Goal: Task Accomplishment & Management: Complete application form

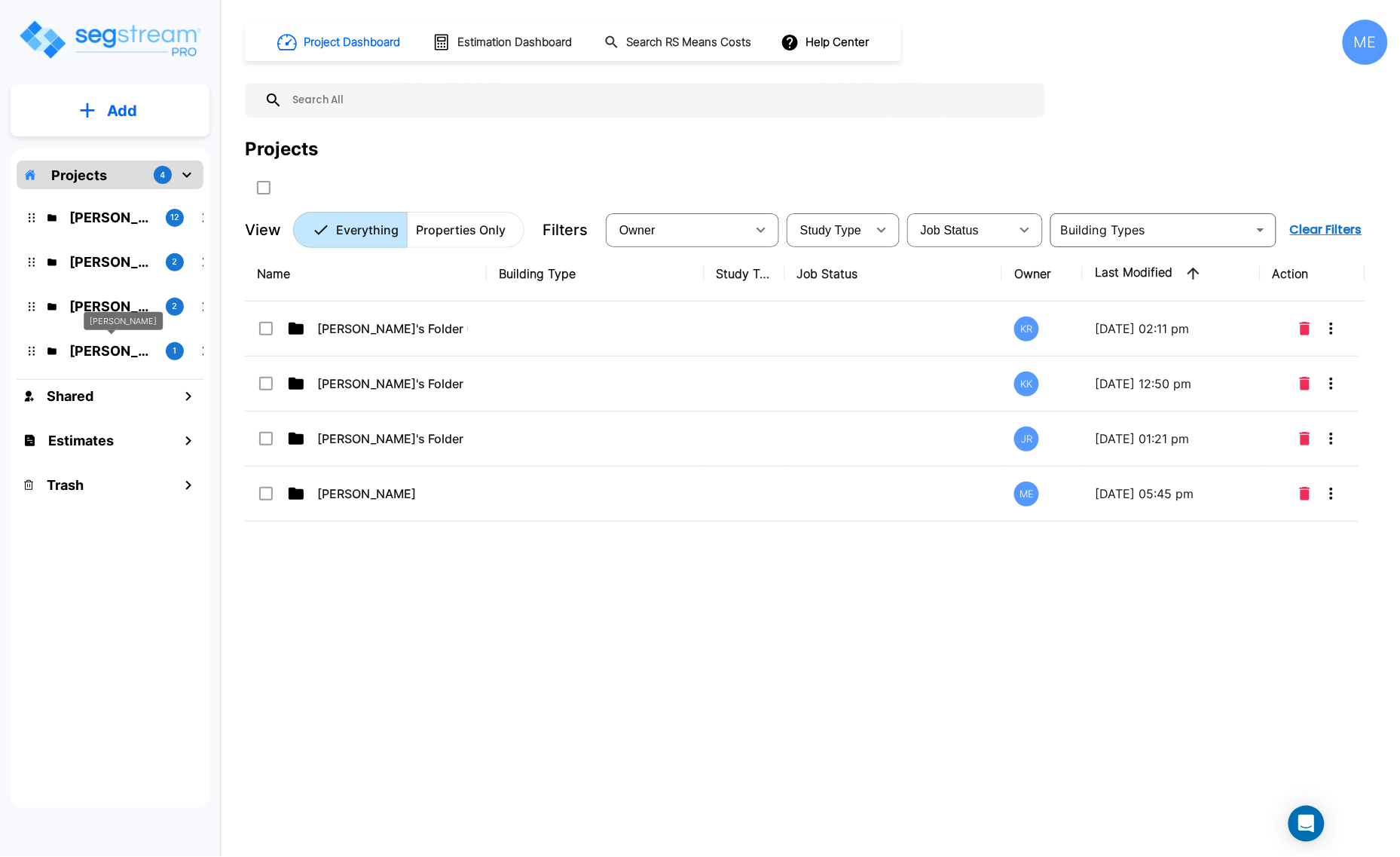
click at [122, 347] on p "[PERSON_NAME]" at bounding box center [112, 351] width 84 height 20
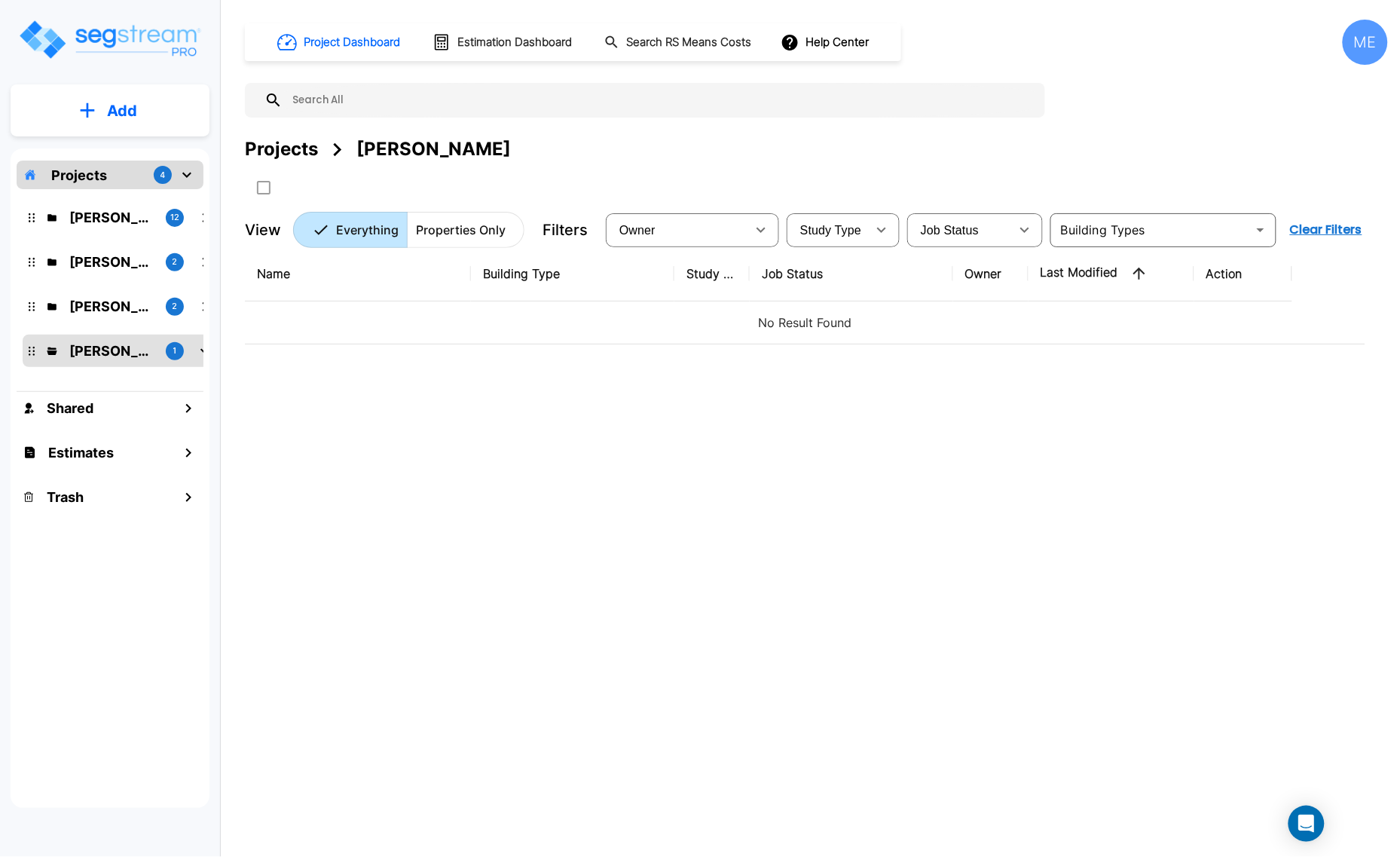
click at [146, 104] on button "Add" at bounding box center [110, 111] width 199 height 44
click at [128, 197] on p "Add Property" at bounding box center [119, 195] width 77 height 18
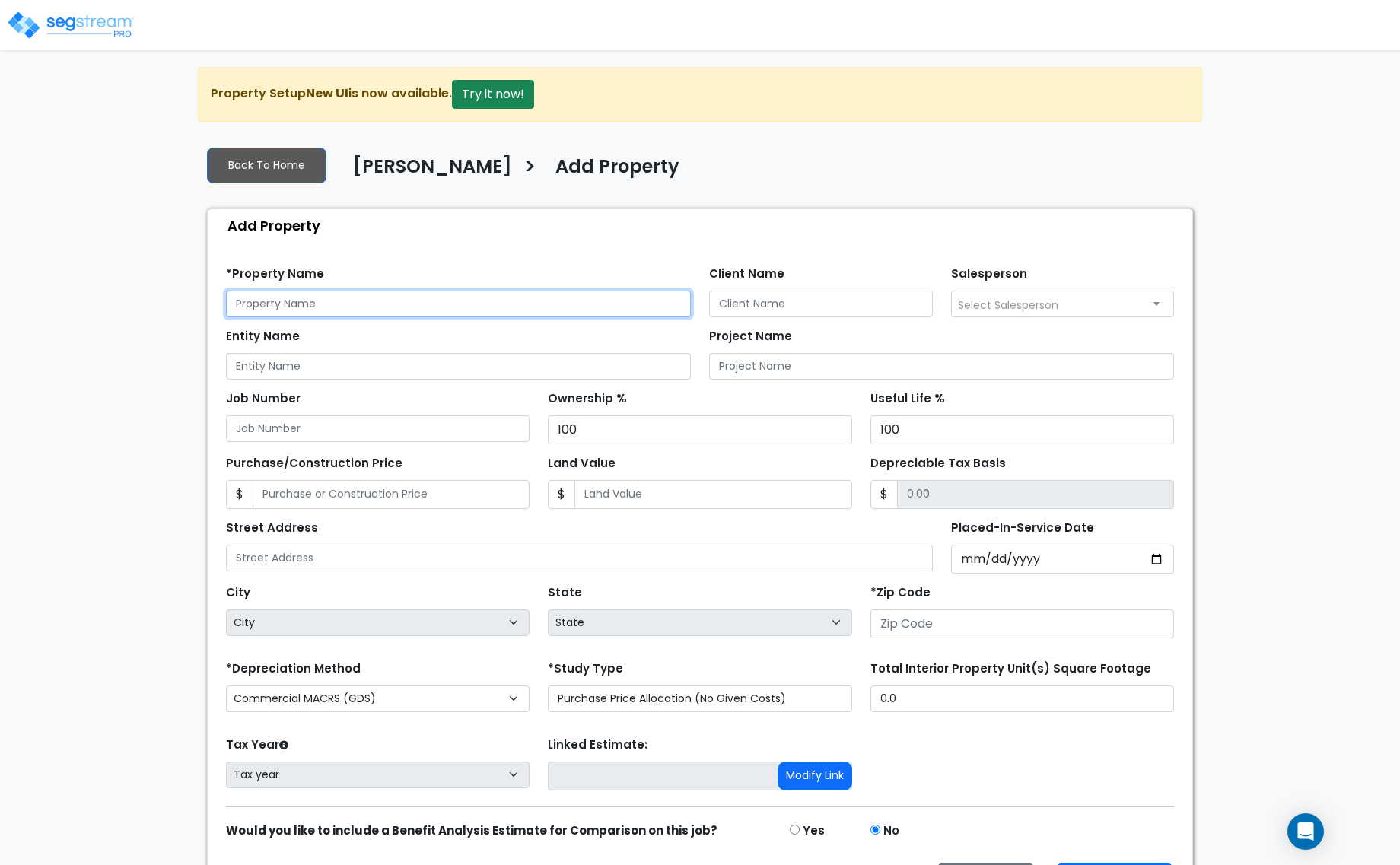
click at [320, 309] on input "text" at bounding box center [458, 303] width 465 height 27
type input "210 Keller Ave S."
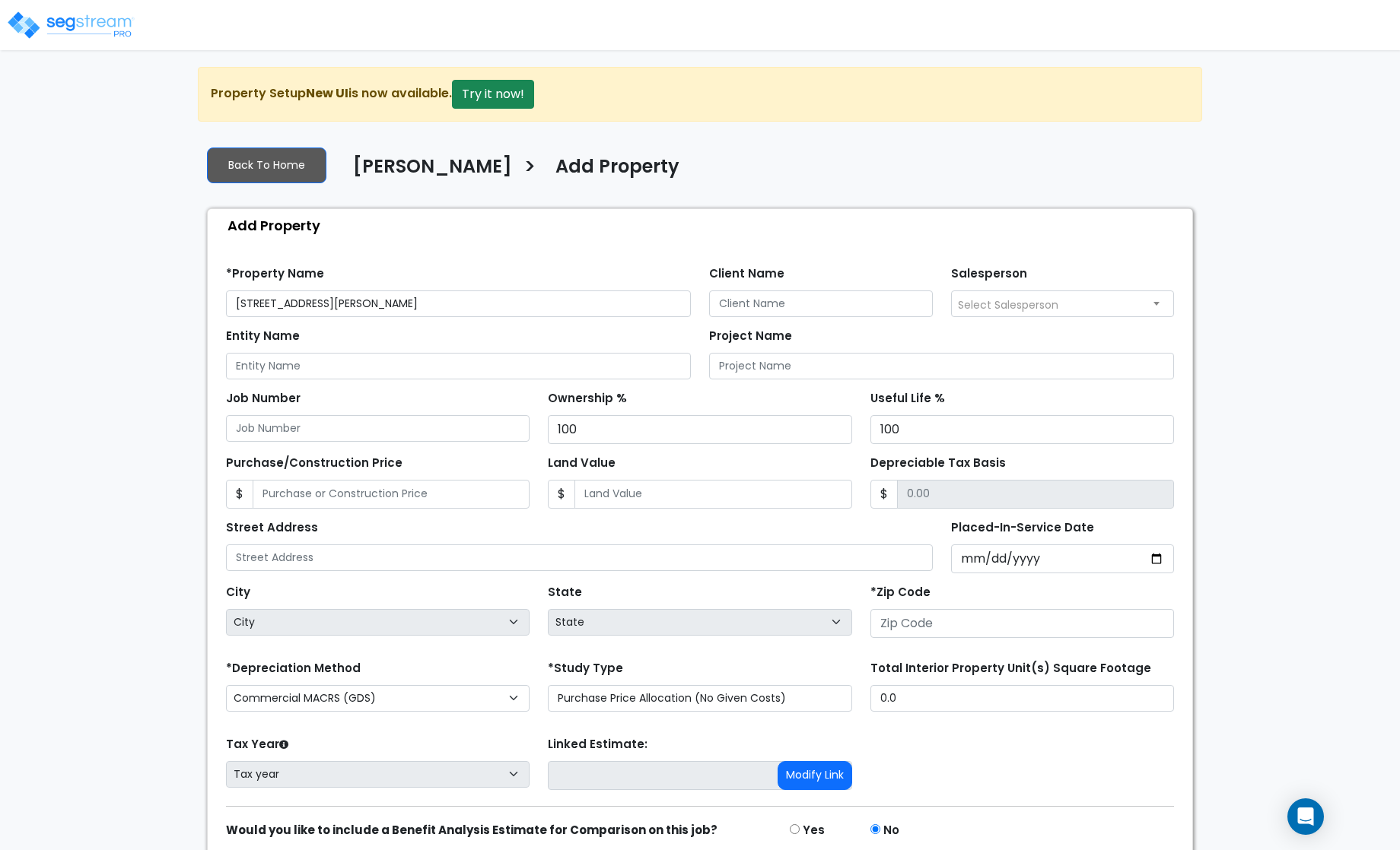
click at [1029, 302] on span "Select Salesperson" at bounding box center [1008, 304] width 101 height 15
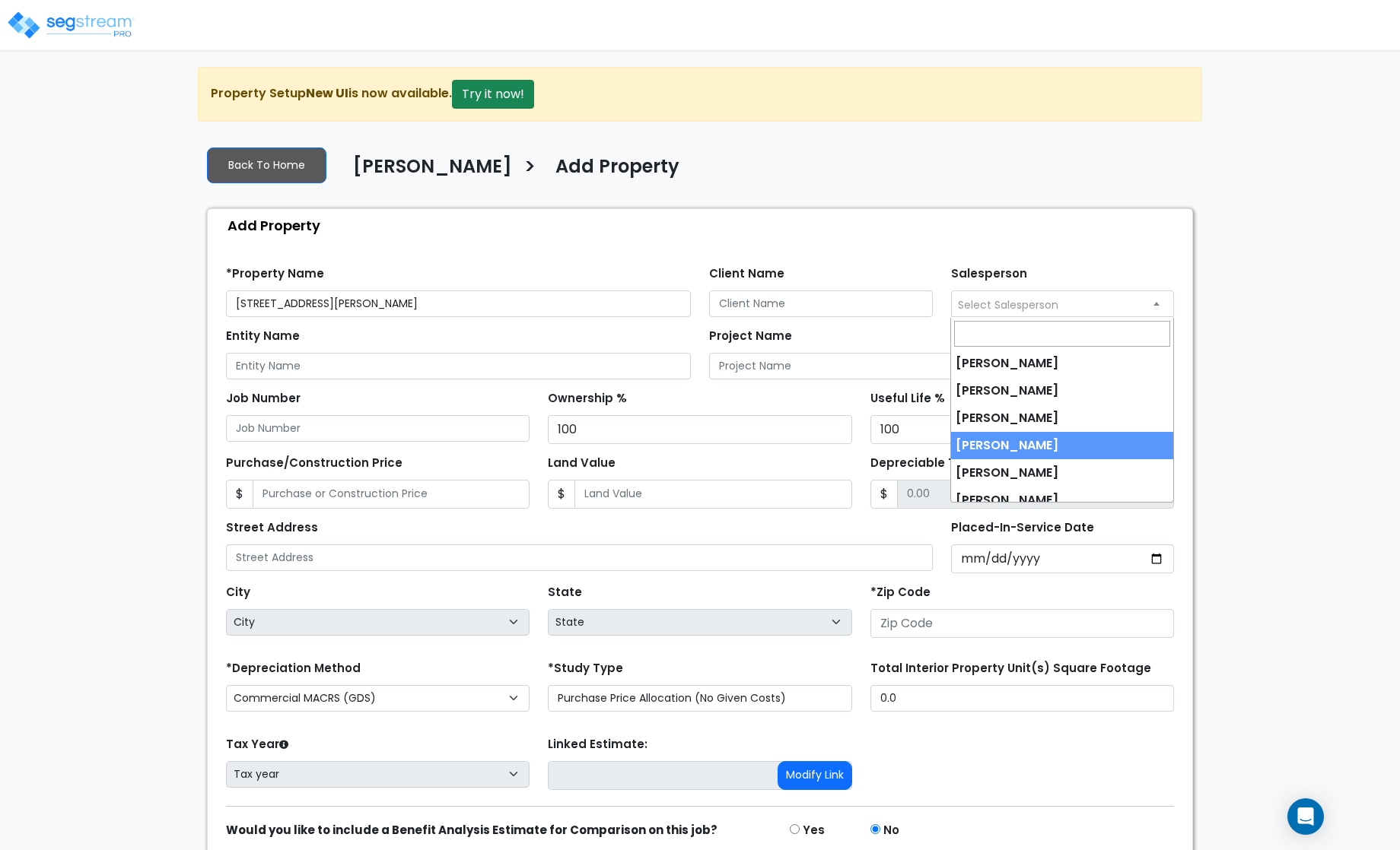
select select "237"
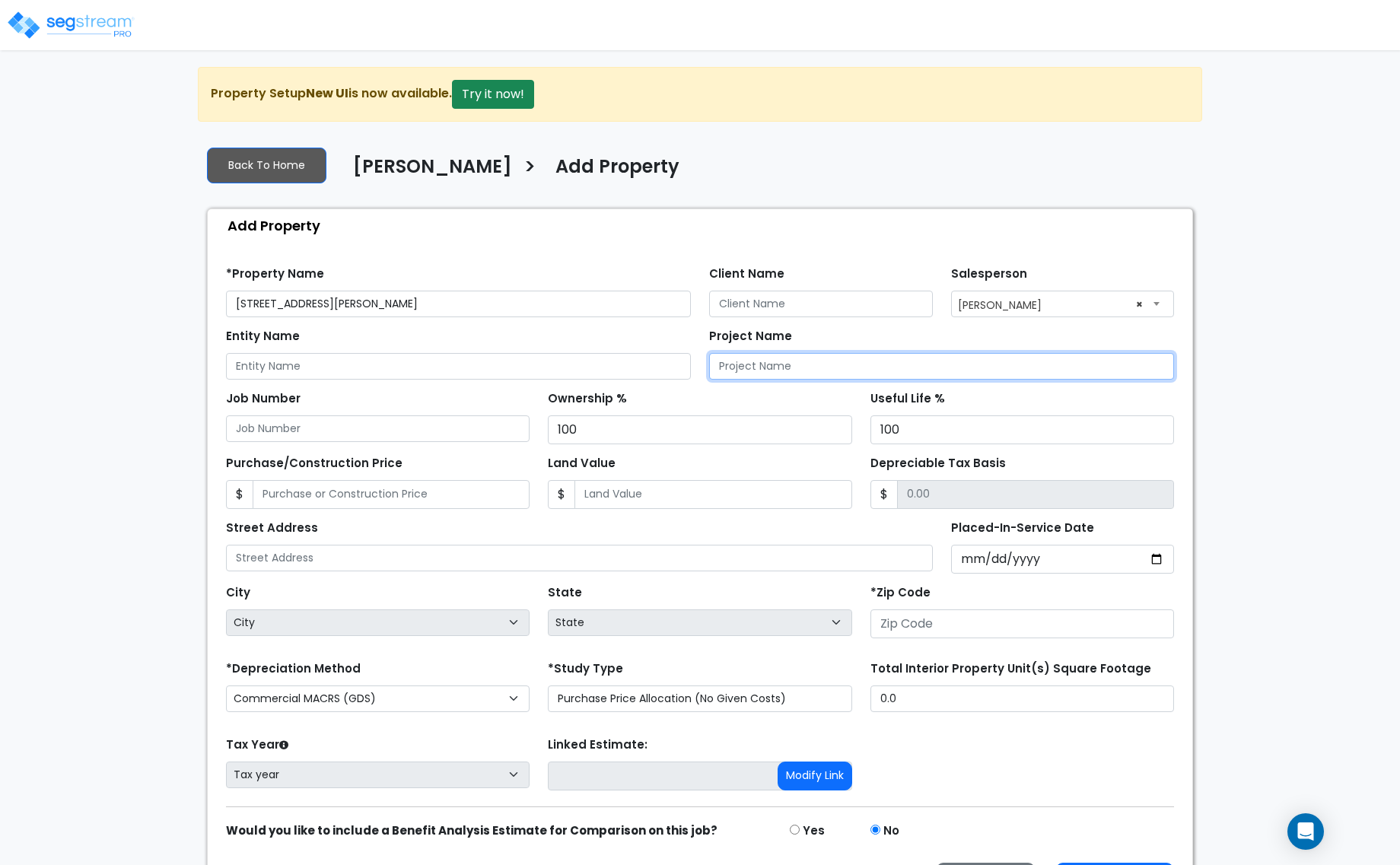
click at [738, 367] on input "Project Name" at bounding box center [941, 366] width 465 height 27
type input "[STREET_ADDRESS][PERSON_NAME]"
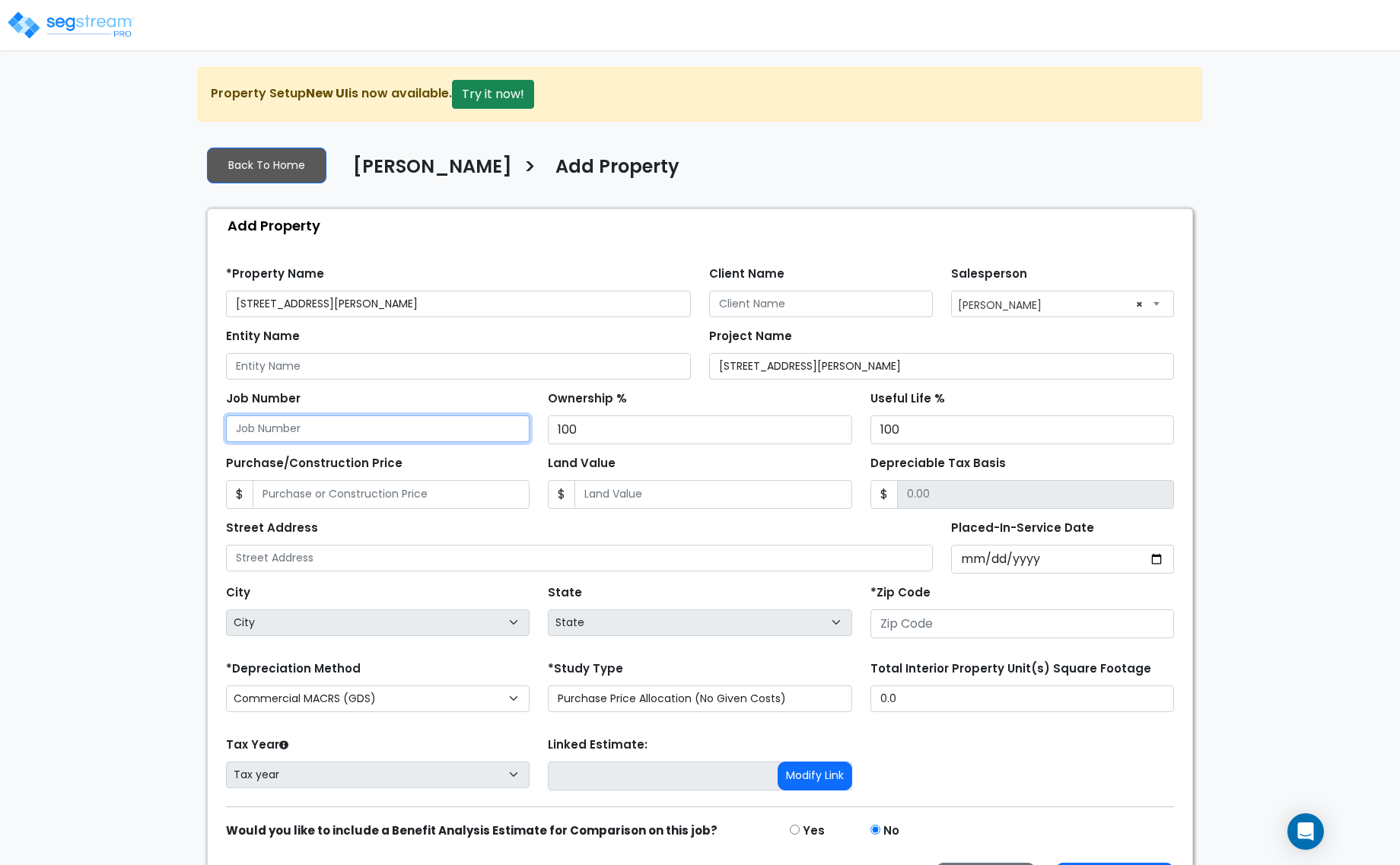
click at [350, 428] on input "Job Number" at bounding box center [378, 428] width 304 height 27
type input "4"
click at [1001, 567] on input "Placed-In-Service Date" at bounding box center [1063, 559] width 224 height 29
click at [1160, 560] on input "Placed-In-Service Date" at bounding box center [1063, 559] width 224 height 29
type input "2024-08-15"
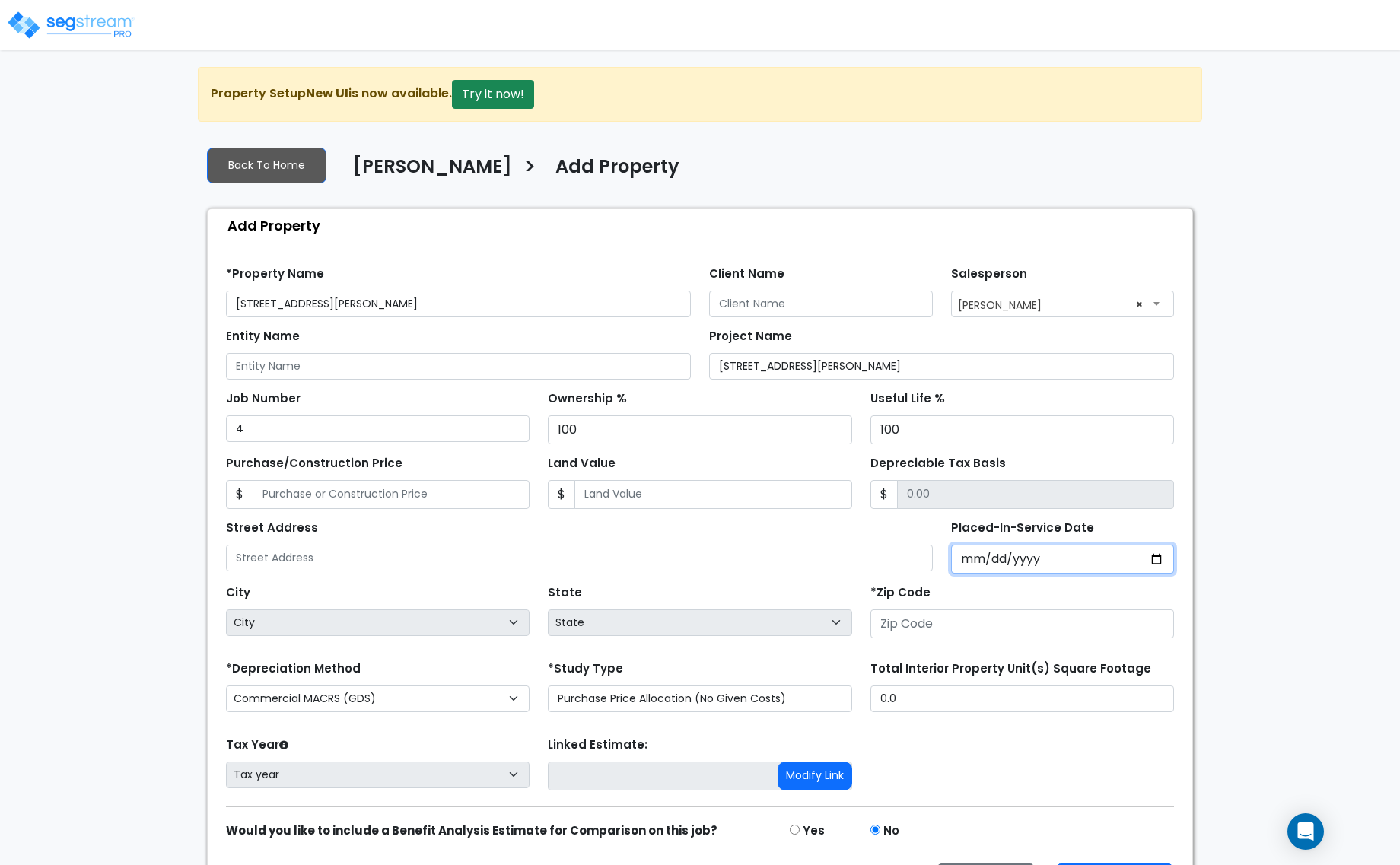
select select "2024"
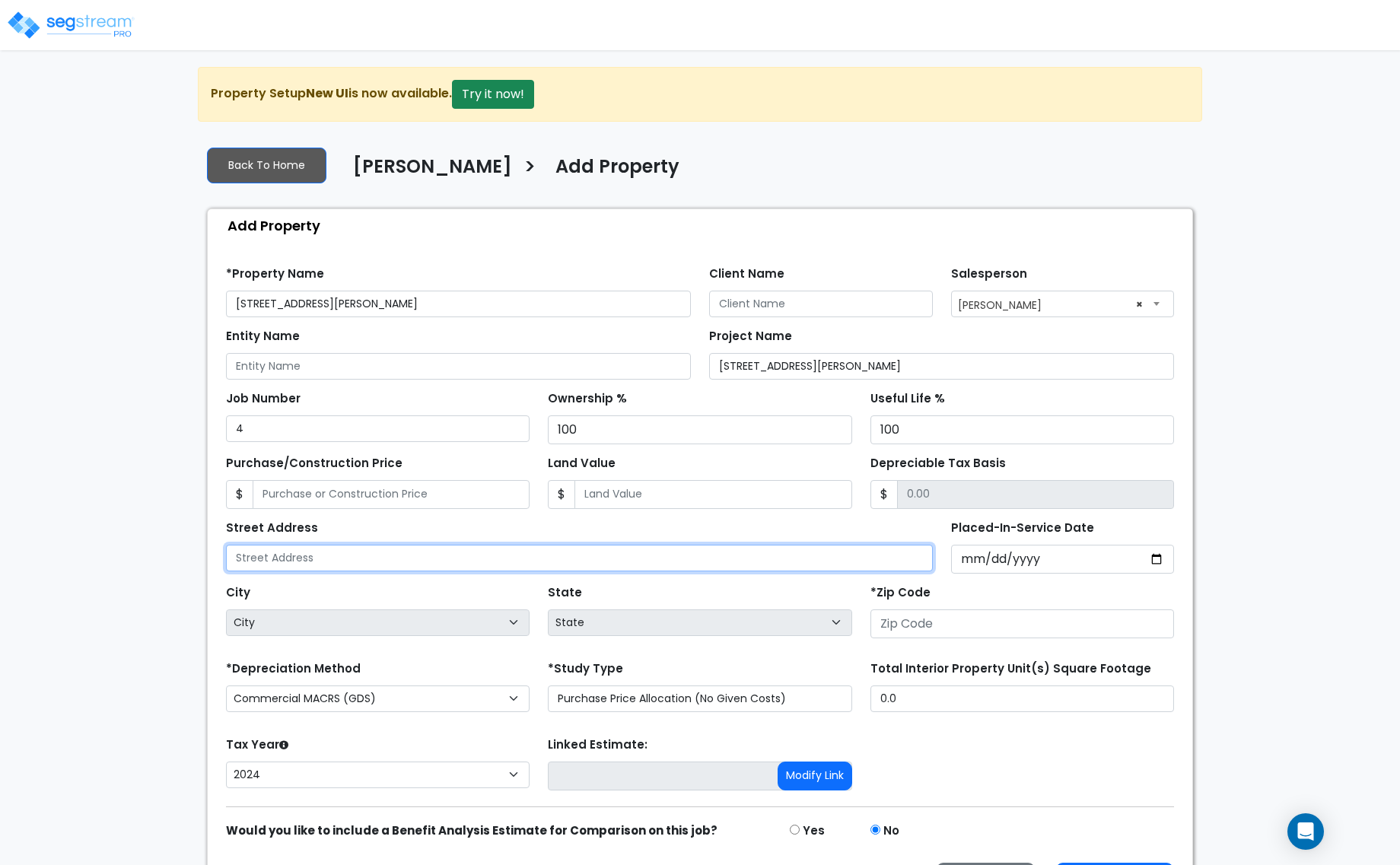
click at [390, 556] on input "text" at bounding box center [579, 558] width 707 height 27
type input "[STREET_ADDRESS][PERSON_NAME]"
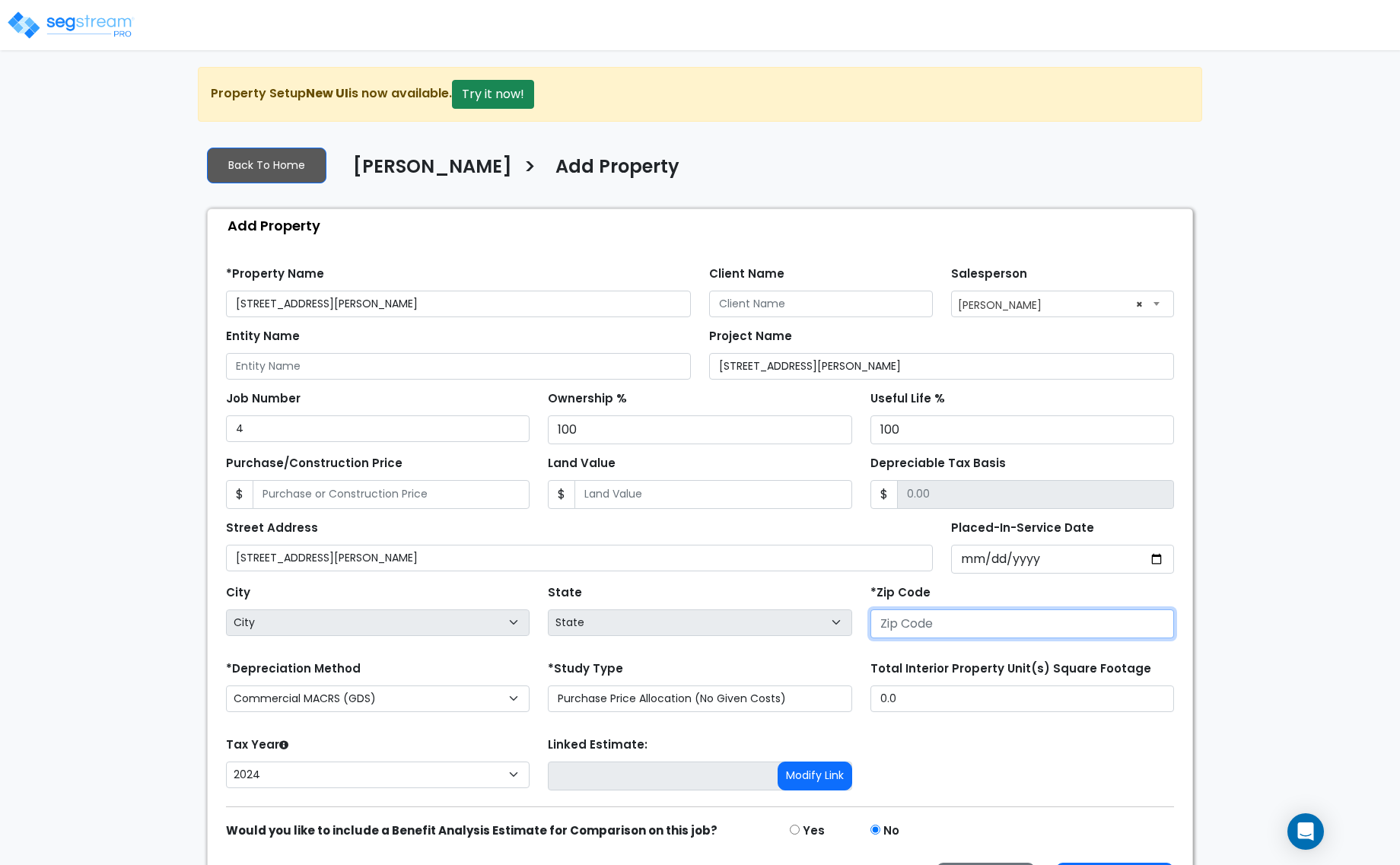
click at [914, 636] on input "number" at bounding box center [1022, 624] width 304 height 29
type input "540"
select select "WI"
type input "54001"
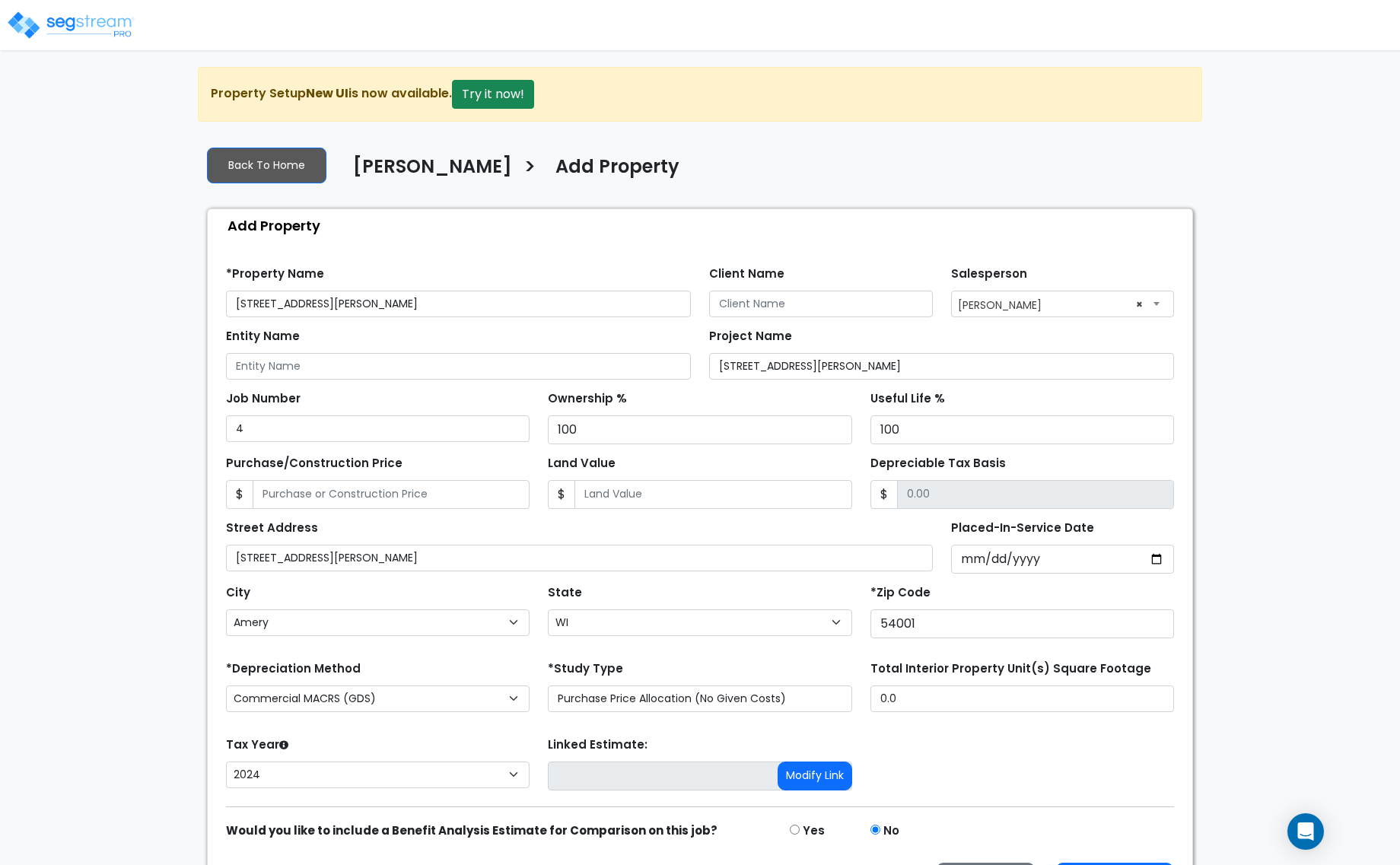
click at [618, 606] on div "State State National Average AB AK AL AR AZ BC CA CO CT DC DE FL GA HI" at bounding box center [700, 612] width 322 height 61
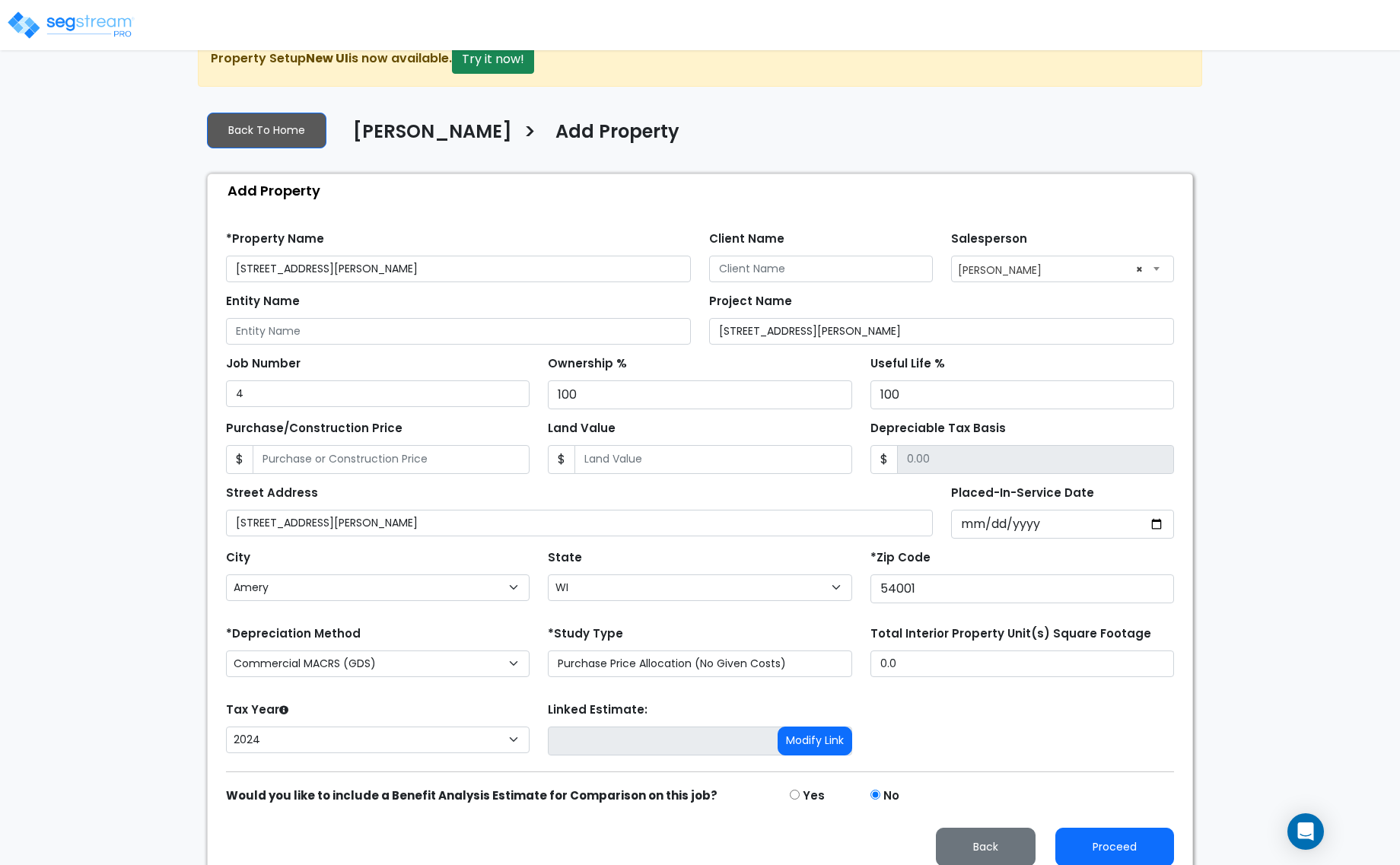
scroll to position [54, 0]
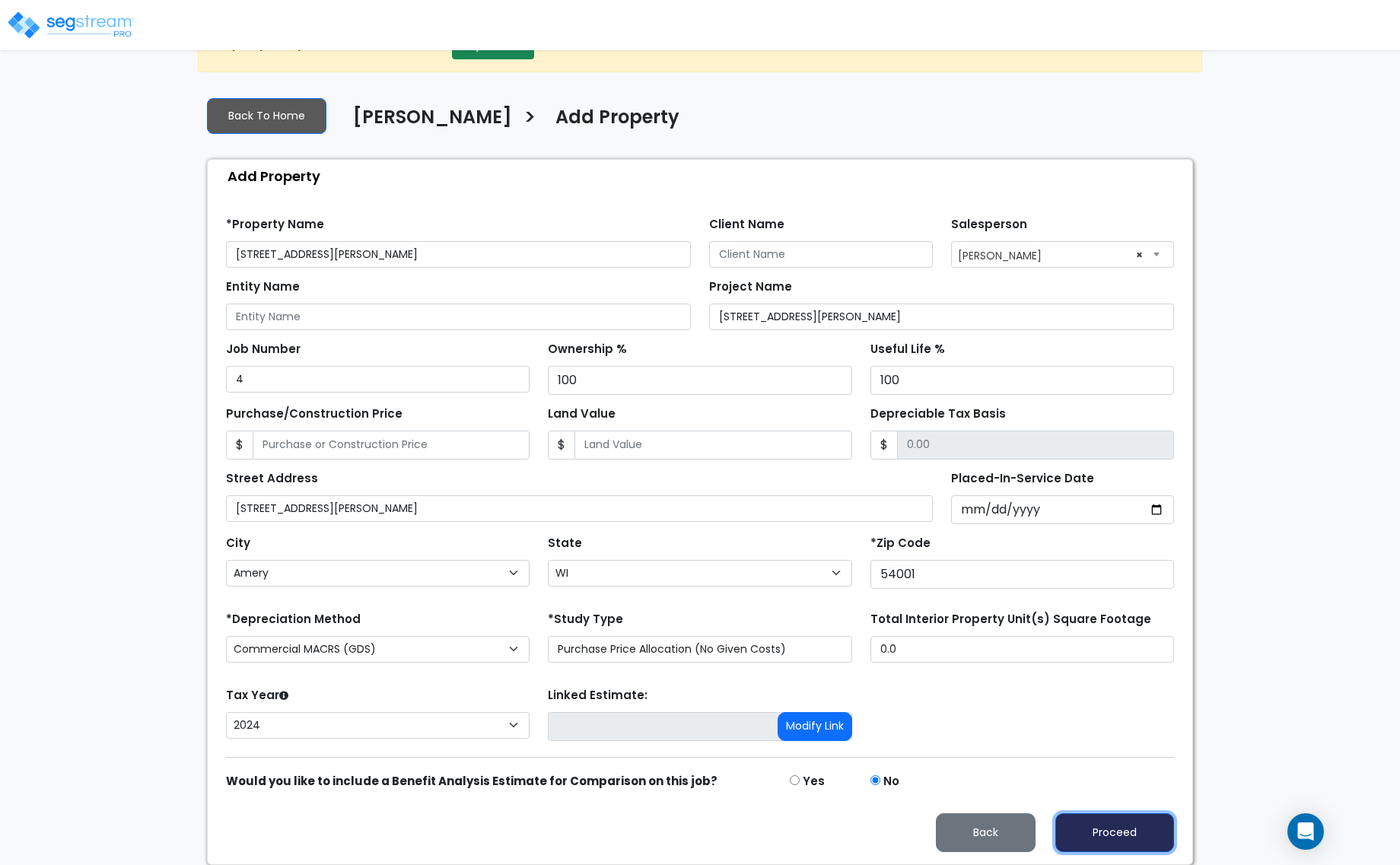
click at [1109, 835] on button "Proceed" at bounding box center [1114, 833] width 118 height 39
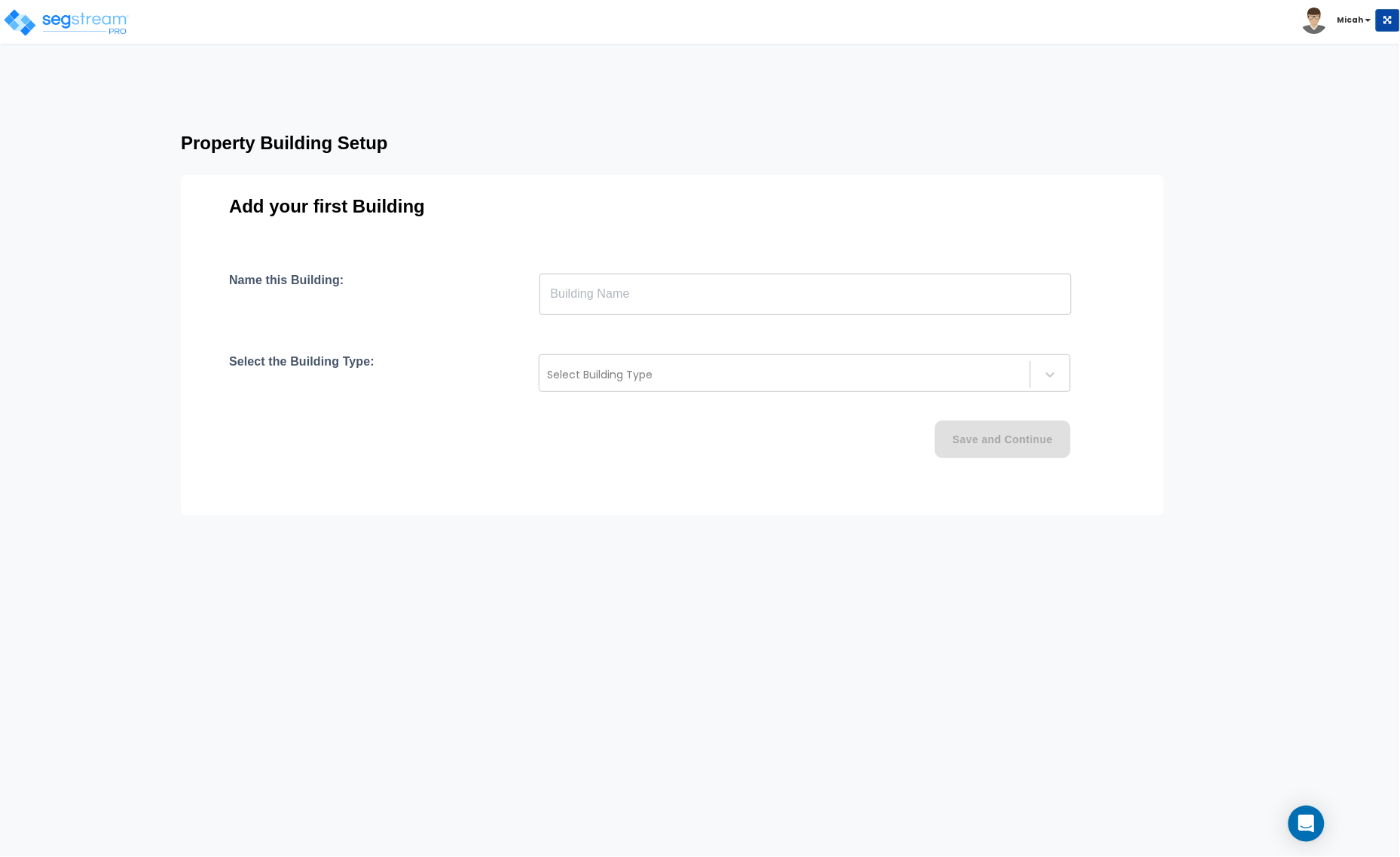
click at [678, 299] on input "text" at bounding box center [805, 294] width 531 height 42
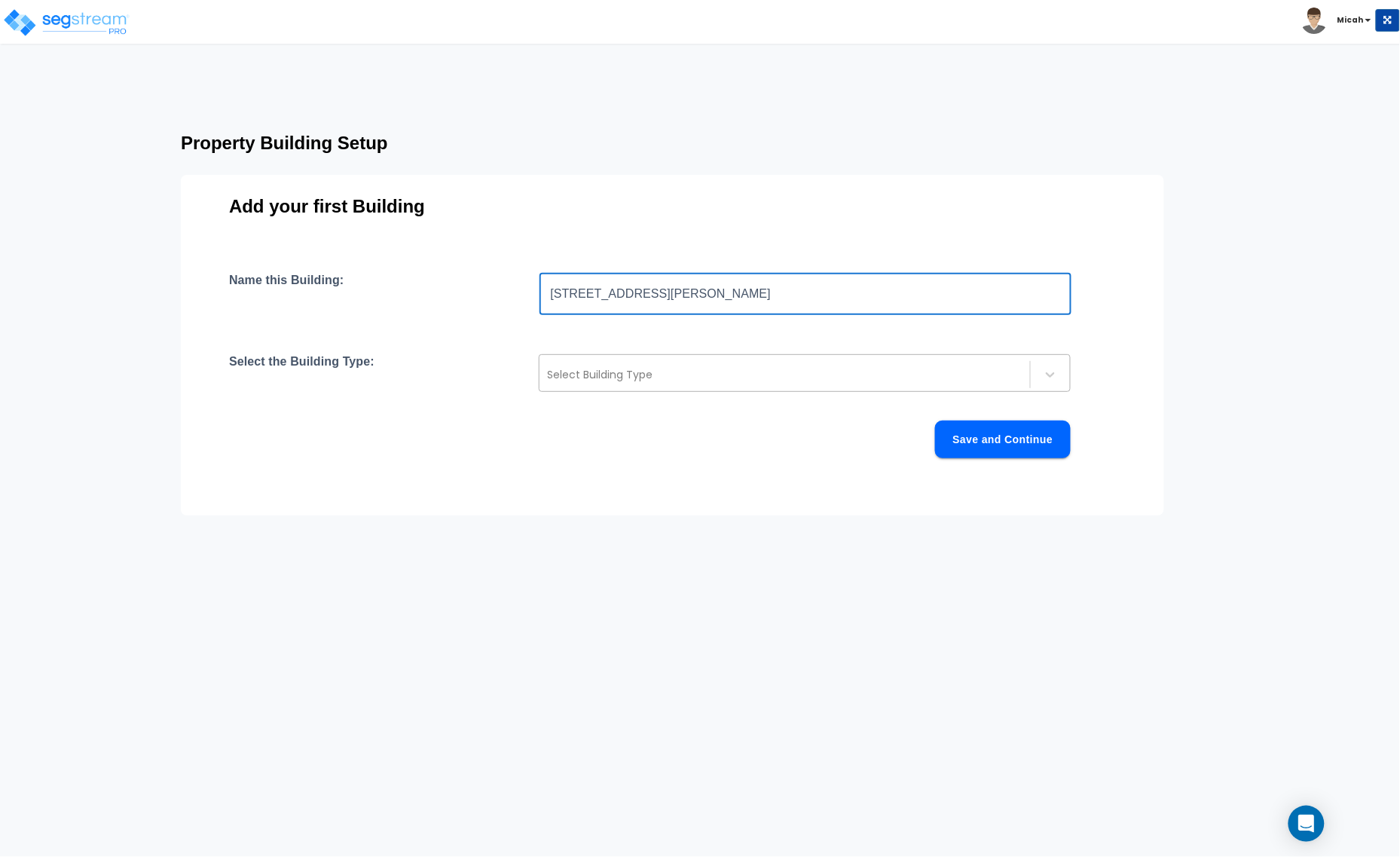
type input "[STREET_ADDRESS][PERSON_NAME]"
click at [722, 382] on div at bounding box center [784, 375] width 476 height 18
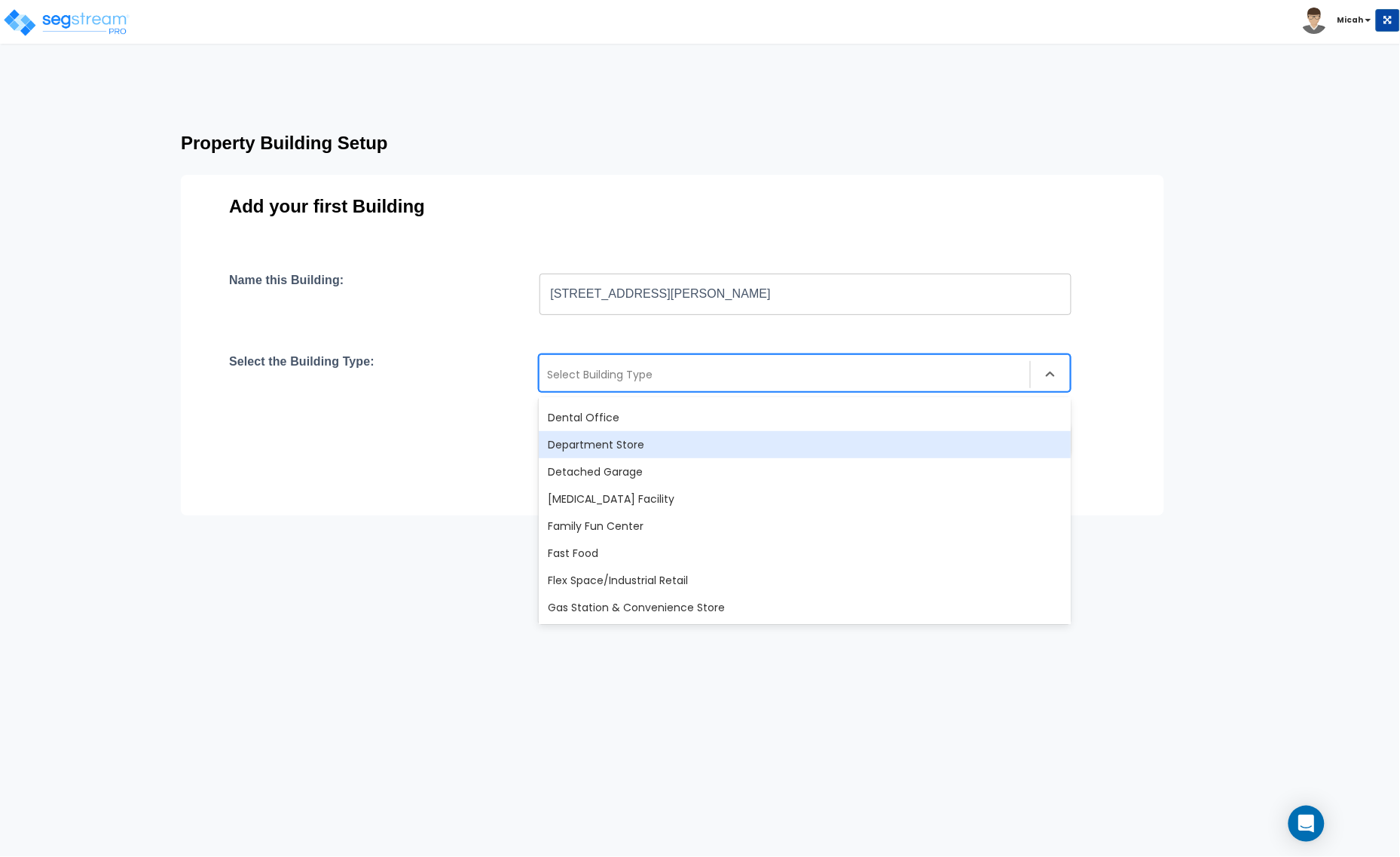
scroll to position [471, 0]
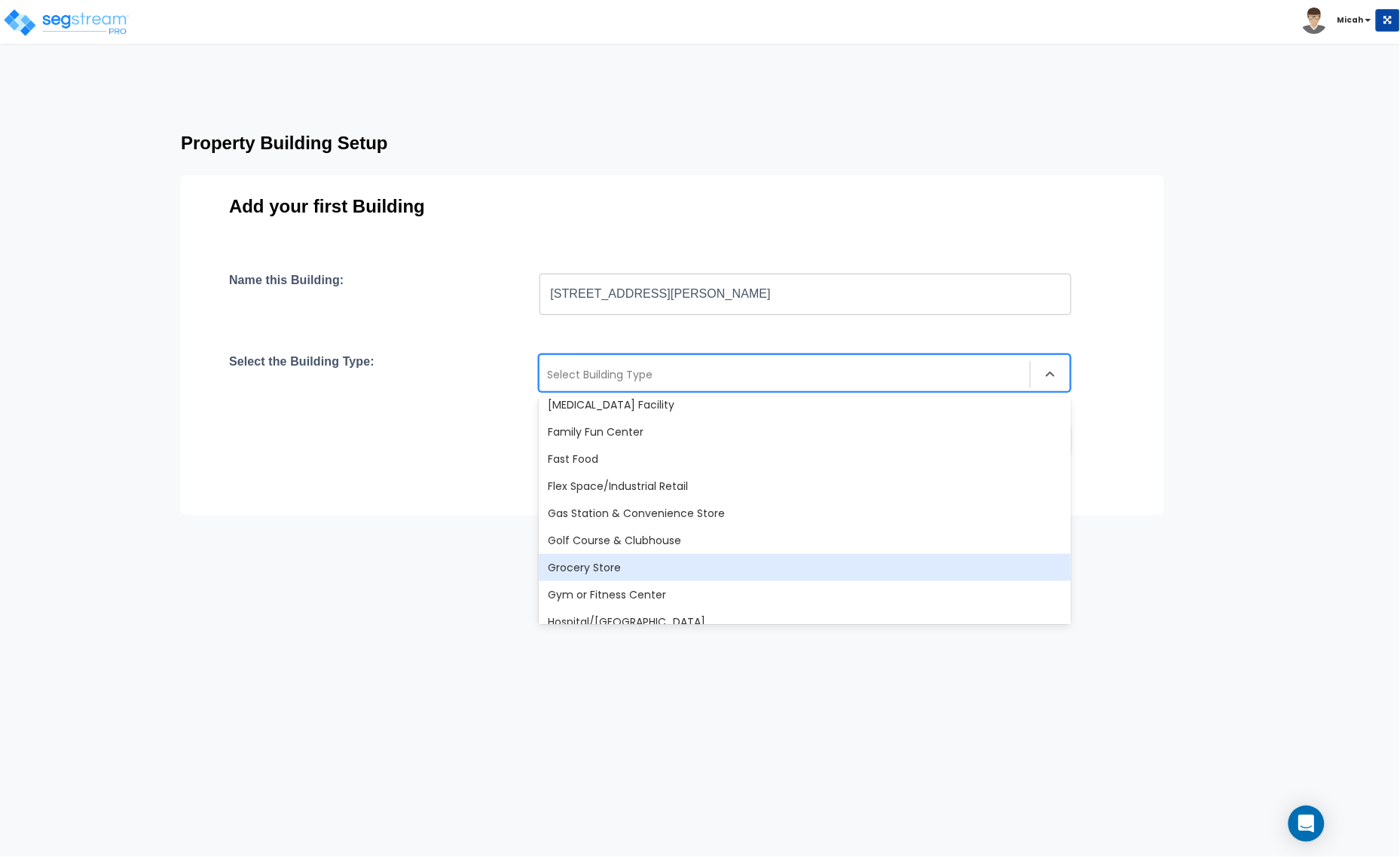
click at [604, 566] on div "Grocery Store" at bounding box center [804, 567] width 531 height 27
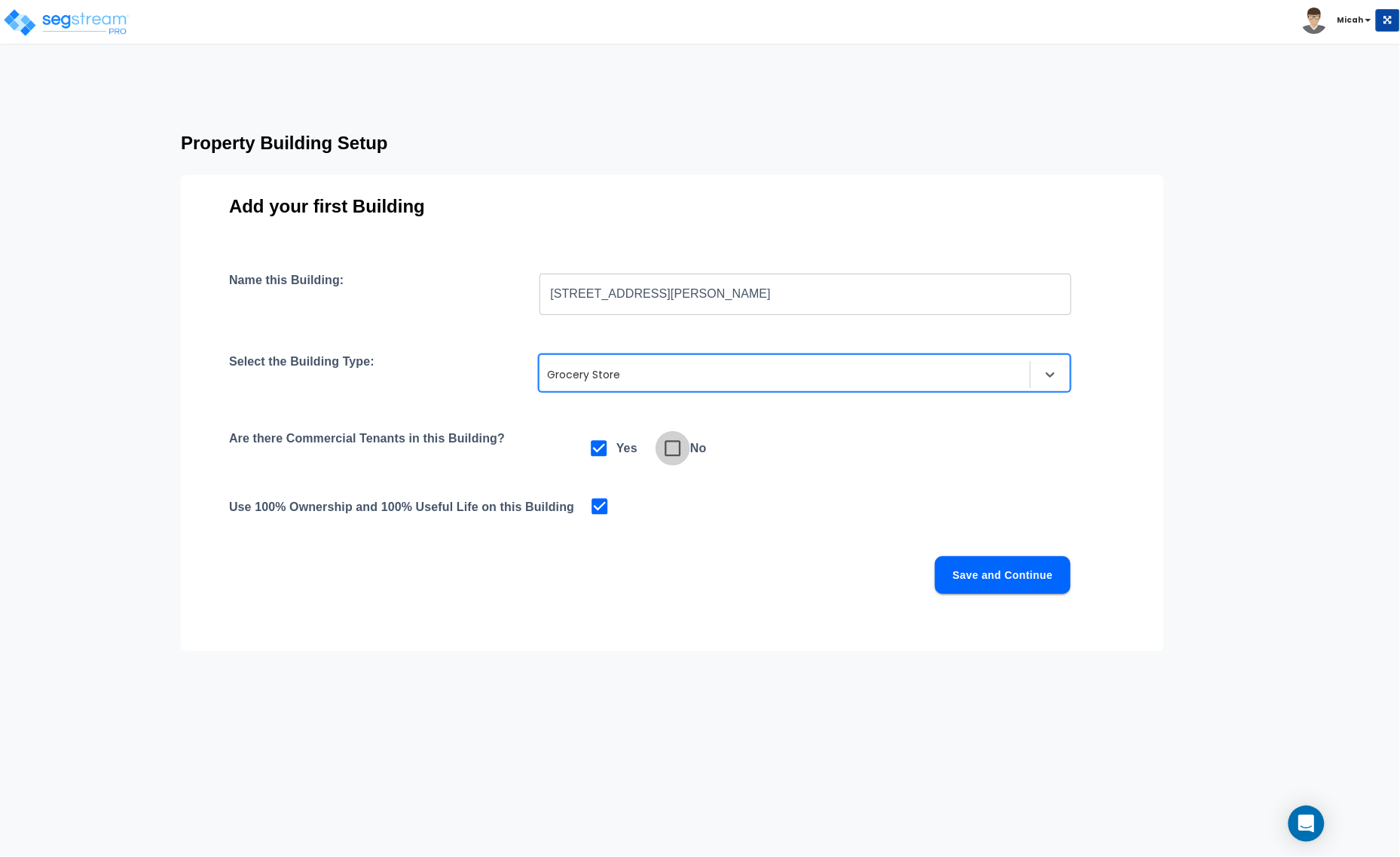
click at [667, 449] on icon at bounding box center [673, 448] width 21 height 21
checkbox input "false"
checkbox input "true"
click at [959, 578] on button "Save and Continue" at bounding box center [1002, 575] width 136 height 38
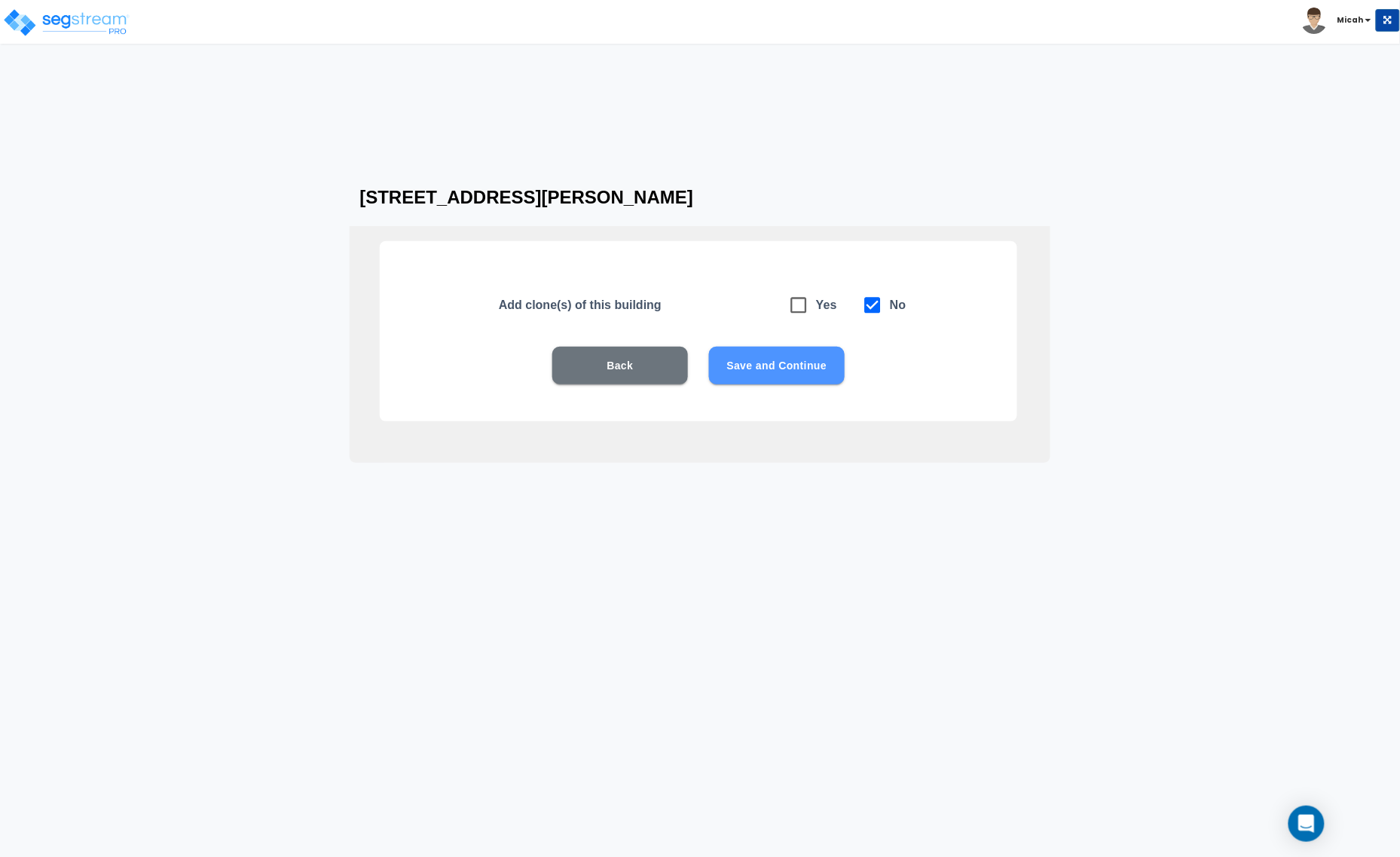
click at [748, 375] on button "Save and Continue" at bounding box center [777, 365] width 136 height 38
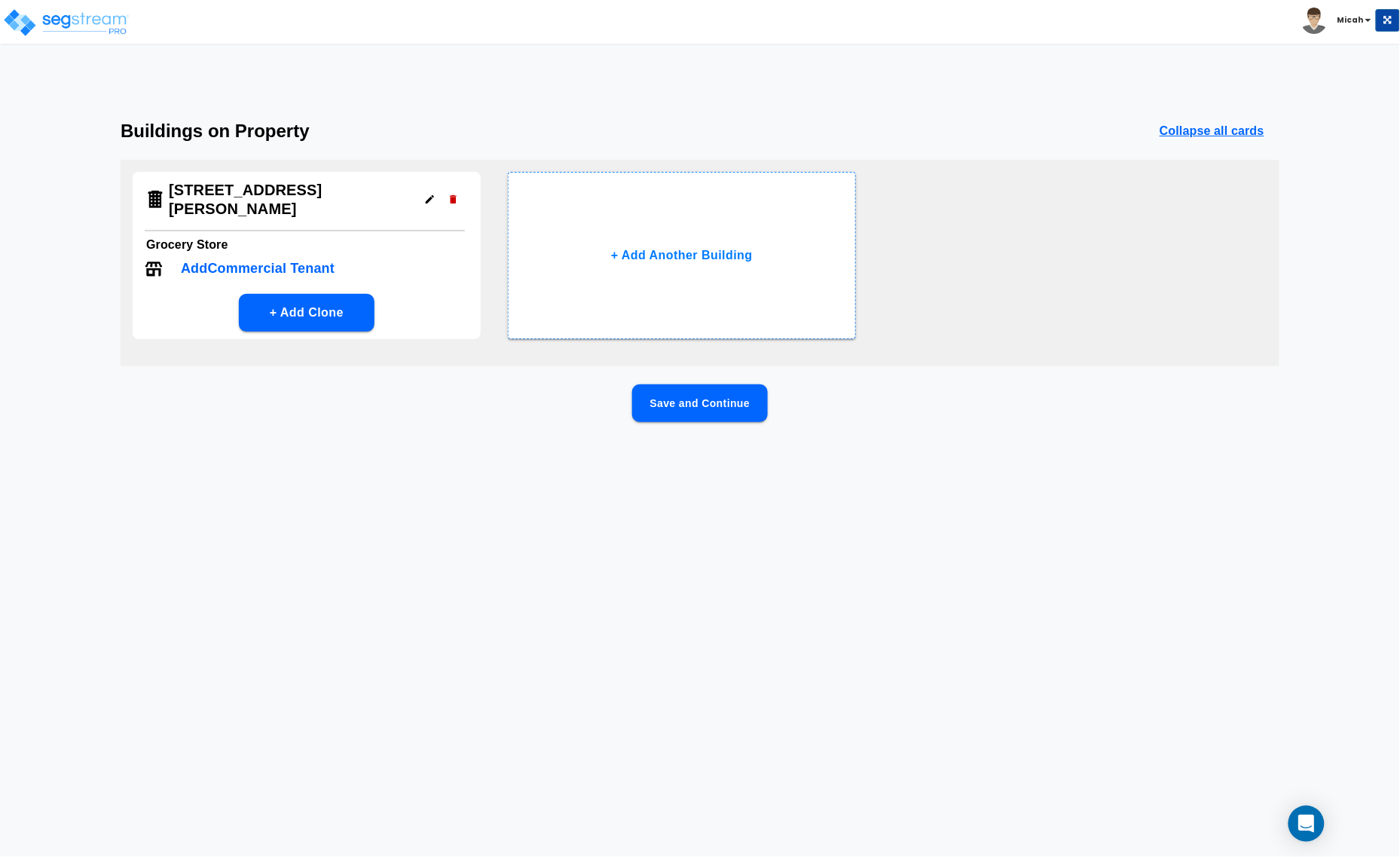
click at [685, 405] on button "Save and Continue" at bounding box center [700, 402] width 136 height 38
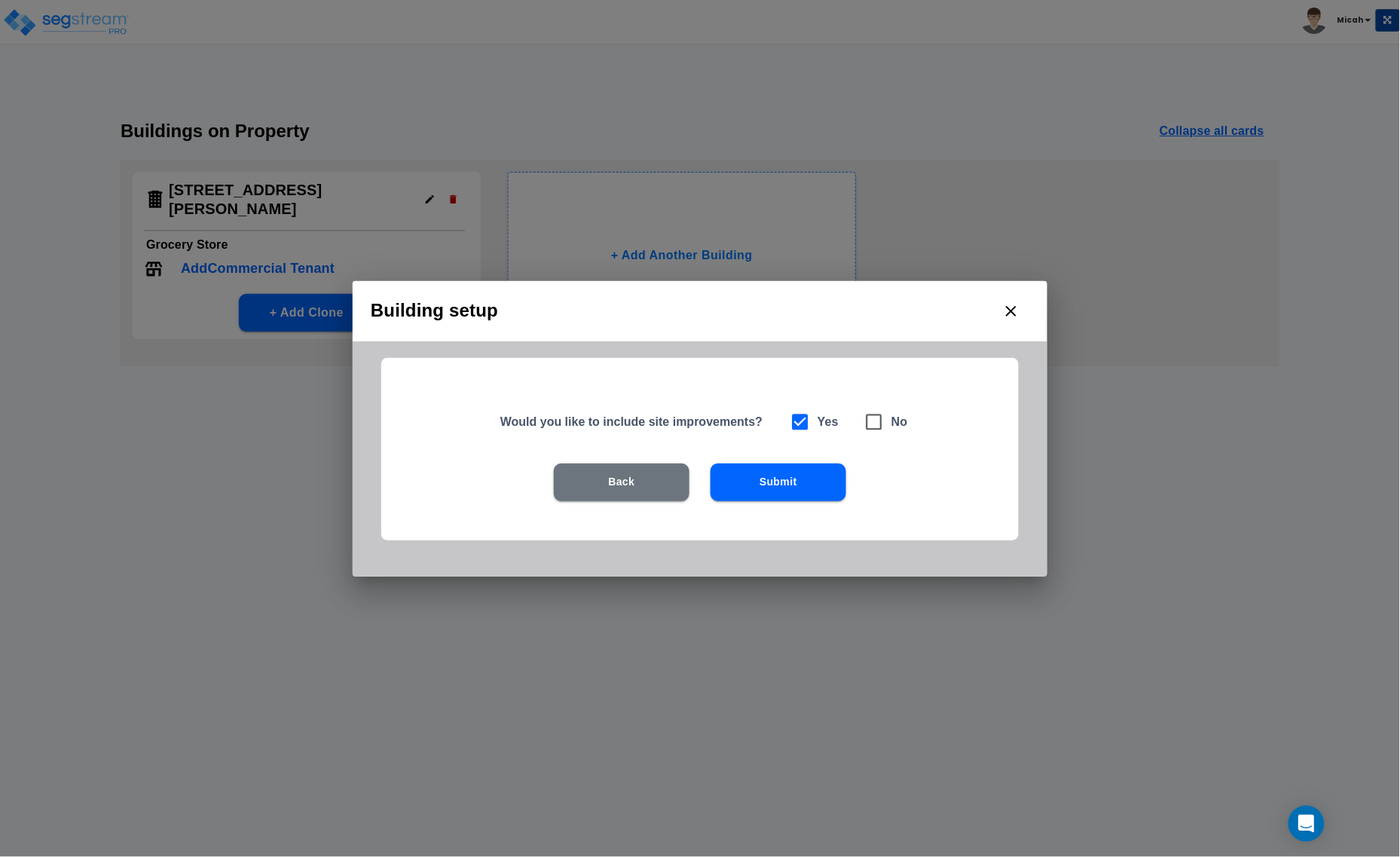
click at [800, 478] on button "Submit" at bounding box center [778, 482] width 136 height 38
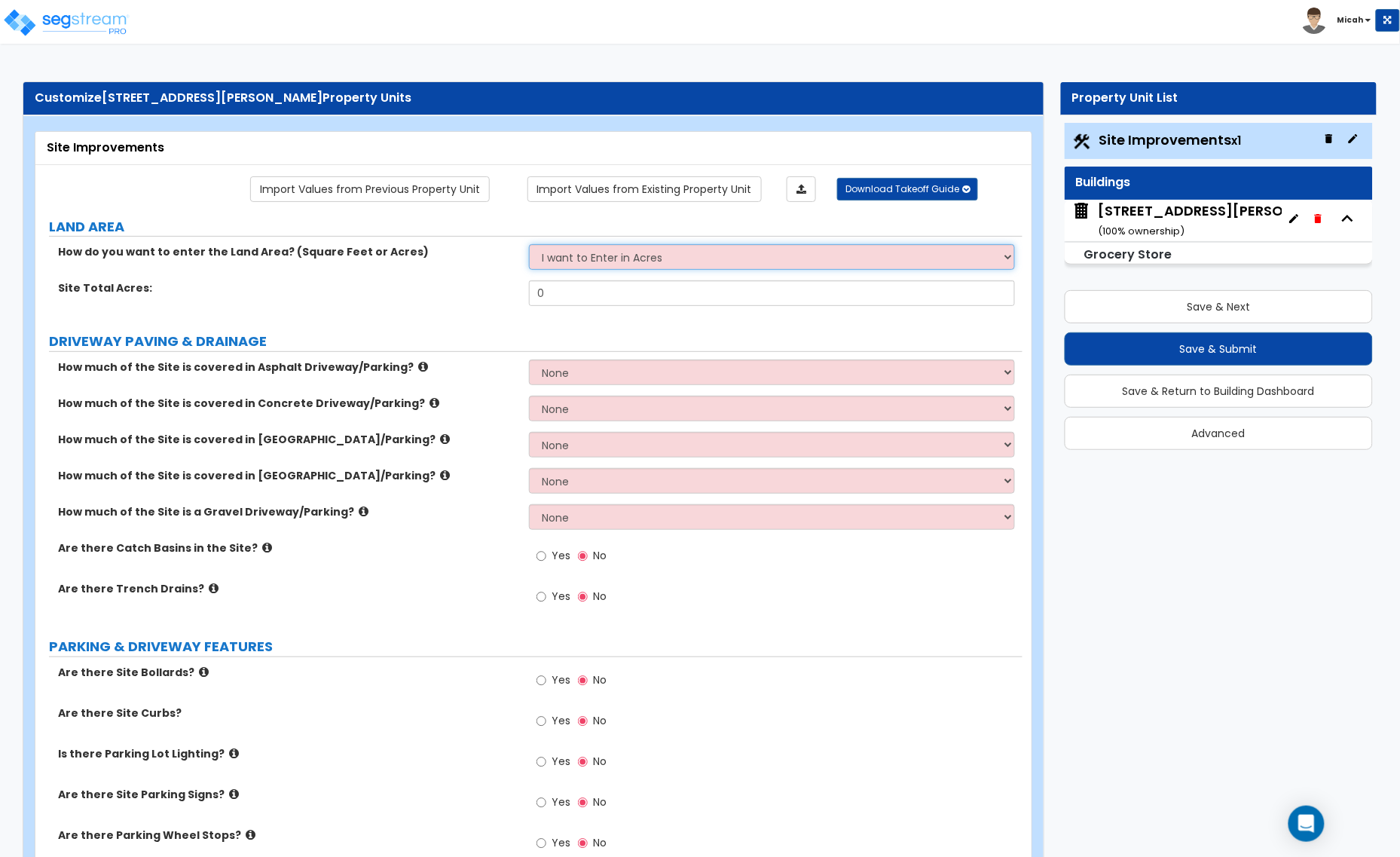
click at [684, 258] on select "I want to Enter in Acres I want to Enter in Square Feet" at bounding box center [771, 257] width 486 height 26
select select "2"
click at [529, 246] on select "I want to Enter in Acres I want to Enter in Square Feet" at bounding box center [771, 257] width 486 height 26
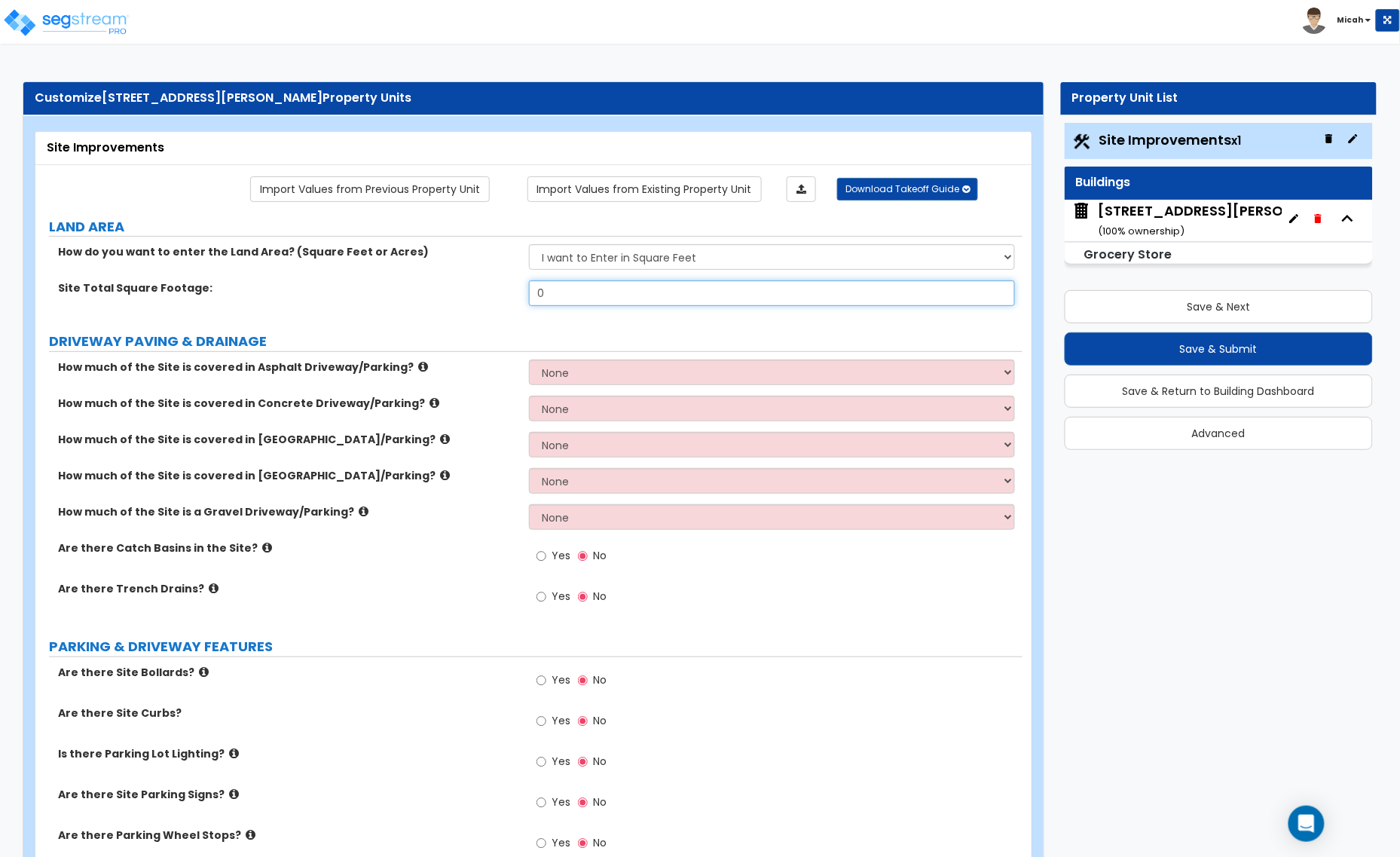
click at [525, 288] on div "Site Total Square Footage: 0" at bounding box center [529, 298] width 987 height 36
type input "73,181"
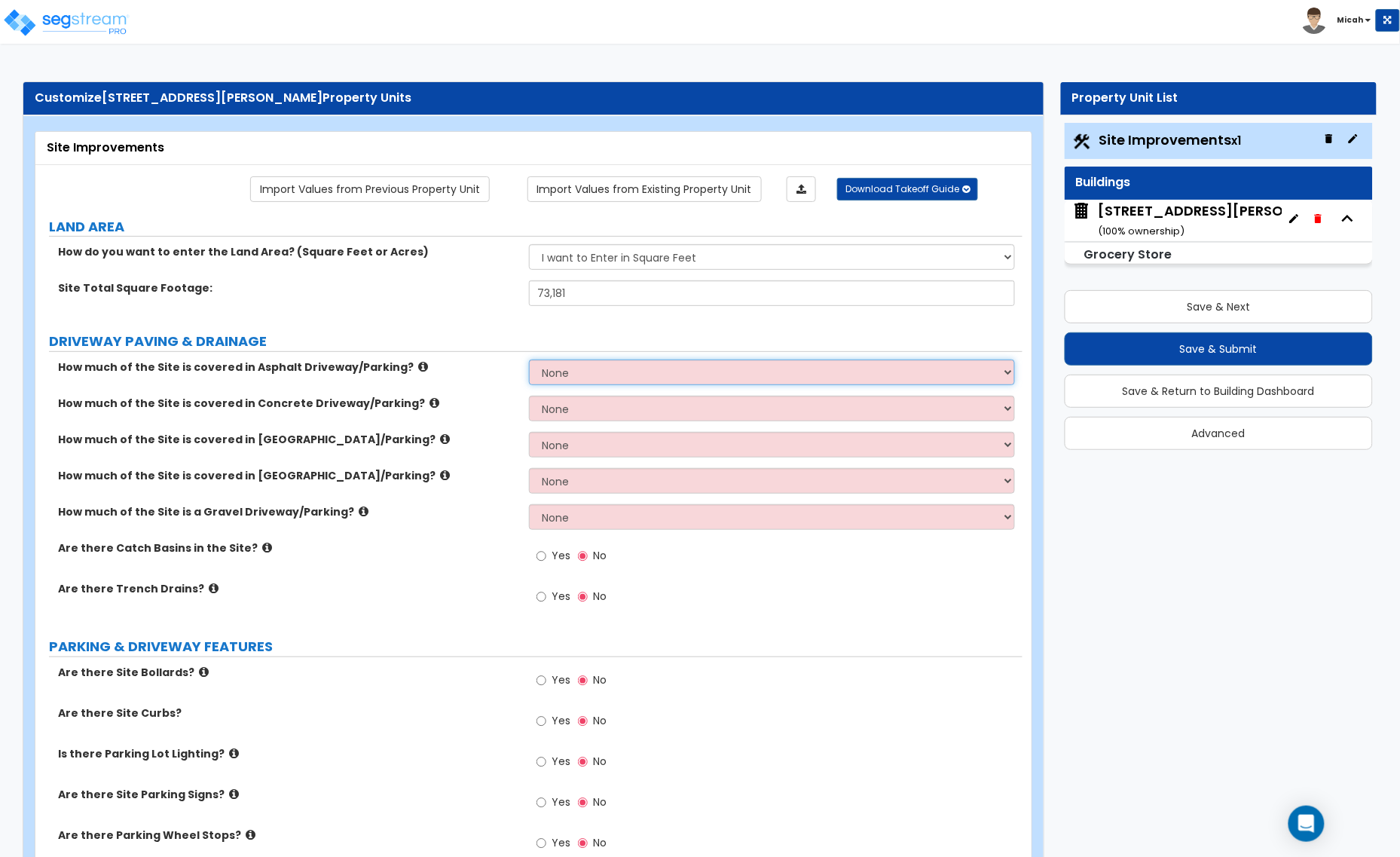
click at [618, 378] on select "None I want to Enter an Approximate Percentage I want to Enter the Square Foota…" at bounding box center [771, 372] width 486 height 26
select select "2"
click at [529, 361] on select "None I want to Enter an Approximate Percentage I want to Enter the Square Foota…" at bounding box center [771, 372] width 486 height 26
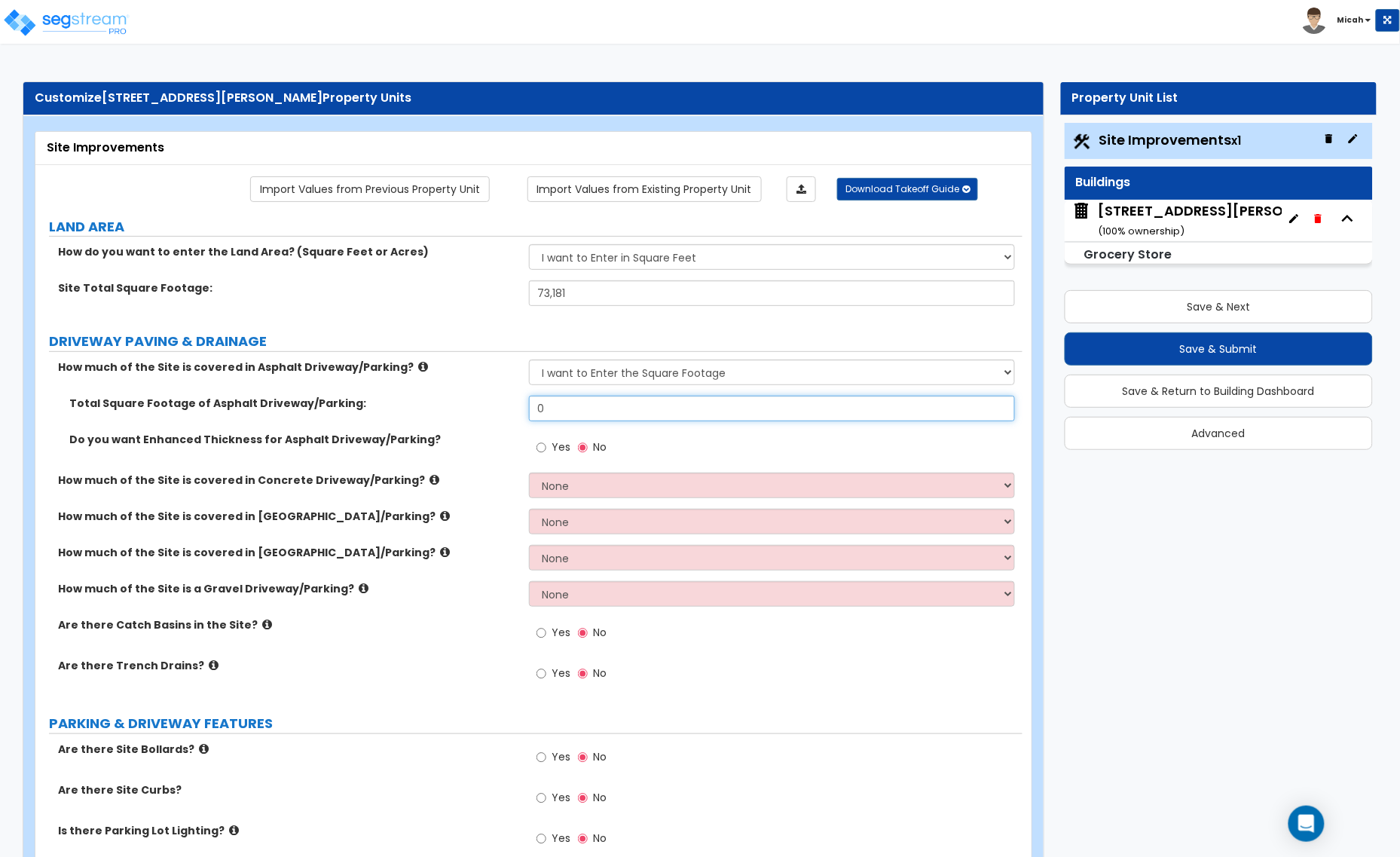
click at [590, 407] on input "0" at bounding box center [771, 409] width 486 height 26
type input "37,570"
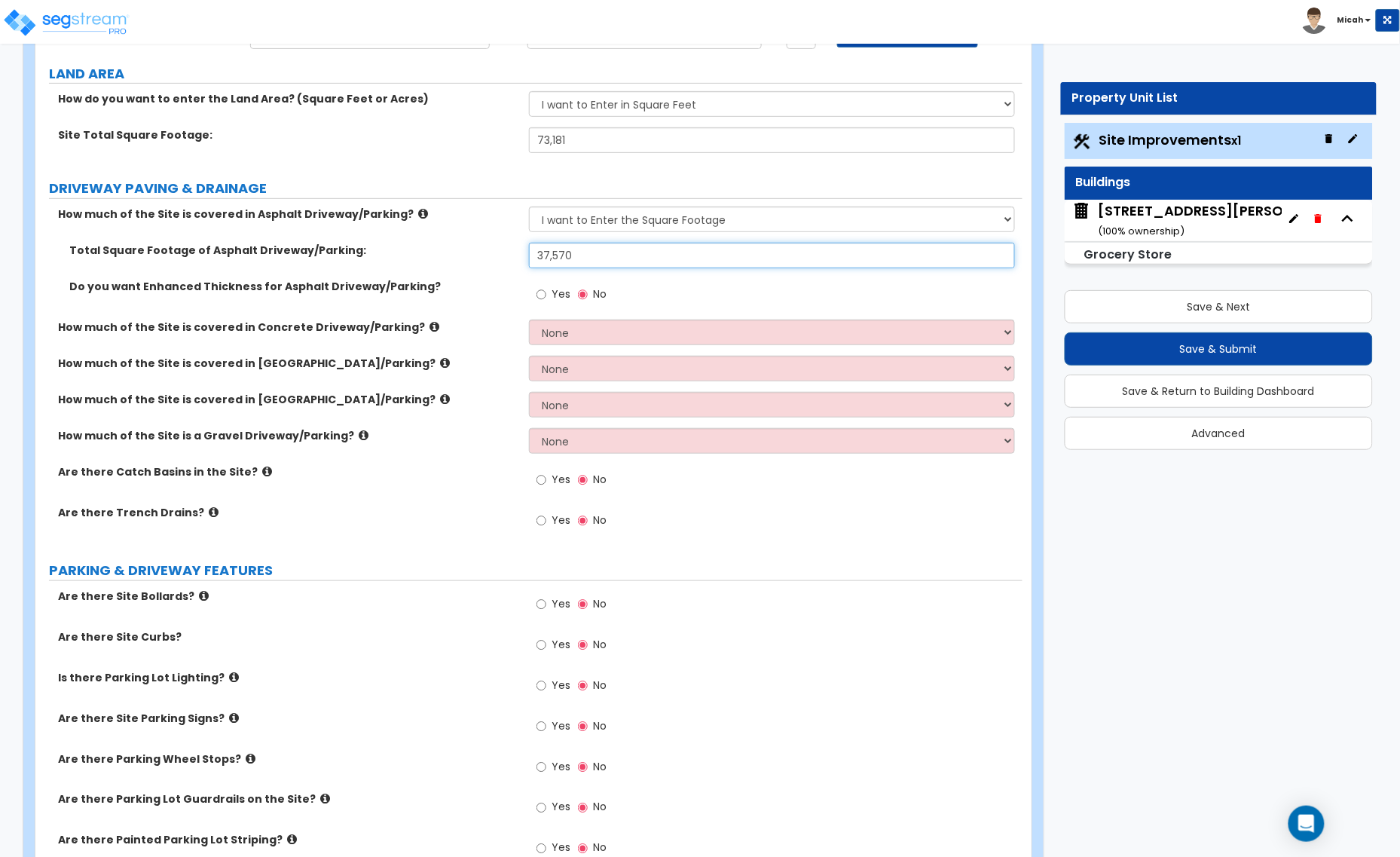
scroll to position [189, 0]
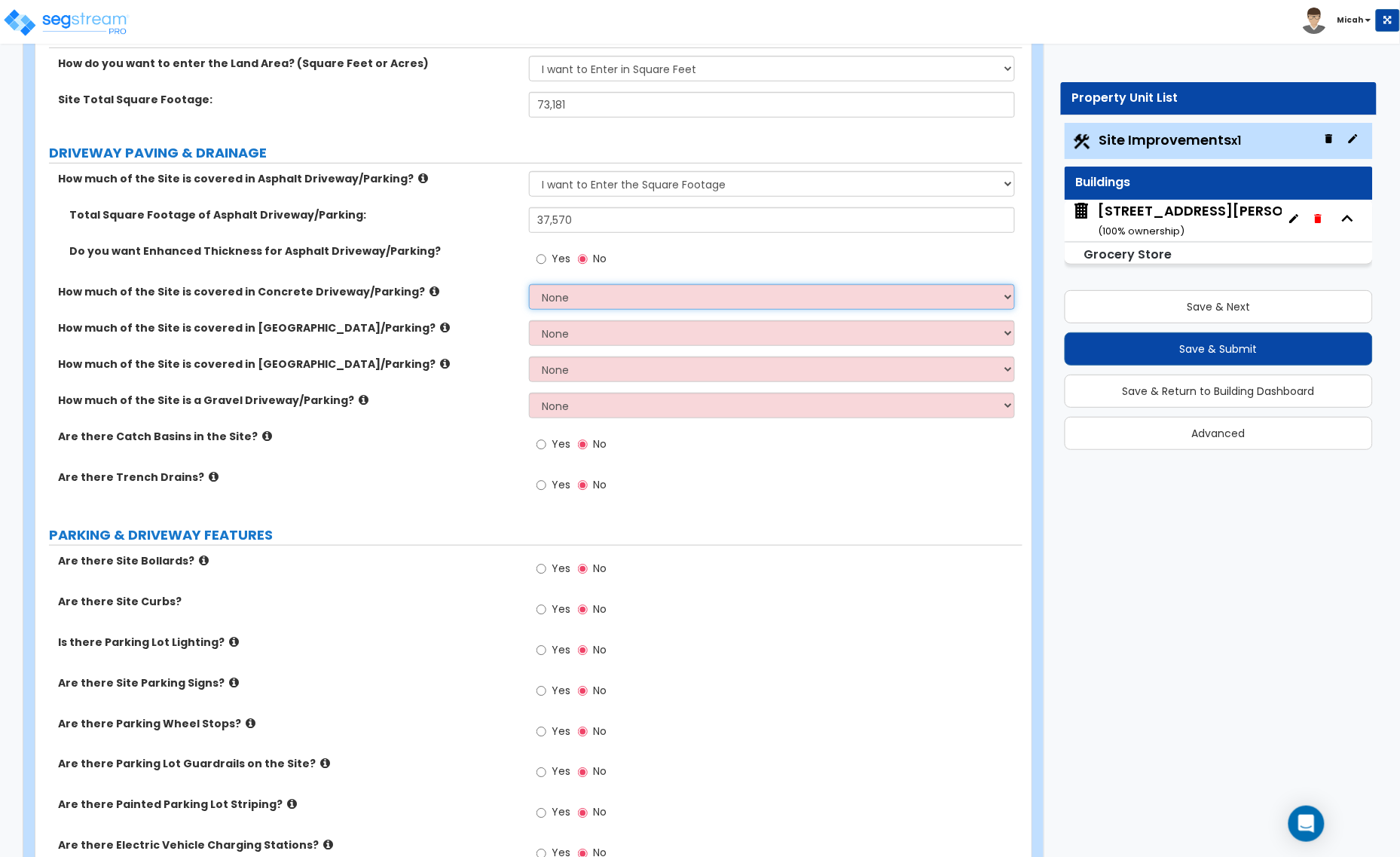
click at [587, 295] on select "None I want to Enter an Approximate Percentage I want to Enter the Square Foota…" at bounding box center [771, 297] width 486 height 26
select select "2"
click at [529, 286] on select "None I want to Enter an Approximate Percentage I want to Enter the Square Foota…" at bounding box center [771, 297] width 486 height 26
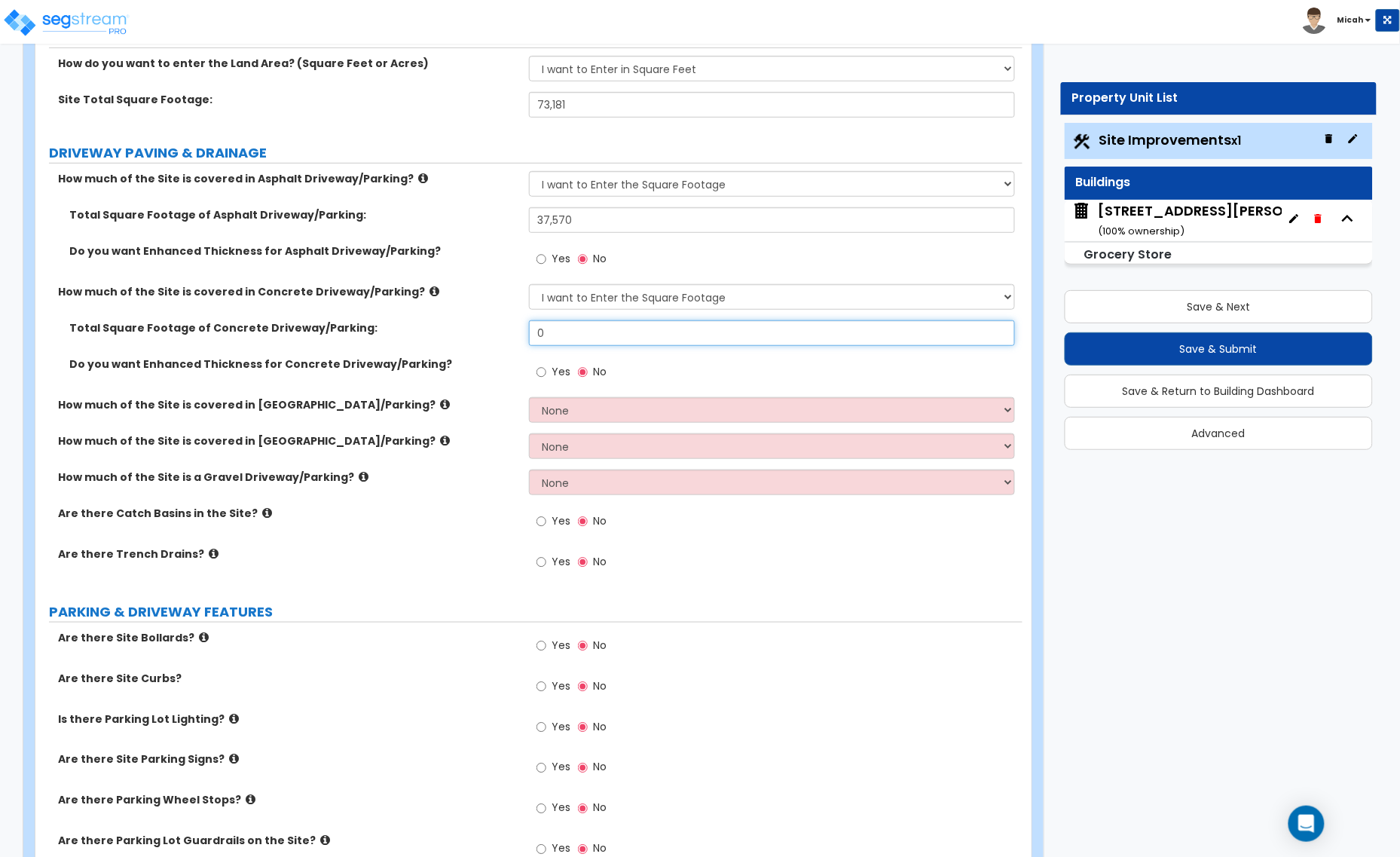
click at [515, 333] on div "Total Square Footage of Concrete Driveway/Parking: 0" at bounding box center [529, 337] width 987 height 36
type input "6,383"
click at [603, 414] on select "None I want to Enter an Approximate Percentage I want to Enter the Square Foota…" at bounding box center [771, 410] width 486 height 26
click at [529, 398] on select "None I want to Enter an Approximate Percentage I want to Enter the Square Foota…" at bounding box center [771, 410] width 486 height 26
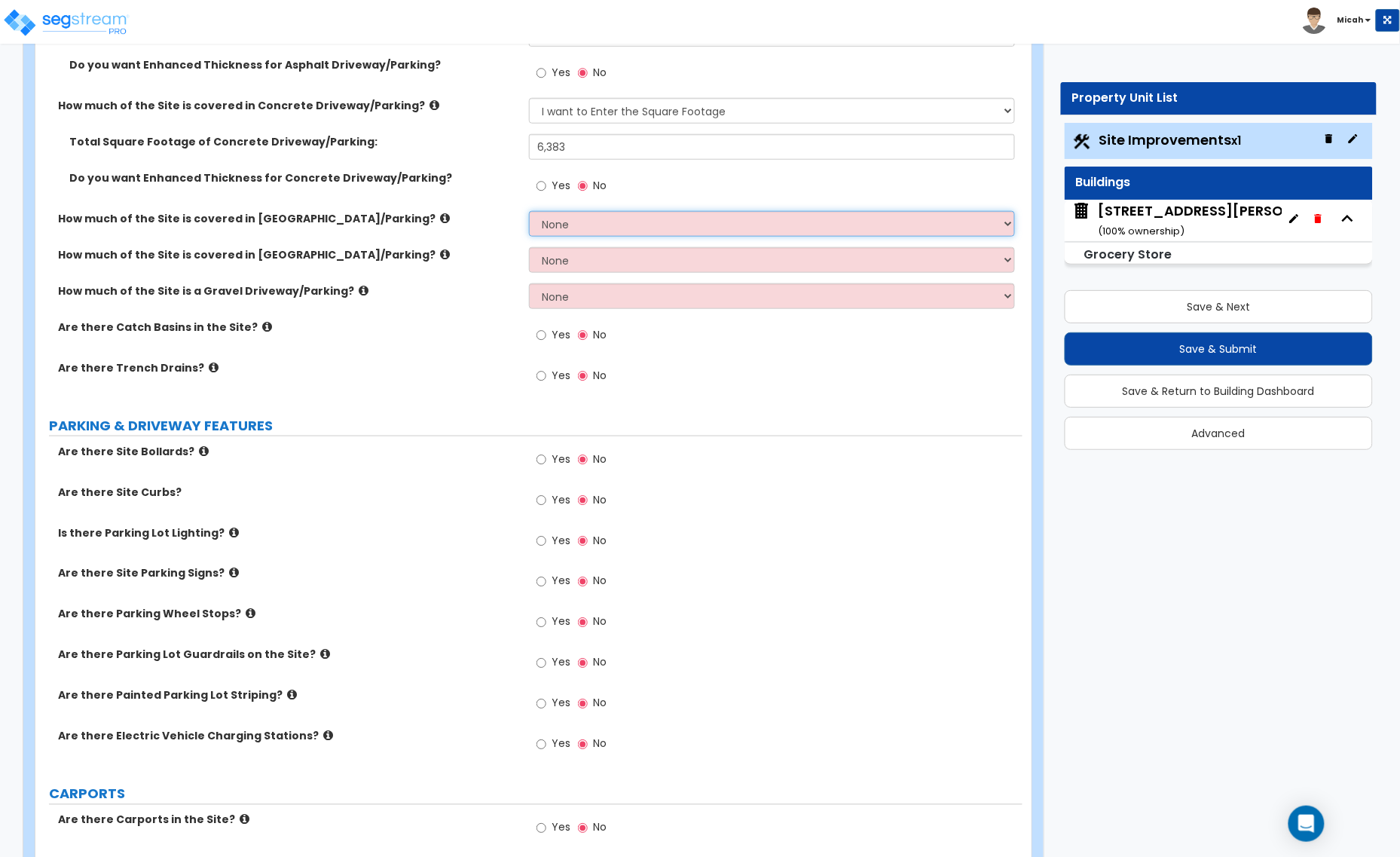
scroll to position [377, 0]
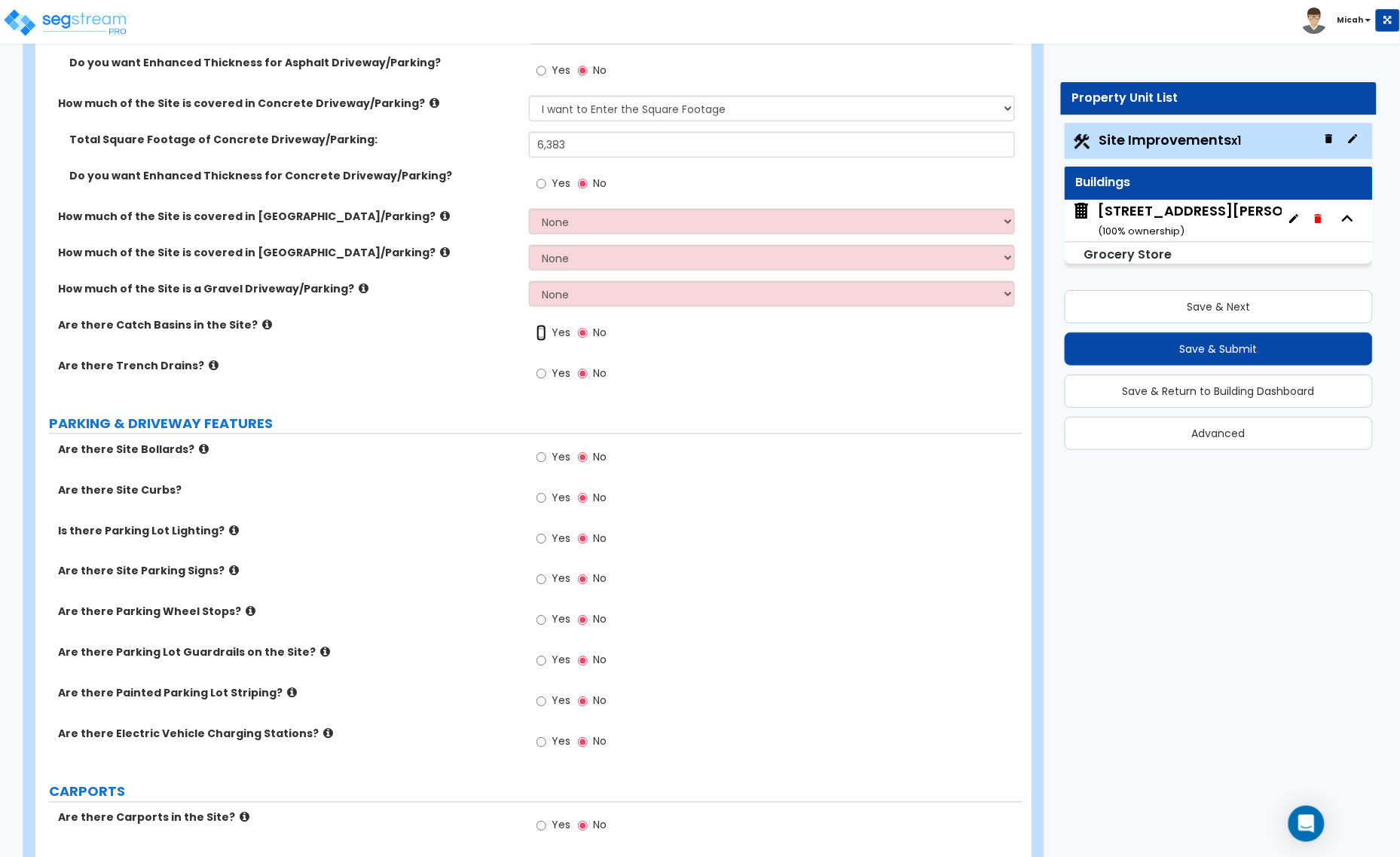
click at [541, 334] on input "Yes" at bounding box center [541, 333] width 10 height 16
radio input "true"
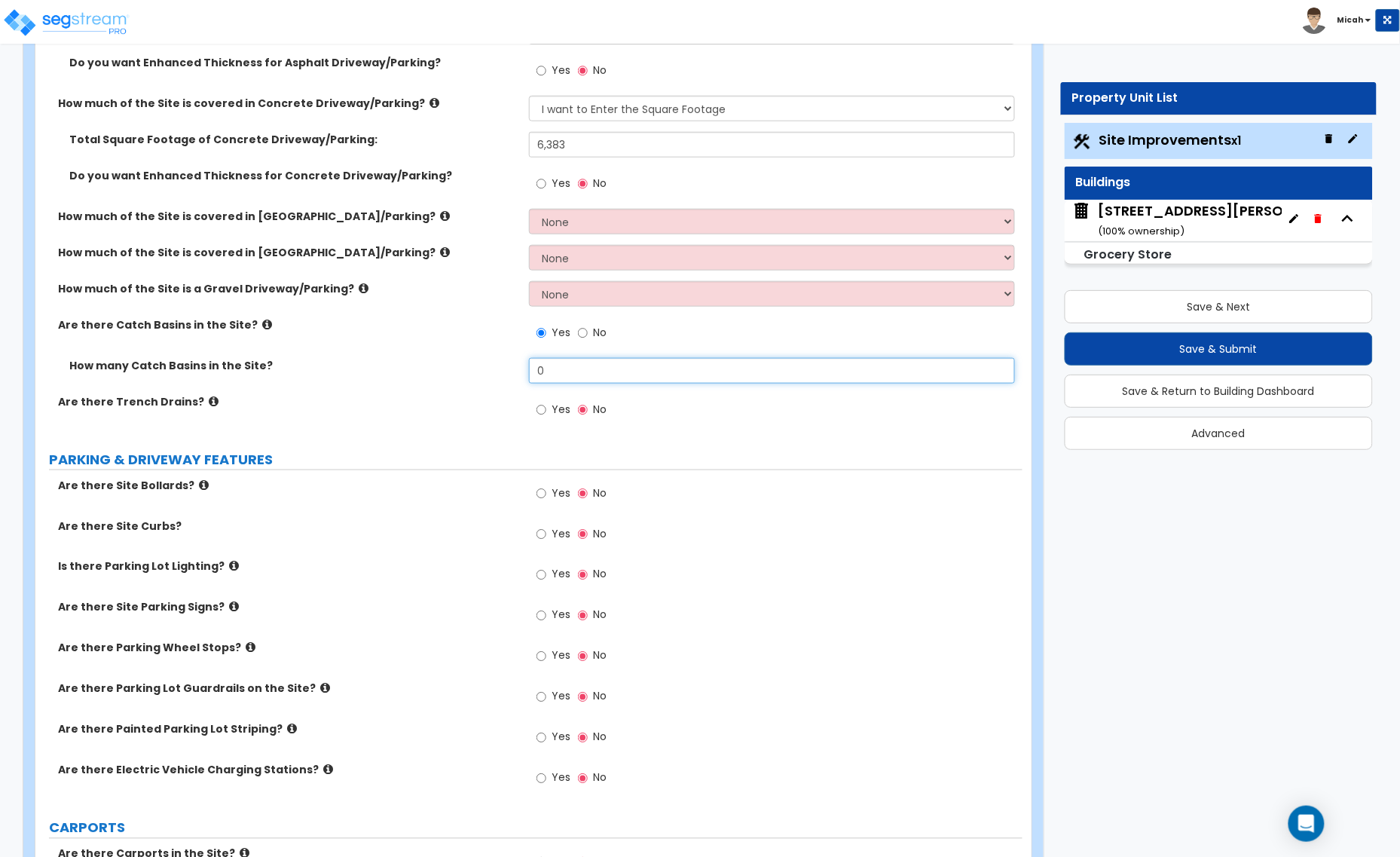
drag, startPoint x: 530, startPoint y: 379, endPoint x: 509, endPoint y: 380, distance: 21.0
click at [509, 380] on div "How many Catch Basins in the Site? 0" at bounding box center [529, 376] width 987 height 36
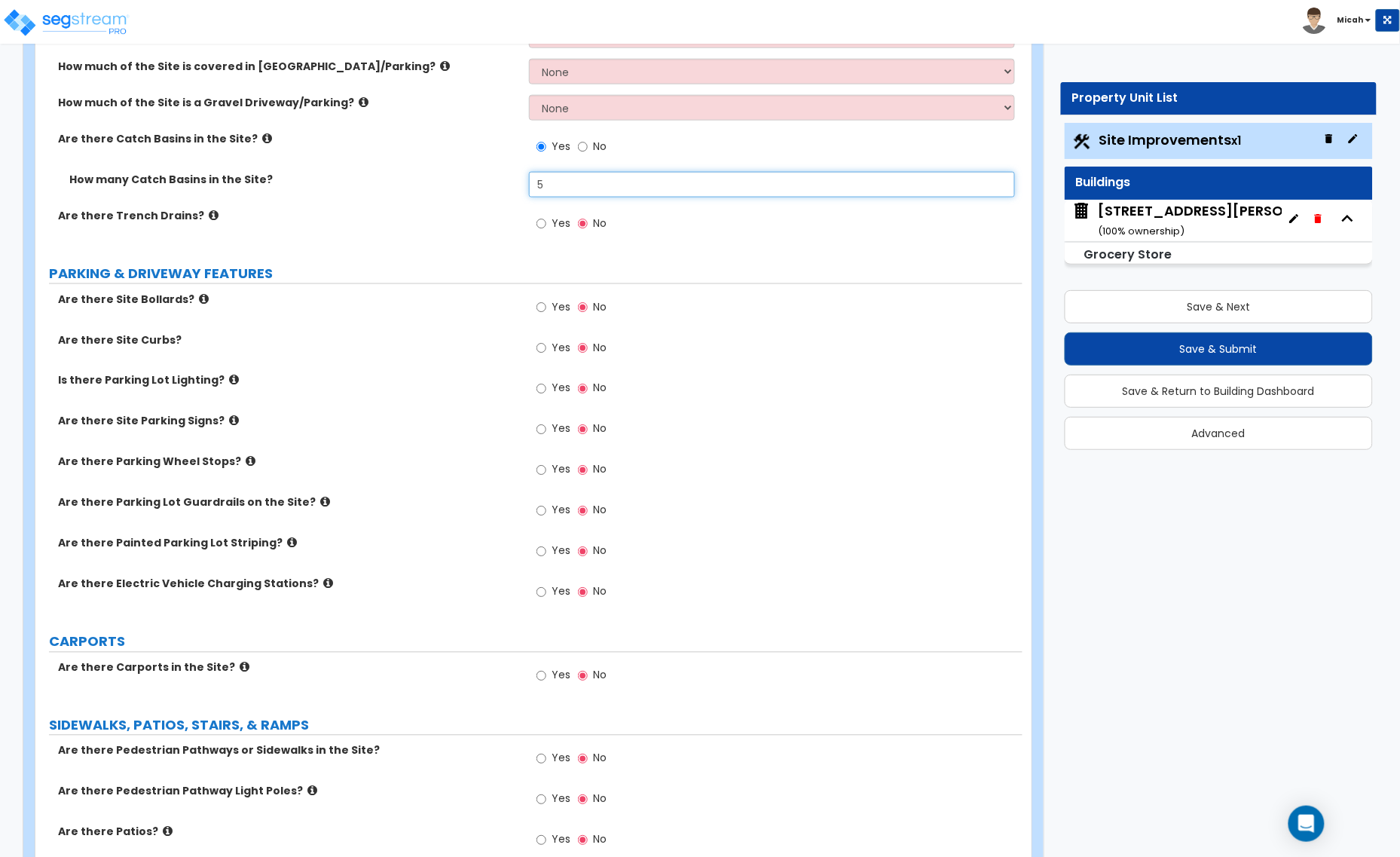
scroll to position [566, 0]
type input "5"
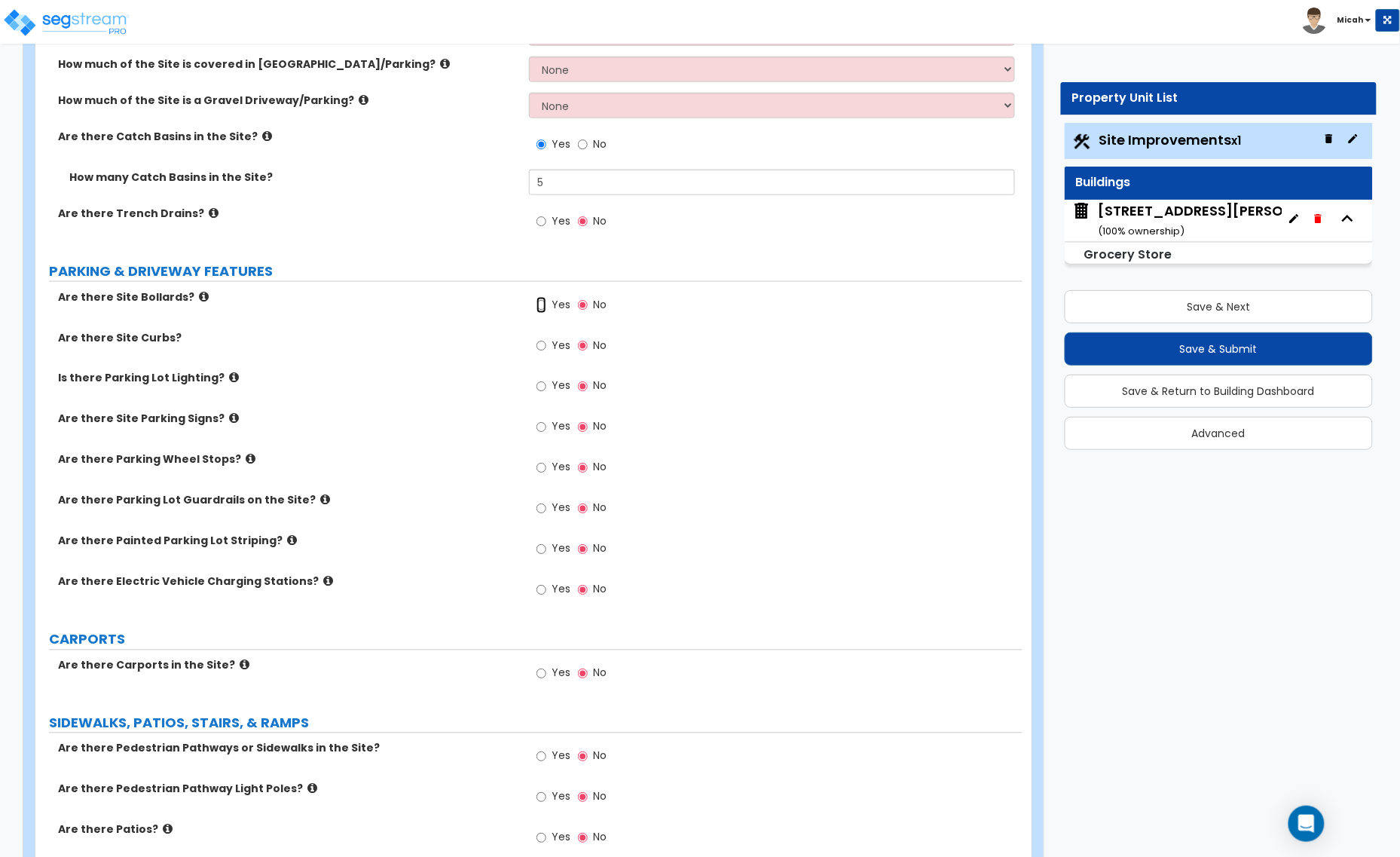
click at [542, 309] on input "Yes" at bounding box center [541, 305] width 10 height 16
radio input "true"
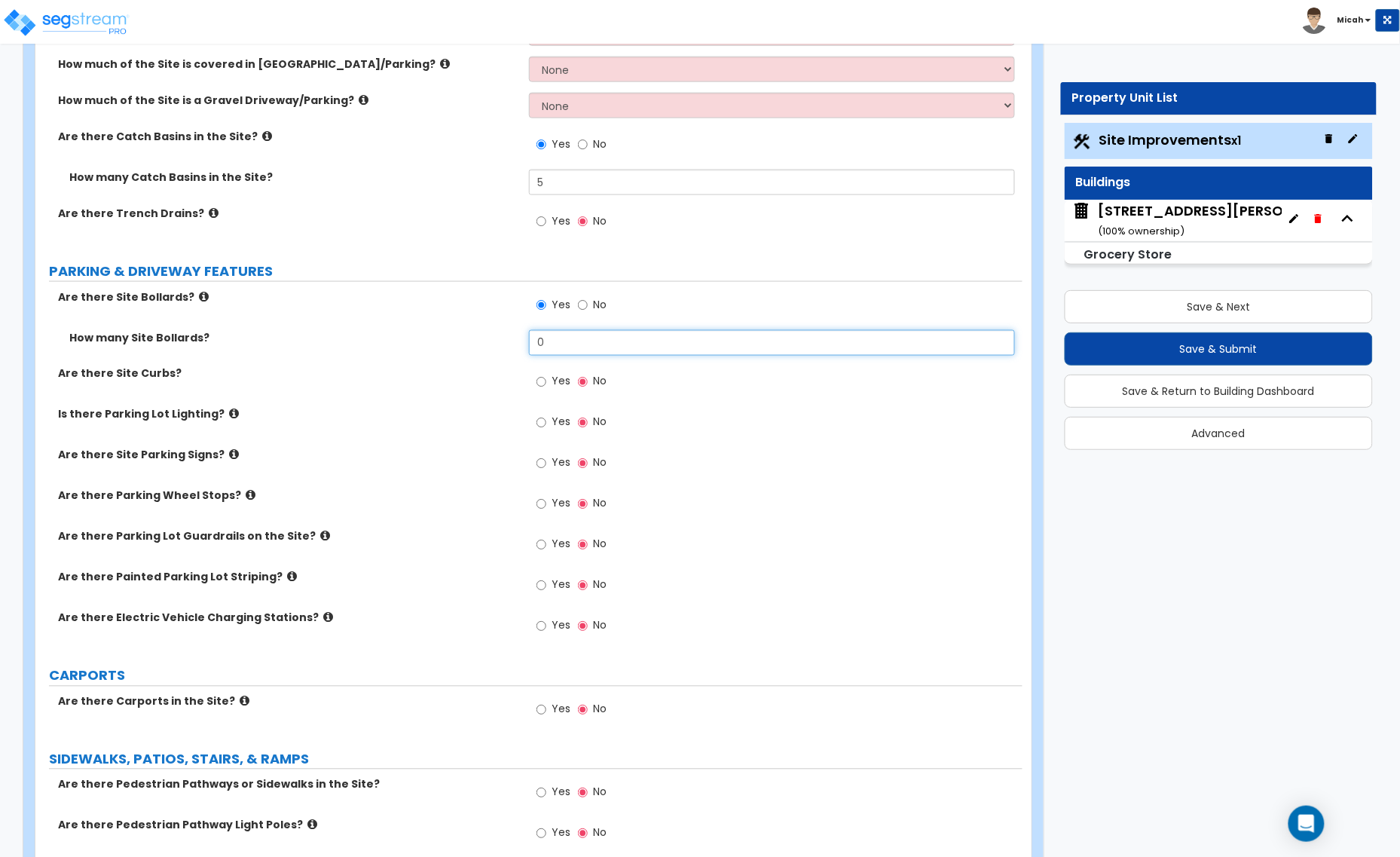
drag, startPoint x: 565, startPoint y: 337, endPoint x: 529, endPoint y: 341, distance: 36.2
click at [529, 341] on input "0" at bounding box center [771, 343] width 486 height 26
type input "1"
type input "4"
click at [541, 378] on input "Yes" at bounding box center [541, 382] width 10 height 16
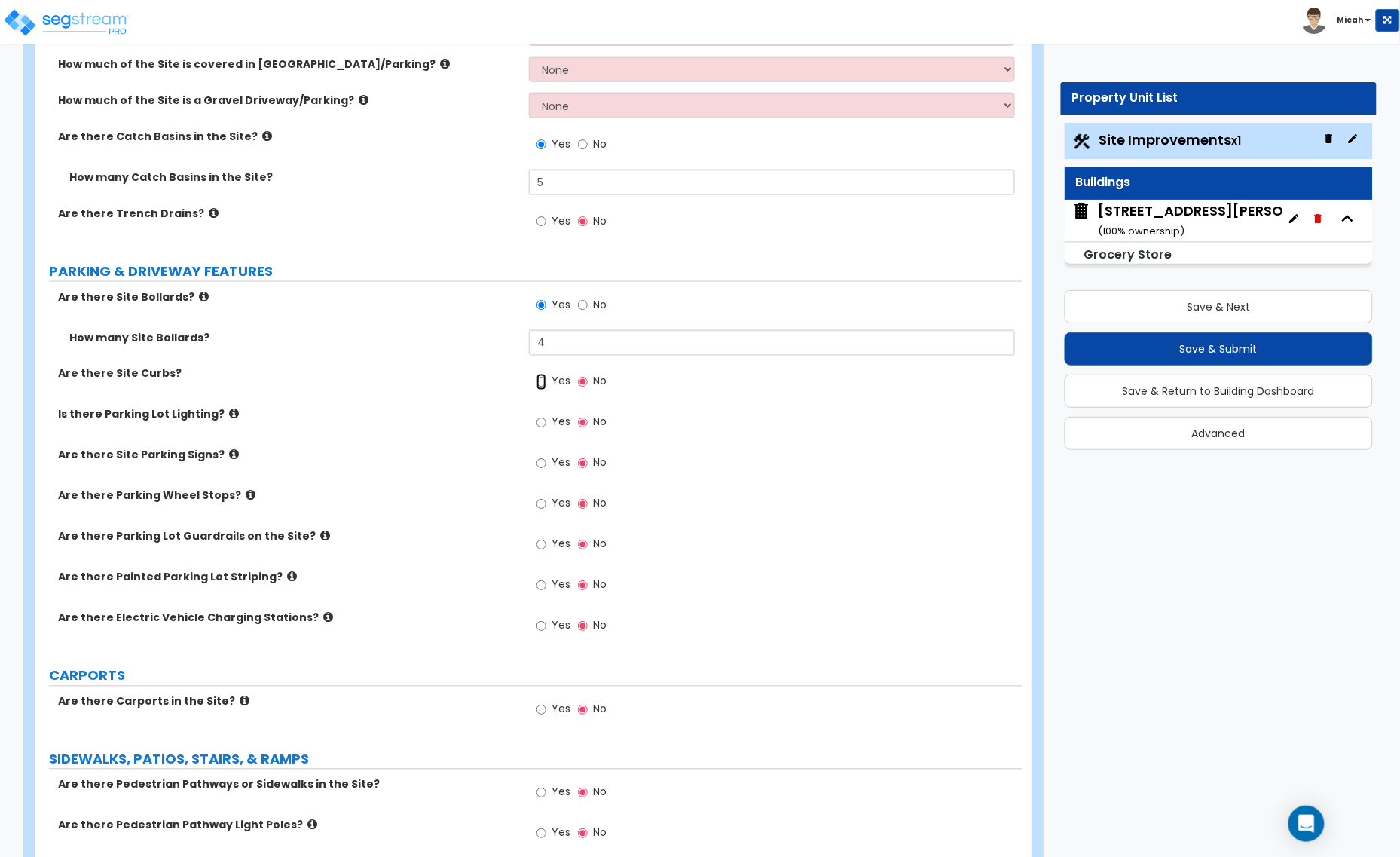
radio input "true"
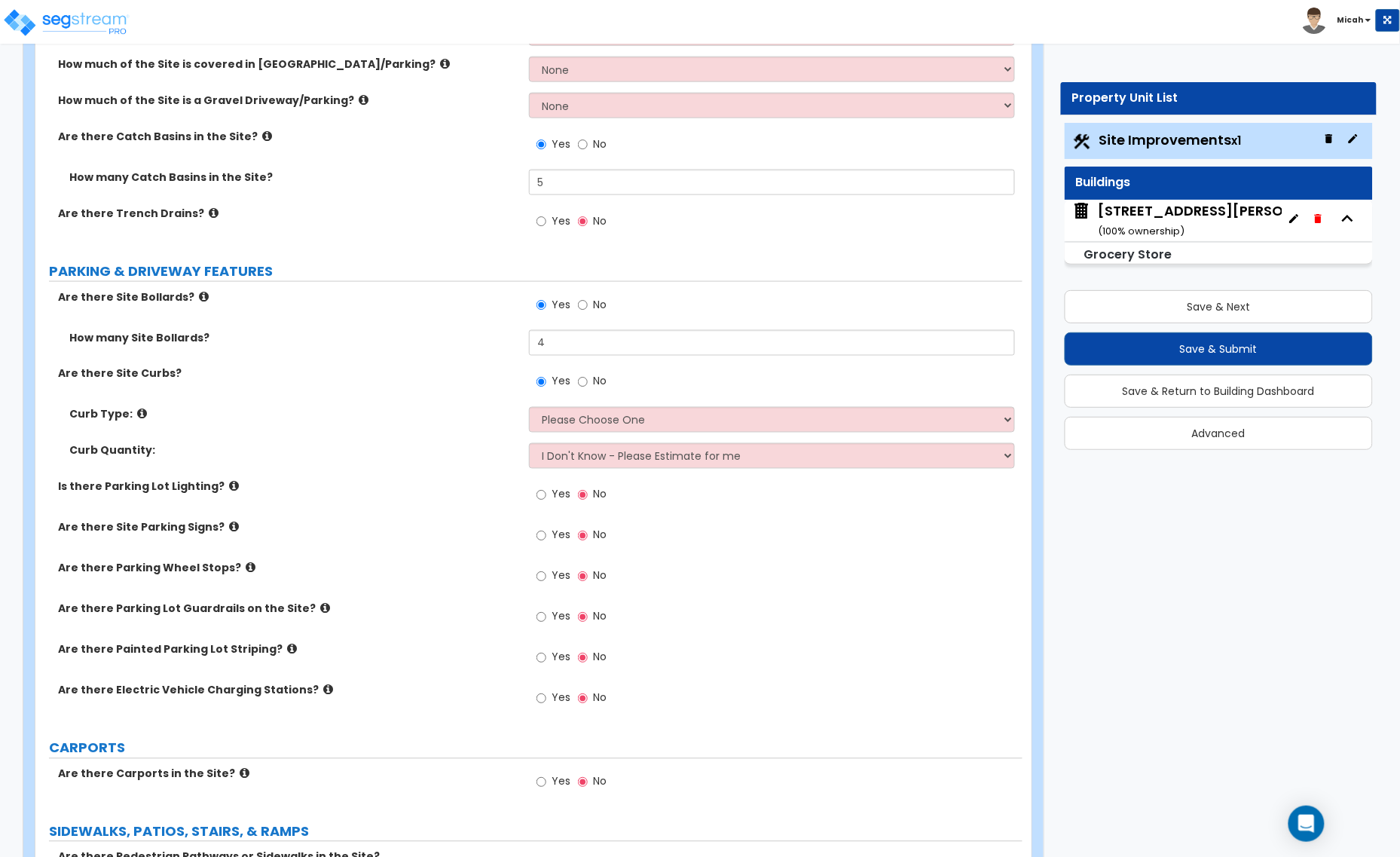
click at [137, 413] on icon at bounding box center [142, 414] width 10 height 11
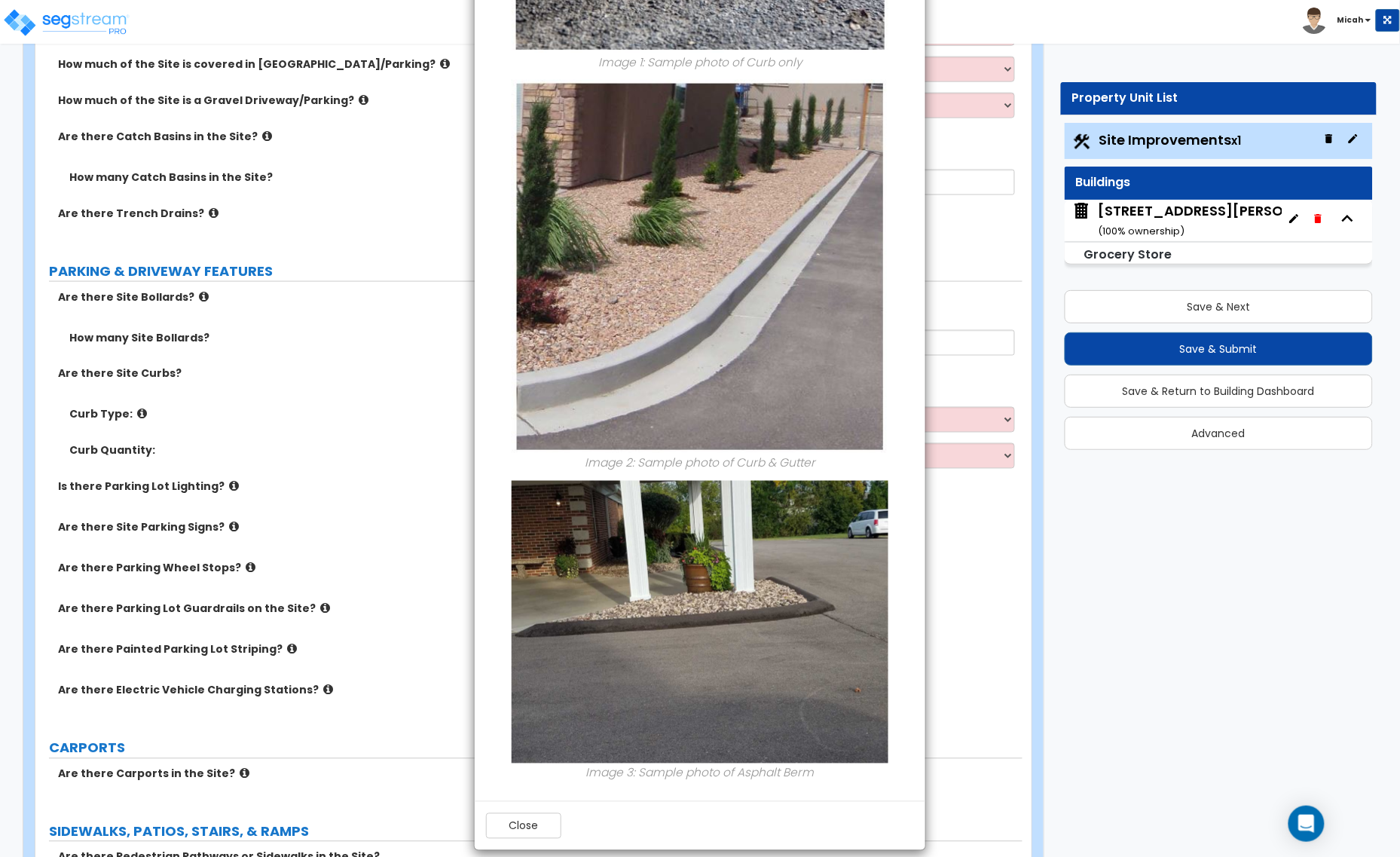
scroll to position [417, 0]
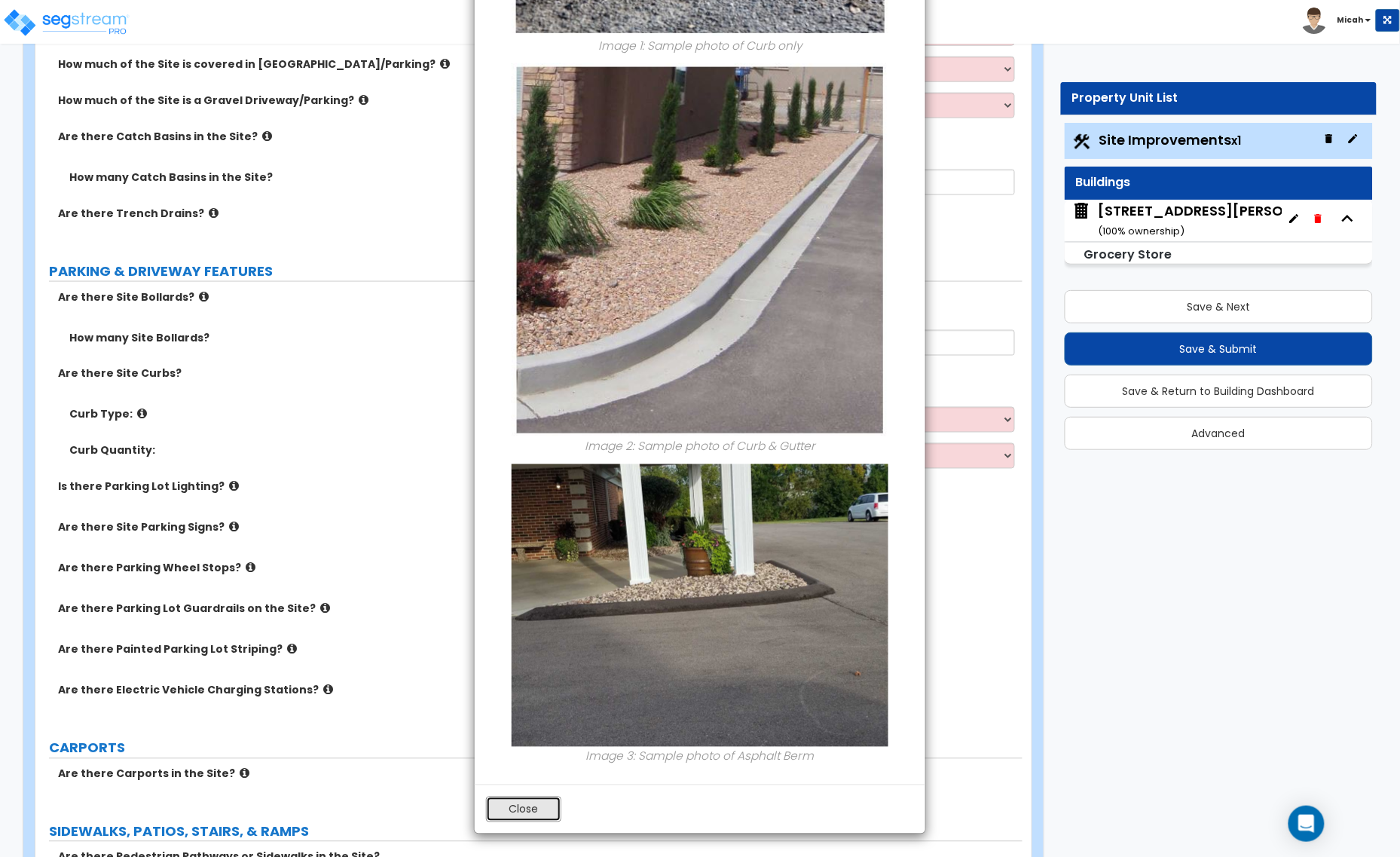
click at [512, 803] on button "Close" at bounding box center [523, 809] width 75 height 26
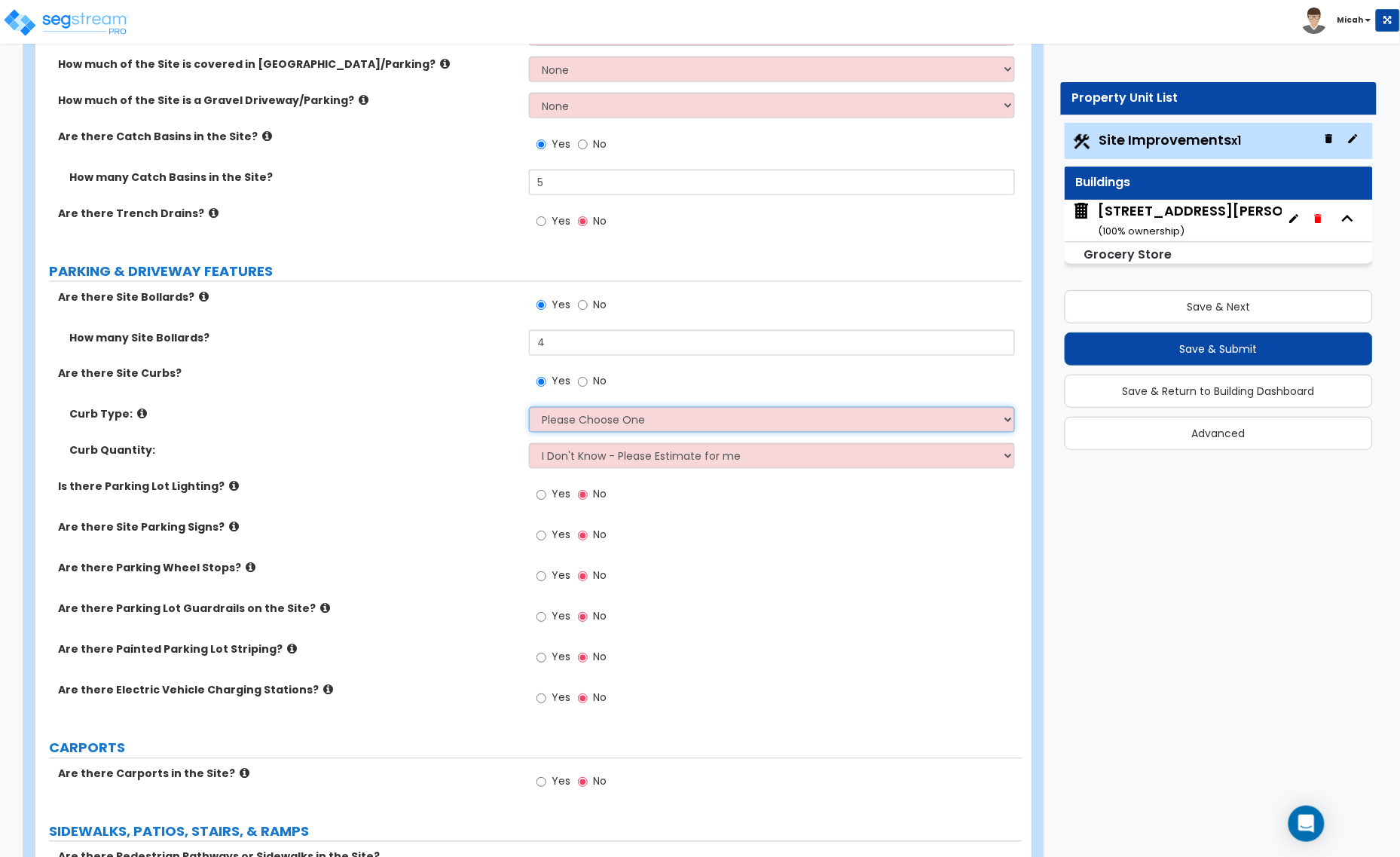
click at [552, 416] on select "Please Choose One Curb (Only) Curb & Gutter Asphalt Berm" at bounding box center [771, 420] width 486 height 26
select select "2"
click at [529, 408] on select "Please Choose One Curb (Only) Curb & Gutter Asphalt Berm" at bounding box center [771, 420] width 486 height 26
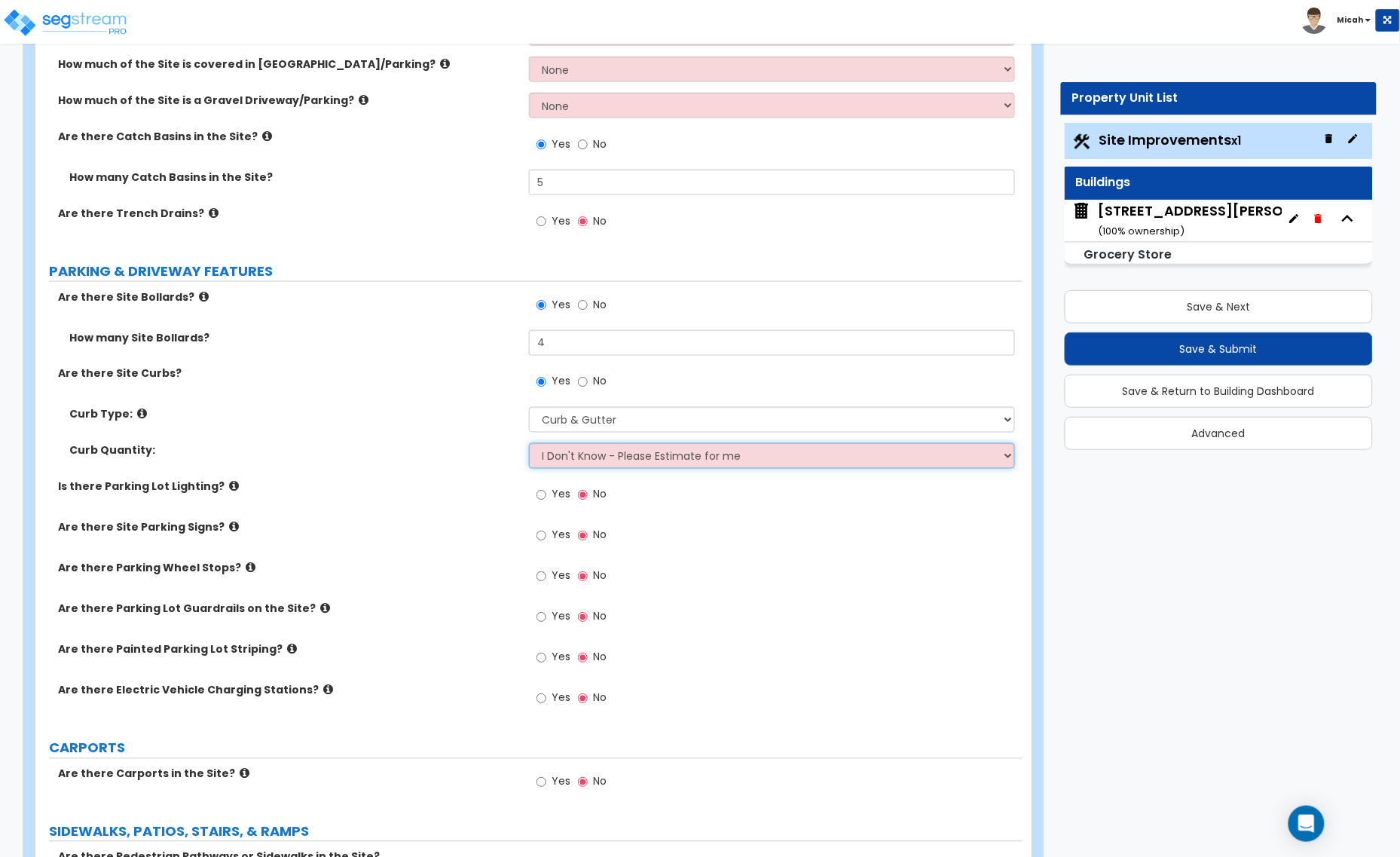
click at [604, 460] on select "I Don't Know - Please Estimate for me I want to Enter the Linear Footage" at bounding box center [771, 456] width 486 height 26
select select "1"
click at [529, 444] on select "I Don't Know - Please Estimate for me I want to Enter the Linear Footage" at bounding box center [771, 456] width 486 height 26
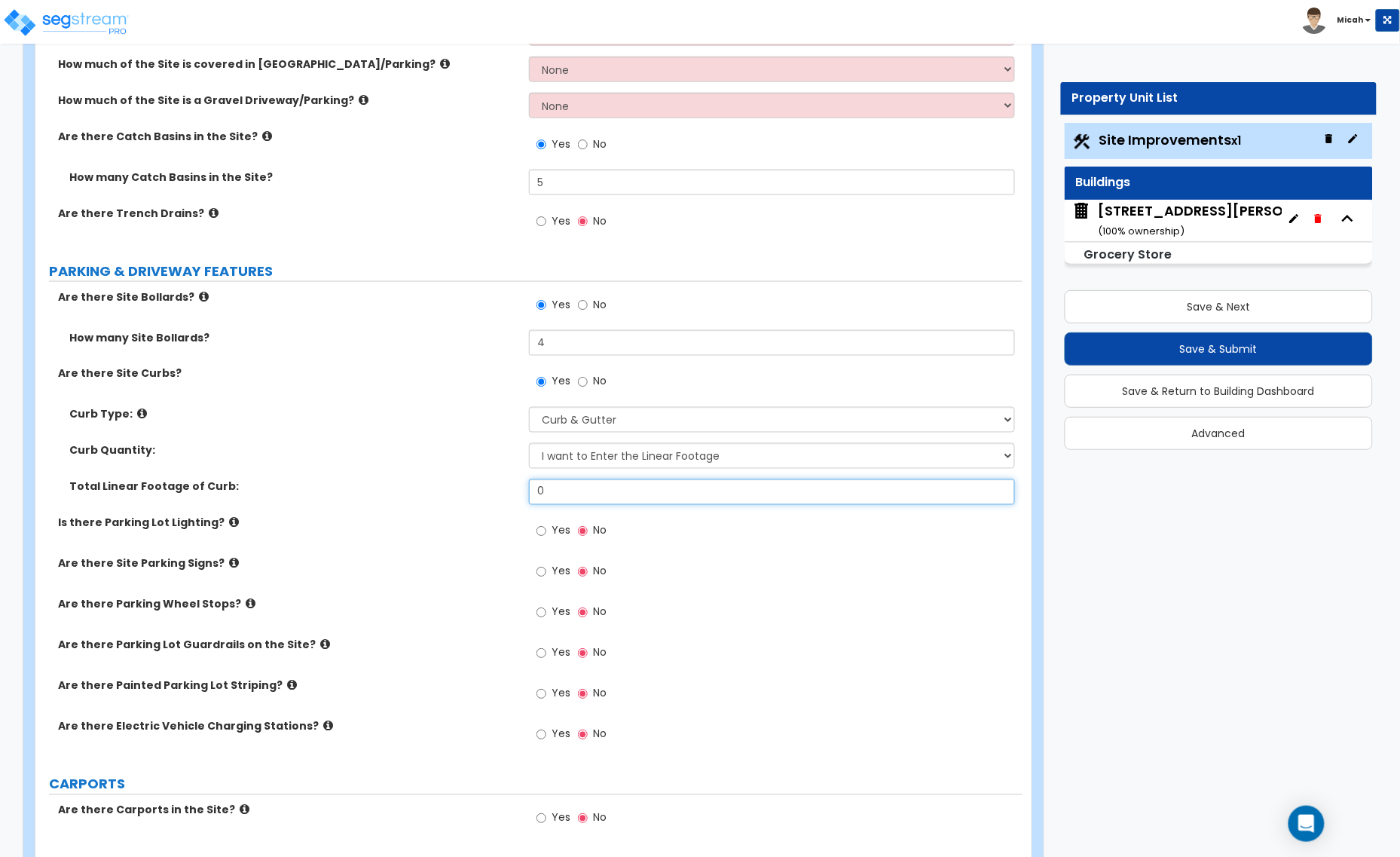
drag, startPoint x: 544, startPoint y: 490, endPoint x: 495, endPoint y: 490, distance: 49.0
click at [496, 490] on div "Total Linear Footage of Curb: 0" at bounding box center [529, 497] width 987 height 36
click at [566, 490] on input "0" at bounding box center [771, 492] width 486 height 26
type input "1,013.3"
click at [229, 522] on icon at bounding box center [234, 522] width 10 height 11
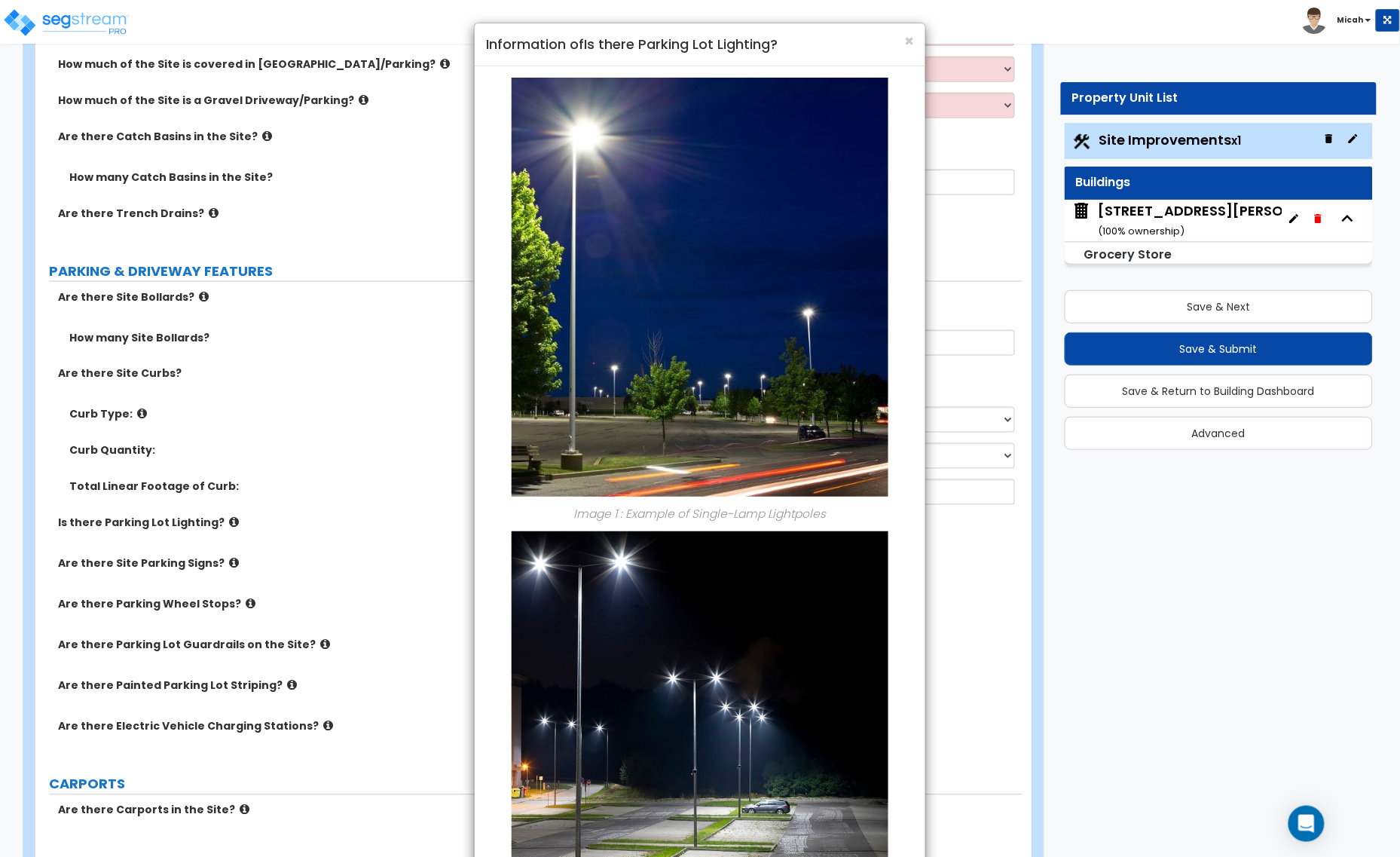
click at [223, 522] on div "× Information of Is there Parking Lot Lighting? Image 1 : Example of Single-Lam…" at bounding box center [700, 428] width 1400 height 857
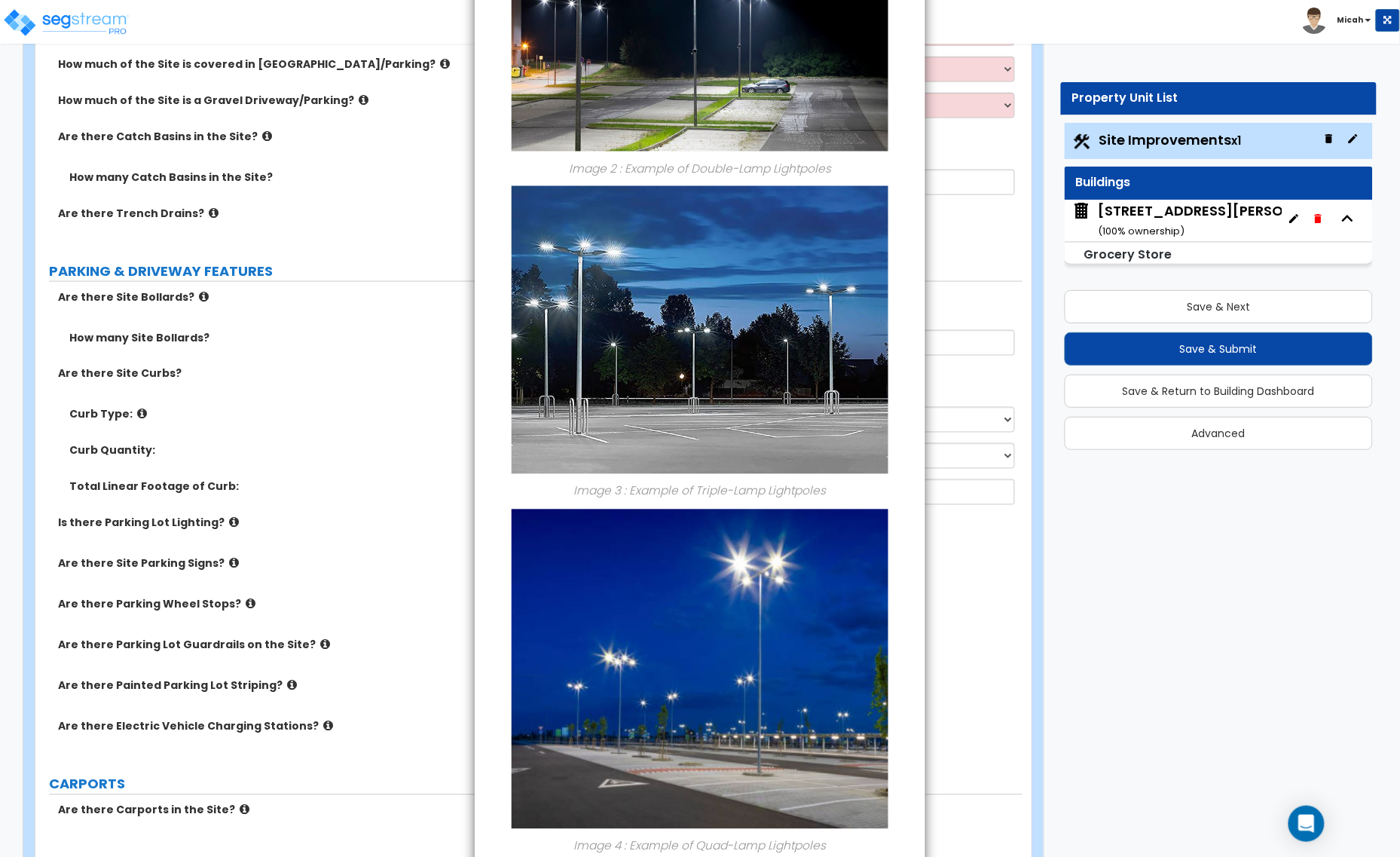
scroll to position [811, 0]
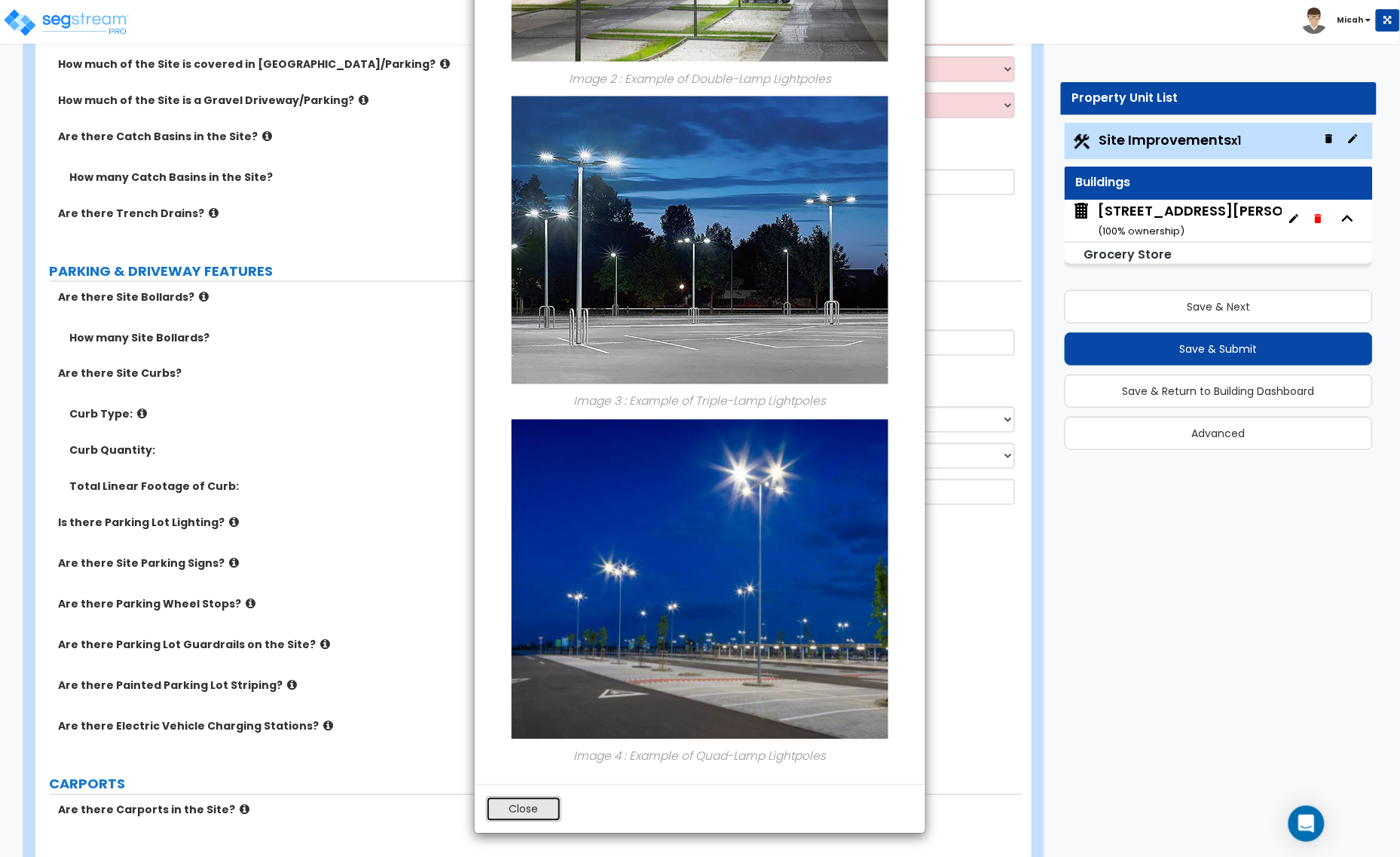
click at [509, 808] on button "Close" at bounding box center [523, 809] width 75 height 26
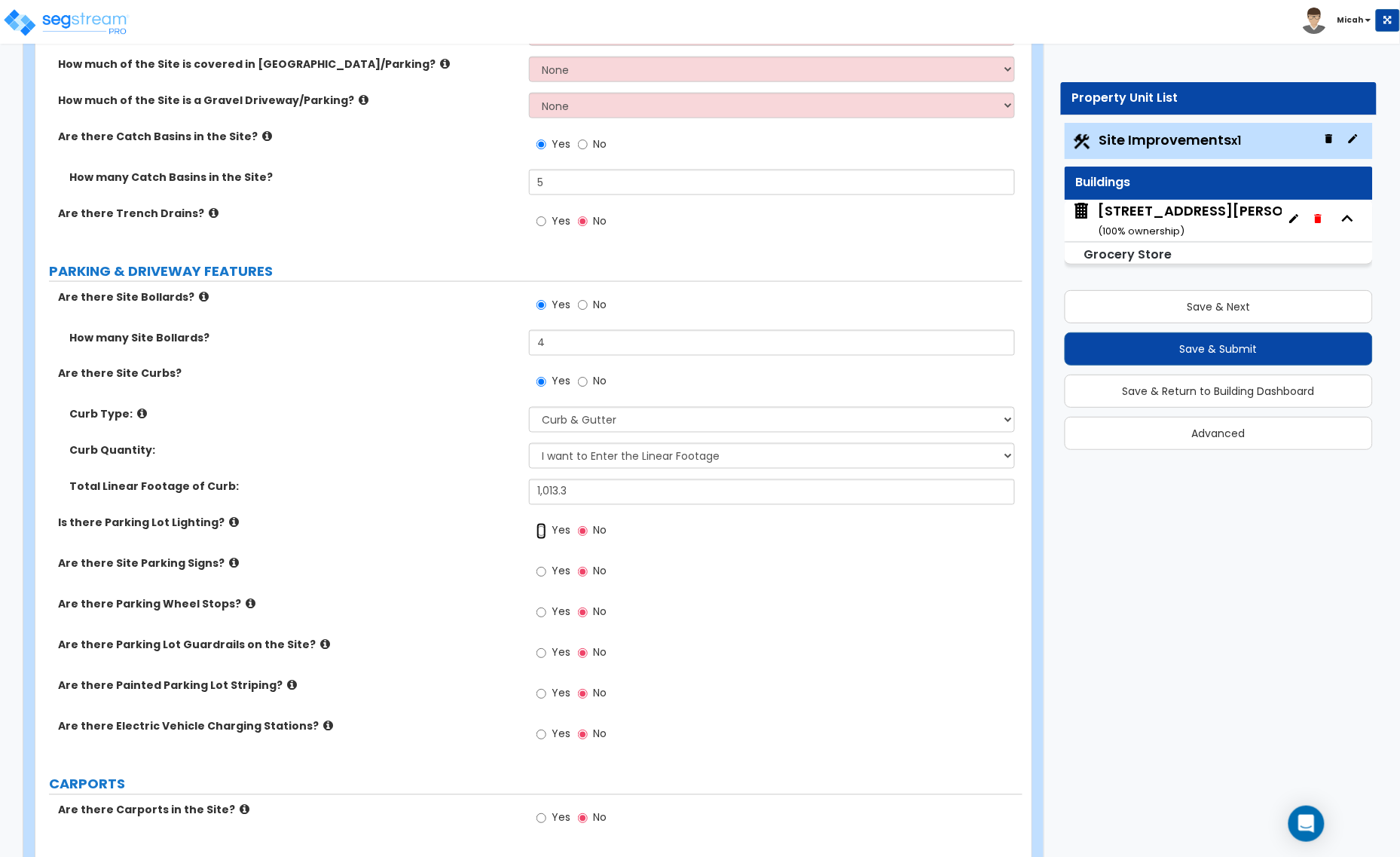
click at [541, 535] on input "Yes" at bounding box center [541, 532] width 10 height 16
radio input "true"
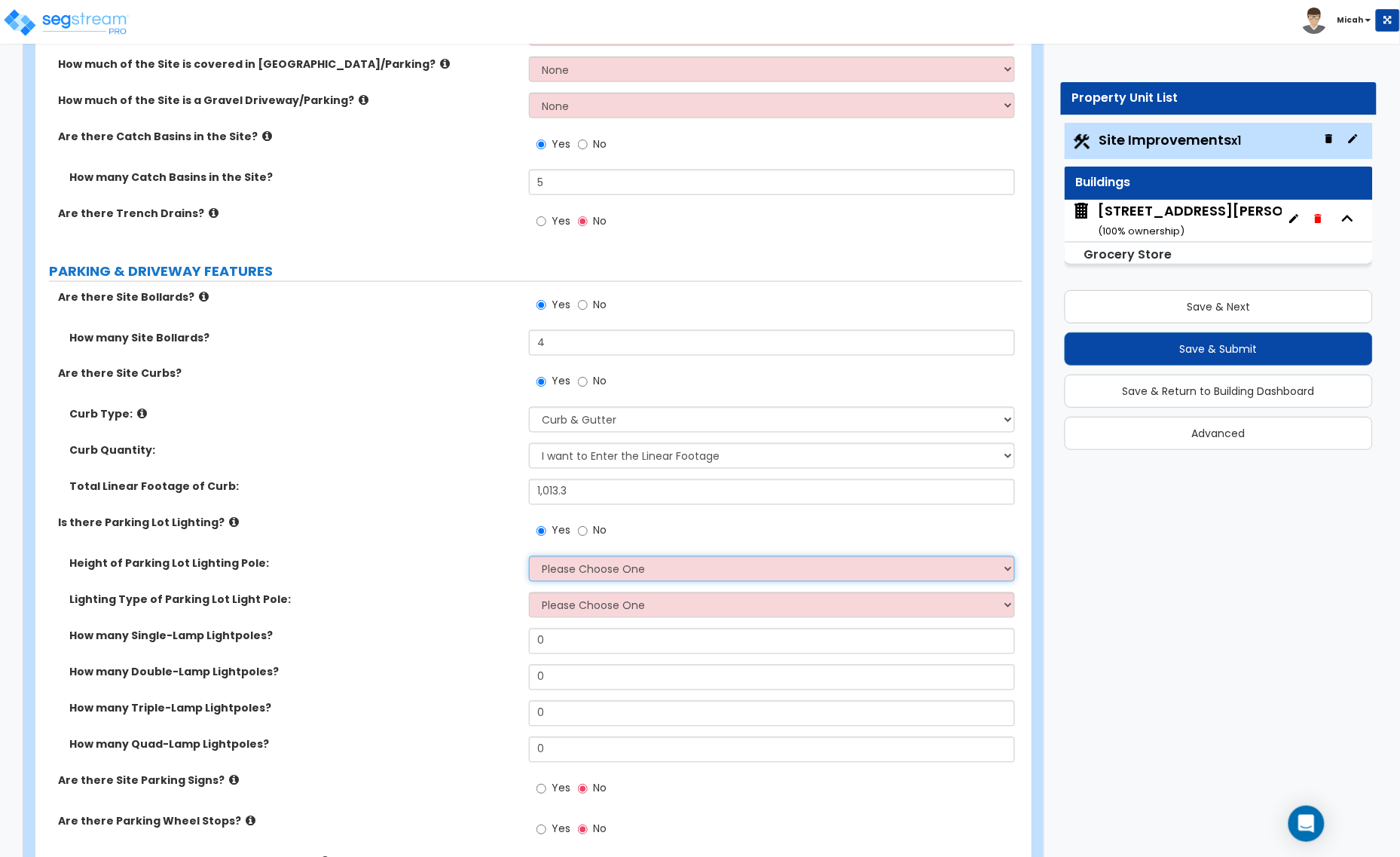
click at [574, 578] on select "Please Choose One 20' high 30' high 40' high" at bounding box center [771, 569] width 486 height 26
select select "1"
click at [529, 557] on select "Please Choose One 20' high 30' high 40' high" at bounding box center [771, 569] width 486 height 26
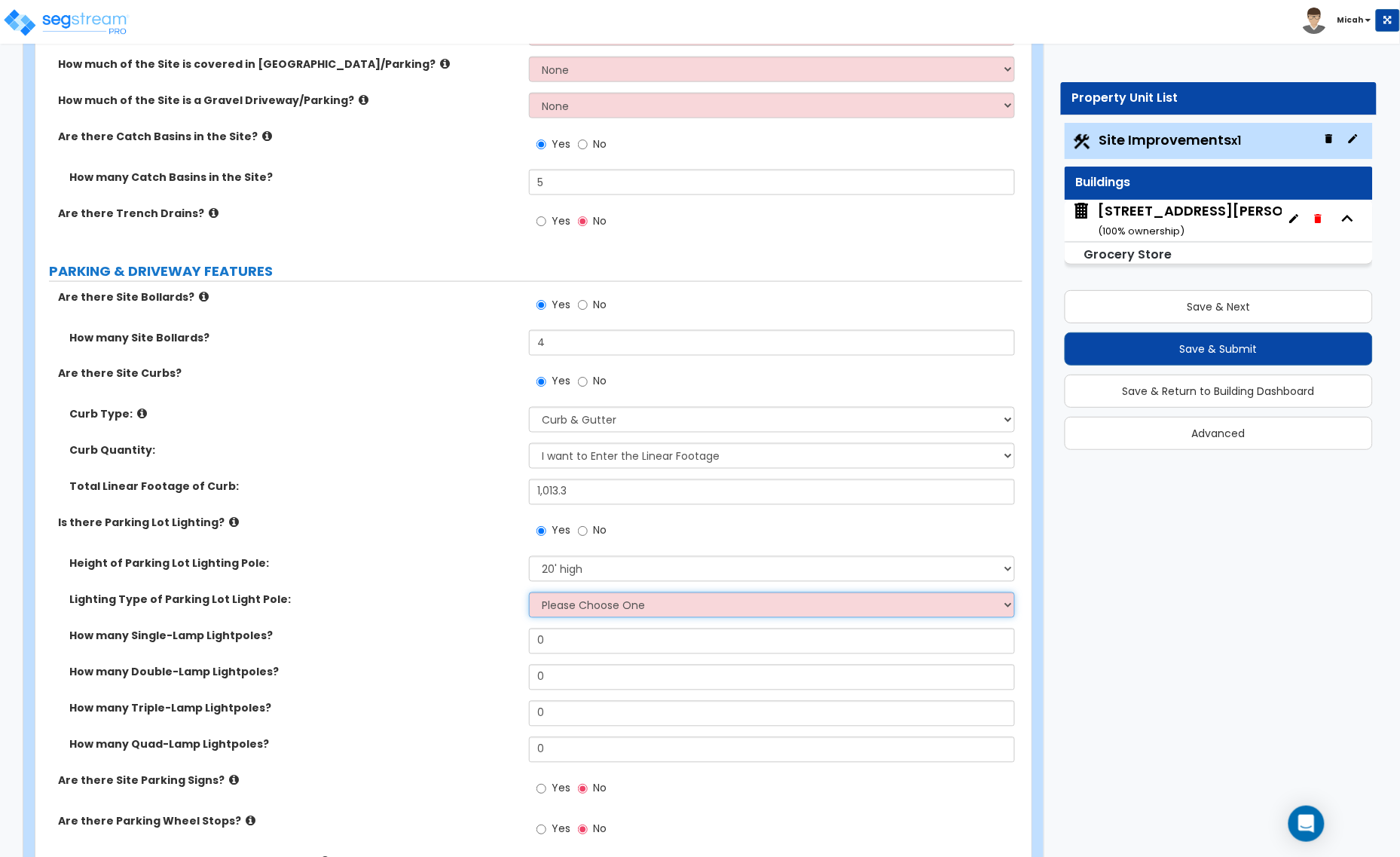
click at [591, 609] on select "Please Choose One LED Metal Halide High Pressure Sodium Please Choose for me" at bounding box center [771, 605] width 486 height 26
select select "3"
click at [529, 593] on select "Please Choose One LED Metal Halide High Pressure Sodium Please Choose for me" at bounding box center [771, 605] width 486 height 26
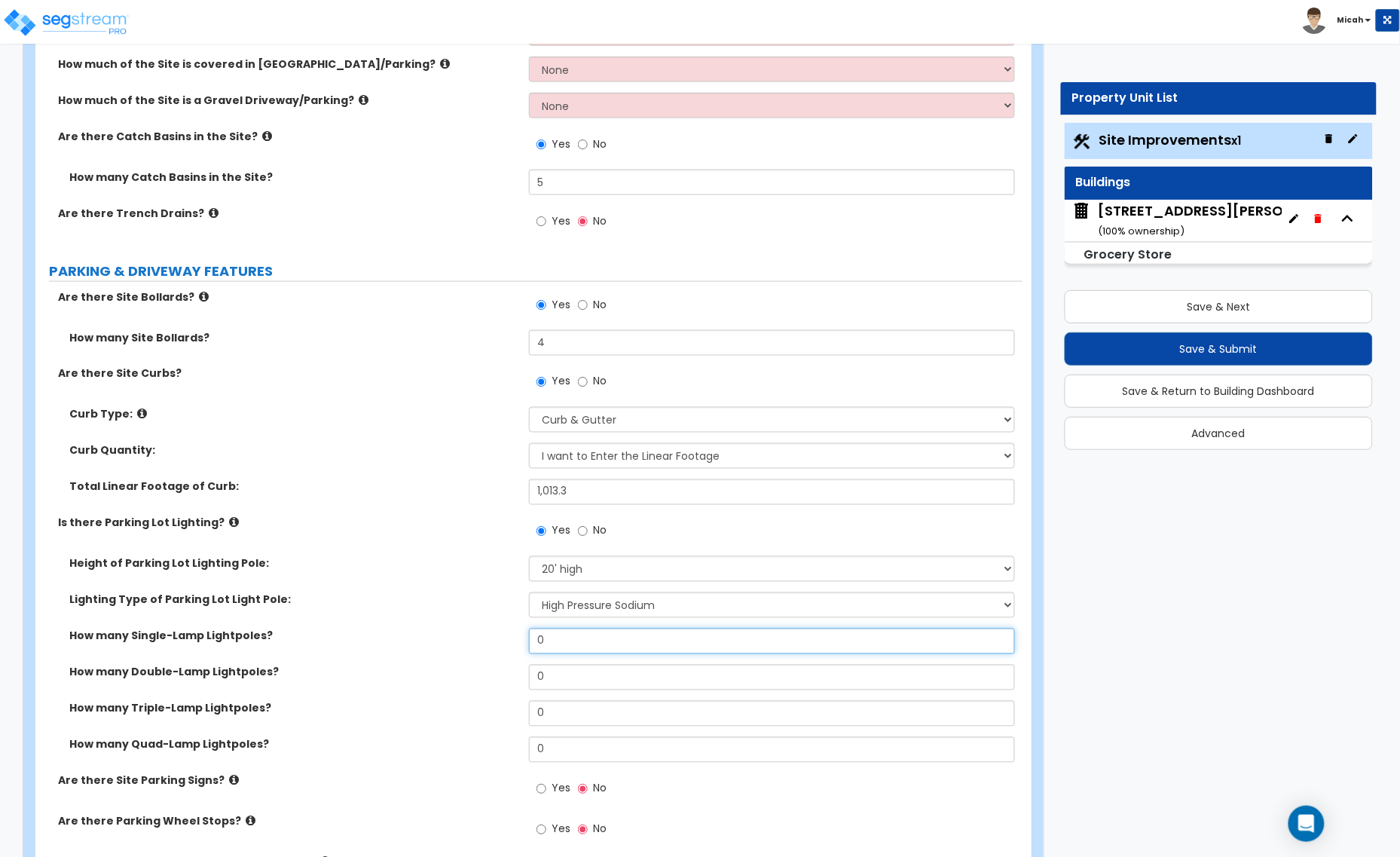
drag, startPoint x: 562, startPoint y: 644, endPoint x: 491, endPoint y: 650, distance: 71.3
click at [491, 650] on div "How many Single-Lamp Lightpoles? 0" at bounding box center [529, 646] width 987 height 36
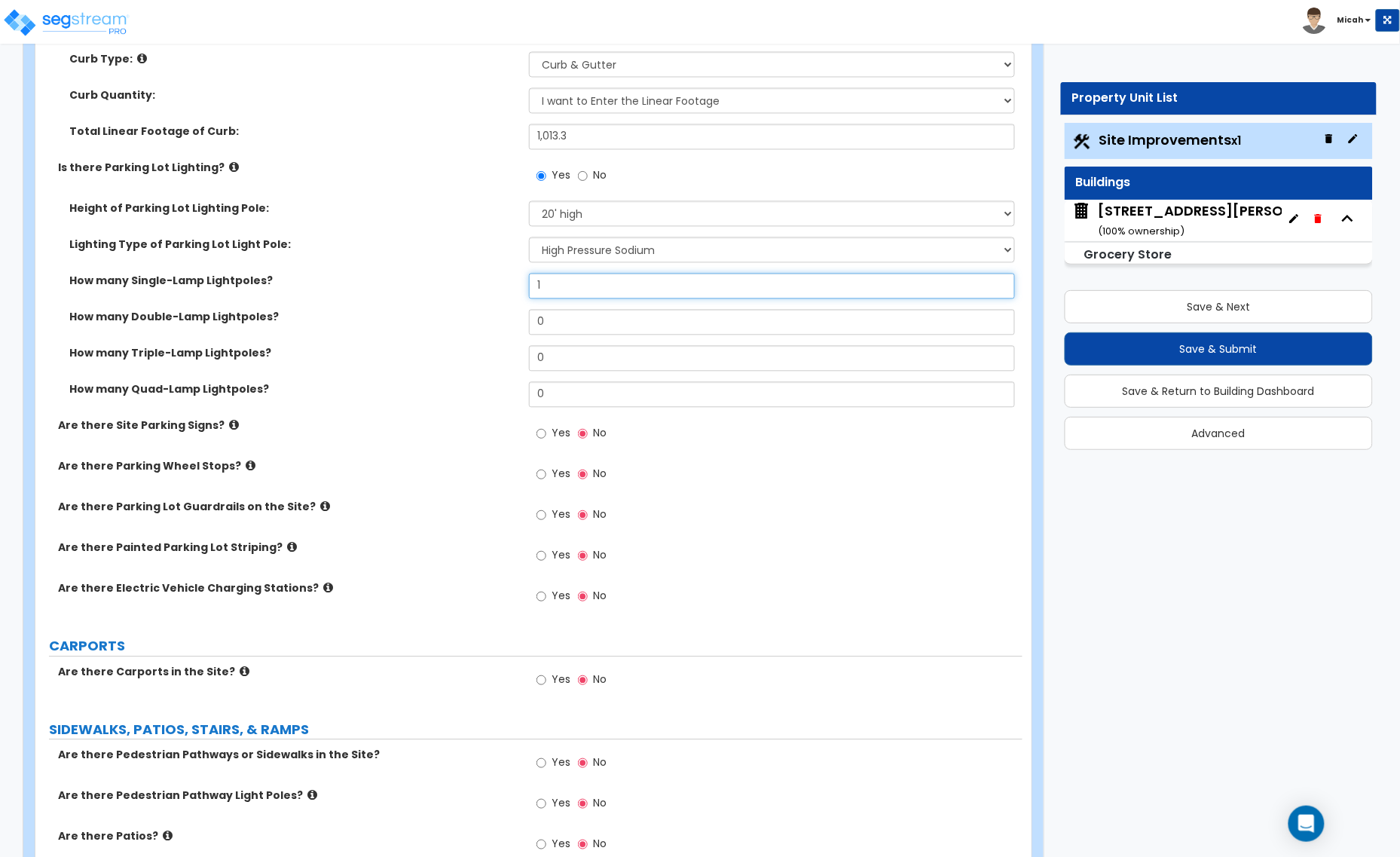
scroll to position [942, 0]
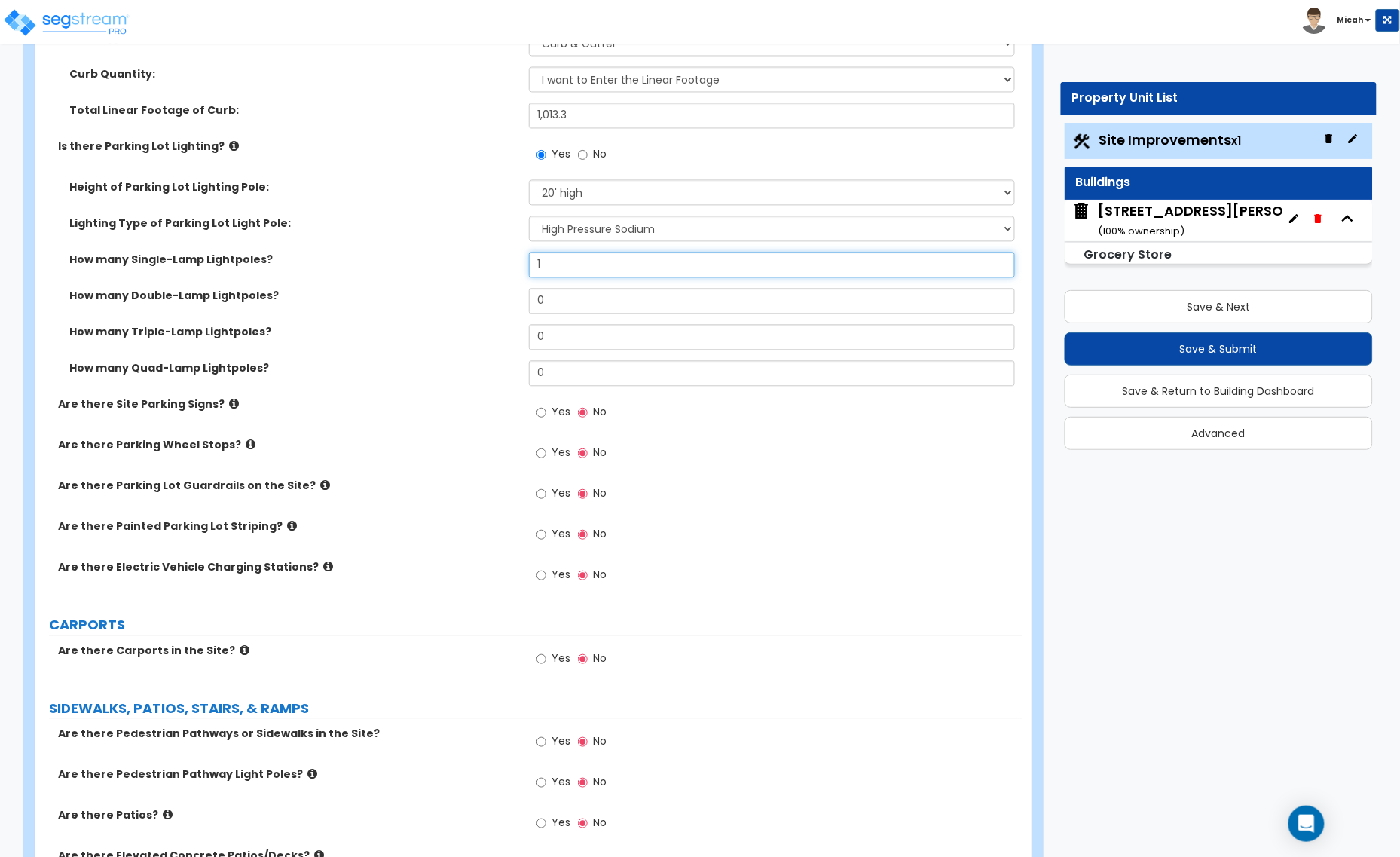
type input "1"
click at [229, 405] on icon at bounding box center [234, 403] width 10 height 11
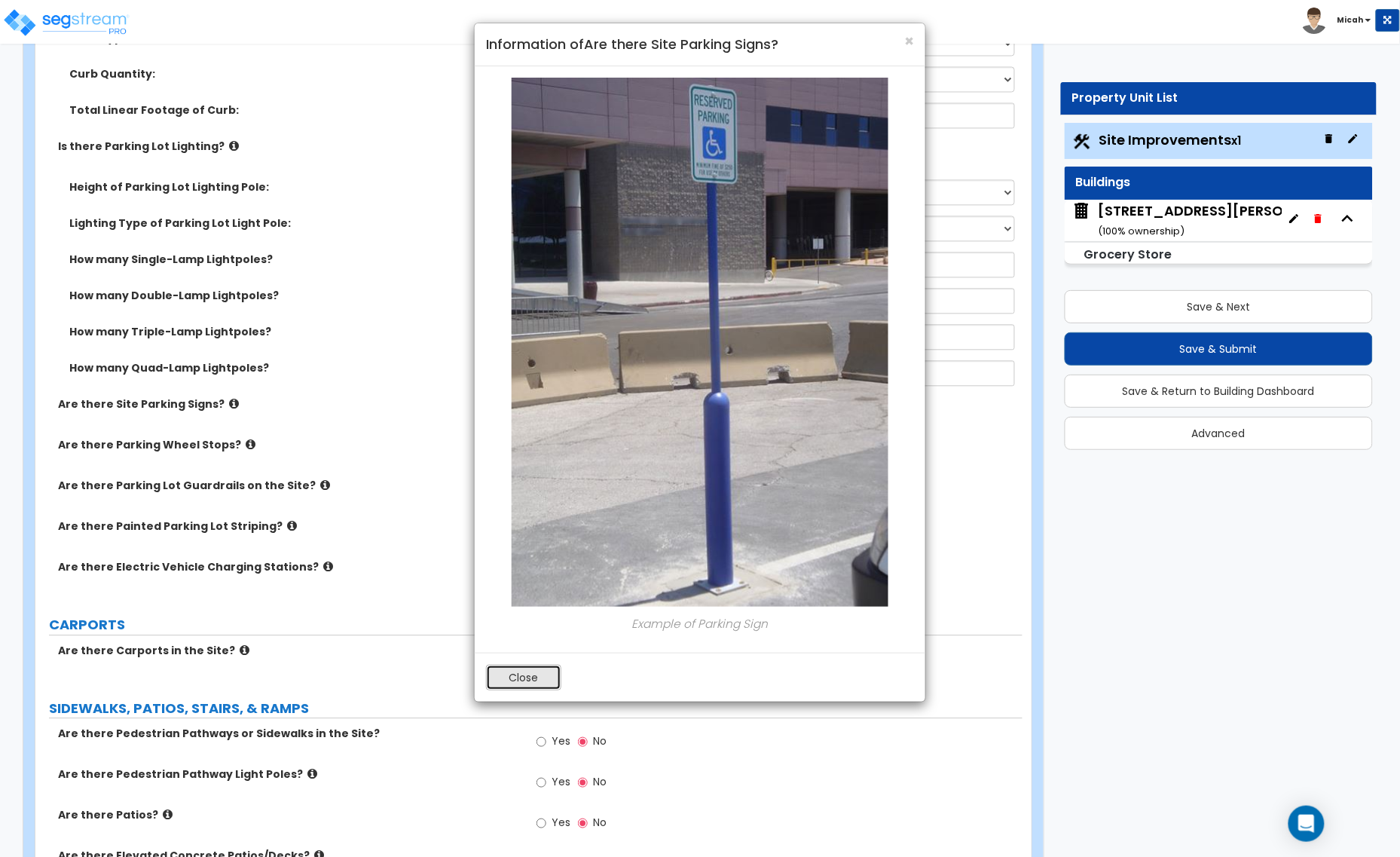
click at [520, 683] on button "Close" at bounding box center [523, 677] width 75 height 26
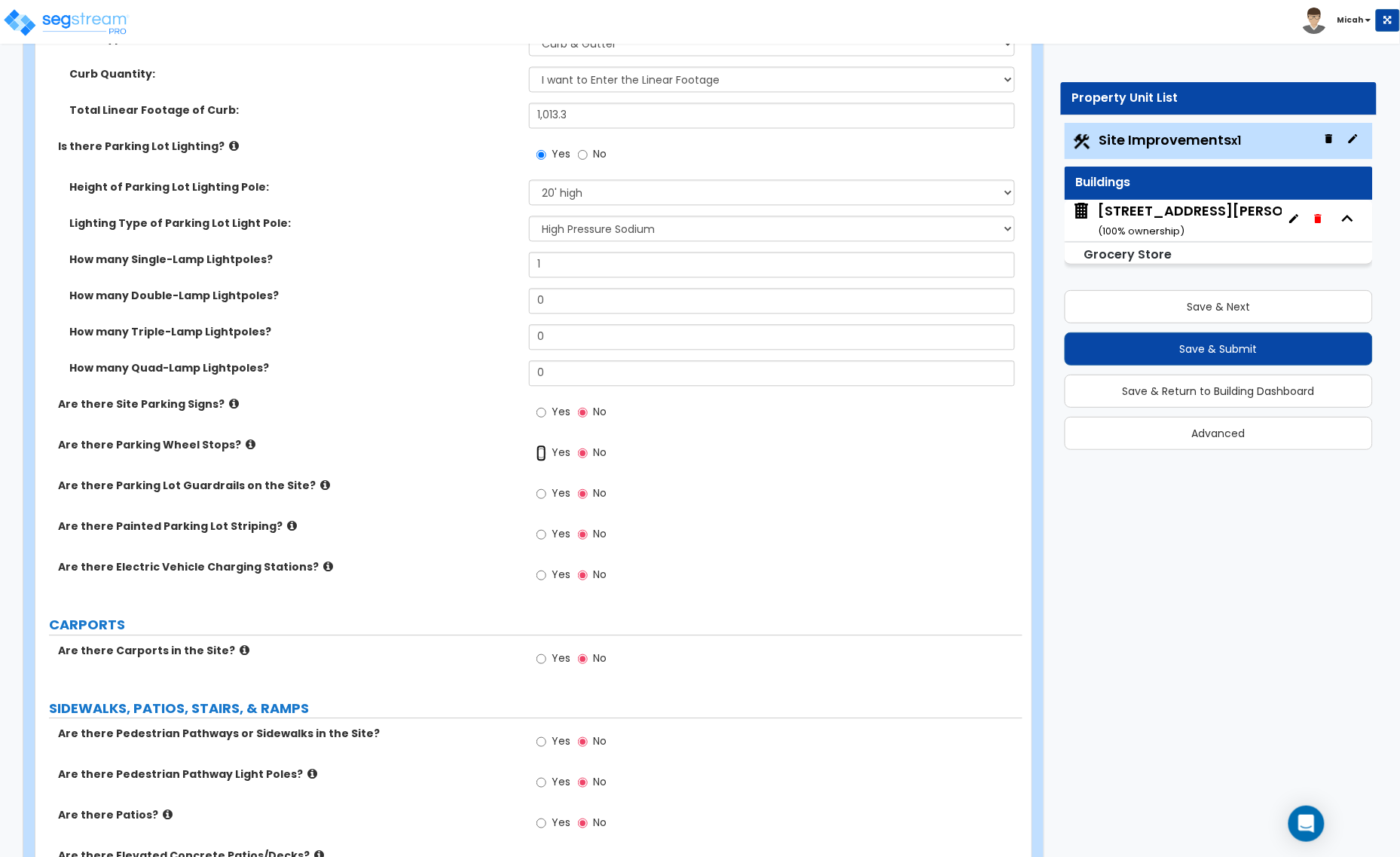
click at [541, 454] on input "Yes" at bounding box center [541, 453] width 10 height 16
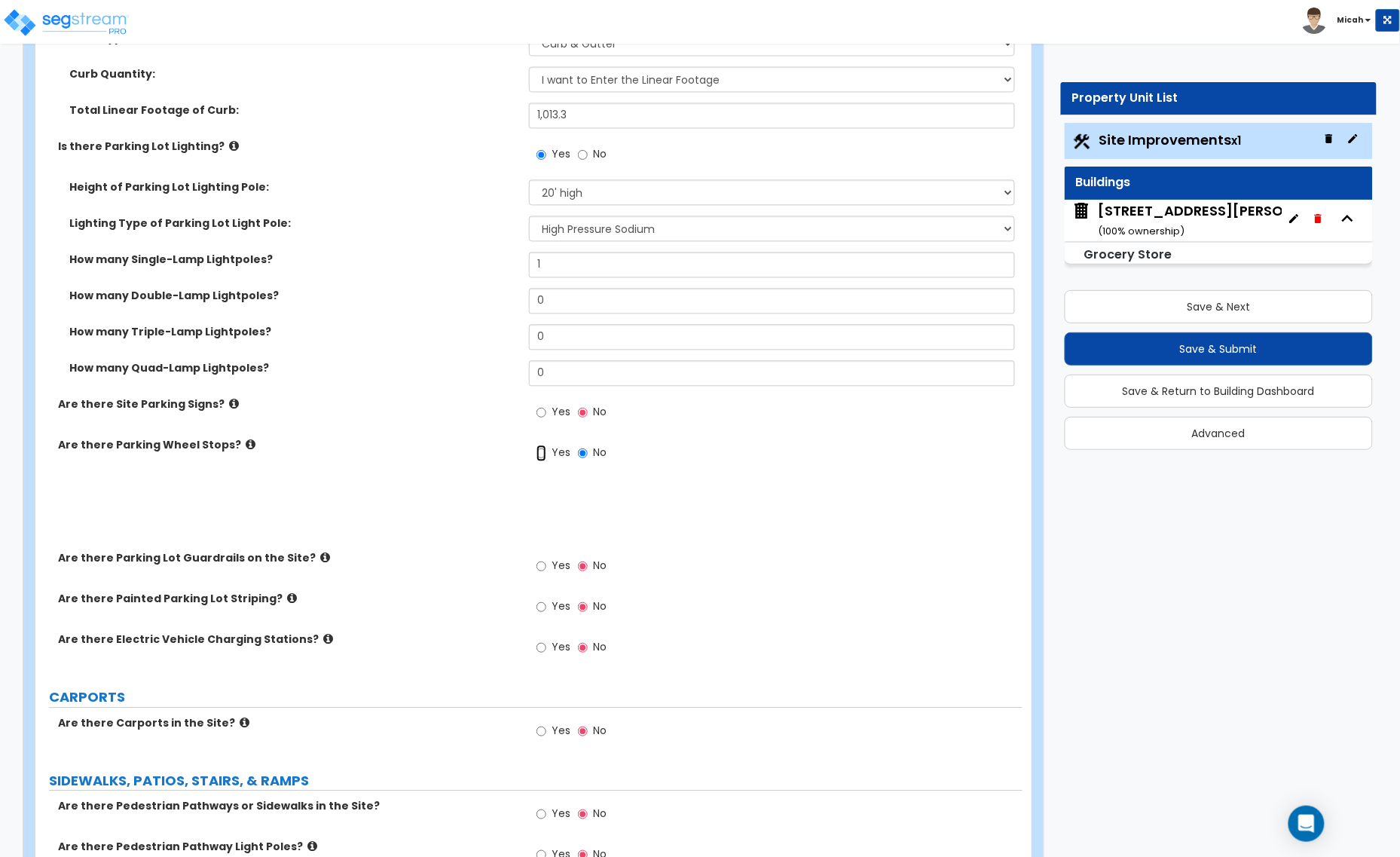
radio input "true"
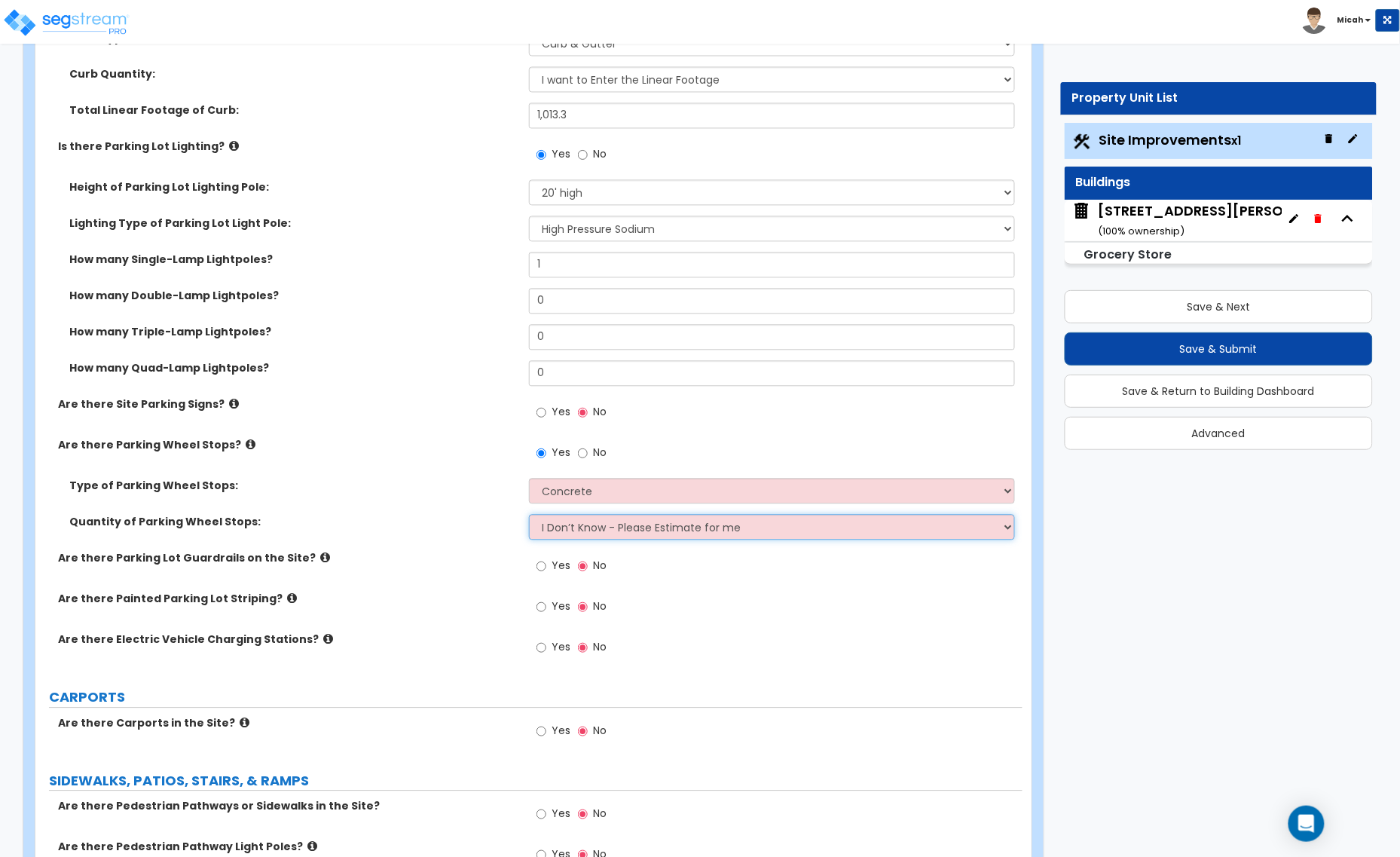
click at [567, 533] on select "I Don’t Know - Please Estimate for me I Want to Enter the Number of Wheel Stops" at bounding box center [771, 527] width 486 height 26
select select "1"
click at [529, 515] on select "I Don’t Know - Please Estimate for me I Want to Enter the Number of Wheel Stops" at bounding box center [771, 527] width 486 height 26
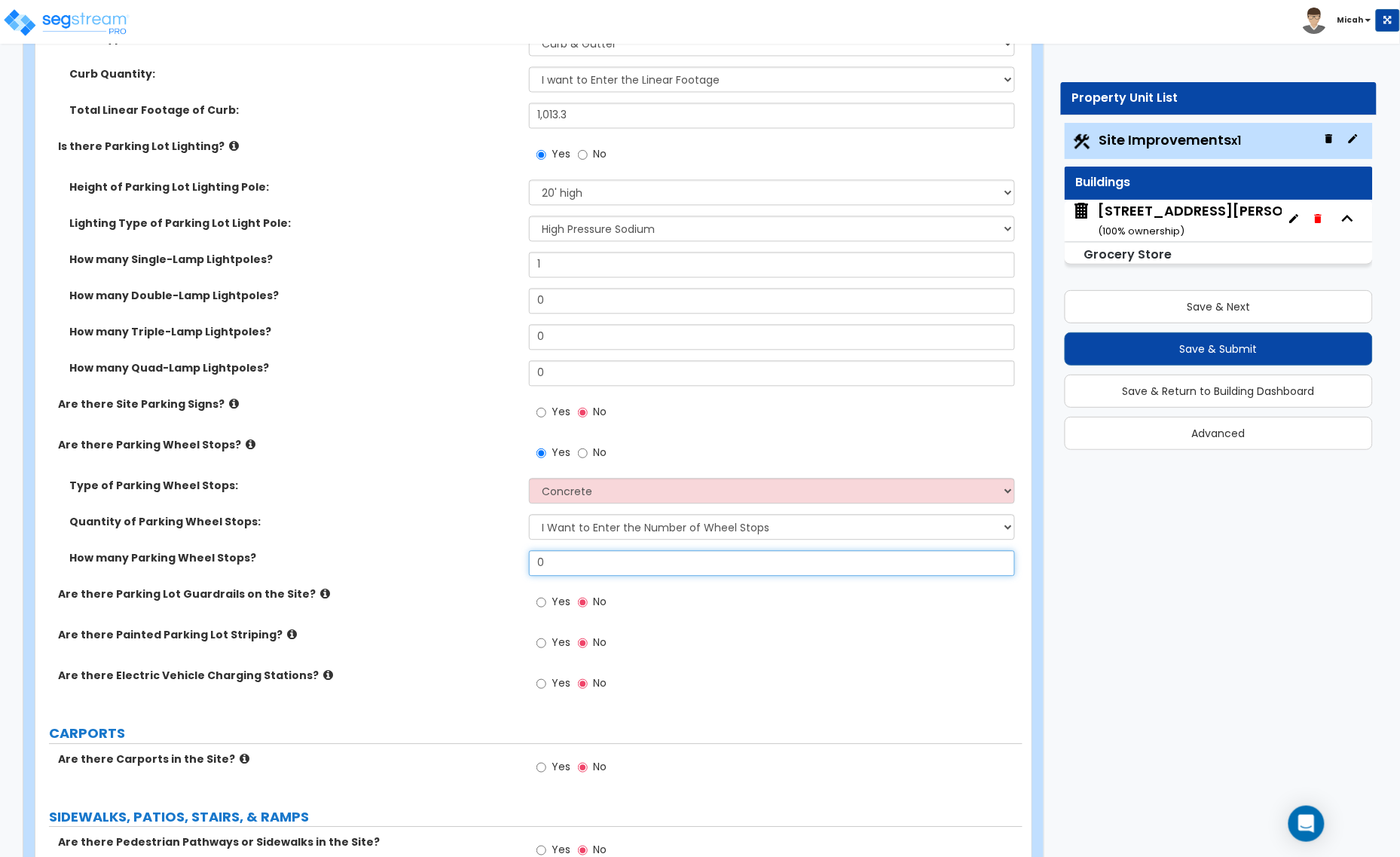
drag, startPoint x: 569, startPoint y: 567, endPoint x: 540, endPoint y: 566, distance: 29.0
click at [541, 567] on input "0" at bounding box center [771, 563] width 486 height 26
type input "3"
click at [320, 592] on icon at bounding box center [324, 593] width 10 height 11
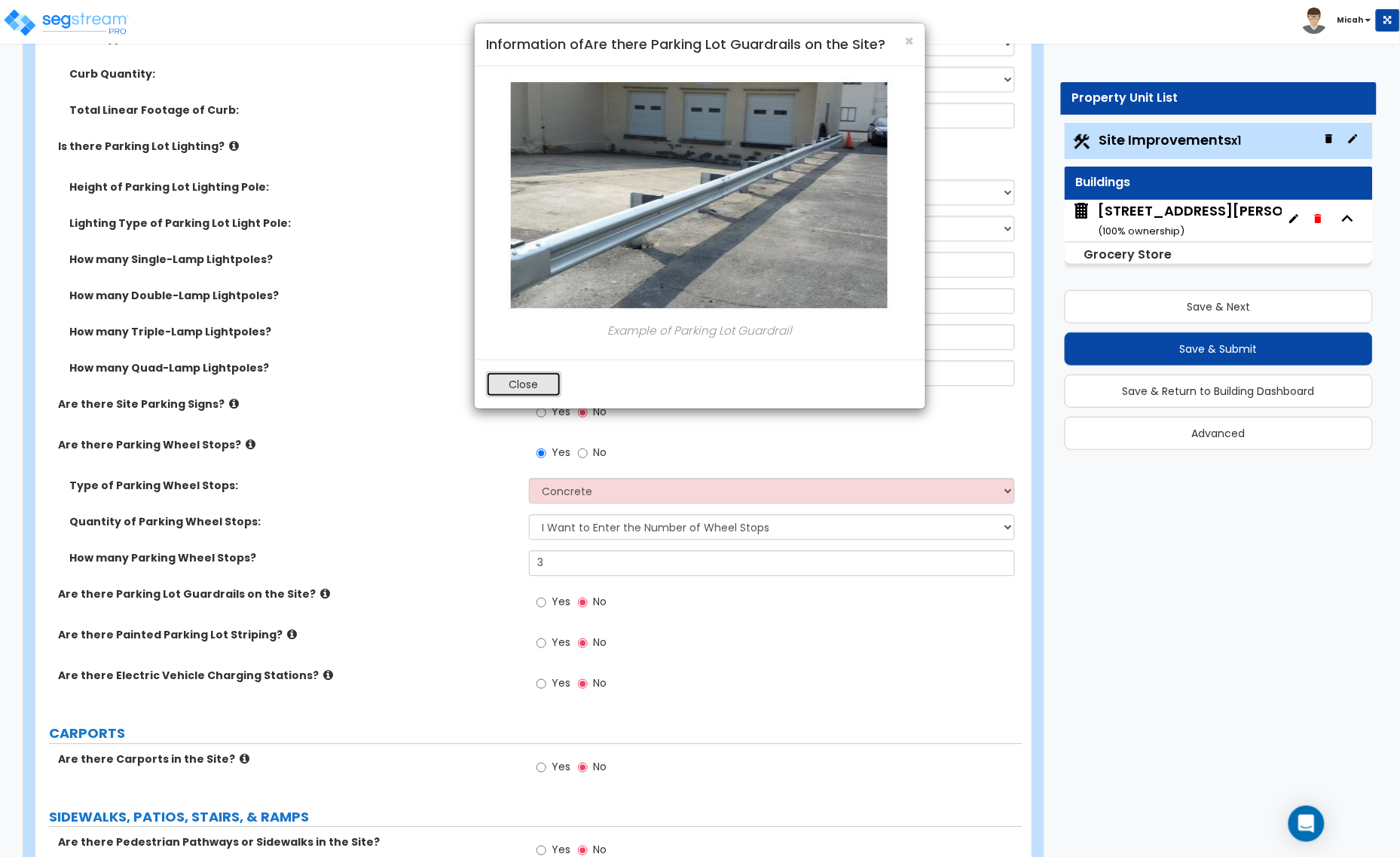
click at [503, 385] on button "Close" at bounding box center [523, 384] width 75 height 26
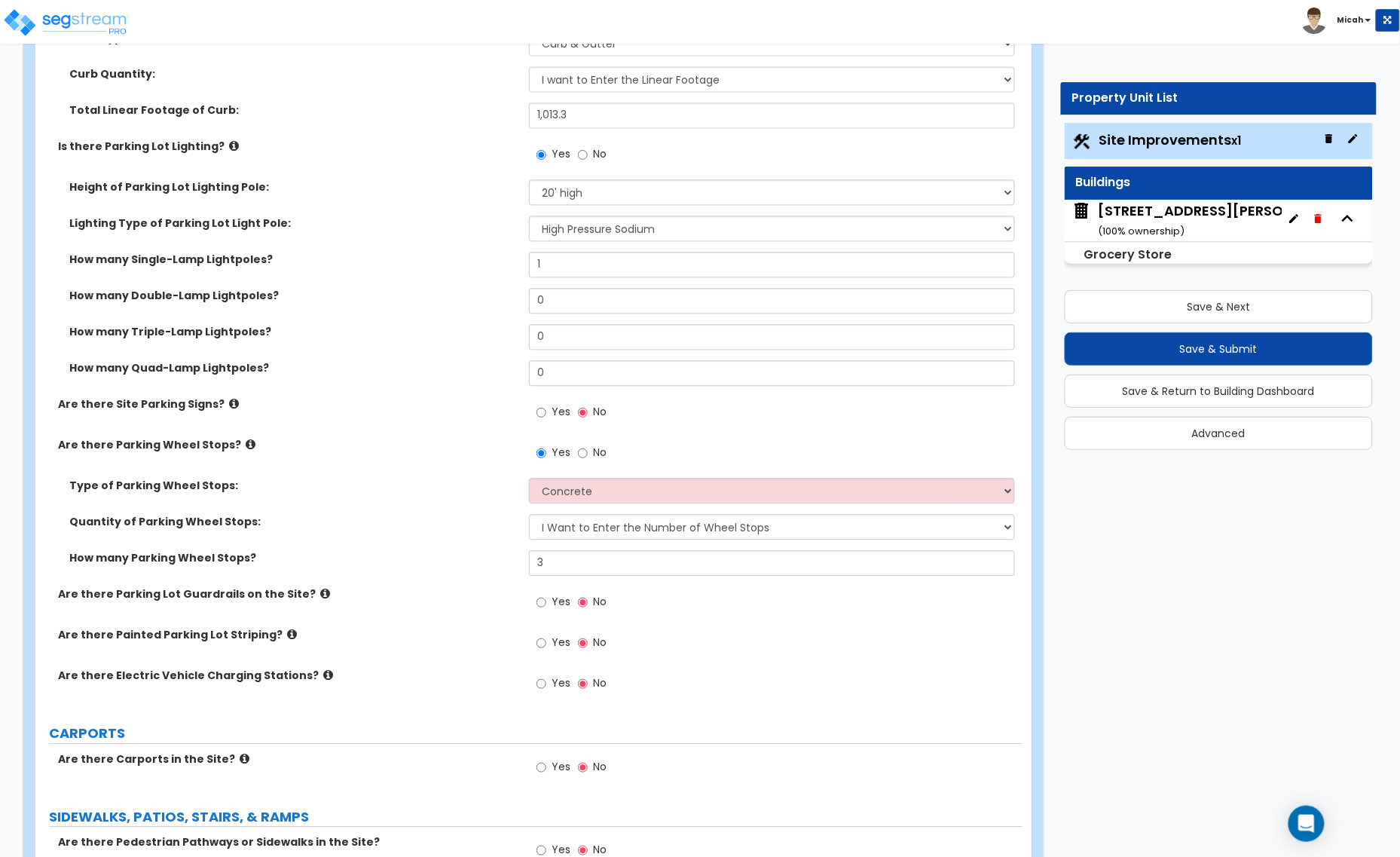
click at [287, 638] on icon at bounding box center [291, 634] width 10 height 11
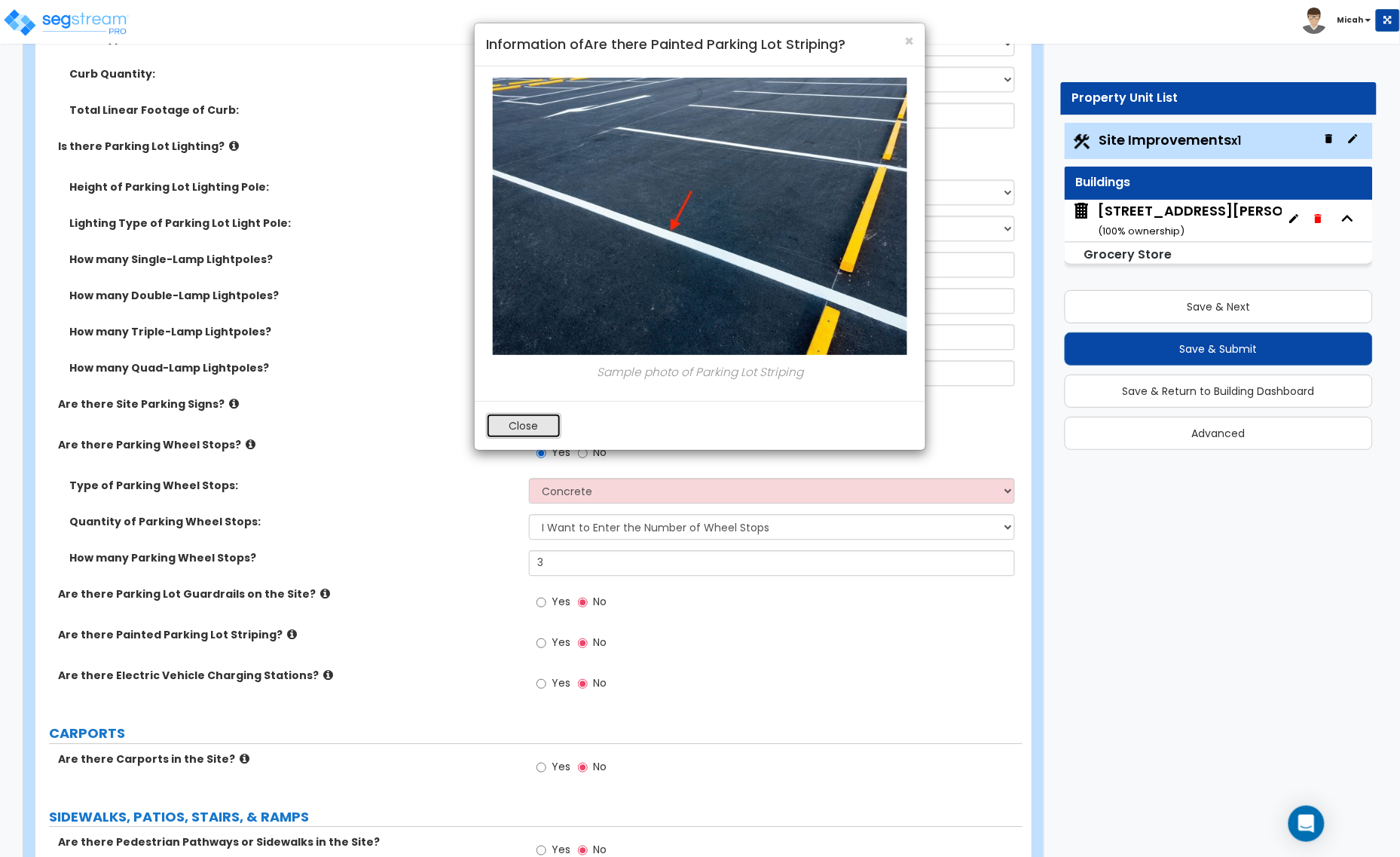
click at [531, 423] on button "Close" at bounding box center [523, 426] width 75 height 26
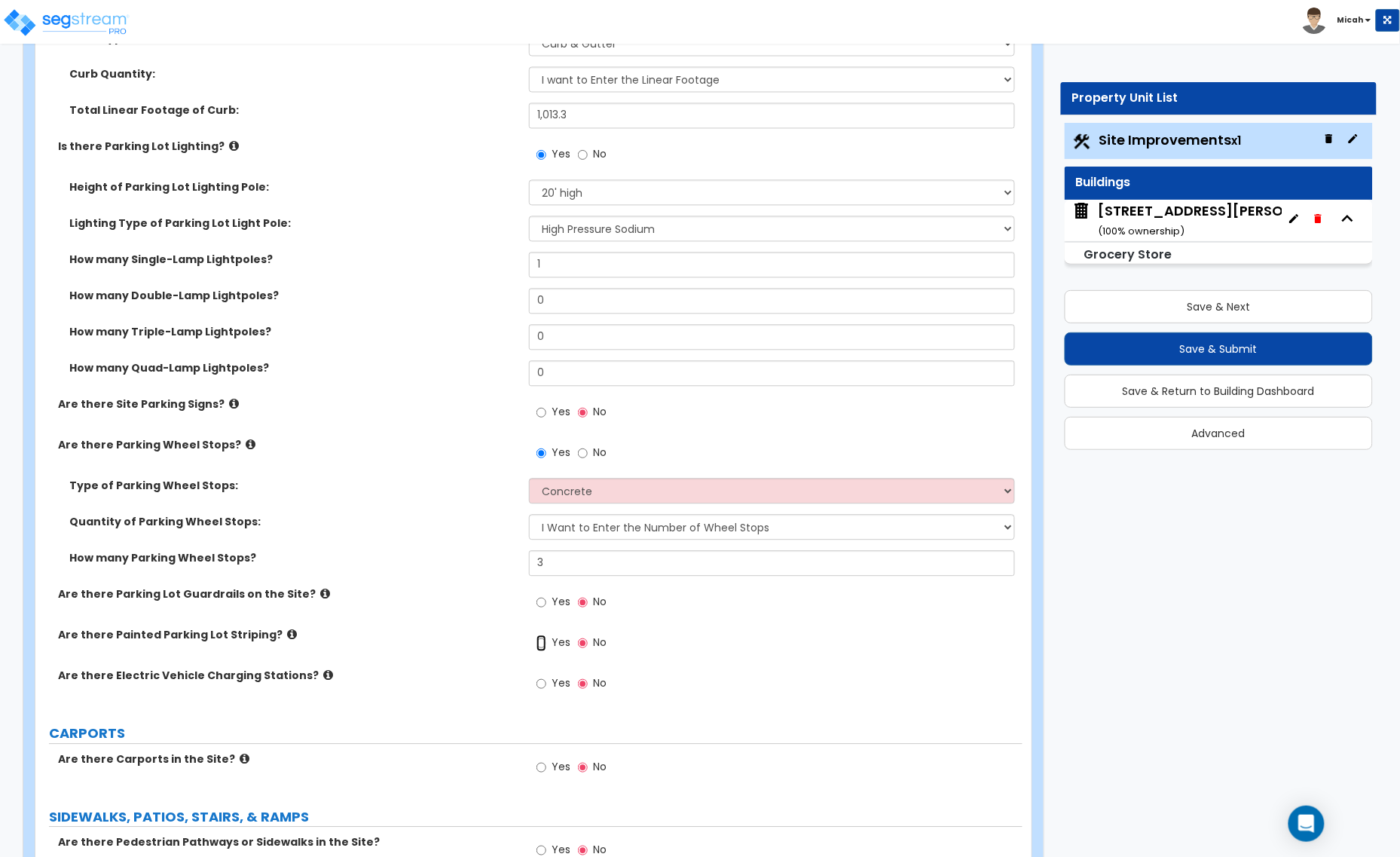
click at [541, 642] on input "Yes" at bounding box center [541, 643] width 10 height 16
radio input "true"
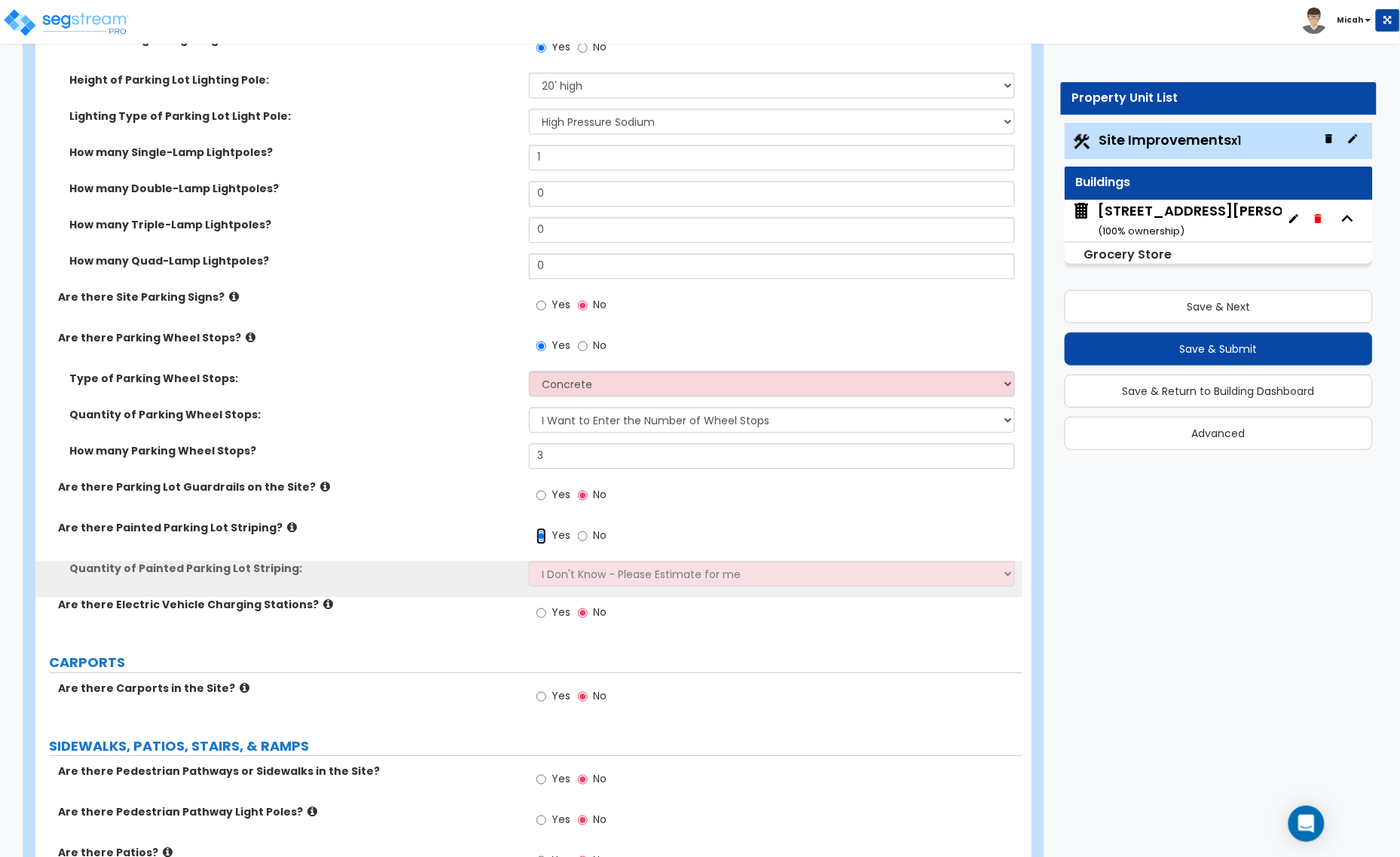
scroll to position [1130, 0]
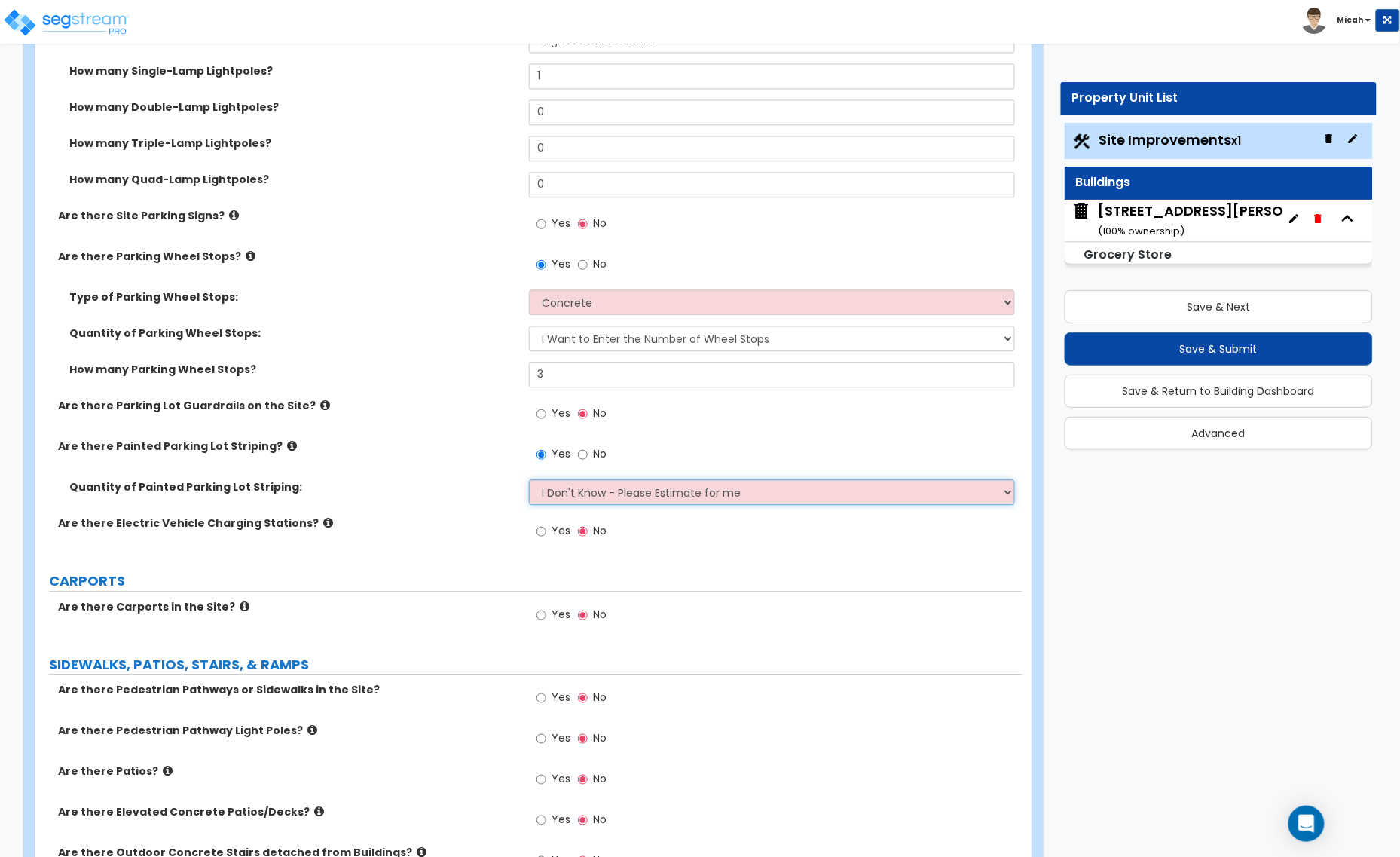
click at [603, 494] on select "I Don't Know - Please Estimate for me I Want to Enter the Number of Parking Spa…" at bounding box center [771, 492] width 486 height 26
select select "1"
click at [529, 480] on select "I Don't Know - Please Estimate for me I Want to Enter the Number of Parking Spa…" at bounding box center [771, 492] width 486 height 26
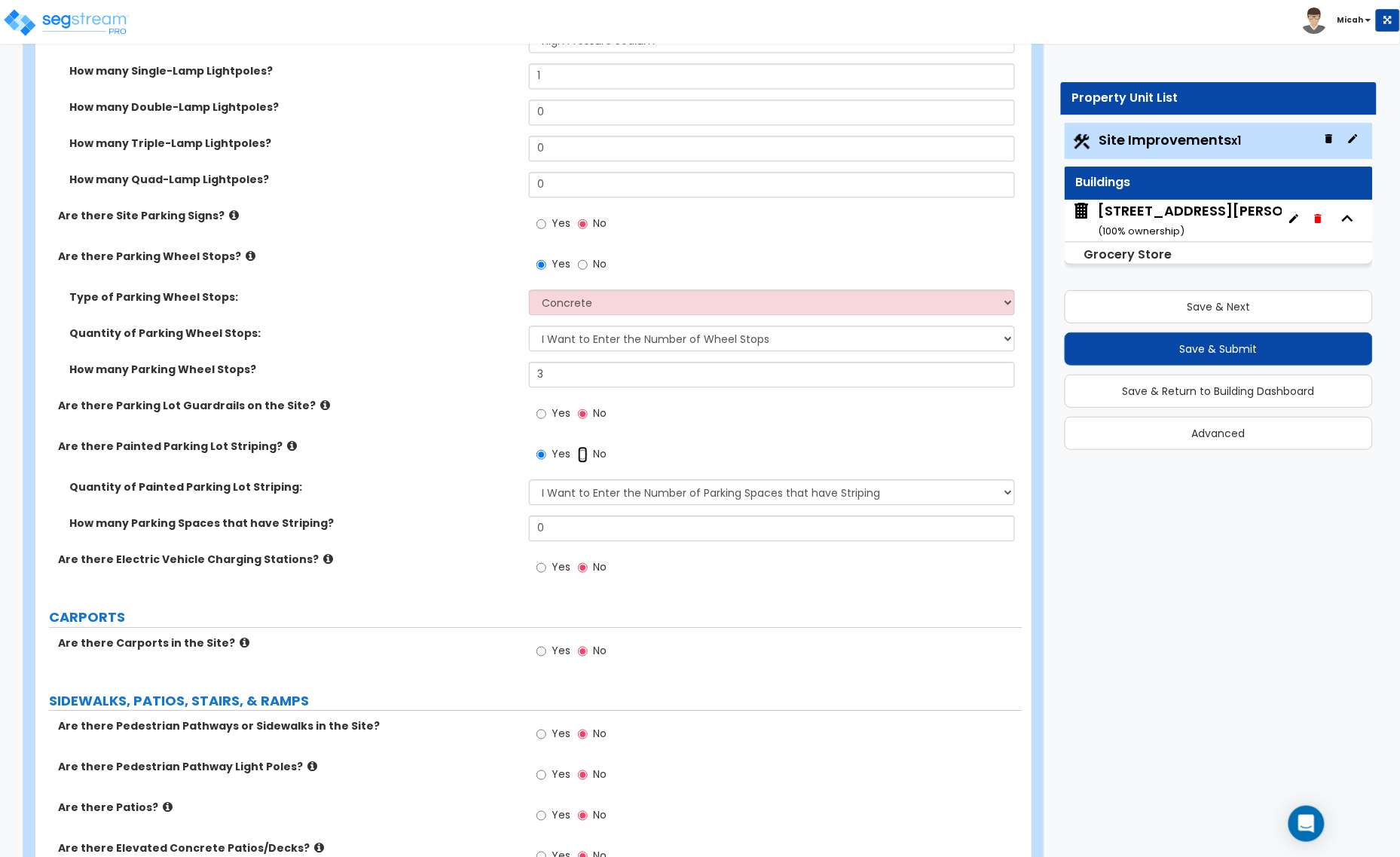
click at [578, 453] on input "No" at bounding box center [583, 455] width 10 height 16
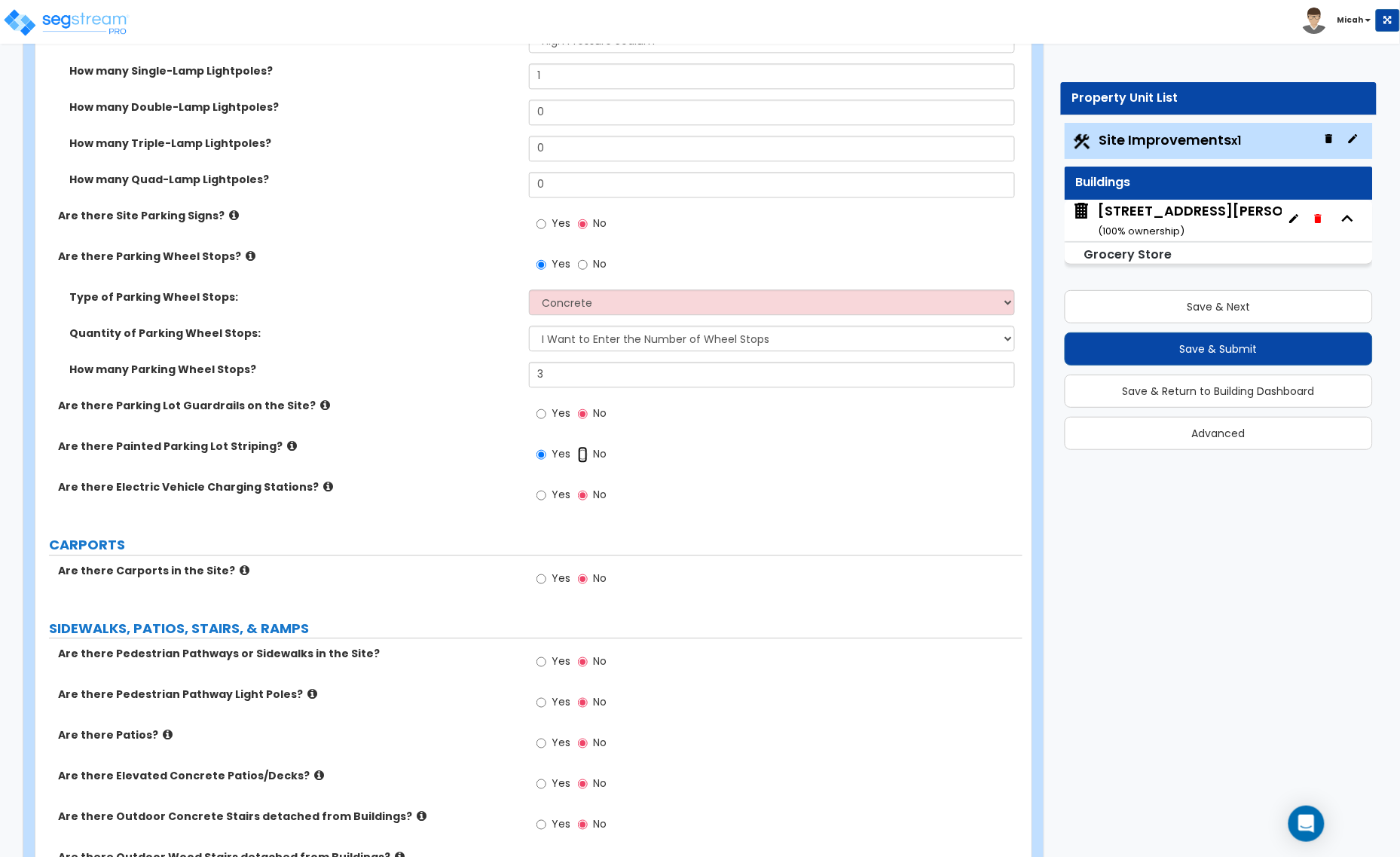
radio input "false"
radio input "true"
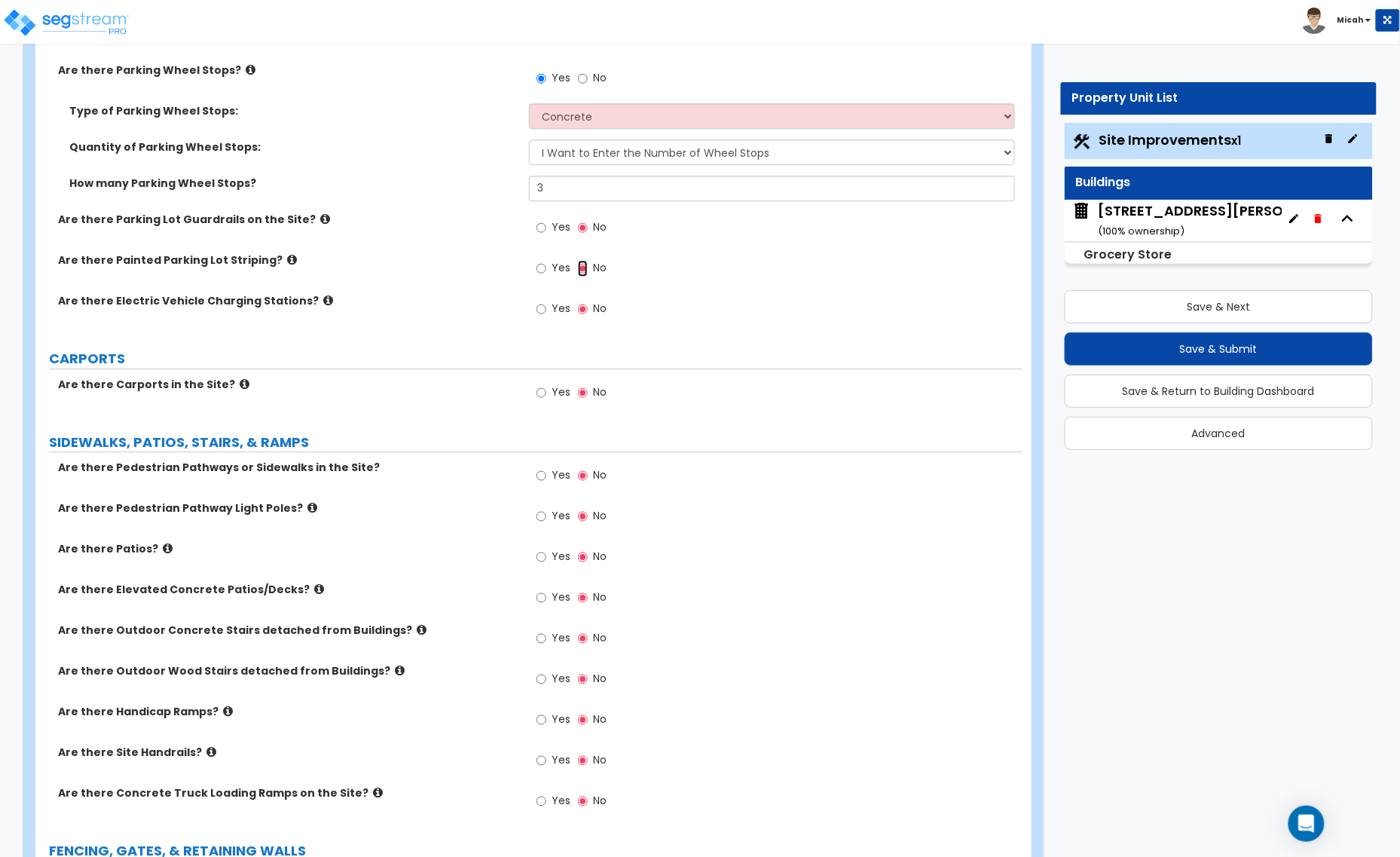
scroll to position [1319, 0]
click at [239, 386] on icon at bounding box center [244, 381] width 10 height 11
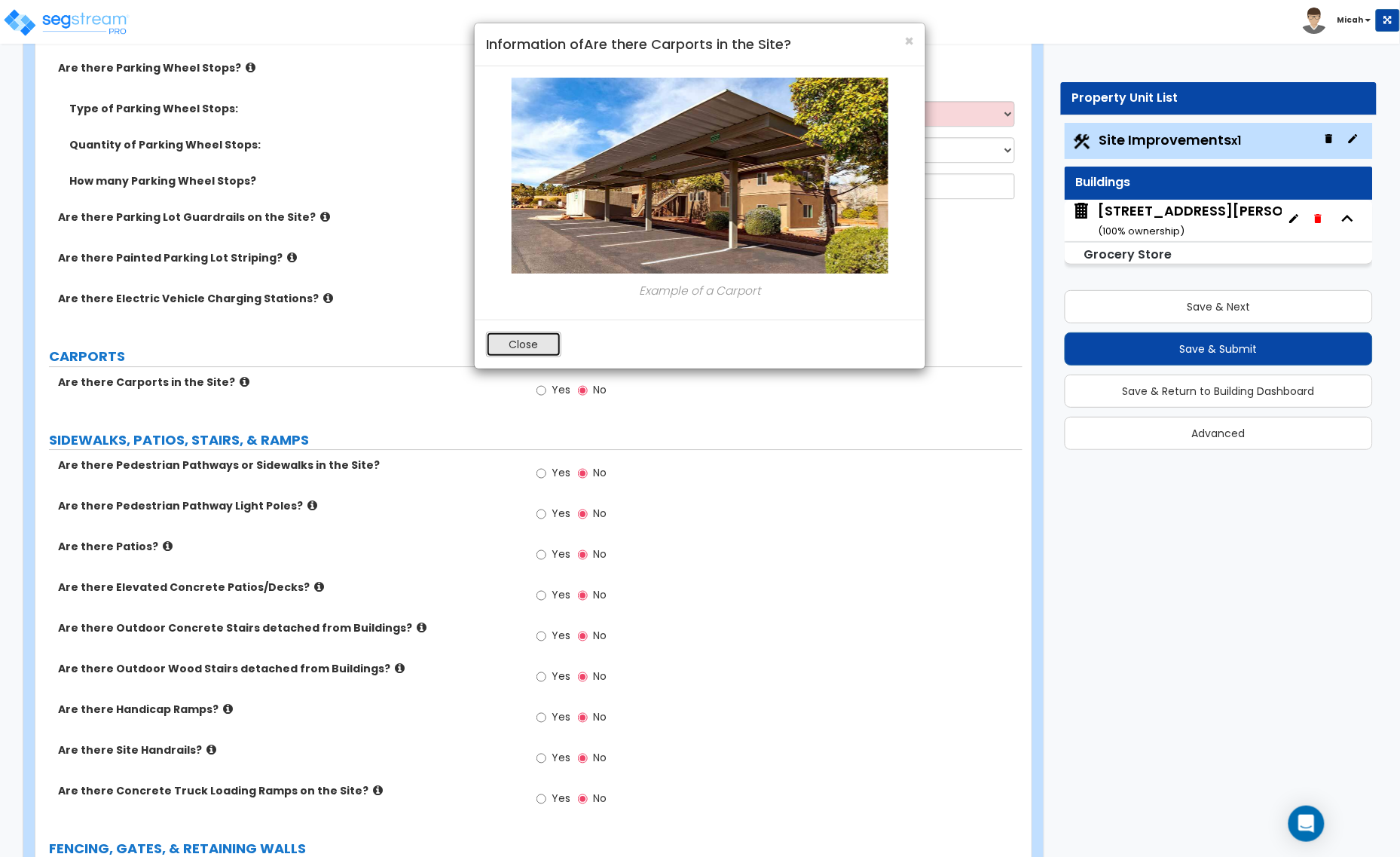
click at [530, 346] on button "Close" at bounding box center [523, 345] width 75 height 26
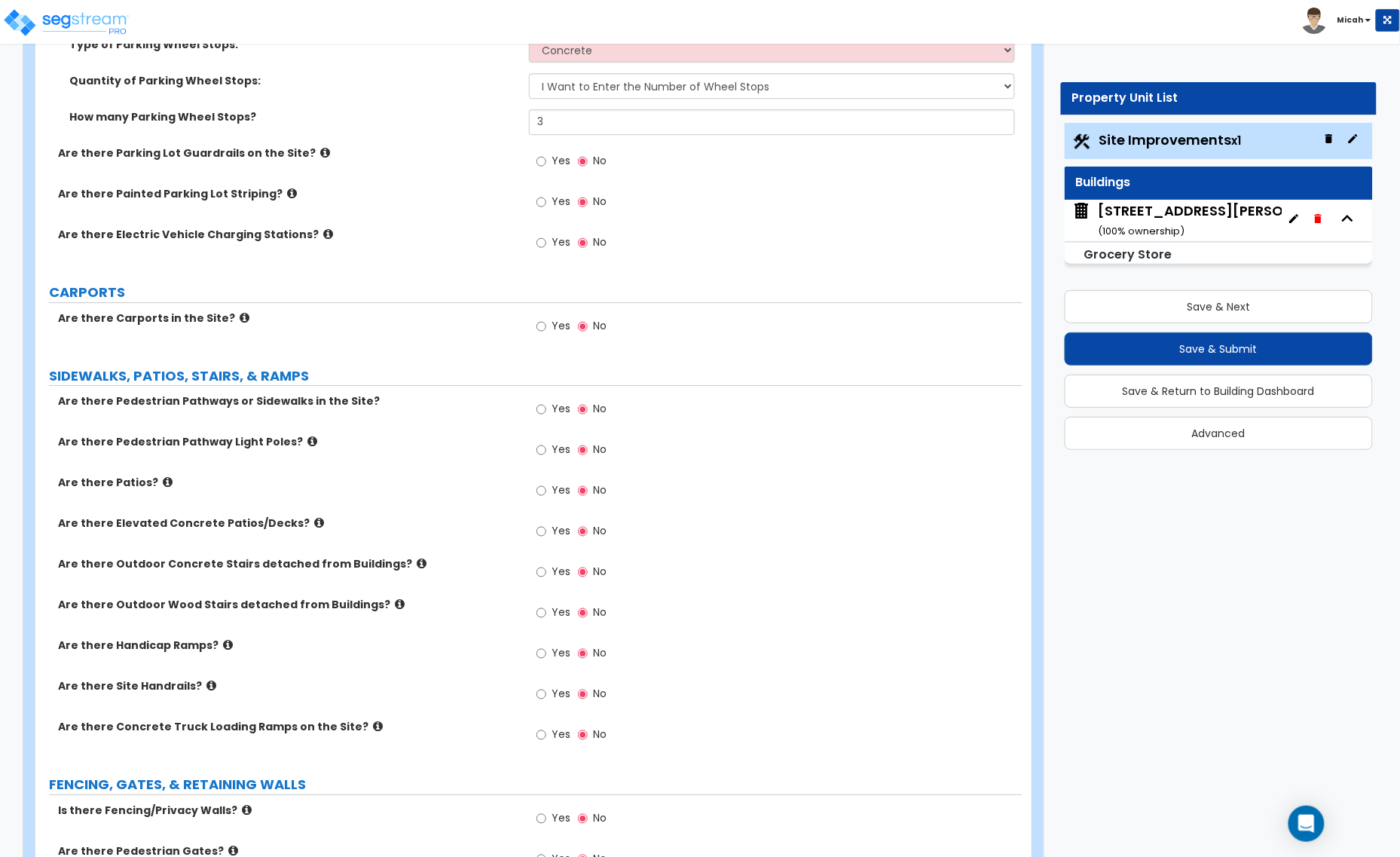
scroll to position [1413, 0]
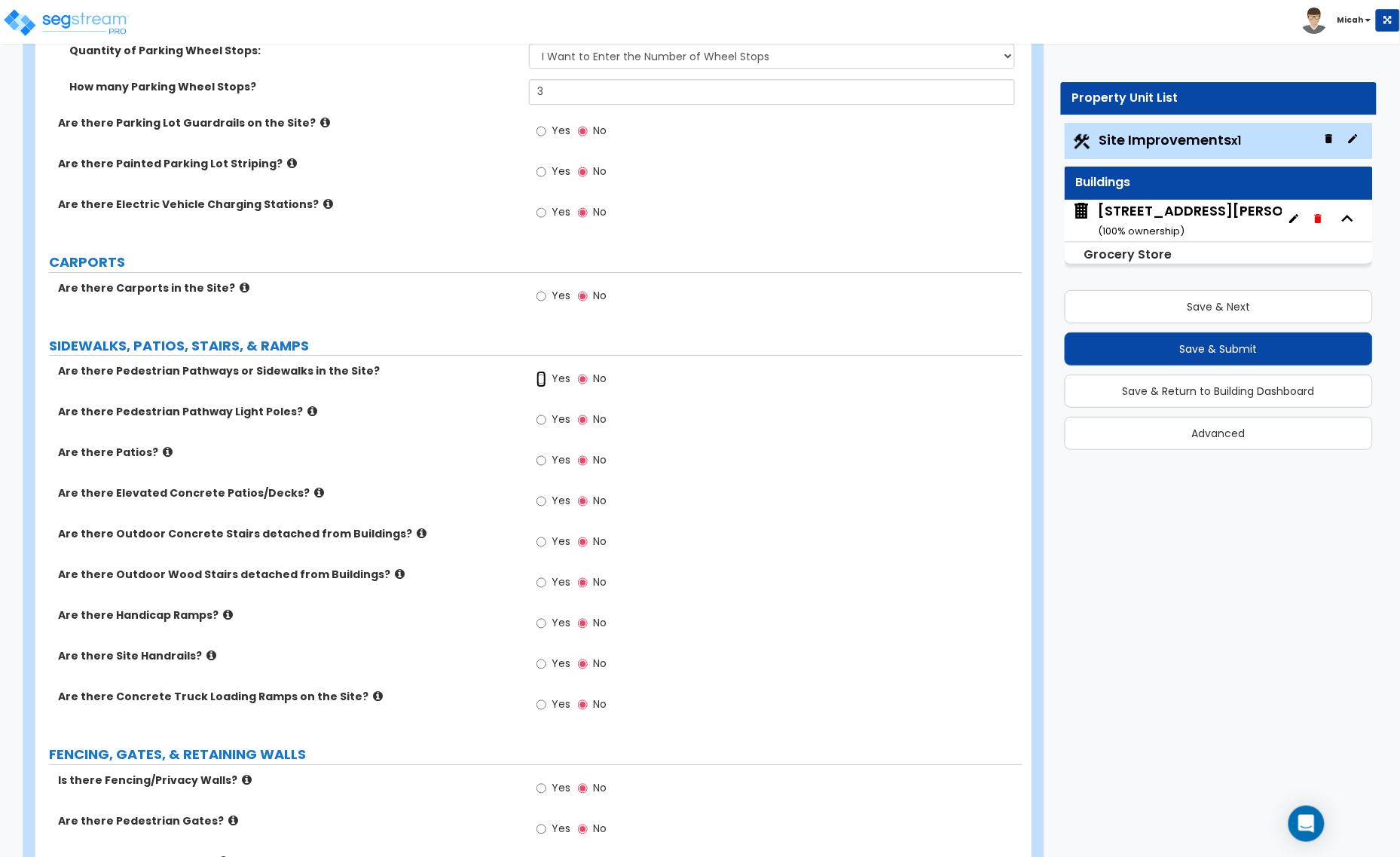
click at [541, 383] on input "Yes" at bounding box center [541, 379] width 10 height 16
radio input "true"
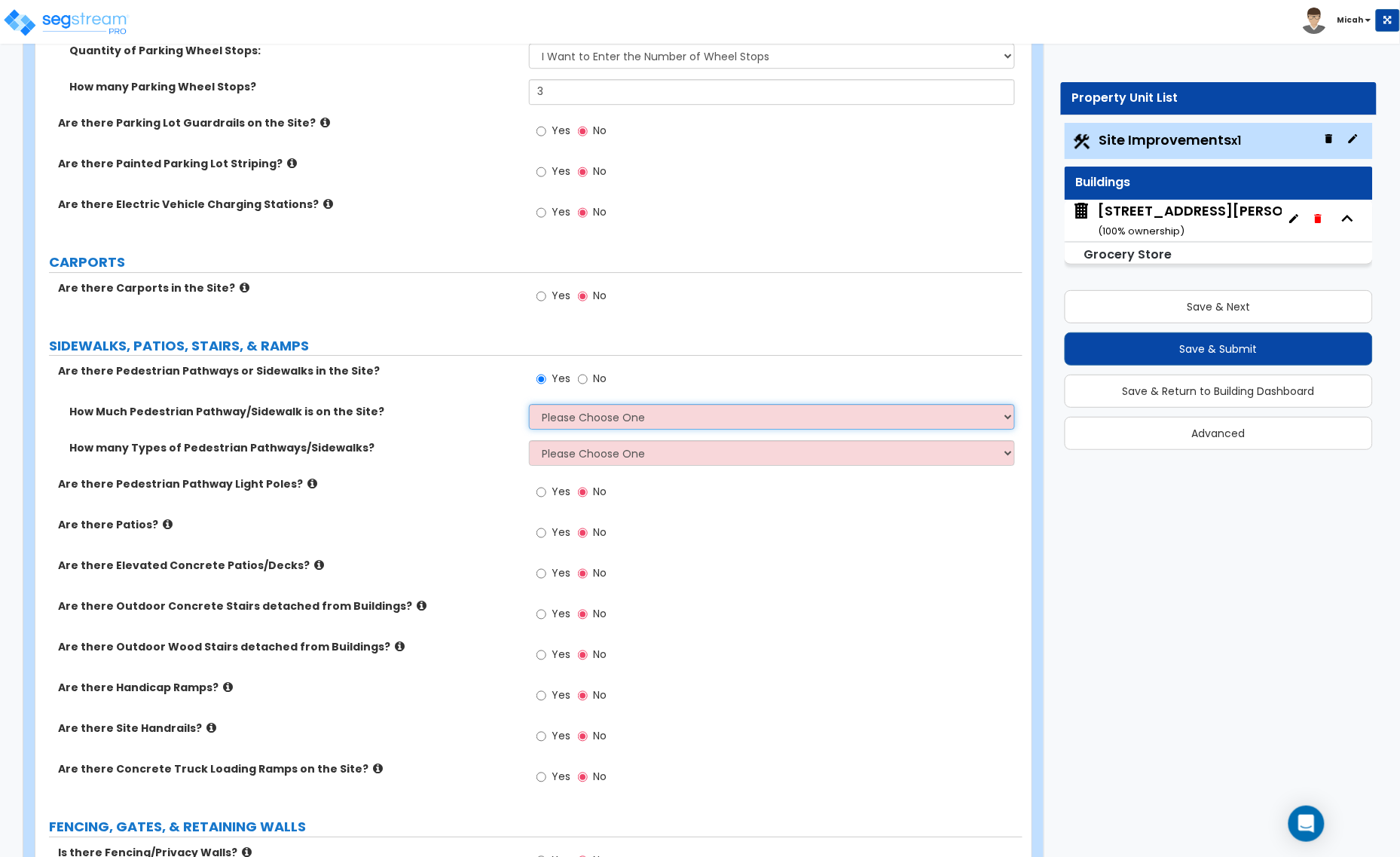
click at [550, 424] on select "Please Choose One I Don't Know, Please Estimate For Me Enter Linear Footage" at bounding box center [771, 417] width 486 height 26
select select "2"
click at [529, 405] on select "Please Choose One I Don't Know, Please Estimate For Me Enter Linear Footage" at bounding box center [771, 417] width 486 height 26
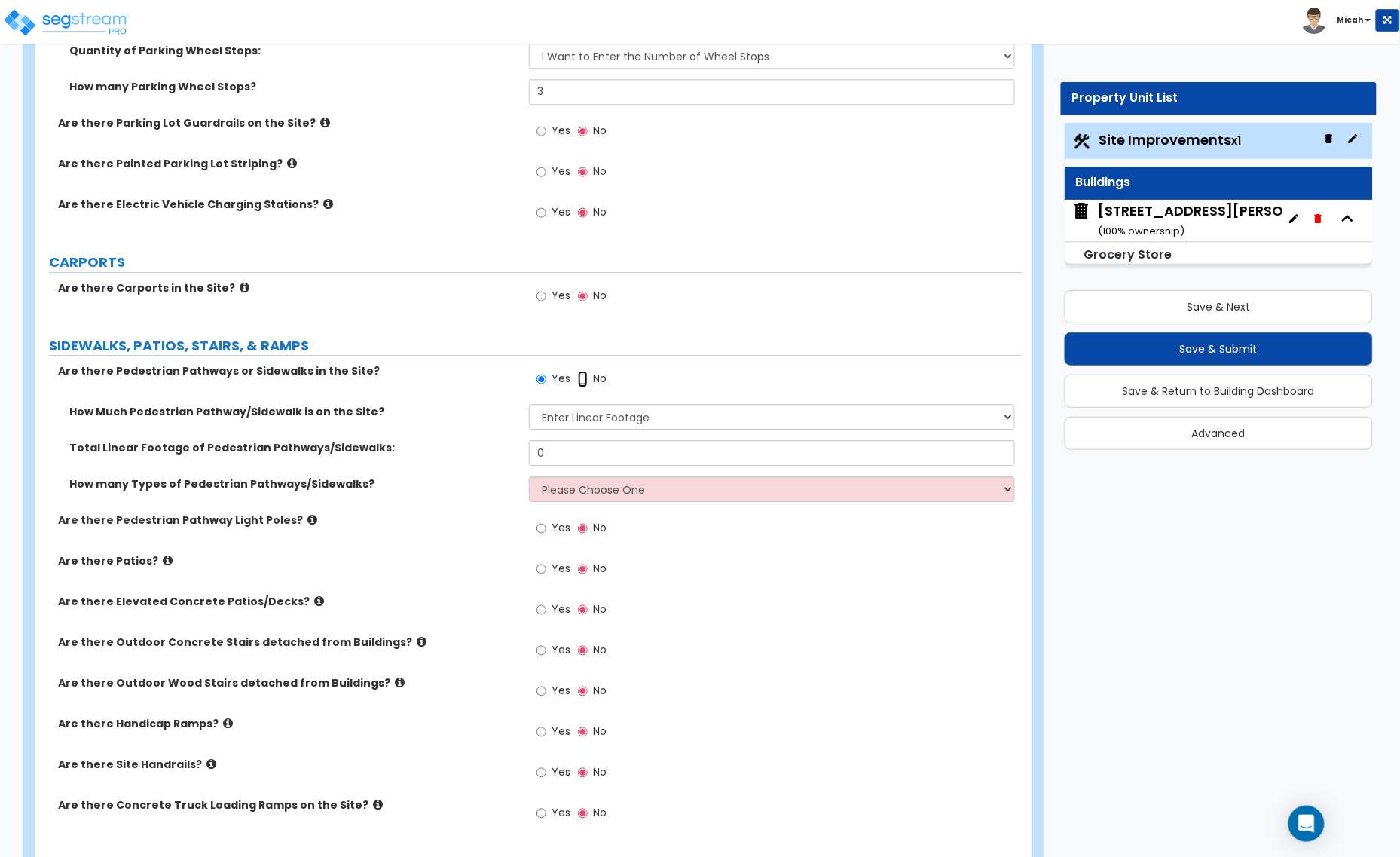
click at [585, 380] on input "No" at bounding box center [583, 379] width 10 height 16
radio input "false"
radio input "true"
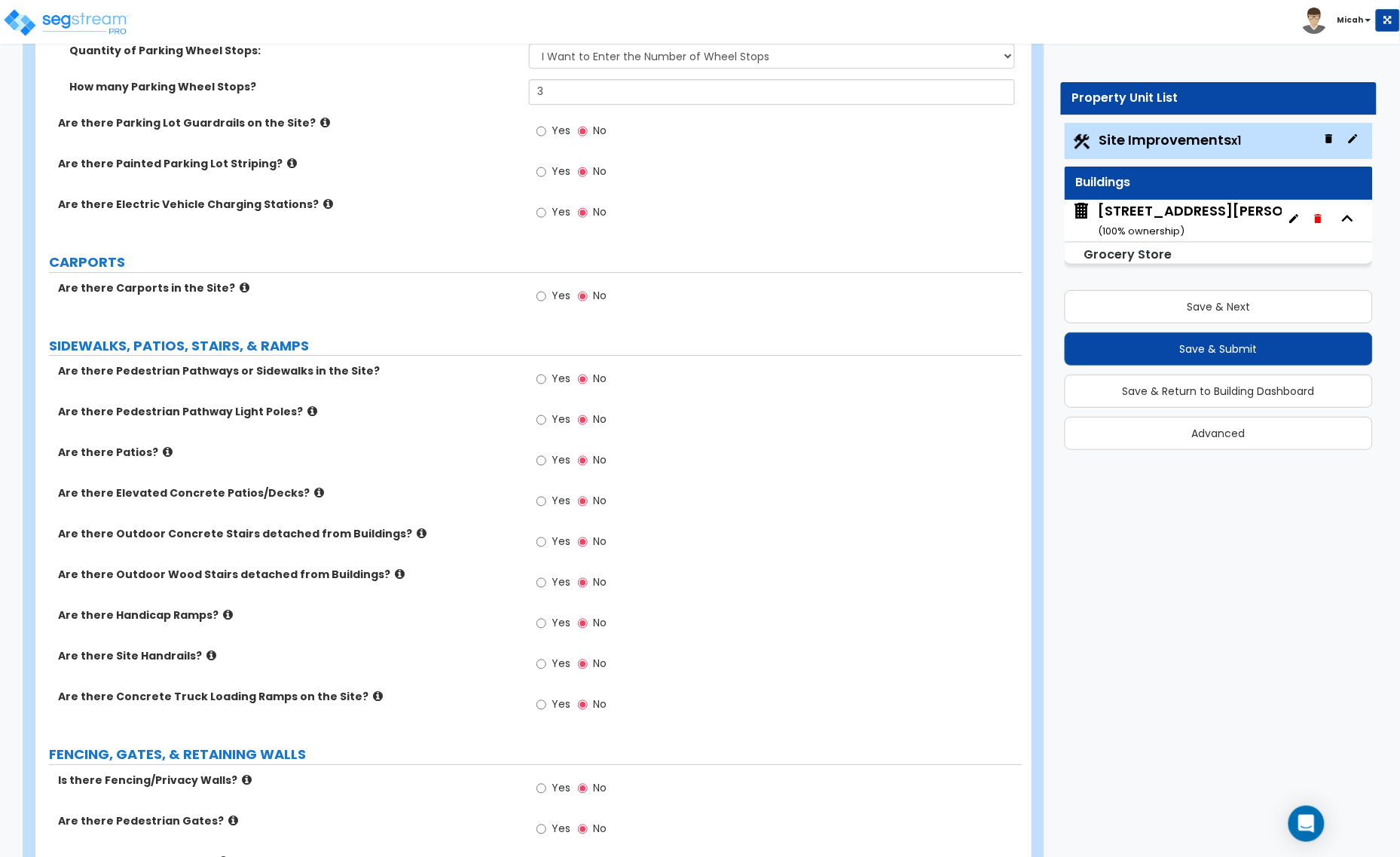
click at [307, 412] on icon at bounding box center [312, 411] width 10 height 11
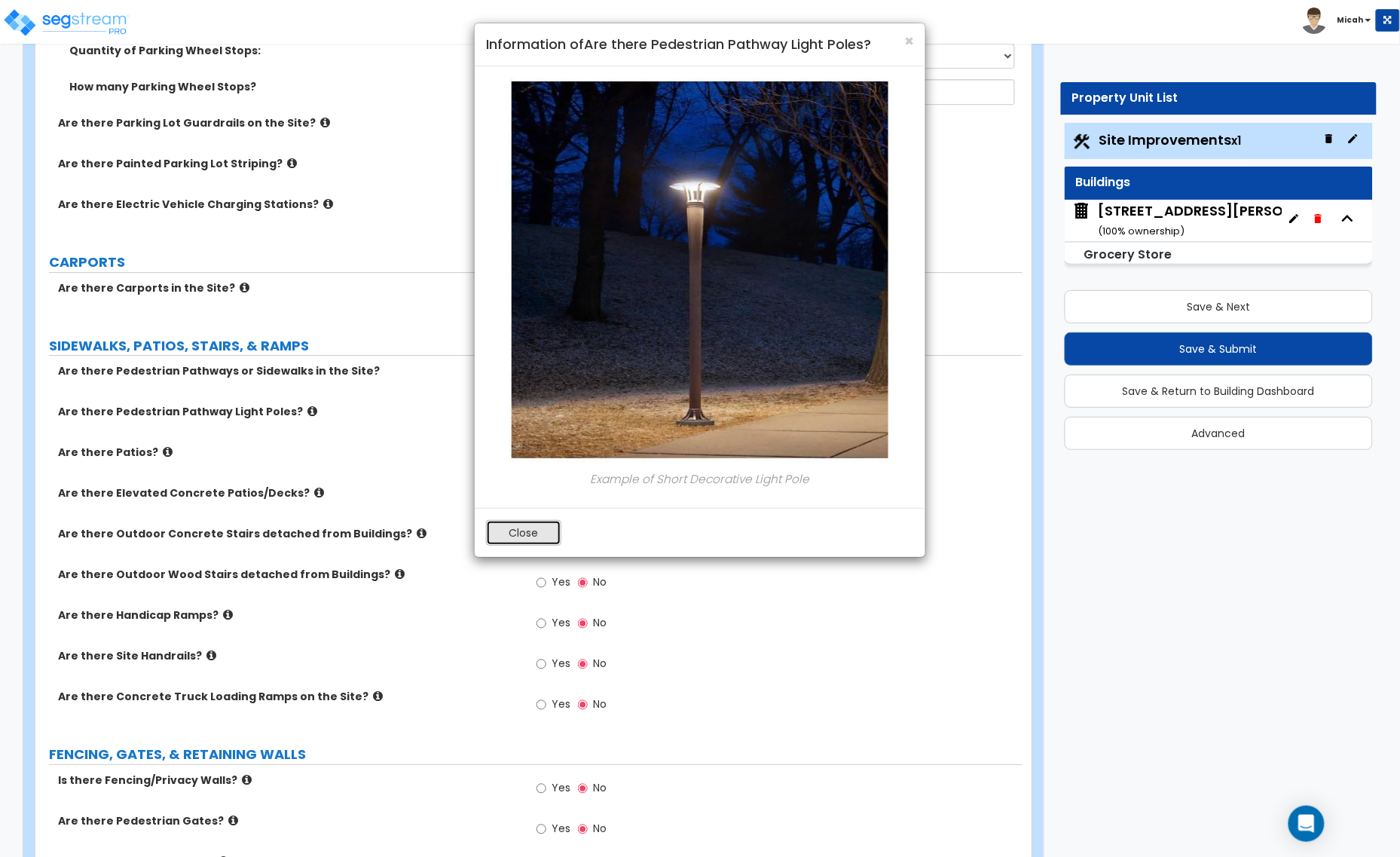
click at [516, 533] on button "Close" at bounding box center [523, 533] width 75 height 26
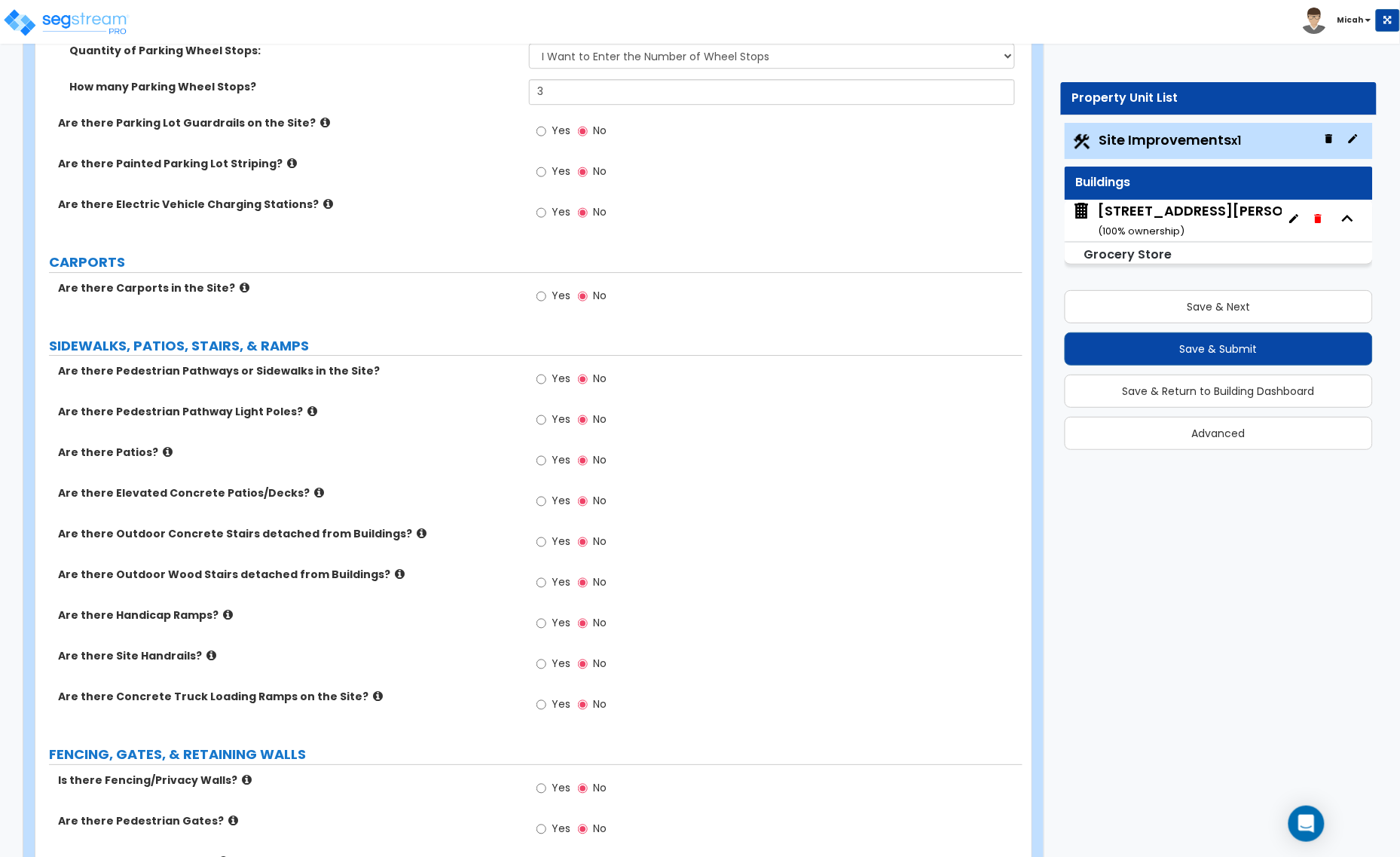
click at [163, 454] on icon at bounding box center [168, 452] width 10 height 11
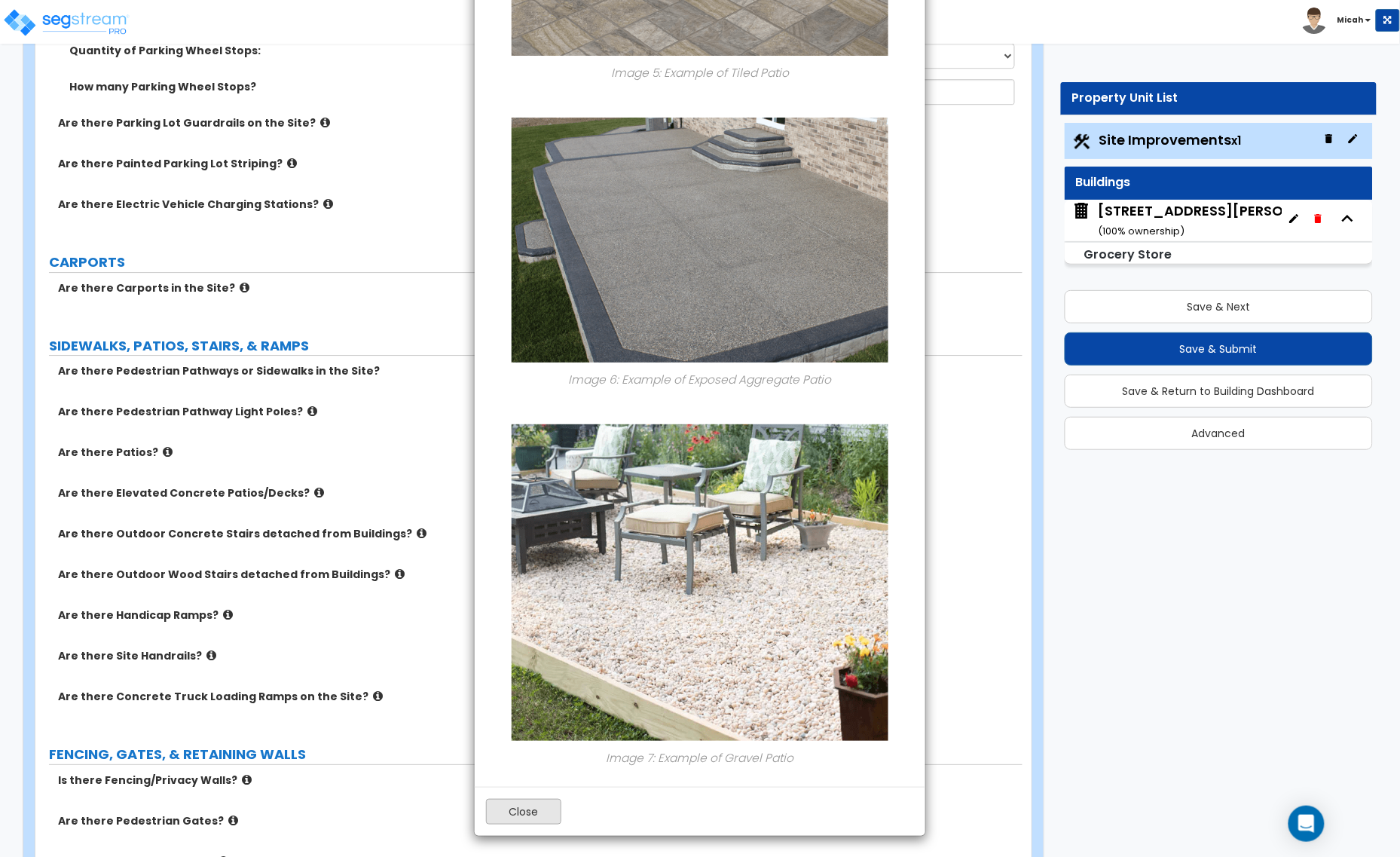
scroll to position [1806, 0]
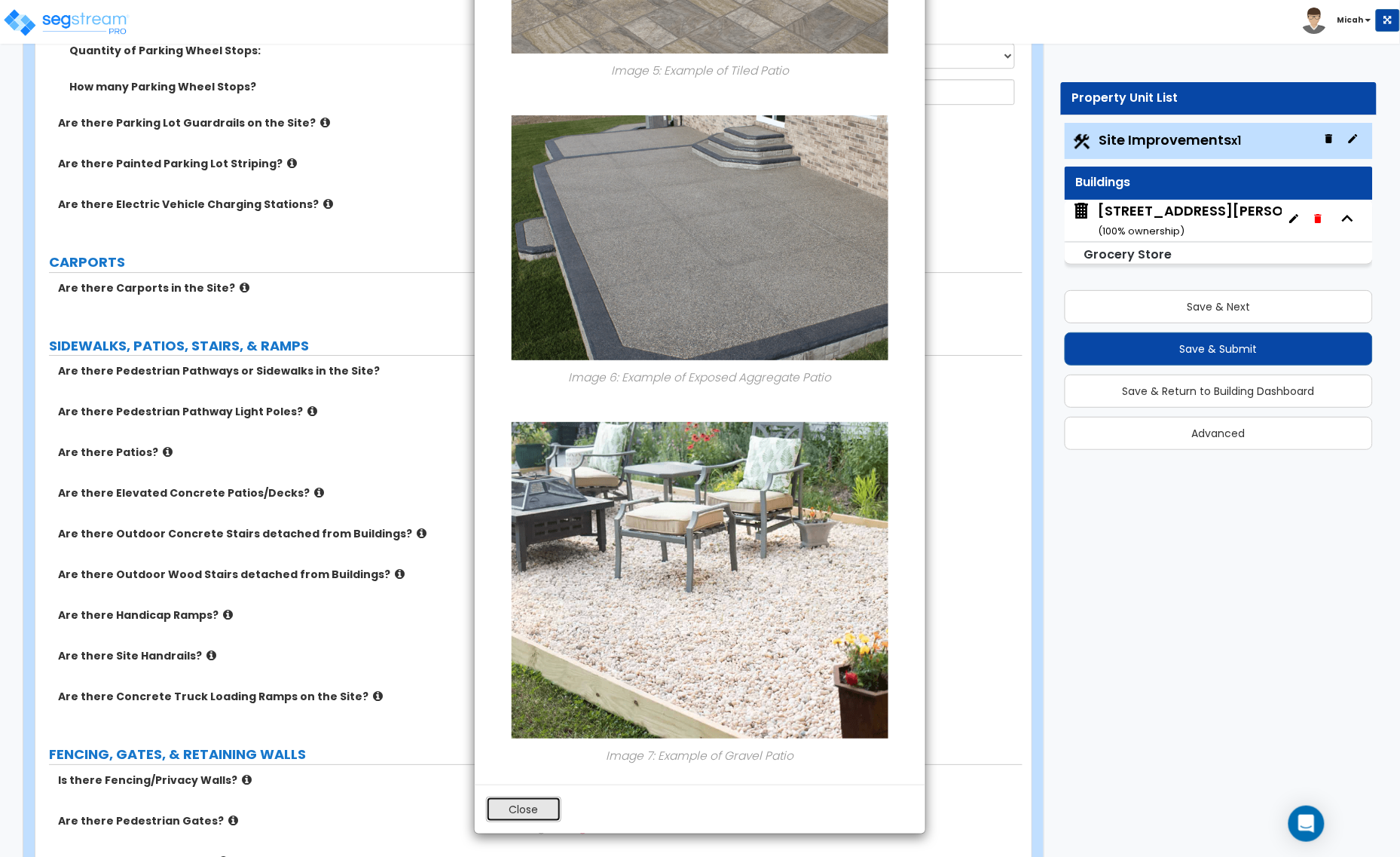
click at [526, 803] on button "Close" at bounding box center [523, 809] width 75 height 26
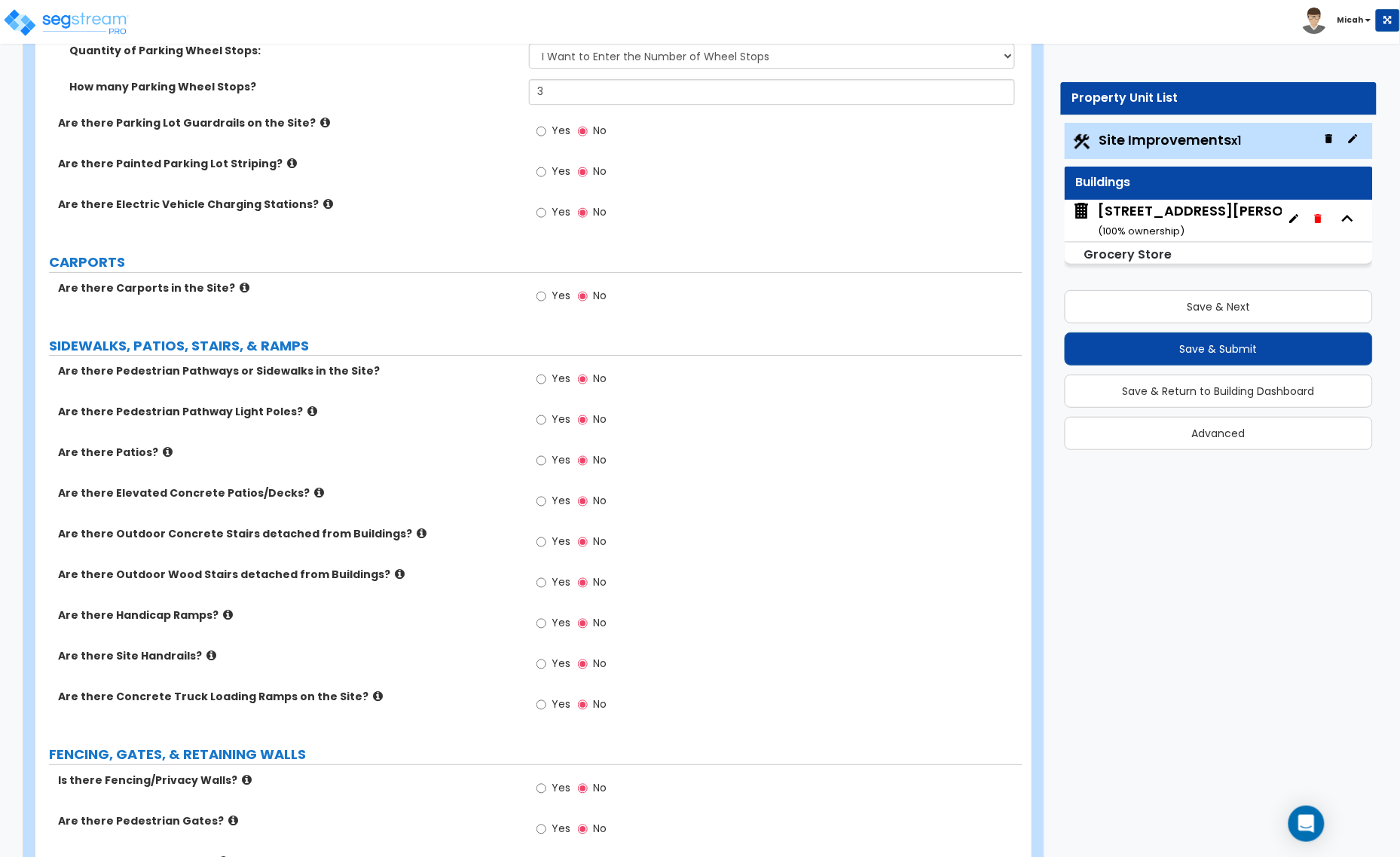
click at [417, 536] on icon at bounding box center [421, 533] width 10 height 11
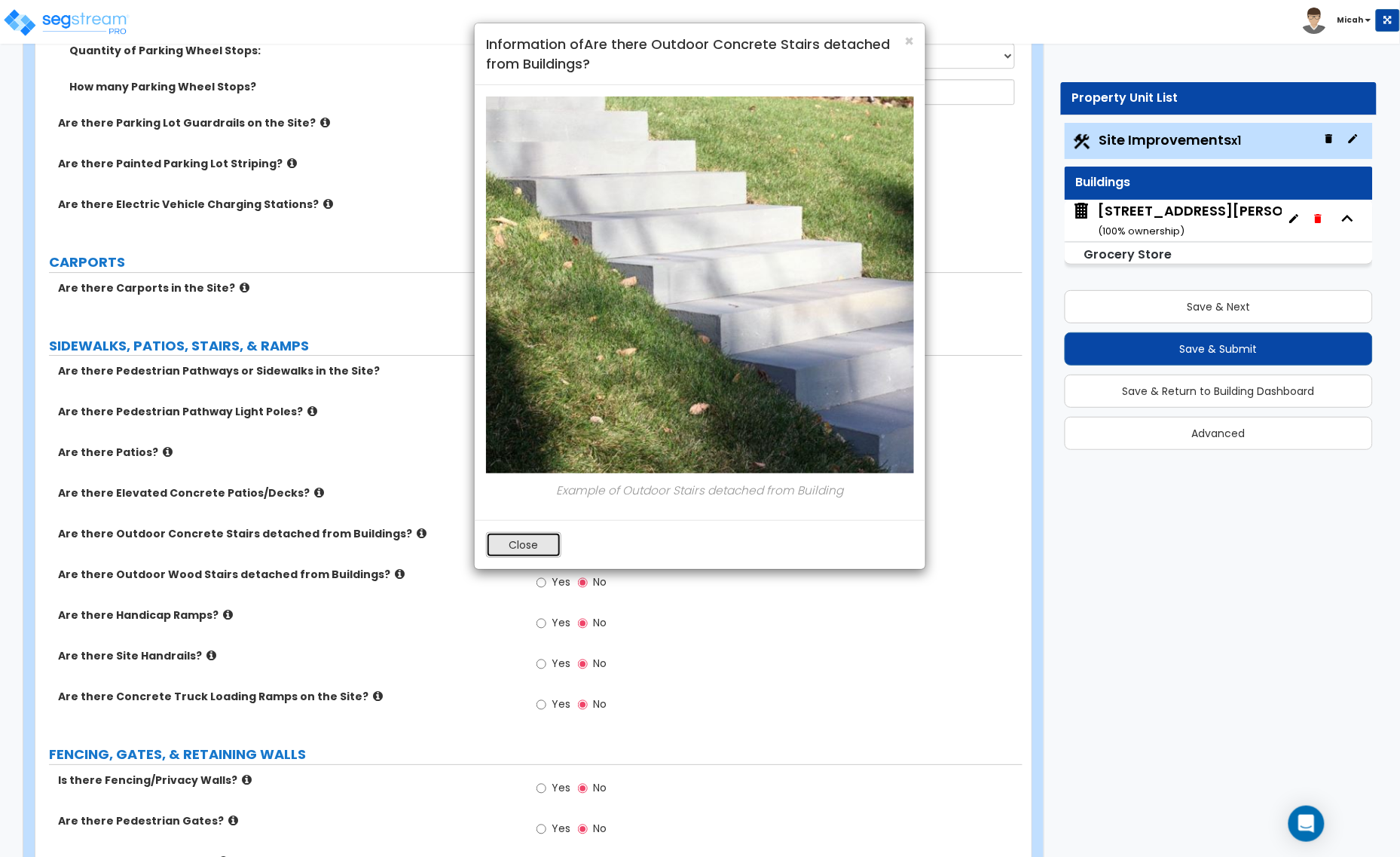
click at [516, 546] on button "Close" at bounding box center [523, 544] width 75 height 26
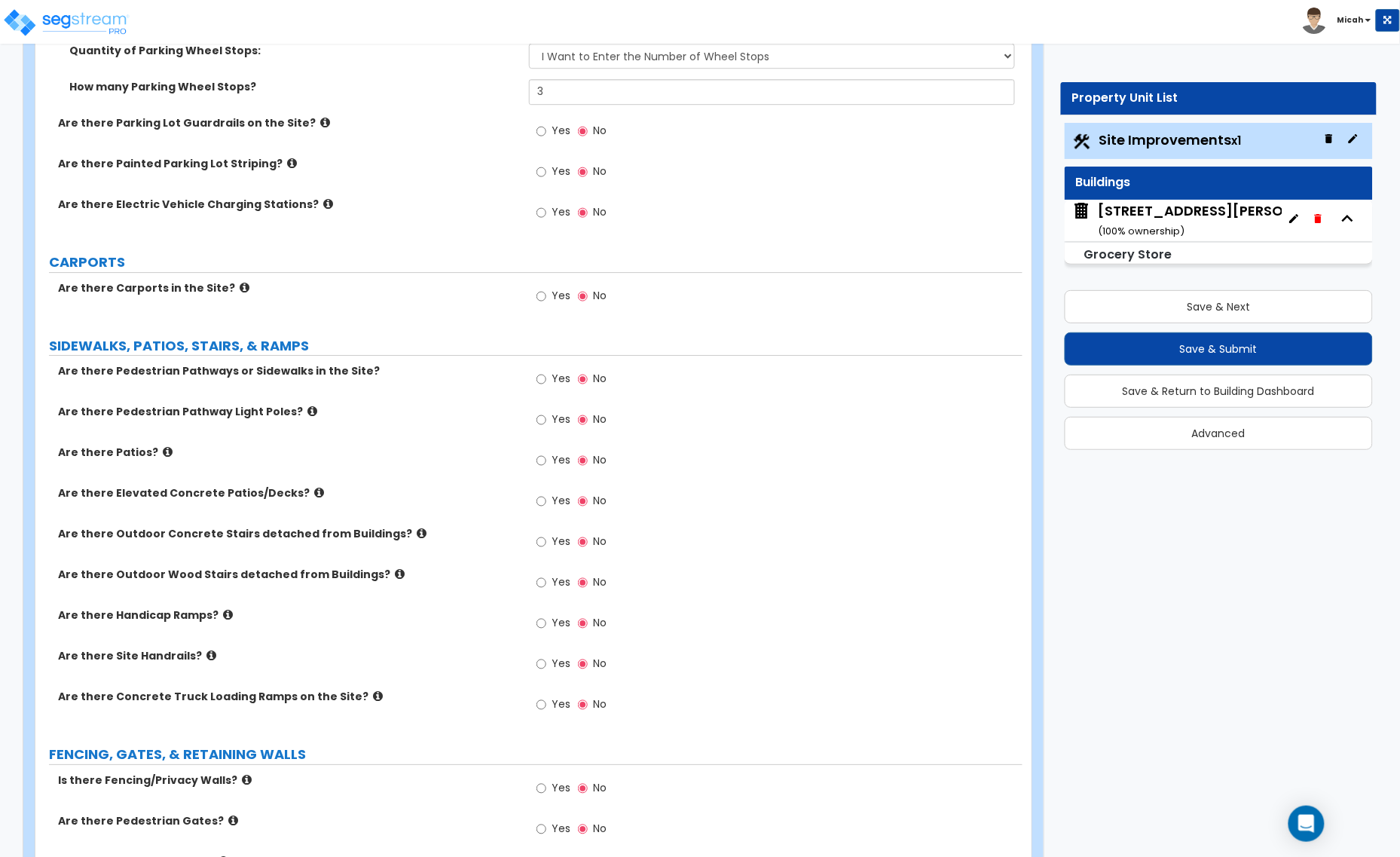
click at [206, 653] on icon at bounding box center [211, 655] width 10 height 11
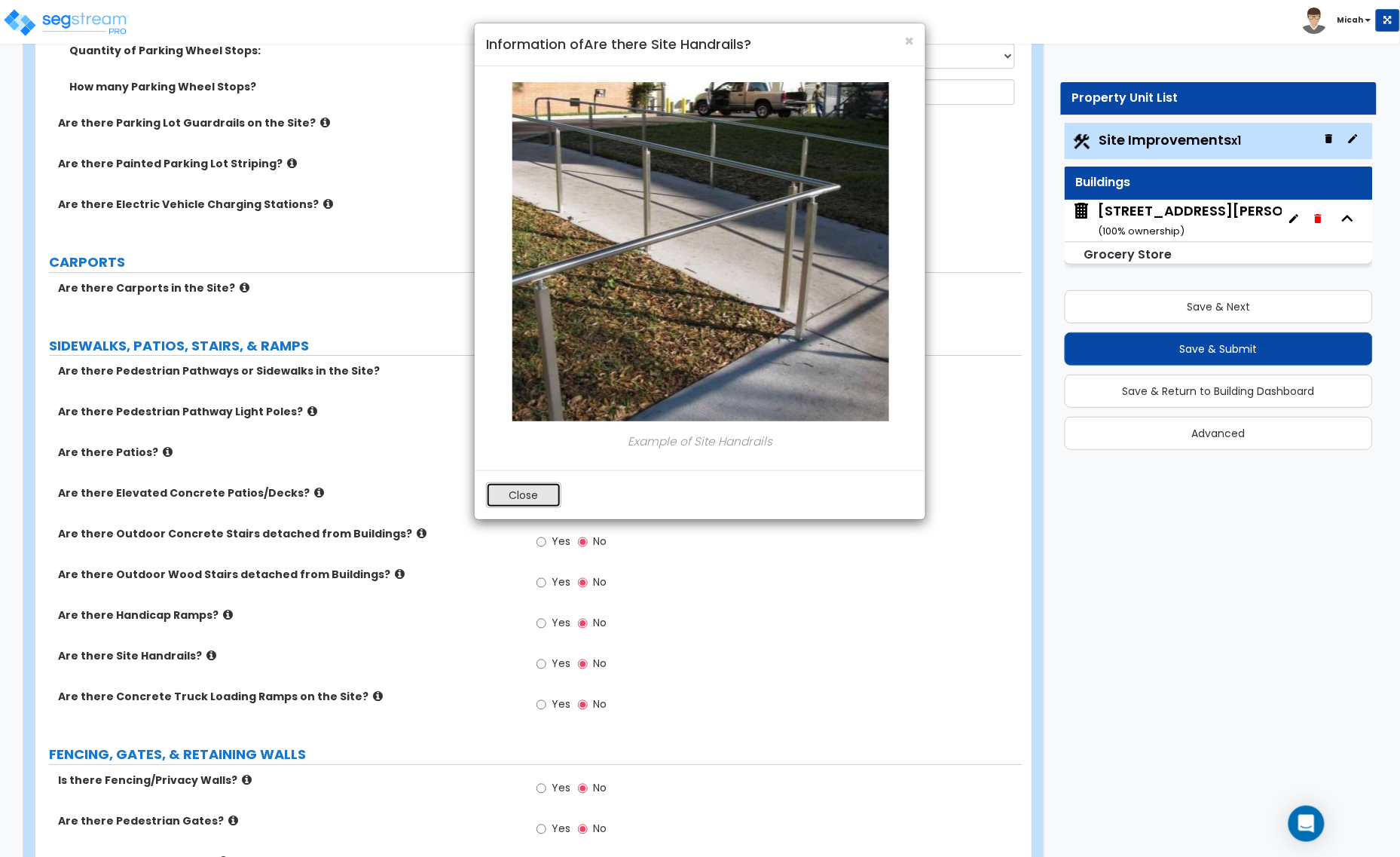
click at [507, 498] on button "Close" at bounding box center [523, 495] width 75 height 26
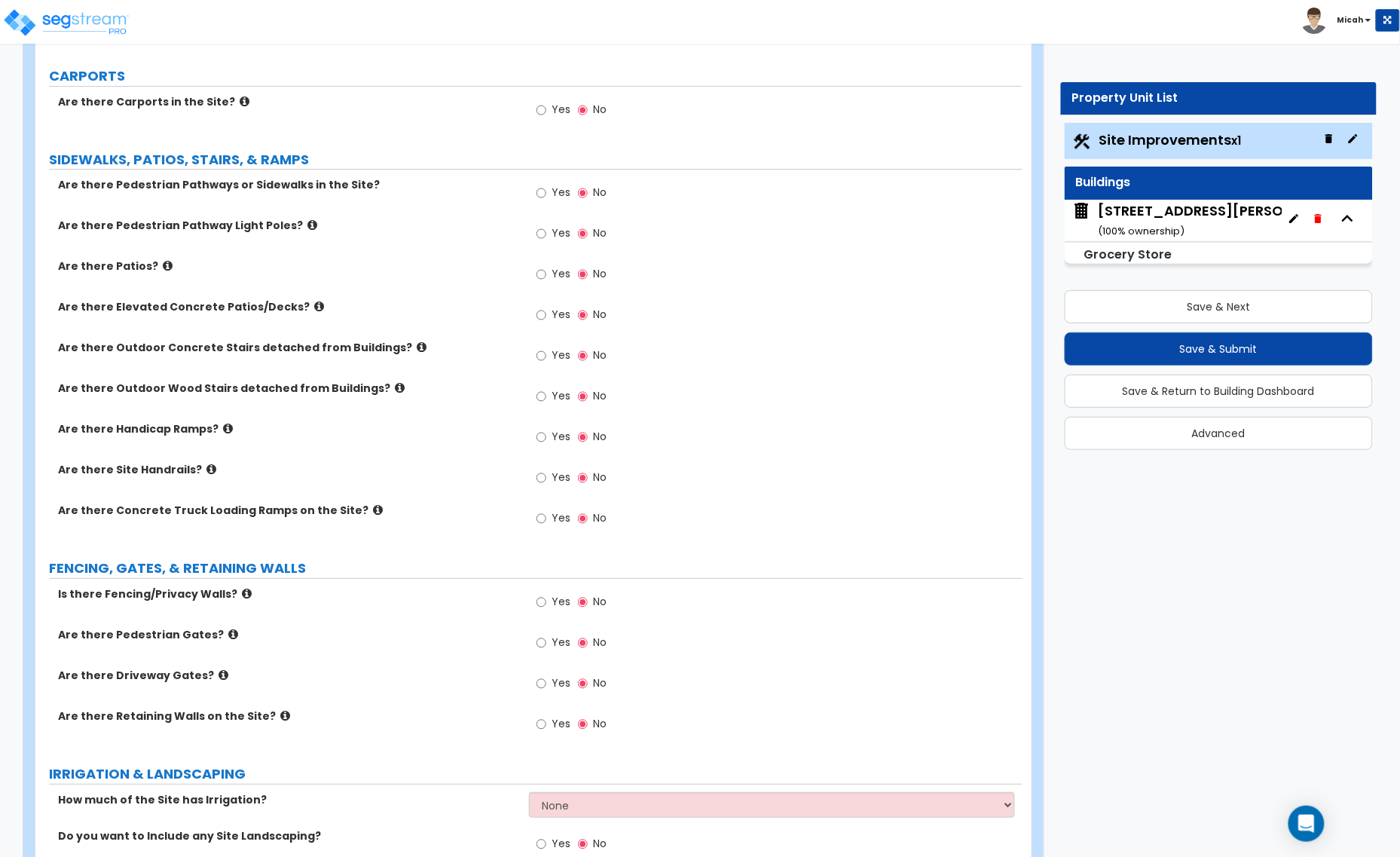
scroll to position [1601, 0]
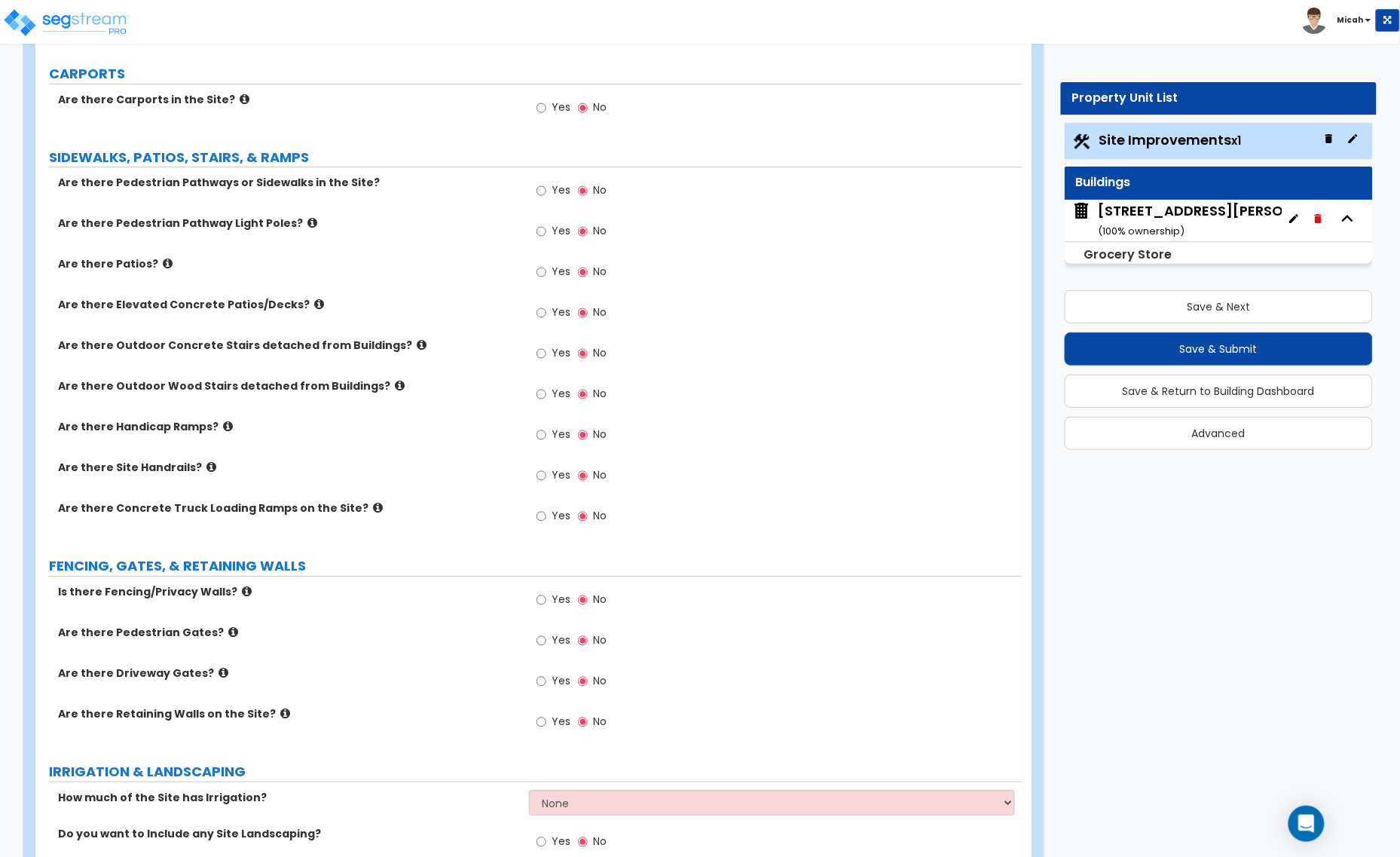
click at [373, 511] on icon at bounding box center [377, 508] width 10 height 11
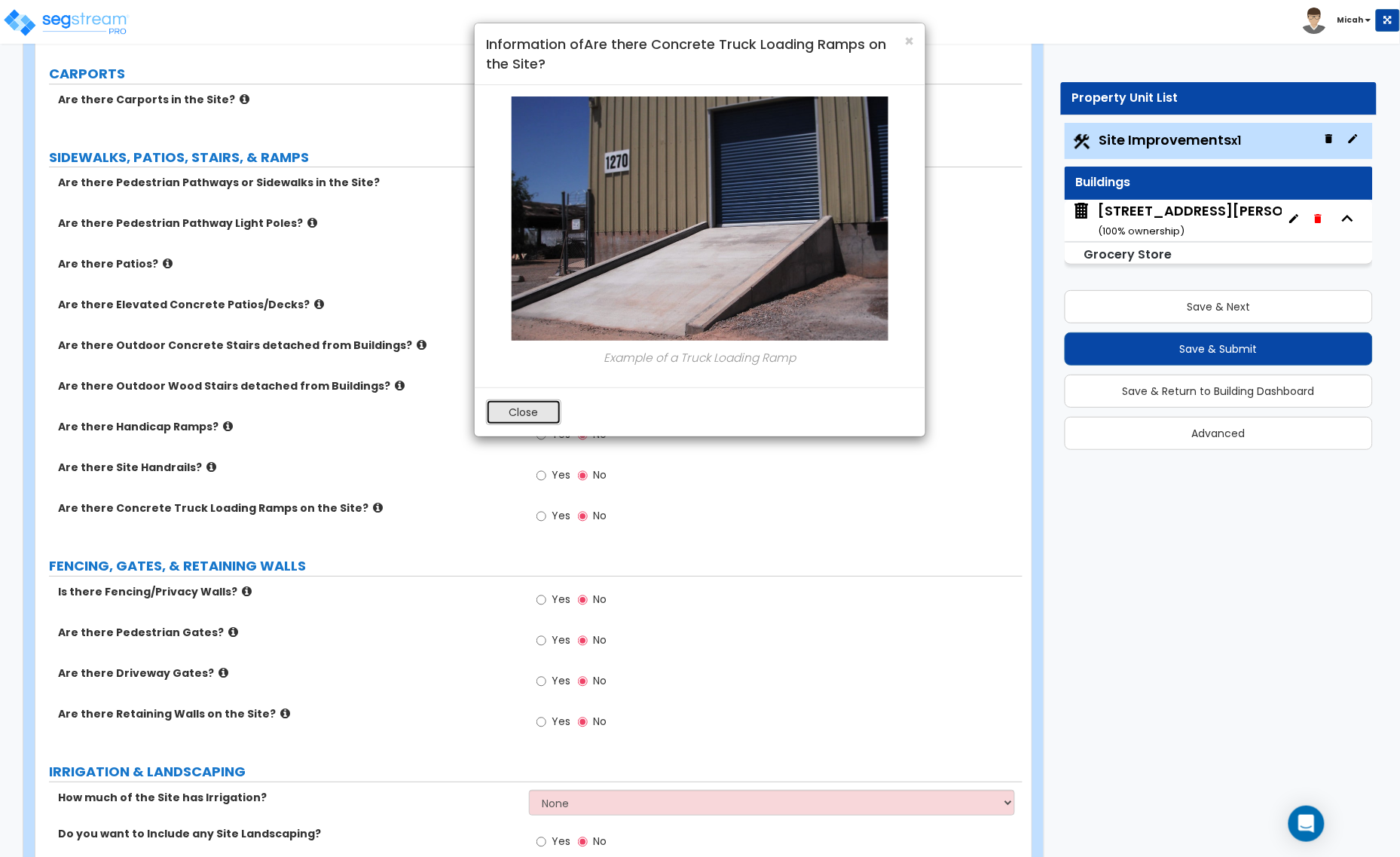
click at [541, 412] on button "Close" at bounding box center [523, 412] width 75 height 26
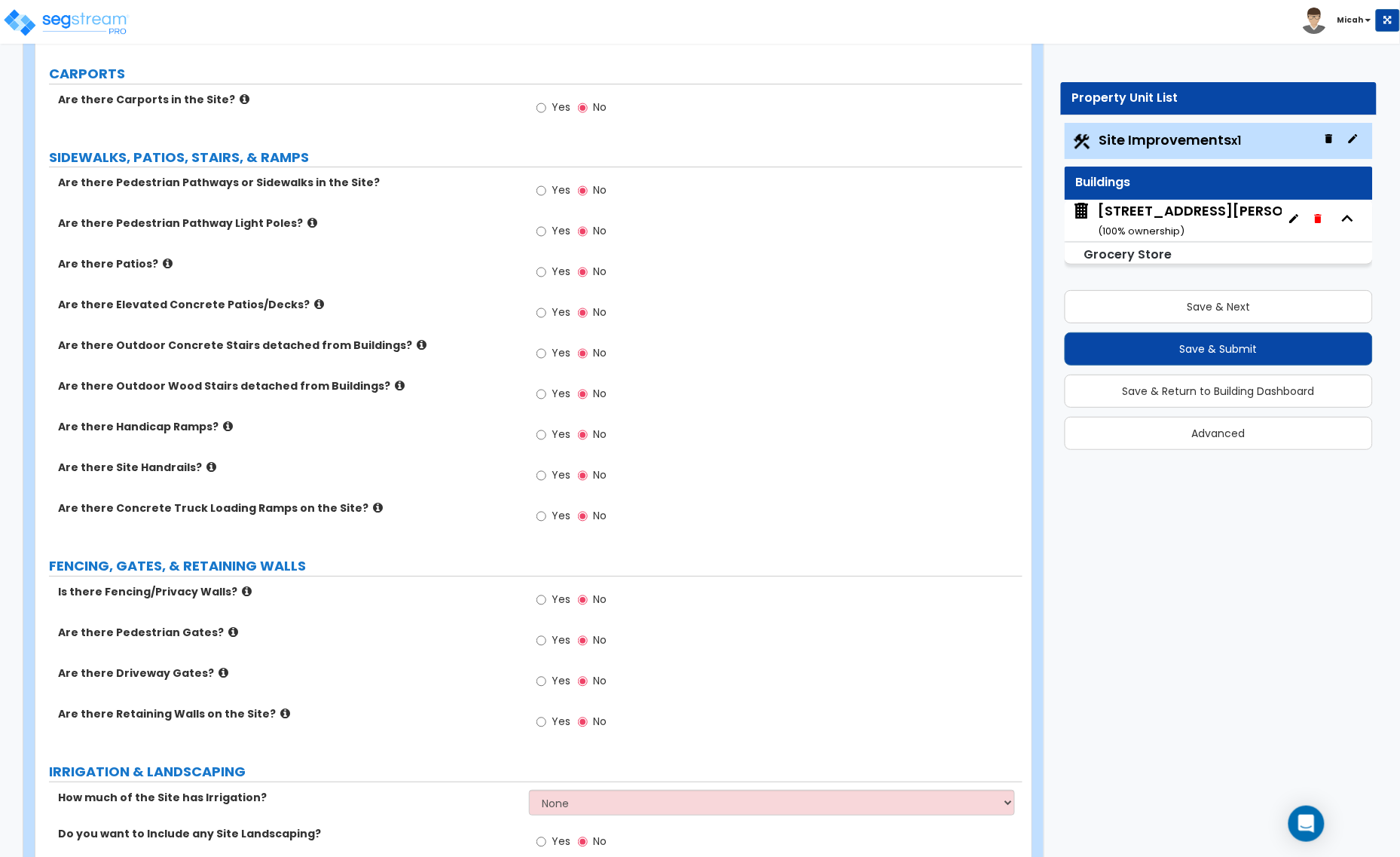
click at [242, 591] on icon at bounding box center [246, 591] width 10 height 11
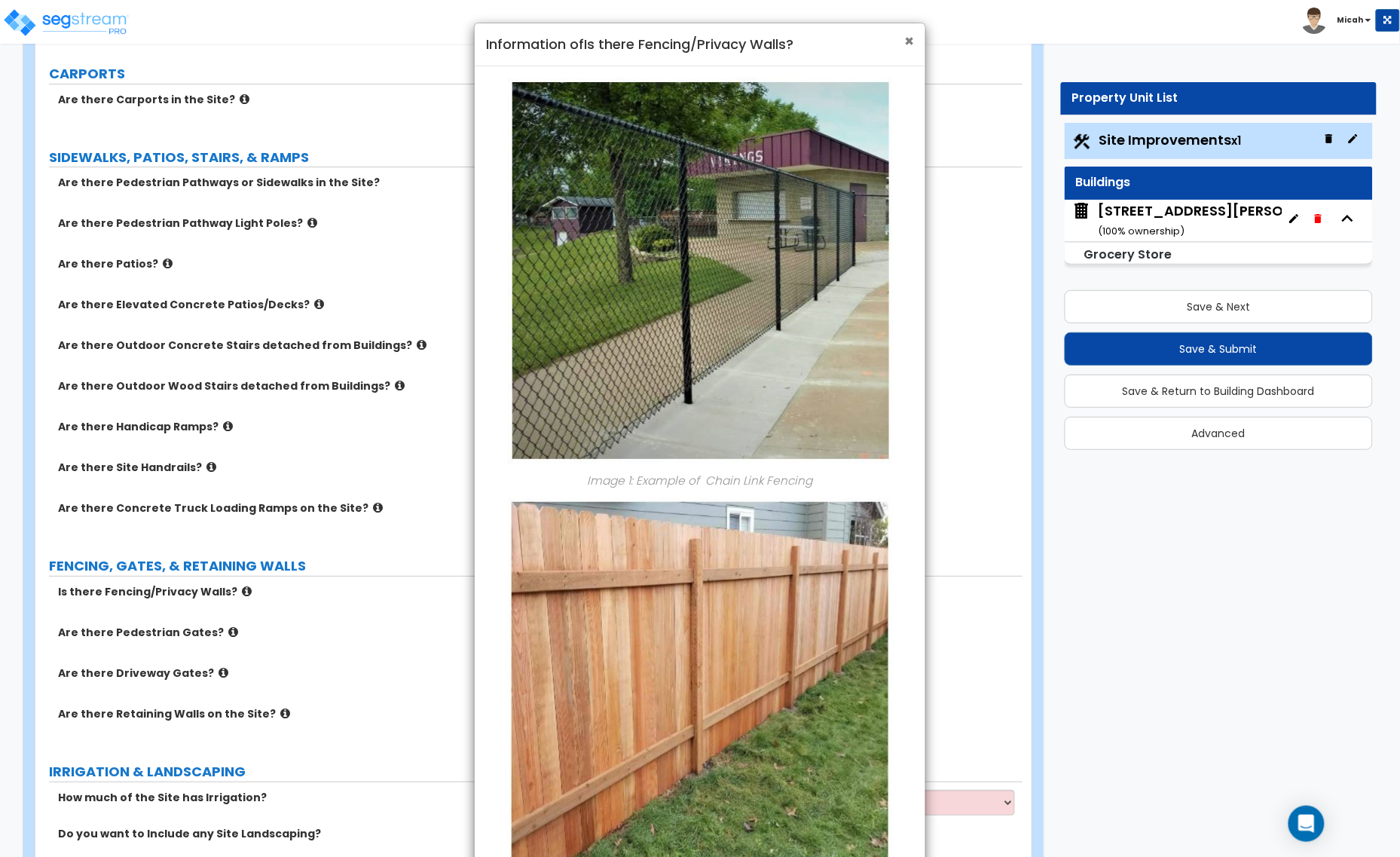
click at [908, 40] on span "×" at bounding box center [909, 41] width 10 height 22
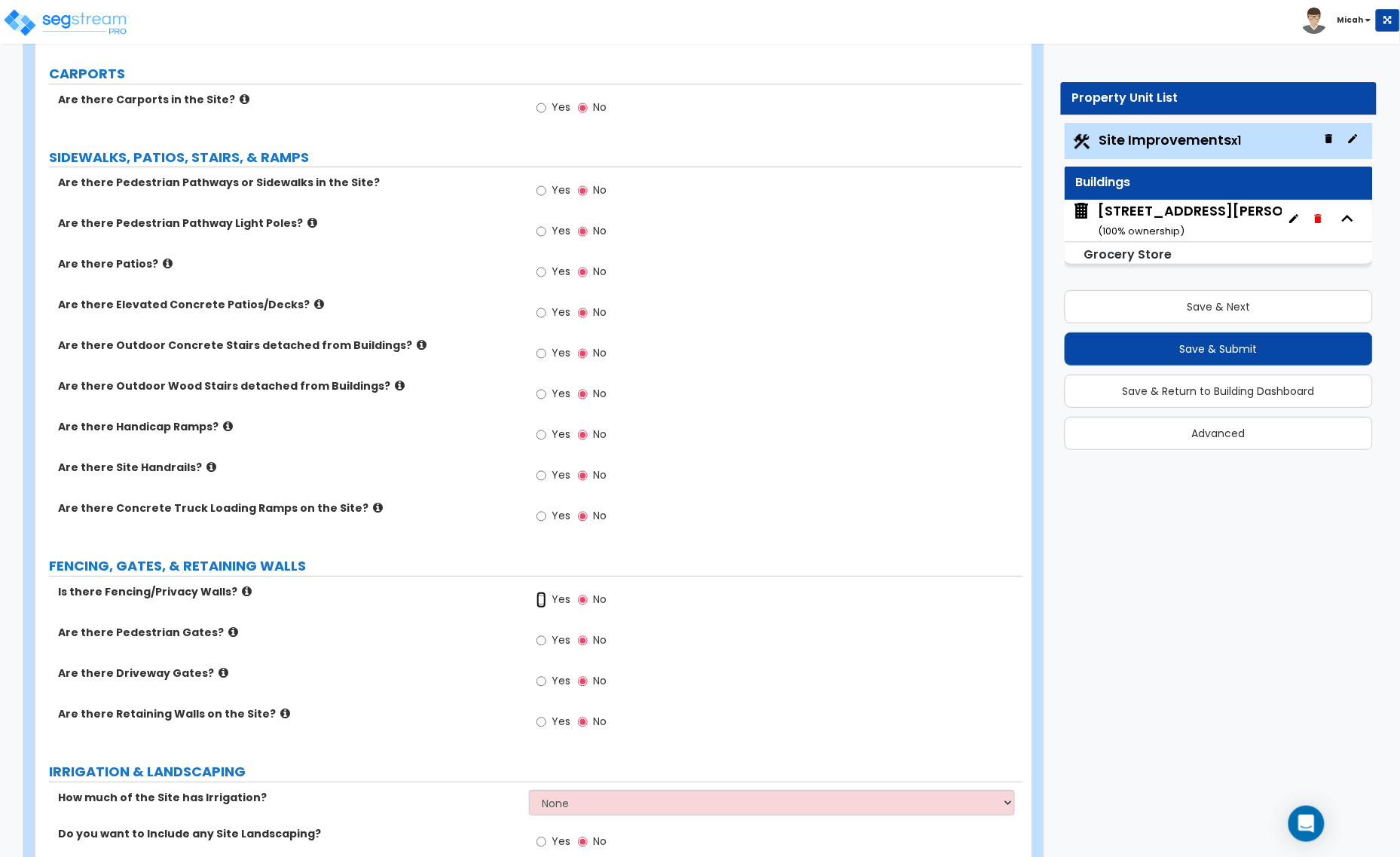
click at [540, 601] on input "Yes" at bounding box center [541, 599] width 10 height 16
radio input "true"
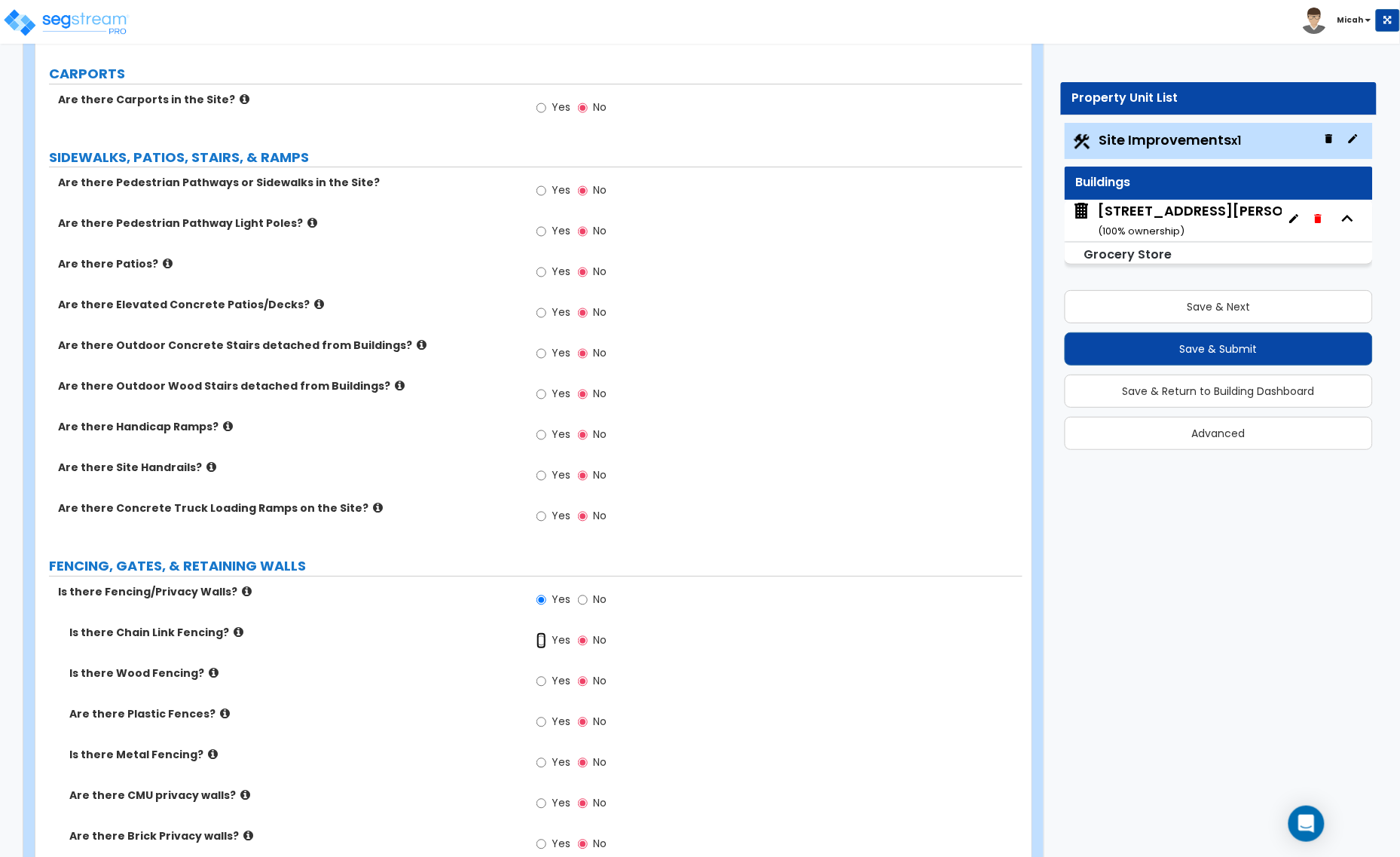
click at [540, 639] on input "Yes" at bounding box center [541, 641] width 10 height 16
radio input "true"
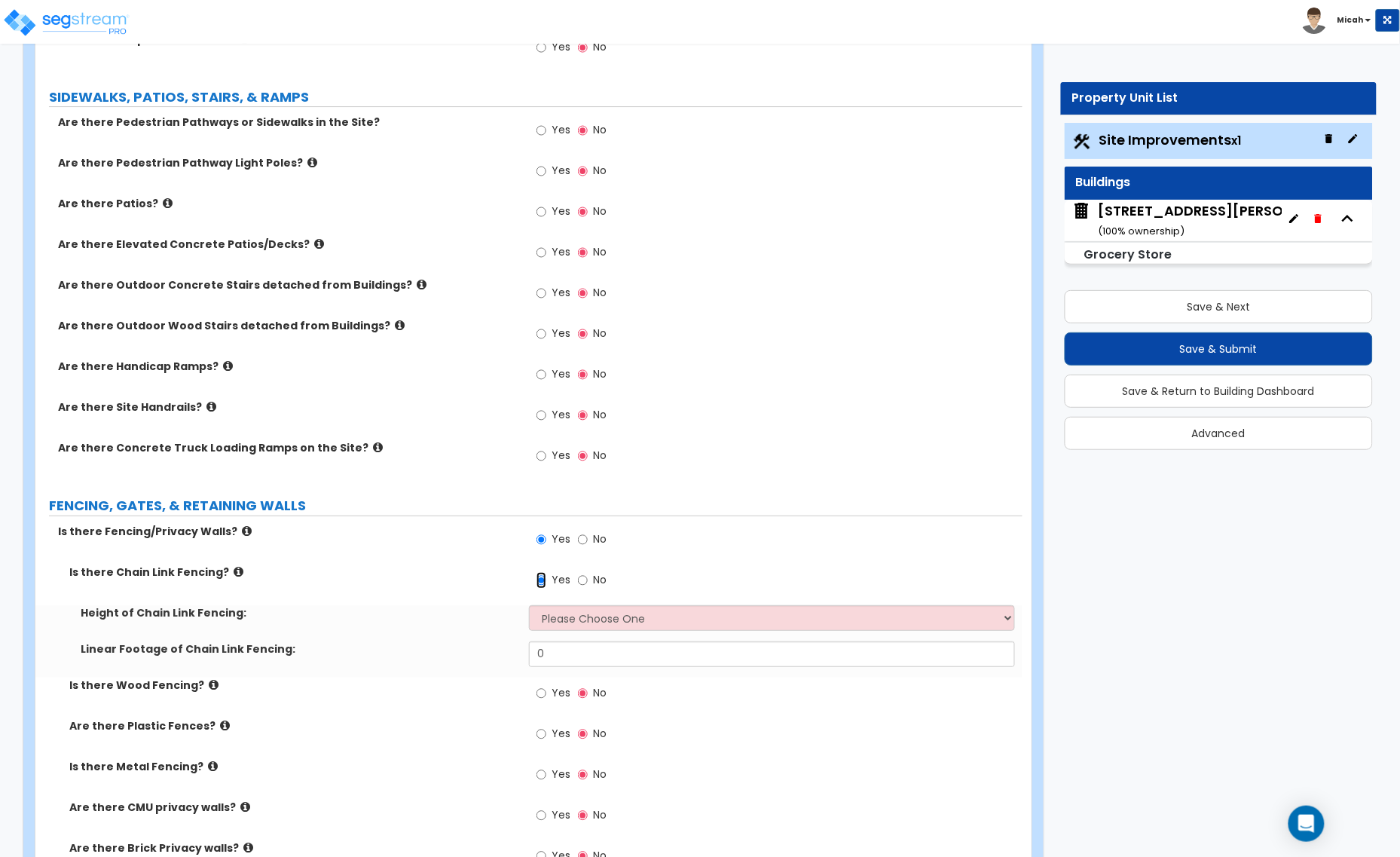
scroll to position [1696, 0]
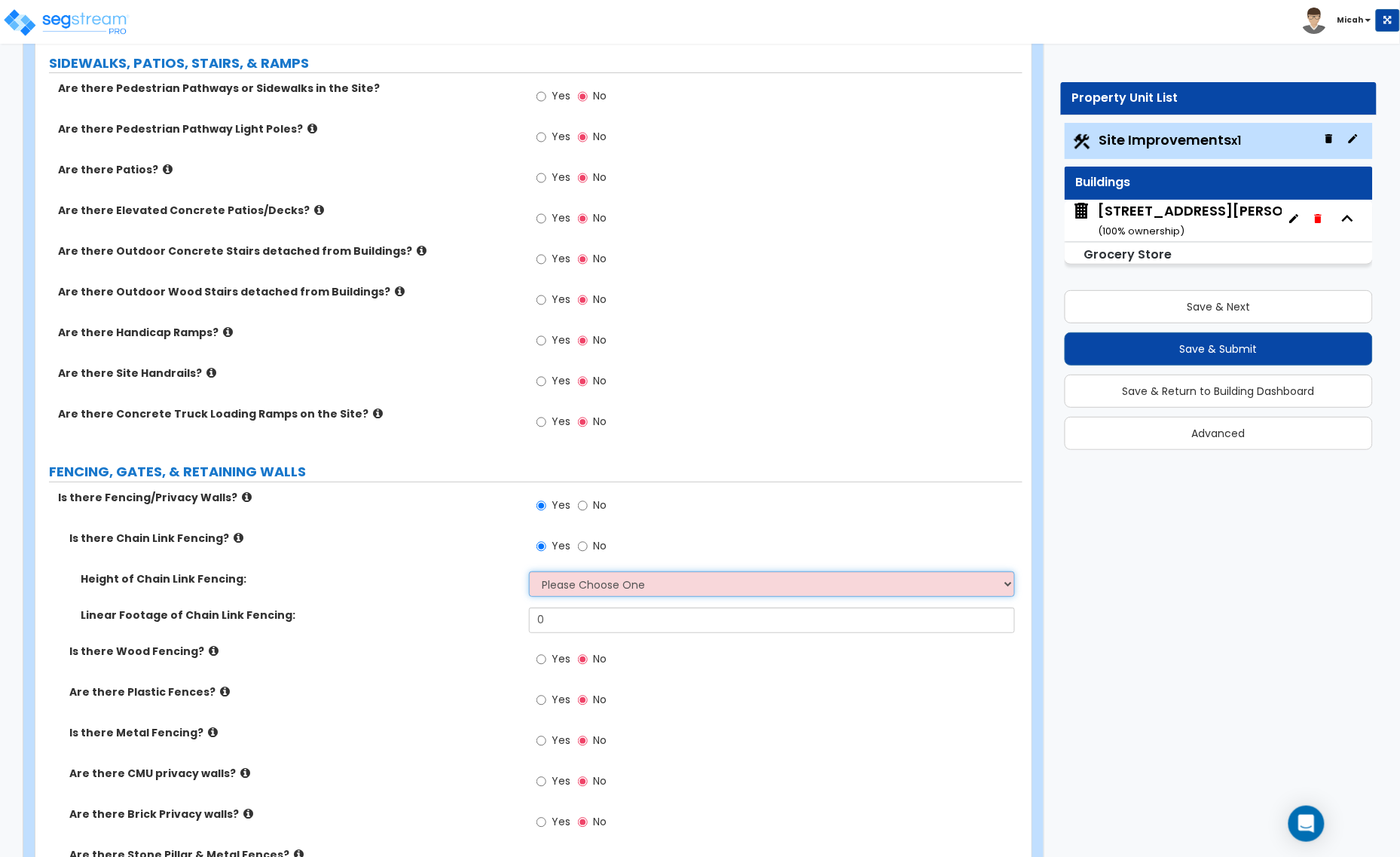
click at [570, 588] on select "Please Choose One 3 feet 4 feet 5 feet 6 feet 10 feet 12 feet" at bounding box center [771, 584] width 486 height 26
click at [529, 572] on select "Please Choose One 3 feet 4 feet 5 feet 6 feet 10 feet 12 feet" at bounding box center [771, 584] width 486 height 26
click at [571, 583] on select "Please Choose One 3 feet 4 feet 5 feet 6 feet 10 feet 12 feet" at bounding box center [771, 584] width 486 height 26
select select "2"
click at [529, 572] on select "Please Choose One 3 feet 4 feet 5 feet 6 feet 10 feet 12 feet" at bounding box center [771, 584] width 486 height 26
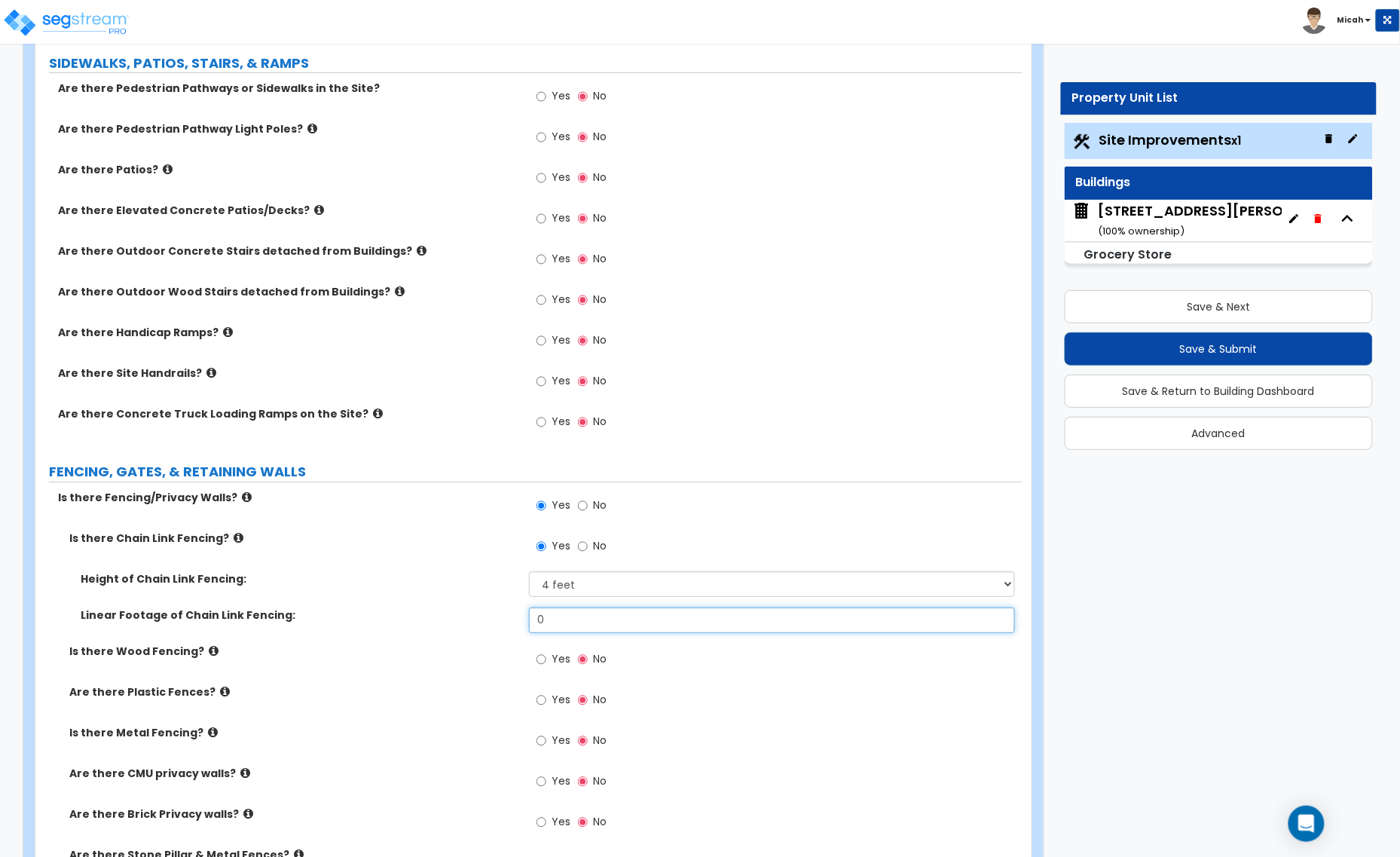
drag, startPoint x: 566, startPoint y: 611, endPoint x: 502, endPoint y: 612, distance: 64.0
click at [502, 612] on div "Linear Footage of Chain Link Fencing: 0" at bounding box center [529, 625] width 987 height 36
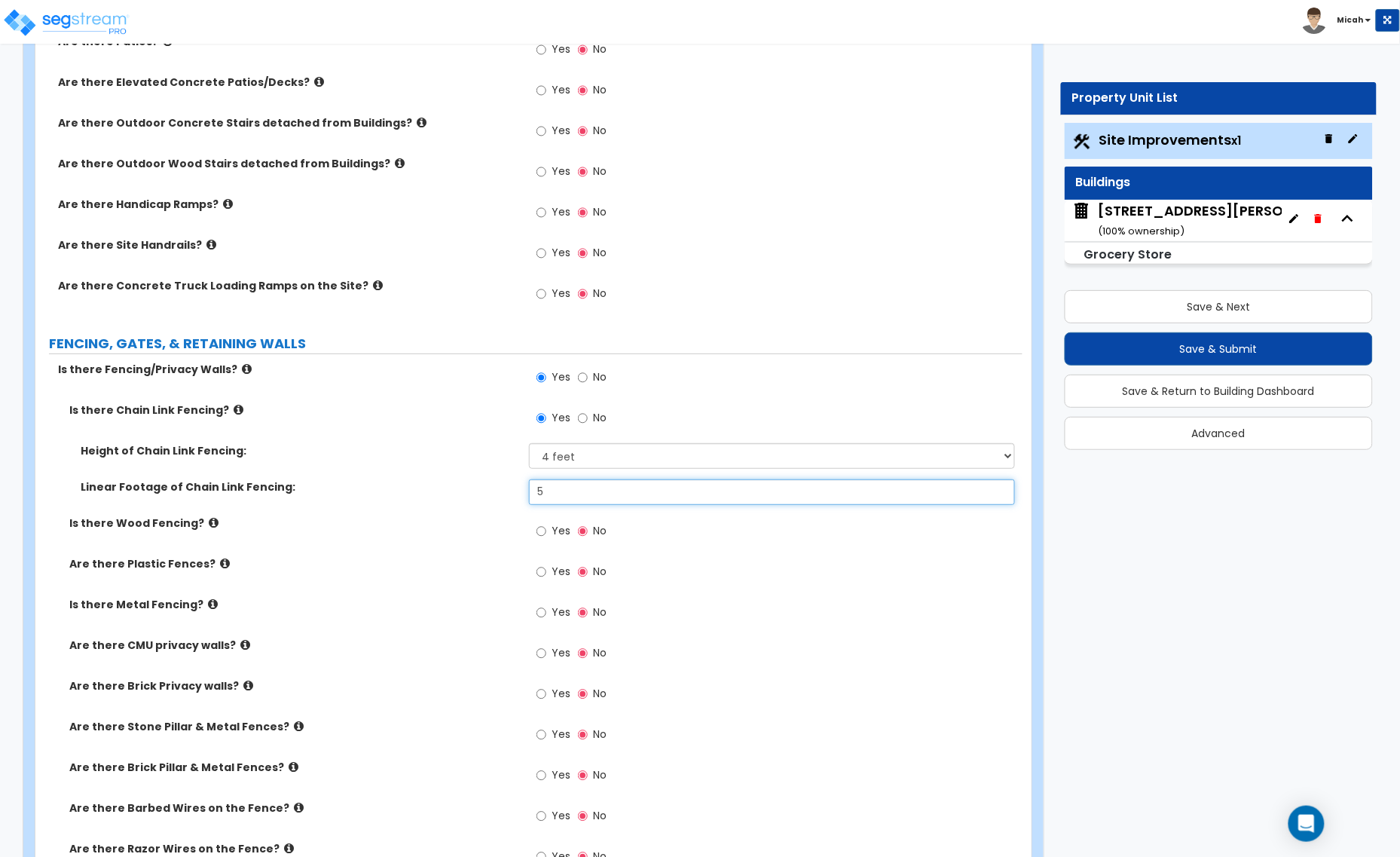
scroll to position [1884, 0]
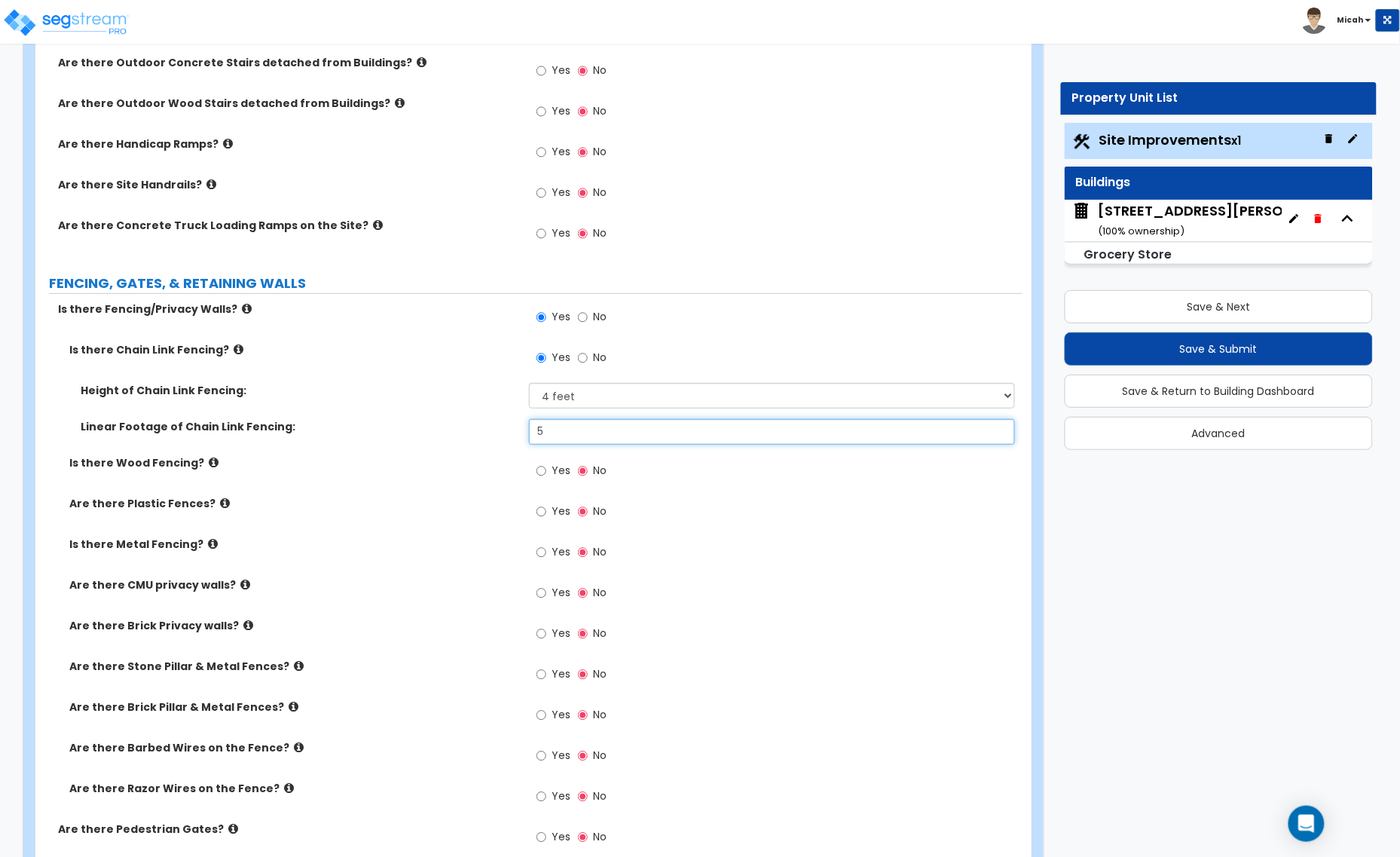
type input "5"
click at [240, 586] on icon at bounding box center [245, 584] width 10 height 11
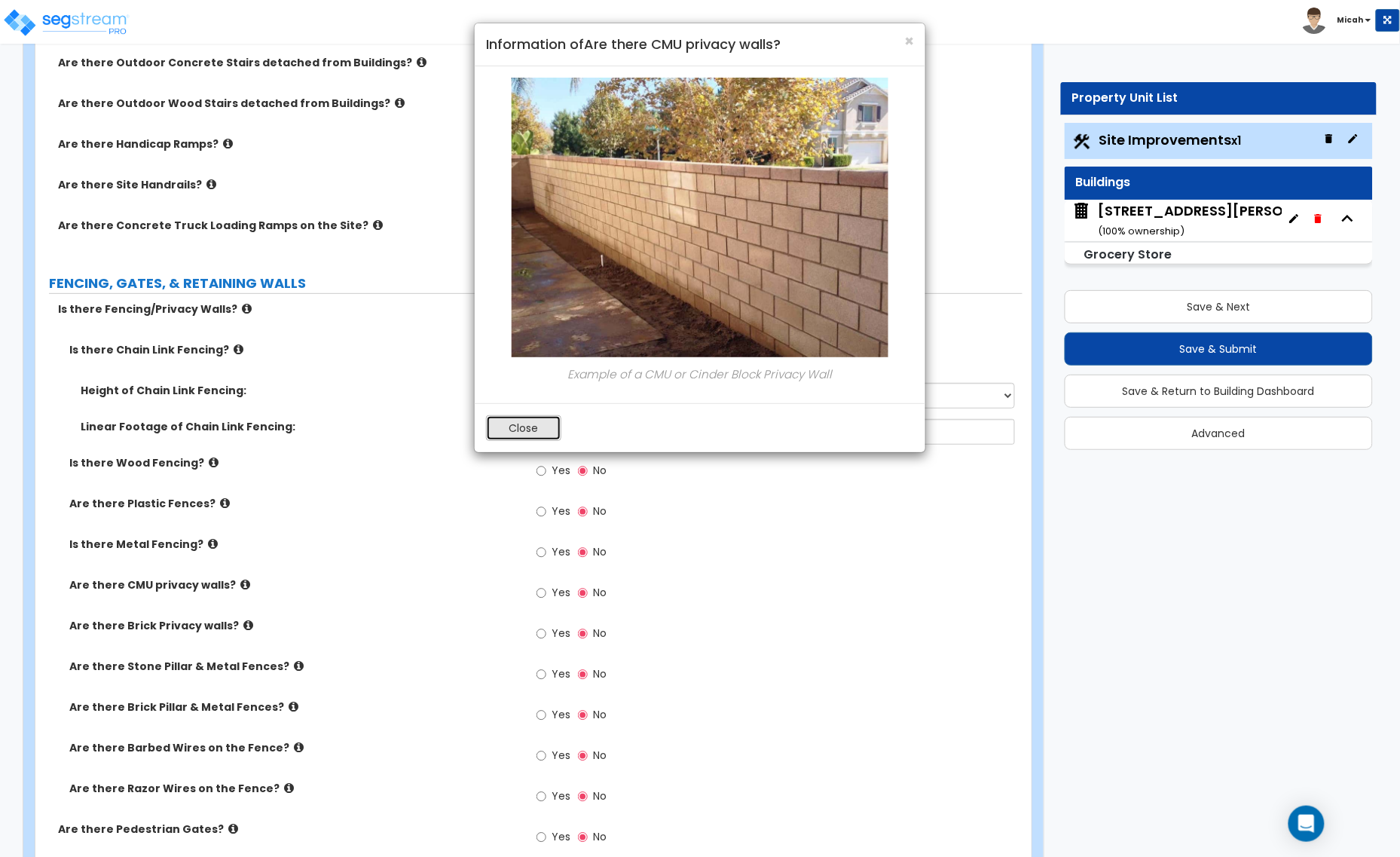
click at [528, 430] on button "Close" at bounding box center [523, 428] width 75 height 26
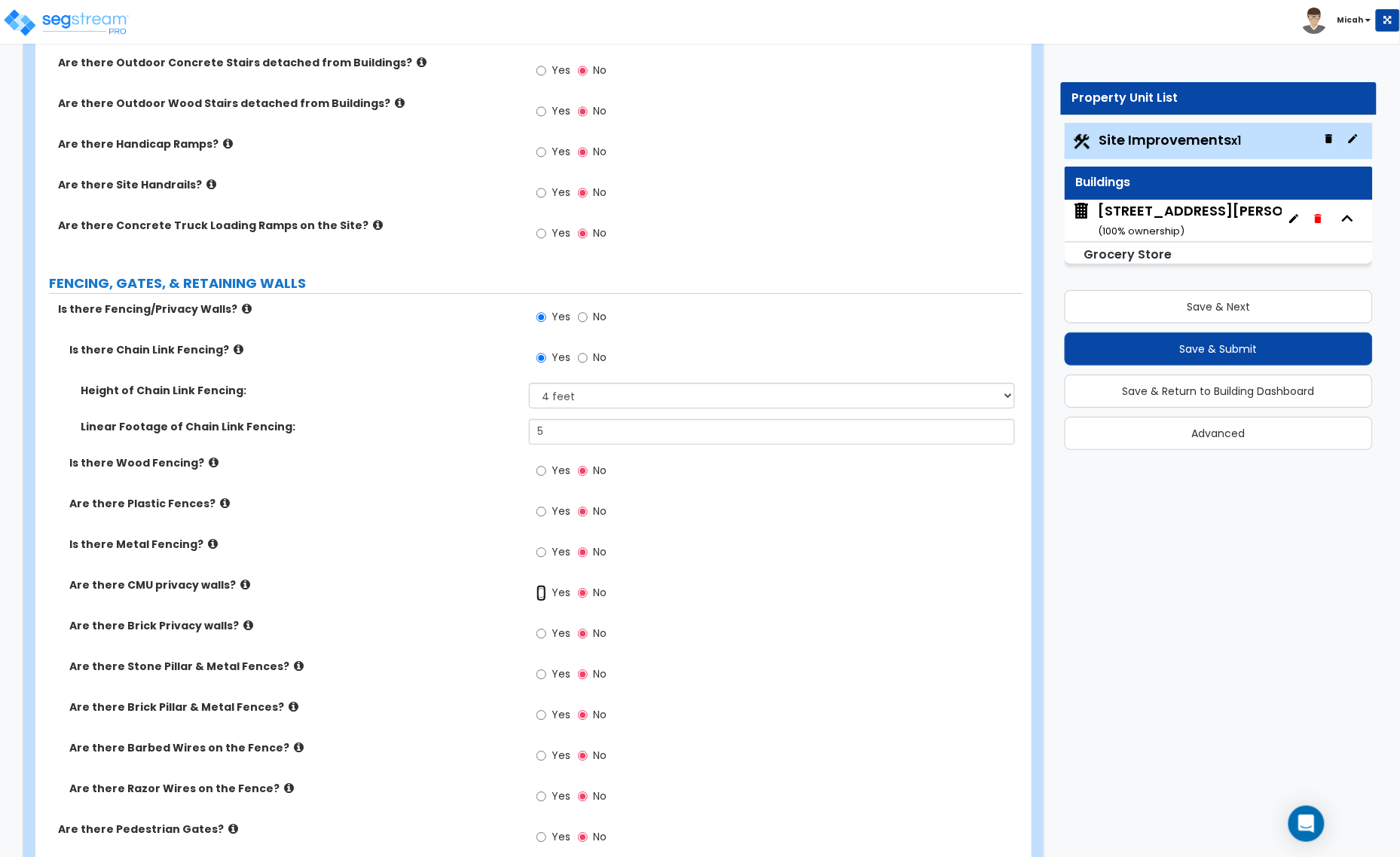
click at [540, 591] on input "Yes" at bounding box center [541, 593] width 10 height 16
radio input "true"
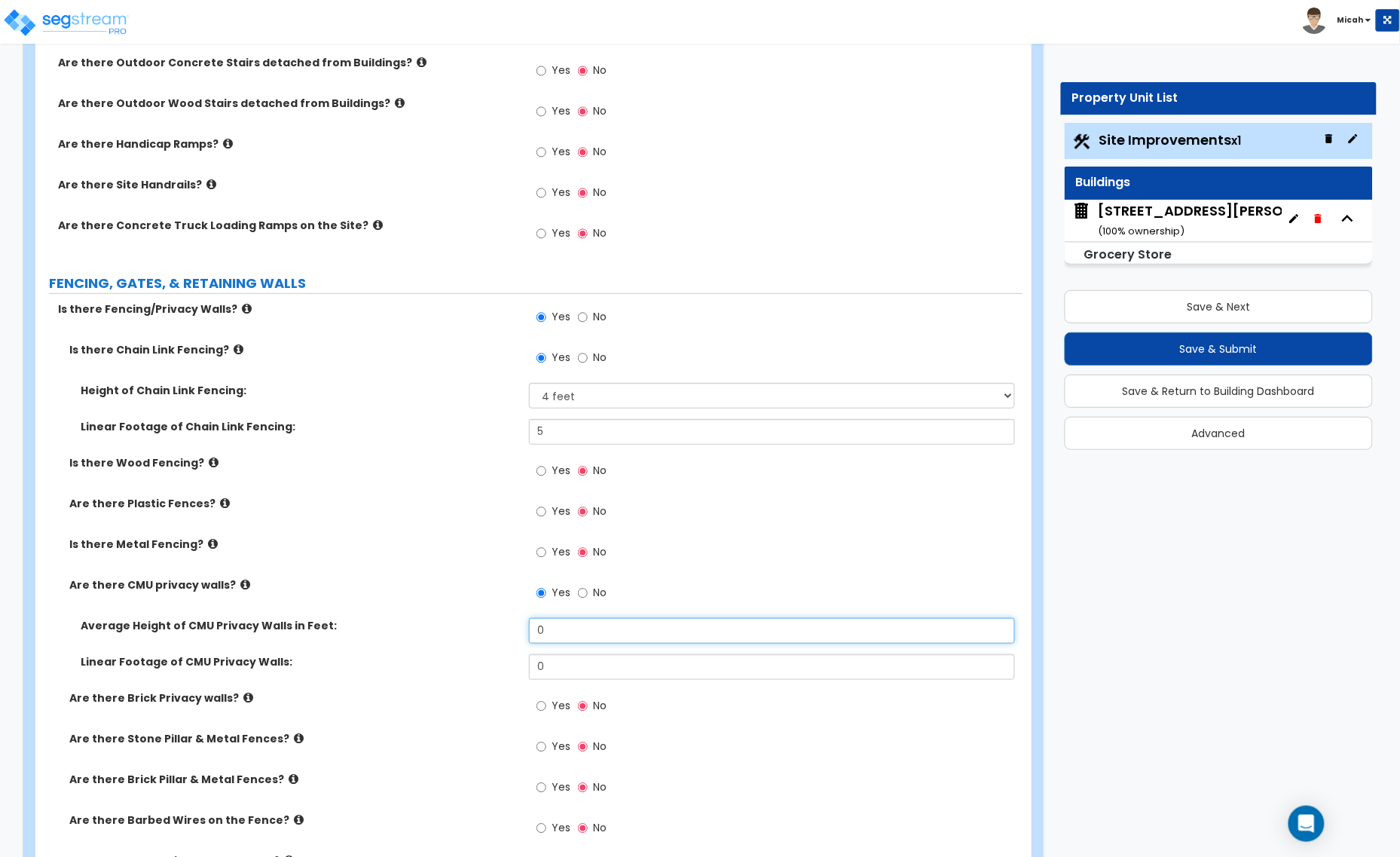
drag, startPoint x: 535, startPoint y: 634, endPoint x: 502, endPoint y: 635, distance: 33.0
click at [502, 635] on div "Average Height of CMU Privacy Walls in Feet: 0" at bounding box center [529, 635] width 987 height 36
type input "20"
drag, startPoint x: 558, startPoint y: 652, endPoint x: 551, endPoint y: 656, distance: 8.1
click at [551, 654] on div "Average Height of CMU Privacy Walls in Feet: 20 Linear Footage of CMU Privacy W…" at bounding box center [529, 654] width 964 height 72
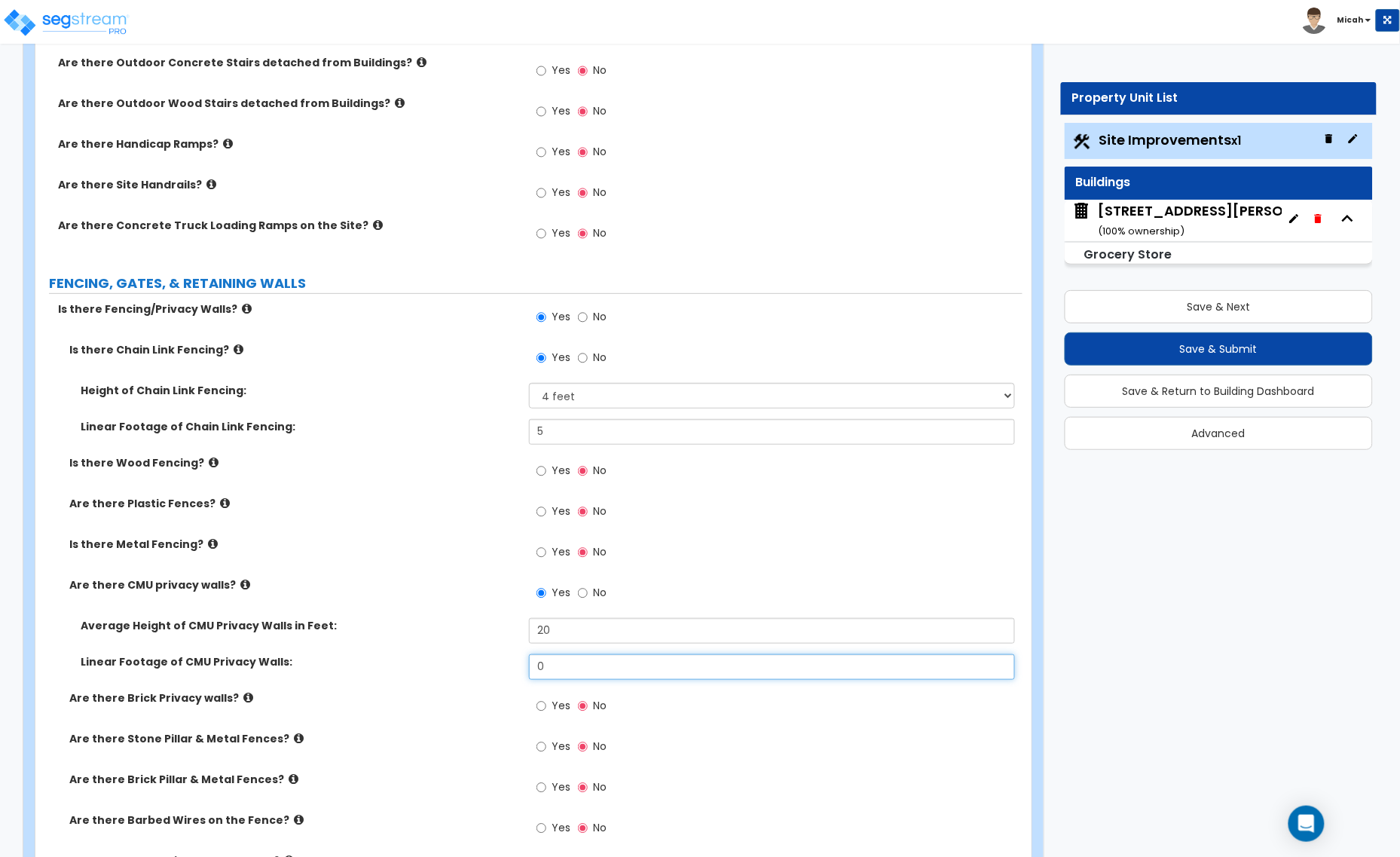
drag, startPoint x: 552, startPoint y: 664, endPoint x: 509, endPoint y: 671, distance: 43.6
click at [509, 669] on div "Linear Footage of CMU Privacy Walls: 0" at bounding box center [529, 672] width 987 height 36
type input "20"
drag, startPoint x: 562, startPoint y: 635, endPoint x: 535, endPoint y: 633, distance: 27.1
click at [540, 633] on input "20" at bounding box center [771, 631] width 486 height 26
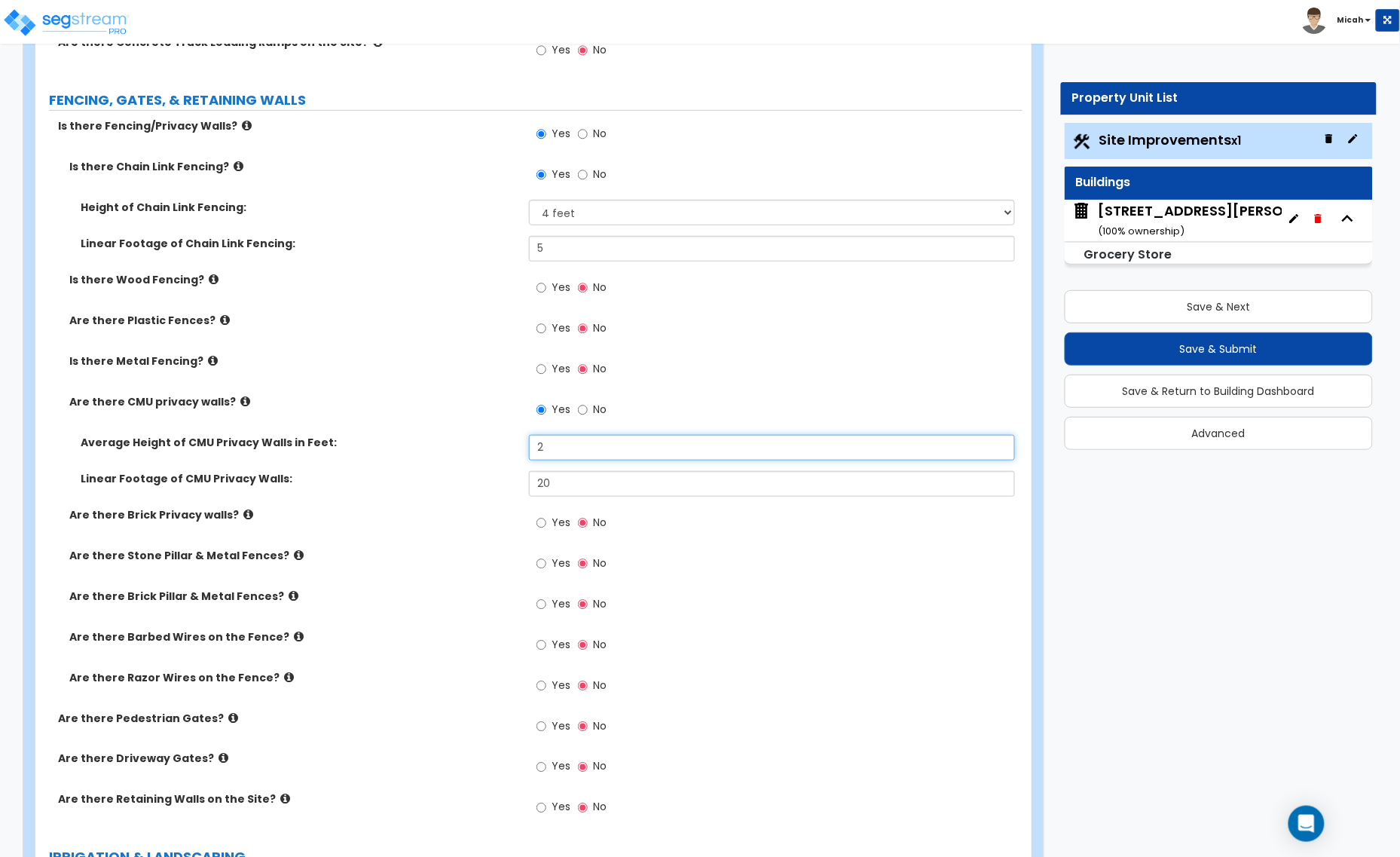
scroll to position [2072, 0]
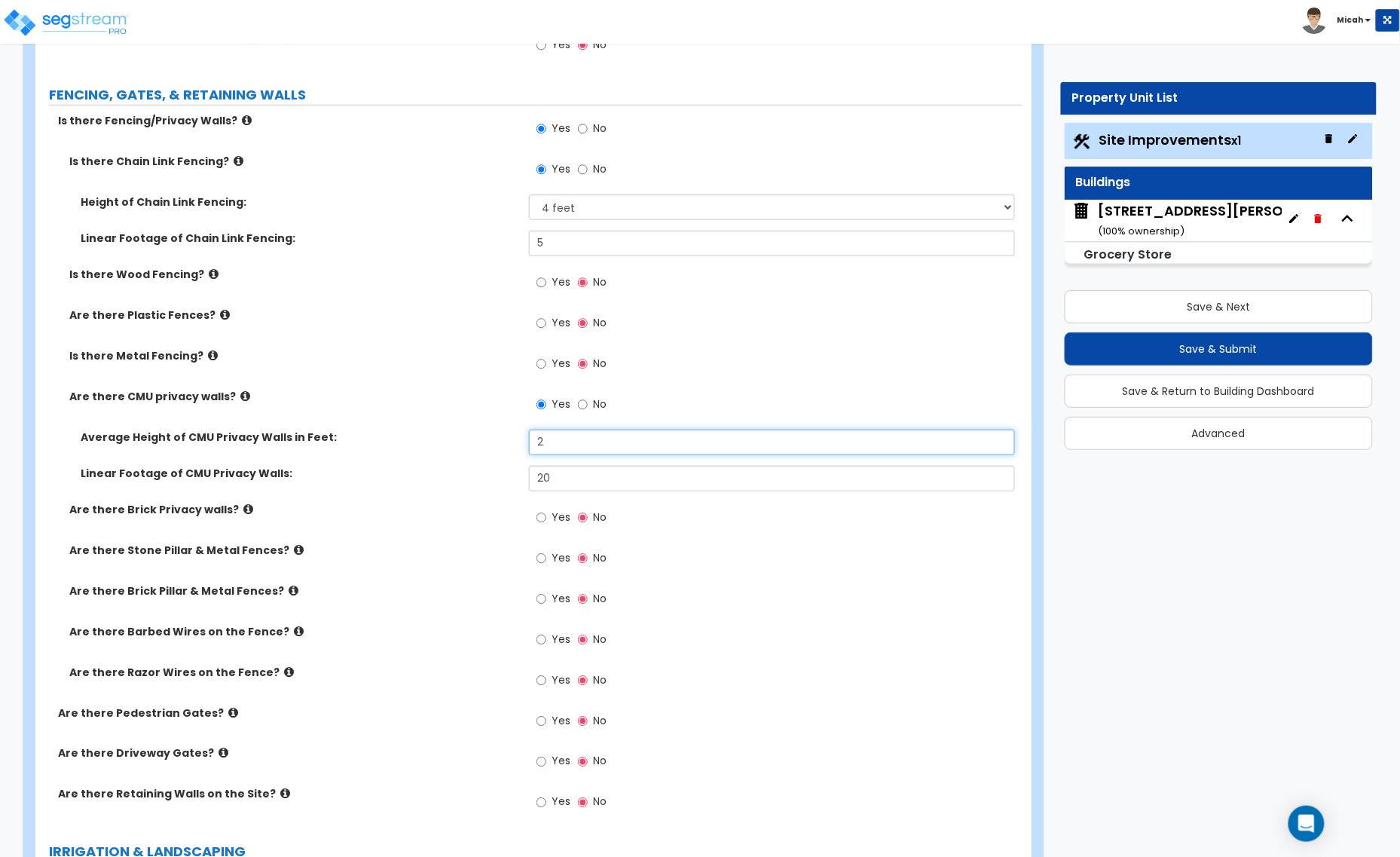
type input "2"
click at [294, 551] on icon at bounding box center [299, 550] width 10 height 11
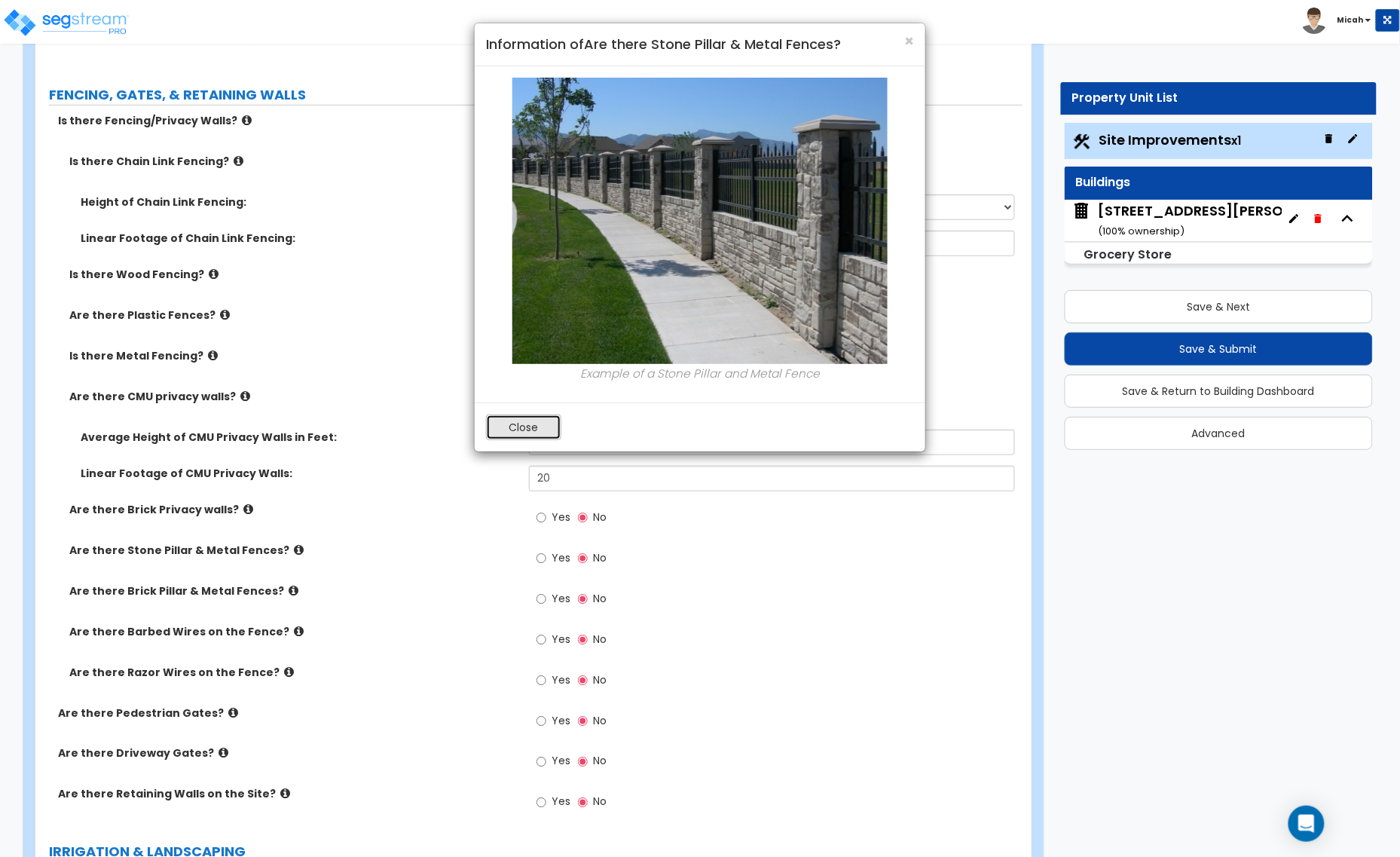
click at [529, 434] on button "Close" at bounding box center [523, 427] width 75 height 26
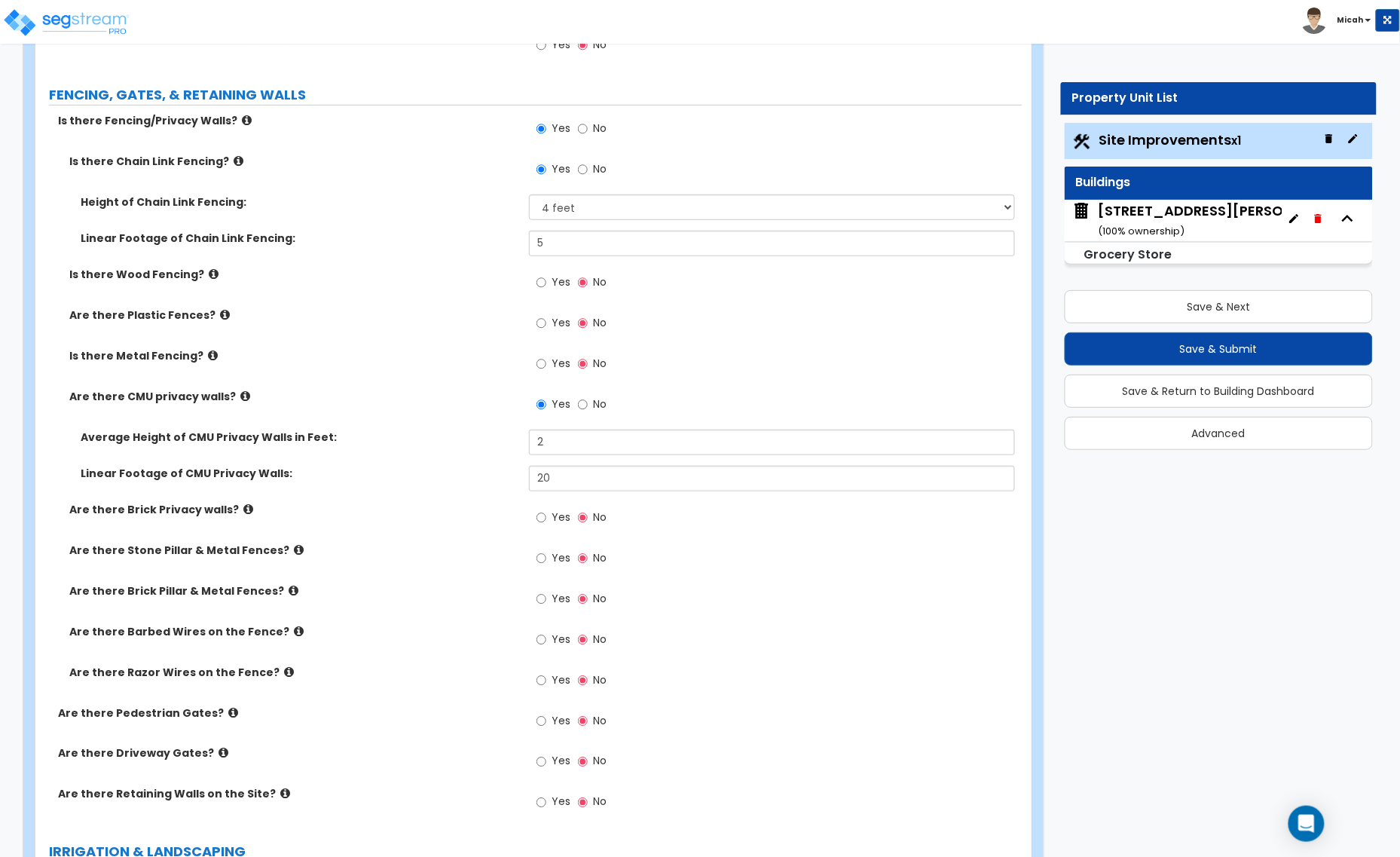
click at [228, 714] on icon at bounding box center [233, 712] width 10 height 11
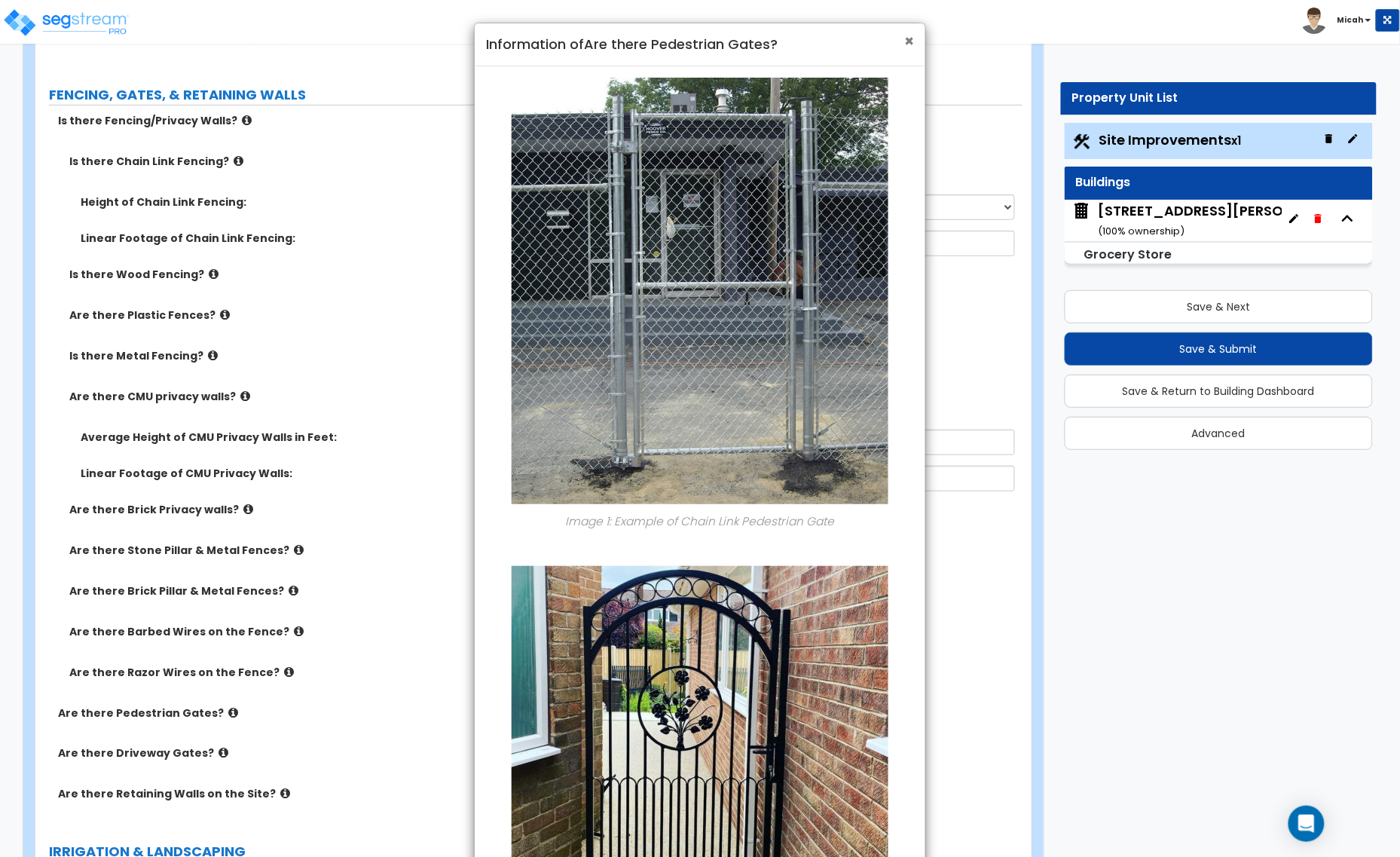
click at [913, 44] on span "×" at bounding box center [909, 41] width 10 height 22
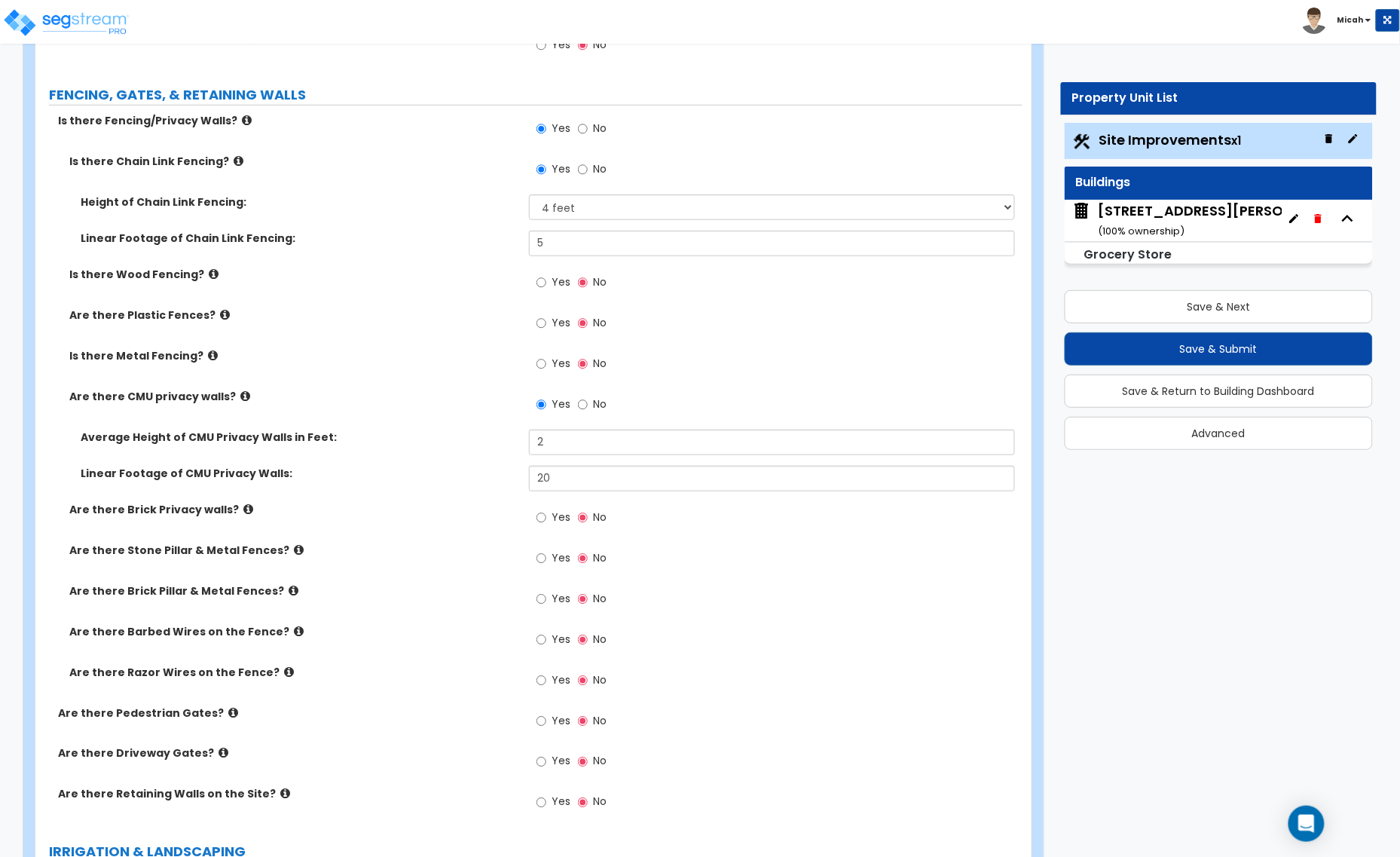
scroll to position [2167, 0]
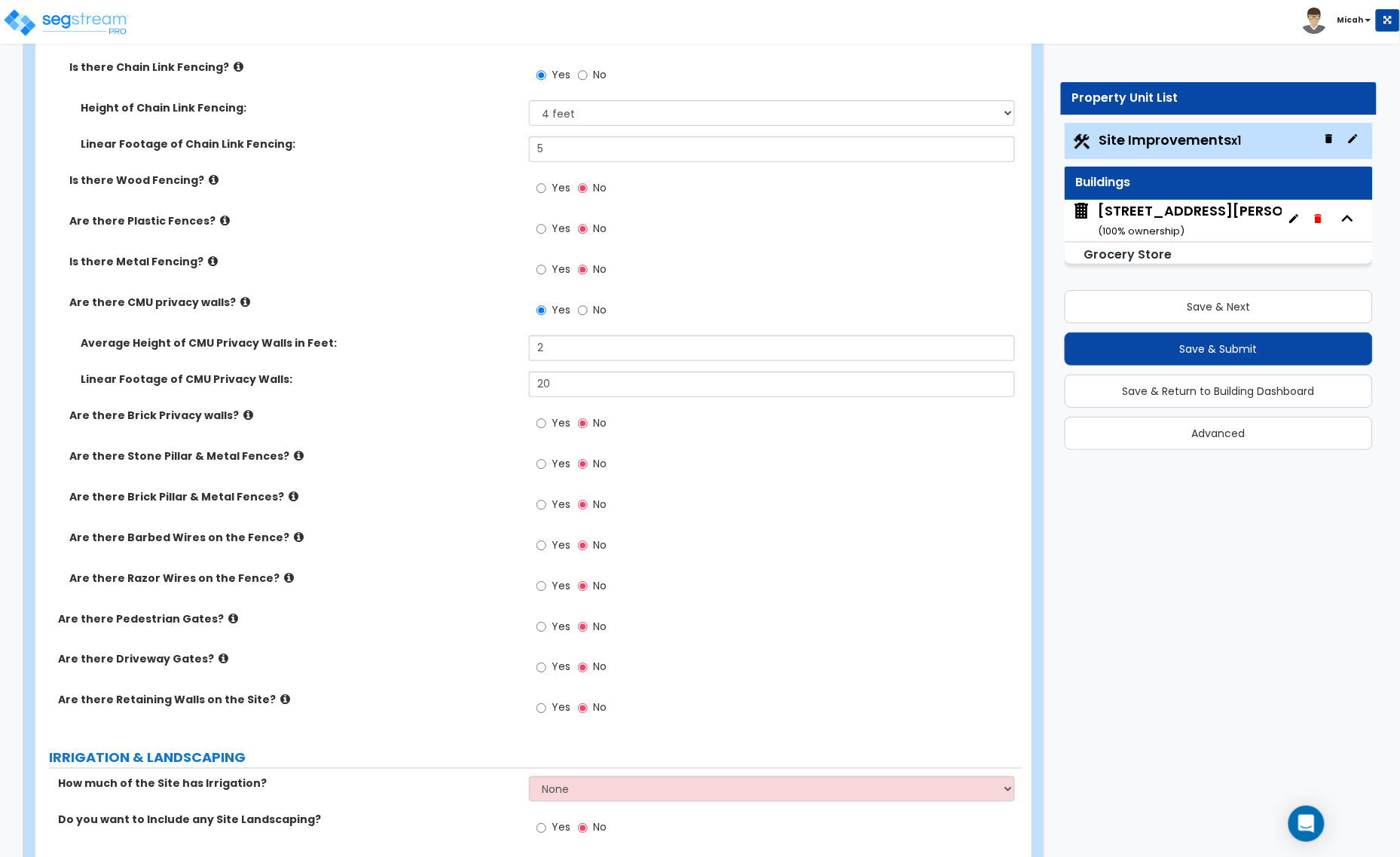
click at [280, 701] on icon at bounding box center [285, 699] width 10 height 11
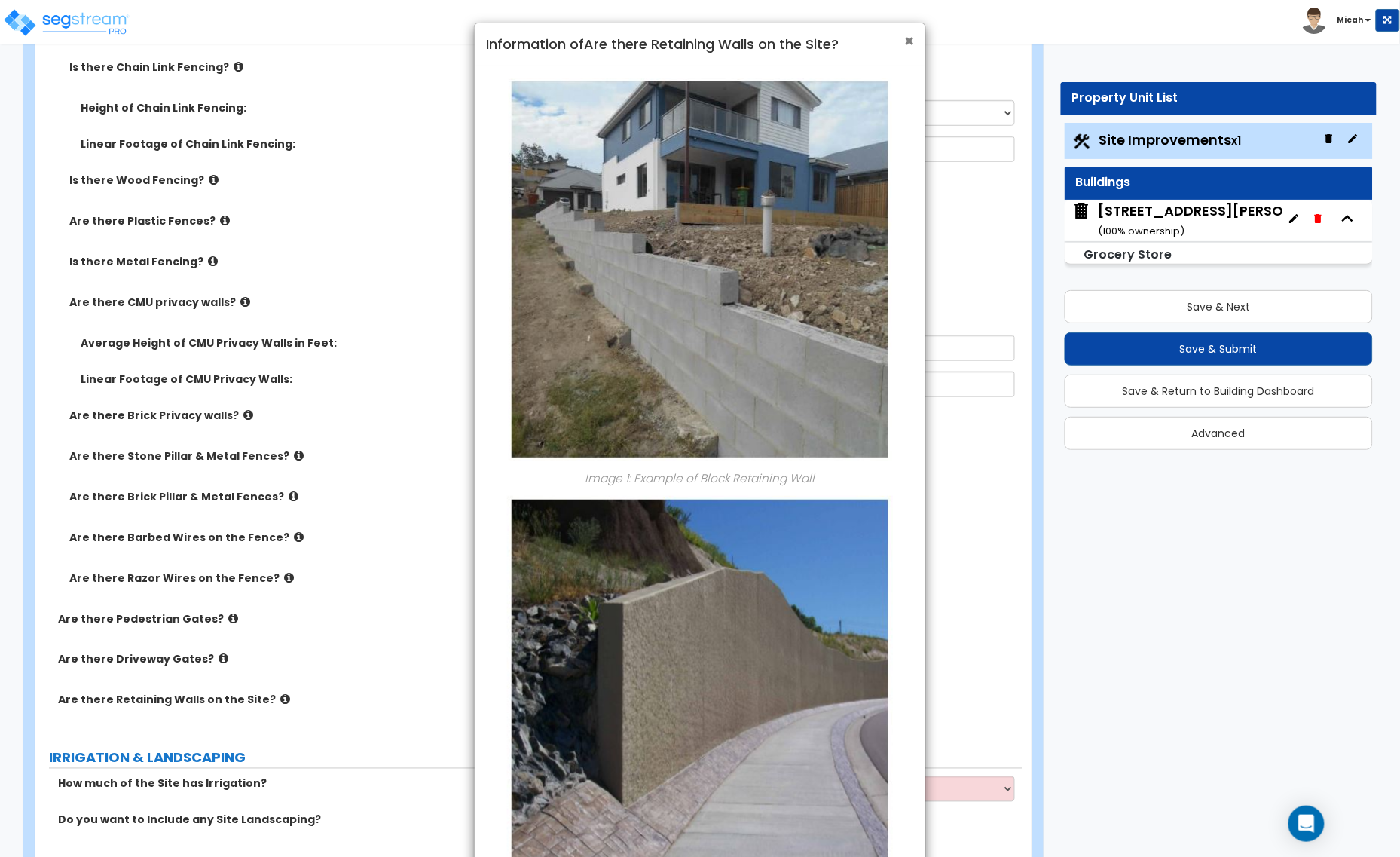
click at [913, 42] on span "×" at bounding box center [909, 41] width 10 height 22
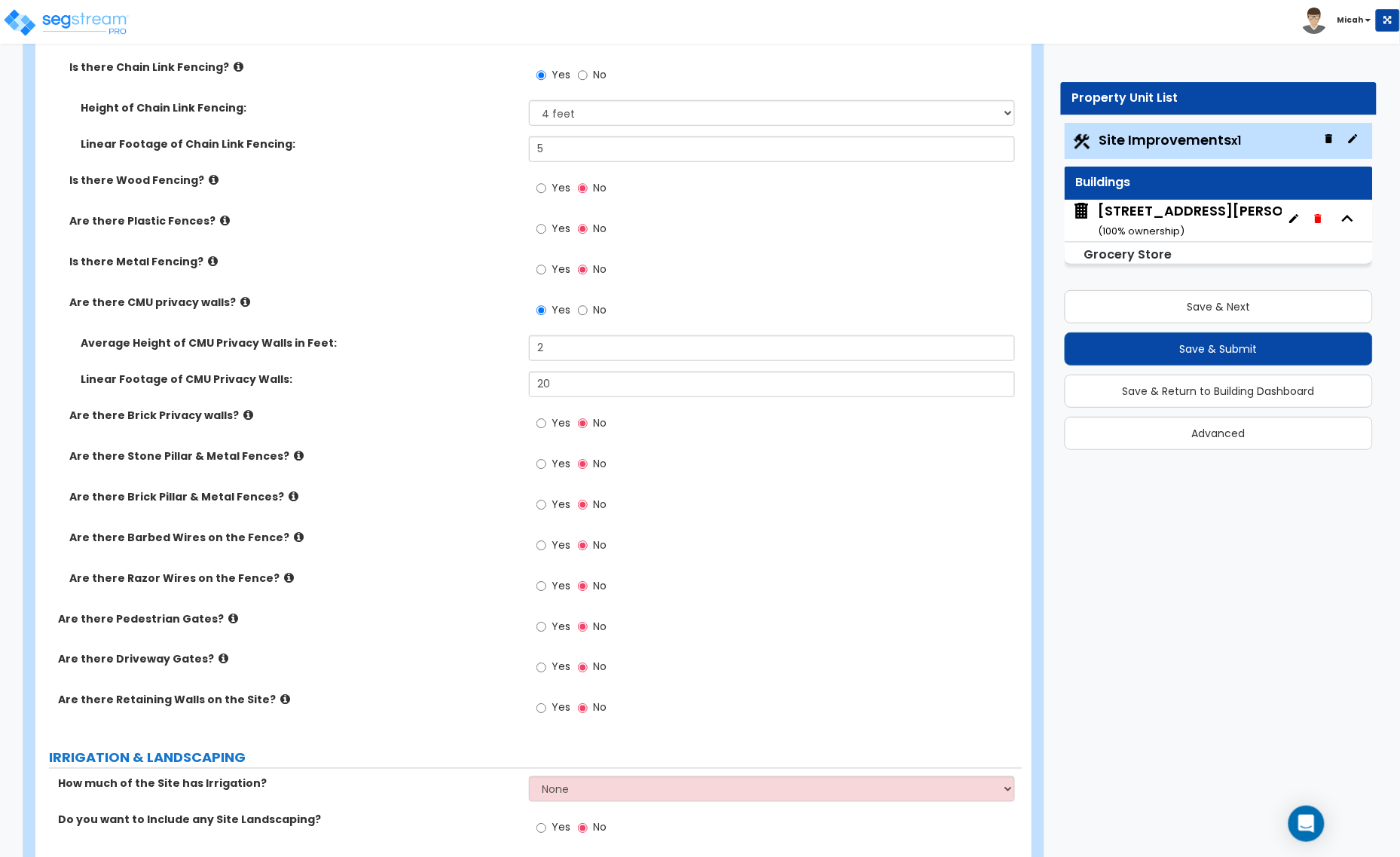
click at [535, 706] on div "Yes No" at bounding box center [571, 710] width 85 height 35
click at [541, 710] on input "Yes" at bounding box center [541, 709] width 10 height 16
radio input "true"
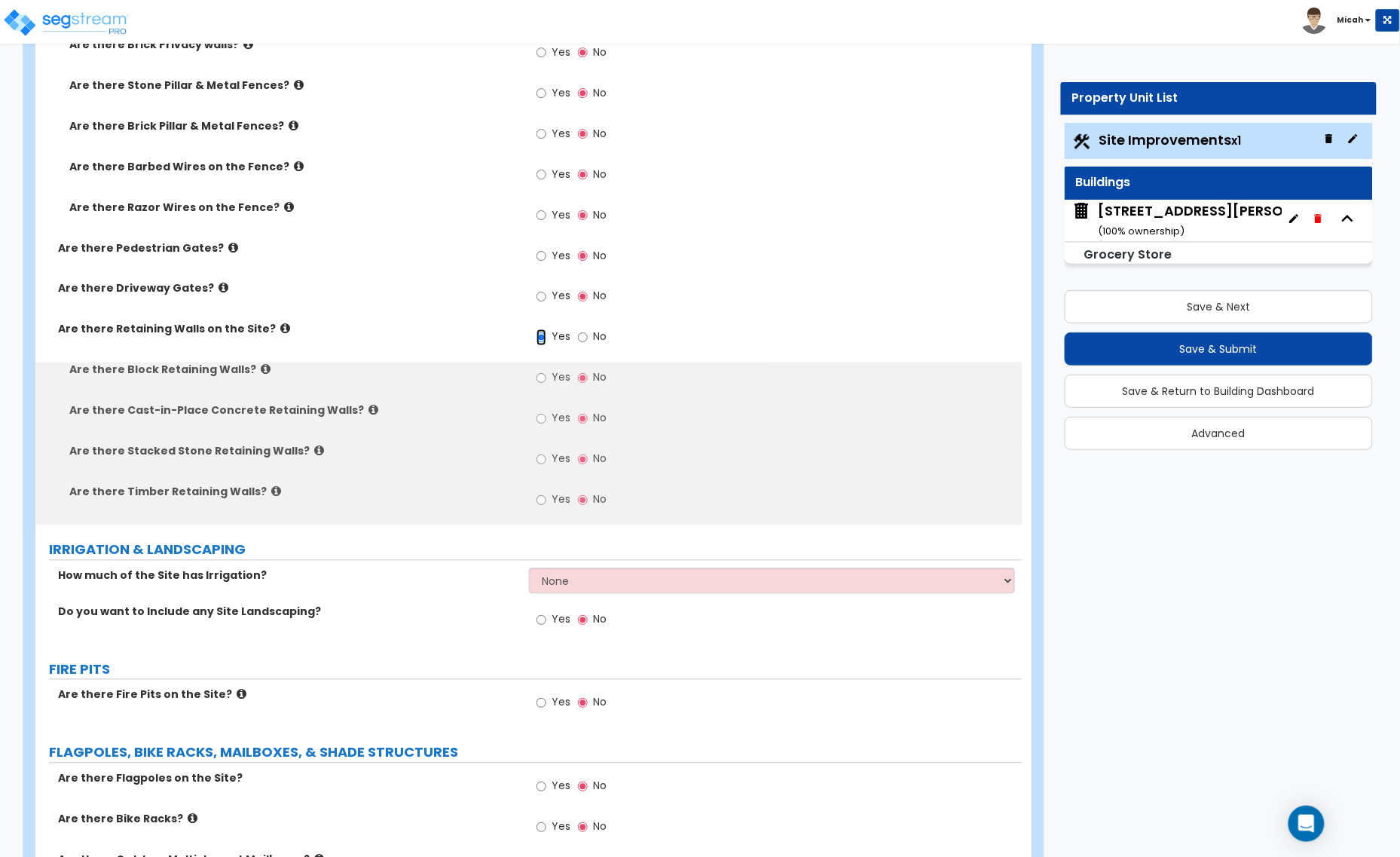
scroll to position [2544, 0]
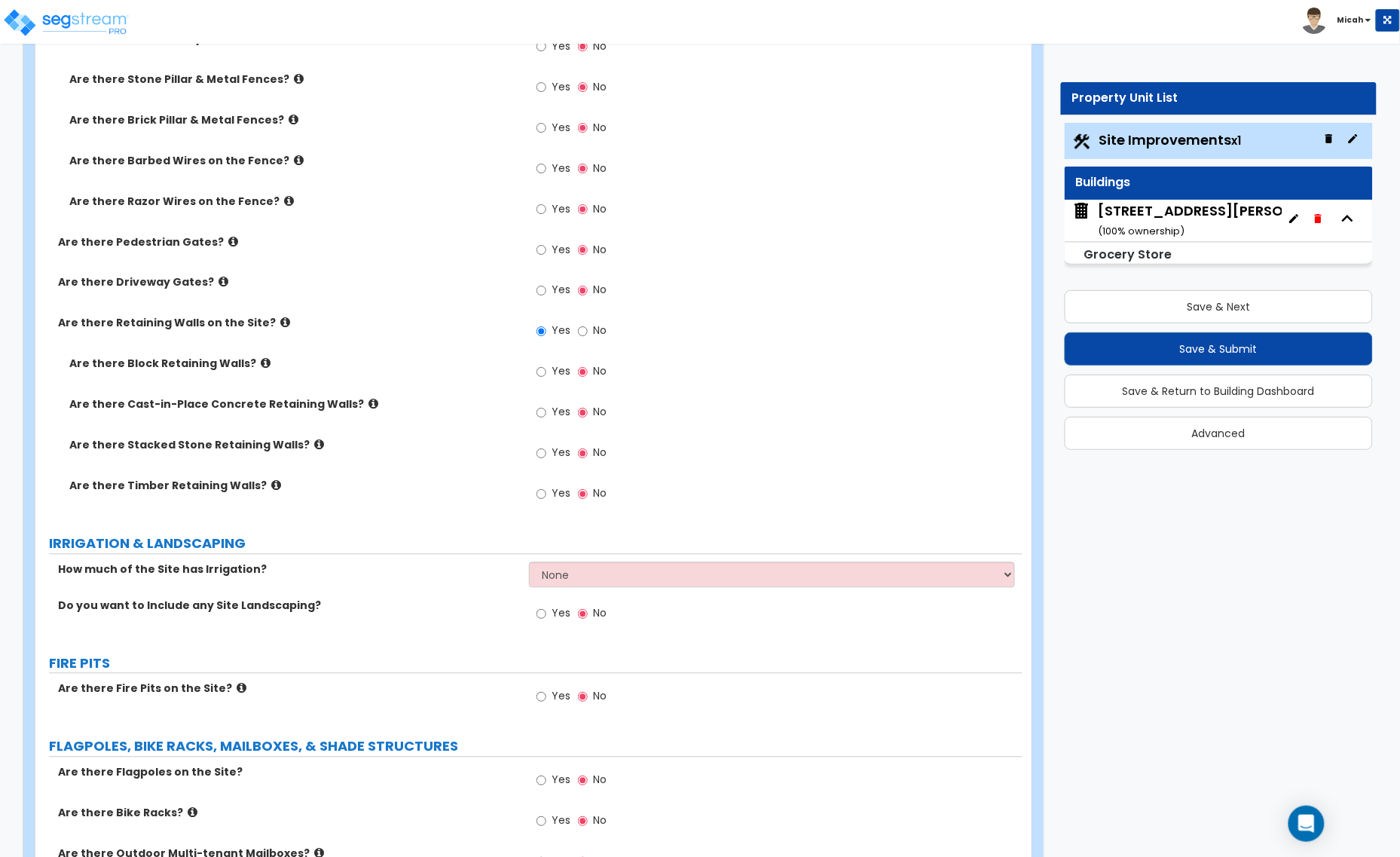
click at [368, 405] on icon at bounding box center [373, 404] width 10 height 11
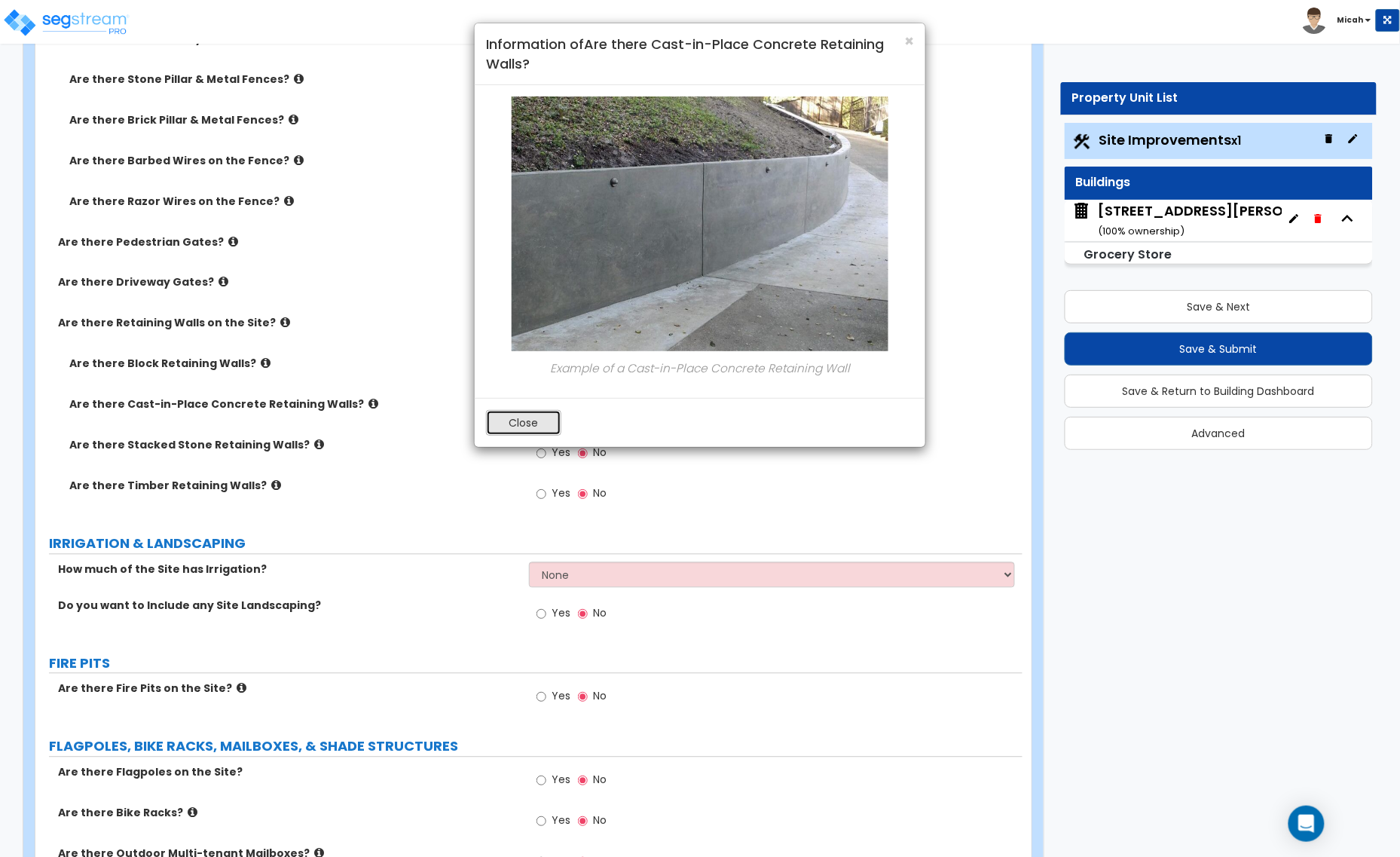
click at [503, 423] on button "Close" at bounding box center [523, 423] width 75 height 26
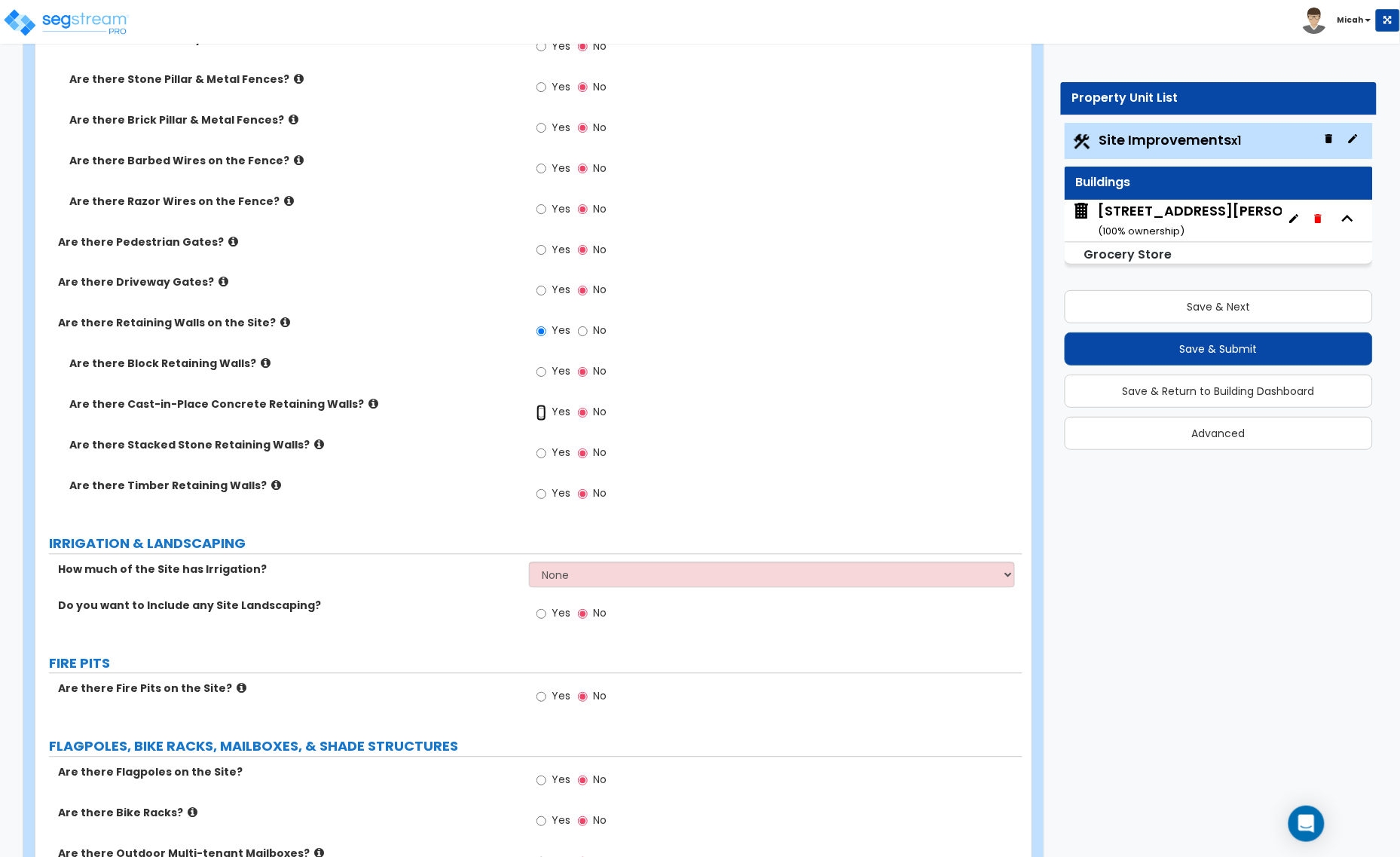
click at [541, 415] on input "Yes" at bounding box center [541, 413] width 10 height 16
radio input "true"
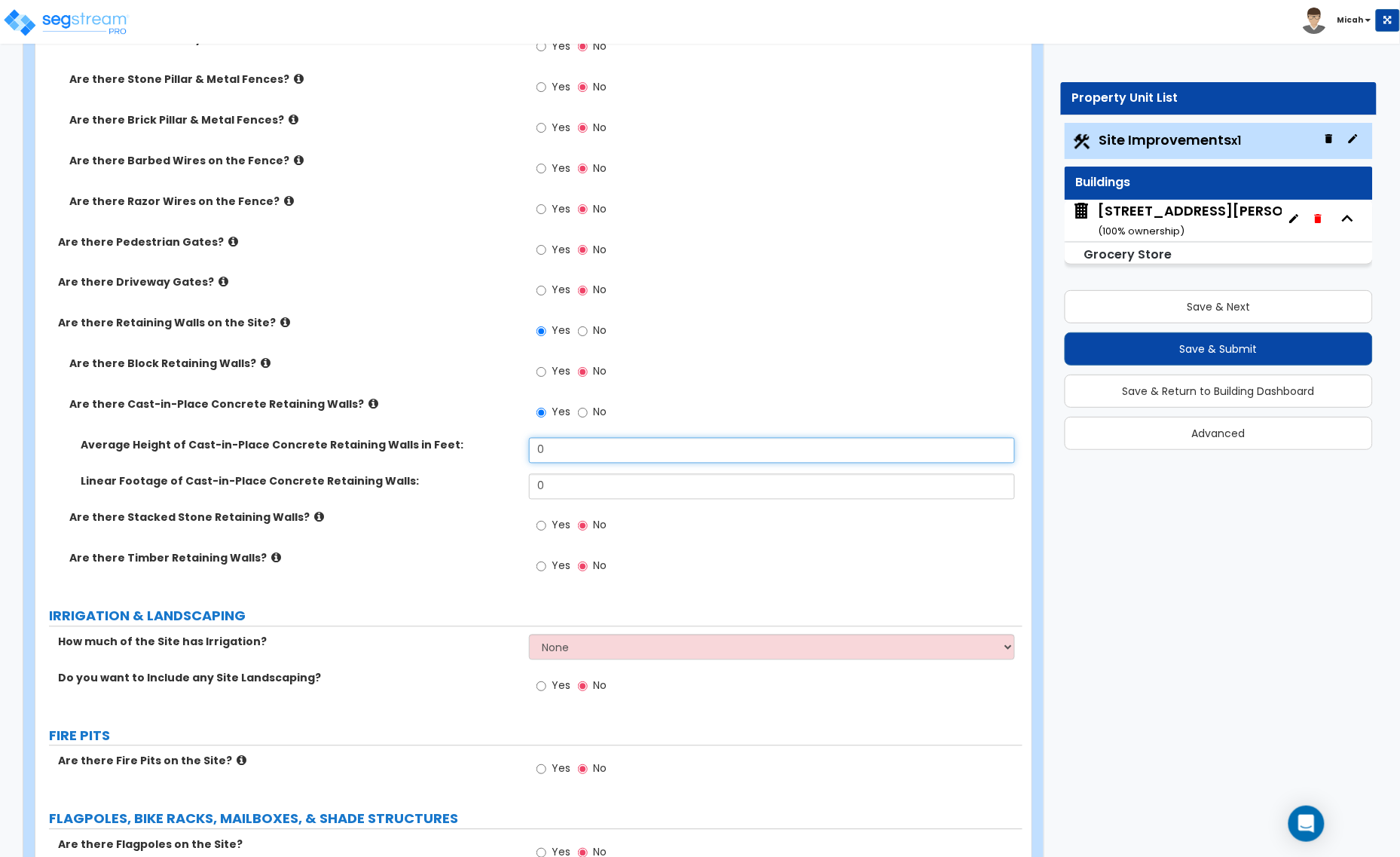
drag, startPoint x: 552, startPoint y: 460, endPoint x: 536, endPoint y: 458, distance: 16.1
click at [536, 458] on input "0" at bounding box center [771, 451] width 486 height 26
type input "4"
drag, startPoint x: 570, startPoint y: 481, endPoint x: 513, endPoint y: 487, distance: 57.3
click at [513, 487] on div "Linear Footage of Cast-in-Place Concrete Retaining Walls: 0" at bounding box center [529, 491] width 987 height 36
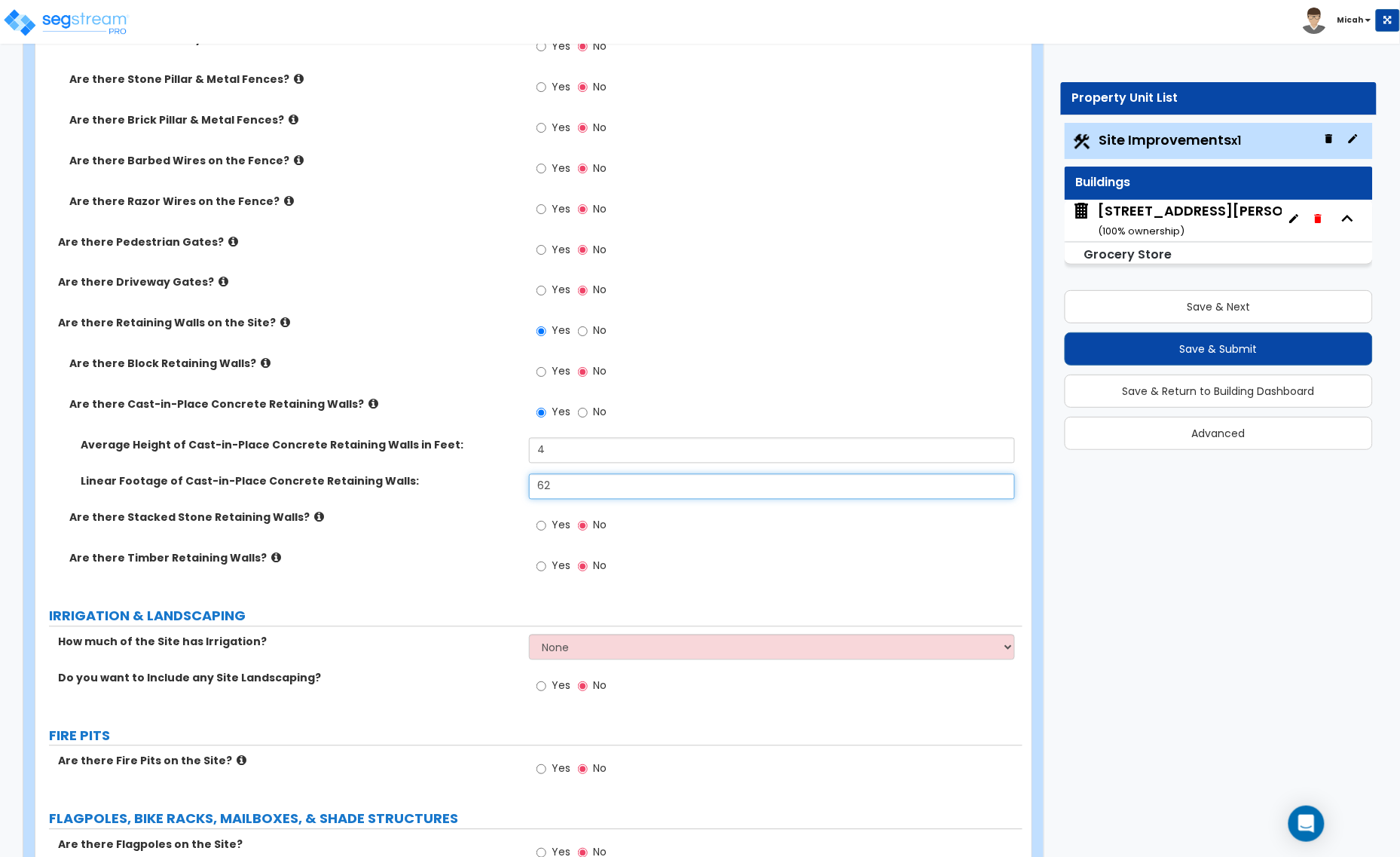
type input "62"
click at [314, 521] on icon at bounding box center [319, 517] width 10 height 11
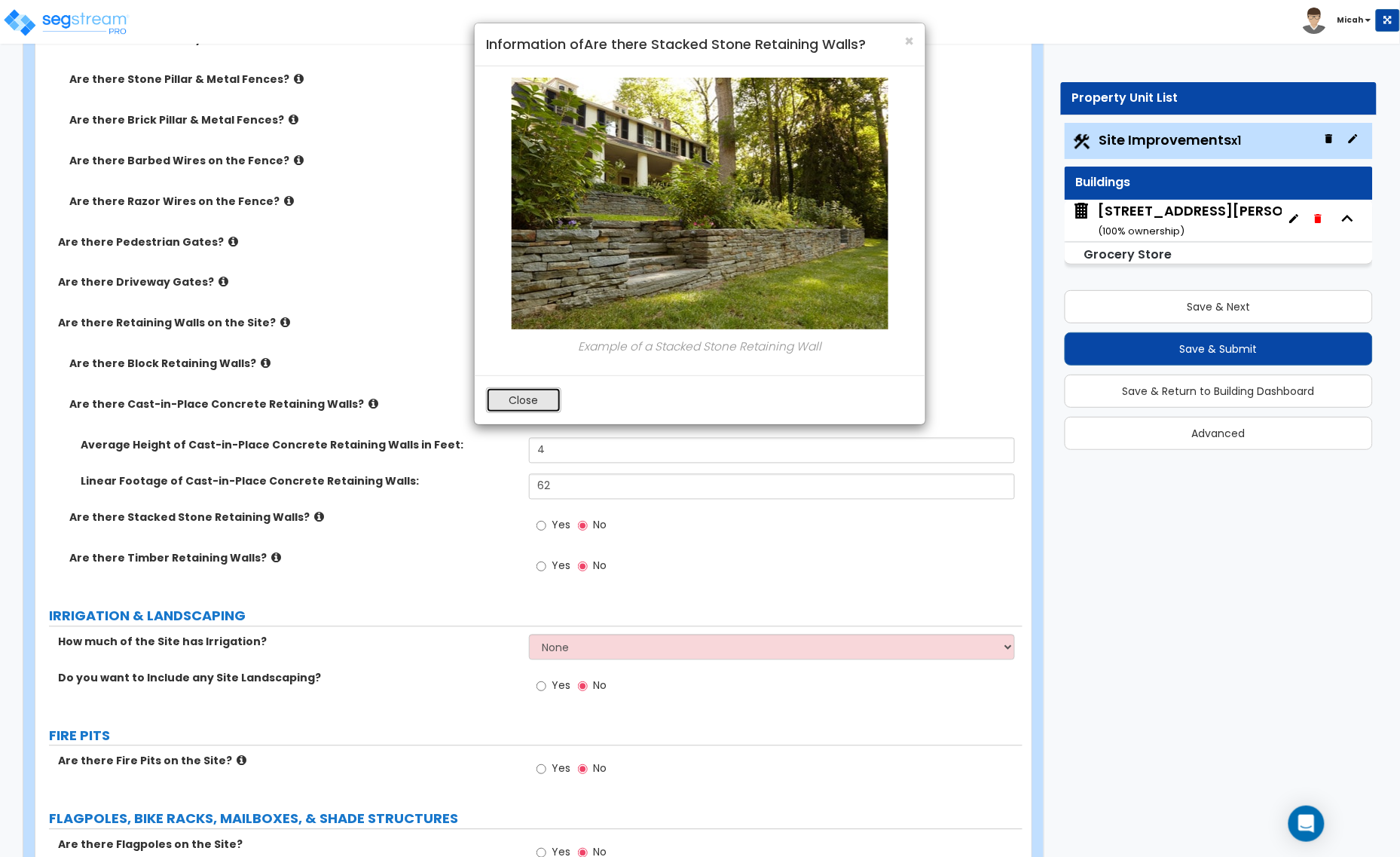
click at [546, 408] on button "Close" at bounding box center [523, 401] width 75 height 26
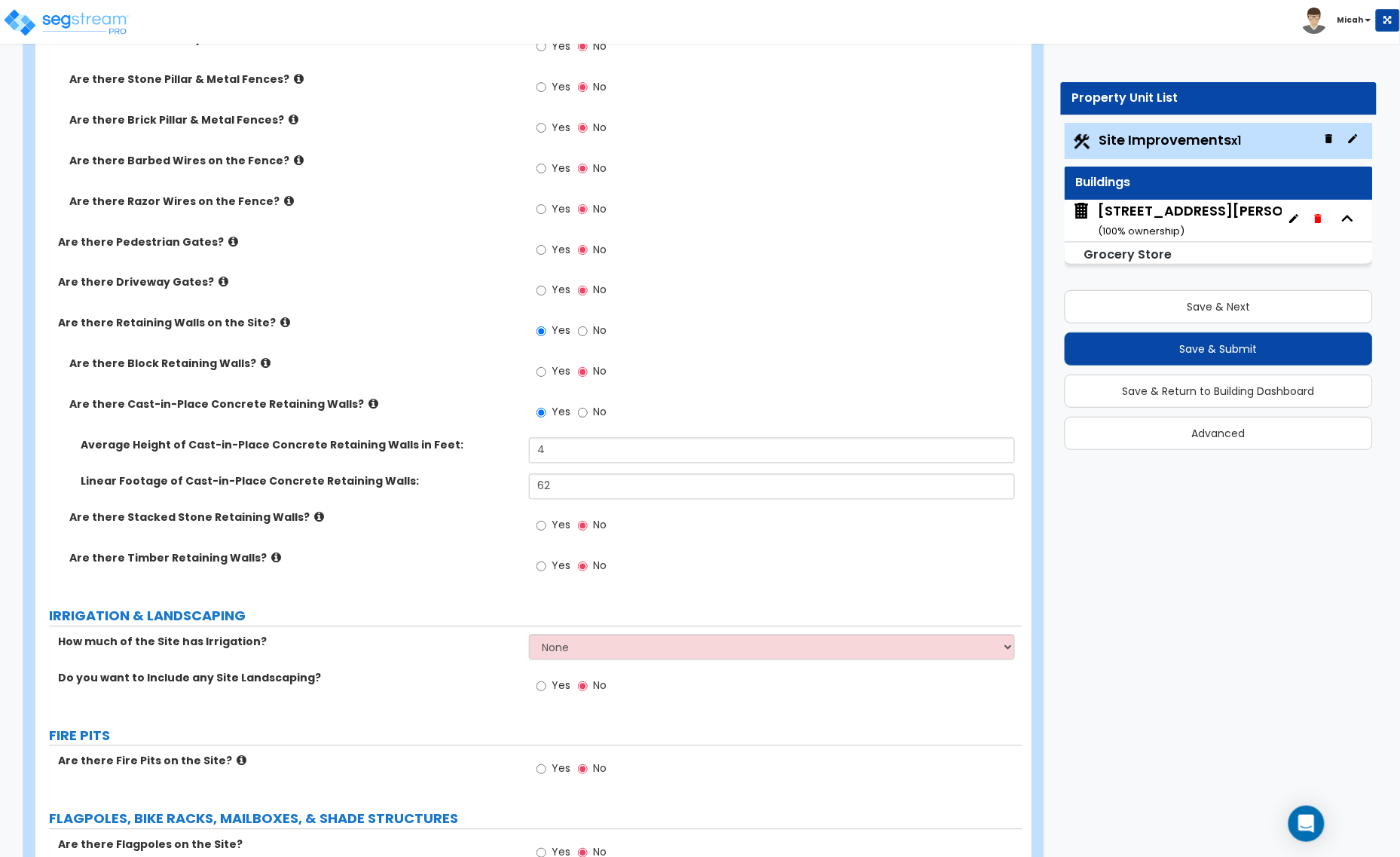
click at [271, 557] on icon at bounding box center [276, 558] width 10 height 11
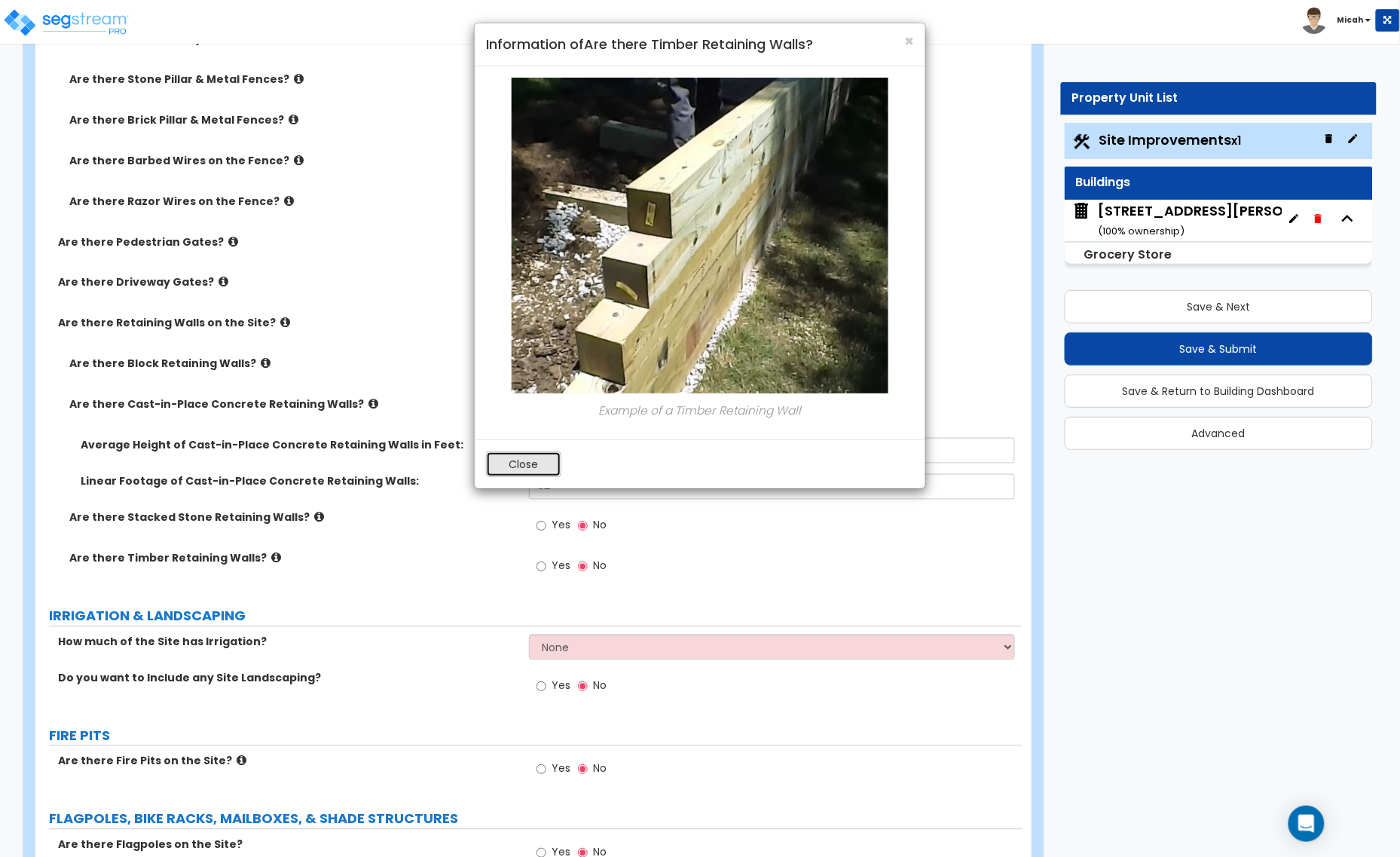
click at [509, 468] on button "Close" at bounding box center [523, 465] width 75 height 26
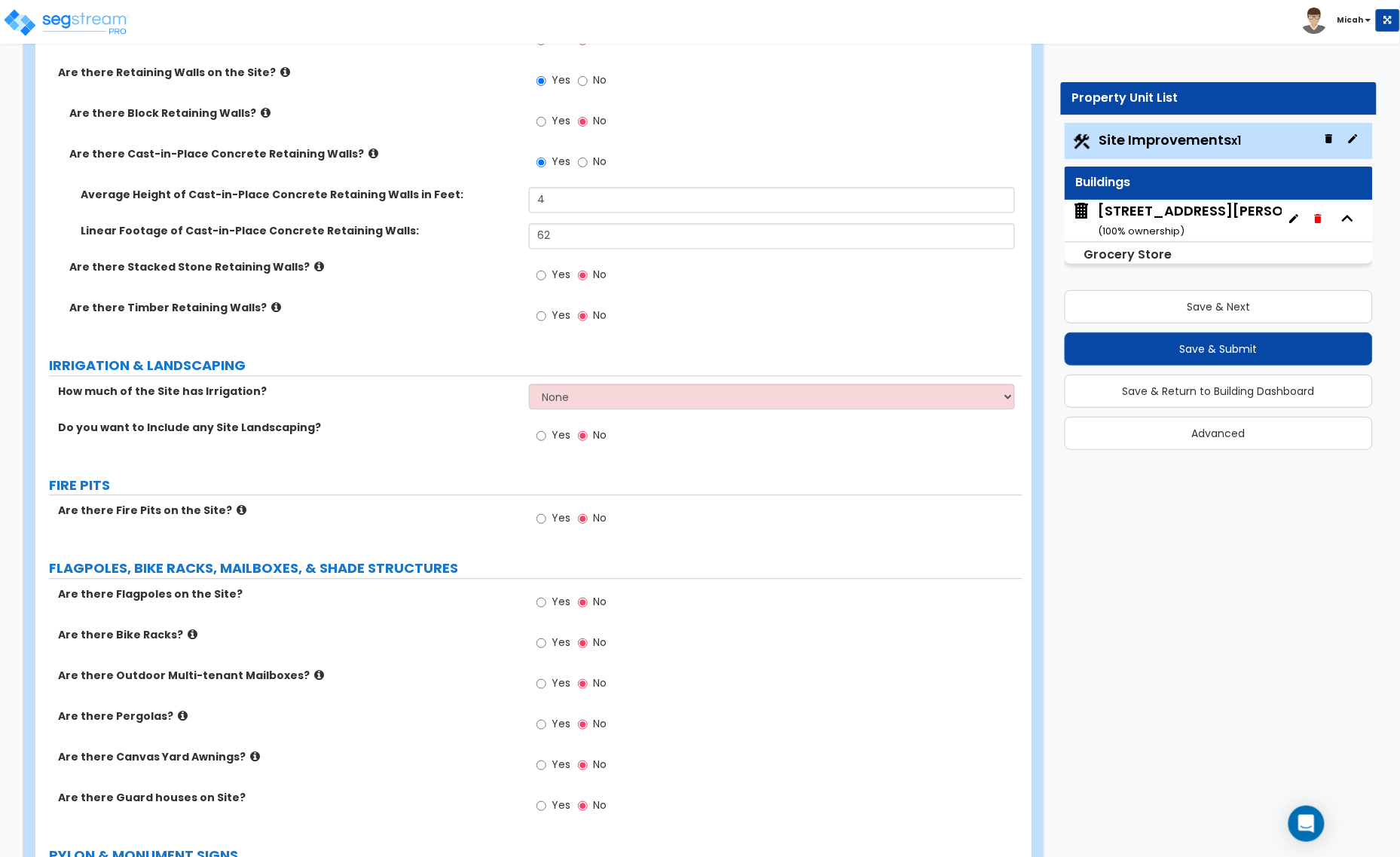
scroll to position [2826, 0]
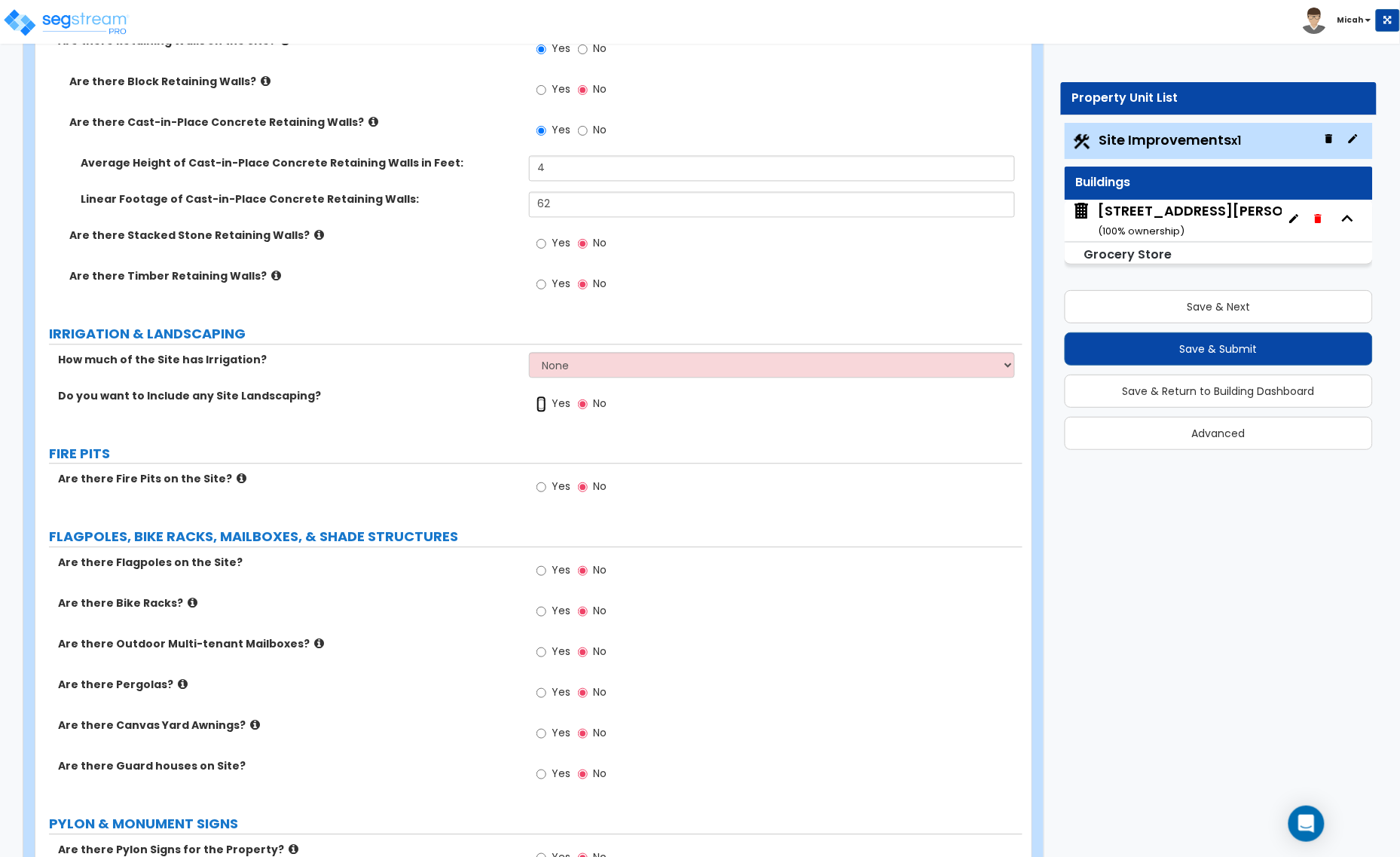
click at [541, 405] on input "Yes" at bounding box center [541, 404] width 10 height 16
radio input "true"
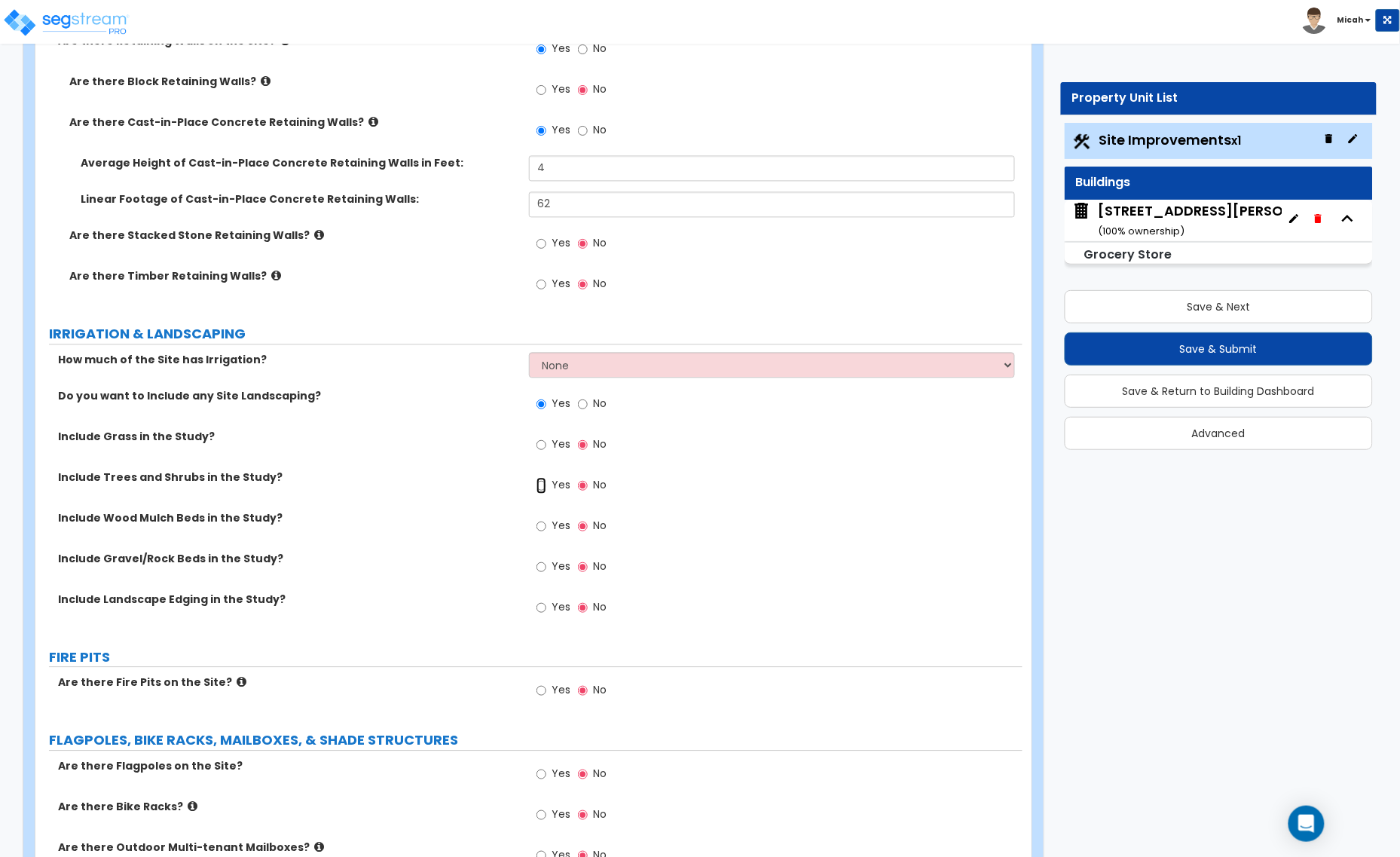
click at [541, 487] on input "Yes" at bounding box center [541, 485] width 10 height 16
radio input "true"
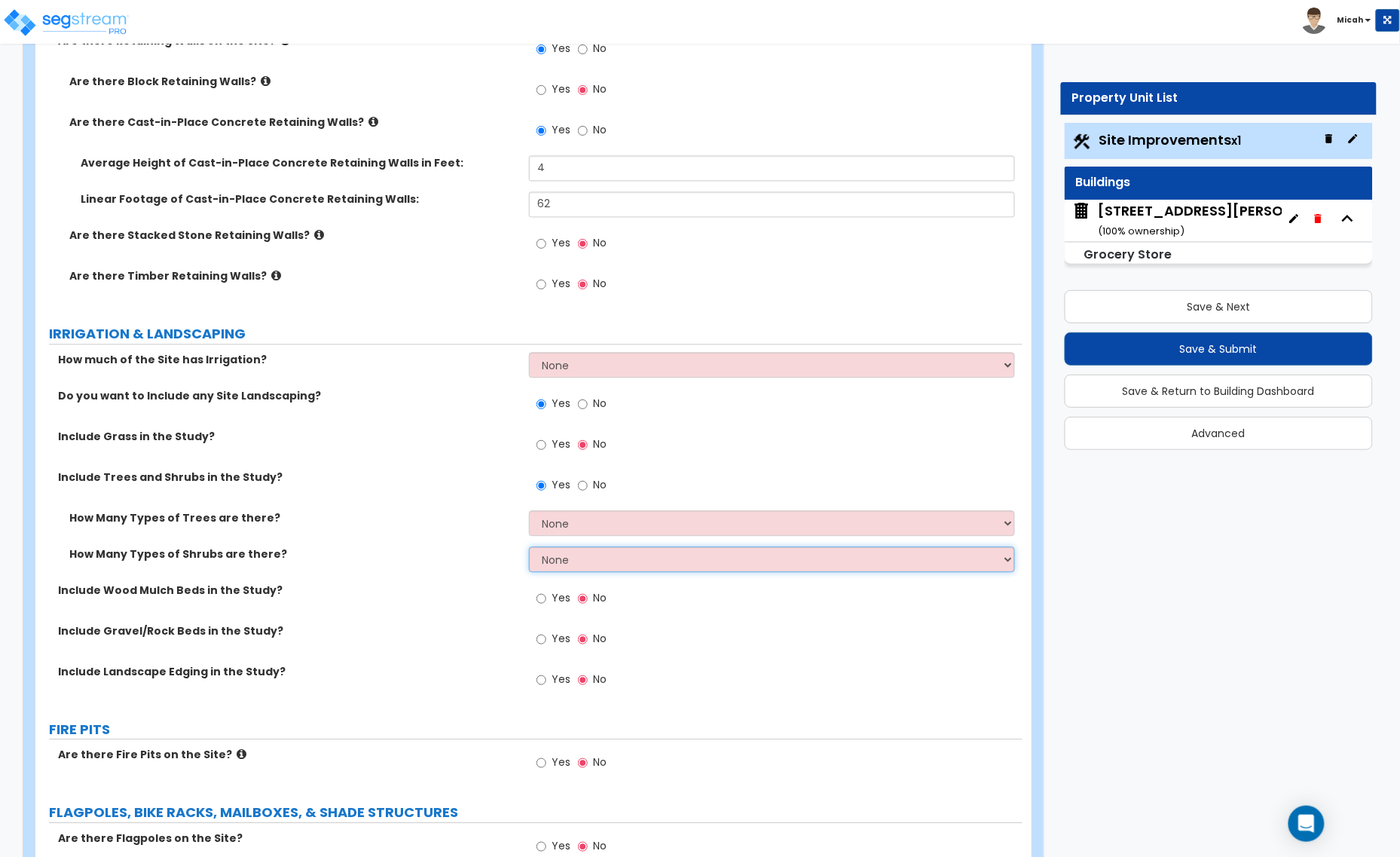
click at [560, 559] on select "None 1 2 3" at bounding box center [771, 559] width 486 height 26
select select "1"
click at [529, 547] on select "None 1 2 3" at bounding box center [771, 559] width 486 height 26
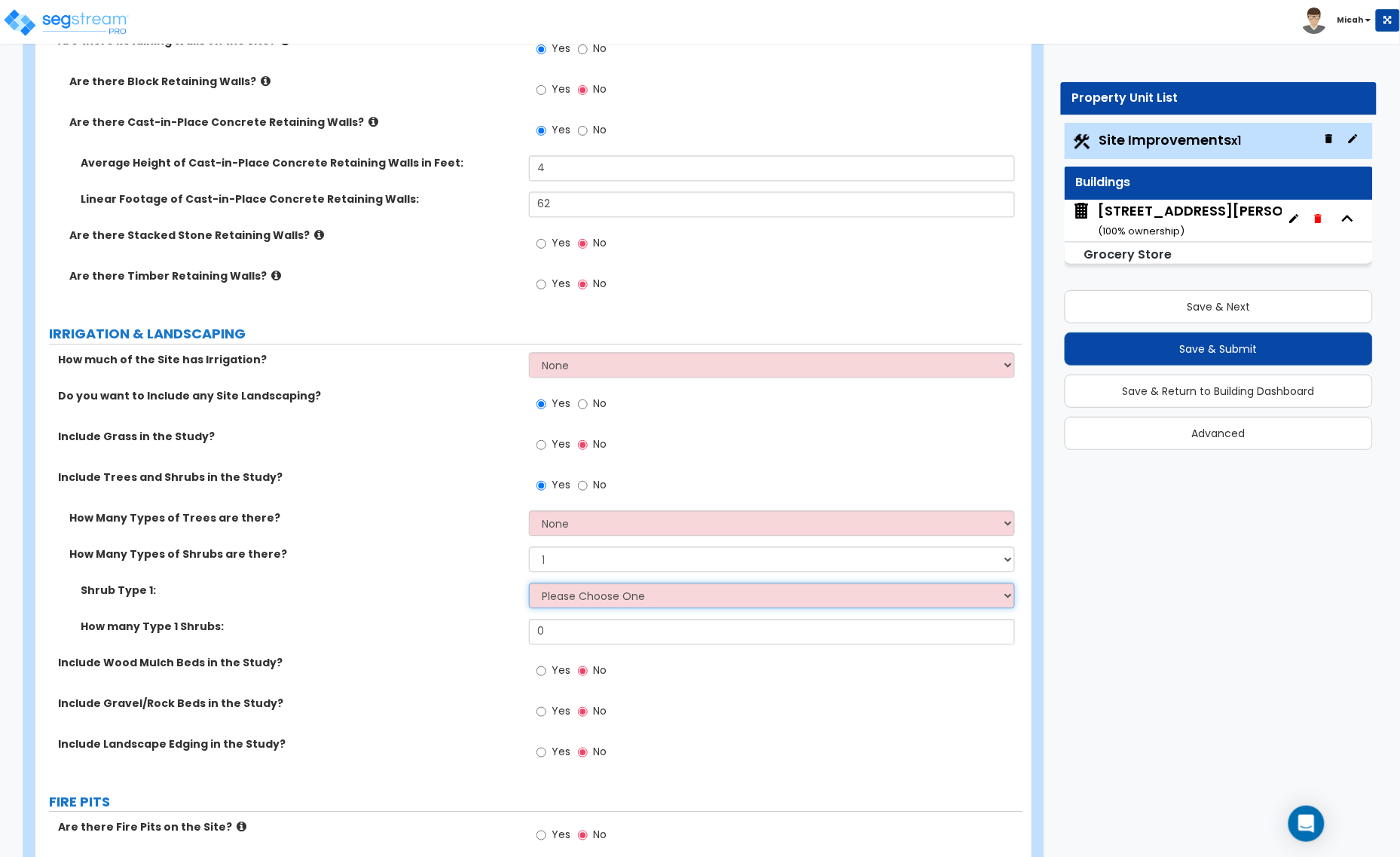
click at [555, 603] on select "Please Choose One Arborvitae Azalea Yew Boxwood Juniper Holly Cotoneaster Euony…" at bounding box center [771, 596] width 486 height 26
click at [648, 589] on select "Please Choose One Arborvitae Azalea Yew Boxwood Juniper Holly Cotoneaster Euony…" at bounding box center [771, 596] width 486 height 26
select select "10"
click at [529, 583] on select "Please Choose One Arborvitae Azalea Yew Boxwood Juniper Holly Cotoneaster Euony…" at bounding box center [771, 596] width 486 height 26
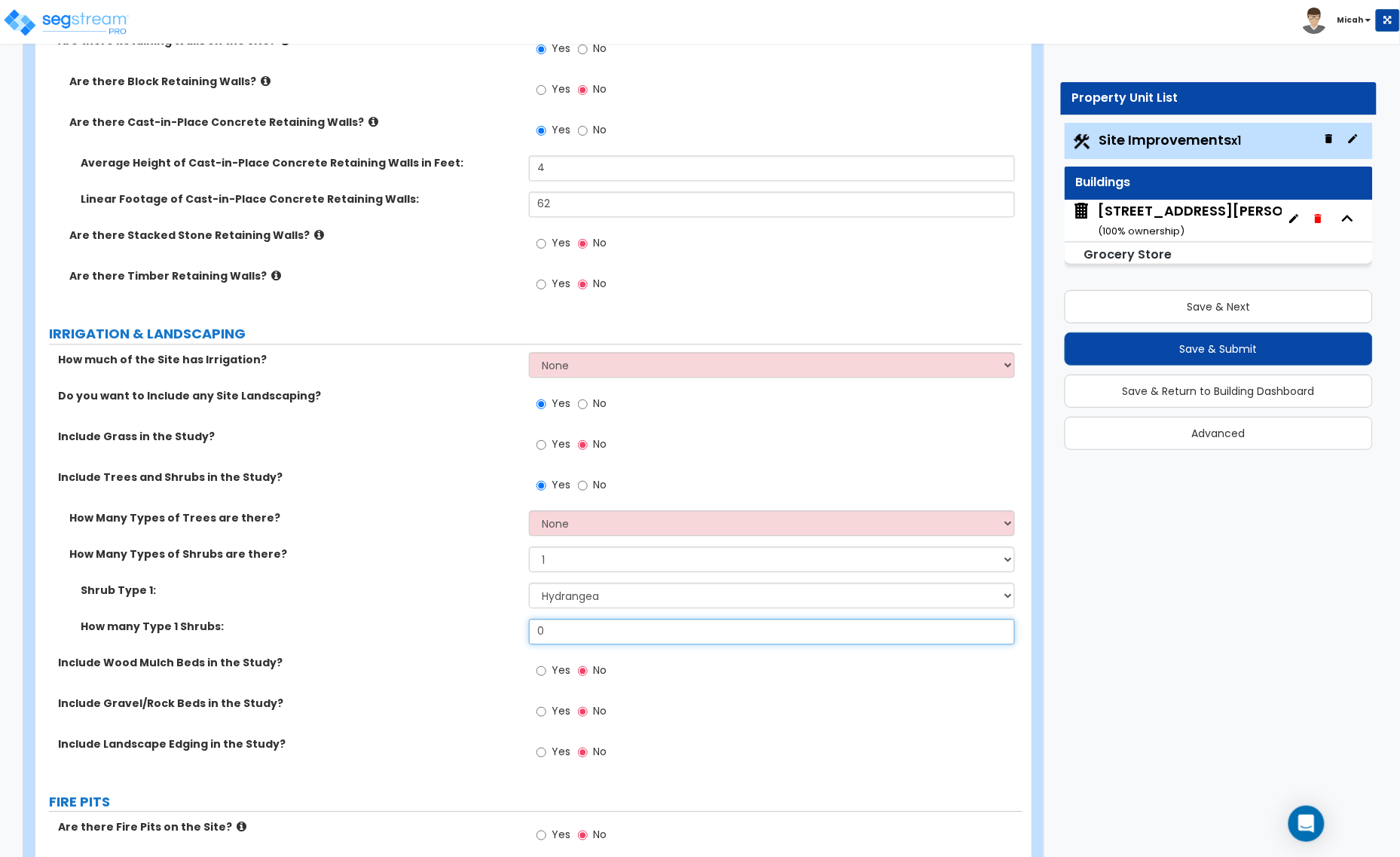
click at [565, 635] on input "0" at bounding box center [771, 632] width 486 height 26
drag, startPoint x: 565, startPoint y: 633, endPoint x: 494, endPoint y: 633, distance: 71.0
click at [494, 633] on div "How many Type 1 Shrubs: 0" at bounding box center [529, 636] width 987 height 36
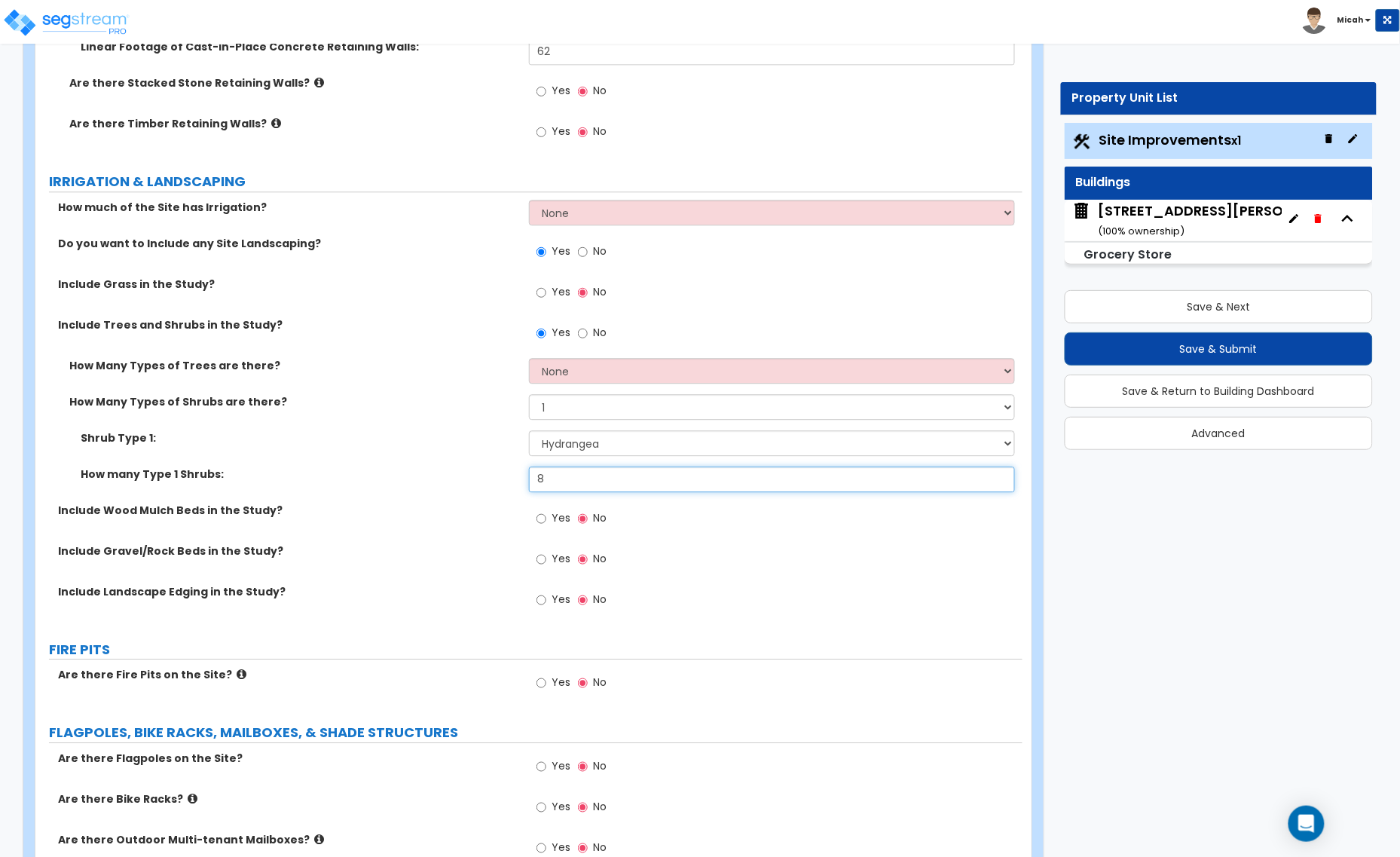
scroll to position [3015, 0]
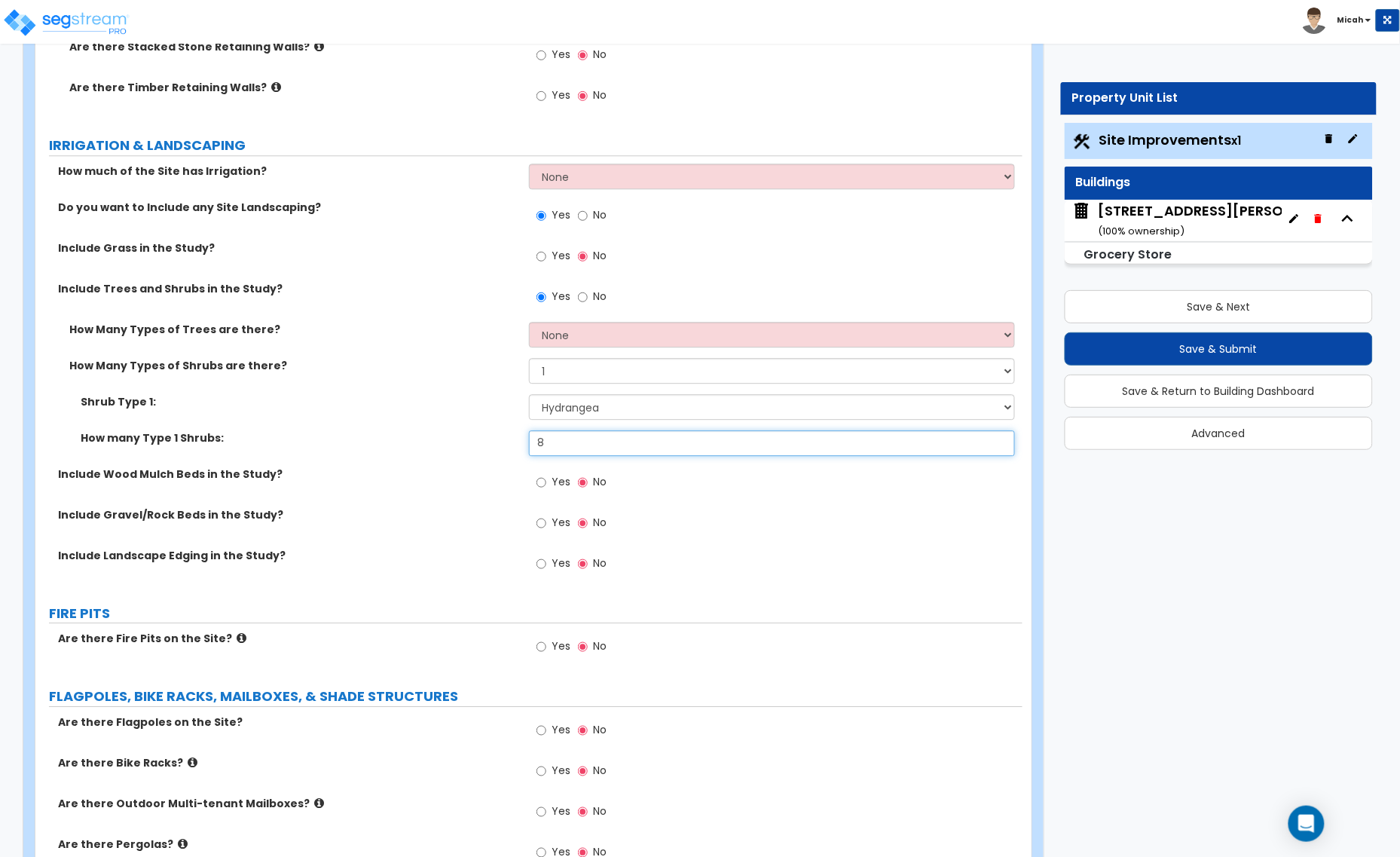
type input "8"
click at [542, 483] on input "Yes" at bounding box center [541, 482] width 10 height 16
radio input "true"
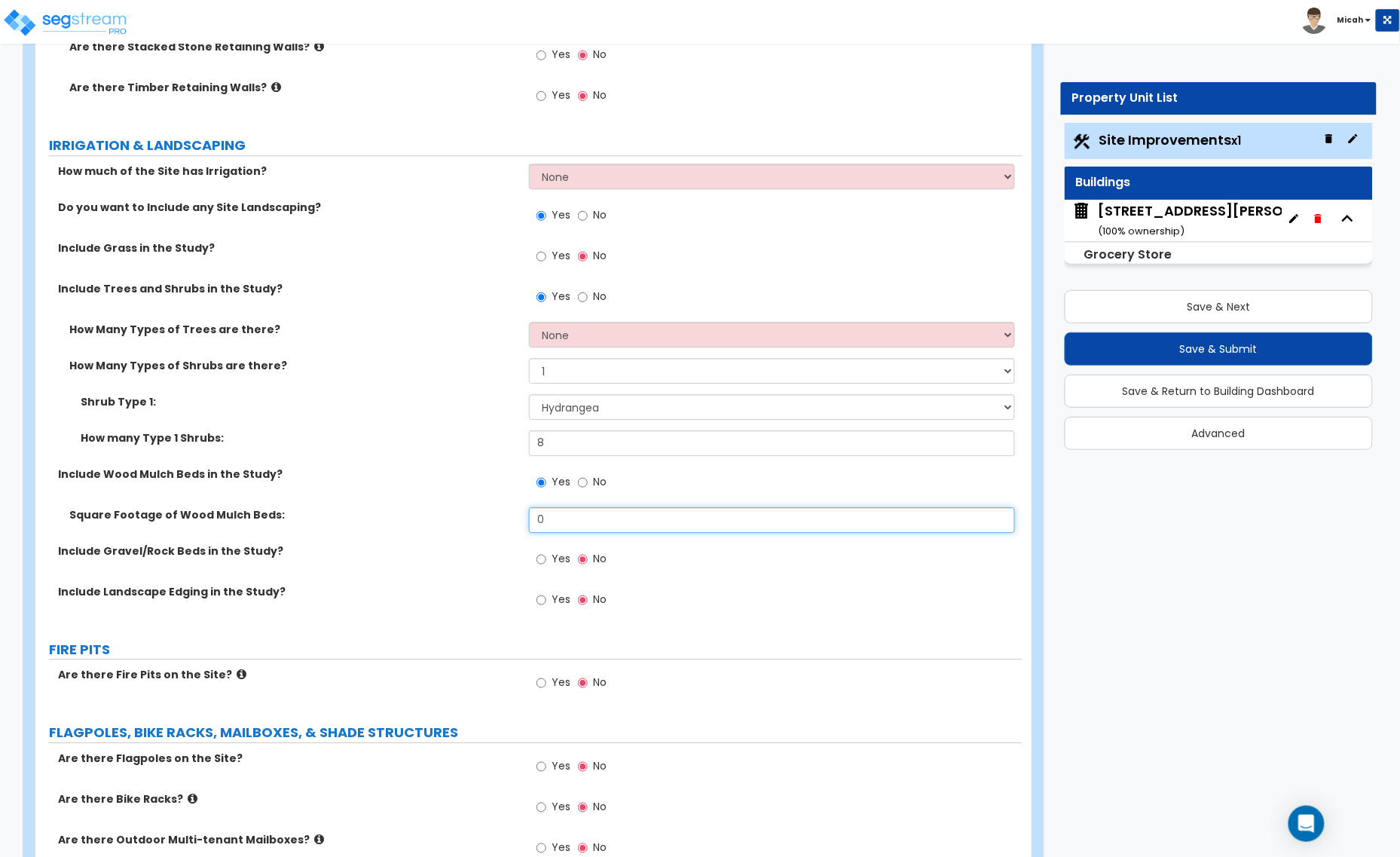
drag, startPoint x: 563, startPoint y: 524, endPoint x: 512, endPoint y: 524, distance: 51.0
click at [513, 524] on div "Square Footage of Wood Mulch Beds: 0" at bounding box center [529, 524] width 987 height 36
click at [555, 515] on input "0" at bounding box center [771, 520] width 486 height 26
type input "424.6"
click at [542, 557] on input "Yes" at bounding box center [541, 559] width 10 height 16
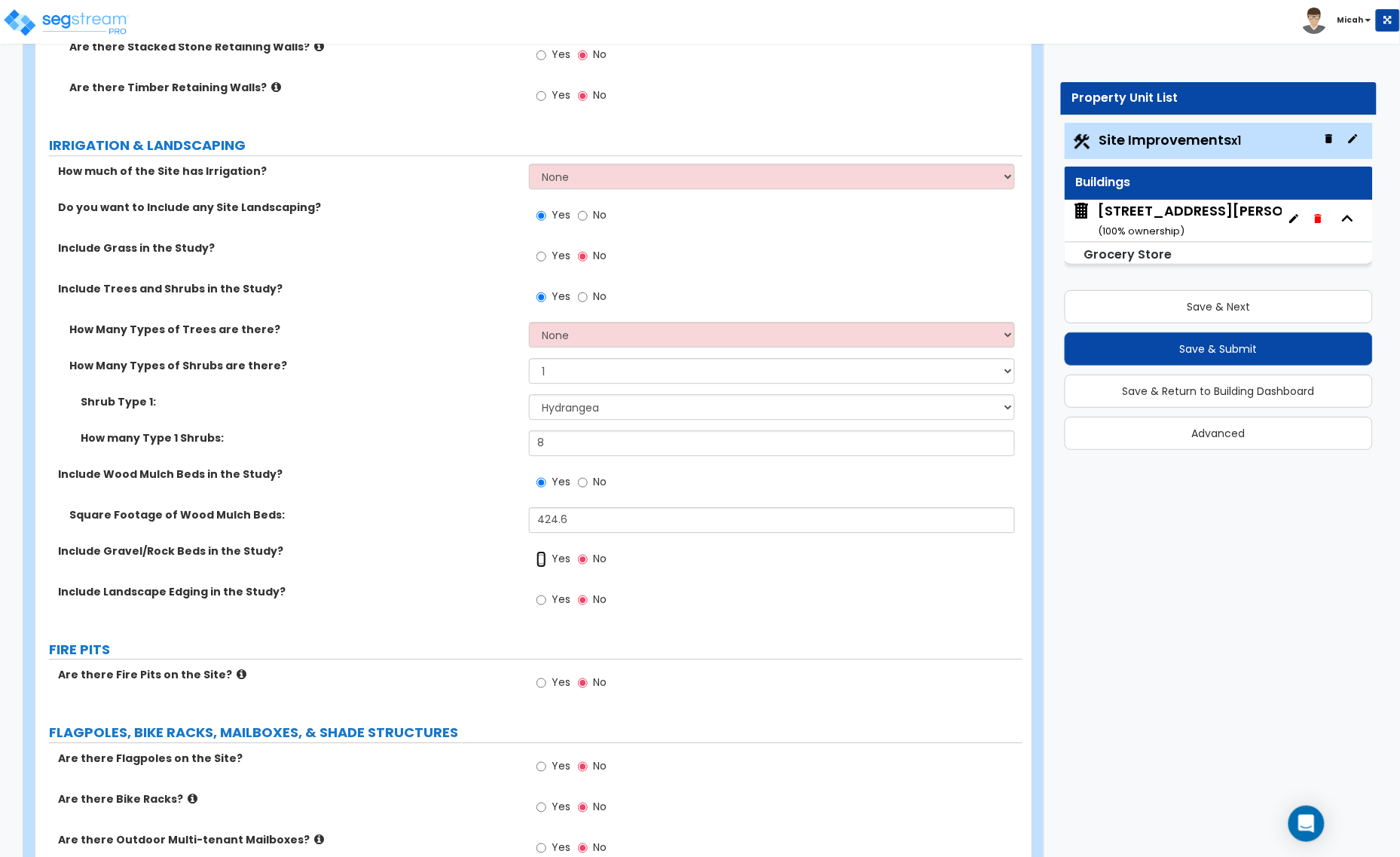
radio input "true"
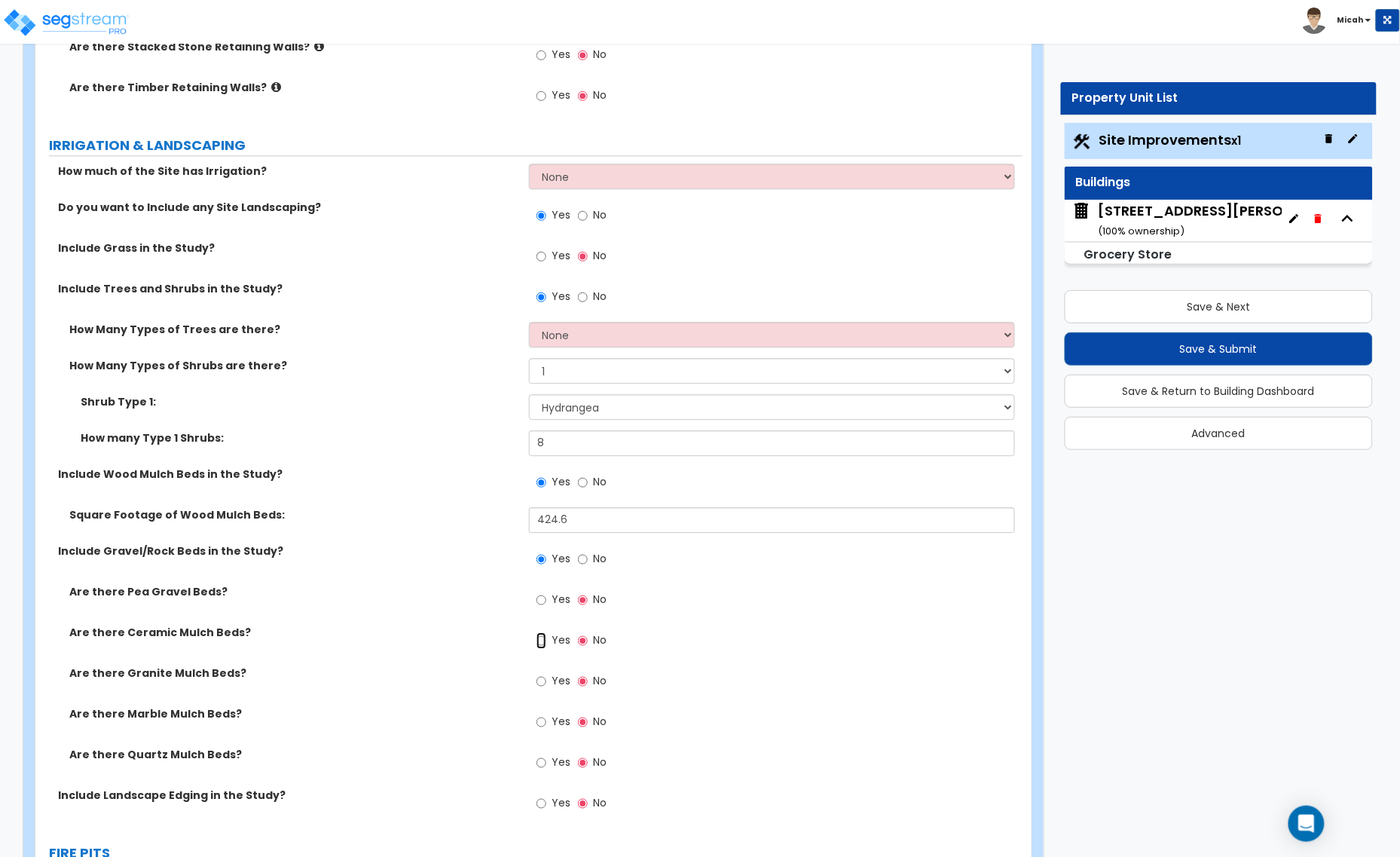
click at [537, 642] on input "Yes" at bounding box center [541, 641] width 10 height 16
radio input "true"
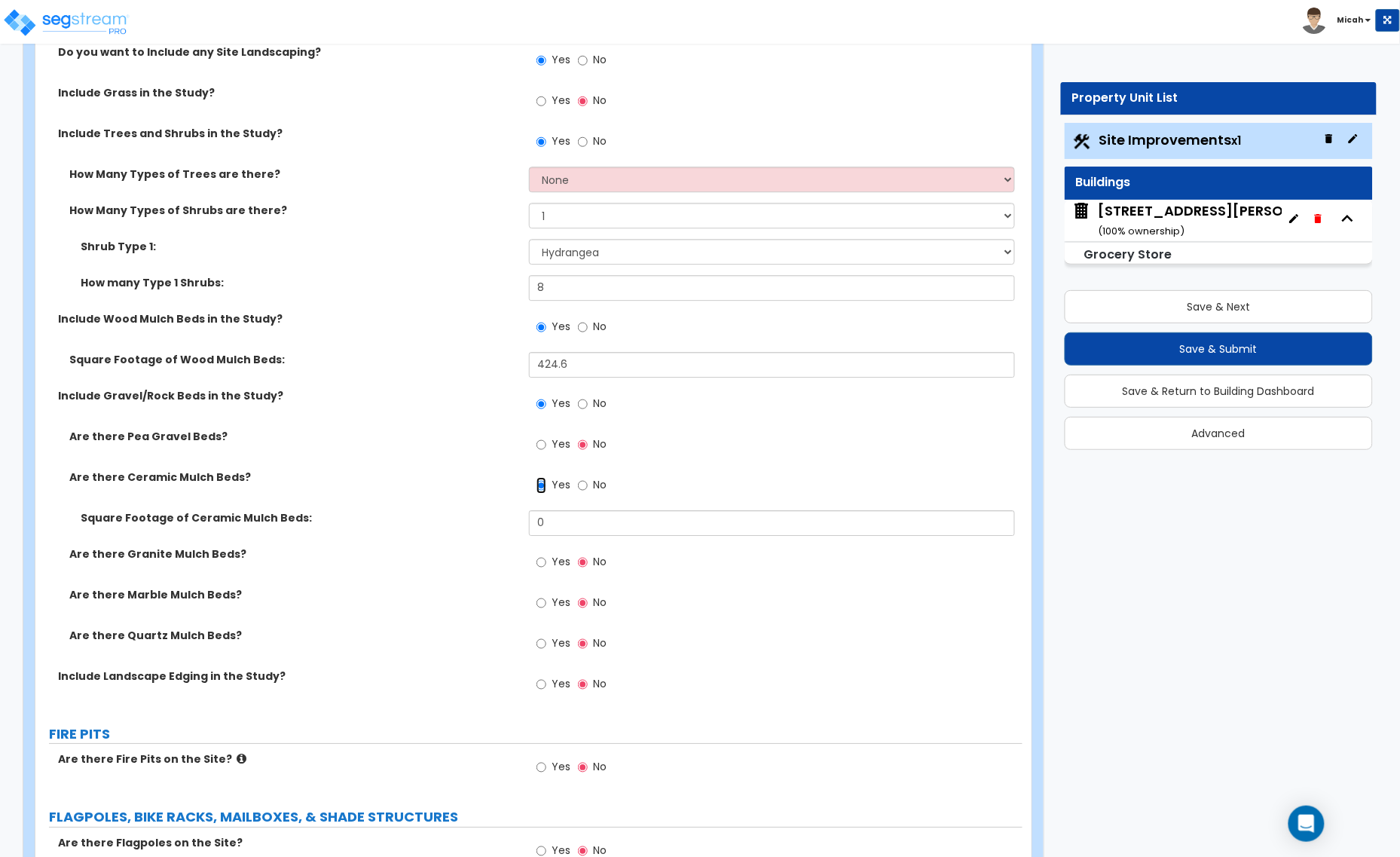
scroll to position [3203, 0]
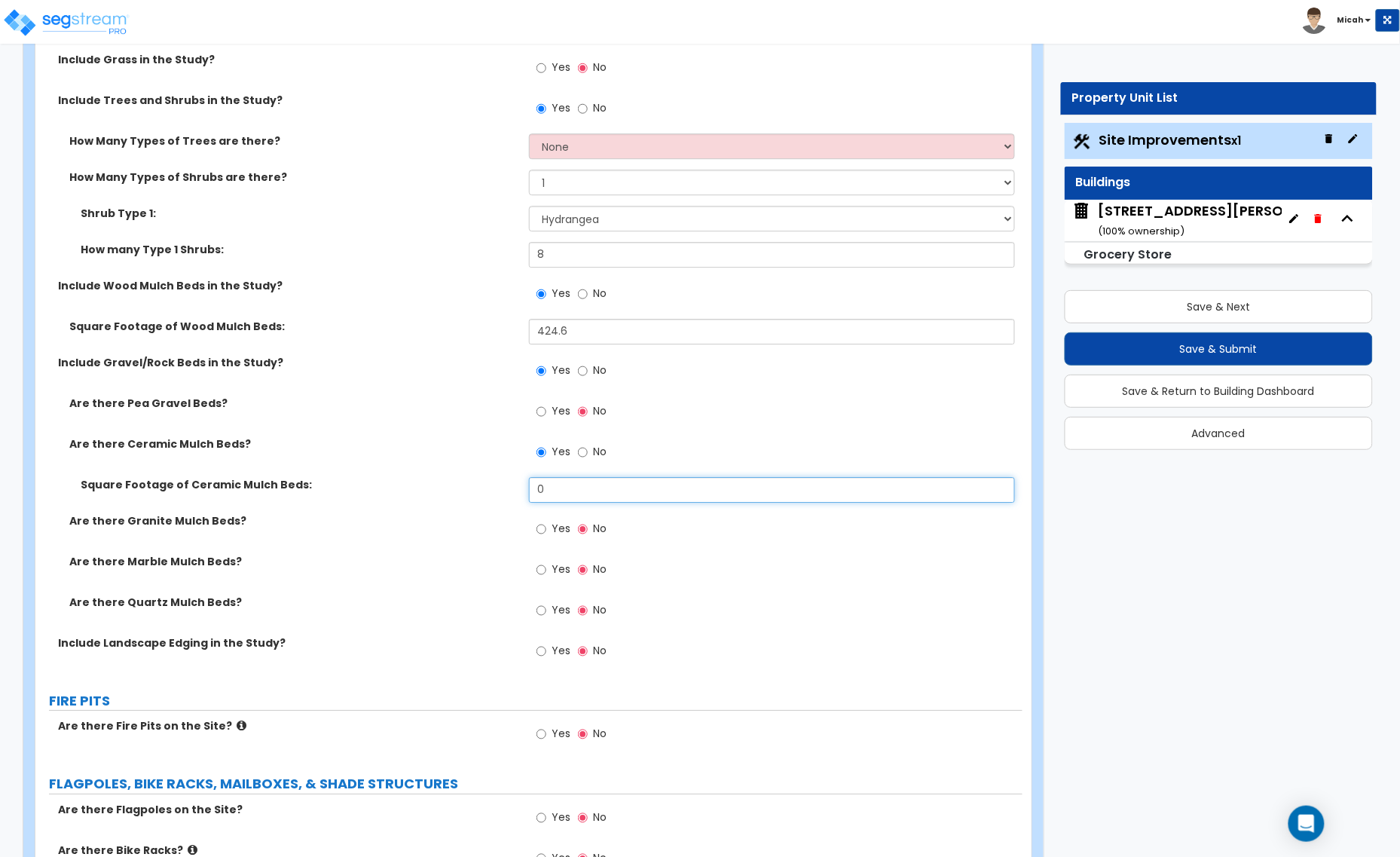
click at [494, 490] on div "Square Footage of Ceramic Mulch Beds: 0" at bounding box center [529, 494] width 987 height 36
type input "3,366.5"
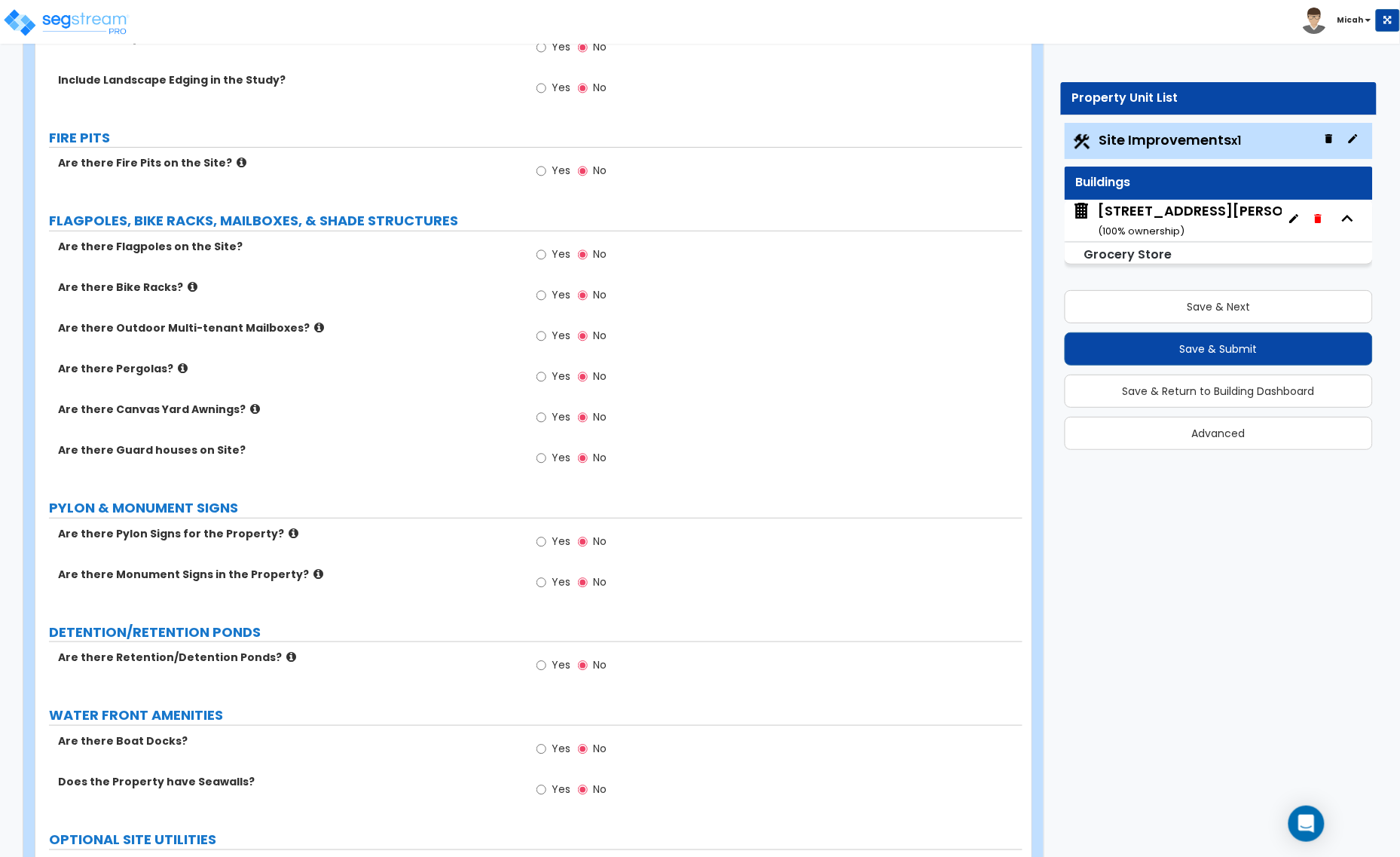
scroll to position [3768, 0]
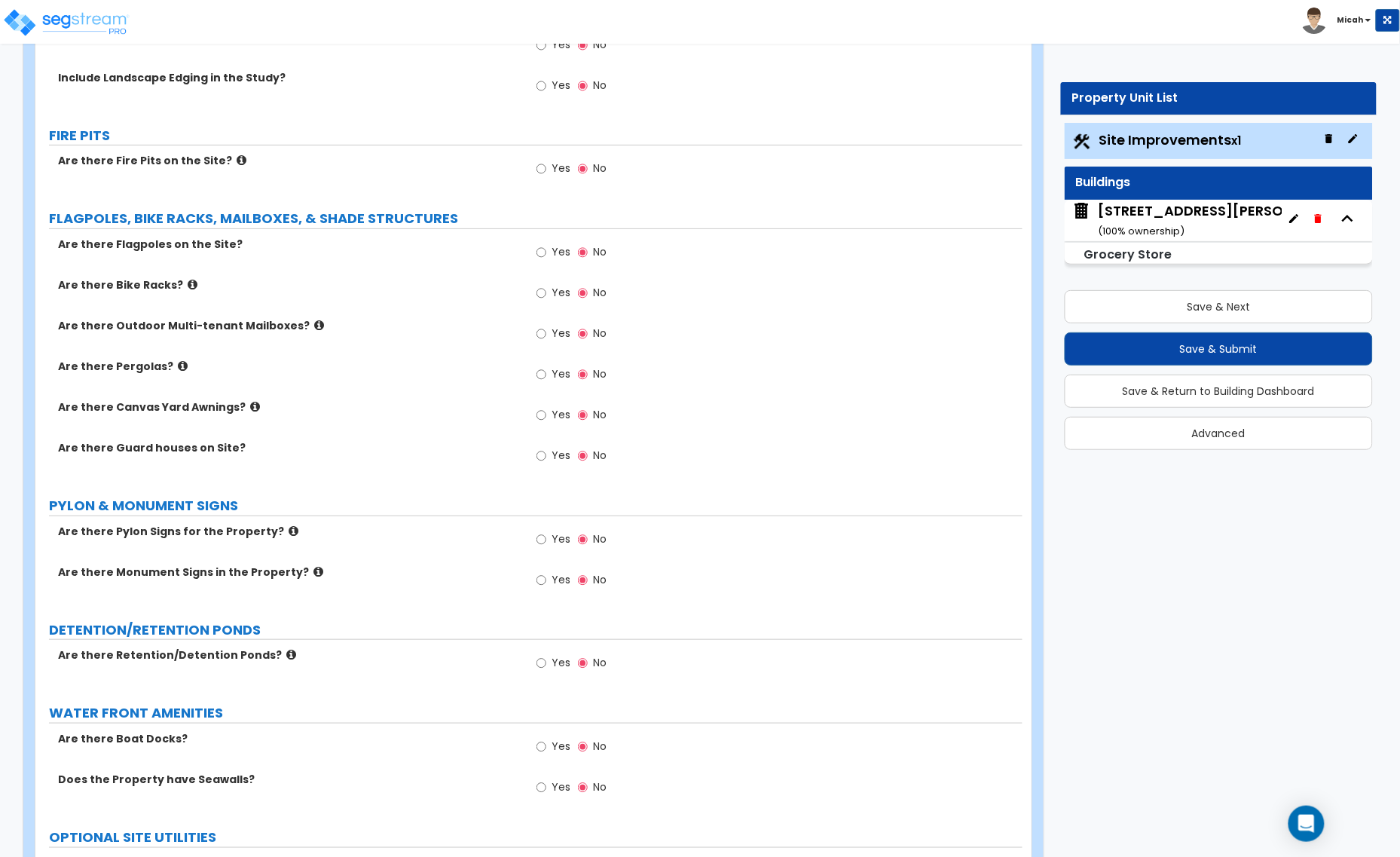
click at [289, 530] on icon at bounding box center [293, 531] width 10 height 11
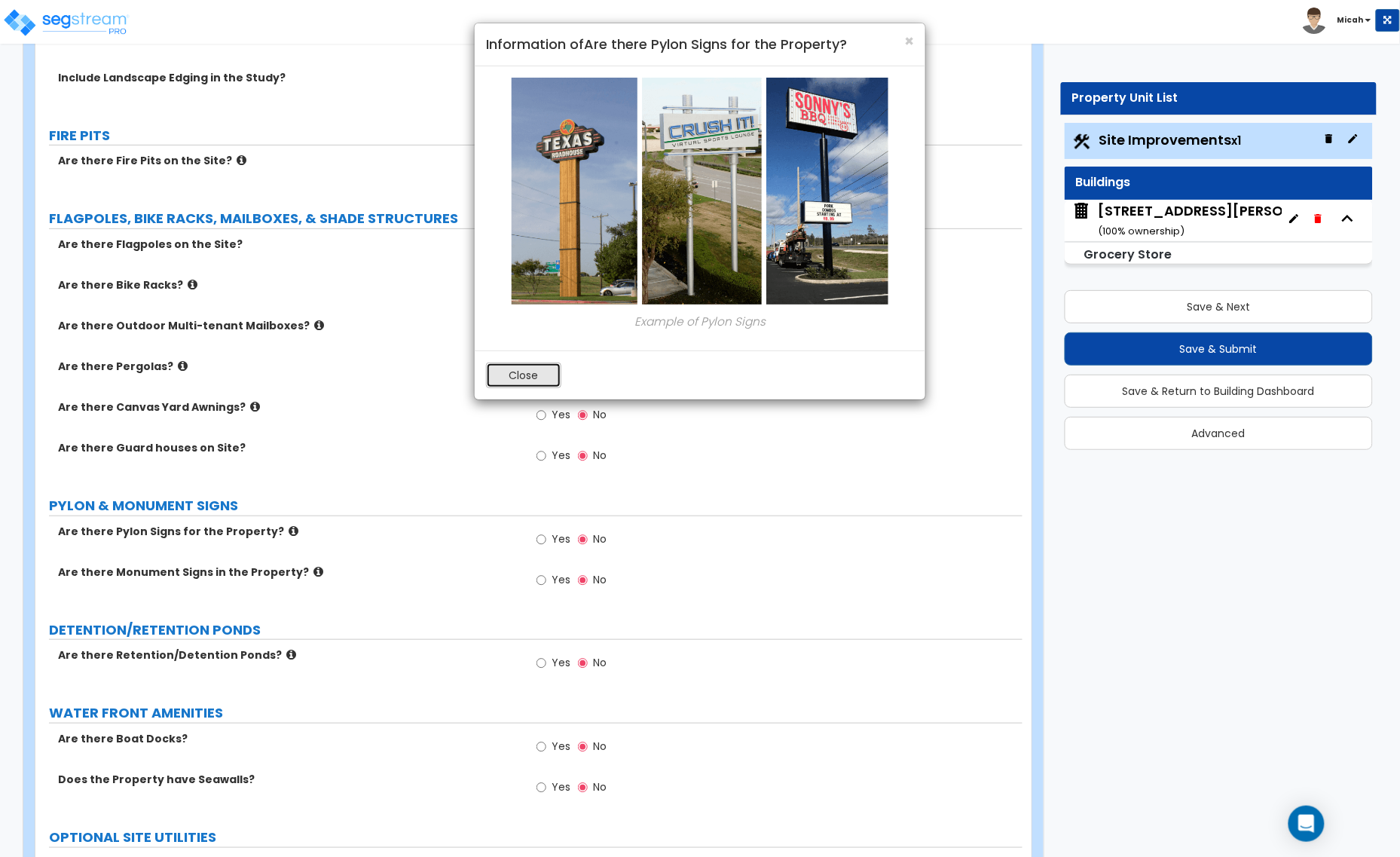
click at [531, 362] on button "Close" at bounding box center [523, 375] width 75 height 26
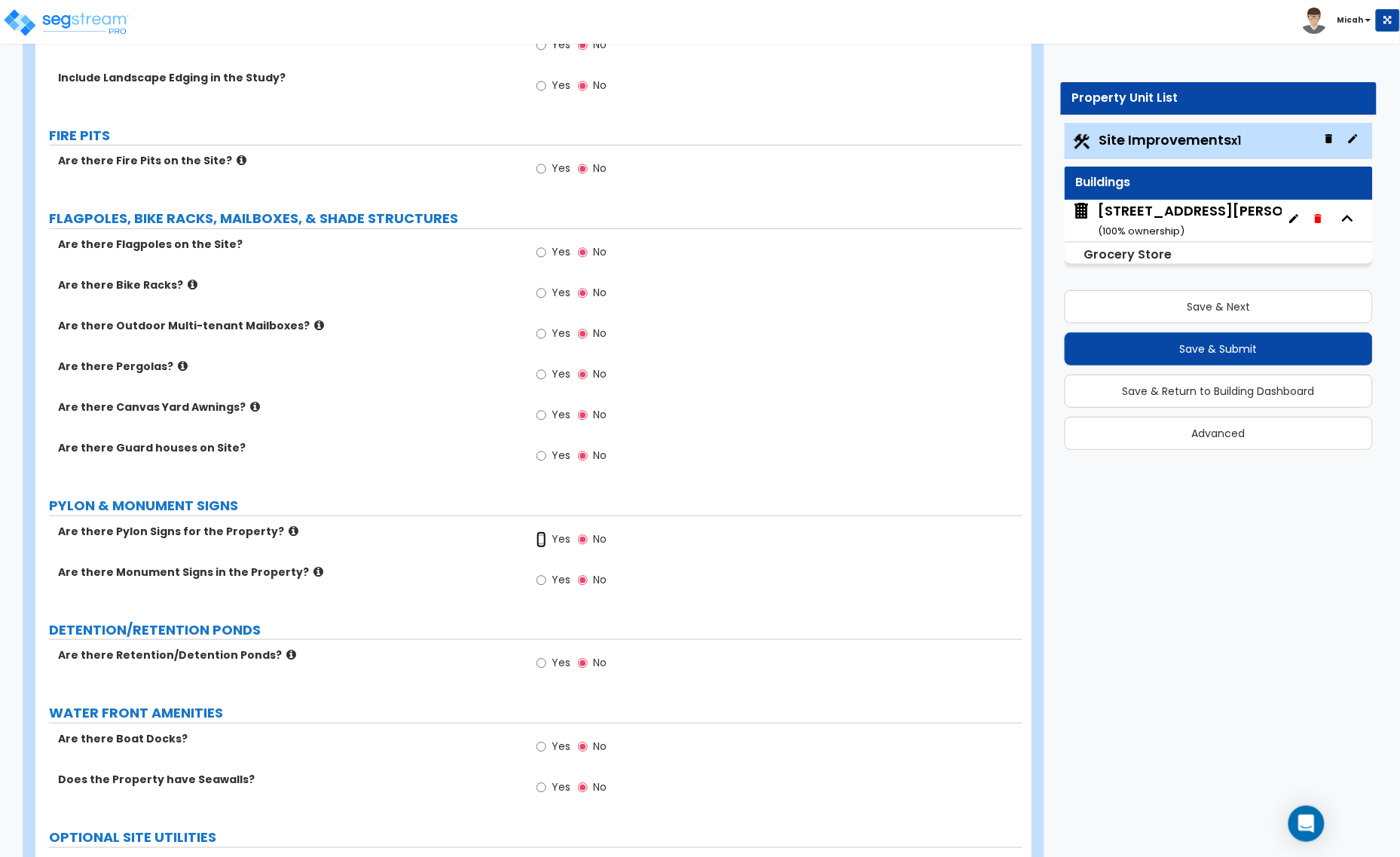
click at [541, 536] on input "Yes" at bounding box center [541, 540] width 10 height 16
radio input "true"
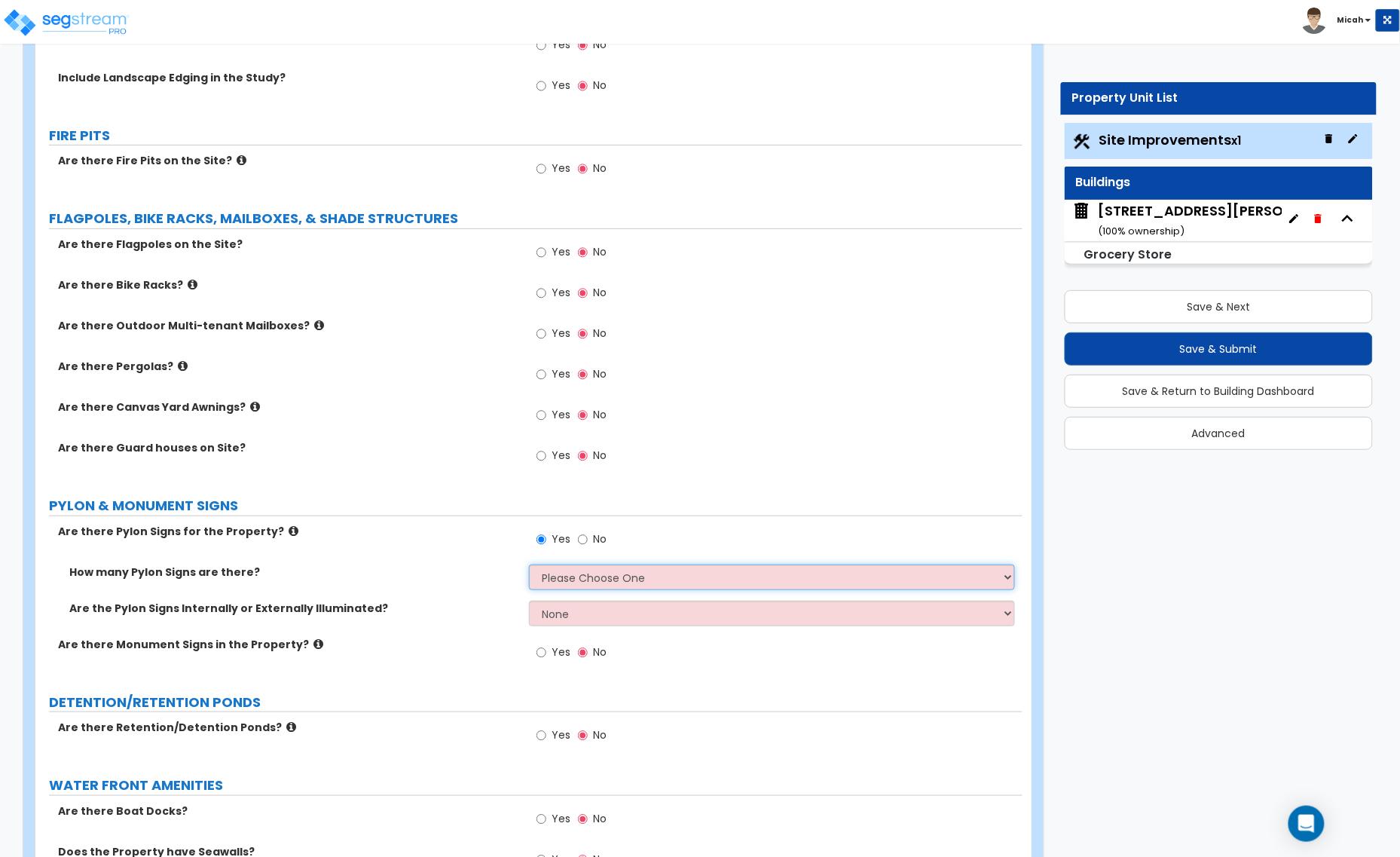
click at [578, 581] on select "Please Choose One 1 2 3" at bounding box center [771, 577] width 486 height 26
select select "1"
click at [529, 566] on select "Please Choose One 1 2 3" at bounding box center [771, 577] width 486 height 26
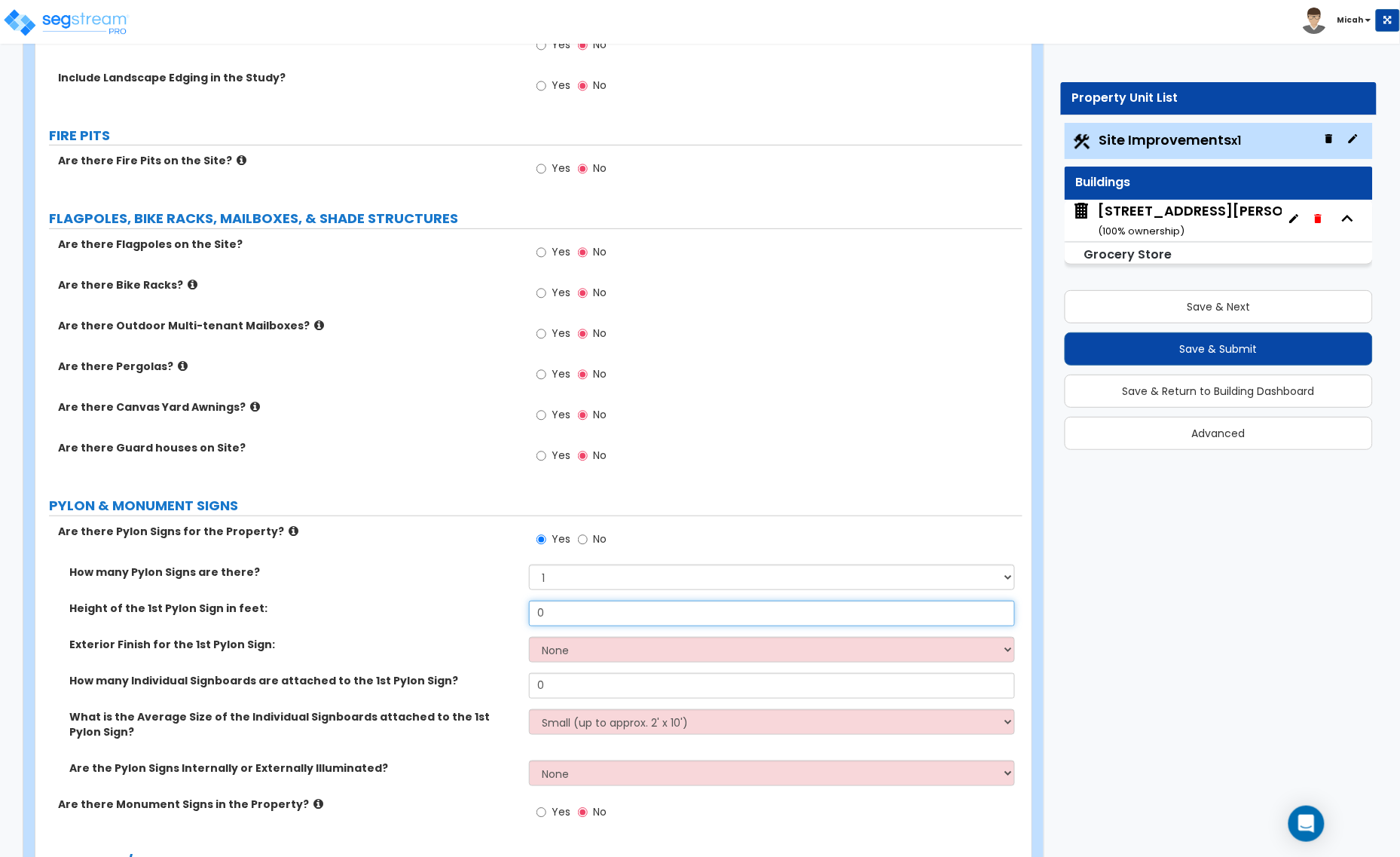
drag, startPoint x: 560, startPoint y: 617, endPoint x: 510, endPoint y: 622, distance: 50.2
click at [510, 622] on div "Height of the 1st Pylon Sign in feet: 0" at bounding box center [529, 618] width 987 height 36
type input "20"
click at [591, 649] on select "None Paint Finish Brick Veneer Finish Stone Veneer Finish Metal Composite Finis…" at bounding box center [771, 650] width 486 height 26
select select "5"
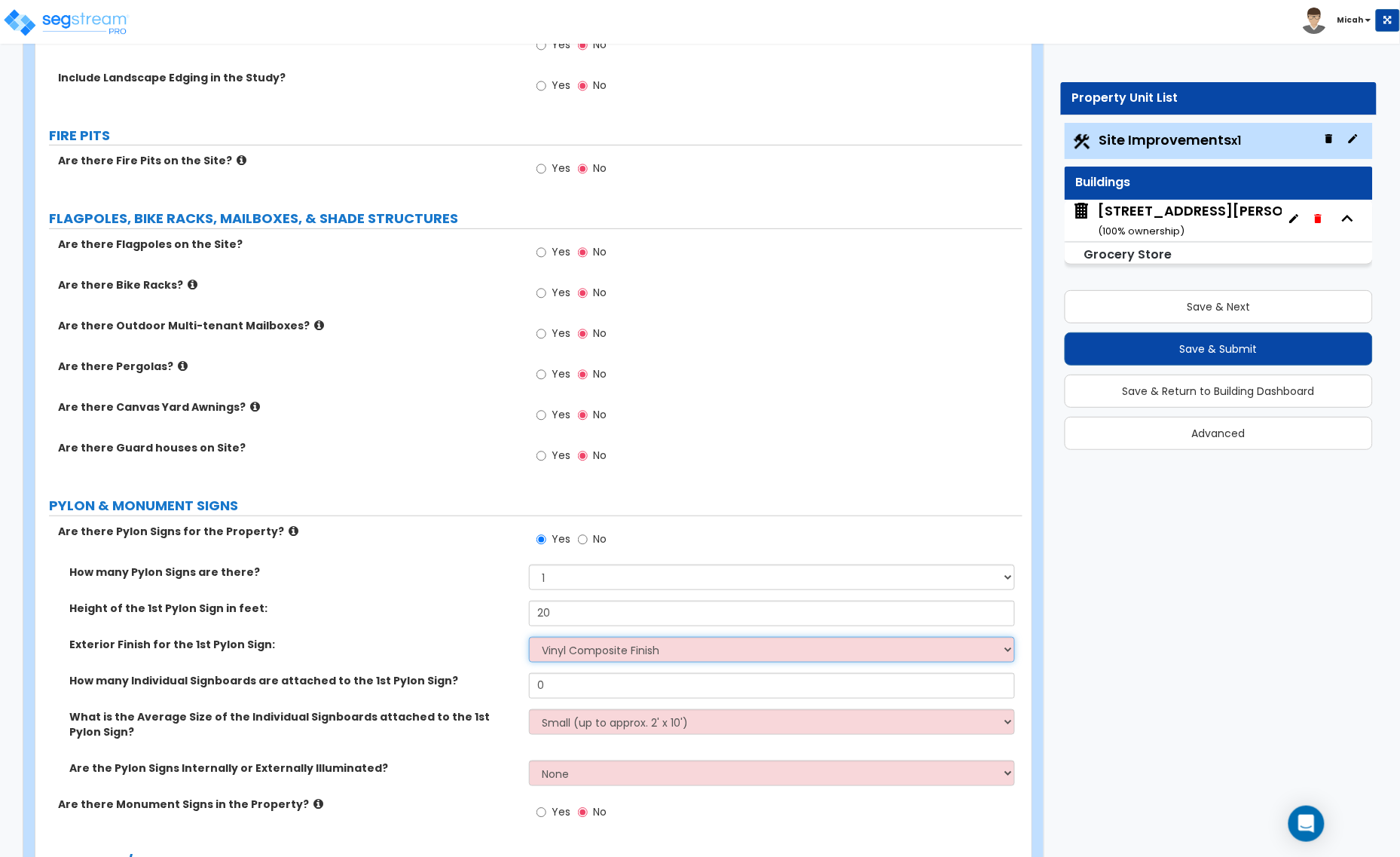
click at [529, 638] on select "None Paint Finish Brick Veneer Finish Stone Veneer Finish Metal Composite Finis…" at bounding box center [771, 650] width 486 height 26
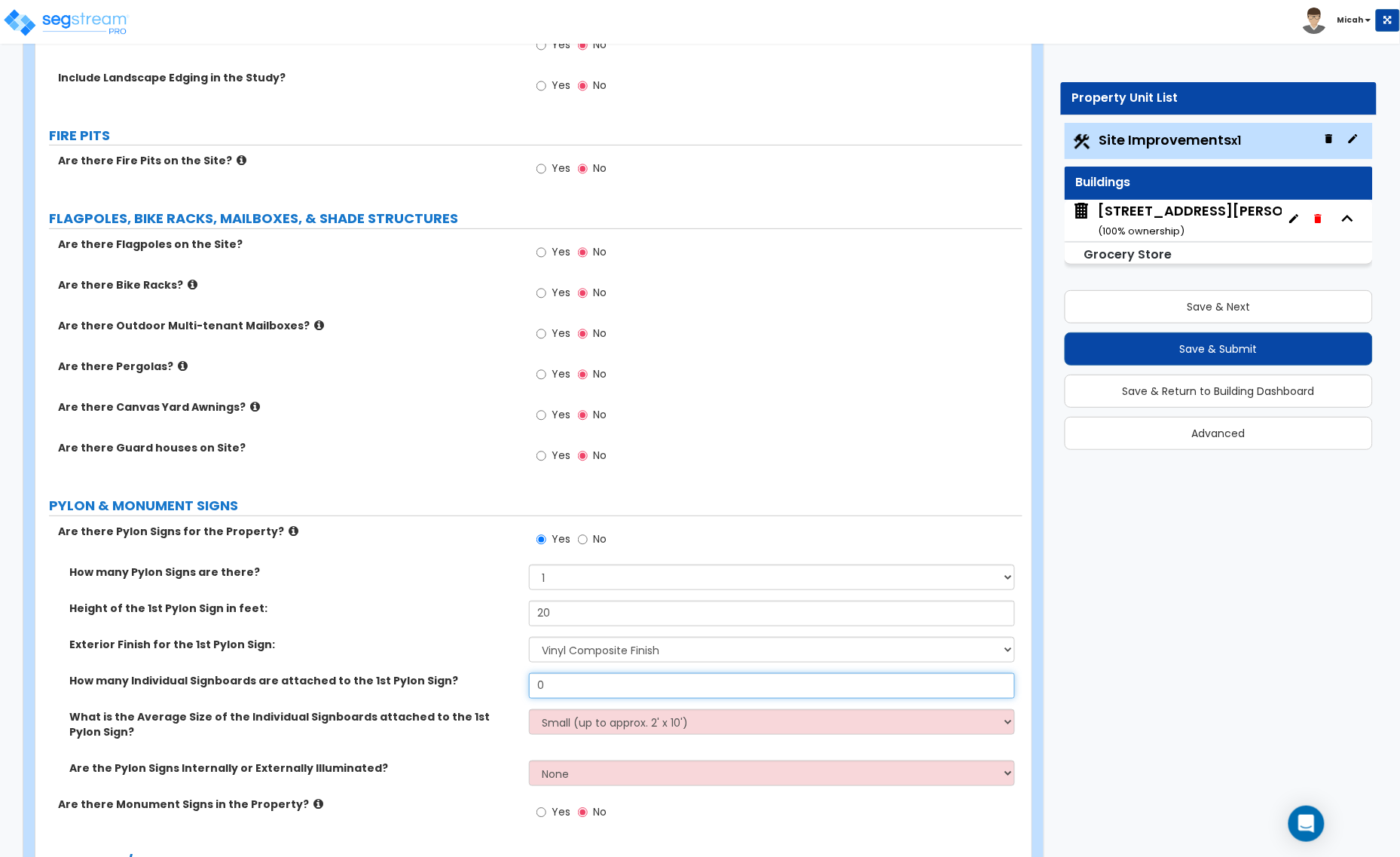
drag, startPoint x: 570, startPoint y: 691, endPoint x: 494, endPoint y: 686, distance: 76.2
click at [494, 686] on div "How many Individual Signboards are attached to the 1st Pylon Sign? 0" at bounding box center [529, 690] width 987 height 36
type input "1"
click at [599, 728] on select "Small (up to approx. 2' x 10') Medium (up to approx. 4' x 10') Large (up to app…" at bounding box center [771, 722] width 486 height 26
select select "1"
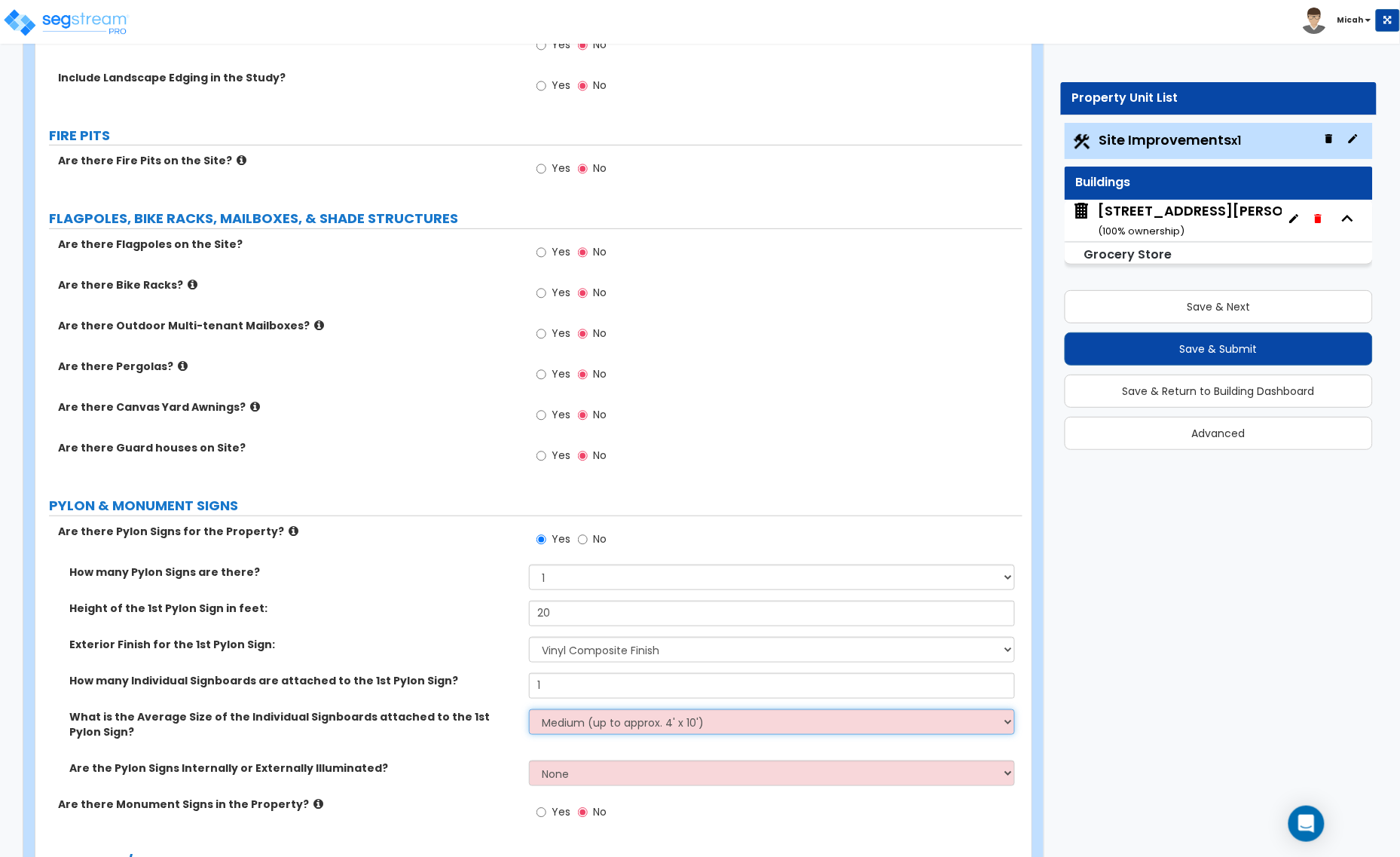
click at [529, 710] on select "Small (up to approx. 2' x 10') Medium (up to approx. 4' x 10') Large (up to app…" at bounding box center [771, 722] width 486 height 26
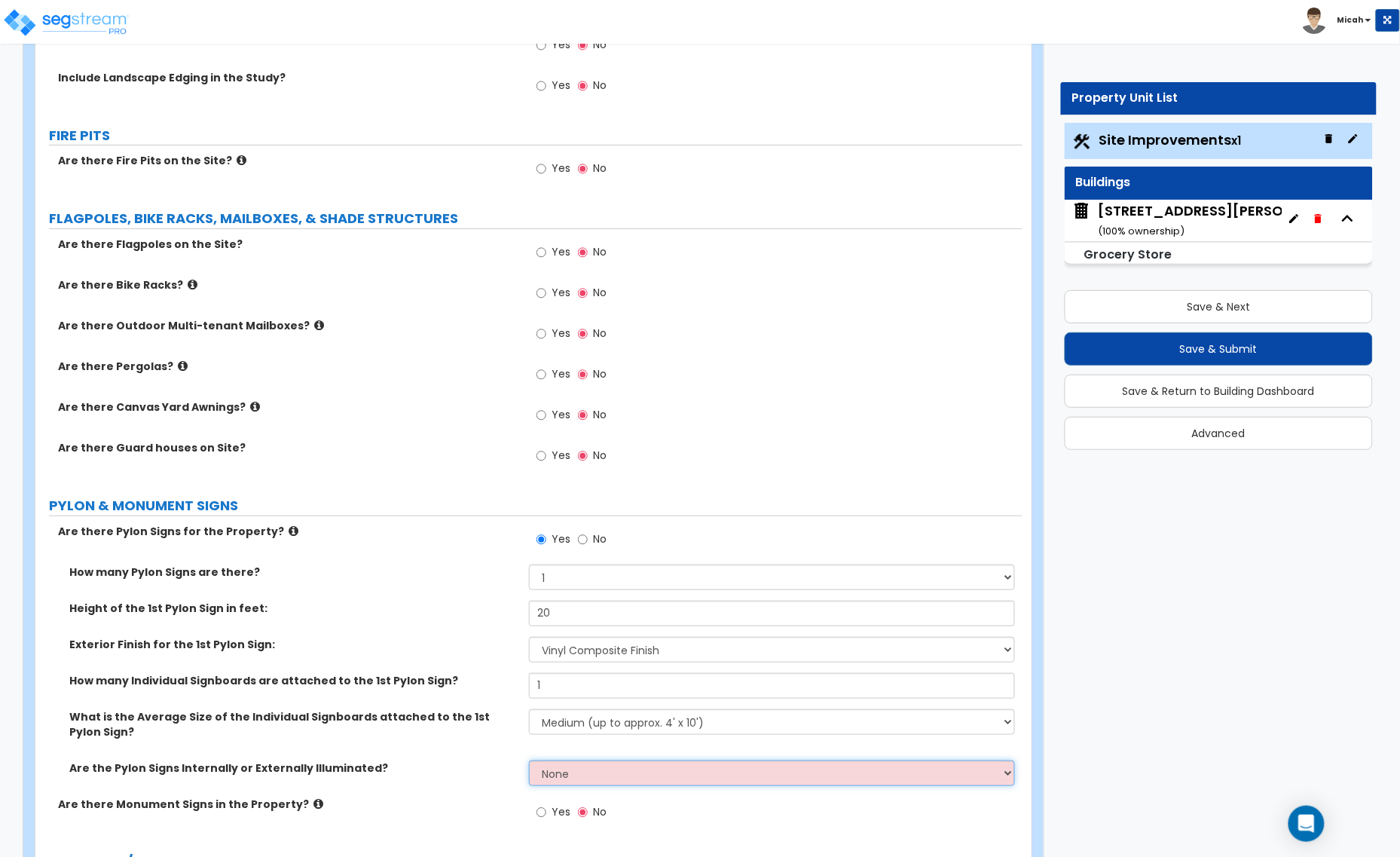
click at [574, 778] on select "None Internally Illuminated Externally Illuminated" at bounding box center [771, 774] width 486 height 26
select select "1"
click at [529, 761] on select "None Internally Illuminated Externally Illuminated" at bounding box center [771, 774] width 486 height 26
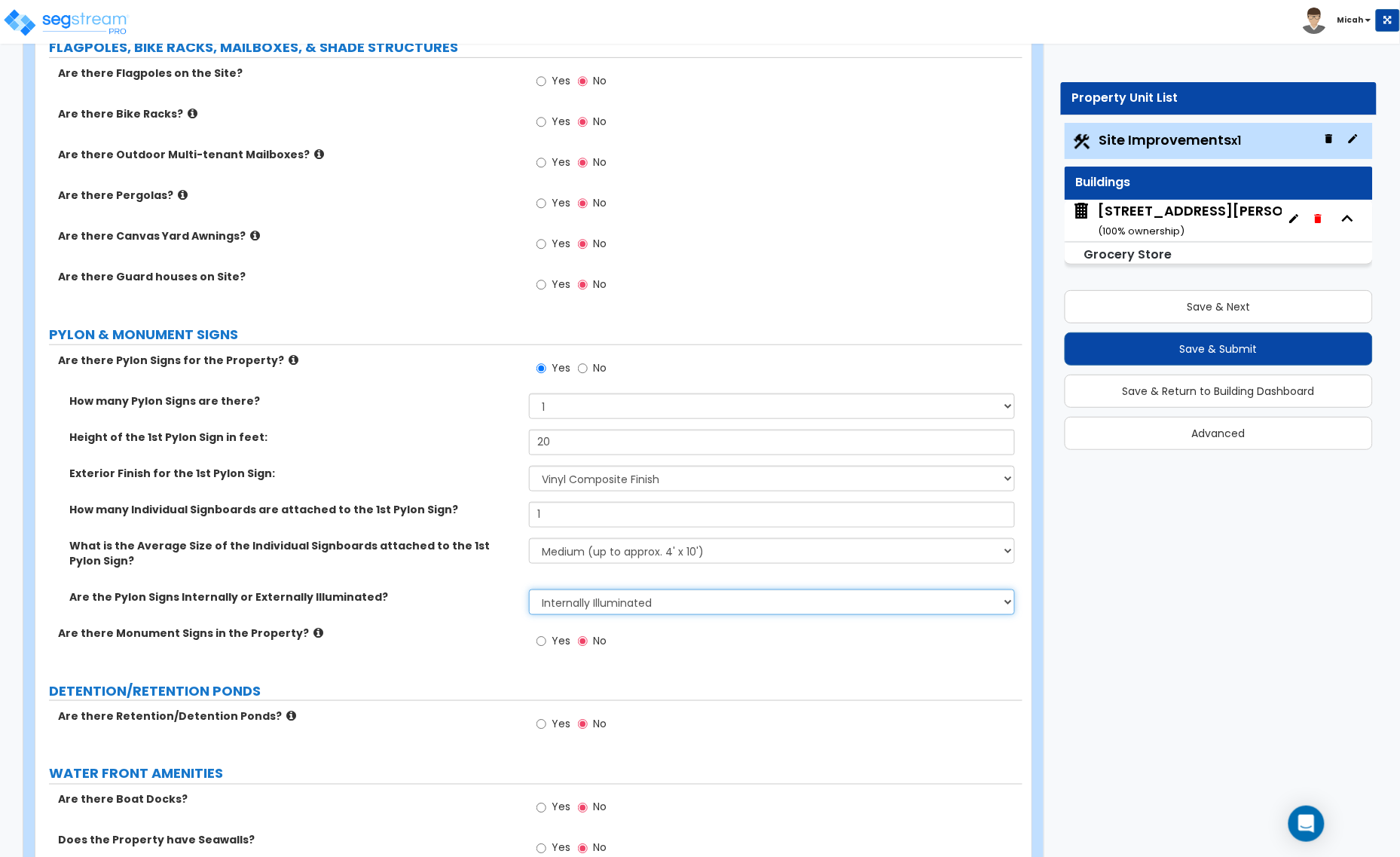
scroll to position [3957, 0]
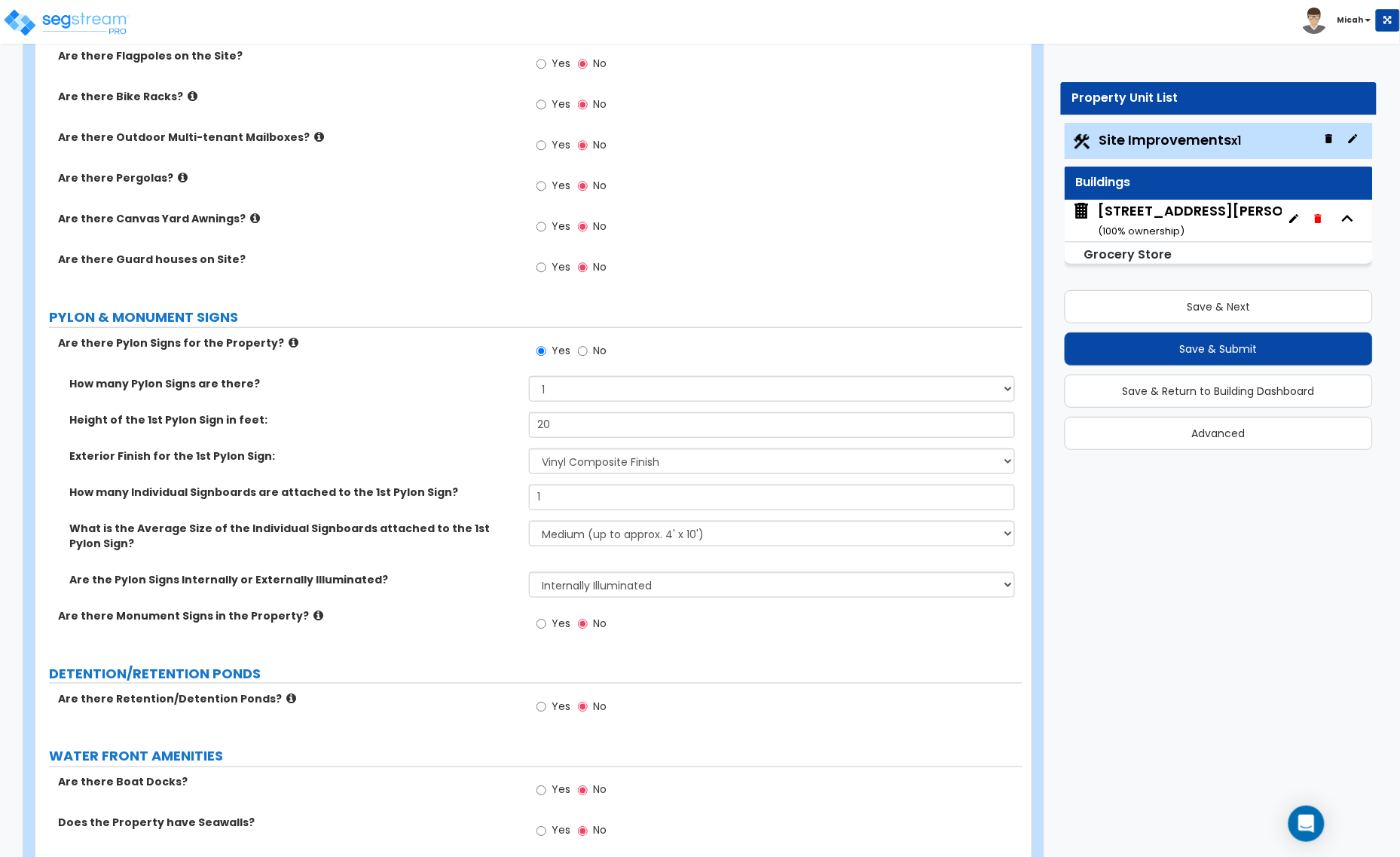
click at [313, 615] on icon at bounding box center [318, 615] width 10 height 11
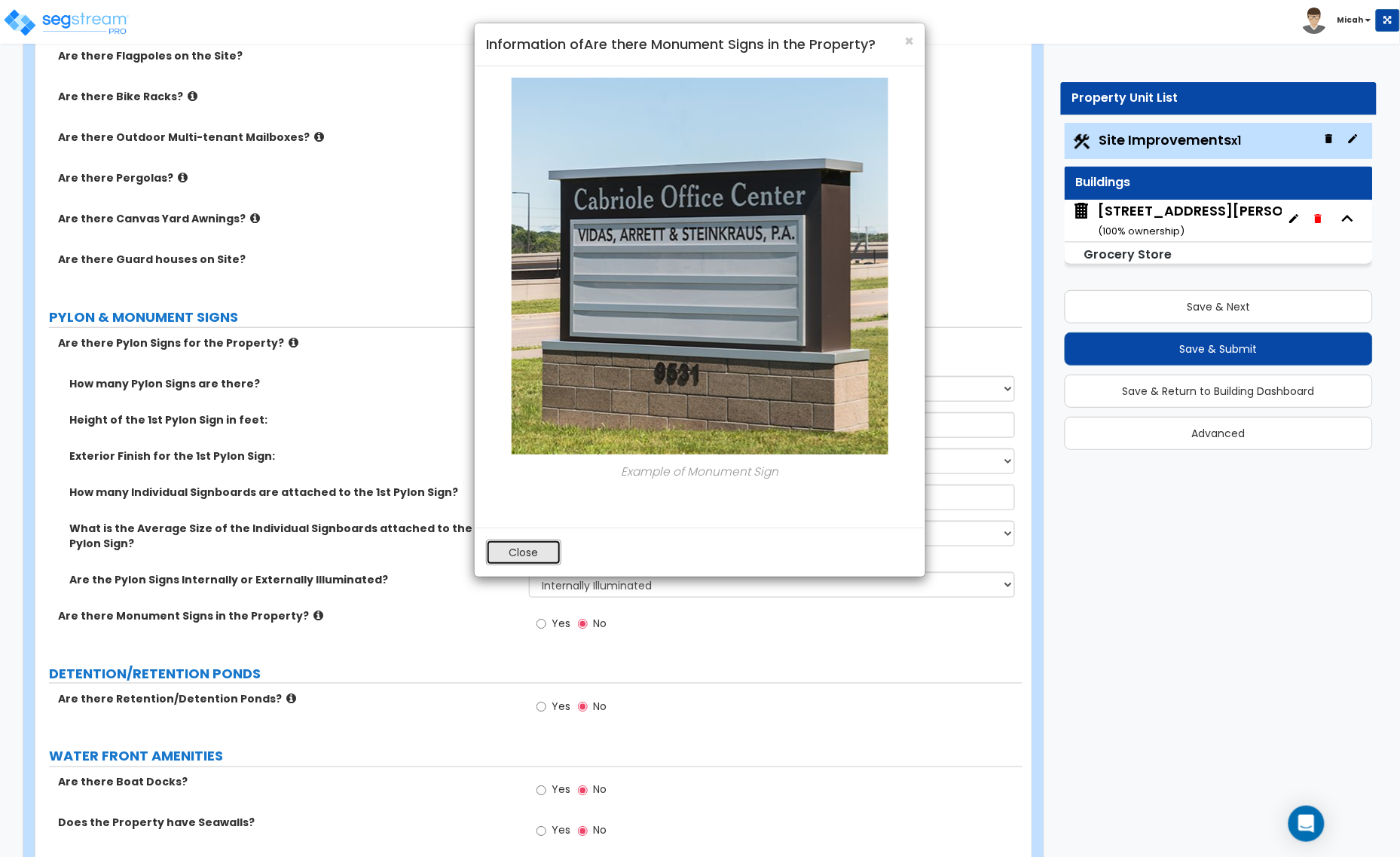
click at [507, 558] on button "Close" at bounding box center [523, 553] width 75 height 26
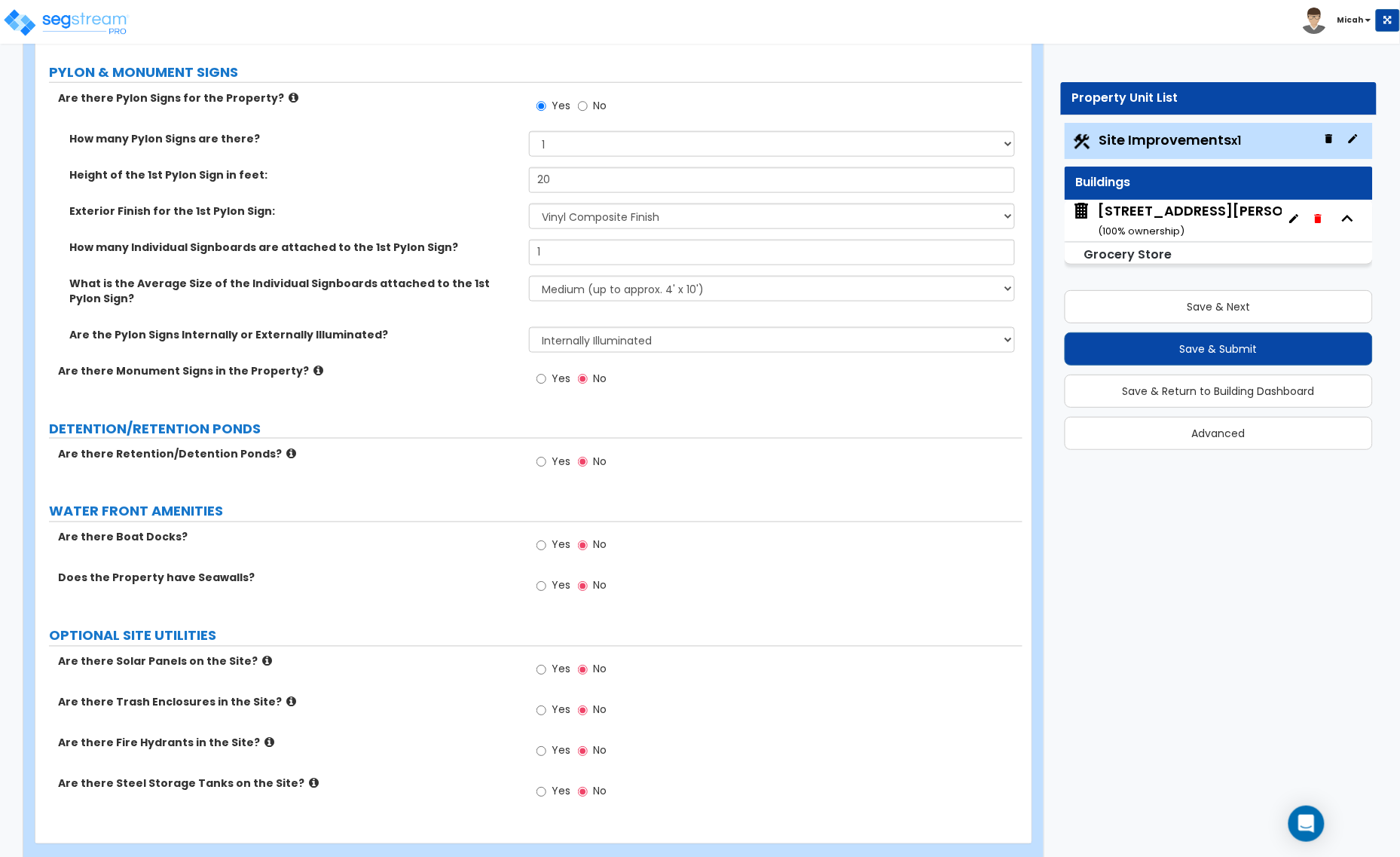
scroll to position [4233, 0]
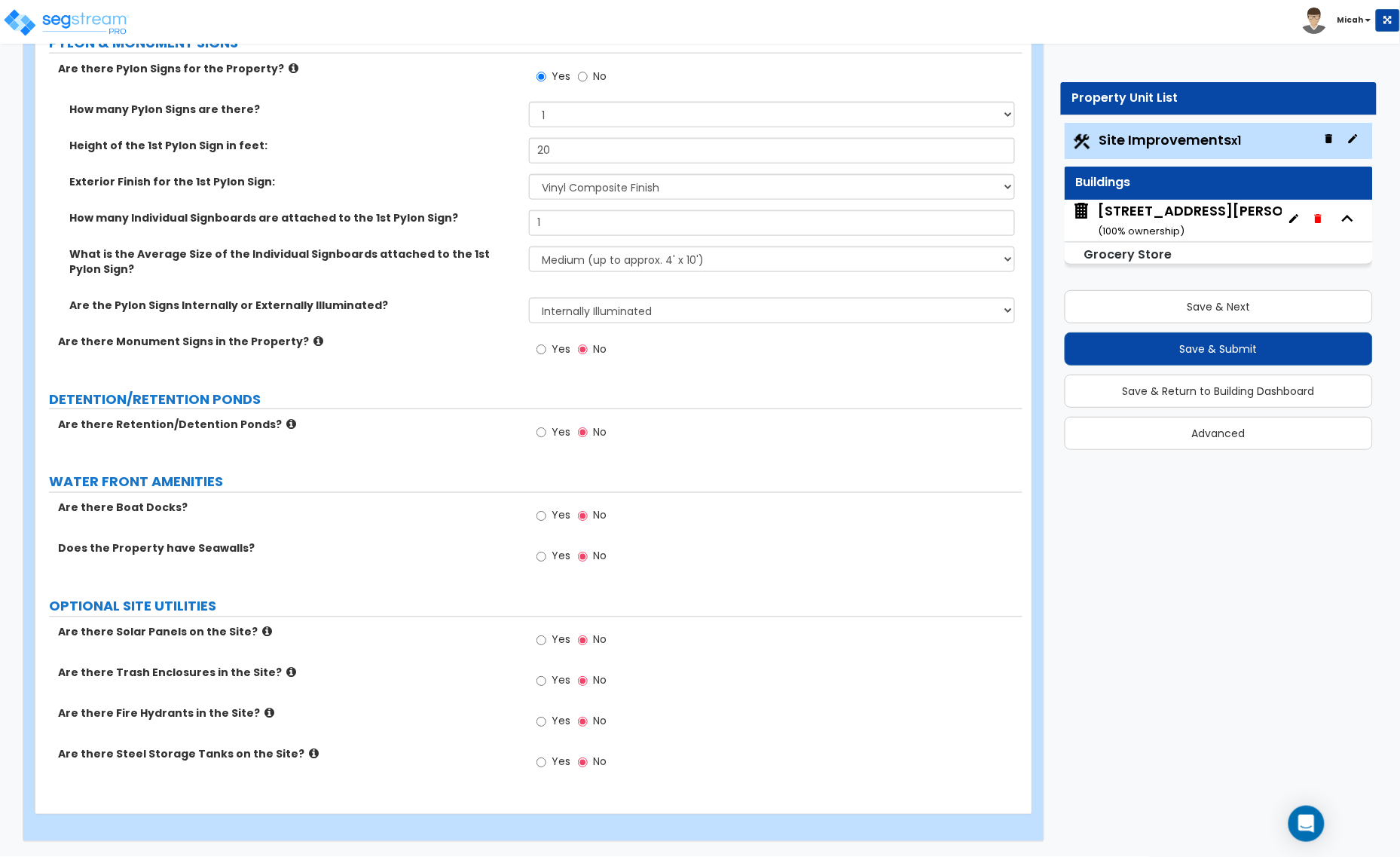
click at [286, 673] on icon at bounding box center [290, 673] width 10 height 11
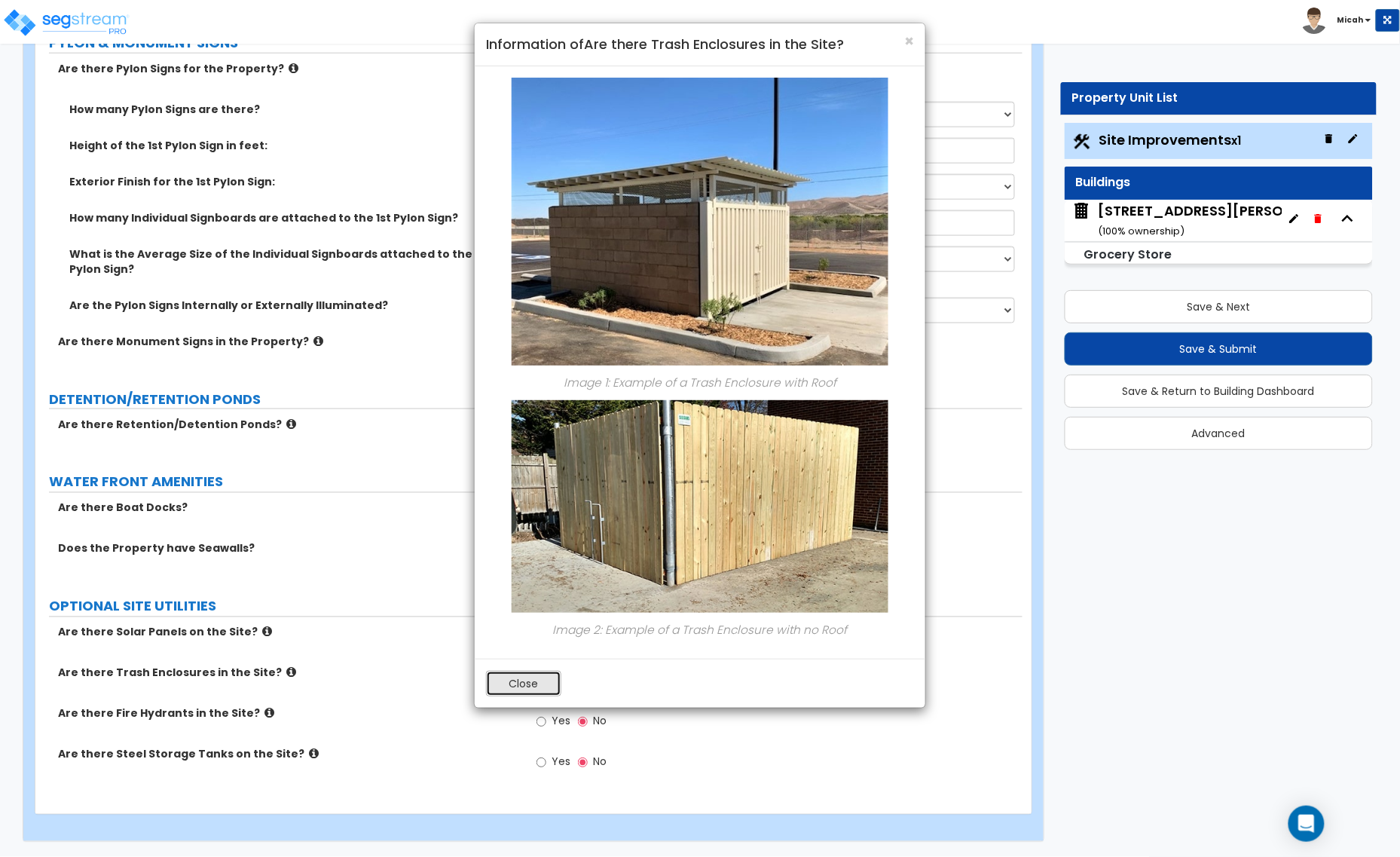
click at [533, 693] on button "Close" at bounding box center [523, 684] width 75 height 26
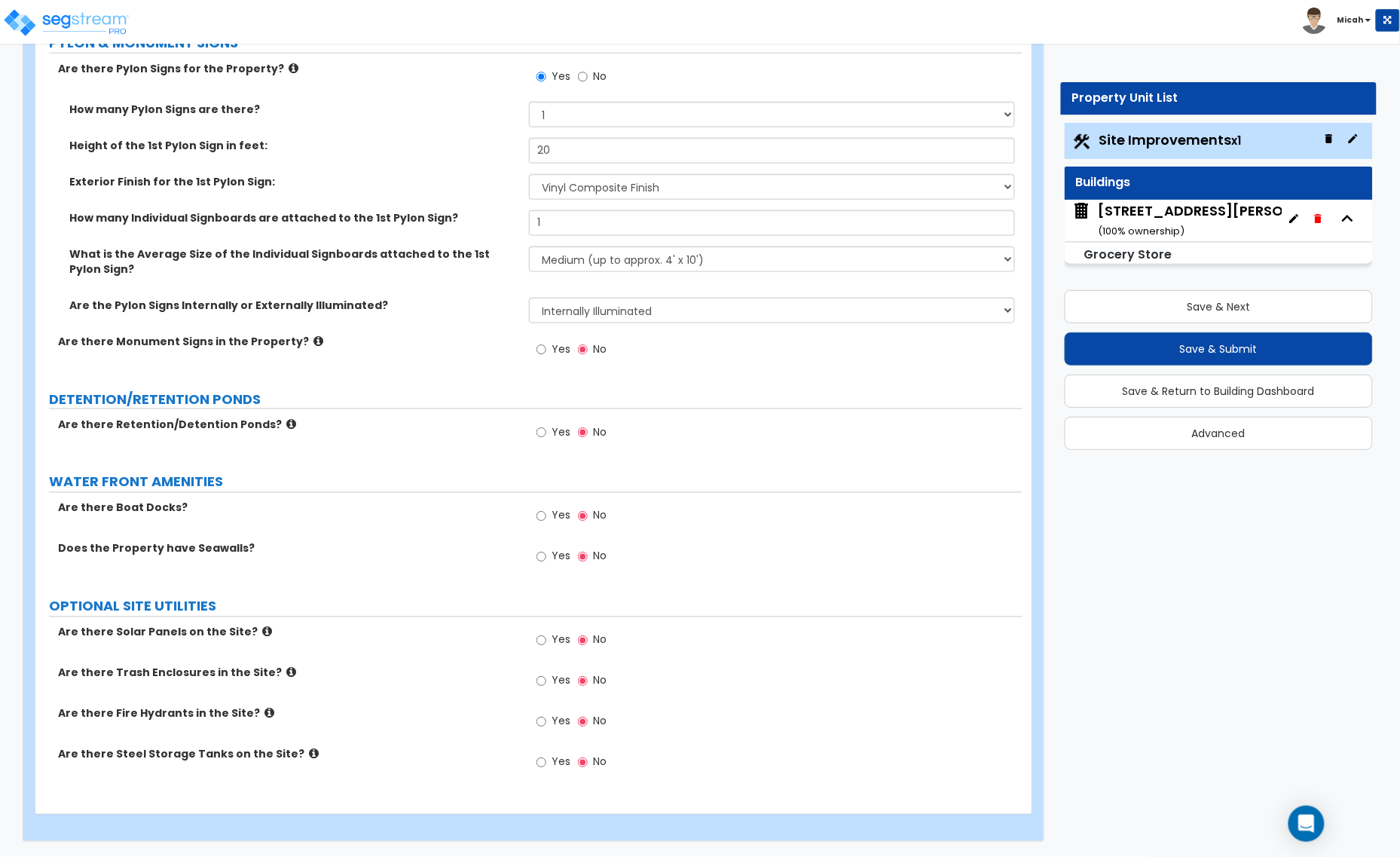
click at [265, 710] on icon at bounding box center [269, 713] width 10 height 11
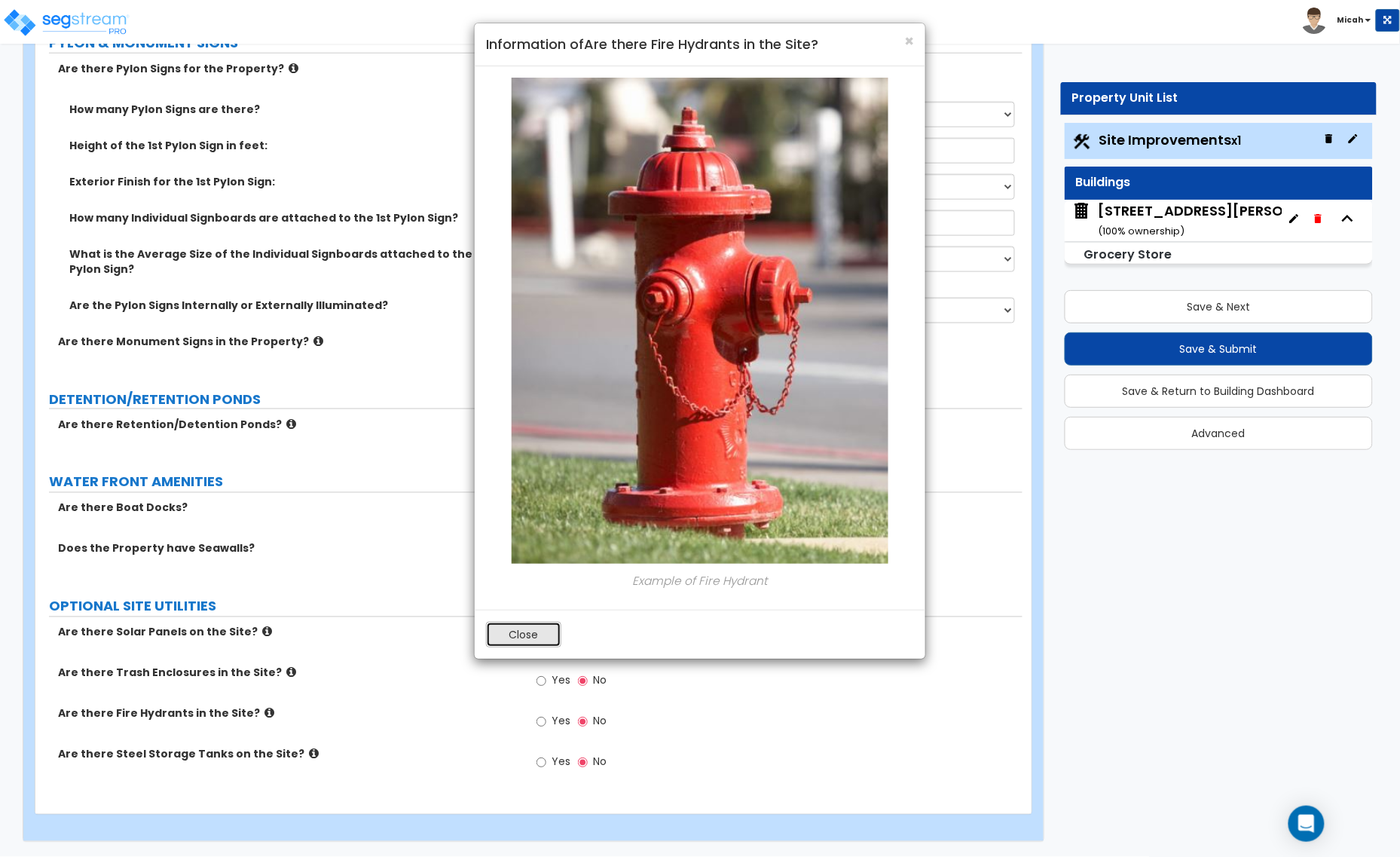
click at [543, 634] on button "Close" at bounding box center [523, 634] width 75 height 26
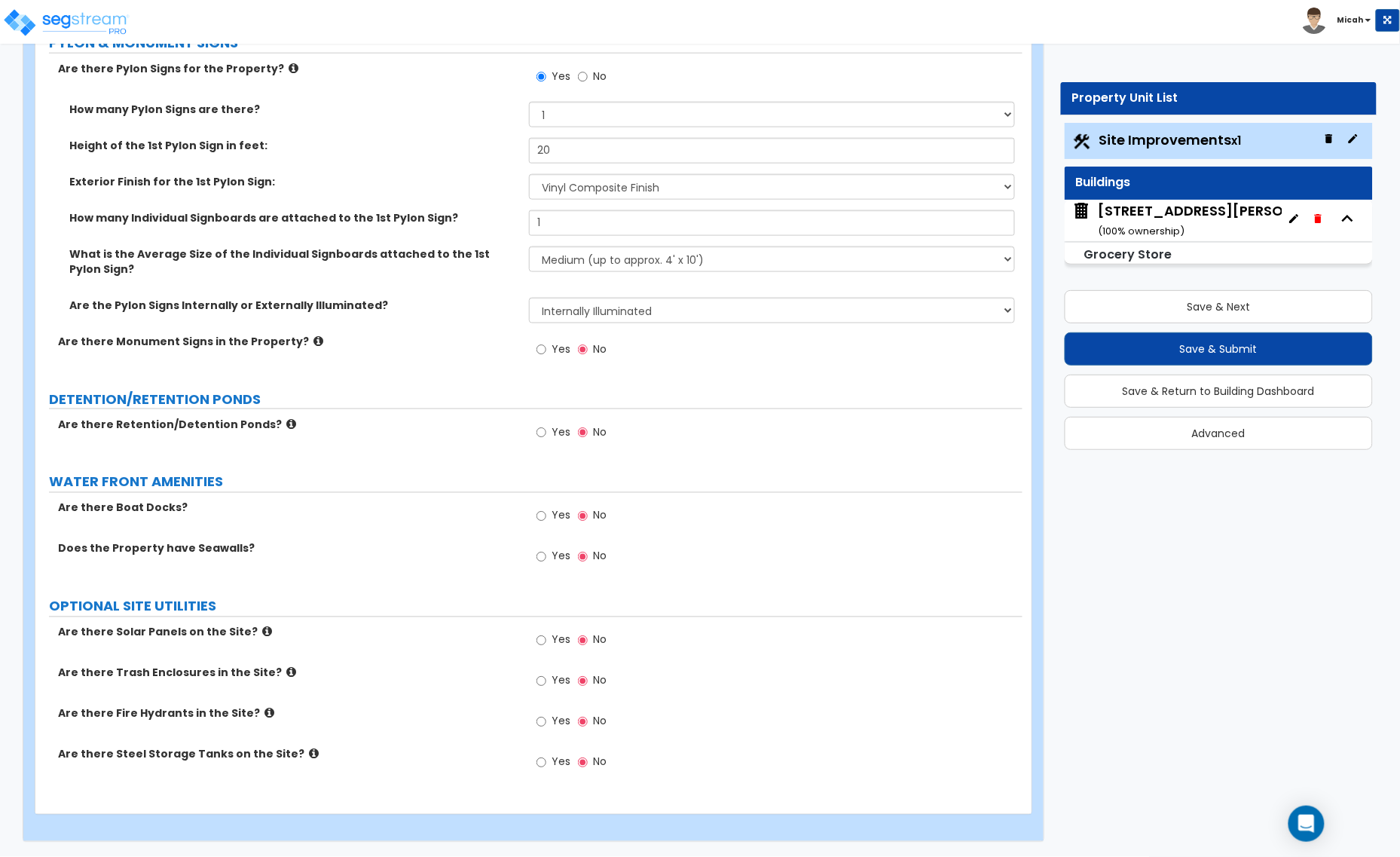
click at [285, 752] on label "Are there Steel Storage Tanks on the Site?" at bounding box center [288, 754] width 460 height 15
click at [309, 752] on icon at bounding box center [313, 753] width 10 height 11
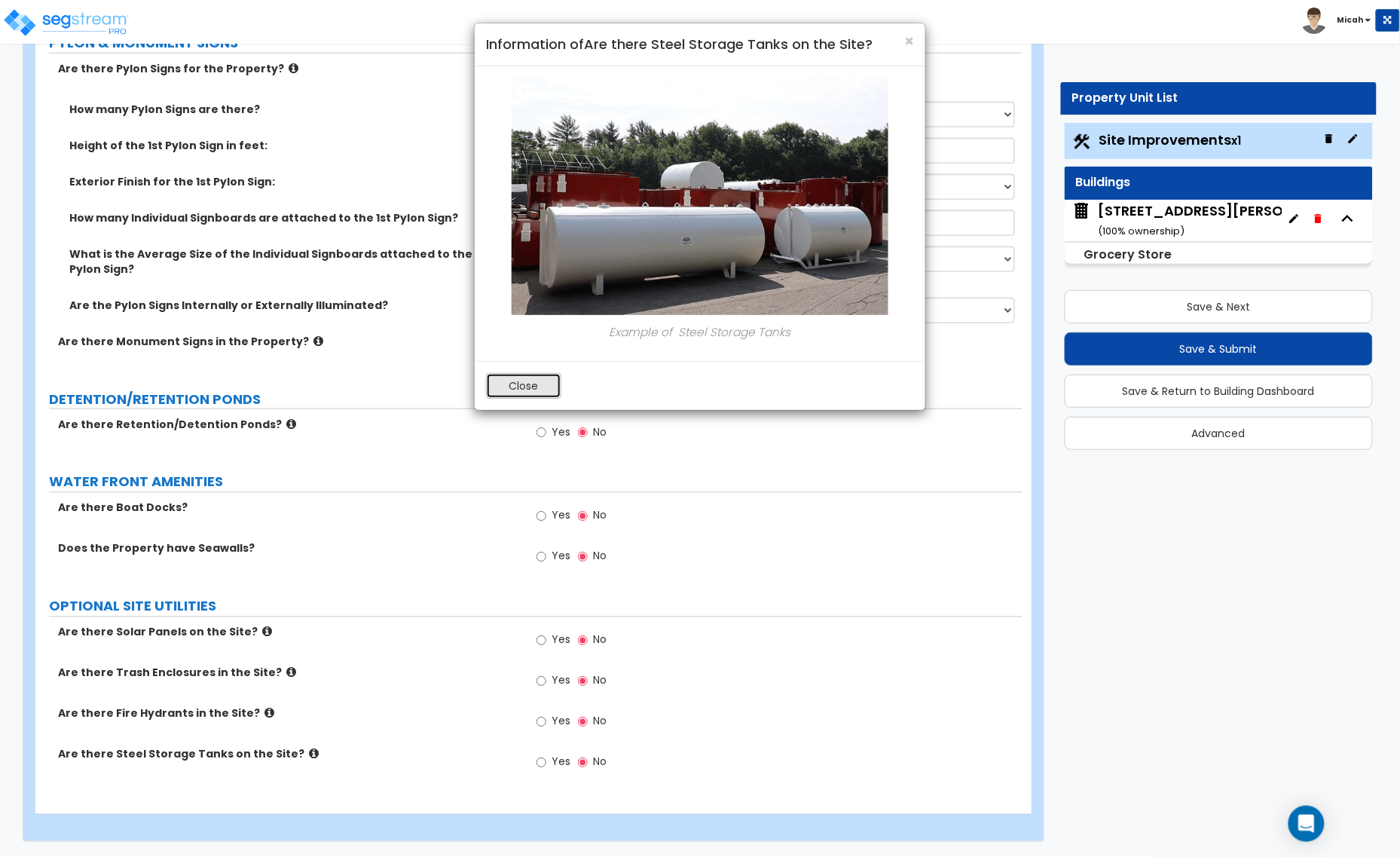
click at [516, 381] on button "Close" at bounding box center [523, 386] width 75 height 26
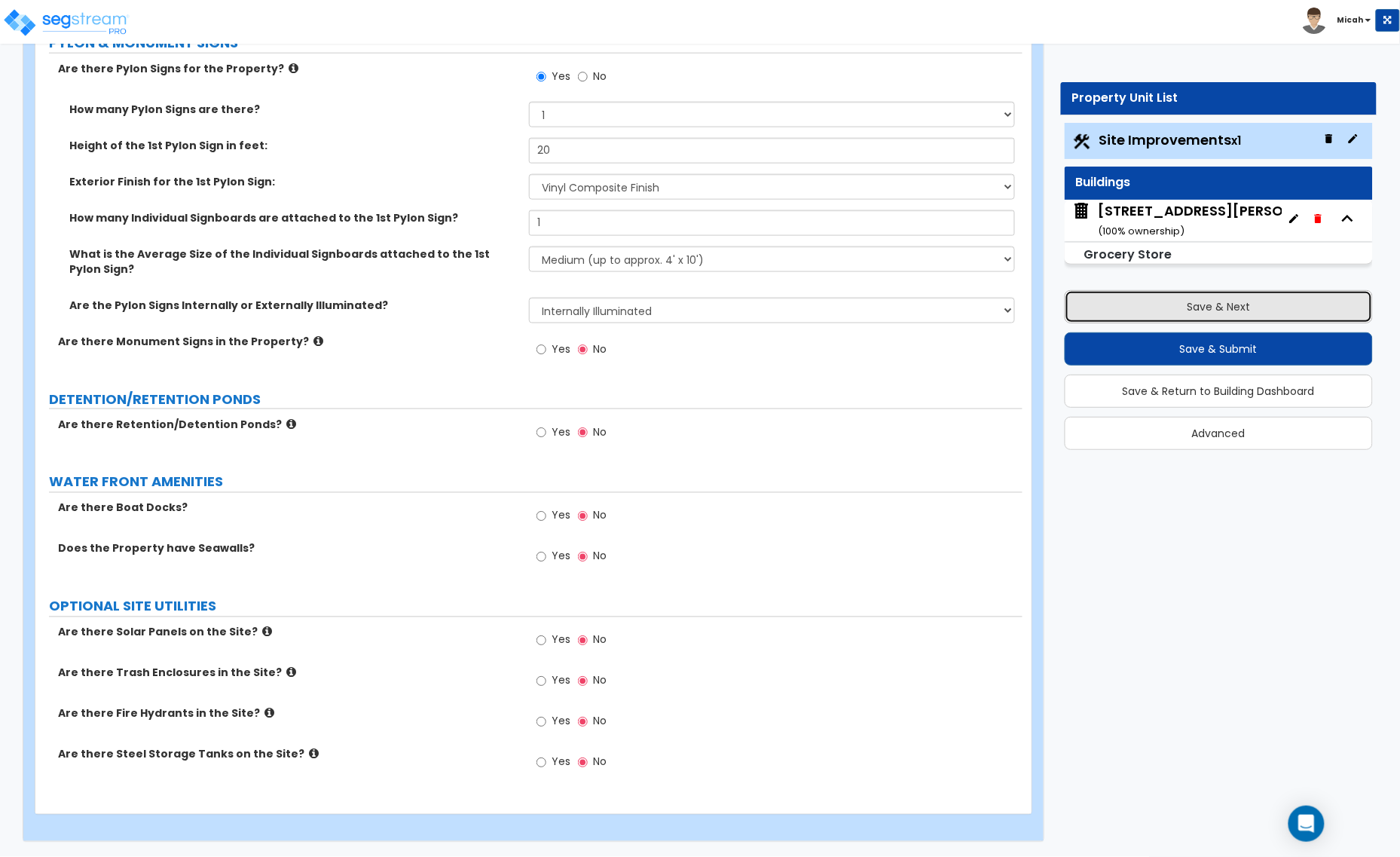
click at [1199, 313] on button "Save & Next" at bounding box center [1219, 307] width 309 height 33
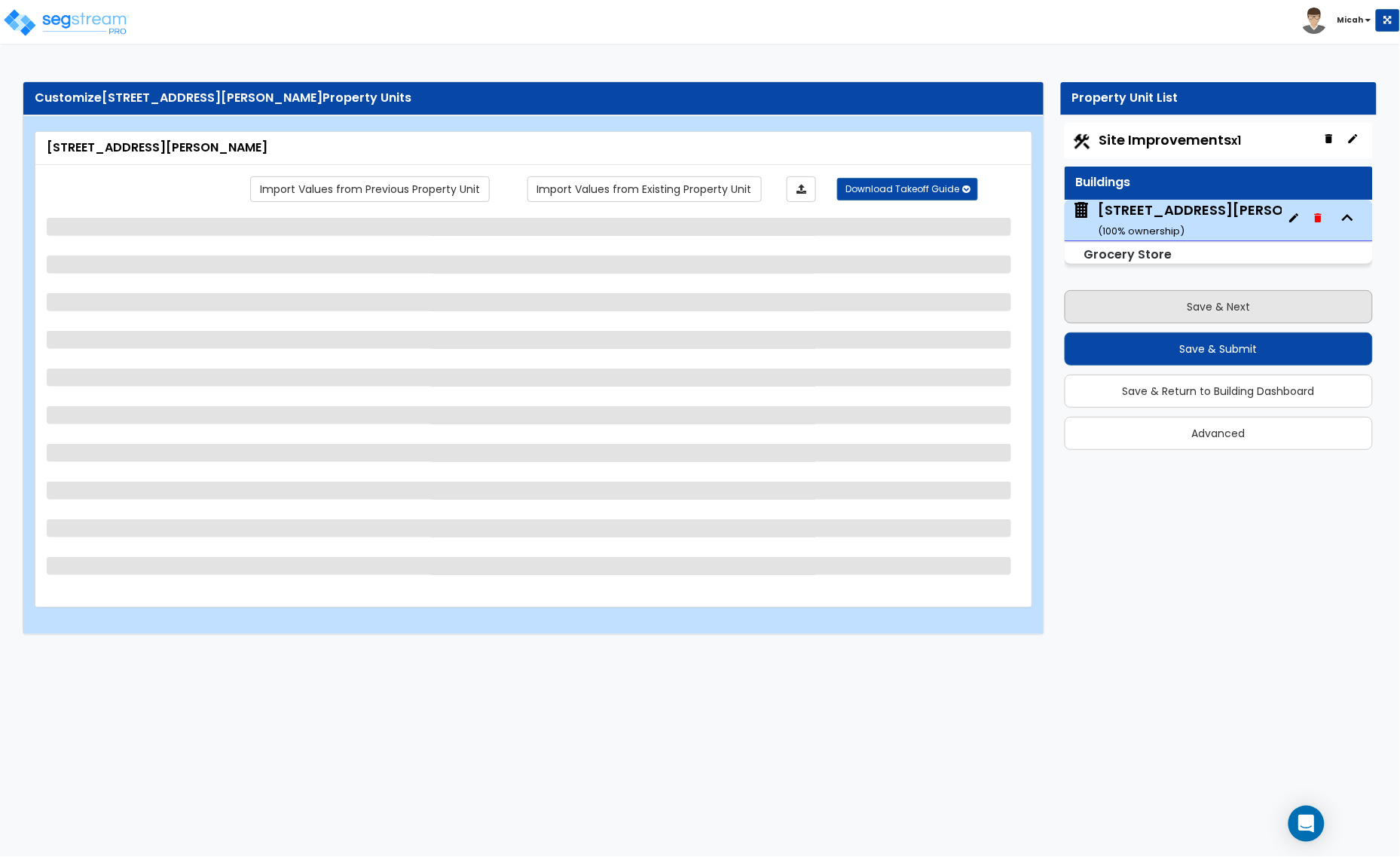
scroll to position [0, 0]
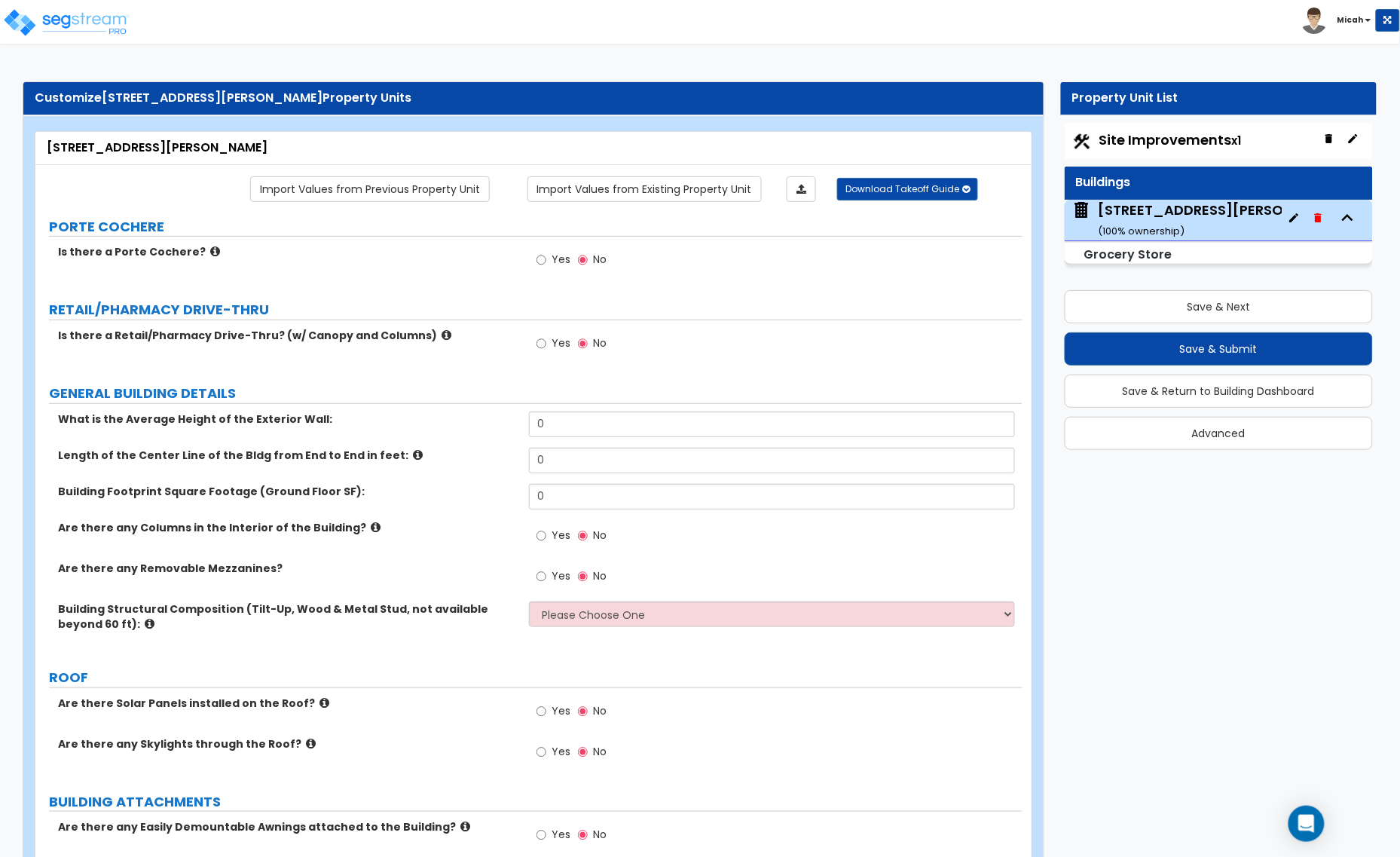
click at [209, 254] on label "Is there a Porte Cochere?" at bounding box center [288, 251] width 460 height 15
click at [210, 254] on icon at bounding box center [214, 251] width 10 height 11
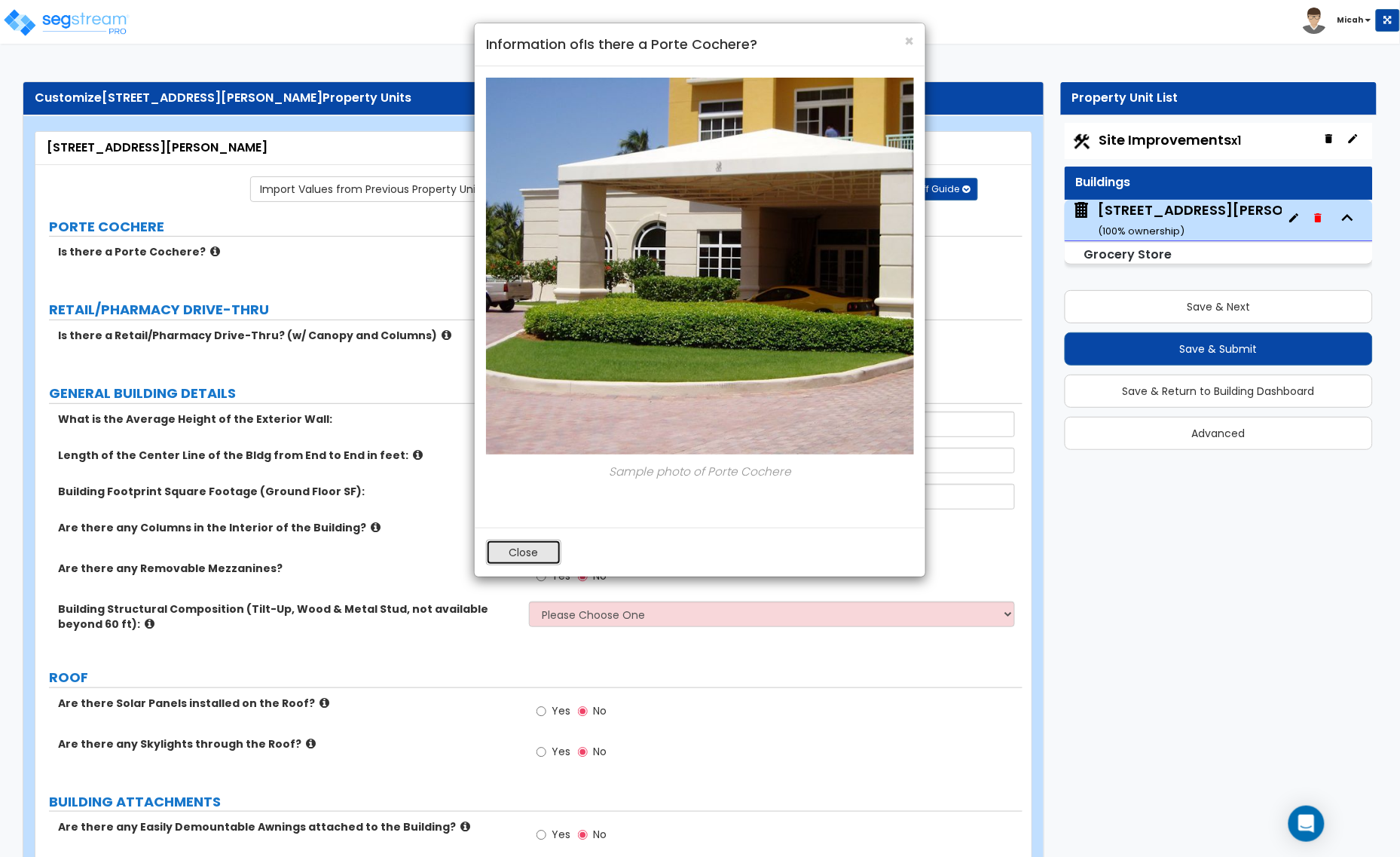
click at [503, 548] on button "Close" at bounding box center [523, 553] width 75 height 26
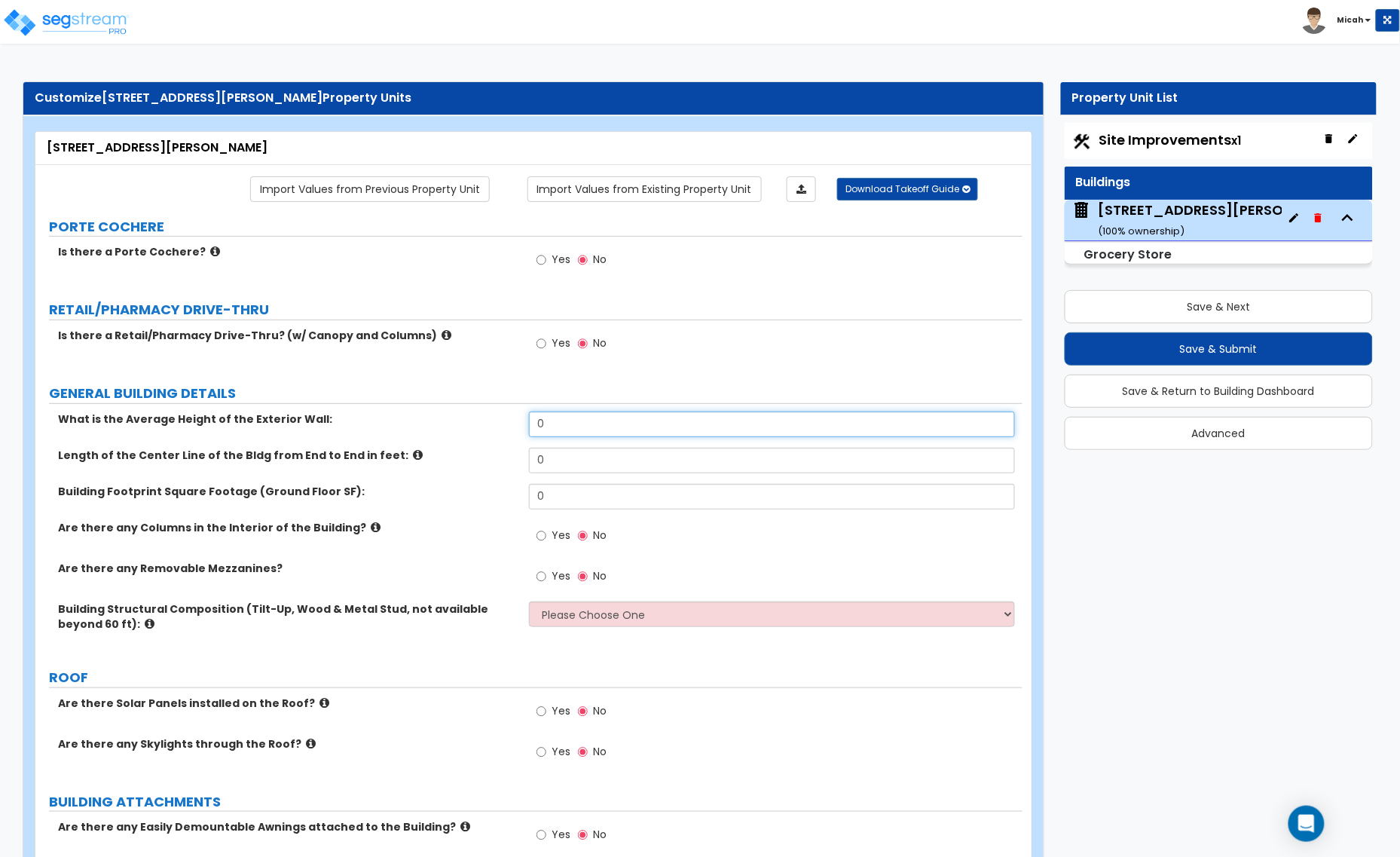
drag, startPoint x: 560, startPoint y: 423, endPoint x: 496, endPoint y: 423, distance: 64.0
click at [498, 423] on div "What is the Average Height of the Exterior Wall: 0" at bounding box center [529, 429] width 987 height 36
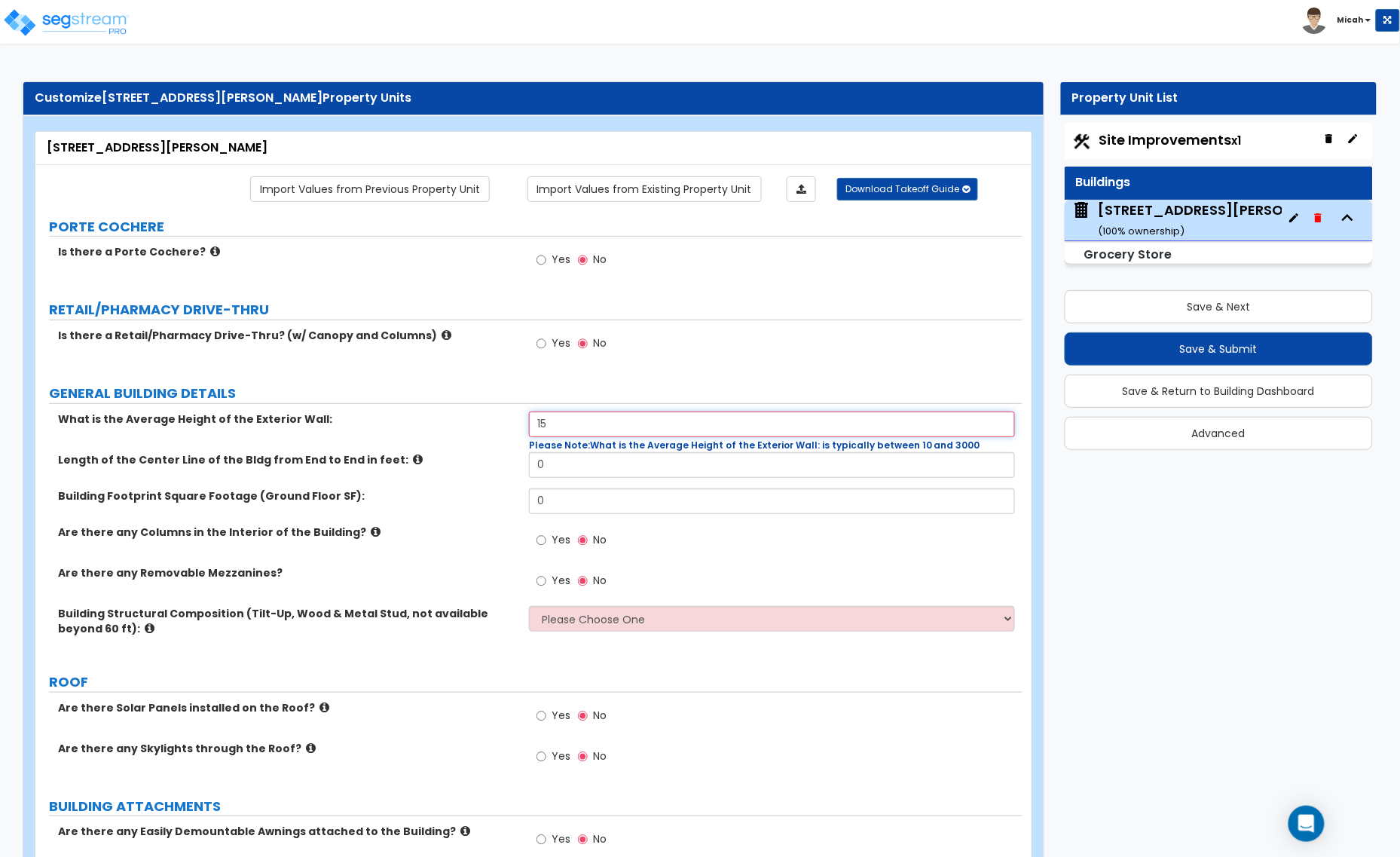
type input "15"
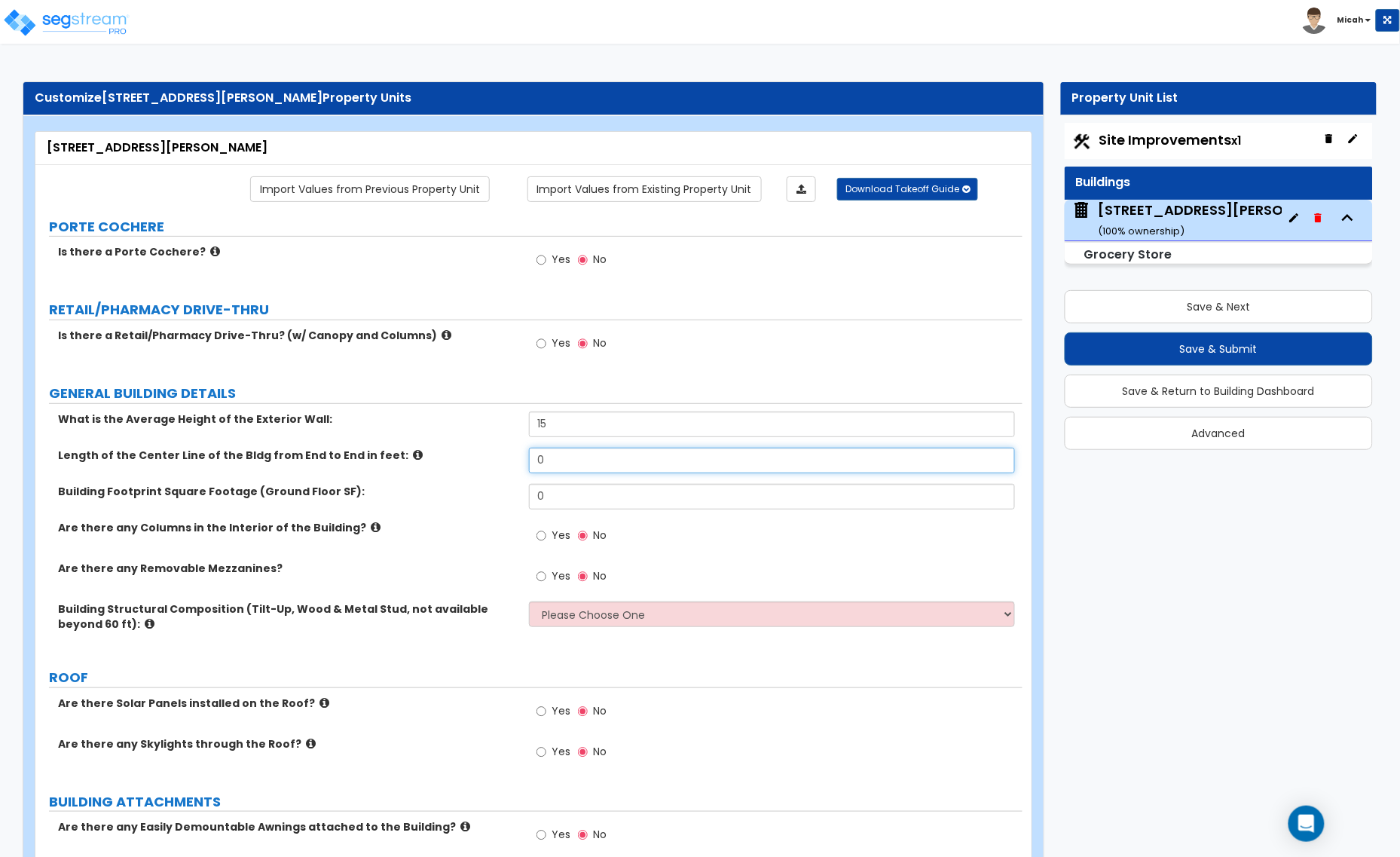
drag, startPoint x: 549, startPoint y: 458, endPoint x: 515, endPoint y: 460, distance: 34.1
click at [515, 460] on div "Length of the Center Line of the Bldg from End to End in feet: 0" at bounding box center [529, 465] width 987 height 36
type input "154"
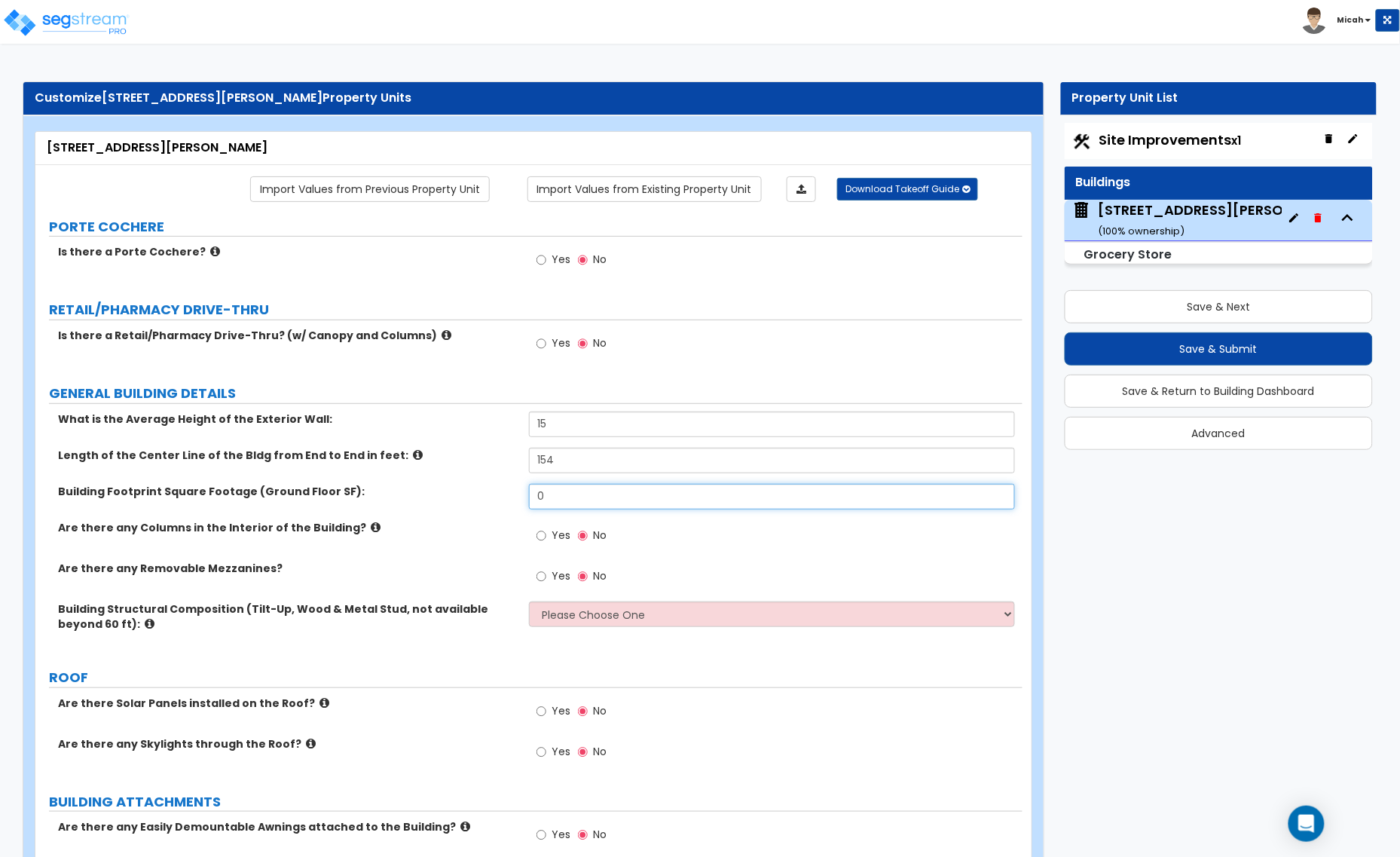
drag, startPoint x: 570, startPoint y: 500, endPoint x: 478, endPoint y: 503, distance: 92.0
click at [478, 503] on div "Building Footprint Square Footage (Ground Floor SF): 0" at bounding box center [529, 501] width 987 height 36
type input "21,196"
click at [371, 529] on icon at bounding box center [376, 527] width 10 height 11
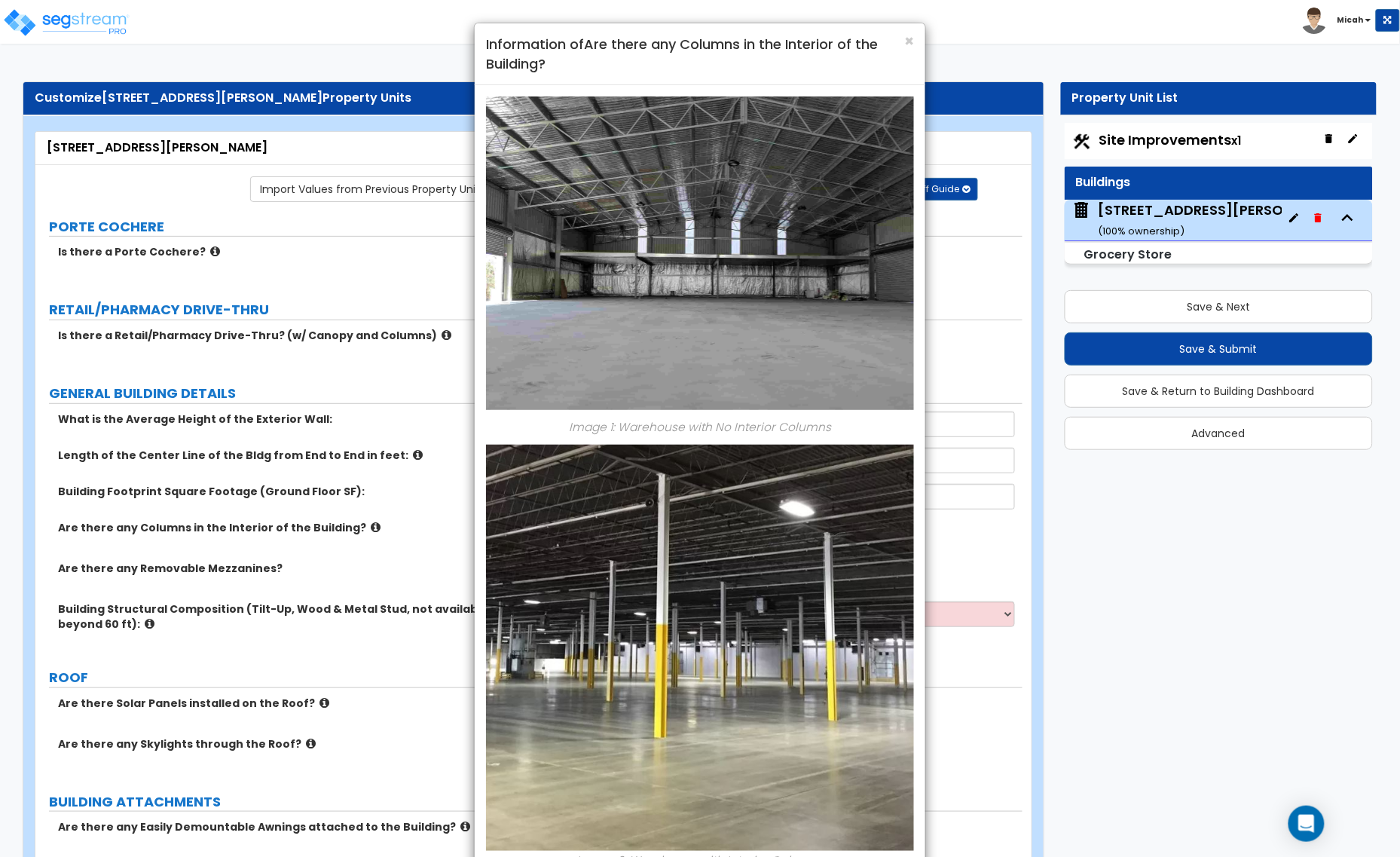
click at [916, 35] on div "× Information of Are there any Columns in the Interior of the Building?" at bounding box center [700, 53] width 451 height 61
click at [909, 36] on span "×" at bounding box center [909, 41] width 10 height 22
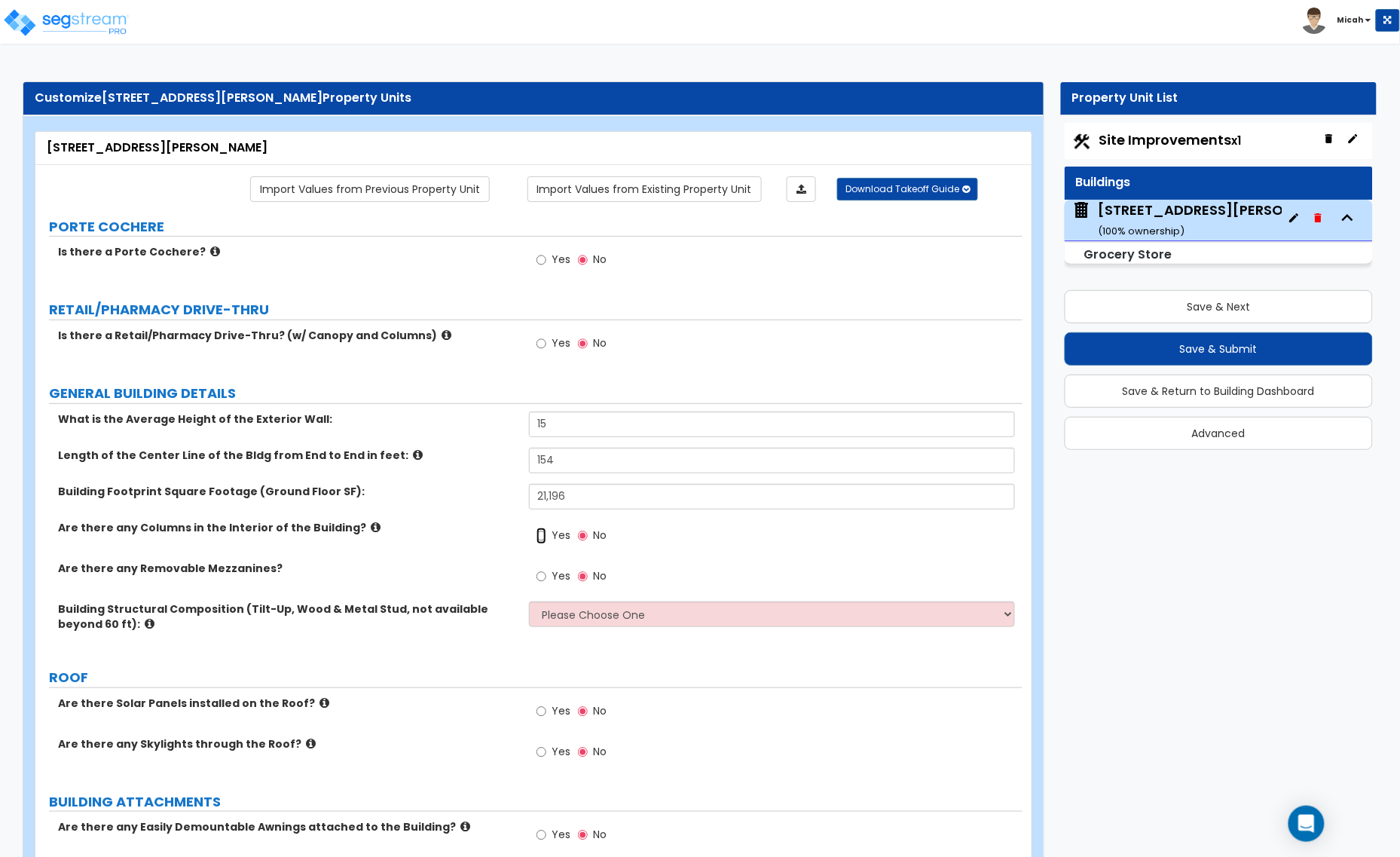
click at [540, 540] on input "Yes" at bounding box center [541, 536] width 10 height 16
radio input "true"
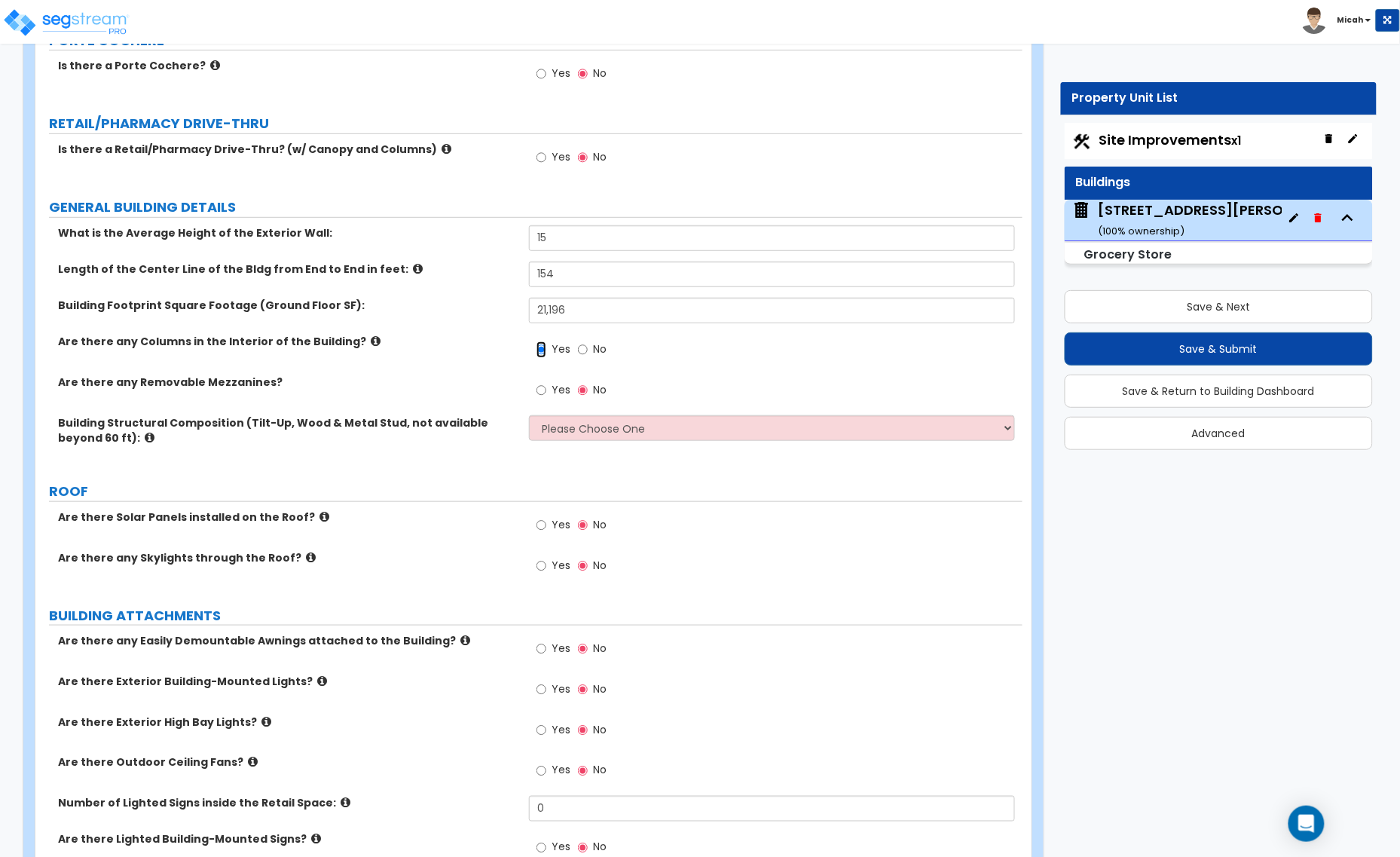
scroll to position [189, 0]
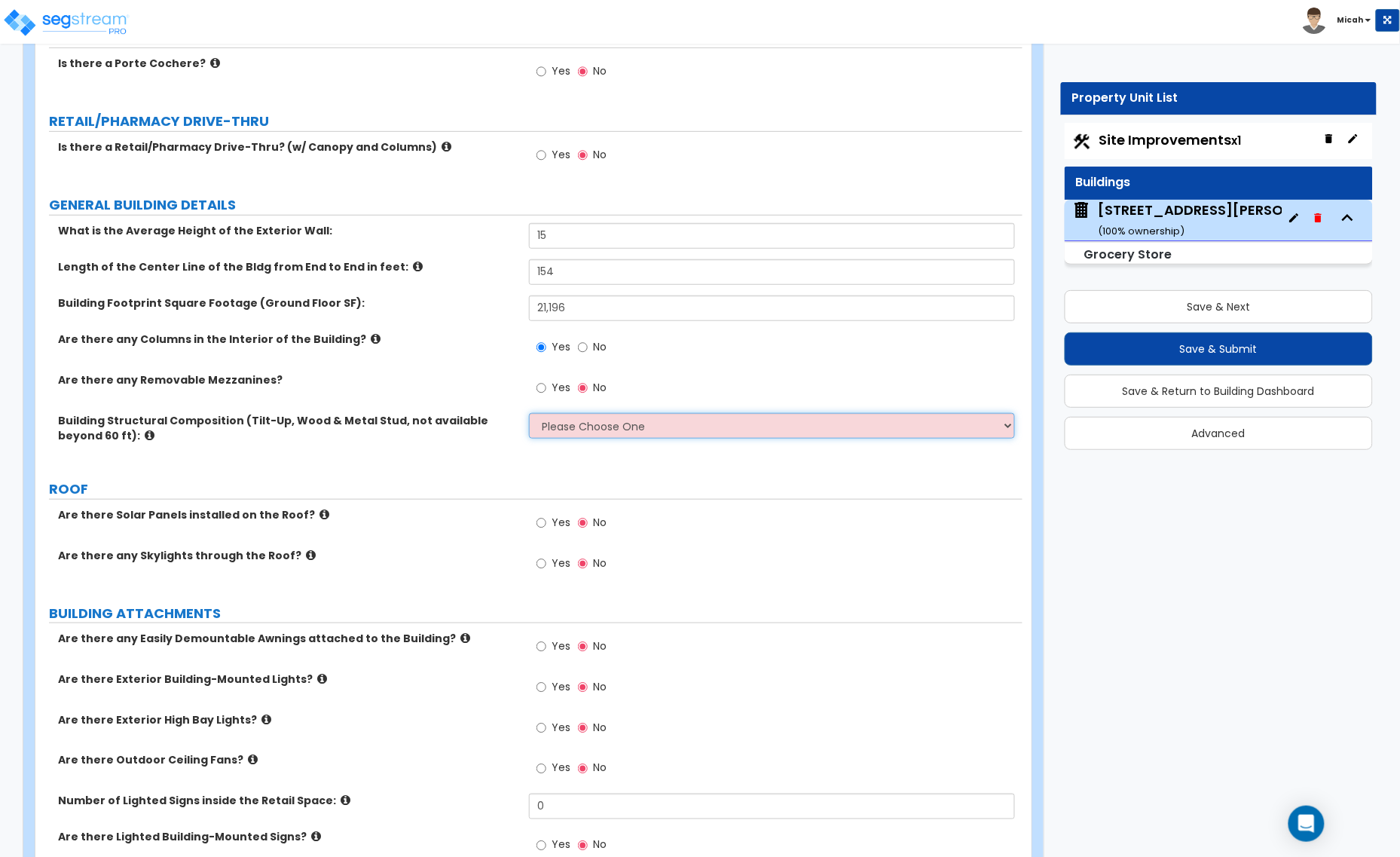
click at [590, 417] on select "Please Choose One Pre-Engineered Metal Building Tilt-up Wall Construction Reinf…" at bounding box center [771, 426] width 486 height 26
select select "6"
click at [529, 413] on select "Please Choose One Pre-Engineered Metal Building Tilt-up Wall Construction Reinf…" at bounding box center [771, 426] width 486 height 26
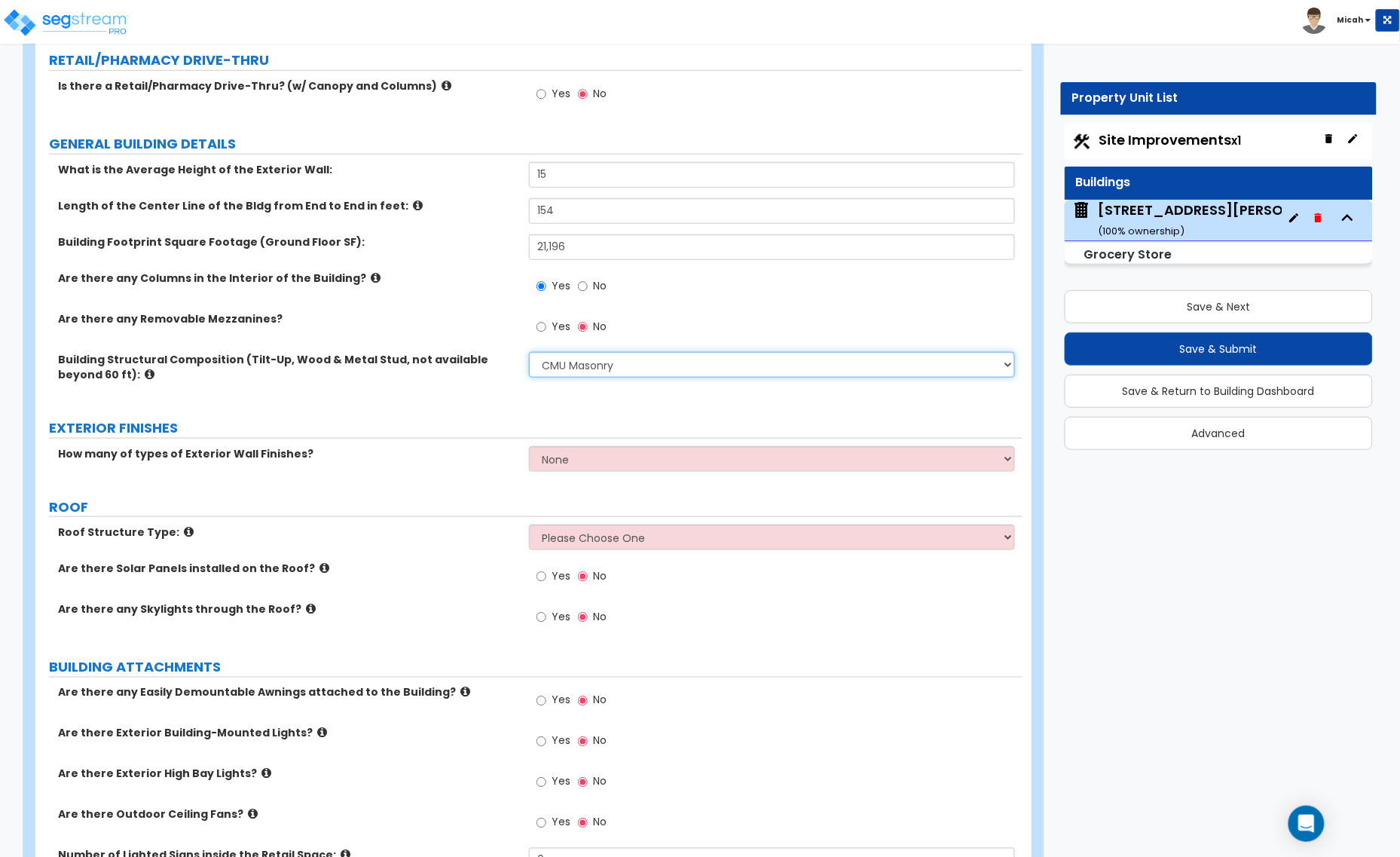
scroll to position [282, 0]
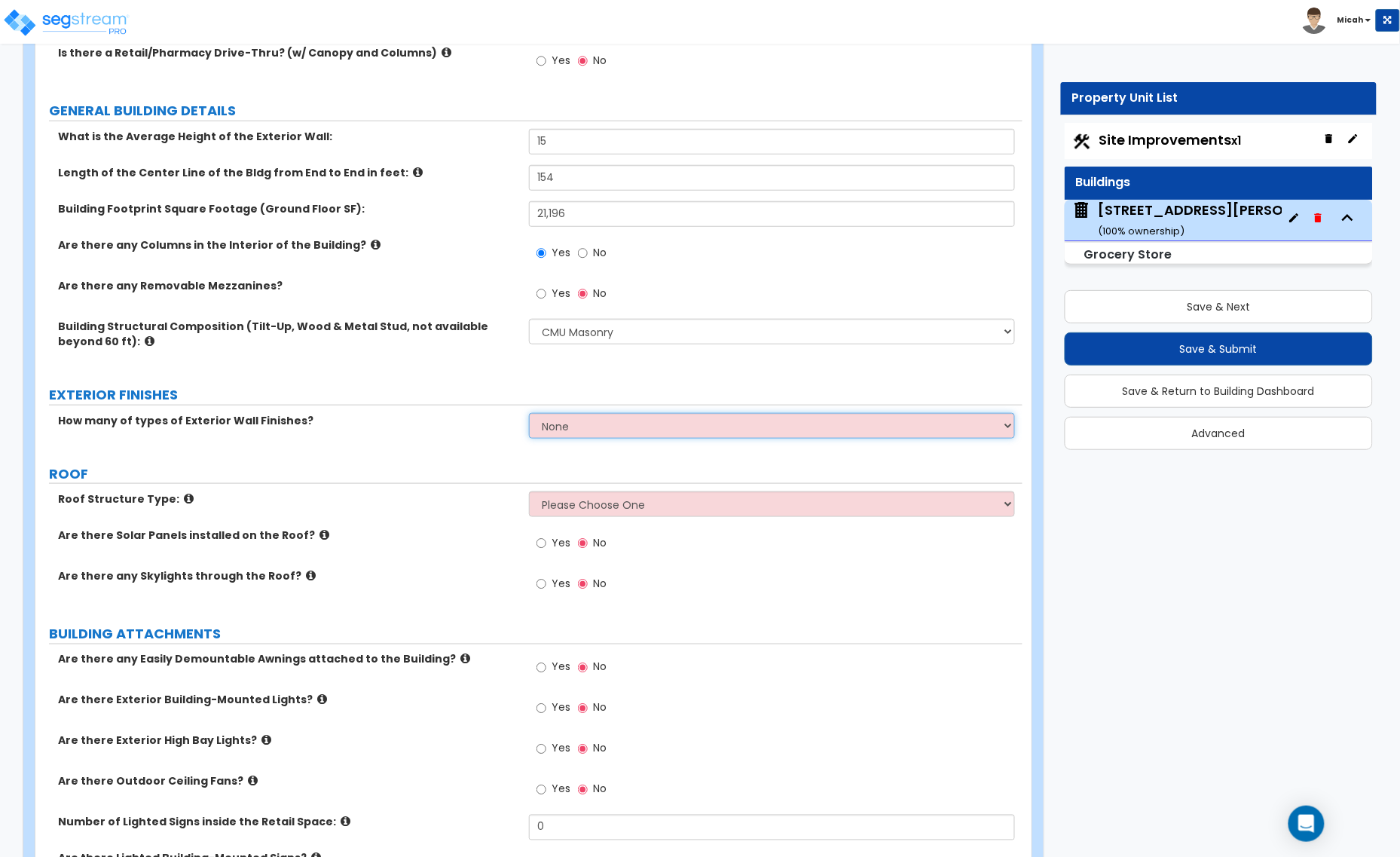
click at [566, 426] on select "None 1 2 3" at bounding box center [771, 426] width 486 height 26
select select "3"
click at [529, 413] on select "None 1 2 3" at bounding box center [771, 426] width 486 height 26
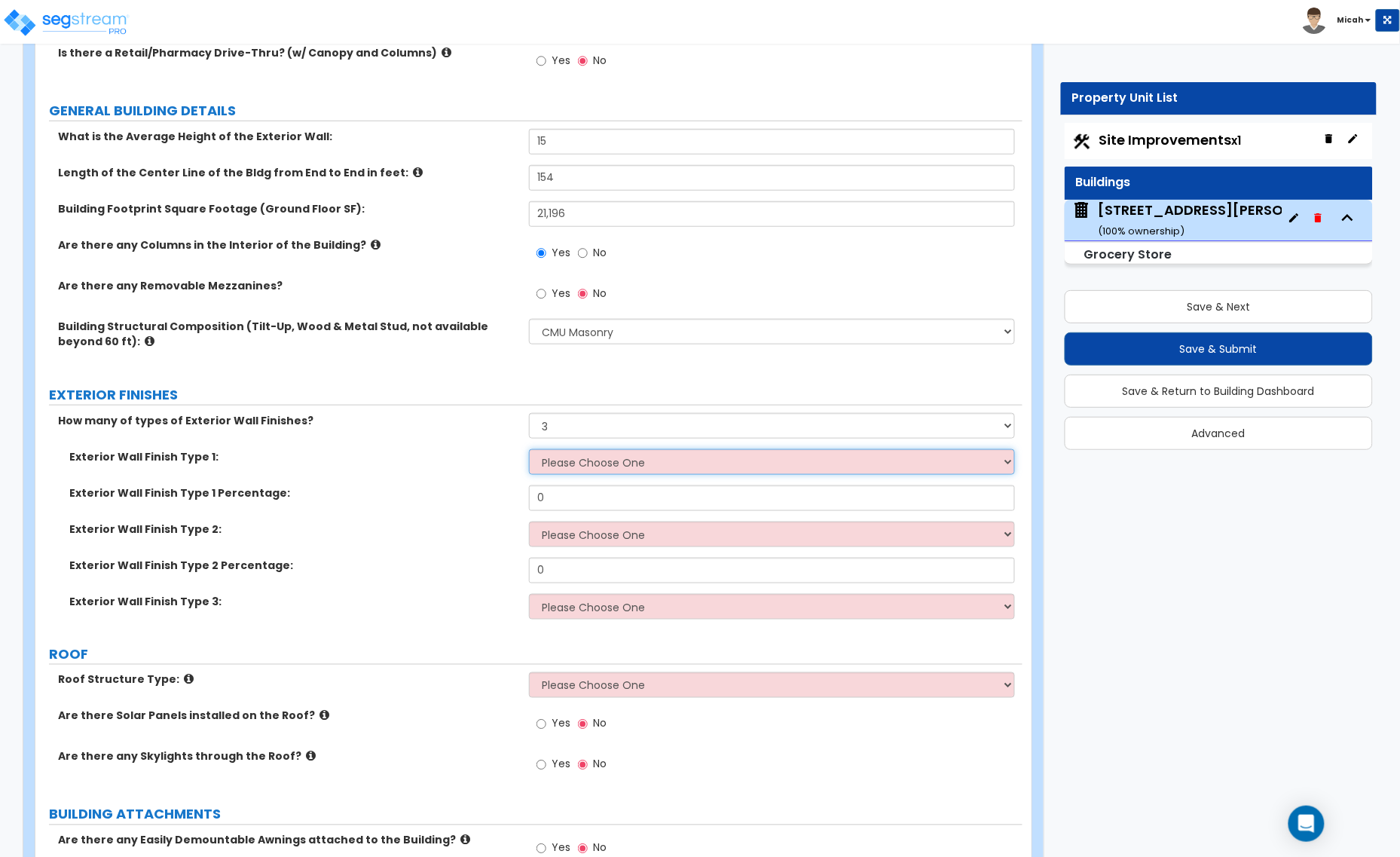
click at [554, 465] on select "Please Choose One No Finish/Shared Wall No Wall Brick Veneer Stone Veneer Wood …" at bounding box center [771, 462] width 486 height 26
select select "3"
click at [529, 450] on select "Please Choose One No Finish/Shared Wall No Wall Brick Veneer Stone Veneer Wood …" at bounding box center [771, 462] width 486 height 26
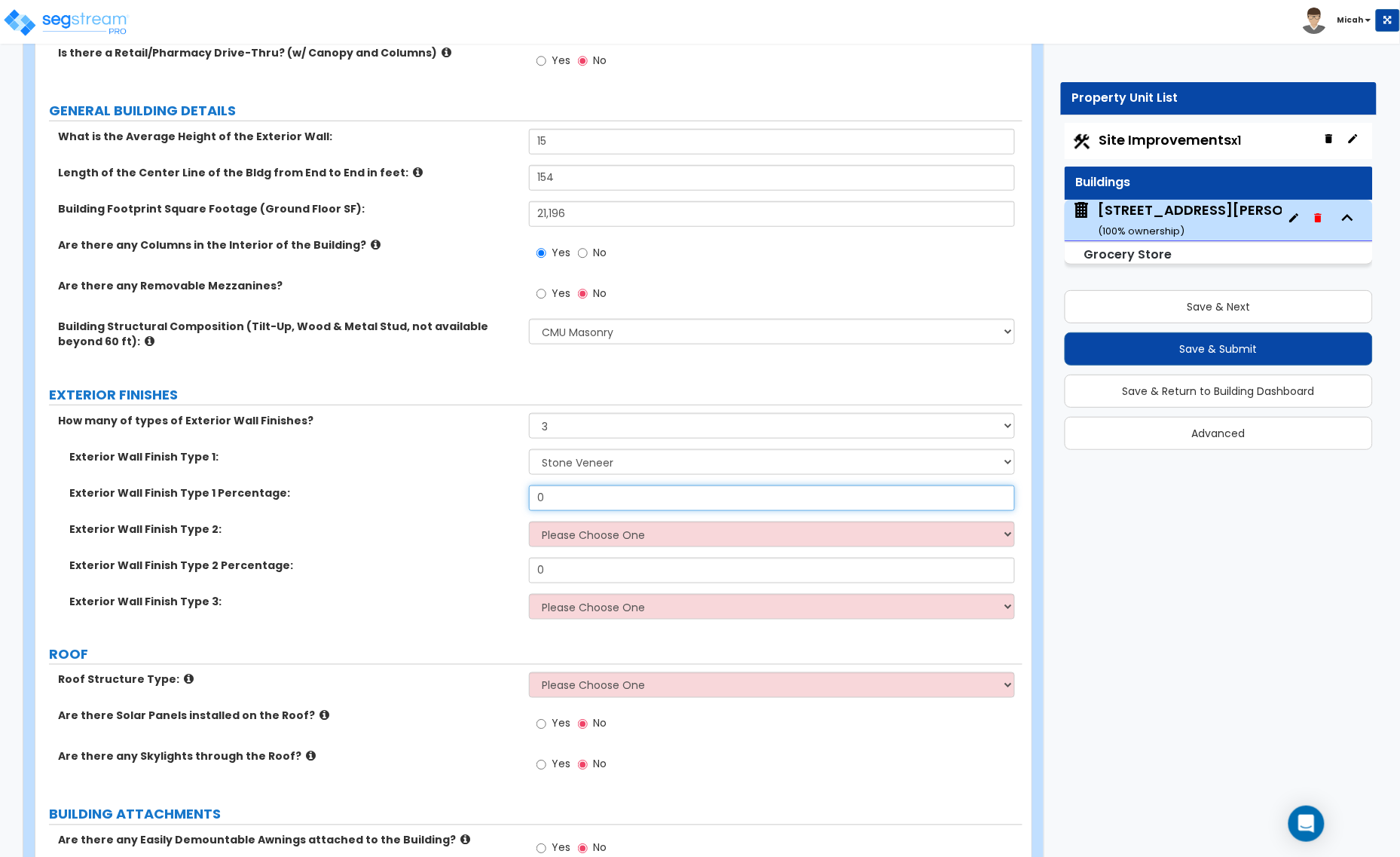
drag, startPoint x: 562, startPoint y: 494, endPoint x: 495, endPoint y: 496, distance: 67.0
click at [495, 496] on div "Exterior Wall Finish Type 1 Percentage: 0" at bounding box center [529, 503] width 987 height 36
type input "10"
click at [557, 536] on select "Please Choose One No Finish/Shared Wall No Wall Brick Veneer Stone Veneer Wood …" at bounding box center [771, 534] width 486 height 26
select select "4"
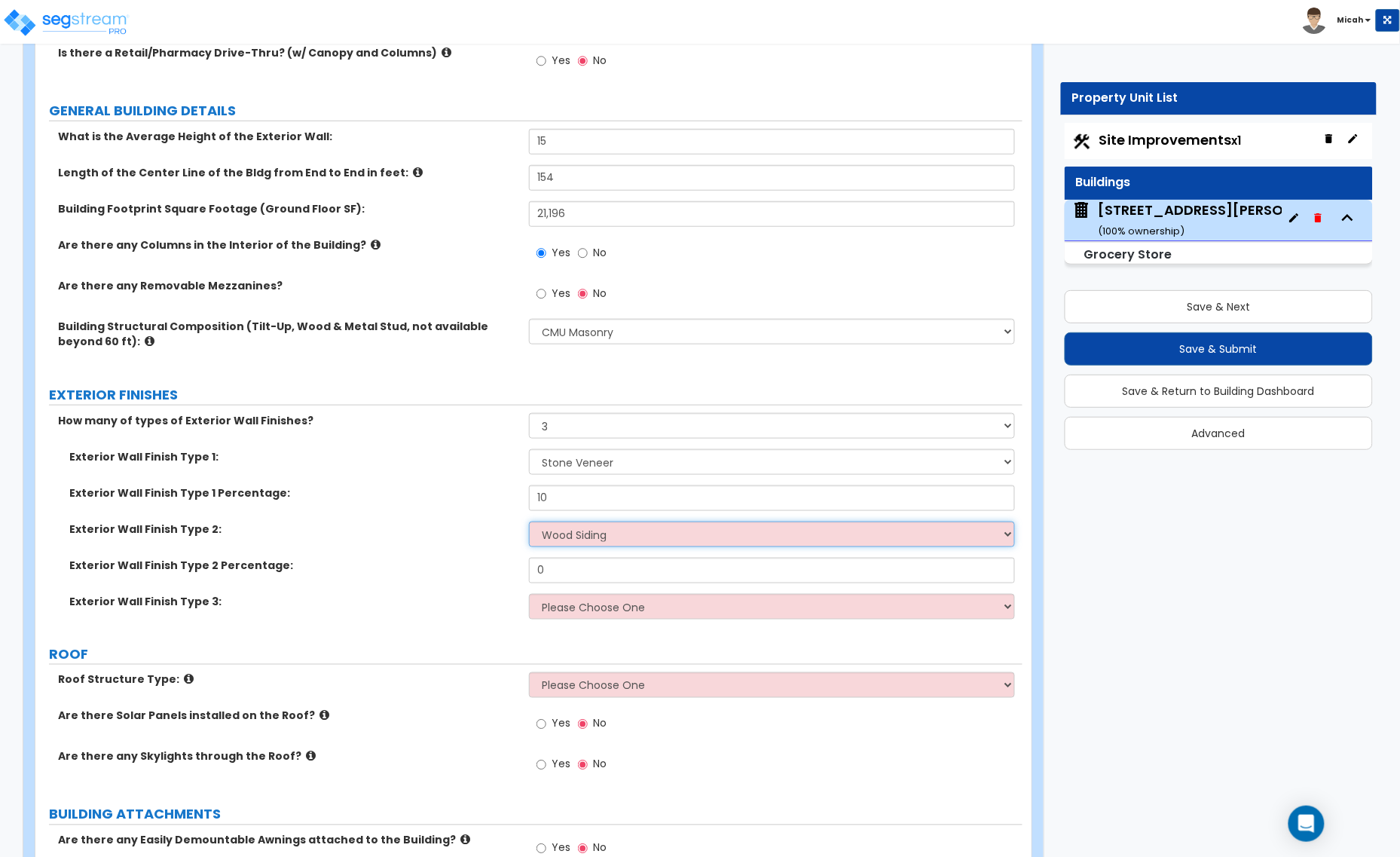
click at [529, 522] on select "Please Choose One No Finish/Shared Wall No Wall Brick Veneer Stone Veneer Wood …" at bounding box center [771, 534] width 486 height 26
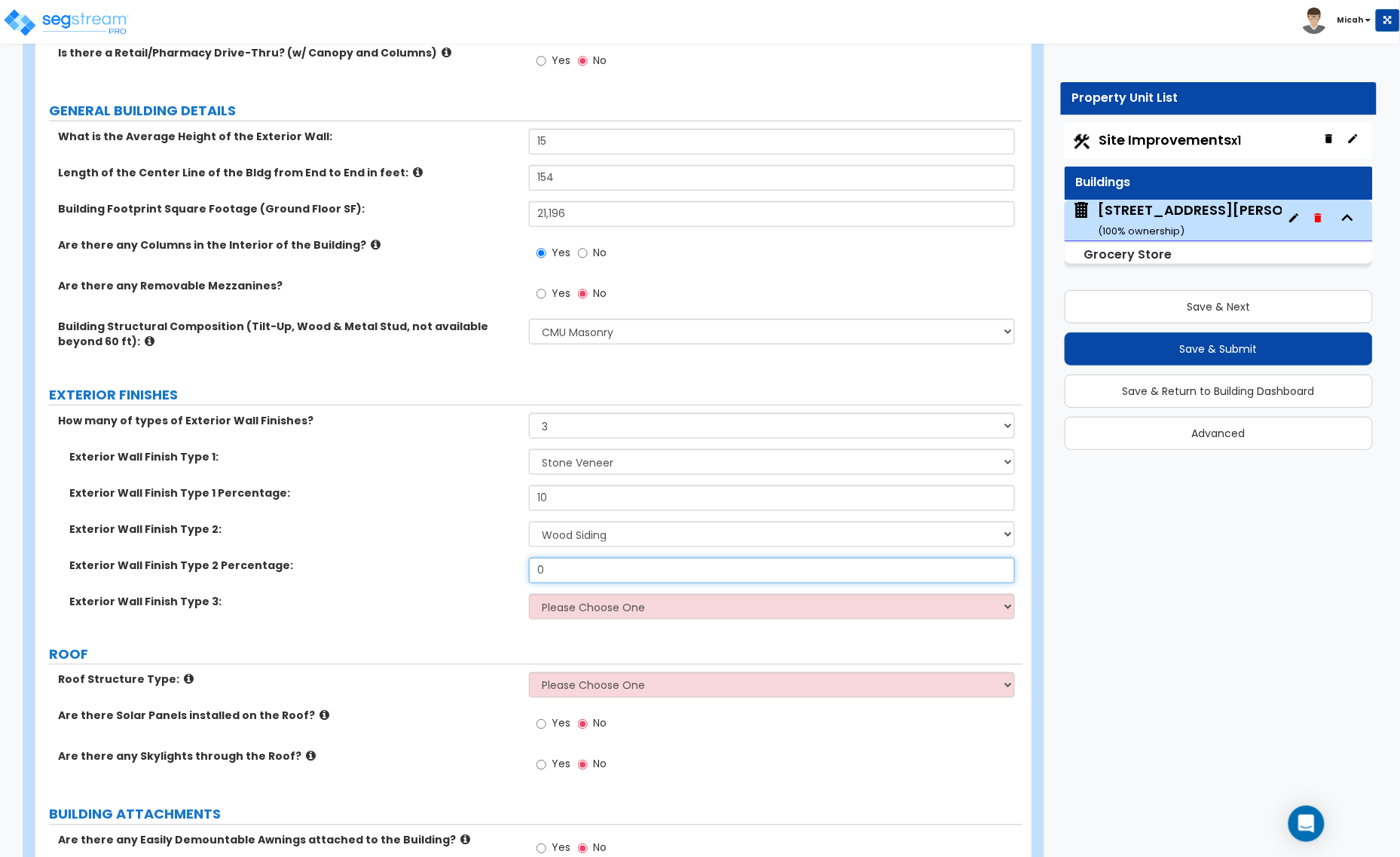
drag, startPoint x: 562, startPoint y: 571, endPoint x: 514, endPoint y: 580, distance: 48.8
click at [515, 580] on div "Exterior Wall Finish Type 2 Percentage: 0" at bounding box center [529, 575] width 987 height 36
type input "25"
click at [562, 603] on select "Please Choose One No Finish/Shared Wall No Wall Brick Veneer Stone Veneer Wood …" at bounding box center [771, 607] width 486 height 26
select select "10"
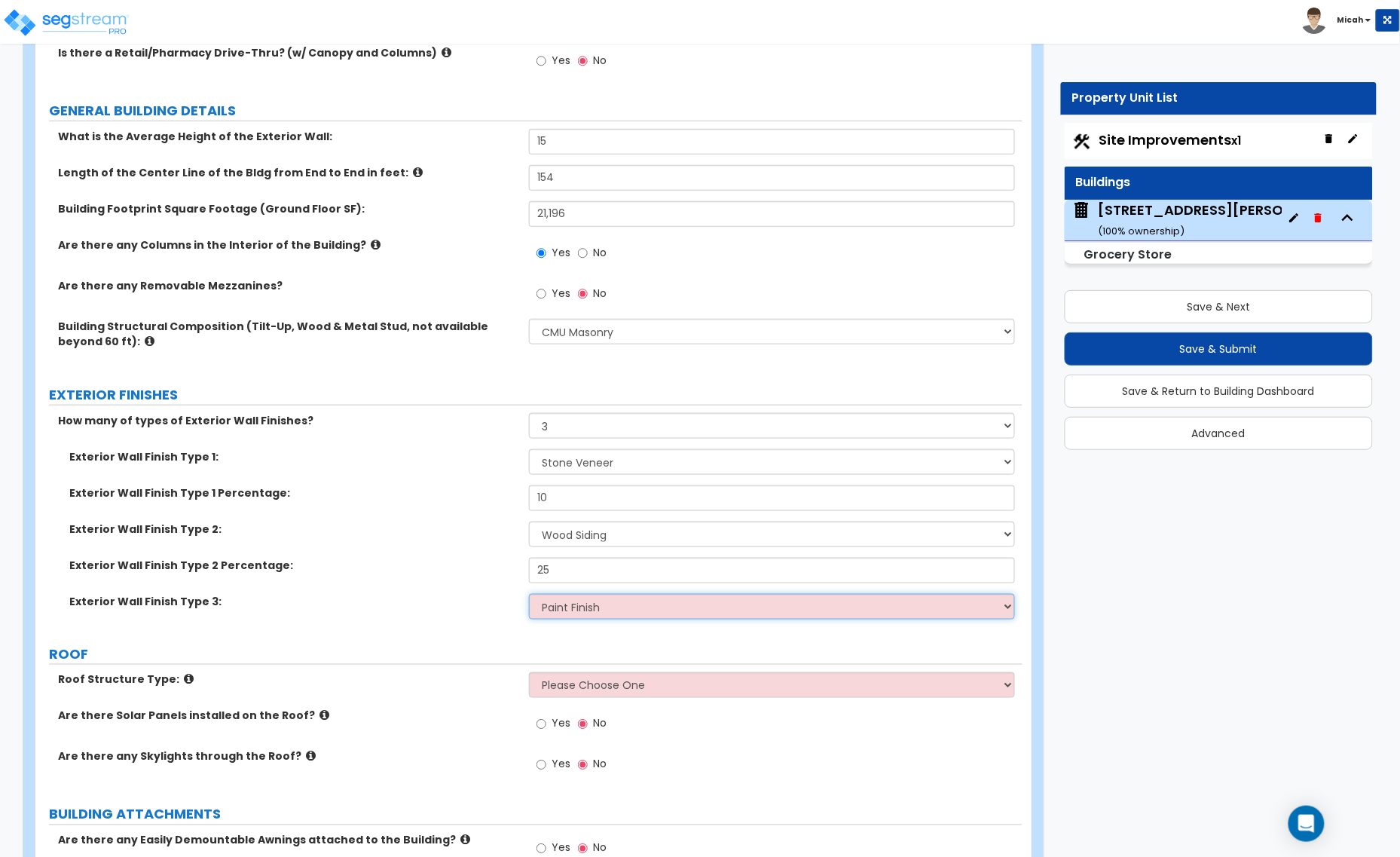
click at [529, 595] on select "Please Choose One No Finish/Shared Wall No Wall Brick Veneer Stone Veneer Wood …" at bounding box center [771, 607] width 486 height 26
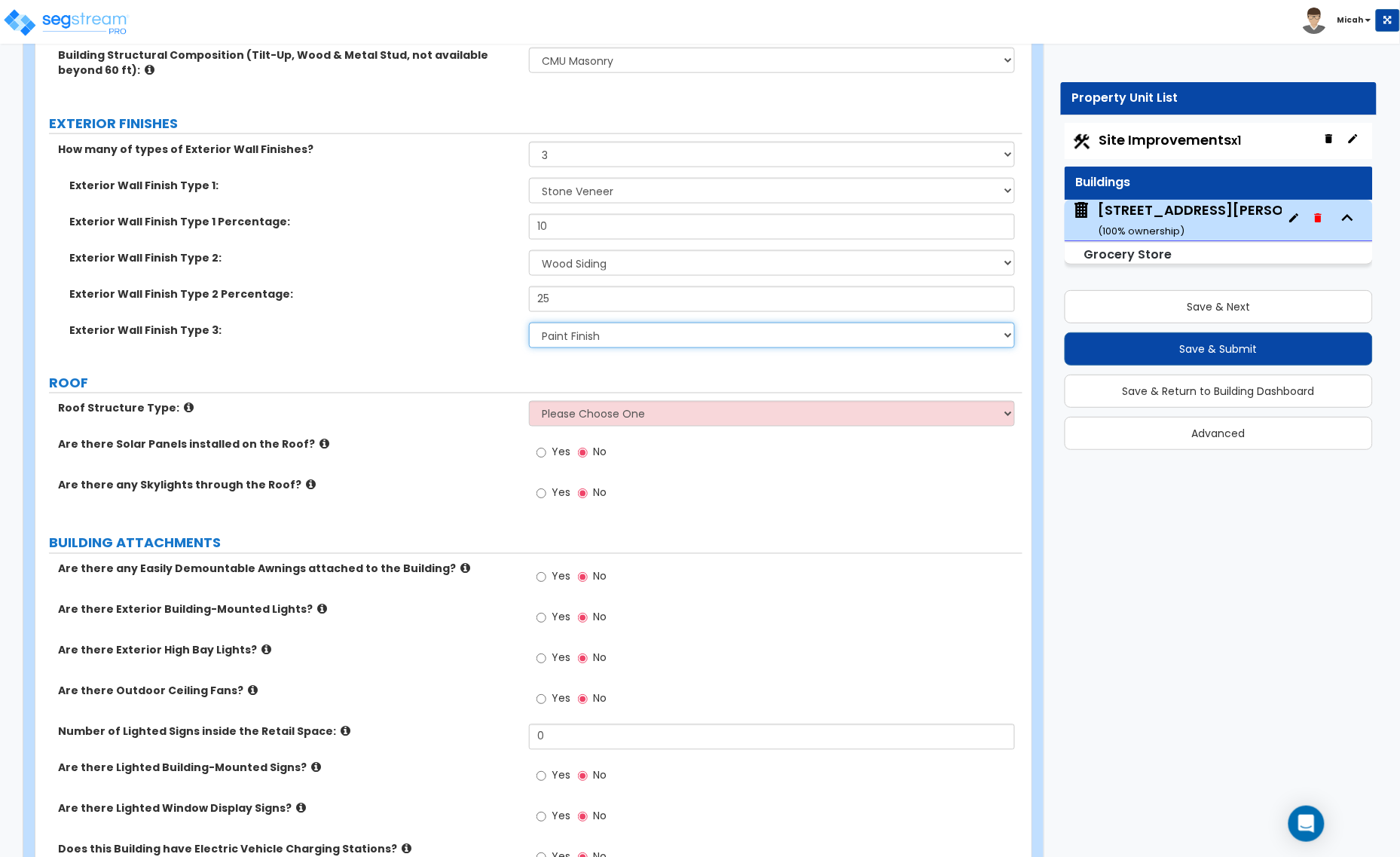
scroll to position [566, 0]
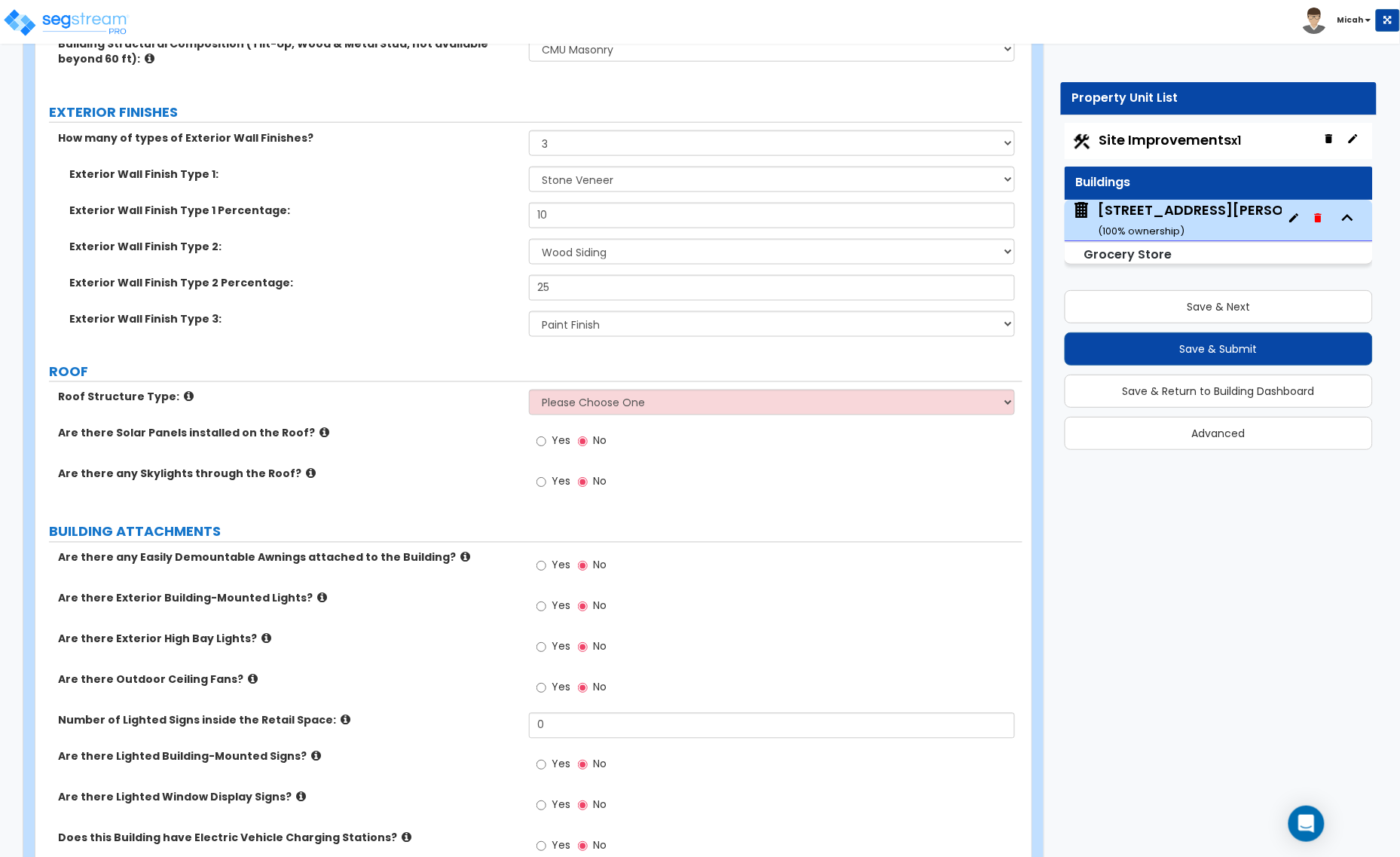
click at [184, 396] on icon at bounding box center [189, 397] width 10 height 11
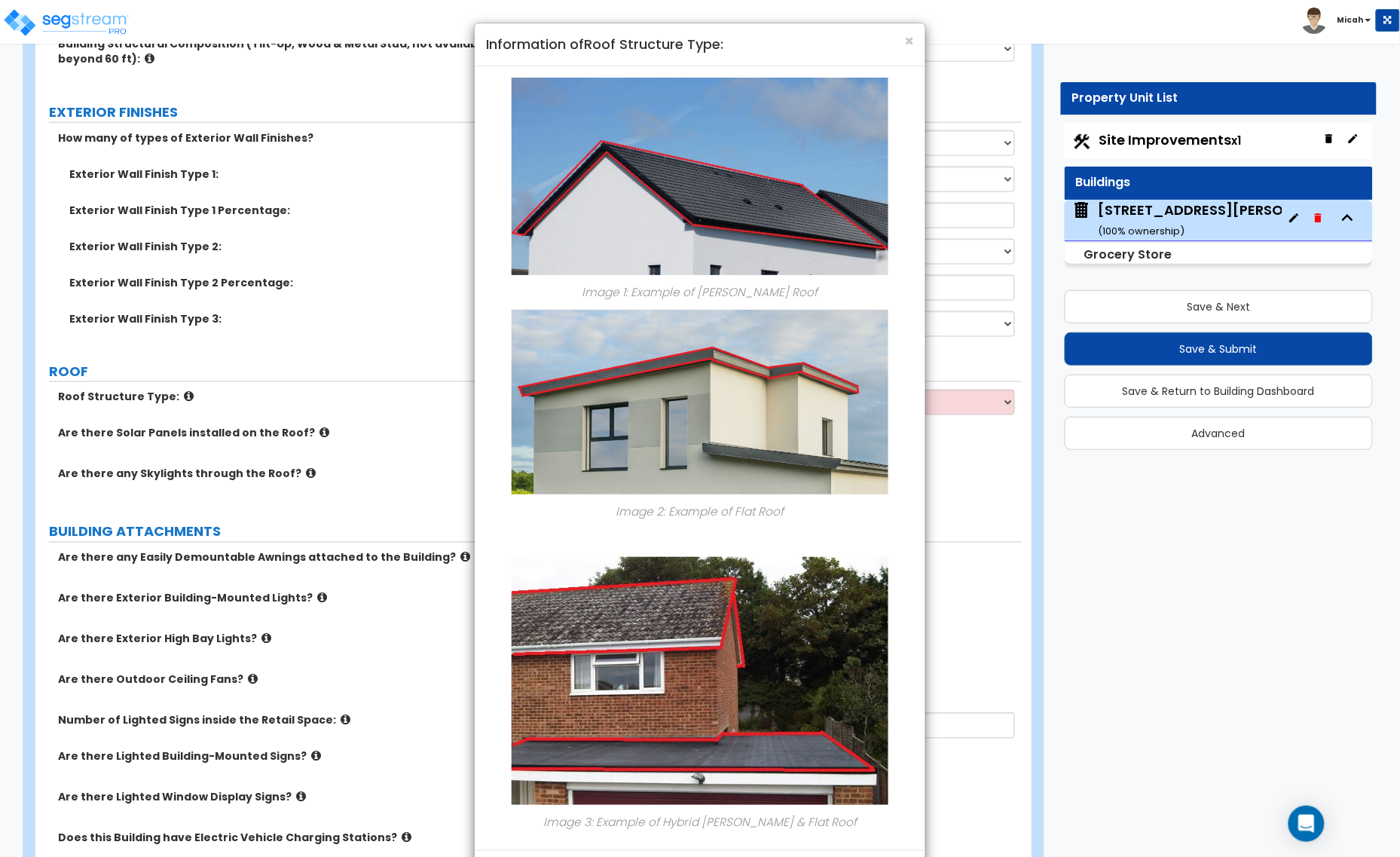
scroll to position [66, 0]
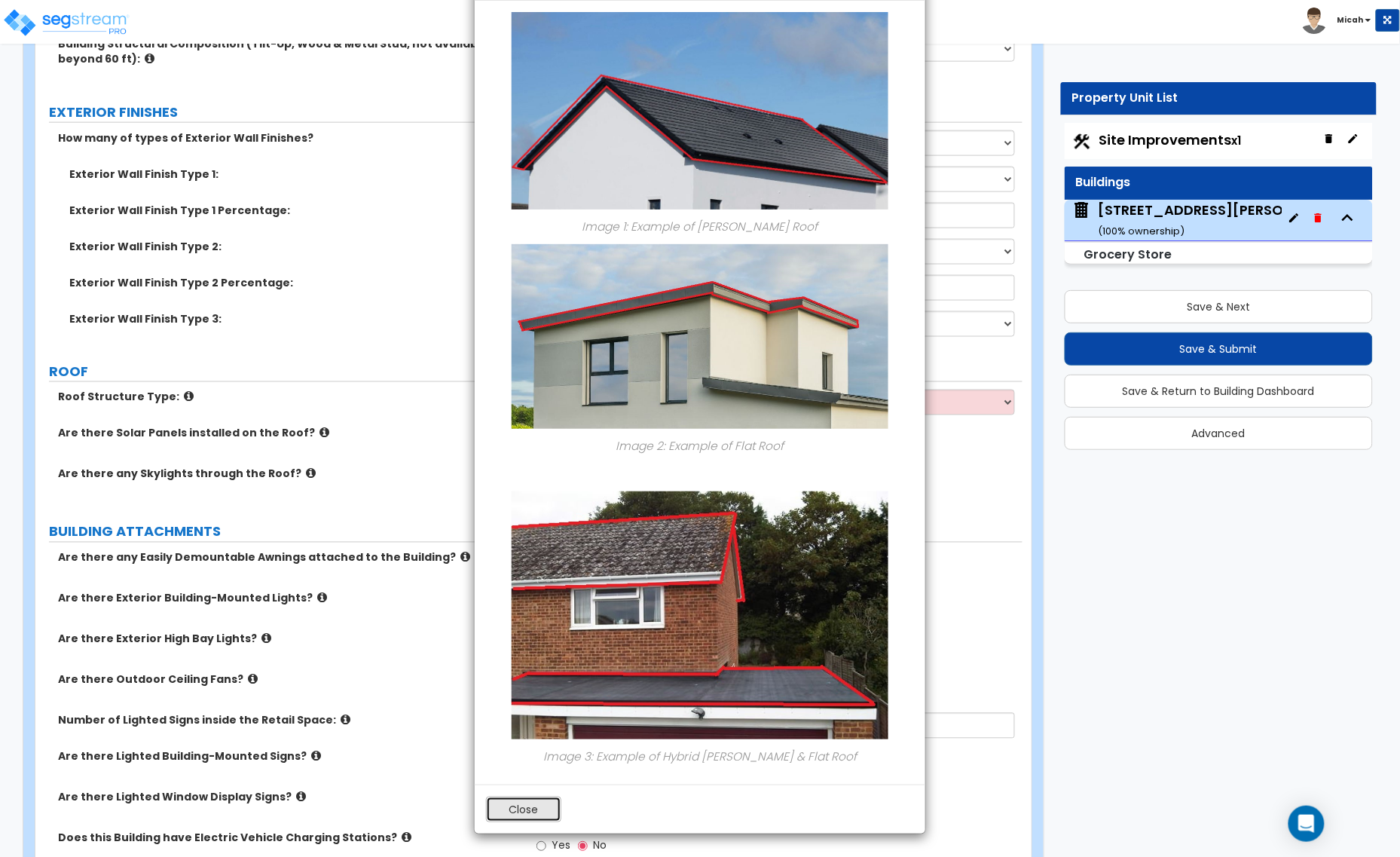
click at [505, 799] on button "Close" at bounding box center [523, 809] width 75 height 26
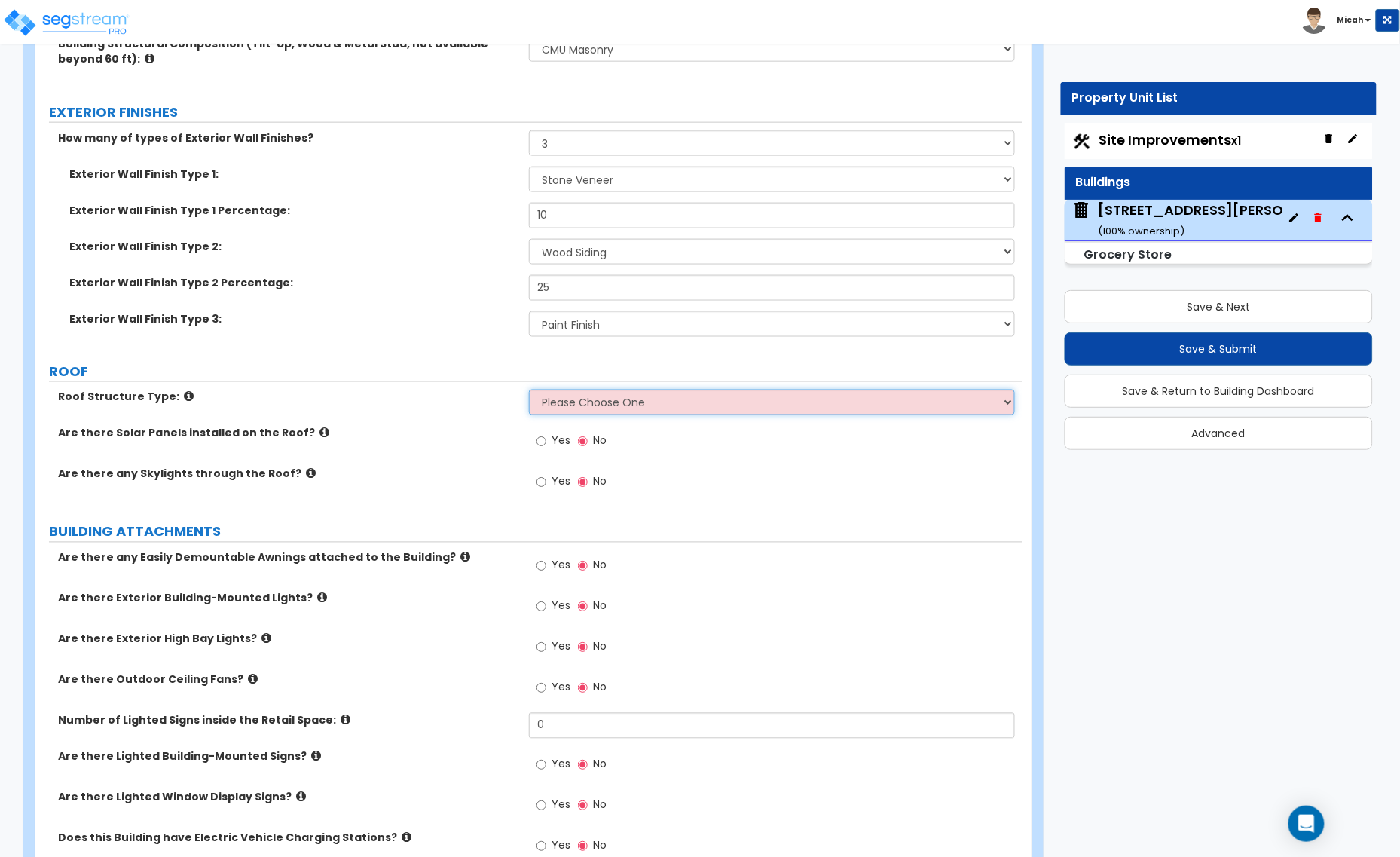
click at [733, 401] on select "Please Choose One Gable Roof Flat Roof Hybrid Gable & Flat Roof" at bounding box center [771, 402] width 486 height 26
select select "2"
click at [529, 391] on select "Please Choose One Gable Roof Flat Roof Hybrid Gable & Flat Roof" at bounding box center [771, 402] width 486 height 26
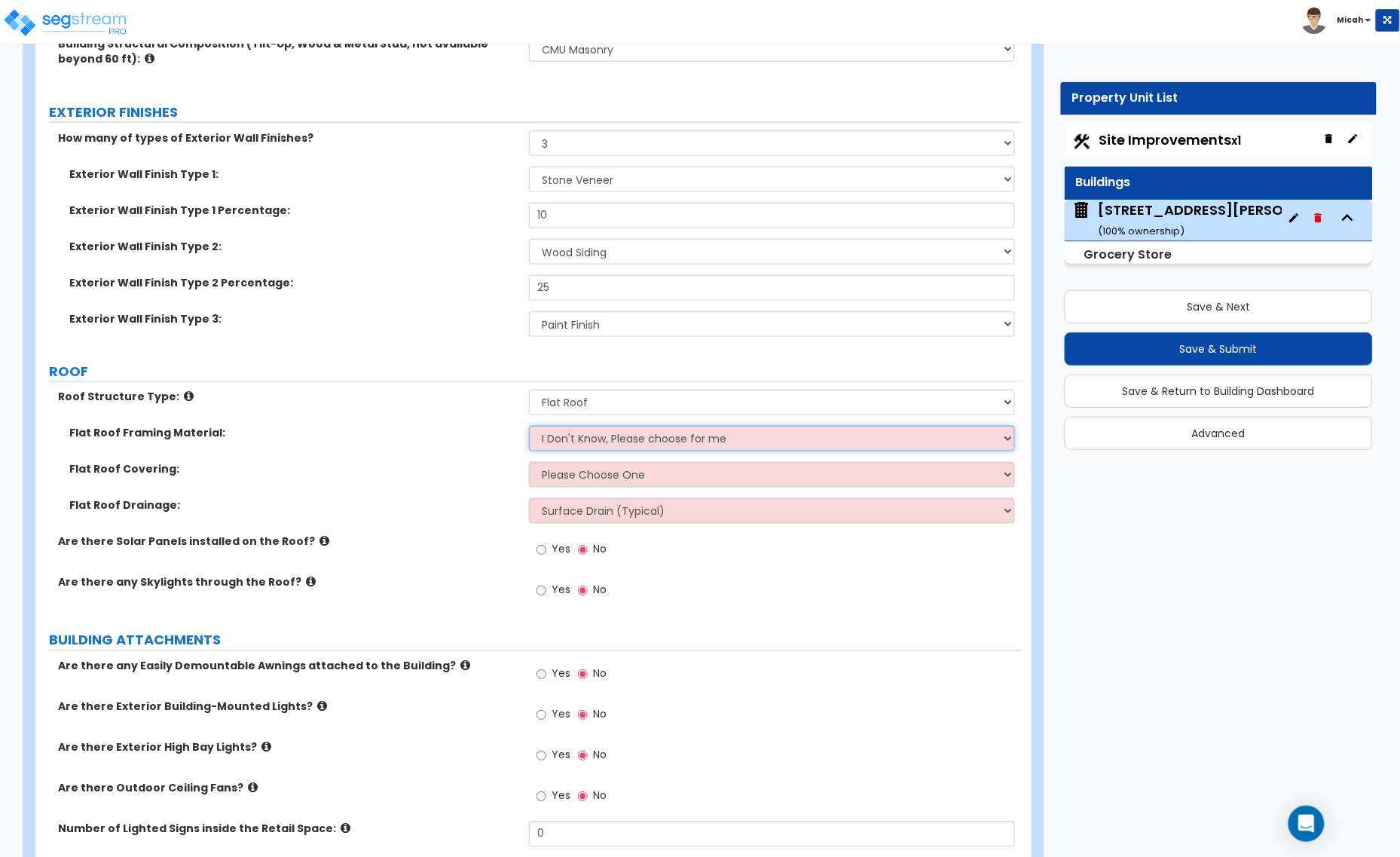
click at [576, 443] on select "I Don't Know, Please choose for me Metal Wood" at bounding box center [771, 439] width 486 height 26
select select "1"
click at [529, 427] on select "I Don't Know, Please choose for me Metal Wood" at bounding box center [771, 439] width 486 height 26
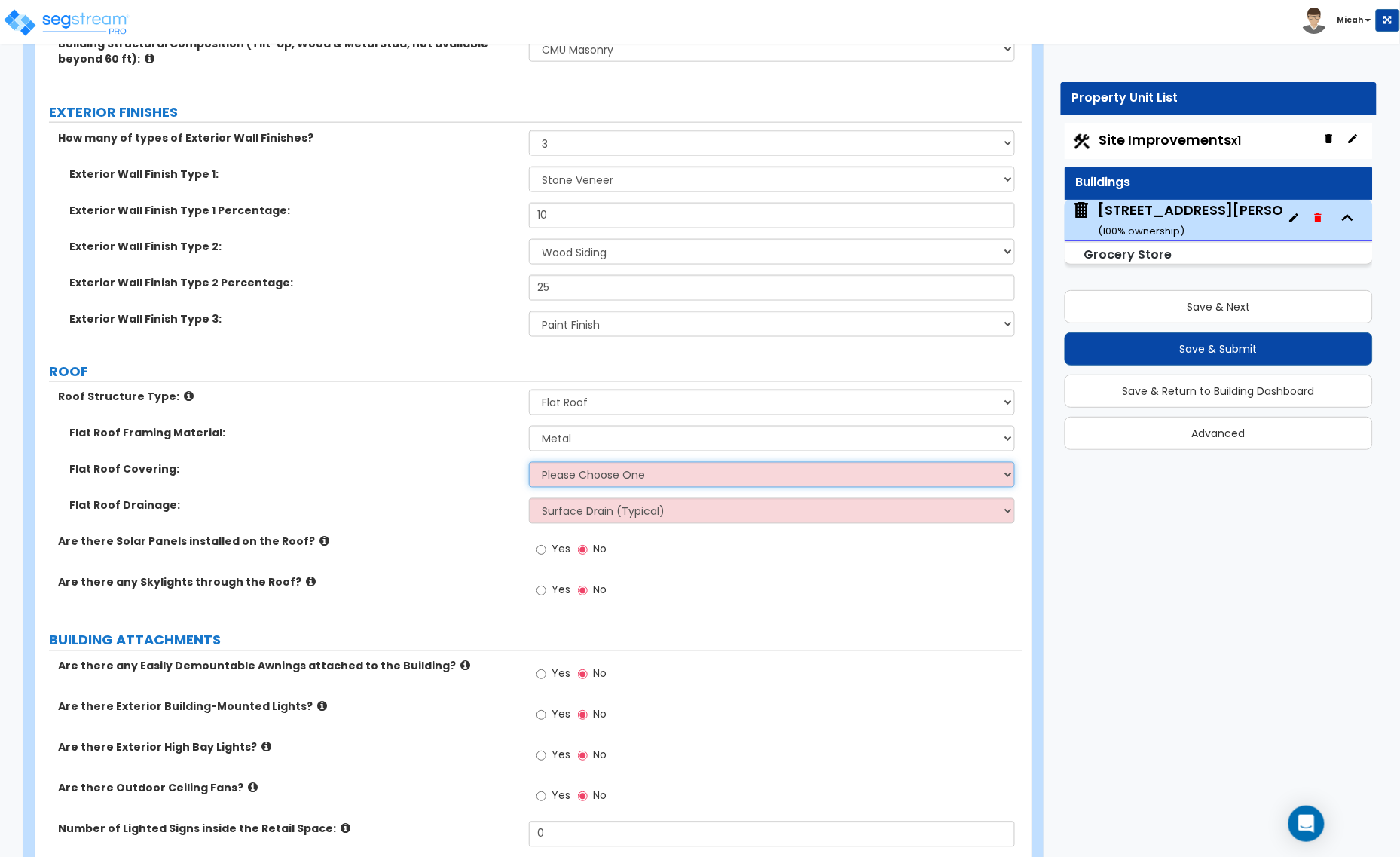
click at [581, 483] on select "Please Choose One Rolled Asphalt PVC Membrane Plastic (EPDM) Membrane Asphalt F…" at bounding box center [771, 475] width 486 height 26
select select "3"
click at [529, 464] on select "Please Choose One Rolled Asphalt PVC Membrane Plastic (EPDM) Membrane Asphalt F…" at bounding box center [771, 475] width 486 height 26
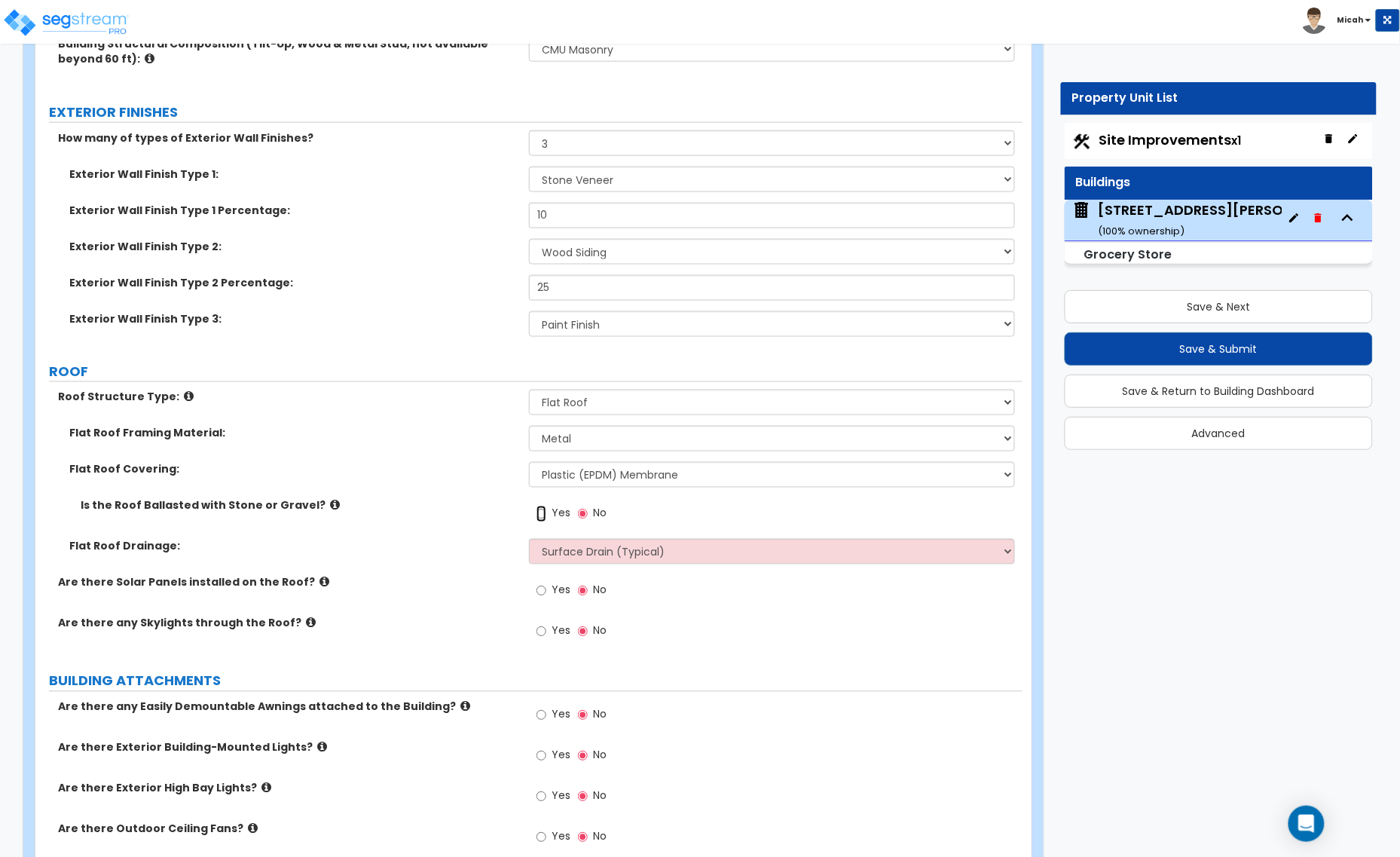
click at [543, 514] on input "Yes" at bounding box center [541, 514] width 10 height 16
radio input "true"
click at [562, 557] on select "Surface Drain (Typical) Gutters Downspout Only" at bounding box center [771, 552] width 486 height 26
click at [570, 555] on select "Surface Drain (Typical) Gutters Downspout Only" at bounding box center [771, 552] width 486 height 26
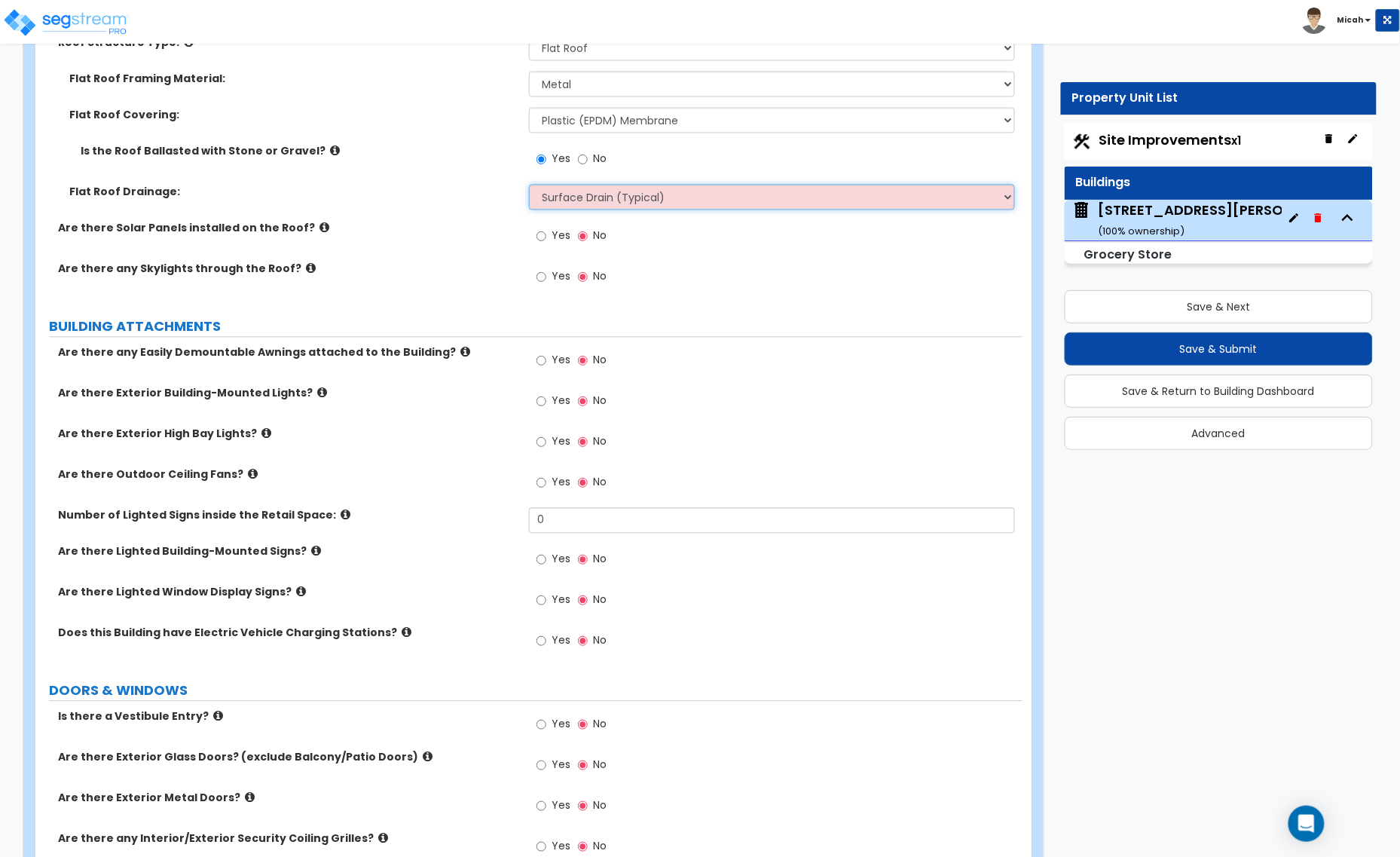
scroll to position [942, 0]
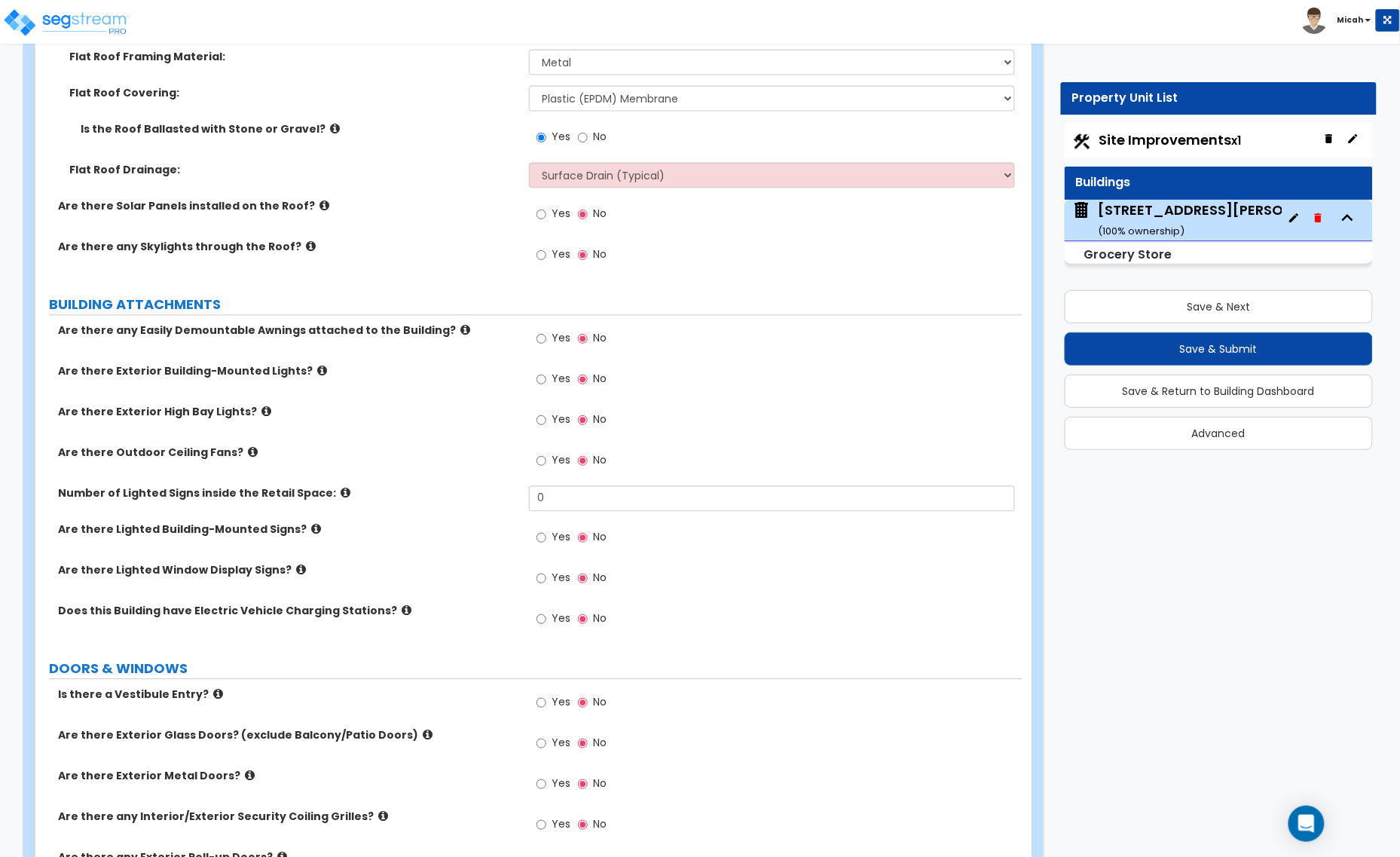
click at [317, 369] on icon at bounding box center [322, 370] width 10 height 11
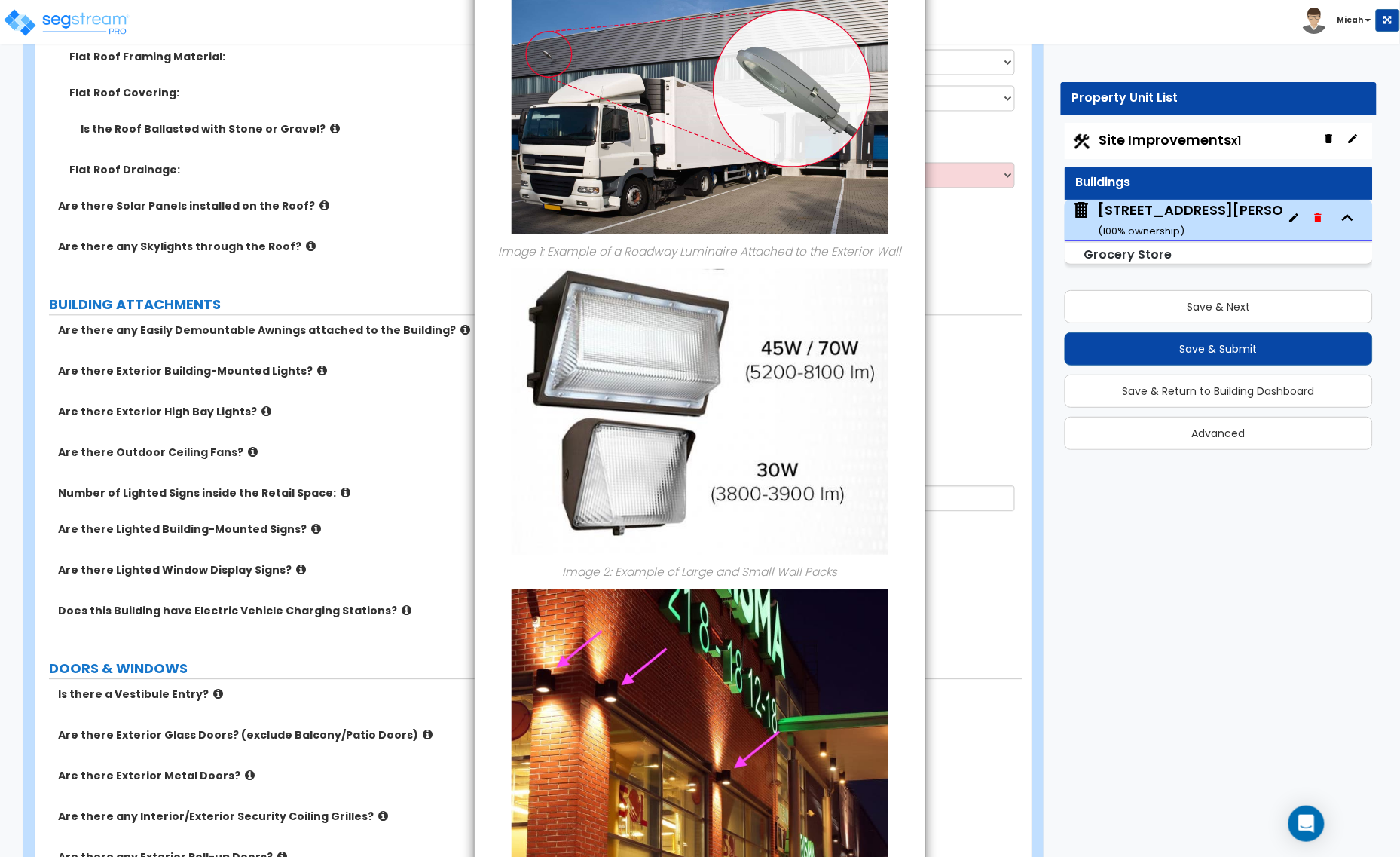
scroll to position [0, 0]
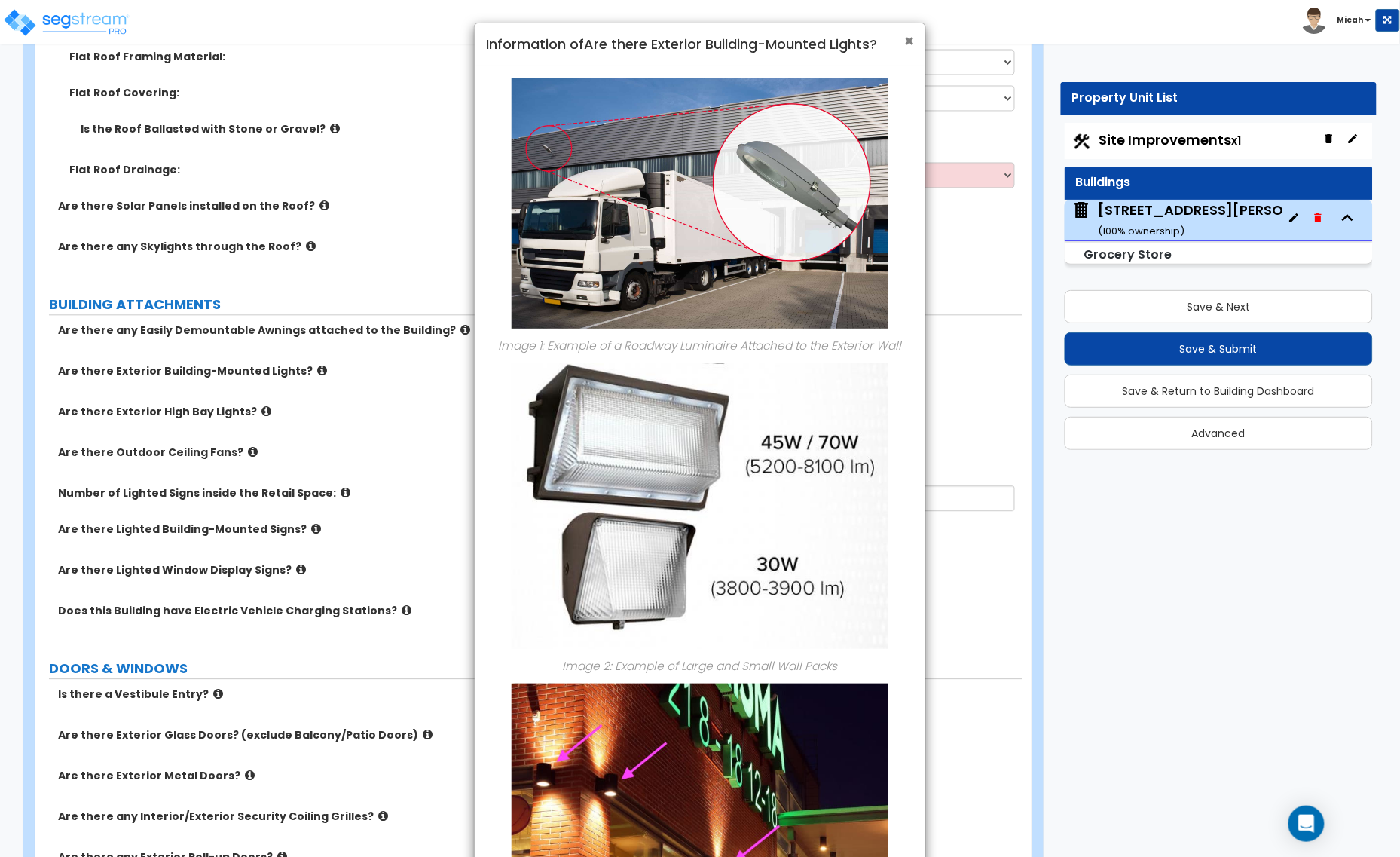
click at [904, 49] on span "×" at bounding box center [909, 41] width 10 height 22
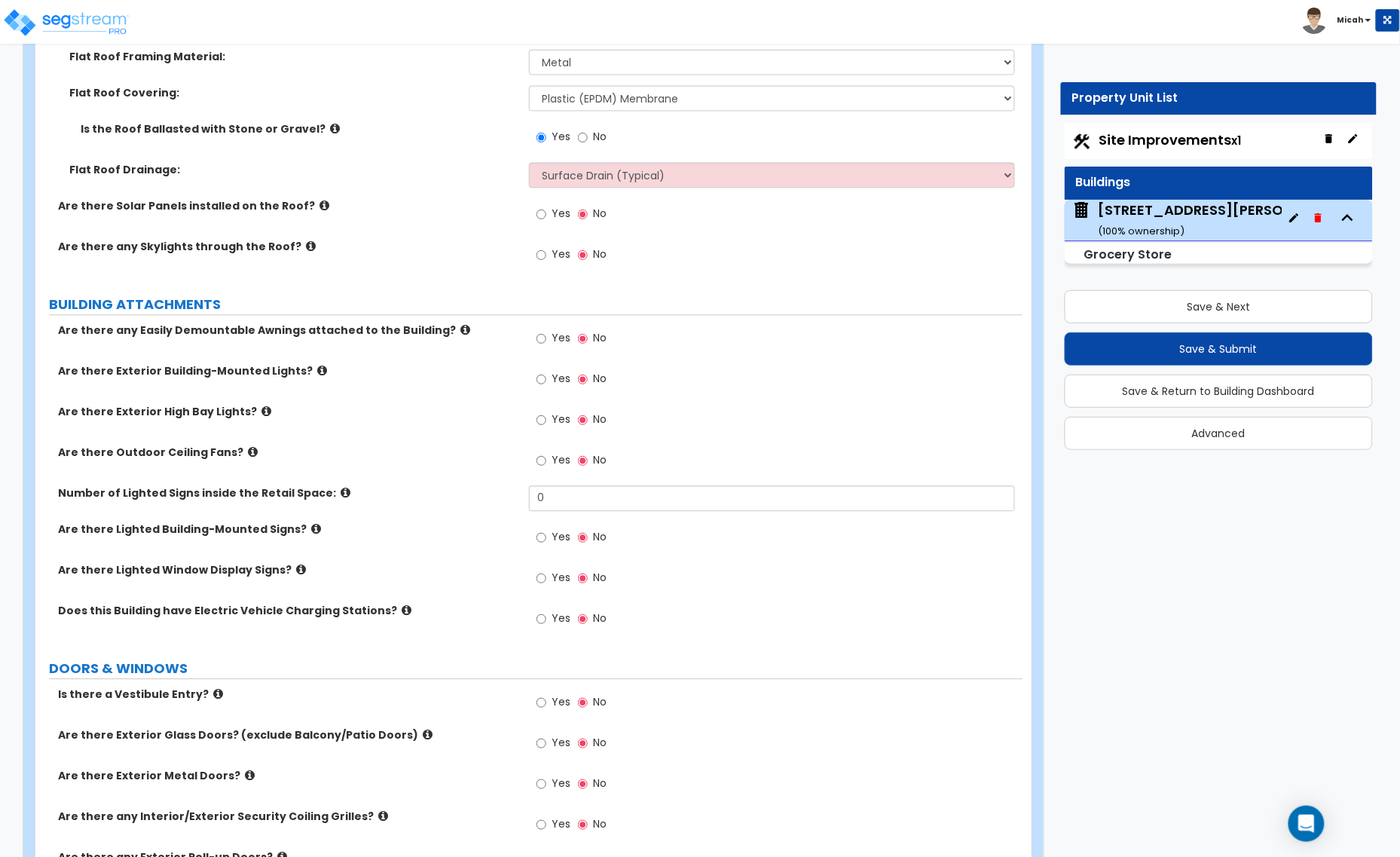
click at [536, 382] on div "Yes No" at bounding box center [571, 380] width 85 height 35
click at [547, 383] on label "Yes" at bounding box center [552, 380] width 34 height 26
click at [546, 383] on input "Yes" at bounding box center [541, 379] width 10 height 16
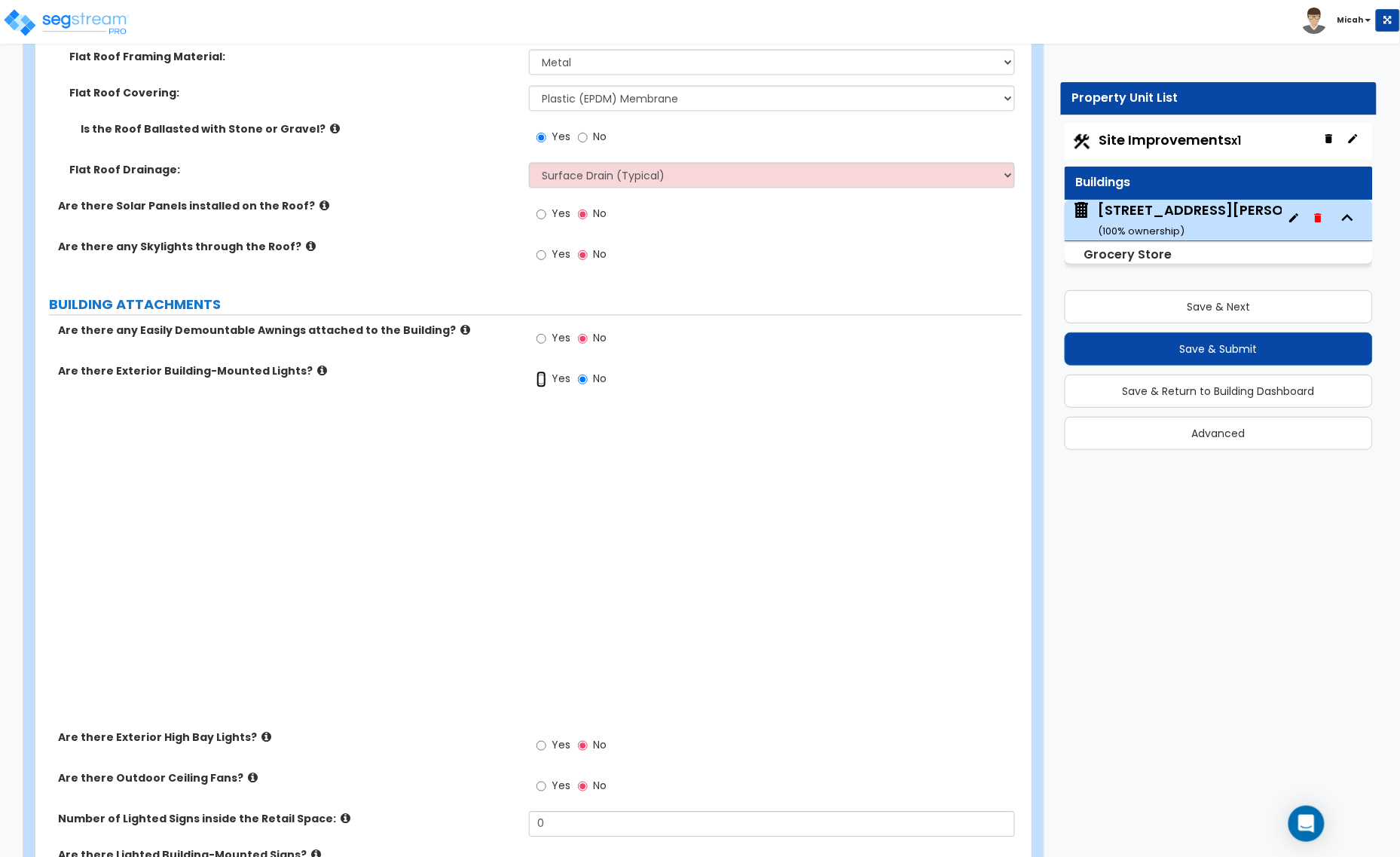
radio input "true"
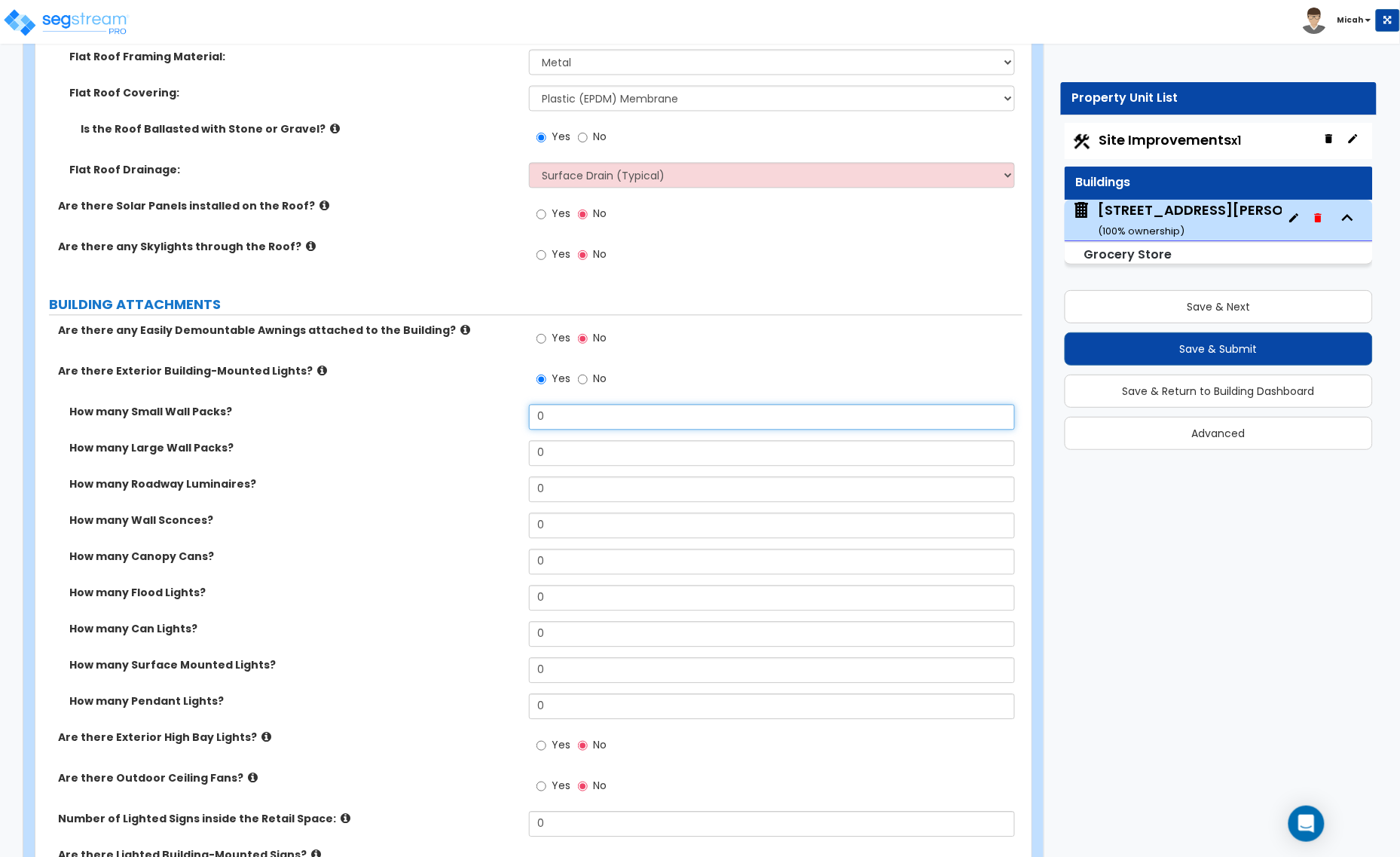
drag, startPoint x: 547, startPoint y: 422, endPoint x: 514, endPoint y: 424, distance: 33.1
click at [514, 424] on div "How many Small Wall Packs? 0" at bounding box center [529, 422] width 987 height 36
type input "9"
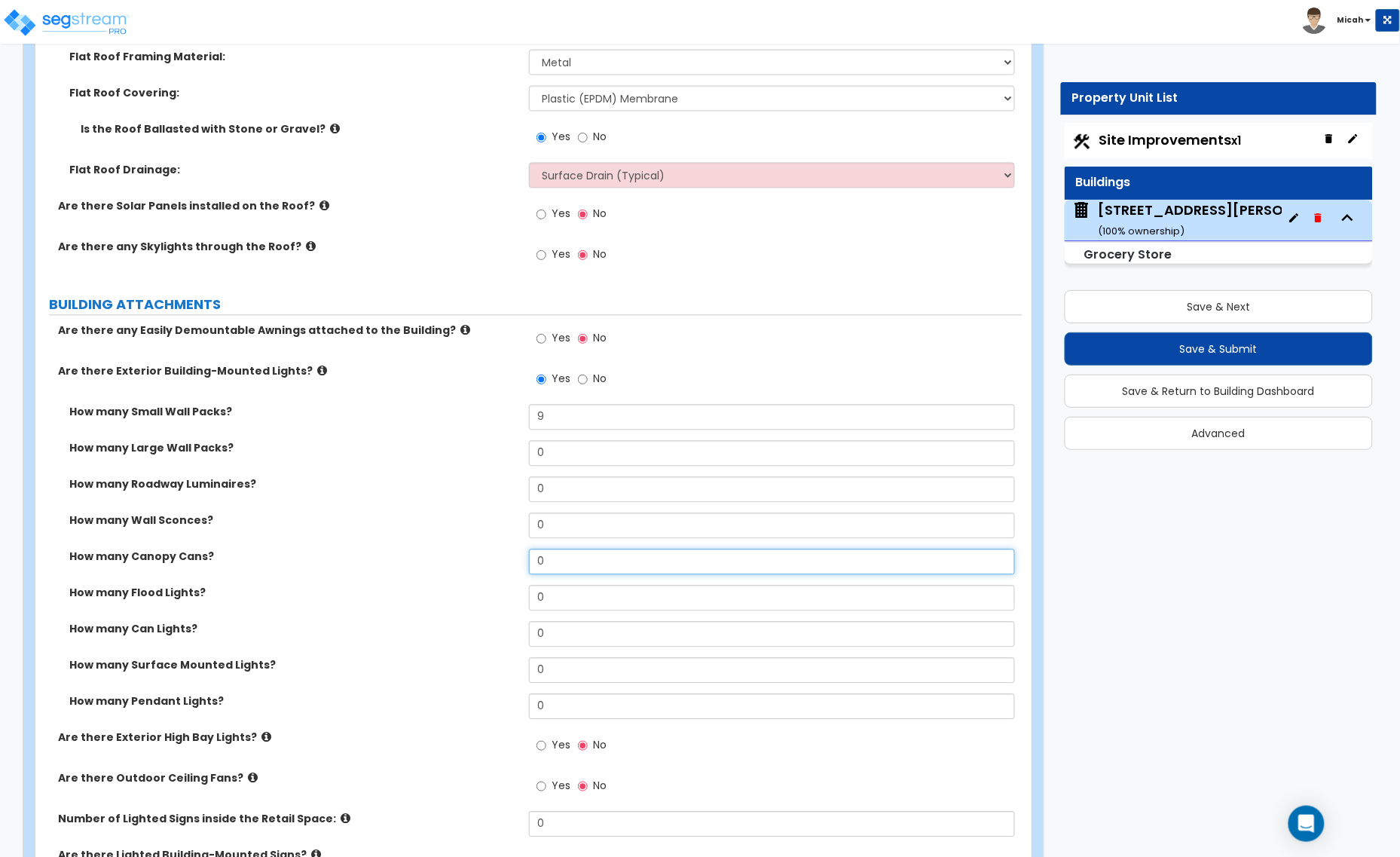
drag, startPoint x: 549, startPoint y: 559, endPoint x: 528, endPoint y: 562, distance: 21.2
click at [528, 562] on div "How many Canopy Cans? 0" at bounding box center [529, 566] width 987 height 36
drag, startPoint x: 553, startPoint y: 559, endPoint x: 532, endPoint y: 562, distance: 21.2
click at [532, 562] on input "6" at bounding box center [771, 562] width 486 height 26
type input "0"
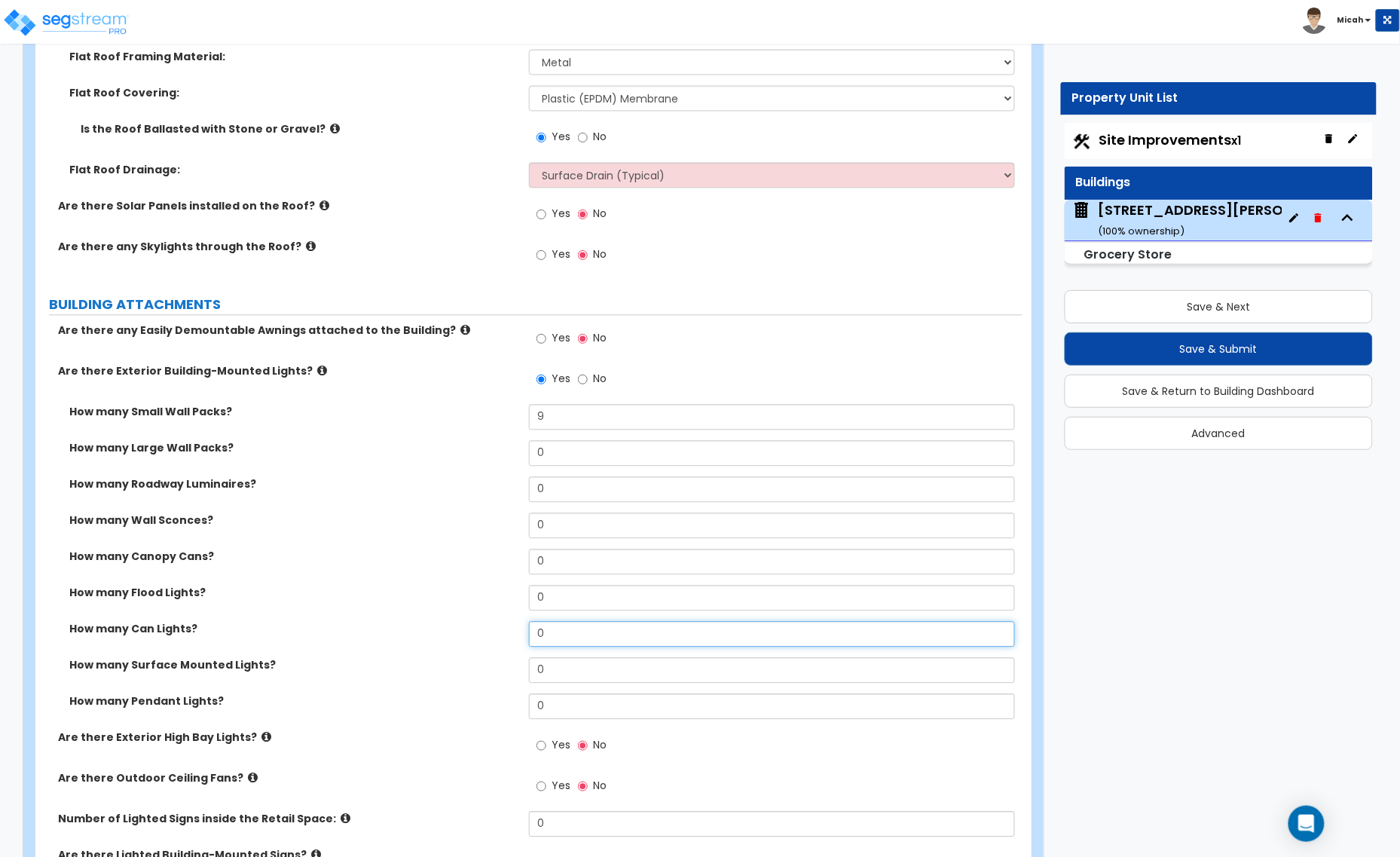
drag, startPoint x: 555, startPoint y: 633, endPoint x: 523, endPoint y: 633, distance: 32.0
click at [523, 633] on div "How many Can Lights? 0" at bounding box center [529, 639] width 987 height 36
type input "6"
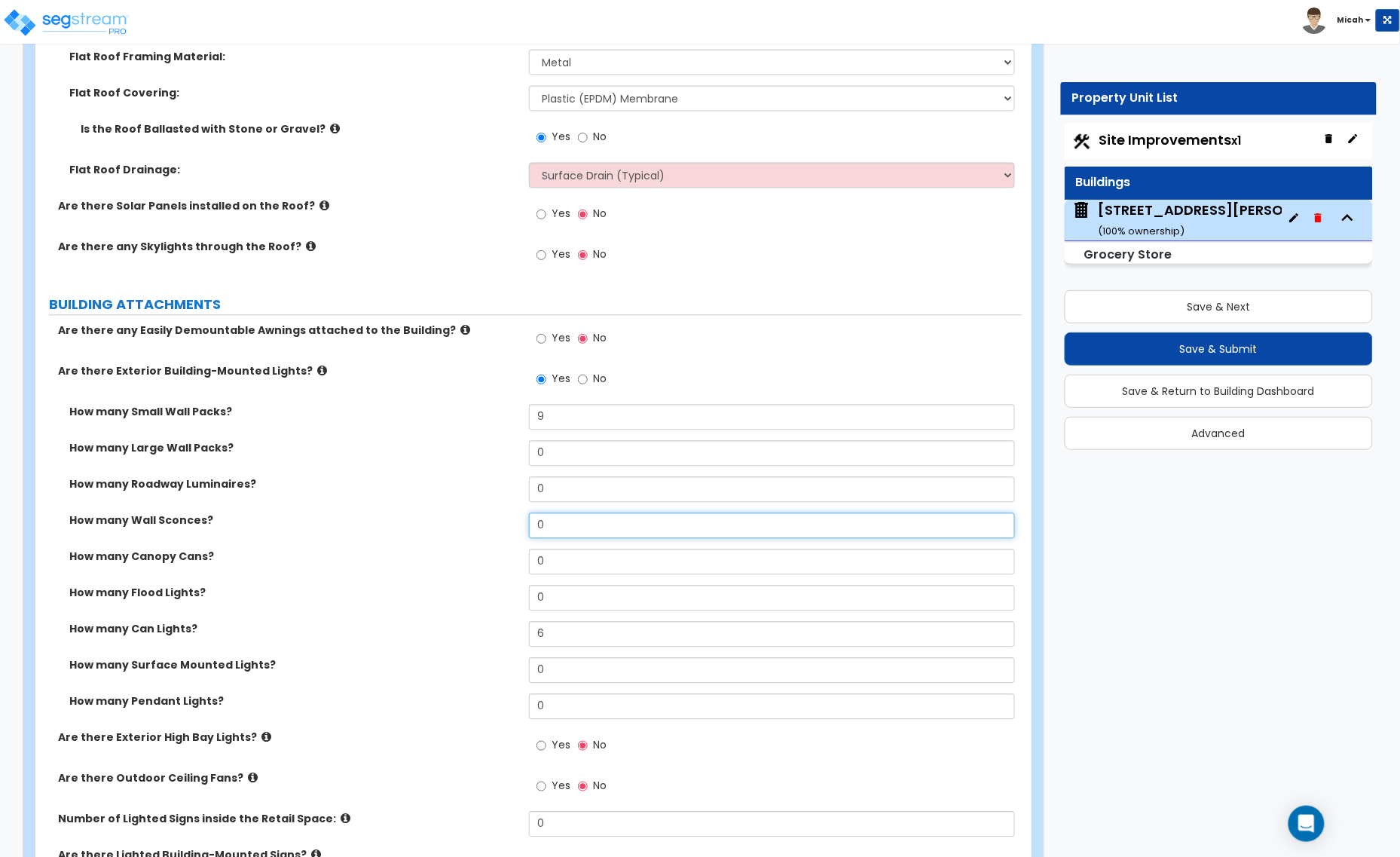
drag, startPoint x: 553, startPoint y: 532, endPoint x: 520, endPoint y: 530, distance: 33.1
click at [520, 530] on div "How many Wall Sconces? 0" at bounding box center [529, 530] width 987 height 36
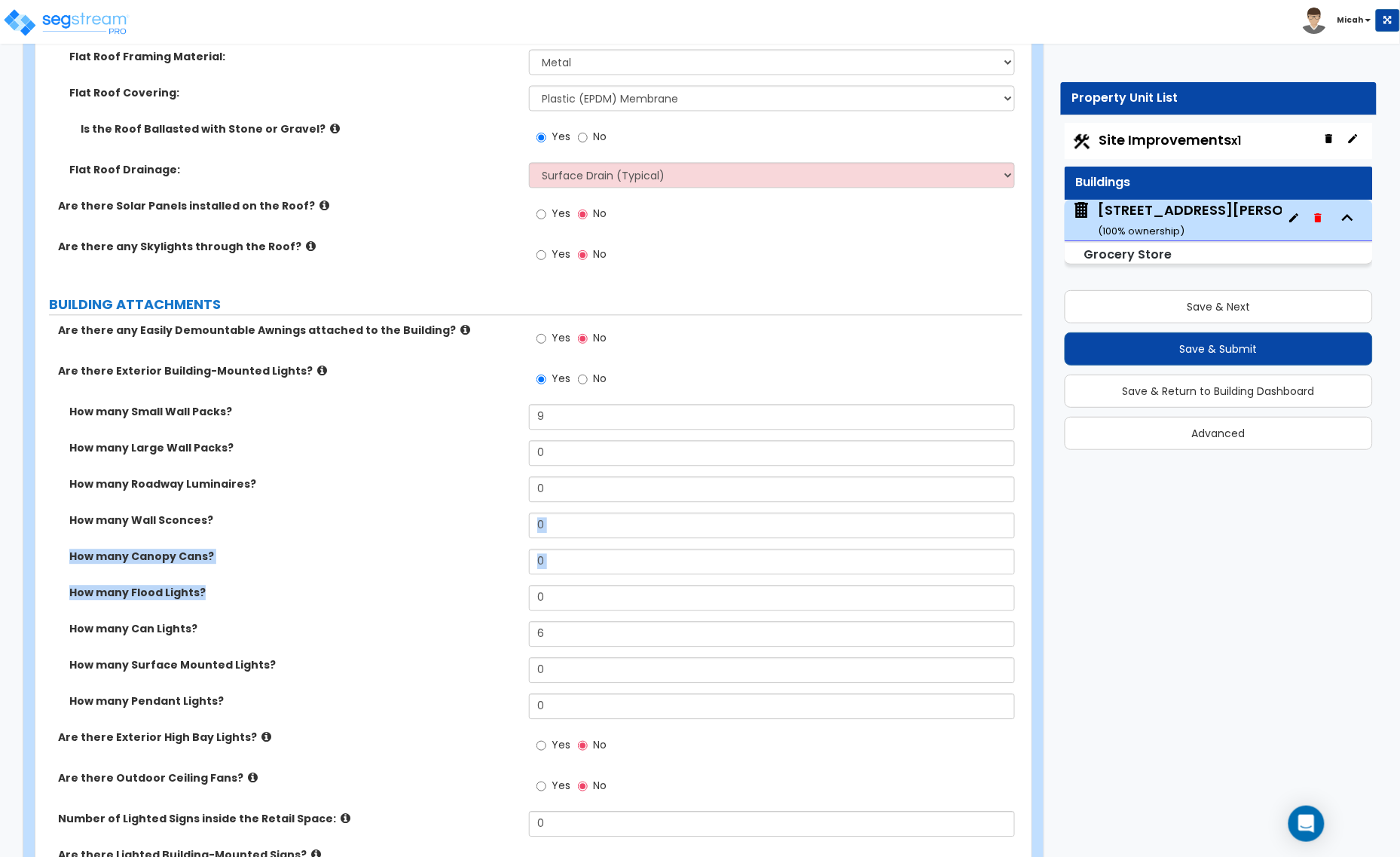
drag, startPoint x: 520, startPoint y: 530, endPoint x: 385, endPoint y: 643, distance: 176.1
click at [385, 643] on div "How many Small Wall Packs? 9 How many Large Wall Packs? 0 How many Roadway Lumi…" at bounding box center [529, 566] width 964 height 325
click at [443, 665] on label "How many Surface Mounted Lights?" at bounding box center [293, 665] width 448 height 15
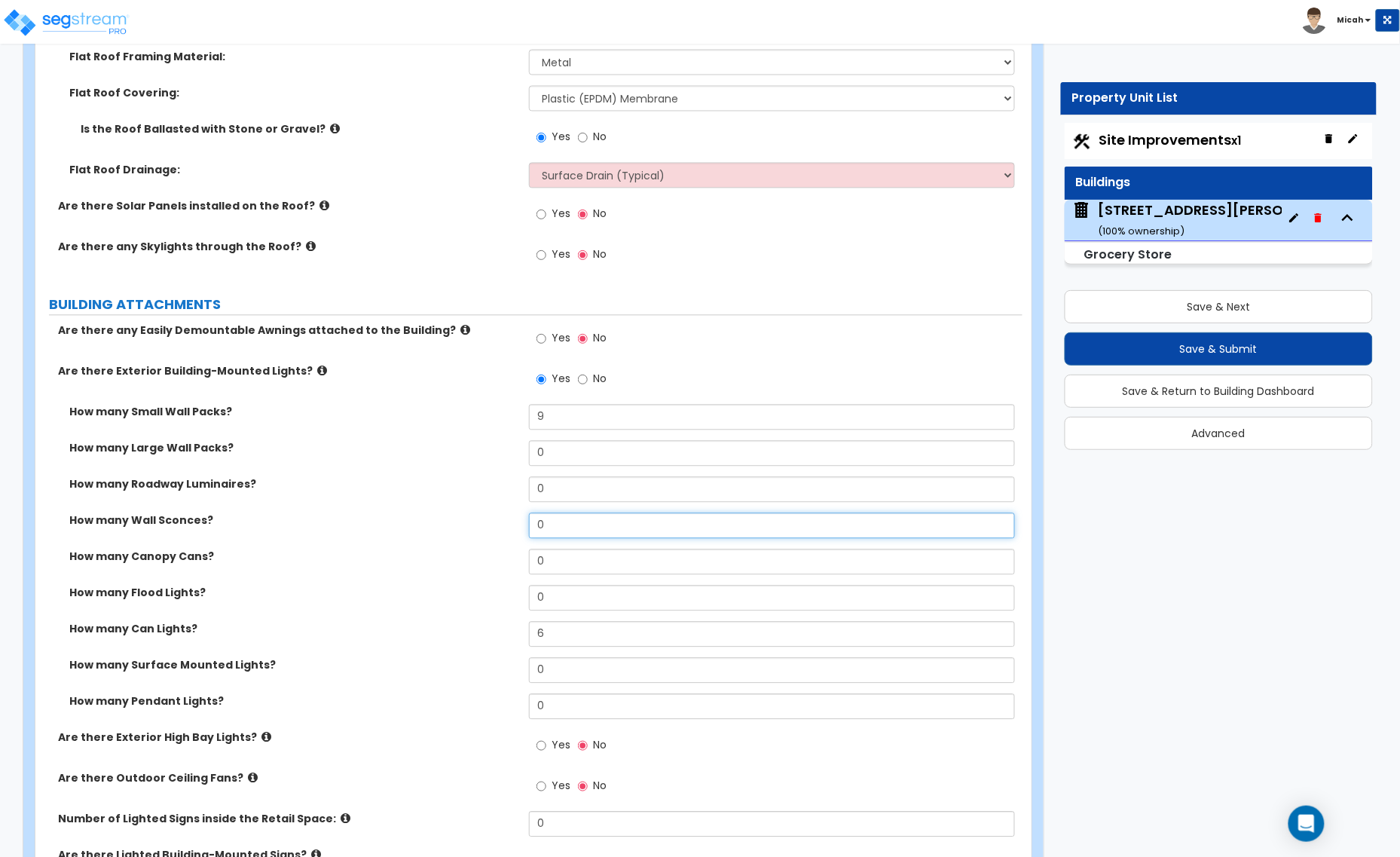
drag, startPoint x: 562, startPoint y: 524, endPoint x: 464, endPoint y: 528, distance: 98.1
click at [465, 528] on div "How many Wall Sconces? 0" at bounding box center [529, 530] width 987 height 36
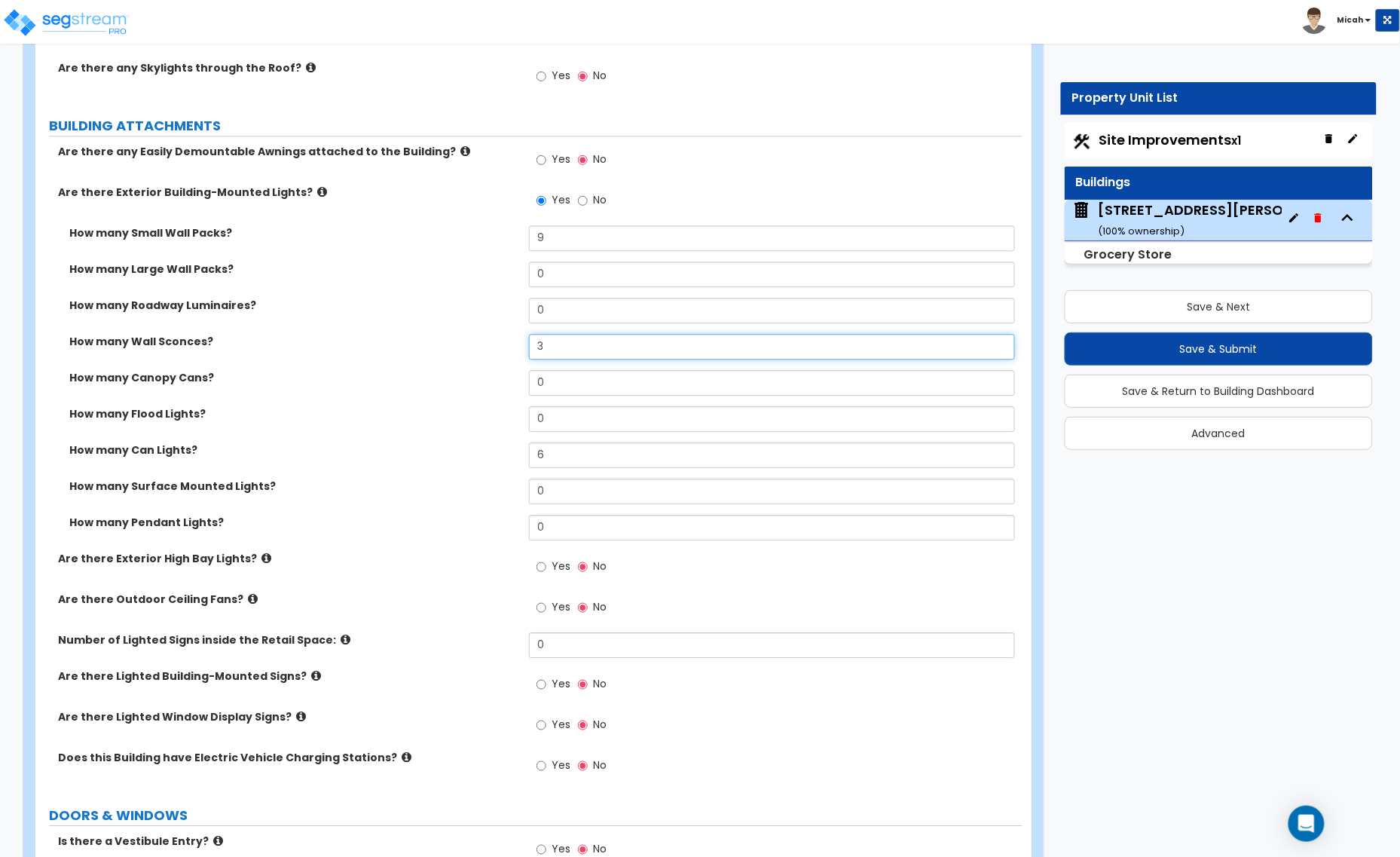
scroll to position [1130, 0]
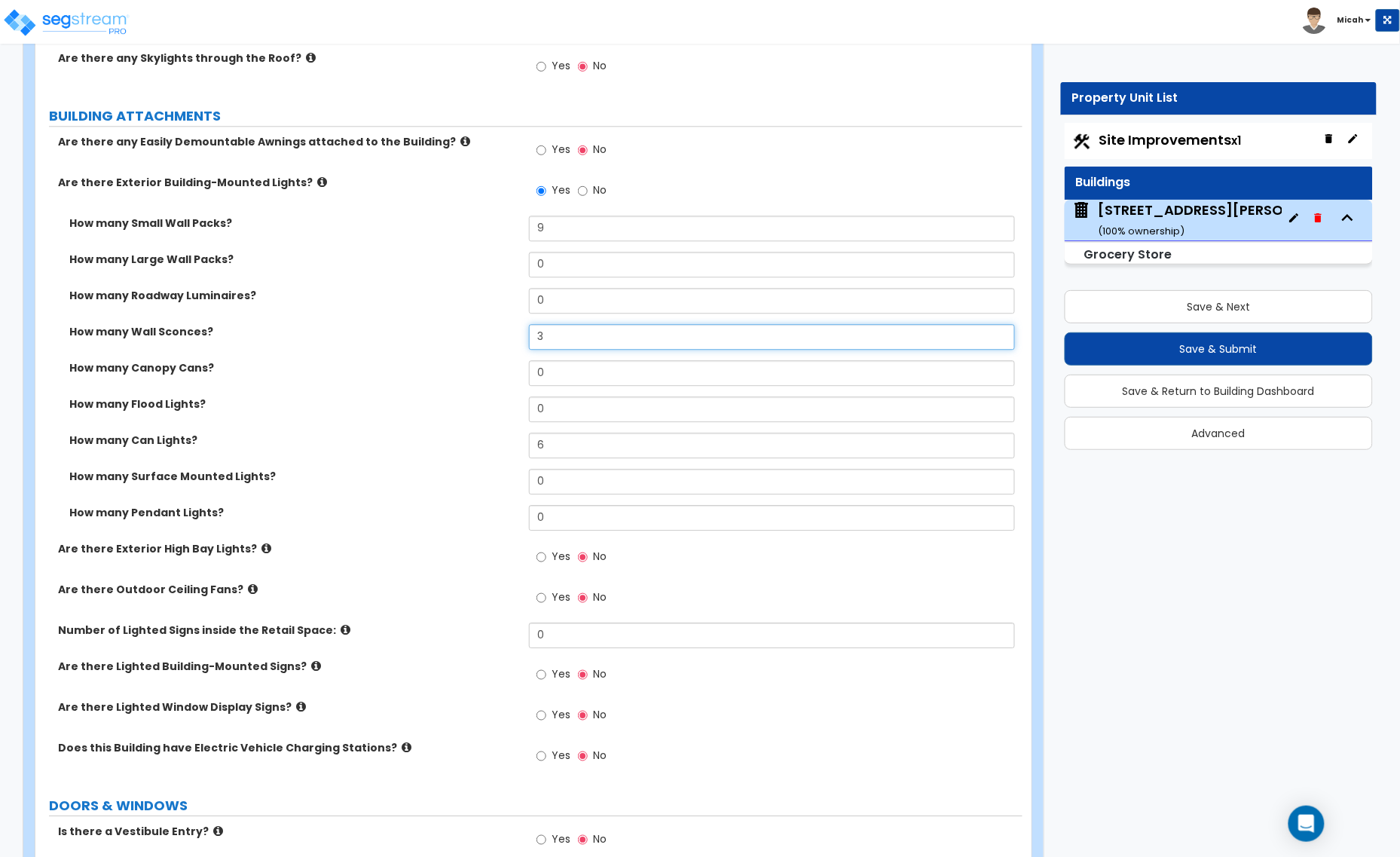
type input "3"
click at [261, 550] on icon at bounding box center [266, 548] width 10 height 11
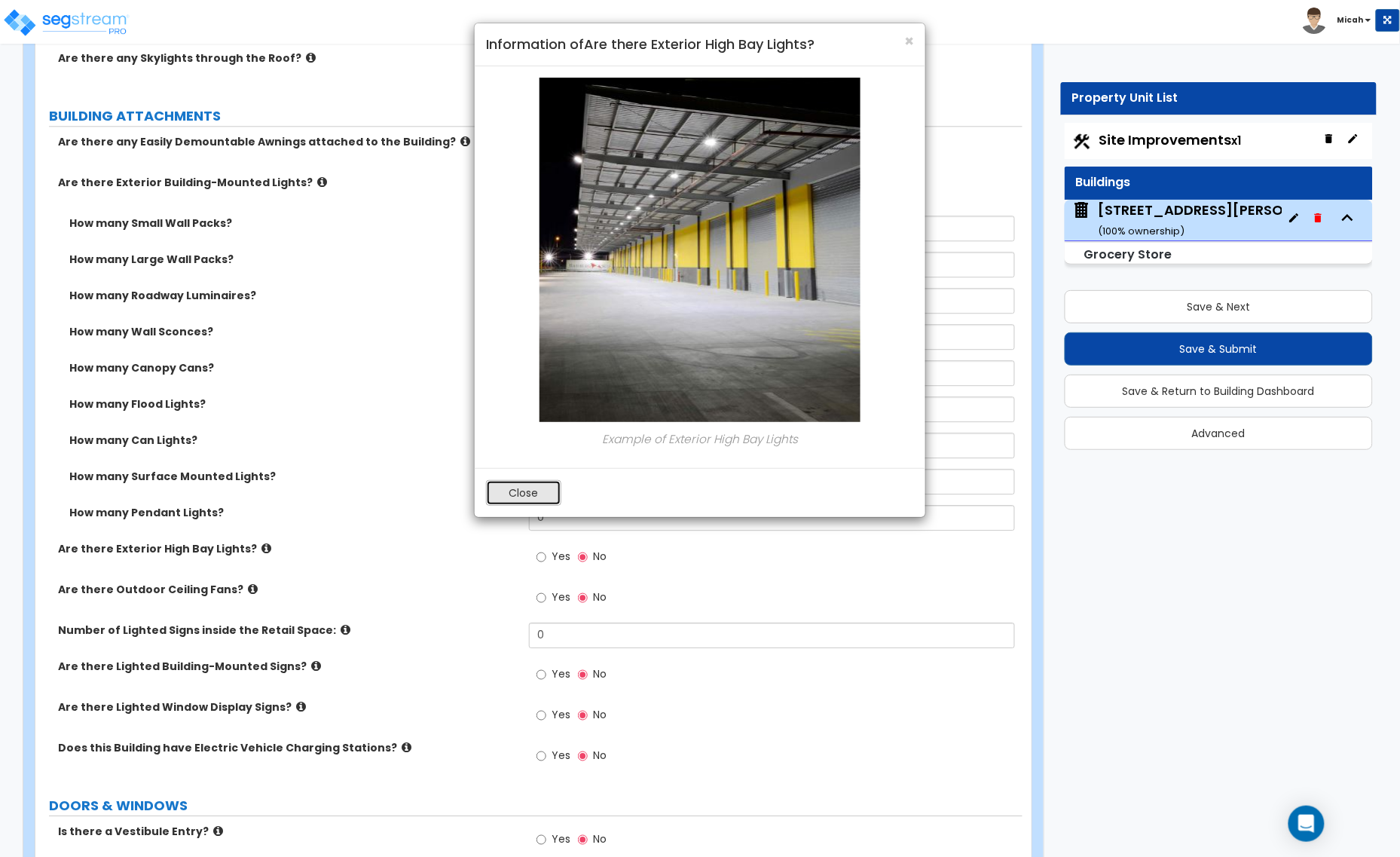
click at [519, 498] on button "Close" at bounding box center [523, 493] width 75 height 26
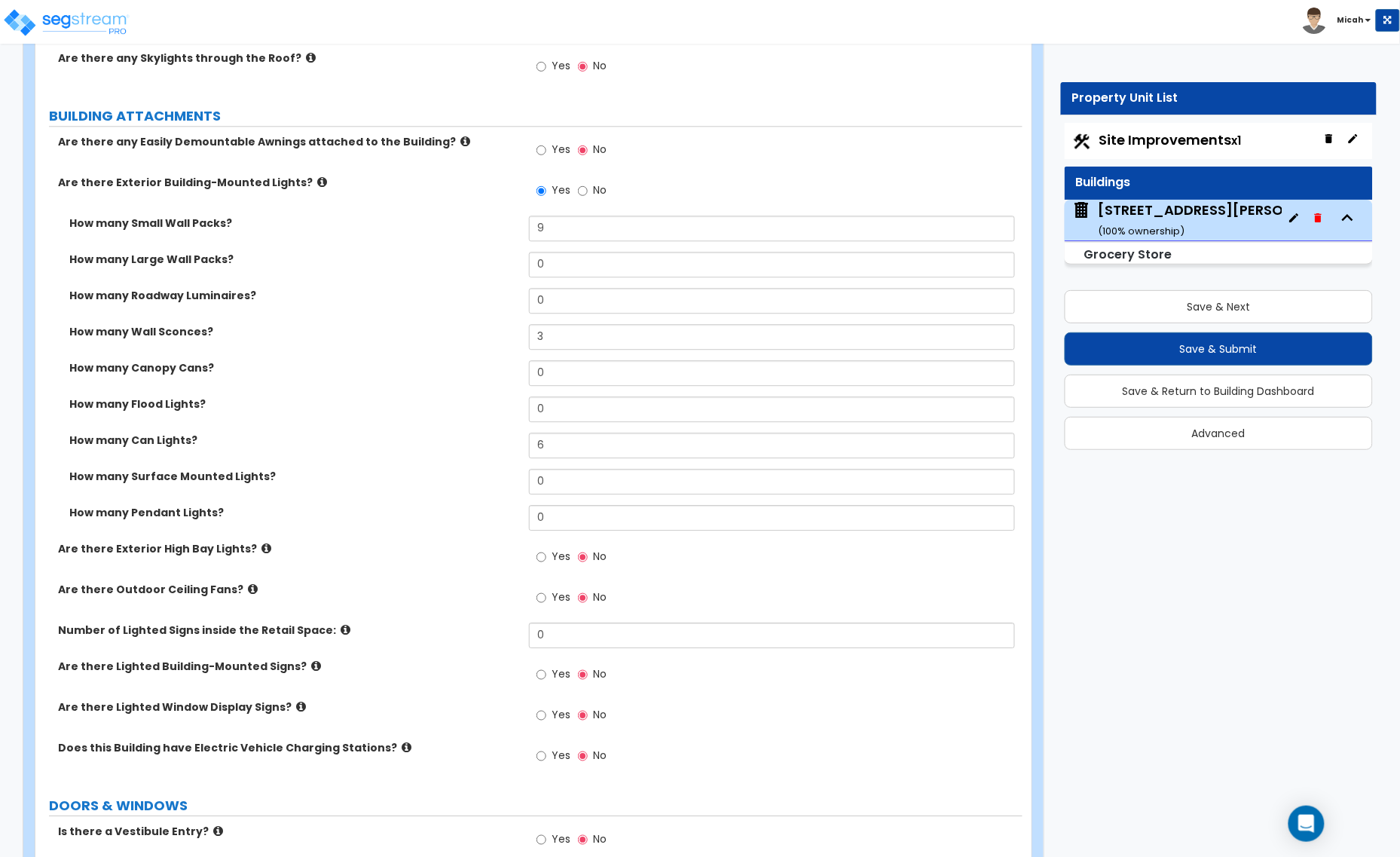
click at [312, 665] on icon at bounding box center [316, 665] width 10 height 11
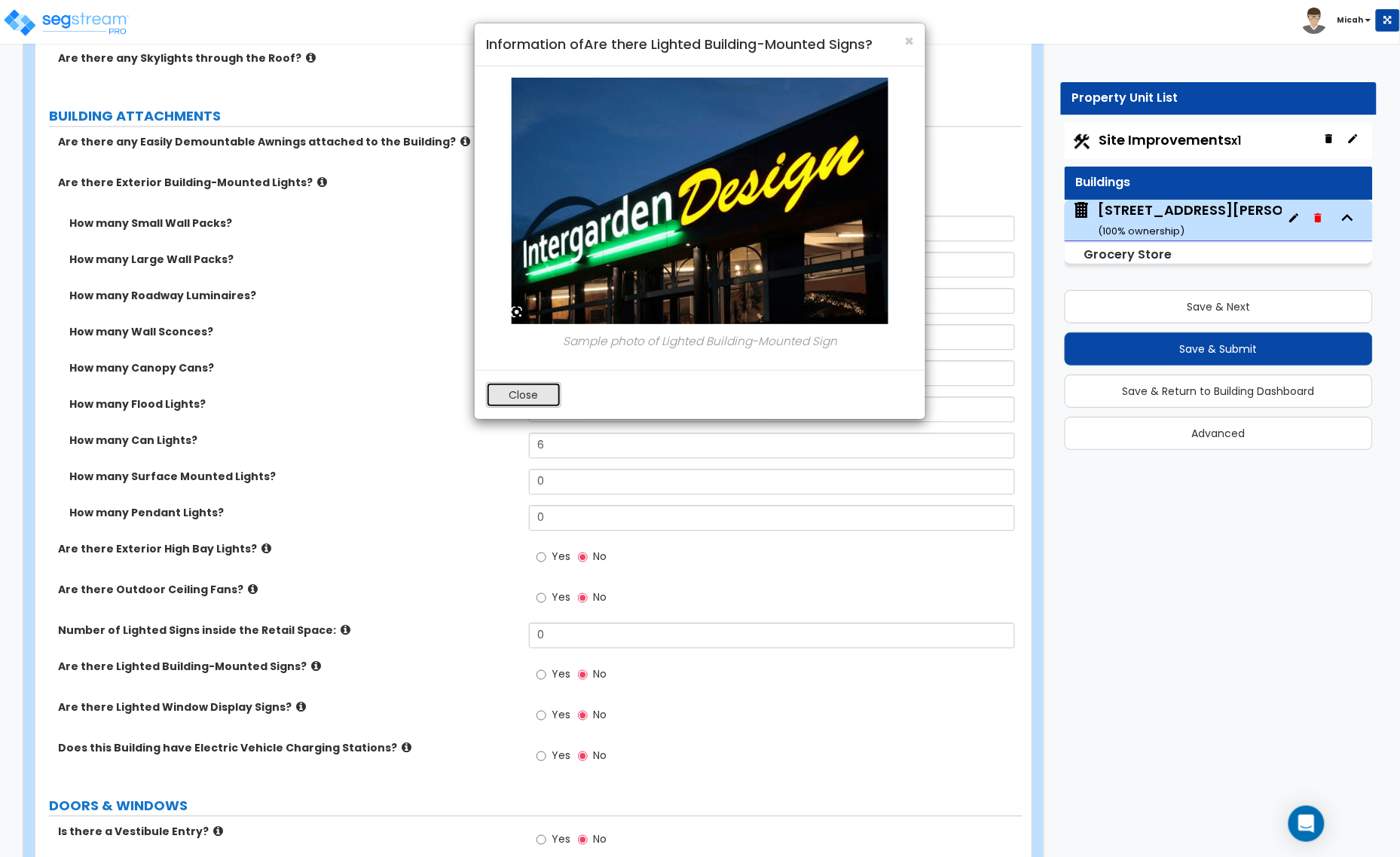
click at [528, 390] on button "Close" at bounding box center [523, 395] width 75 height 26
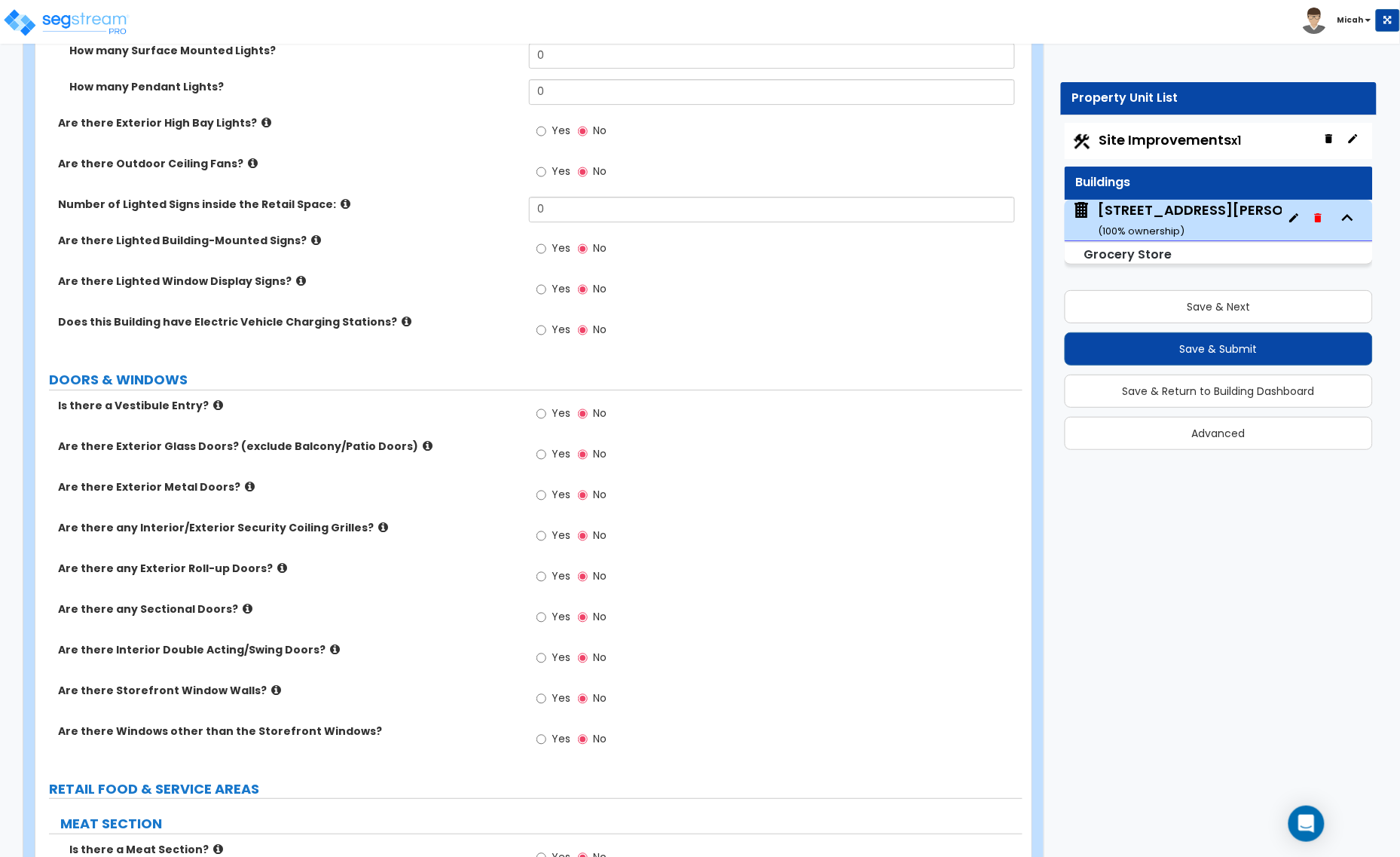
scroll to position [1601, 0]
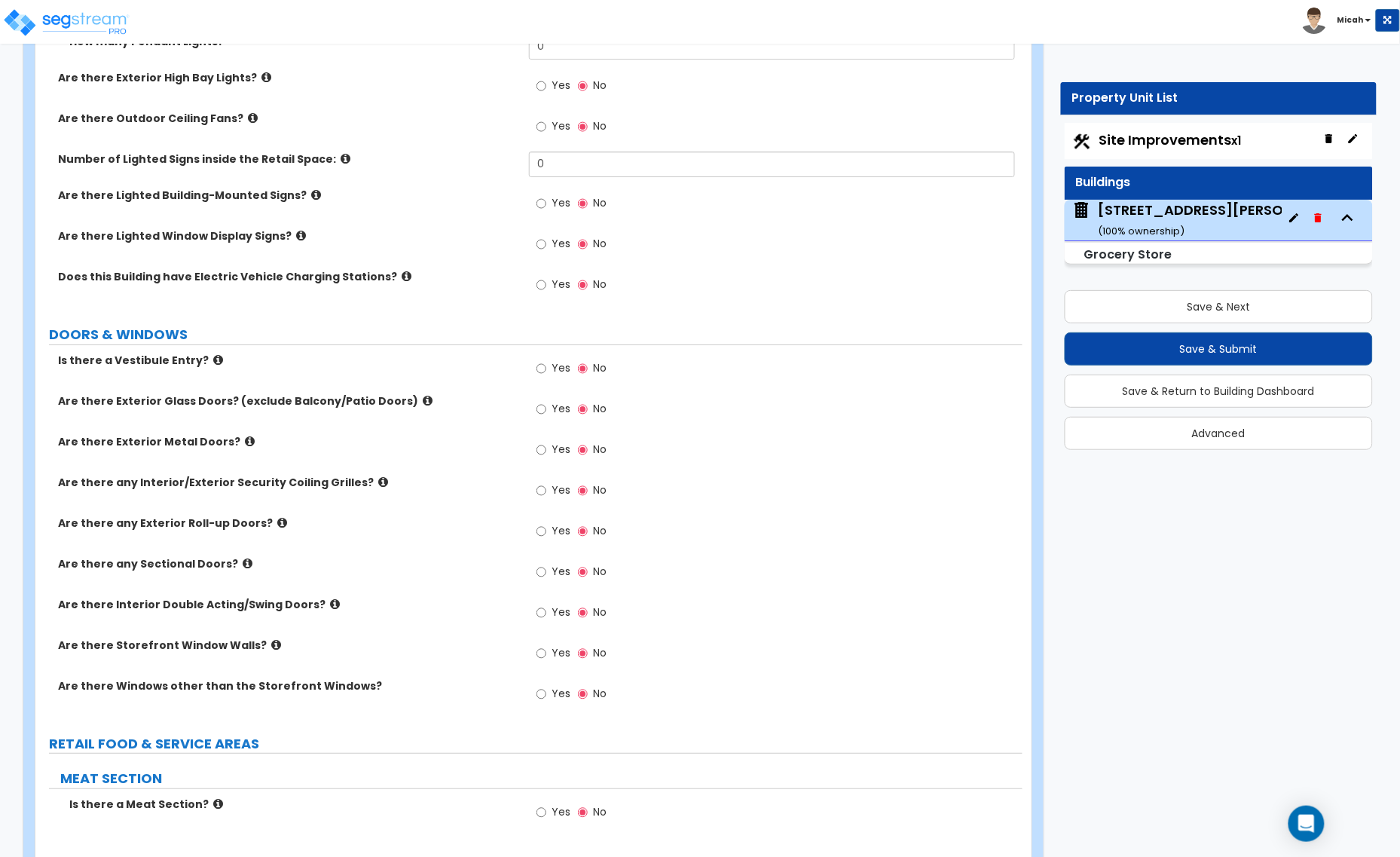
click at [213, 363] on icon at bounding box center [218, 359] width 10 height 11
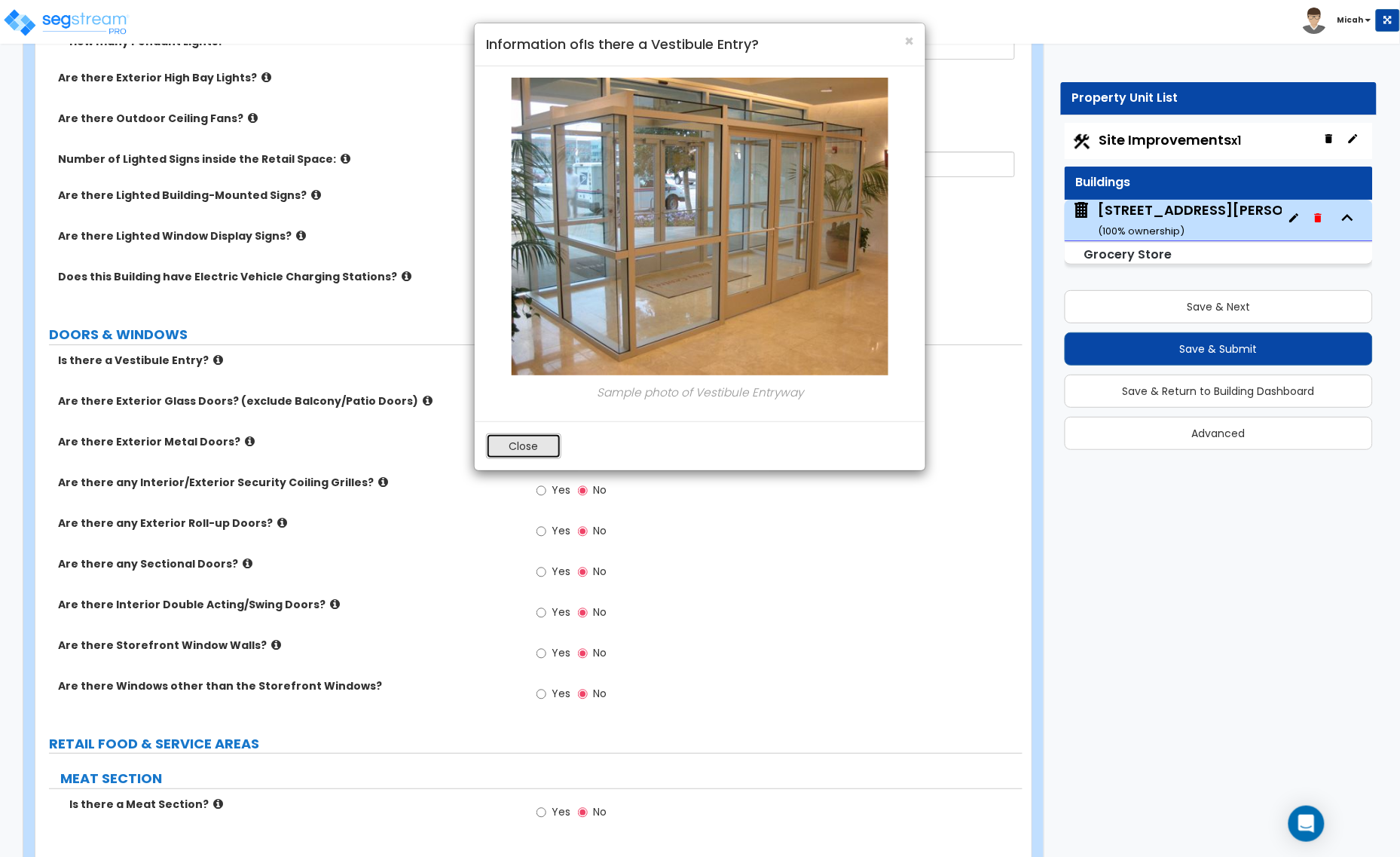
click at [528, 449] on button "Close" at bounding box center [523, 446] width 75 height 26
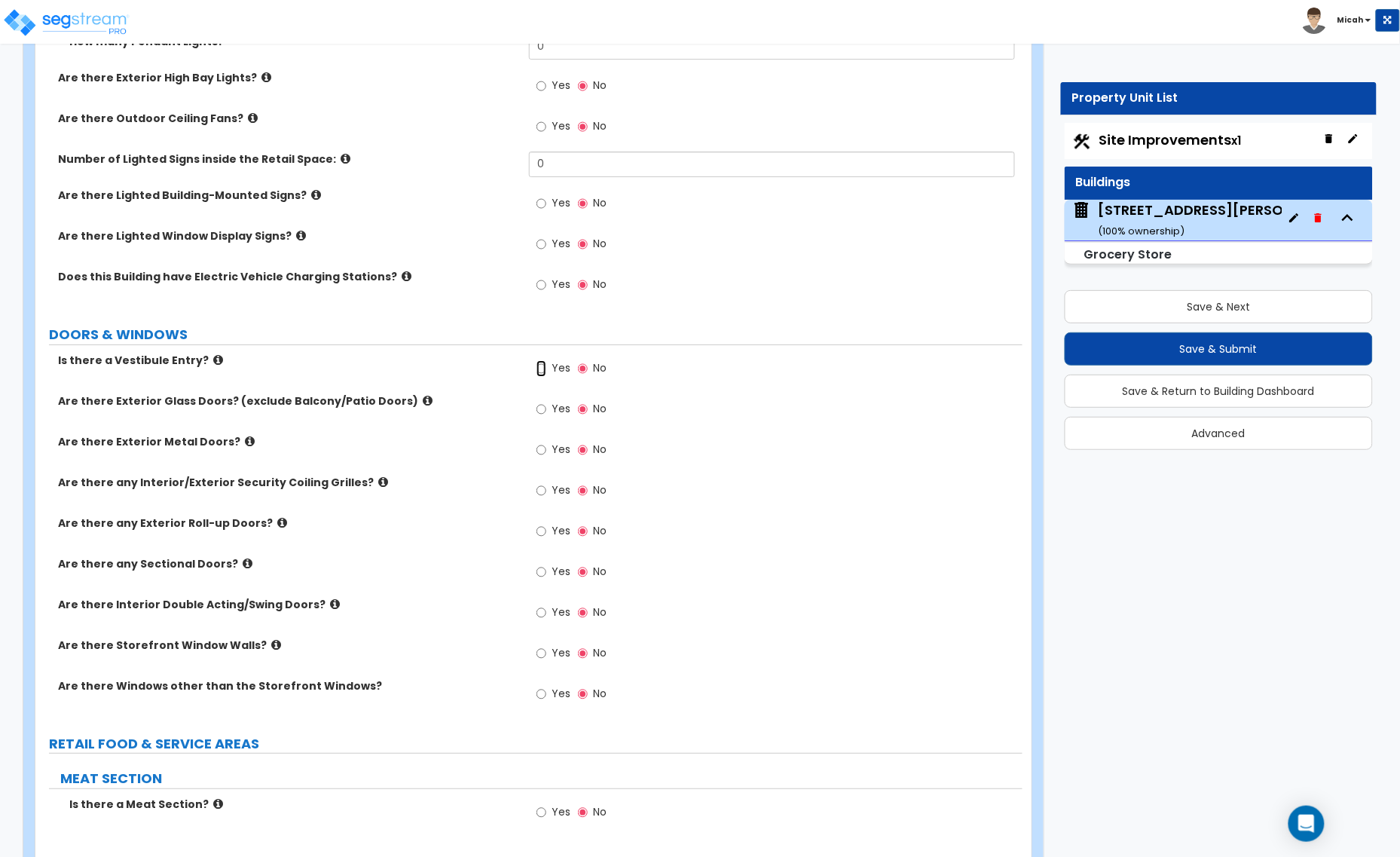
click at [541, 370] on input "Yes" at bounding box center [541, 368] width 10 height 16
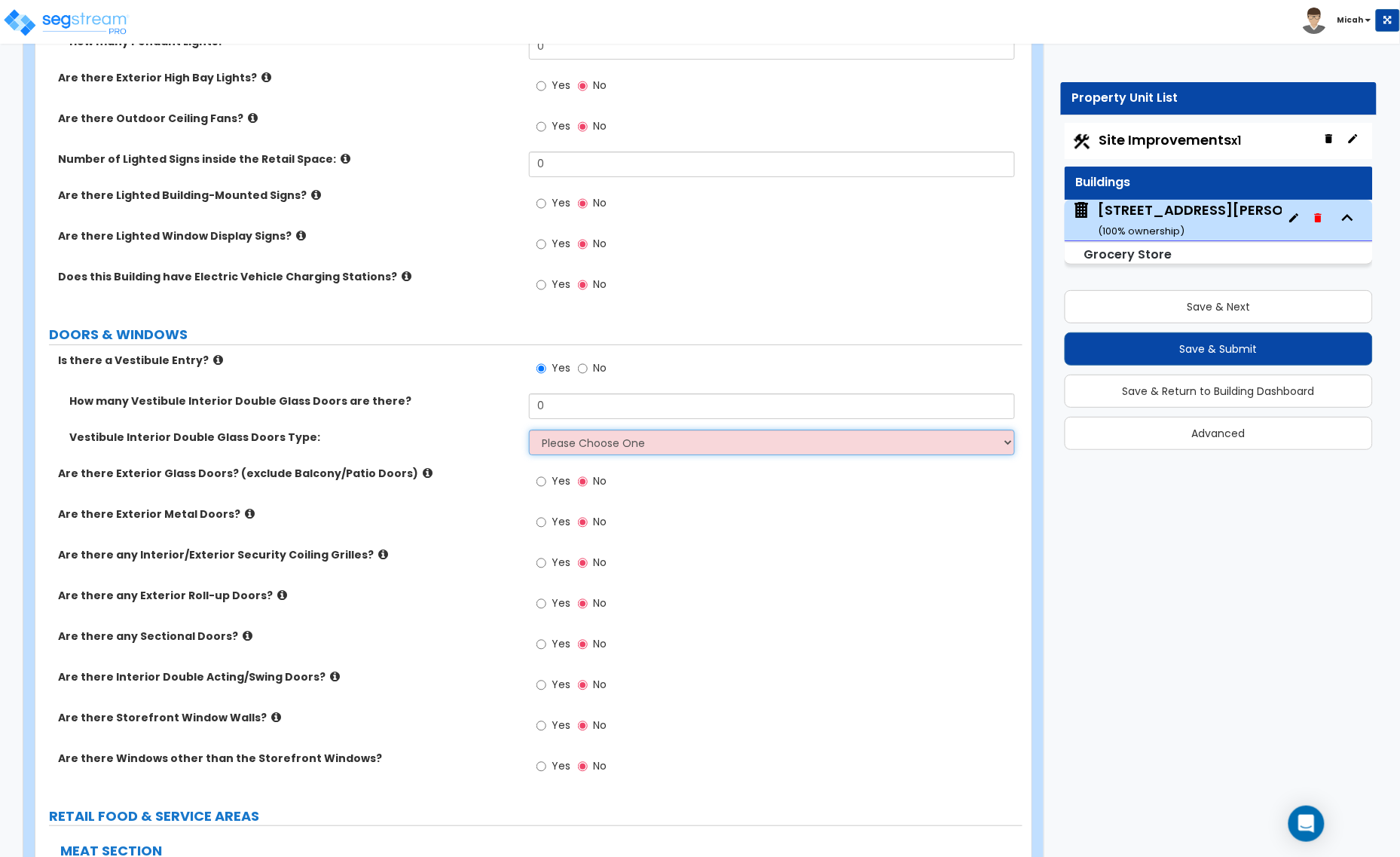
click at [611, 443] on select "Please Choose One Hinged Sliding" at bounding box center [771, 443] width 486 height 26
click at [583, 371] on input "No" at bounding box center [583, 368] width 10 height 16
radio input "false"
radio input "true"
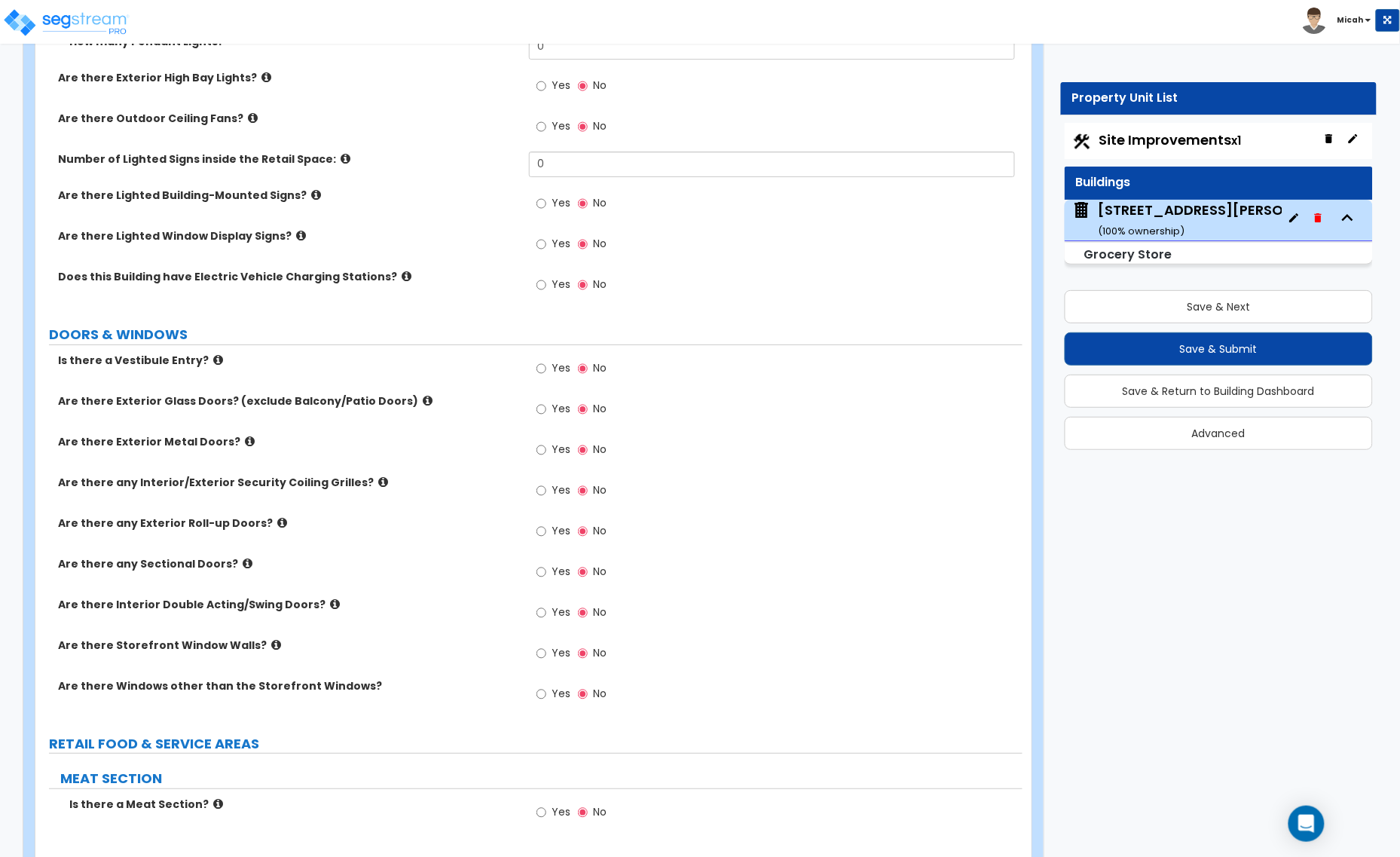
click at [245, 442] on icon at bounding box center [249, 441] width 10 height 11
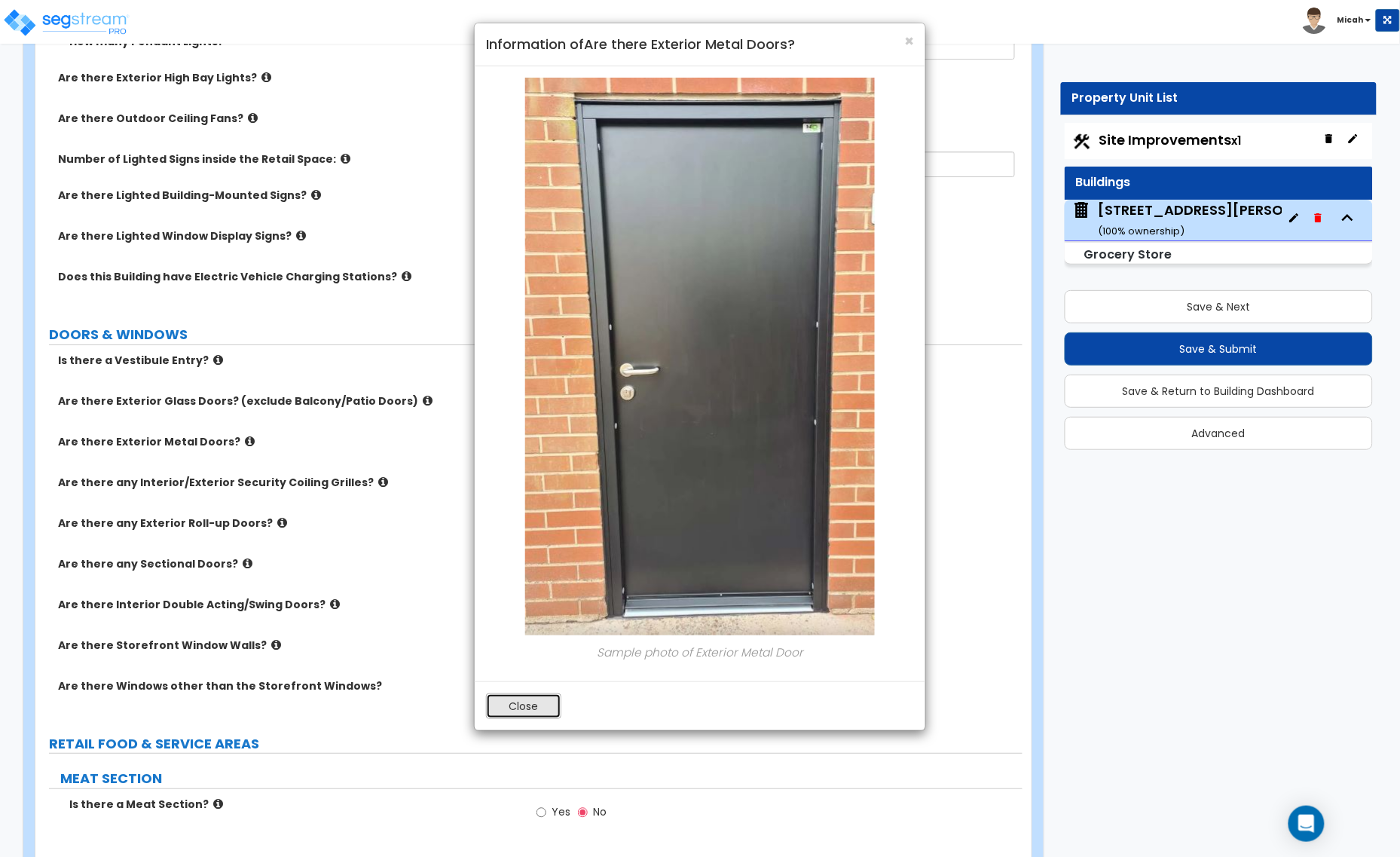
click at [535, 698] on button "Close" at bounding box center [523, 706] width 75 height 26
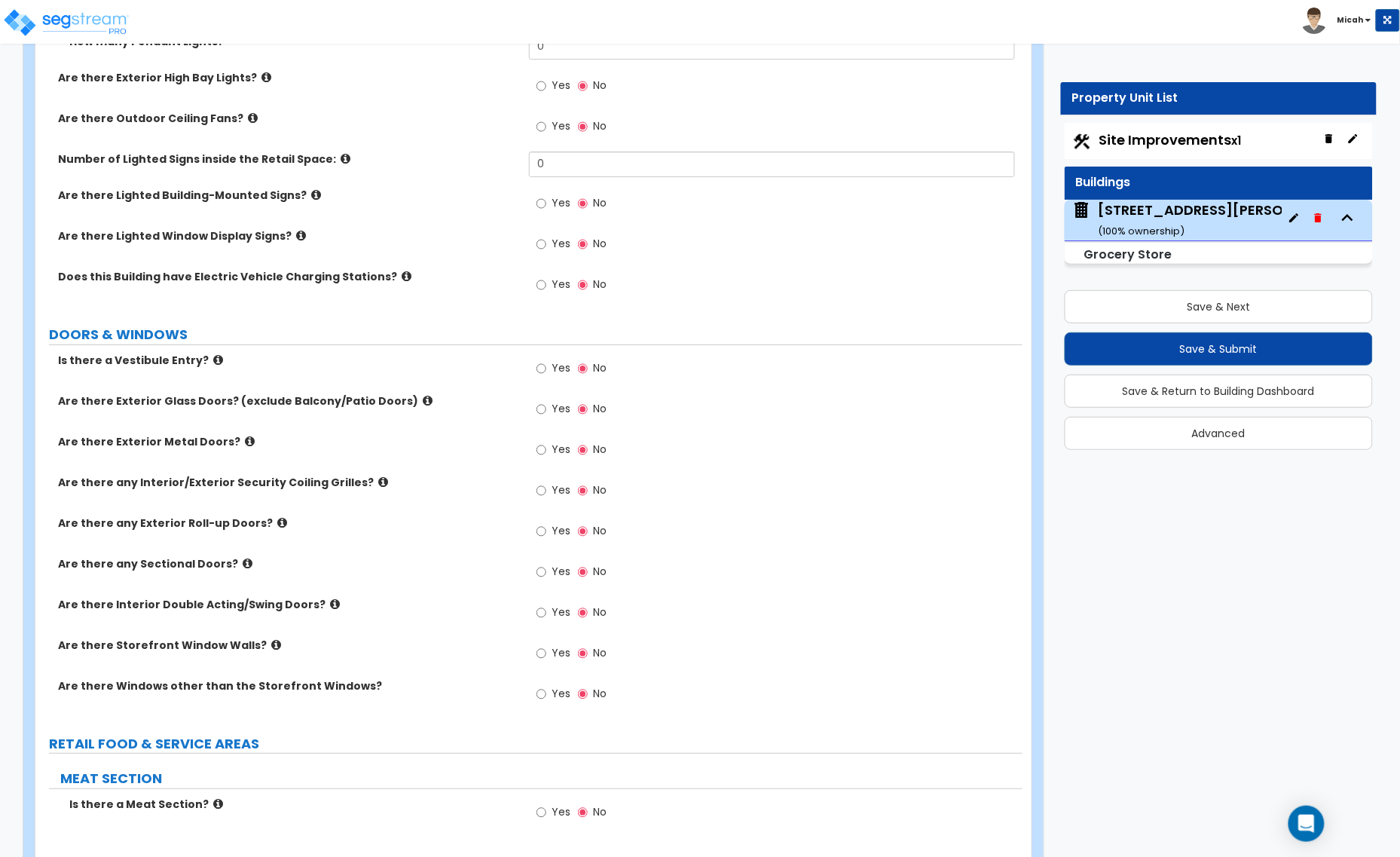
click at [243, 563] on icon at bounding box center [247, 563] width 10 height 11
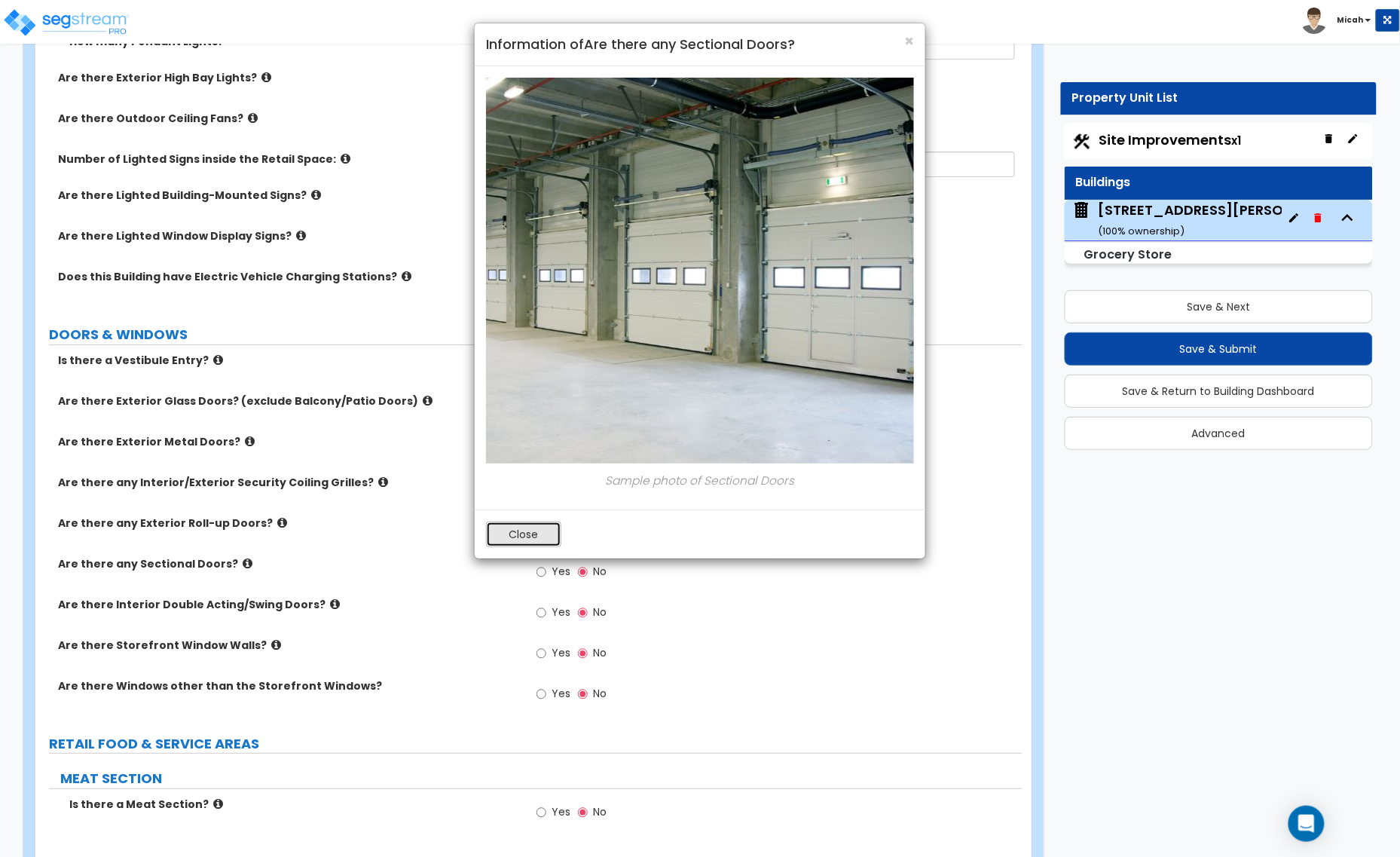
click at [531, 541] on button "Close" at bounding box center [523, 534] width 75 height 26
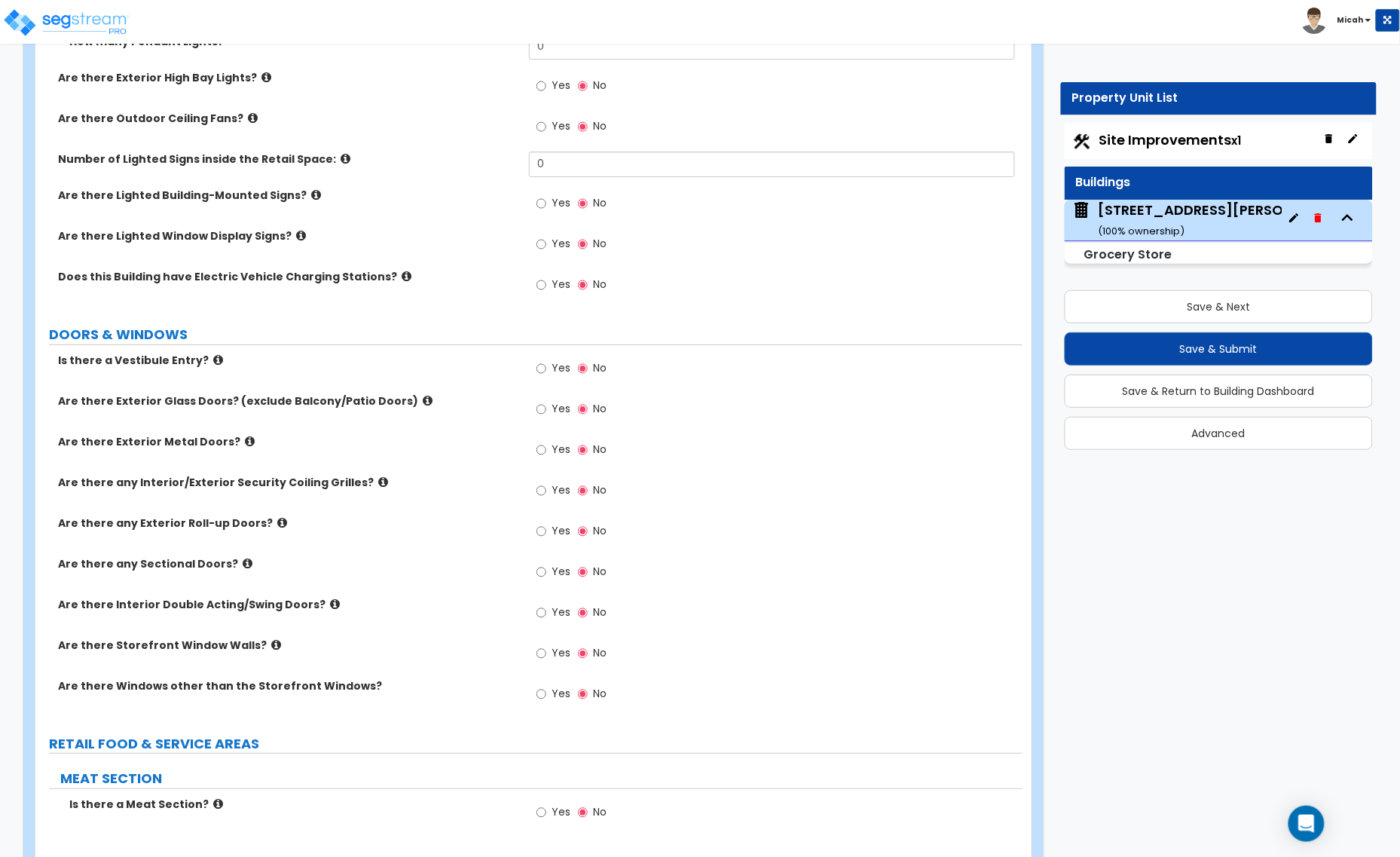
click at [535, 574] on div "Yes No" at bounding box center [571, 574] width 85 height 35
click at [543, 575] on input "Yes" at bounding box center [541, 572] width 10 height 16
radio input "true"
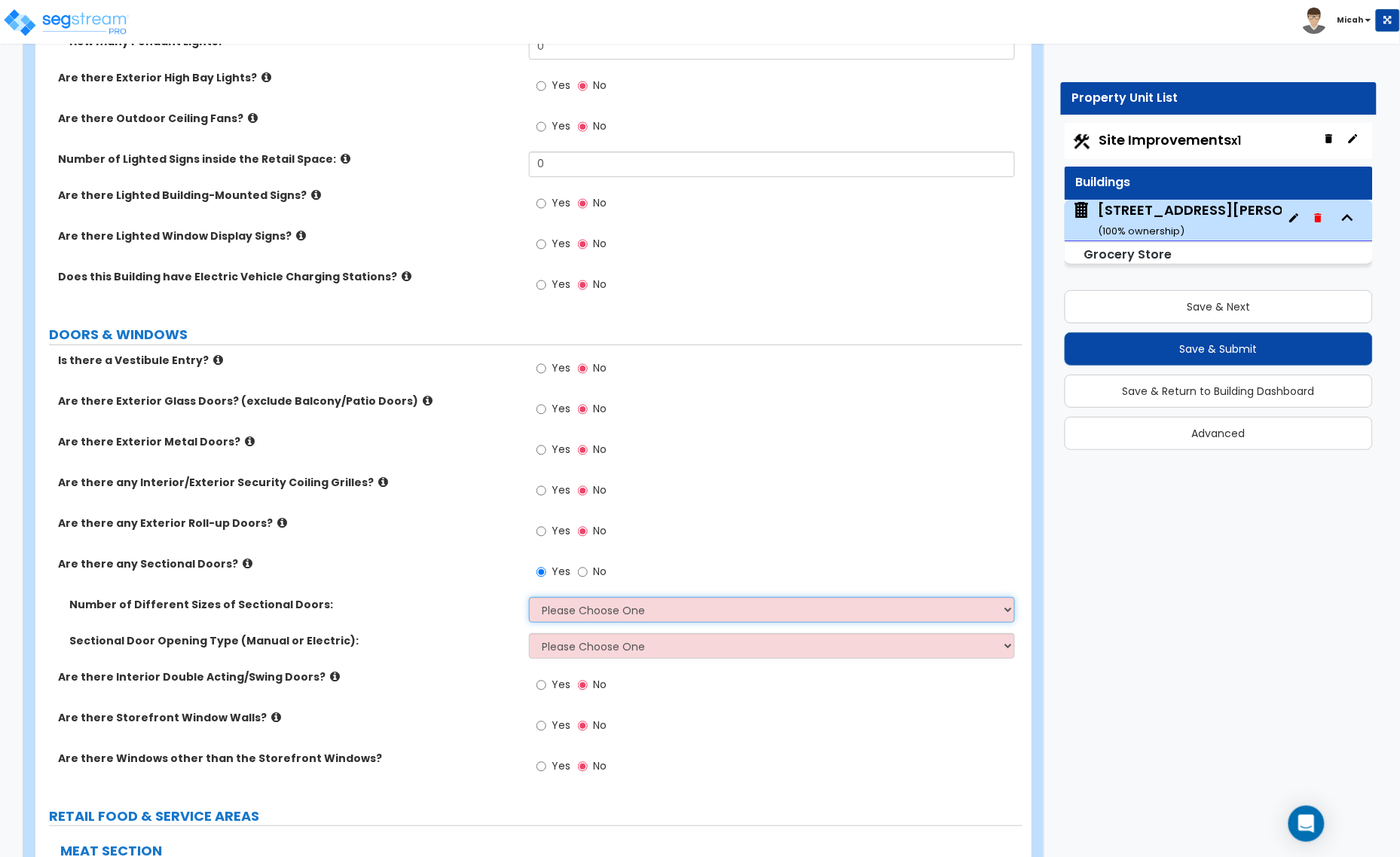
click at [547, 604] on select "Please Choose One 1 2 3" at bounding box center [771, 610] width 486 height 26
select select "1"
click at [529, 599] on select "Please Choose One 1 2 3" at bounding box center [771, 610] width 486 height 26
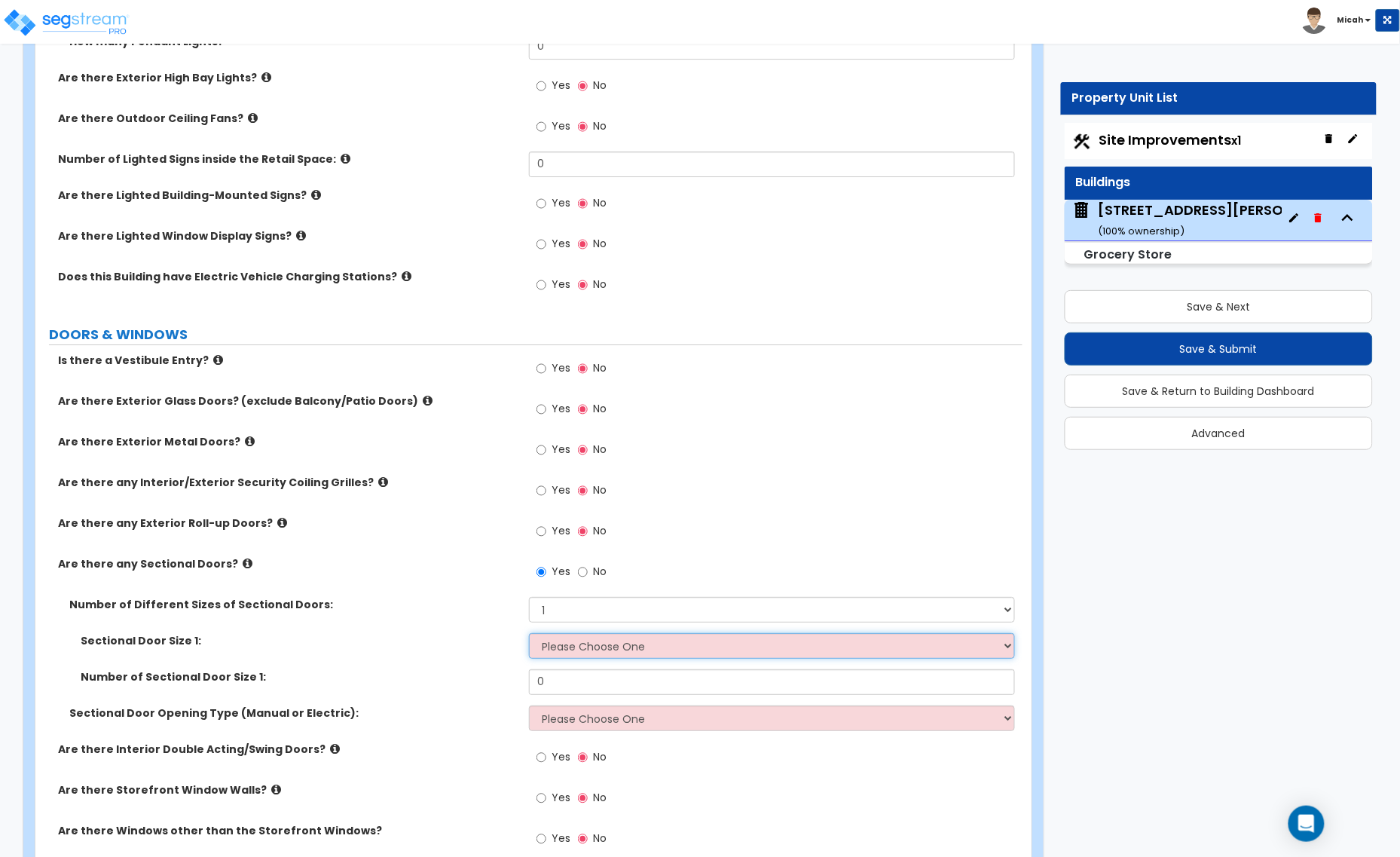
click at [557, 650] on select "Please Choose One 8' x 8' 10' x 10' 12' x 12' 20' x 14'" at bounding box center [771, 646] width 486 height 26
select select "1"
click at [529, 633] on select "Please Choose One 8' x 8' 10' x 10' 12' x 12' 20' x 14'" at bounding box center [771, 646] width 486 height 26
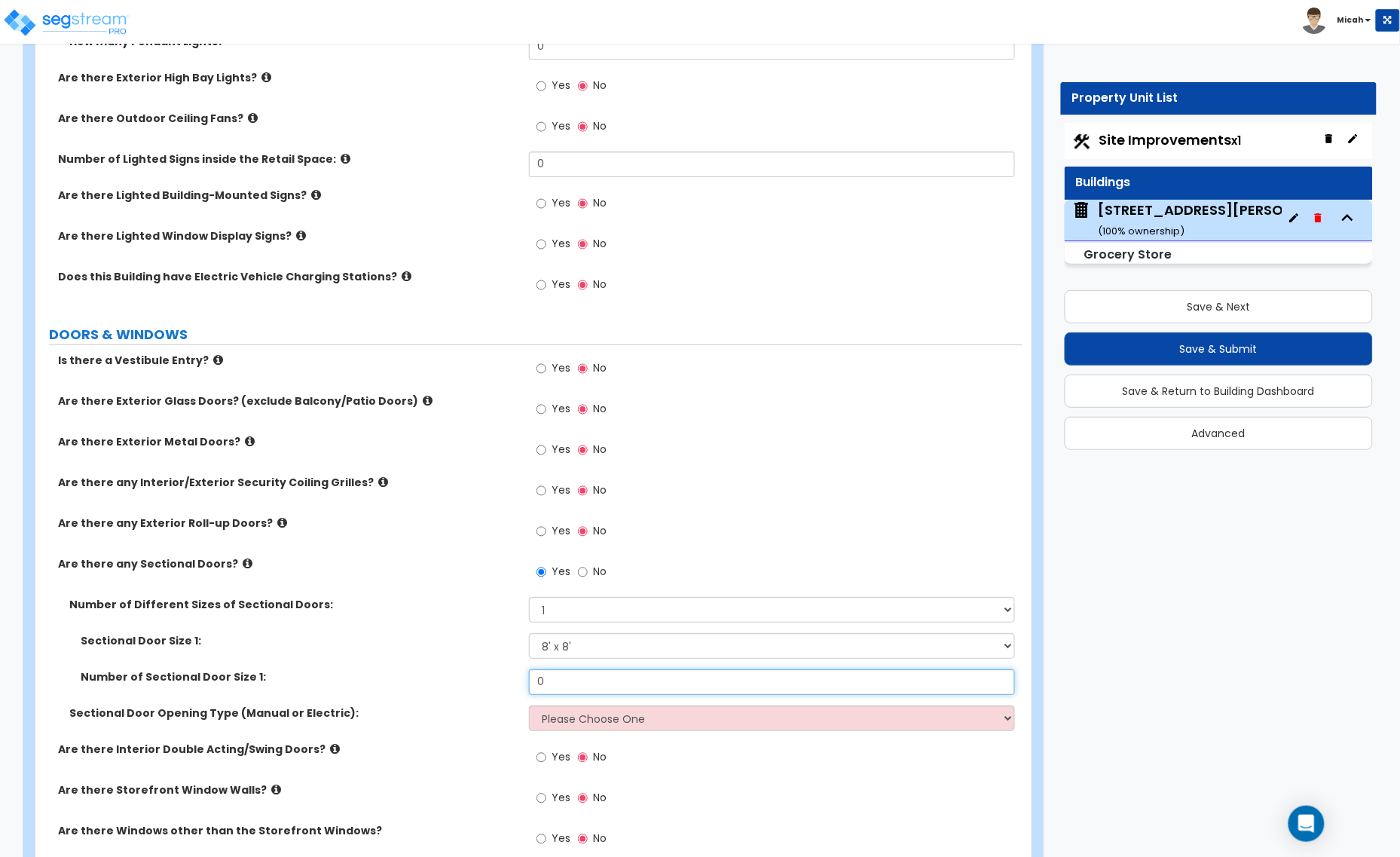
click at [560, 684] on input "0" at bounding box center [771, 682] width 486 height 26
drag, startPoint x: 565, startPoint y: 682, endPoint x: 489, endPoint y: 680, distance: 76.0
click at [489, 680] on div "Number of Sectional Door Size 1: 0" at bounding box center [529, 687] width 987 height 36
type input "2"
click at [591, 724] on select "Please Choose One All Manual All Motorized Some are Motorized" at bounding box center [771, 719] width 486 height 26
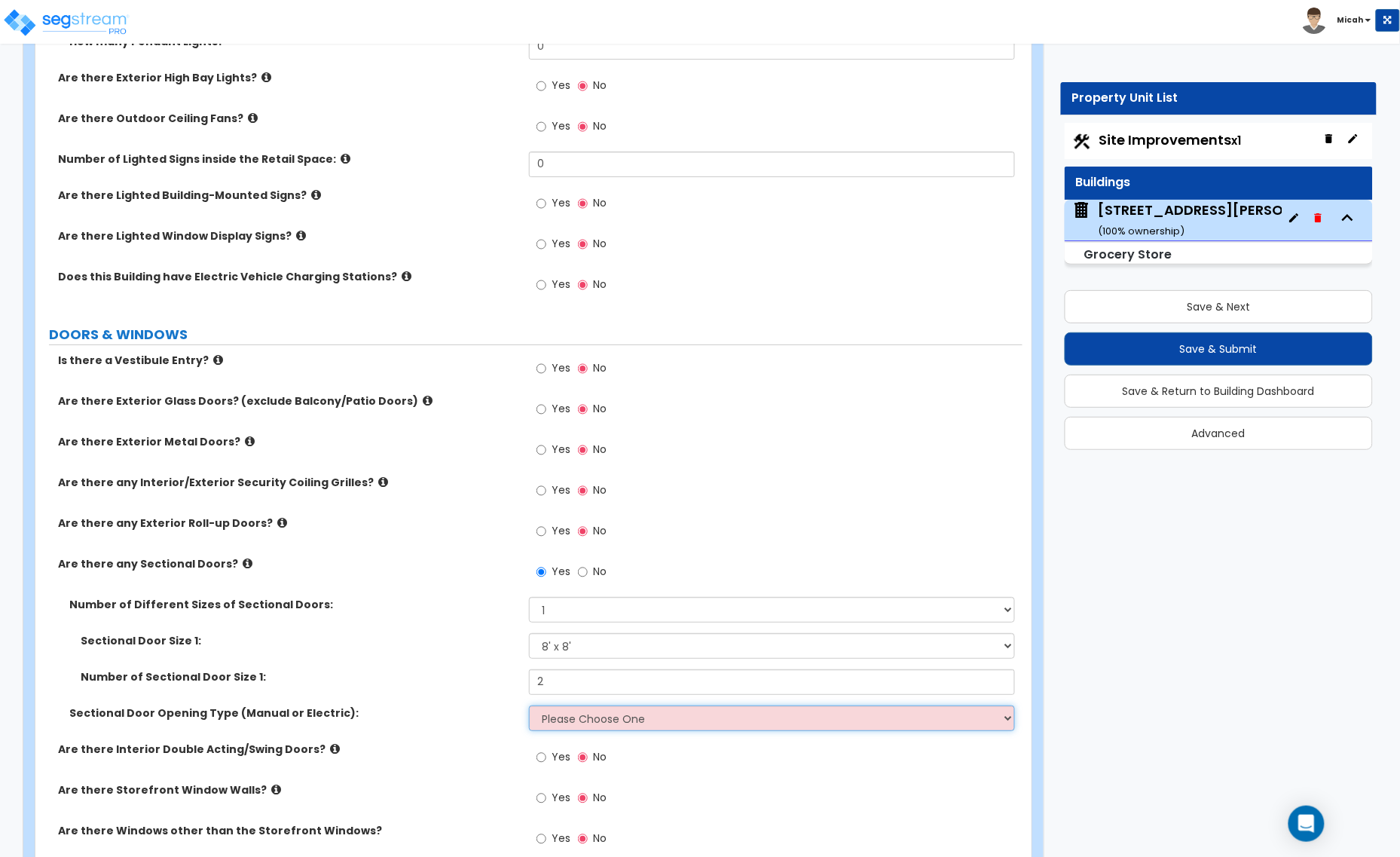
select select "1"
click at [529, 706] on select "Please Choose One All Manual All Motorized Some are Motorized" at bounding box center [771, 719] width 486 height 26
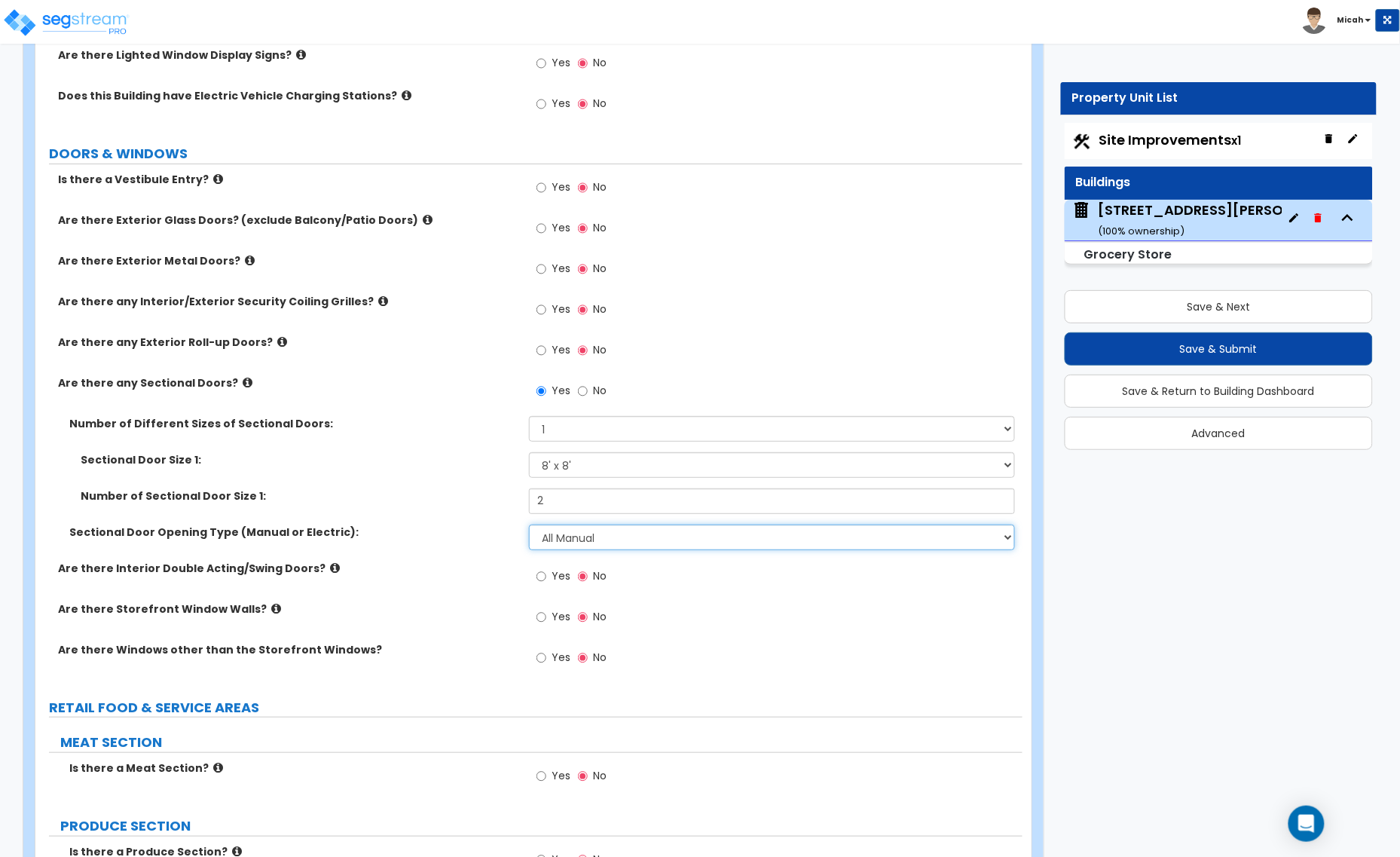
scroll to position [1790, 0]
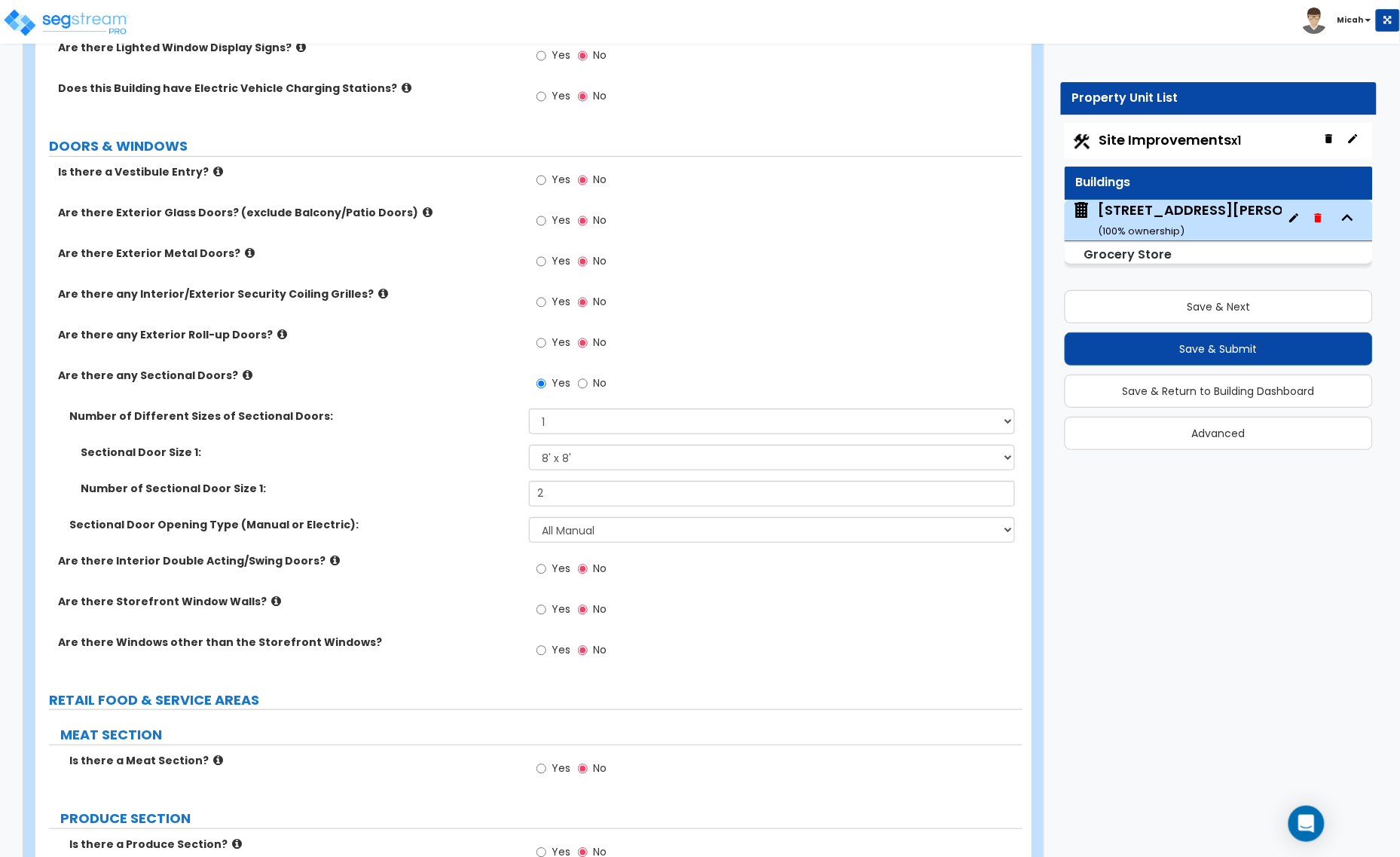
click at [330, 562] on icon at bounding box center [334, 560] width 10 height 11
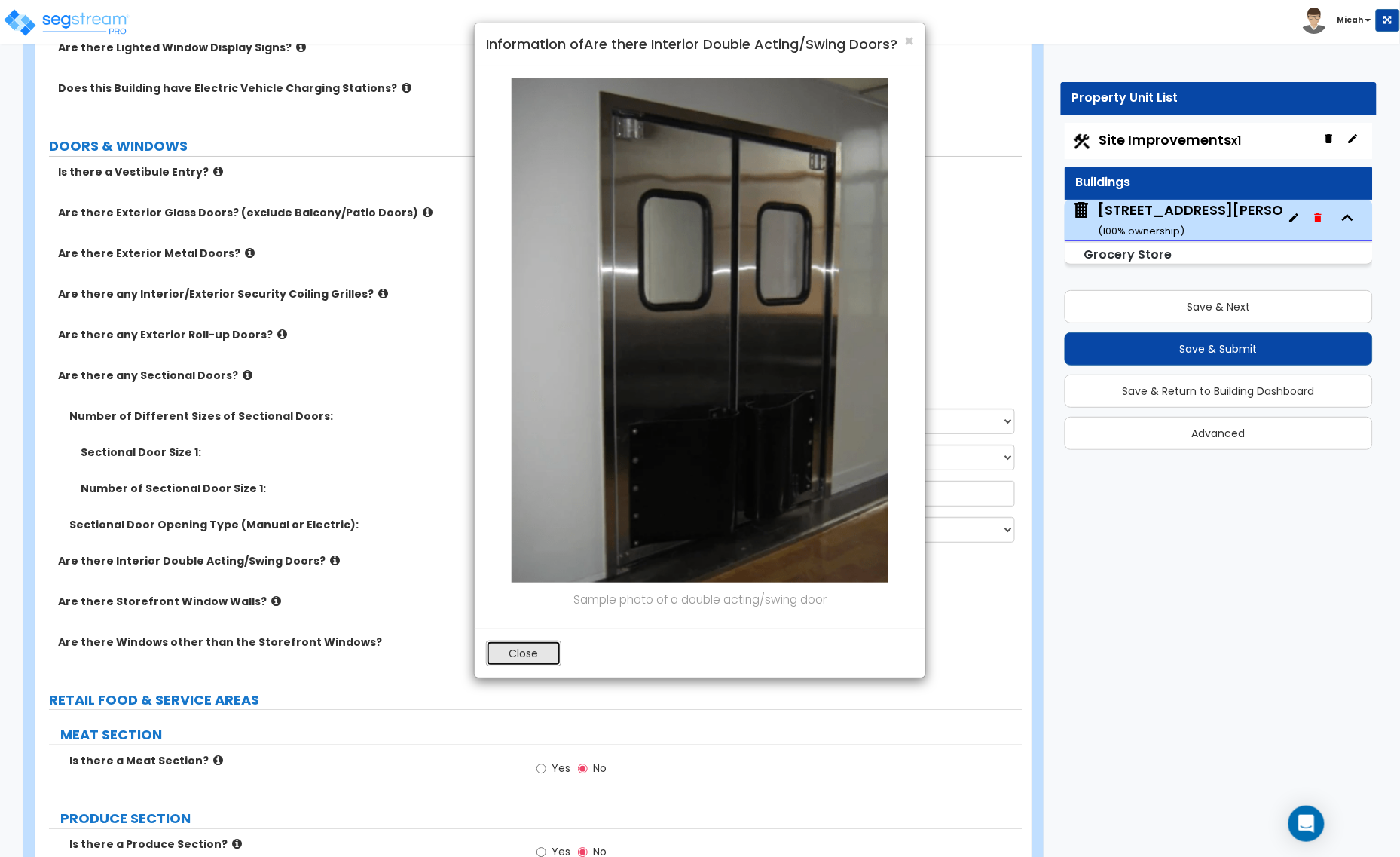
click at [496, 654] on button "Close" at bounding box center [523, 654] width 75 height 26
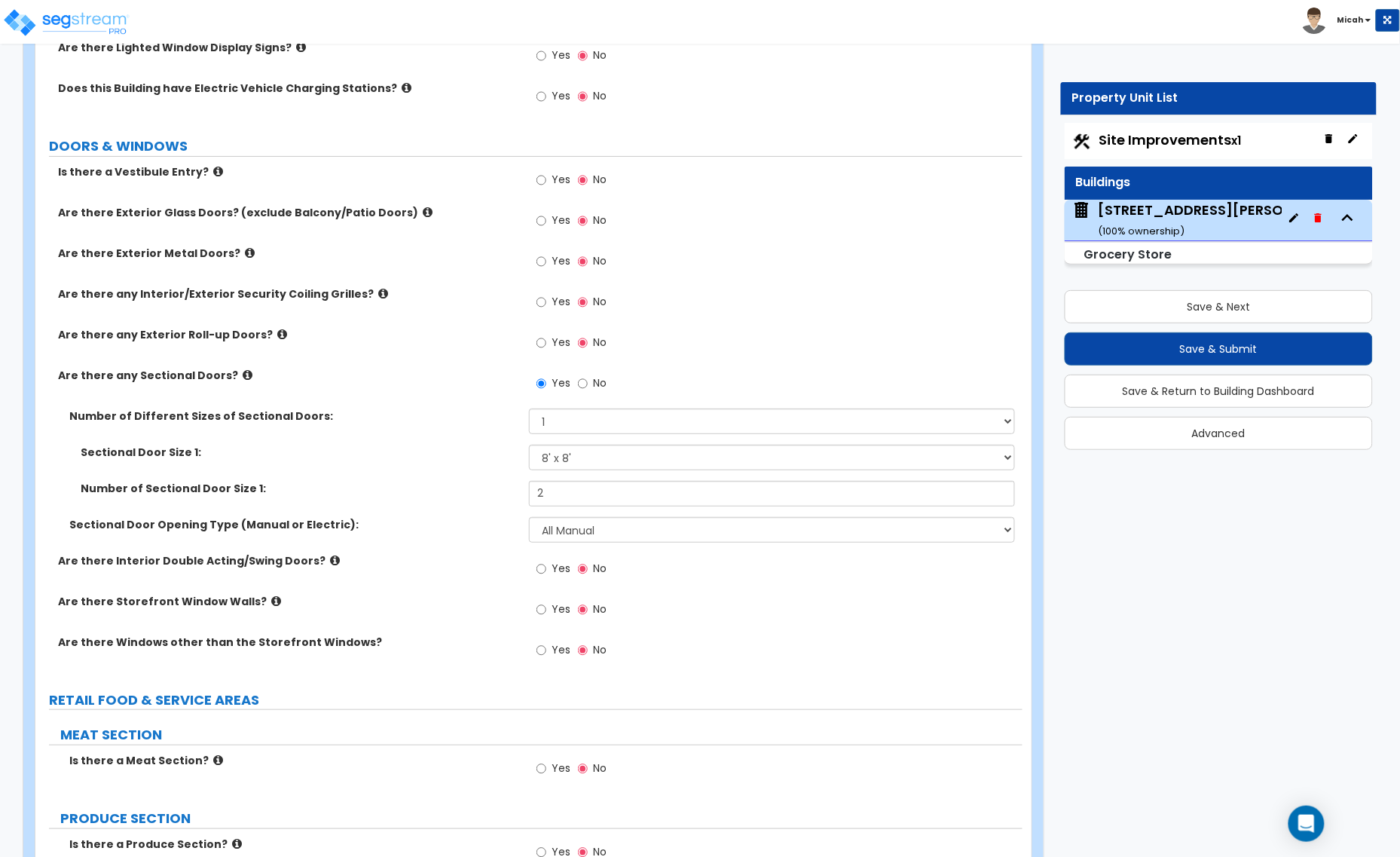
click at [271, 601] on icon at bounding box center [276, 601] width 10 height 11
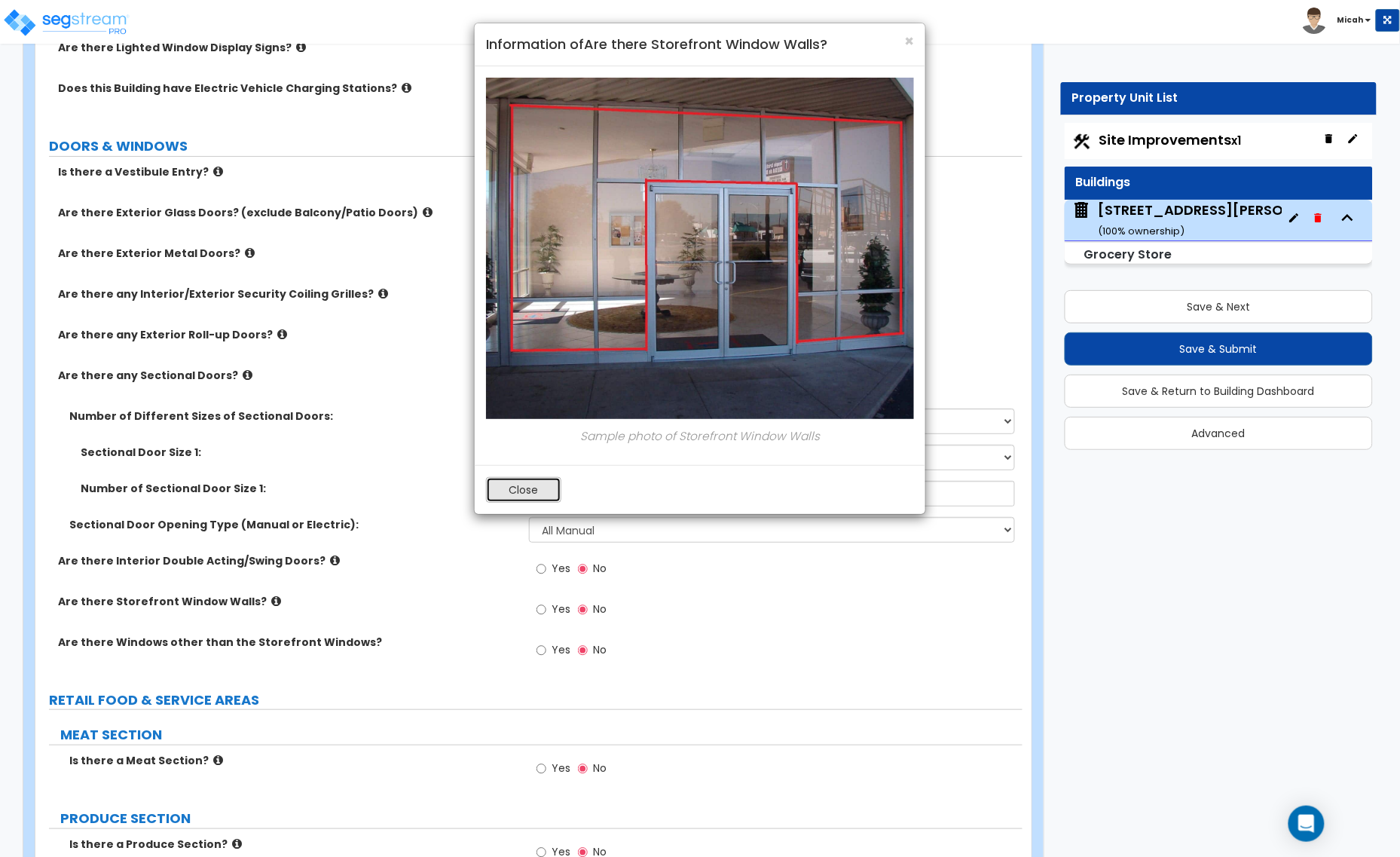
click at [512, 494] on button "Close" at bounding box center [523, 489] width 75 height 26
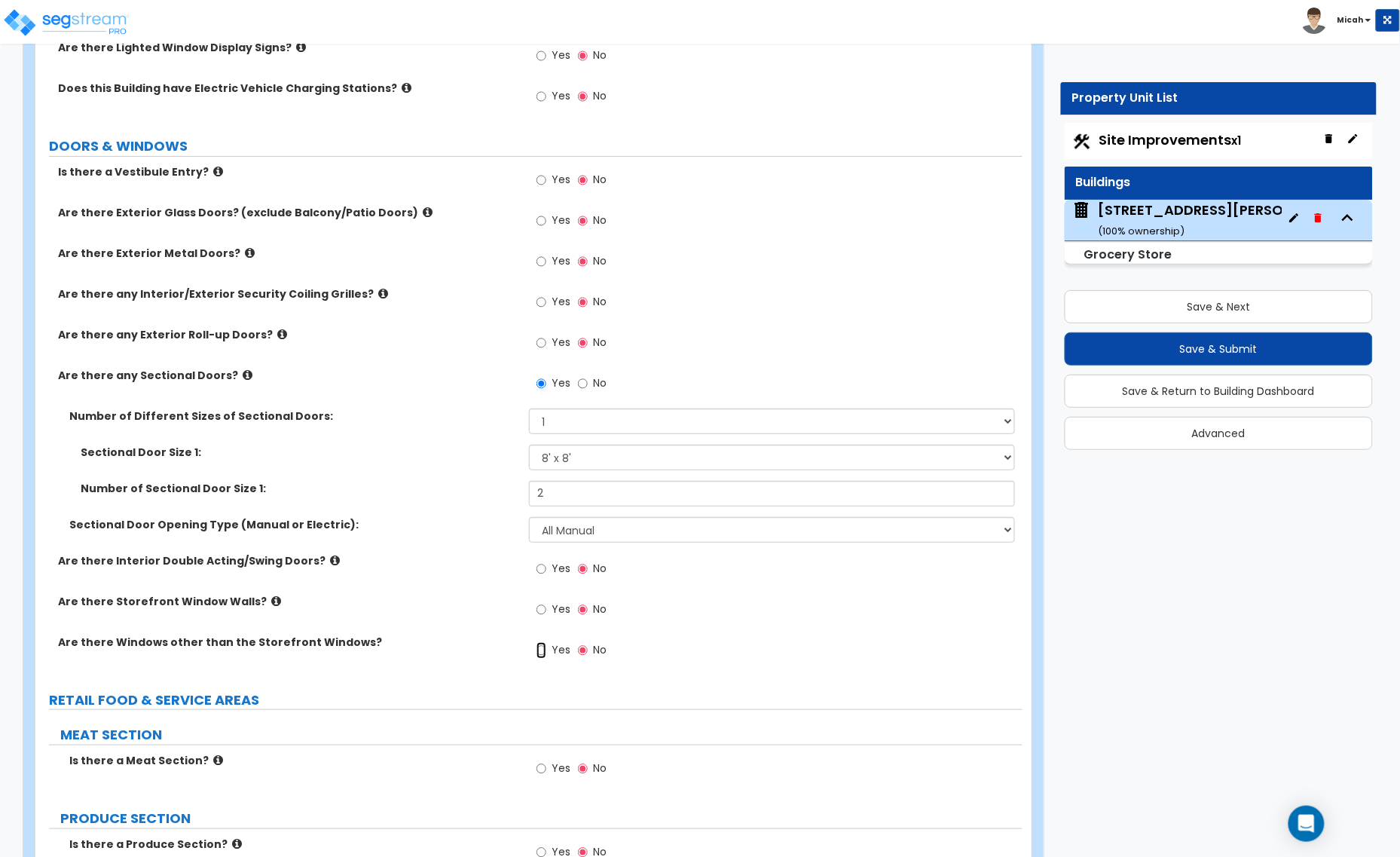
click at [541, 651] on input "Yes" at bounding box center [541, 651] width 10 height 16
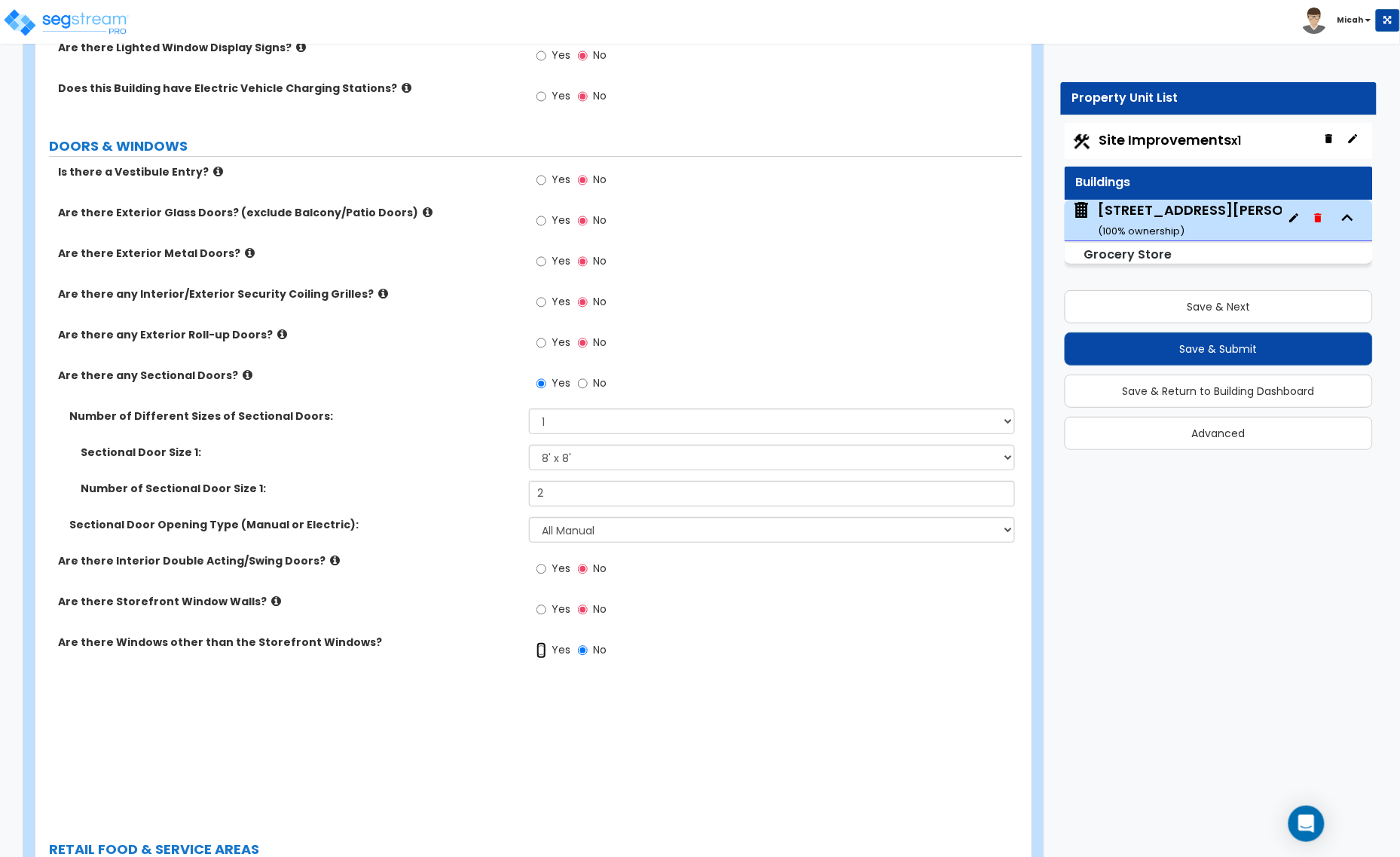
radio input "true"
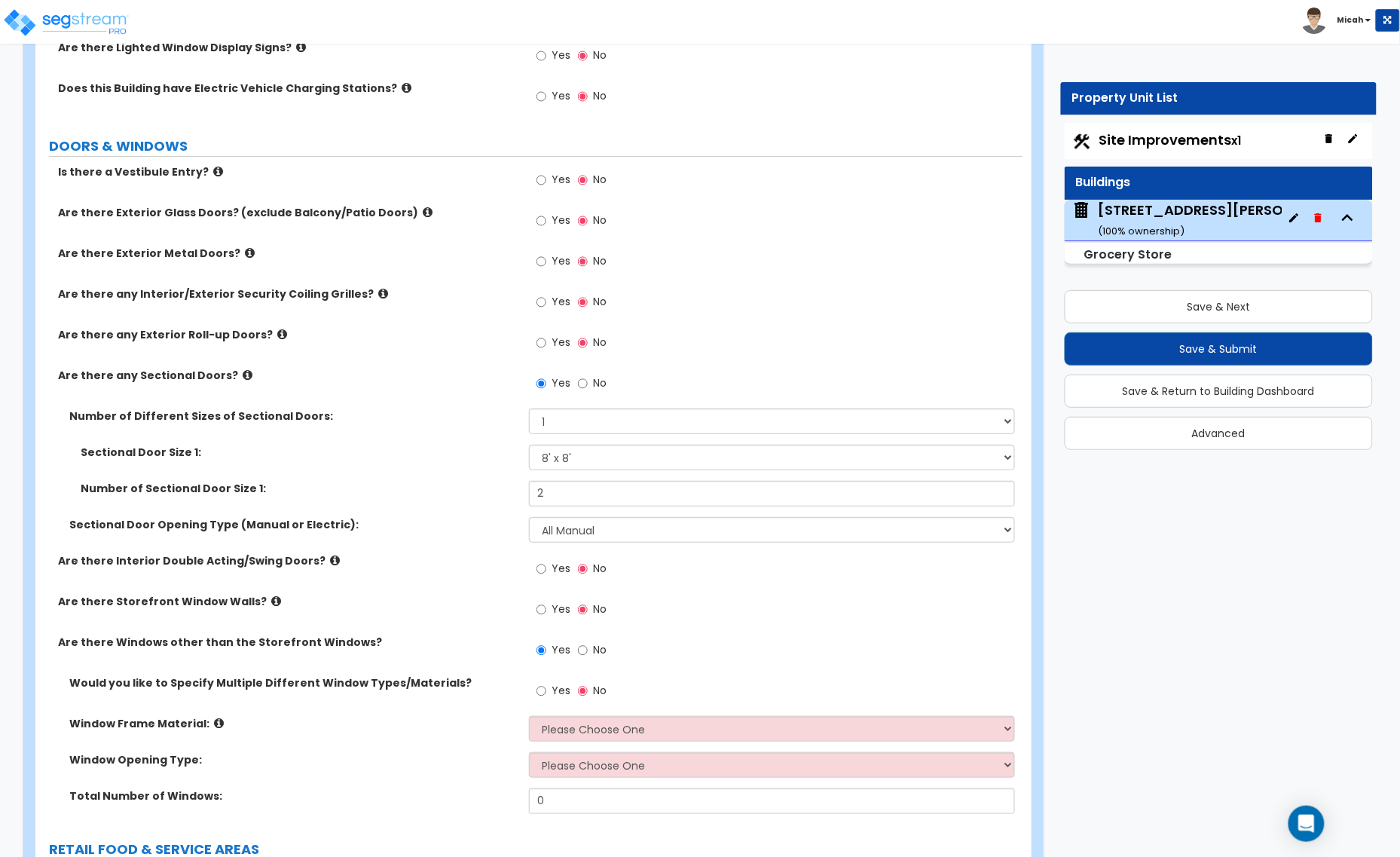
click at [214, 720] on icon at bounding box center [219, 723] width 10 height 11
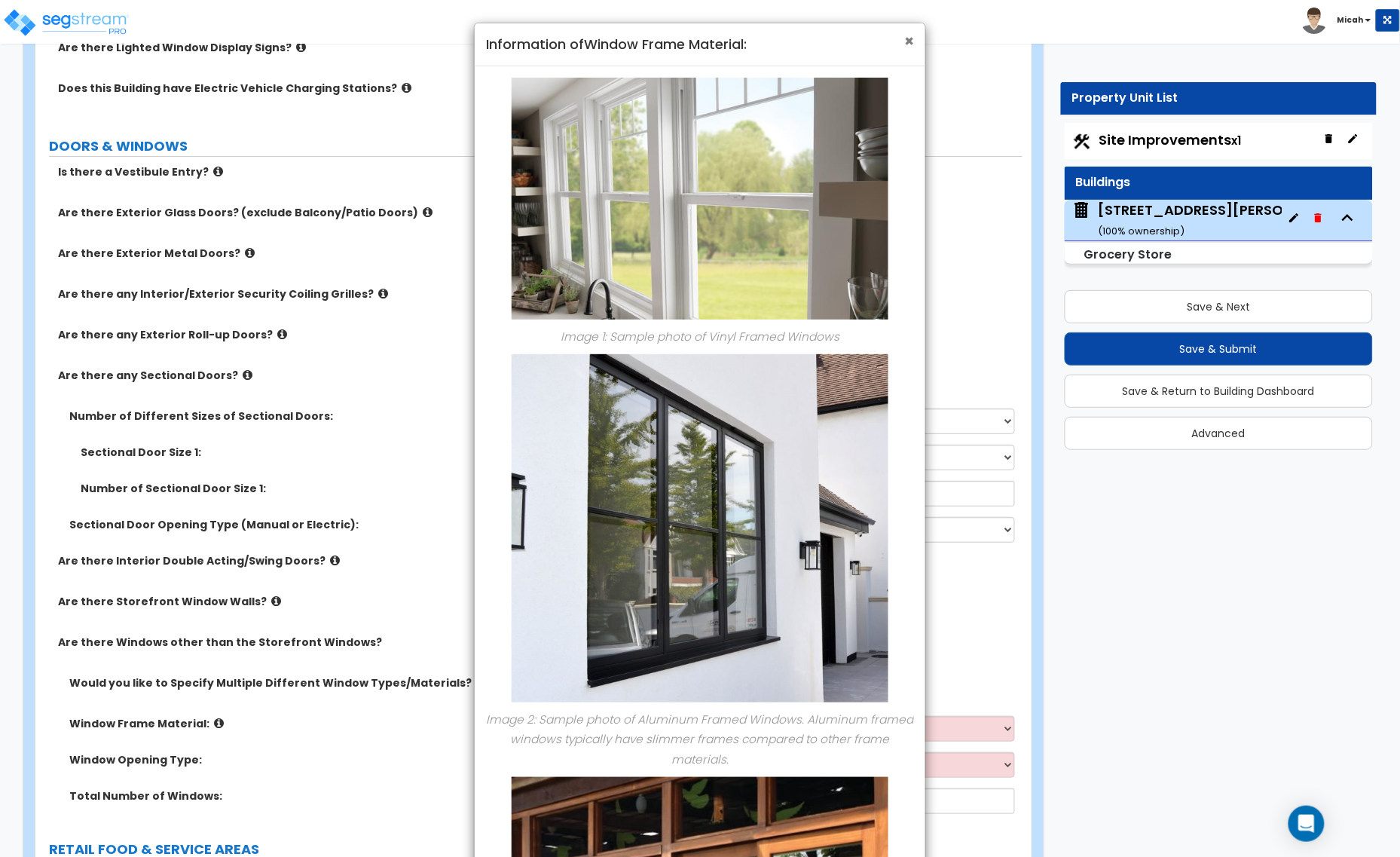
click at [909, 45] on span "×" at bounding box center [909, 41] width 10 height 22
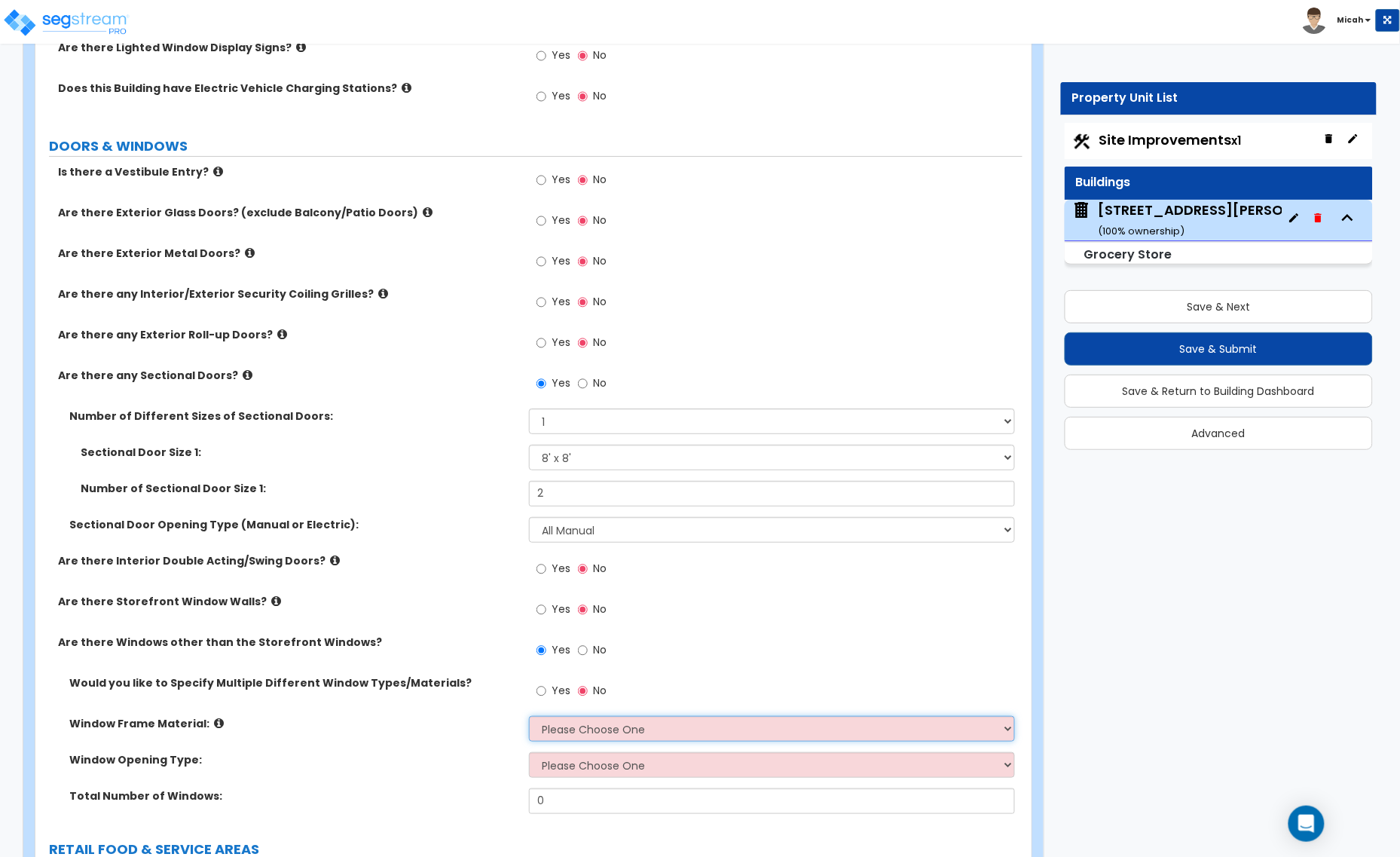
click at [565, 737] on select "Please Choose One Vinyl Aluminum Wood" at bounding box center [771, 729] width 486 height 26
select select "2"
click at [529, 717] on select "Please Choose One Vinyl Aluminum Wood" at bounding box center [771, 729] width 486 height 26
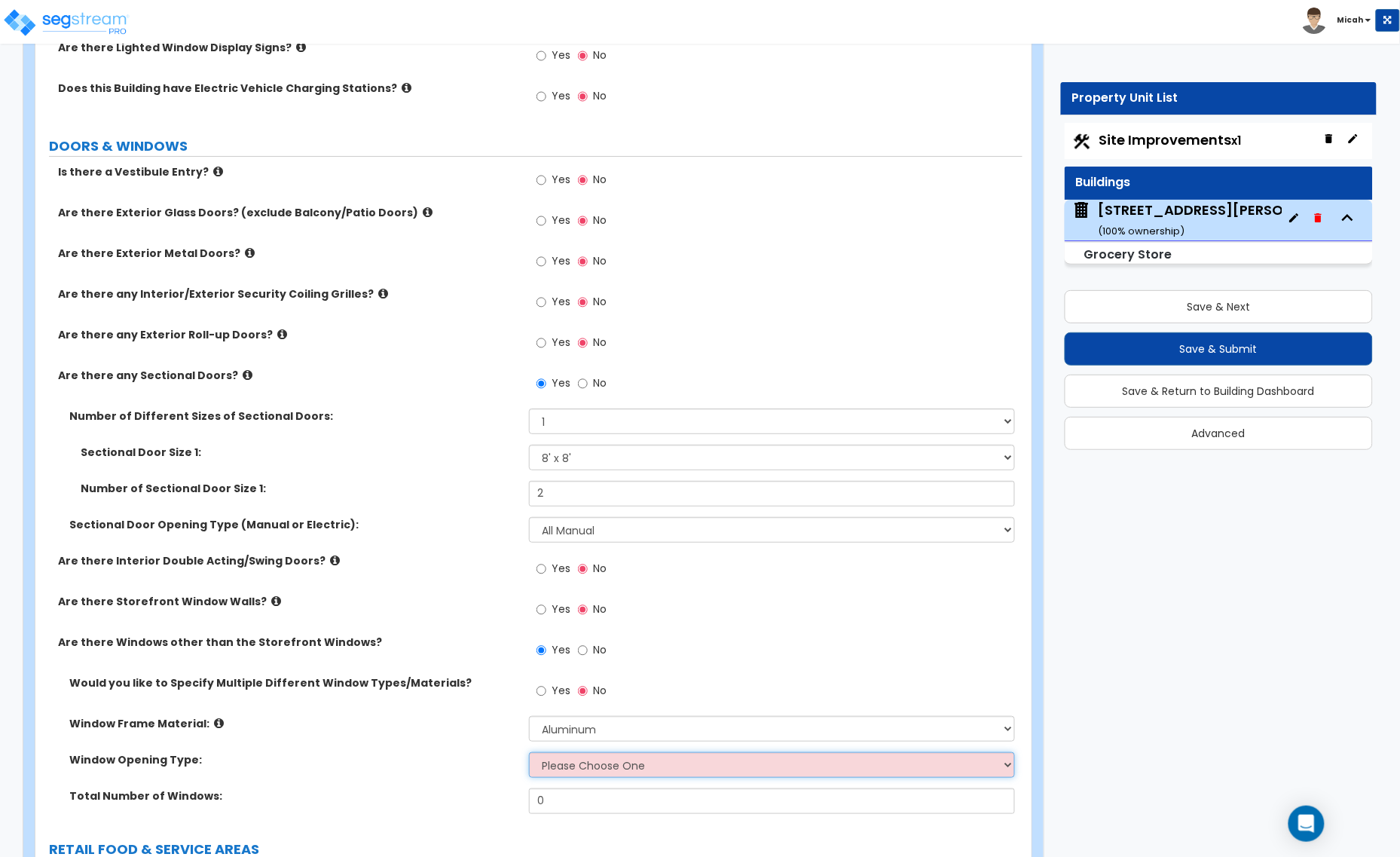
click at [565, 767] on select "Please Choose One Sliding Window Fixed/Picture Window Awning Window Swing/Casem…" at bounding box center [771, 765] width 486 height 26
click at [373, 761] on label "Window Opening Type:" at bounding box center [293, 760] width 448 height 15
click at [537, 690] on input "Yes" at bounding box center [541, 691] width 10 height 16
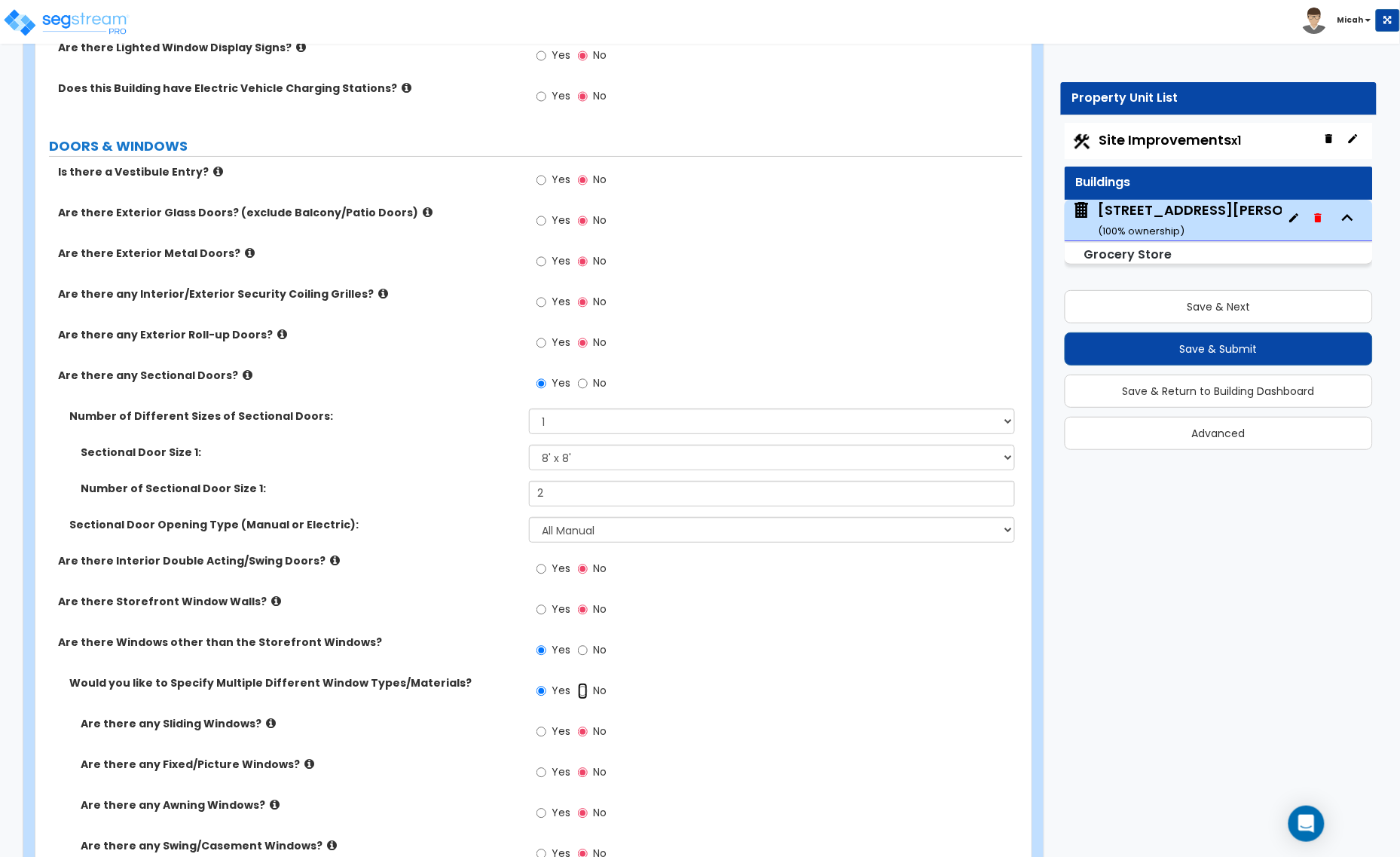
click at [580, 694] on input "No" at bounding box center [583, 691] width 10 height 16
radio input "false"
radio input "true"
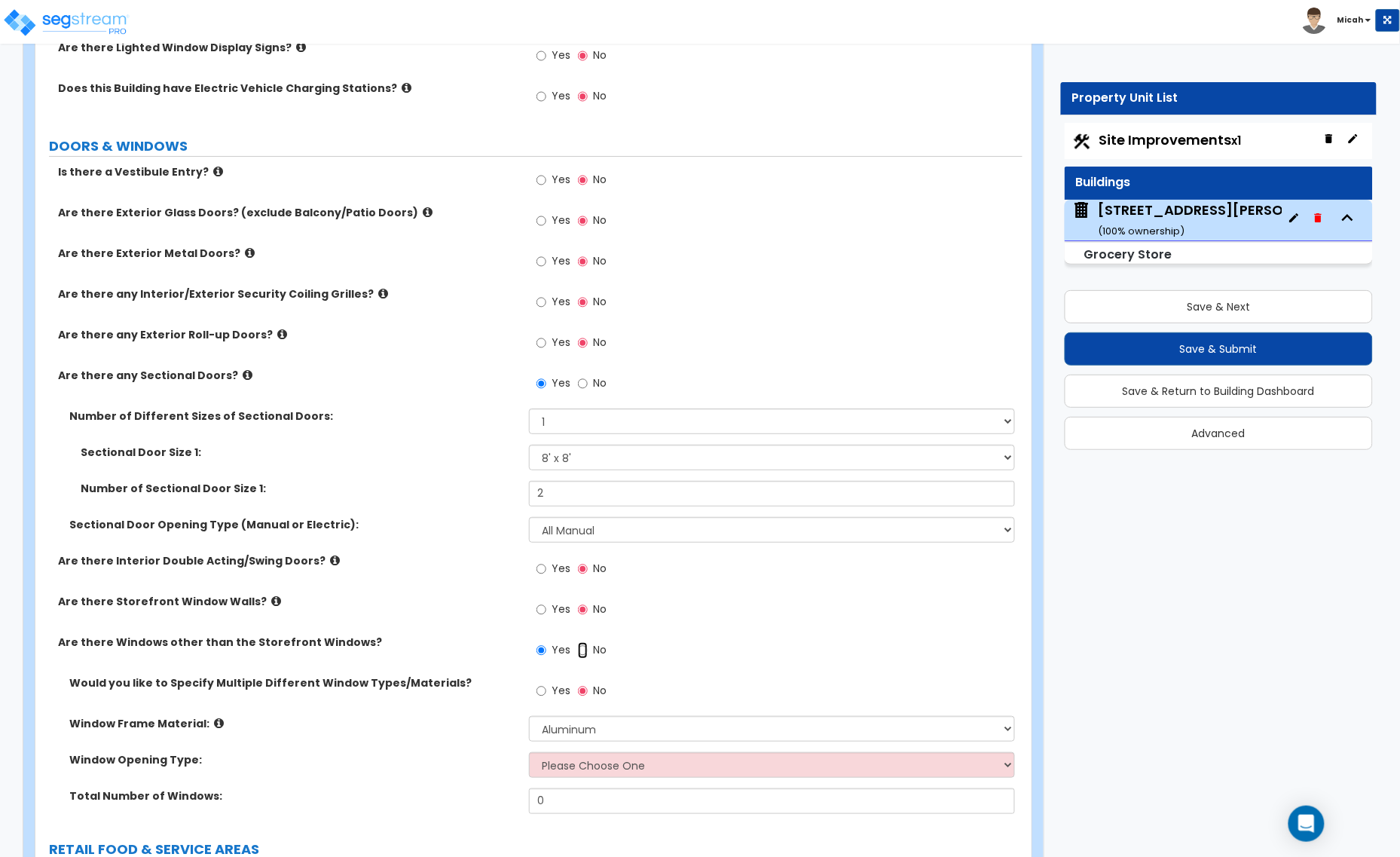
click at [578, 654] on input "No" at bounding box center [583, 651] width 10 height 16
radio input "false"
radio input "true"
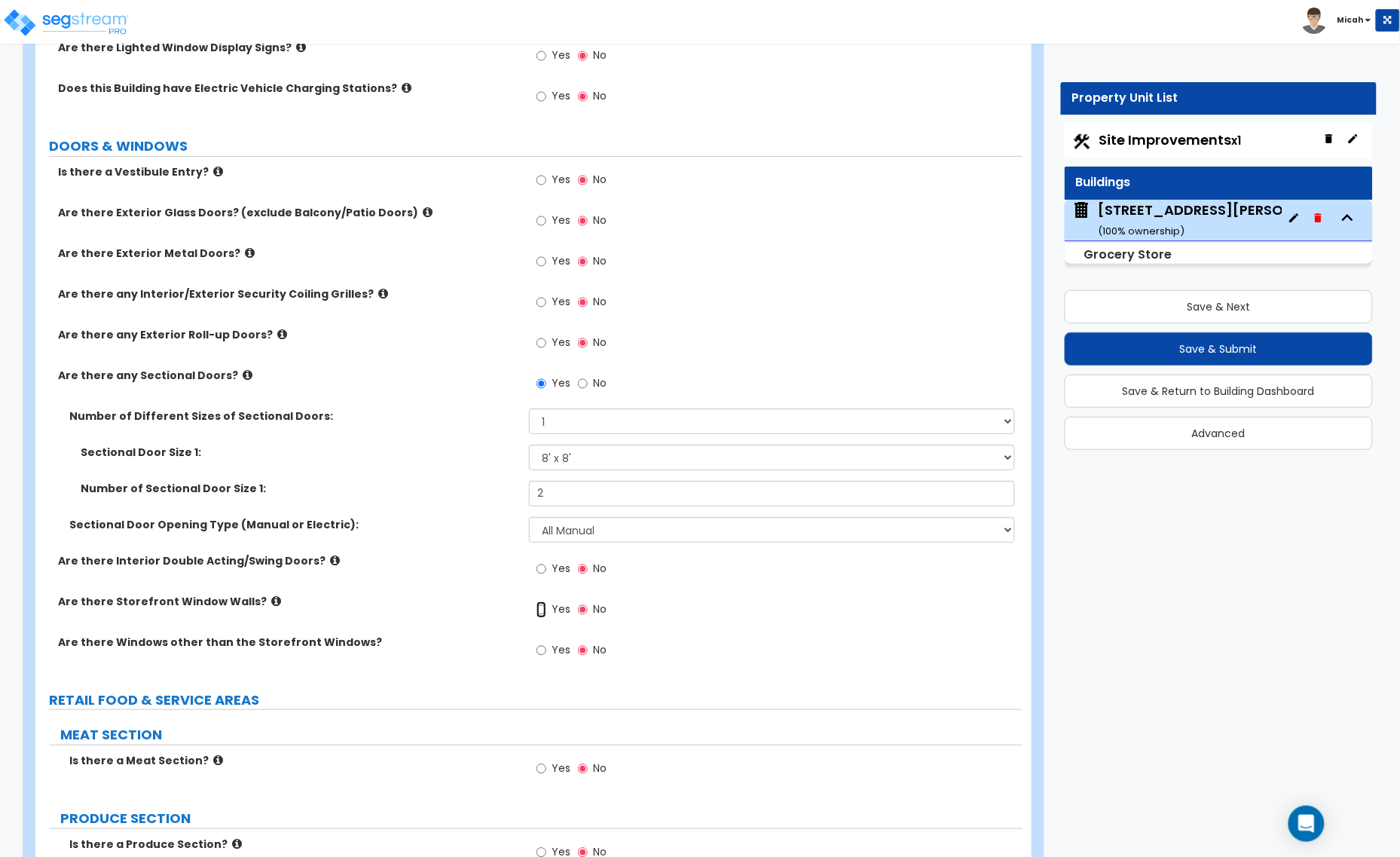
click at [542, 611] on input "Yes" at bounding box center [541, 610] width 10 height 16
radio input "true"
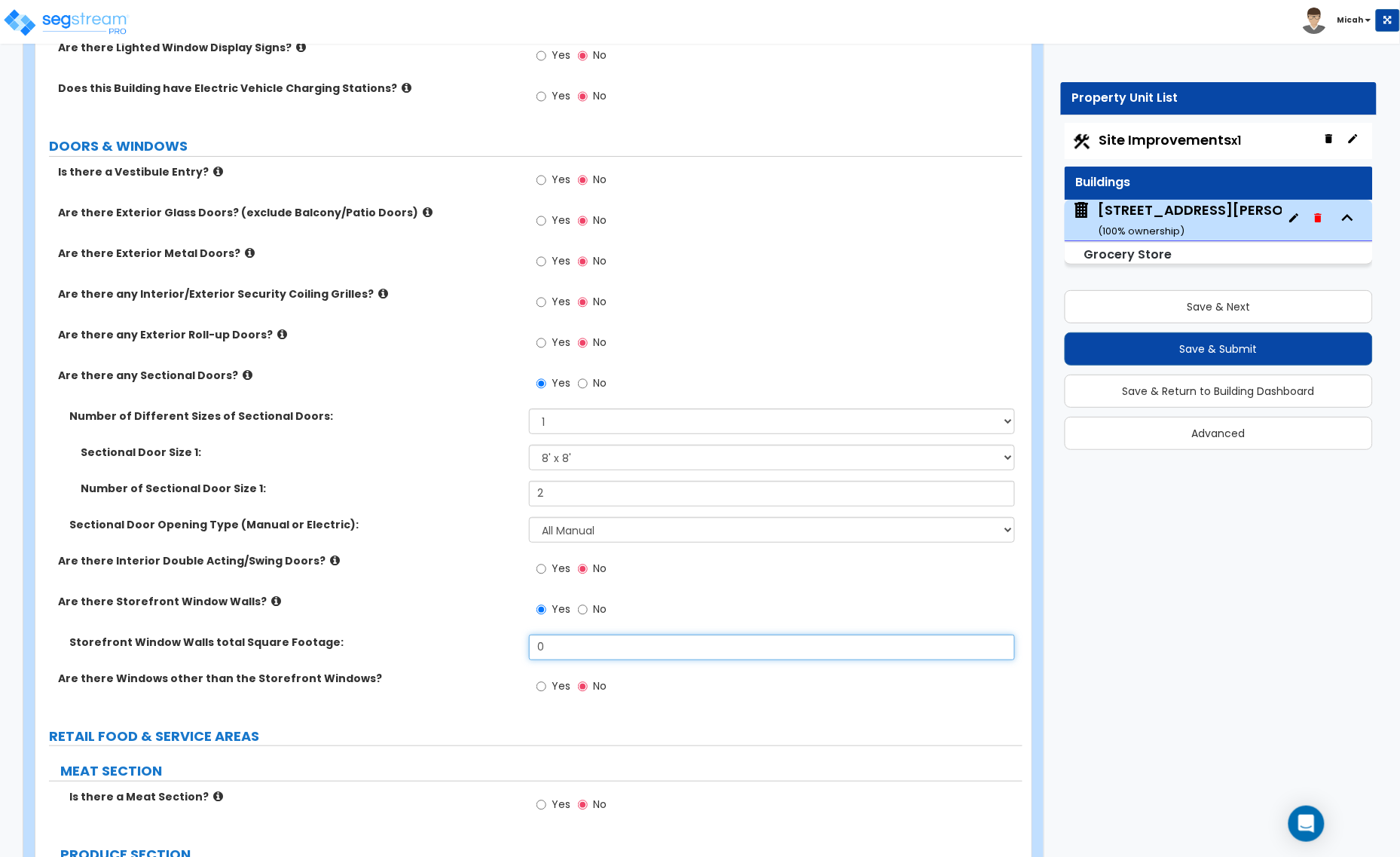
drag, startPoint x: 549, startPoint y: 649, endPoint x: 531, endPoint y: 646, distance: 18.2
click at [531, 646] on input "0" at bounding box center [771, 647] width 486 height 26
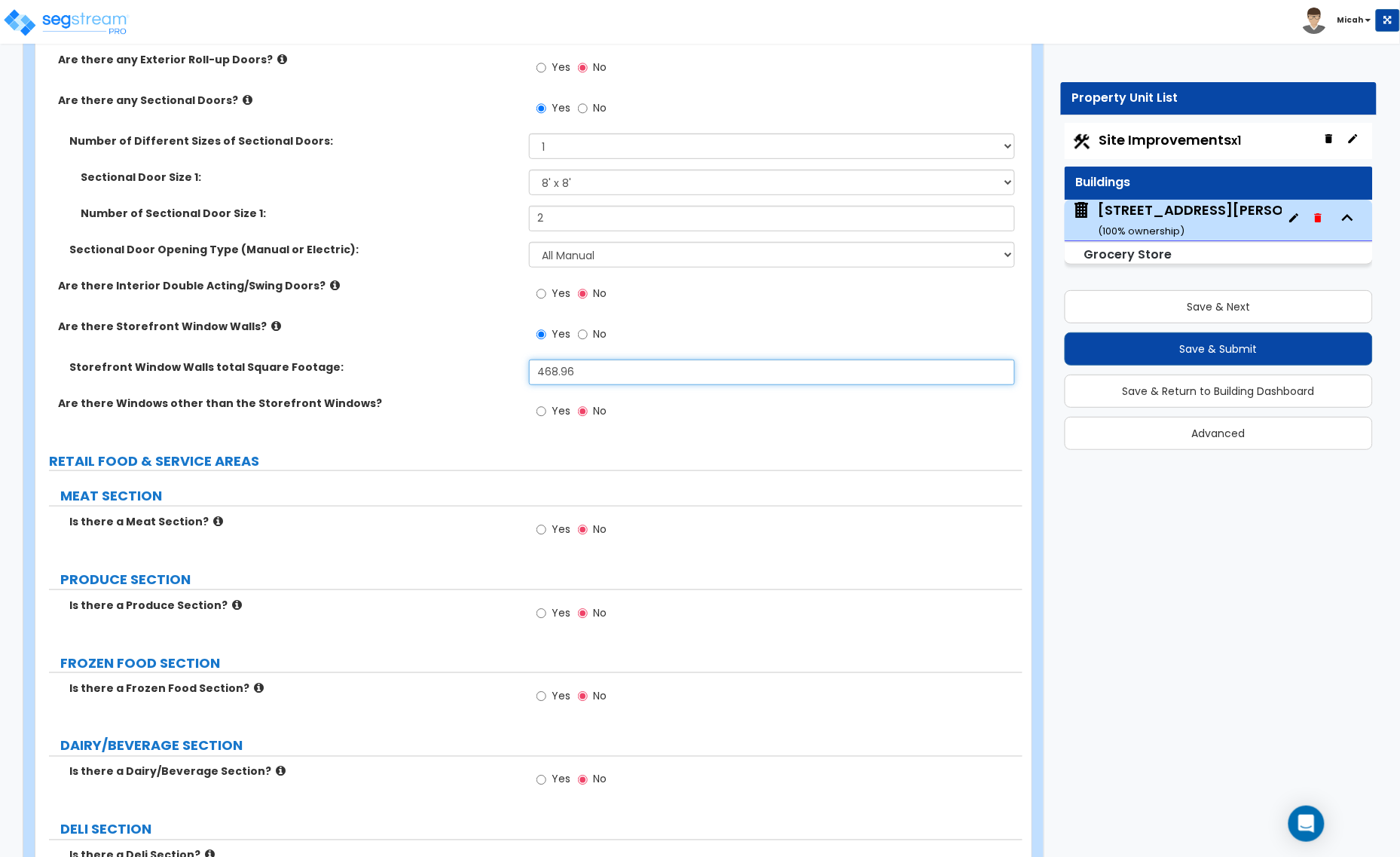
scroll to position [2072, 0]
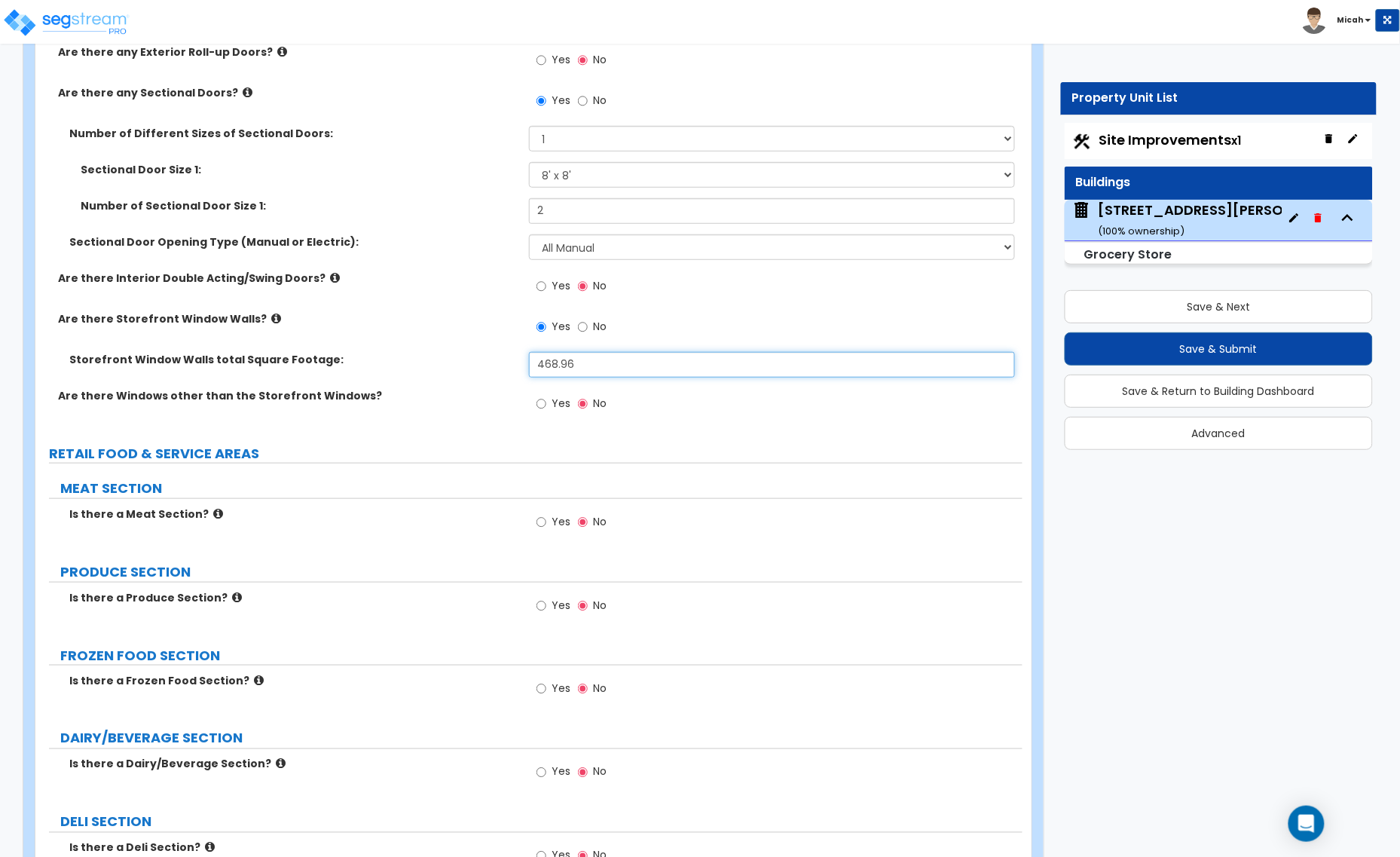
type input "468.96"
click at [213, 517] on icon at bounding box center [218, 513] width 10 height 11
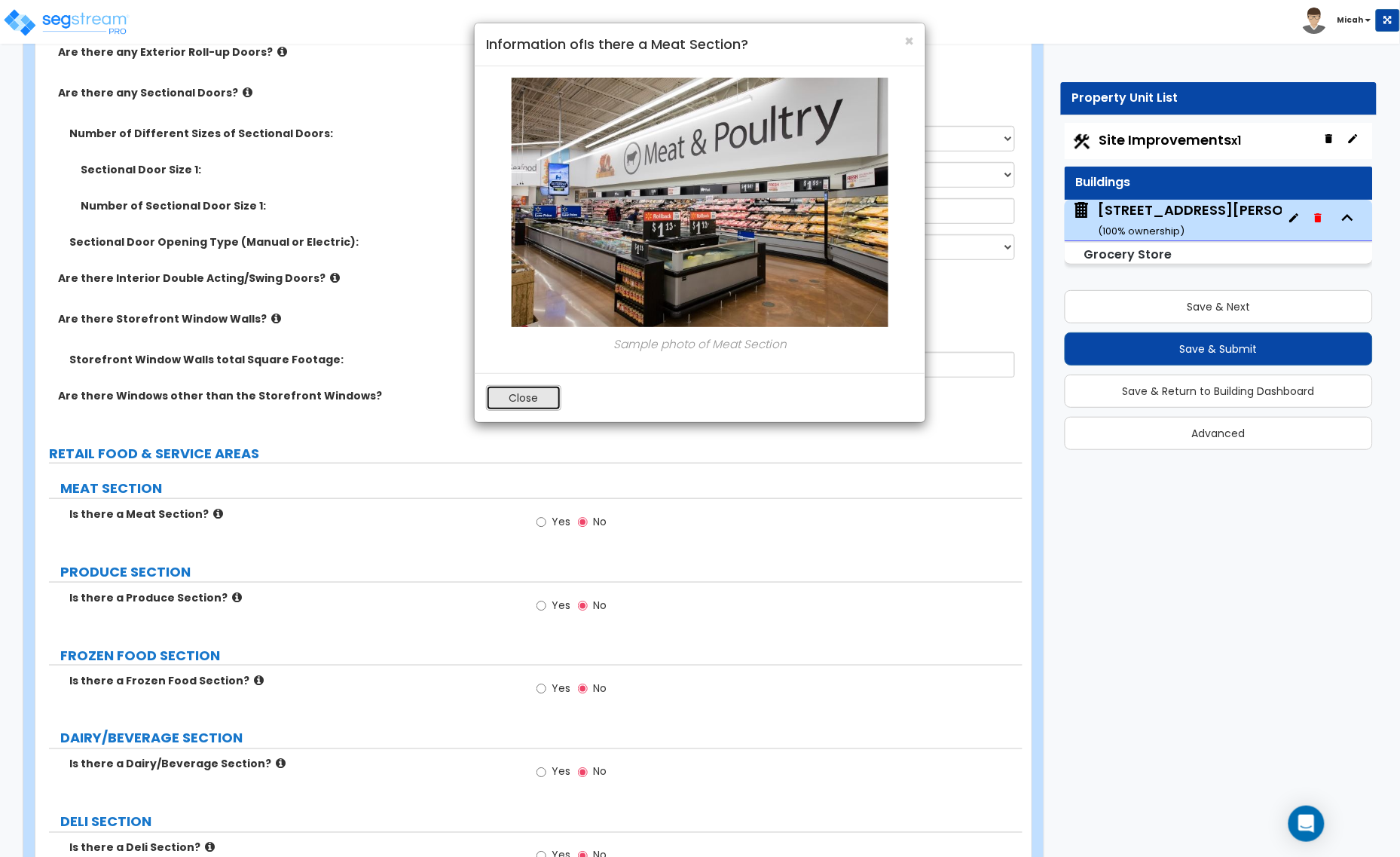
click at [543, 392] on button "Close" at bounding box center [523, 398] width 75 height 26
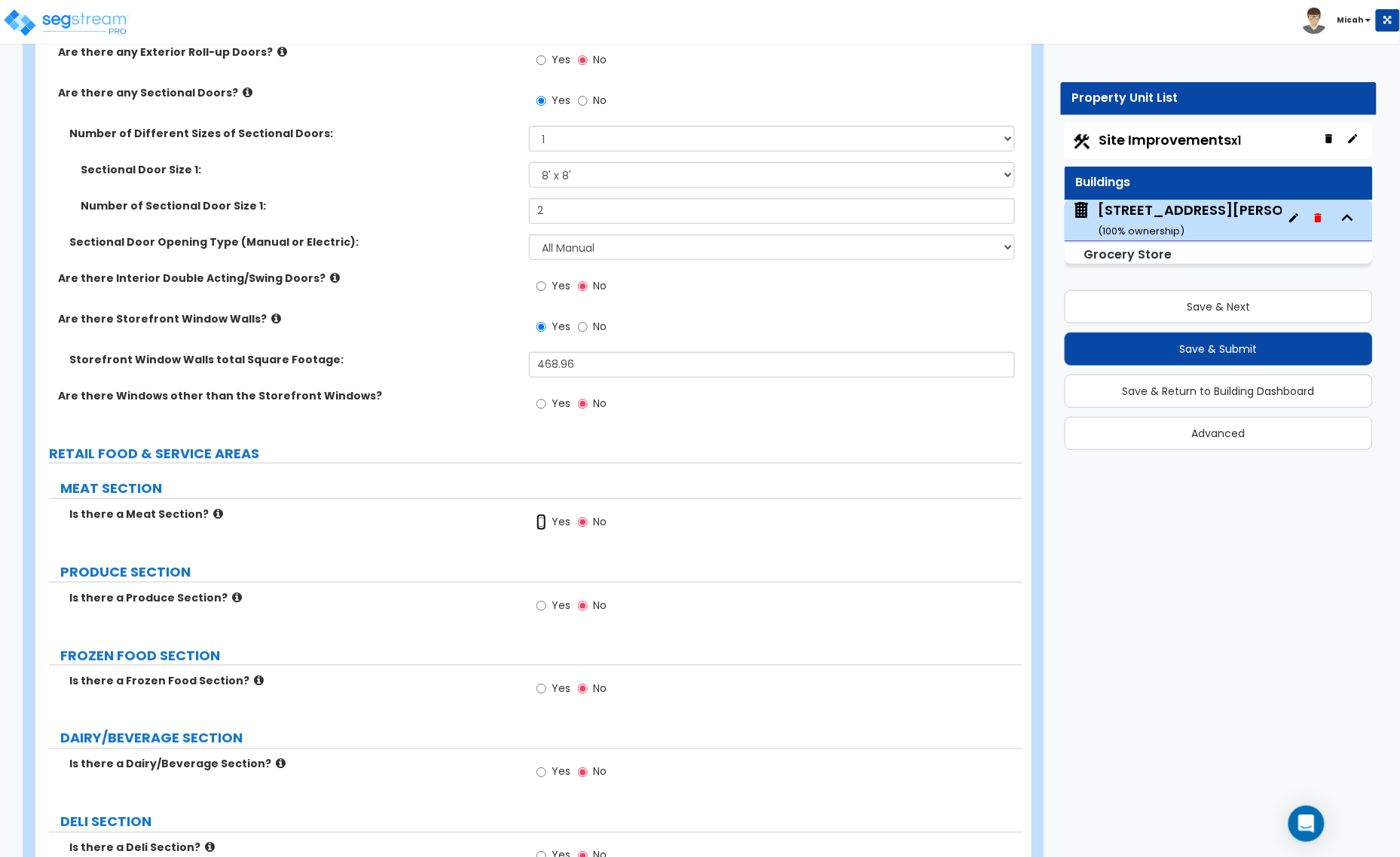
click at [536, 526] on input "Yes" at bounding box center [541, 522] width 10 height 16
radio input "true"
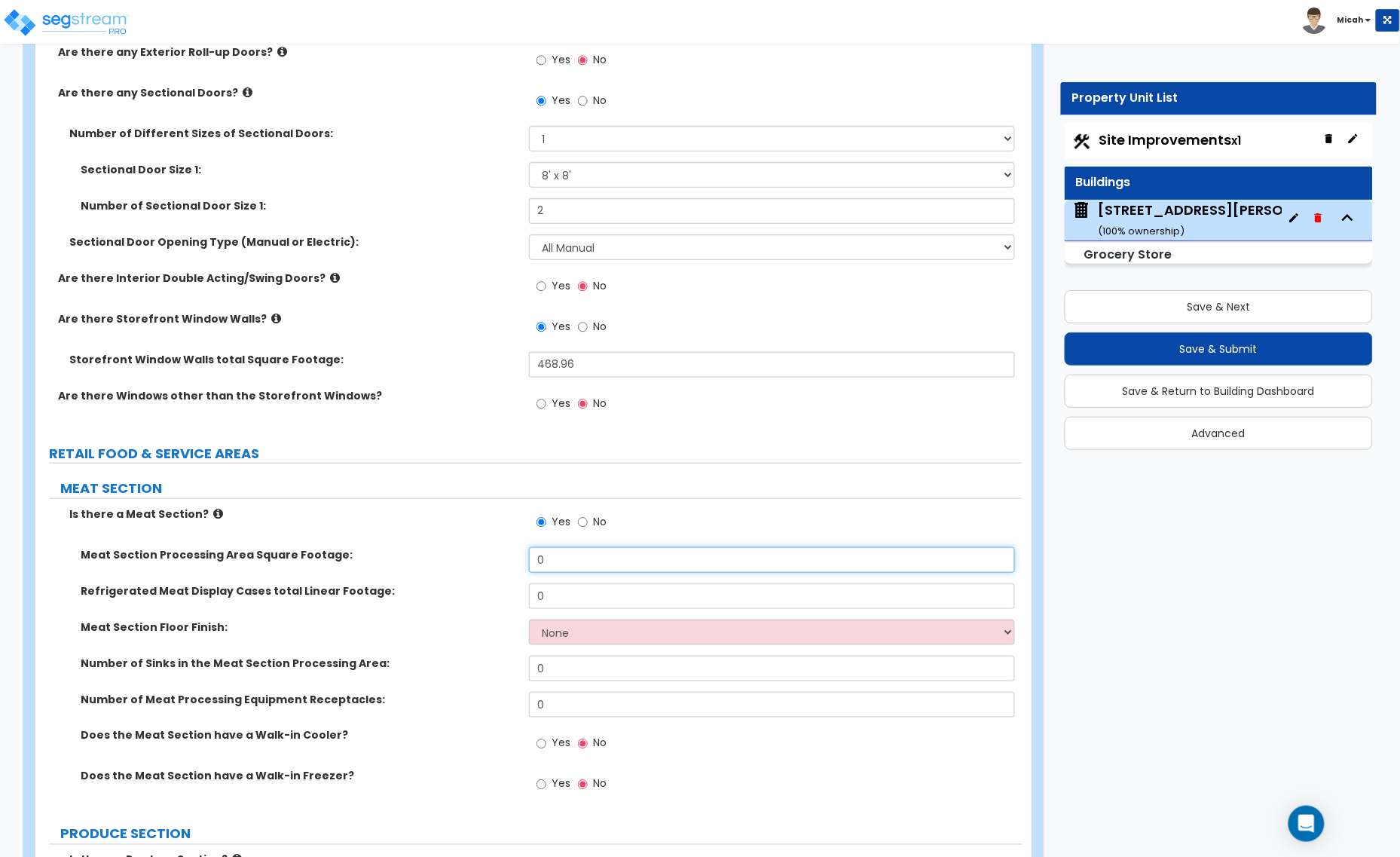
drag, startPoint x: 551, startPoint y: 562, endPoint x: 525, endPoint y: 562, distance: 26.0
click at [525, 562] on div "Meat Section Processing Area Square Footage: 0" at bounding box center [529, 565] width 987 height 36
type input "524.1"
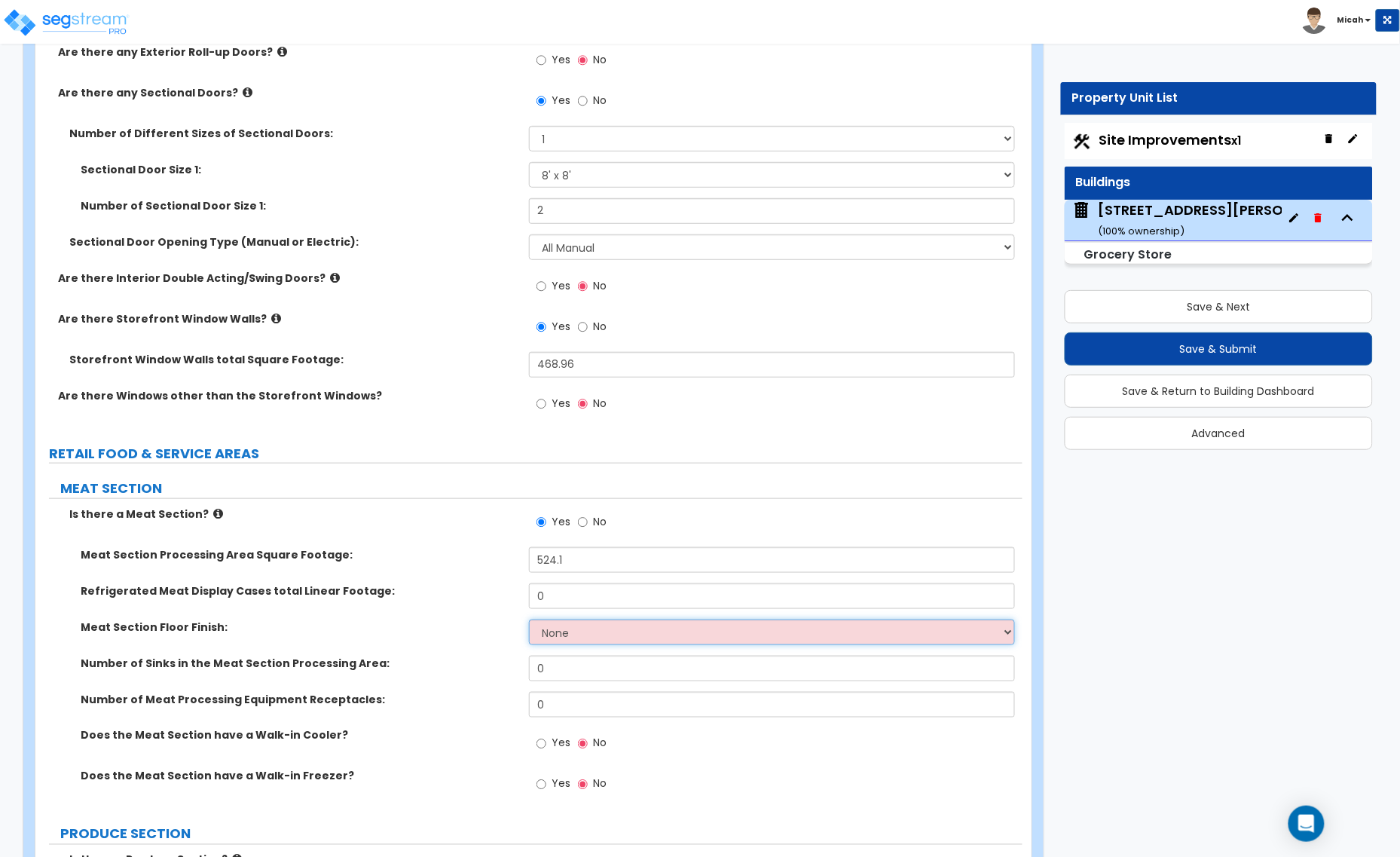
click at [589, 639] on select "None Tile Flooring Resilient Laminate Flooring VCT Flooring Sheet Vinyl Flooring" at bounding box center [771, 632] width 486 height 26
select select "1"
click at [529, 621] on select "None Tile Flooring Resilient Laminate Flooring VCT Flooring Sheet Vinyl Flooring" at bounding box center [771, 632] width 486 height 26
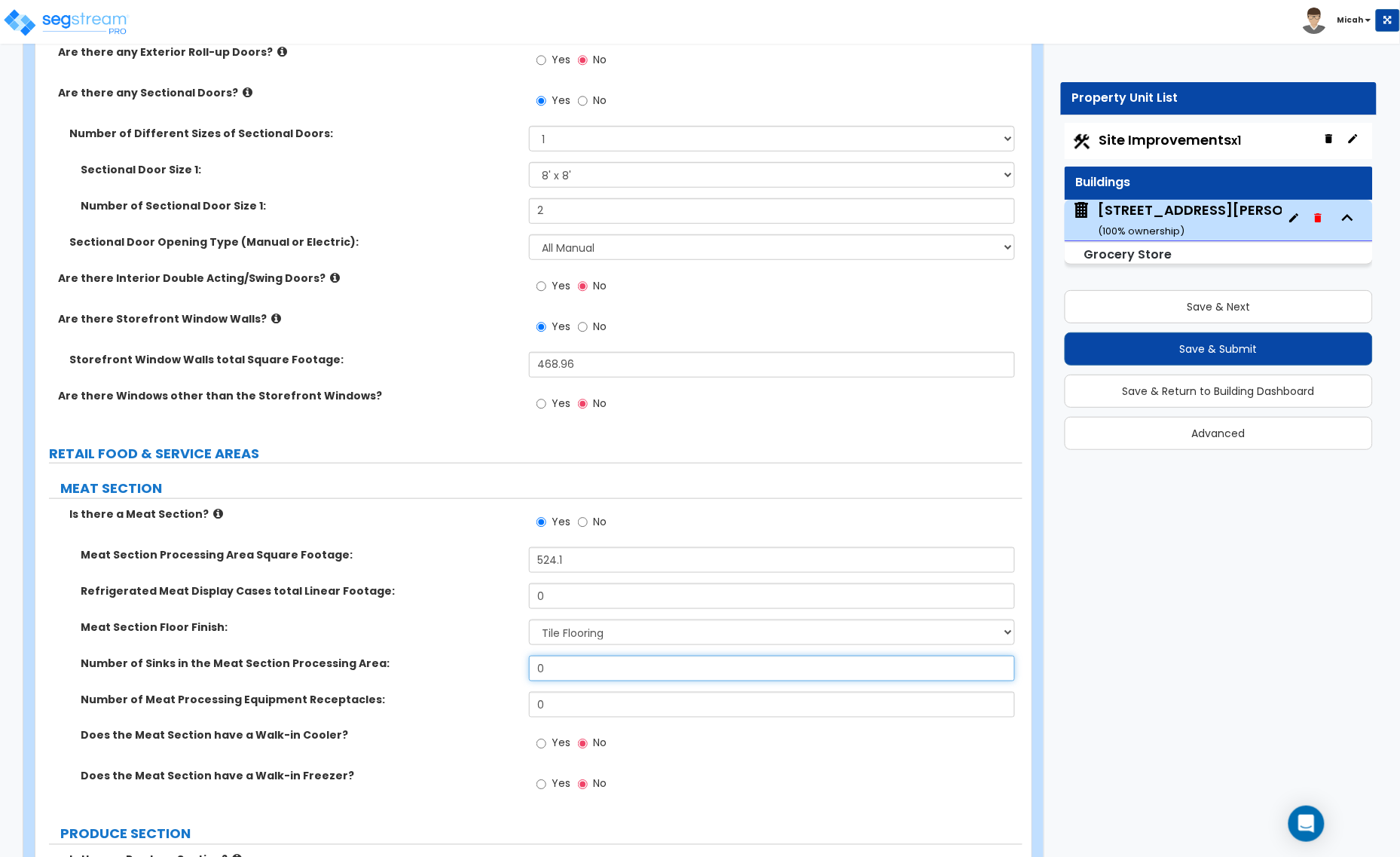
drag, startPoint x: 554, startPoint y: 669, endPoint x: 536, endPoint y: 667, distance: 18.1
click at [541, 667] on input "0" at bounding box center [771, 668] width 486 height 26
type input "1"
drag, startPoint x: 560, startPoint y: 705, endPoint x: 528, endPoint y: 706, distance: 32.0
click at [529, 706] on input "0" at bounding box center [771, 705] width 486 height 26
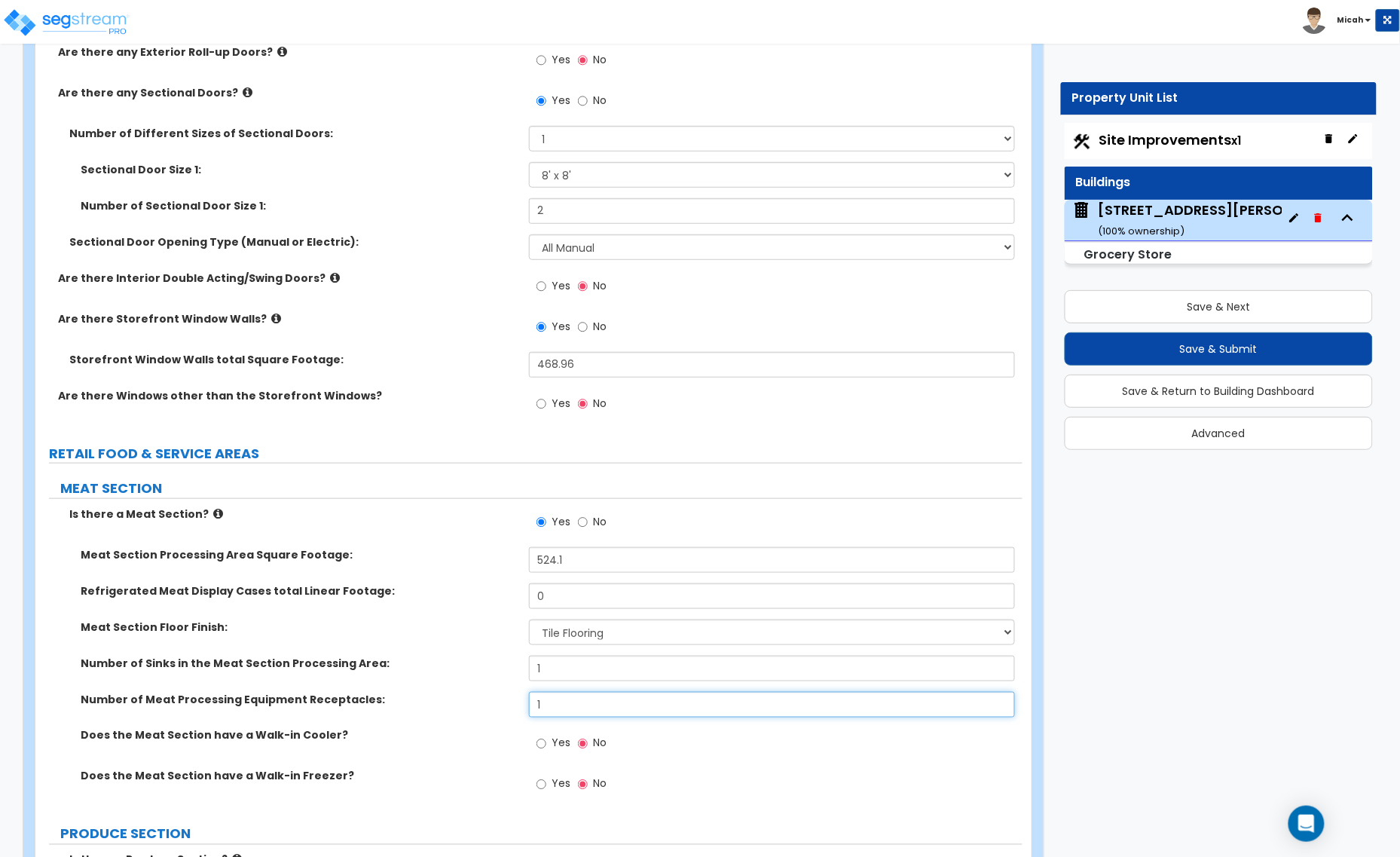
type input "1"
click at [542, 748] on input "Yes" at bounding box center [541, 743] width 10 height 16
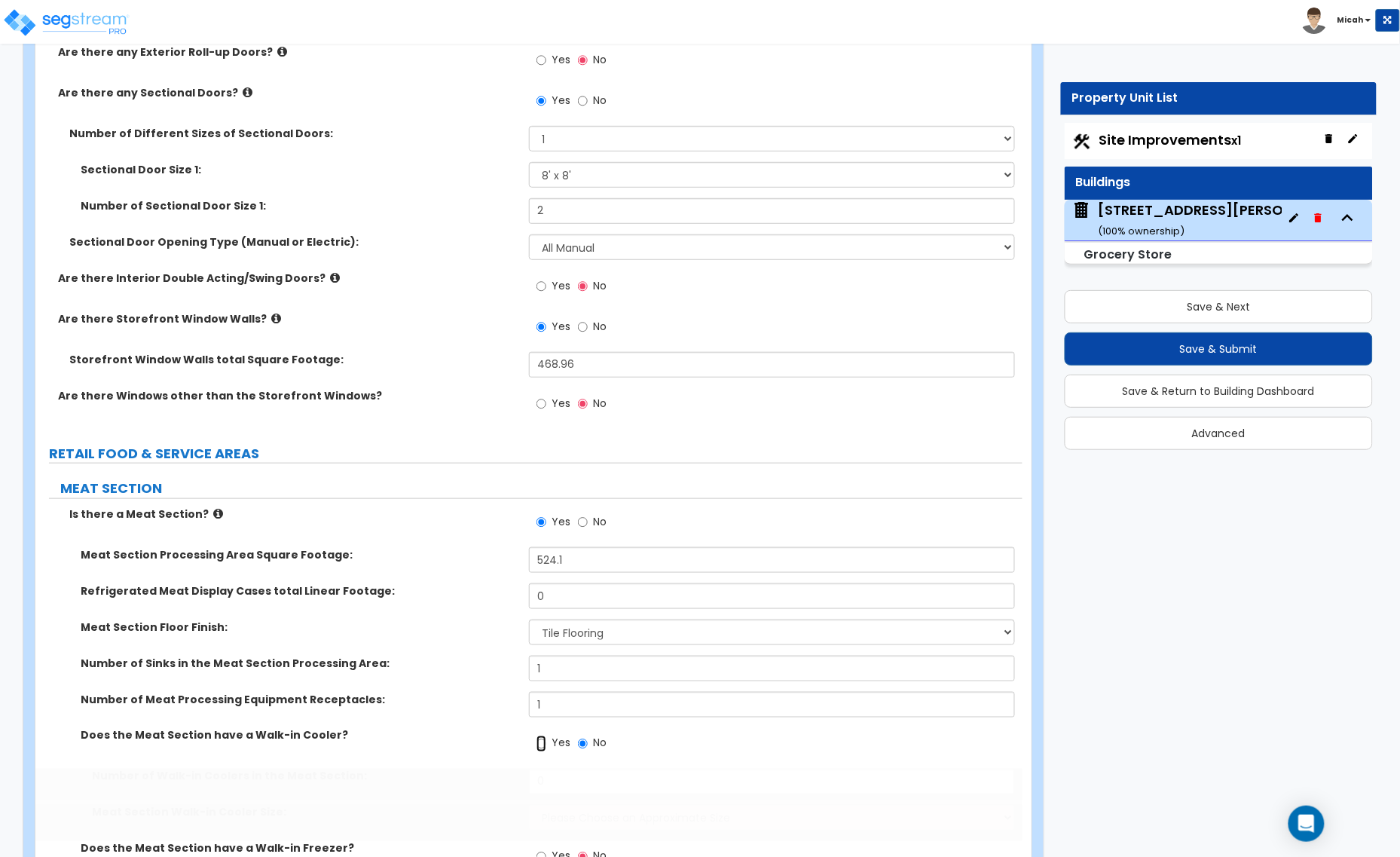
radio input "true"
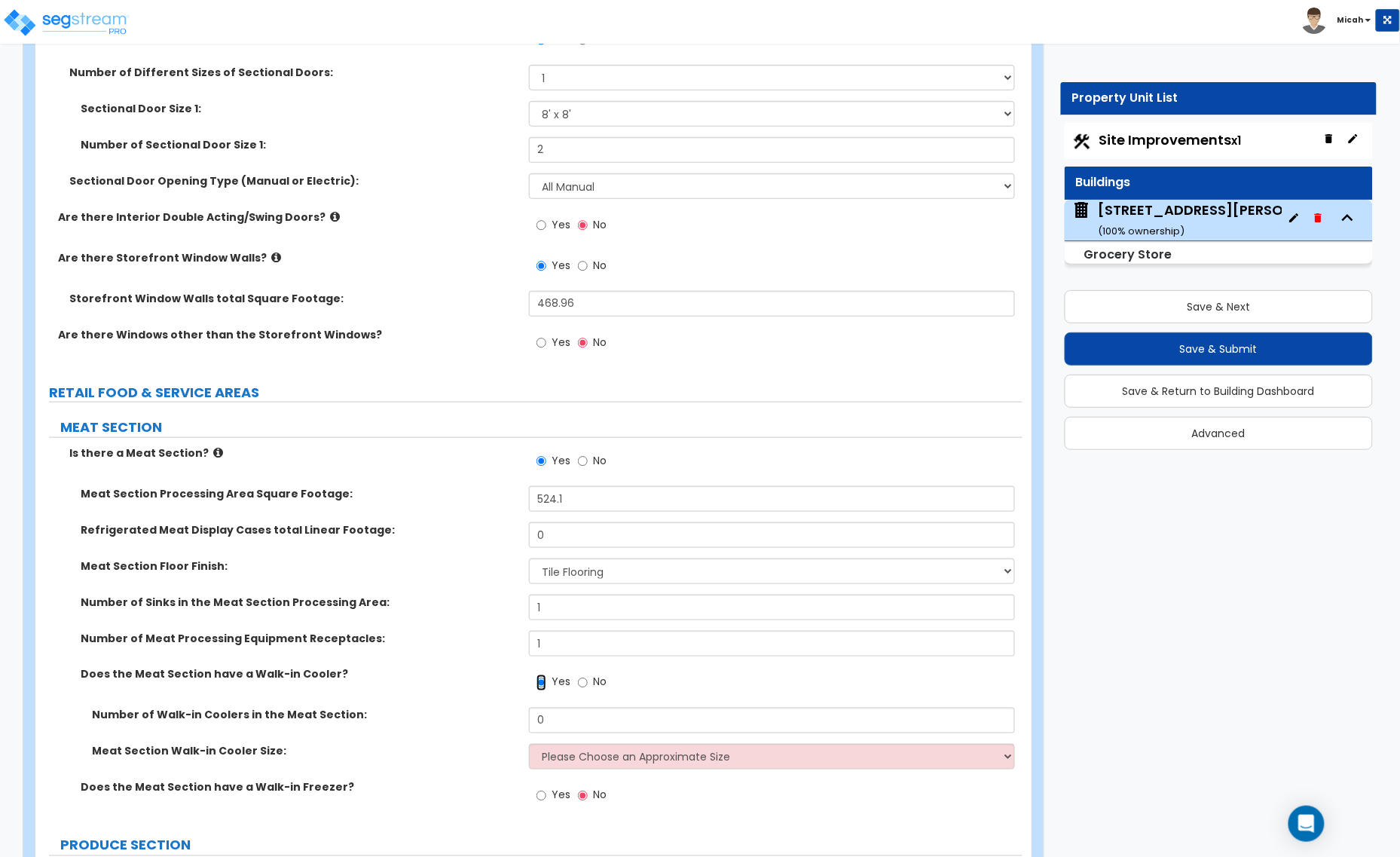
scroll to position [2167, 0]
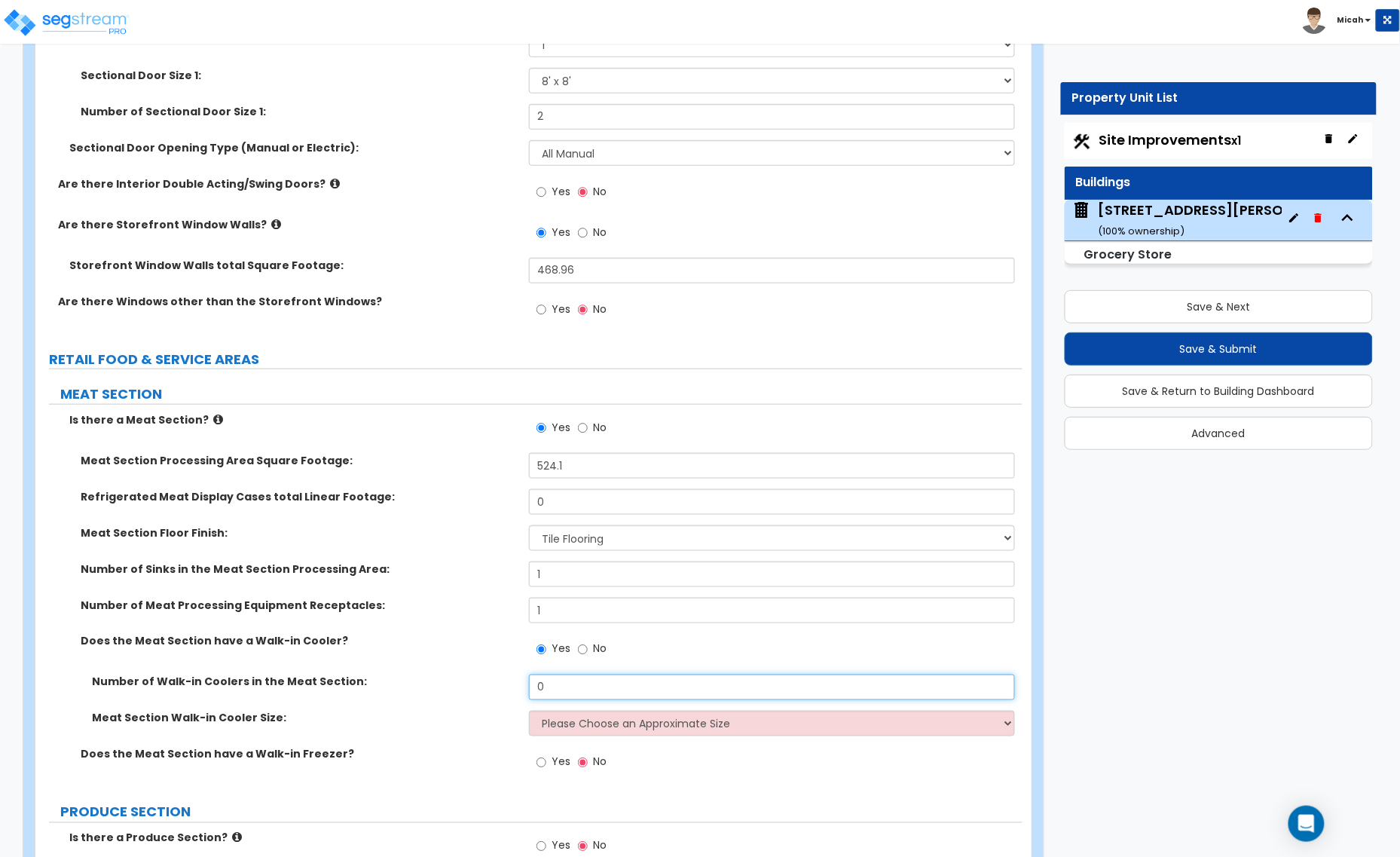
drag, startPoint x: 546, startPoint y: 690, endPoint x: 525, endPoint y: 692, distance: 21.1
click at [525, 692] on div "Number of Walk-in Coolers in the Meat Section: 0" at bounding box center [529, 692] width 987 height 36
type input "1"
click at [592, 730] on select "Please Choose an Approximate Size 6' x 6' 10' x 6' 12' x 14' 12' x 20' I want t…" at bounding box center [771, 723] width 486 height 26
select select "5"
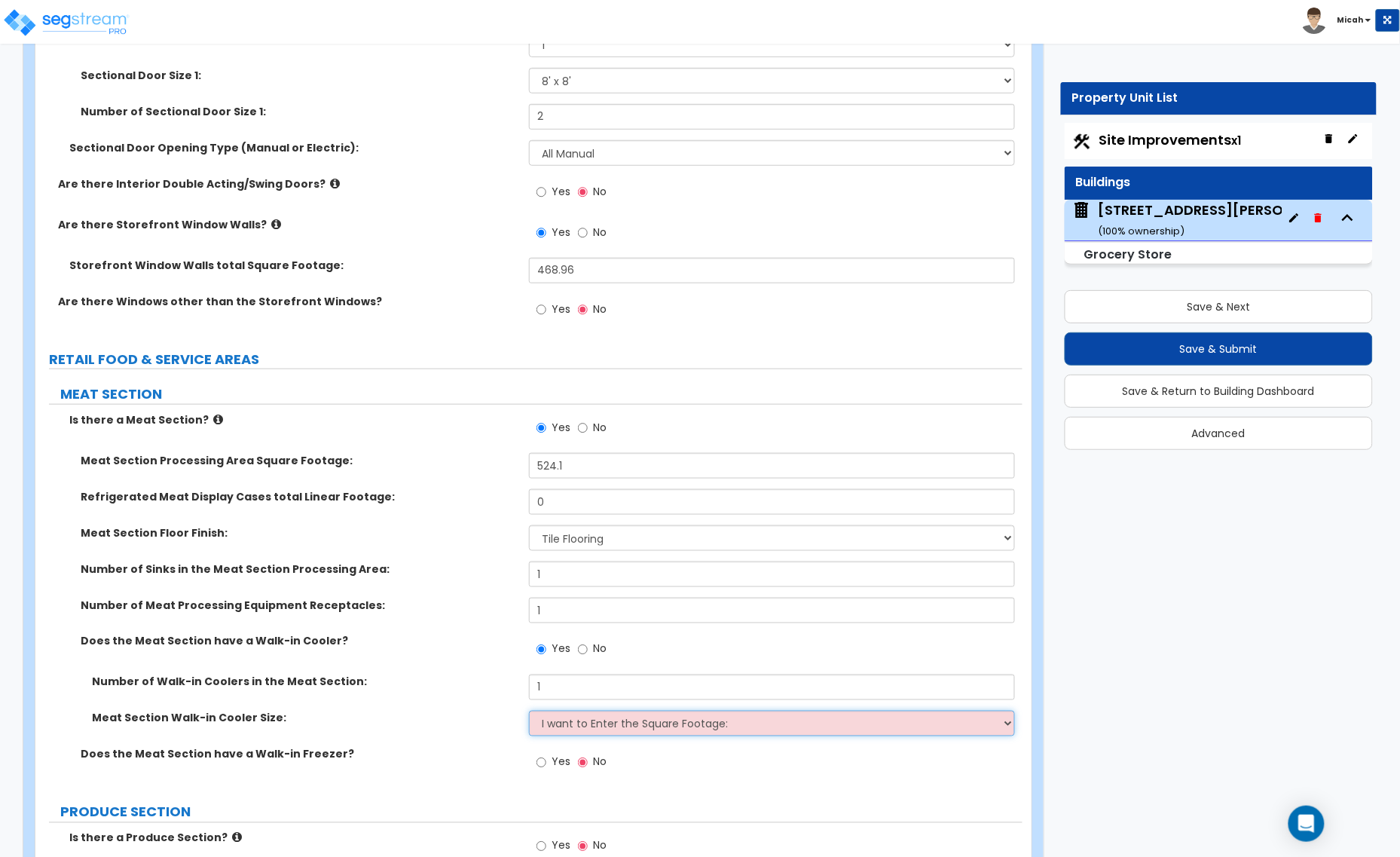
click at [529, 712] on select "Please Choose an Approximate Size 6' x 6' 10' x 6' 12' x 14' 12' x 20' I want t…" at bounding box center [771, 723] width 486 height 26
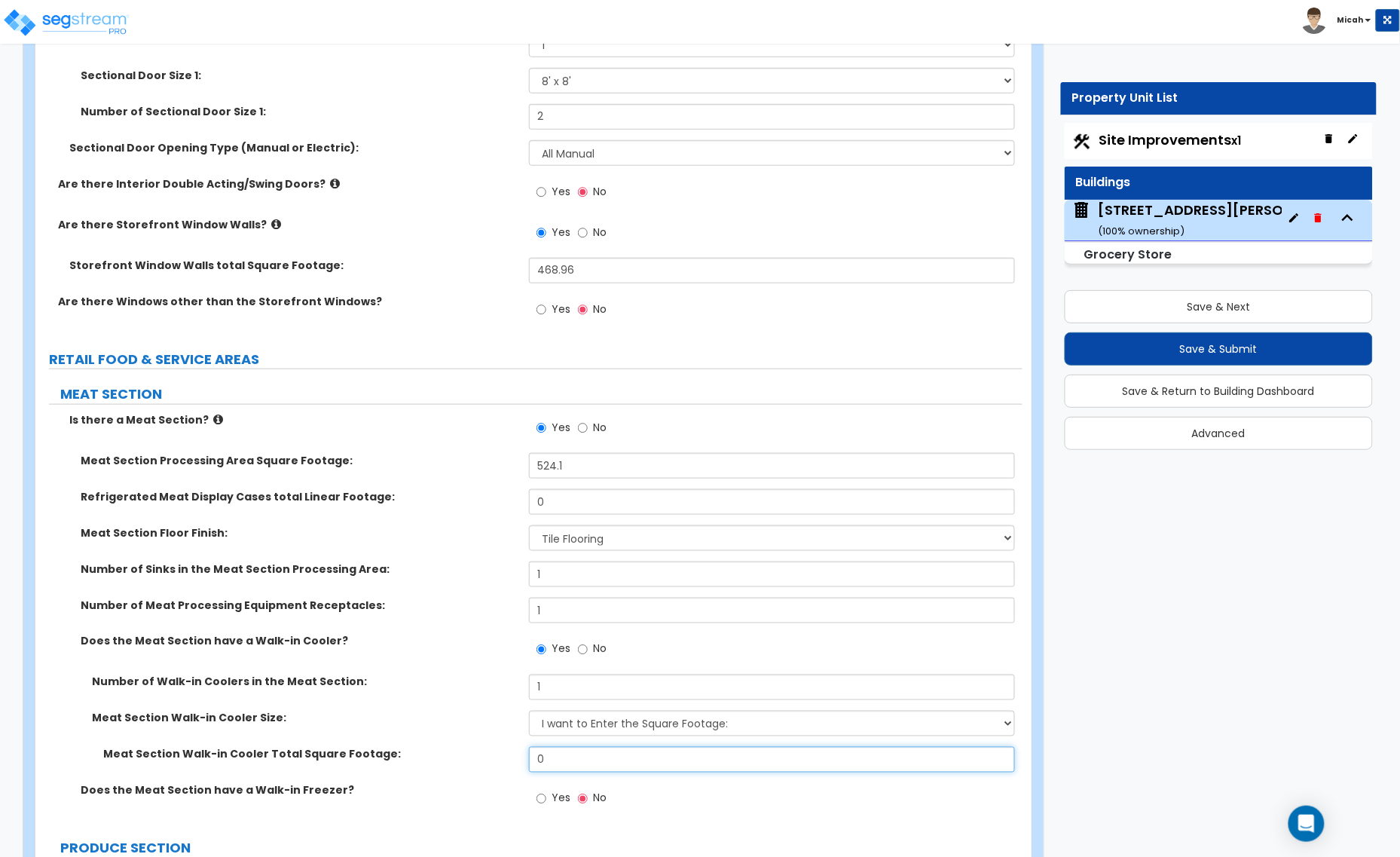
drag, startPoint x: 557, startPoint y: 756, endPoint x: 490, endPoint y: 759, distance: 67.1
click at [490, 759] on div "Meat Section Walk-in Cooler Total Square Footage: 0" at bounding box center [529, 764] width 987 height 36
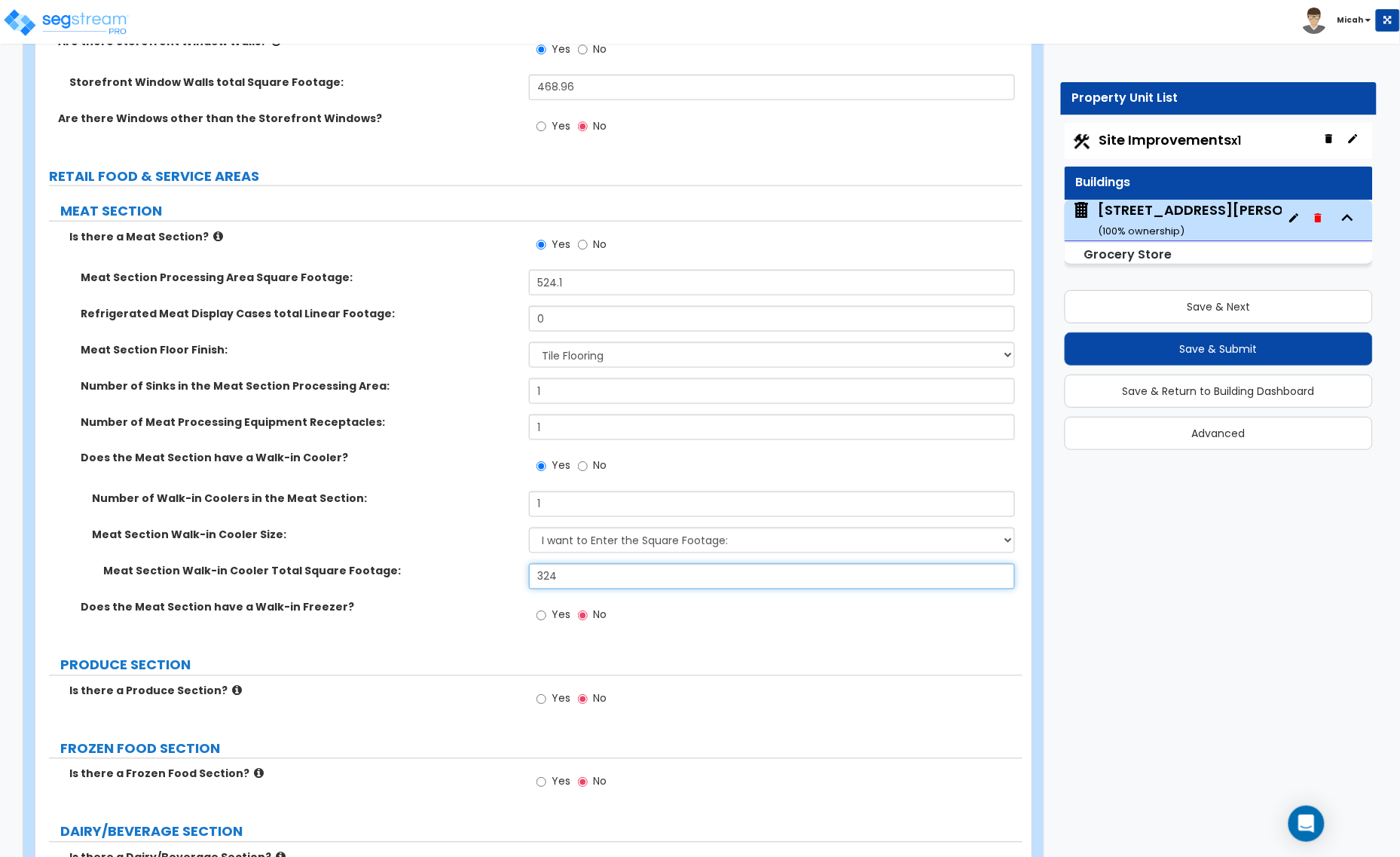
scroll to position [2449, 0]
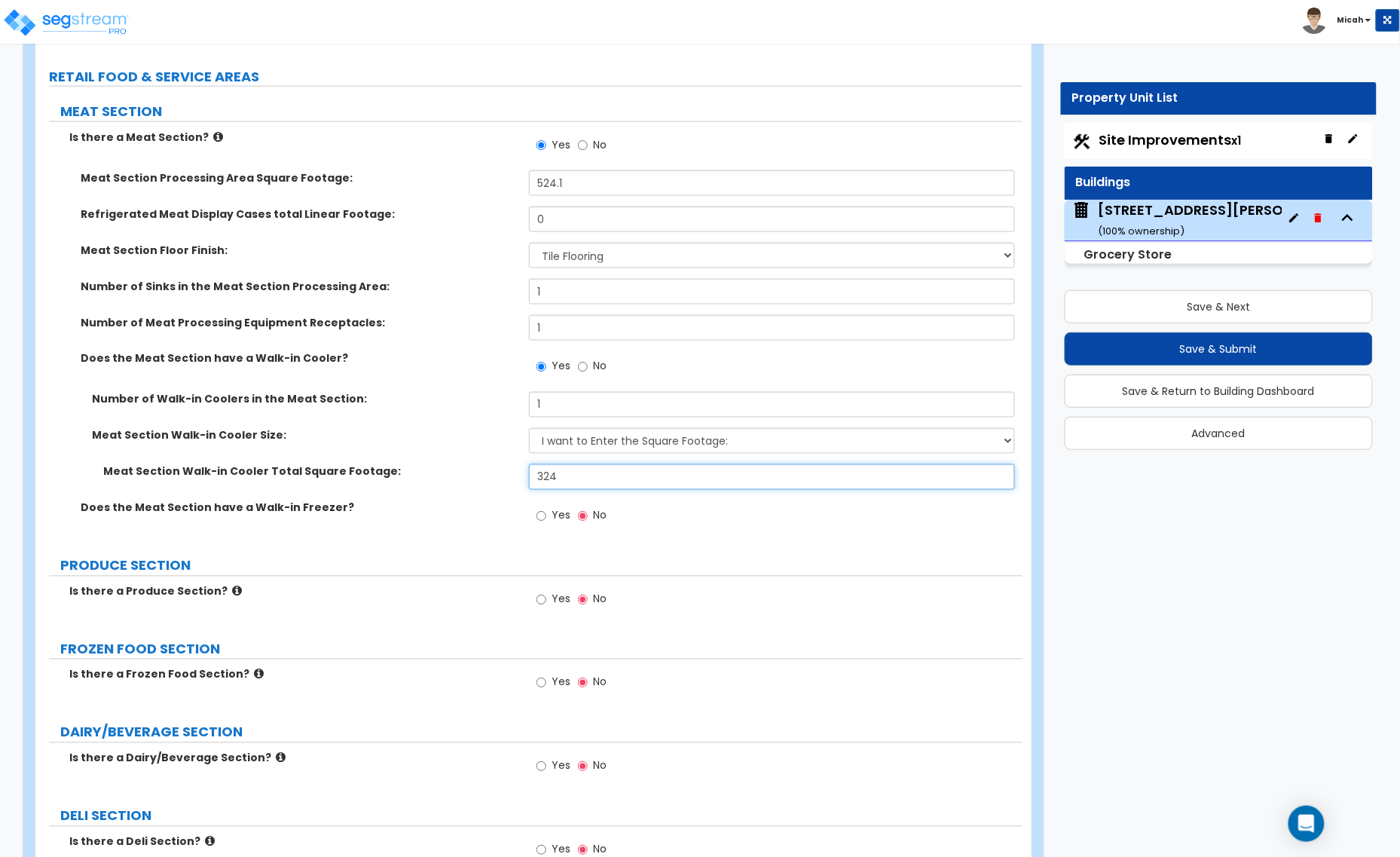
type input "324"
click at [232, 593] on icon at bounding box center [236, 591] width 10 height 11
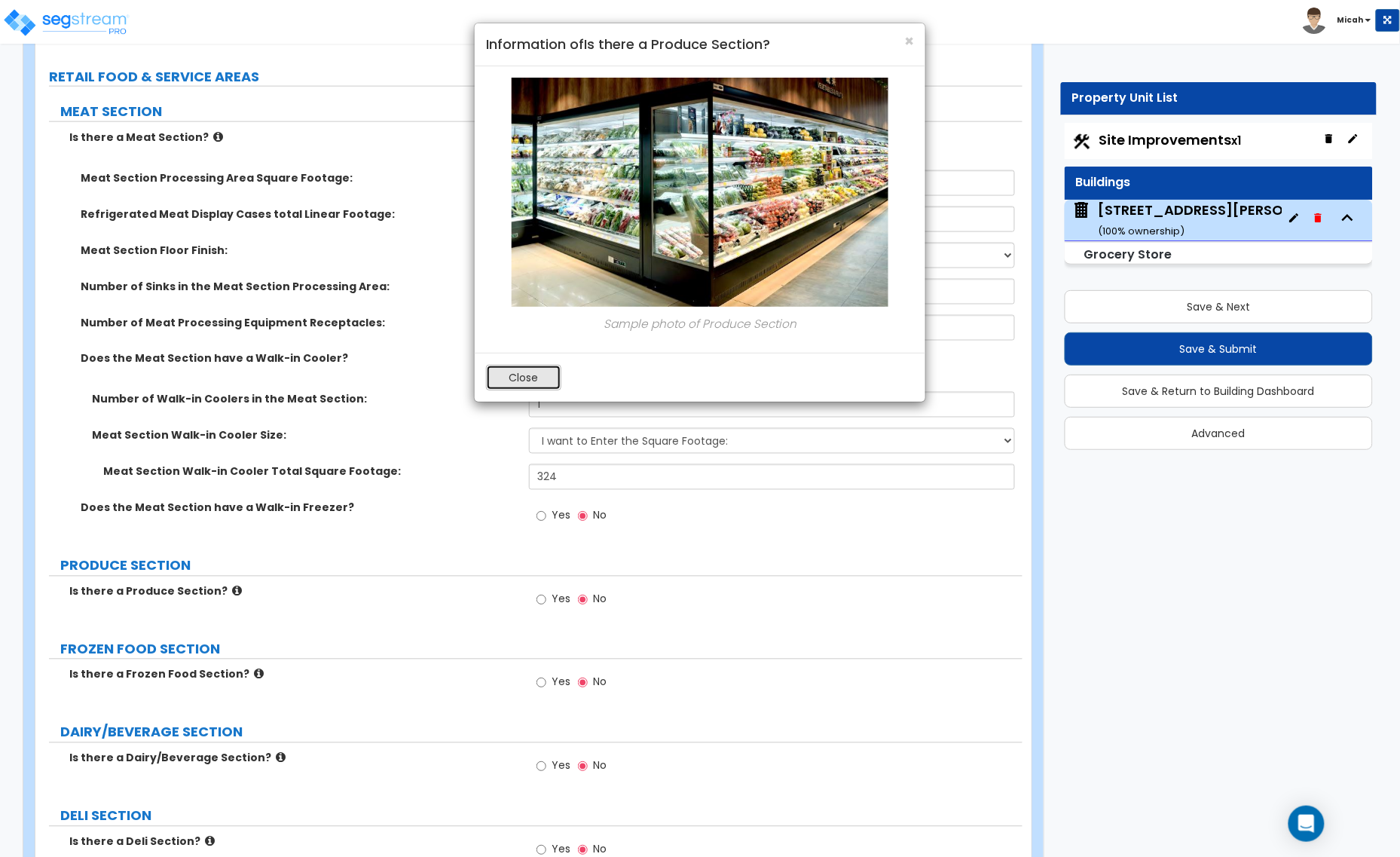
click at [531, 380] on button "Close" at bounding box center [523, 378] width 75 height 26
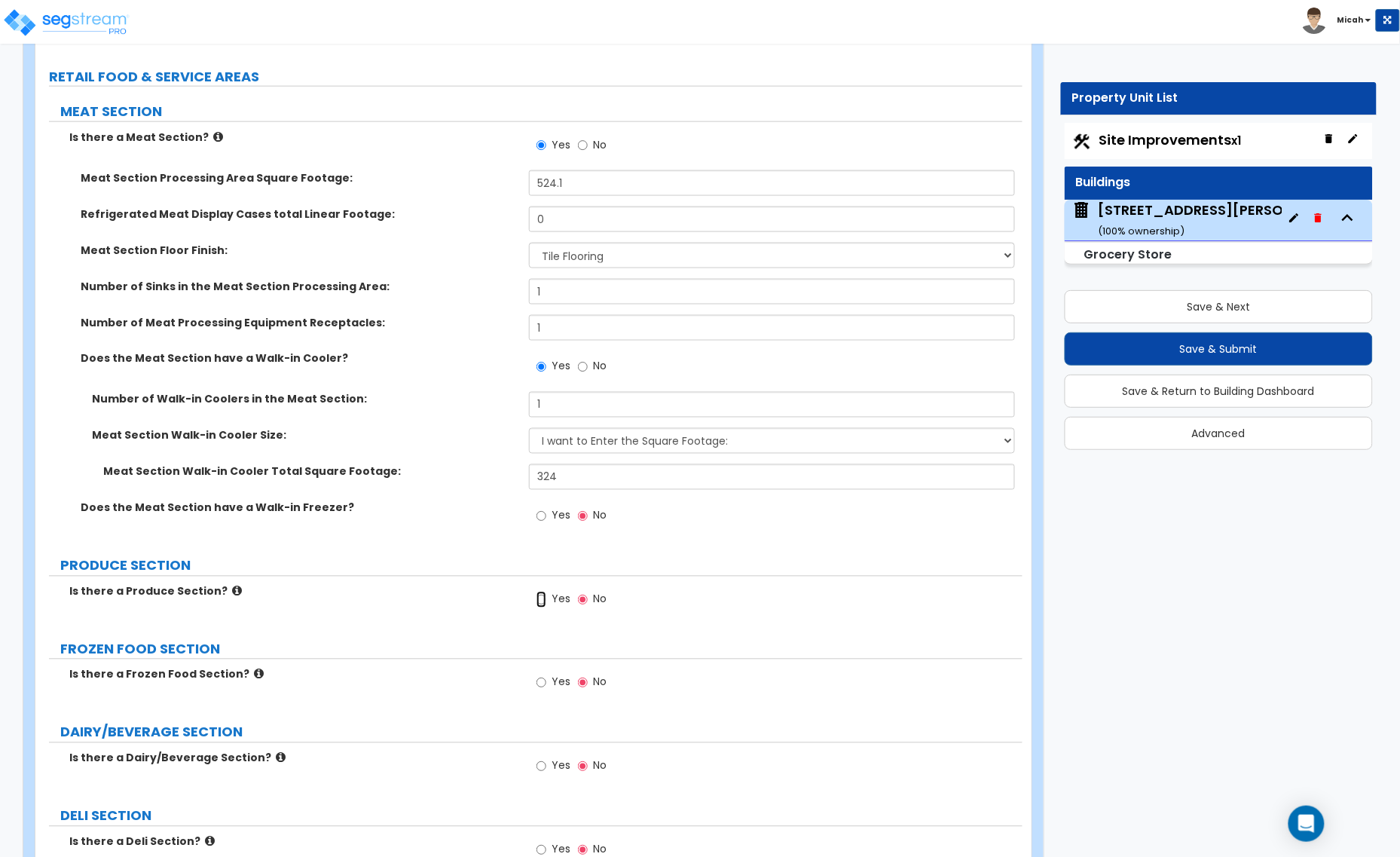
click at [542, 601] on input "Yes" at bounding box center [541, 599] width 10 height 16
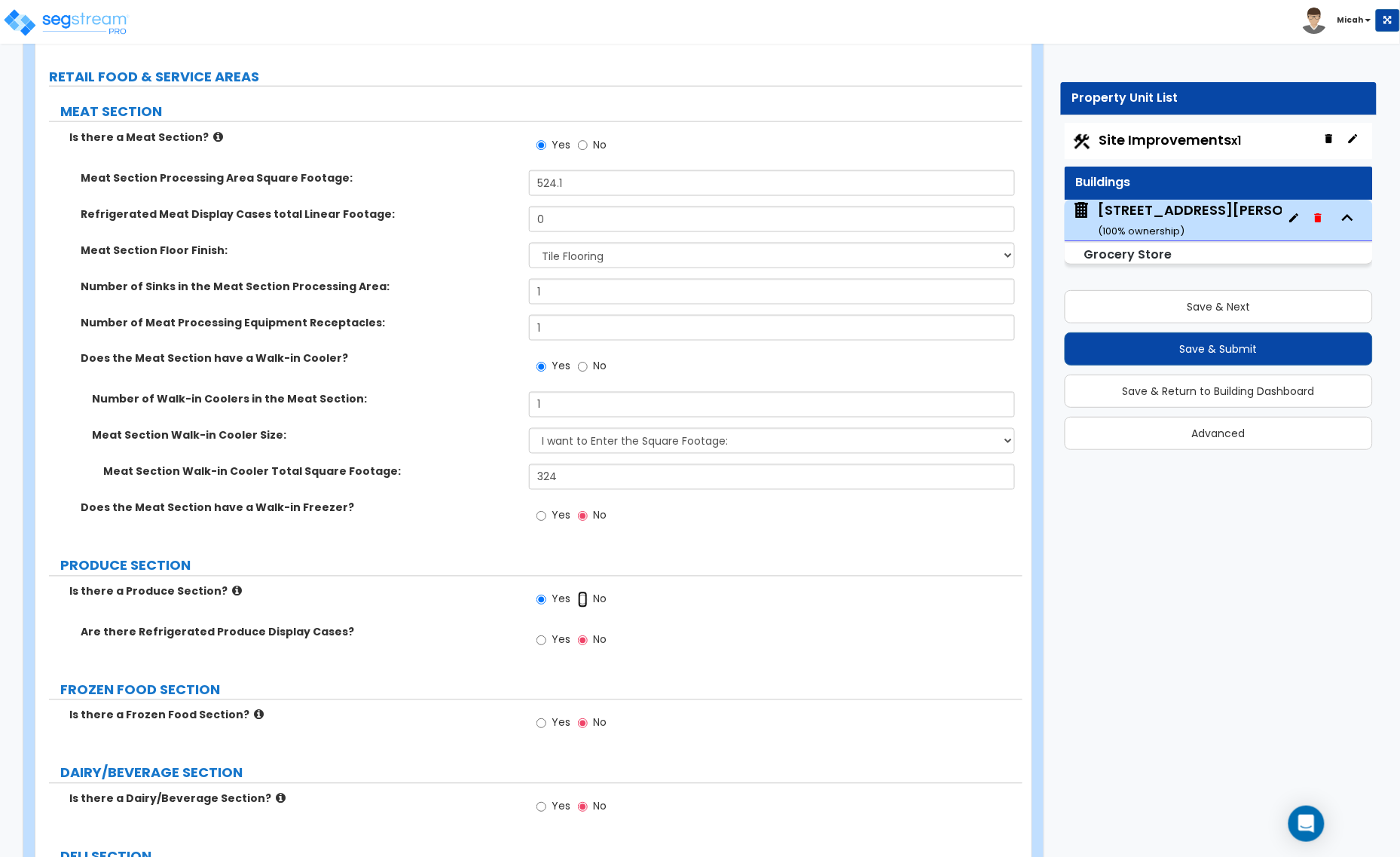
click at [578, 603] on input "No" at bounding box center [583, 599] width 10 height 16
radio input "false"
radio input "true"
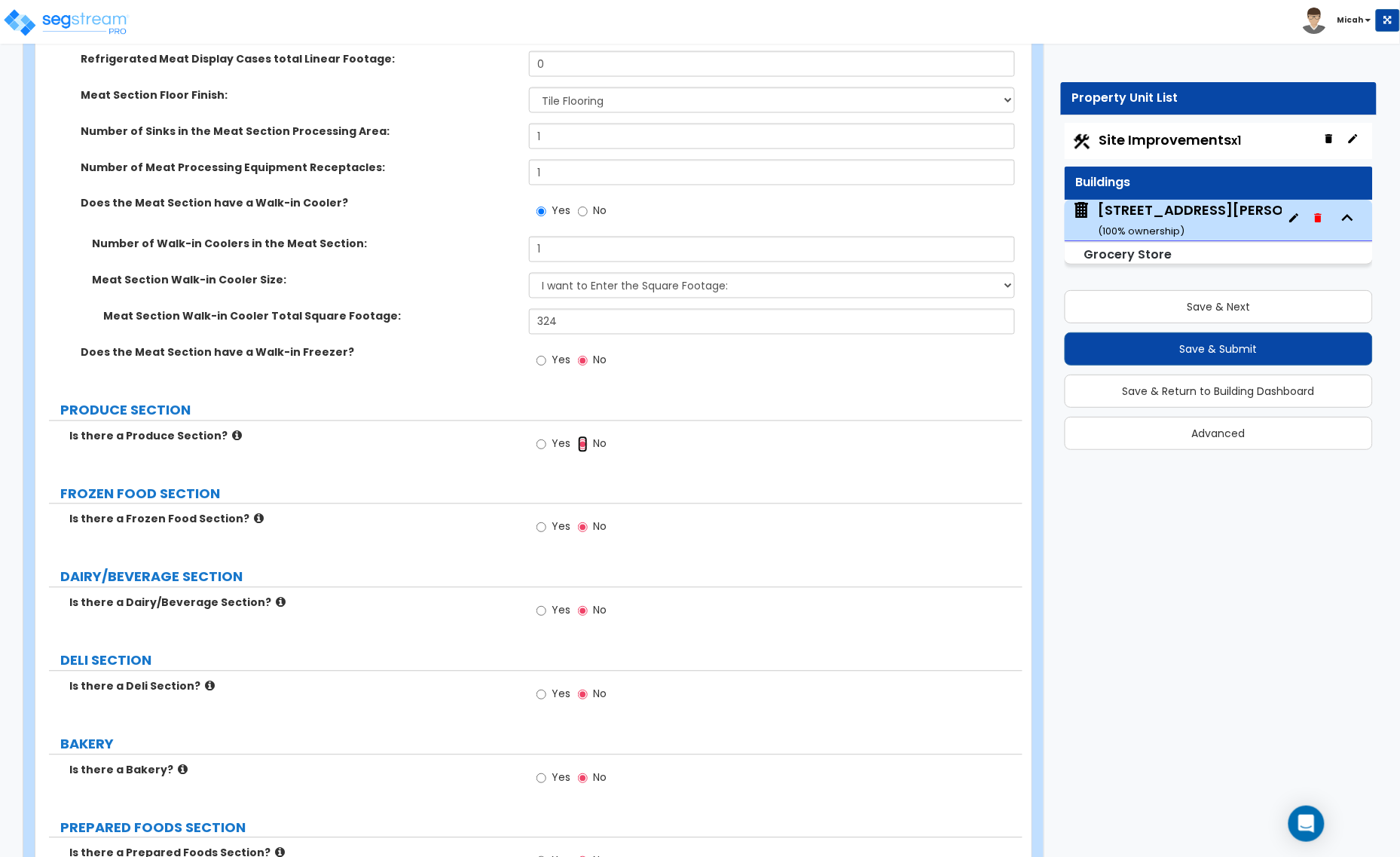
scroll to position [2638, 0]
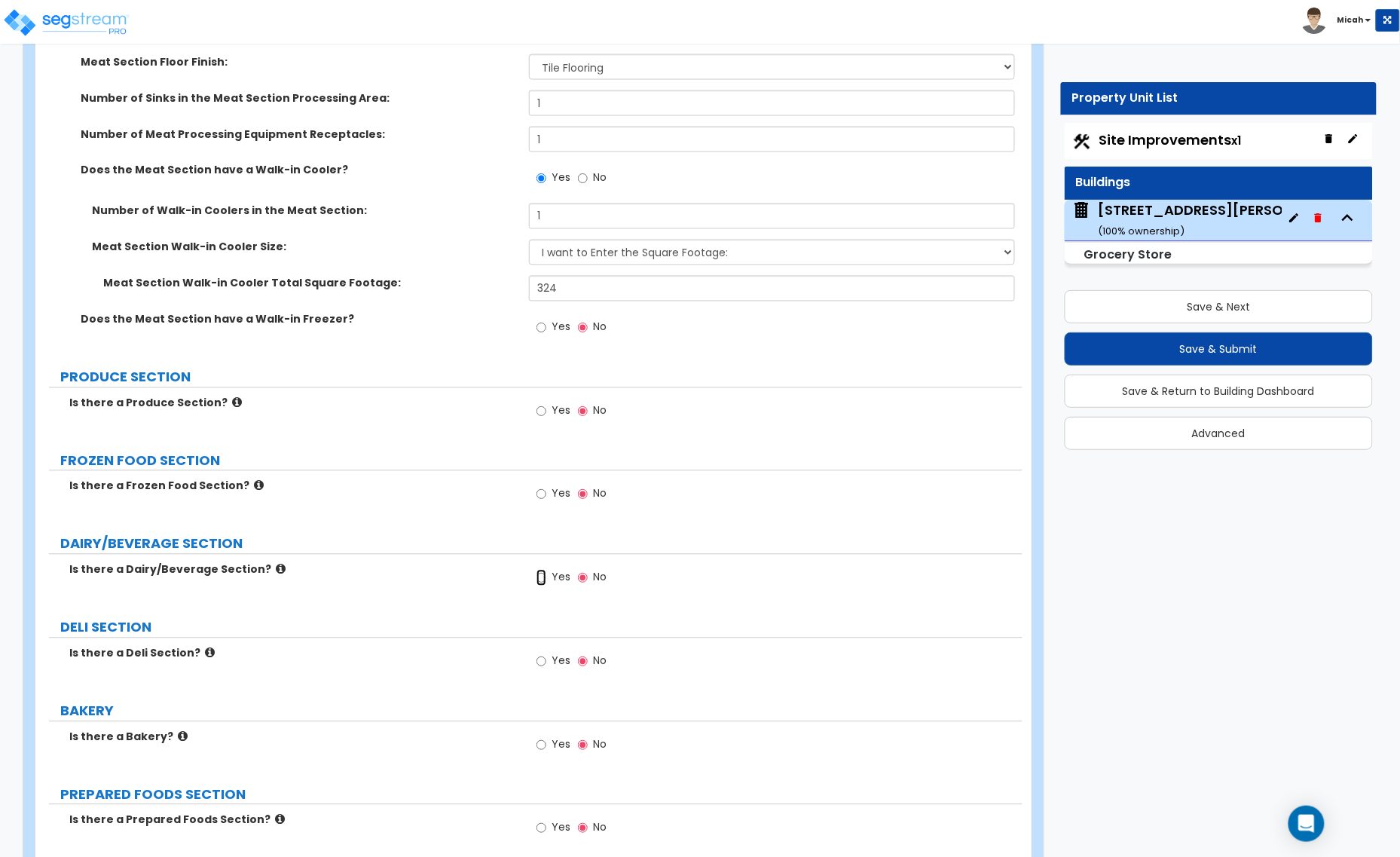
click at [540, 580] on input "Yes" at bounding box center [541, 578] width 10 height 16
radio input "true"
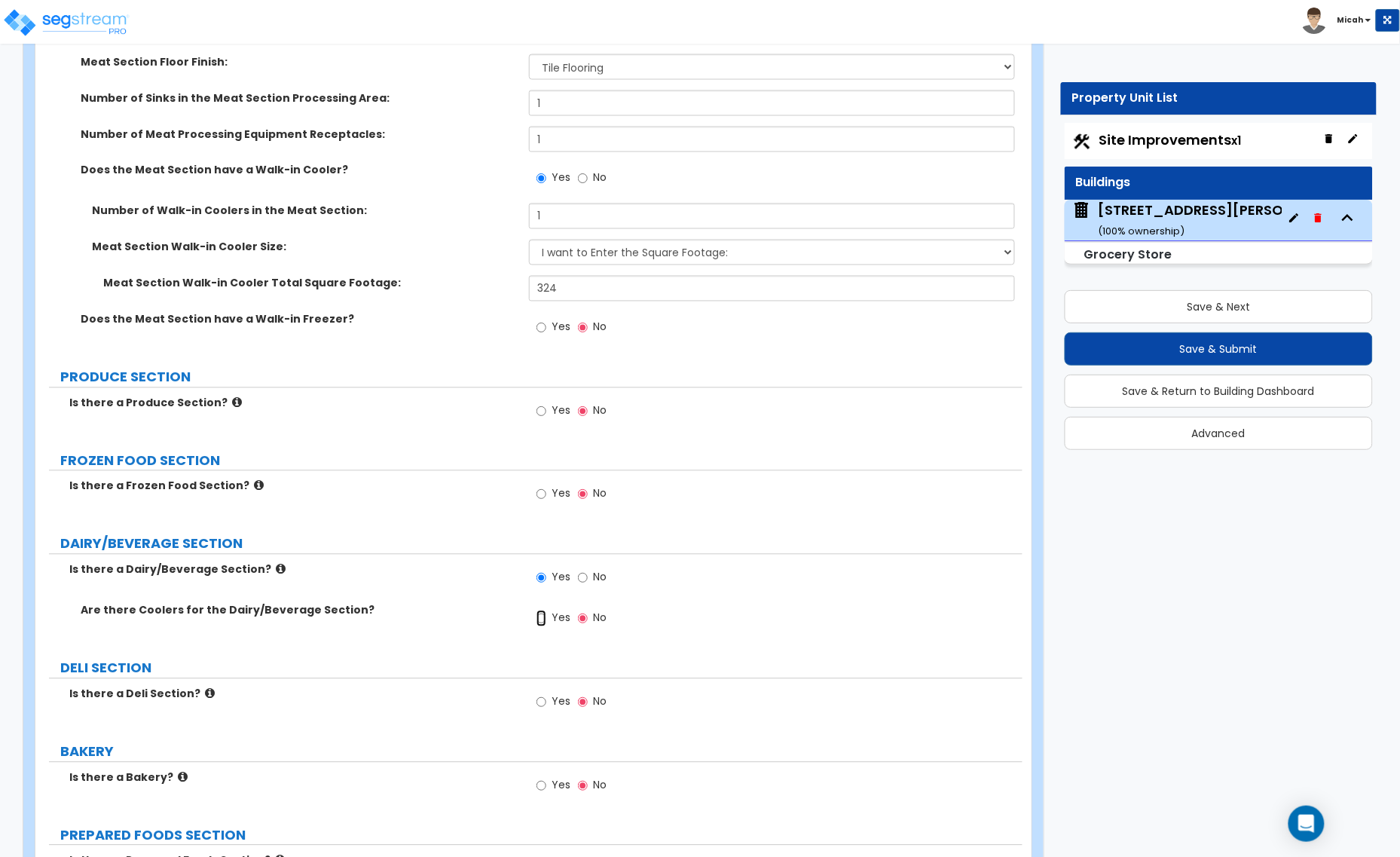
click at [541, 621] on input "Yes" at bounding box center [541, 619] width 10 height 16
radio input "true"
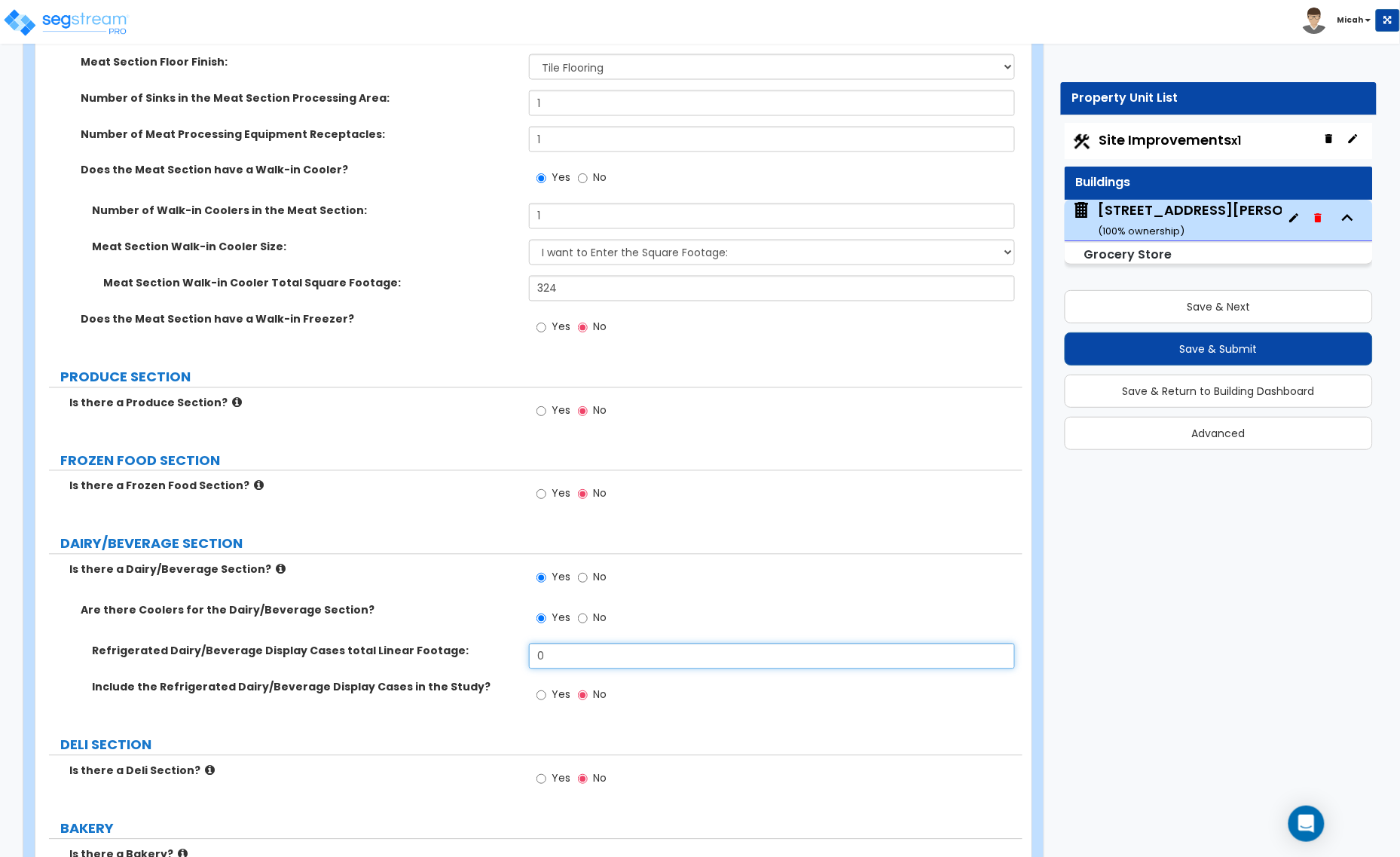
drag, startPoint x: 549, startPoint y: 654, endPoint x: 487, endPoint y: 649, distance: 62.2
click at [487, 649] on div "Refrigerated Dairy/Beverage Display Cases total Linear Footage: 0" at bounding box center [529, 661] width 987 height 36
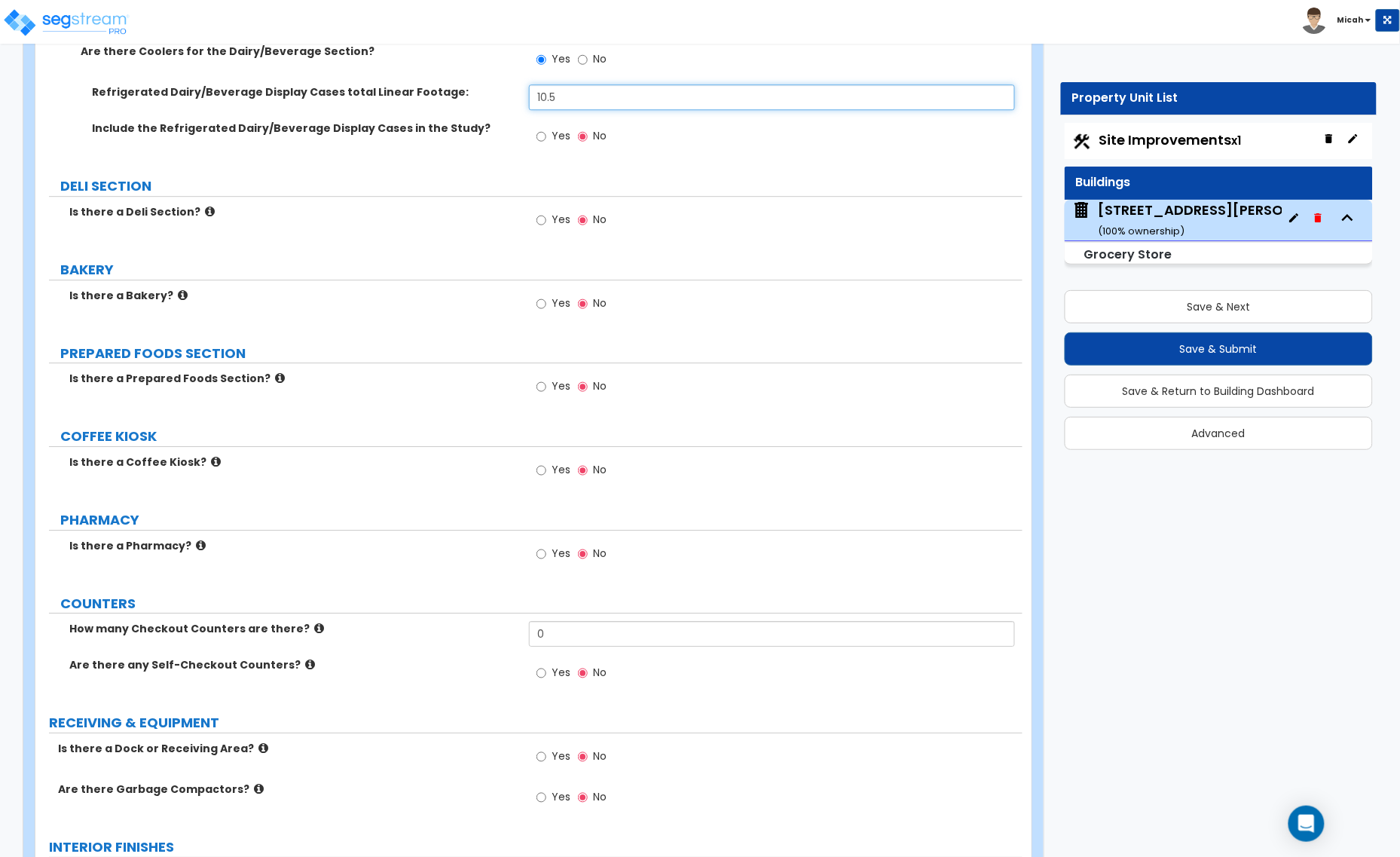
scroll to position [3203, 0]
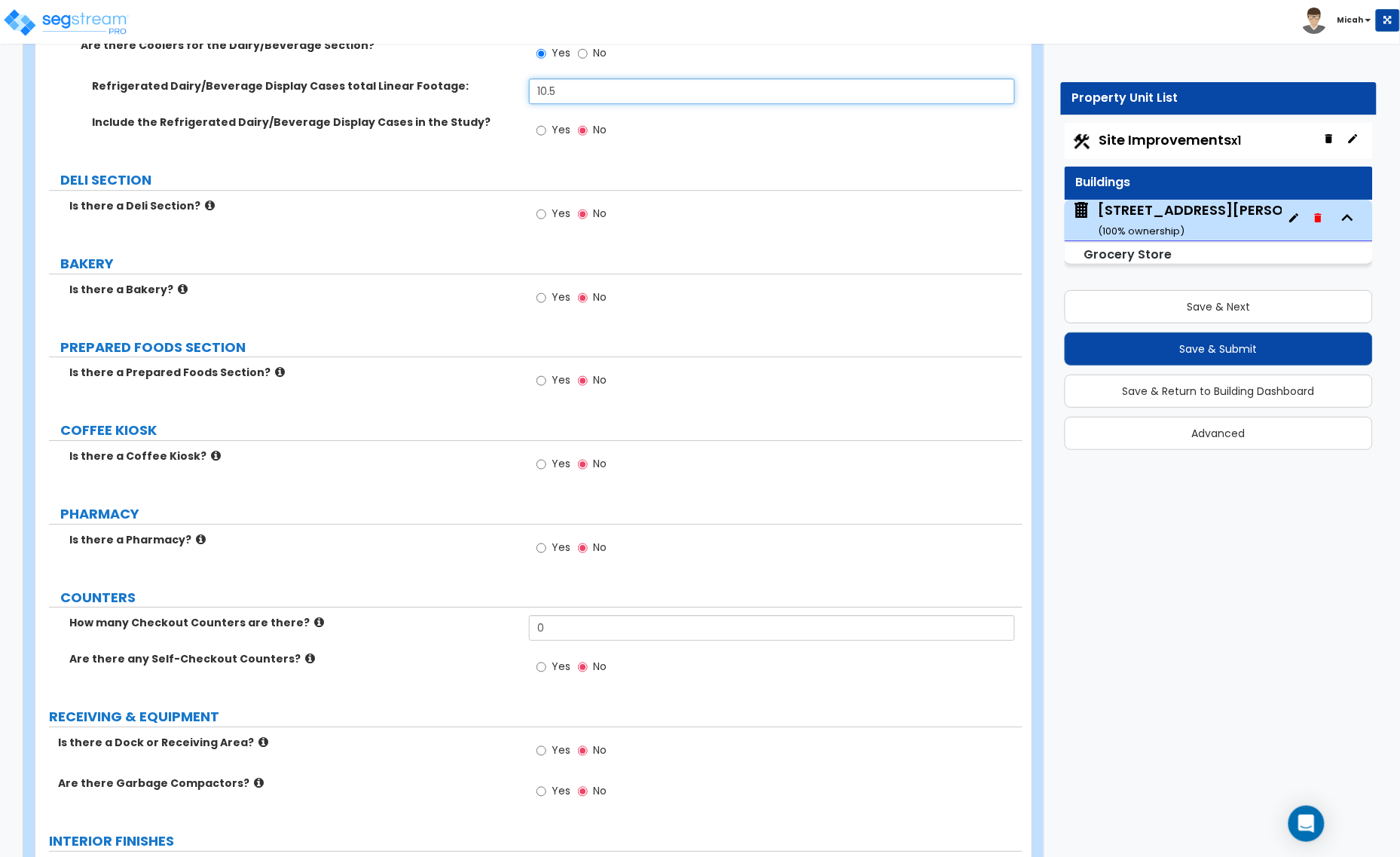
type input "10.5"
click at [275, 374] on icon at bounding box center [279, 372] width 10 height 11
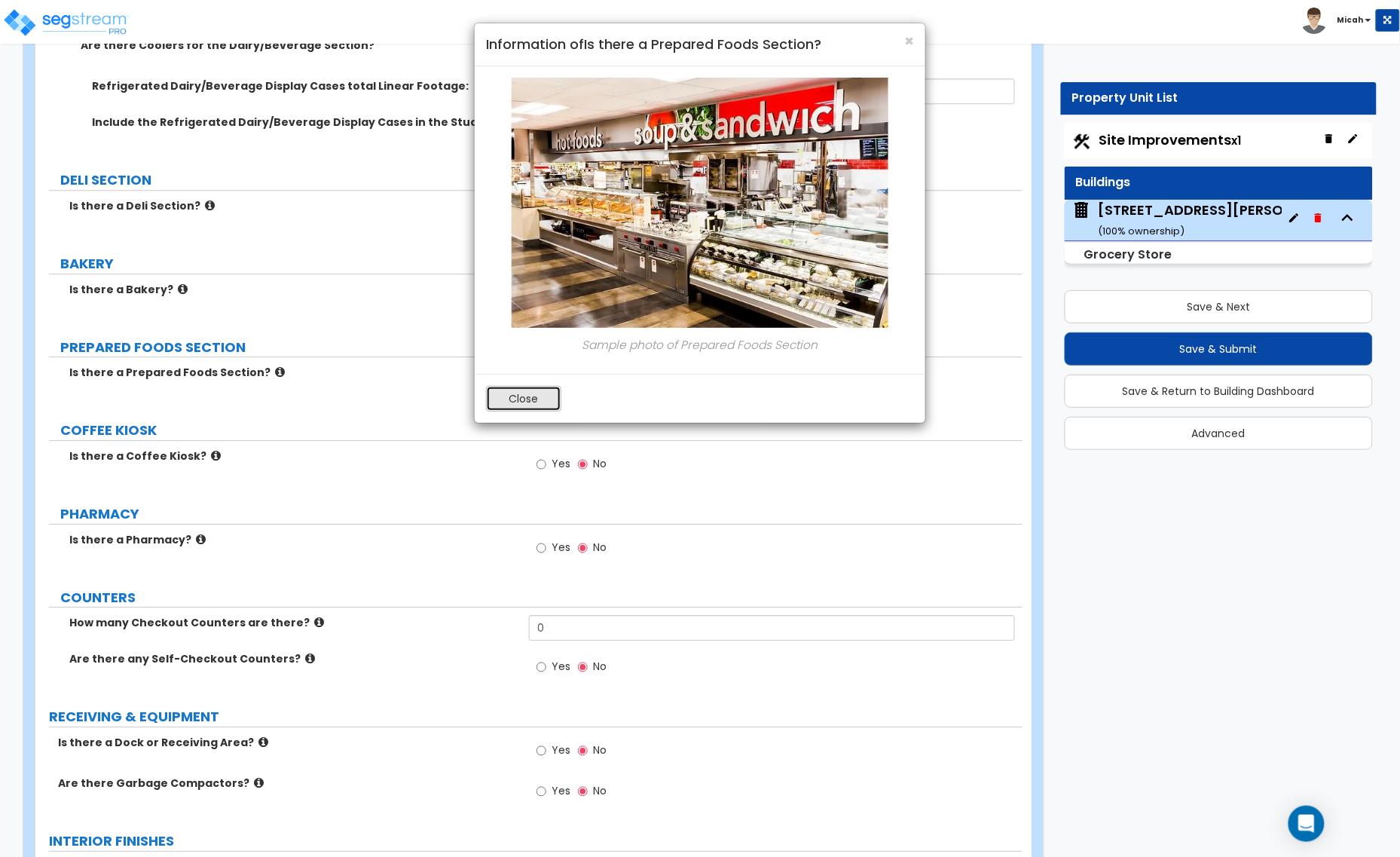
click at [518, 405] on button "Close" at bounding box center [523, 399] width 75 height 26
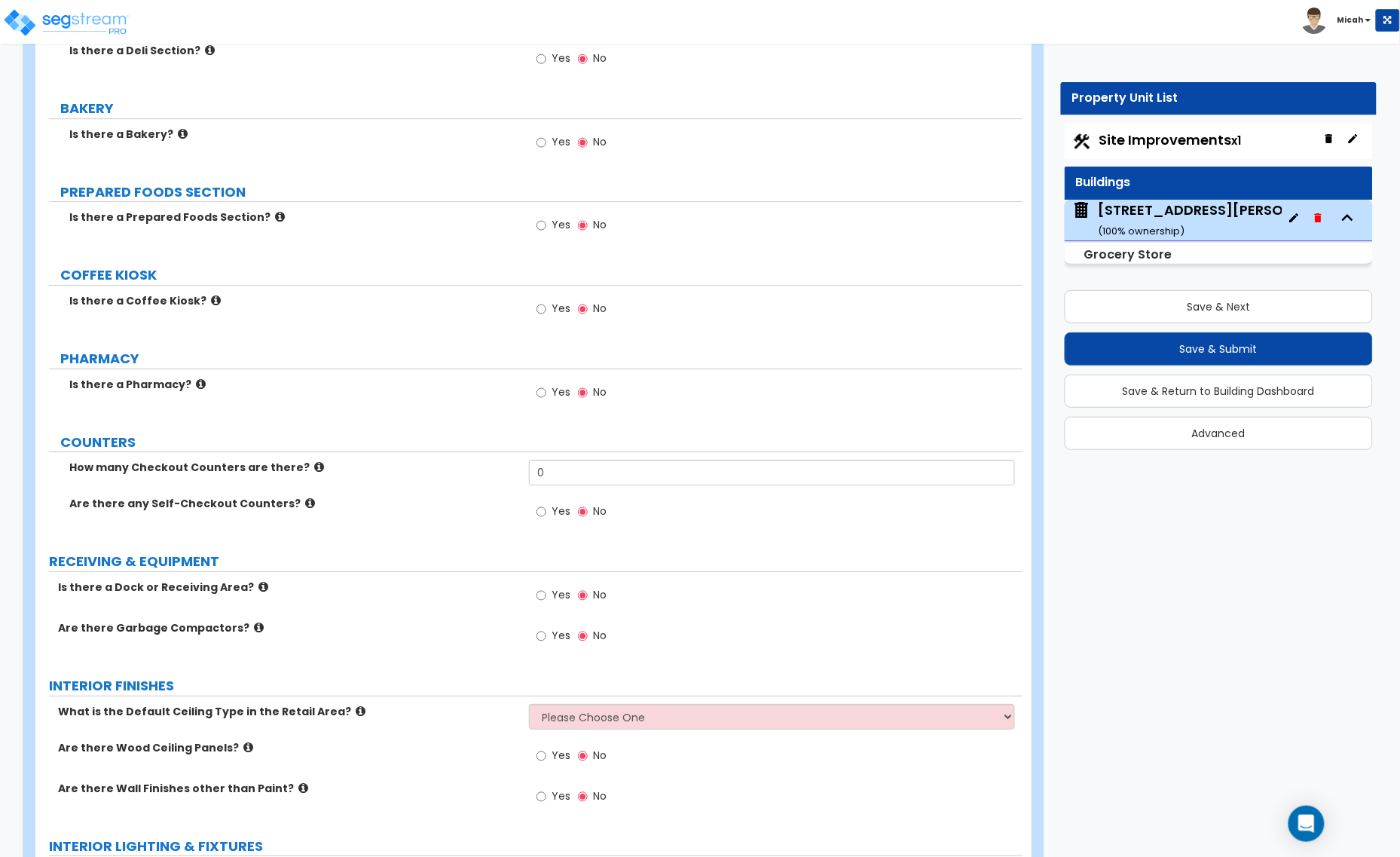
scroll to position [3391, 0]
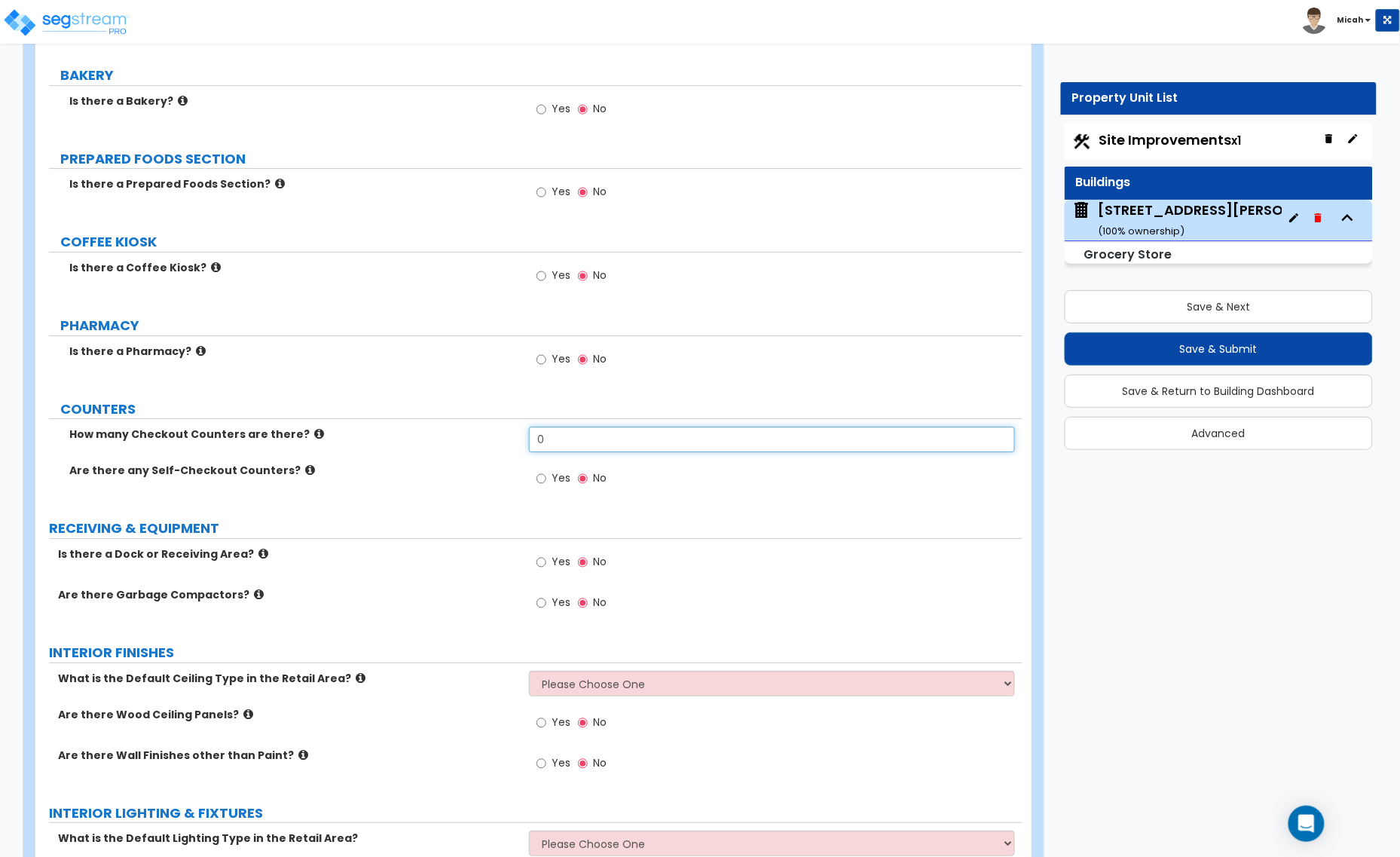
drag, startPoint x: 541, startPoint y: 445, endPoint x: 507, endPoint y: 445, distance: 34.0
click at [507, 445] on div "How many Checkout Counters are there? 0" at bounding box center [529, 444] width 987 height 36
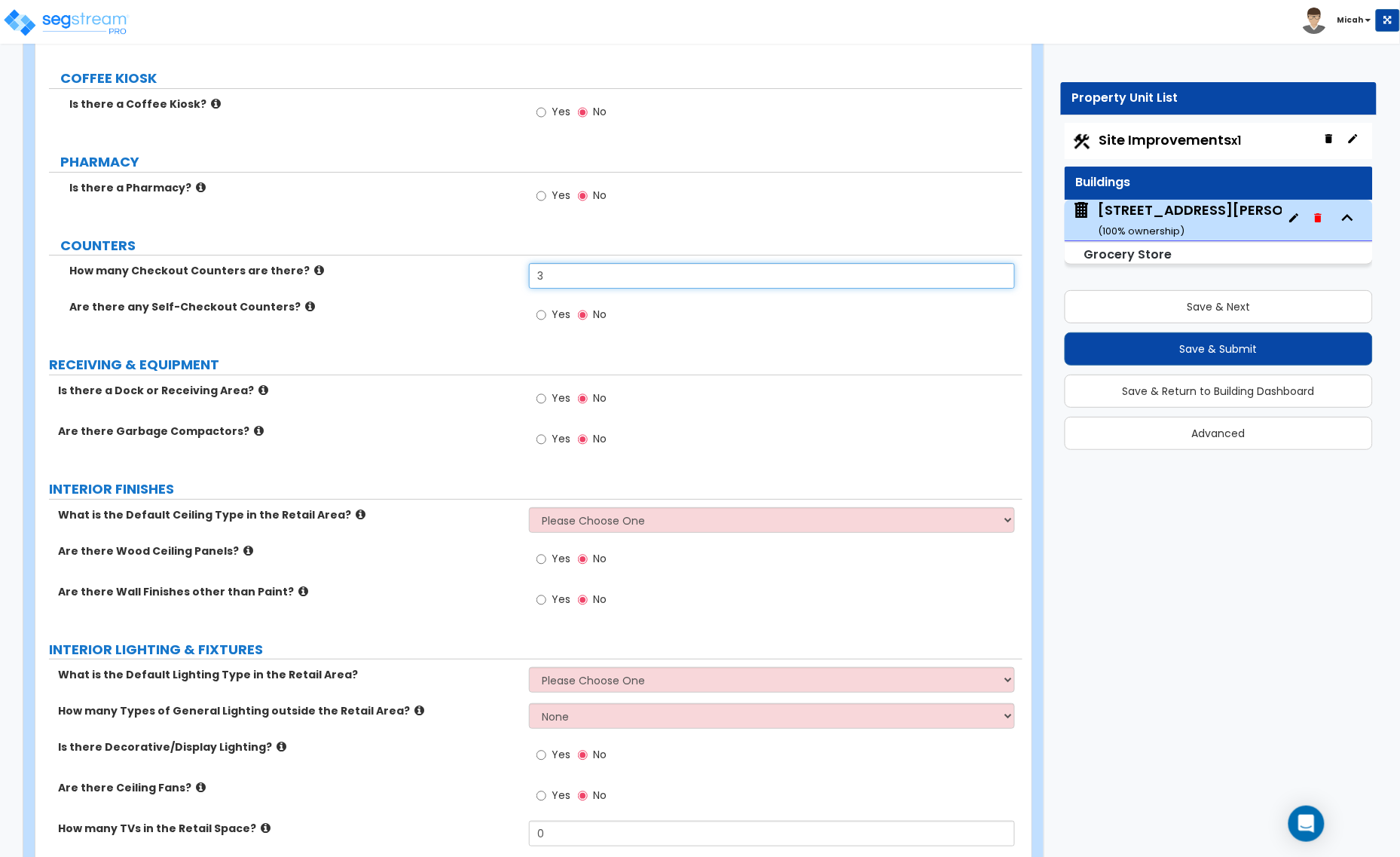
scroll to position [3580, 0]
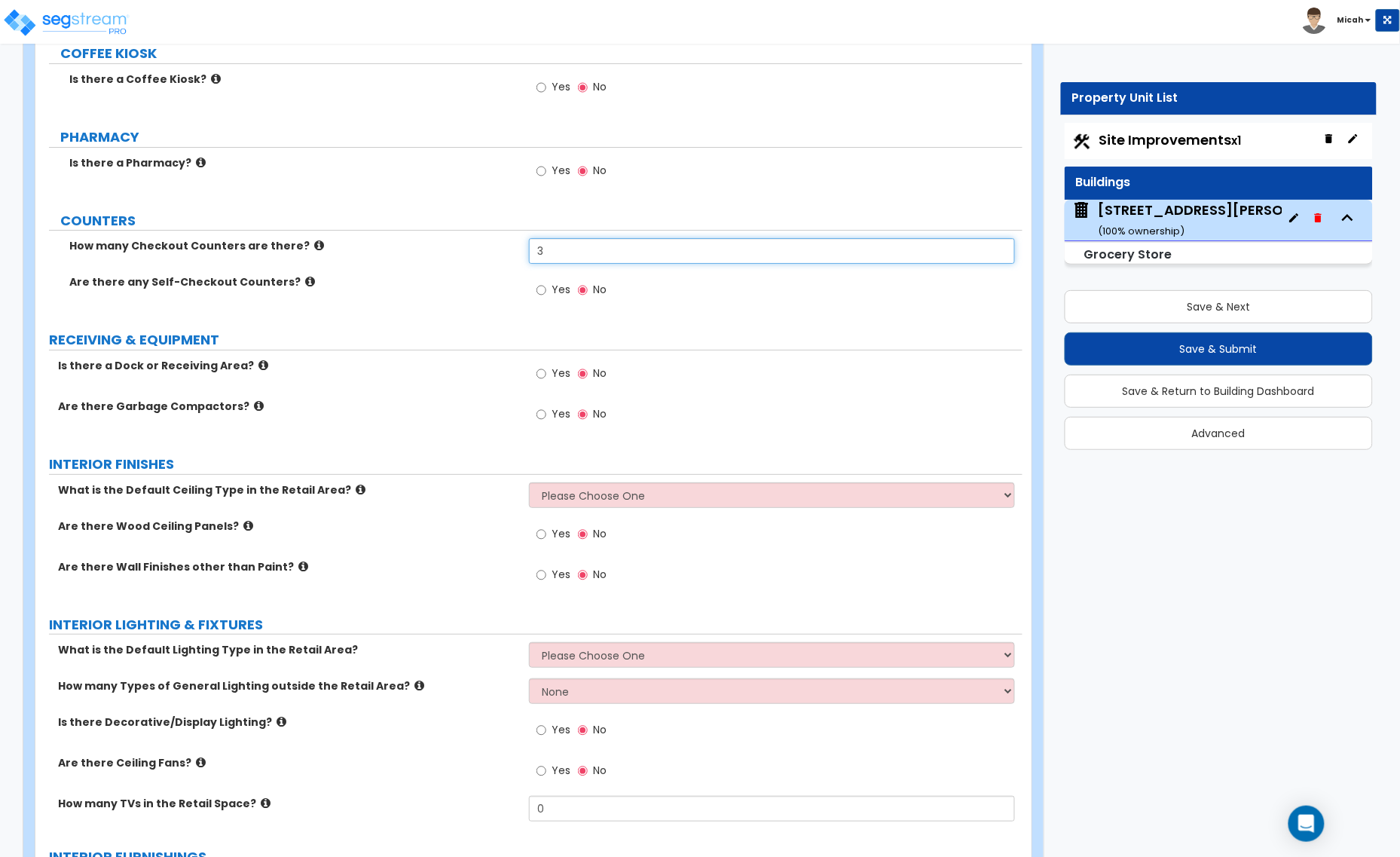
type input "3"
click at [258, 368] on icon at bounding box center [263, 365] width 10 height 11
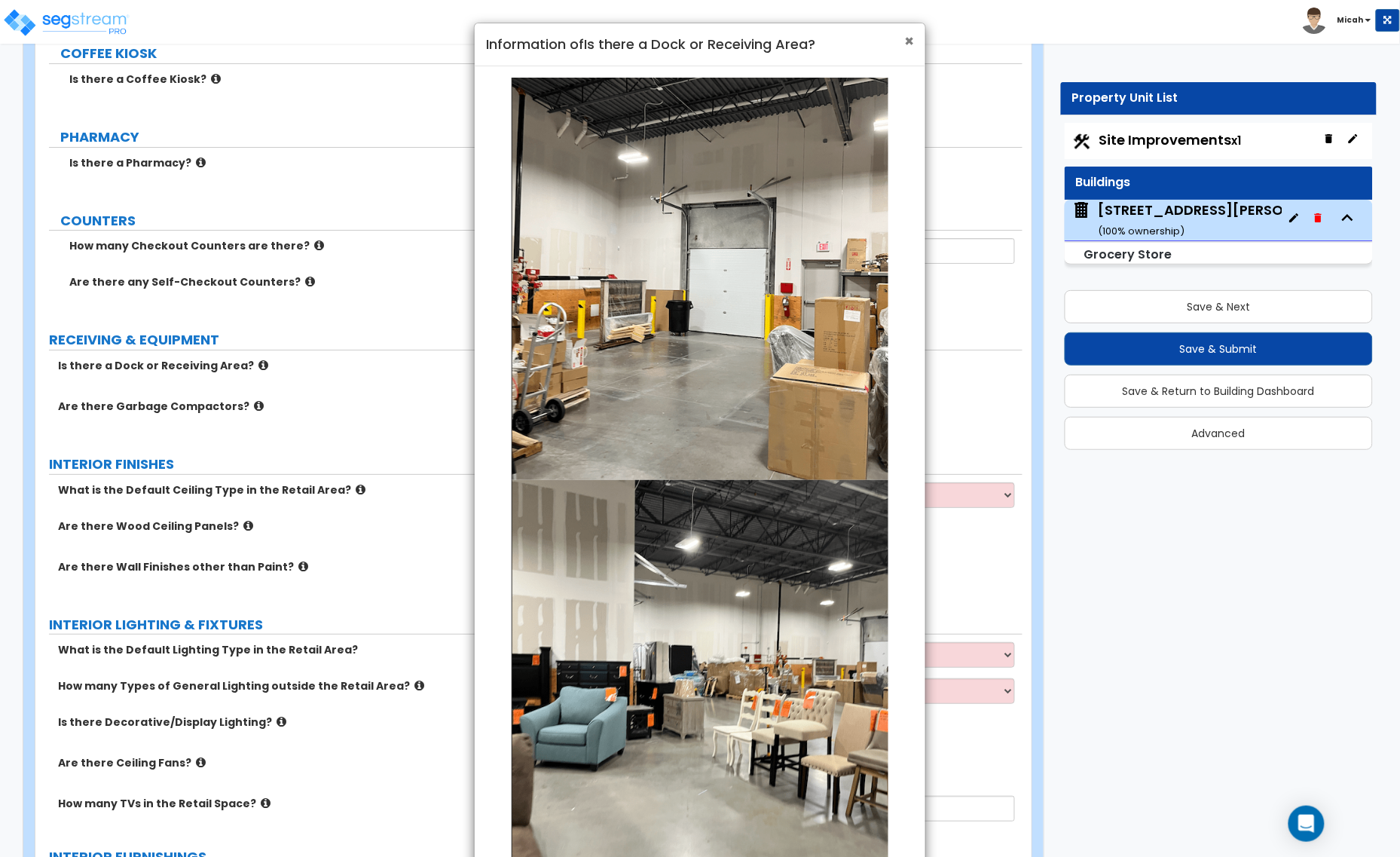
click at [904, 36] on span "×" at bounding box center [909, 41] width 10 height 22
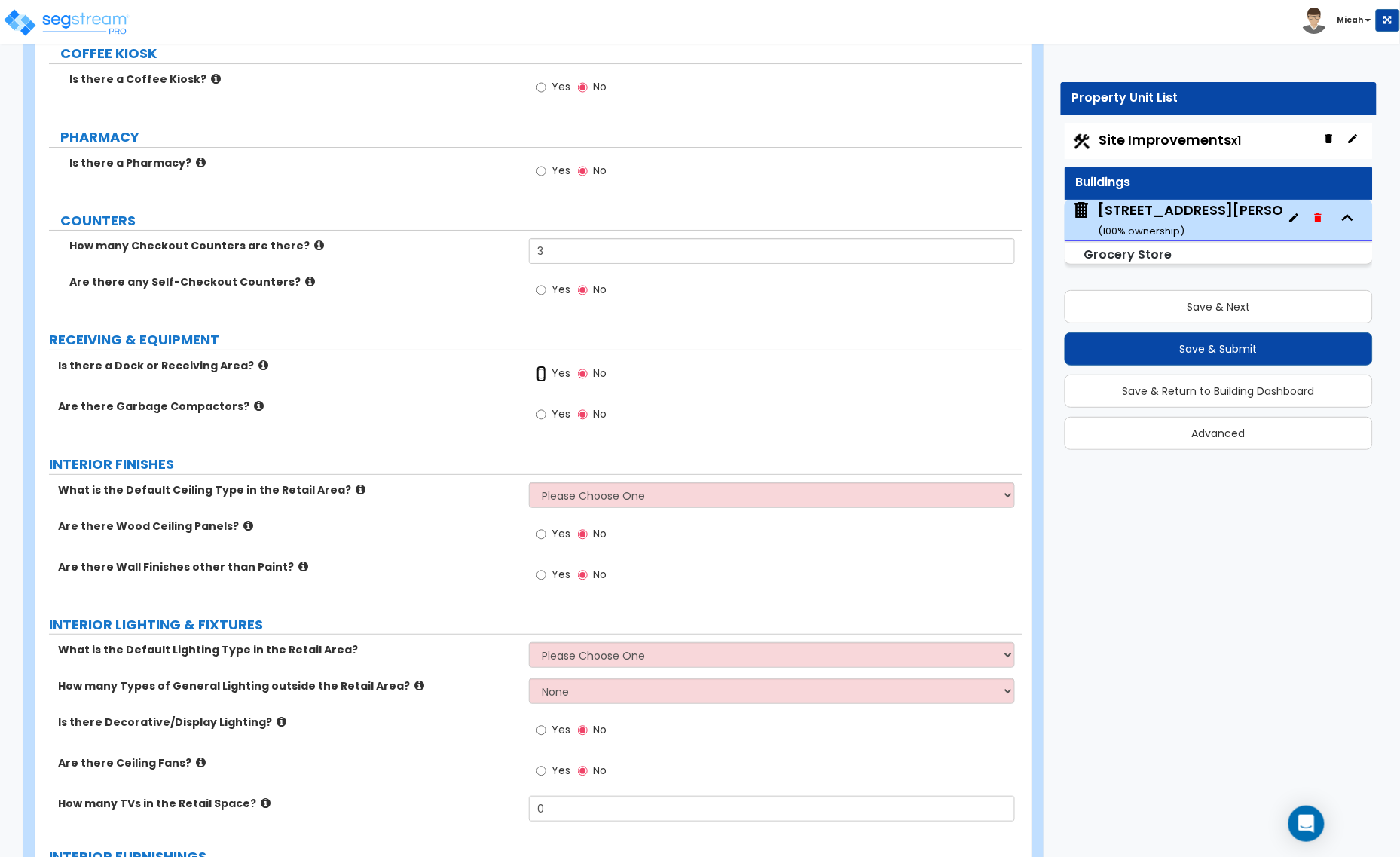
click at [537, 375] on input "Yes" at bounding box center [541, 374] width 10 height 16
radio input "true"
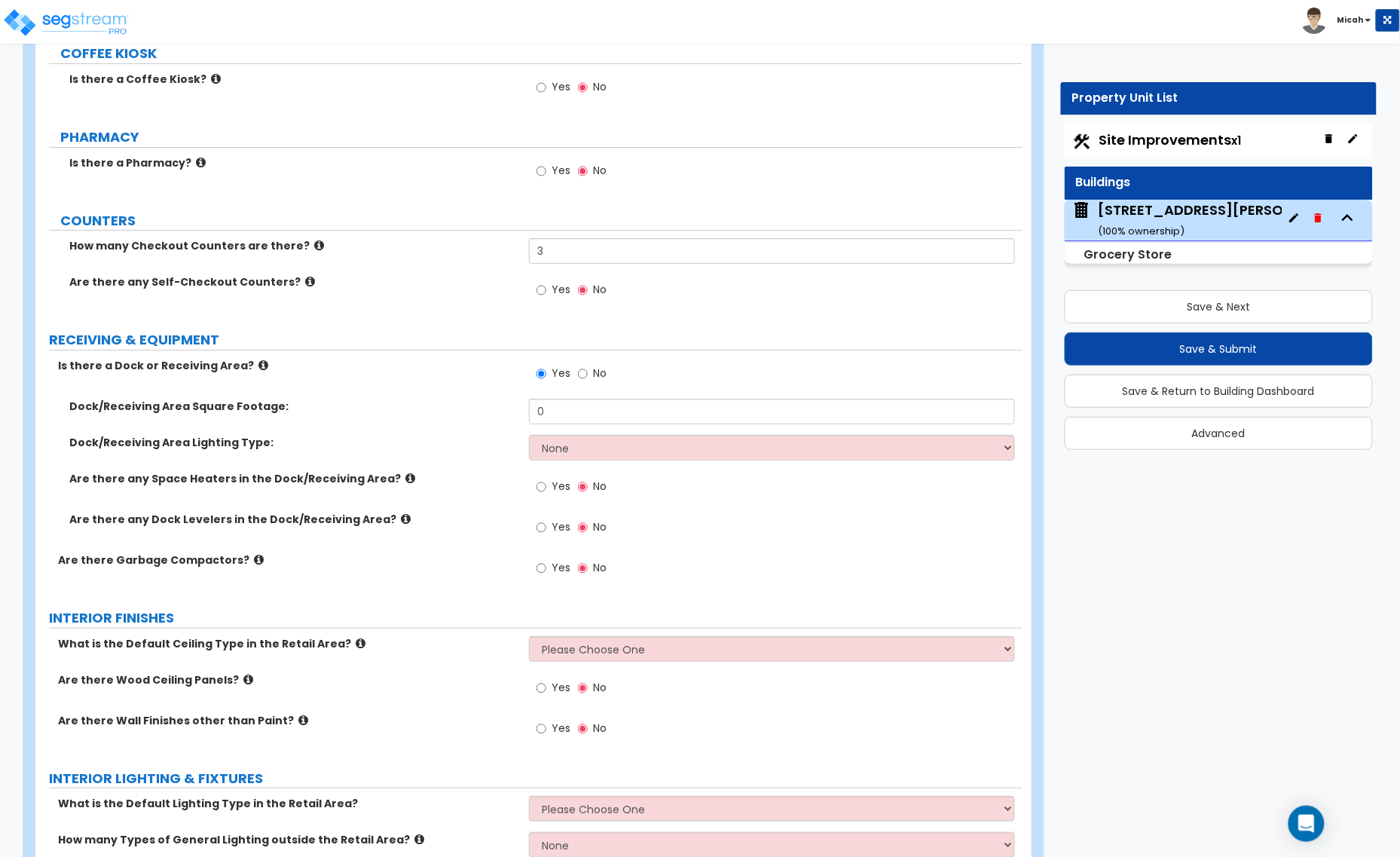
click at [503, 430] on div "Dock/Receiving Area Square Footage: 0" at bounding box center [529, 416] width 987 height 36
click at [509, 413] on div "Dock/Receiving Area Square Footage: 0" at bounding box center [529, 416] width 987 height 36
type input "492.4"
click at [590, 454] on select "None High Bay LED Lighting High Bay Fluorescent Lighting" at bounding box center [771, 447] width 486 height 26
click at [590, 458] on select "None High Bay LED Lighting High Bay Fluorescent Lighting" at bounding box center [771, 447] width 486 height 26
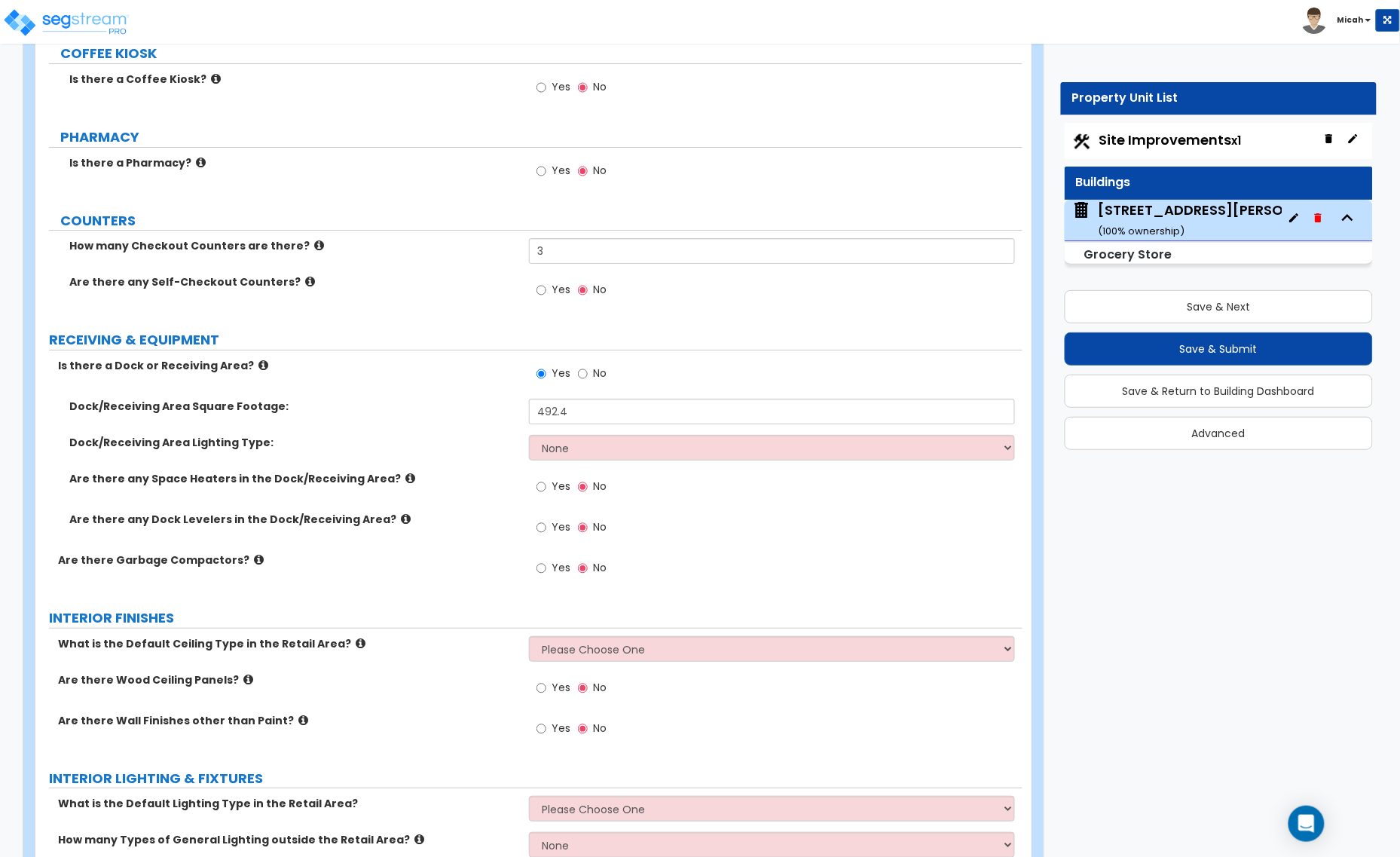
click at [405, 479] on icon at bounding box center [410, 478] width 10 height 11
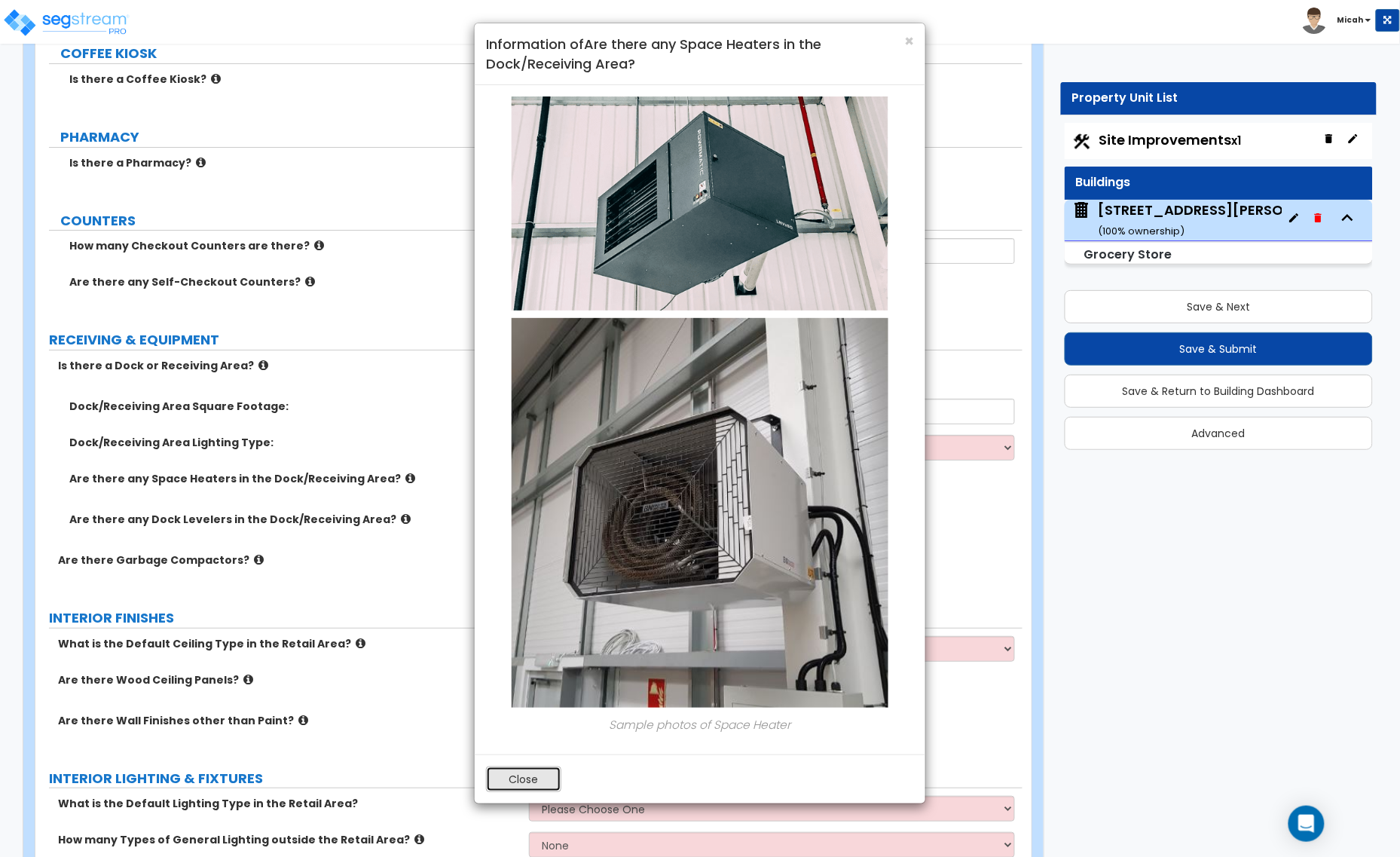
click at [531, 786] on button "Close" at bounding box center [523, 779] width 75 height 26
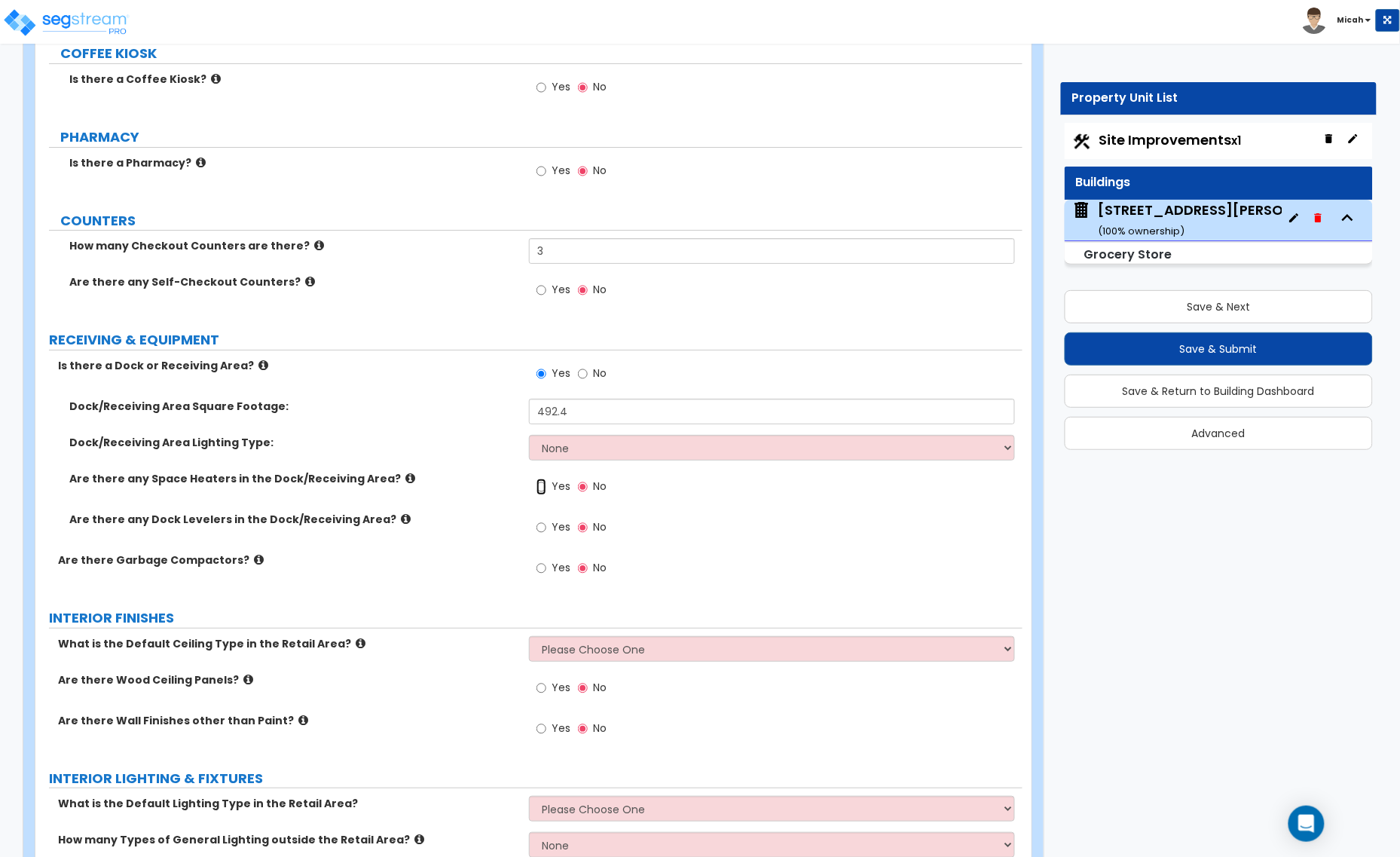
click at [537, 488] on input "Yes" at bounding box center [541, 487] width 10 height 16
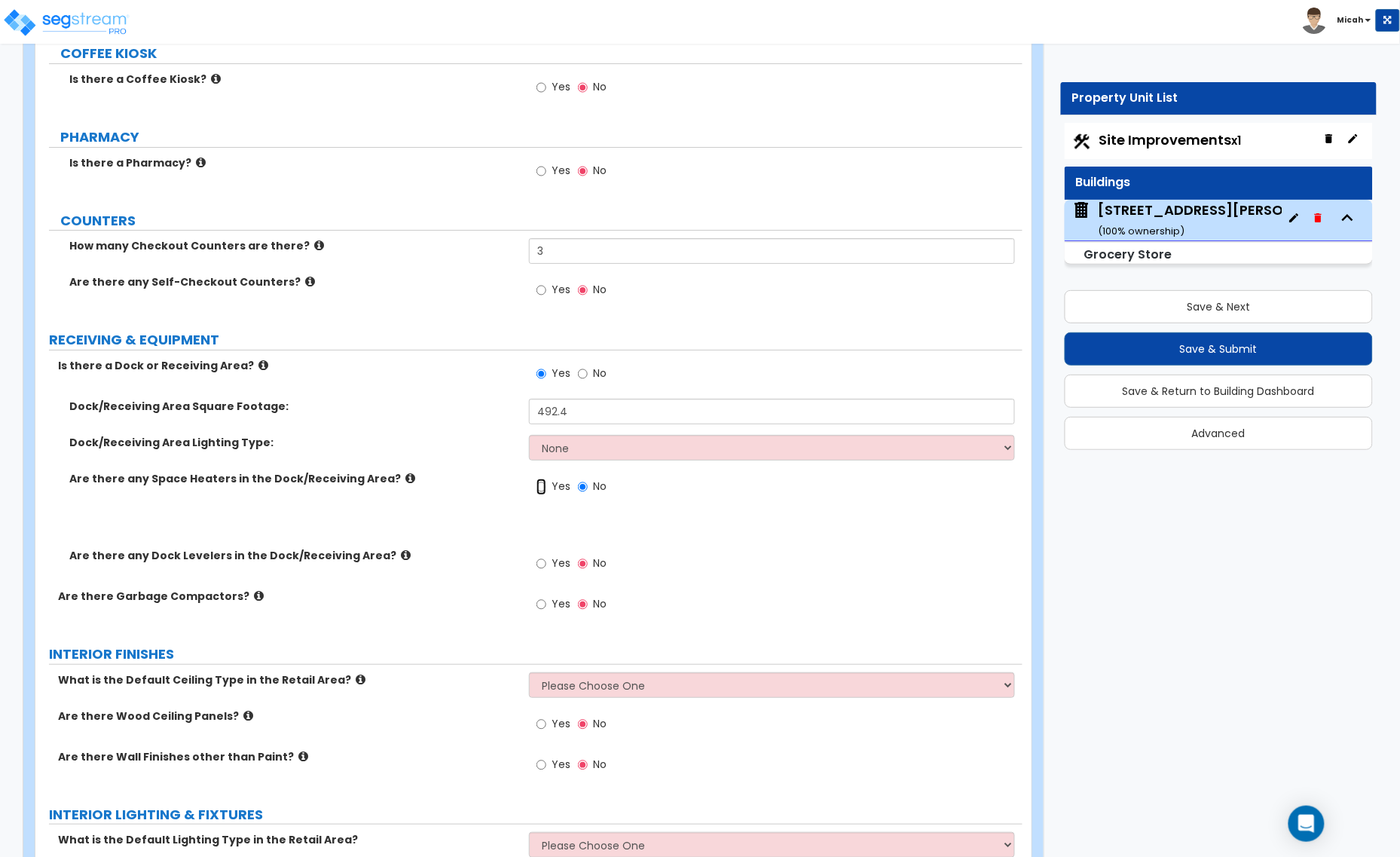
radio input "true"
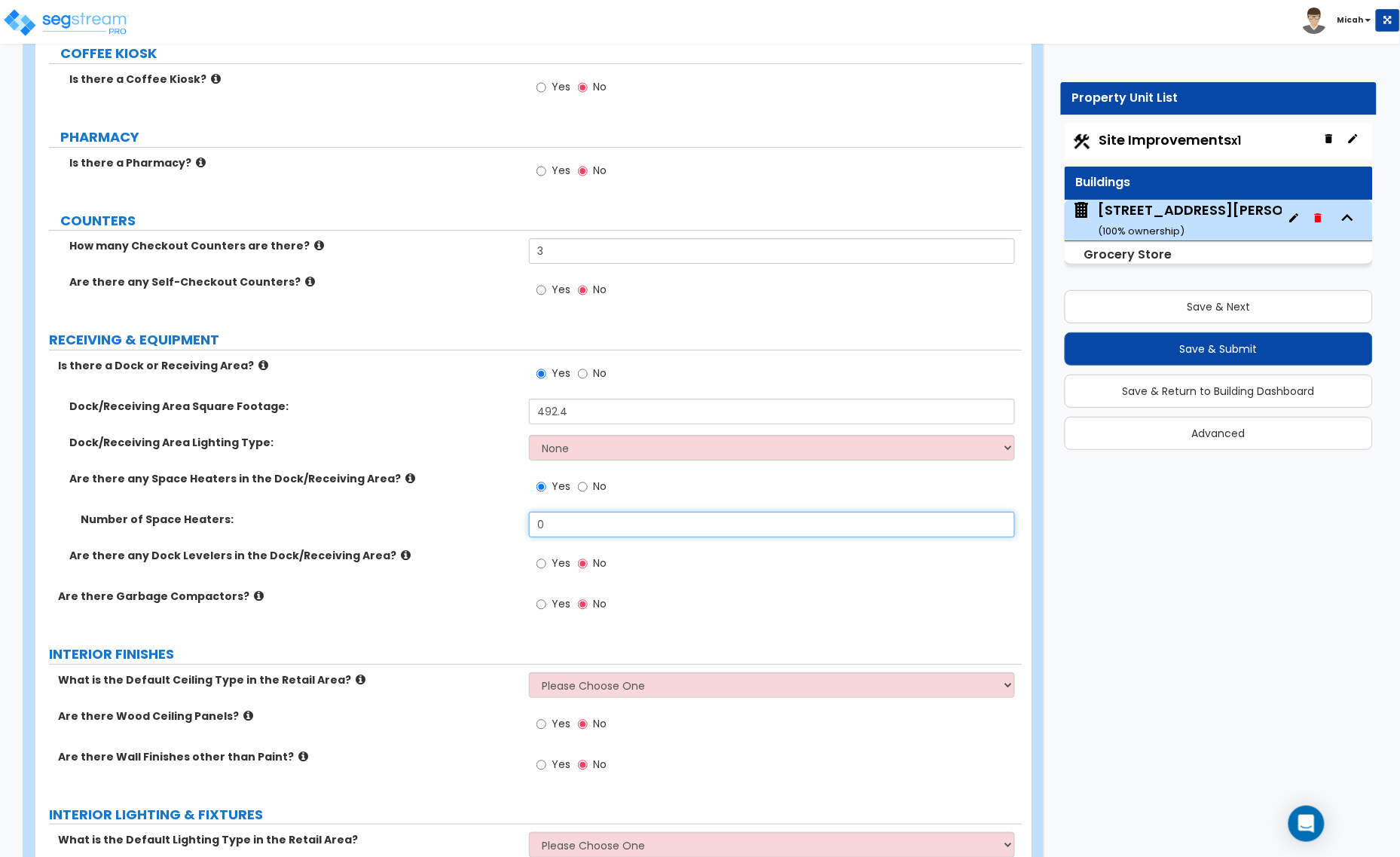
drag, startPoint x: 560, startPoint y: 522, endPoint x: 525, endPoint y: 530, distance: 35.9
click at [528, 530] on div "Number of Space Heaters: 0" at bounding box center [529, 529] width 987 height 36
type input "1"
click at [543, 570] on input "Yes" at bounding box center [541, 564] width 10 height 16
radio input "true"
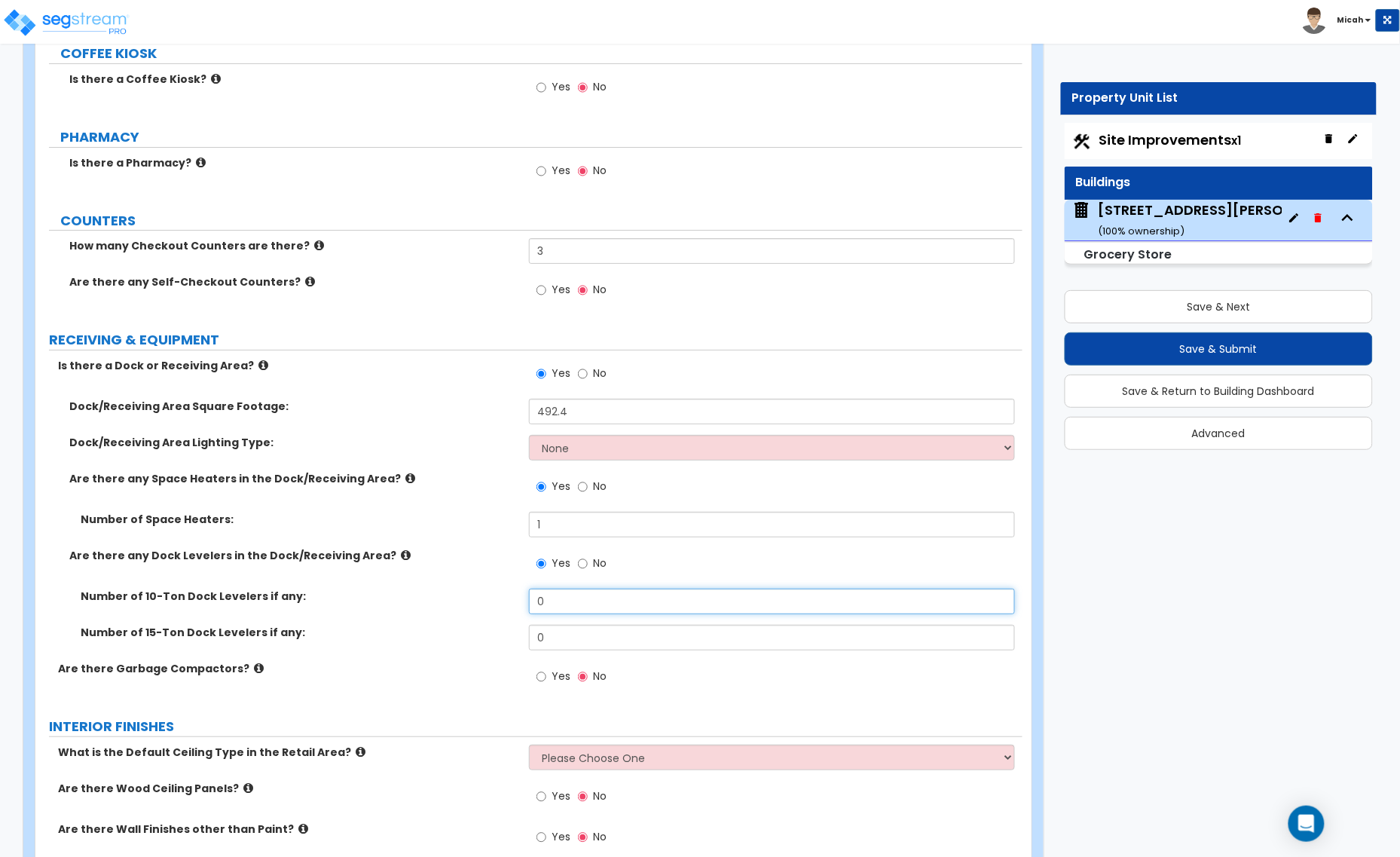
click at [512, 603] on div "Number of 10-Ton Dock Levelers if any: 0" at bounding box center [529, 606] width 987 height 36
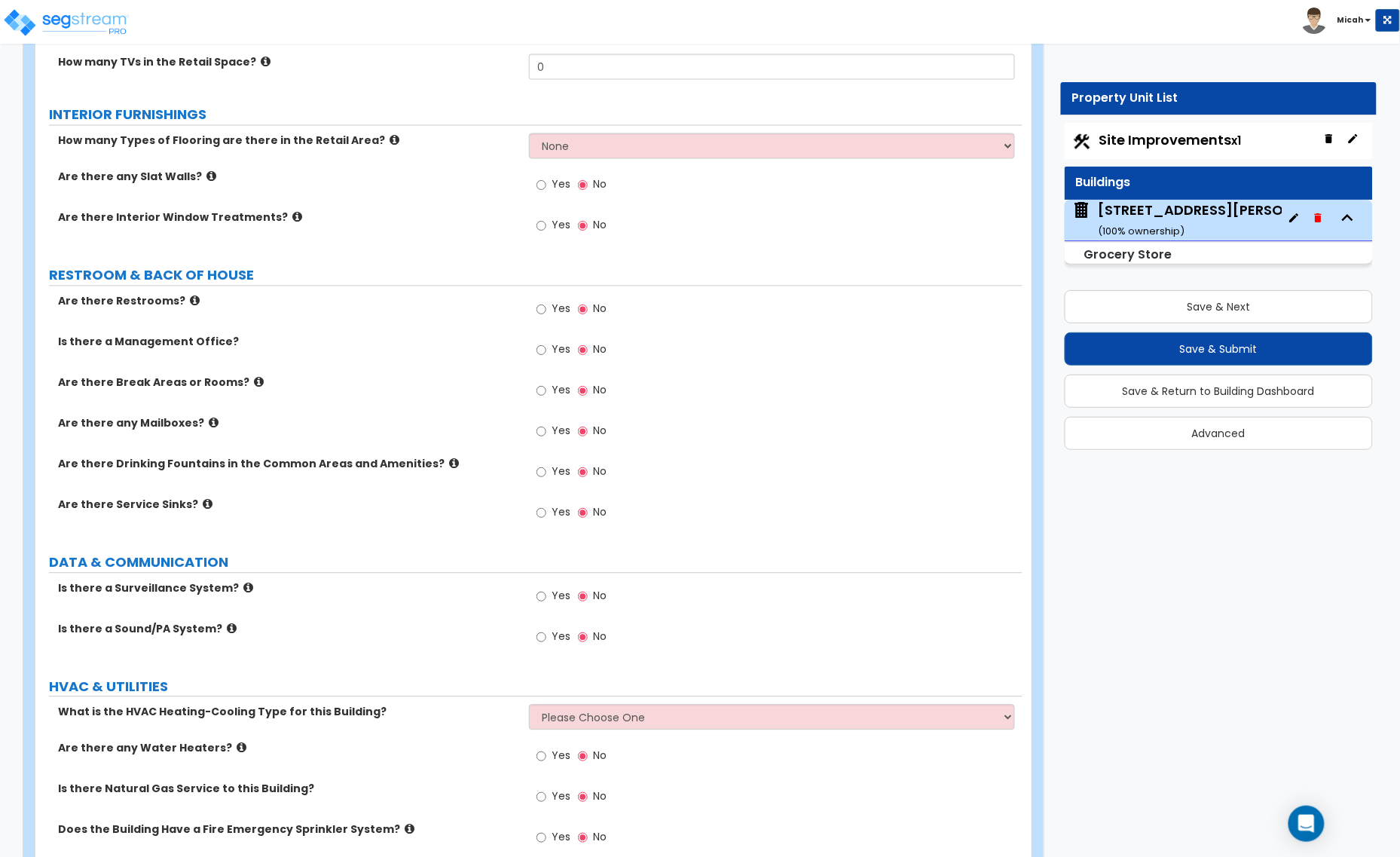
scroll to position [4616, 0]
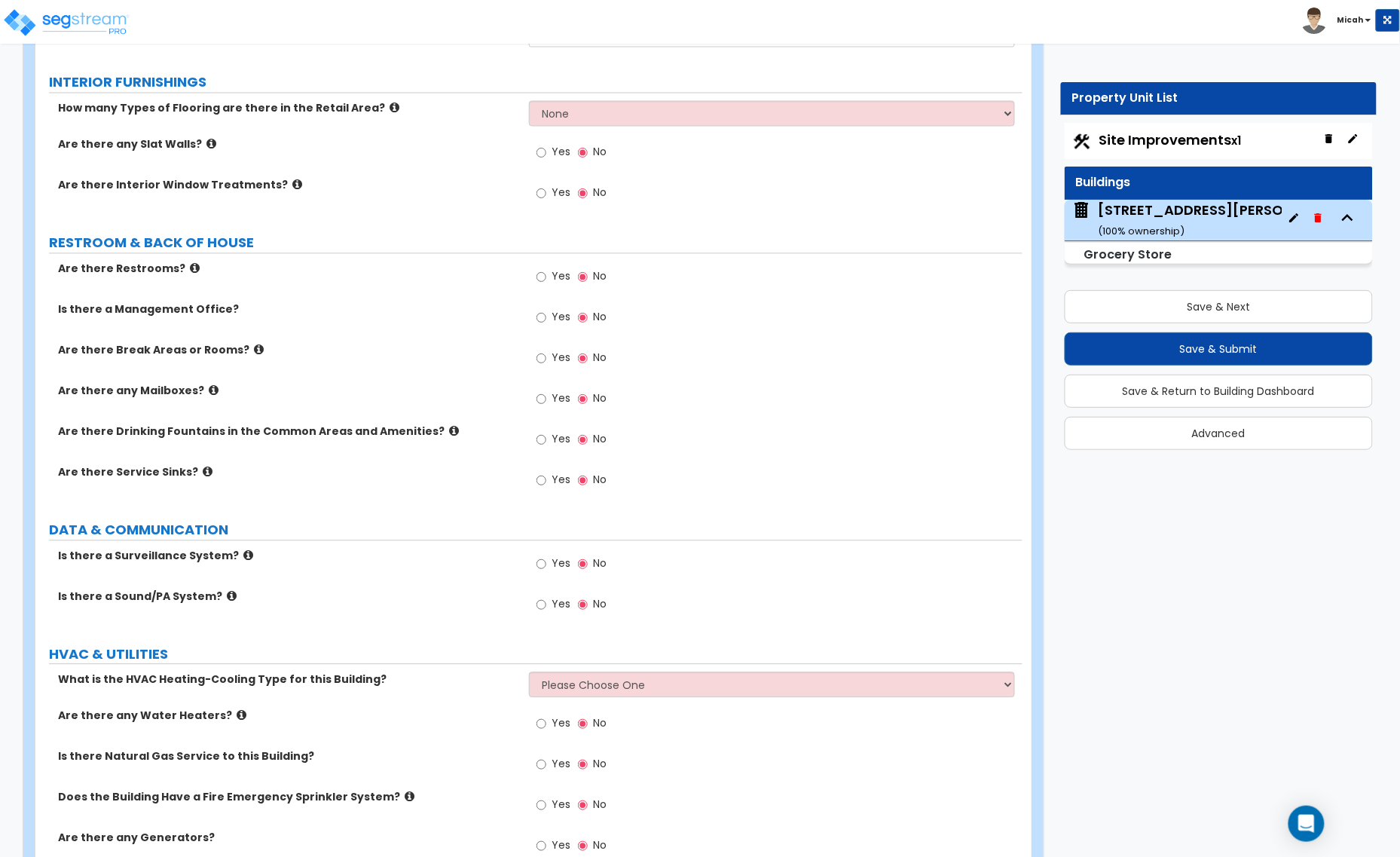
type input "2"
click at [190, 273] on icon at bounding box center [194, 269] width 10 height 11
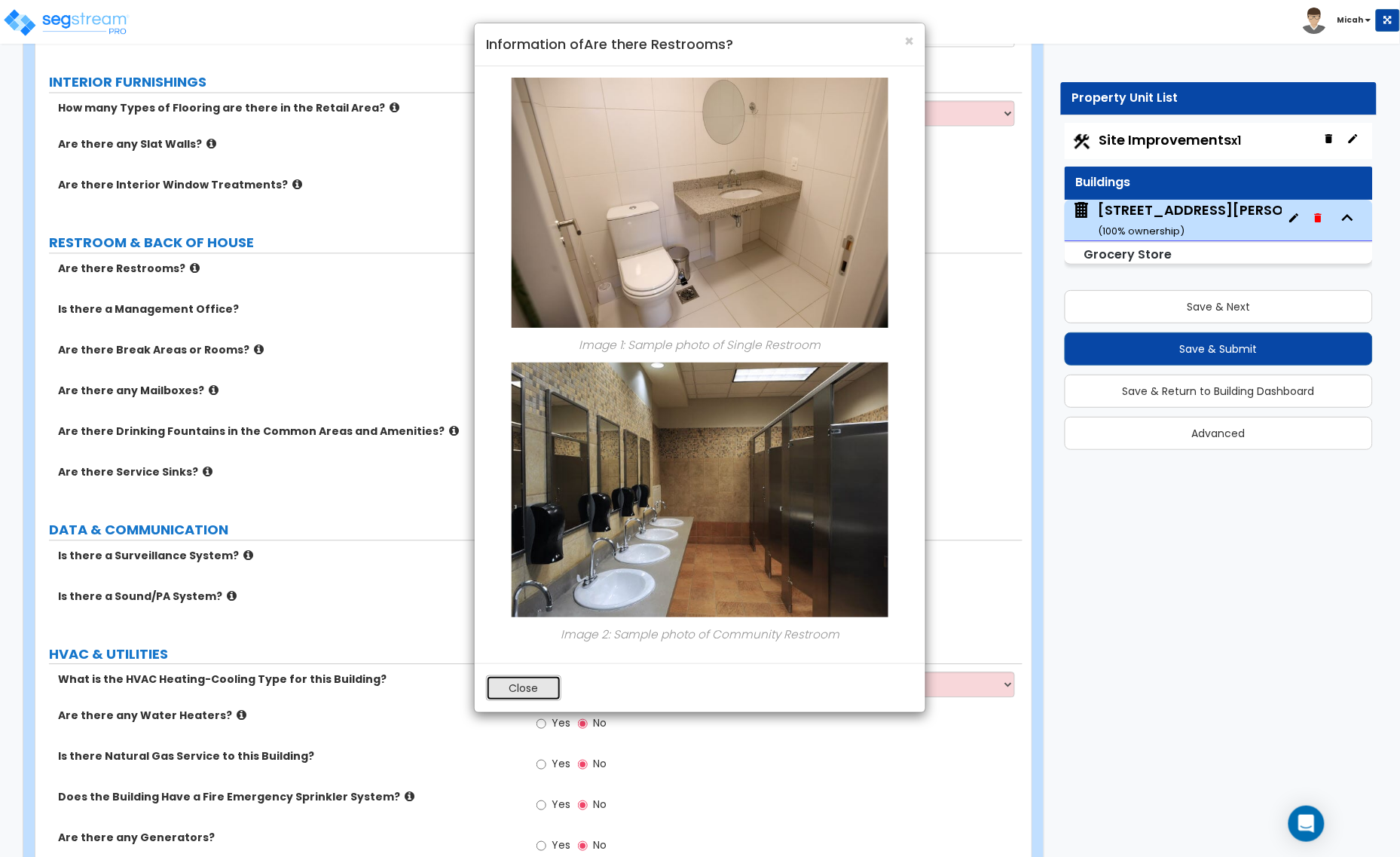
click at [541, 680] on button "Close" at bounding box center [523, 688] width 75 height 26
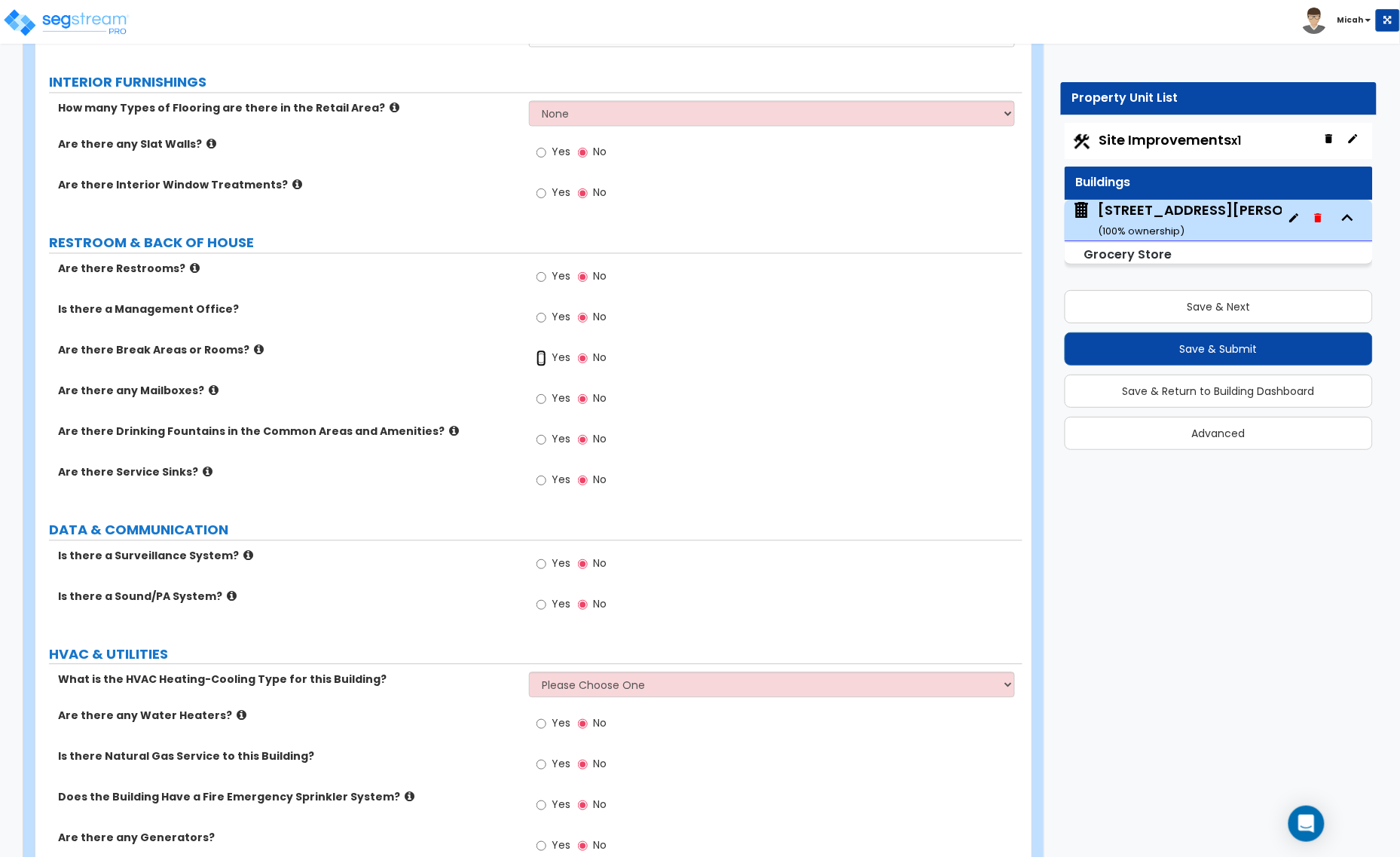
click at [540, 364] on input "Yes" at bounding box center [541, 358] width 10 height 16
radio input "true"
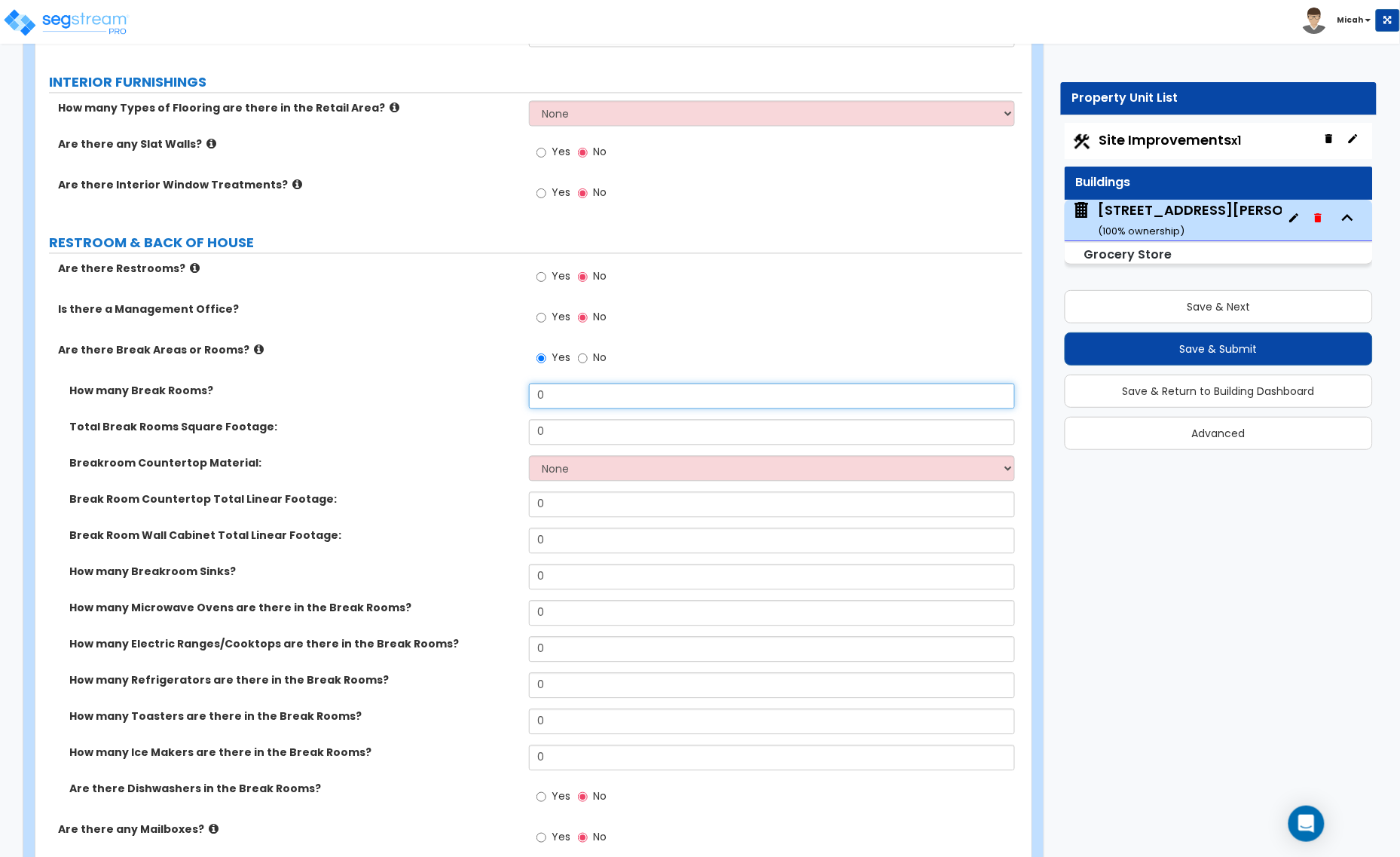
drag, startPoint x: 560, startPoint y: 401, endPoint x: 492, endPoint y: 393, distance: 68.5
click at [486, 393] on div "How many Break Rooms? 0" at bounding box center [529, 401] width 987 height 36
type input "1"
drag, startPoint x: 553, startPoint y: 435, endPoint x: 503, endPoint y: 443, distance: 50.6
click at [507, 443] on div "Total Break Rooms Square Footage: 0" at bounding box center [529, 437] width 987 height 36
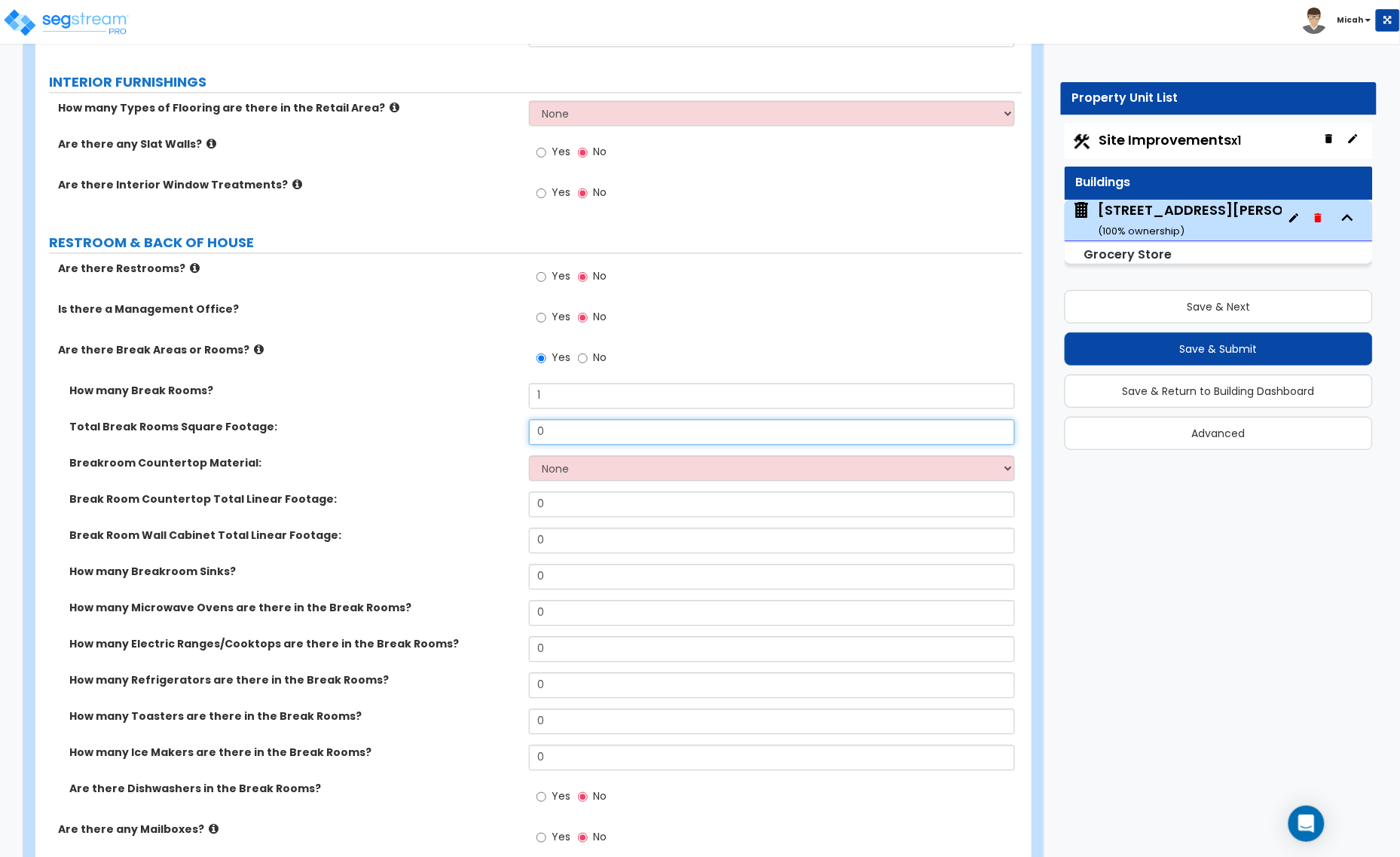
click at [571, 438] on input "0" at bounding box center [771, 433] width 486 height 26
type input "132.9"
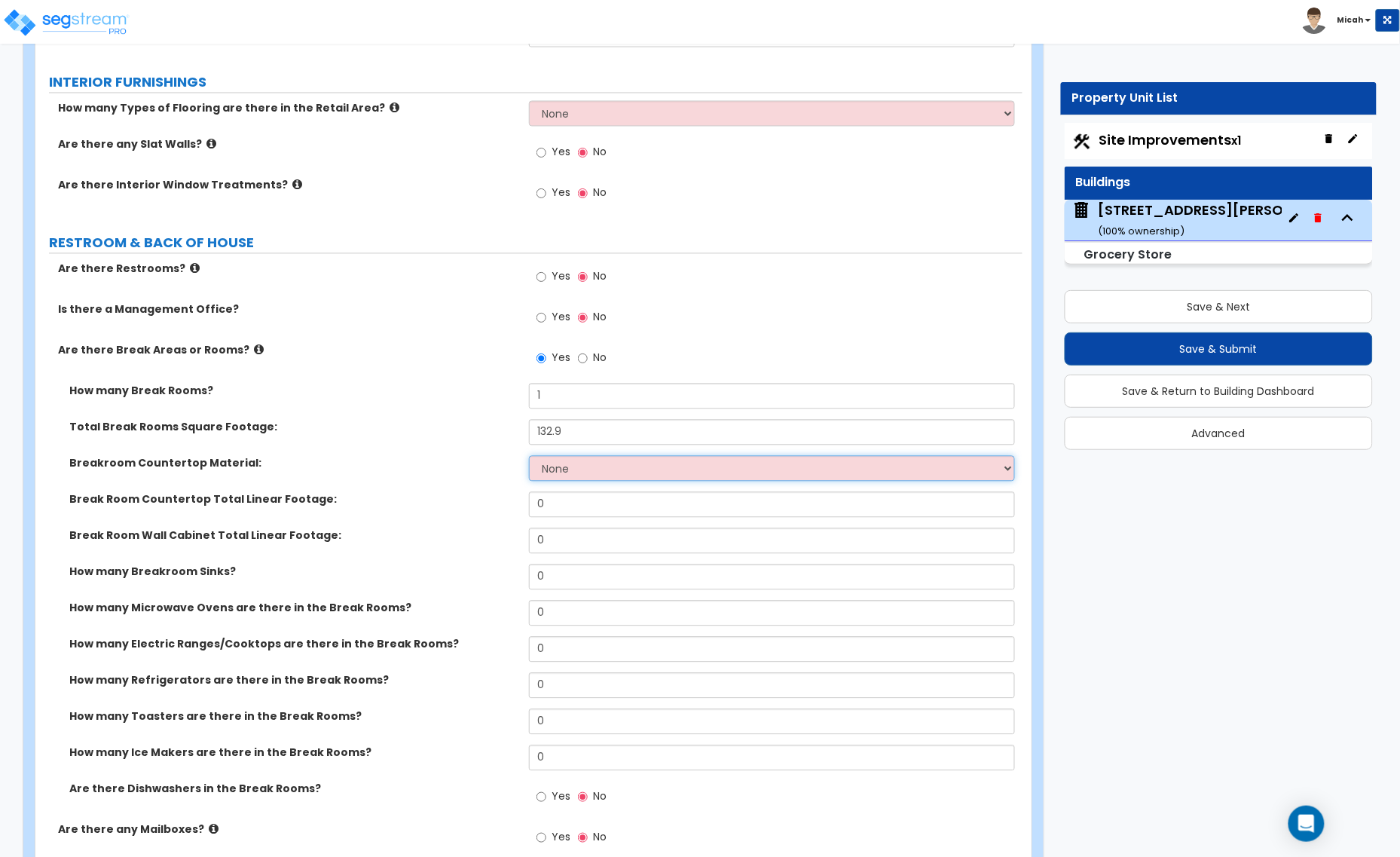
click at [585, 472] on select "None Plastic Laminate Solid Surface Stone Quartz Marble Tile Wood Stainless Ste…" at bounding box center [771, 468] width 486 height 26
select select "1"
click at [529, 460] on select "None Plastic Laminate Solid Surface Stone Quartz Marble Tile Wood Stainless Ste…" at bounding box center [771, 468] width 486 height 26
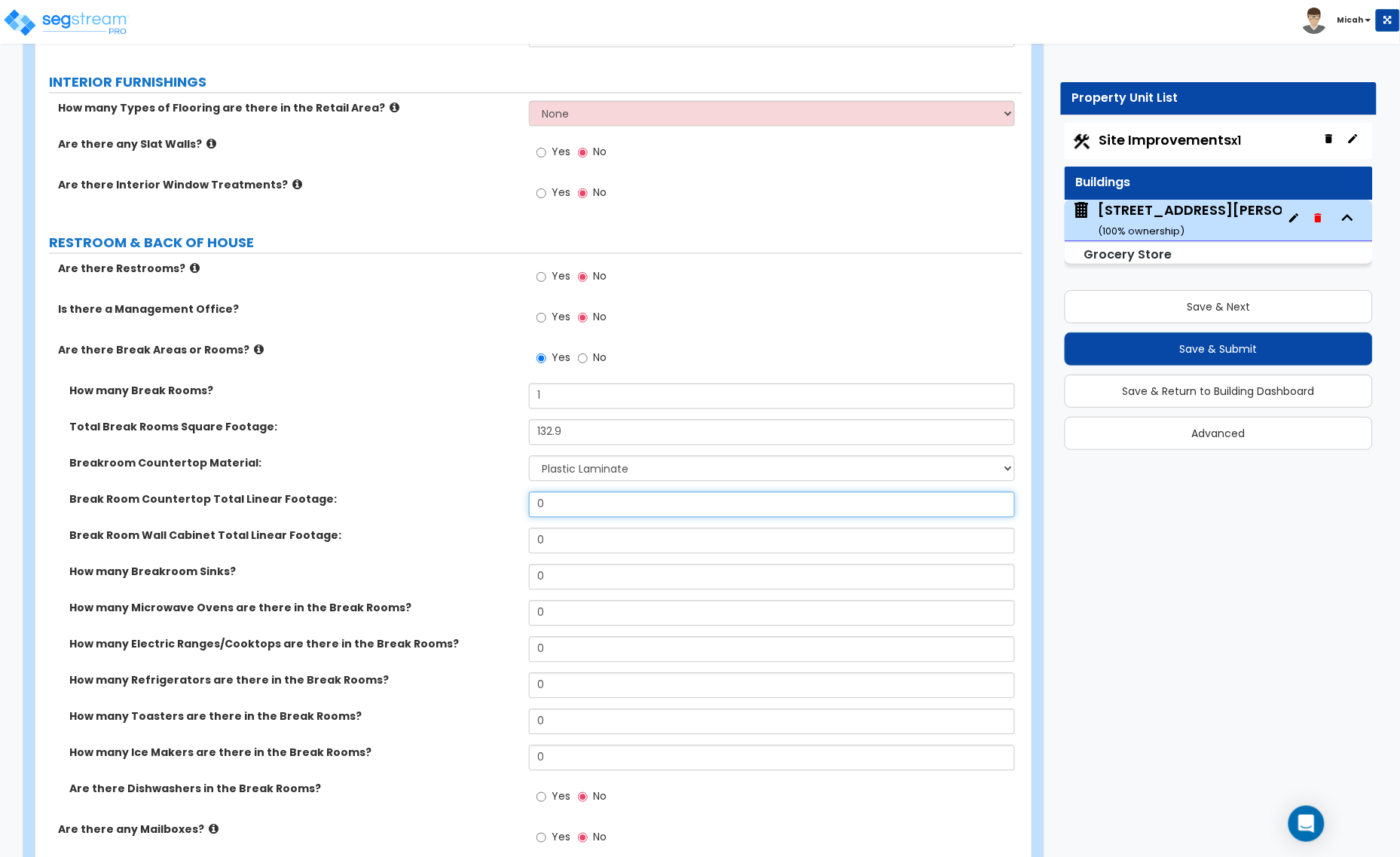
click at [501, 511] on div "Break Room Countertop Total Linear Footage: 0" at bounding box center [529, 510] width 987 height 36
type input "21"
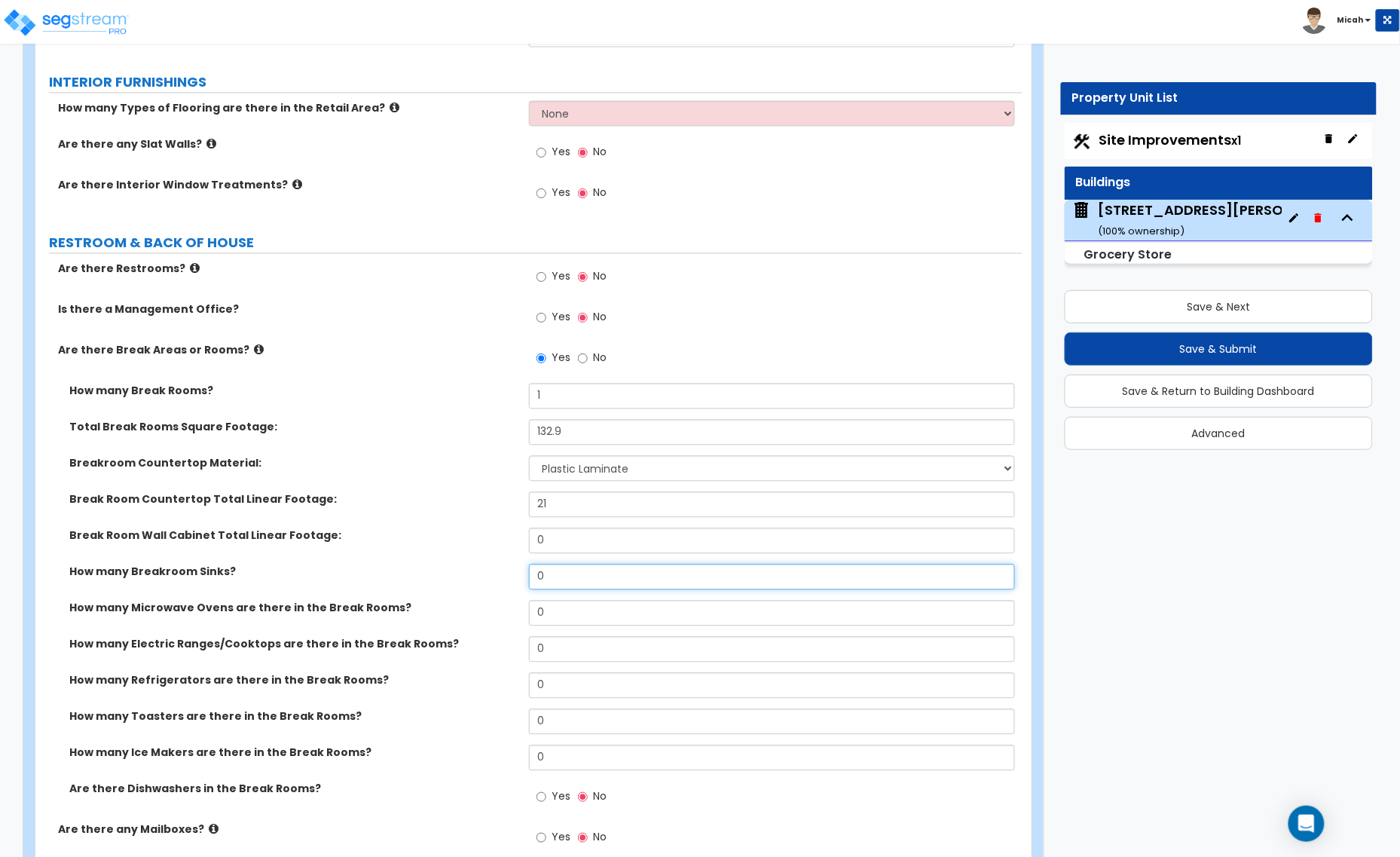
drag, startPoint x: 554, startPoint y: 578, endPoint x: 498, endPoint y: 581, distance: 56.1
click at [498, 580] on div "How many Breakroom Sinks? 0" at bounding box center [529, 582] width 987 height 36
type input "1"
select select "1"
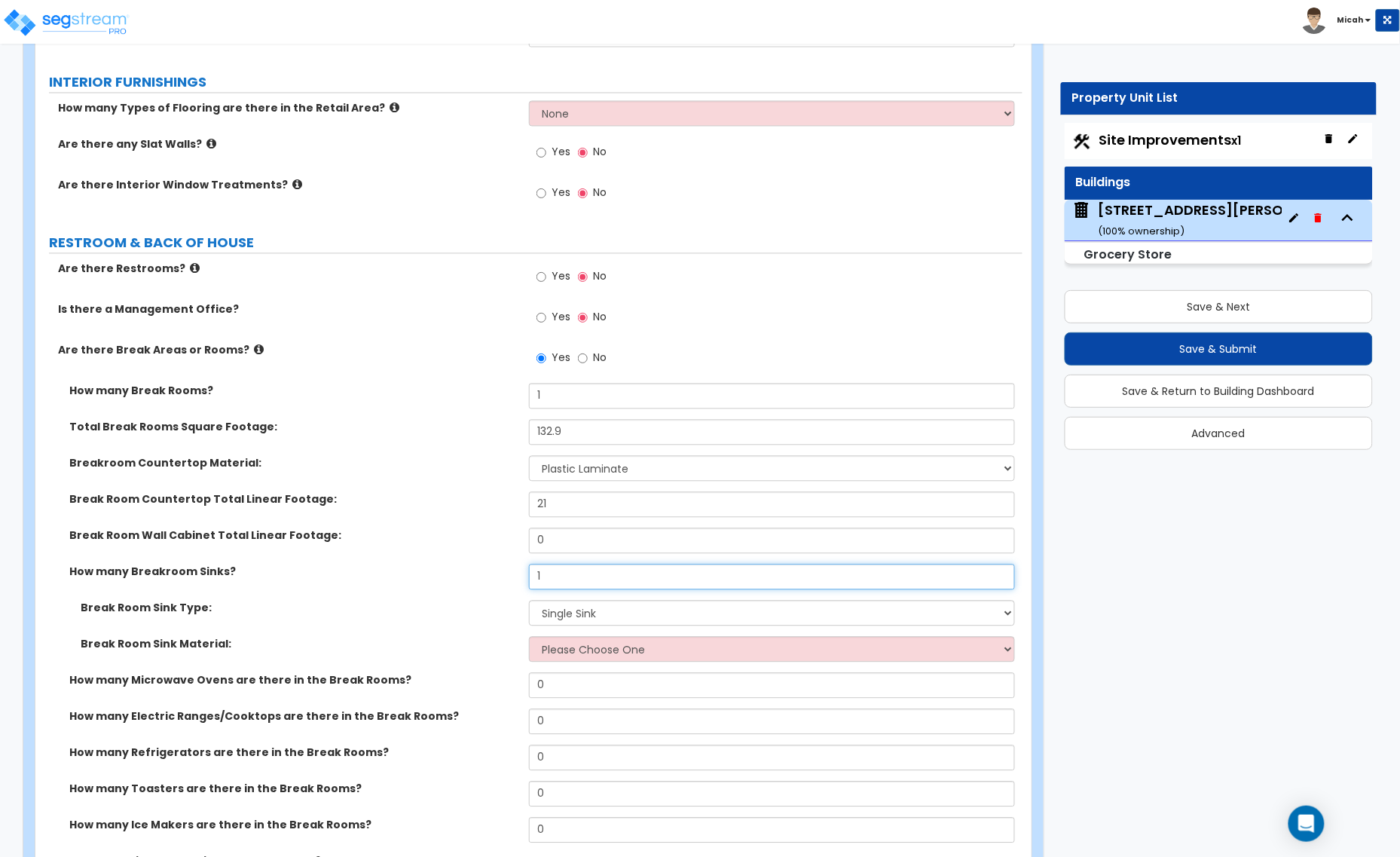
type input "1"
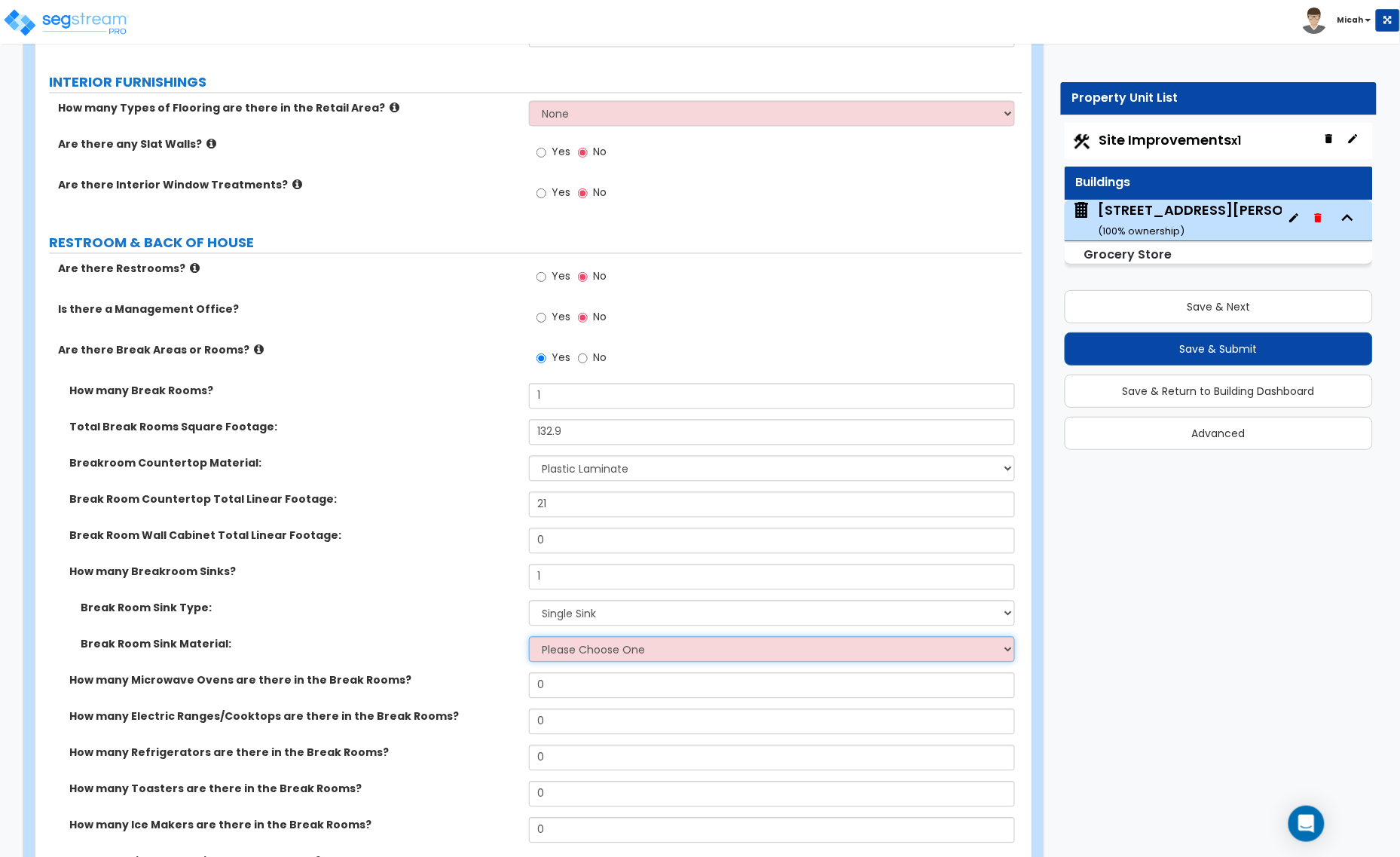
click at [585, 660] on select "Please Choose One Stainless Steel Porcelain Enamel Cast Iron" at bounding box center [771, 650] width 486 height 26
select select "1"
click at [529, 641] on select "Please Choose One Stainless Steel Porcelain Enamel Cast Iron" at bounding box center [771, 650] width 486 height 26
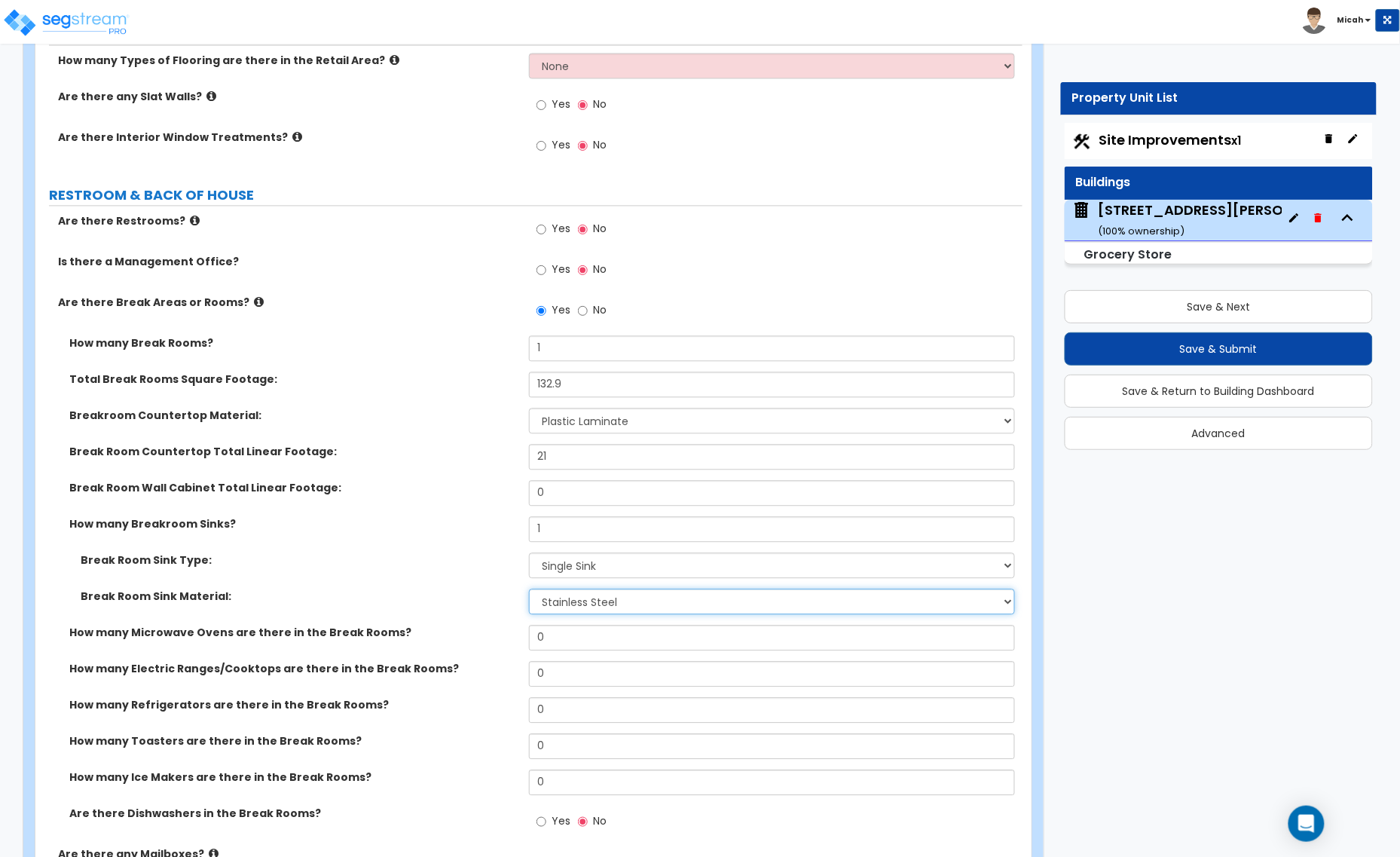
scroll to position [4710, 0]
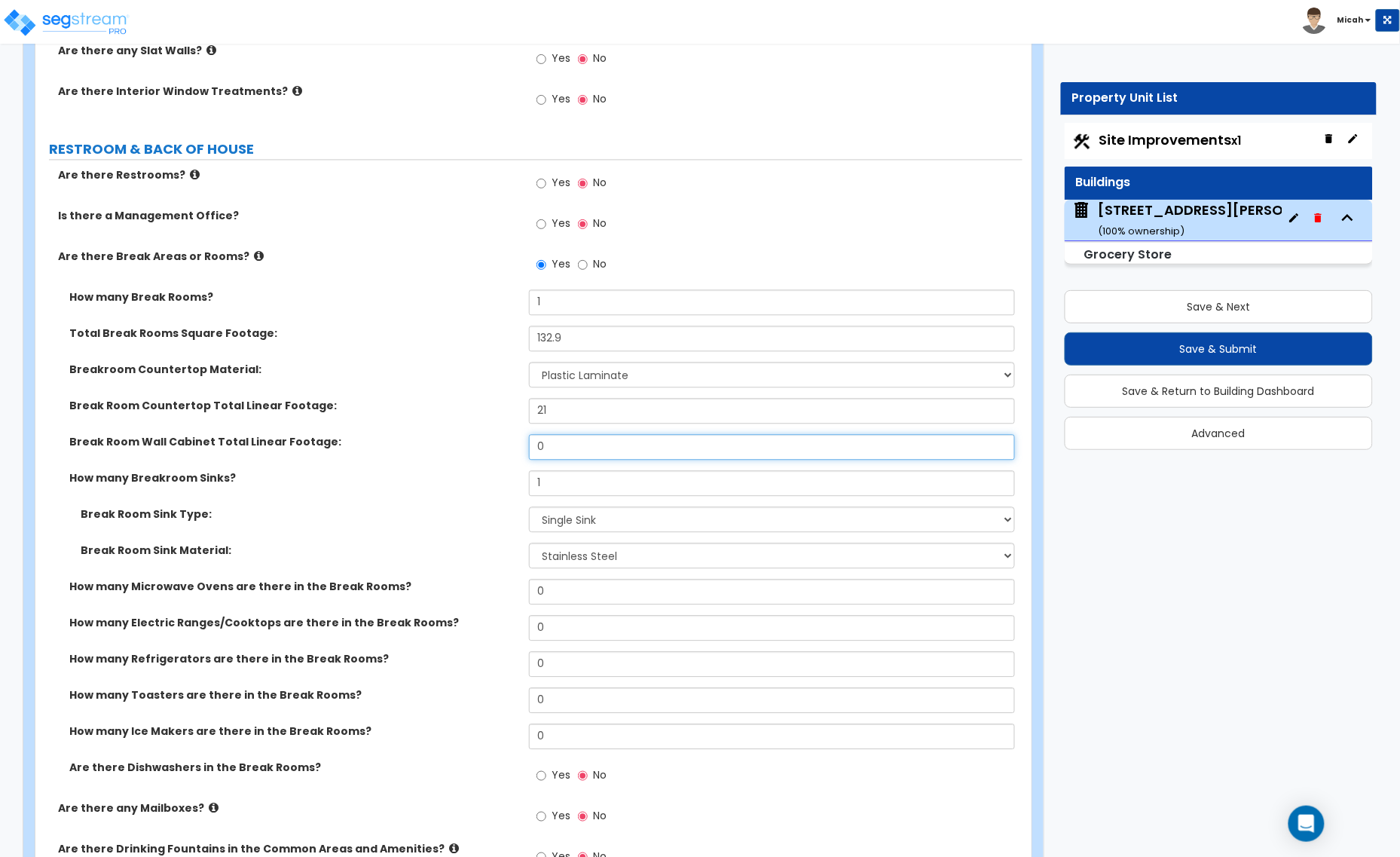
drag, startPoint x: 550, startPoint y: 449, endPoint x: 498, endPoint y: 458, distance: 52.8
click at [498, 458] on div "Break Room Wall Cabinet Total Linear Footage: 0" at bounding box center [529, 452] width 987 height 36
type input "7"
drag, startPoint x: 559, startPoint y: 412, endPoint x: 482, endPoint y: 421, distance: 77.5
click at [482, 421] on div "Break Room Countertop Total Linear Footage: 21" at bounding box center [529, 415] width 987 height 36
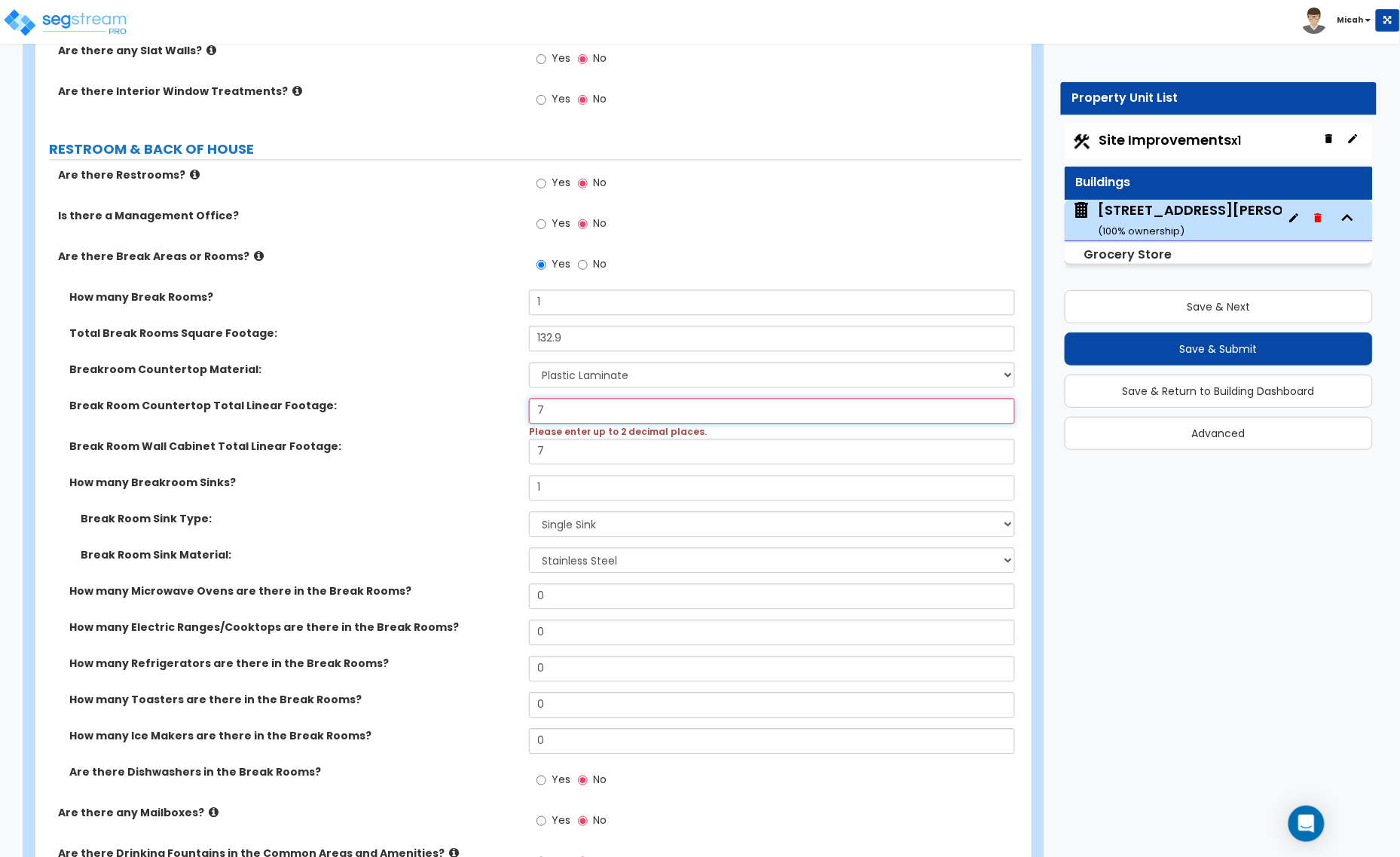
type input "7"
drag, startPoint x: 565, startPoint y: 455, endPoint x: 517, endPoint y: 456, distance: 48.0
click at [517, 456] on div "Break Room Wall Cabinet Total Linear Footage: 7" at bounding box center [529, 456] width 987 height 36
click at [529, 456] on input "0" at bounding box center [771, 452] width 486 height 26
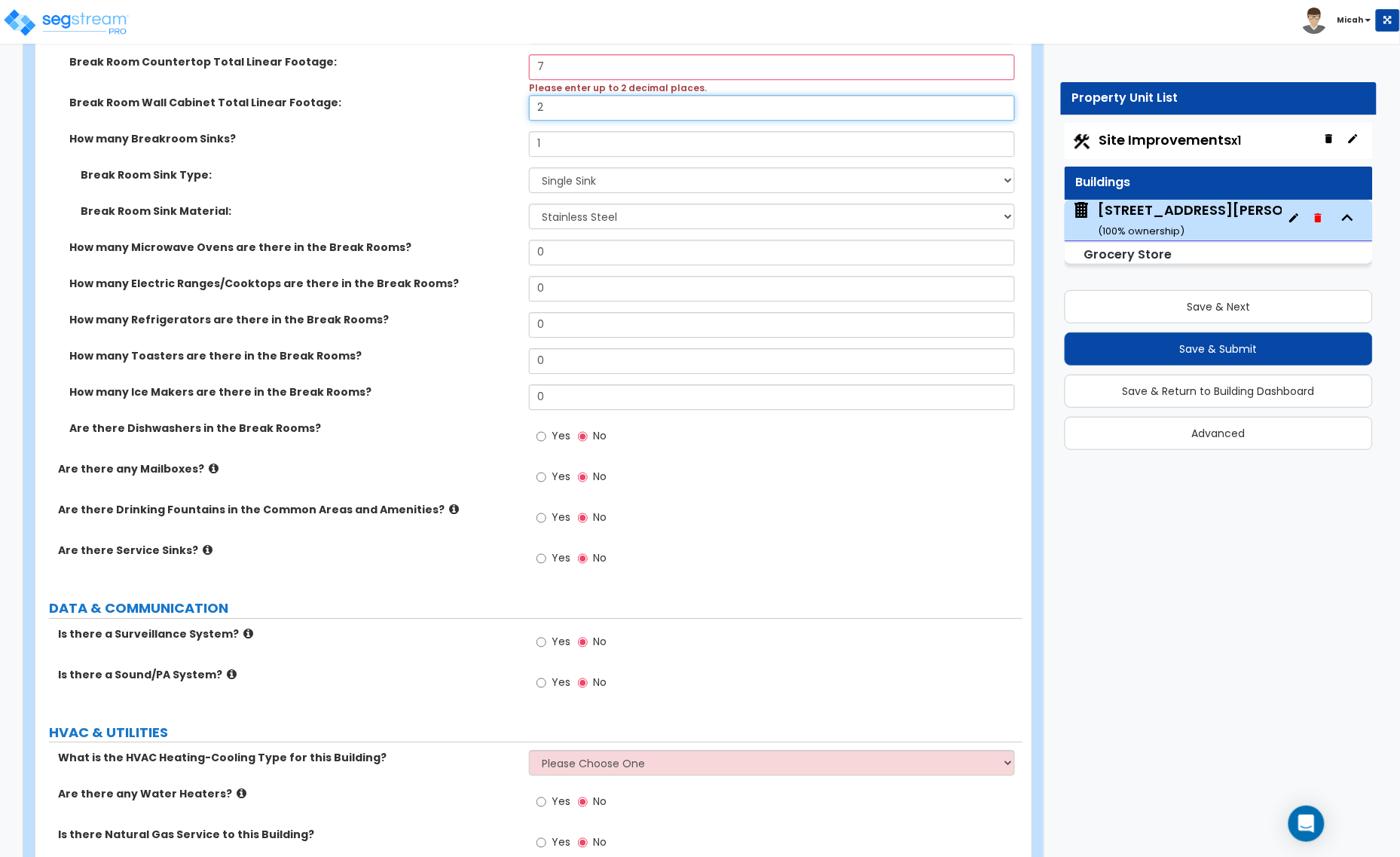
scroll to position [5087, 0]
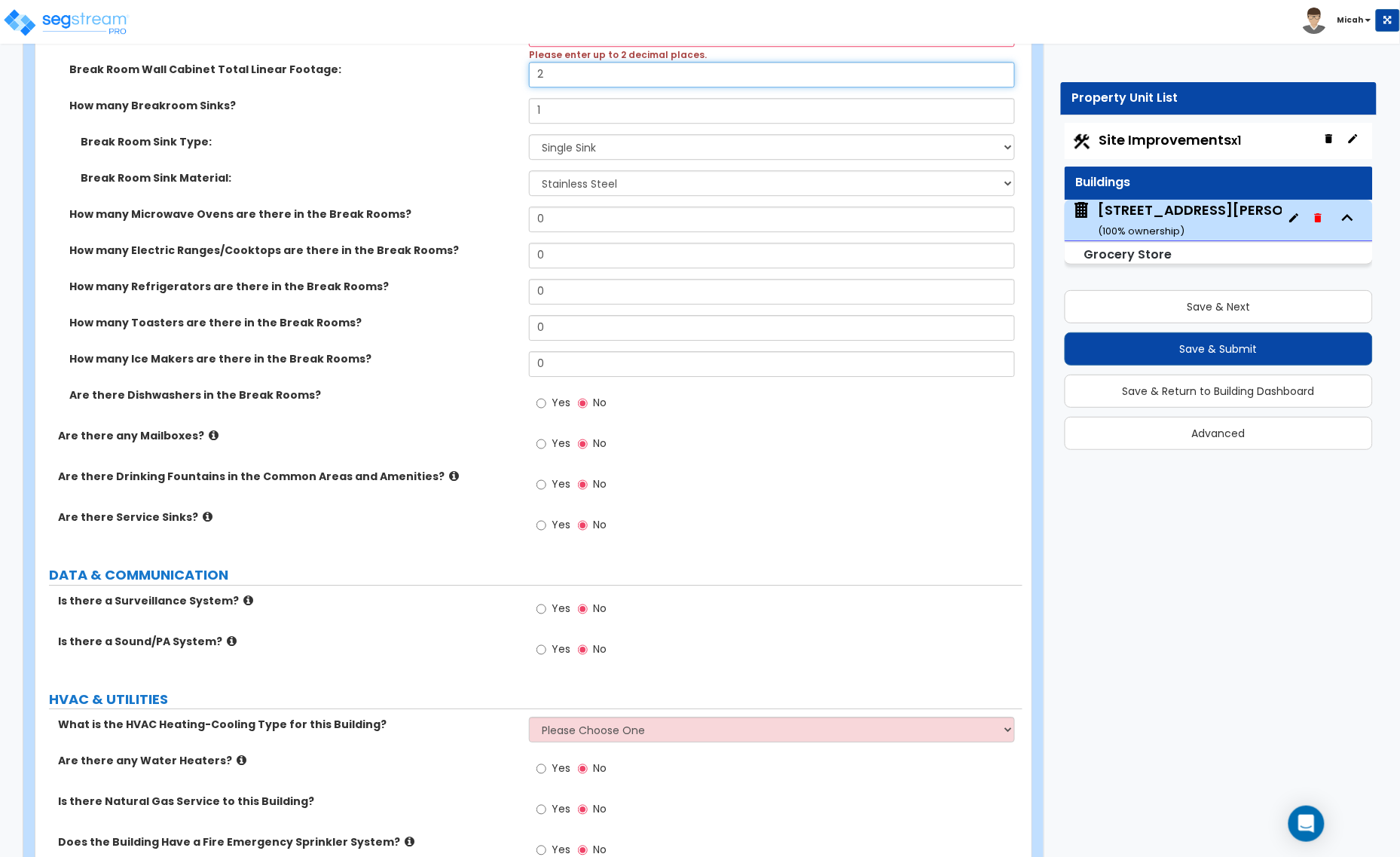
type input "2"
click at [244, 604] on icon at bounding box center [248, 600] width 10 height 11
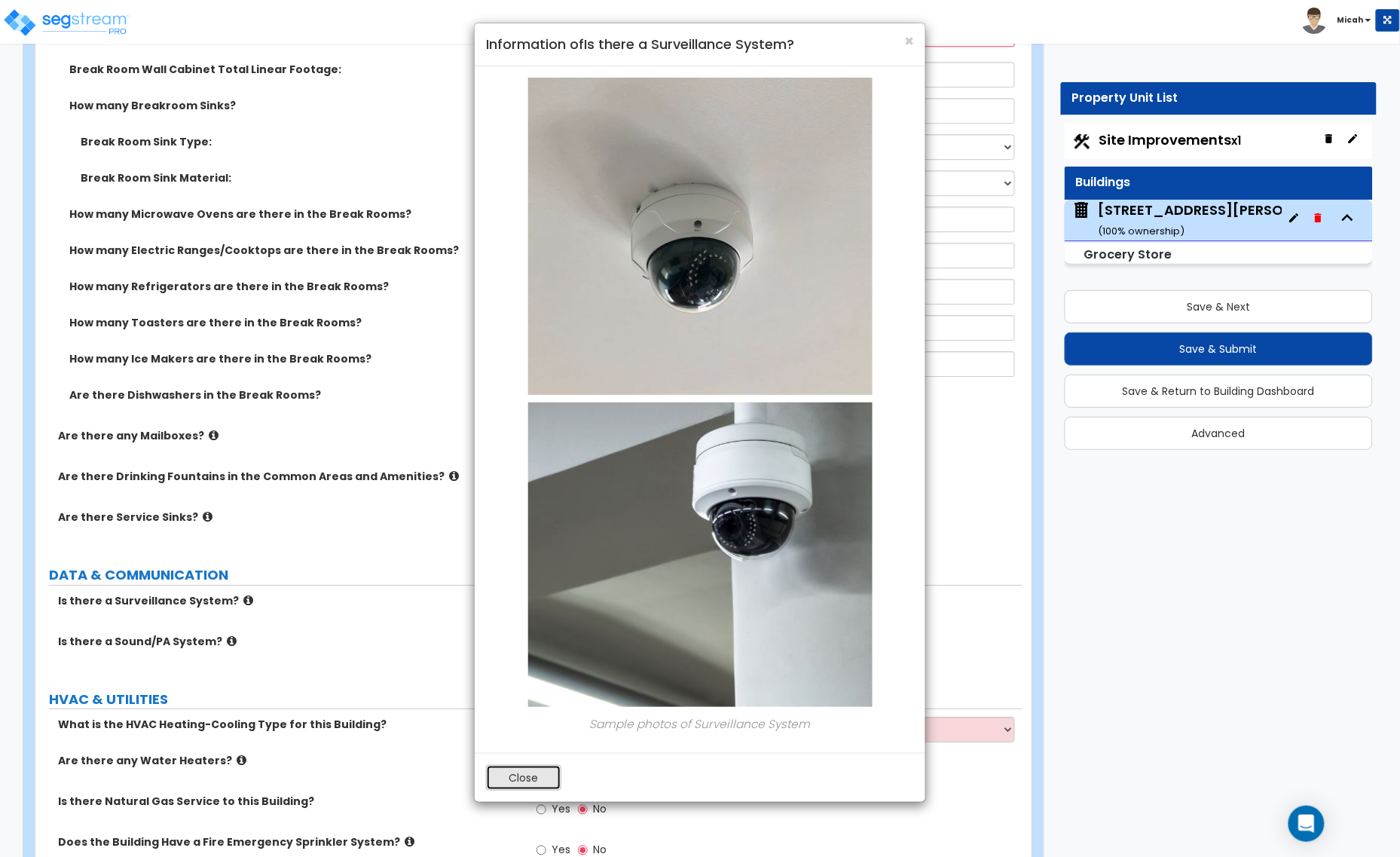
click at [537, 778] on button "Close" at bounding box center [523, 778] width 75 height 26
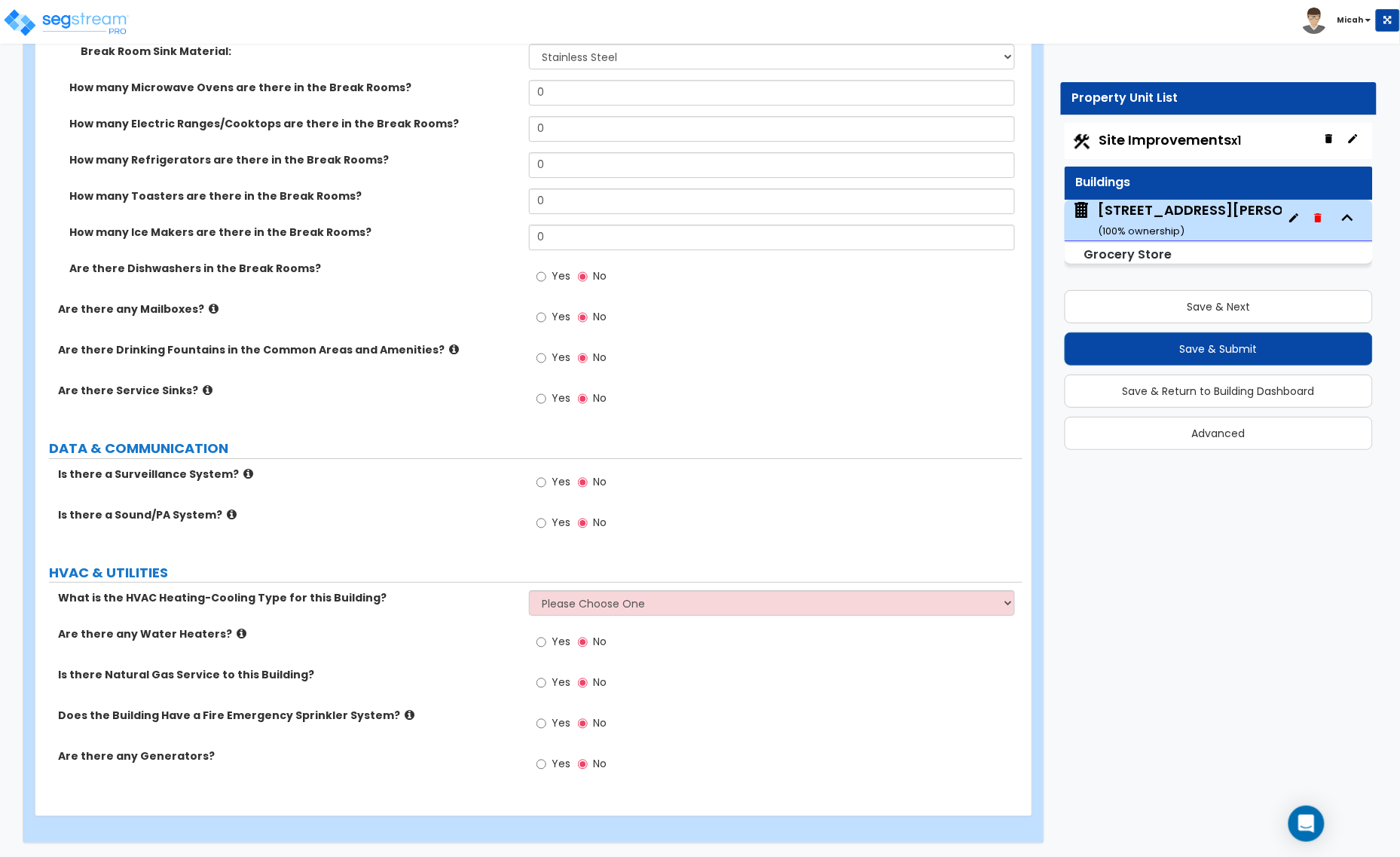
scroll to position [5220, 0]
click at [560, 599] on select "Please Choose One Rooftop Unit Furnace-Condenser Forced Air Split Heating/Cooli…" at bounding box center [771, 601] width 486 height 26
select select "1"
click at [529, 588] on select "Please Choose One Rooftop Unit Furnace-Condenser Forced Air Split Heating/Cooli…" at bounding box center [771, 601] width 486 height 26
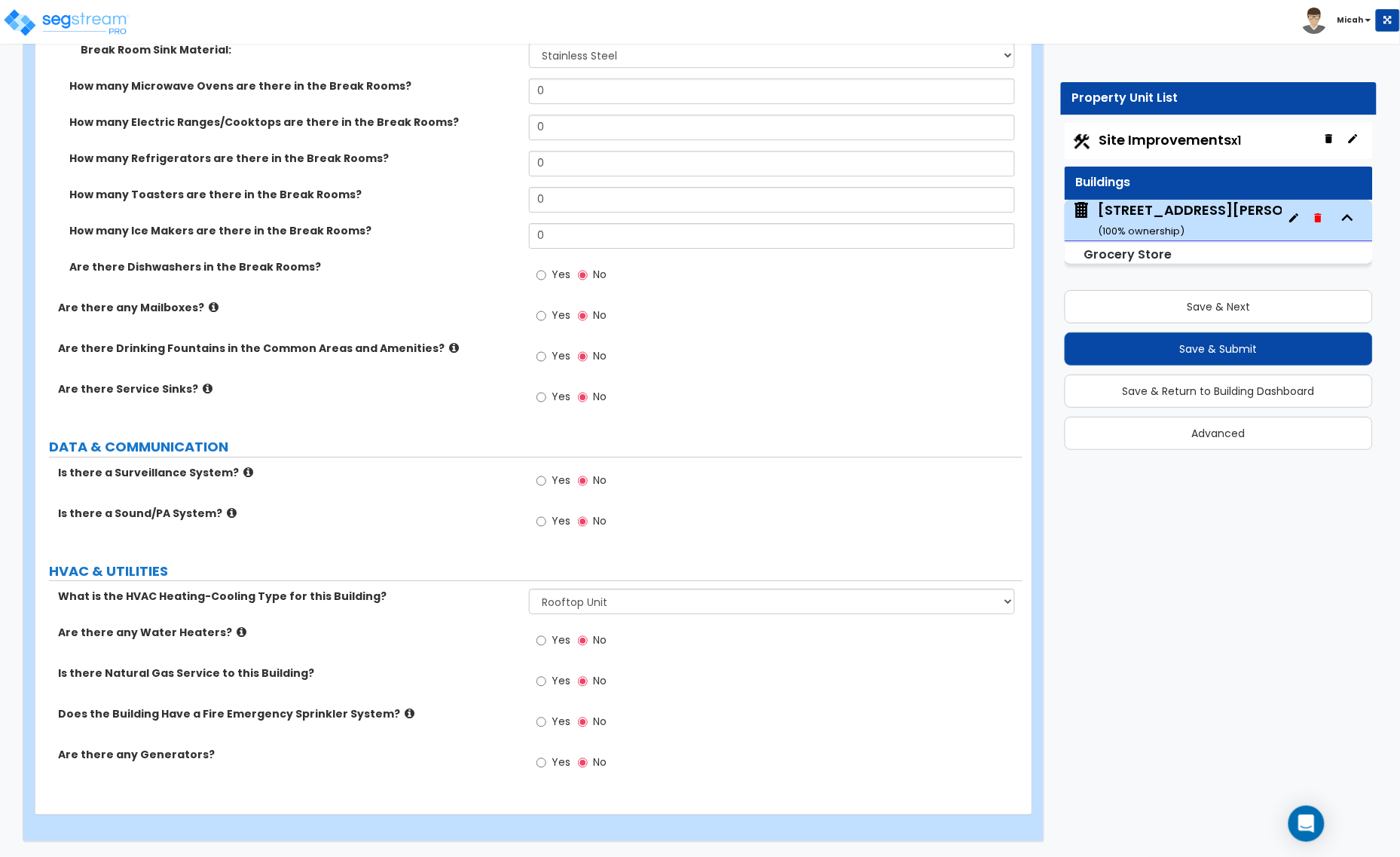
click at [236, 630] on icon at bounding box center [241, 632] width 10 height 11
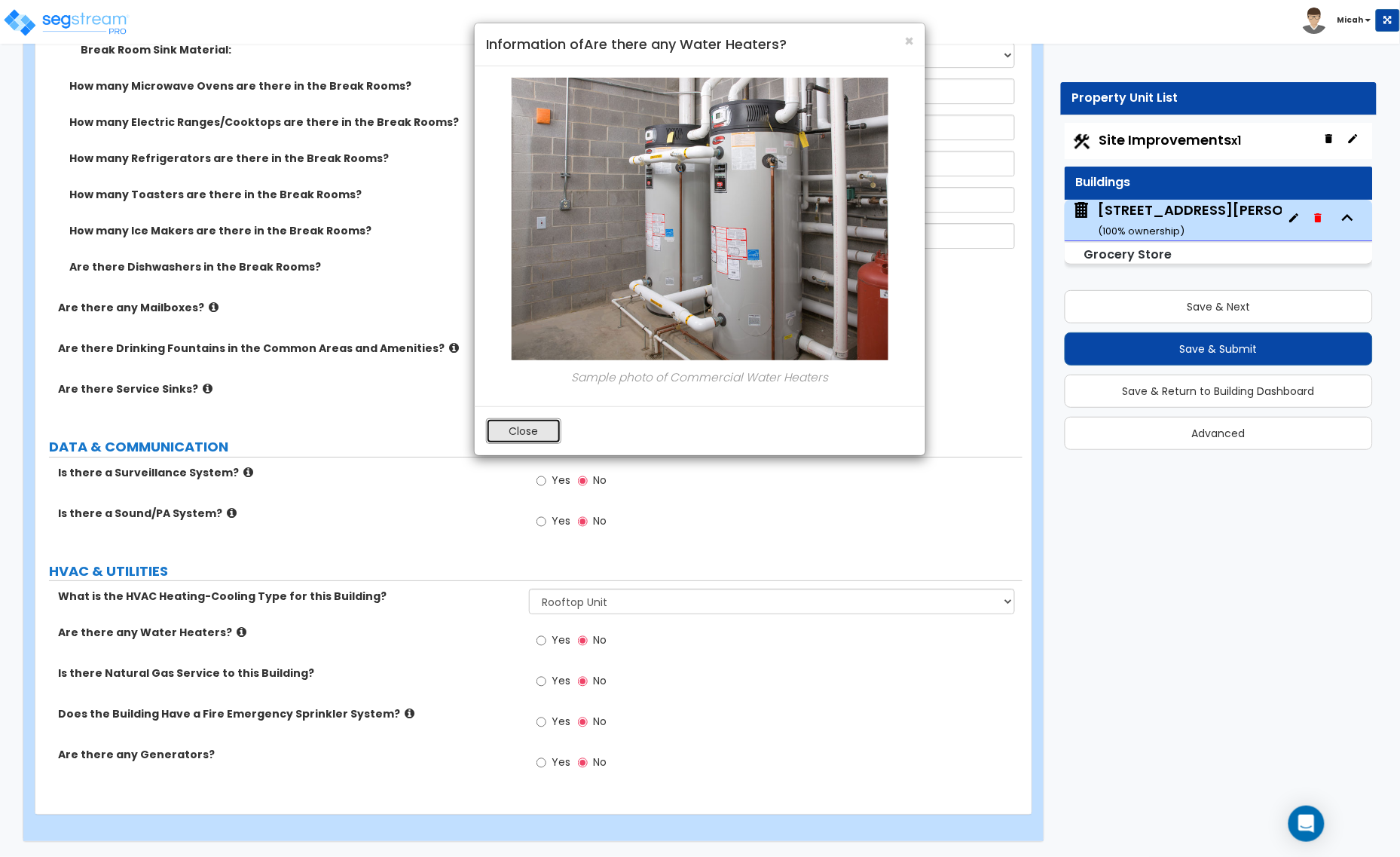
click at [528, 423] on button "Close" at bounding box center [523, 431] width 75 height 26
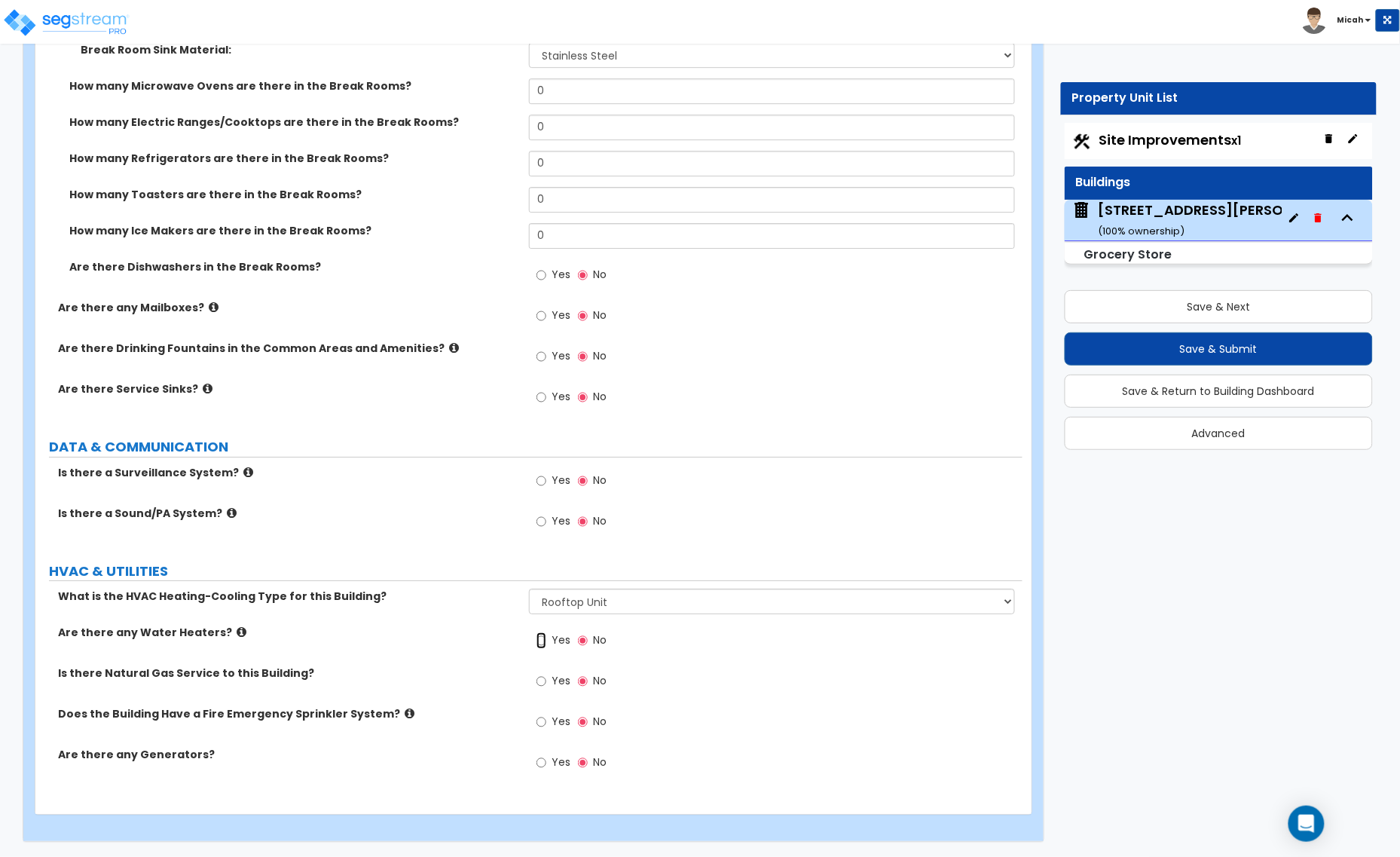
click at [537, 643] on input "Yes" at bounding box center [541, 641] width 10 height 16
radio input "true"
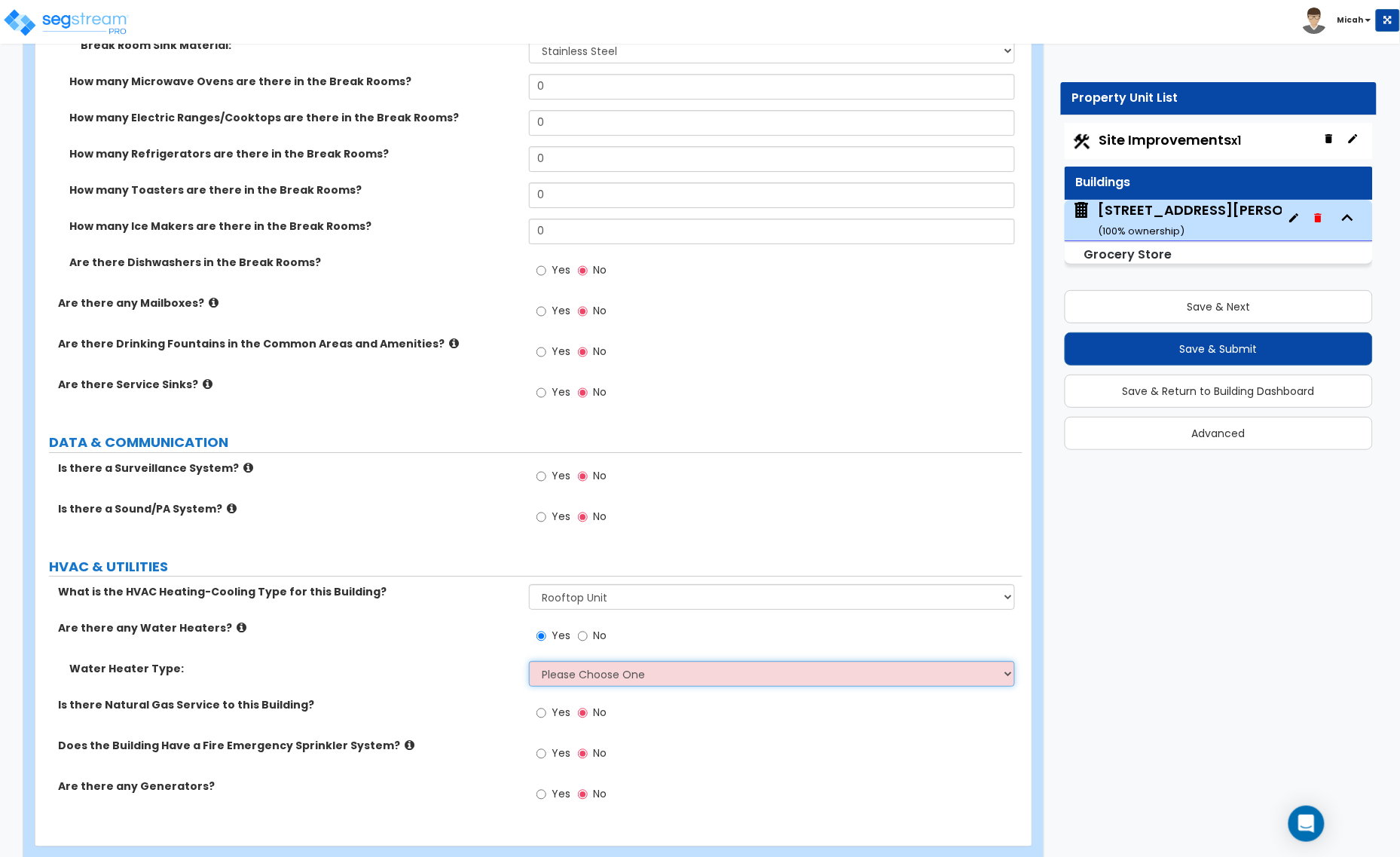
click at [555, 678] on select "Please Choose One Gas Electric" at bounding box center [771, 674] width 486 height 26
select select "1"
click at [529, 665] on select "Please Choose One Gas Electric" at bounding box center [771, 674] width 486 height 26
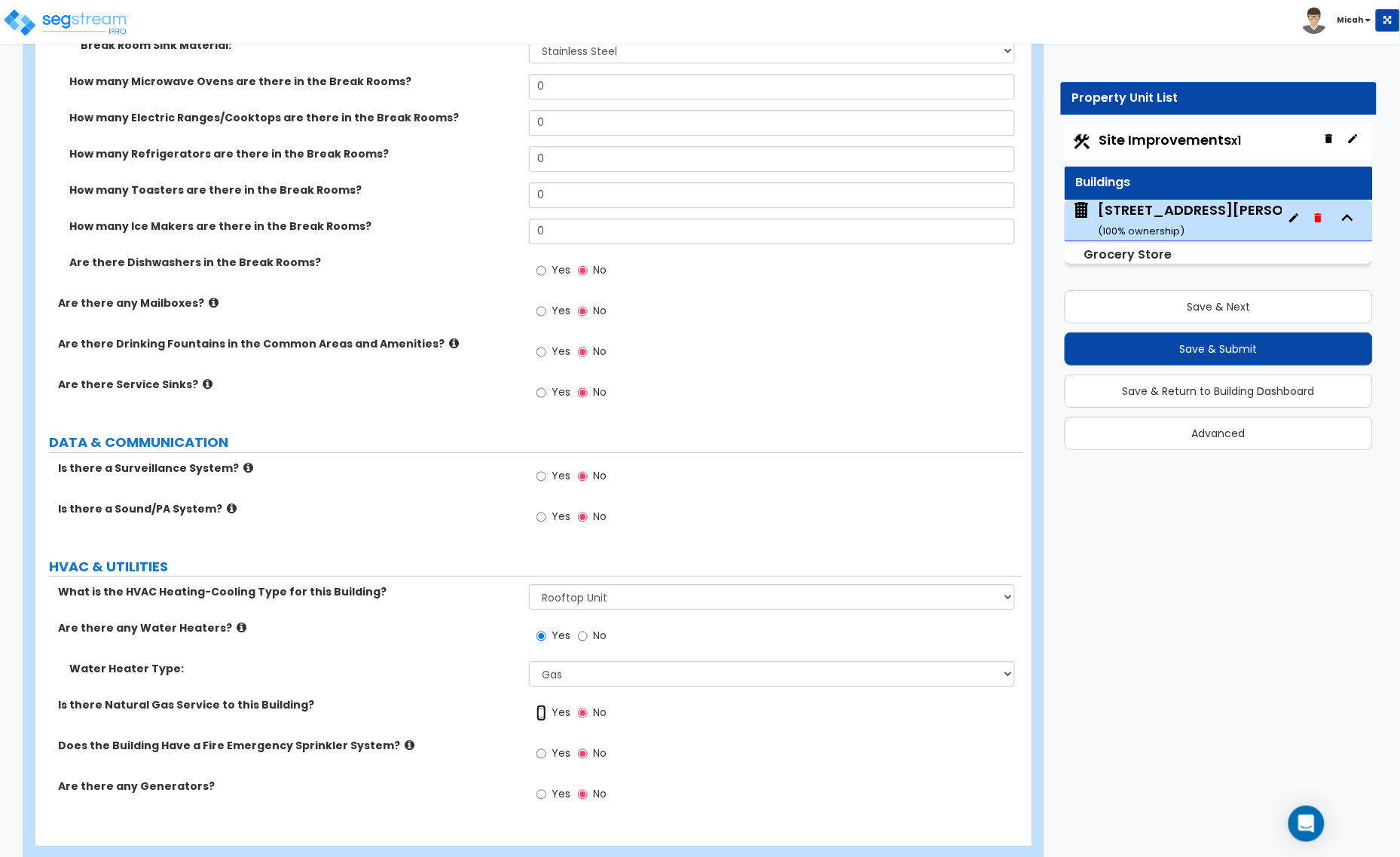
click at [537, 718] on input "Yes" at bounding box center [541, 713] width 10 height 16
radio input "true"
click at [99, 13] on img at bounding box center [66, 22] width 128 height 30
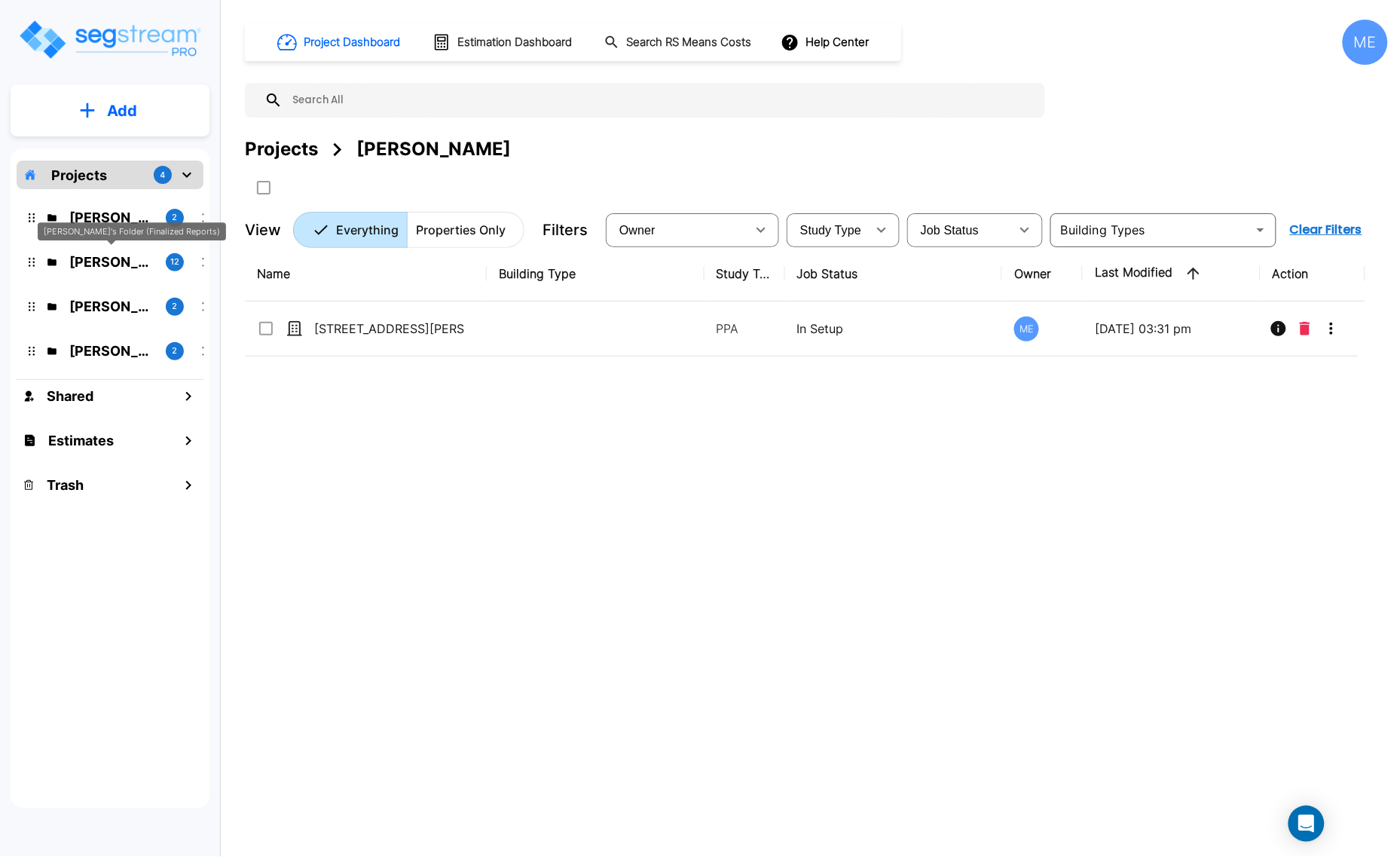
click at [113, 261] on p "[PERSON_NAME]'s Folder (Finalized Reports)" at bounding box center [112, 262] width 84 height 20
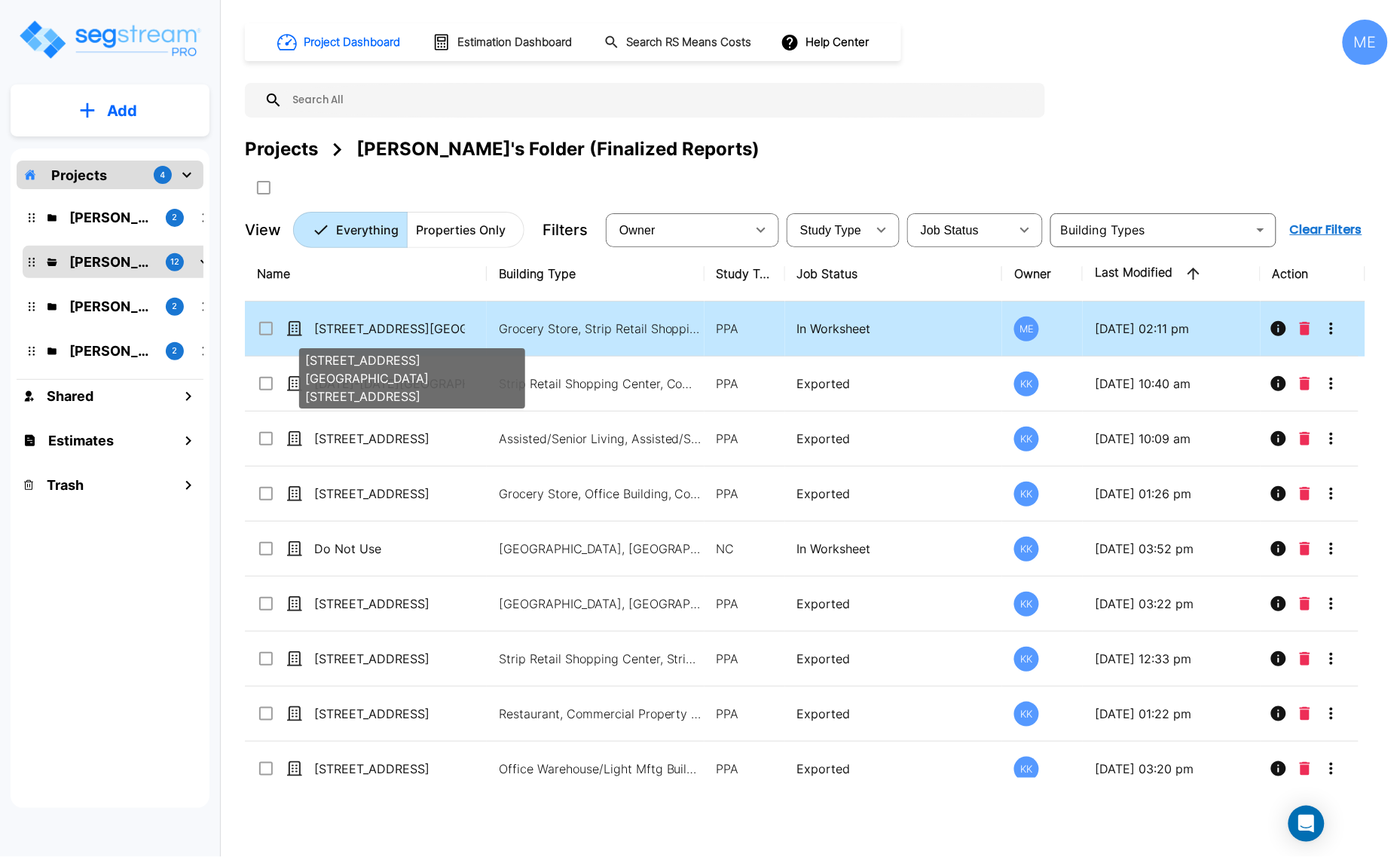
click at [394, 330] on p "1408 9th St E & 915 4th Ave E" at bounding box center [389, 329] width 150 height 18
click at [418, 329] on p "1408 9th St E & 915 4th Ave E" at bounding box center [389, 329] width 150 height 18
checkbox input "true"
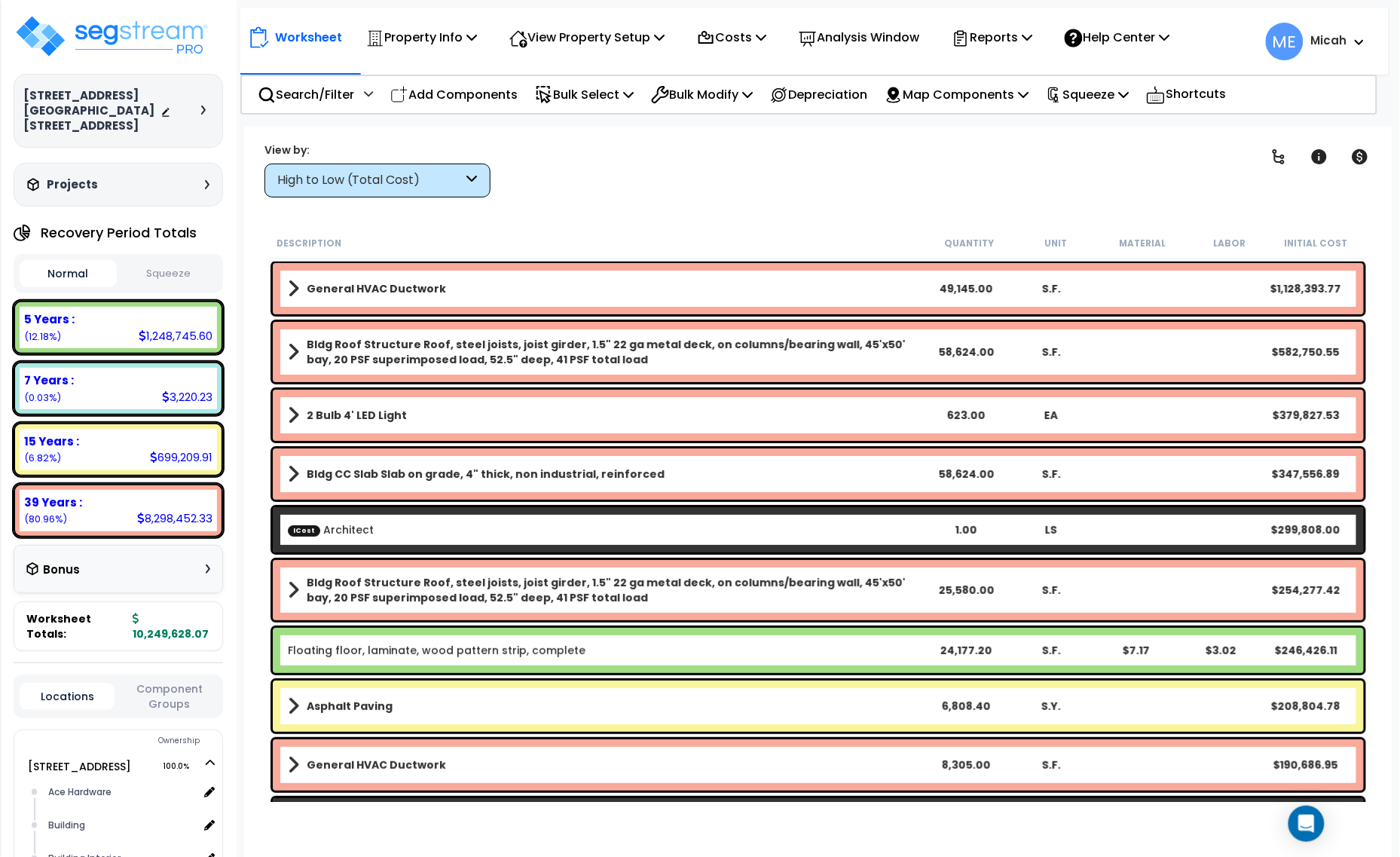
click at [439, 186] on div "High to Low (Total Cost)" at bounding box center [370, 180] width 186 height 17
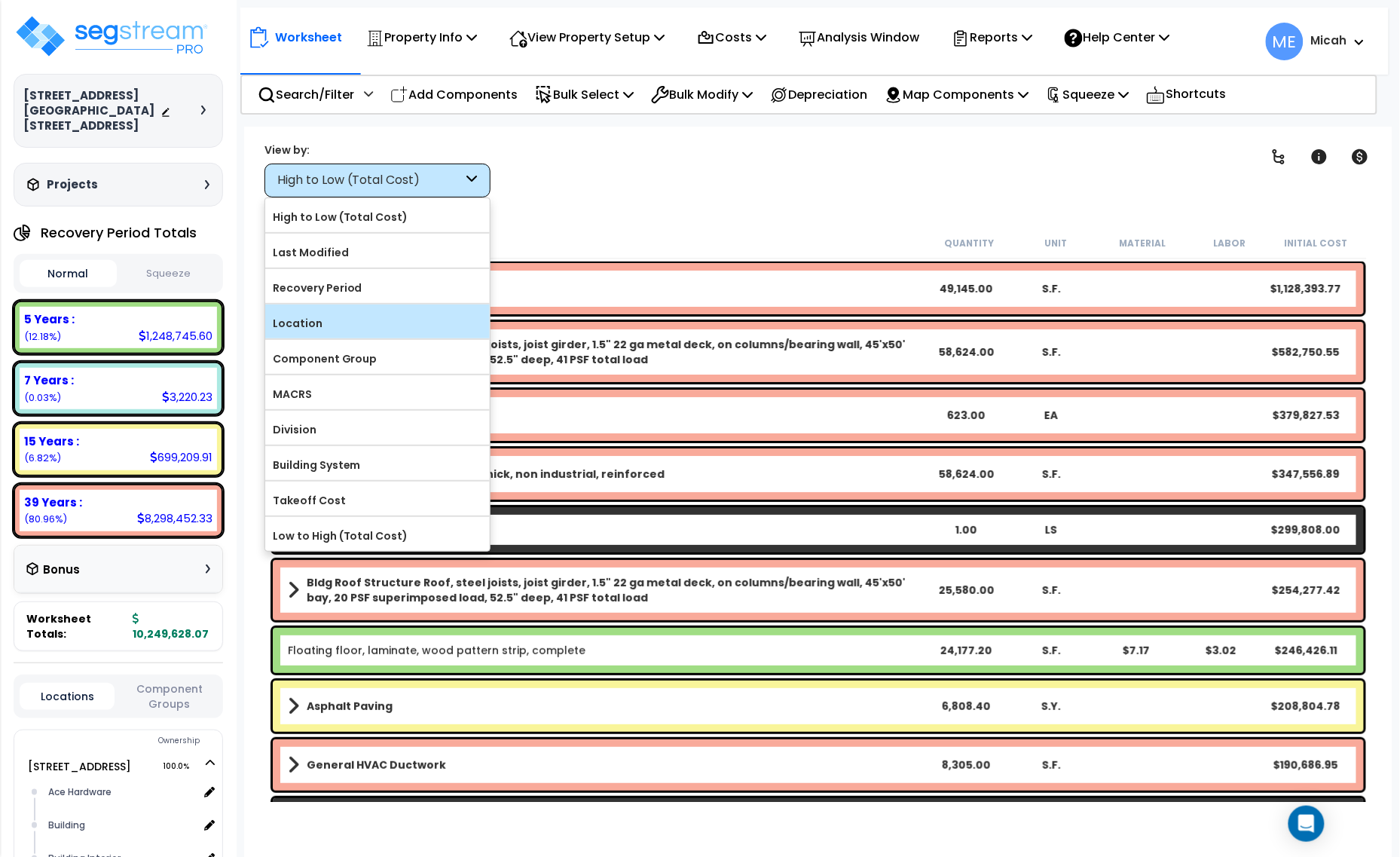
click at [400, 313] on label "Location" at bounding box center [377, 323] width 224 height 23
click at [0, 0] on input "Location" at bounding box center [0, 0] width 0 height 0
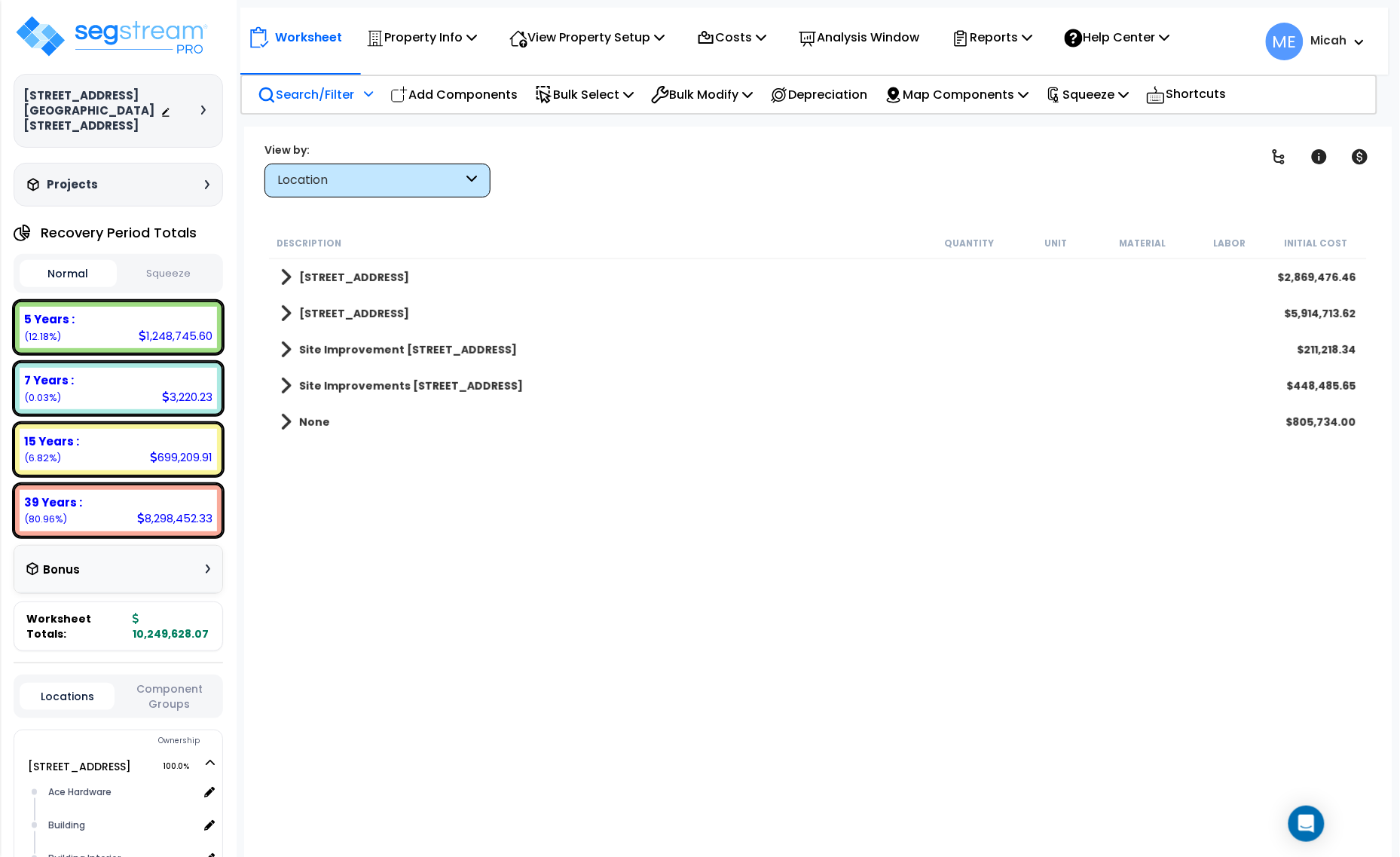
click at [334, 96] on p "Search/Filter" at bounding box center [305, 94] width 96 height 20
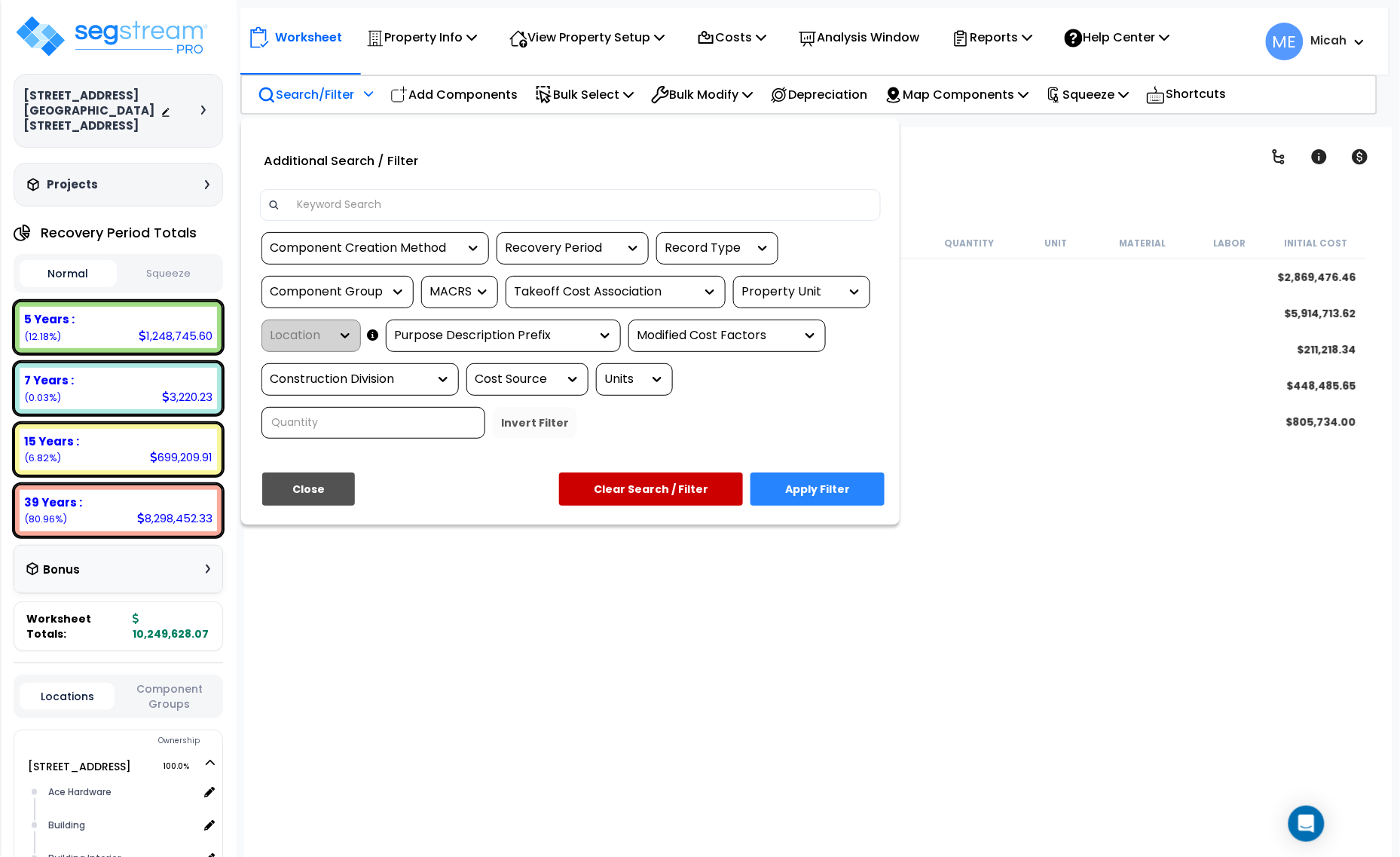
click at [419, 202] on input at bounding box center [580, 204] width 585 height 23
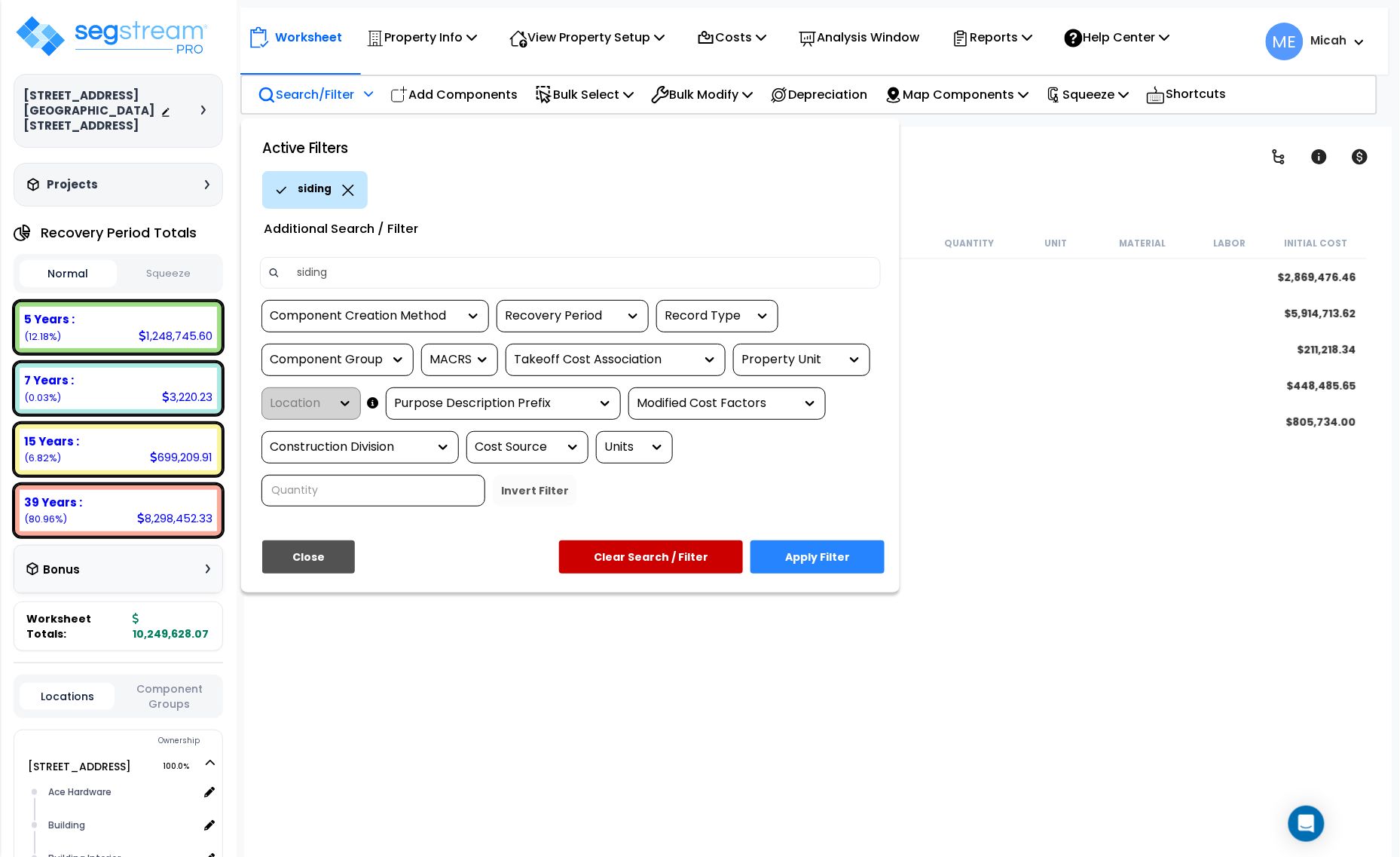
type input "siding"
click at [852, 549] on button "Apply Filter" at bounding box center [817, 557] width 134 height 33
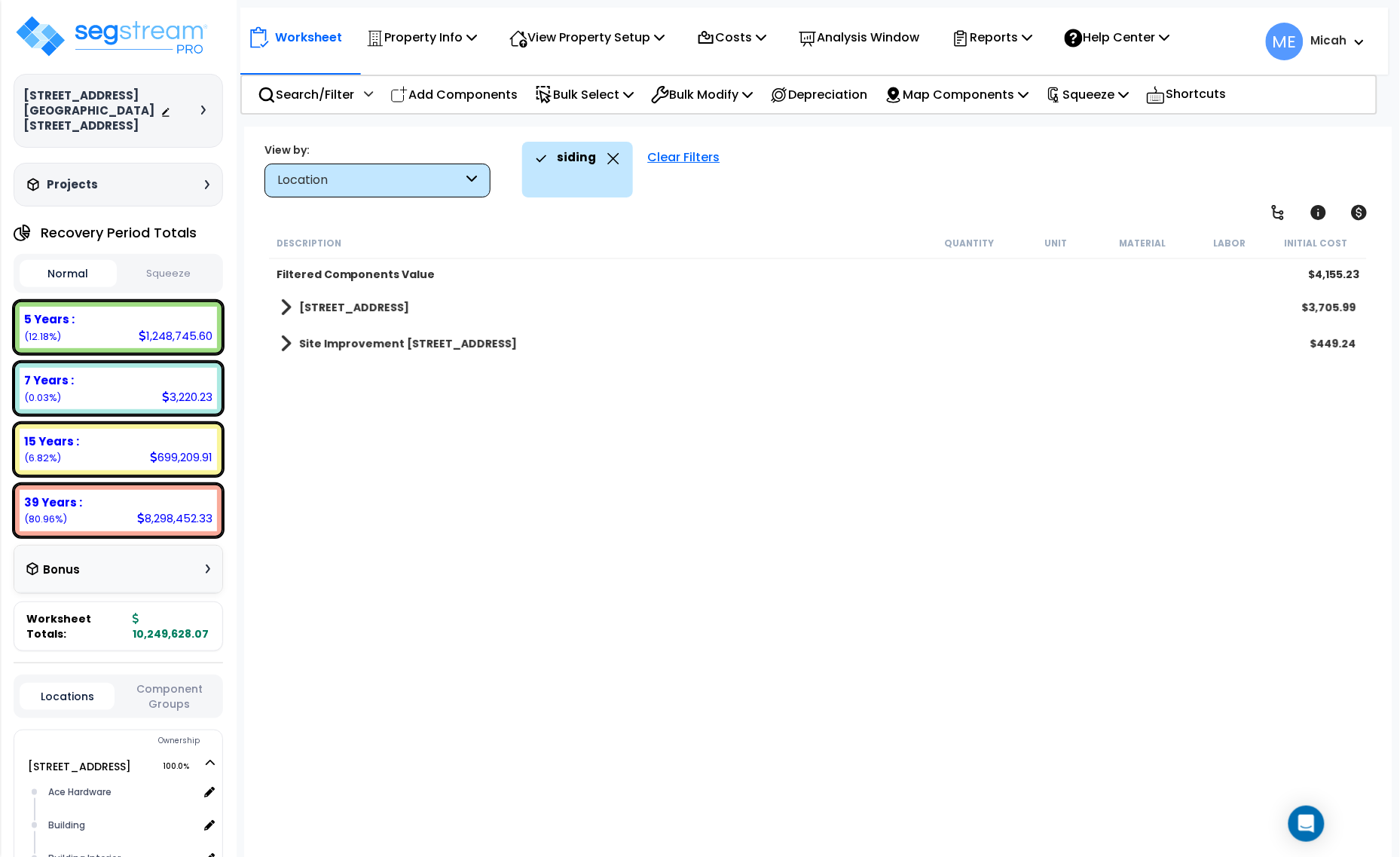
click at [280, 307] on span at bounding box center [286, 307] width 11 height 21
click at [296, 341] on span at bounding box center [301, 343] width 11 height 21
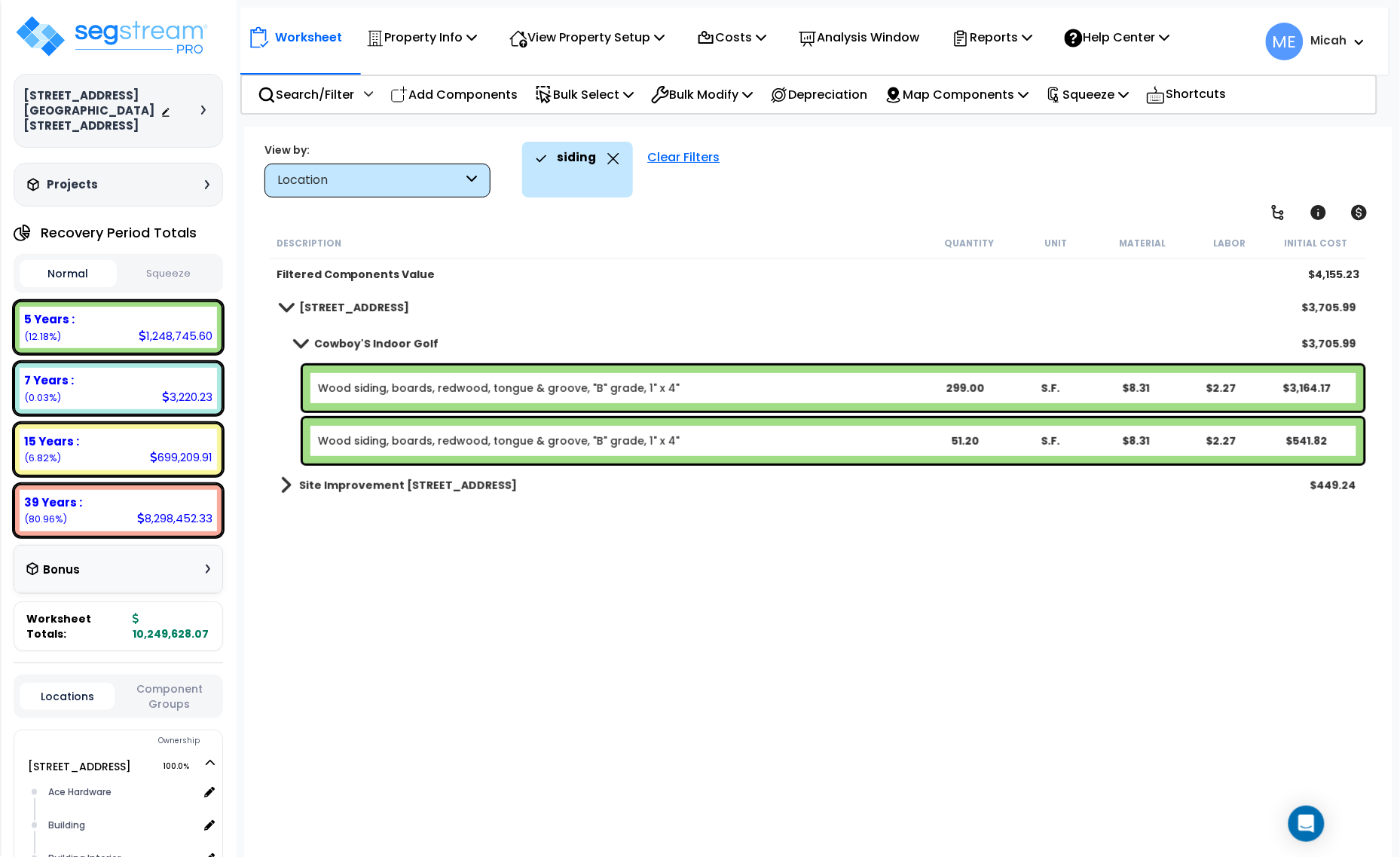
click at [273, 489] on div "Site Improvement 915 4th Ave E $449.24" at bounding box center [818, 485] width 1091 height 36
click at [280, 489] on span at bounding box center [286, 485] width 11 height 21
click at [295, 512] on span at bounding box center [301, 521] width 11 height 21
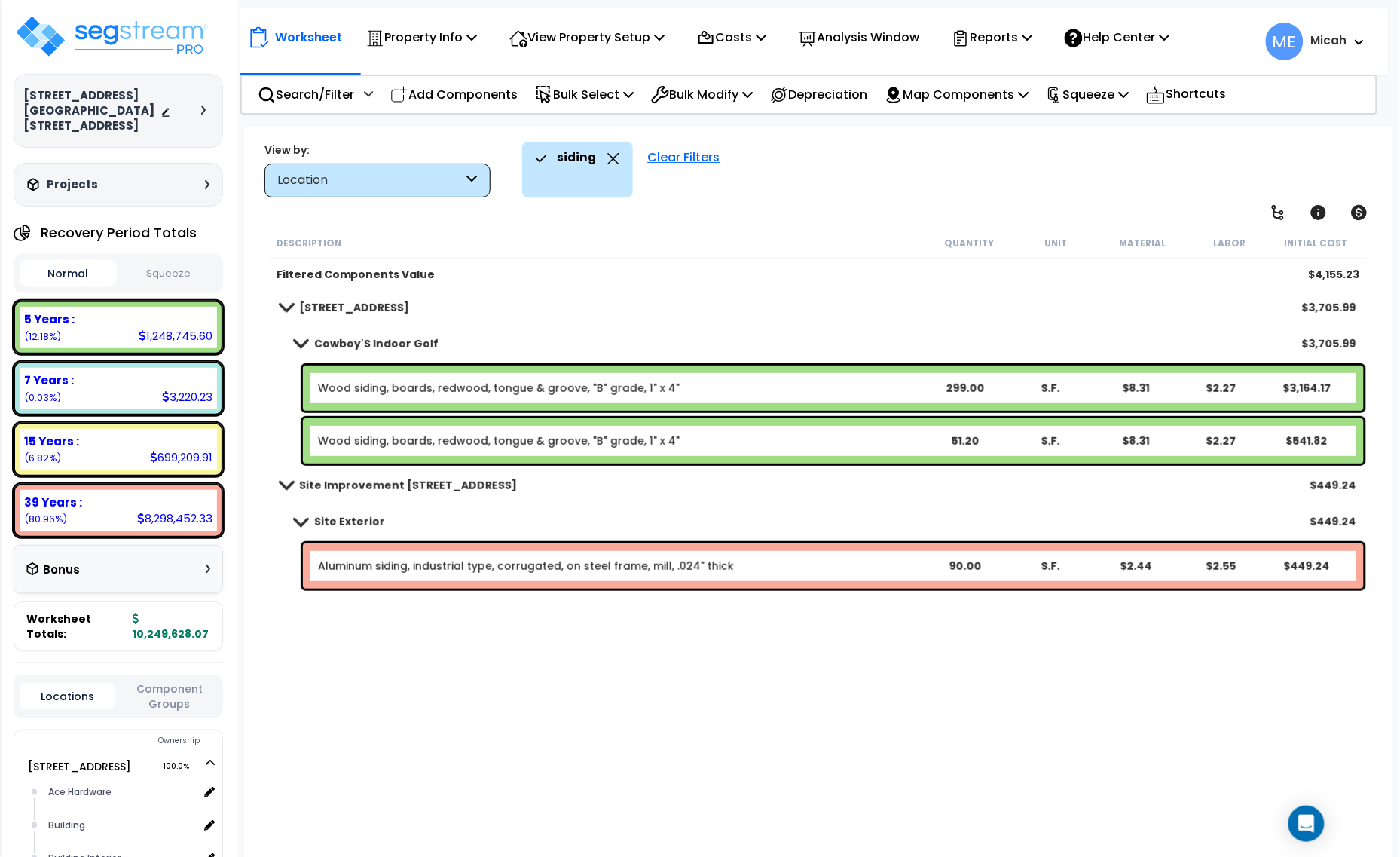
click at [611, 155] on icon at bounding box center [613, 159] width 12 height 11
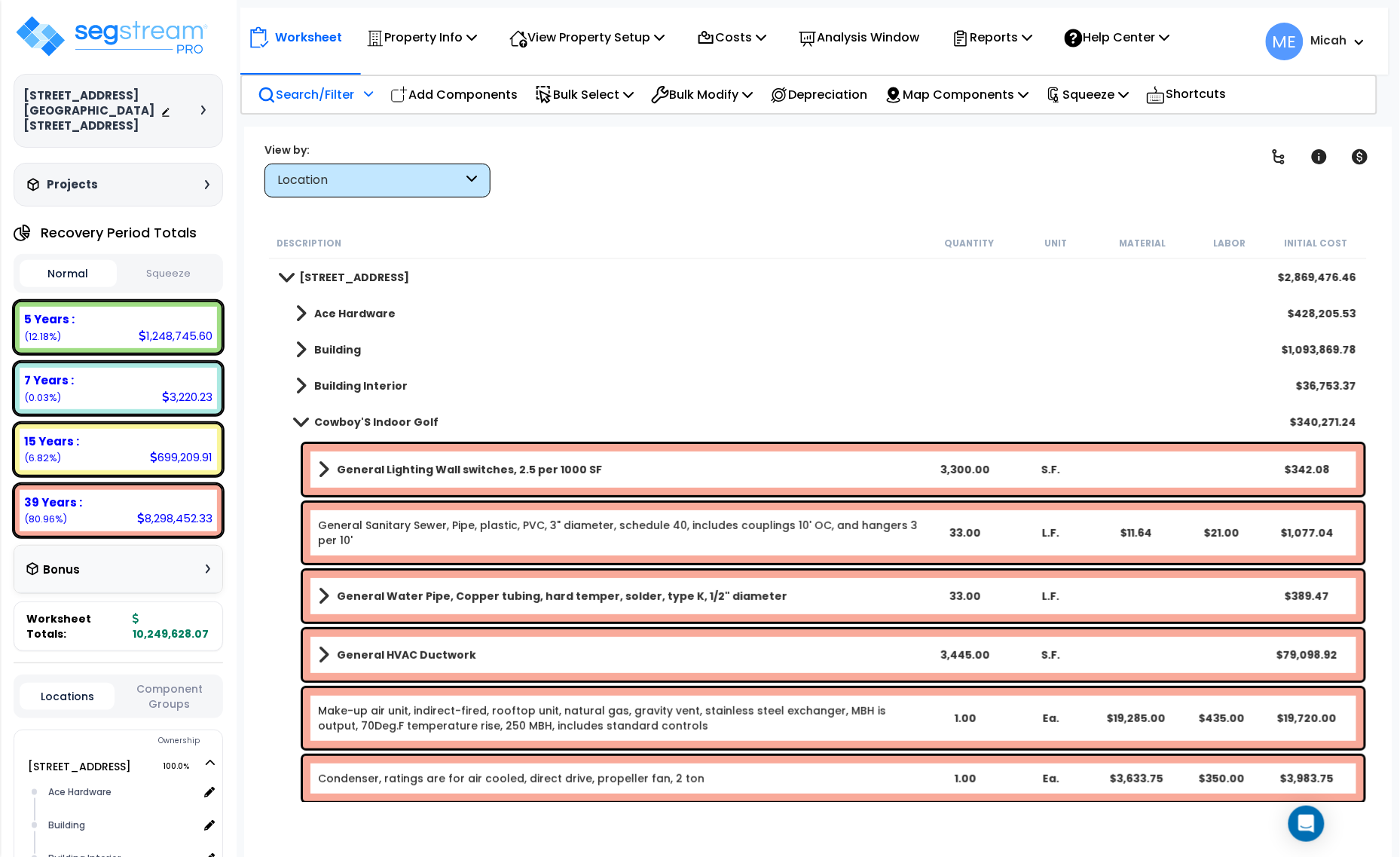
click at [354, 95] on p "Search/Filter" at bounding box center [305, 94] width 96 height 20
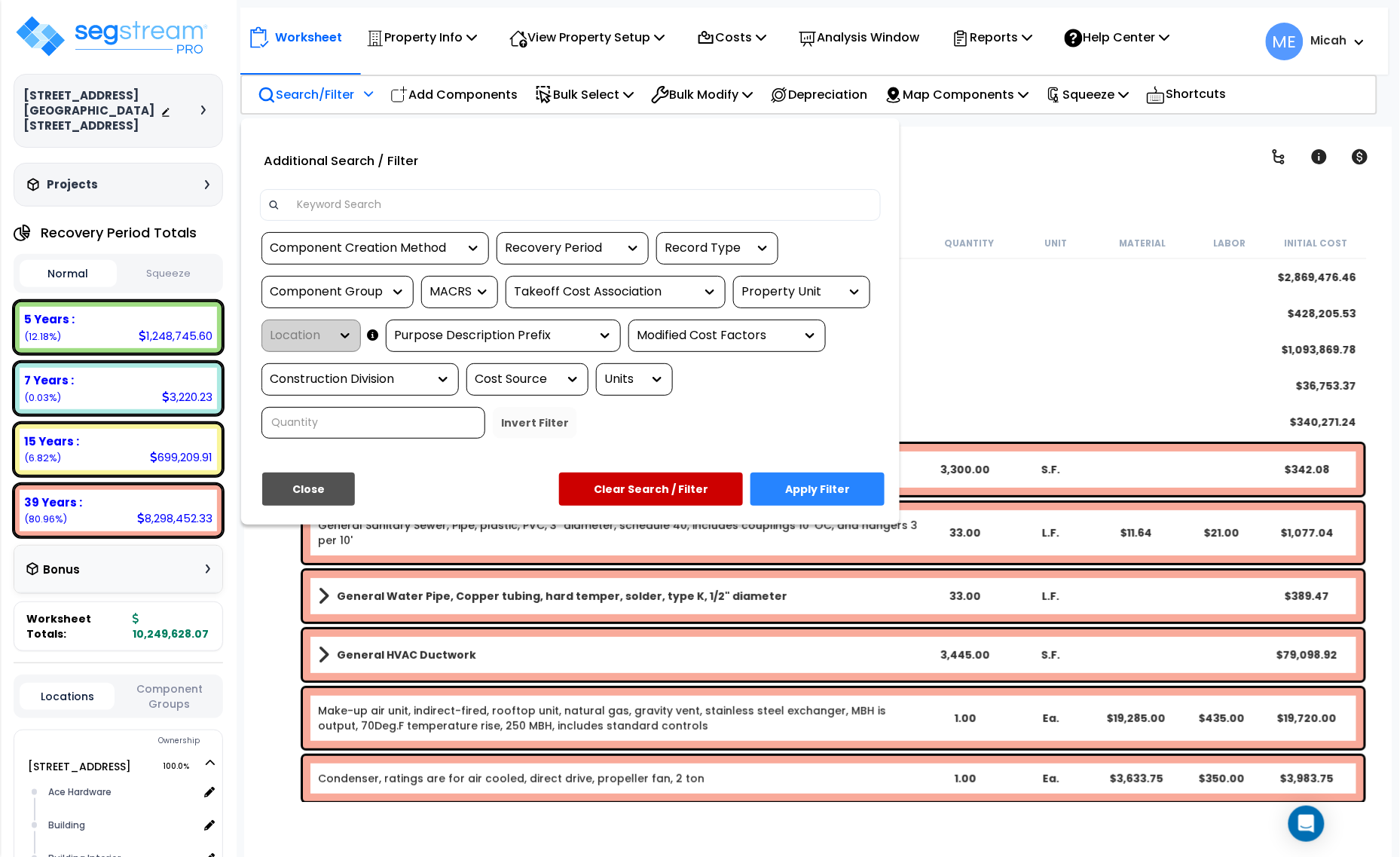
click at [366, 193] on input at bounding box center [580, 204] width 585 height 23
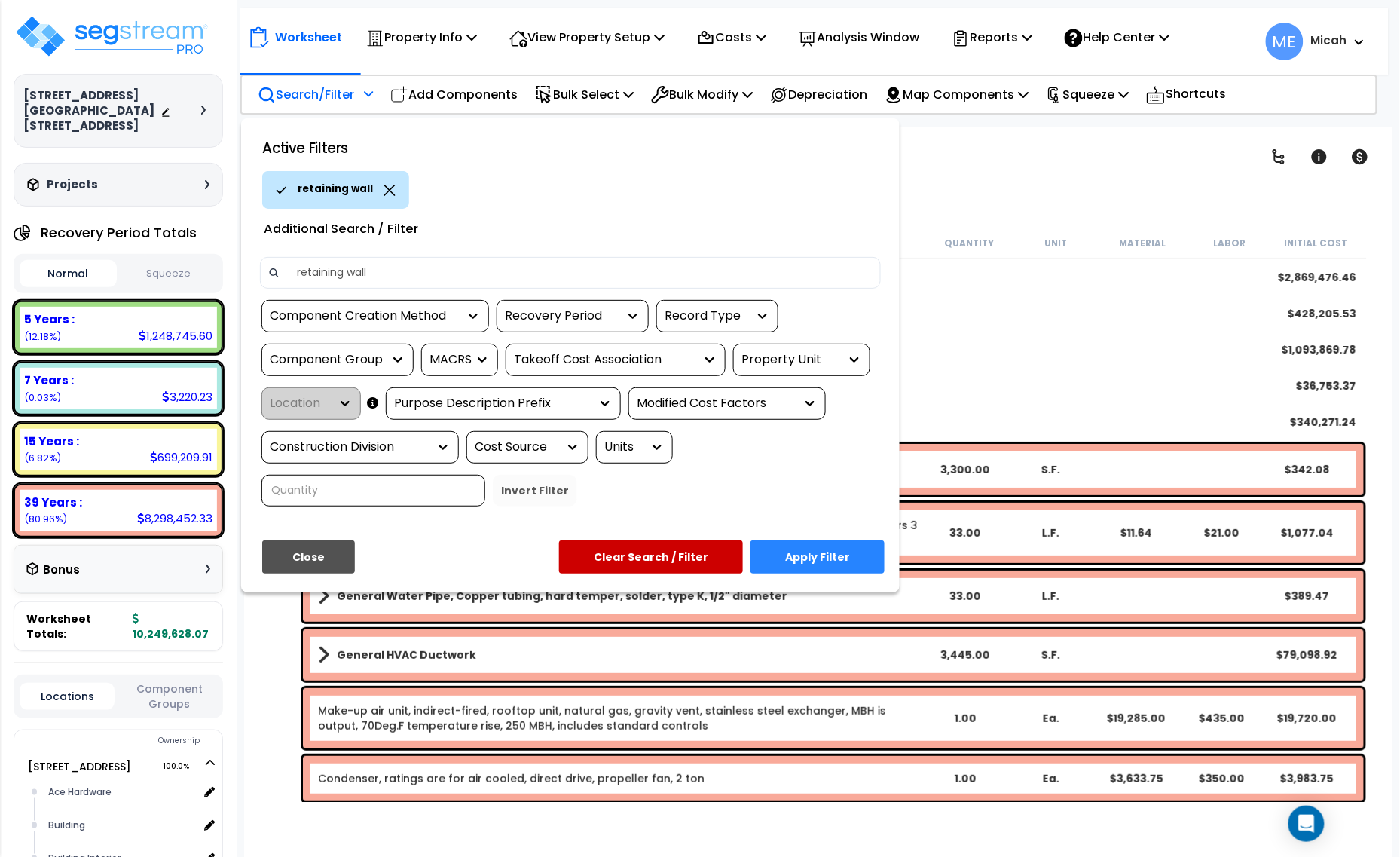
type input "retaining wall"
click at [817, 555] on button "Apply Filter" at bounding box center [817, 557] width 134 height 33
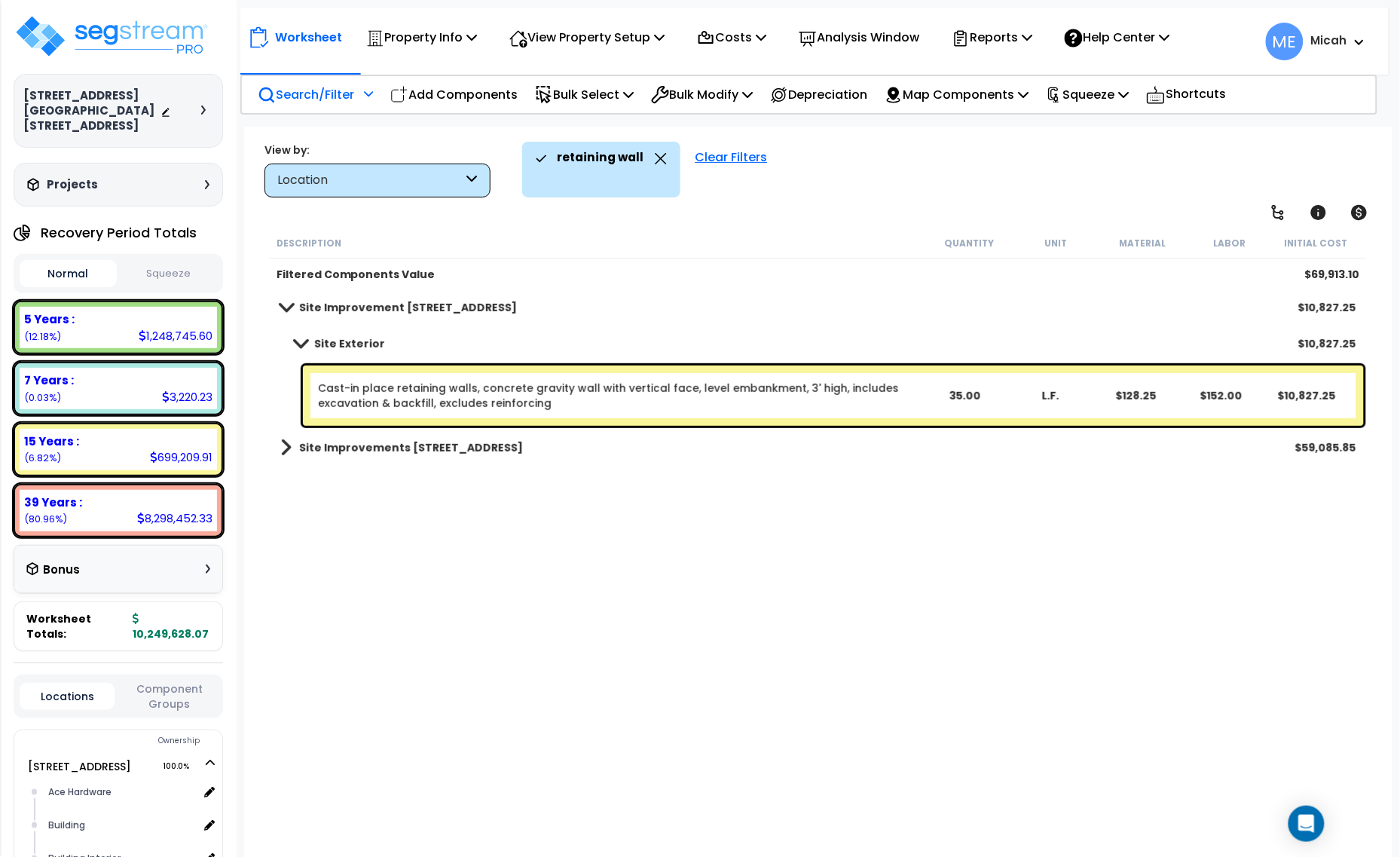
click at [283, 441] on span at bounding box center [286, 447] width 11 height 21
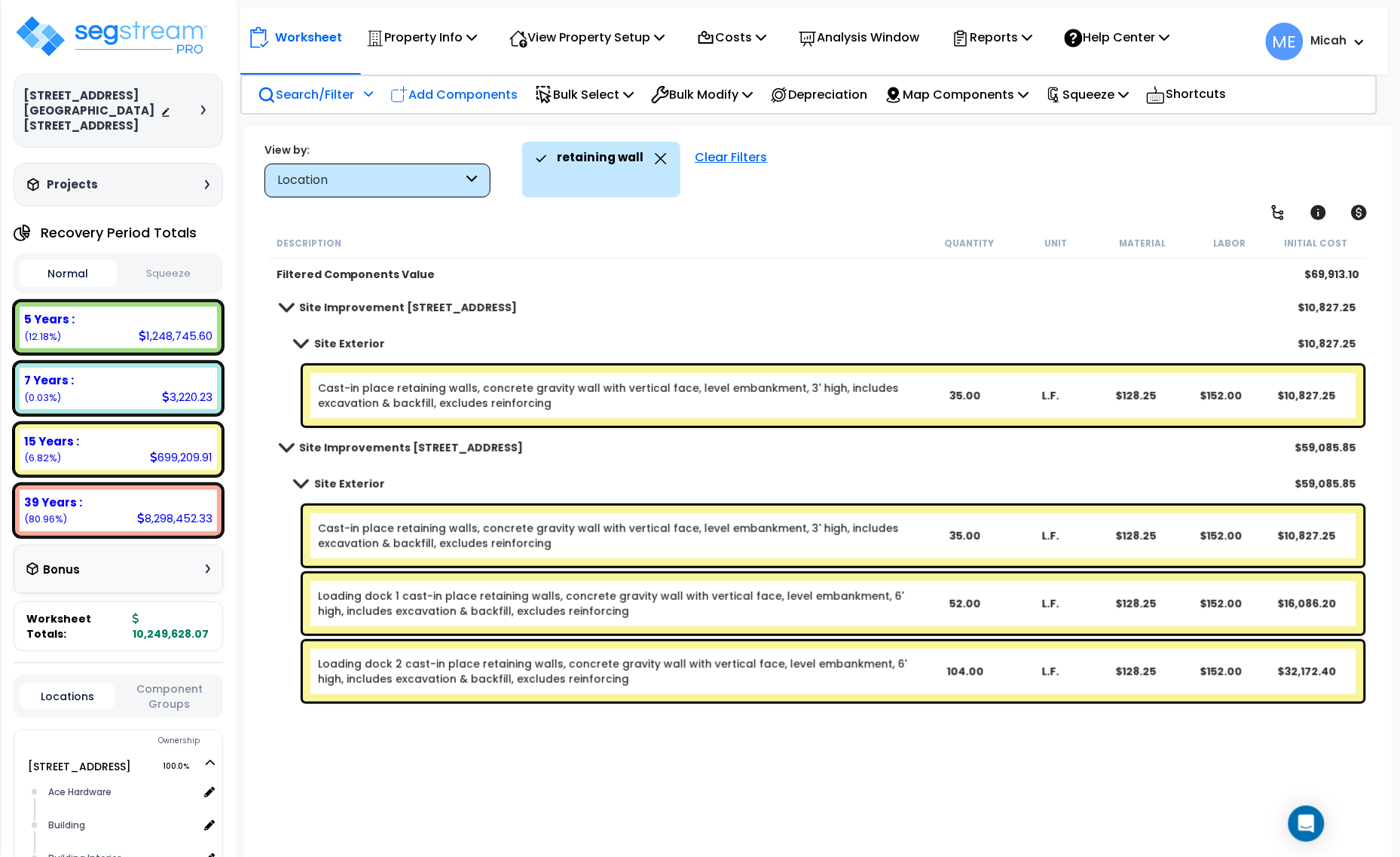
click at [443, 98] on p "Add Components" at bounding box center [454, 94] width 127 height 20
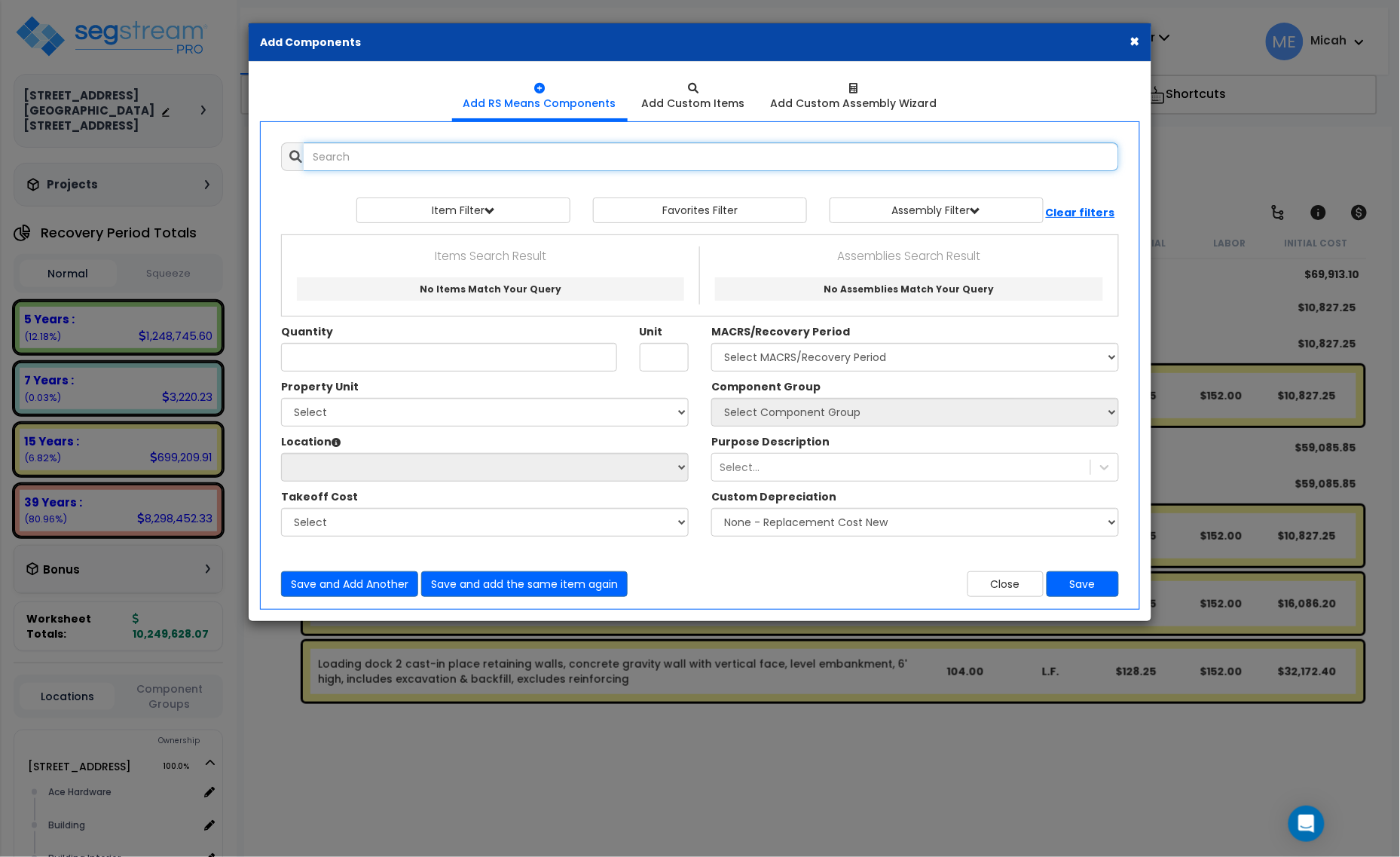
click at [453, 160] on input "text" at bounding box center [711, 156] width 815 height 28
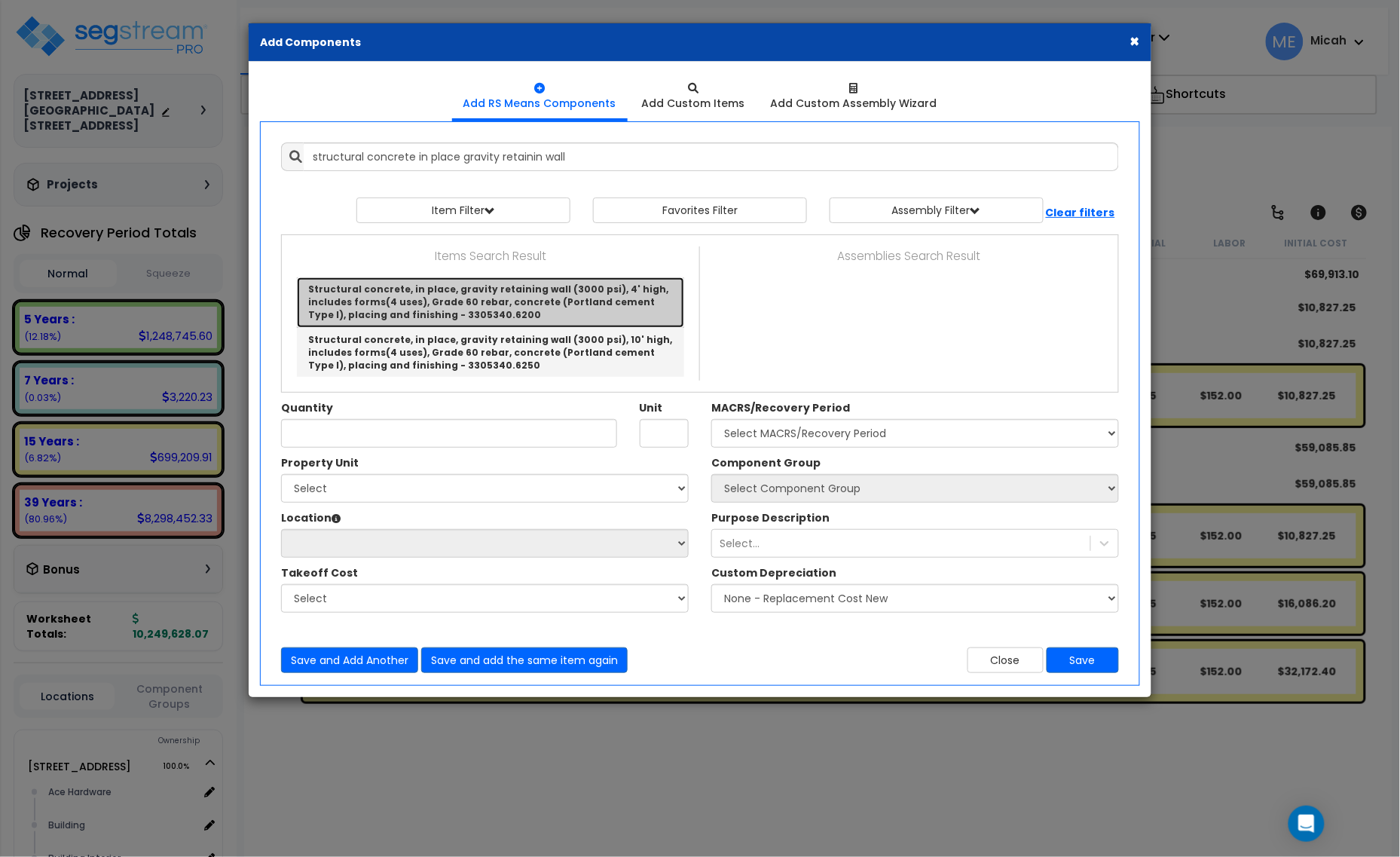
click at [503, 303] on link "Structural concrete, in place, gravity retaining wall (3000 psi), 4' high, incl…" at bounding box center [490, 302] width 388 height 49
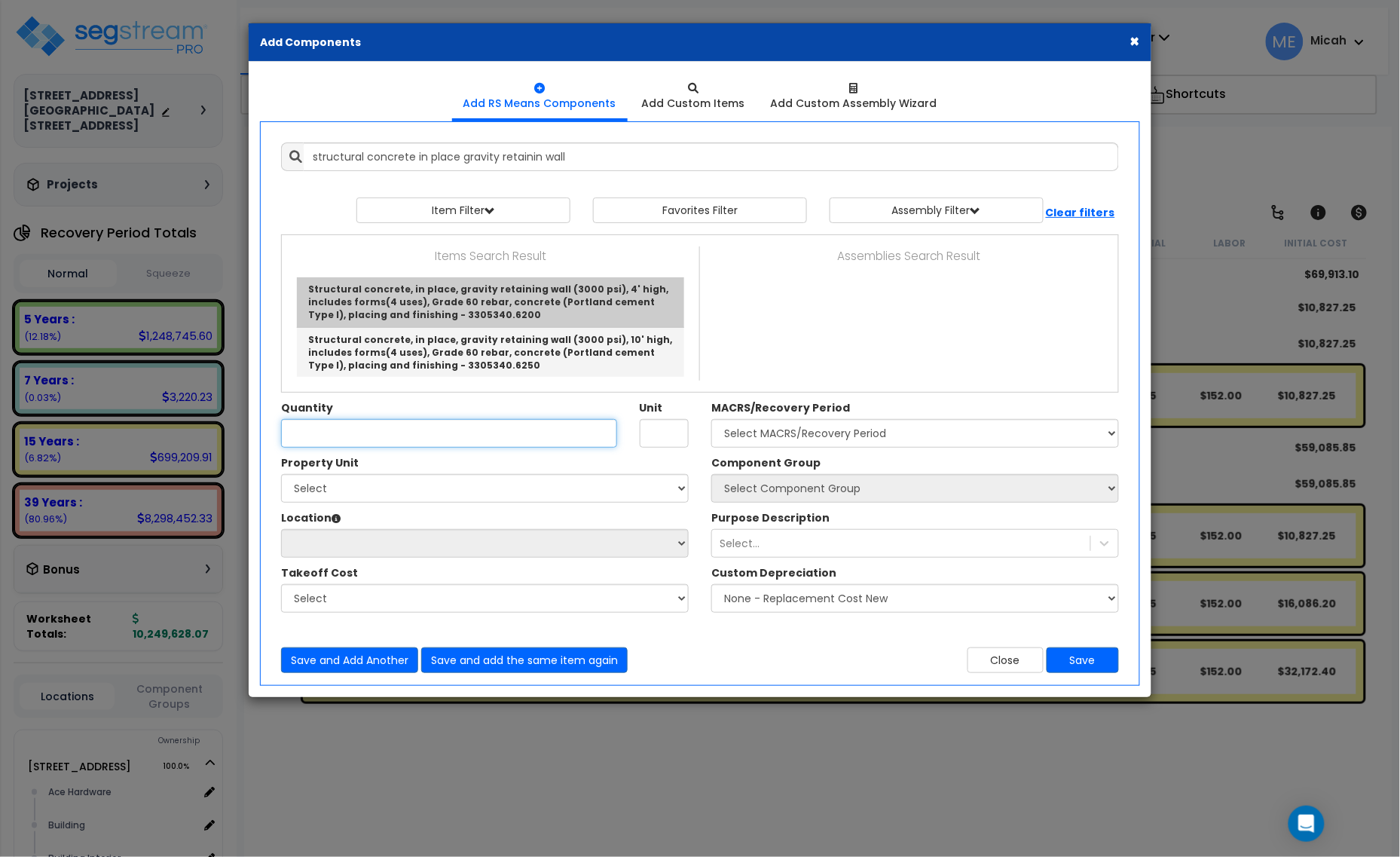
type input "Structural concrete, in place, gravity retaining wall (3000 psi), 4' high, incl…"
type input "C.Y."
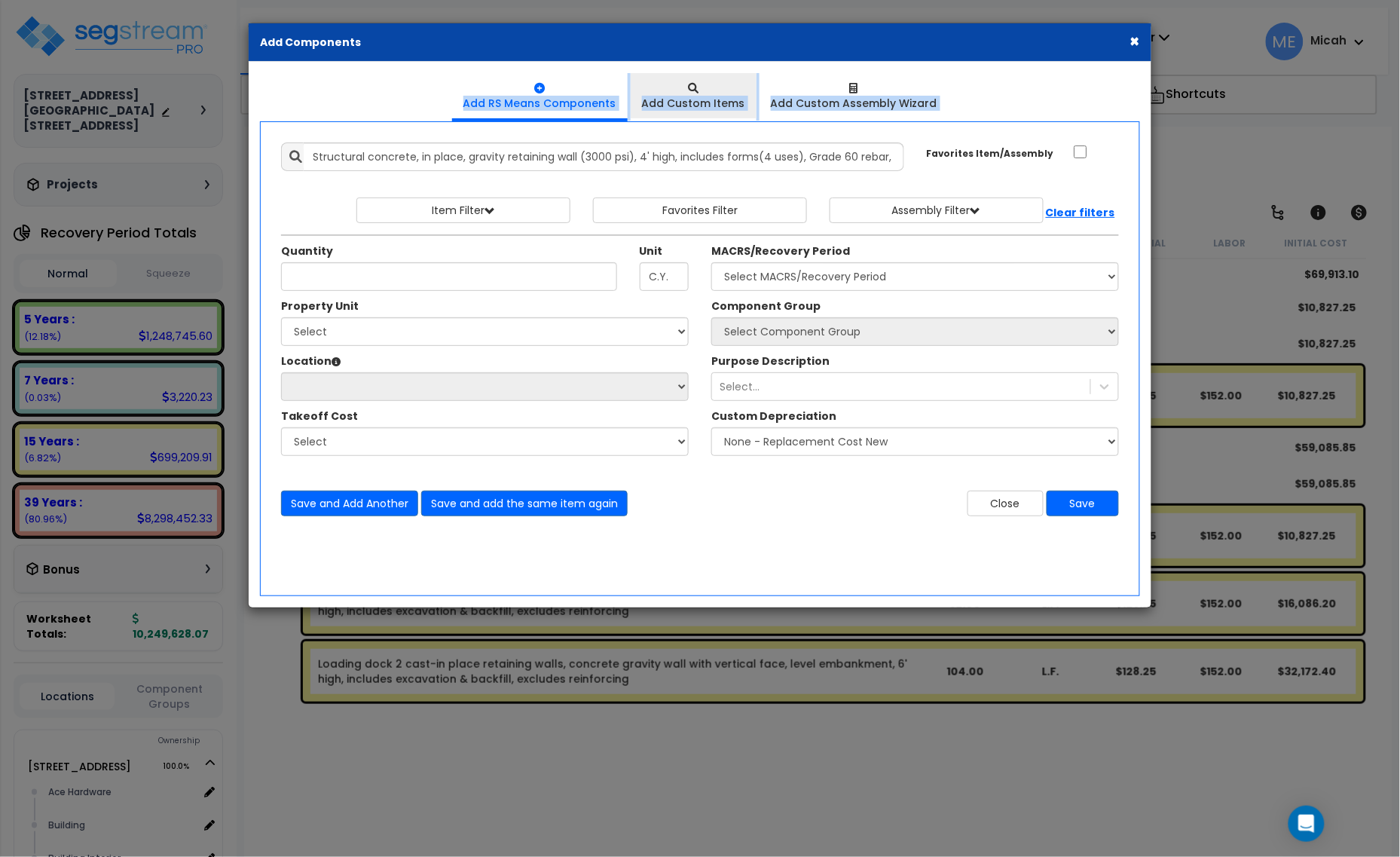
drag, startPoint x: 738, startPoint y: 39, endPoint x: 739, endPoint y: 75, distance: 36.0
click at [714, 115] on div "× Add Components Add RS Means Components Add Custom Items" at bounding box center [700, 315] width 904 height 586
click at [759, 53] on div "× Add Components" at bounding box center [699, 42] width 902 height 38
drag, startPoint x: 817, startPoint y: 44, endPoint x: 720, endPoint y: 38, distance: 97.2
click at [720, 38] on div "× Add Components" at bounding box center [699, 42] width 902 height 38
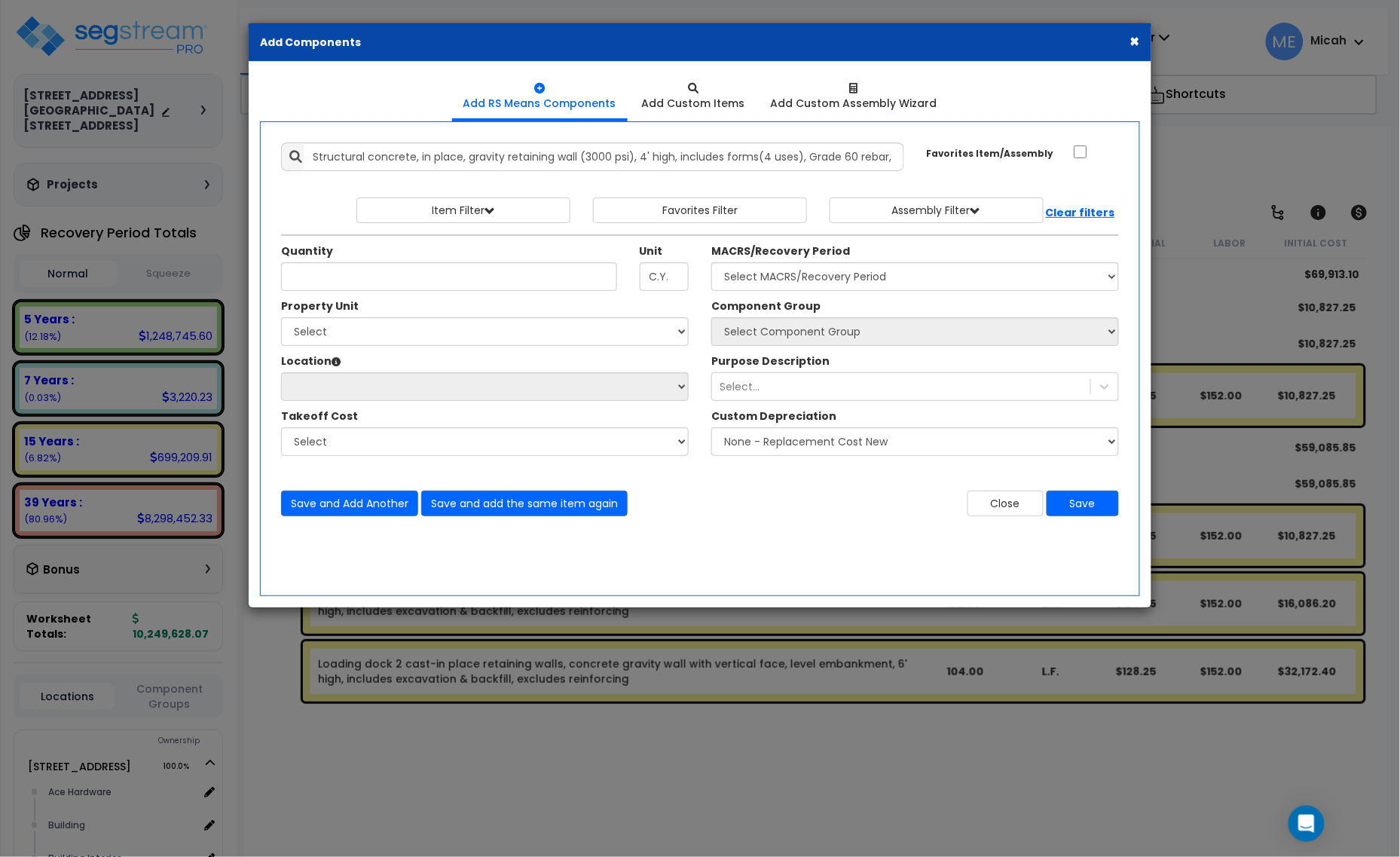
drag, startPoint x: 862, startPoint y: 50, endPoint x: 943, endPoint y: 54, distance: 81.1
click at [943, 54] on div "× Add Components" at bounding box center [699, 42] width 902 height 38
click at [363, 277] on input "Quantity" at bounding box center [449, 276] width 336 height 28
type input "3.9"
click at [439, 336] on select "Select 1408 9th St E 915 4th Ave E Site Improvement 915 4th Ave E Site Improvem…" at bounding box center [485, 331] width 408 height 28
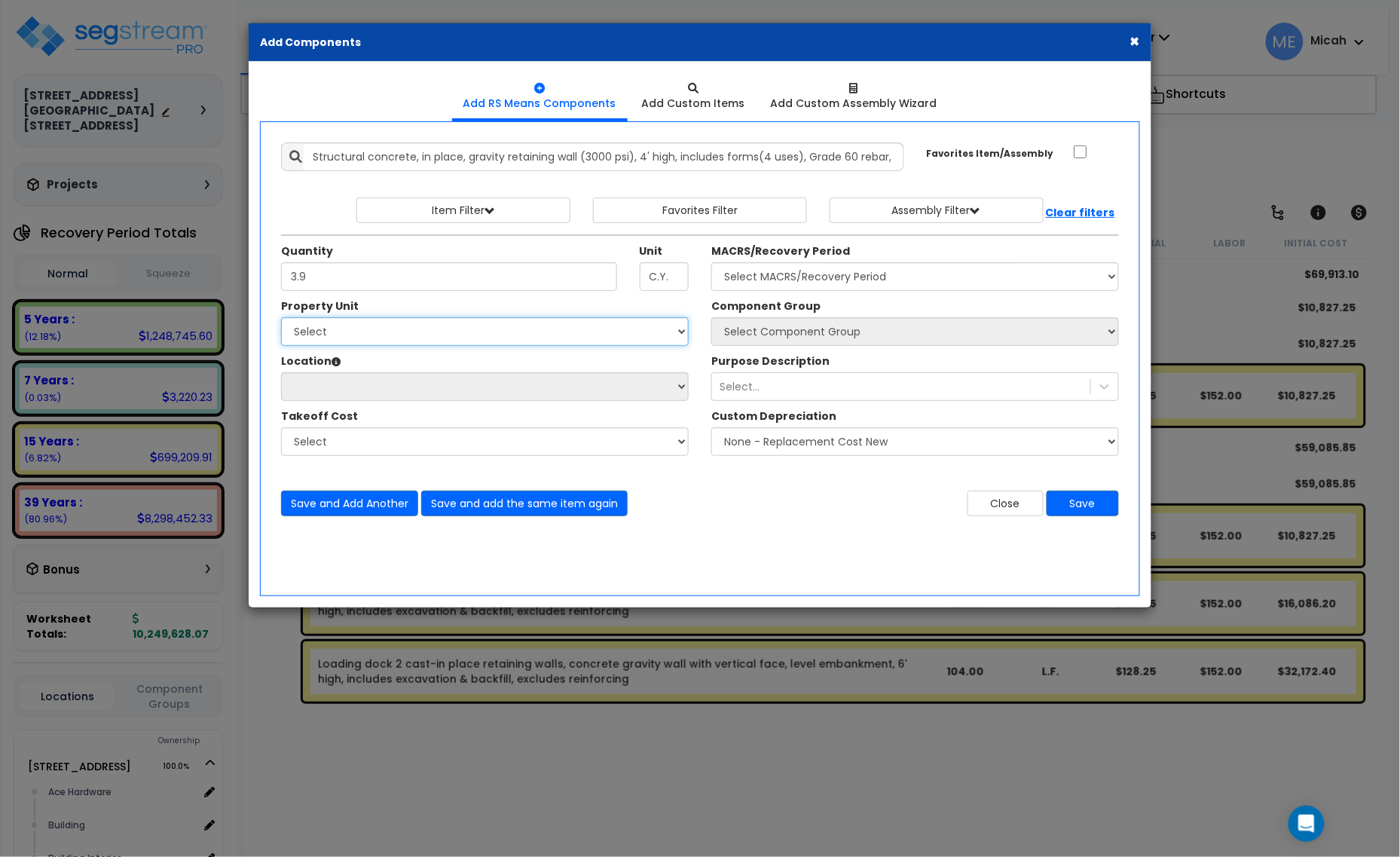
select select "161435"
click at [281, 318] on select "Select 1408 9th St E 915 4th Ave E Site Improvement 915 4th Ave E Site Improvem…" at bounding box center [485, 331] width 408 height 28
select select
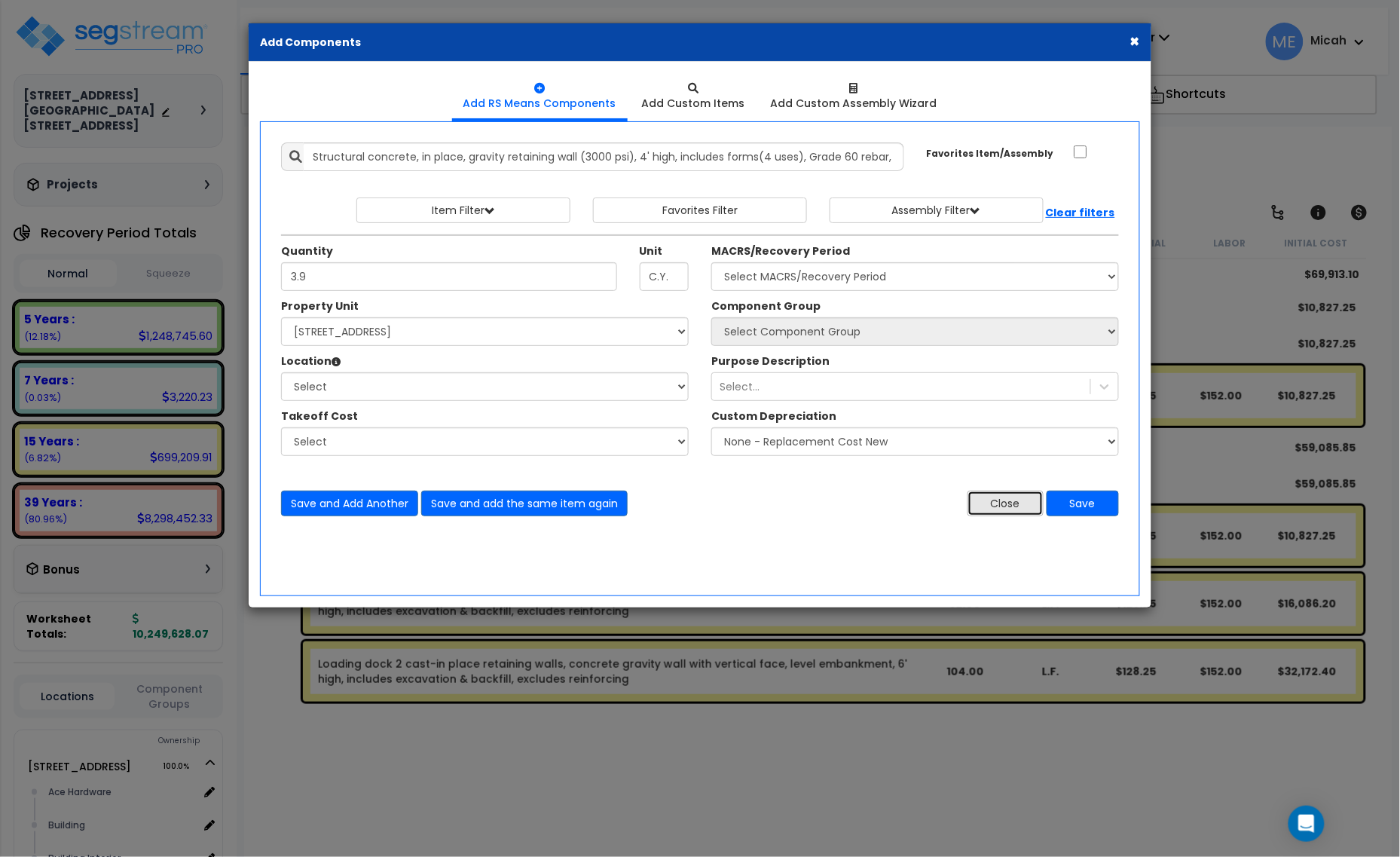
click at [1011, 507] on button "Close" at bounding box center [1005, 503] width 76 height 26
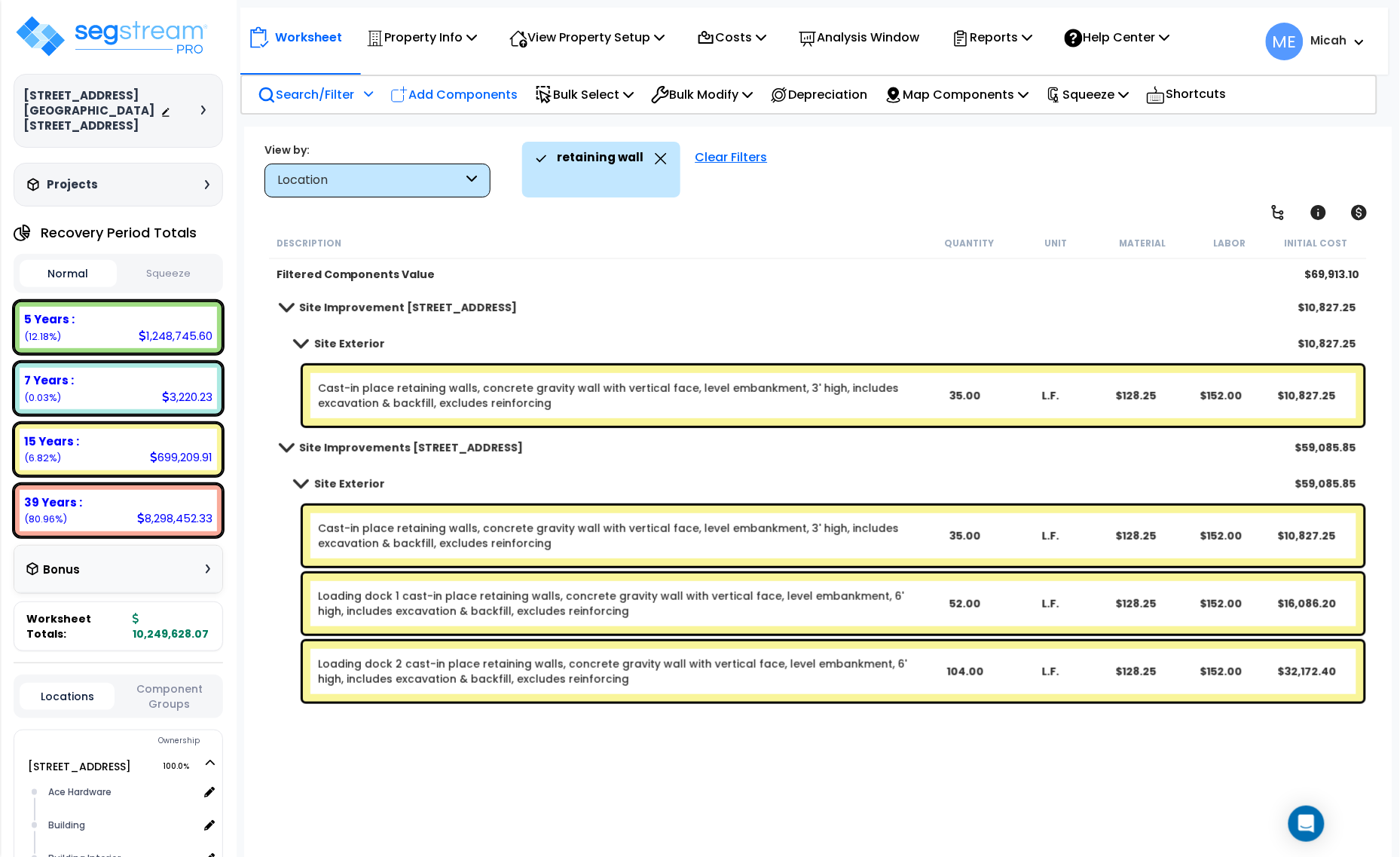
click at [465, 87] on p "Add Components" at bounding box center [454, 94] width 127 height 20
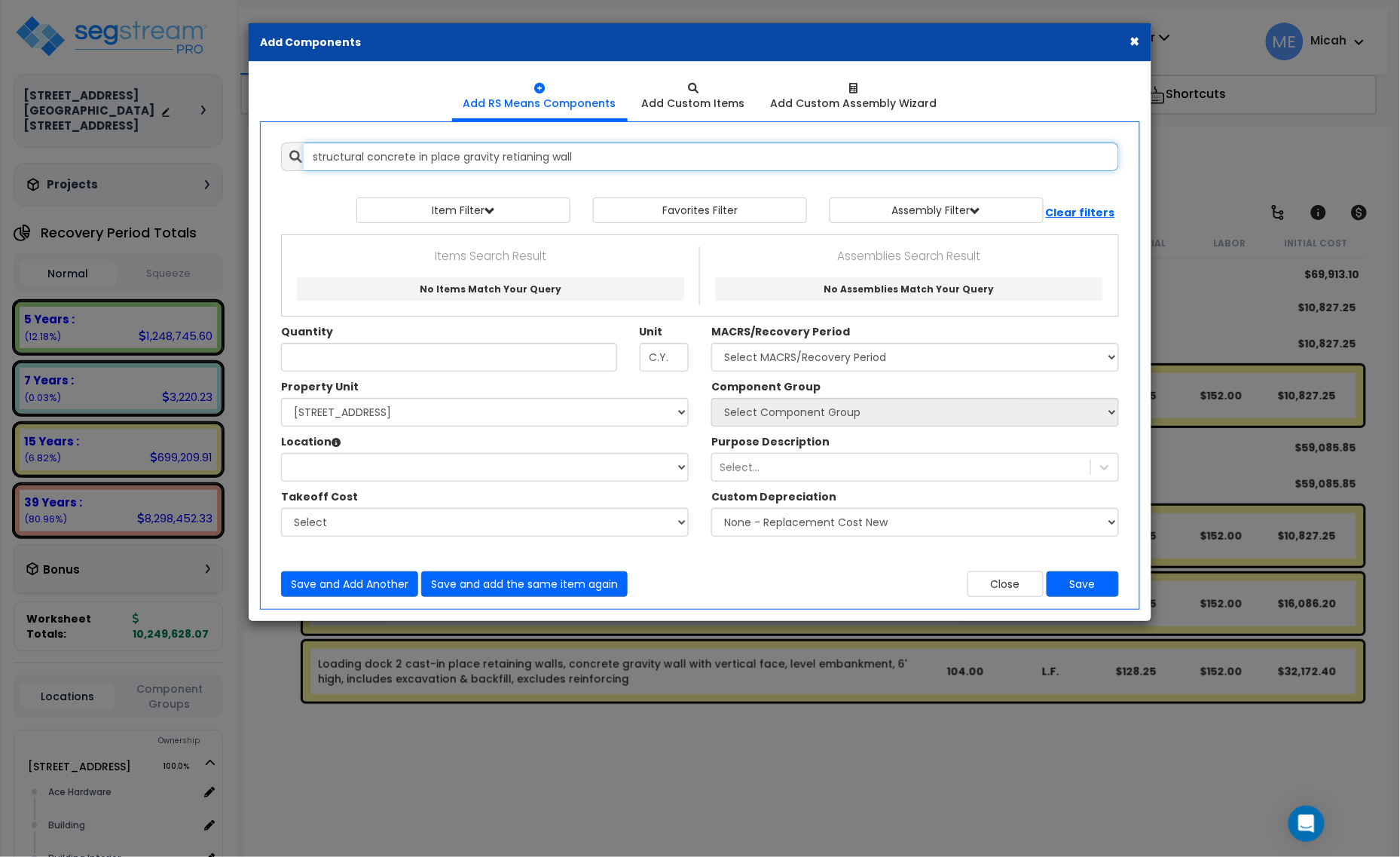
click at [546, 155] on input "structural concrete in place gravity retianing wall" at bounding box center [711, 156] width 815 height 28
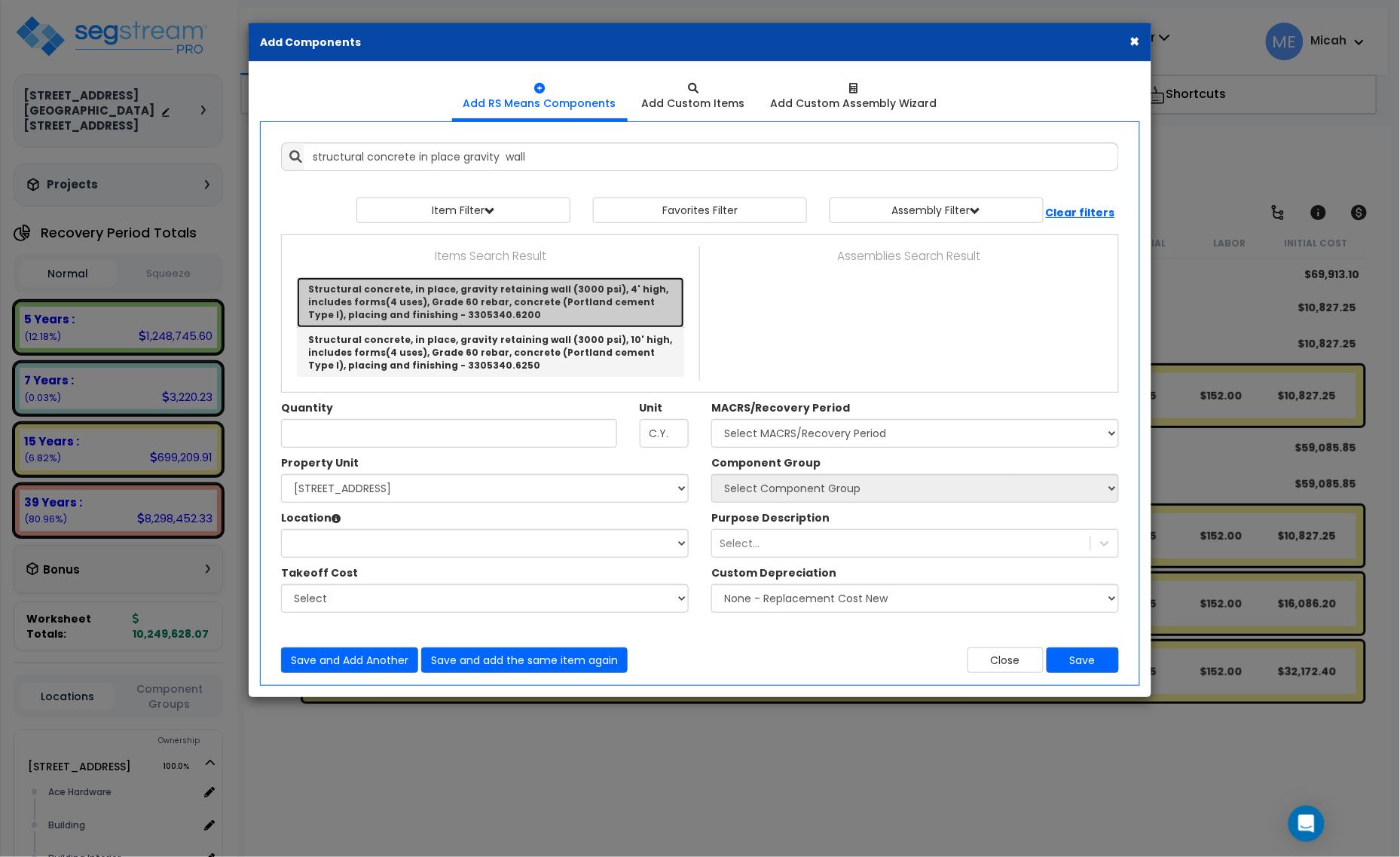
click at [552, 289] on link "Structural concrete, in place, gravity retaining wall (3000 psi), 4' high, incl…" at bounding box center [490, 302] width 388 height 49
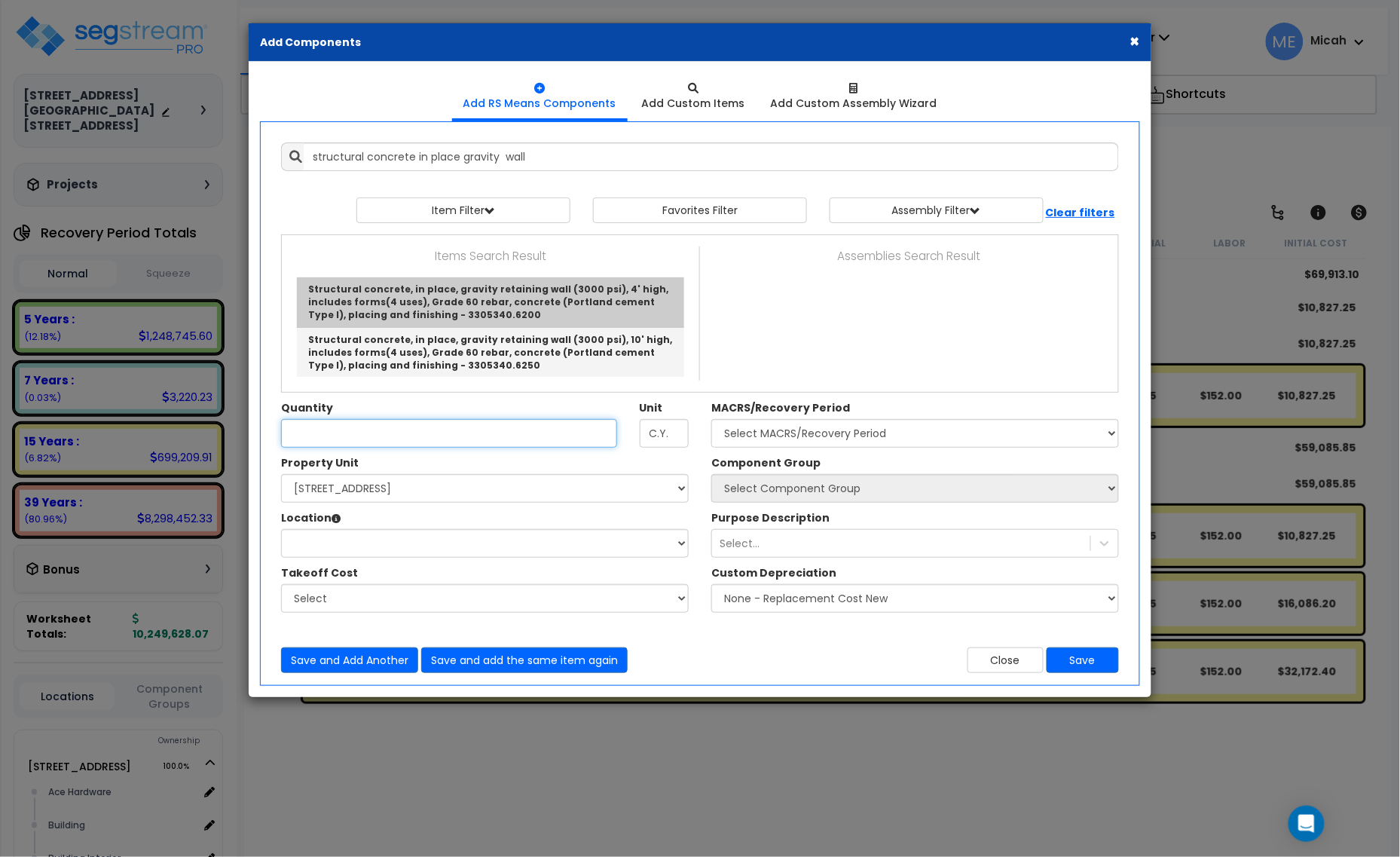
type input "Structural concrete, in place, gravity retaining wall (3000 psi), 4' high, incl…"
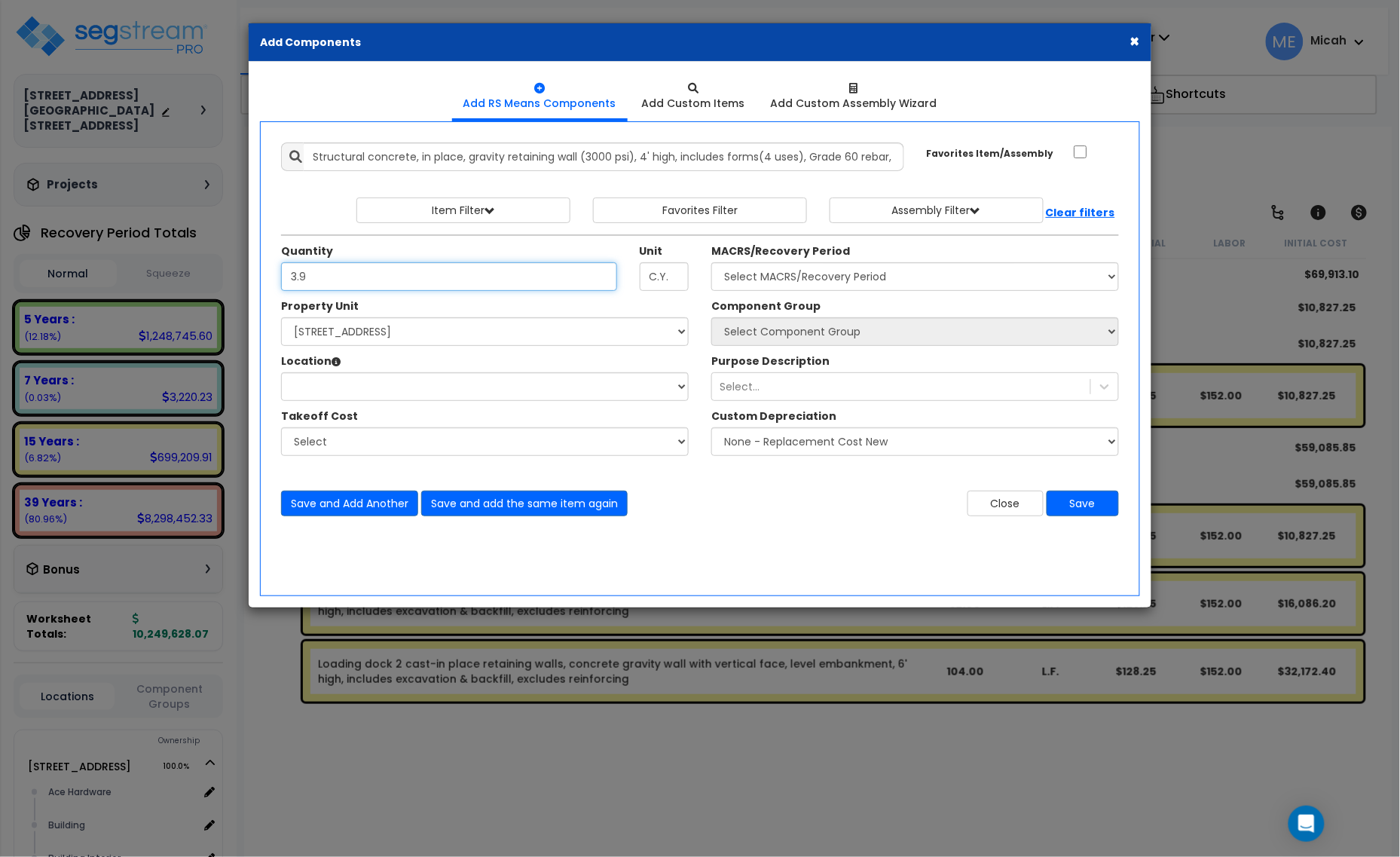
type input "3.9"
click at [307, 333] on select "Select 1408 9th St E 915 4th Ave E Site Improvement 915 4th Ave E Site Improvem…" at bounding box center [485, 331] width 408 height 28
select select "161435"
click at [281, 318] on select "Select 1408 9th St E 915 4th Ave E Site Improvement 915 4th Ave E Site Improvem…" at bounding box center [485, 331] width 408 height 28
select select
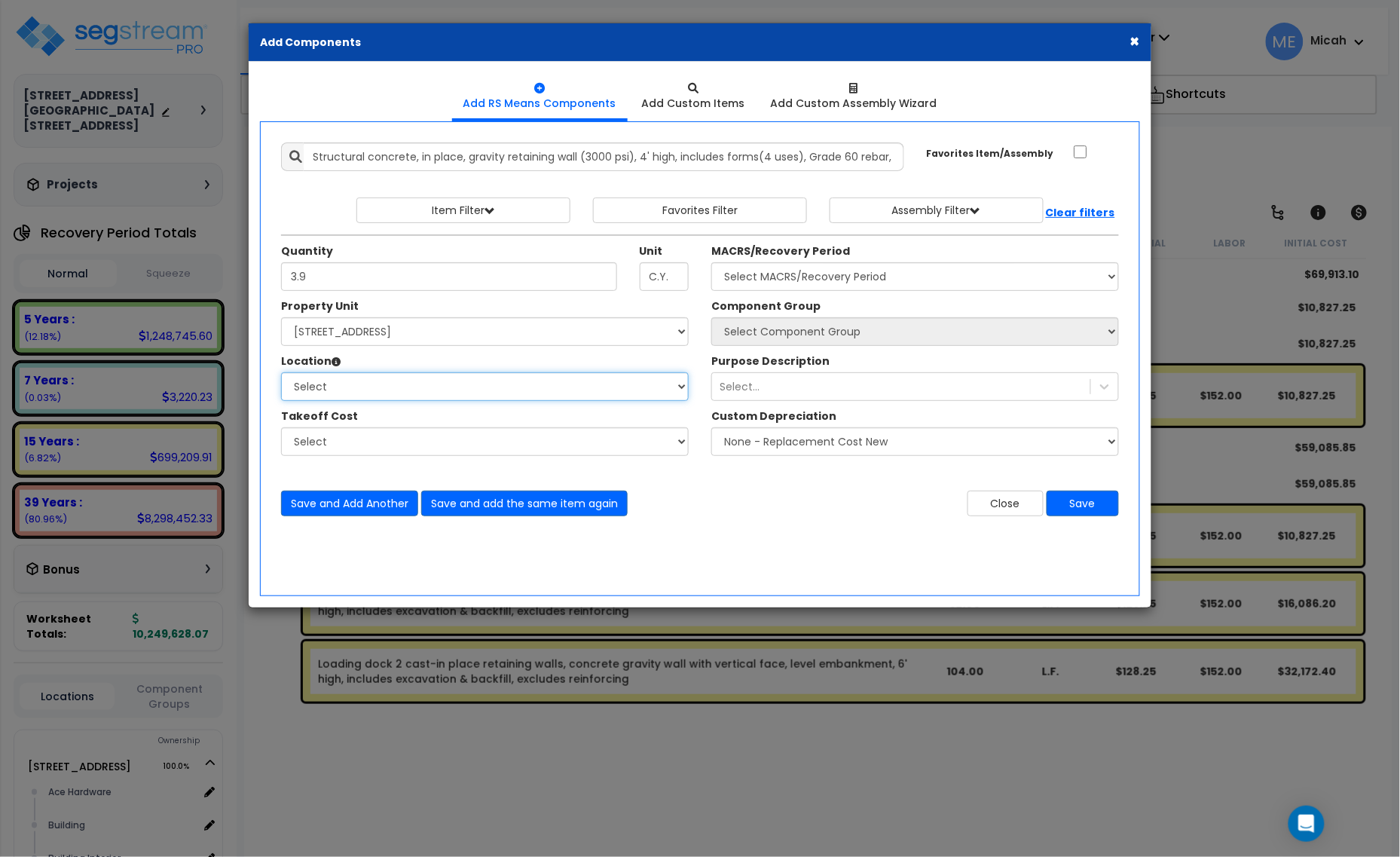
click at [359, 381] on select "Select Ace Hardware Building Building Interior Cowboy'S Indoor Golf Mainstream …" at bounding box center [485, 386] width 408 height 28
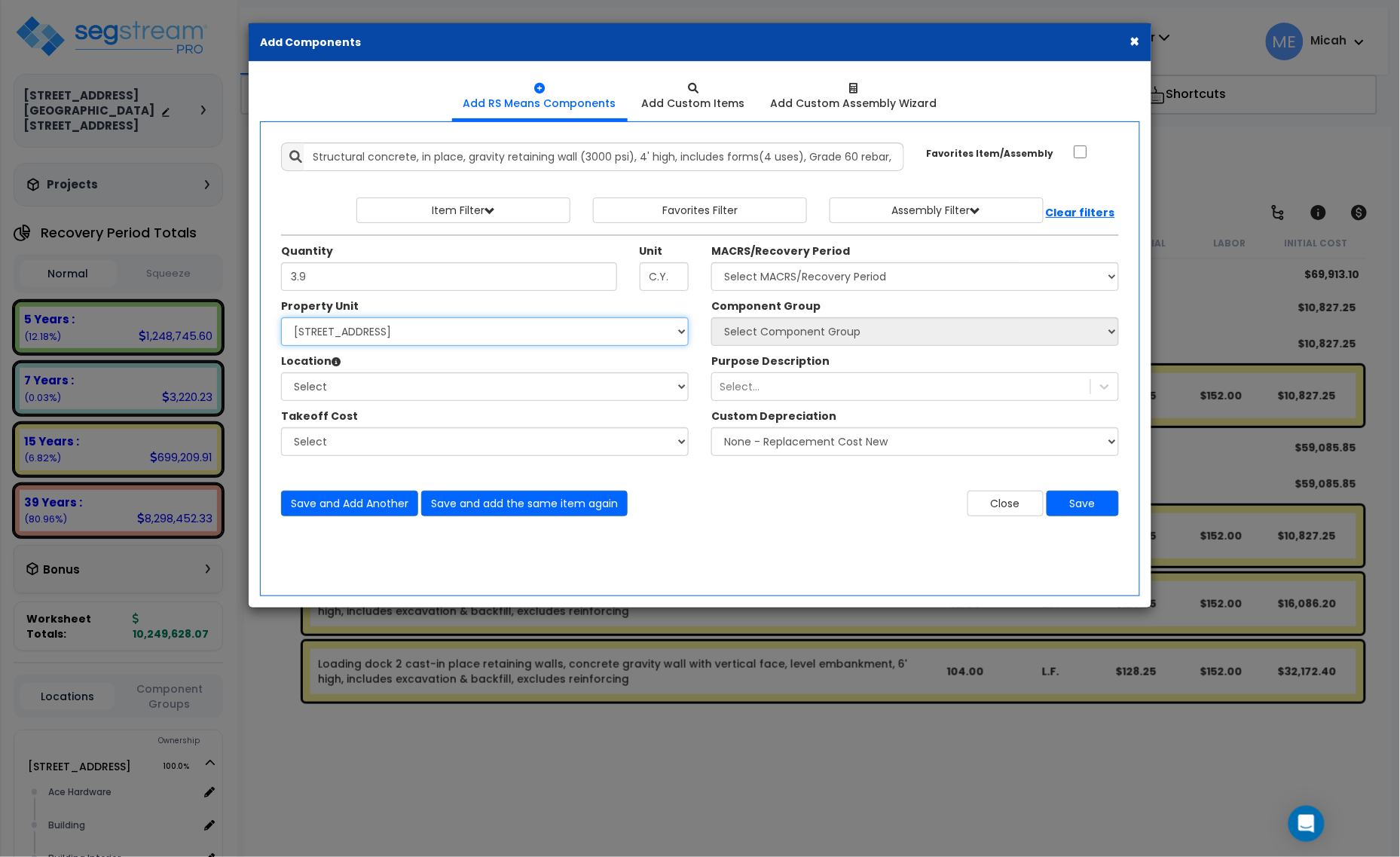
click at [569, 339] on select "Select 1408 9th St E 915 4th Ave E Site Improvement 915 4th Ave E Site Improvem…" at bounding box center [485, 331] width 408 height 28
select select "161443"
click at [281, 318] on select "Select 1408 9th St E 915 4th Ave E Site Improvement 915 4th Ave E Site Improvem…" at bounding box center [485, 331] width 408 height 28
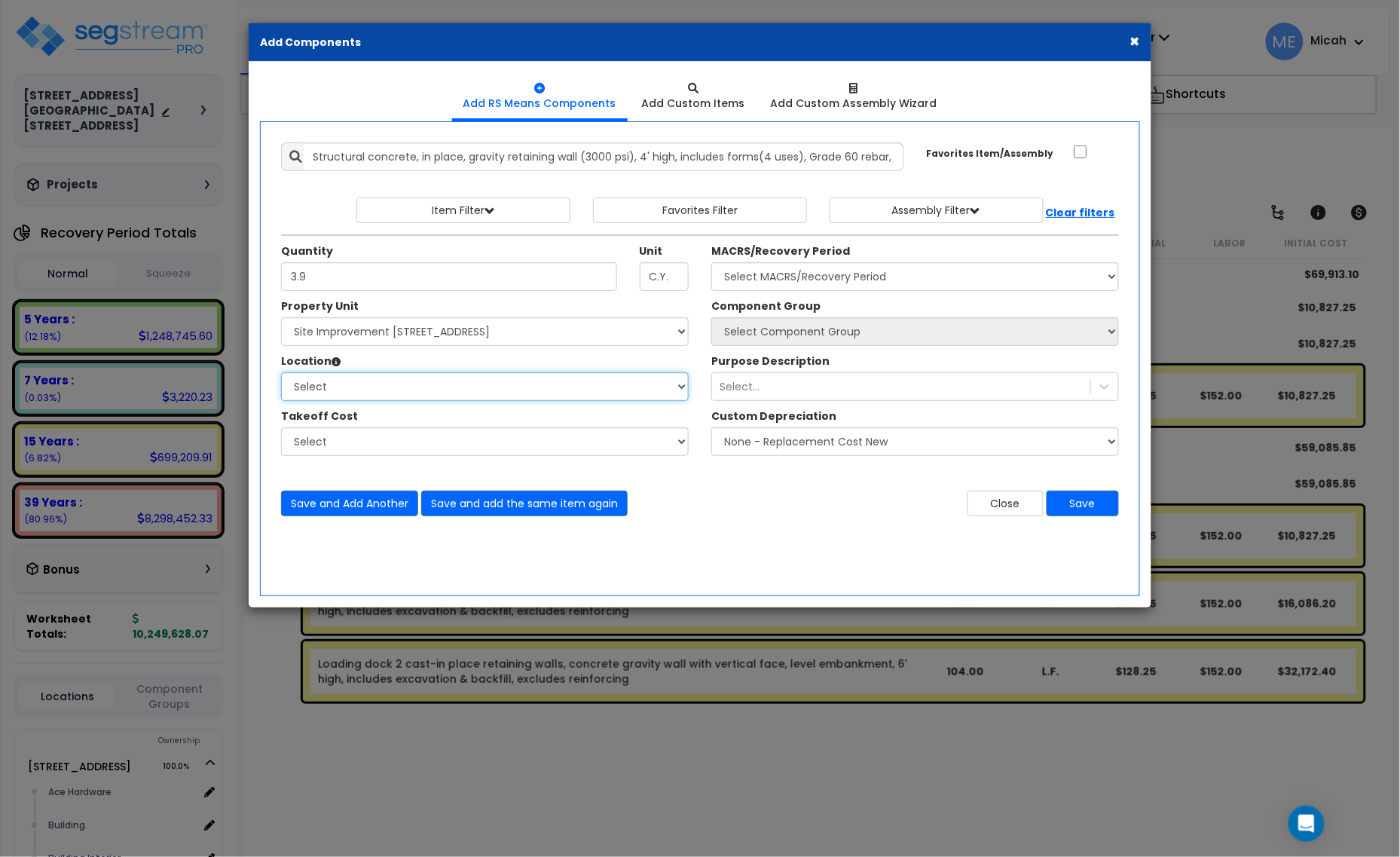
click at [397, 392] on select "Select Site Exterior Add Additional Location" at bounding box center [485, 386] width 408 height 28
select select "462"
click at [281, 373] on select "Select Site Exterior Add Additional Location" at bounding box center [485, 386] width 408 height 28
click at [773, 387] on div "Select..." at bounding box center [901, 387] width 378 height 24
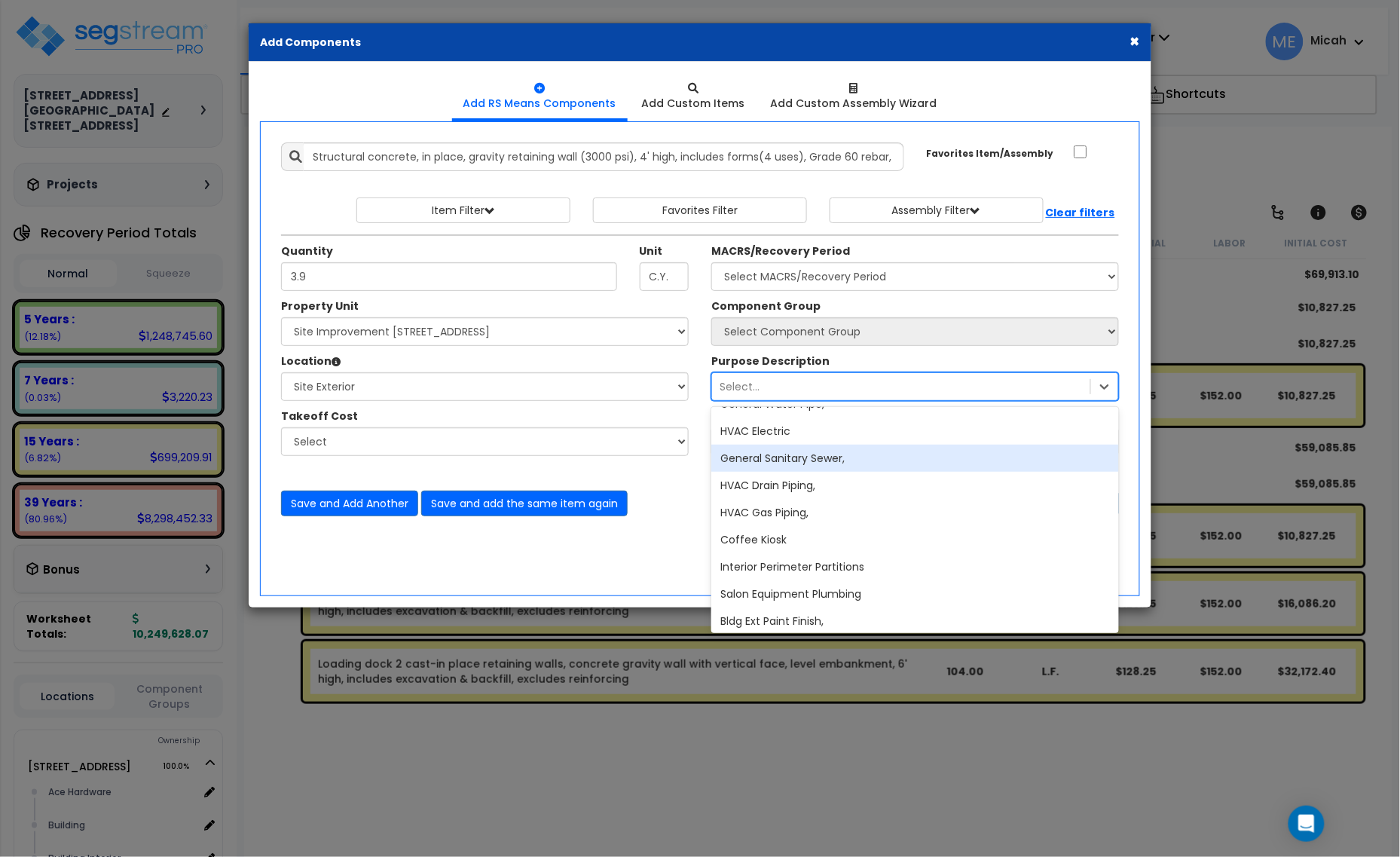
scroll to position [471, 0]
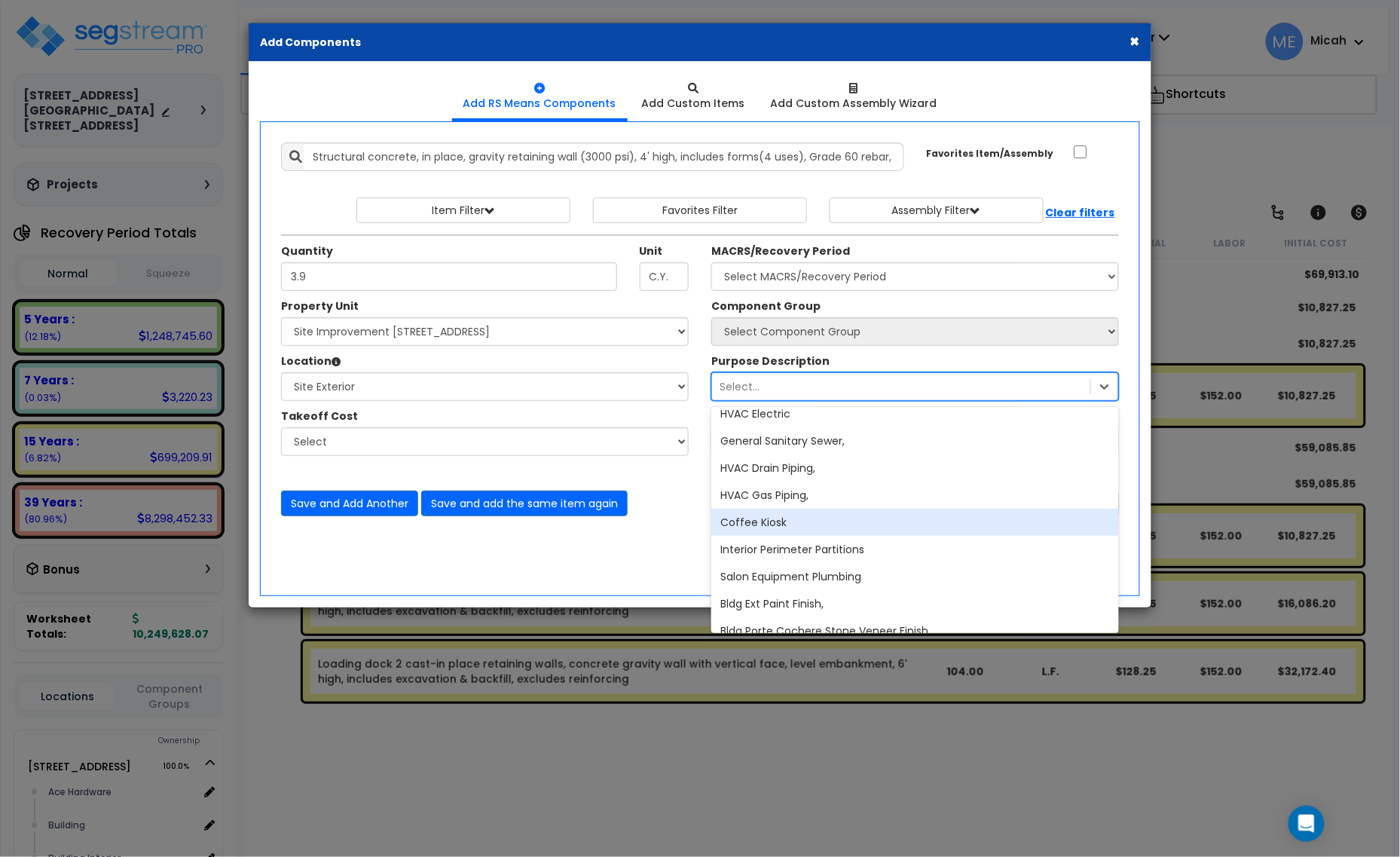
drag, startPoint x: 651, startPoint y: 544, endPoint x: 676, endPoint y: 539, distance: 25.5
click at [653, 544] on div "Add Items Add Assemblies Both" at bounding box center [700, 358] width 880 height 475
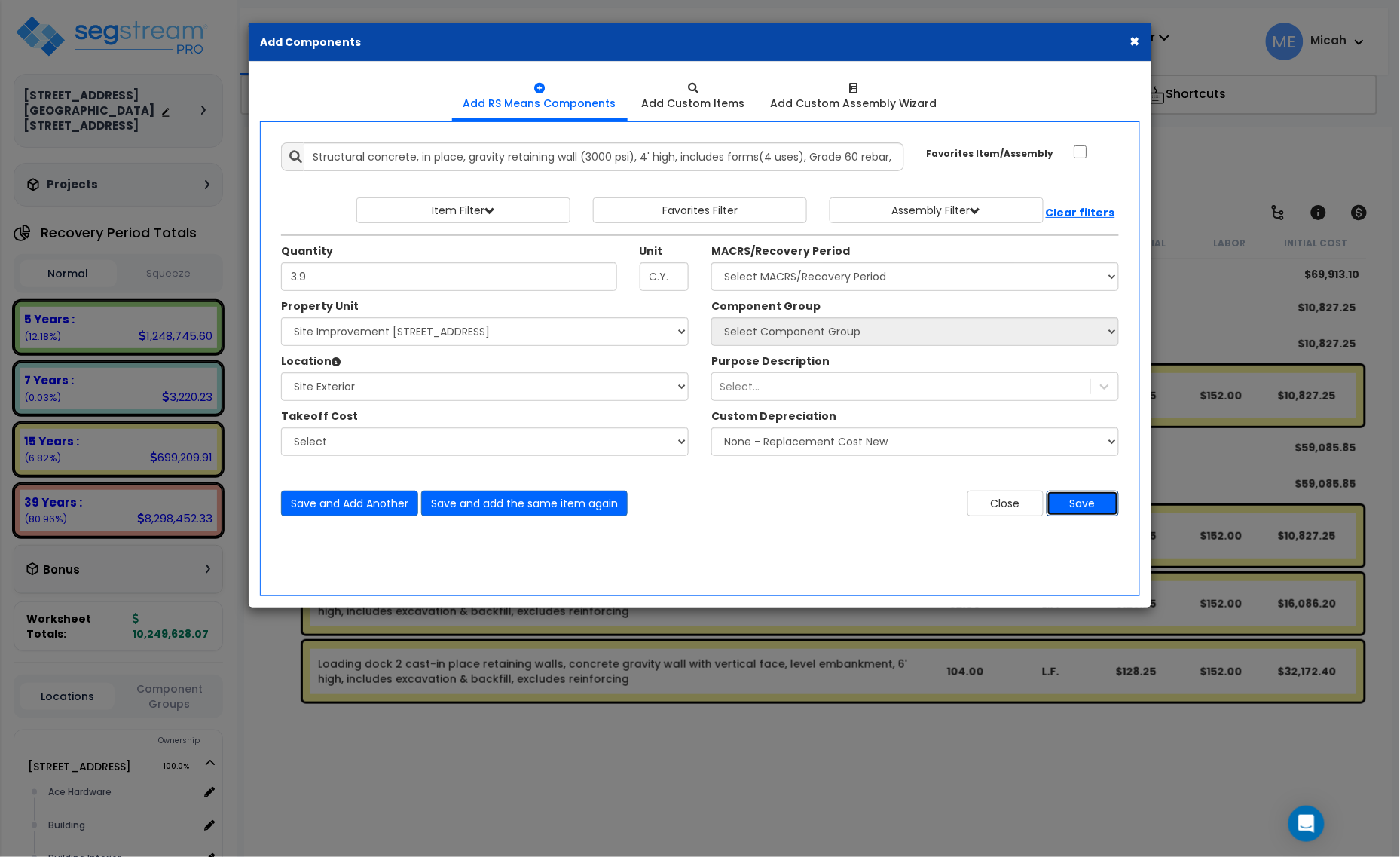
click at [1083, 506] on button "Save" at bounding box center [1082, 503] width 72 height 26
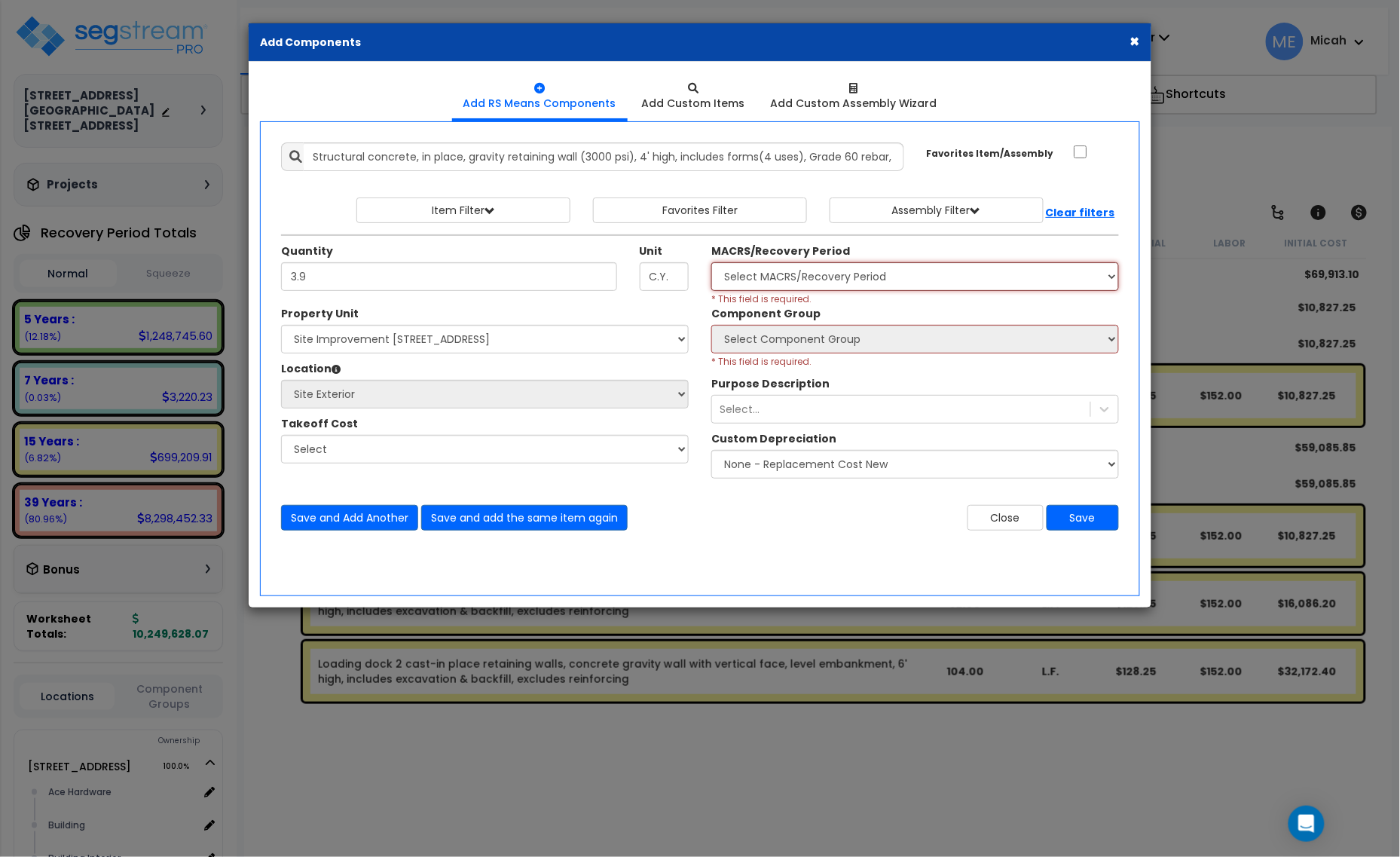
click at [1112, 276] on select "Select MACRS/Recovery Period 5 Years - 57.0 - Distributive Trades & Services 5 …" at bounding box center [914, 276] width 408 height 28
click at [875, 285] on select "Select MACRS/Recovery Period 5 Years - 57.0 - Distributive Trades & Services 5 …" at bounding box center [914, 276] width 408 height 28
select select "3666"
click at [711, 263] on select "Select MACRS/Recovery Period 5 Years - 57.0 - Distributive Trades & Services 5 …" at bounding box center [914, 276] width 408 height 28
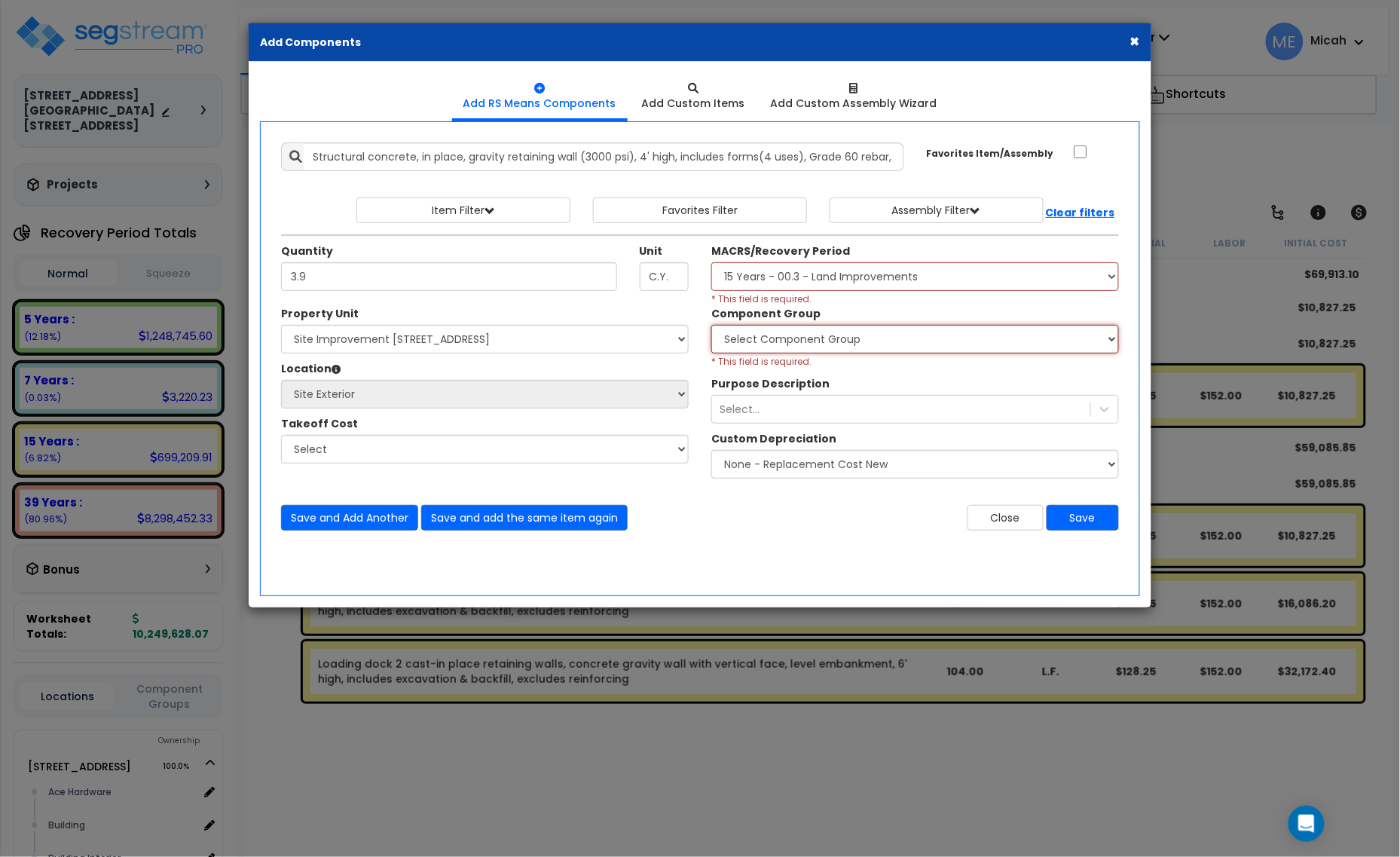
click at [889, 346] on select "Select Component Group 434.00 - SITE PRIVACY WALLS 447.00 - SITE SWIMMING POOLS…" at bounding box center [914, 338] width 408 height 28
select select "56824"
click at [711, 325] on select "Select Component Group 434.00 - SITE PRIVACY WALLS 447.00 - SITE SWIMMING POOLS…" at bounding box center [914, 338] width 408 height 28
click at [544, 522] on button "Save and add the same item again" at bounding box center [524, 518] width 206 height 26
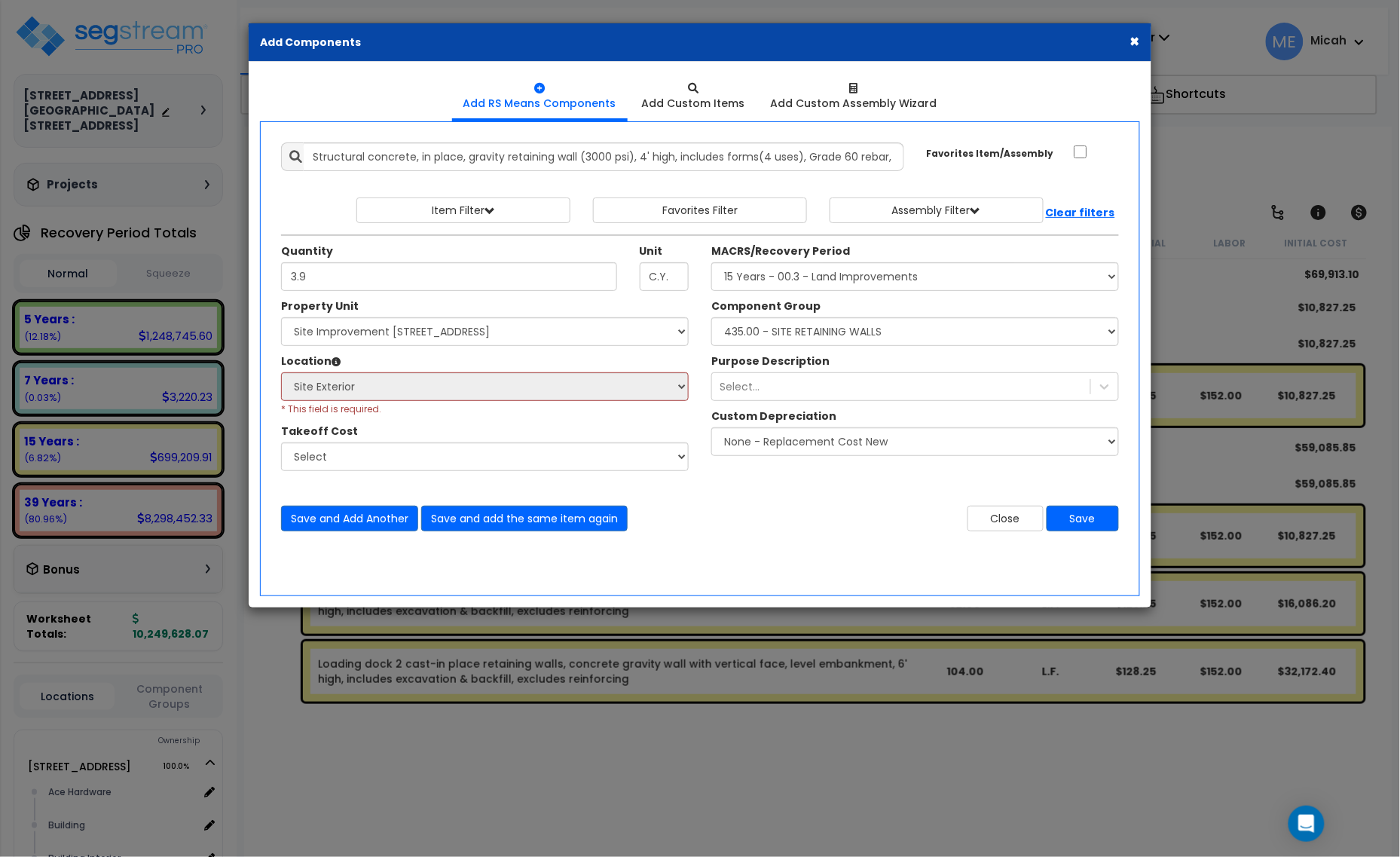
click at [430, 409] on div "Select Site Exterior Add Additional Location * This field is required." at bounding box center [485, 394] width 408 height 44
click at [423, 408] on div "Select Site Exterior Add Additional Location * This field is required." at bounding box center [485, 394] width 408 height 44
click at [502, 285] on input "3.9" at bounding box center [449, 276] width 336 height 28
click at [509, 329] on select "Select 1408 9th St E 915 4th Ave E Site Improvement 915 4th Ave E Site Improvem…" at bounding box center [485, 331] width 408 height 28
click at [281, 318] on select "Select 1408 9th St E 915 4th Ave E Site Improvement 915 4th Ave E Site Improvem…" at bounding box center [485, 331] width 408 height 28
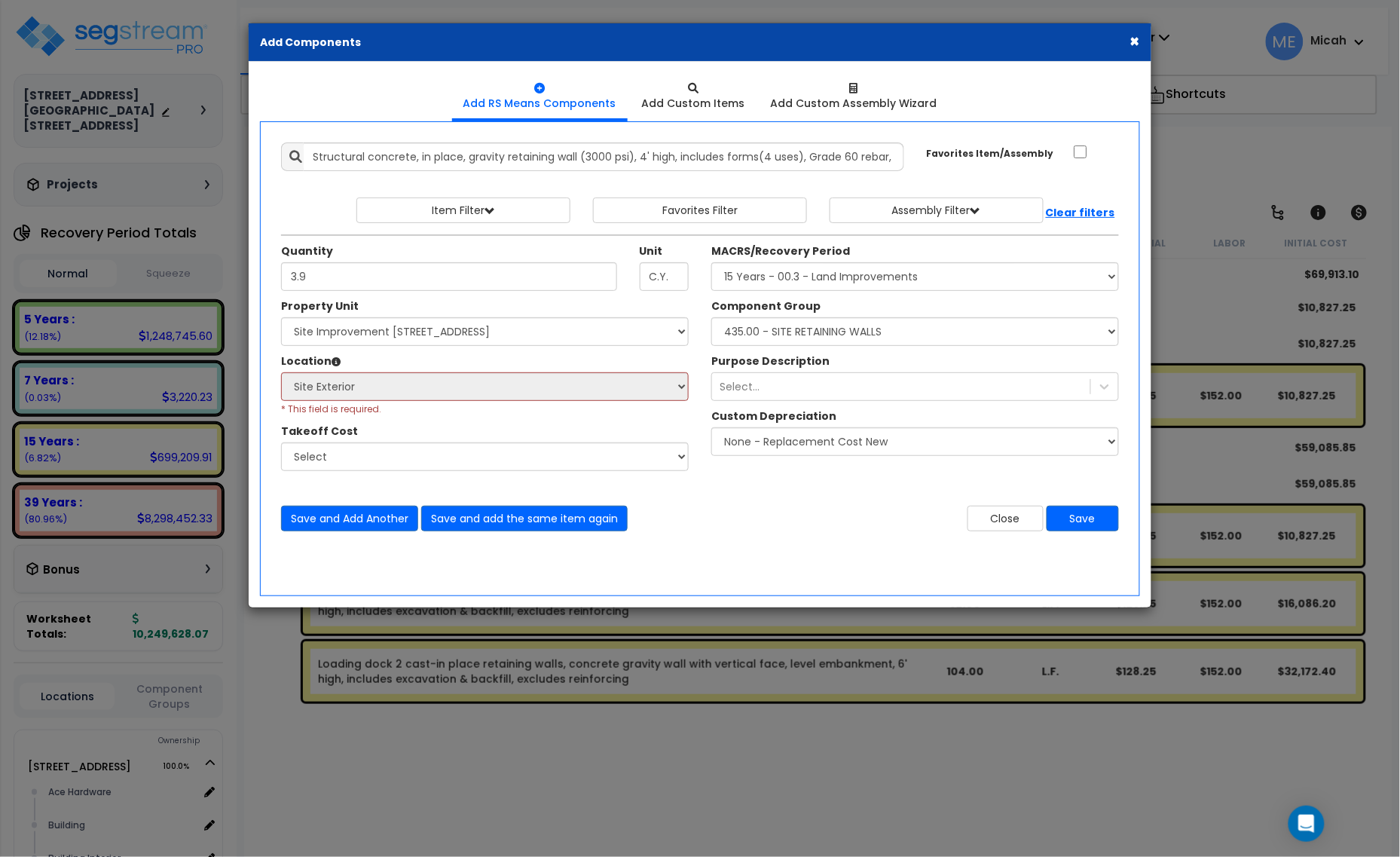
click at [693, 403] on div "Location Please select Property Unit to enable Location Select Site Exterior Ad…" at bounding box center [484, 385] width 430 height 62
drag, startPoint x: 748, startPoint y: 343, endPoint x: 722, endPoint y: 526, distance: 184.8
click at [722, 526] on div "Save and Add Another Save and add the same item again Close Save" at bounding box center [699, 509] width 860 height 45
click at [1011, 524] on button "Close" at bounding box center [1005, 519] width 76 height 26
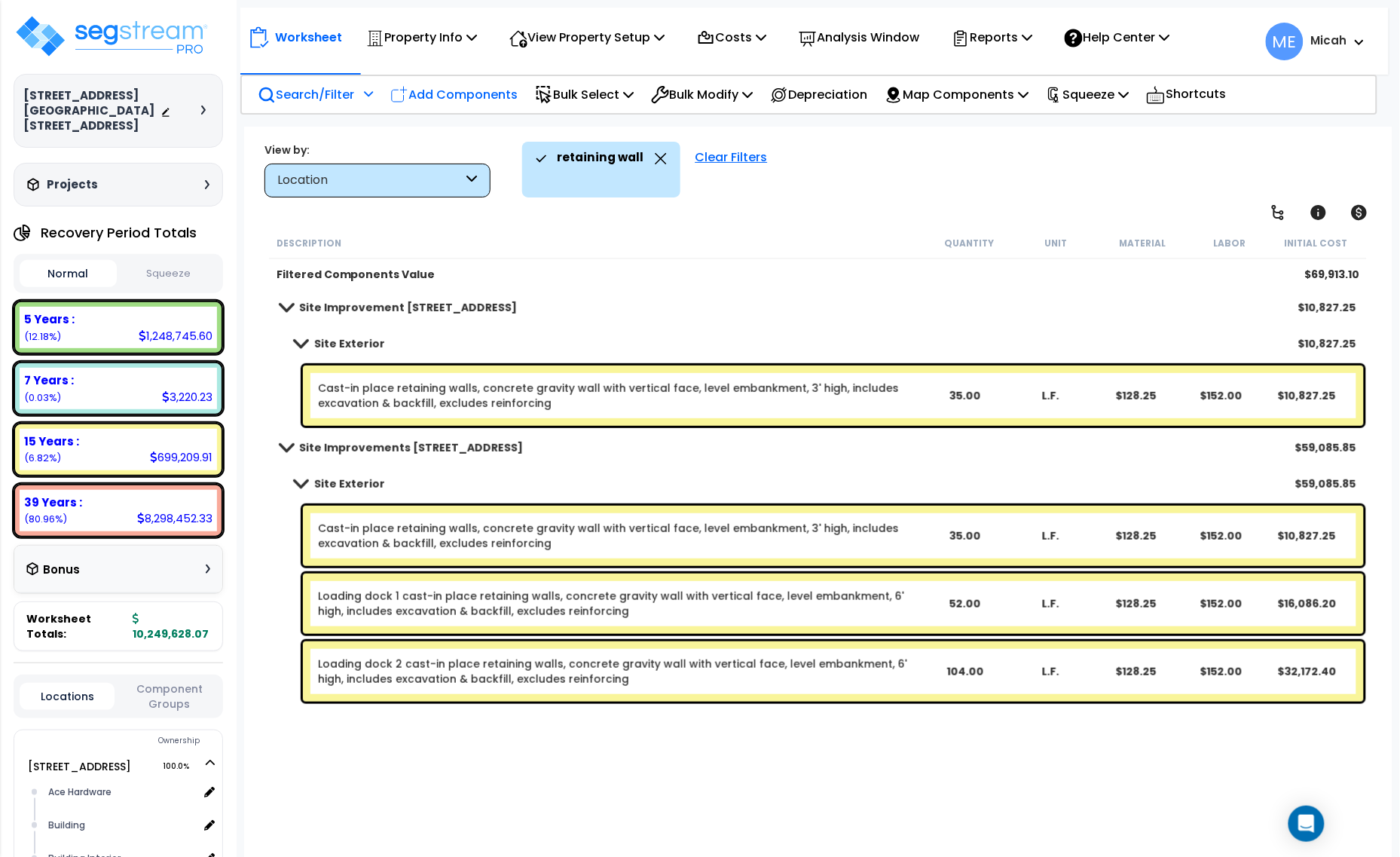
click at [486, 104] on p "Add Components" at bounding box center [454, 94] width 127 height 20
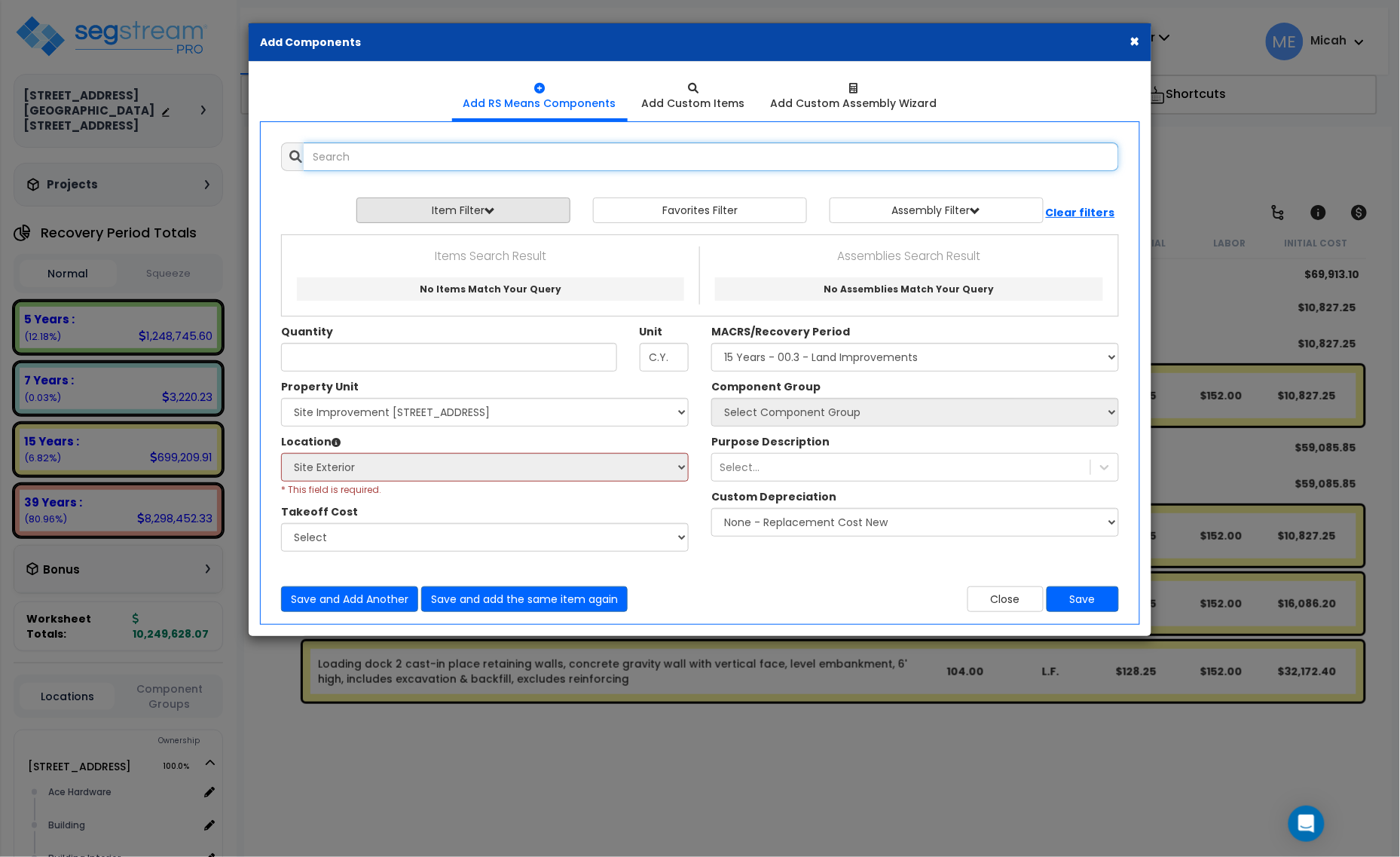
select select
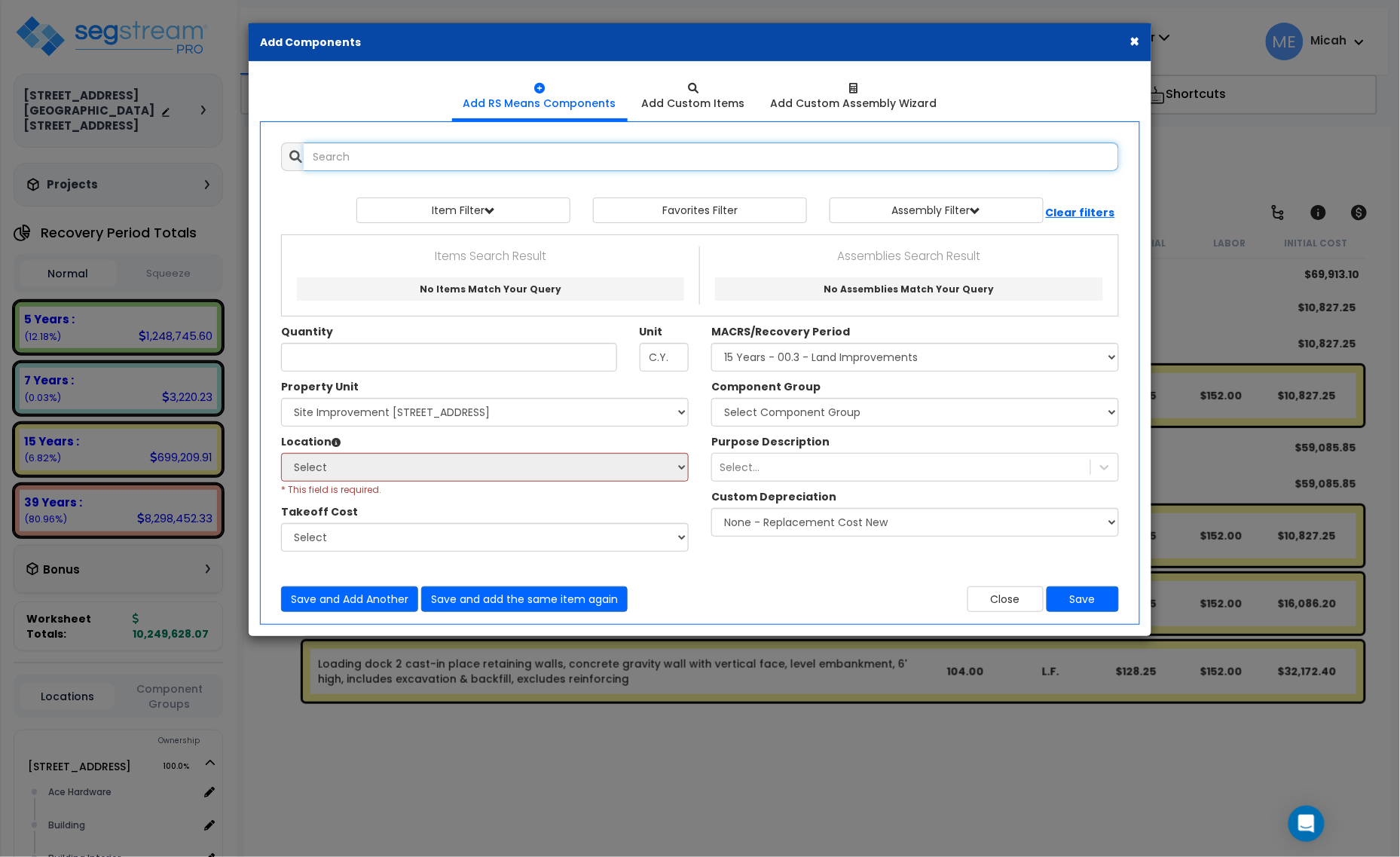
select select
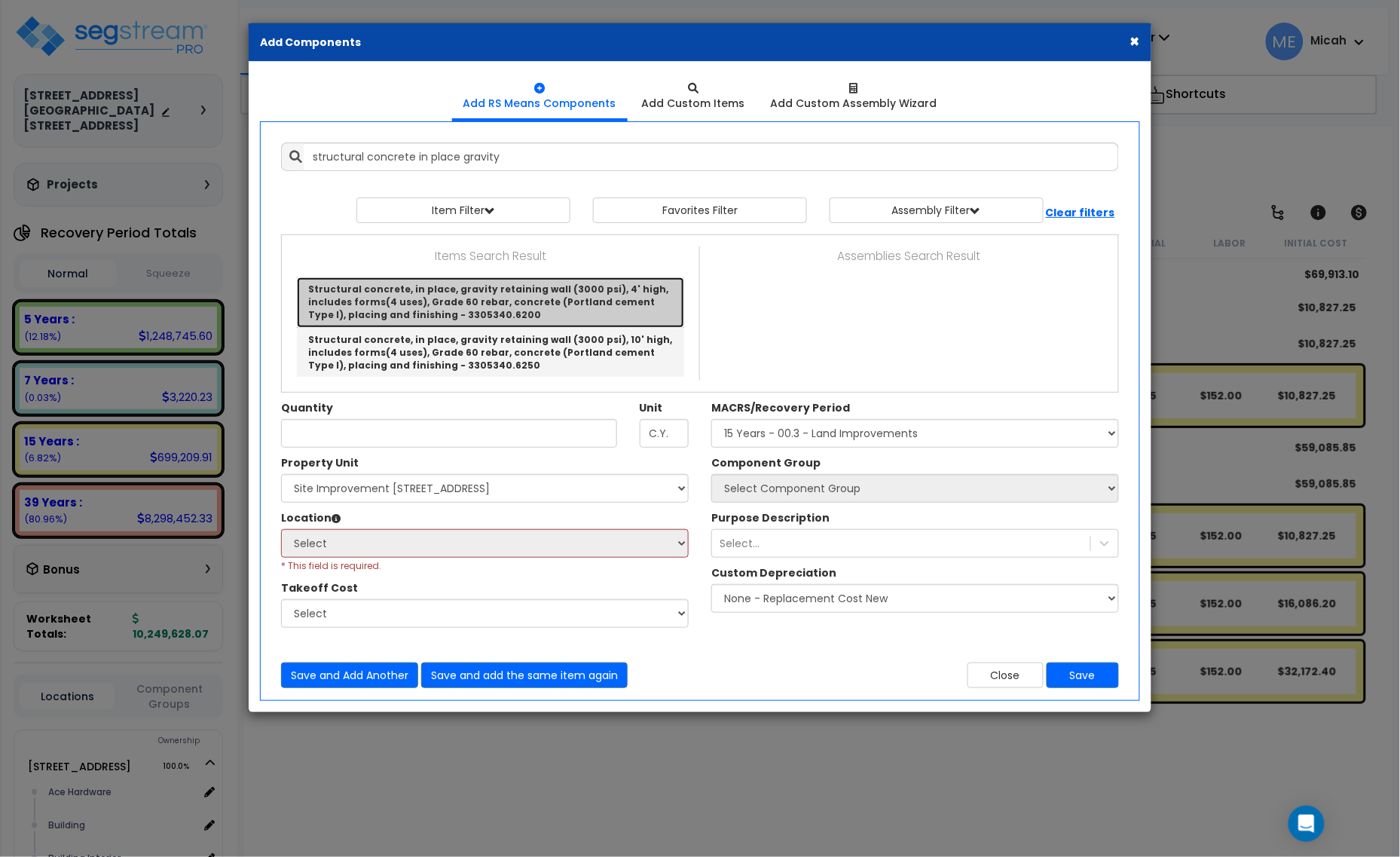
click at [495, 296] on link "Structural concrete, in place, gravity retaining wall (3000 psi), 4' high, incl…" at bounding box center [490, 302] width 388 height 49
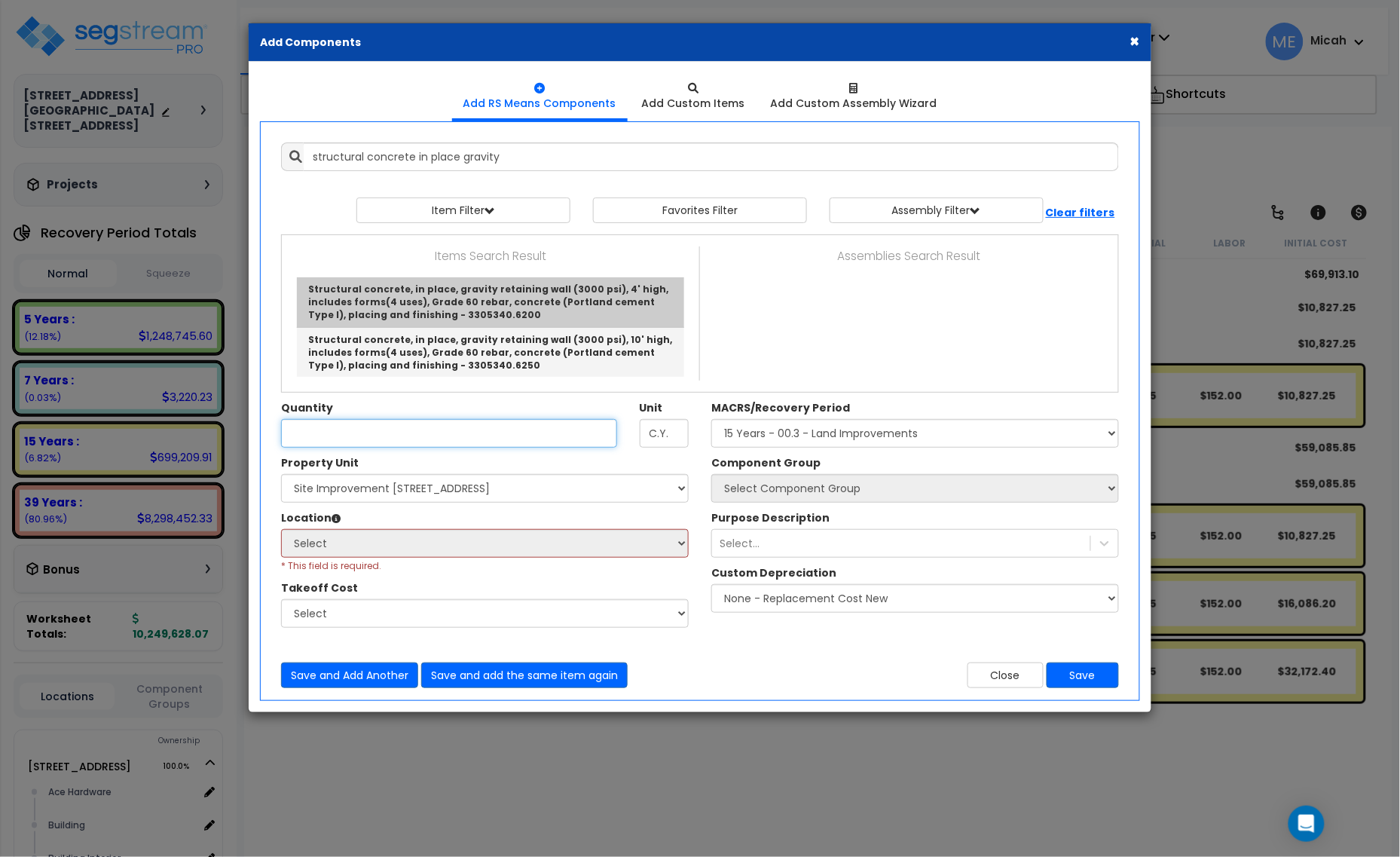
type input "Structural concrete, in place, gravity retaining wall (3000 psi), 4' high, incl…"
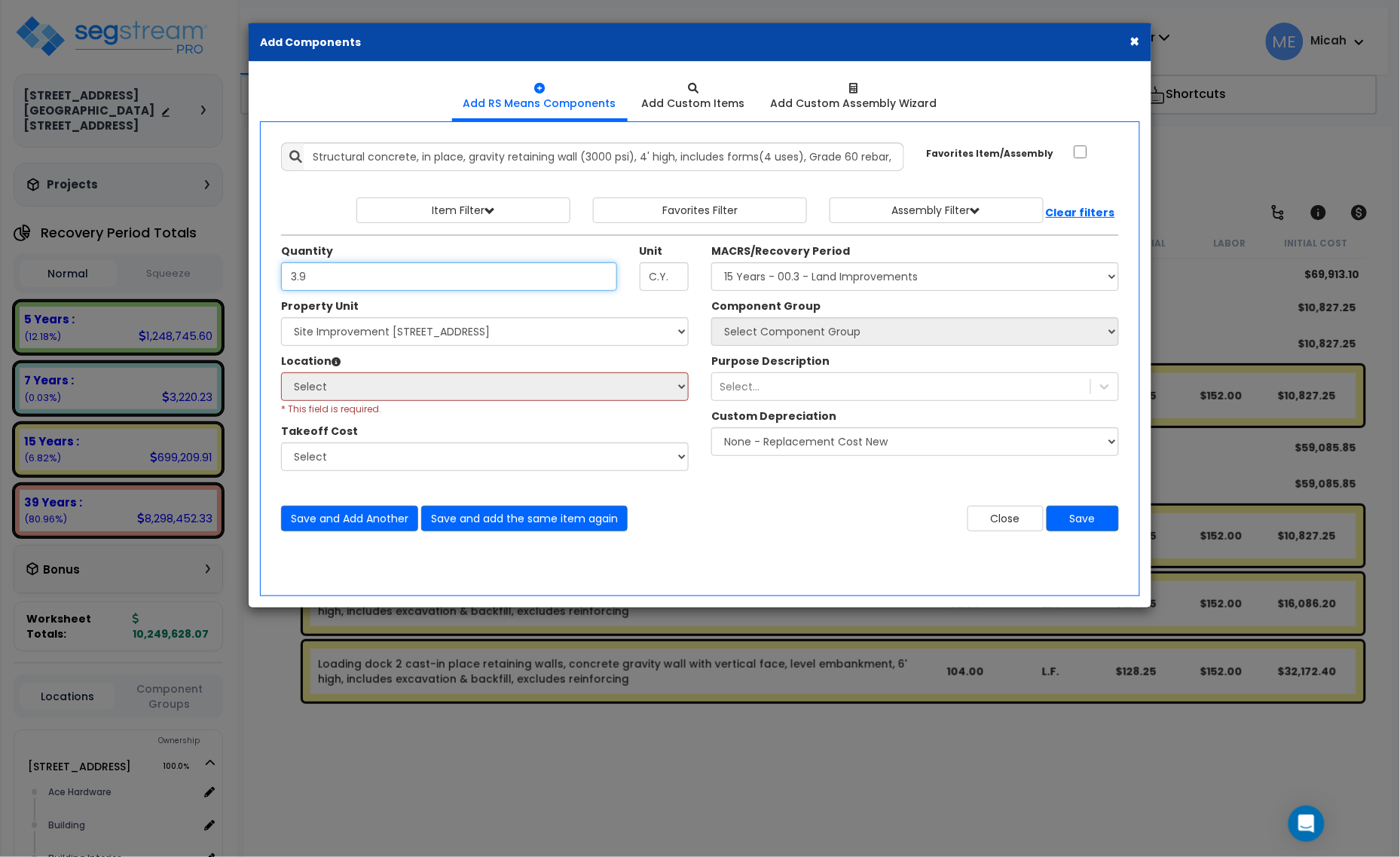
type input "3.9"
click at [499, 334] on select "Select 1408 9th St E 915 4th Ave E Site Improvement 915 4th Ave E Site Improvem…" at bounding box center [485, 331] width 408 height 28
select select "161443"
click at [281, 318] on select "Select 1408 9th St E 915 4th Ave E Site Improvement 915 4th Ave E Site Improvem…" at bounding box center [485, 331] width 408 height 28
click at [443, 392] on select "Select Site Exterior Add Additional Location" at bounding box center [485, 386] width 408 height 28
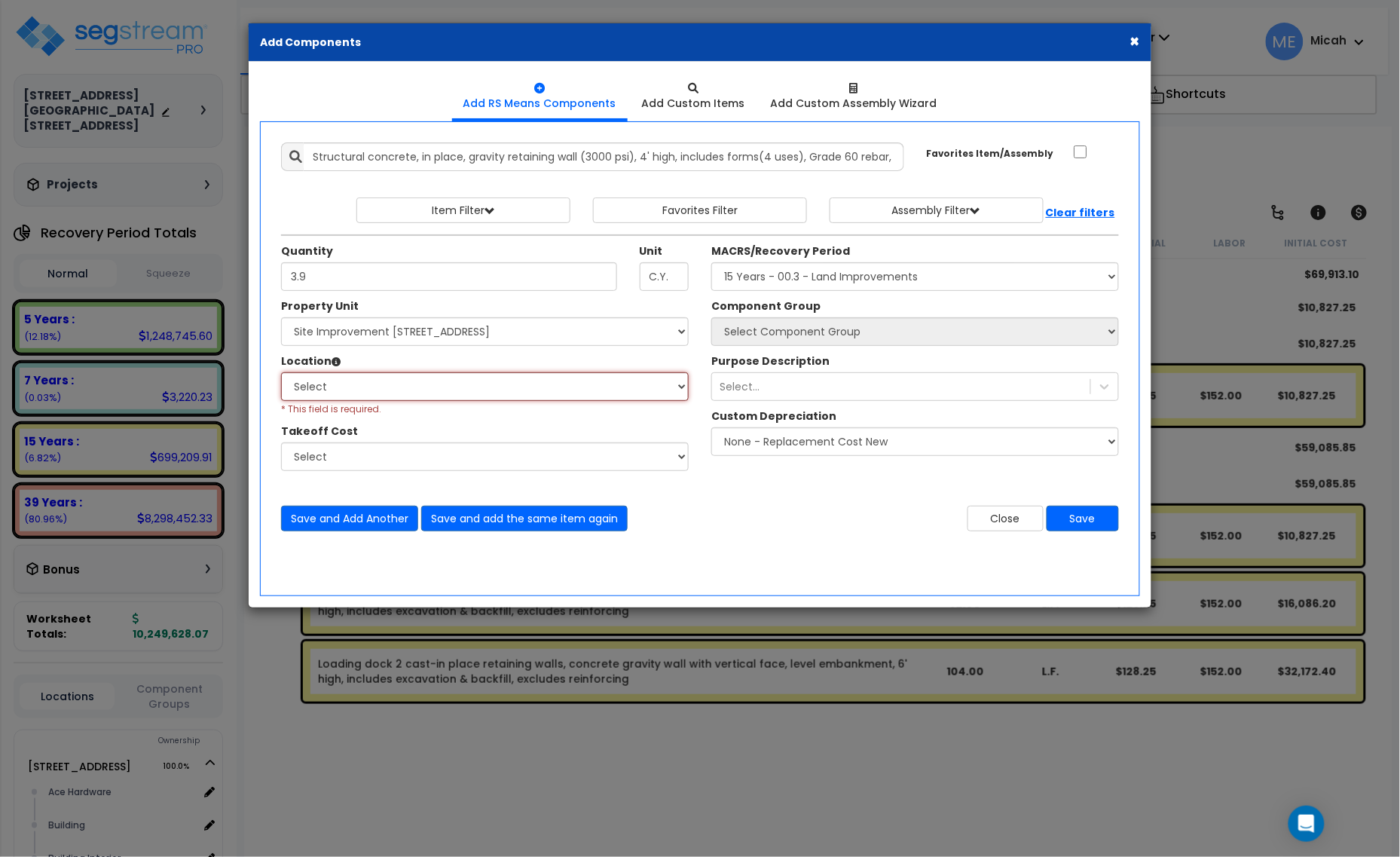
select select "462"
click at [281, 373] on select "Select Site Exterior Add Additional Location" at bounding box center [485, 386] width 408 height 28
click at [828, 276] on select "Select MACRS/Recovery Period 5 Years - 57.0 - Distributive Trades & Services 5 …" at bounding box center [914, 276] width 408 height 28
select select "3666"
click at [711, 263] on select "Select MACRS/Recovery Period 5 Years - 57.0 - Distributive Trades & Services 5 …" at bounding box center [914, 276] width 408 height 28
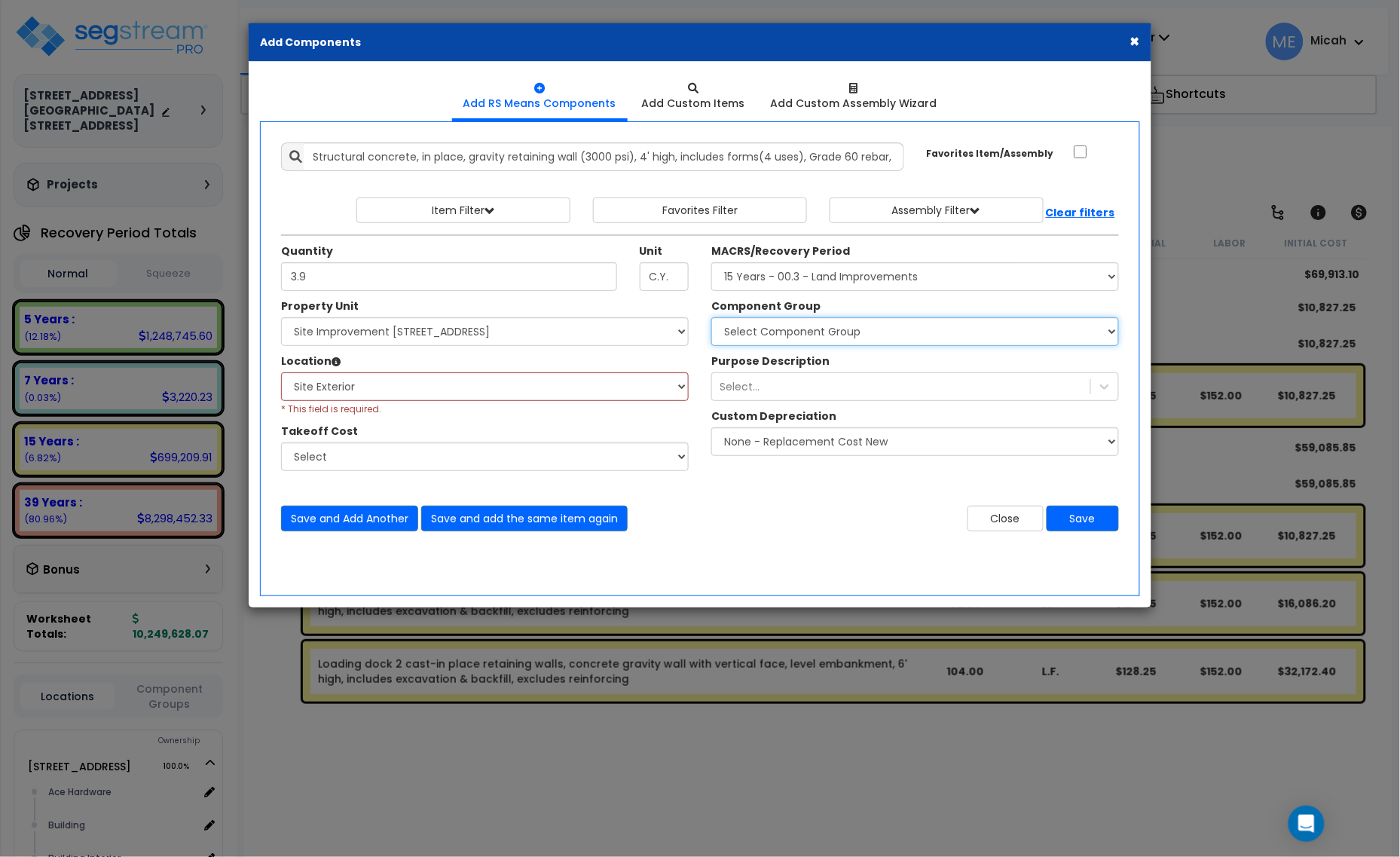
click at [852, 346] on select "Select Component Group 434.00 - SITE PRIVACY WALLS 447.00 - SITE SWIMMING POOLS…" at bounding box center [914, 331] width 408 height 28
select select "56824"
click at [711, 318] on select "Select Component Group 434.00 - SITE PRIVACY WALLS 447.00 - SITE SWIMMING POOLS…" at bounding box center [914, 331] width 408 height 28
click at [599, 526] on button "Save and add the same item again" at bounding box center [524, 519] width 206 height 26
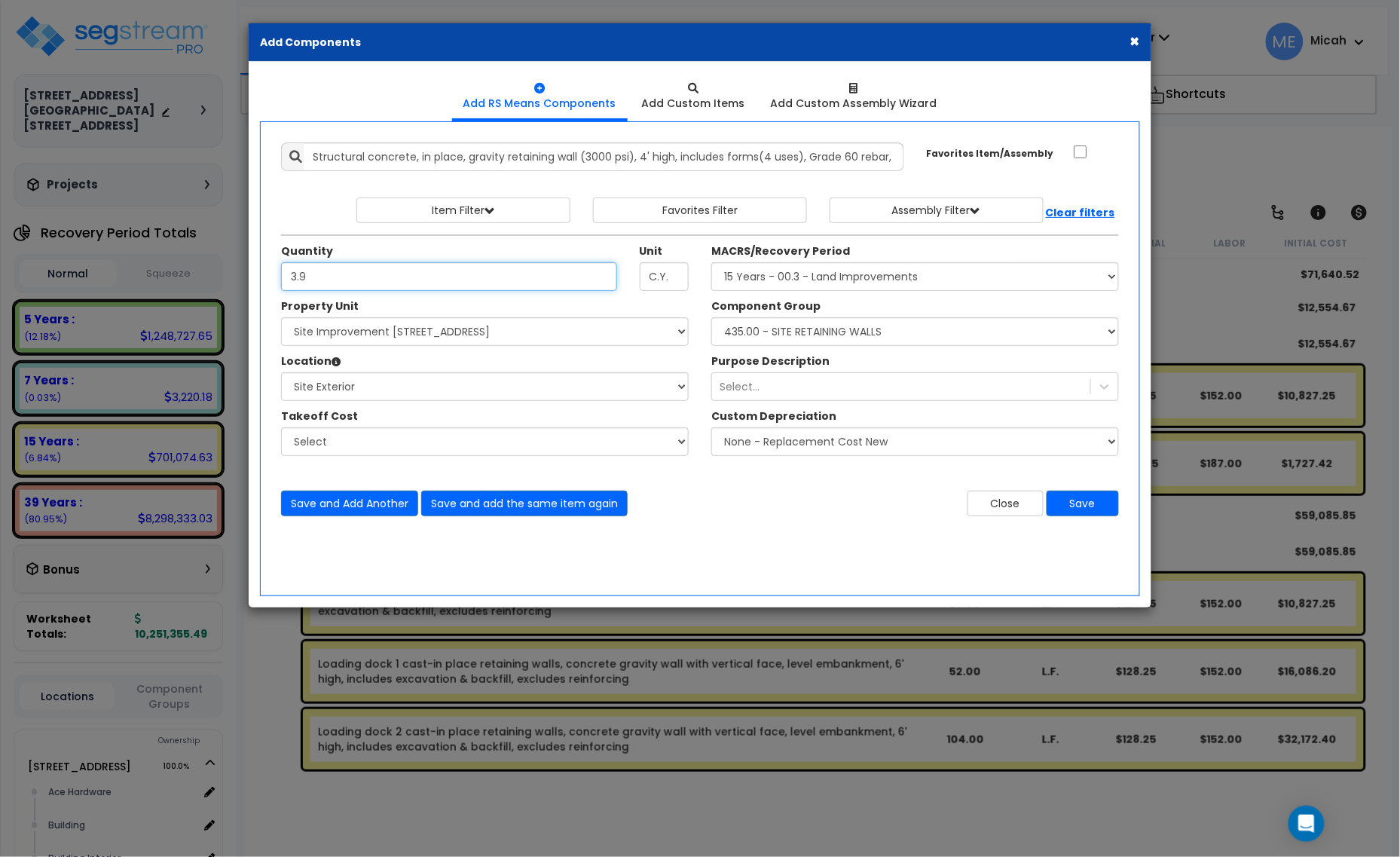
type input "3.9"
click at [505, 324] on select "Select 1408 9th St E 915 4th Ave E Site Improvement 915 4th Ave E Site Improvem…" at bounding box center [485, 331] width 408 height 28
select select "161444"
click at [281, 318] on select "Select 1408 9th St E 915 4th Ave E Site Improvement 915 4th Ave E Site Improvem…" at bounding box center [485, 331] width 408 height 28
click at [405, 386] on select "Select Site Exterior Add Additional Location" at bounding box center [485, 386] width 408 height 28
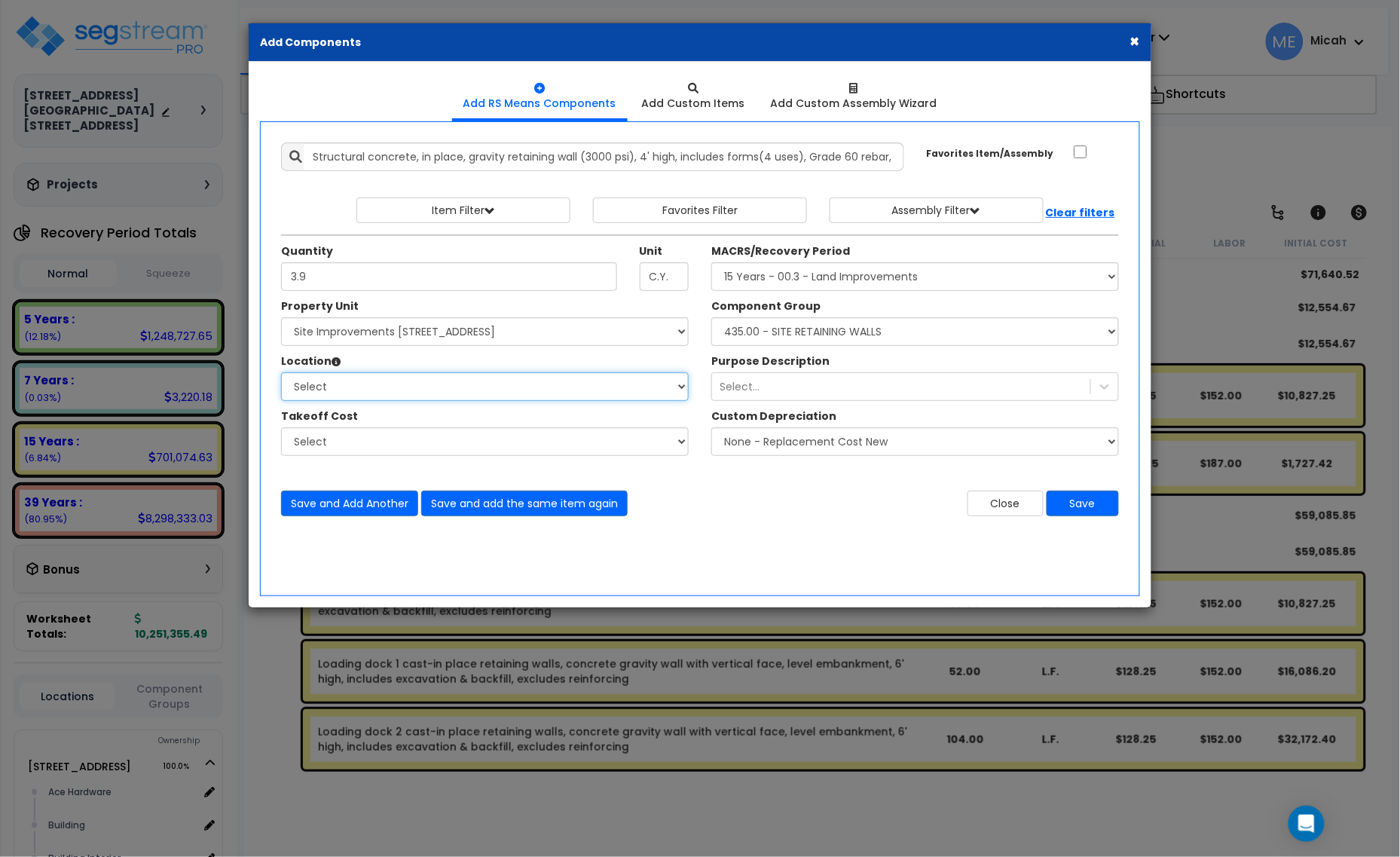
select select "462"
click at [281, 373] on select "Select Site Exterior Add Additional Location" at bounding box center [485, 386] width 408 height 28
click at [1085, 511] on button "Save" at bounding box center [1082, 503] width 72 height 26
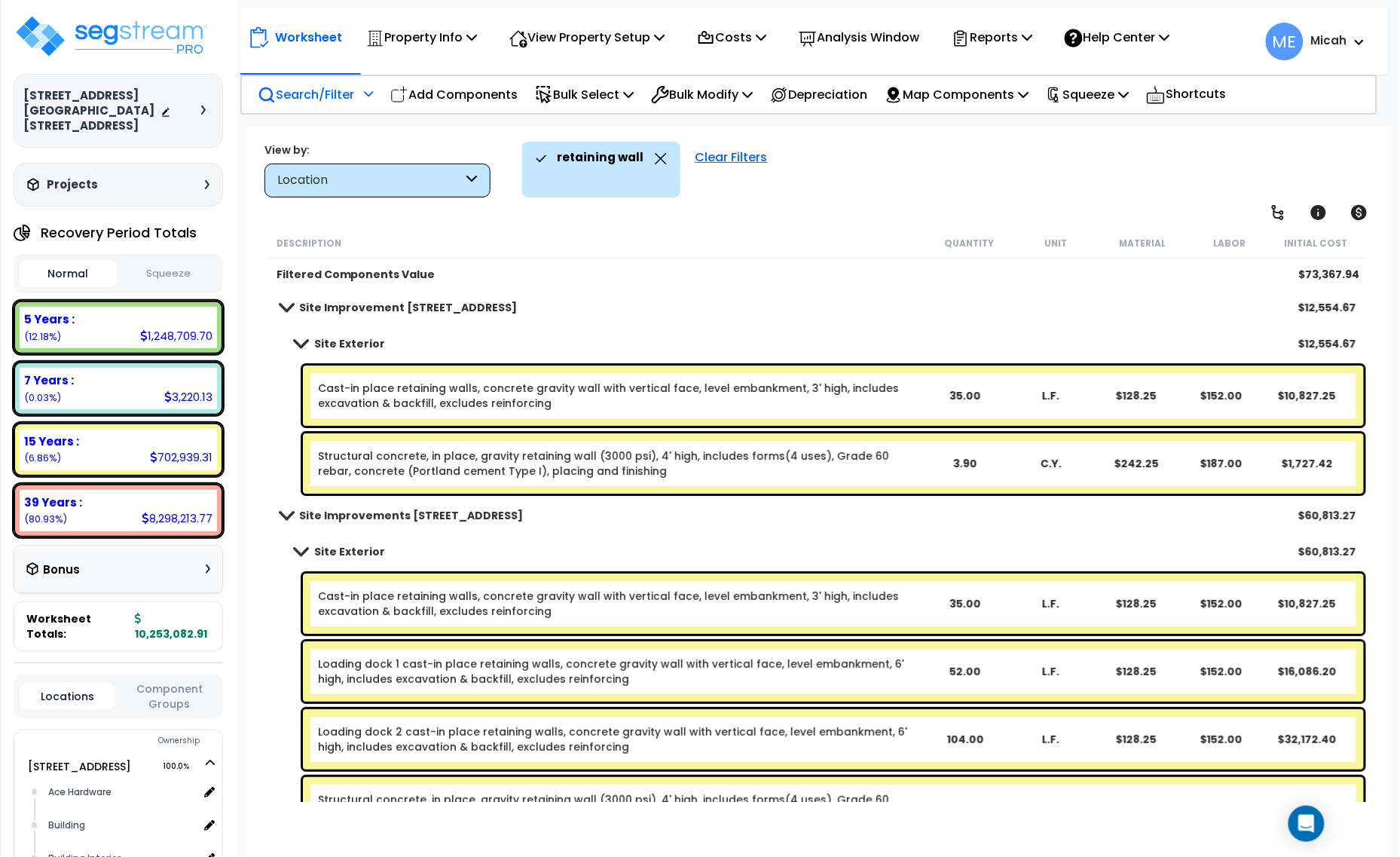
scroll to position [38, 0]
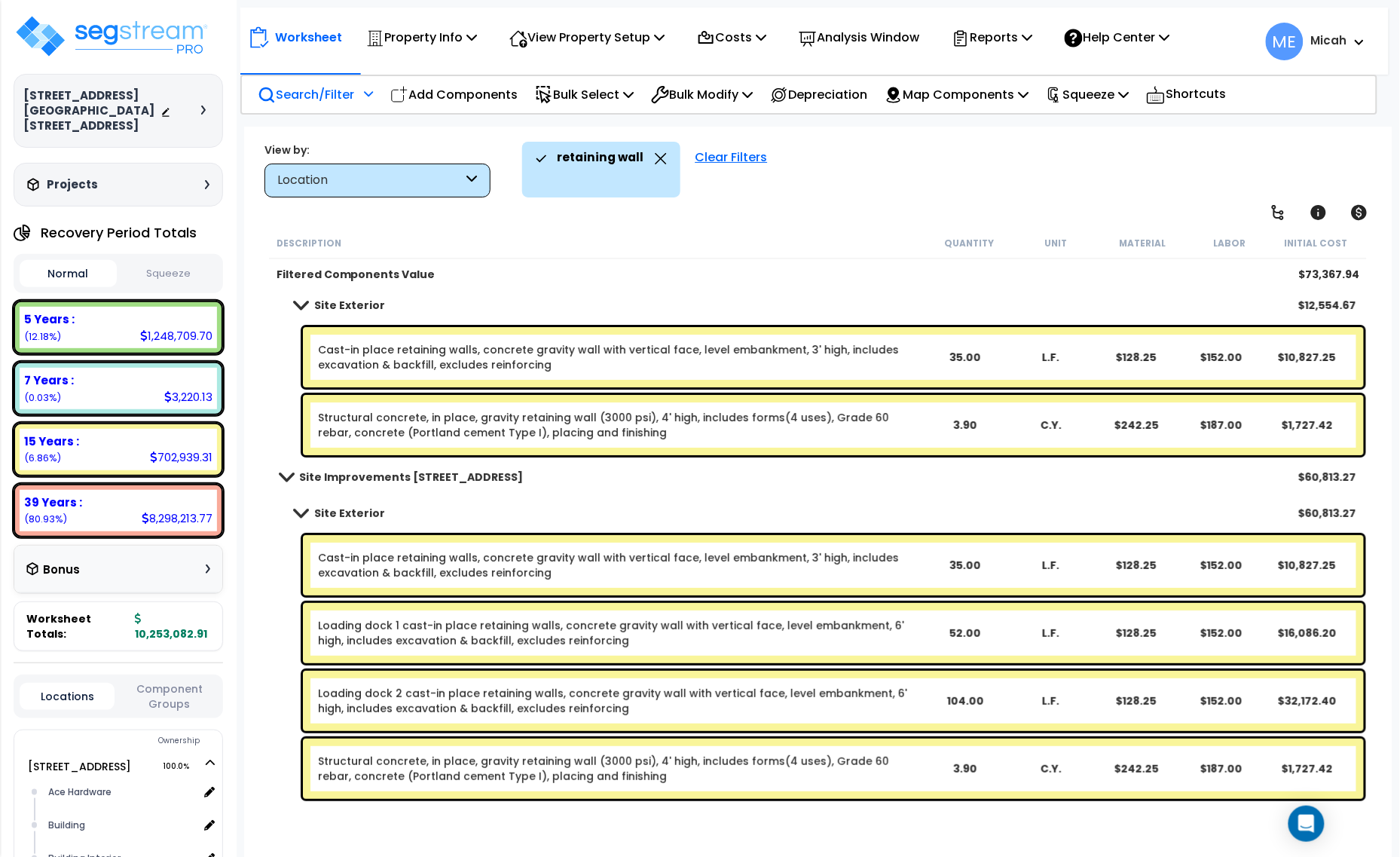
click at [608, 762] on link "Structural concrete, in place, gravity retaining wall (3000 psi), 4' high, incl…" at bounding box center [619, 768] width 604 height 30
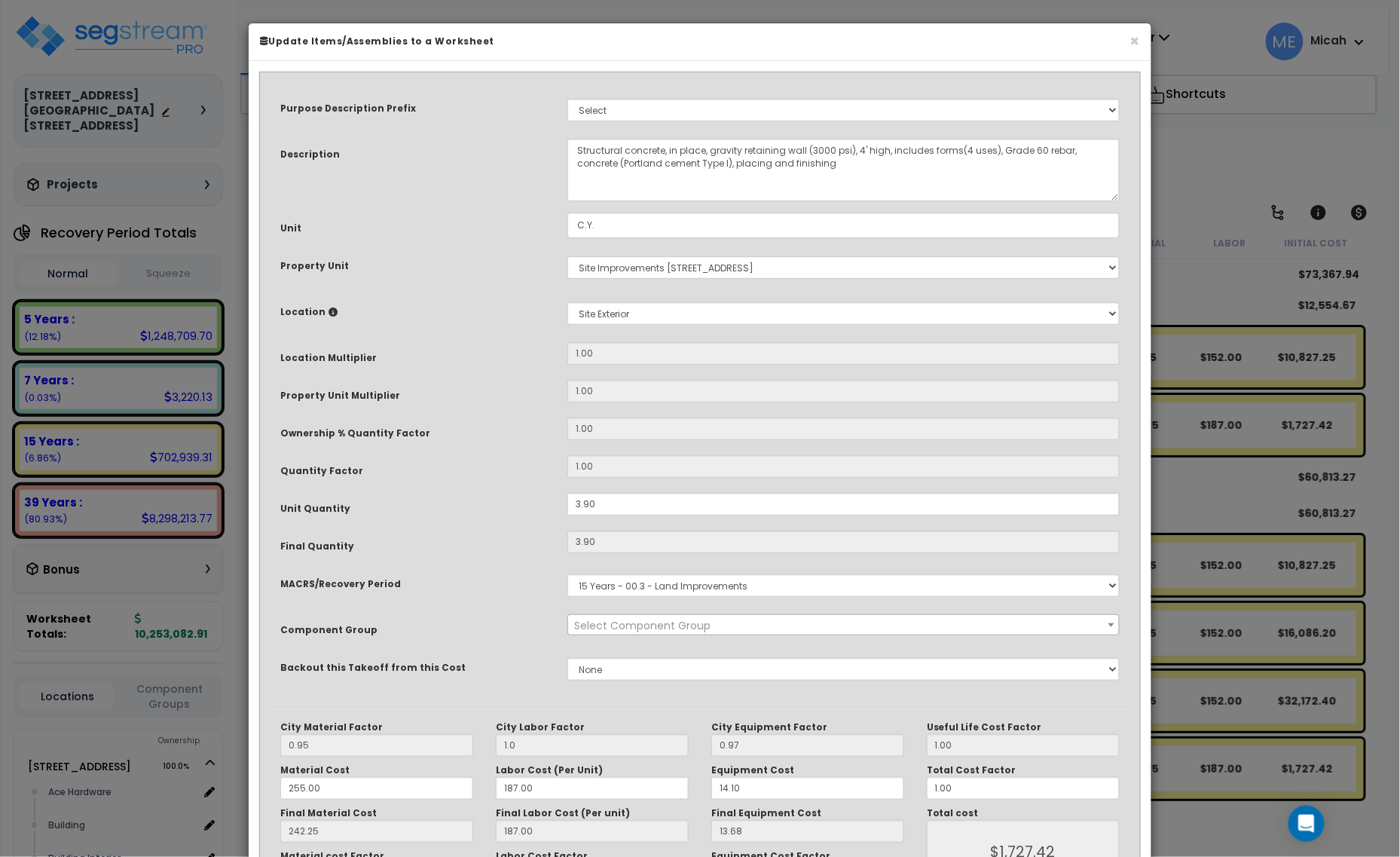
select select "56824"
click at [860, 148] on textarea "Structural concrete, in place, gravity retaining wall (3000 psi), 4' high, incl…" at bounding box center [843, 170] width 552 height 62
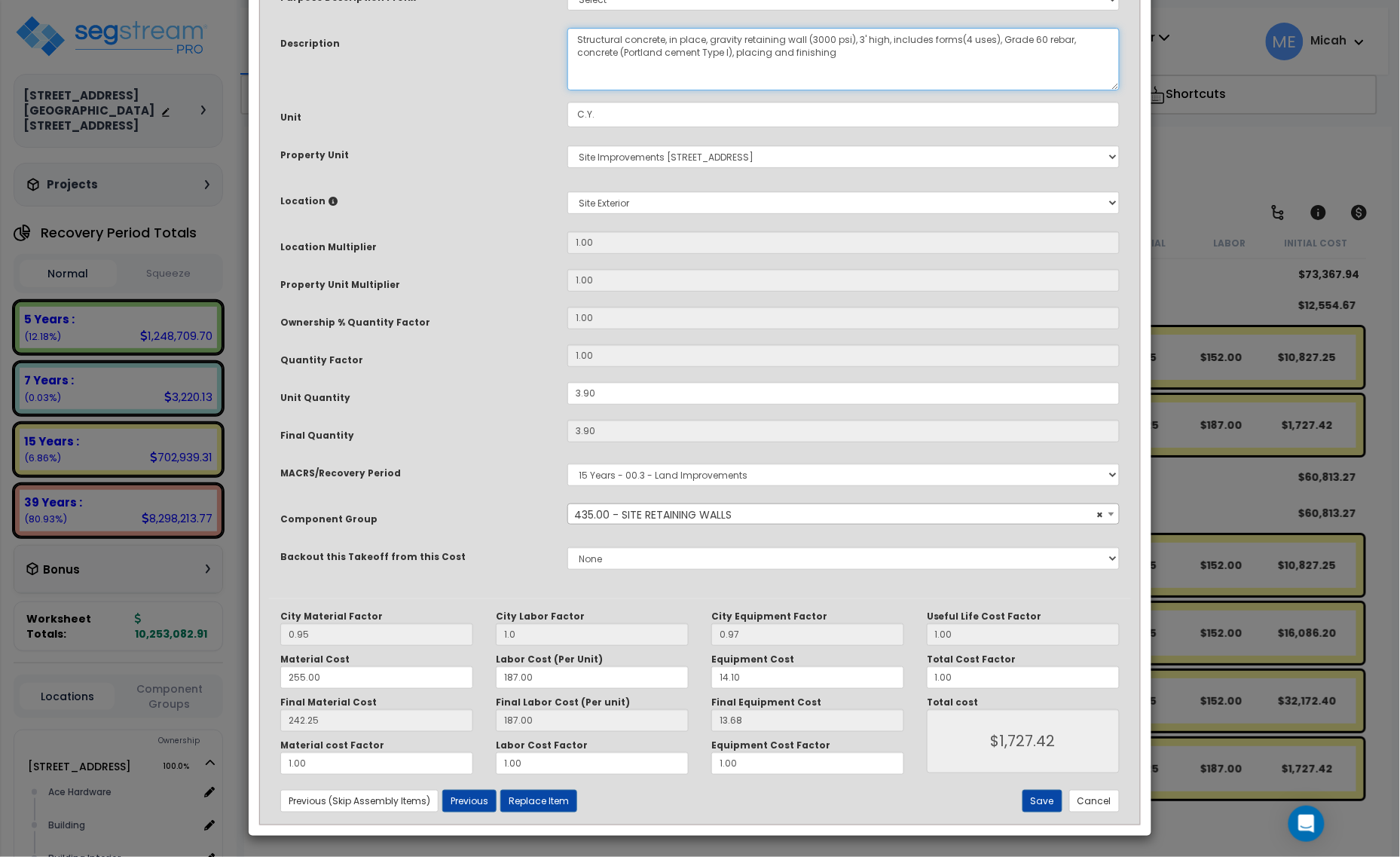
scroll to position [114, 0]
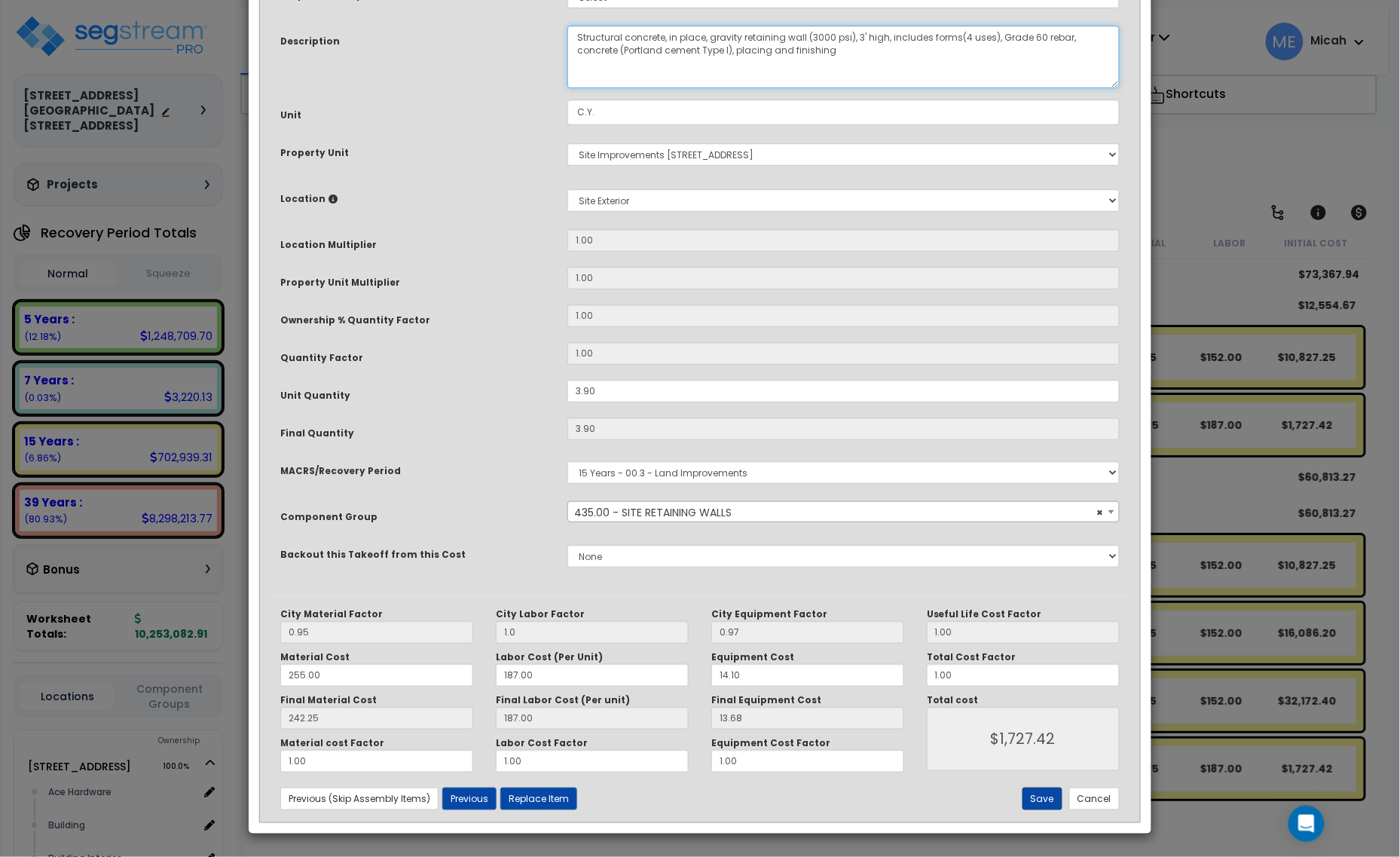
type textarea "Structural concrete, in place, gravity retaining wall (3000 psi), 3' high, incl…"
click at [1031, 801] on button "Save" at bounding box center [1043, 798] width 40 height 23
type input "1.00"
type input "1727.42"
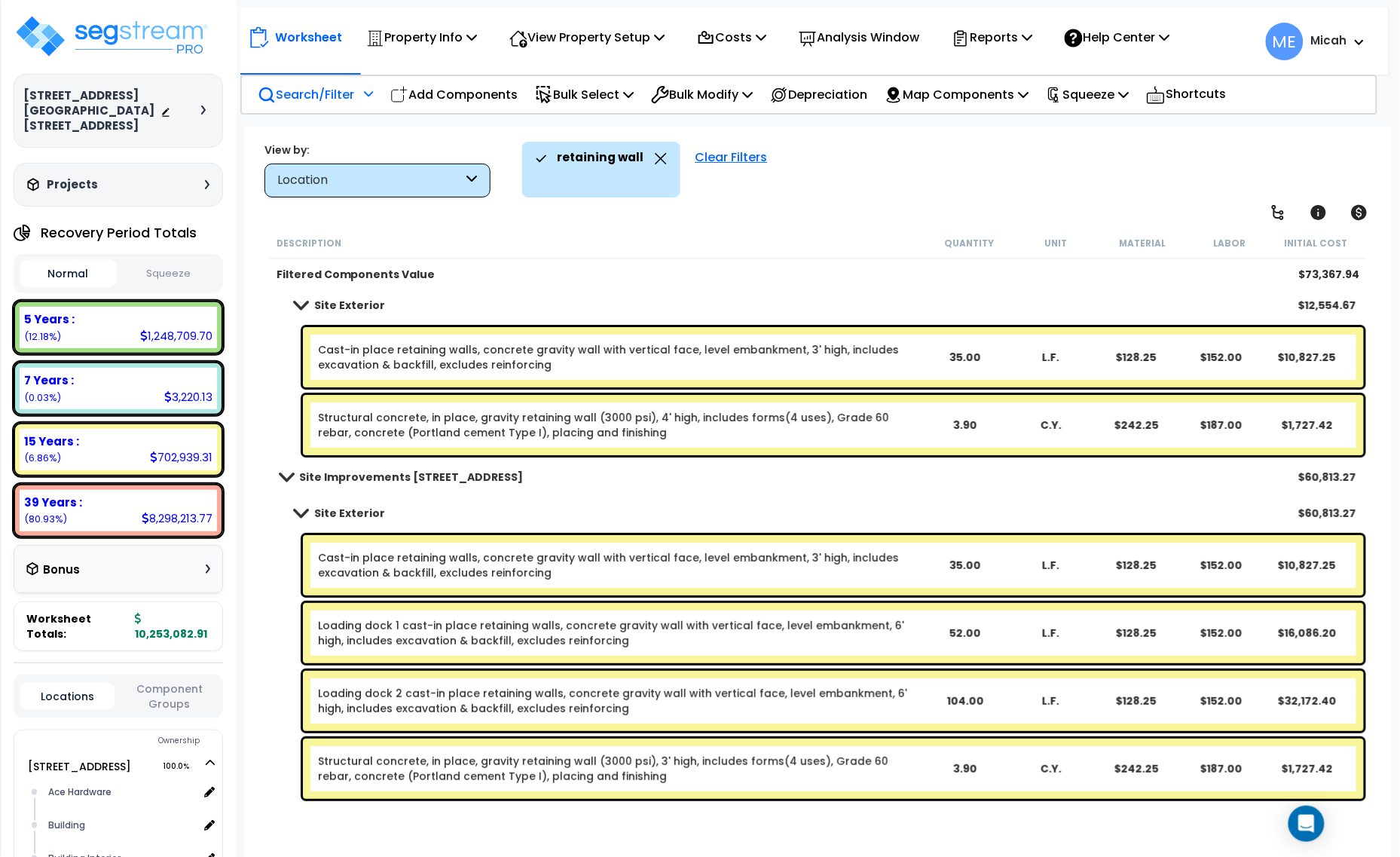
click at [714, 422] on link "Structural concrete, in place, gravity retaining wall (3000 psi), 4' high, incl…" at bounding box center [619, 424] width 604 height 30
click at [712, 421] on link "Structural concrete, in place, gravity retaining wall (3000 psi), 4' high, incl…" at bounding box center [619, 424] width 604 height 30
click at [608, 419] on link "Structural concrete, in place, gravity retaining wall (3000 psi), 4' high, incl…" at bounding box center [619, 424] width 604 height 30
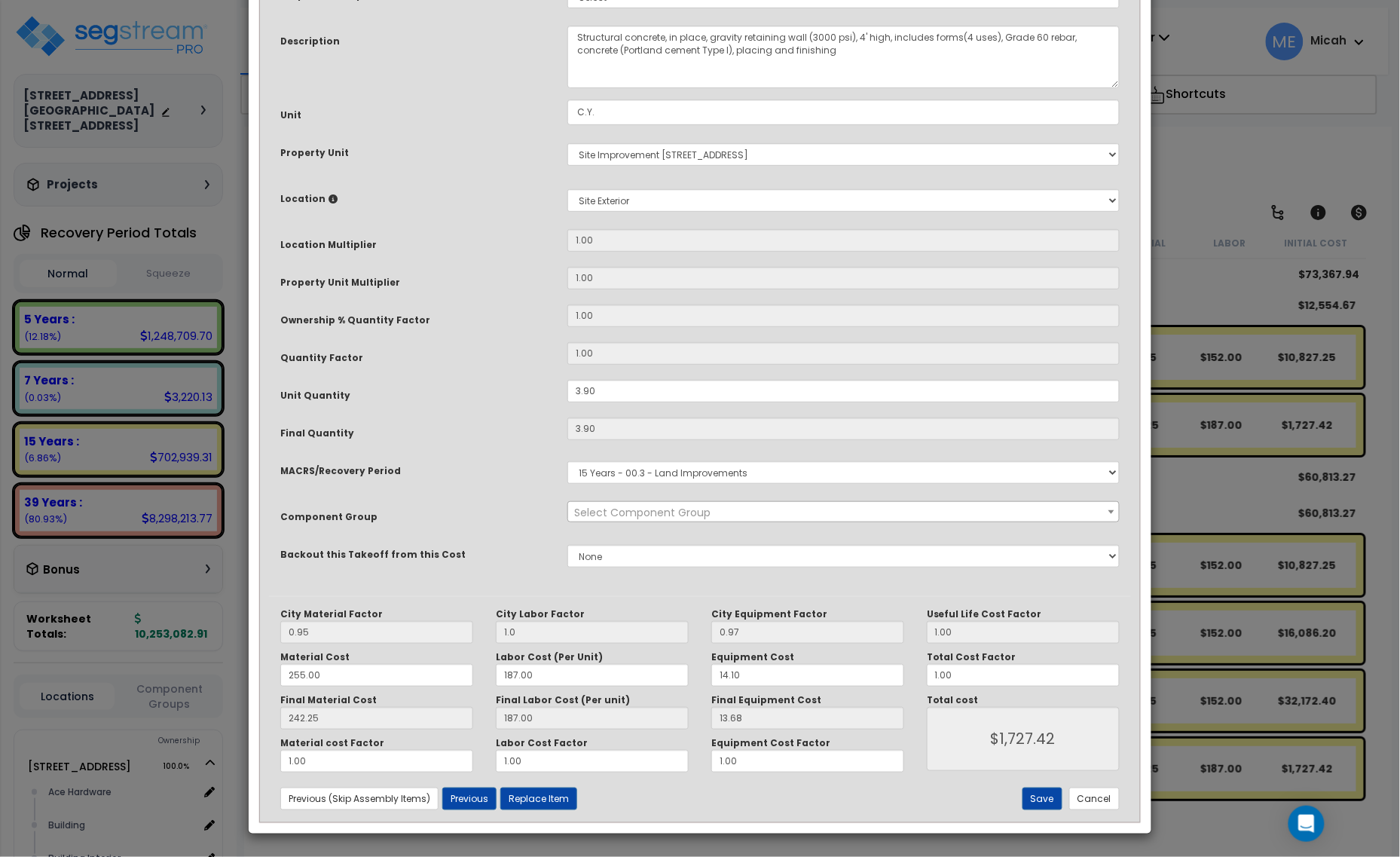
scroll to position [0, 0]
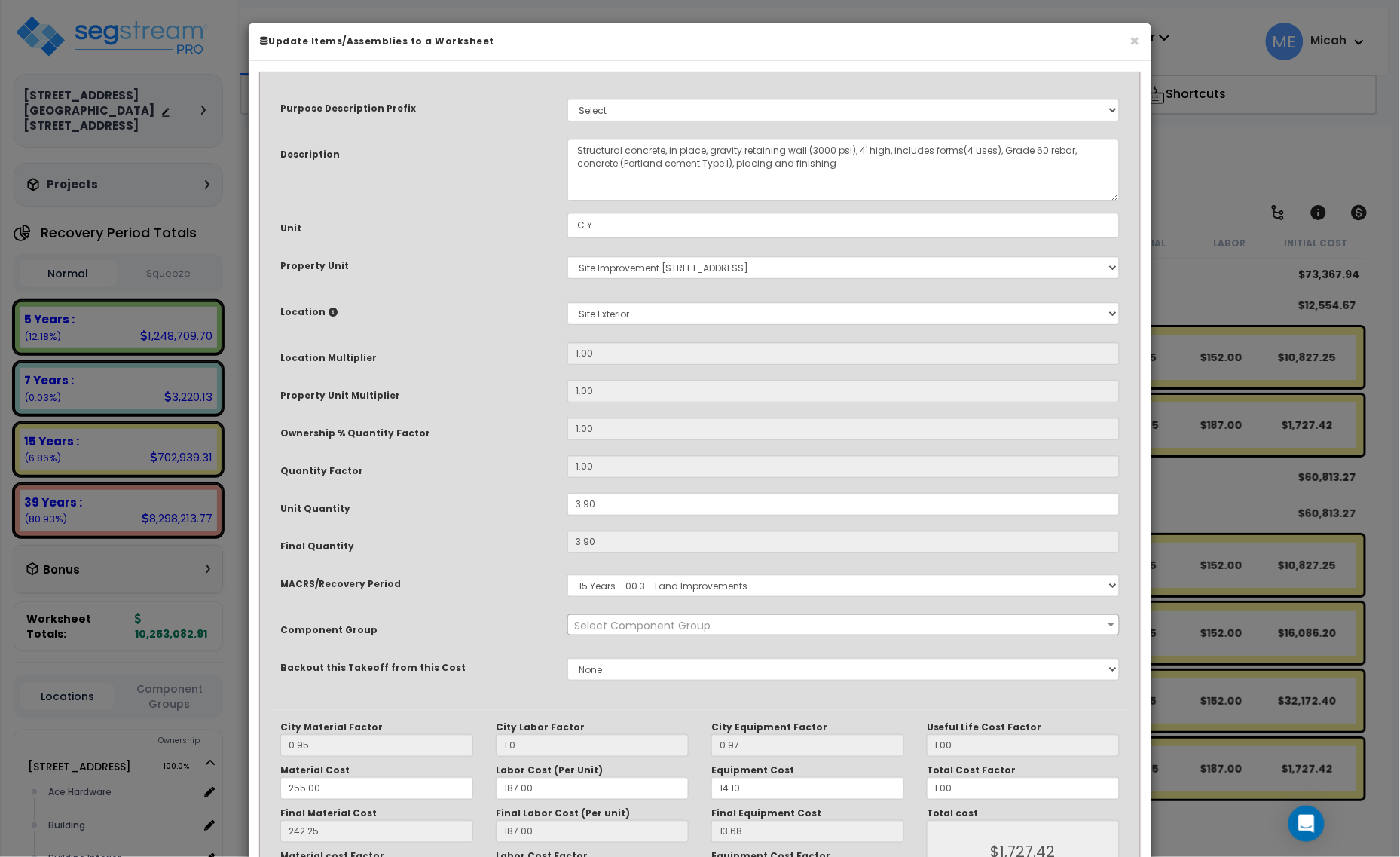
select select "56824"
click at [860, 153] on textarea "Structural concrete, in place, gravity retaining wall (3000 psi), 4' high, incl…" at bounding box center [843, 170] width 552 height 62
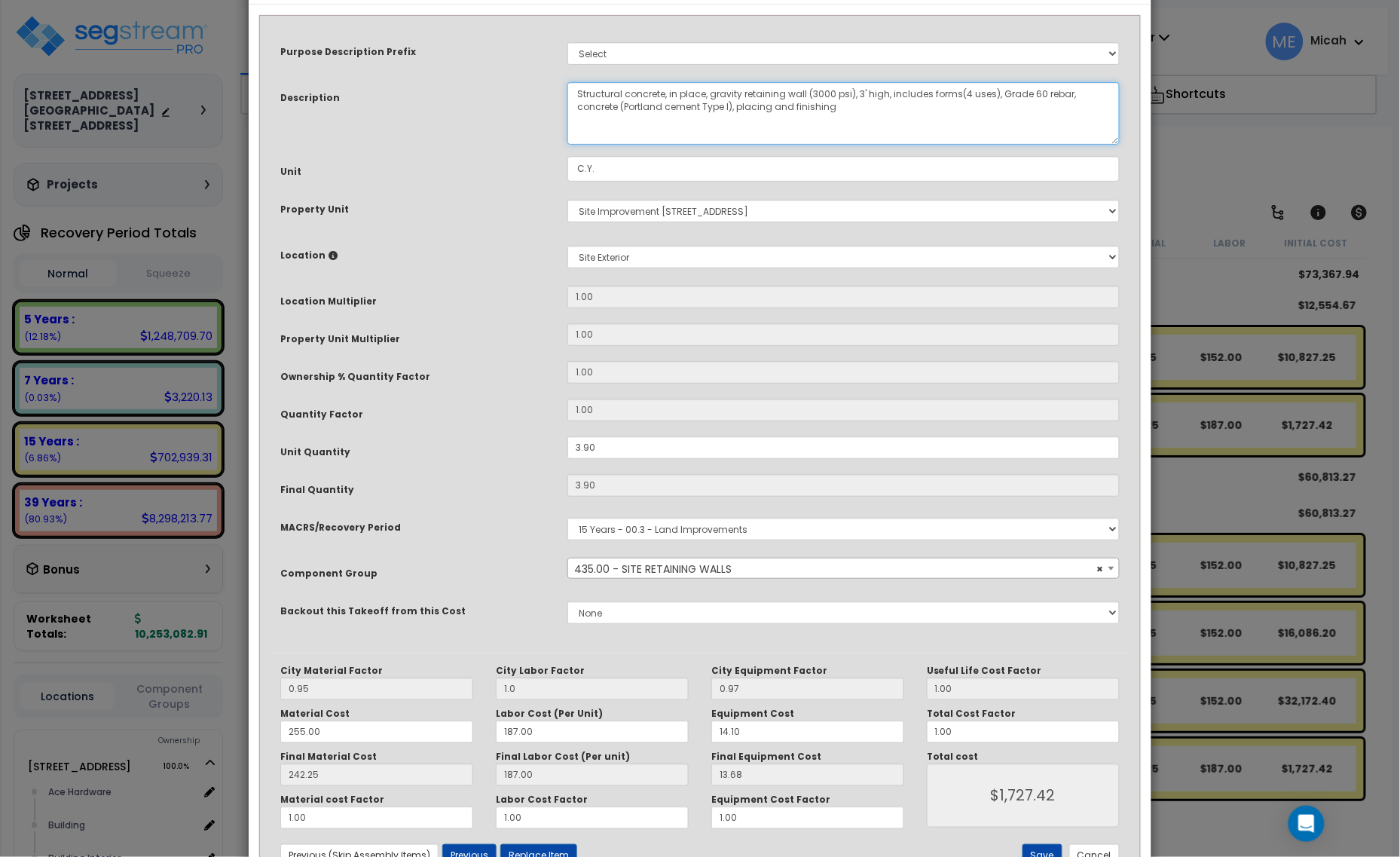
scroll to position [114, 0]
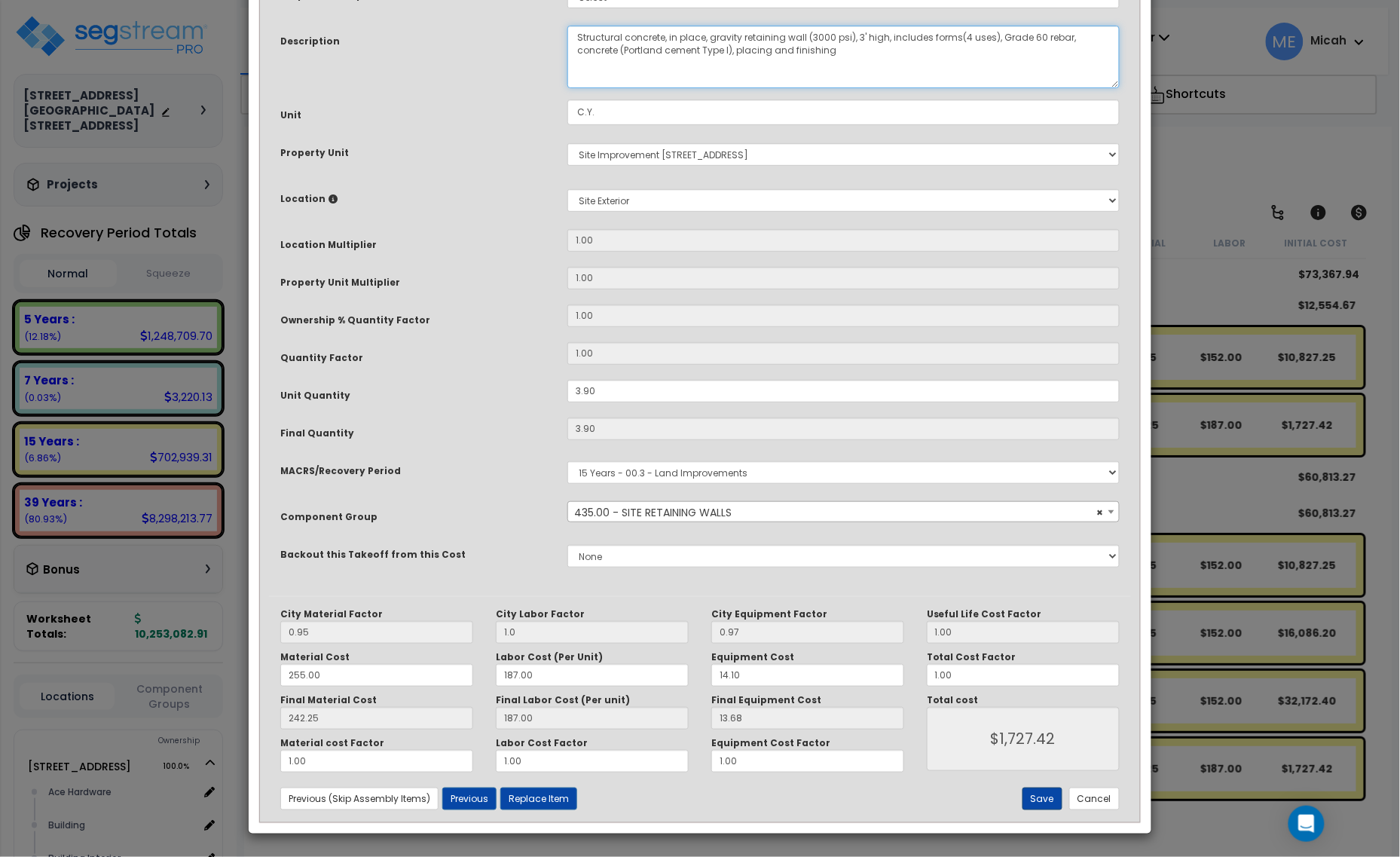
type textarea "Structural concrete, in place, gravity retaining wall (3000 psi), 3' high, incl…"
click at [1038, 788] on button "Save" at bounding box center [1043, 798] width 40 height 23
type input "1.00"
type input "1727.42"
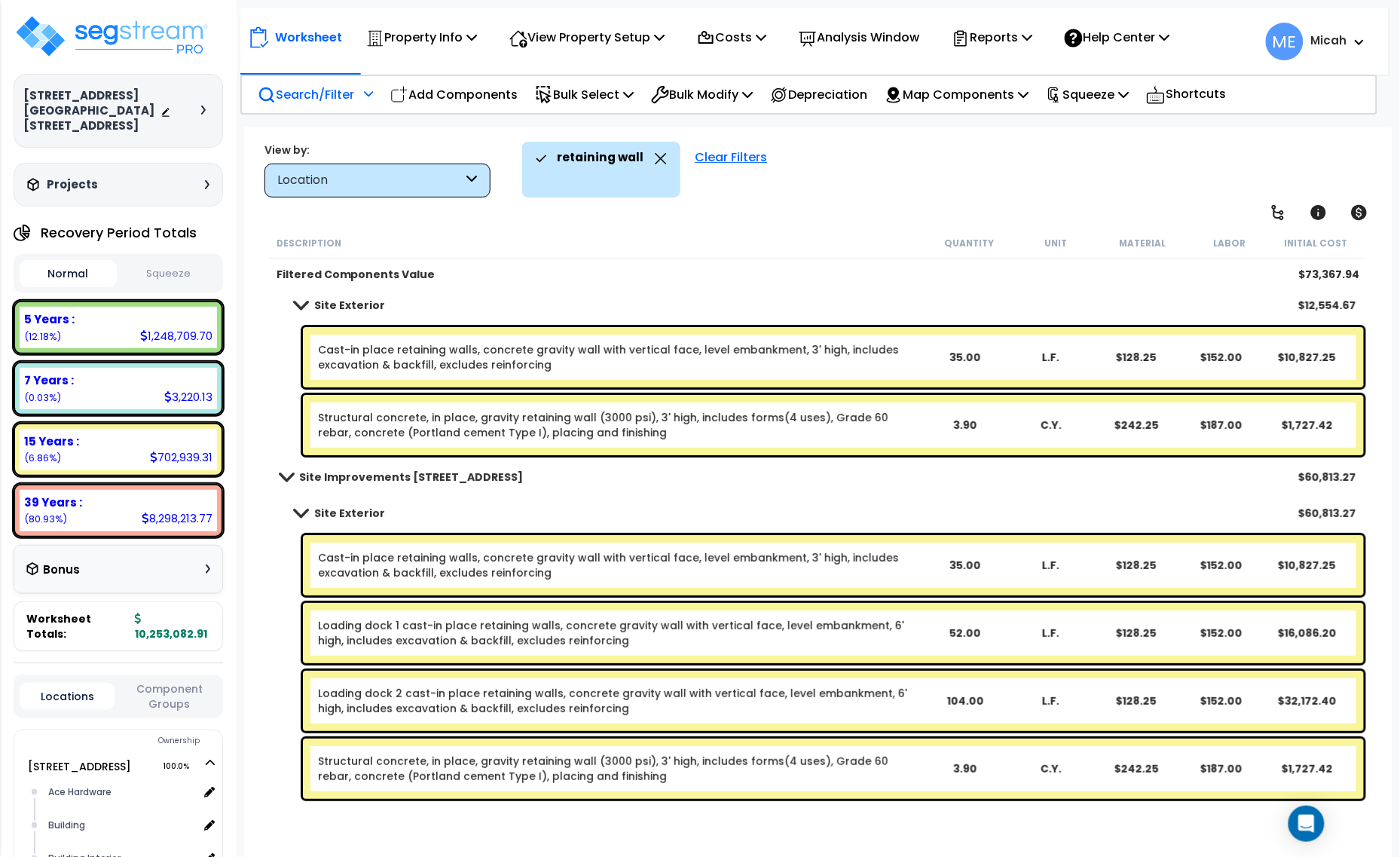
click at [444, 93] on p "Add Components" at bounding box center [454, 94] width 127 height 20
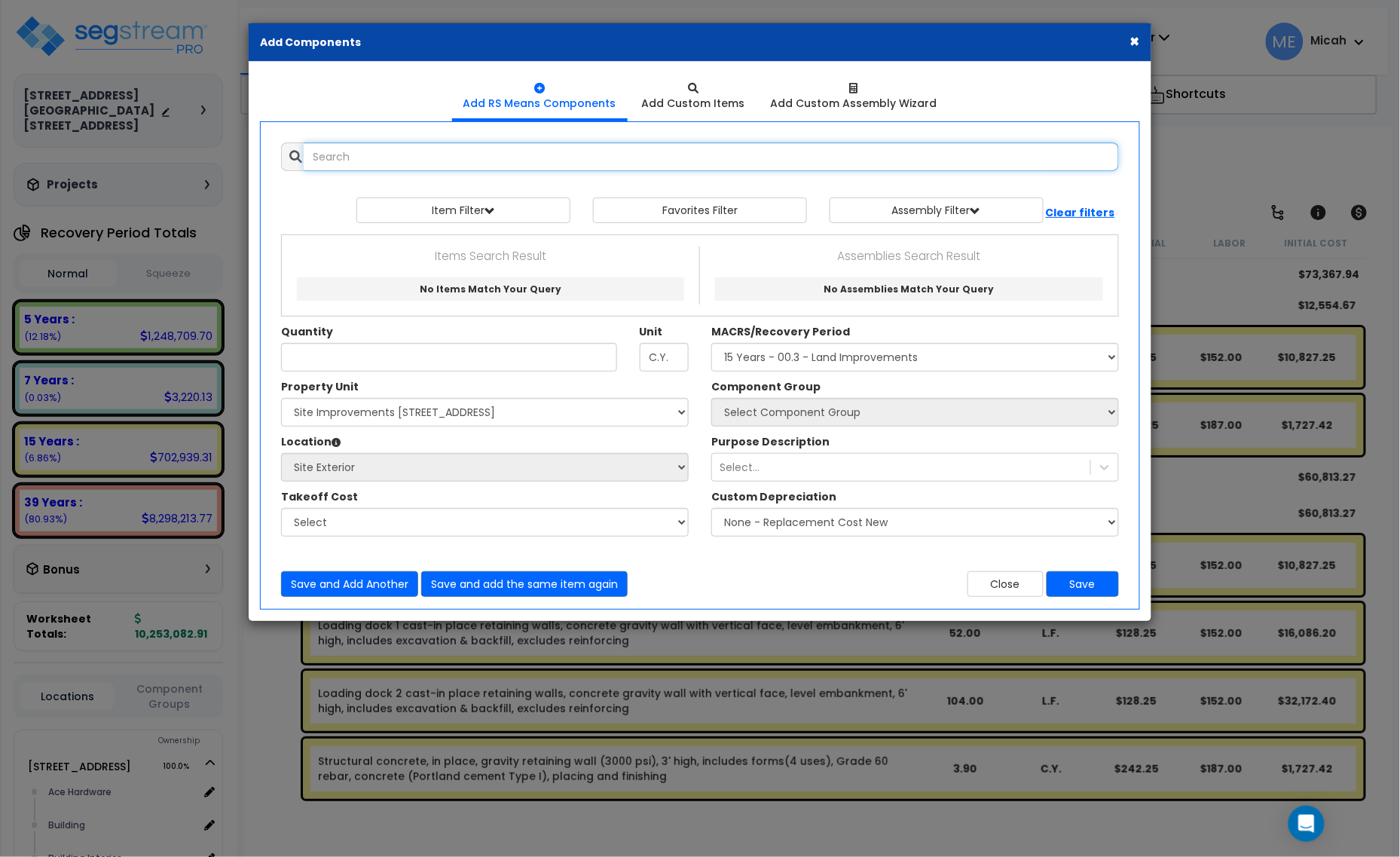
select select
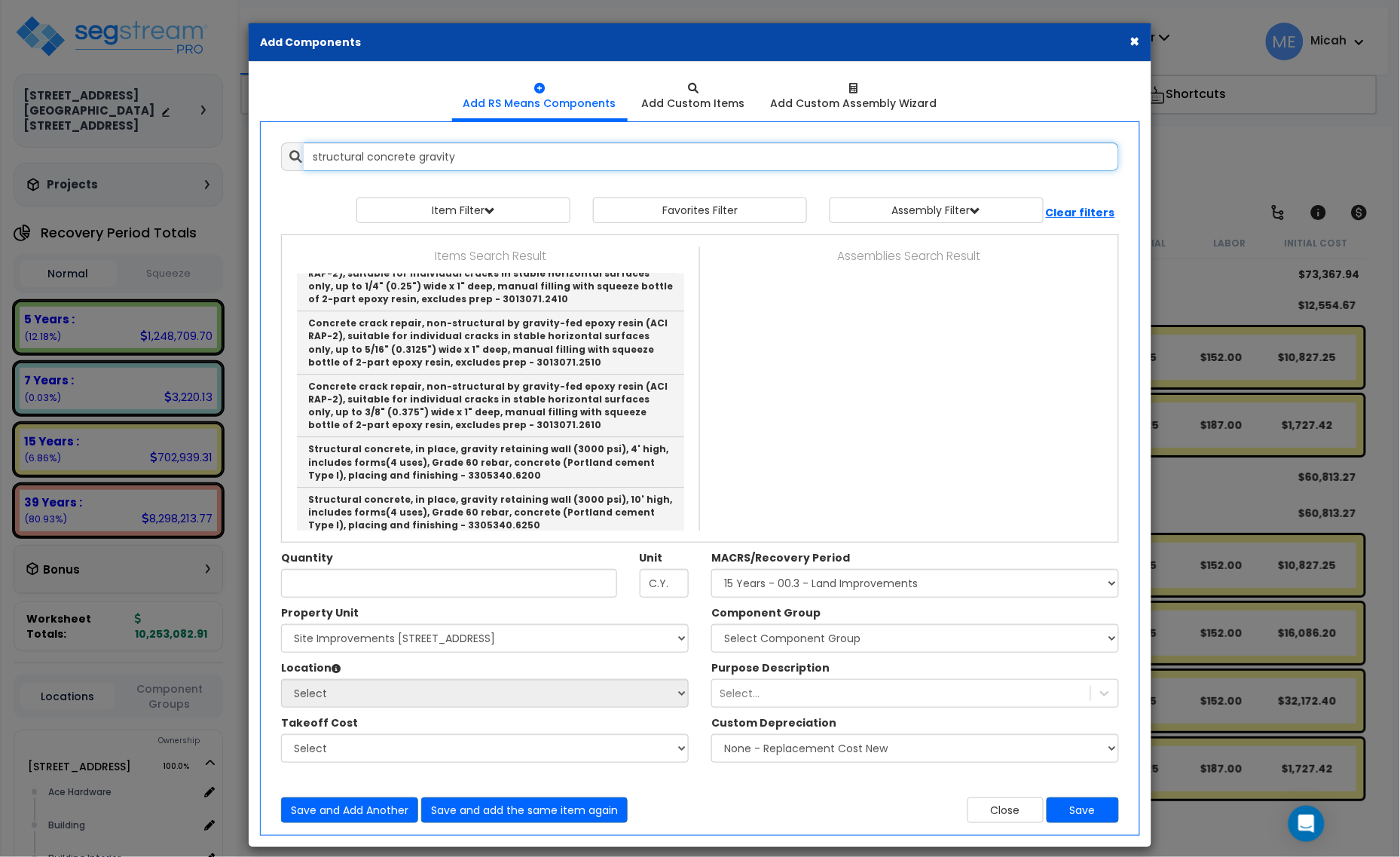
scroll to position [15, 0]
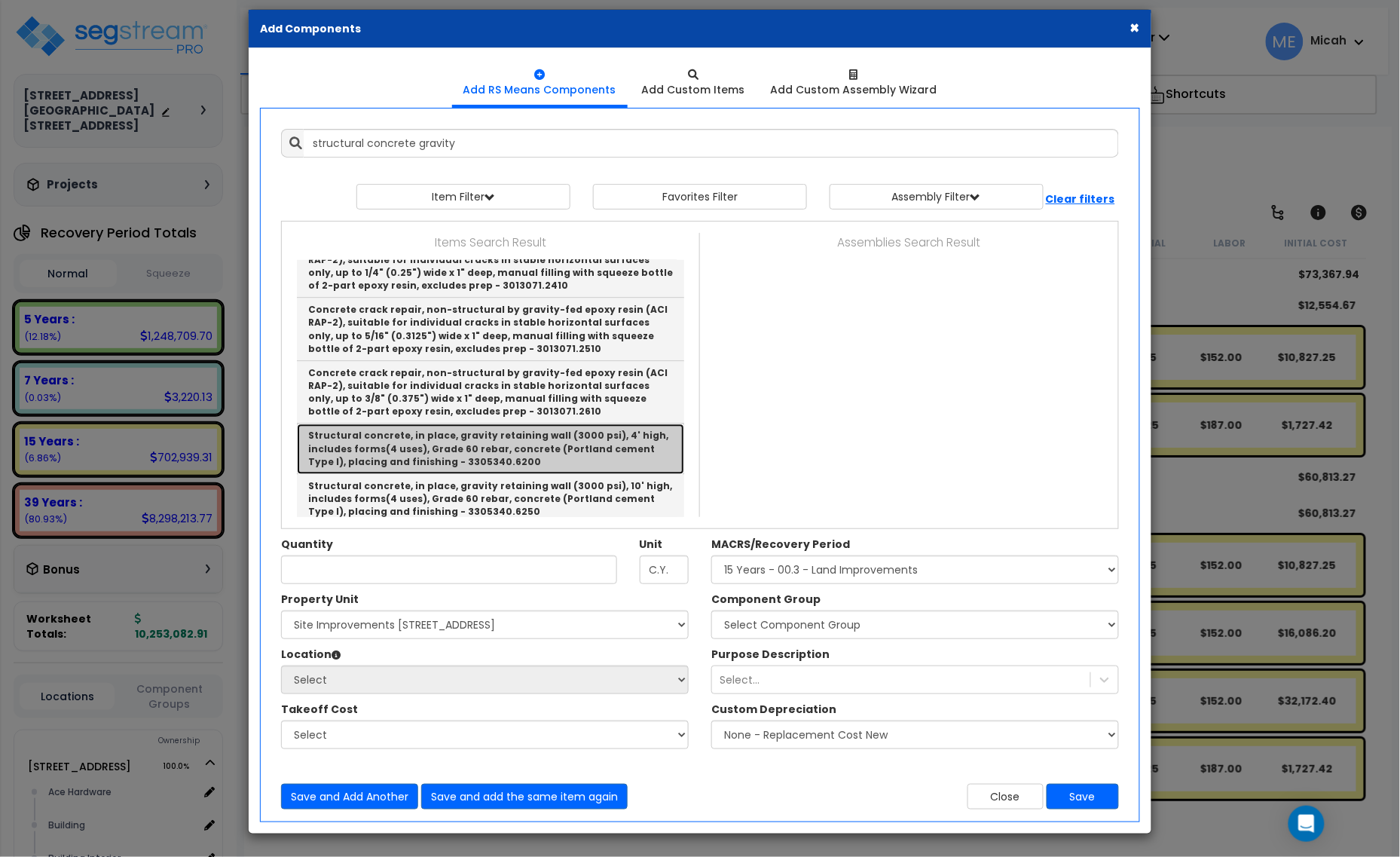
click at [591, 443] on link "Structural concrete, in place, gravity retaining wall (3000 psi), 4' high, incl…" at bounding box center [490, 449] width 388 height 49
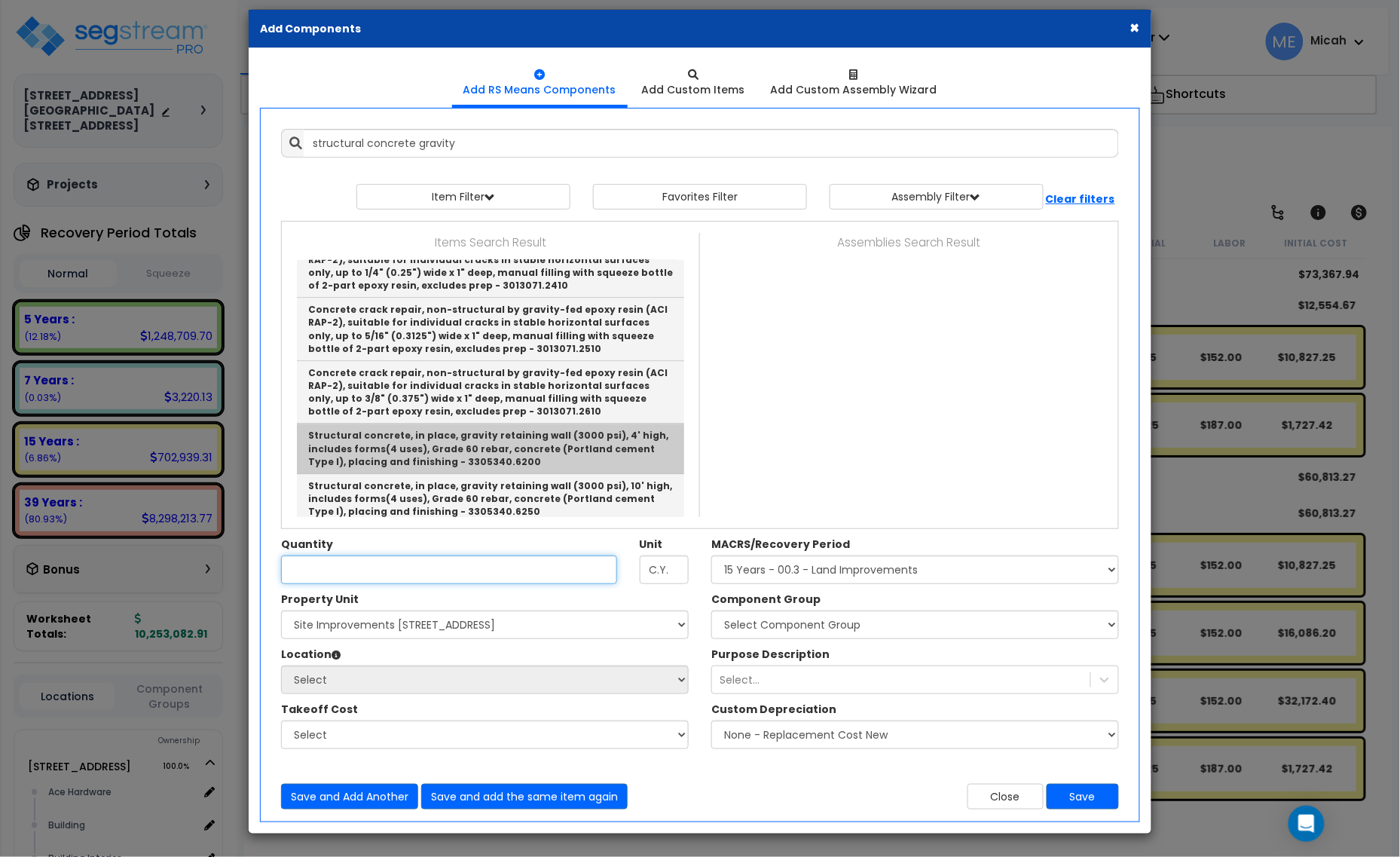
type input "Structural concrete, in place, gravity retaining wall (3000 psi), 4' high, incl…"
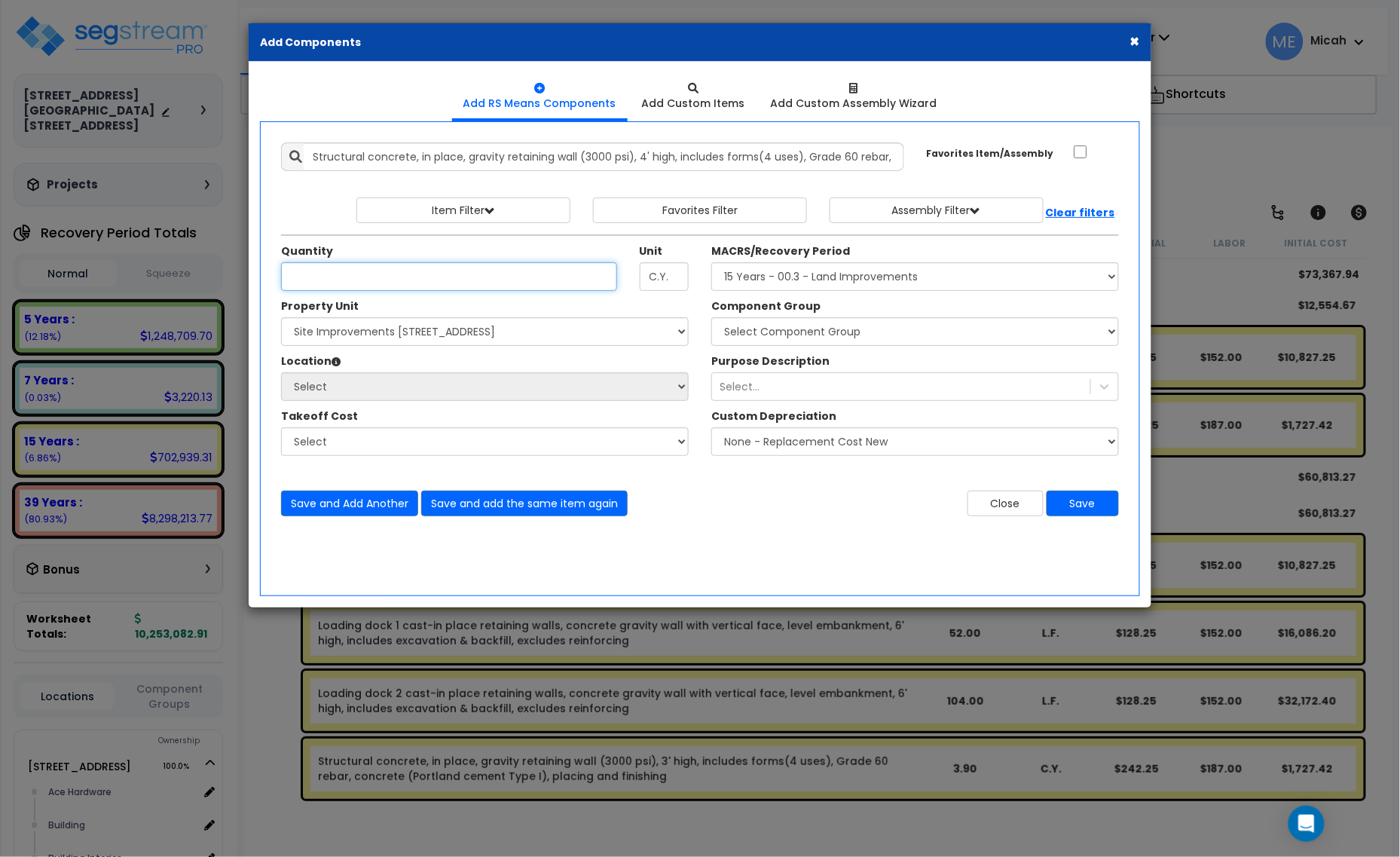
scroll to position [0, 0]
type input "11.6"
click at [803, 284] on select "Select MACRS/Recovery Period 5 Years - 57.0 - Distributive Trades & Services 5 …" at bounding box center [914, 276] width 408 height 28
select select "3666"
click at [711, 263] on select "Select MACRS/Recovery Period 5 Years - 57.0 - Distributive Trades & Services 5 …" at bounding box center [914, 276] width 408 height 28
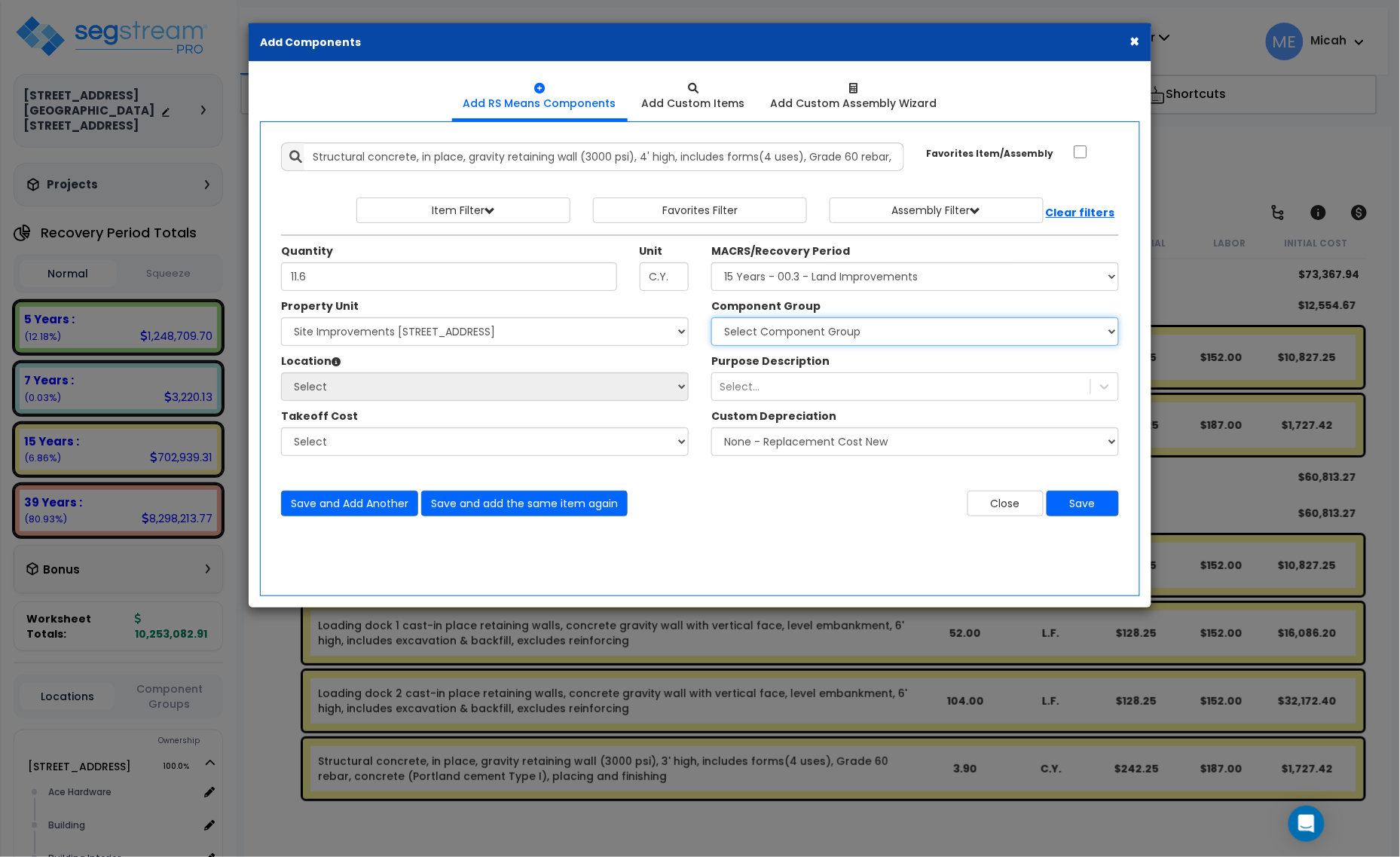
click at [820, 333] on select "Select Component Group 434.00 - SITE PRIVACY WALLS 447.00 - SITE SWIMMING POOLS…" at bounding box center [914, 331] width 408 height 28
select select "56824"
click at [711, 318] on select "Select Component Group 434.00 - SITE PRIVACY WALLS 447.00 - SITE SWIMMING POOLS…" at bounding box center [914, 331] width 408 height 28
click at [356, 337] on select "Select 1408 9th St E 915 4th Ave E Site Improvement 915 4th Ave E Site Improvem…" at bounding box center [485, 331] width 408 height 28
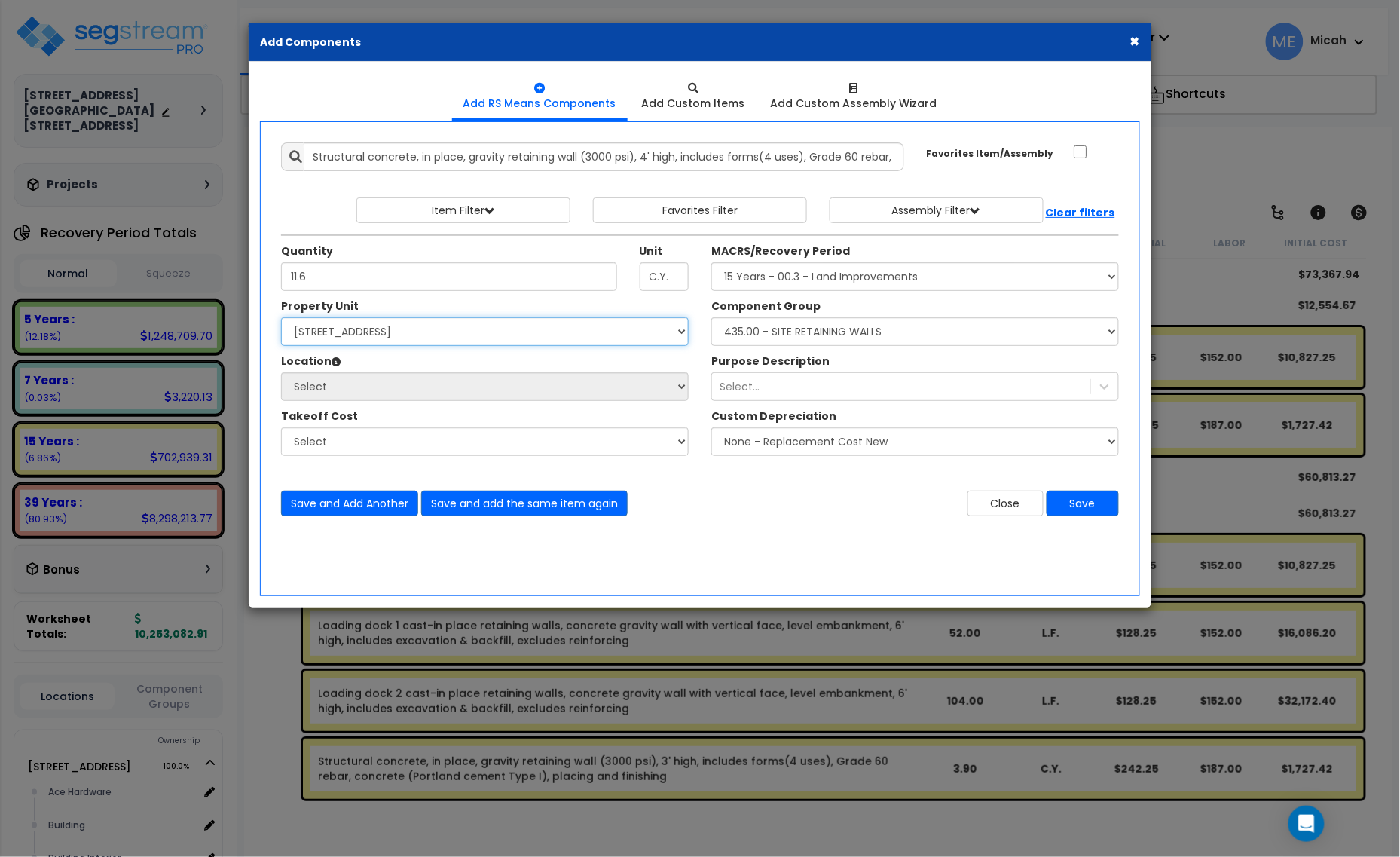
click at [281, 318] on select "Select 1408 9th St E 915 4th Ave E Site Improvement 915 4th Ave E Site Improvem…" at bounding box center [485, 331] width 408 height 28
click at [424, 335] on select "Select 1408 9th St E 915 4th Ave E Site Improvement 915 4th Ave E Site Improvem…" at bounding box center [485, 331] width 408 height 28
select select "161444"
click at [281, 318] on select "Select 1408 9th St E 915 4th Ave E Site Improvement 915 4th Ave E Site Improvem…" at bounding box center [485, 331] width 408 height 28
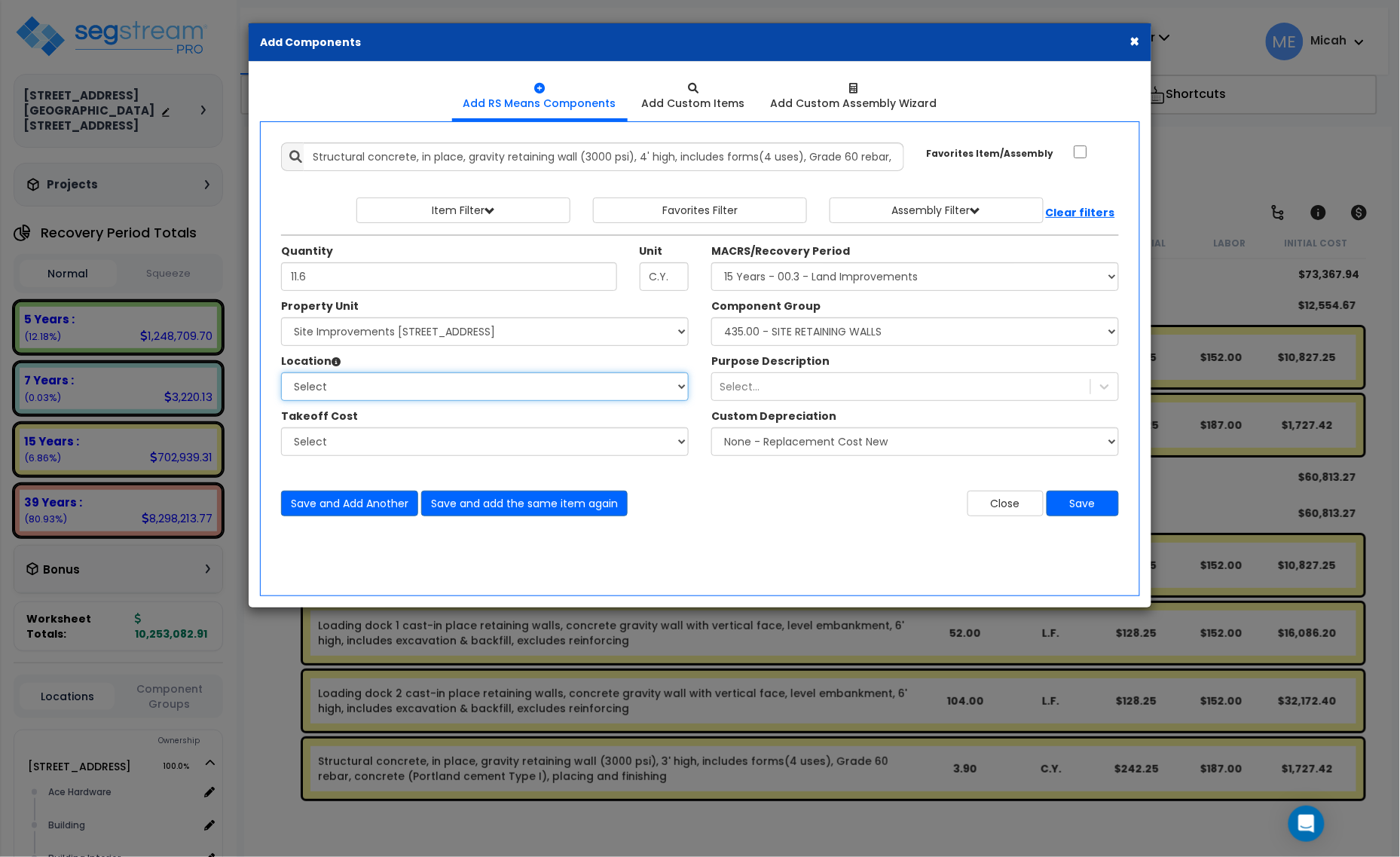
click at [409, 390] on select "Select Site Exterior Add Additional Location" at bounding box center [485, 386] width 408 height 28
select select "462"
click at [281, 373] on select "Select Site Exterior Add Additional Location" at bounding box center [485, 386] width 408 height 28
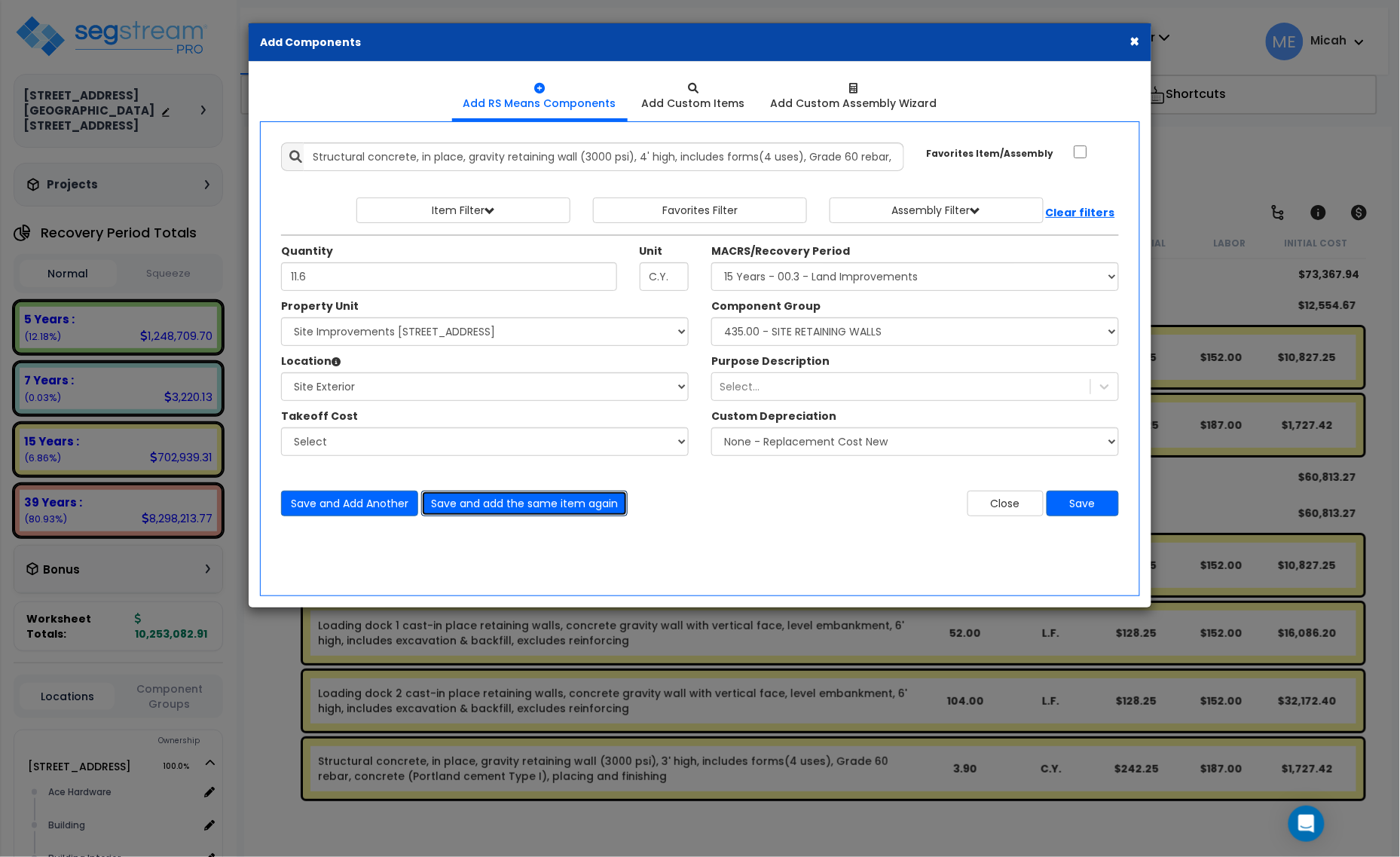
click at [566, 510] on button "Save and add the same item again" at bounding box center [524, 503] width 206 height 26
click at [328, 279] on input "Unit Quantity" at bounding box center [449, 276] width 336 height 28
type input "23.1"
click at [1089, 506] on button "Save" at bounding box center [1082, 503] width 72 height 26
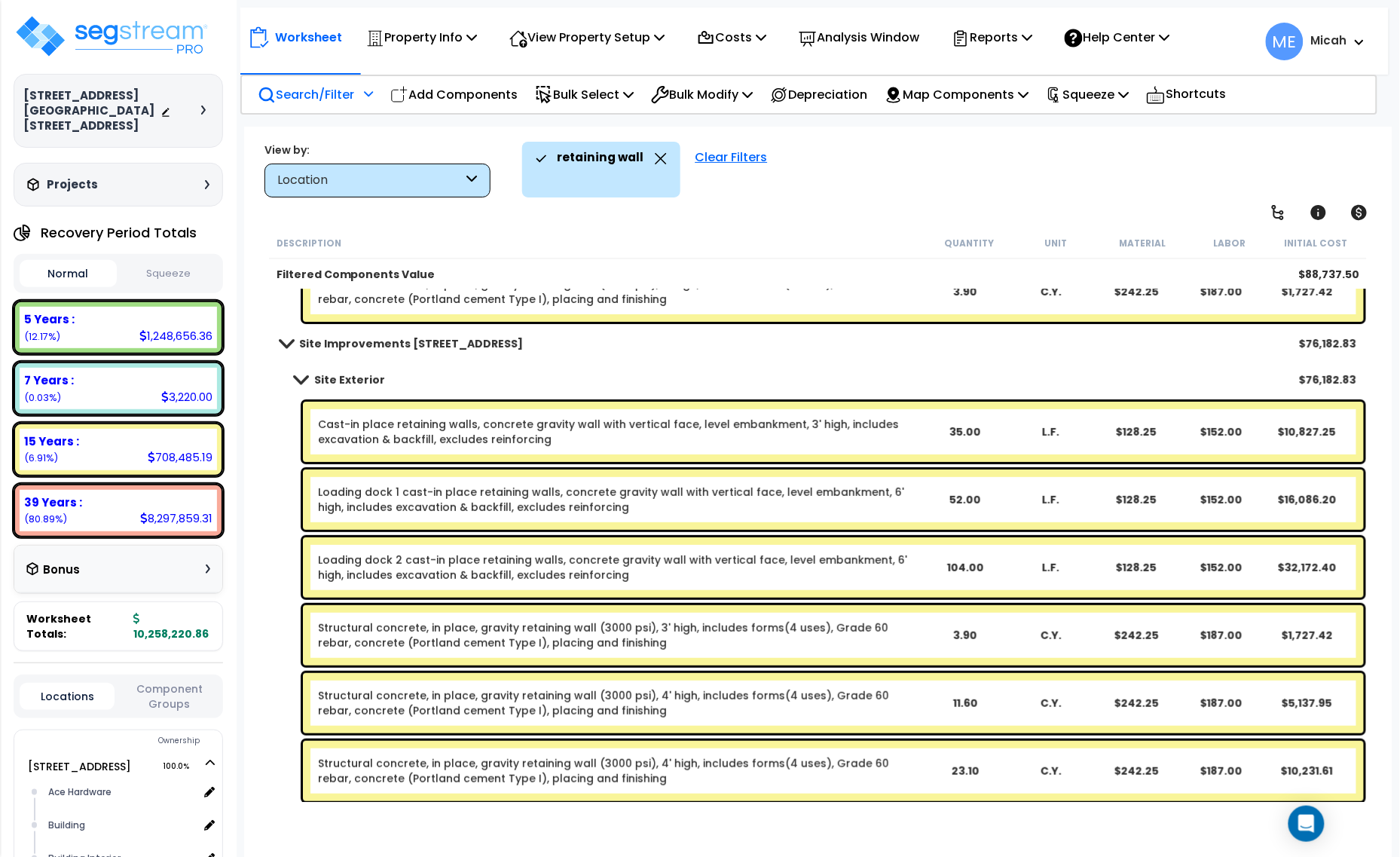
scroll to position [174, 0]
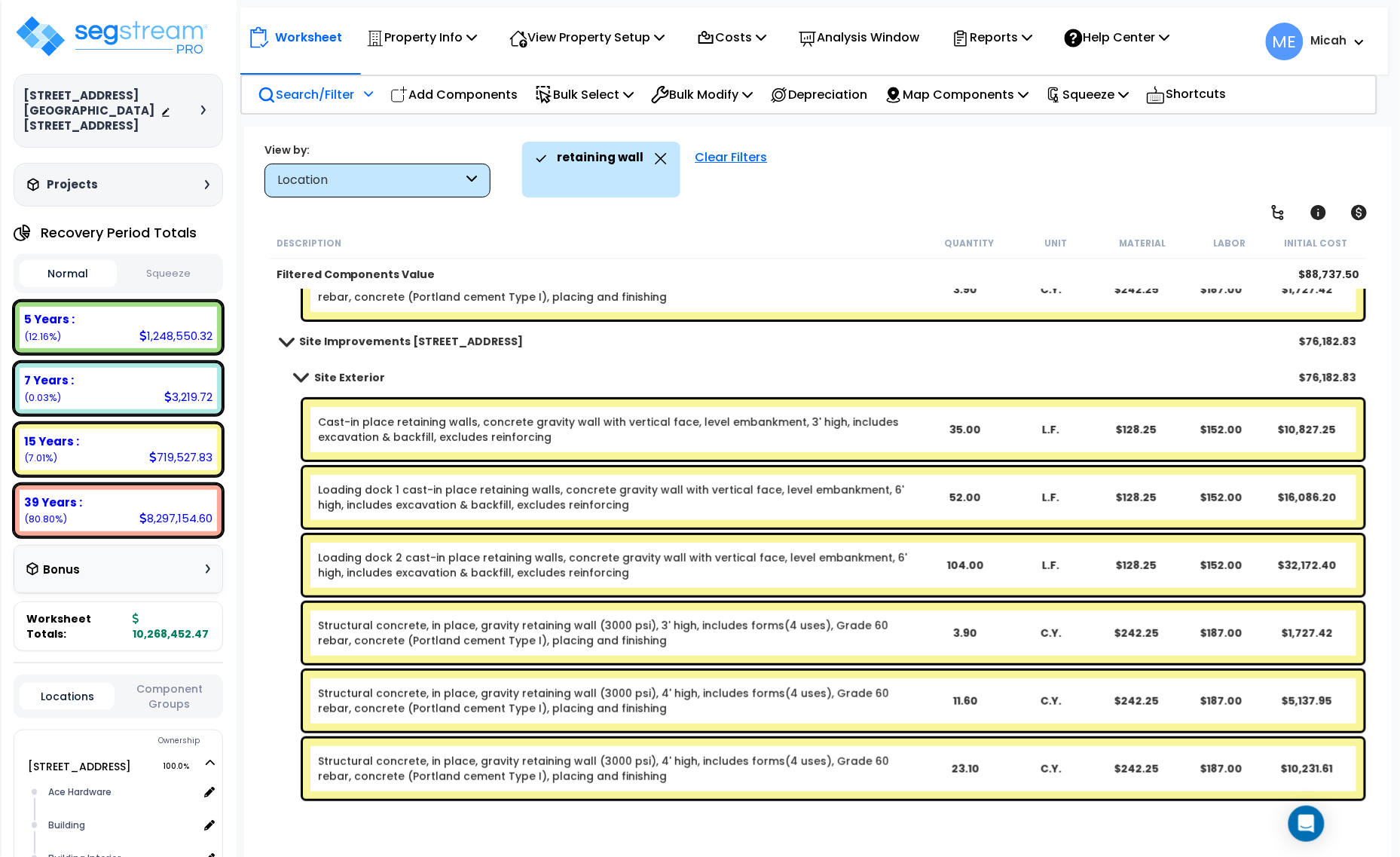
click at [481, 705] on link "Structural concrete, in place, gravity retaining wall (3000 psi), 4' high, incl…" at bounding box center [619, 700] width 604 height 30
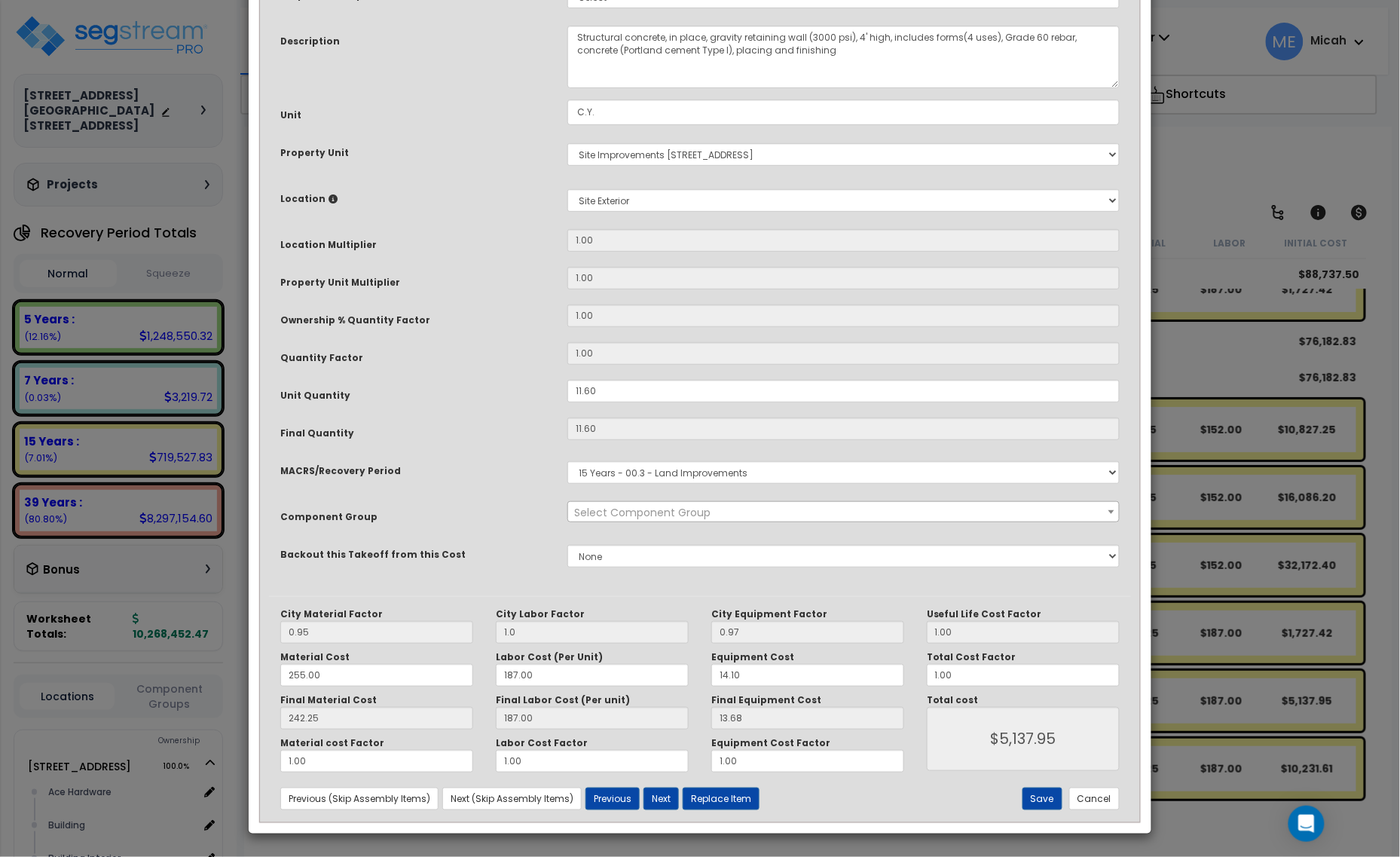
scroll to position [0, 0]
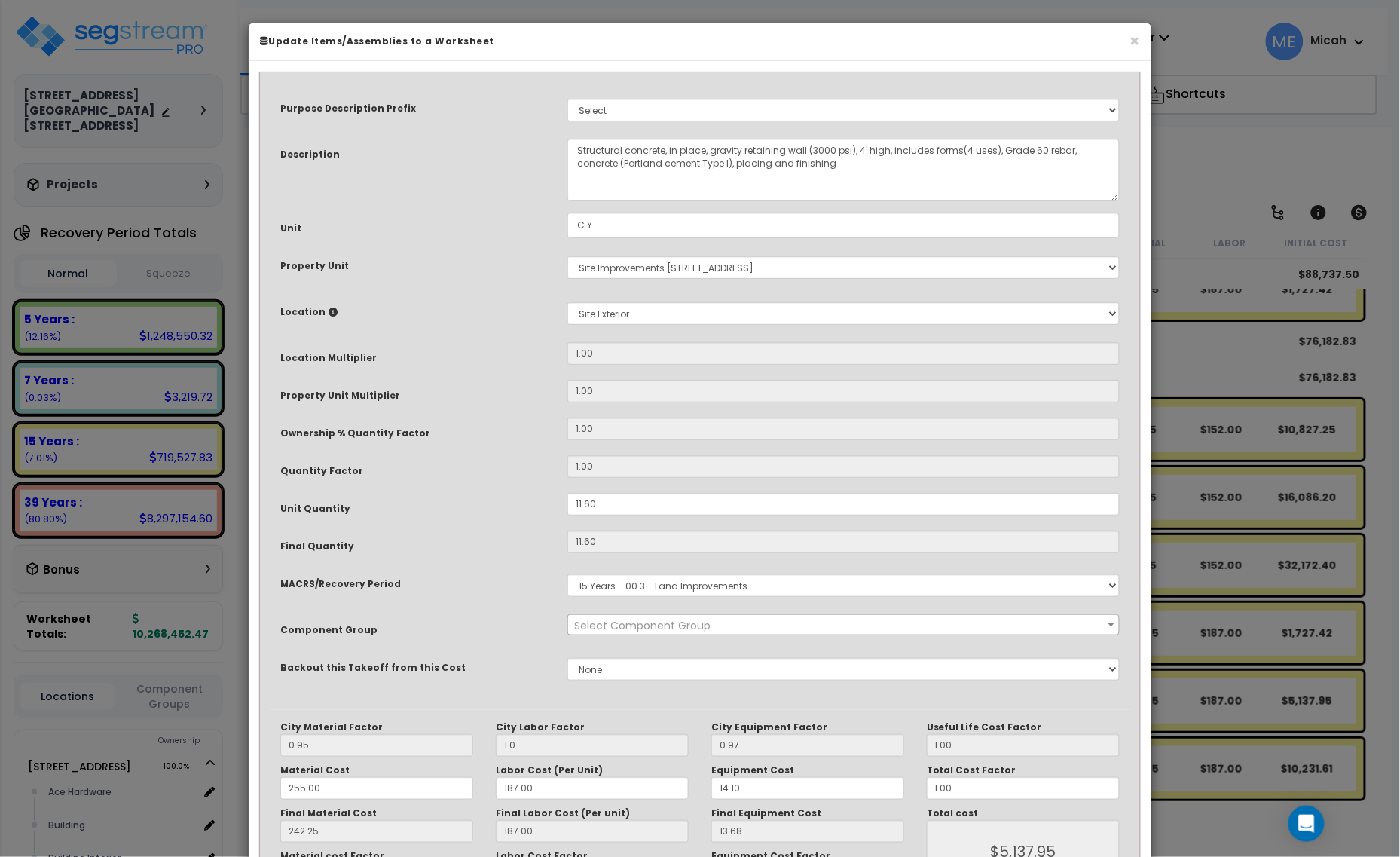
select select "56824"
click at [584, 184] on textarea "Structural concrete, in place, gravity retaining wall (3000 psi), 4' high, incl…" at bounding box center [843, 170] width 552 height 62
click at [574, 152] on textarea "Structural concrete, in place, gravity retaining wall (3000 psi), 4' high, incl…" at bounding box center [843, 170] width 552 height 62
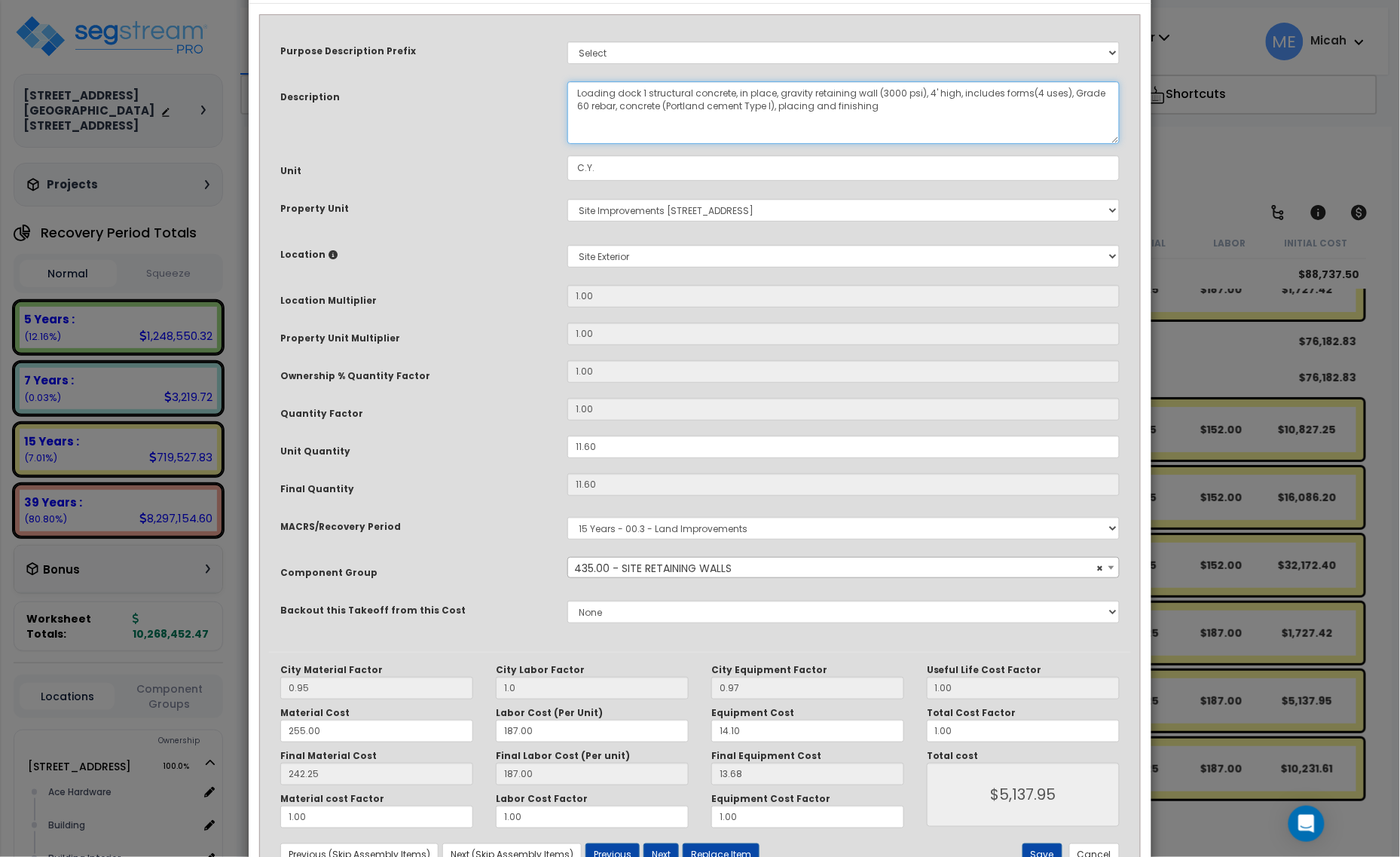
scroll to position [114, 0]
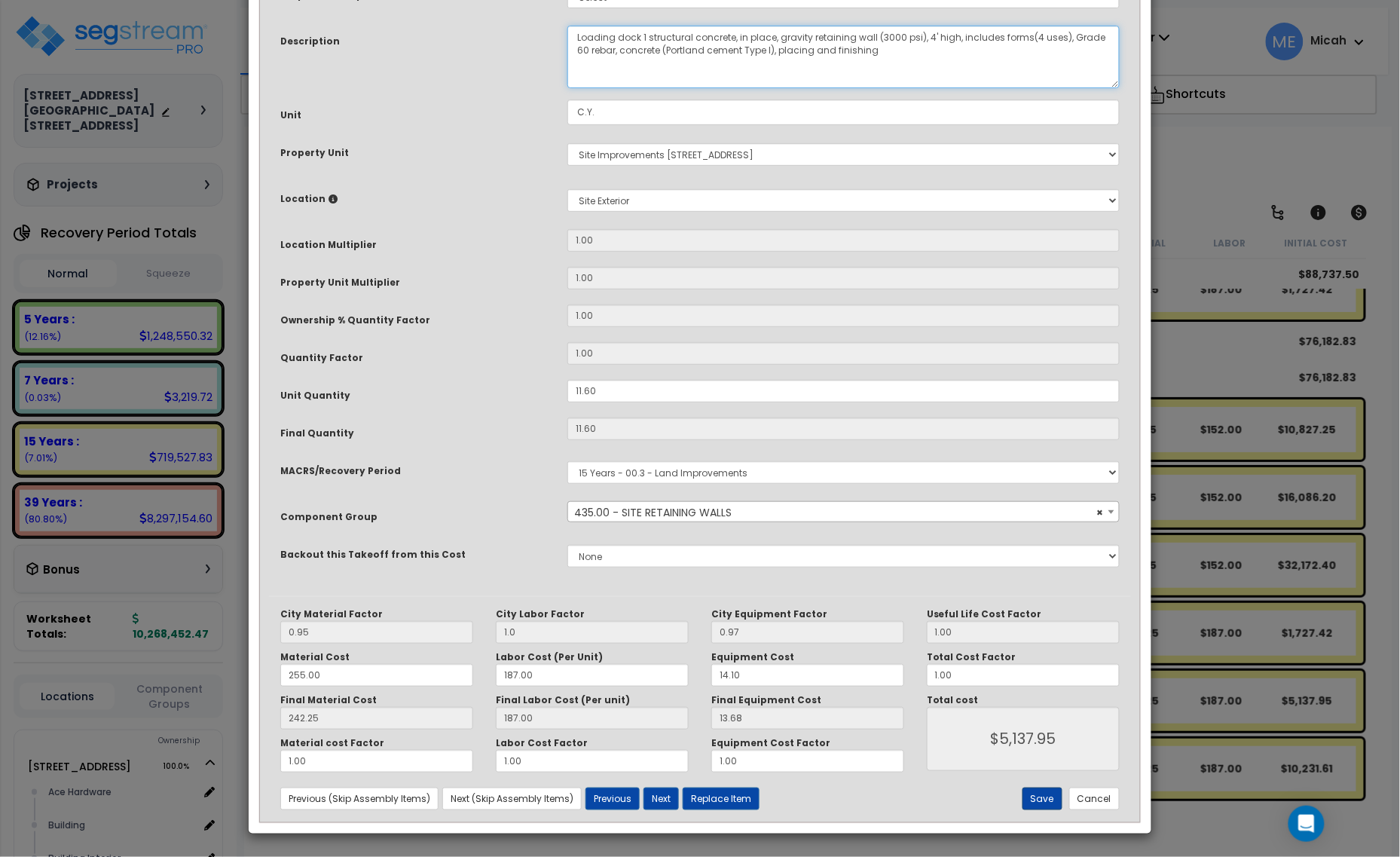
type textarea "Loading dock 1 structural concrete, in place, gravity retaining wall (3000 psi)…"
click at [1045, 797] on button "Save" at bounding box center [1043, 798] width 40 height 23
type input "1.00"
type input "5137.95"
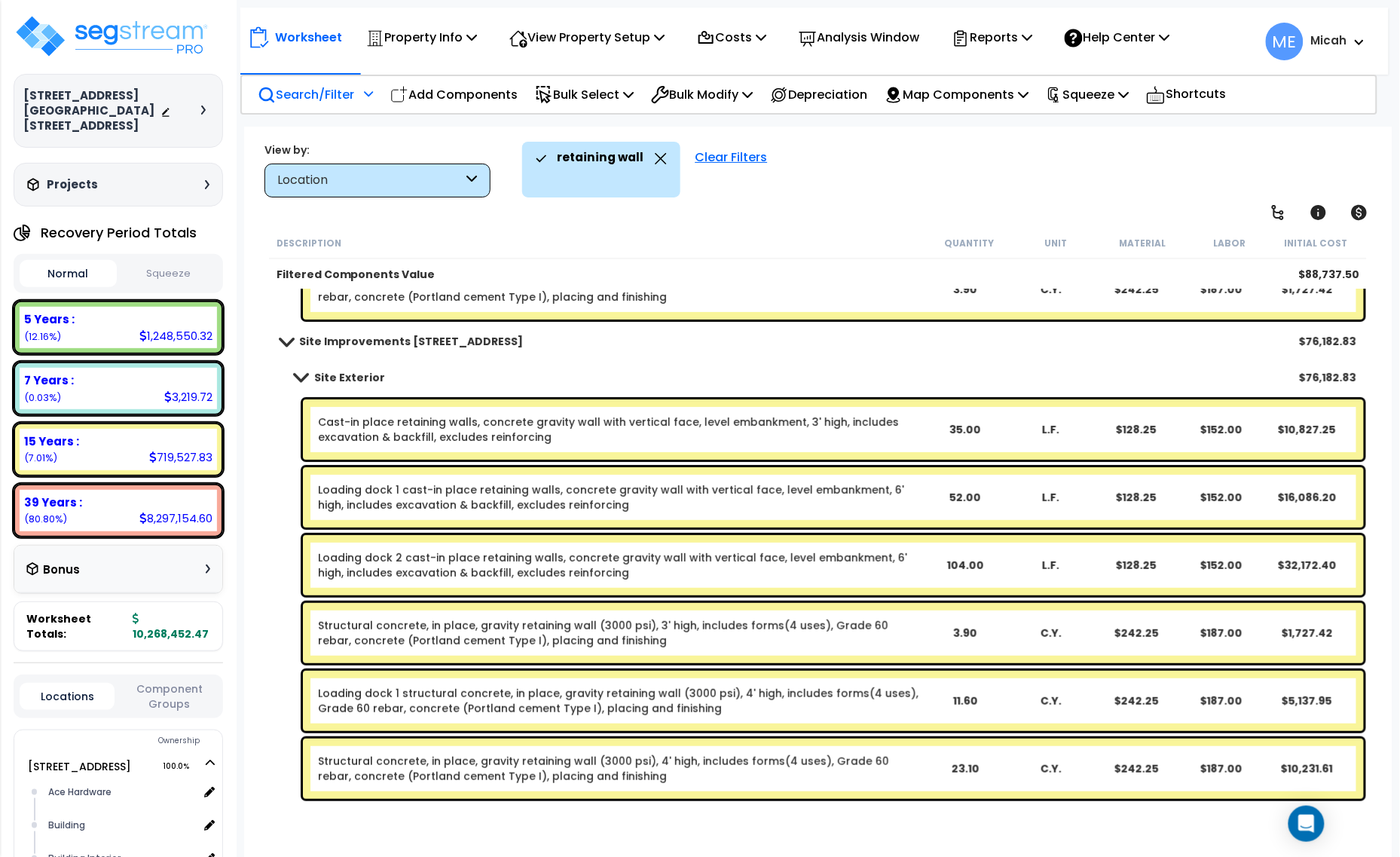
click at [439, 771] on link "Structural concrete, in place, gravity retaining wall (3000 psi), 4' high, incl…" at bounding box center [619, 768] width 604 height 30
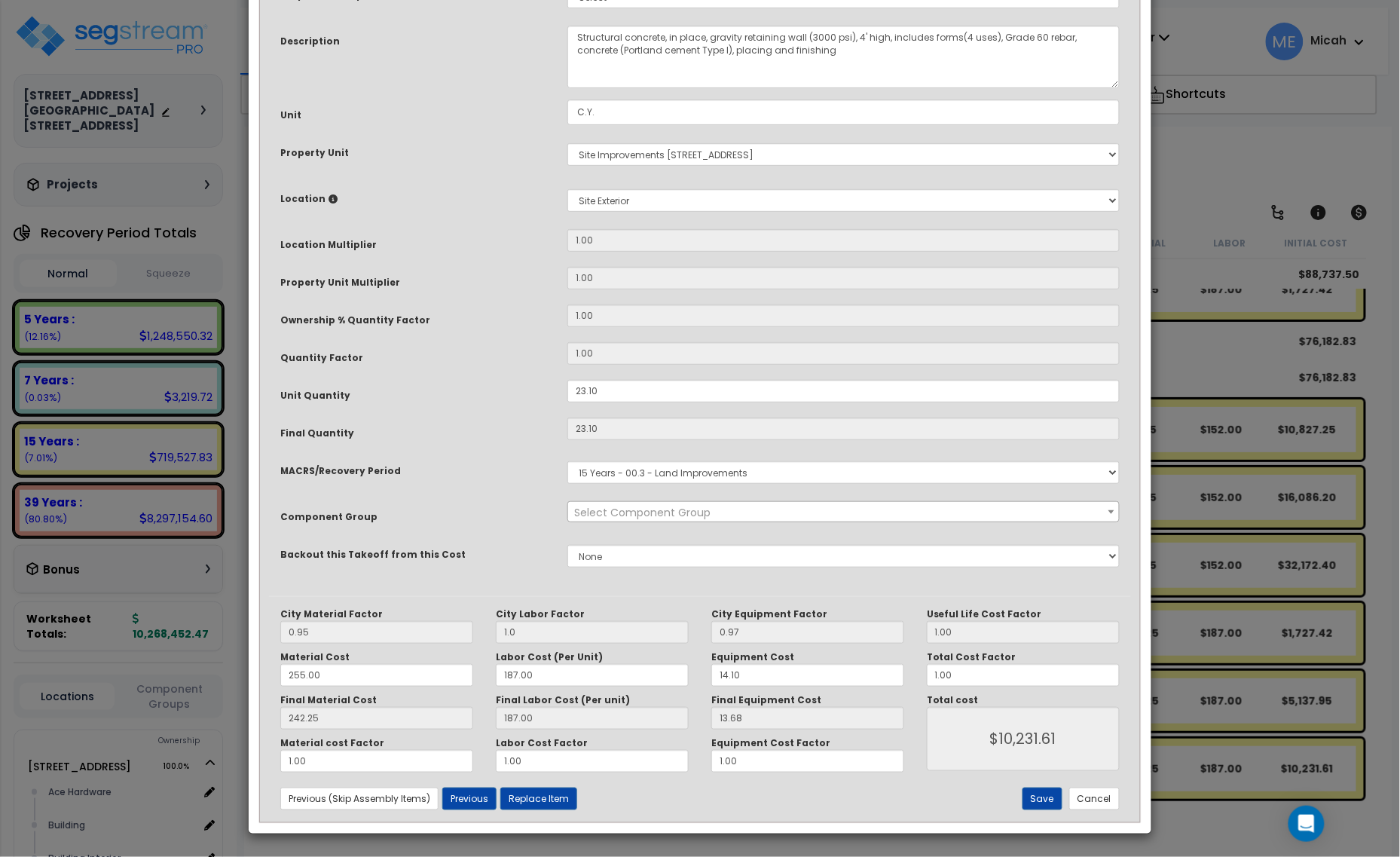
scroll to position [0, 0]
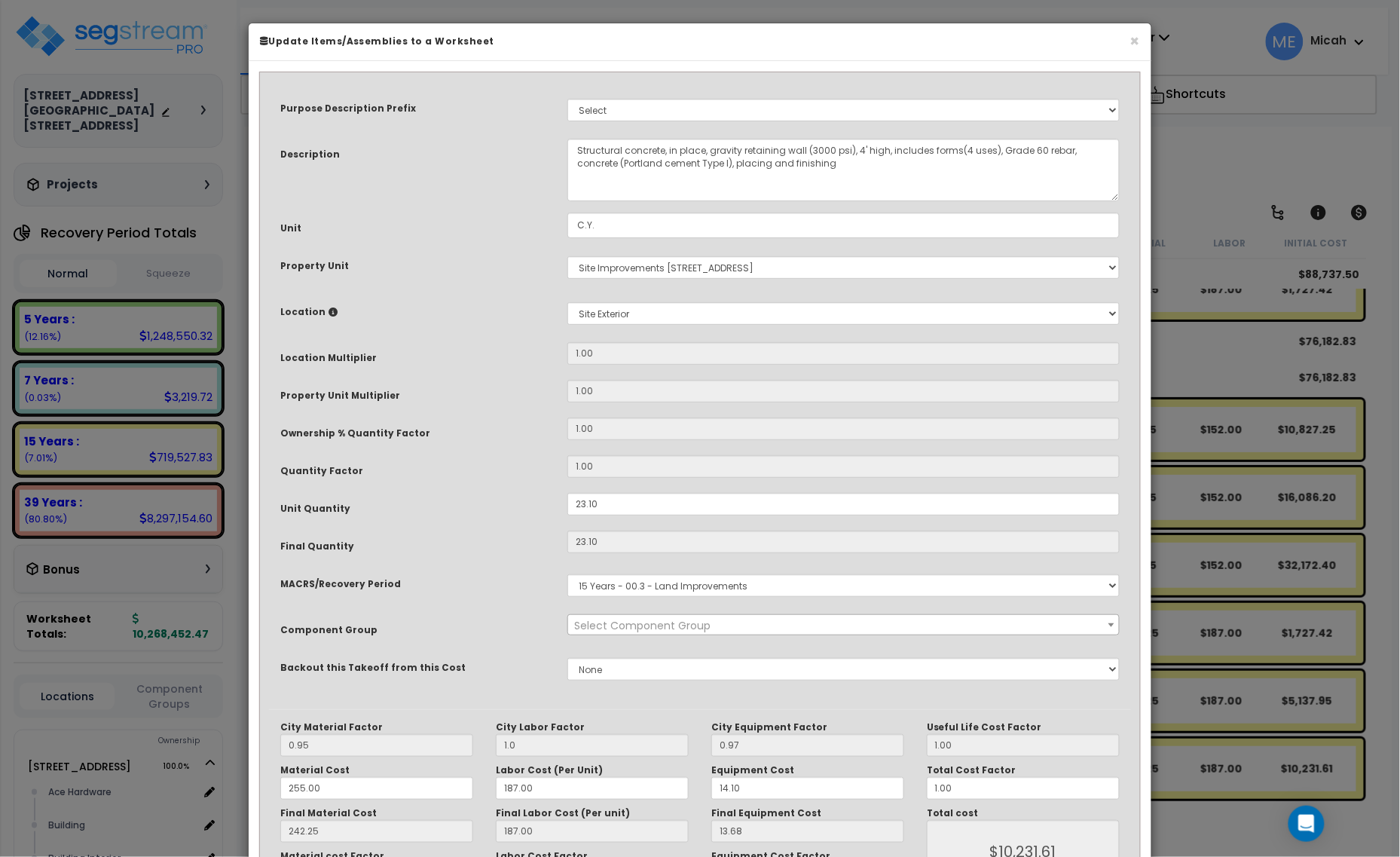
select select "56824"
click at [574, 142] on textarea "Structural concrete, in place, gravity retaining wall (3000 psi), 4' high, incl…" at bounding box center [843, 170] width 552 height 62
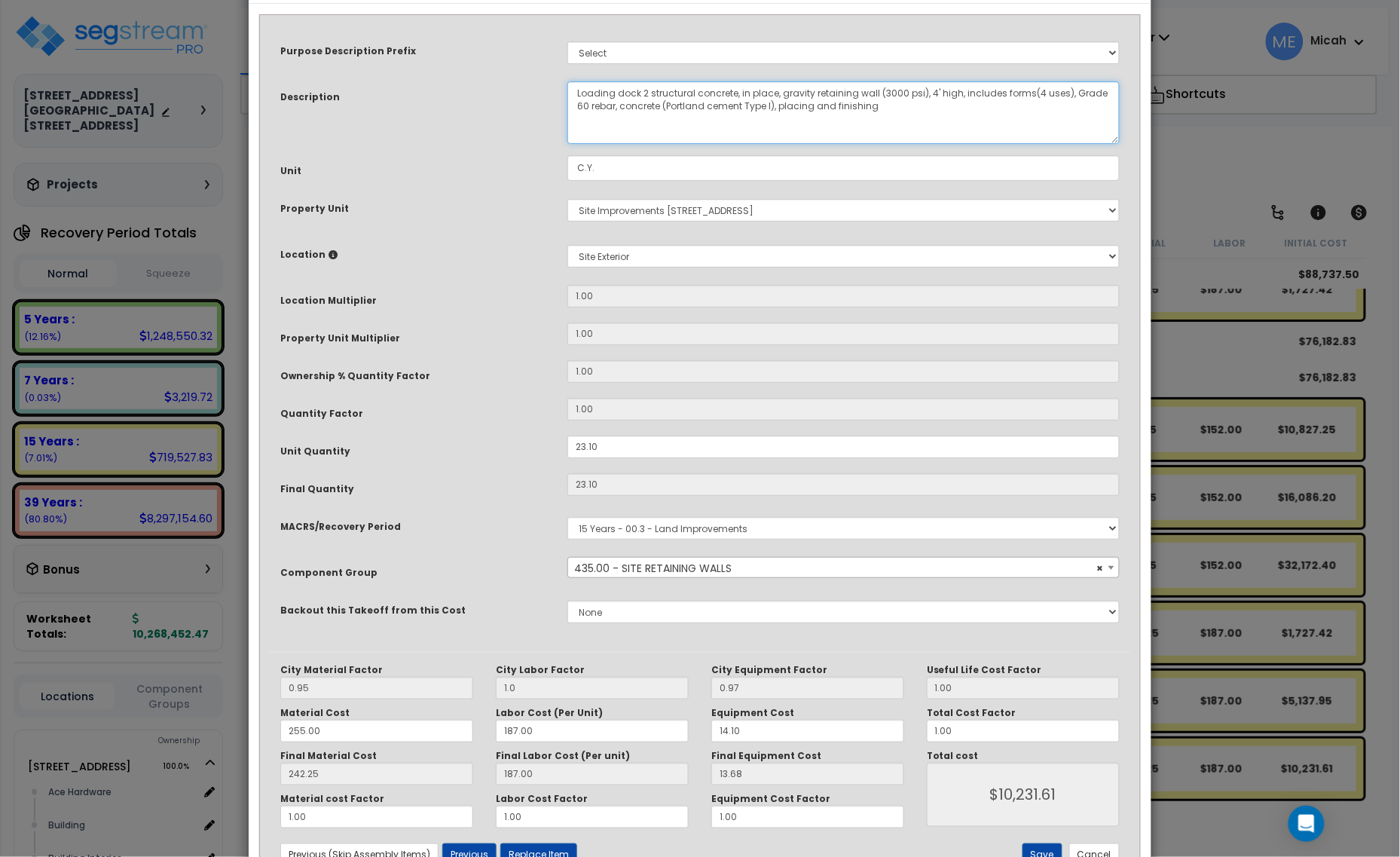
scroll to position [114, 0]
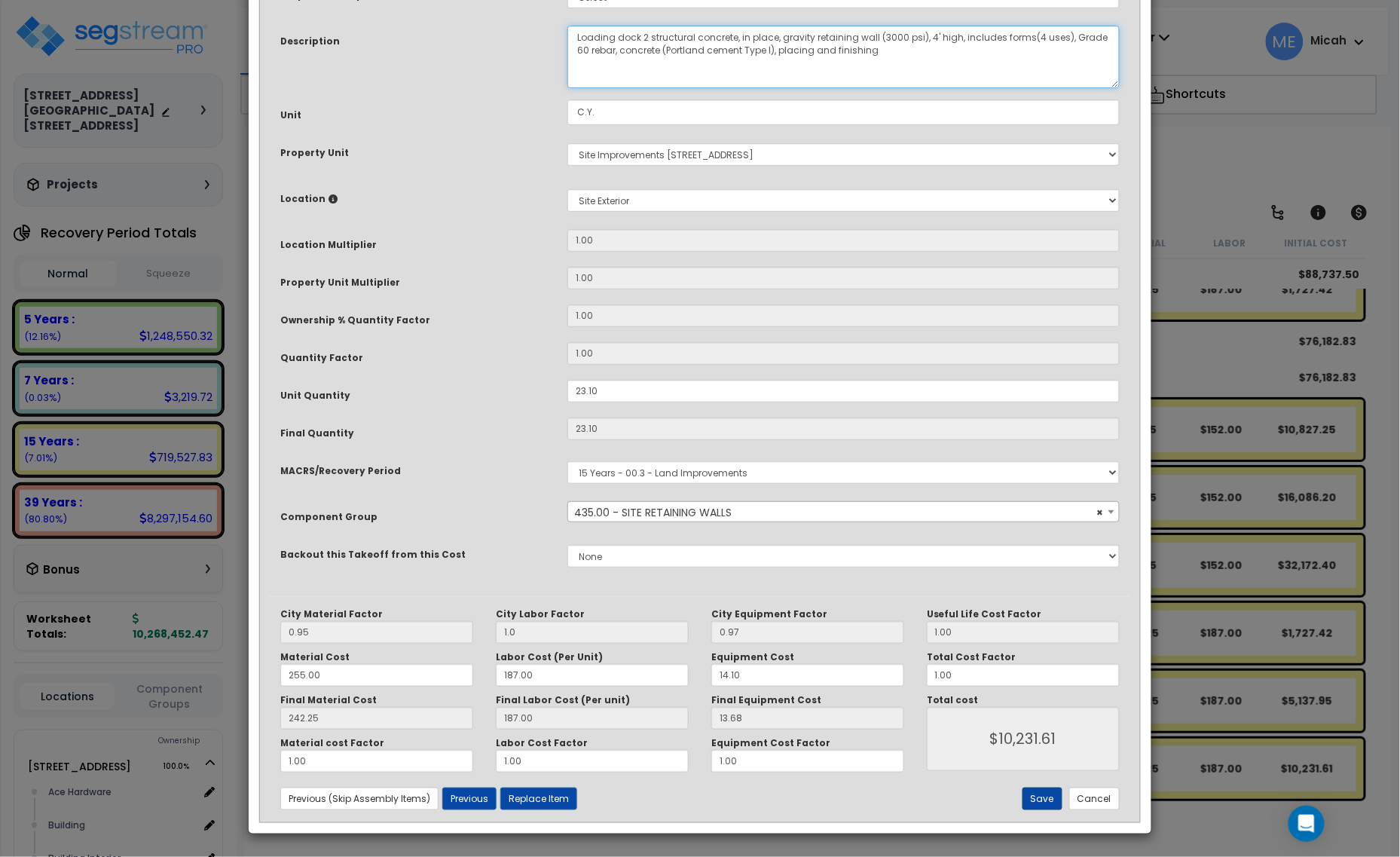
type textarea "Loading dock 2 structural concrete, in place, gravity retaining wall (3000 psi)…"
click at [1045, 803] on button "Save" at bounding box center [1043, 798] width 40 height 23
type input "1.00"
type input "10231.61"
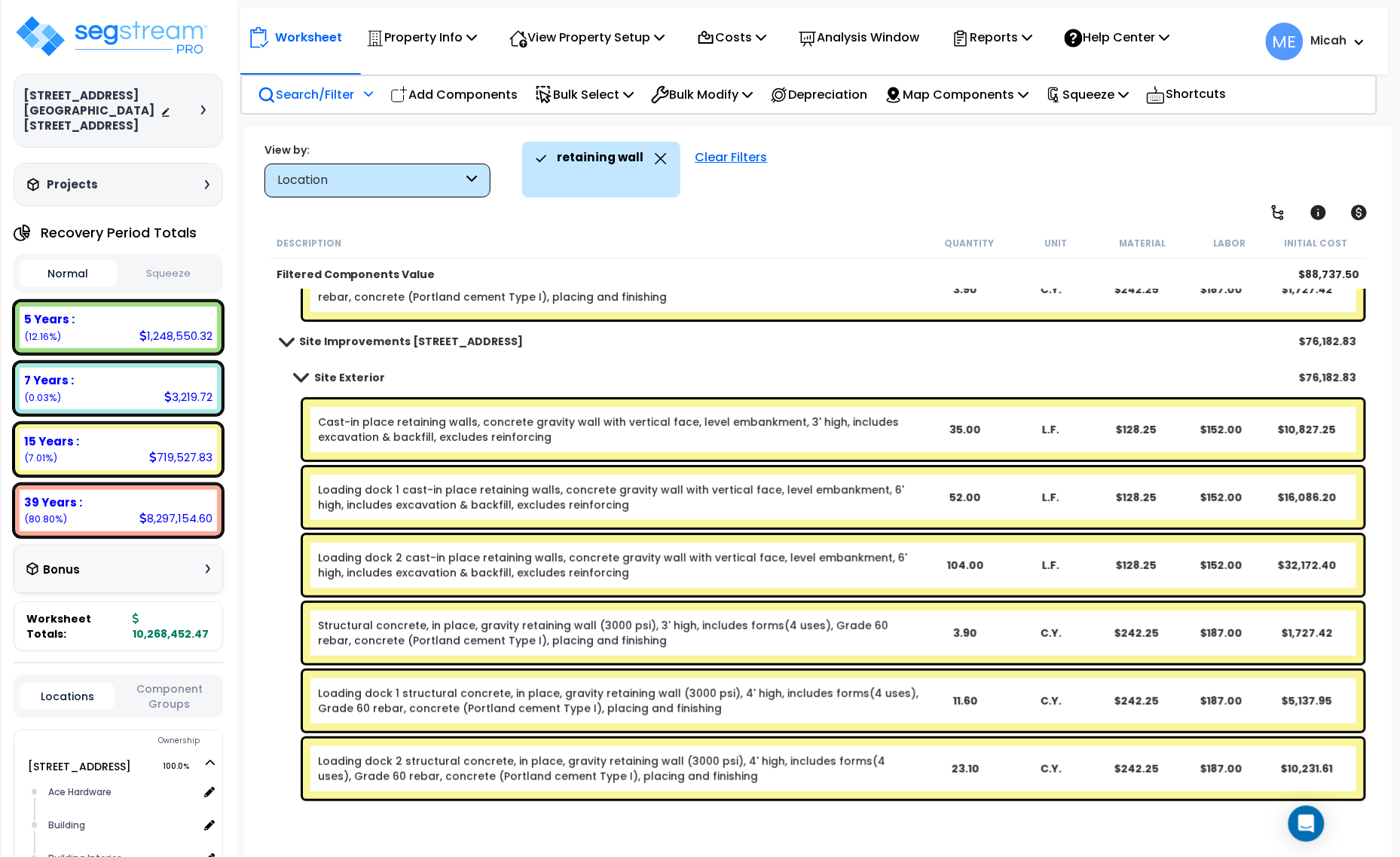
click at [697, 152] on div "Clear Filters" at bounding box center [731, 170] width 87 height 56
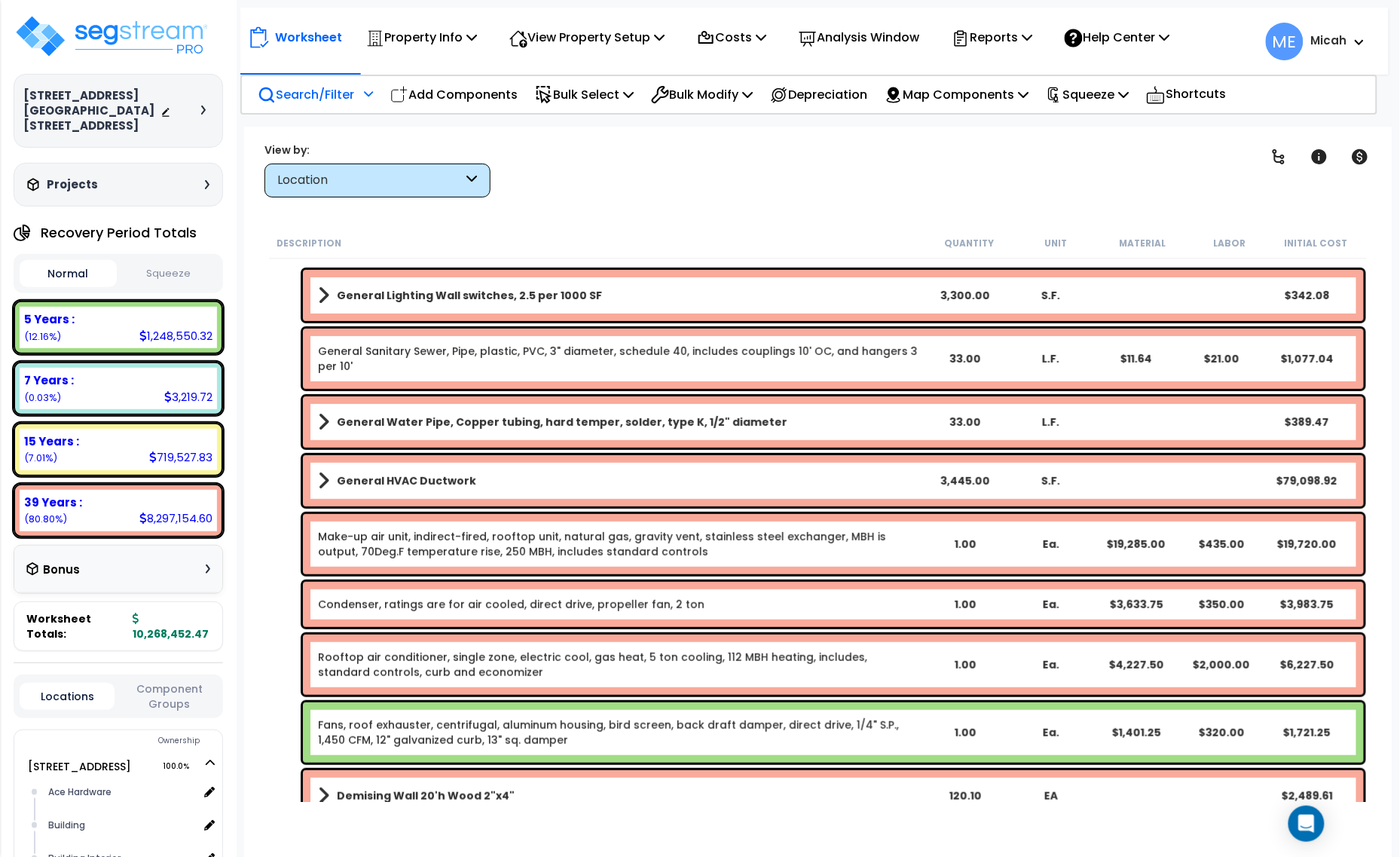
click at [366, 96] on div at bounding box center [366, 99] width 13 height 27
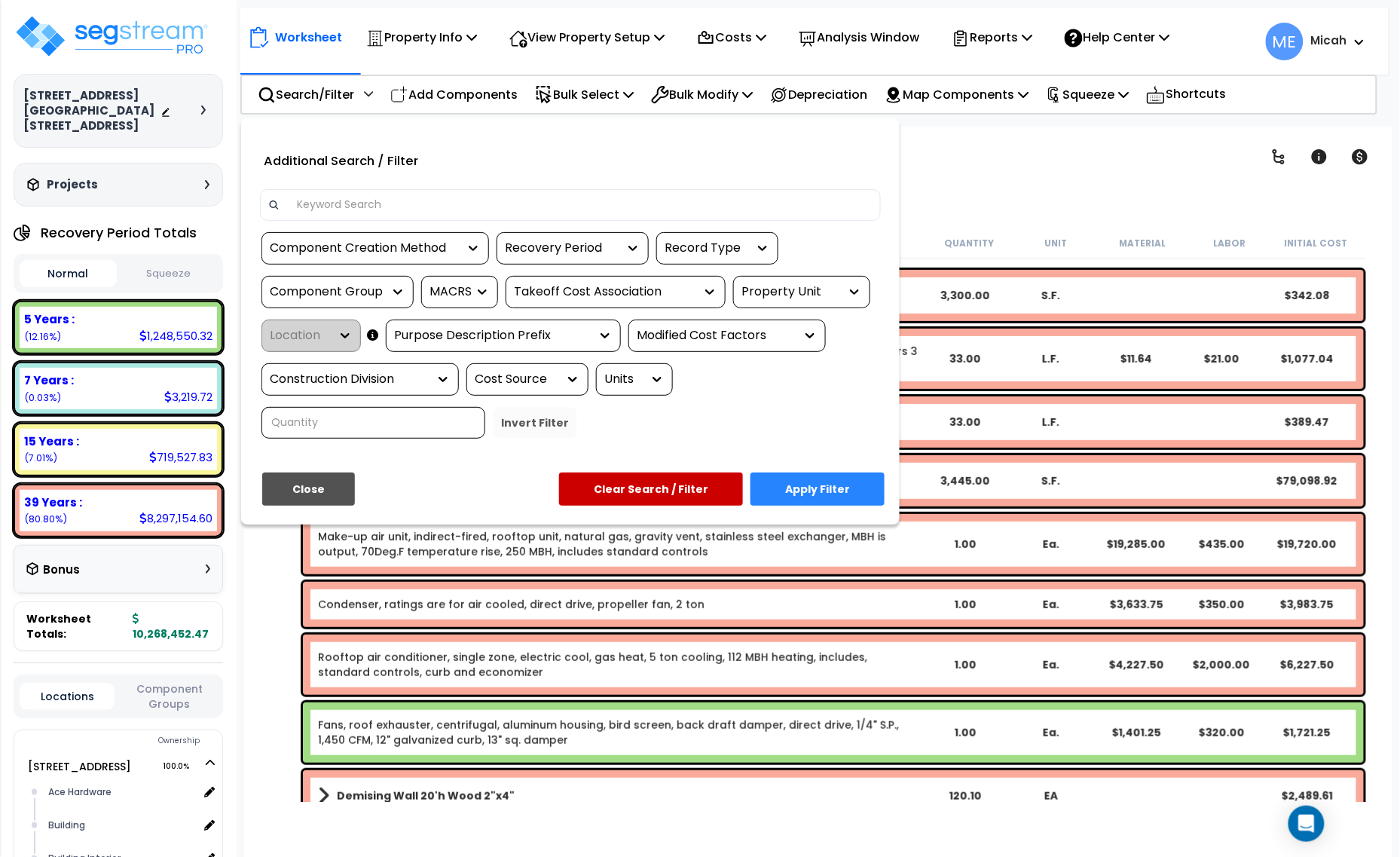
click at [400, 203] on input at bounding box center [580, 204] width 585 height 23
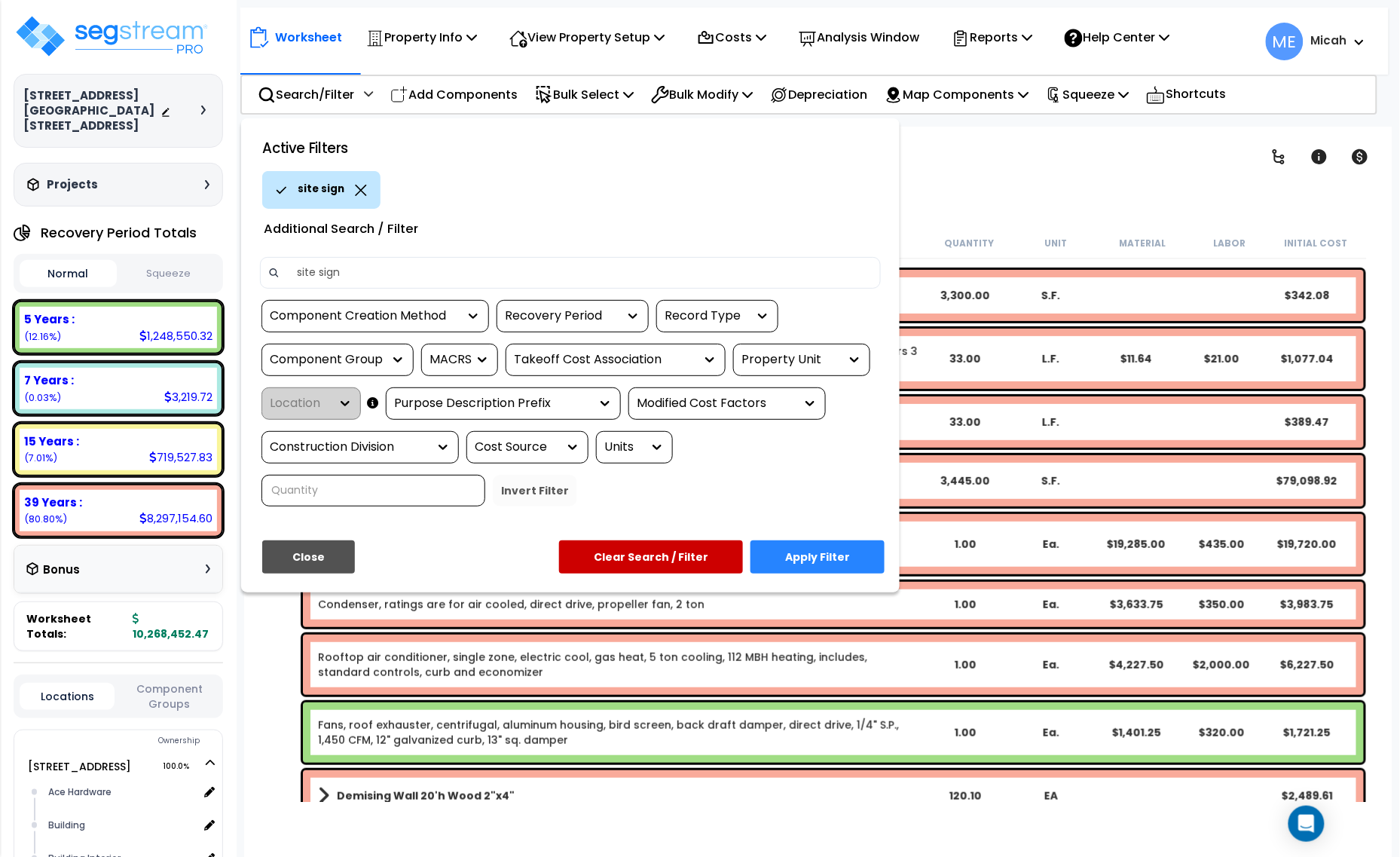
type input "site sign"
click at [778, 549] on button "Apply Filter" at bounding box center [817, 557] width 134 height 33
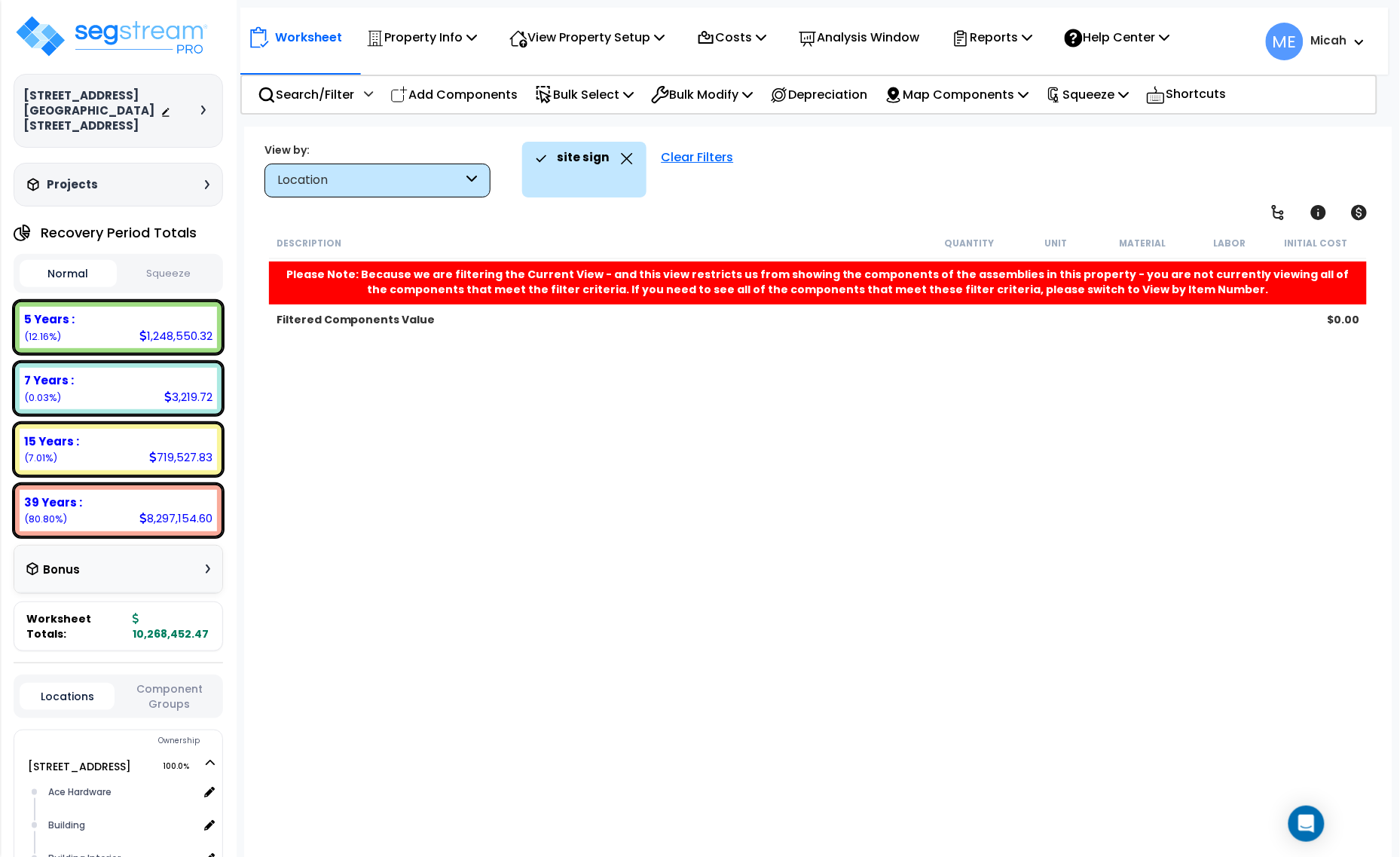
scroll to position [0, 0]
click at [698, 155] on div "Clear Filters" at bounding box center [697, 170] width 87 height 56
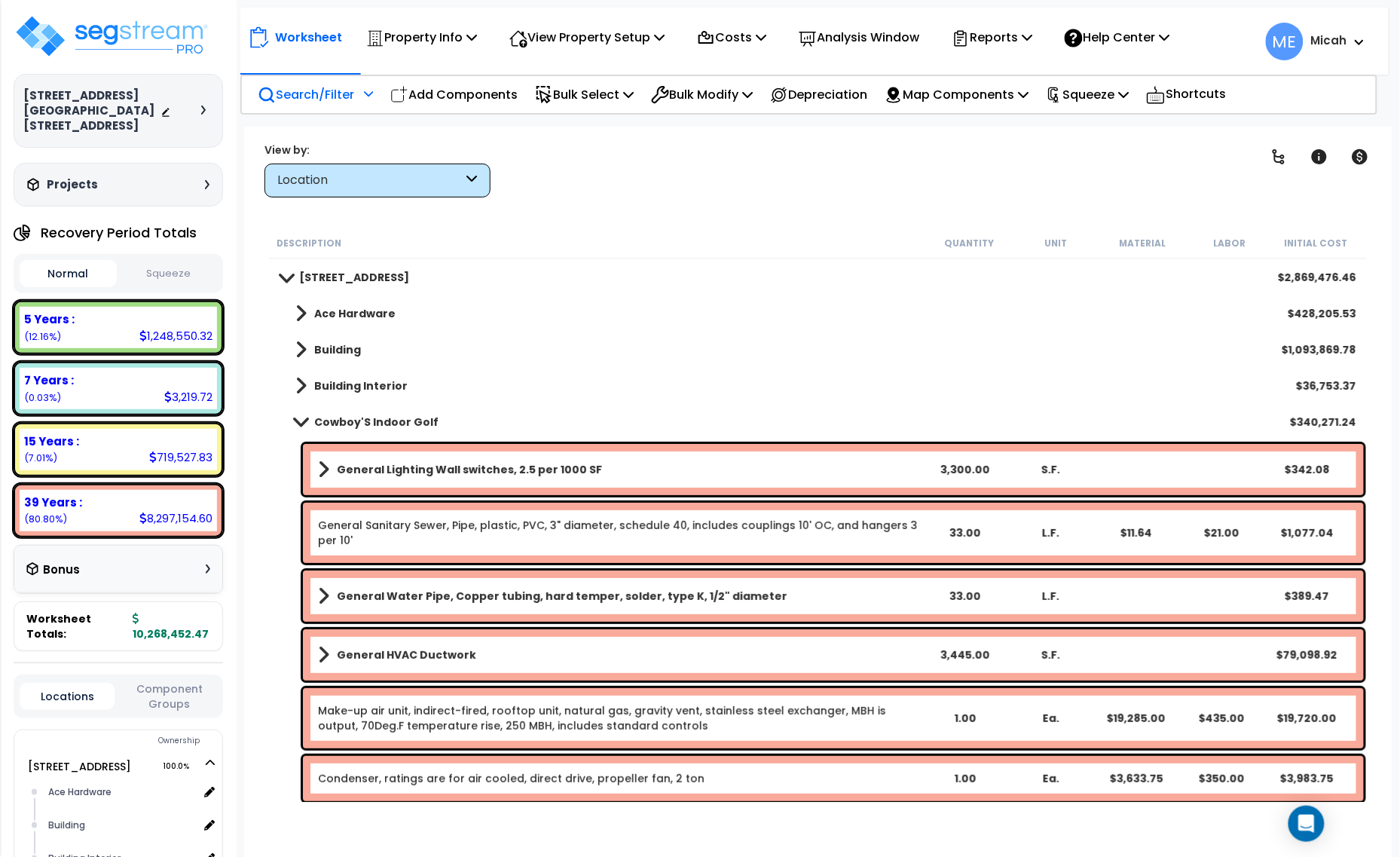
click at [358, 91] on div "Search/Filter Additional Search / Filter" at bounding box center [315, 94] width 115 height 36
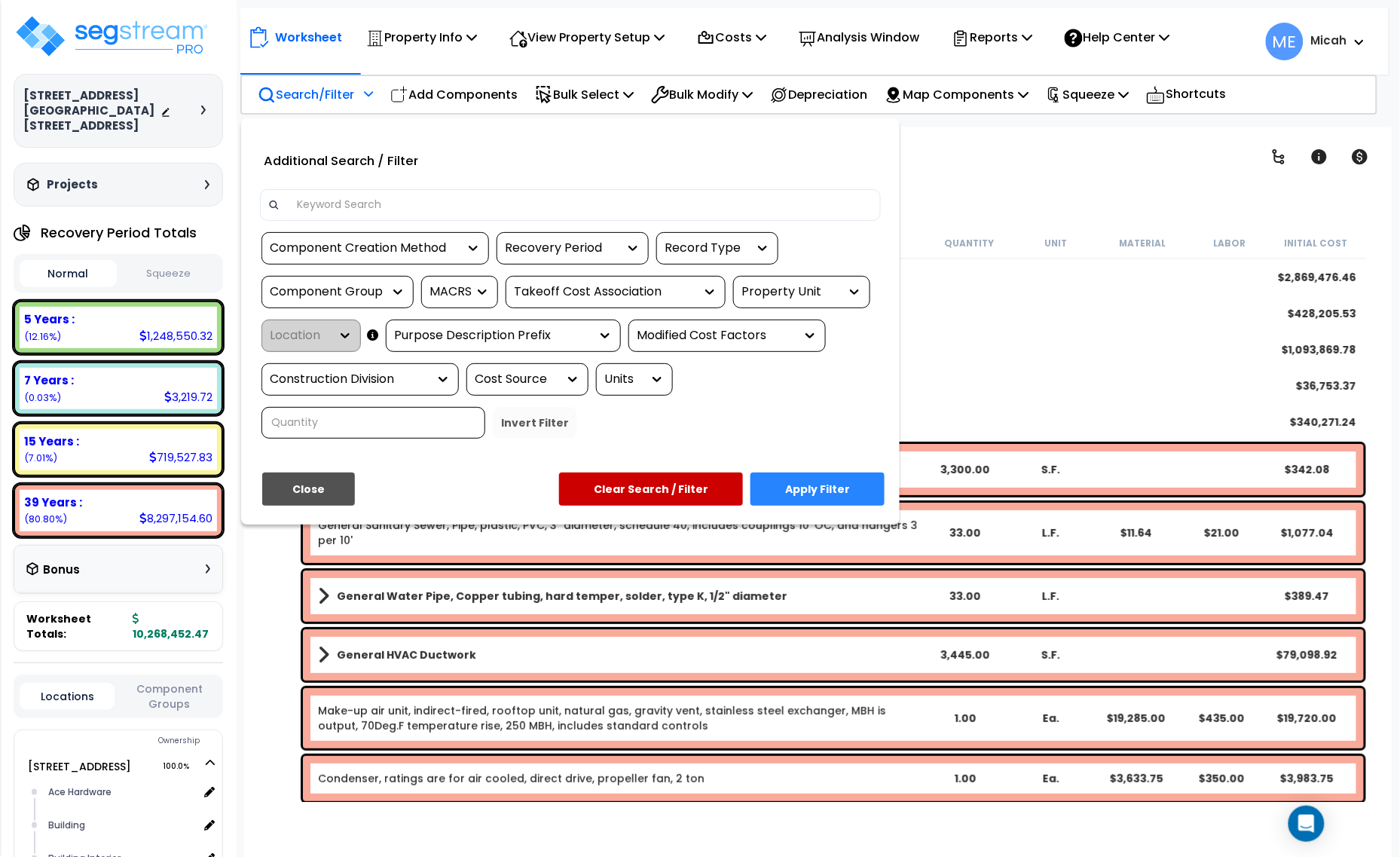
click at [371, 196] on input at bounding box center [580, 204] width 585 height 23
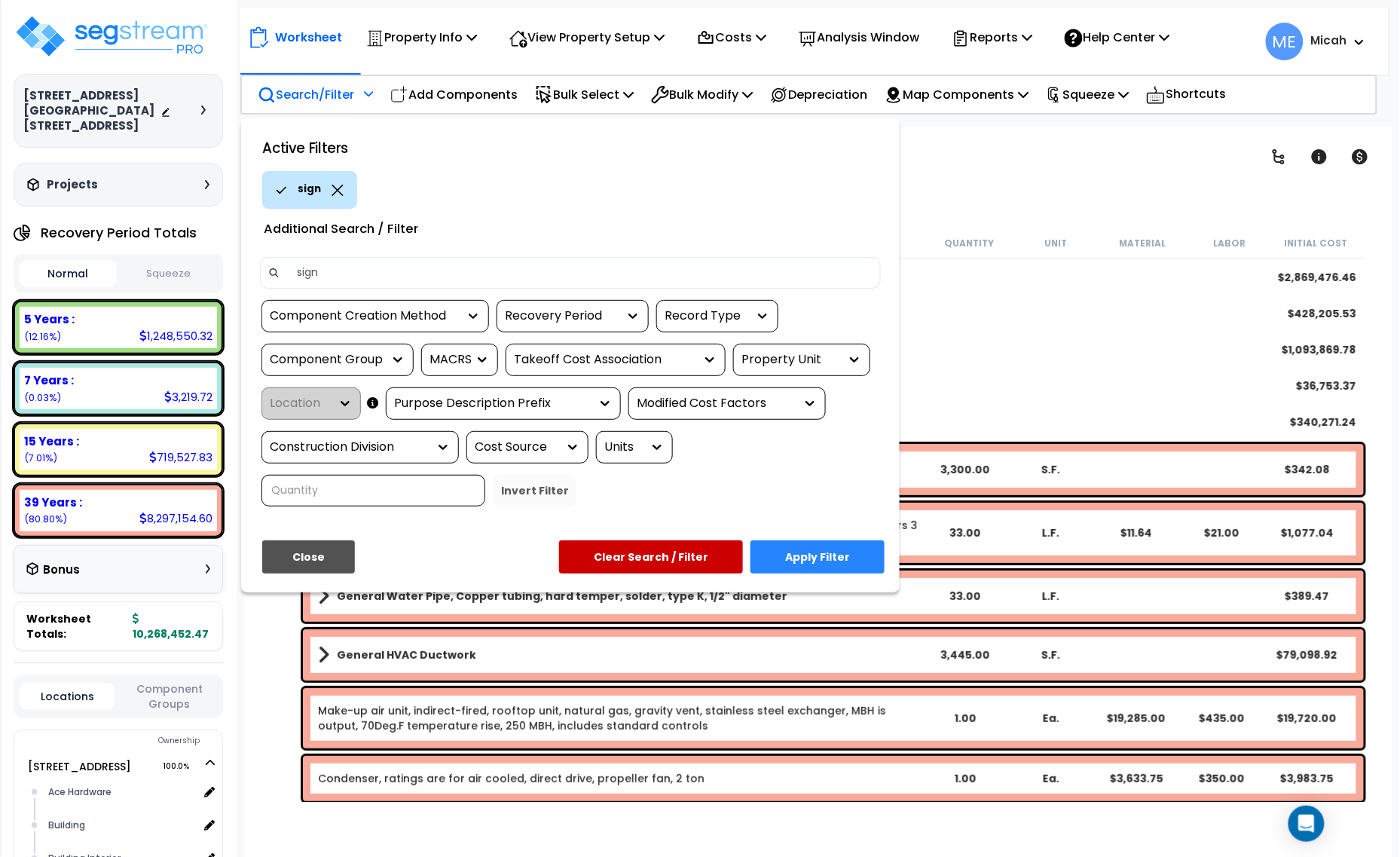
type input "sign"
click at [825, 552] on button "Apply Filter" at bounding box center [817, 557] width 134 height 33
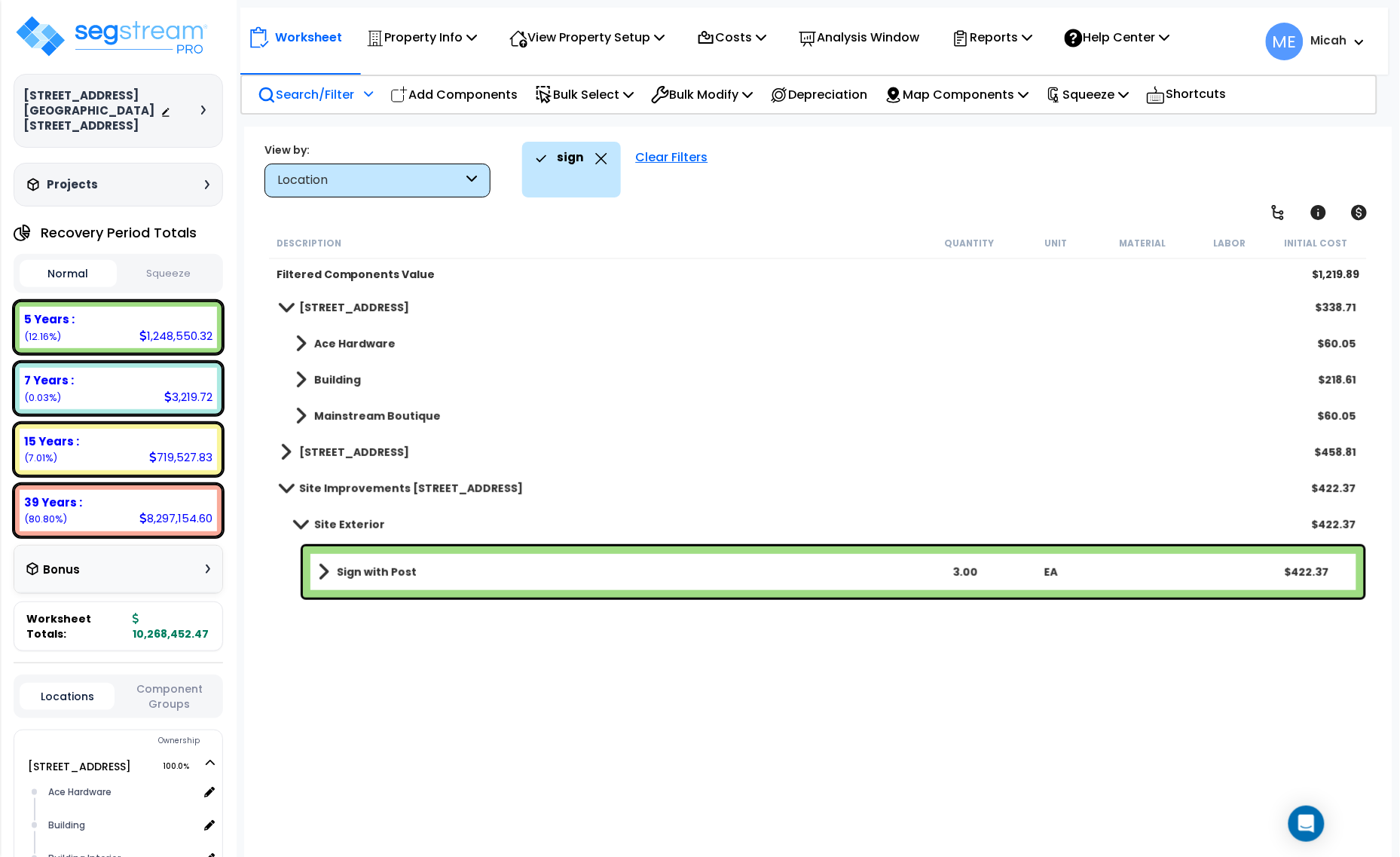
click at [314, 569] on div "Sign with Post 3.00 EA $422.37" at bounding box center [834, 572] width 1061 height 51
click at [315, 566] on div "Sign with Post 3.00 EA $422.37" at bounding box center [834, 572] width 1061 height 51
click at [321, 567] on span at bounding box center [323, 572] width 11 height 21
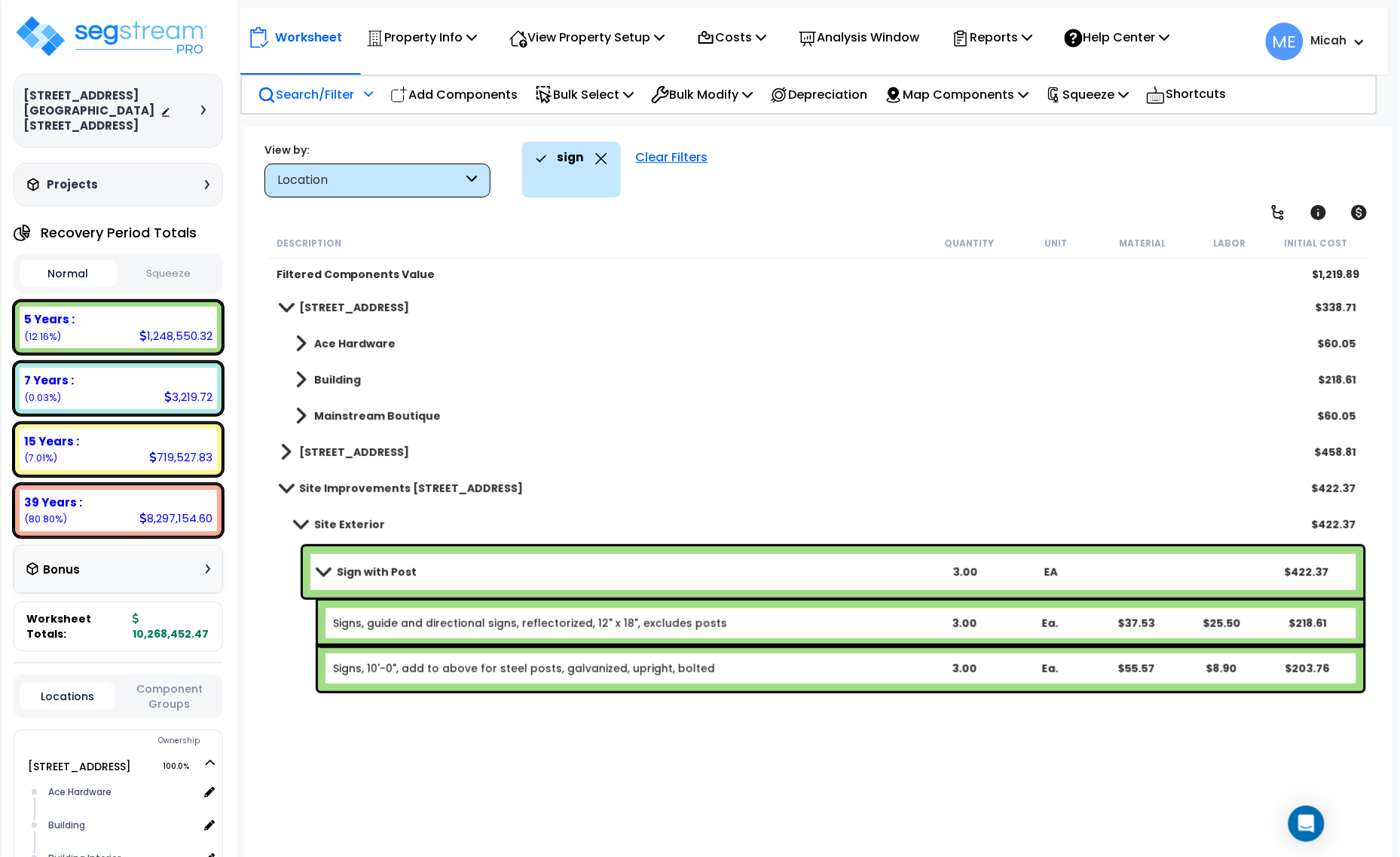
click at [301, 337] on span at bounding box center [301, 343] width 11 height 21
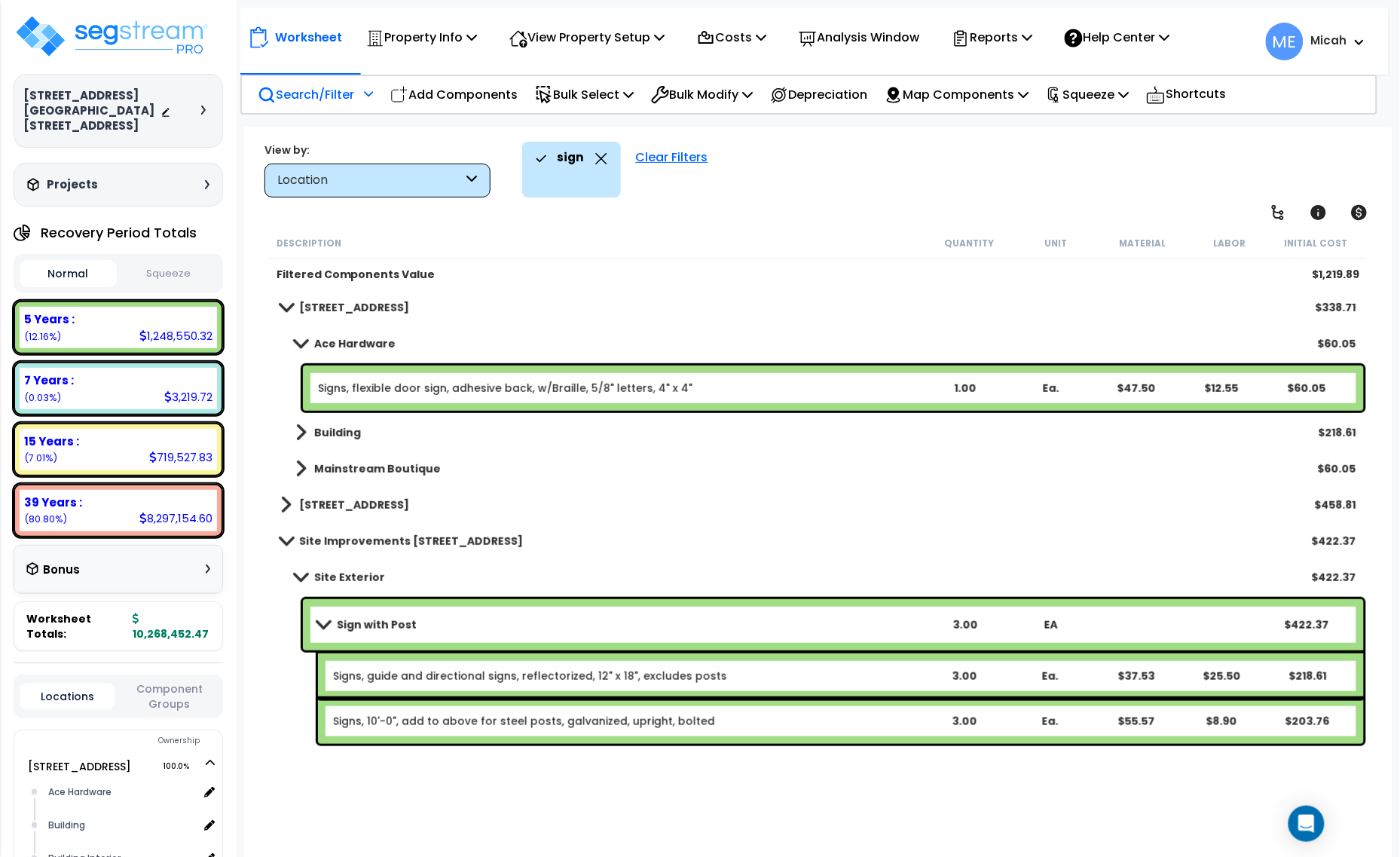
click at [301, 337] on span at bounding box center [301, 343] width 21 height 11
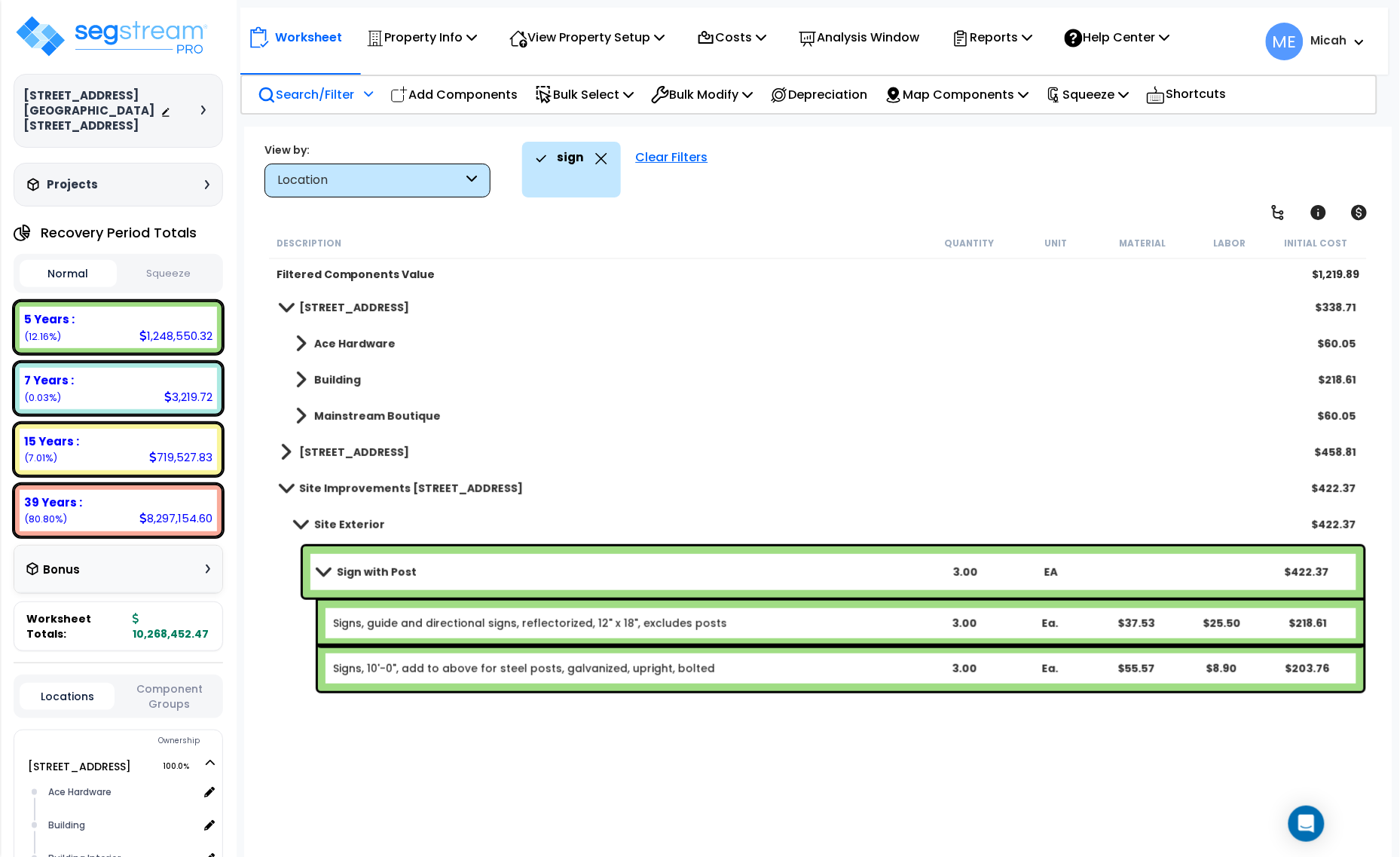
click at [303, 369] on span at bounding box center [301, 379] width 11 height 21
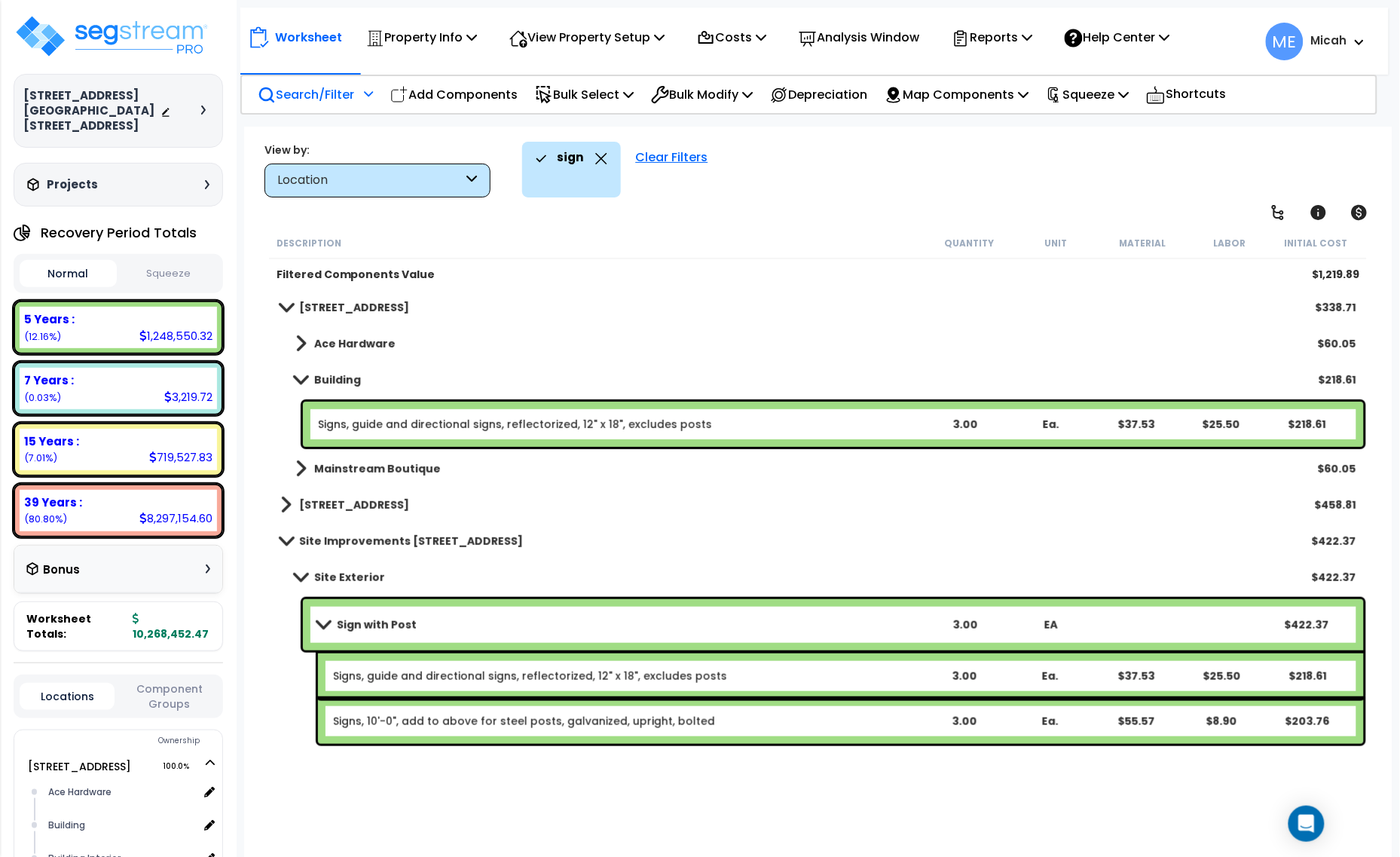
click at [299, 375] on span at bounding box center [301, 379] width 21 height 11
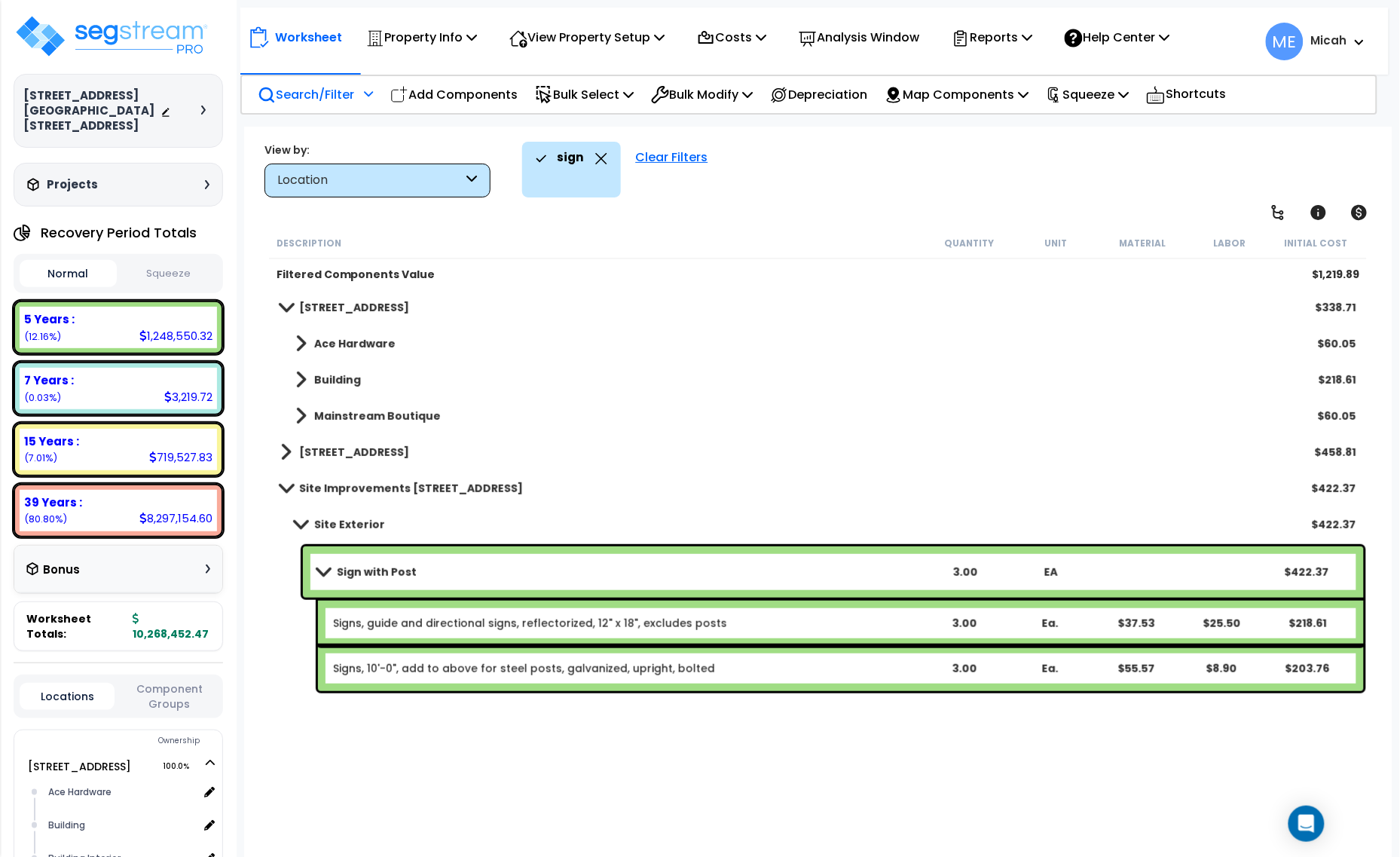
click at [295, 418] on span at bounding box center [301, 415] width 11 height 21
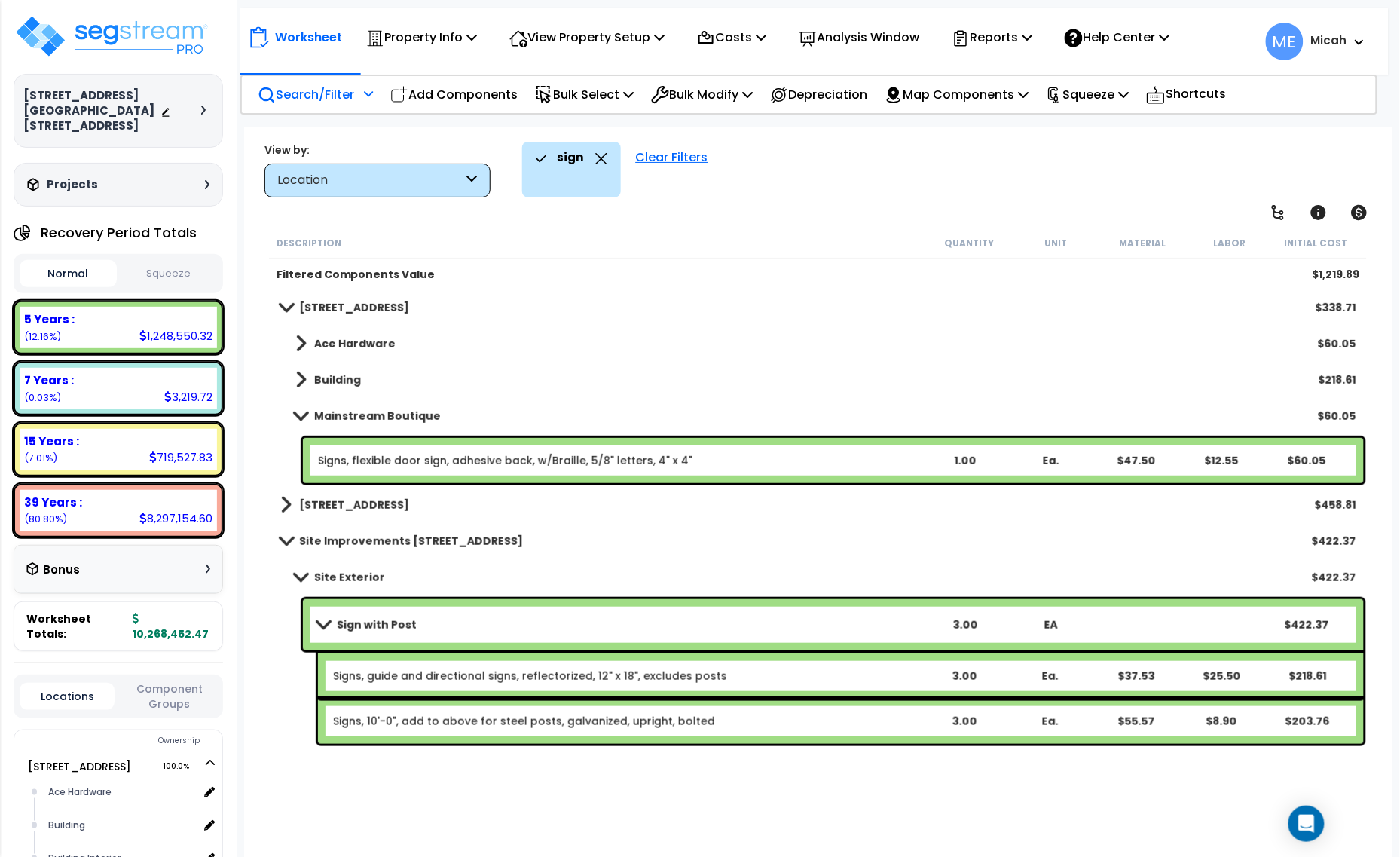
click at [298, 417] on span at bounding box center [301, 415] width 21 height 11
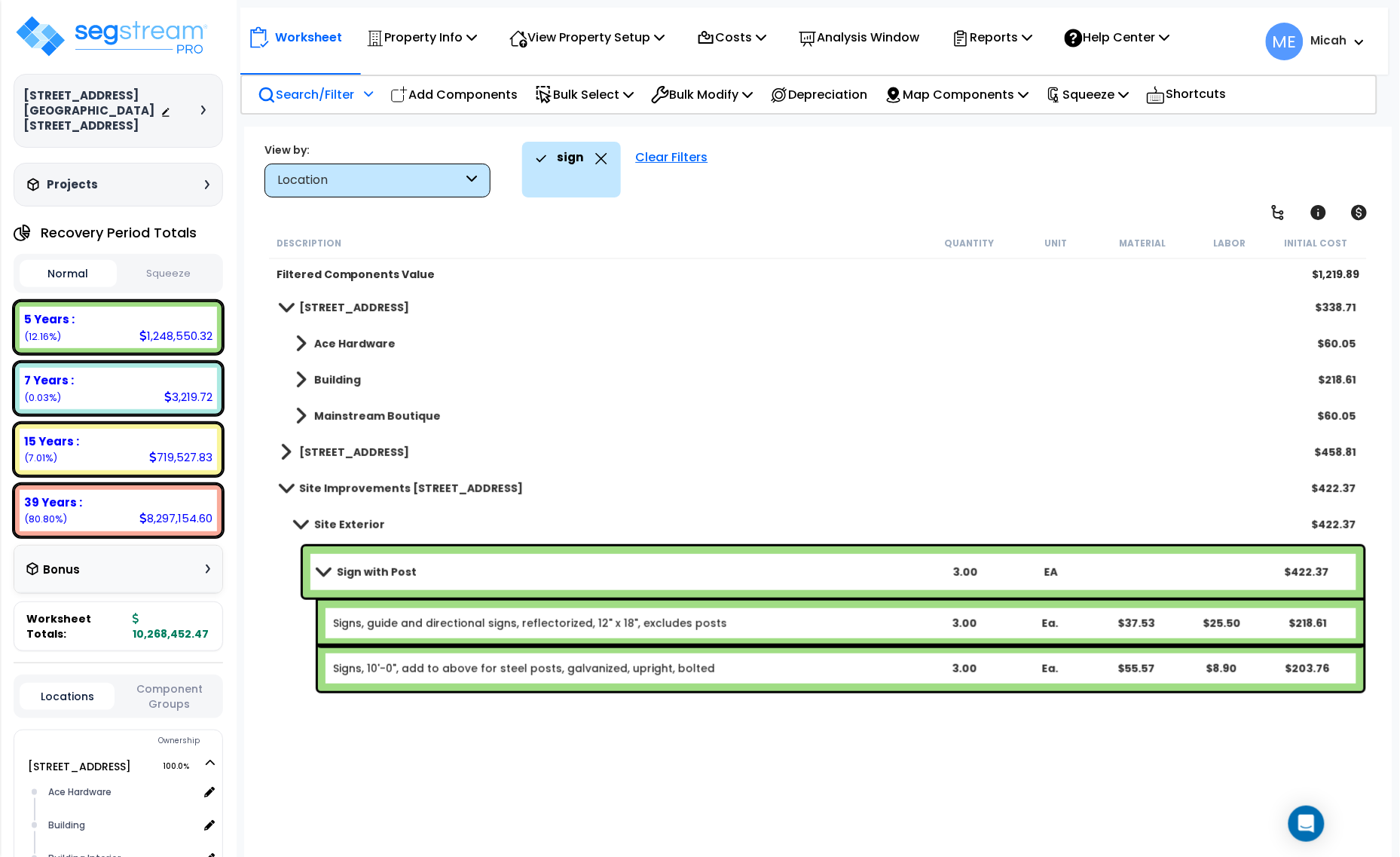
click at [287, 454] on span at bounding box center [286, 452] width 11 height 21
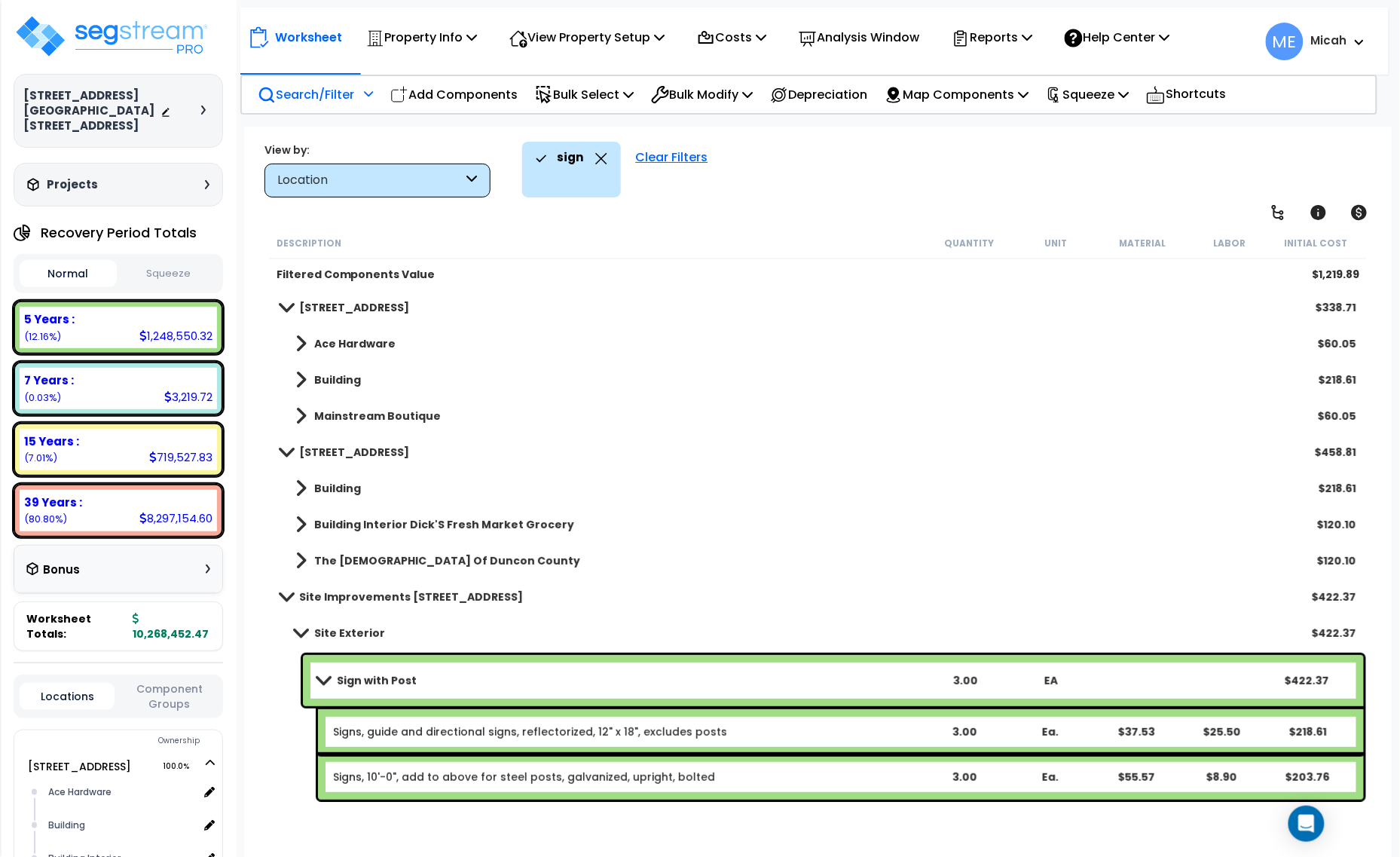
click at [300, 488] on span at bounding box center [301, 488] width 11 height 21
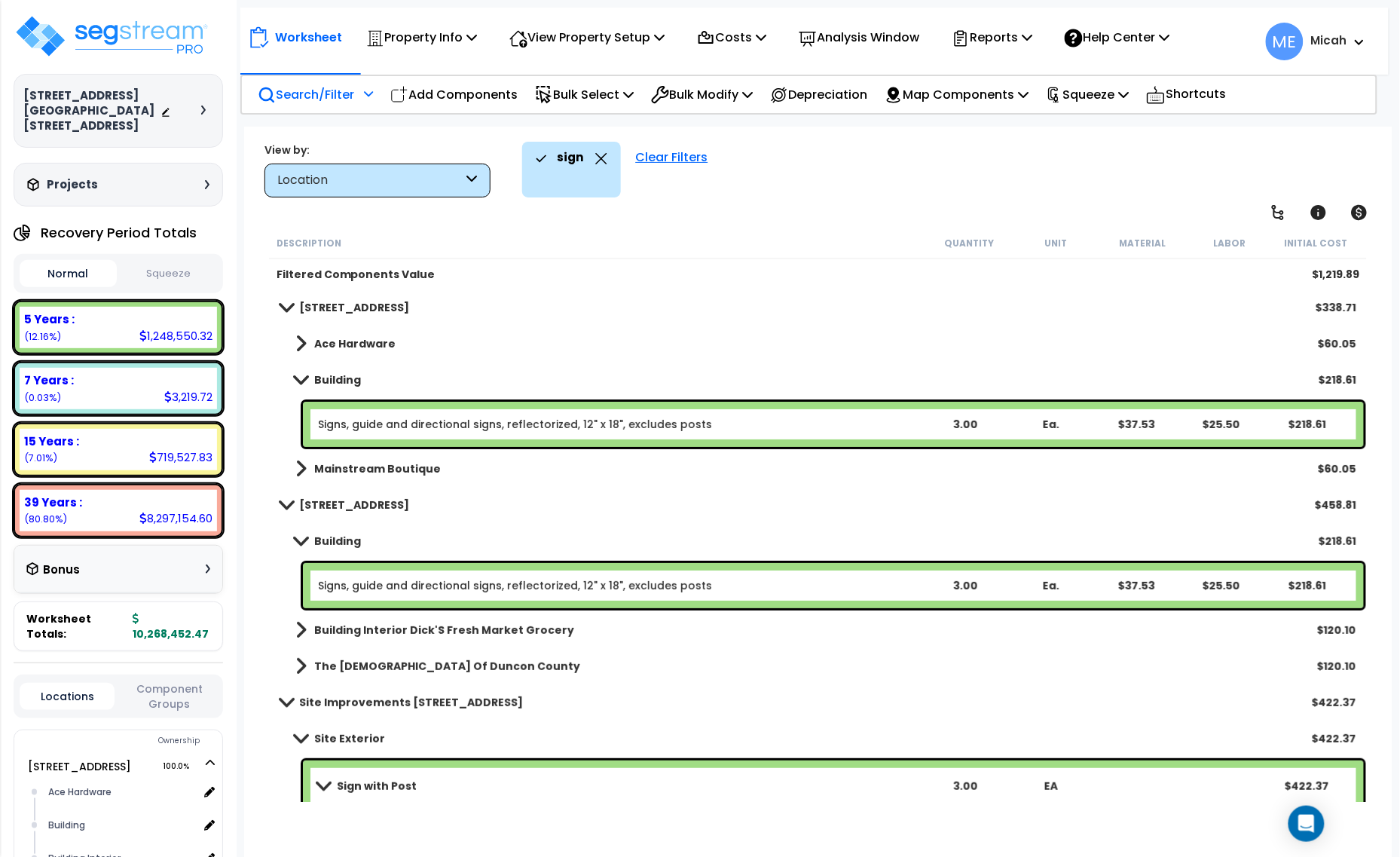
click at [300, 541] on span at bounding box center [301, 541] width 21 height 11
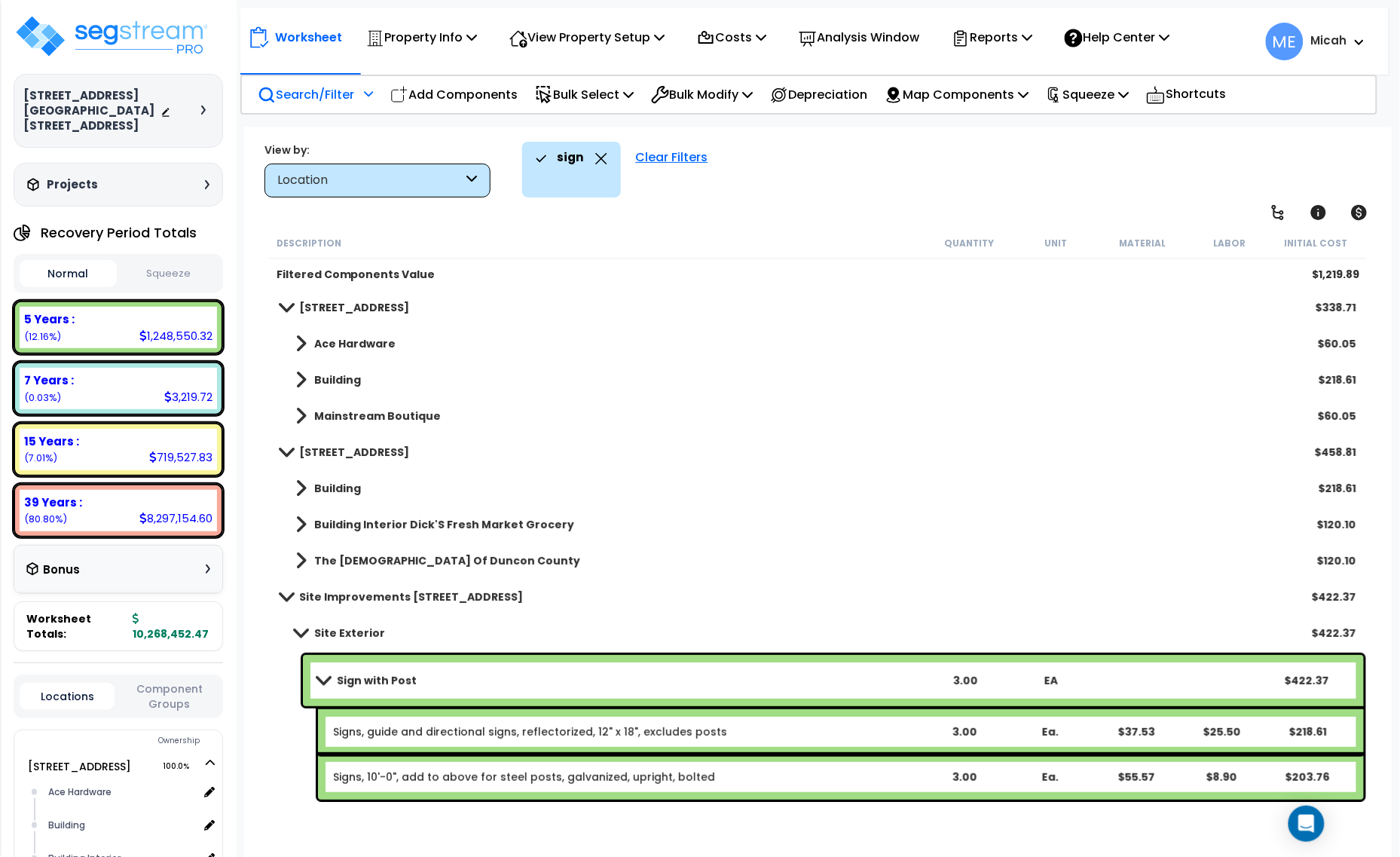
click at [303, 524] on span at bounding box center [301, 524] width 11 height 21
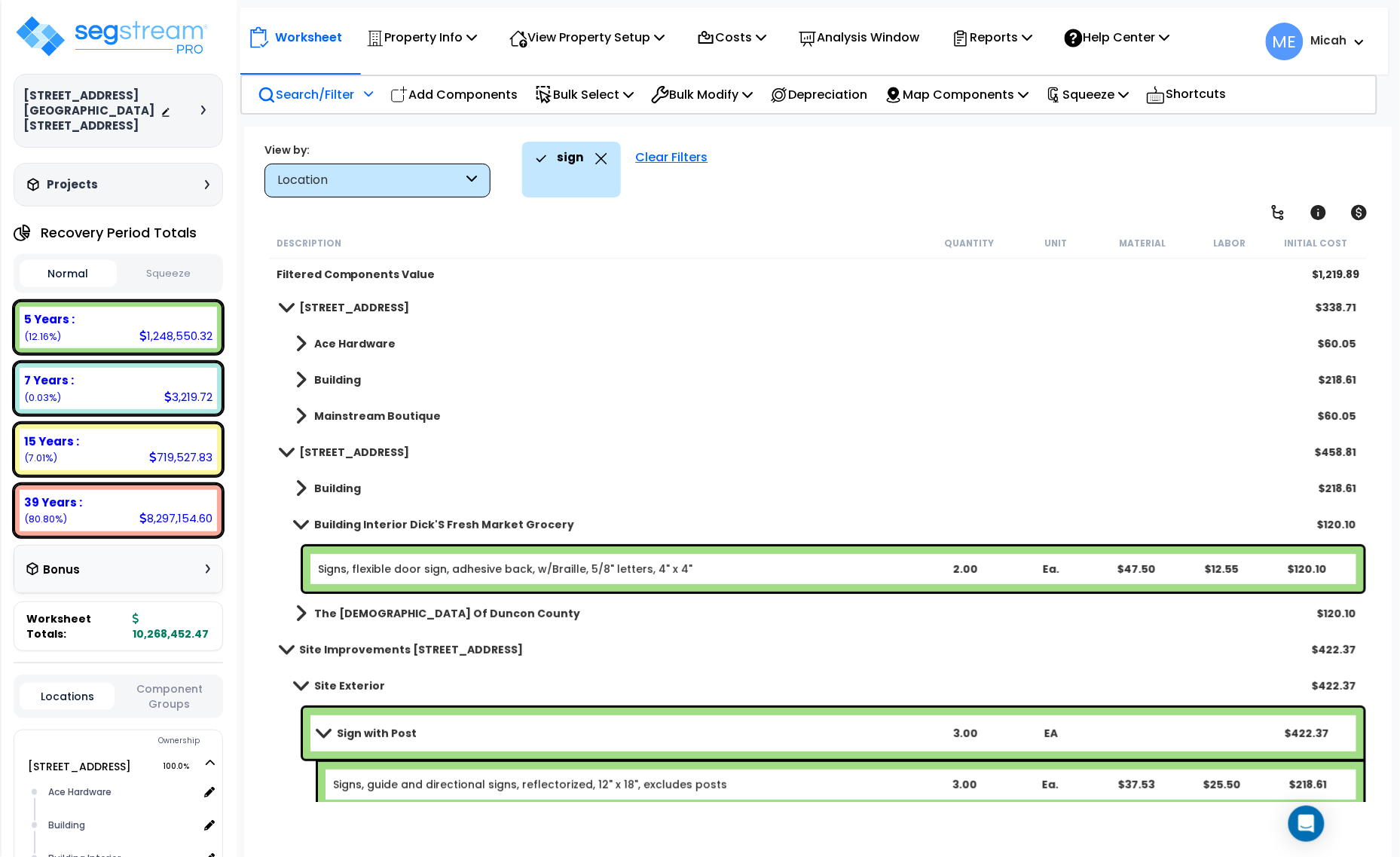
click at [303, 524] on span at bounding box center [301, 524] width 21 height 11
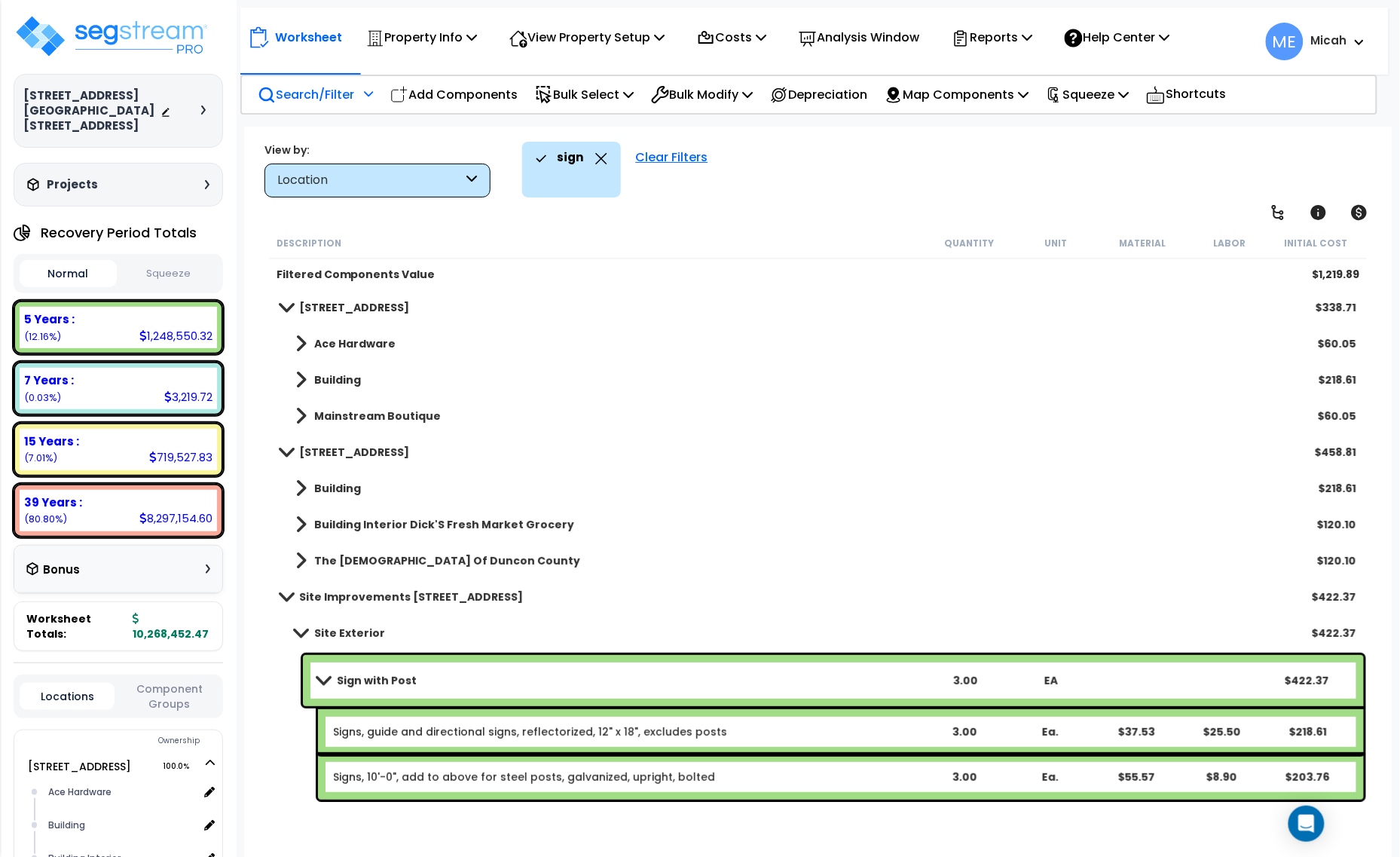
click at [302, 551] on span at bounding box center [301, 560] width 11 height 21
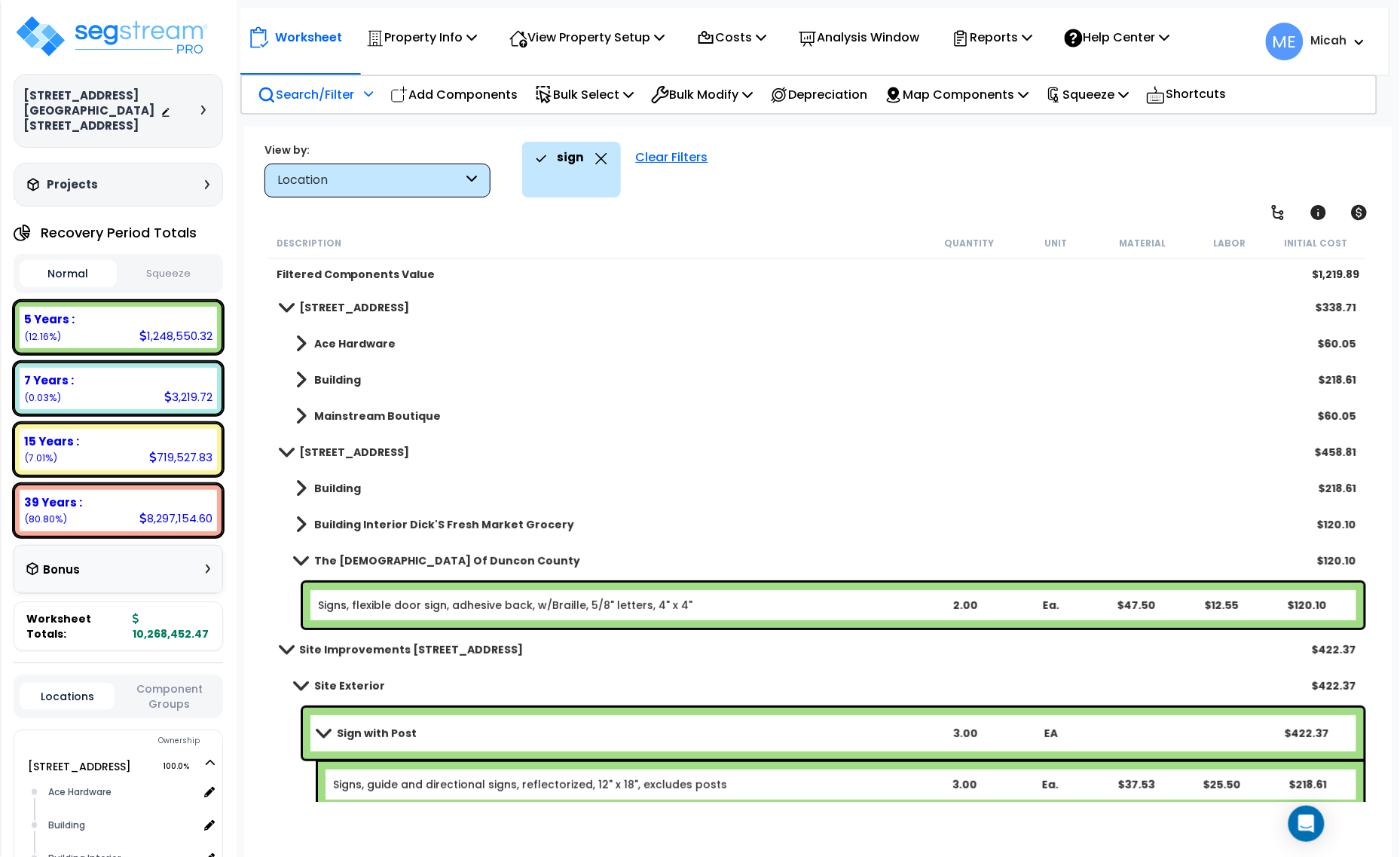
click at [302, 555] on span at bounding box center [301, 560] width 21 height 11
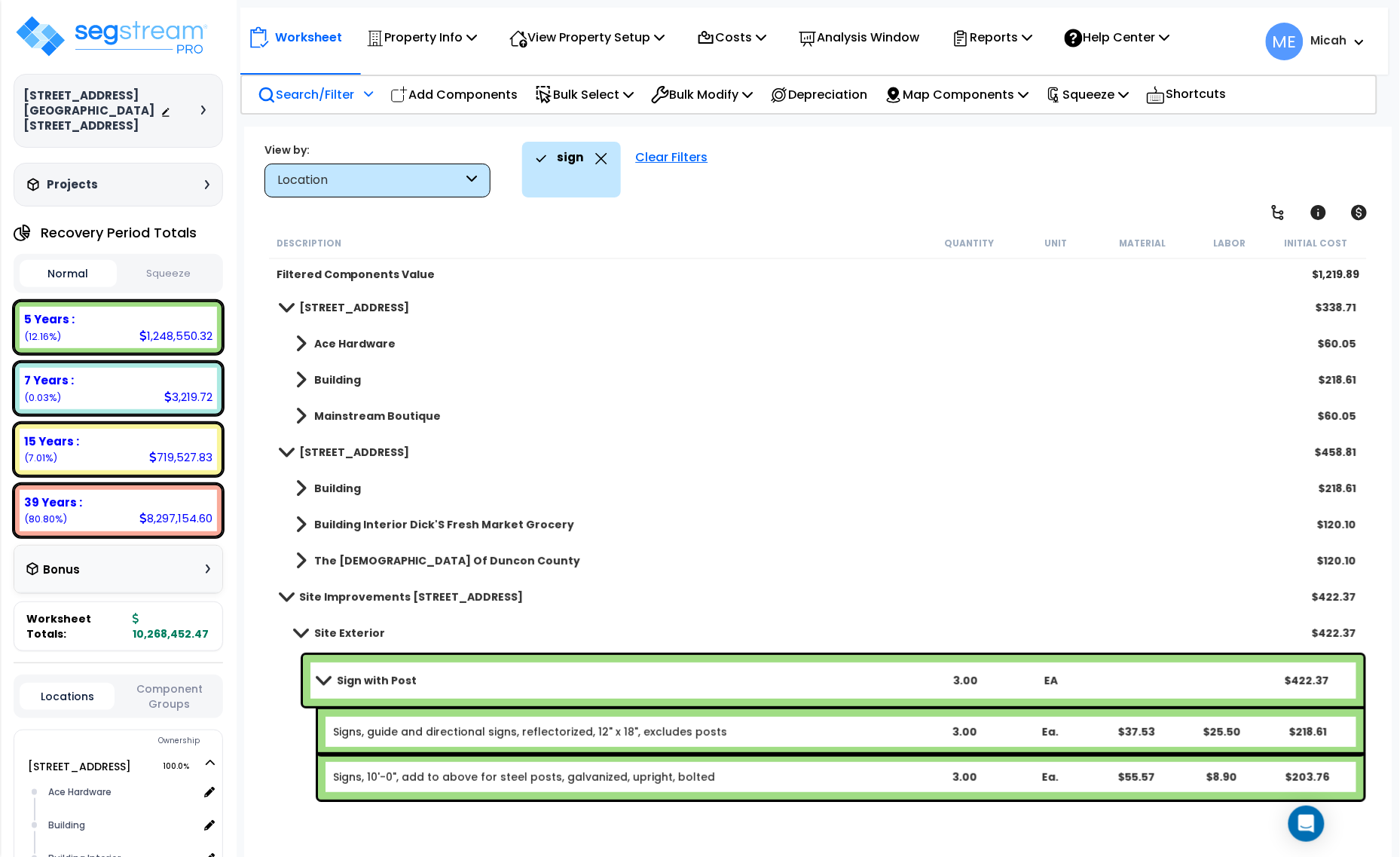
scroll to position [1, 0]
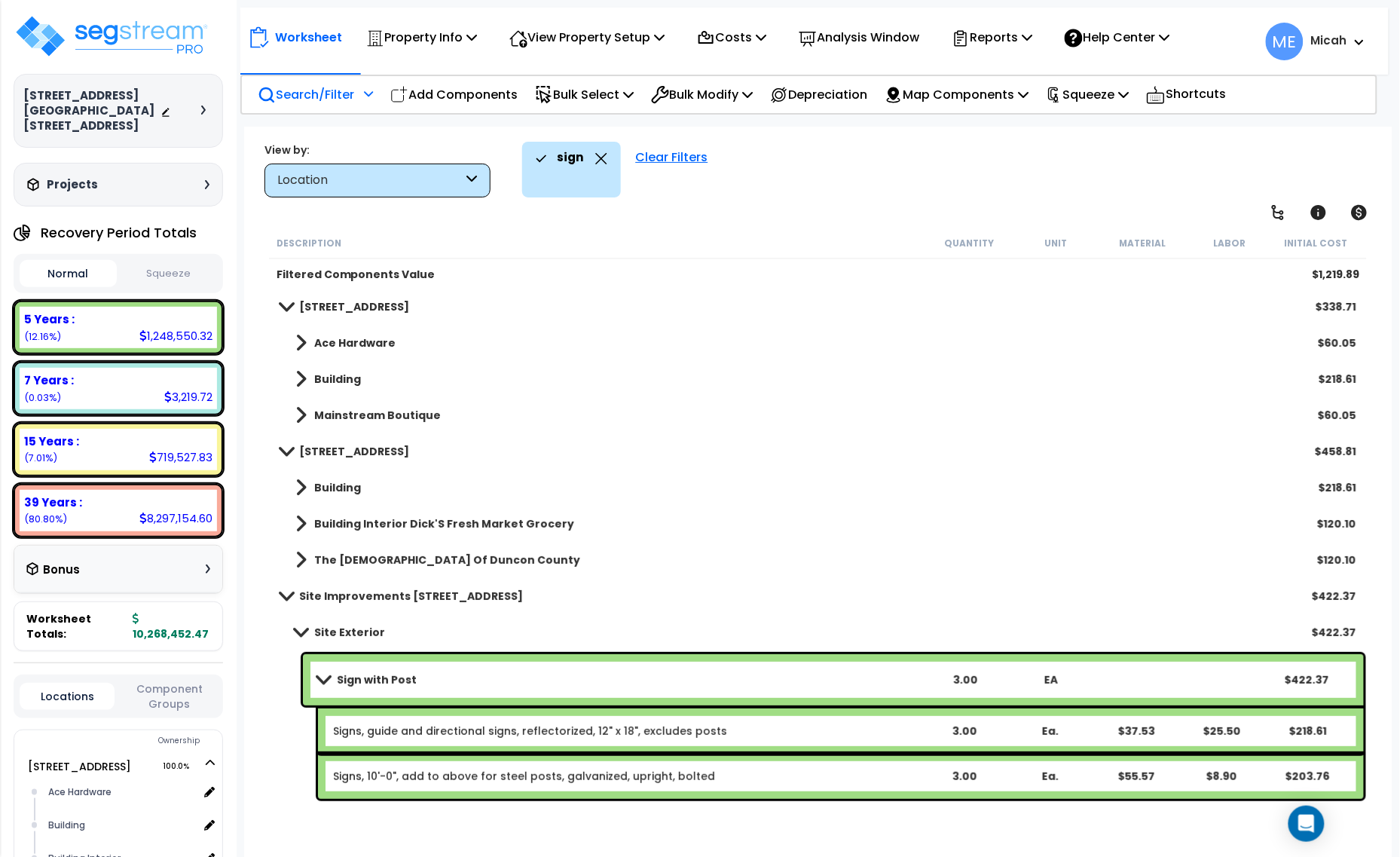
click at [676, 155] on div "Clear Filters" at bounding box center [672, 170] width 87 height 56
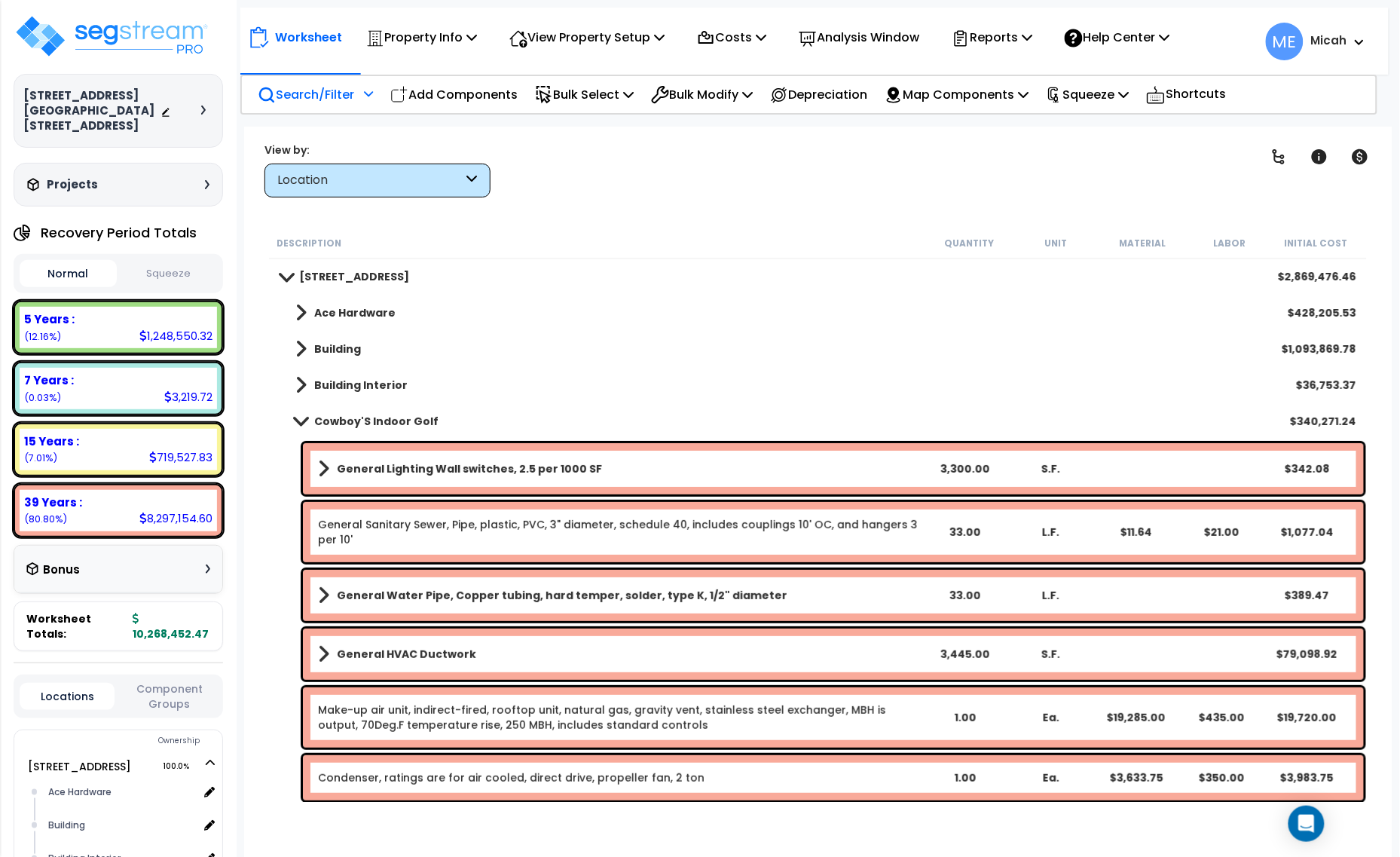
click at [326, 93] on p "Search/Filter" at bounding box center [305, 94] width 96 height 20
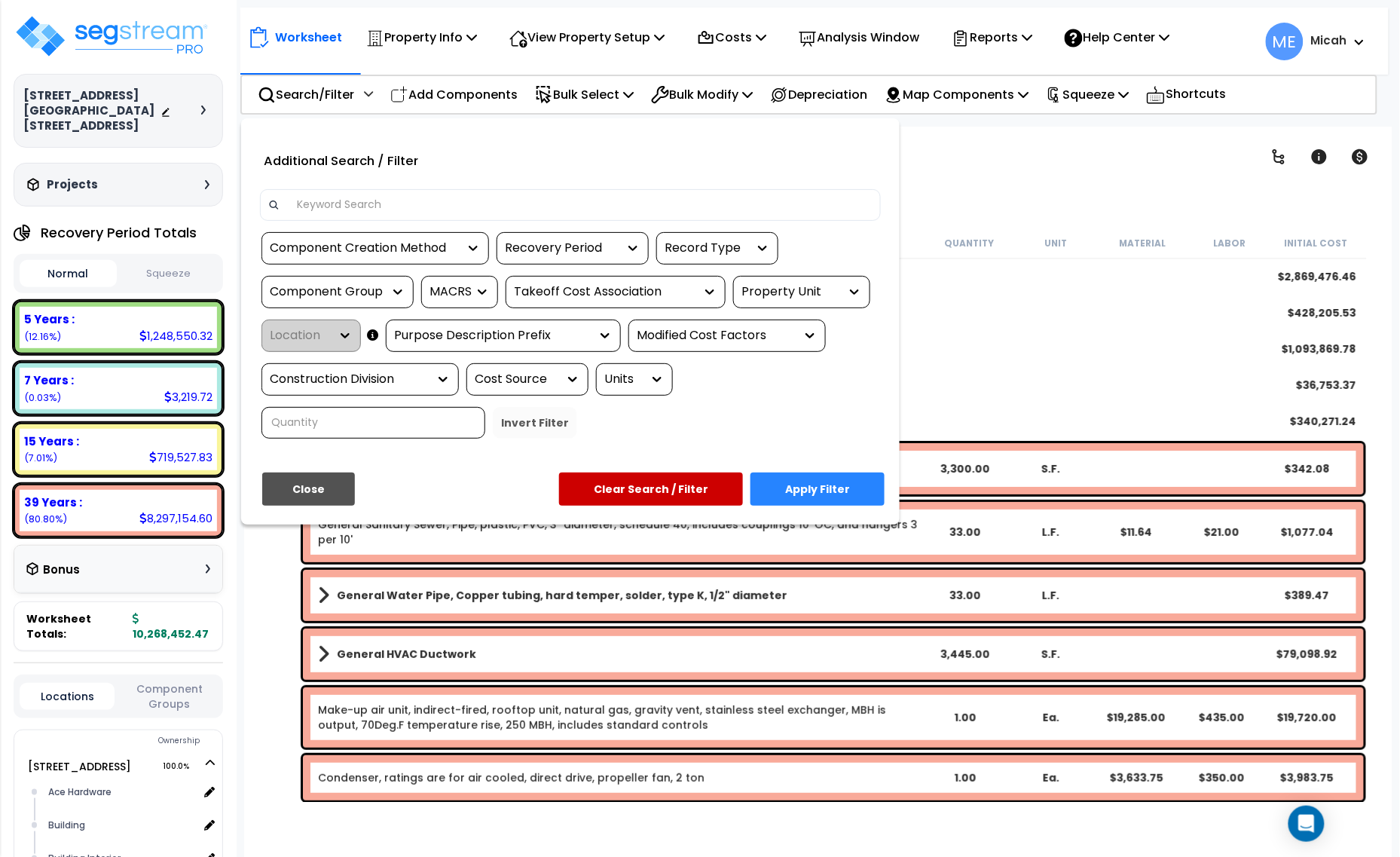
click at [362, 203] on input at bounding box center [580, 204] width 585 height 23
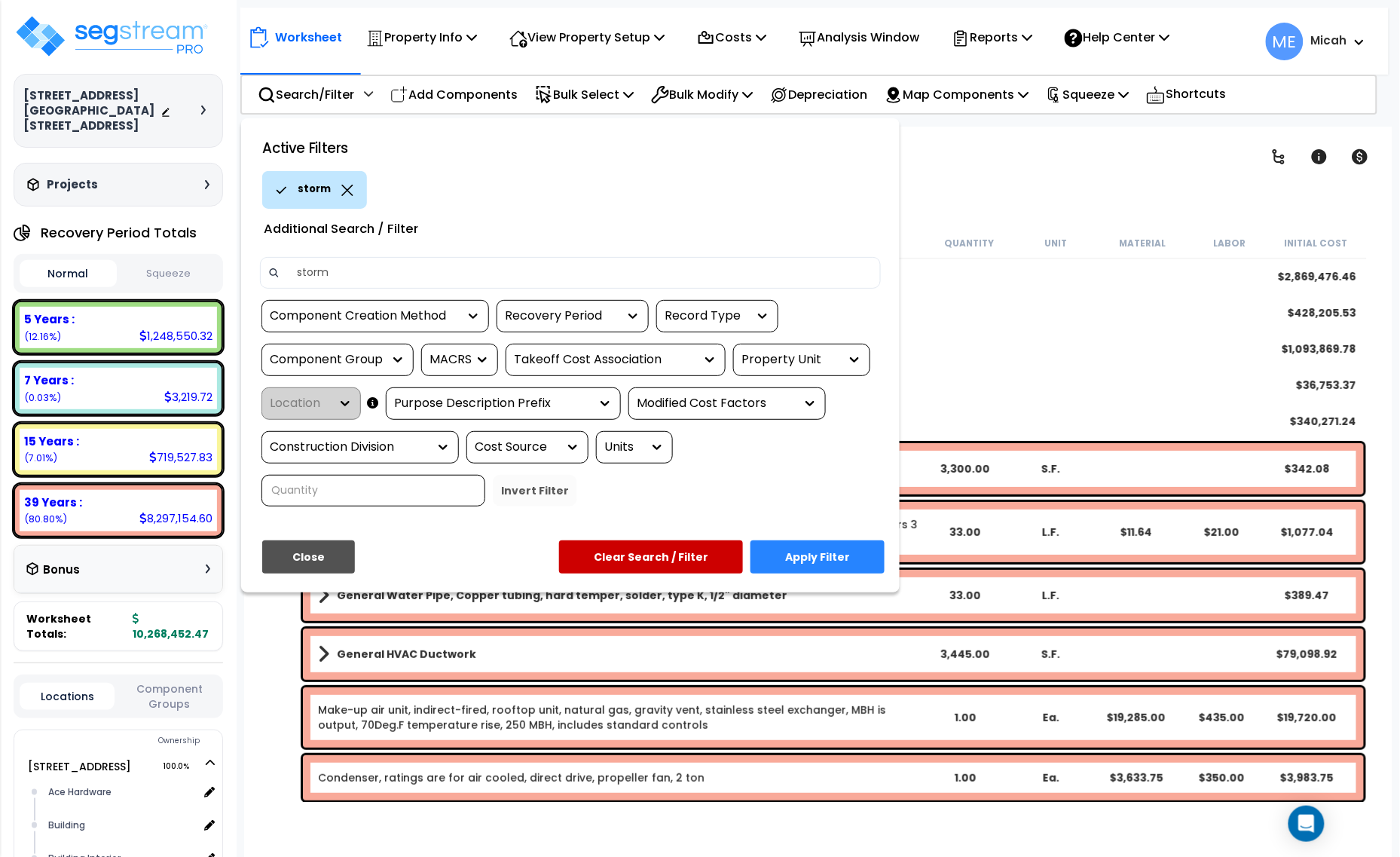
type input "storm"
click at [815, 543] on button "Apply Filter" at bounding box center [817, 557] width 134 height 33
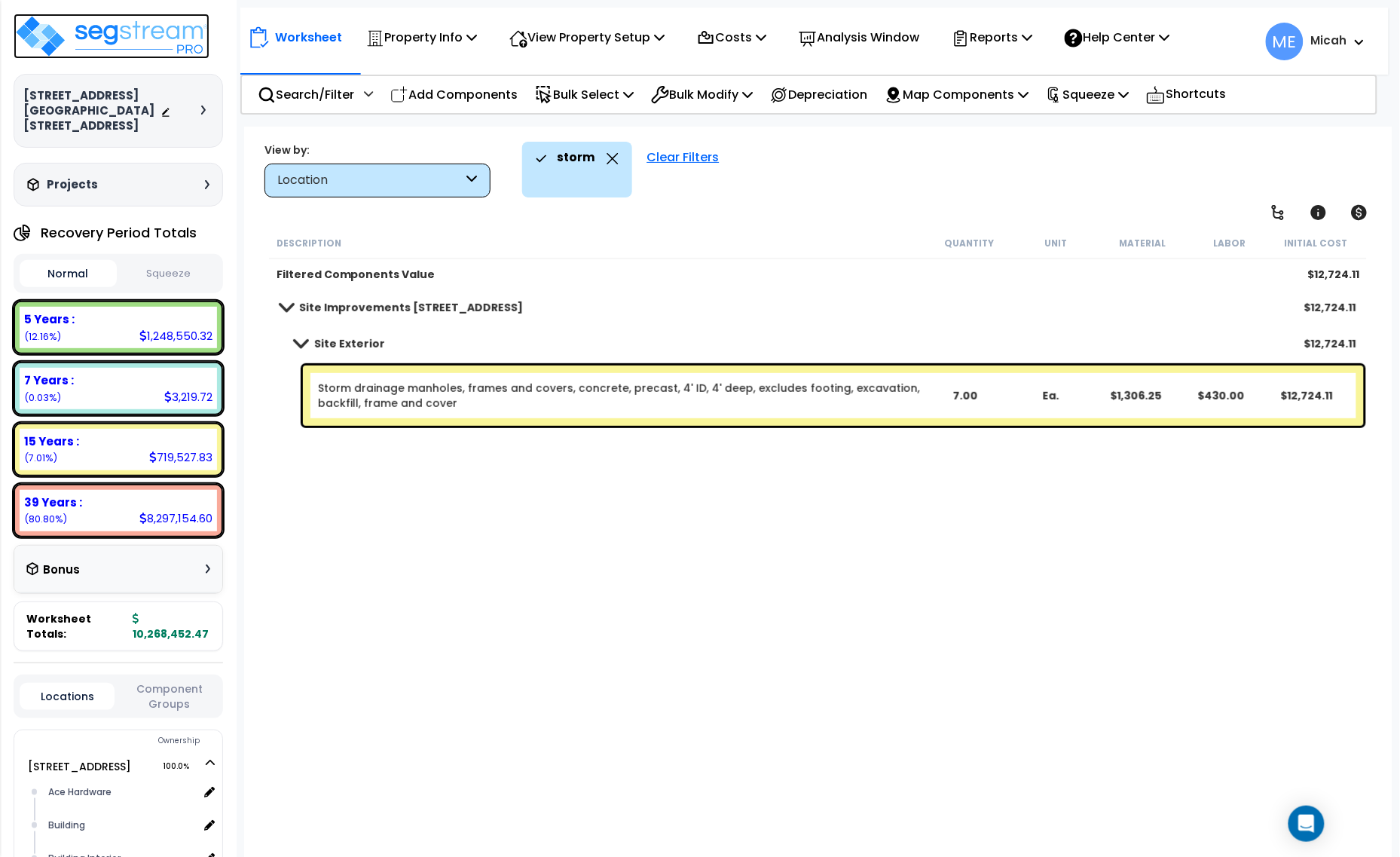
click at [126, 45] on img at bounding box center [112, 36] width 196 height 45
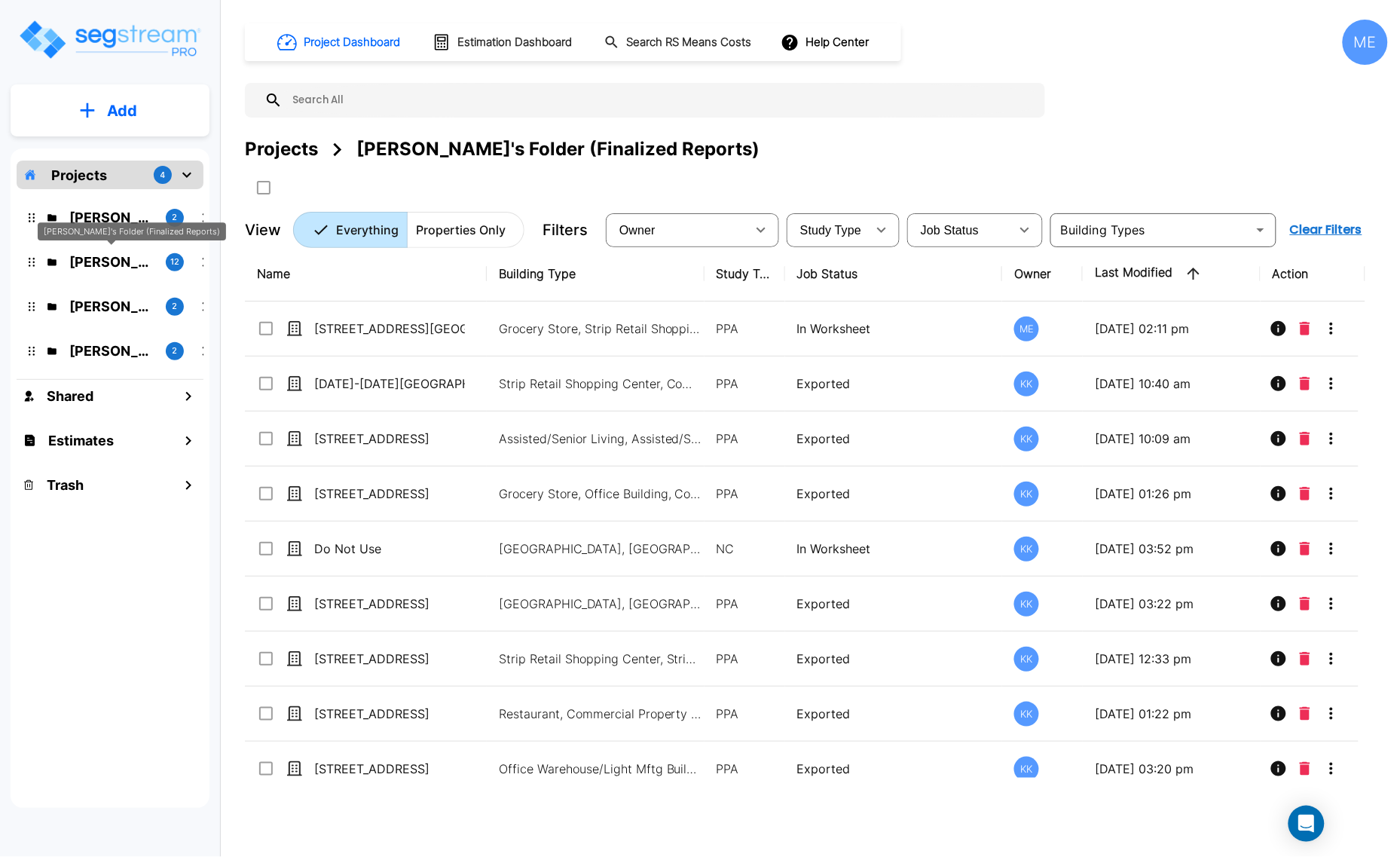
click at [107, 219] on p "[PERSON_NAME]" at bounding box center [112, 217] width 84 height 20
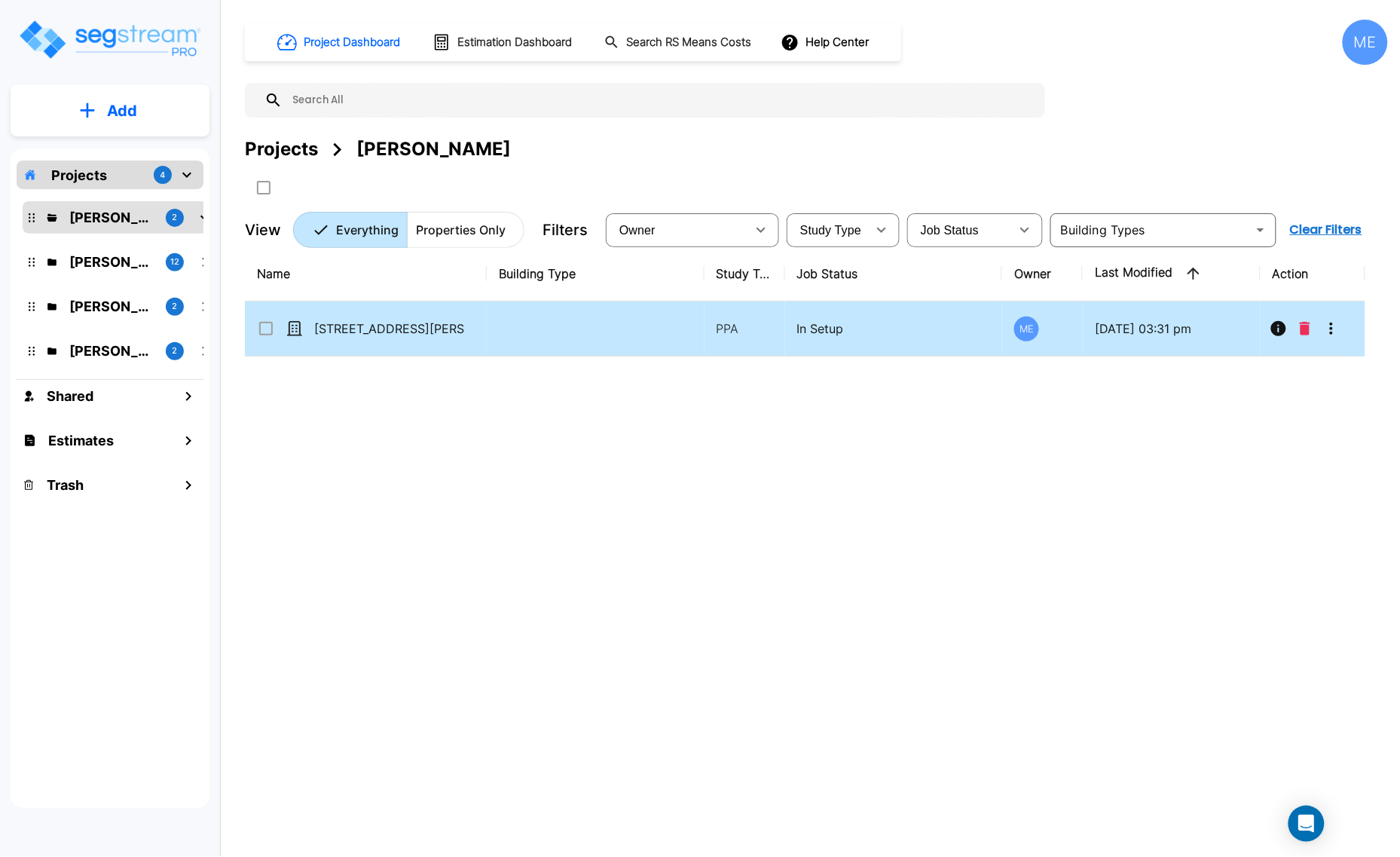
click at [340, 340] on td "[STREET_ADDRESS][PERSON_NAME]" at bounding box center [366, 329] width 242 height 55
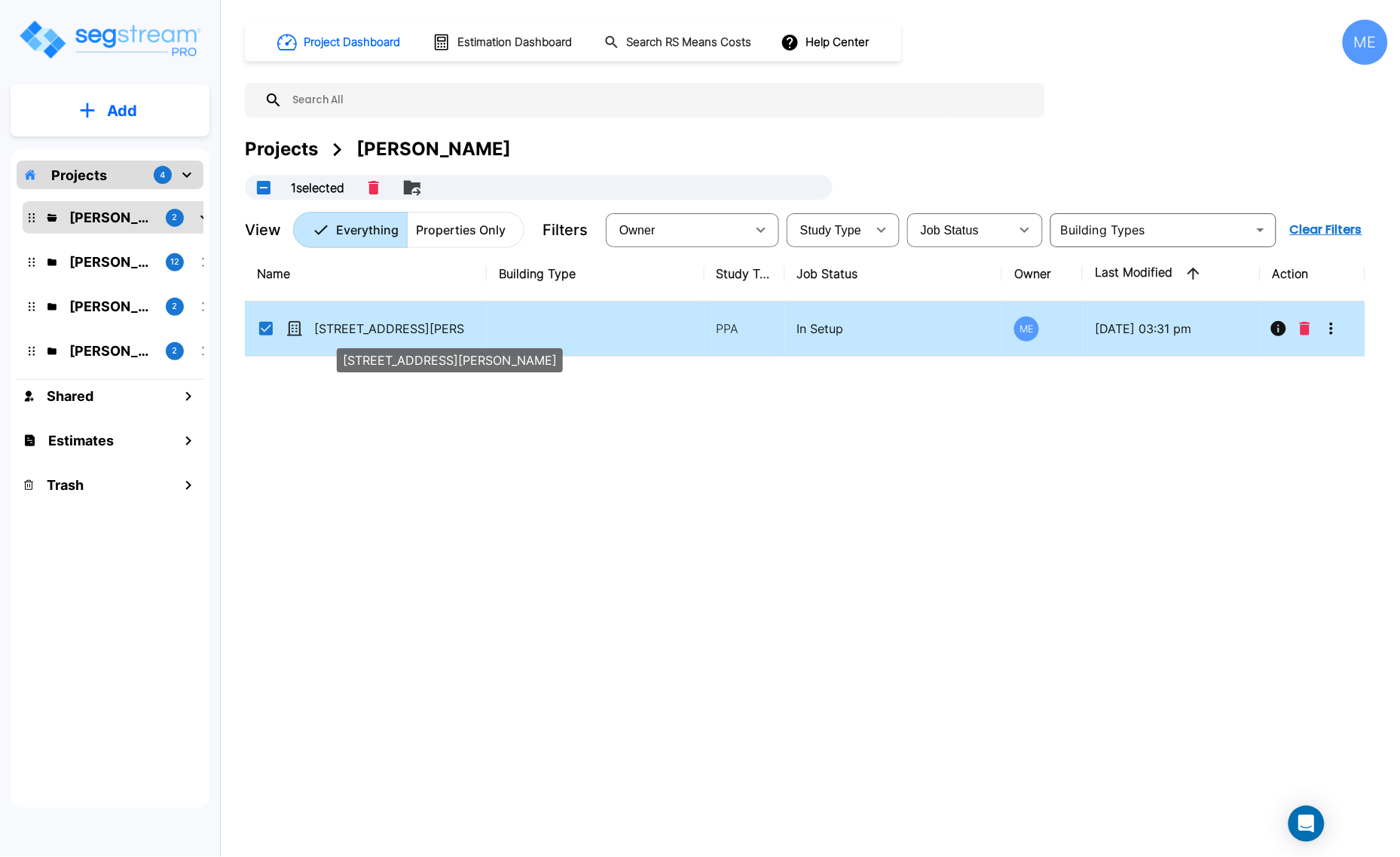
click at [340, 333] on p "[STREET_ADDRESS][PERSON_NAME]" at bounding box center [389, 329] width 150 height 18
checkbox input "false"
click at [340, 333] on p "[STREET_ADDRESS][PERSON_NAME]" at bounding box center [389, 329] width 150 height 18
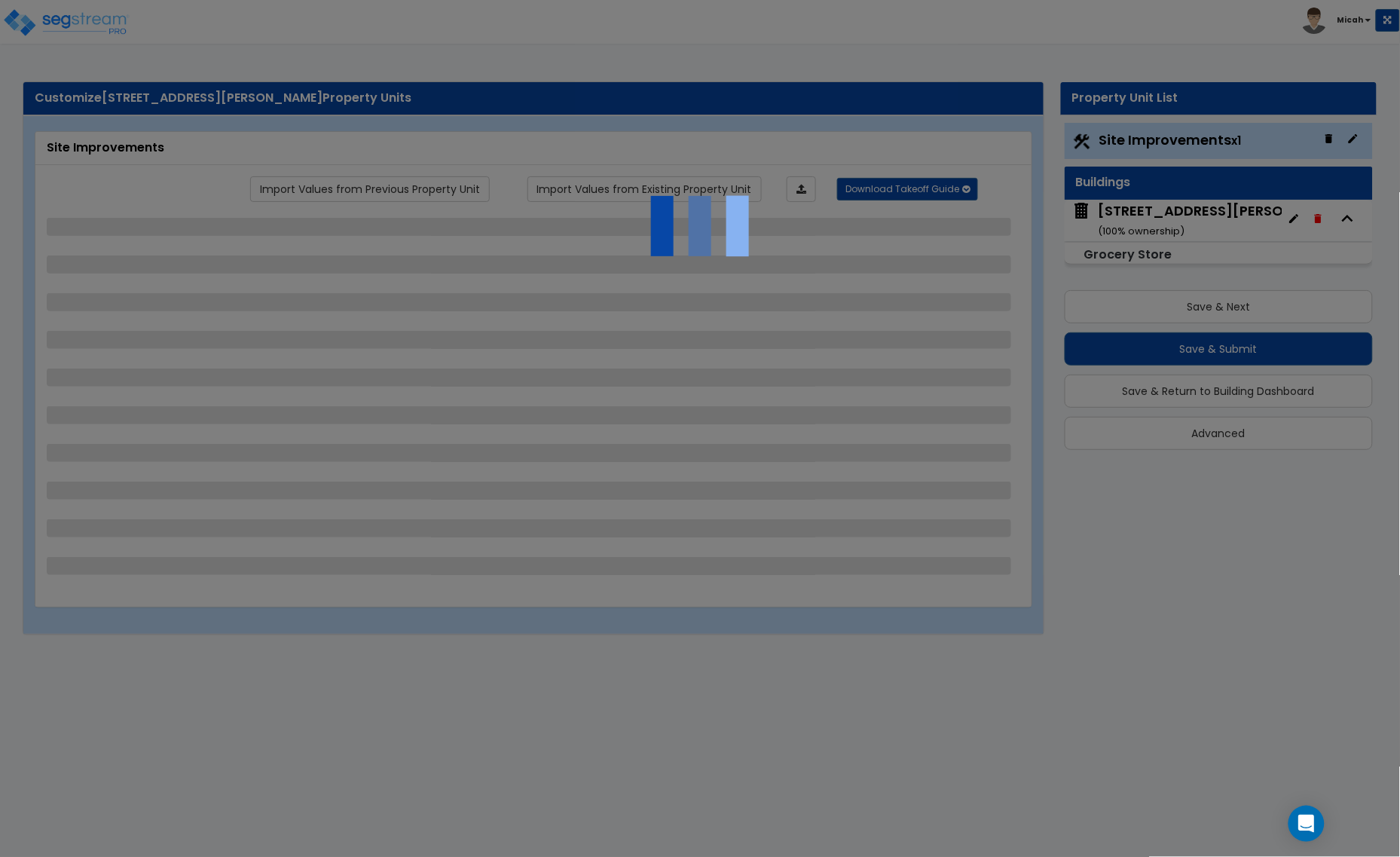
select select "2"
select select "1"
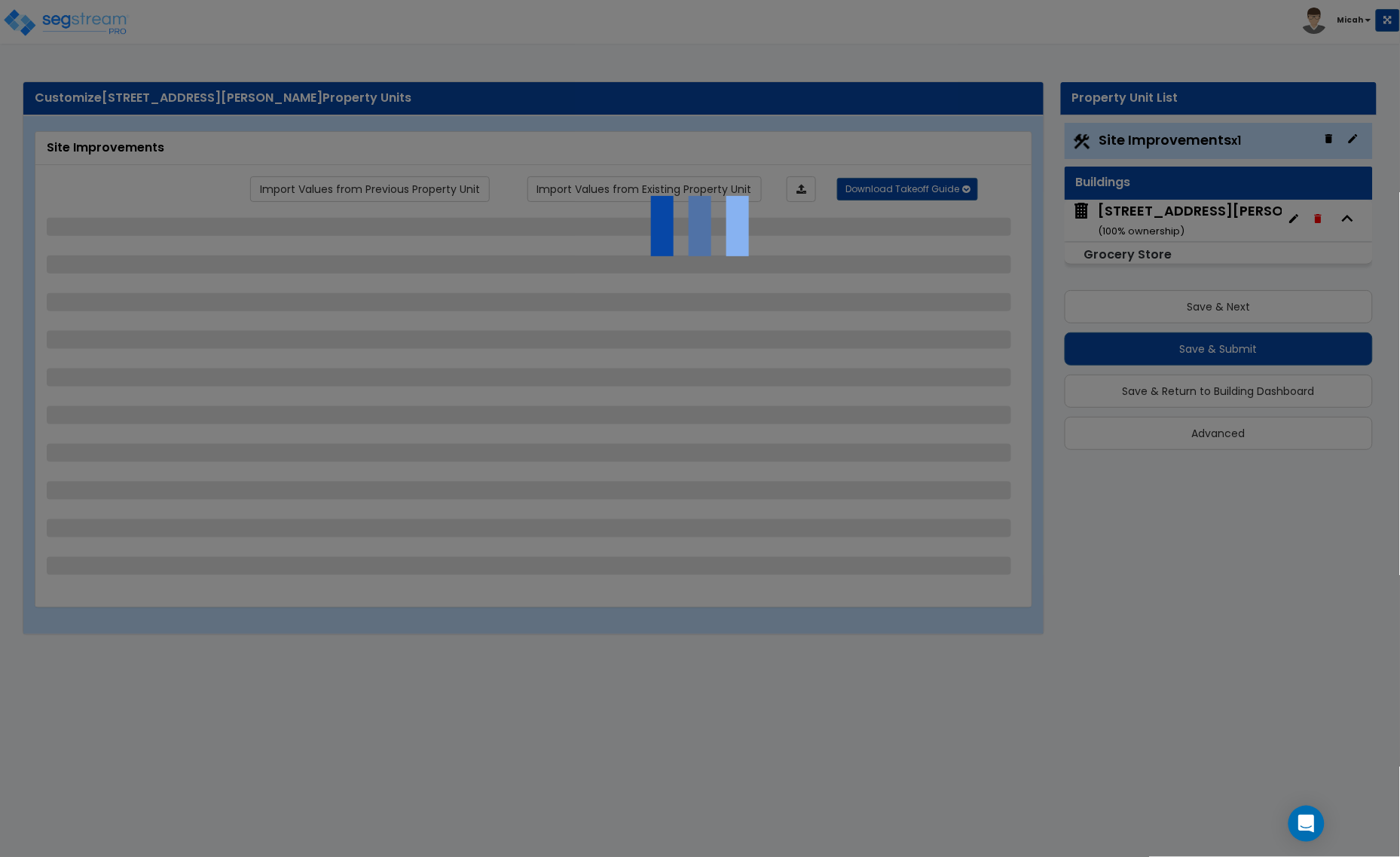
select select "1"
select select "3"
select select "1"
select select "2"
select select "1"
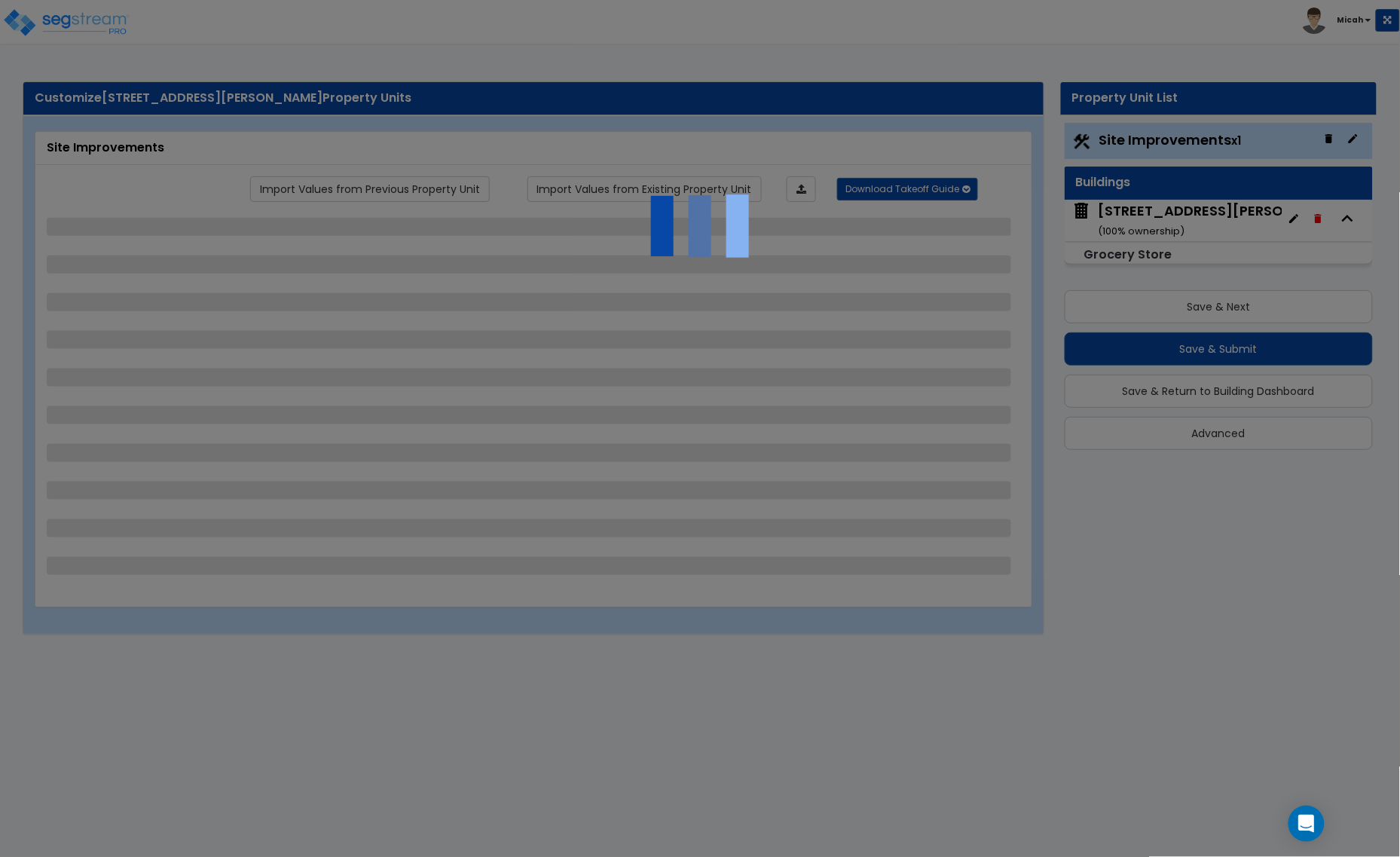
select select "10"
select select "1"
select select "5"
select select "1"
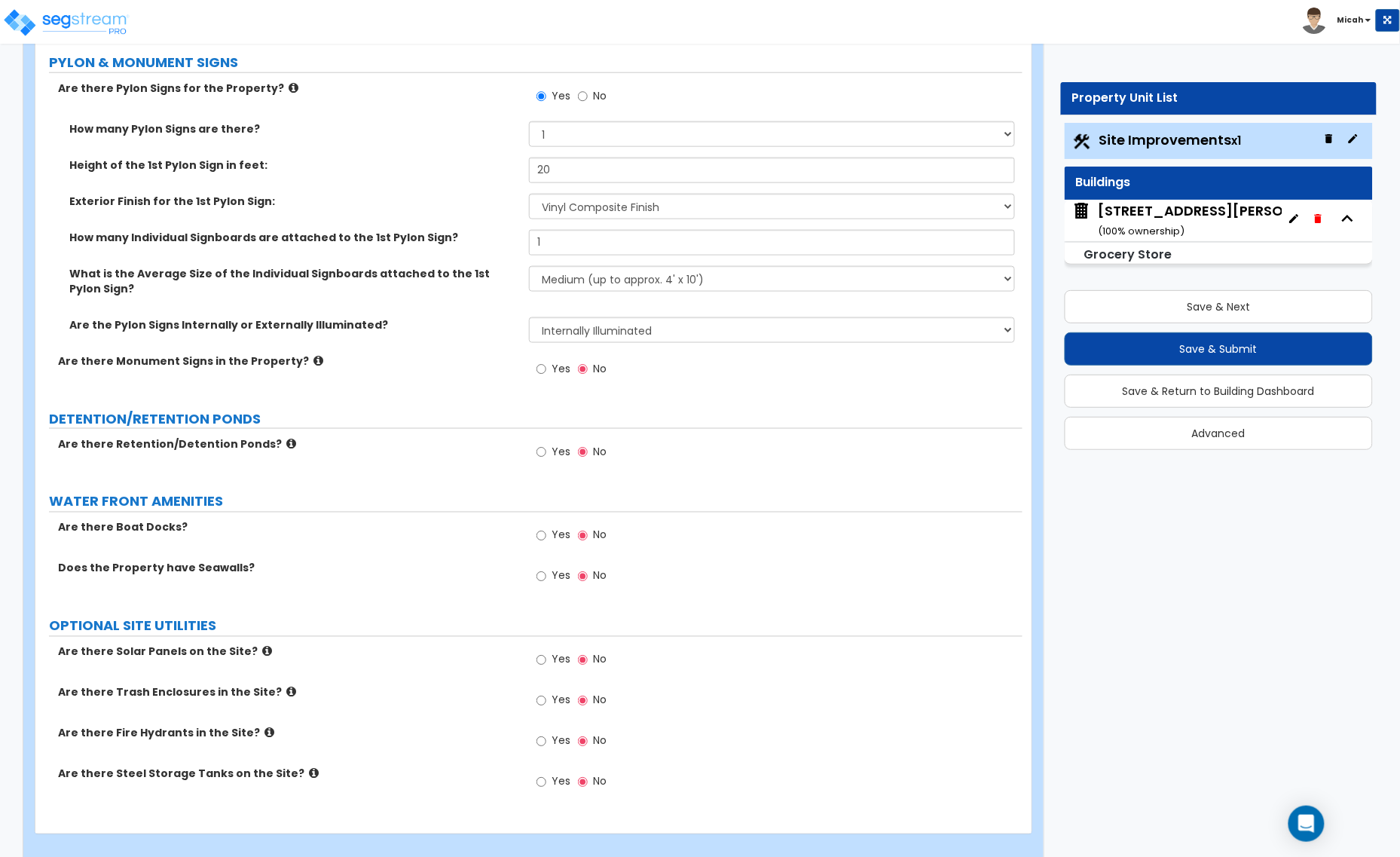
scroll to position [4233, 0]
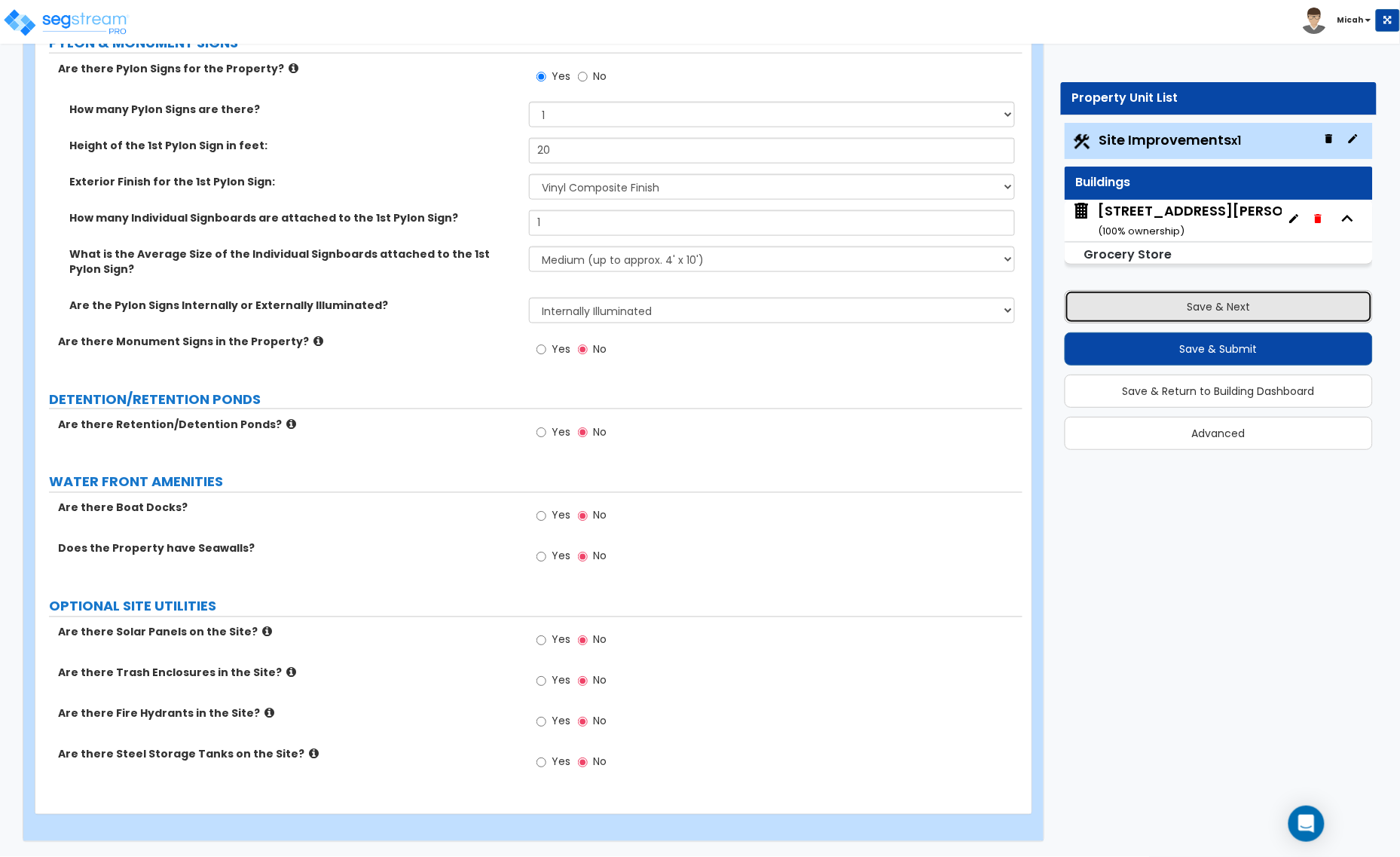
click at [1127, 315] on button "Save & Next" at bounding box center [1219, 307] width 309 height 33
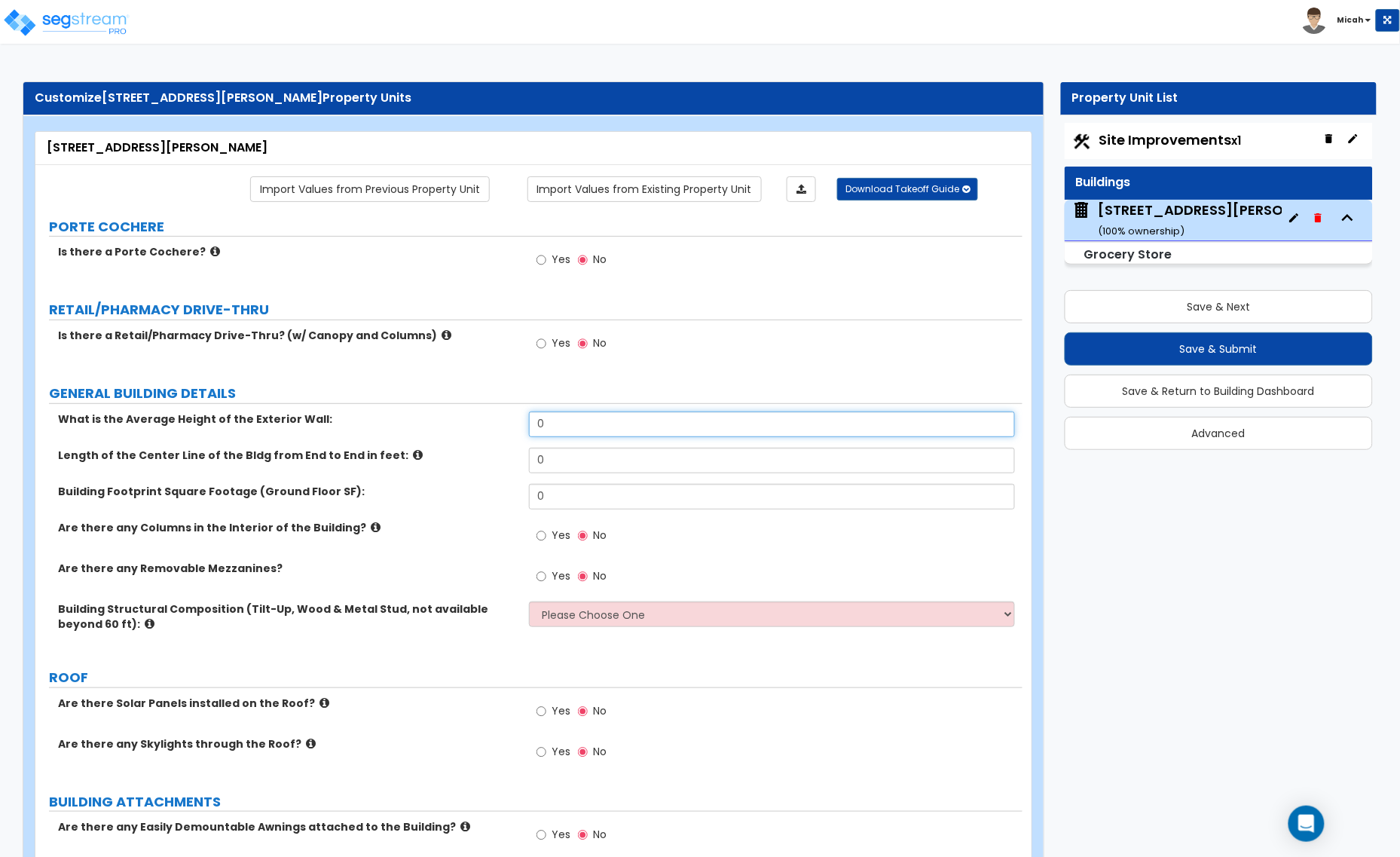
drag, startPoint x: 553, startPoint y: 424, endPoint x: 522, endPoint y: 426, distance: 31.1
click at [522, 426] on div "What is the Average Height of the Exterior Wall: 0" at bounding box center [529, 429] width 987 height 36
type input "15"
drag, startPoint x: 581, startPoint y: 464, endPoint x: 486, endPoint y: 467, distance: 95.0
click at [486, 467] on div "Length of the Center Line of the Bldg from End to End in feet: 0" at bounding box center [529, 465] width 987 height 36
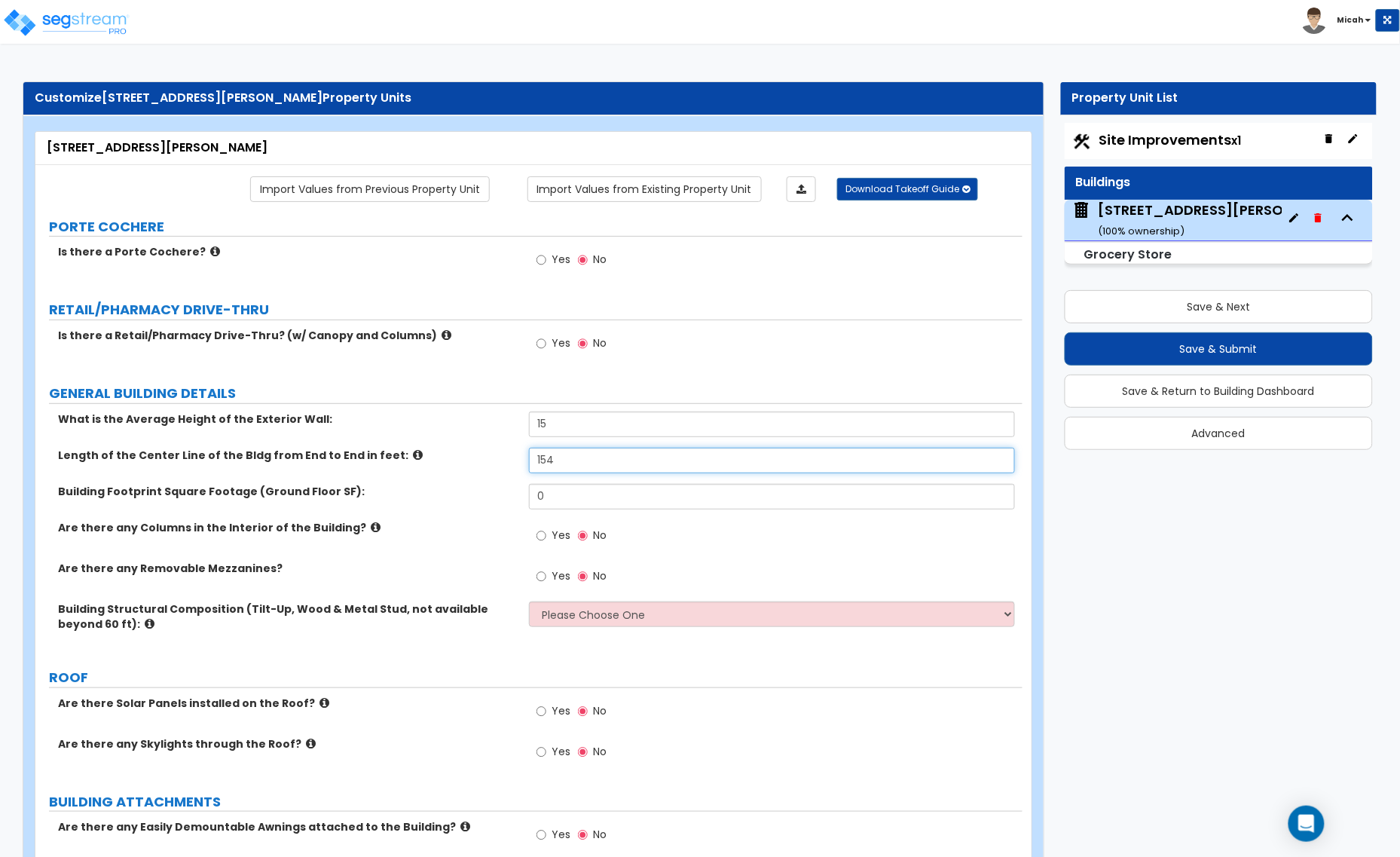
type input "154"
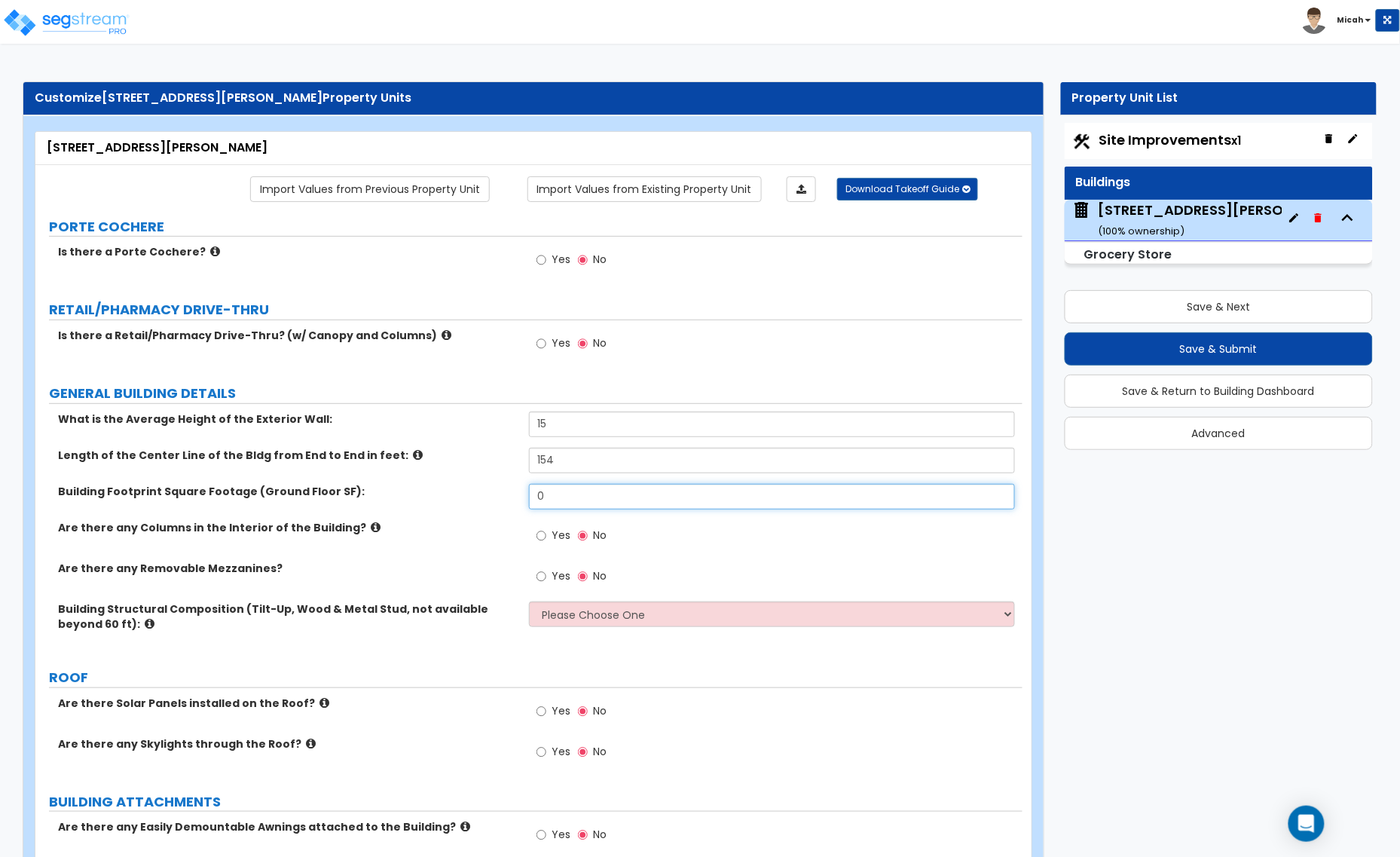
drag, startPoint x: 557, startPoint y: 498, endPoint x: 393, endPoint y: 490, distance: 164.2
click at [439, 495] on div "Building Footprint Square Footage (Ground Floor SF): 0" at bounding box center [529, 501] width 987 height 36
type input "21,196"
click at [540, 535] on input "Yes" at bounding box center [541, 536] width 10 height 16
radio input "true"
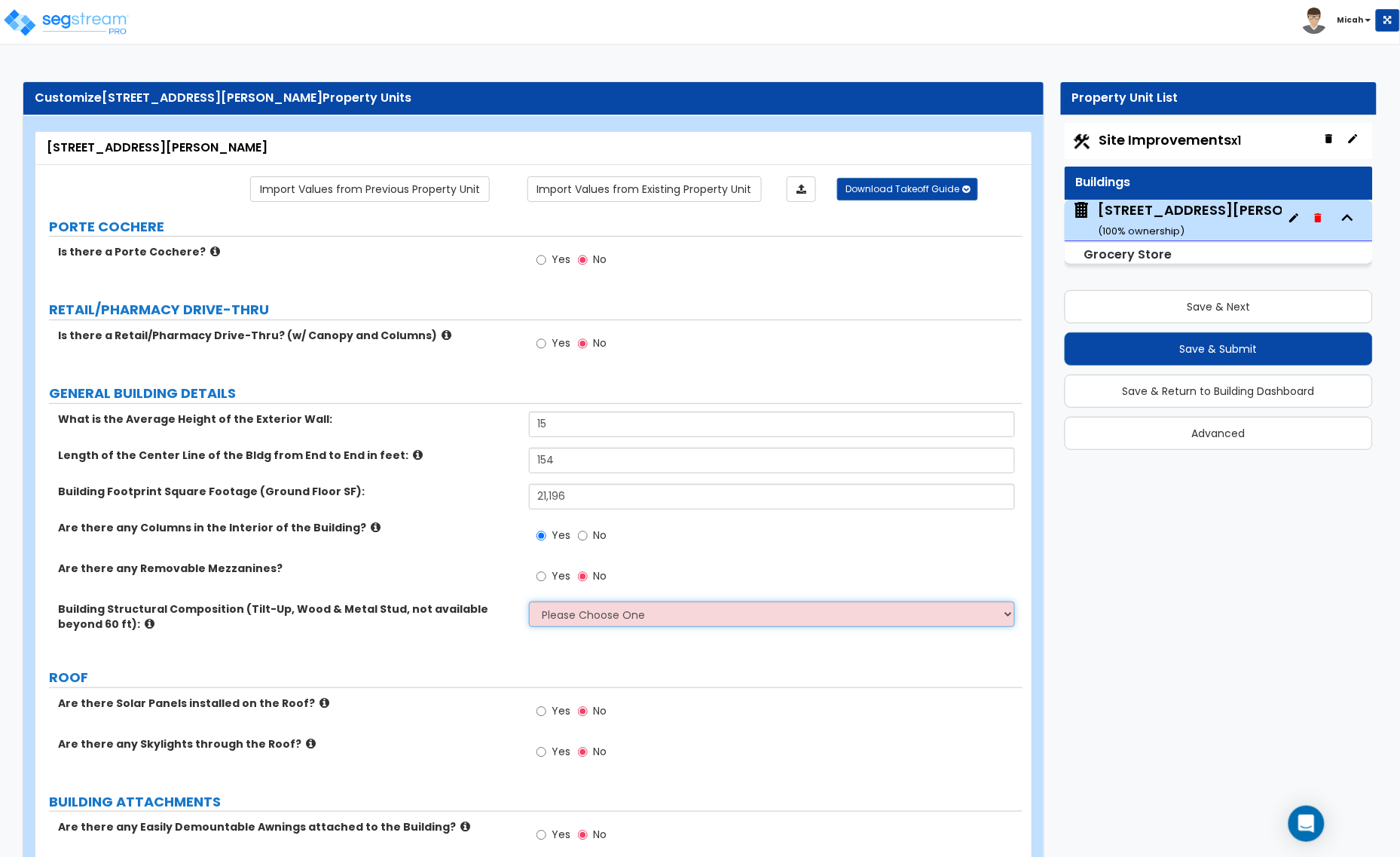
click at [592, 610] on select "Please Choose One Pre-Engineered Metal Building Tilt-up Wall Construction Reinf…" at bounding box center [771, 614] width 486 height 26
select select "6"
click at [529, 602] on select "Please Choose One Pre-Engineered Metal Building Tilt-up Wall Construction Reinf…" at bounding box center [771, 614] width 486 height 26
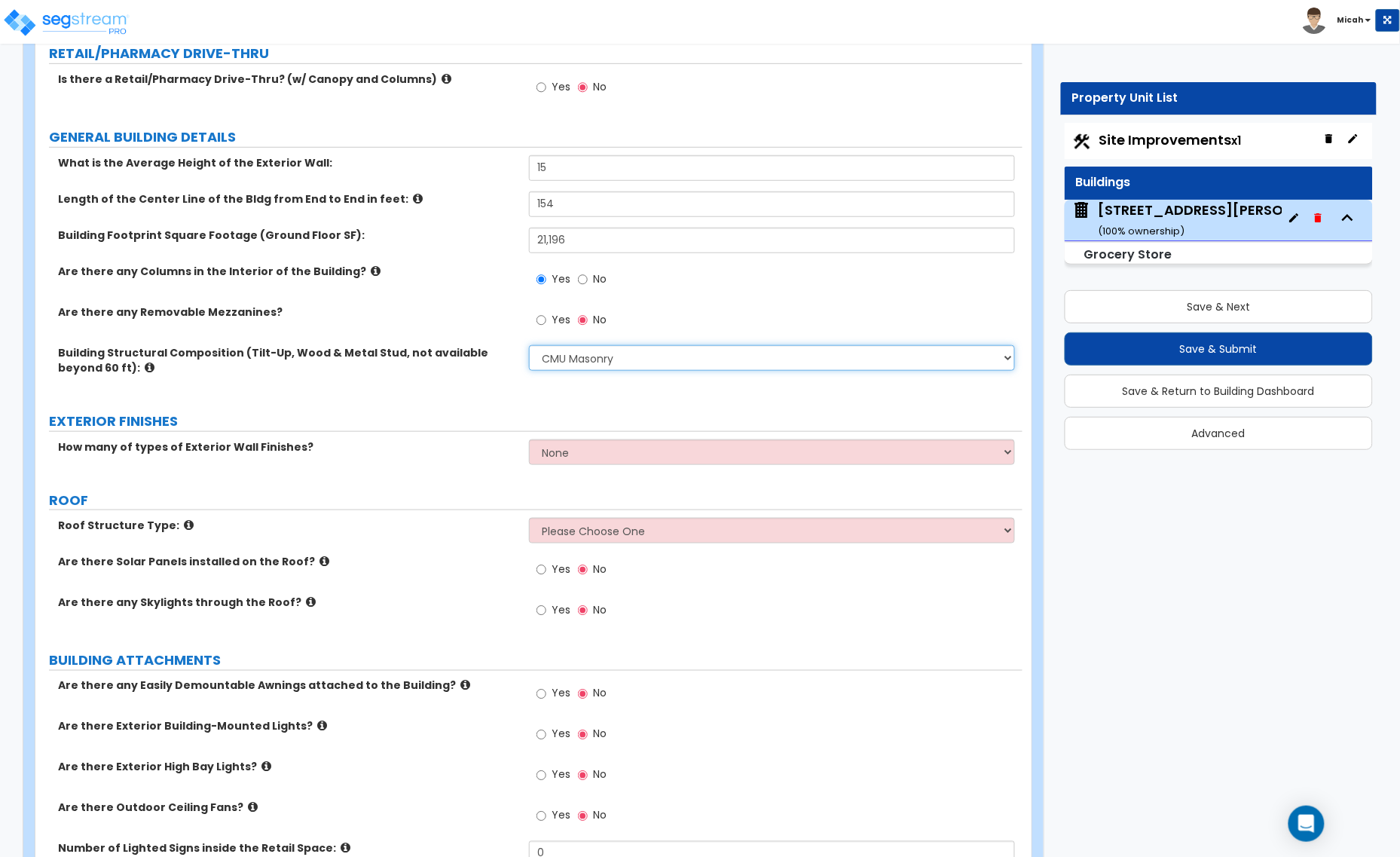
scroll to position [282, 0]
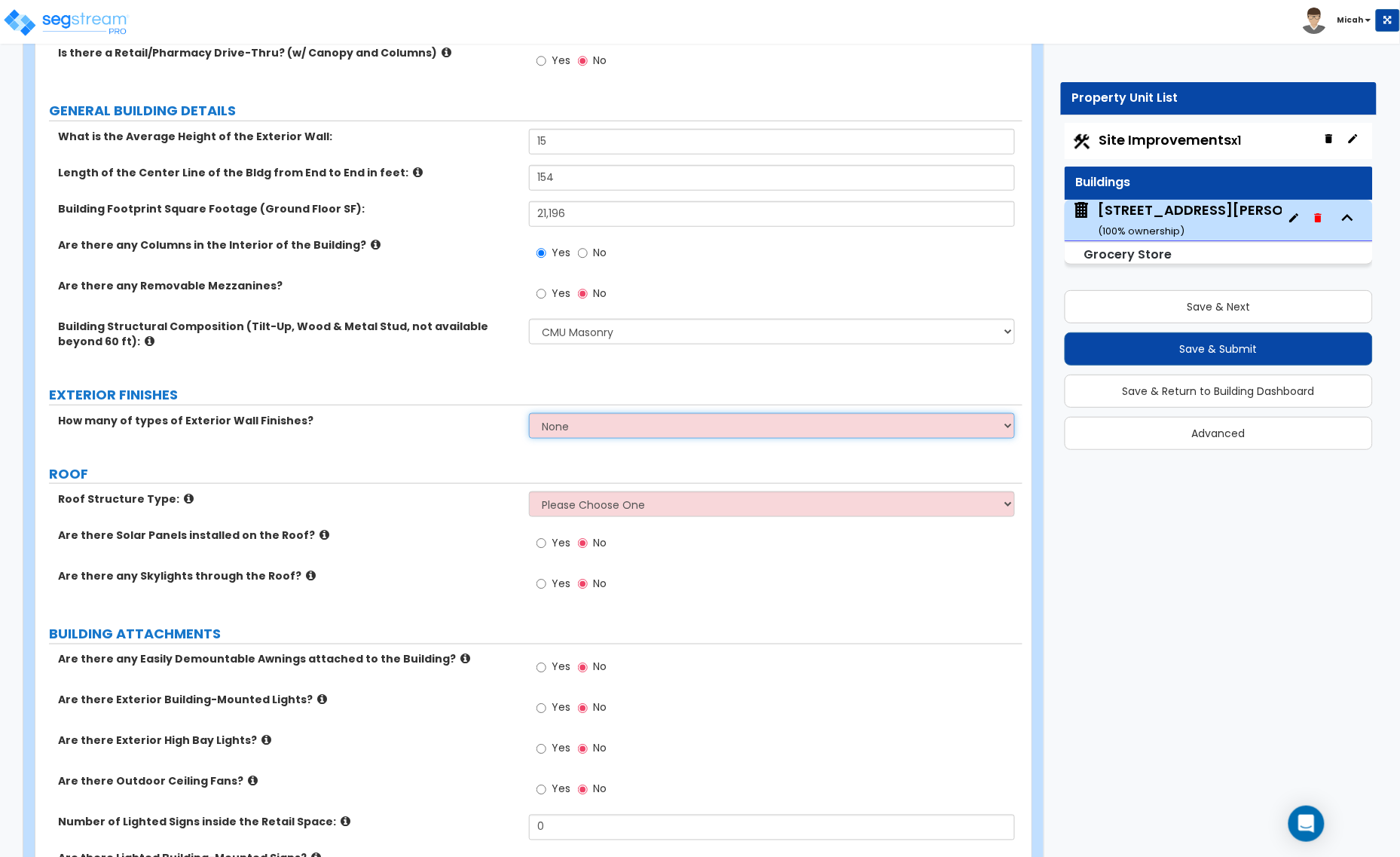
click at [553, 417] on select "None 1 2 3" at bounding box center [771, 426] width 486 height 26
select select "3"
click at [529, 413] on select "None 1 2 3" at bounding box center [771, 426] width 486 height 26
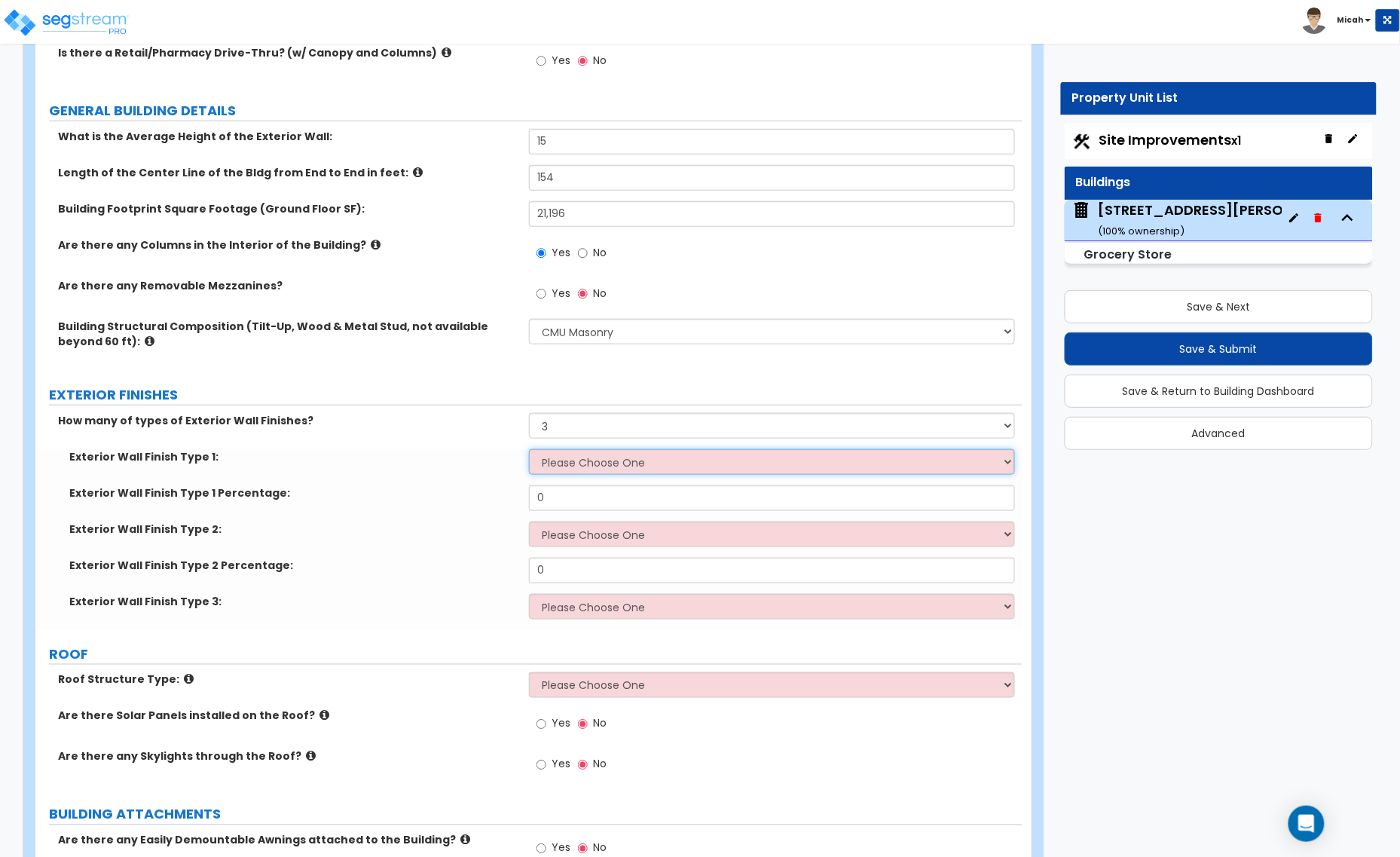
click at [582, 466] on select "Please Choose One No Finish/Shared Wall No Wall Brick Veneer Stone Veneer Wood …" at bounding box center [771, 462] width 486 height 26
select select "3"
click at [529, 450] on select "Please Choose One No Finish/Shared Wall No Wall Brick Veneer Stone Veneer Wood …" at bounding box center [771, 462] width 486 height 26
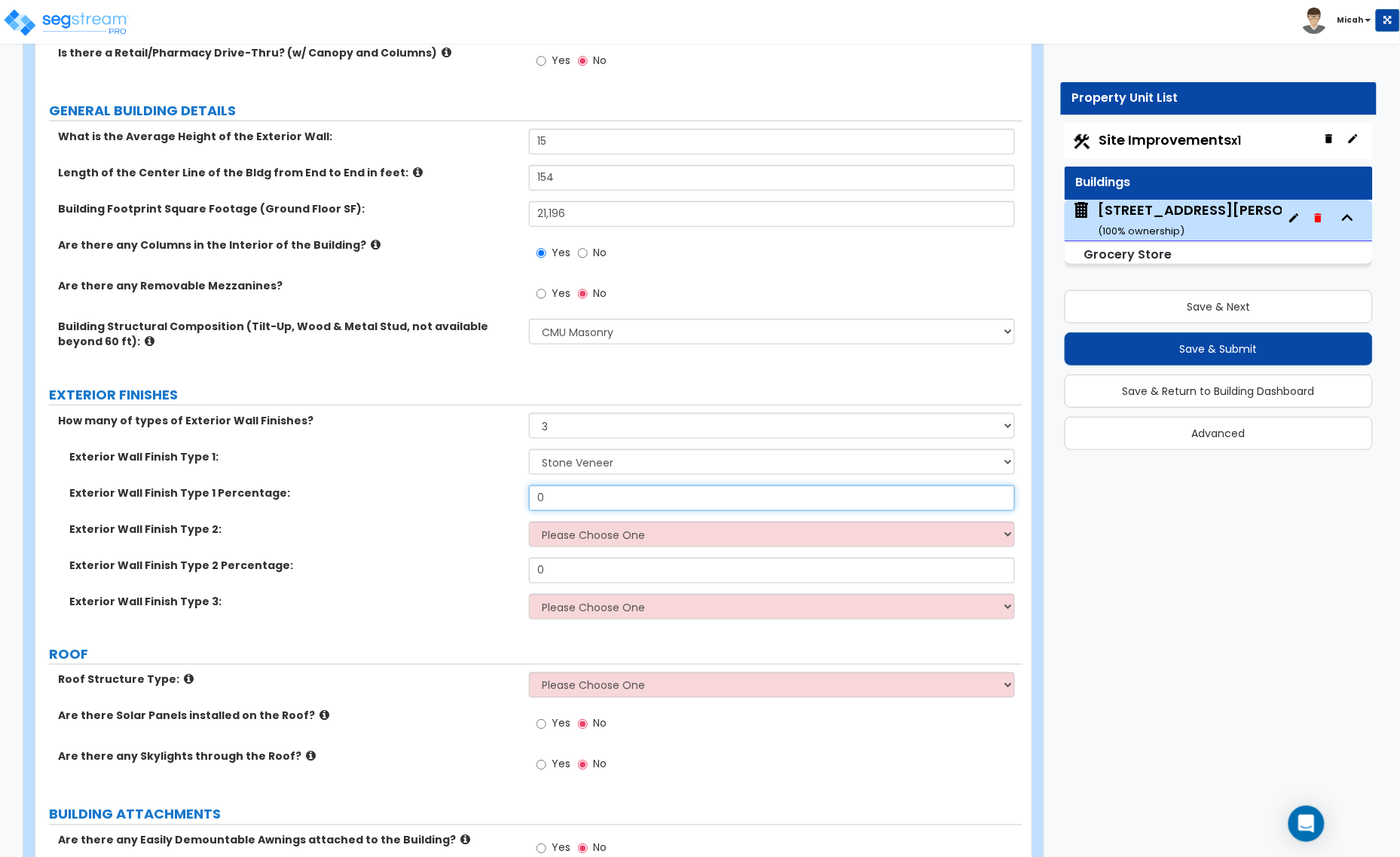
drag, startPoint x: 571, startPoint y: 501, endPoint x: 491, endPoint y: 502, distance: 80.0
click at [491, 502] on div "Exterior Wall Finish Type 1 Percentage: 0" at bounding box center [529, 503] width 987 height 36
type input "10"
click at [540, 529] on select "Please Choose One No Finish/Shared Wall No Wall Brick Veneer Stone Veneer Wood …" at bounding box center [771, 534] width 486 height 26
select select "4"
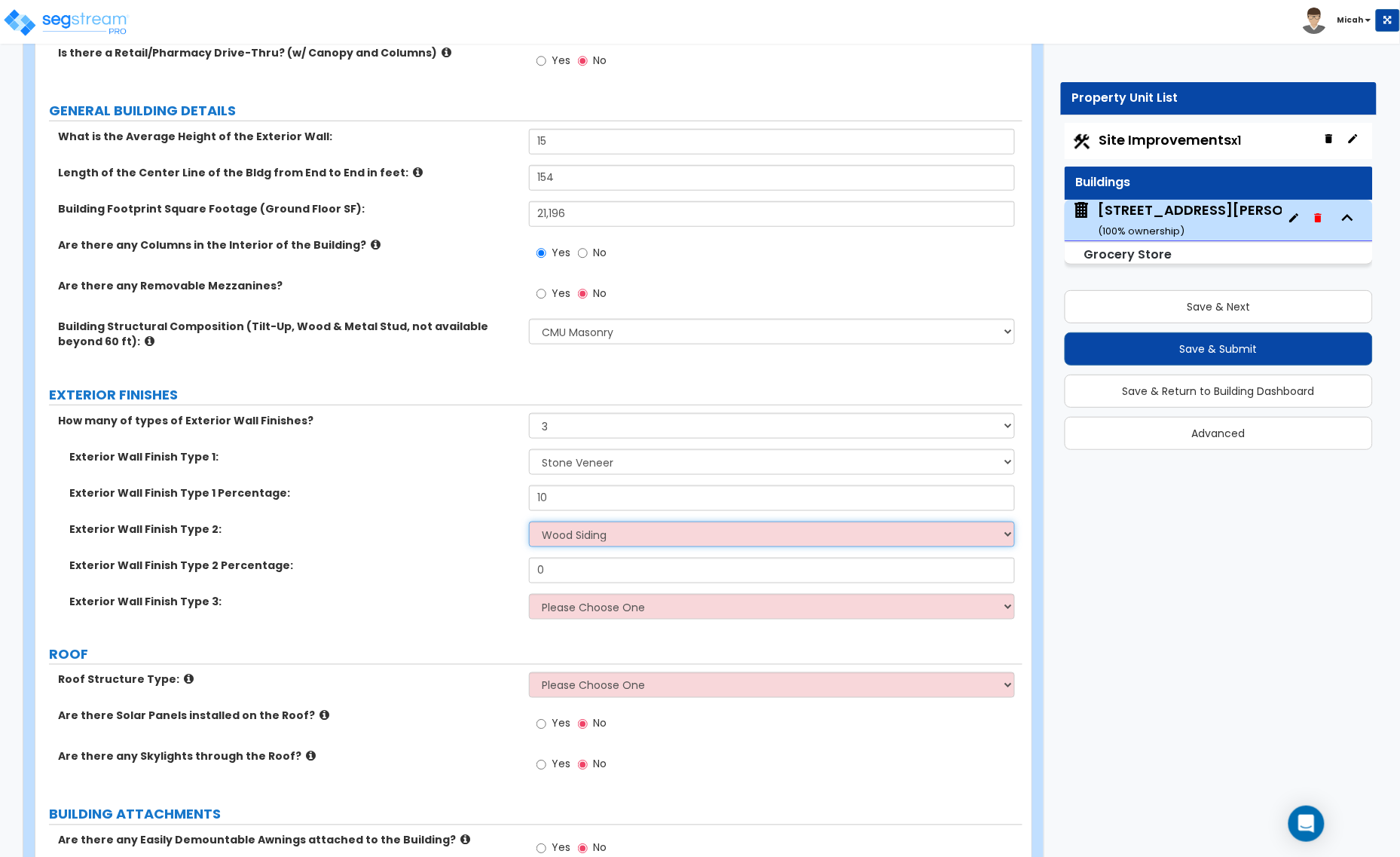
click at [529, 522] on select "Please Choose One No Finish/Shared Wall No Wall Brick Veneer Stone Veneer Wood …" at bounding box center [771, 534] width 486 height 26
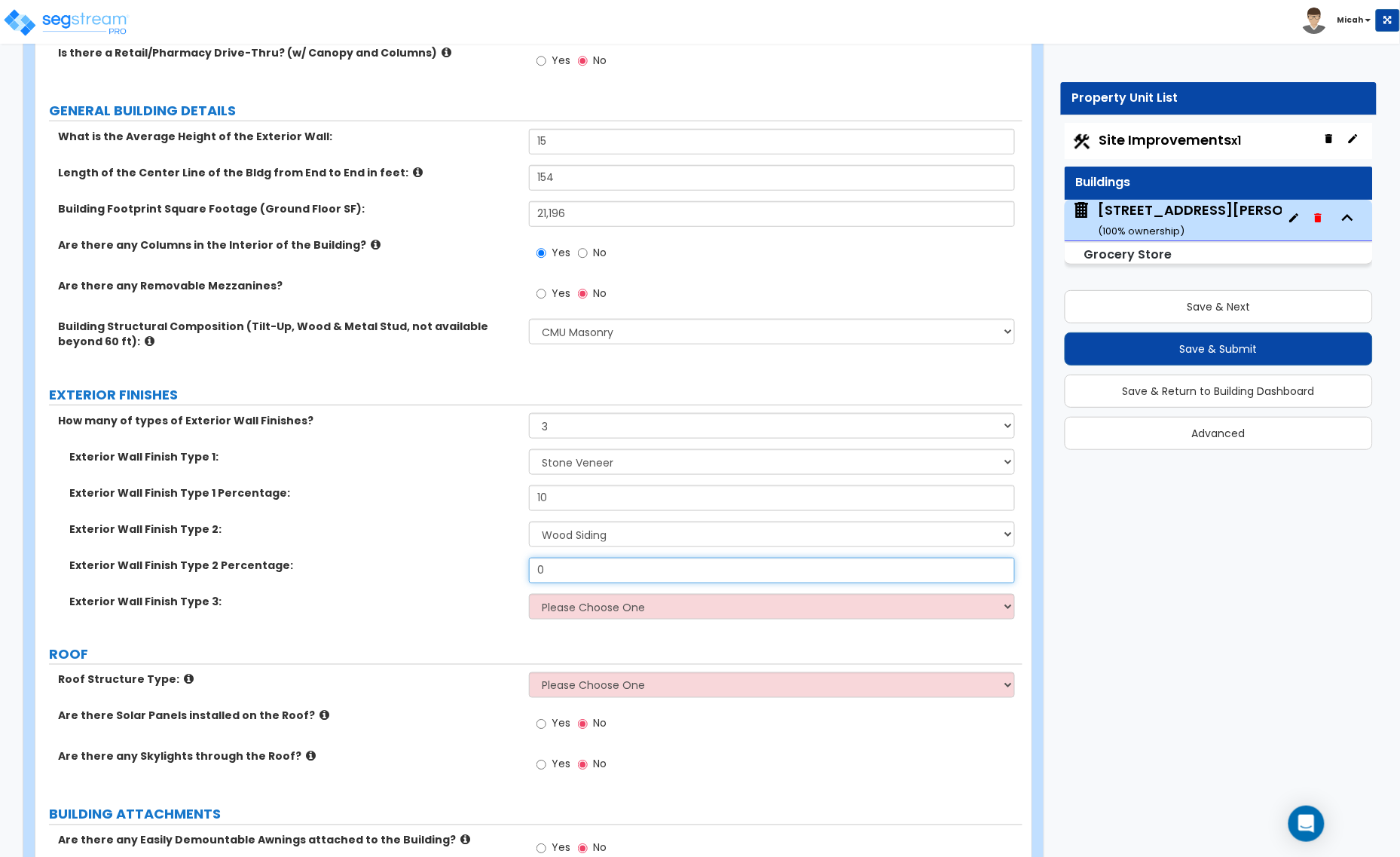
click at [478, 575] on div "Exterior Wall Finish Type 2 Percentage: 0" at bounding box center [529, 575] width 987 height 36
type input "0"
type input "25"
click at [611, 611] on select "Please Choose One No Finish/Shared Wall No Wall Brick Veneer Stone Veneer Wood …" at bounding box center [771, 607] width 486 height 26
select select "10"
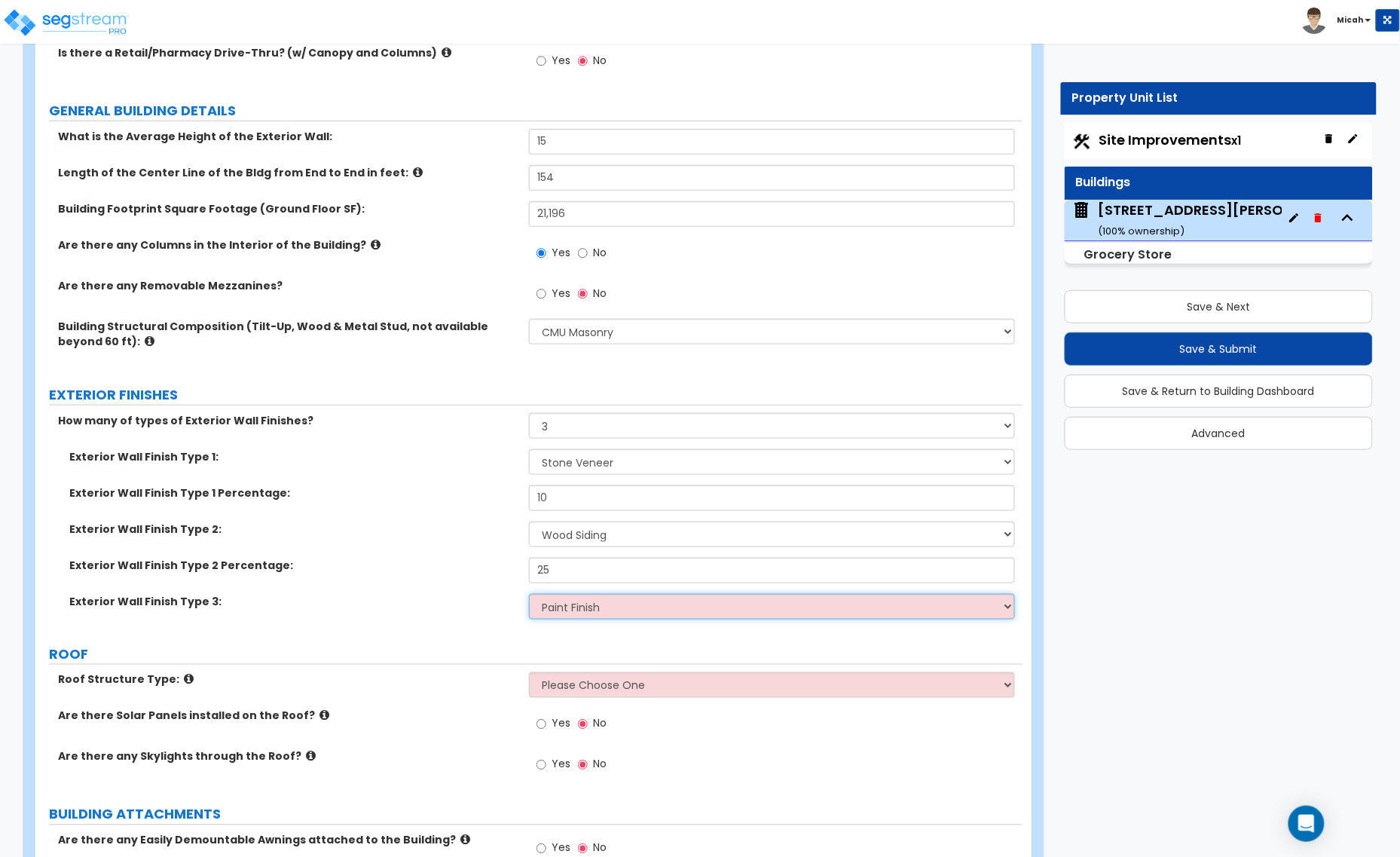
click at [529, 595] on select "Please Choose One No Finish/Shared Wall No Wall Brick Veneer Stone Veneer Wood …" at bounding box center [771, 607] width 486 height 26
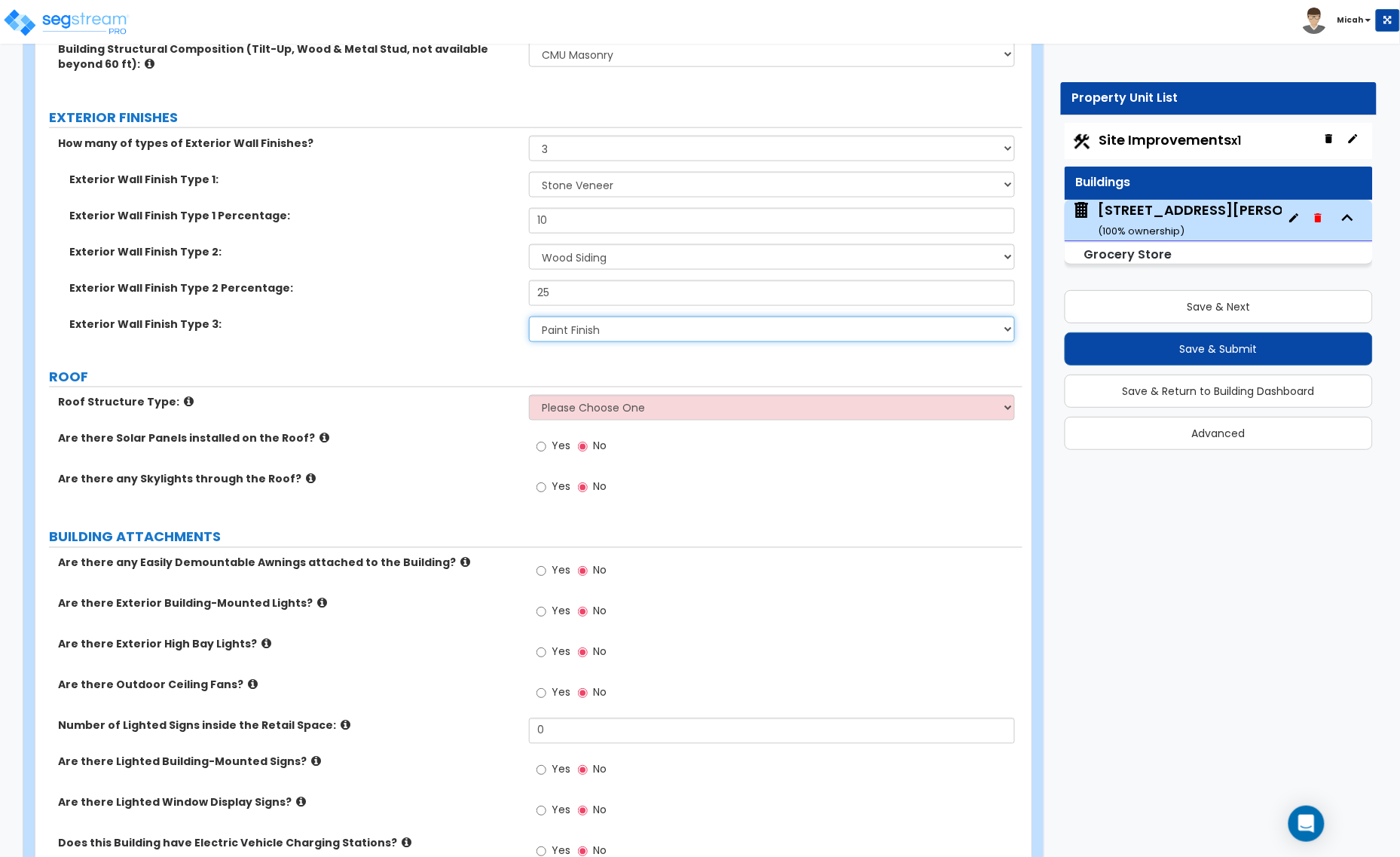
scroll to position [566, 0]
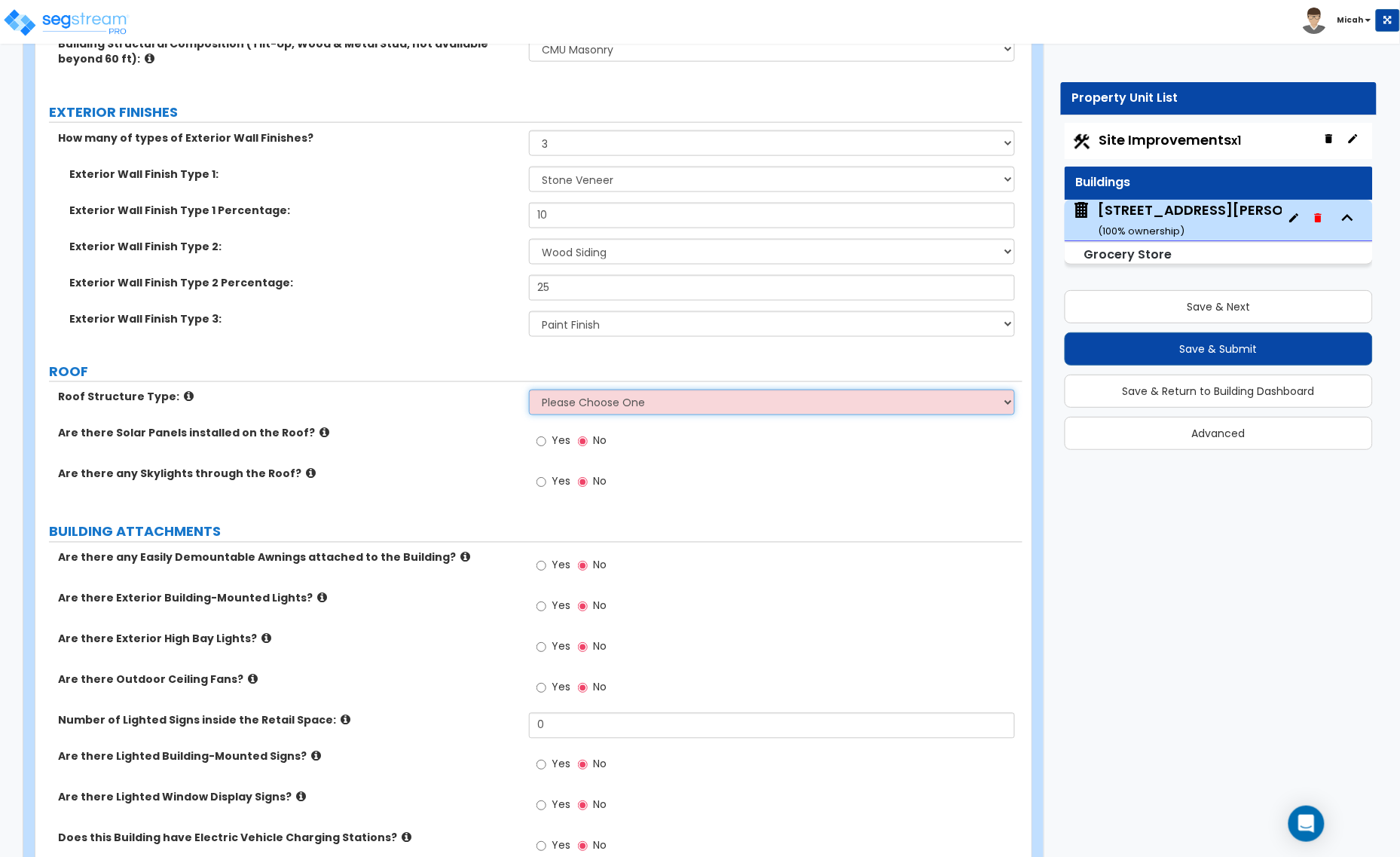
click at [565, 401] on select "Please Choose One Gable Roof Flat Roof Hybrid Gable & Flat Roof" at bounding box center [771, 402] width 486 height 26
select select "2"
click at [529, 391] on select "Please Choose One Gable Roof Flat Roof Hybrid Gable & Flat Roof" at bounding box center [771, 402] width 486 height 26
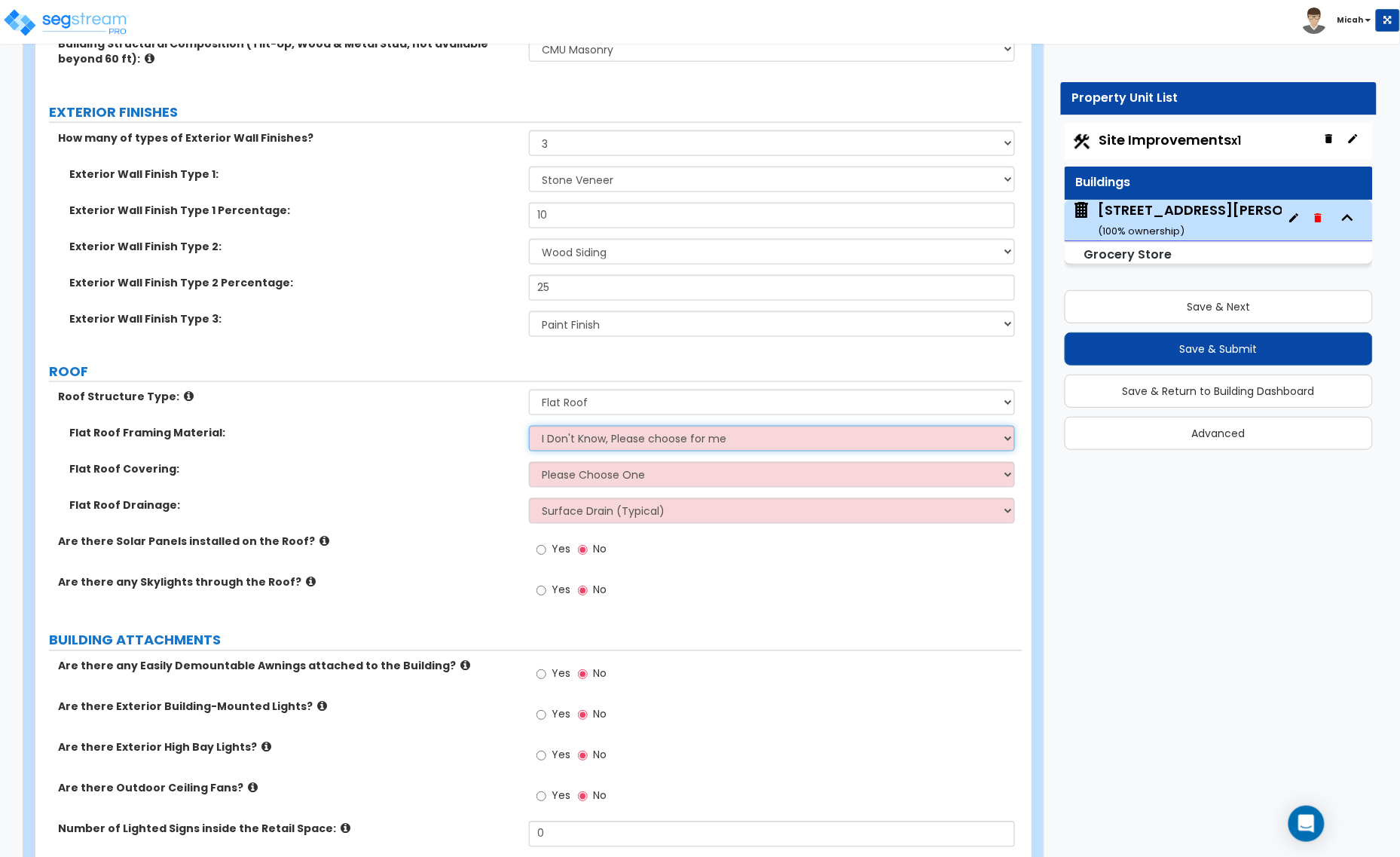
click at [552, 442] on select "I Don't Know, Please choose for me Metal Wood" at bounding box center [771, 439] width 486 height 26
select select "1"
click at [529, 427] on select "I Don't Know, Please choose for me Metal Wood" at bounding box center [771, 439] width 486 height 26
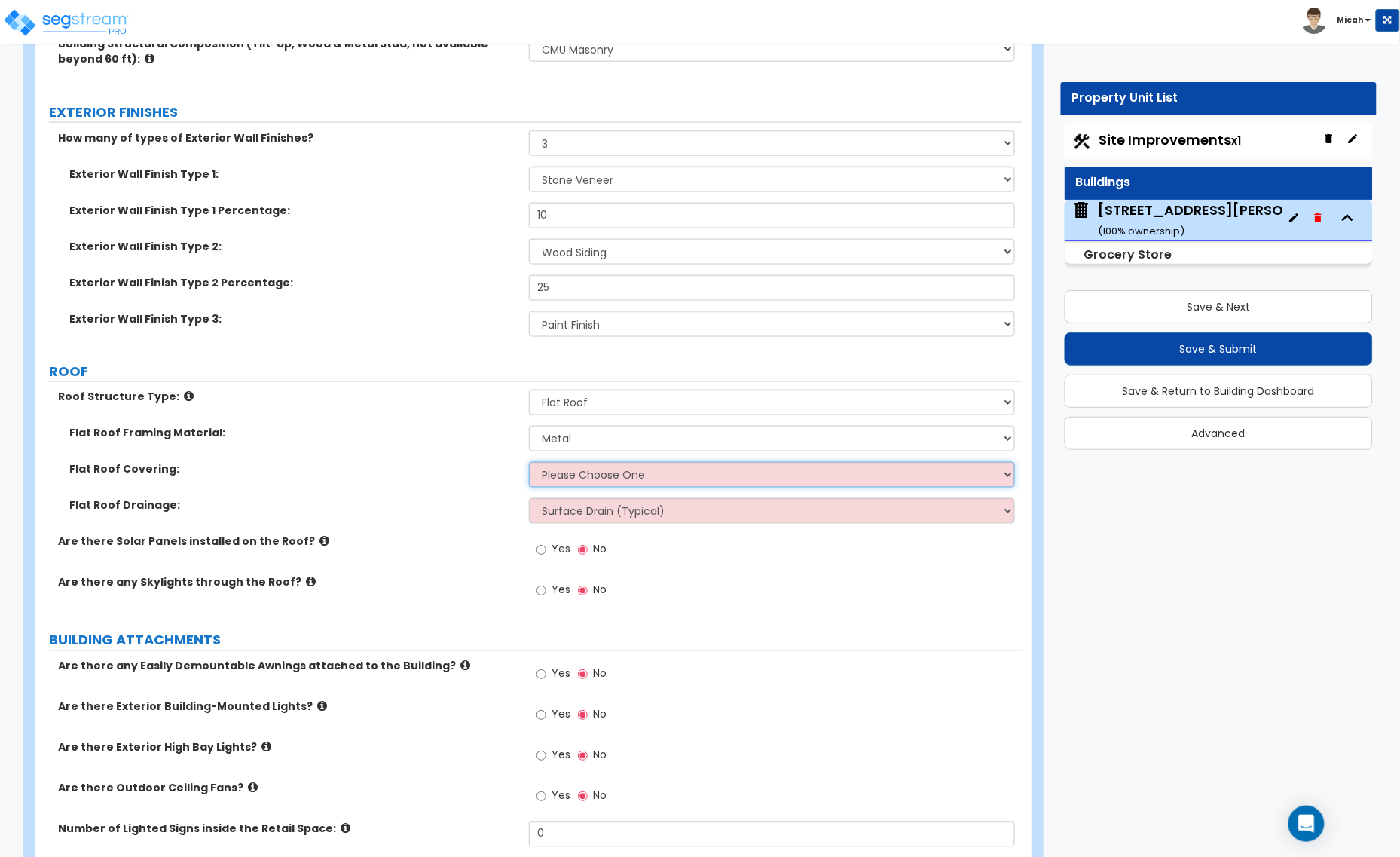
click at [562, 482] on select "Please Choose One Rolled Asphalt PVC Membrane Plastic (EPDM) Membrane Asphalt F…" at bounding box center [771, 475] width 486 height 26
select select "3"
click at [529, 464] on select "Please Choose One Rolled Asphalt PVC Membrane Plastic (EPDM) Membrane Asphalt F…" at bounding box center [771, 475] width 486 height 26
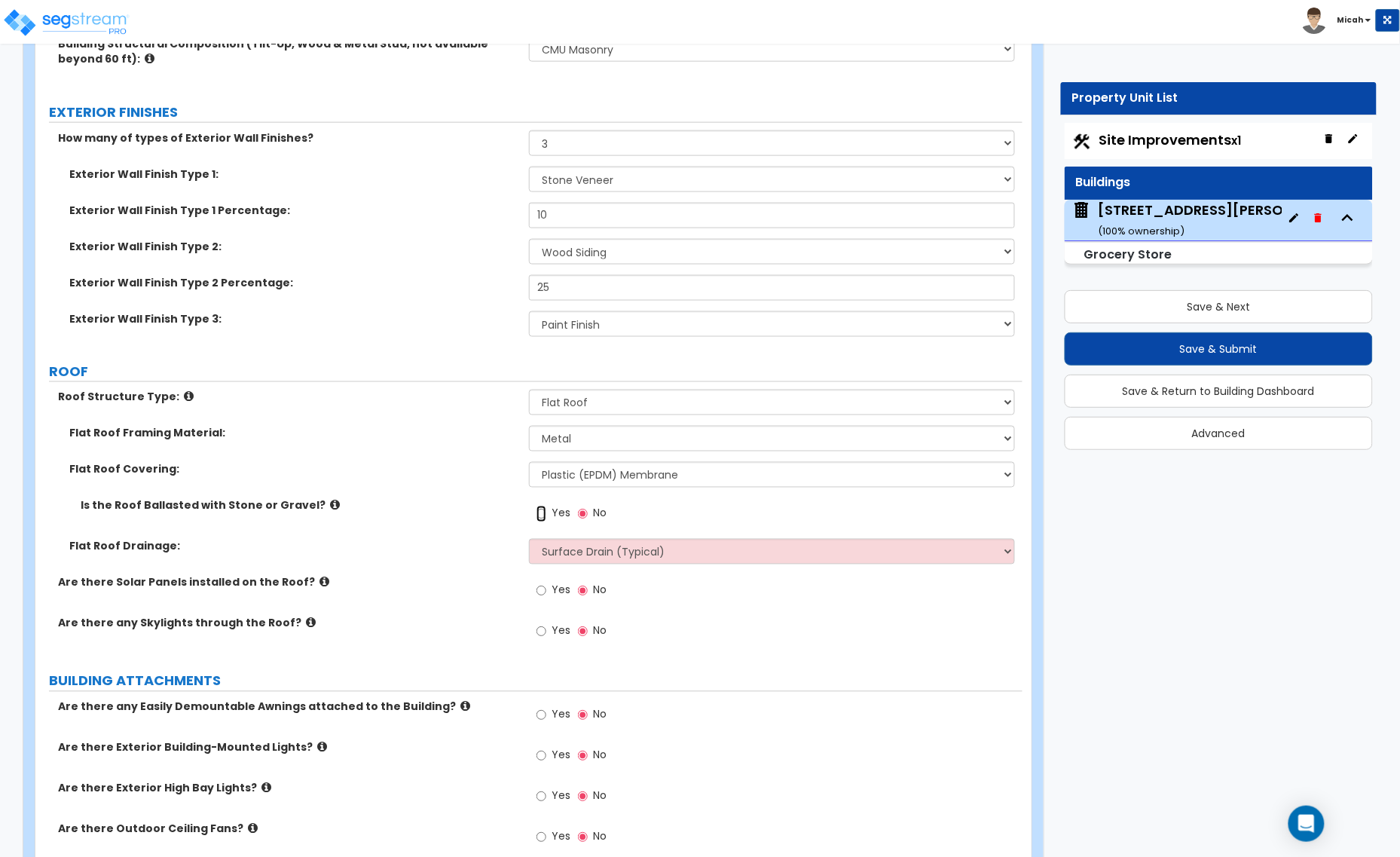
click at [540, 514] on input "Yes" at bounding box center [541, 514] width 10 height 16
radio input "true"
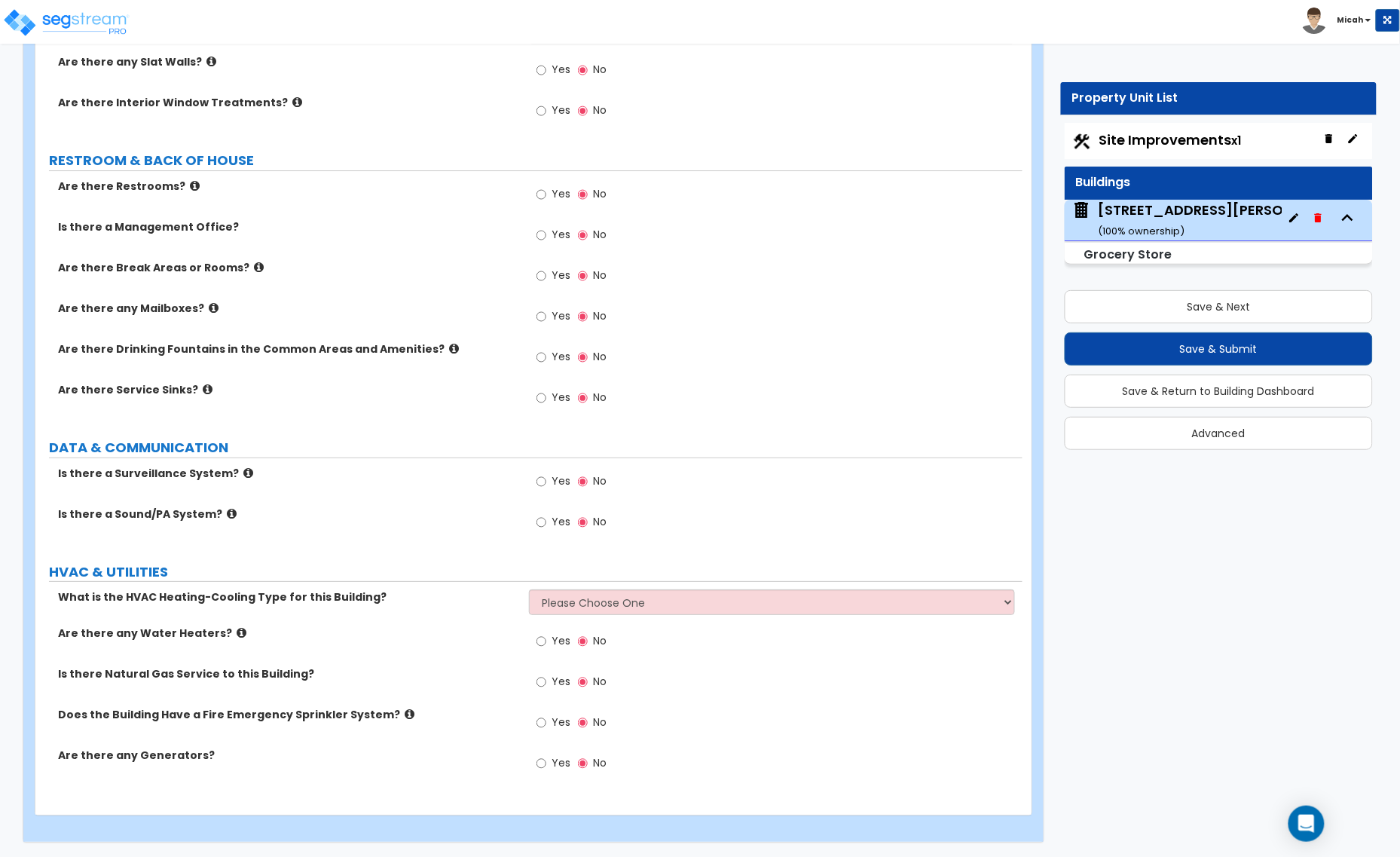
scroll to position [3448, 0]
click at [586, 596] on select "Please Choose One Rooftop Unit Furnace-Condenser Forced Air Split Heating/Cooli…" at bounding box center [771, 601] width 486 height 26
select select "1"
click at [529, 588] on select "Please Choose One Rooftop Unit Furnace-Condenser Forced Air Split Heating/Cooli…" at bounding box center [771, 601] width 486 height 26
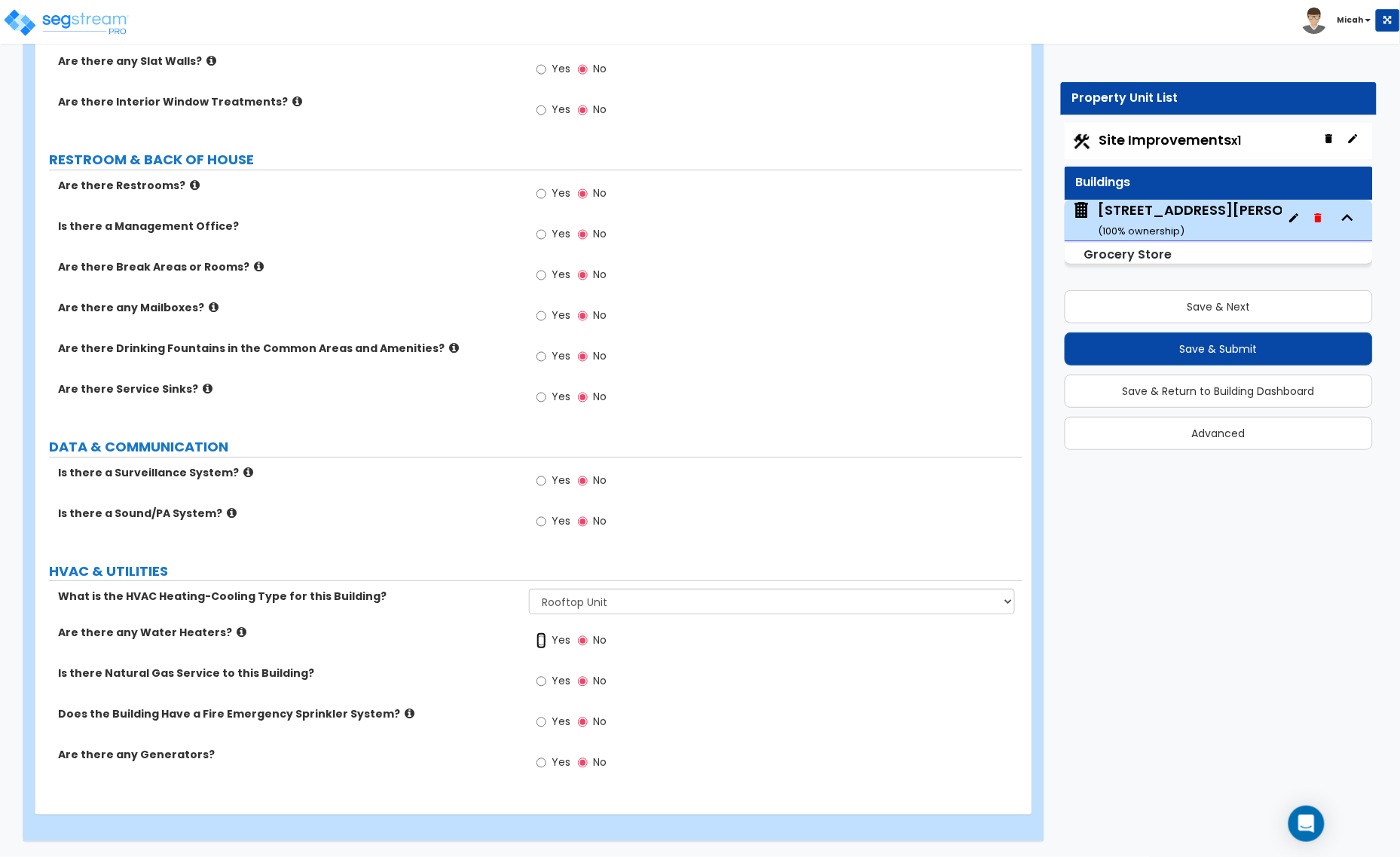
click at [536, 641] on input "Yes" at bounding box center [541, 641] width 10 height 16
radio input "true"
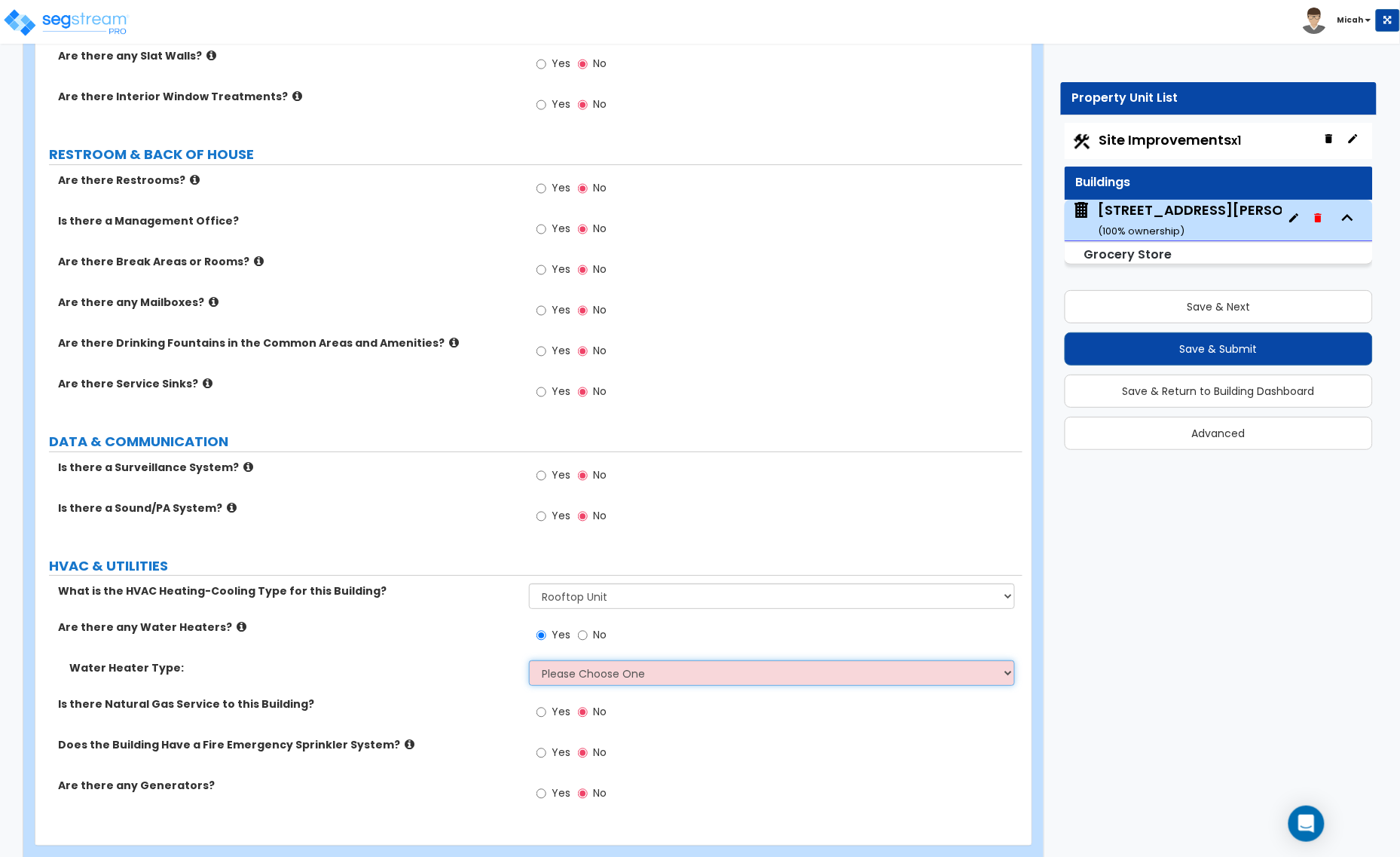
click at [555, 671] on select "Please Choose One Gas Electric" at bounding box center [771, 673] width 486 height 26
click at [529, 665] on select "Please Choose One Gas Electric" at bounding box center [771, 673] width 486 height 26
click at [586, 676] on select "Please Choose One Gas Electric" at bounding box center [771, 673] width 486 height 26
select select "2"
click at [529, 665] on select "Please Choose One Gas Electric" at bounding box center [771, 673] width 486 height 26
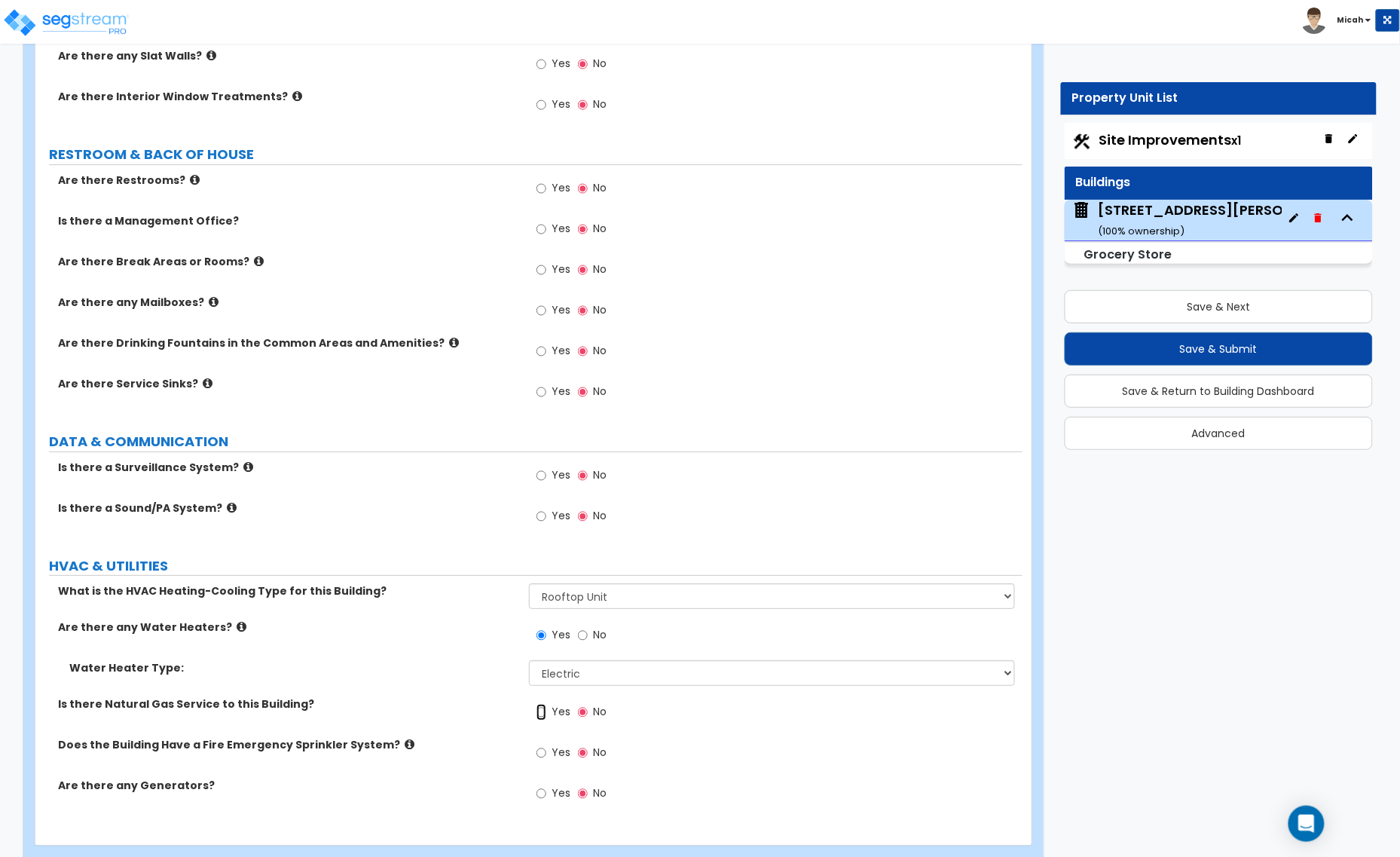
click at [541, 714] on input "Yes" at bounding box center [541, 712] width 10 height 16
radio input "true"
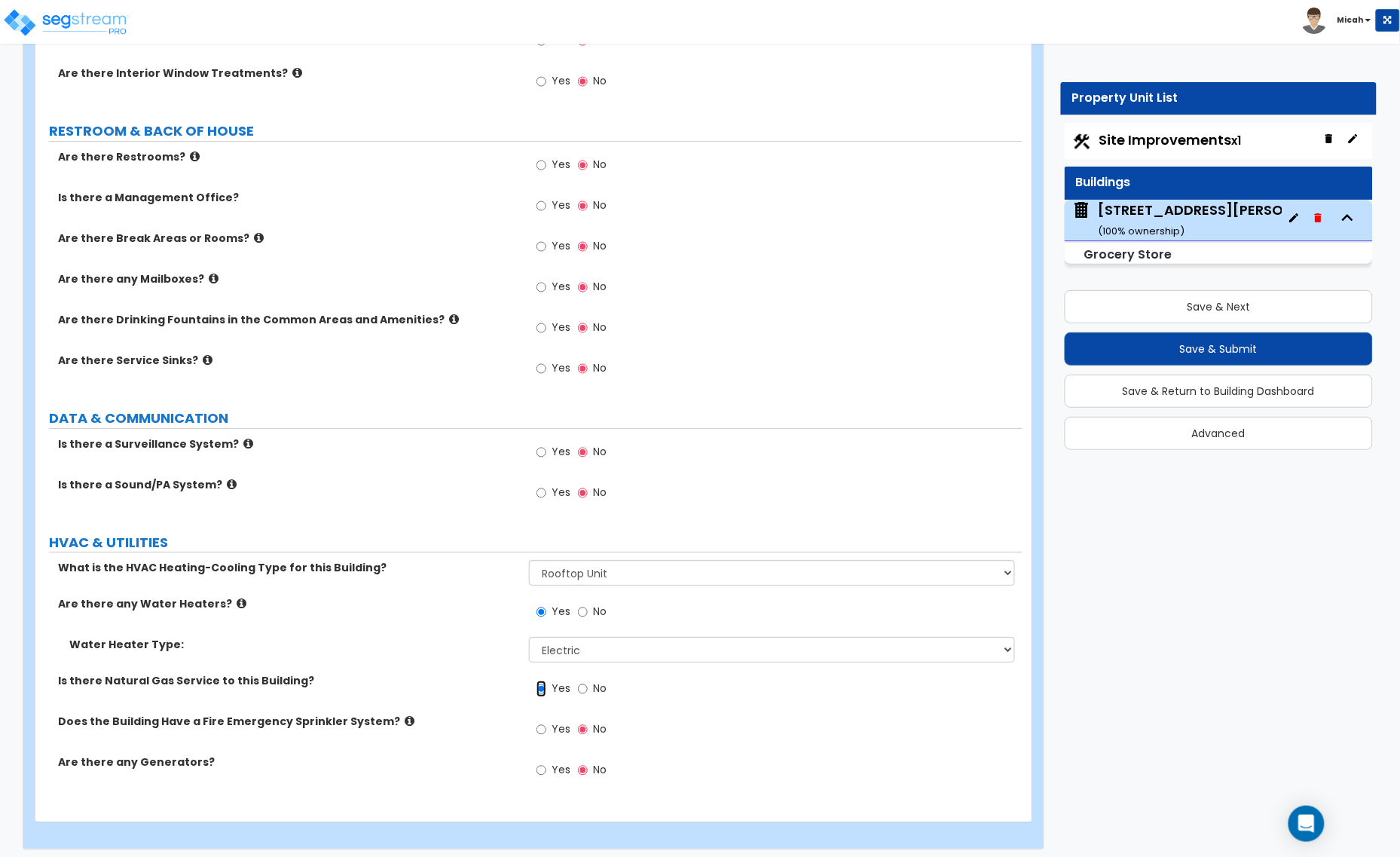
scroll to position [3483, 0]
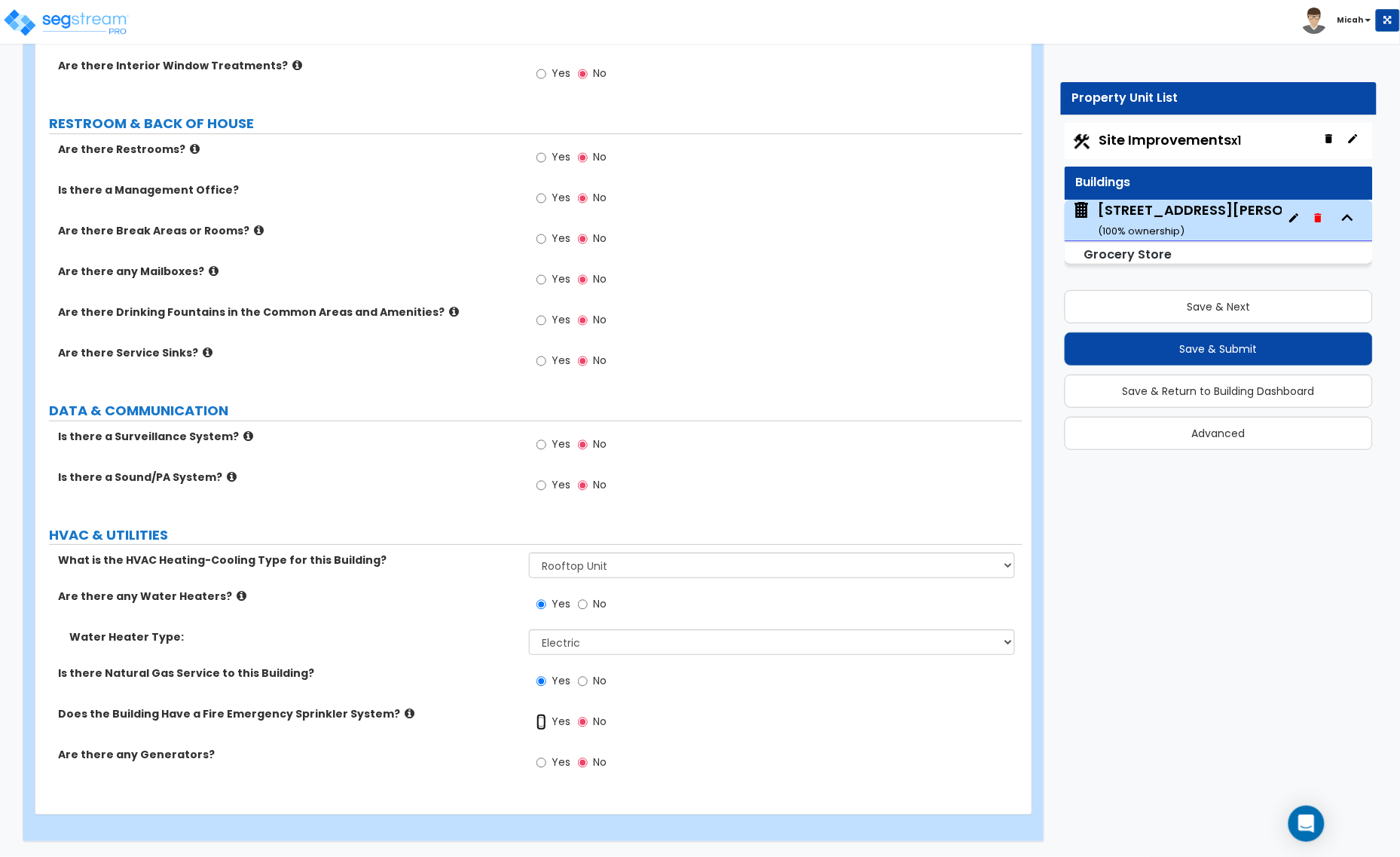
click at [541, 721] on input "Yes" at bounding box center [541, 722] width 10 height 16
radio input "true"
click at [1138, 313] on button "Save & Next" at bounding box center [1219, 307] width 309 height 33
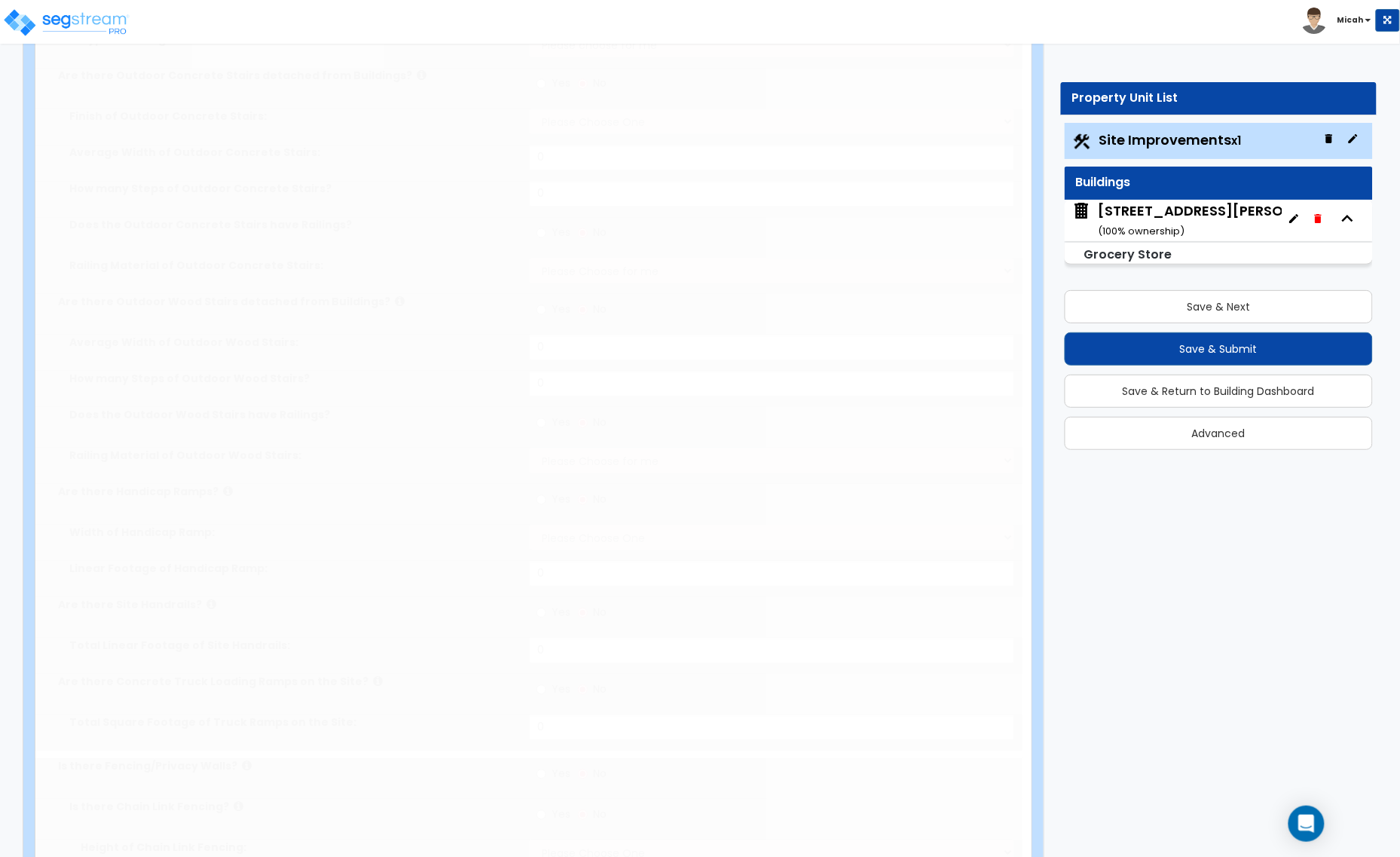
select select "2"
type input "73181"
select select "2"
type input "37570"
select select "2"
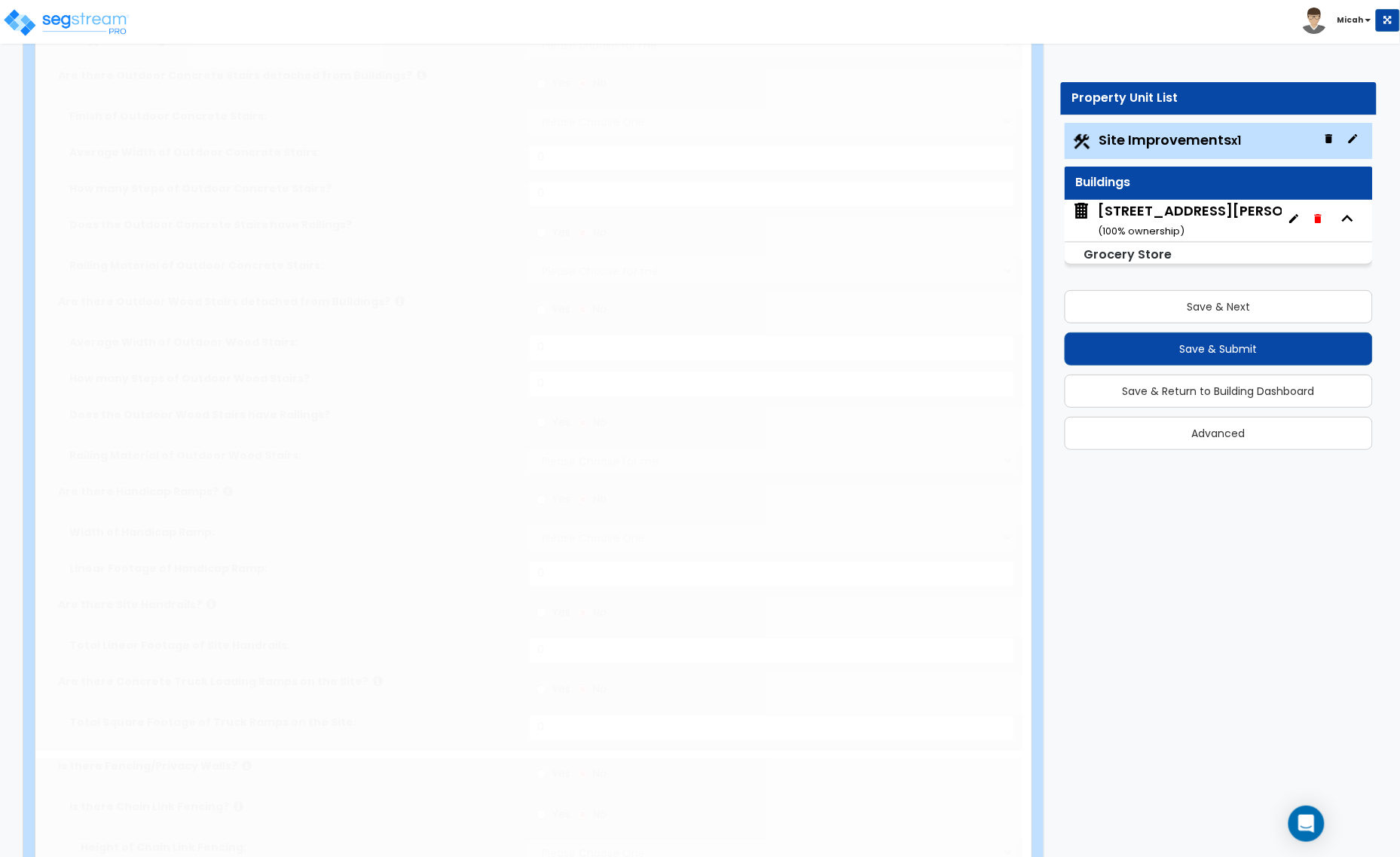
type input "6383"
radio input "true"
type input "5"
radio input "true"
type input "4"
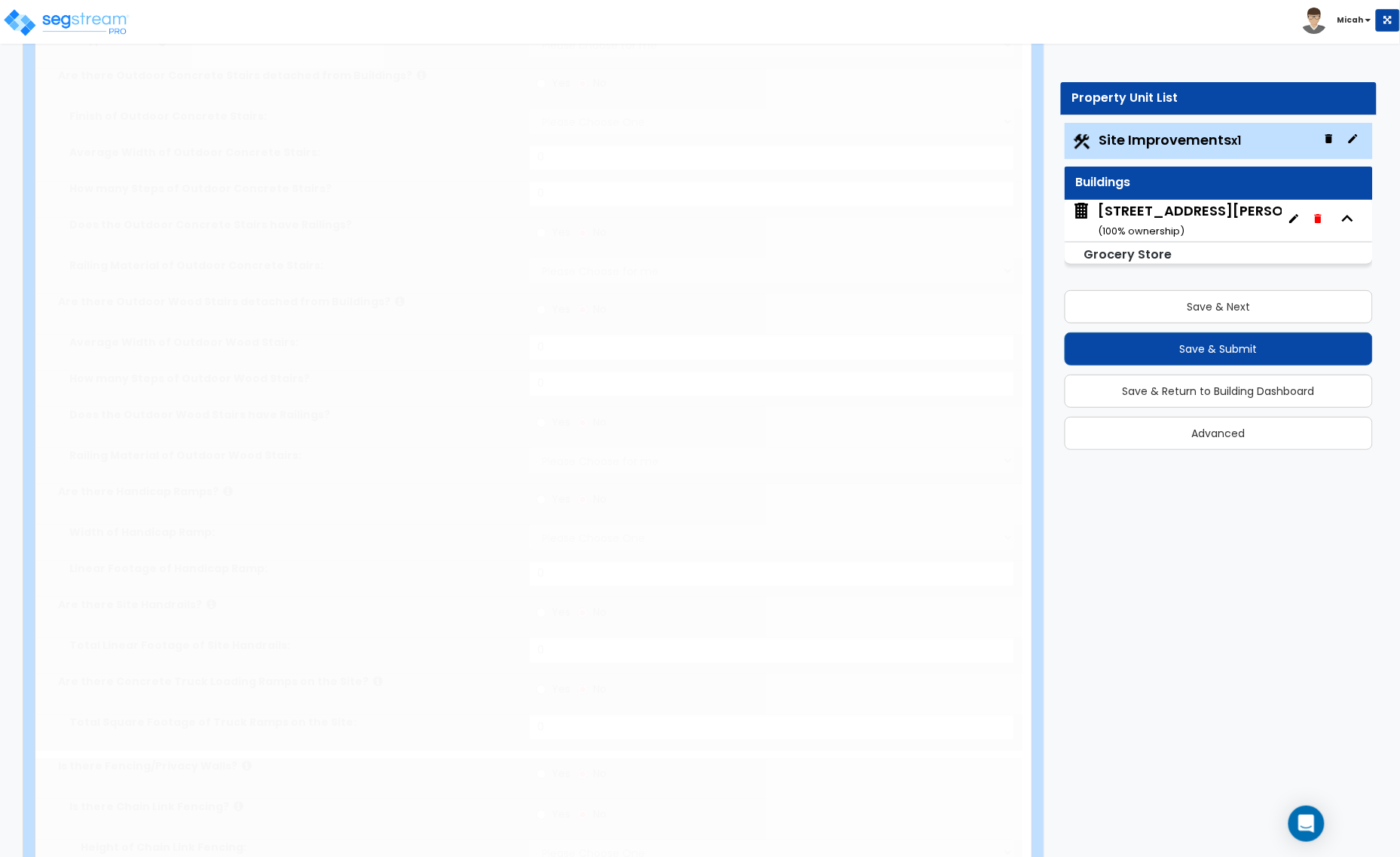
radio input "true"
select select "2"
select select "1"
type input "1013.3"
radio input "true"
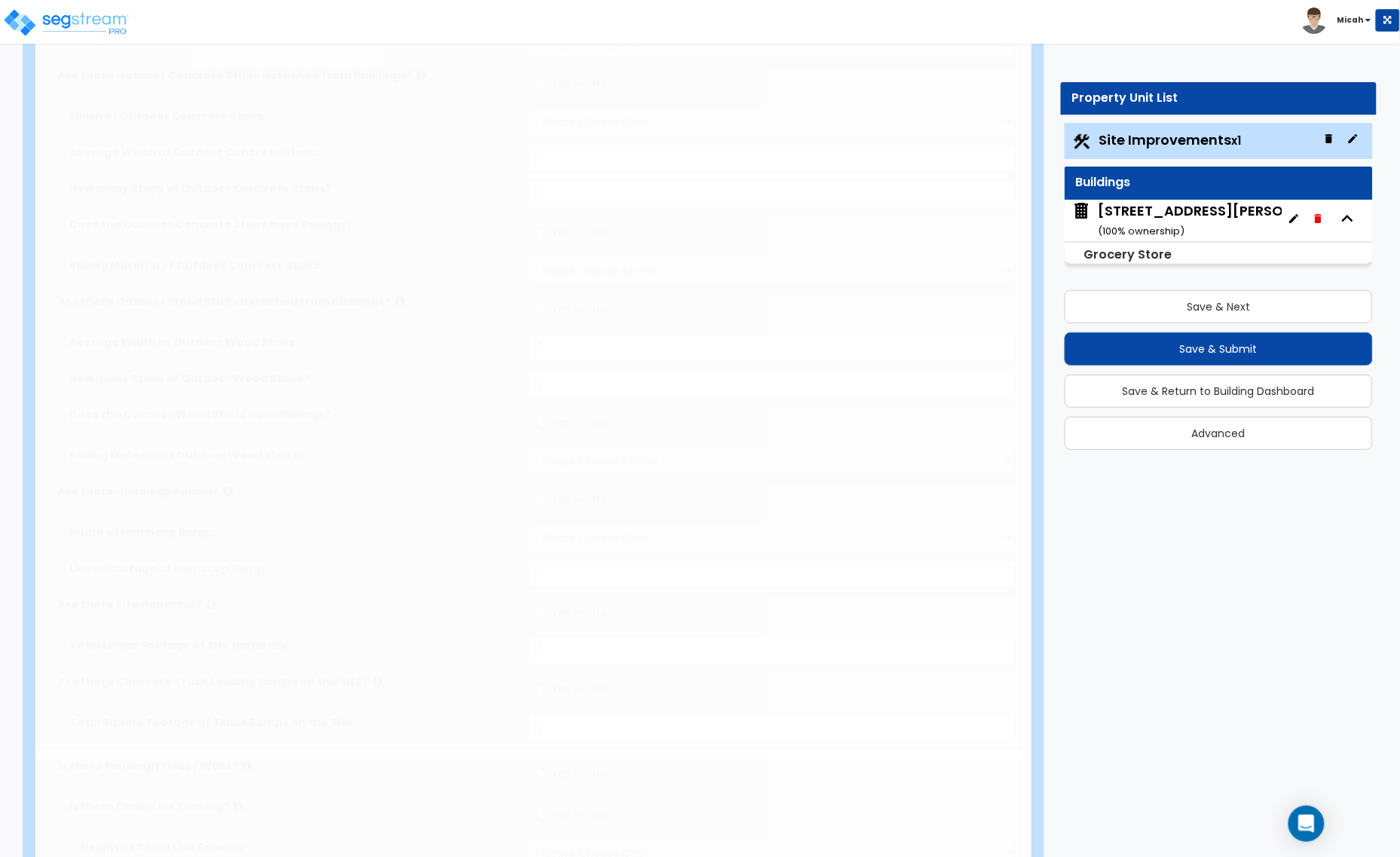
select select "1"
select select "3"
type input "1"
radio input "true"
select select "1"
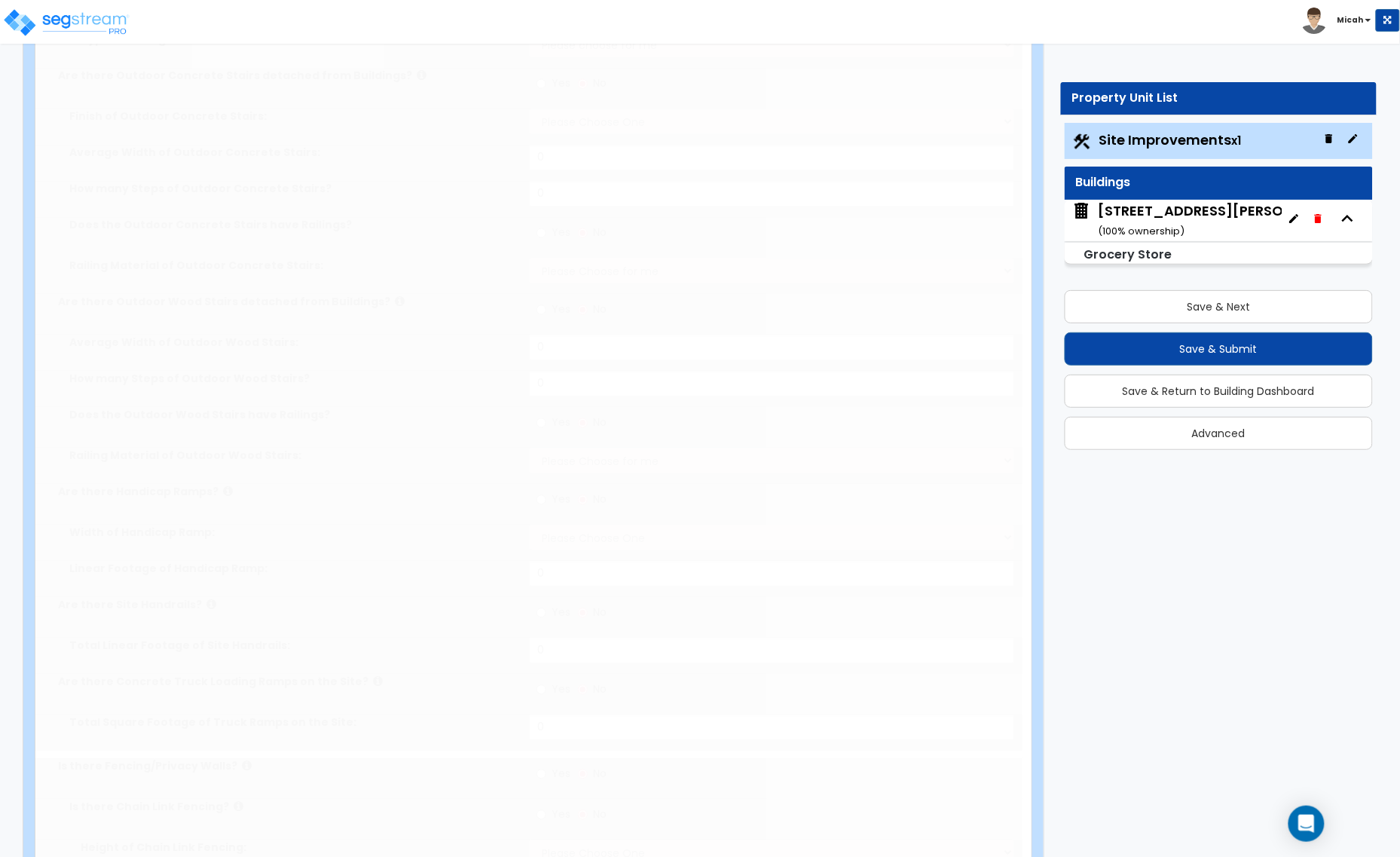
type input "3"
radio input "true"
select select "2"
type input "5"
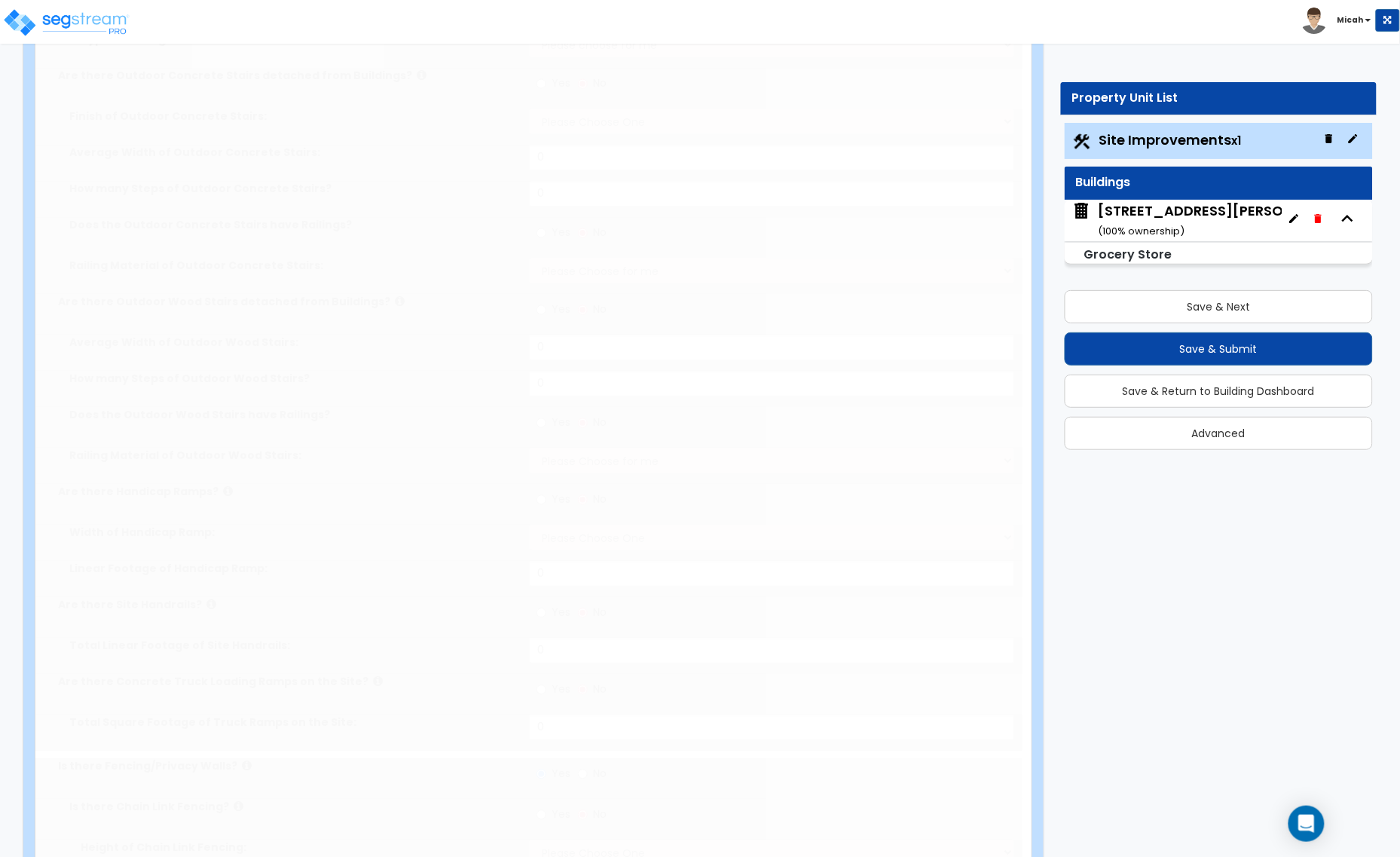
radio input "true"
type input "2"
type input "20"
radio input "true"
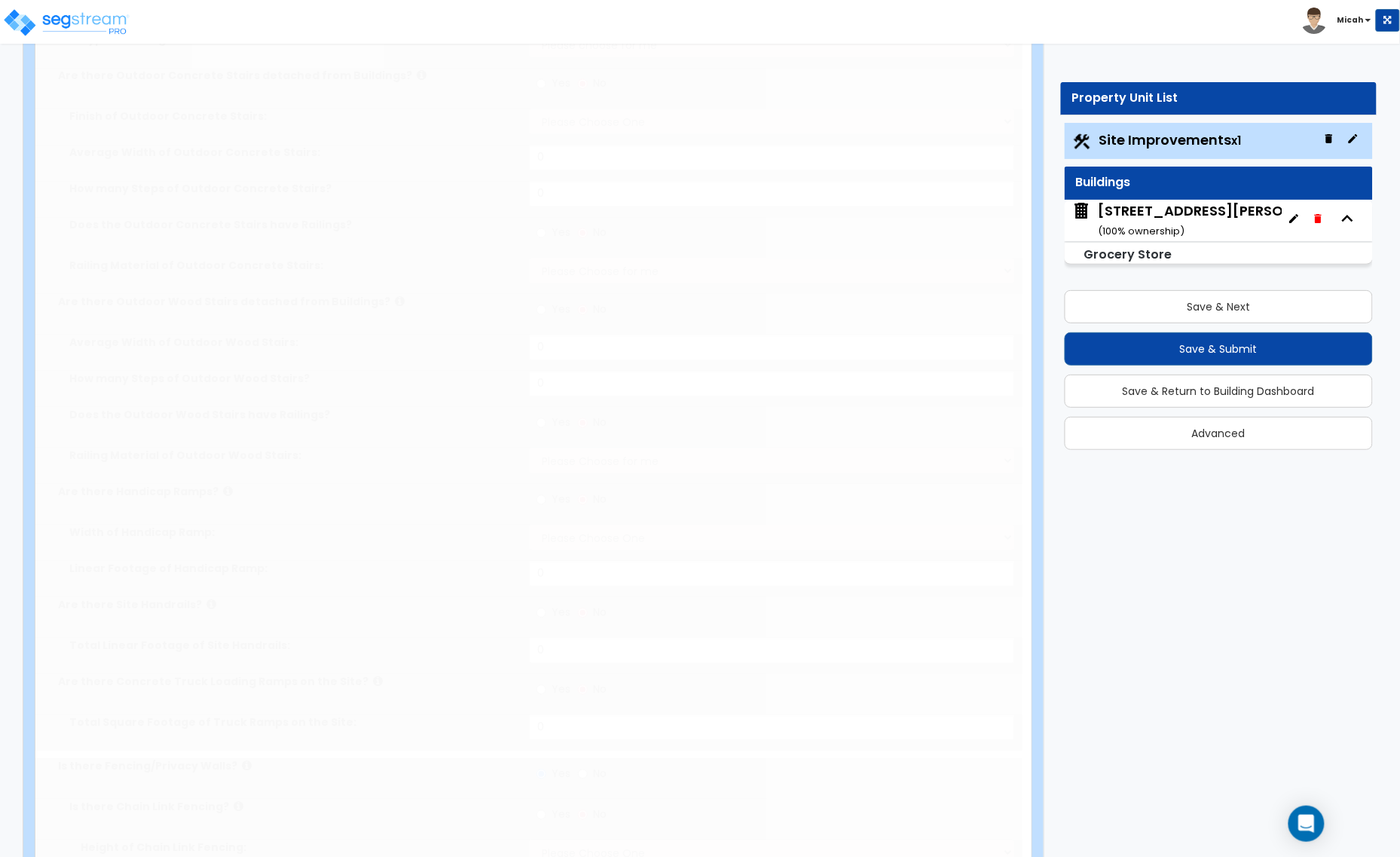
type input "4"
type input "62"
radio input "true"
select select "1"
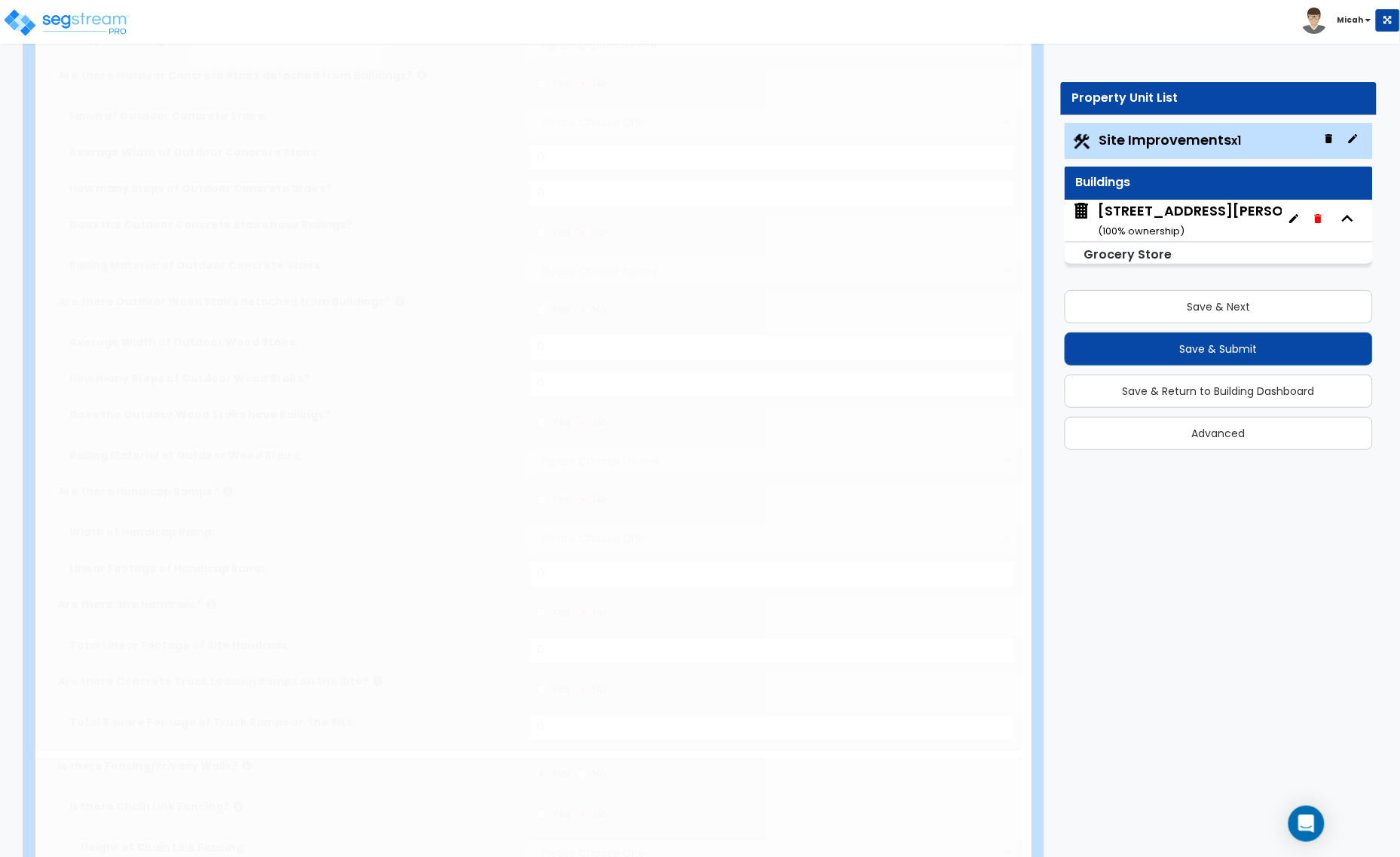
select select "10"
type input "8"
radio input "true"
type input "424.6"
radio input "true"
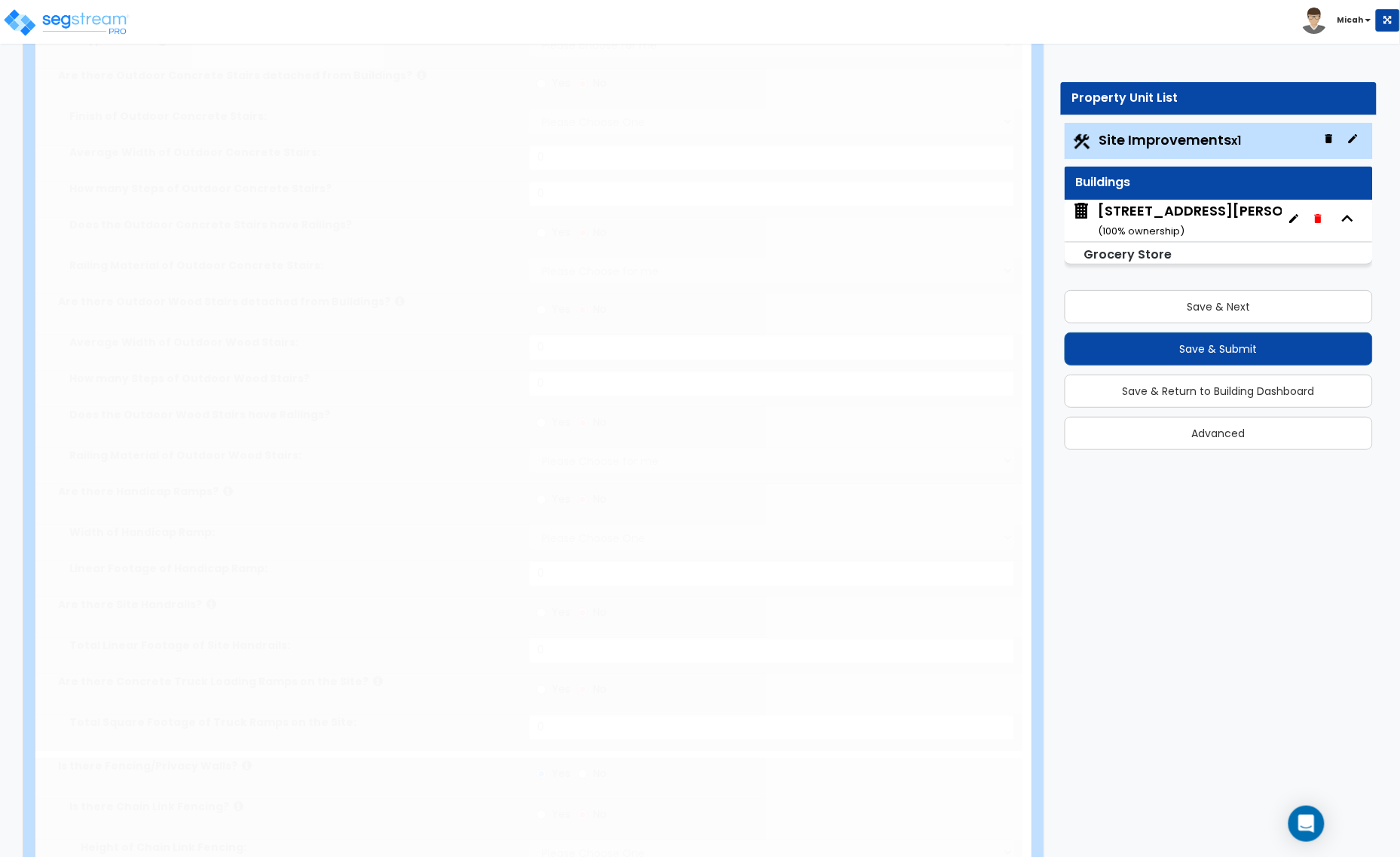
radio input "true"
type input "3366.5"
radio input "true"
select select "1"
type input "20"
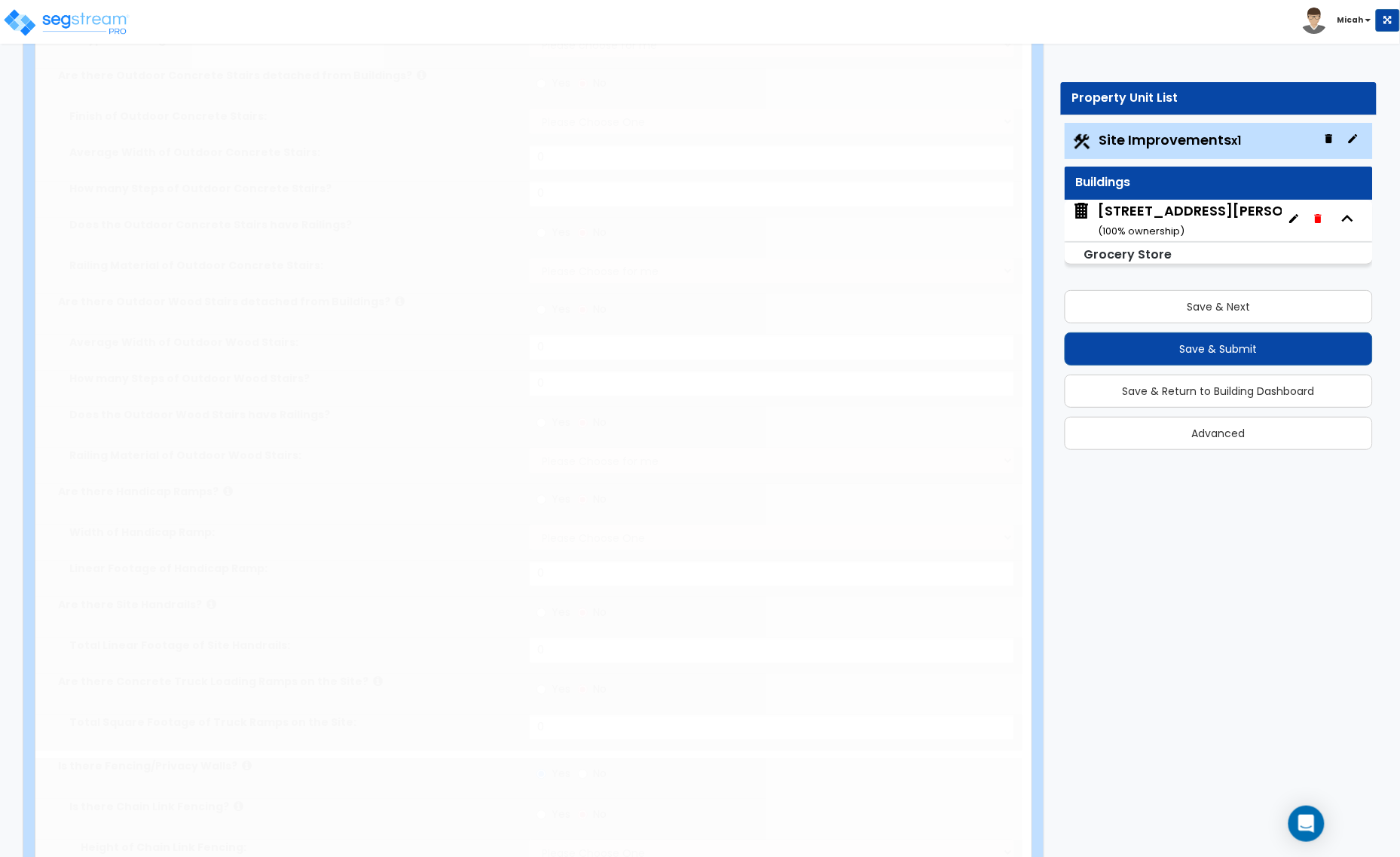
select select "5"
type input "1"
select select "1"
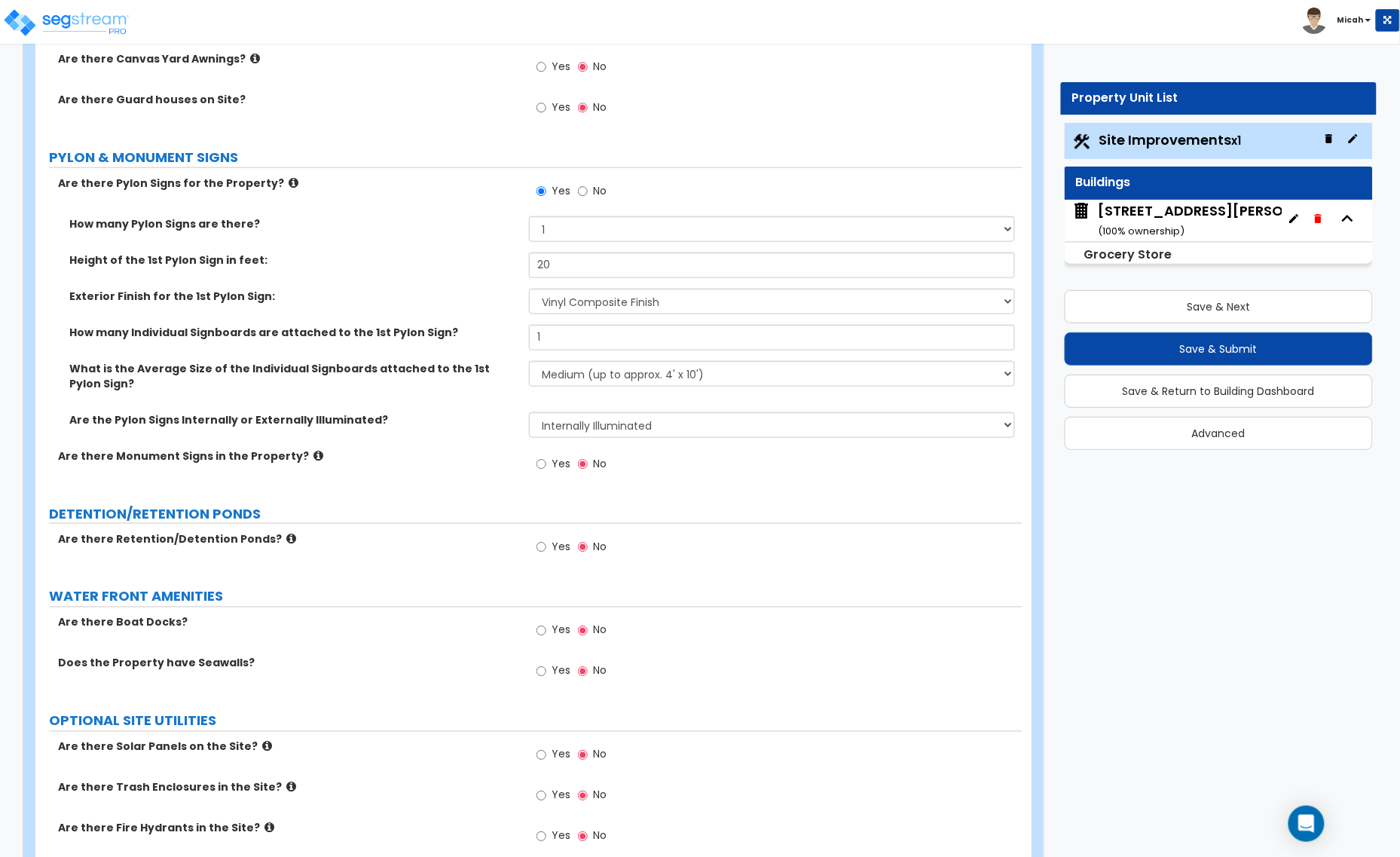
scroll to position [4233, 0]
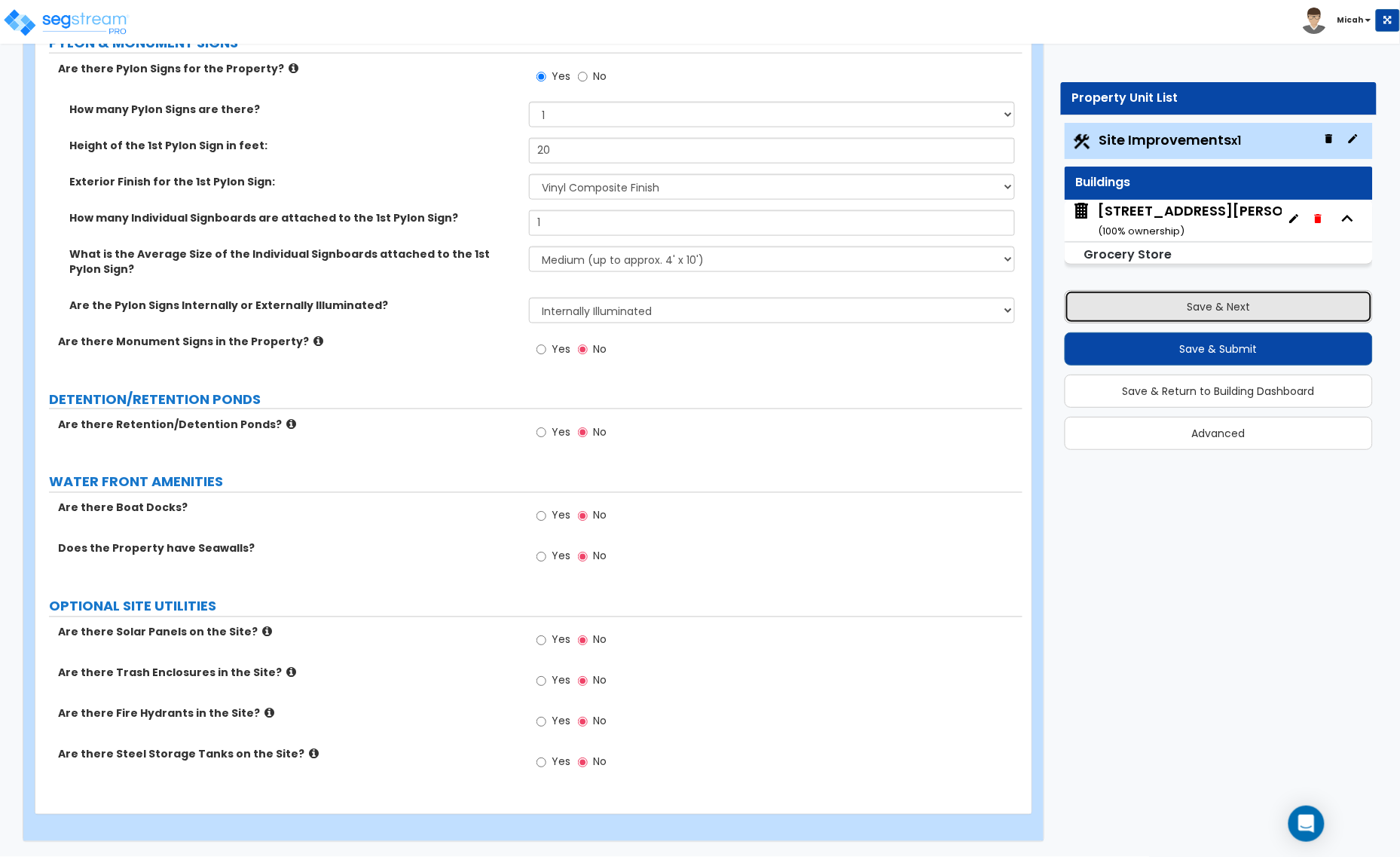
click at [1199, 300] on button "Save & Next" at bounding box center [1219, 307] width 309 height 33
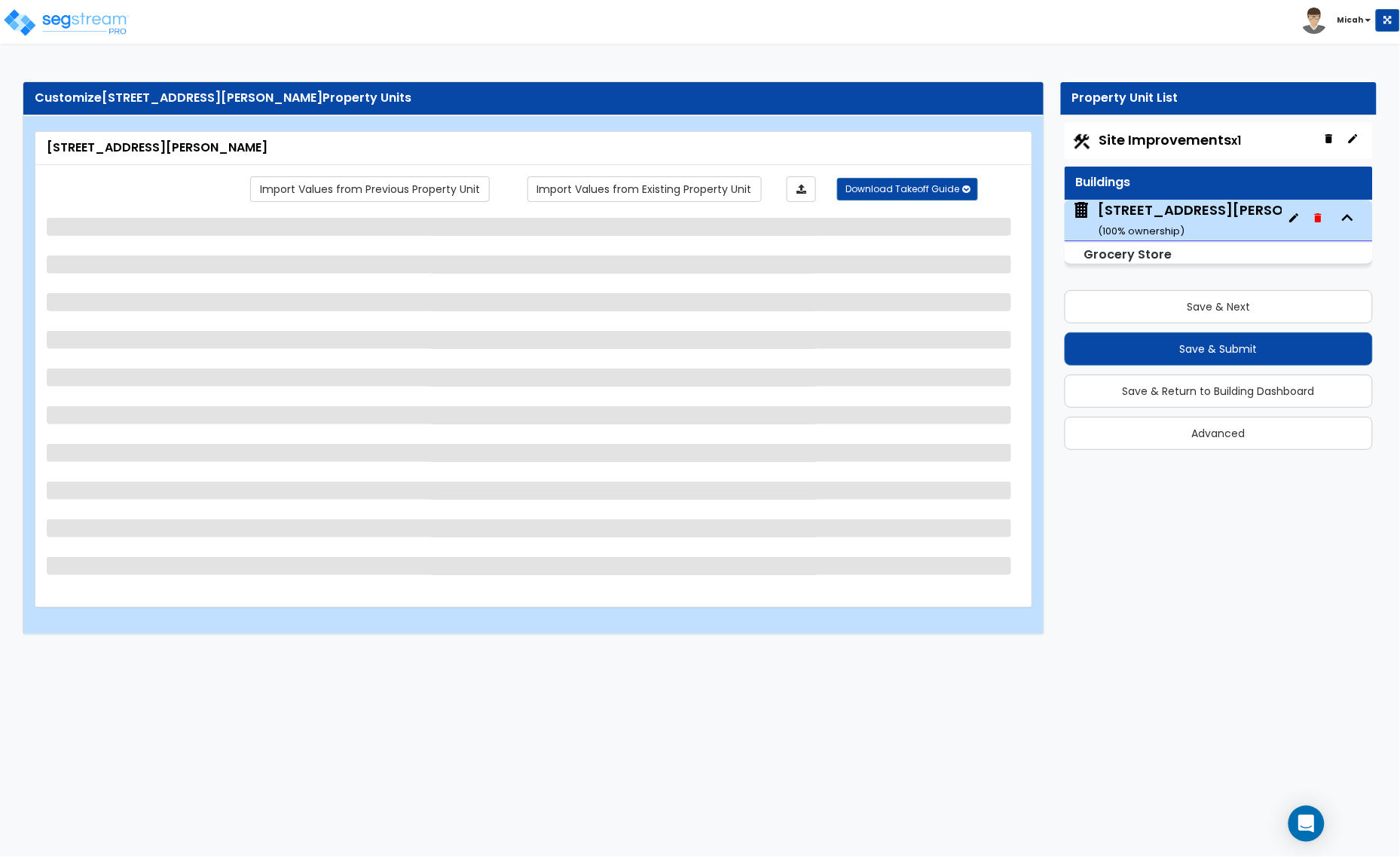
select select "6"
select select "3"
select select "4"
select select "10"
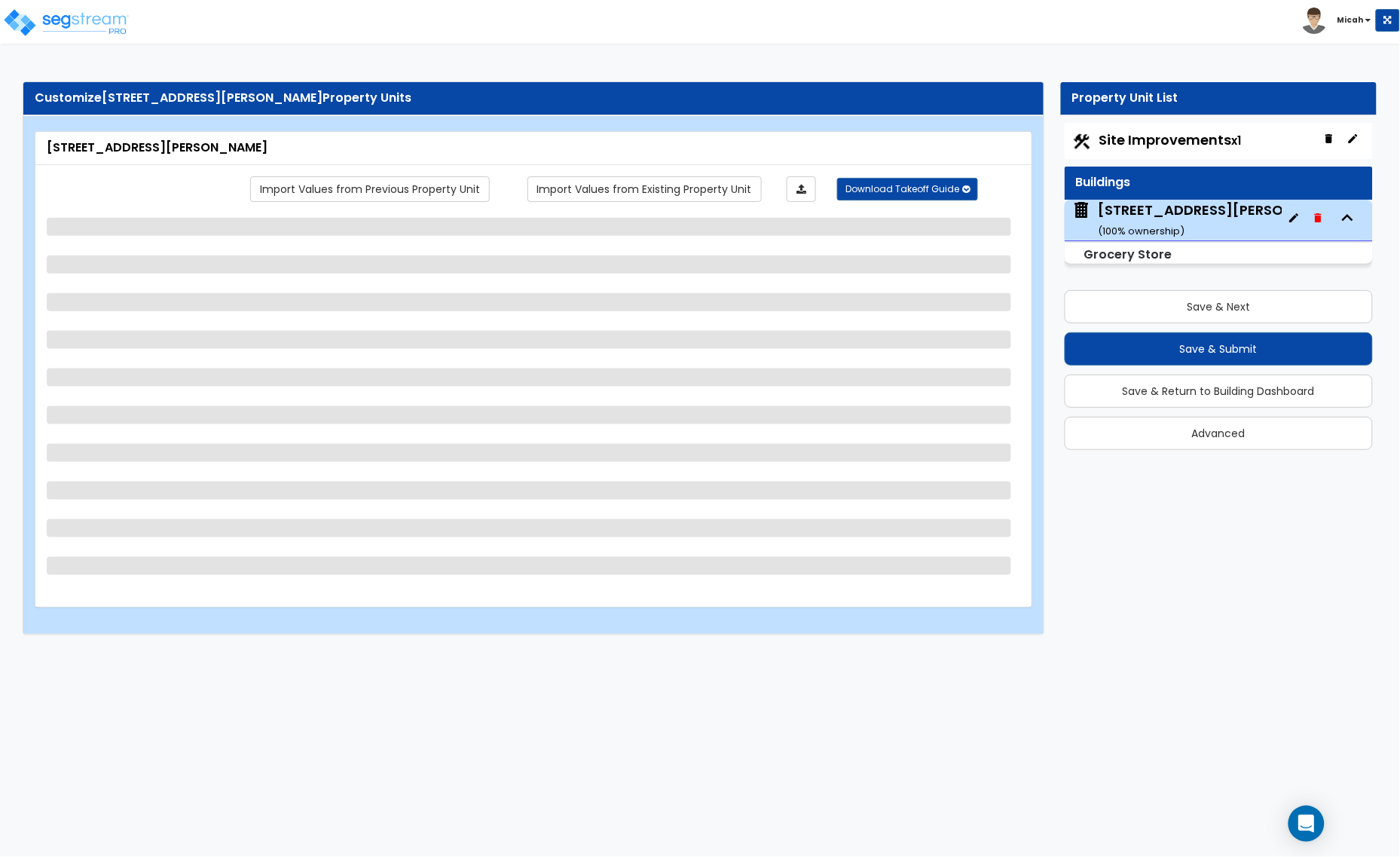
select select "2"
select select "1"
select select "3"
select select "1"
select select "2"
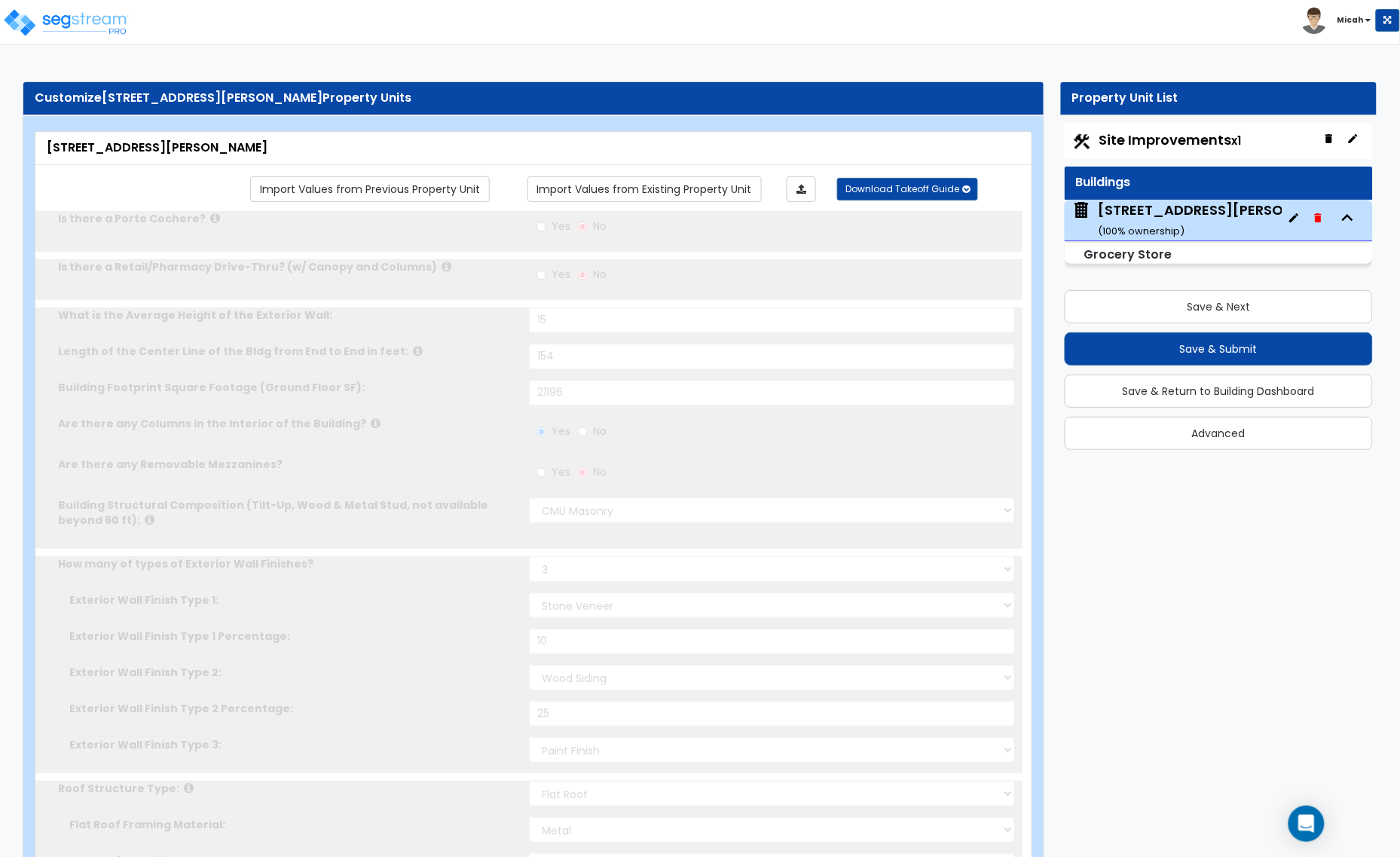
radio input "true"
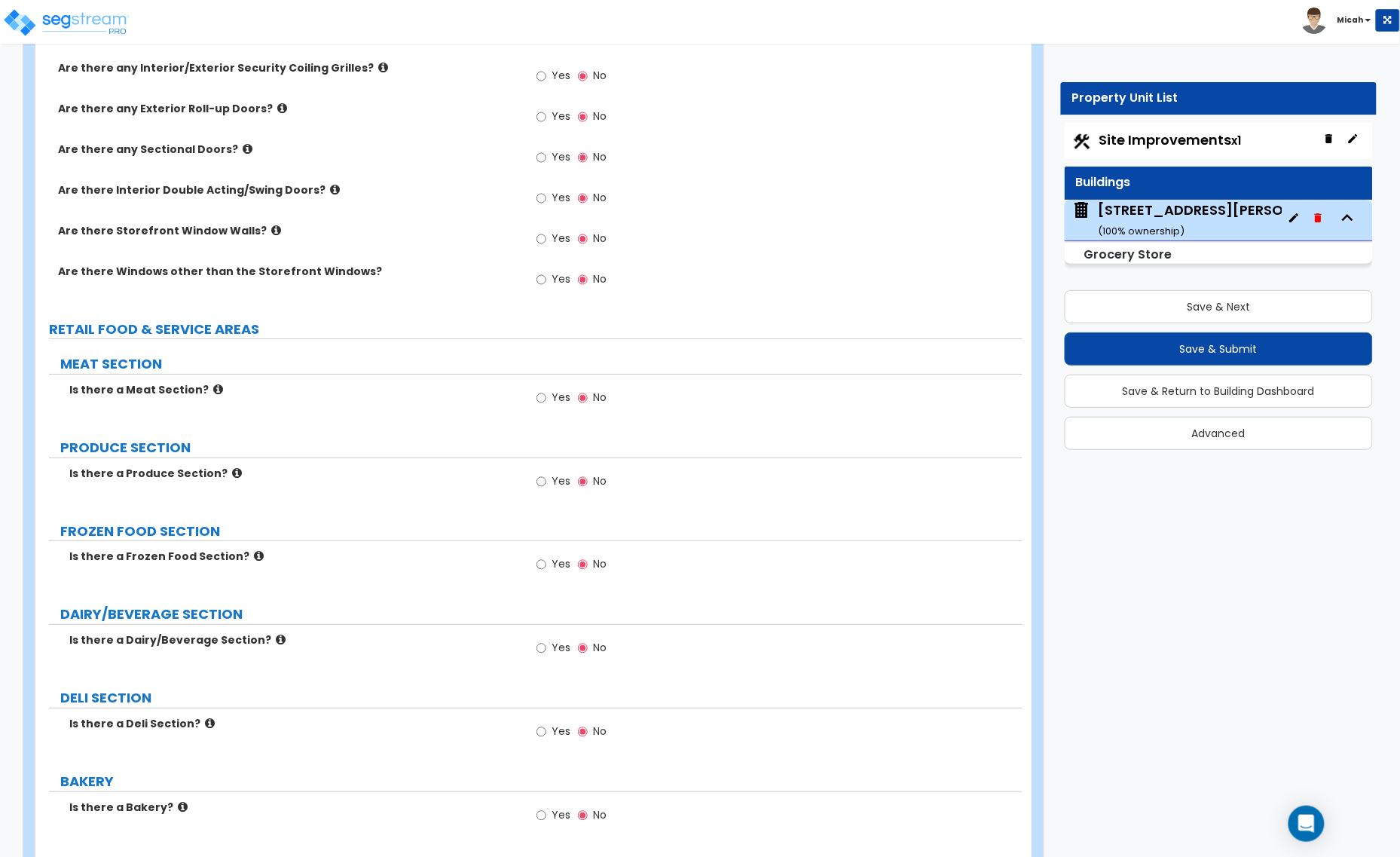
scroll to position [1696, 0]
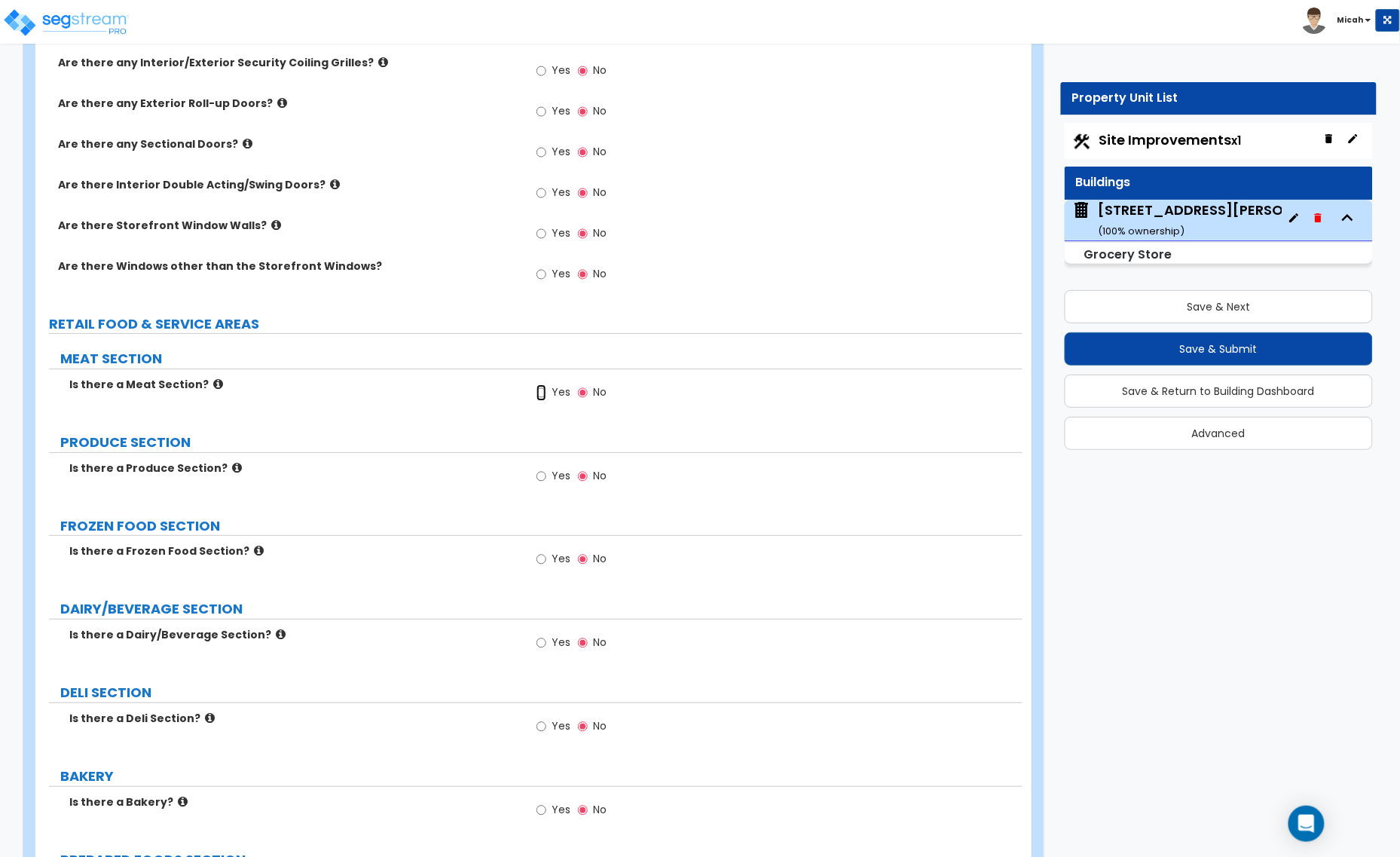
click at [540, 390] on input "Yes" at bounding box center [541, 392] width 10 height 16
radio input "true"
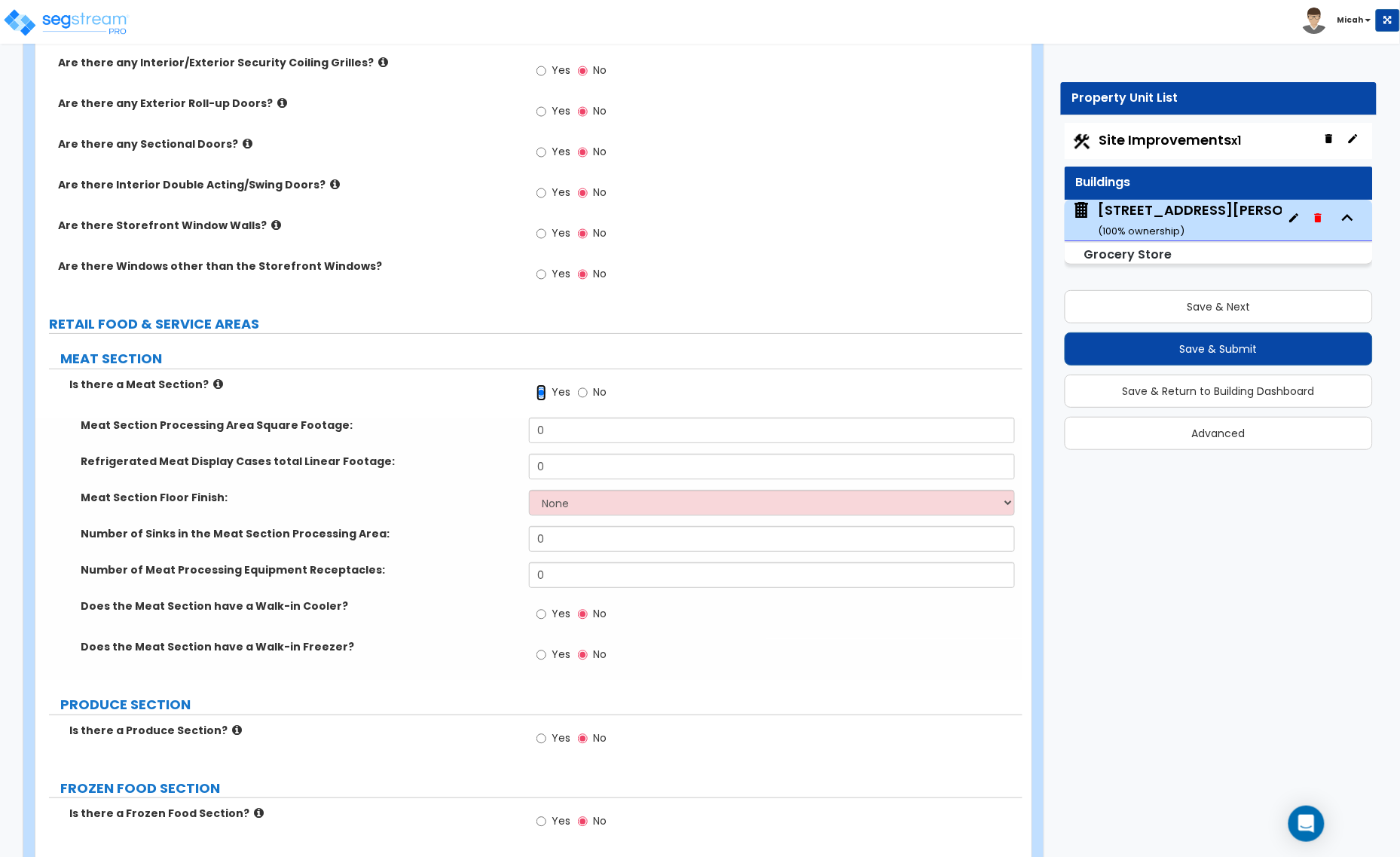
scroll to position [1884, 0]
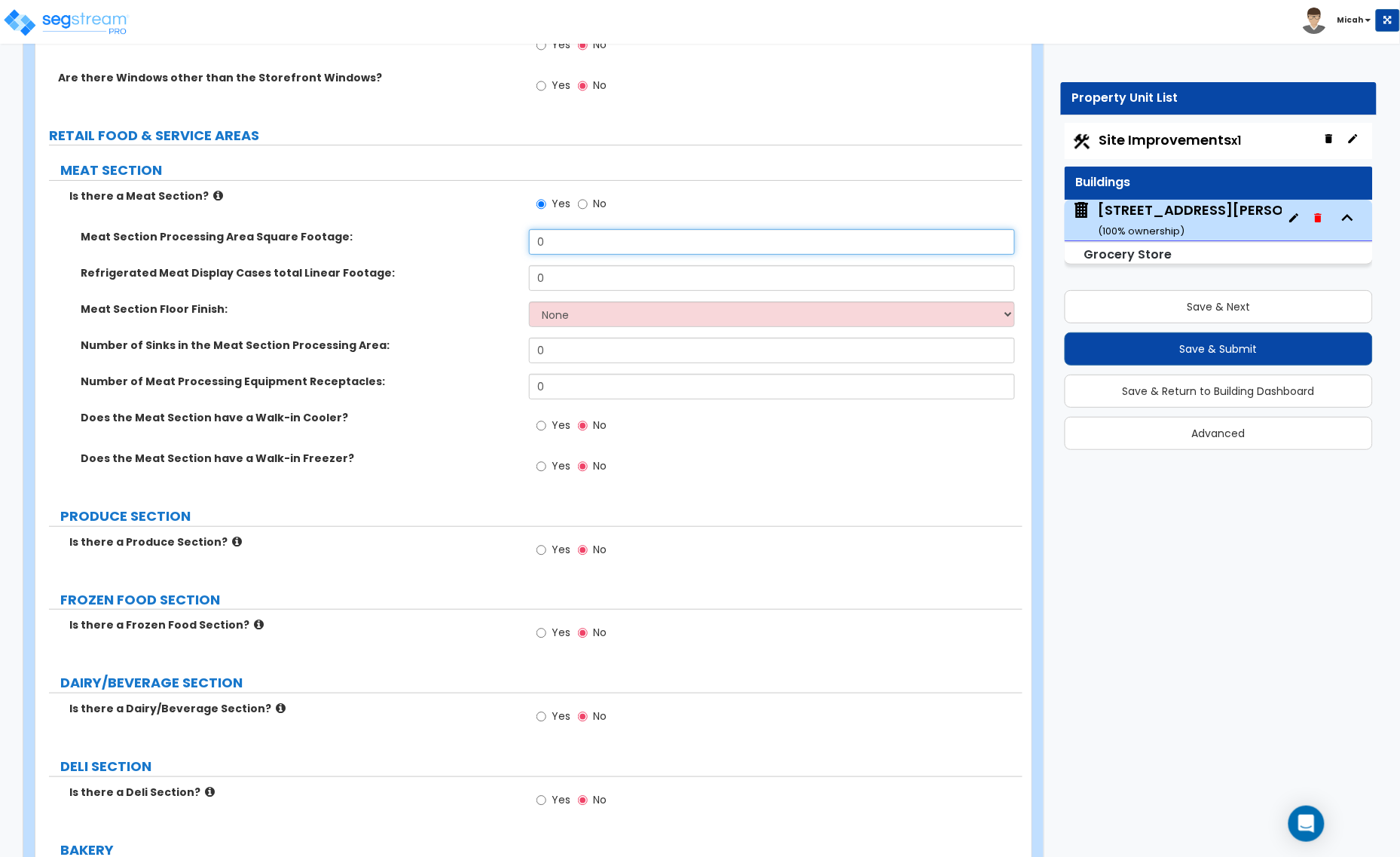
drag, startPoint x: 473, startPoint y: 239, endPoint x: 456, endPoint y: 239, distance: 17.0
click at [456, 239] on div "Meat Section Processing Area Square Footage: 0" at bounding box center [529, 247] width 987 height 36
type input "524.1"
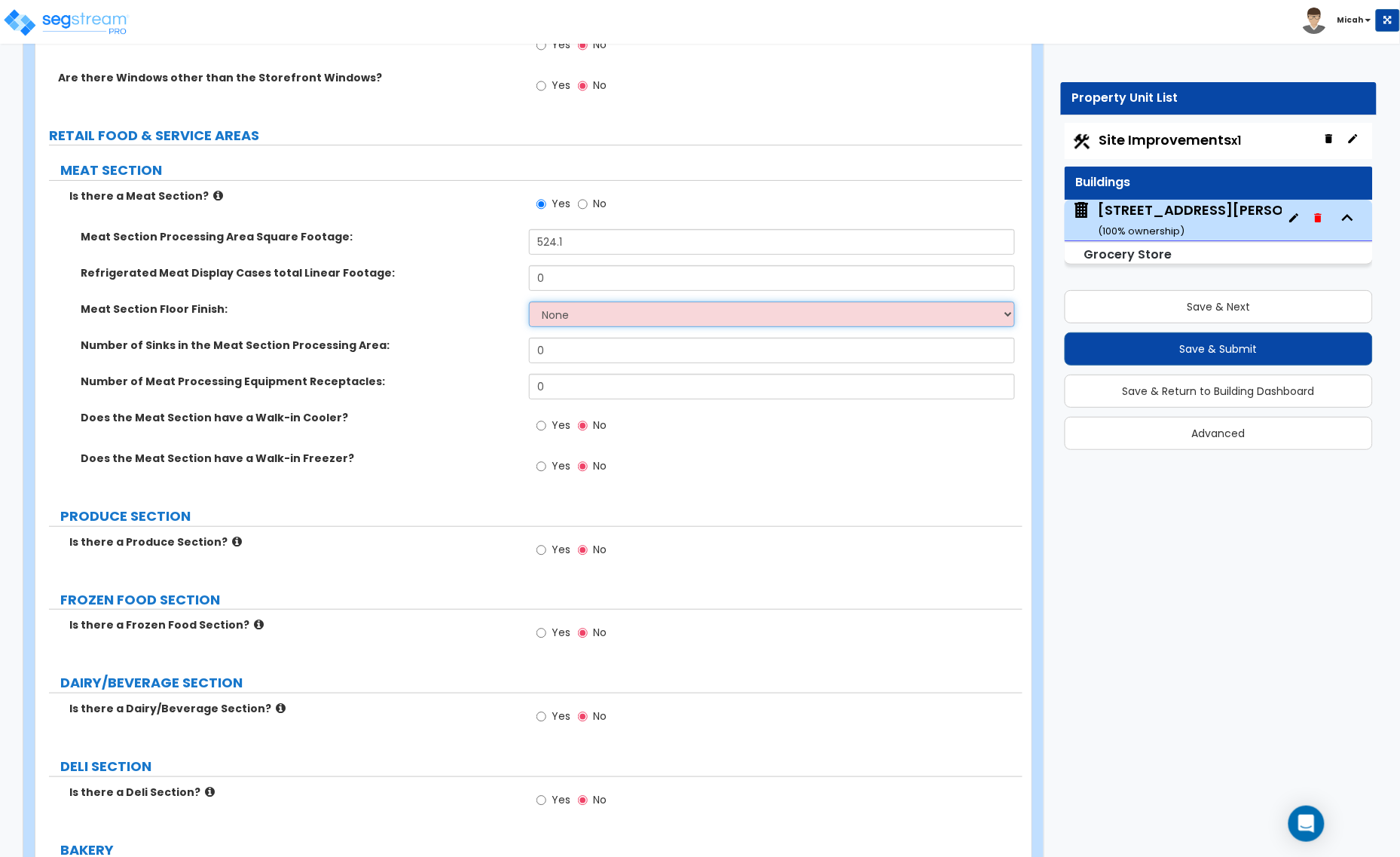
click at [573, 317] on select "None Tile Flooring Resilient Laminate Flooring VCT Flooring Sheet Vinyl Flooring" at bounding box center [771, 314] width 486 height 26
select select "1"
click at [529, 303] on select "None Tile Flooring Resilient Laminate Flooring VCT Flooring Sheet Vinyl Flooring" at bounding box center [771, 314] width 486 height 26
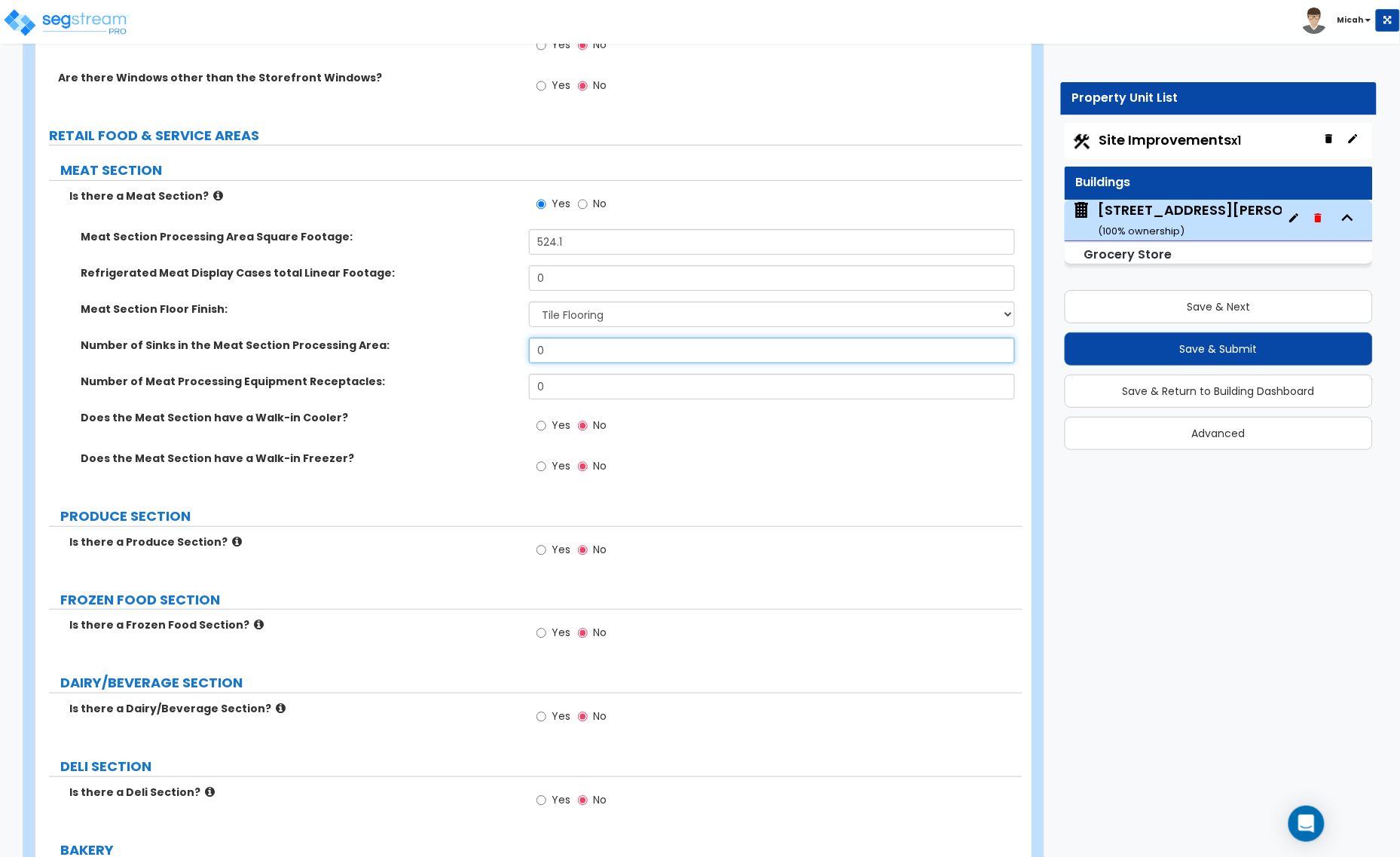
drag, startPoint x: 563, startPoint y: 359, endPoint x: 501, endPoint y: 357, distance: 62.0
click at [501, 357] on div "Number of Sinks in the Meat Section Processing Area: 0" at bounding box center [529, 355] width 987 height 36
type input "1"
drag, startPoint x: 555, startPoint y: 387, endPoint x: 491, endPoint y: 387, distance: 64.0
click at [491, 387] on div "Number of Meat Processing Equipment Receptacles: 0" at bounding box center [529, 391] width 987 height 36
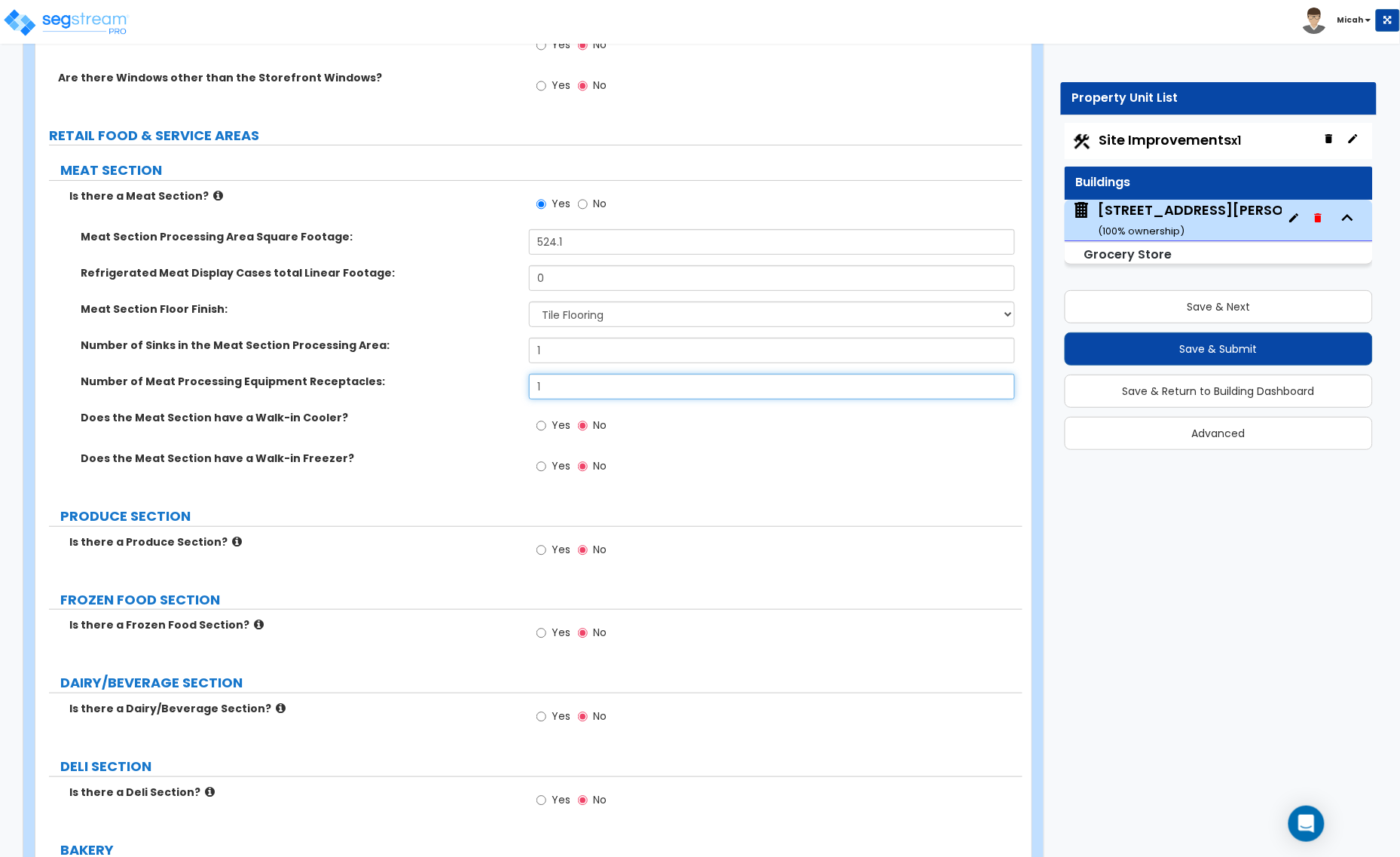
type input "1"
click at [540, 427] on input "Yes" at bounding box center [541, 426] width 10 height 16
radio input "true"
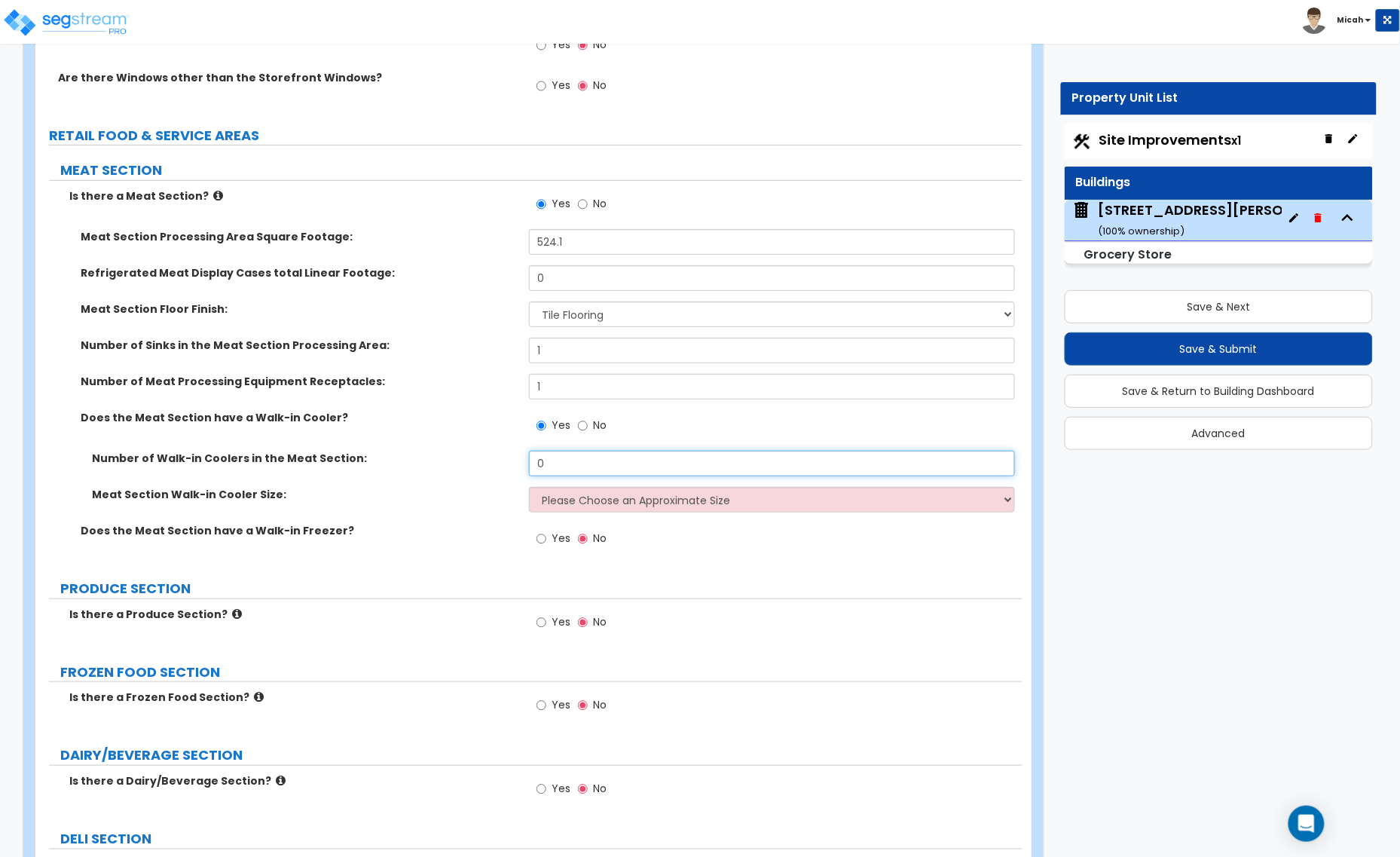
drag, startPoint x: 557, startPoint y: 468, endPoint x: 537, endPoint y: 471, distance: 20.2
click at [537, 471] on input "0" at bounding box center [771, 464] width 486 height 26
type input "1"
click at [566, 496] on select "Please Choose an Approximate Size 6' x 6' 10' x 6' 12' x 14' 12' x 20' I want t…" at bounding box center [771, 500] width 486 height 26
select select "5"
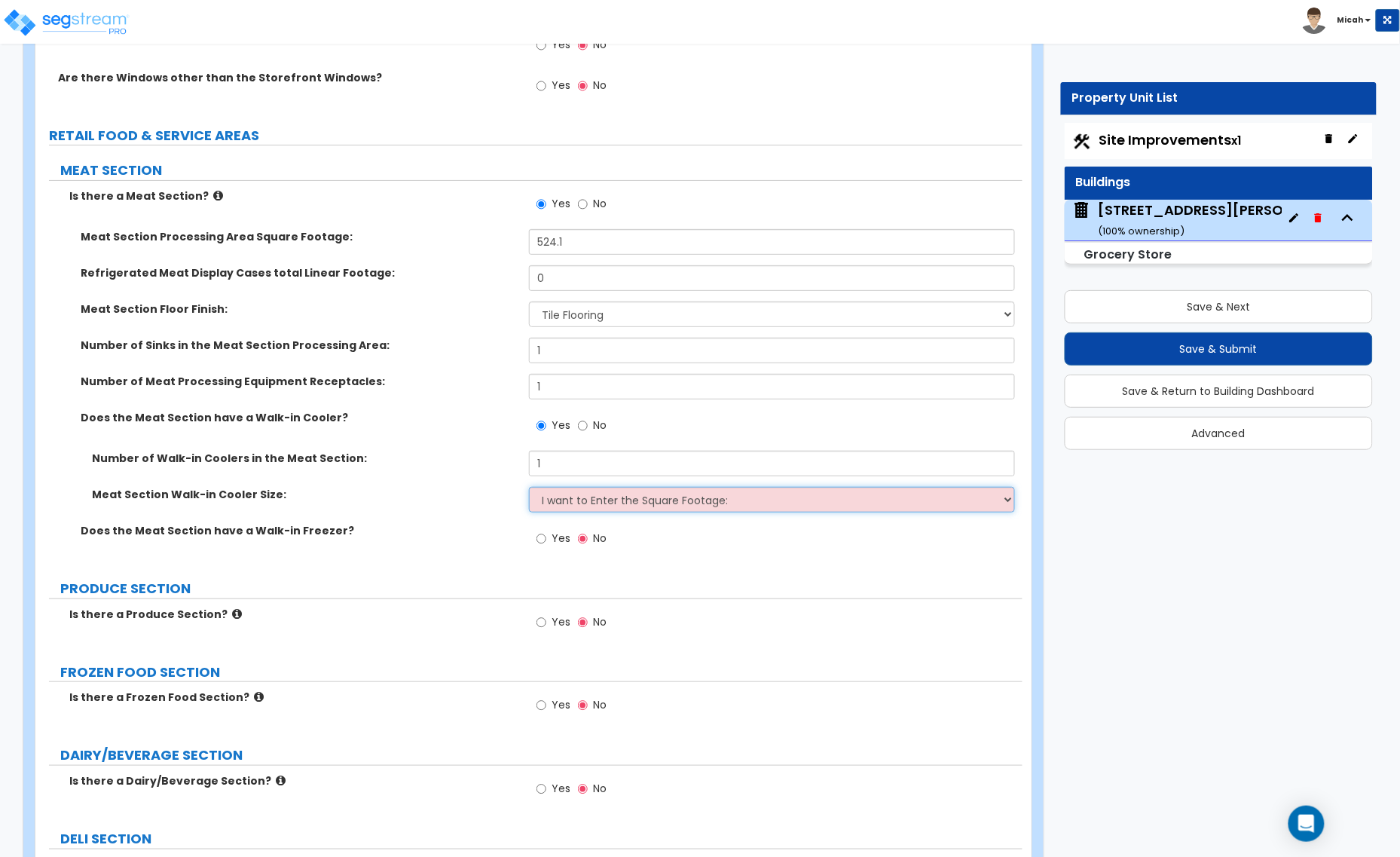
click at [529, 489] on select "Please Choose an Approximate Size 6' x 6' 10' x 6' 12' x 14' 12' x 20' I want t…" at bounding box center [771, 500] width 486 height 26
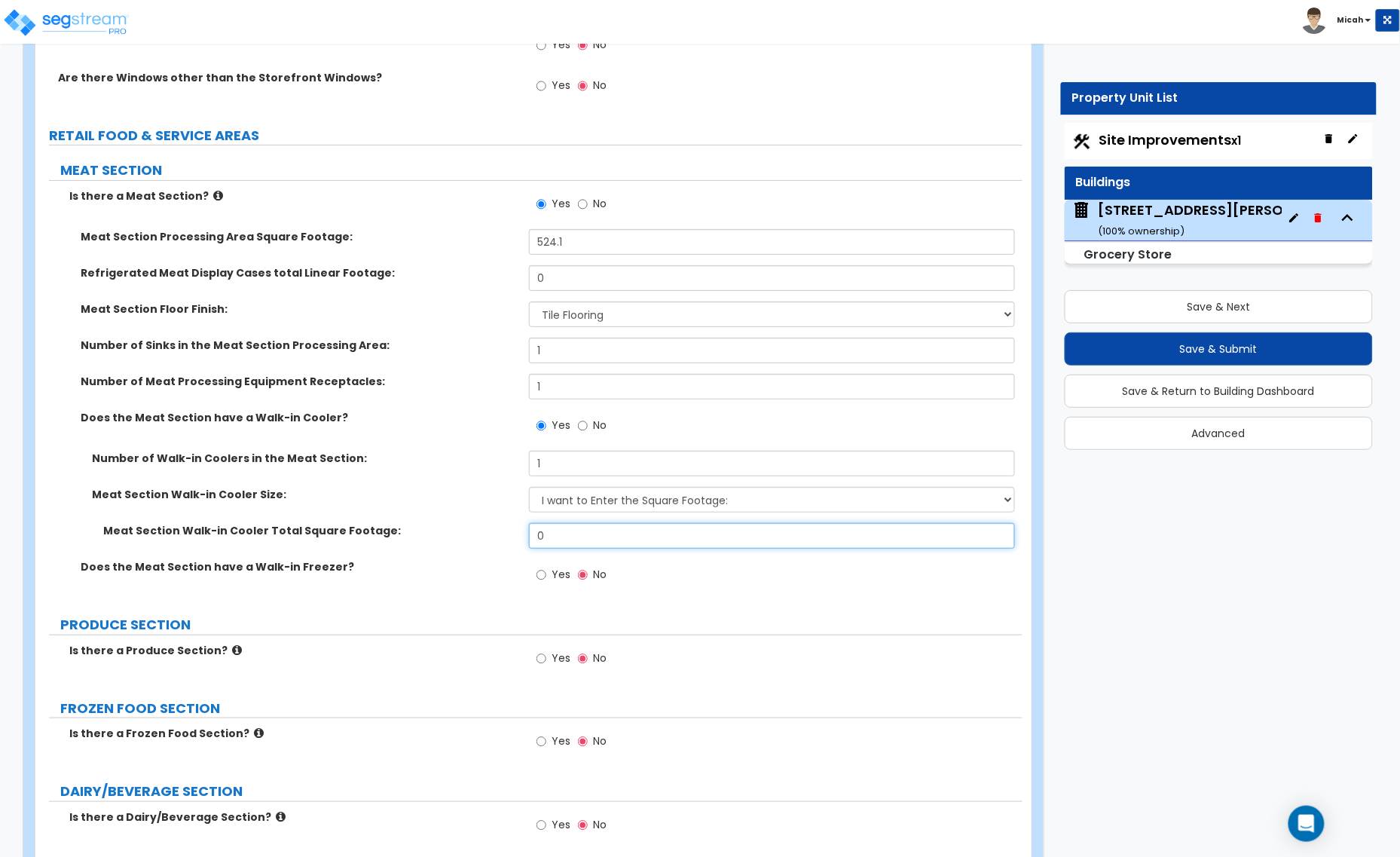
drag, startPoint x: 554, startPoint y: 537, endPoint x: 503, endPoint y: 547, distance: 52.0
click at [505, 547] on div "Meat Section Walk-in Cooler Total Square Footage: 0" at bounding box center [529, 541] width 987 height 36
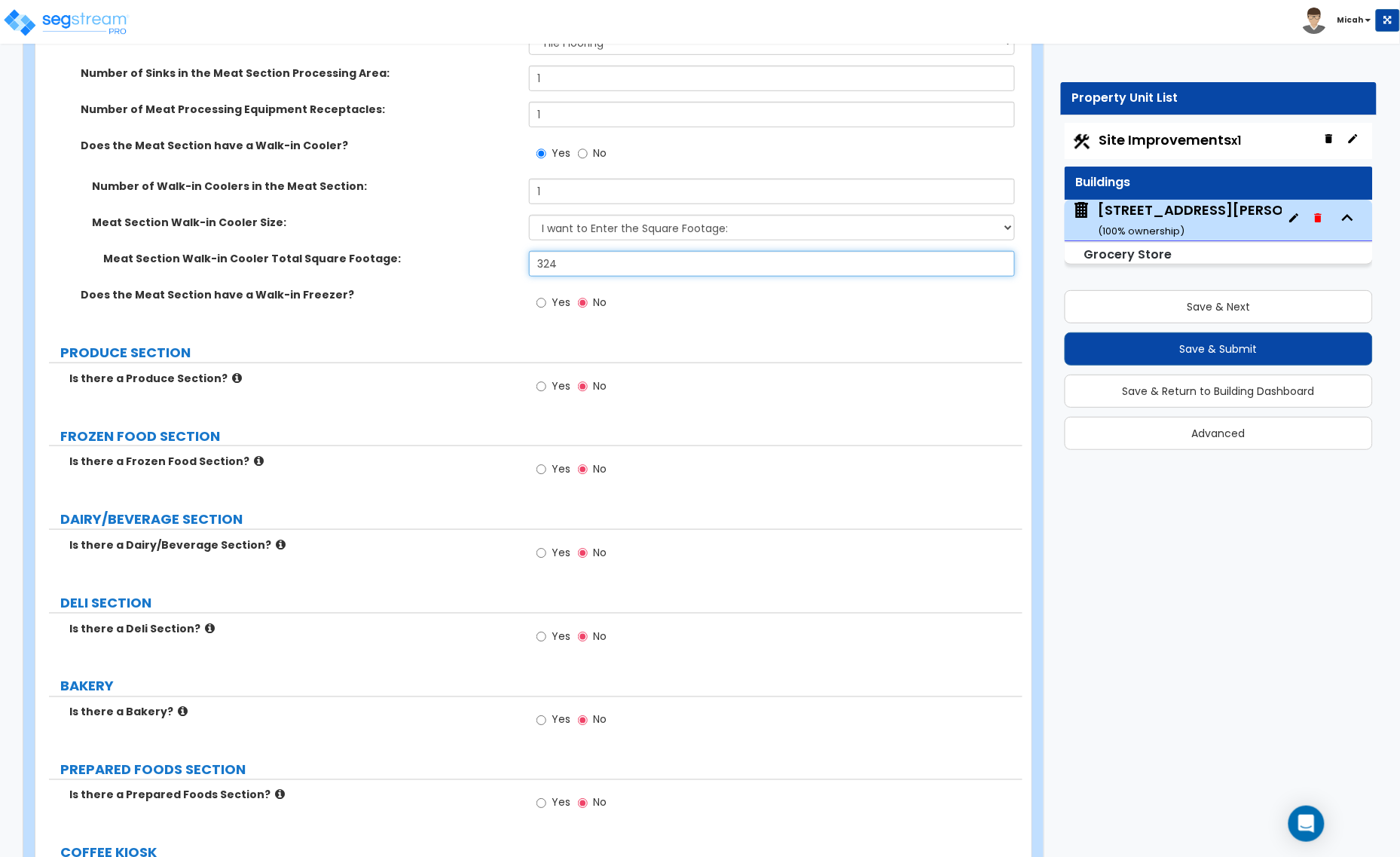
scroll to position [2167, 0]
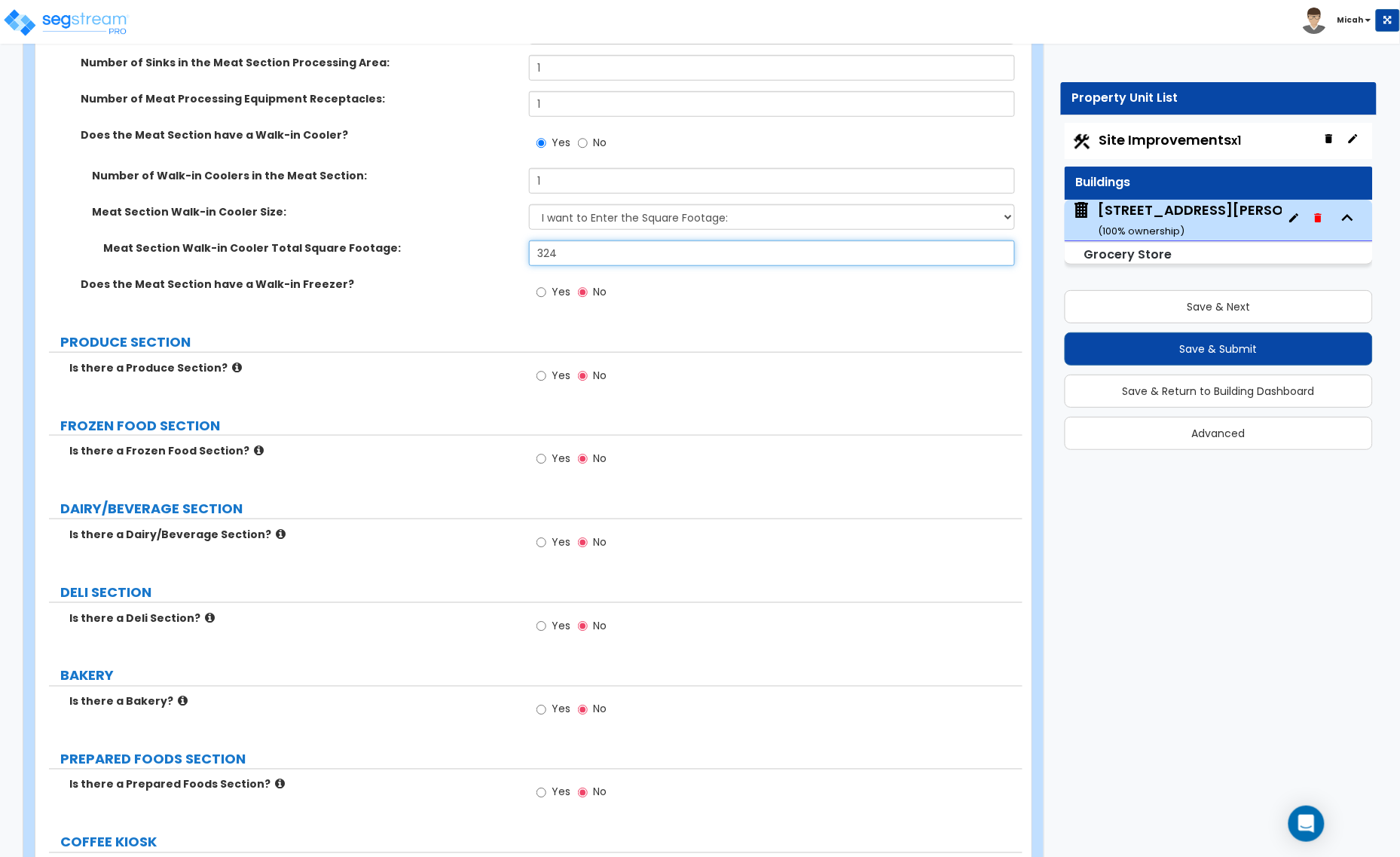
type input "324"
click at [232, 371] on icon at bounding box center [236, 368] width 10 height 11
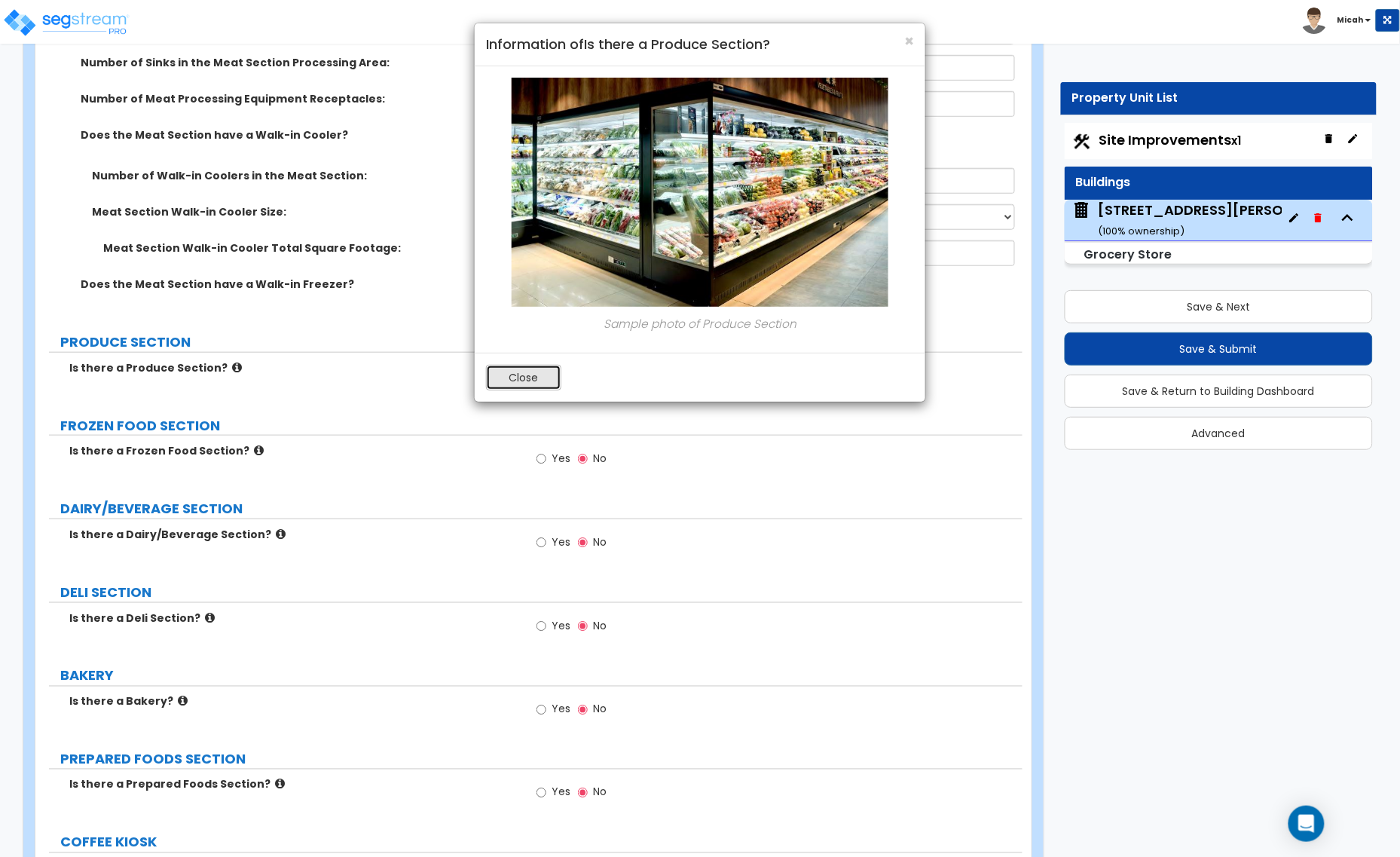
click at [528, 370] on button "Close" at bounding box center [523, 378] width 75 height 26
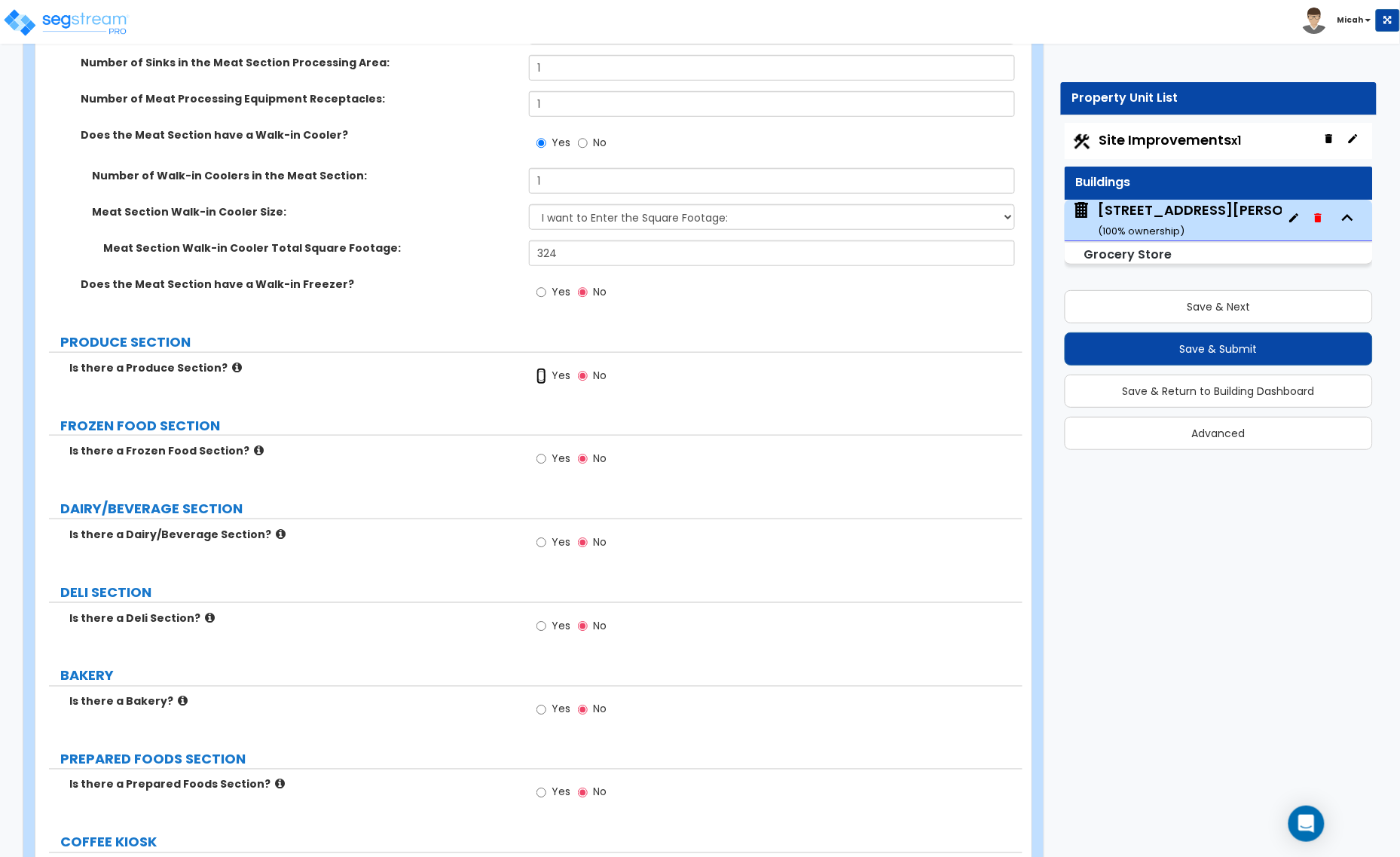
click at [543, 379] on input "Yes" at bounding box center [541, 376] width 10 height 16
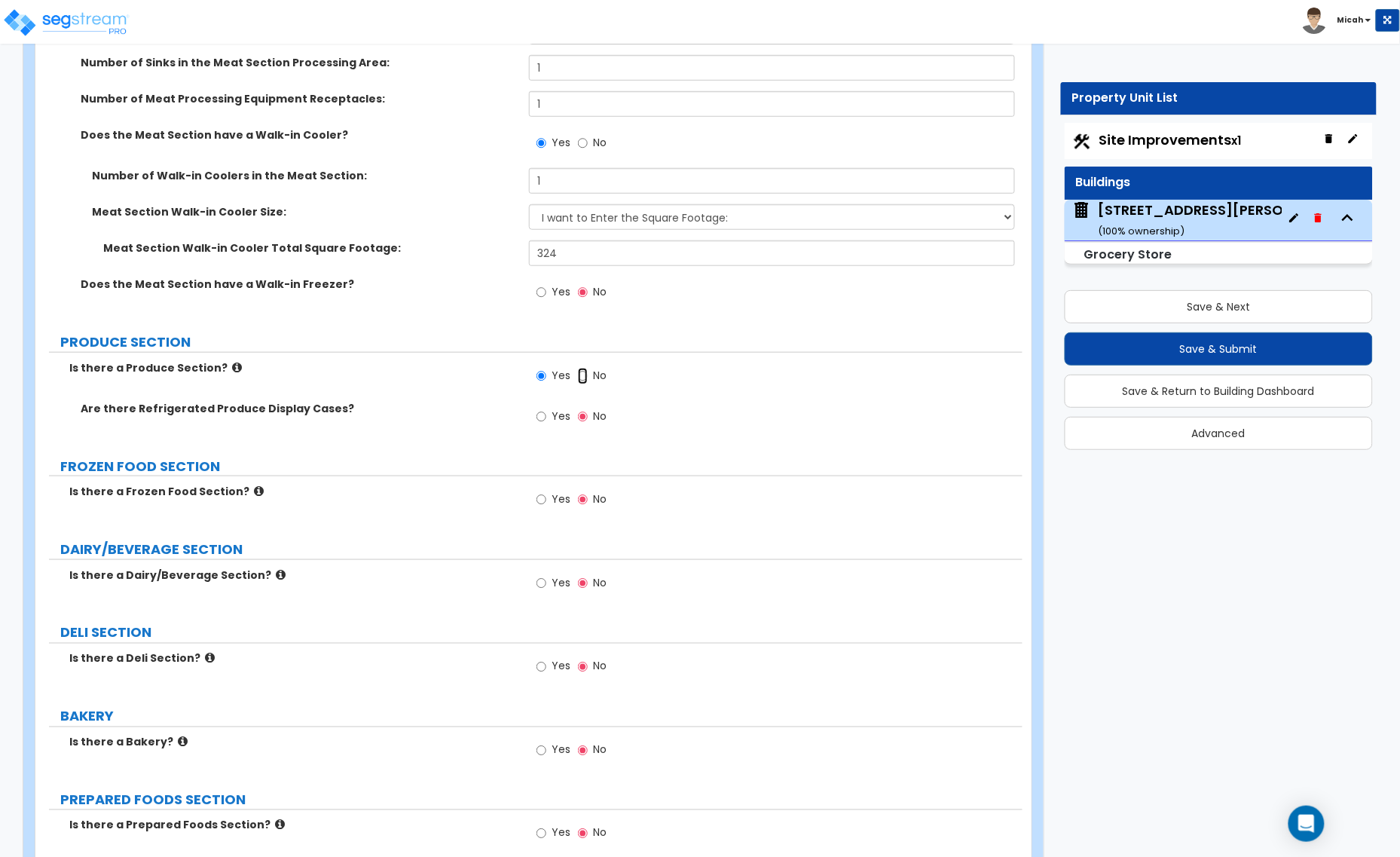
click at [582, 380] on input "No" at bounding box center [583, 376] width 10 height 16
radio input "false"
radio input "true"
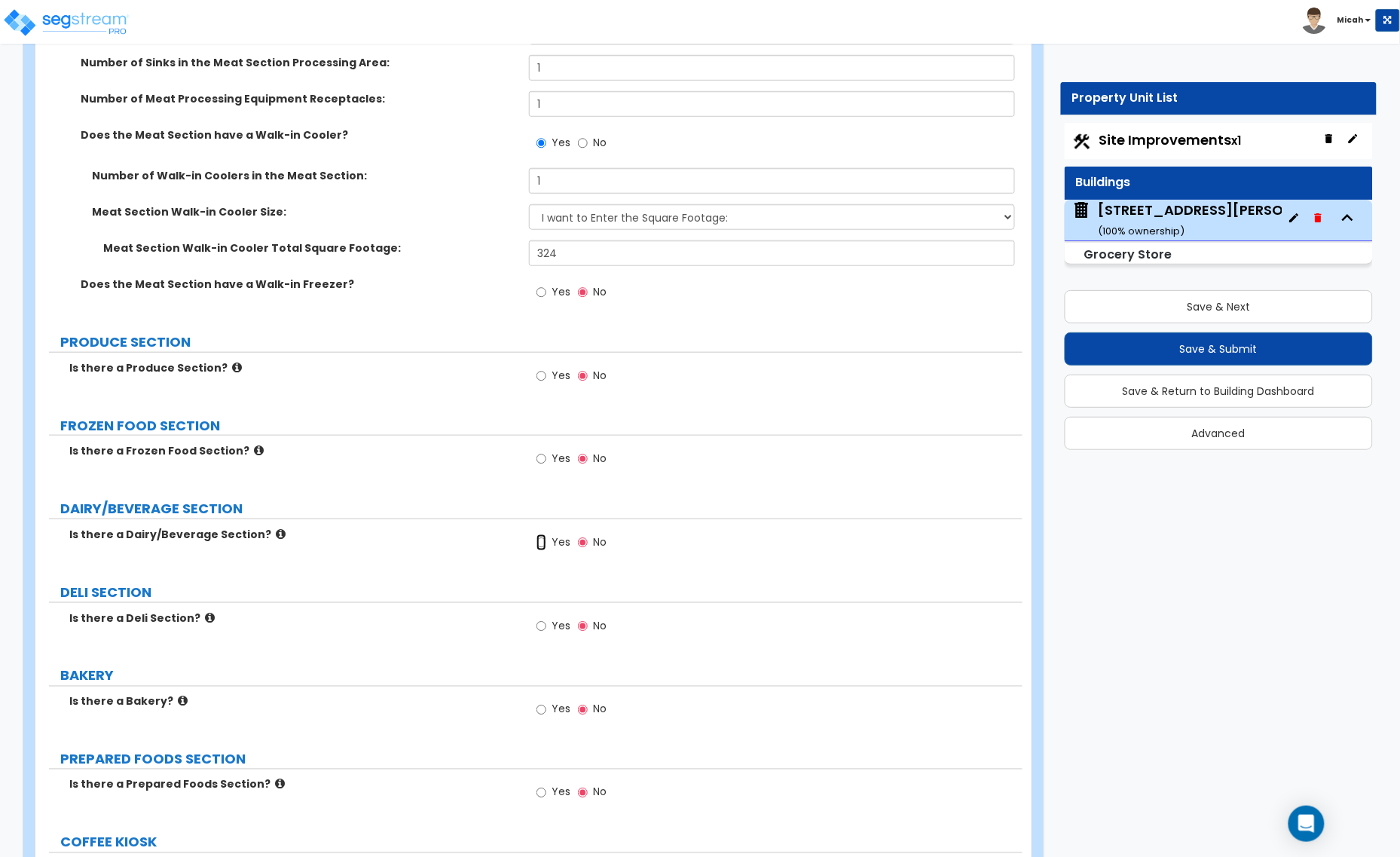
click at [541, 548] on input "Yes" at bounding box center [541, 543] width 10 height 16
radio input "true"
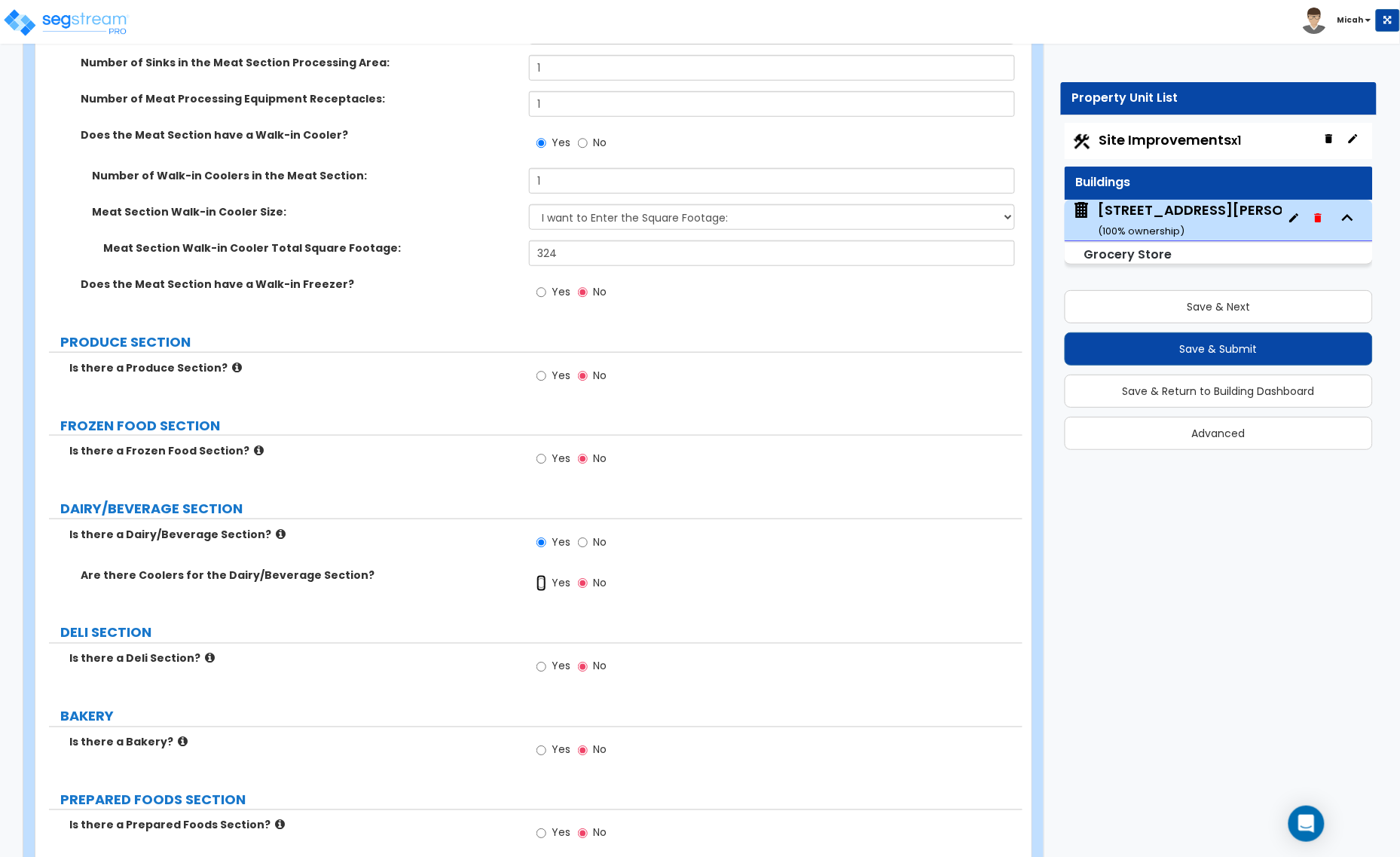
click at [542, 586] on input "Yes" at bounding box center [541, 583] width 10 height 16
radio input "true"
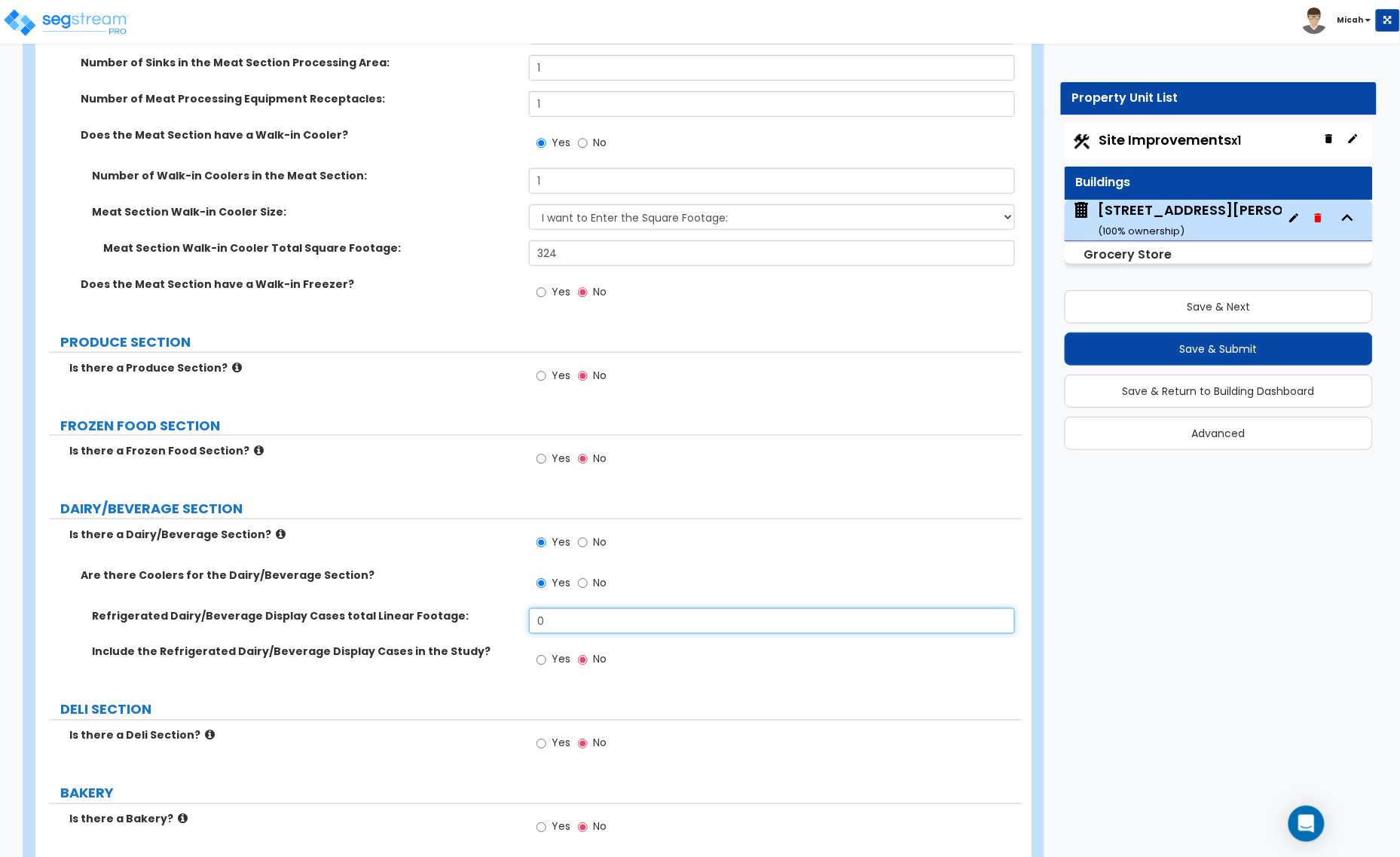
click at [494, 620] on div "Refrigerated Dairy/Beverage Display Cases total Linear Footage: 0" at bounding box center [529, 626] width 987 height 36
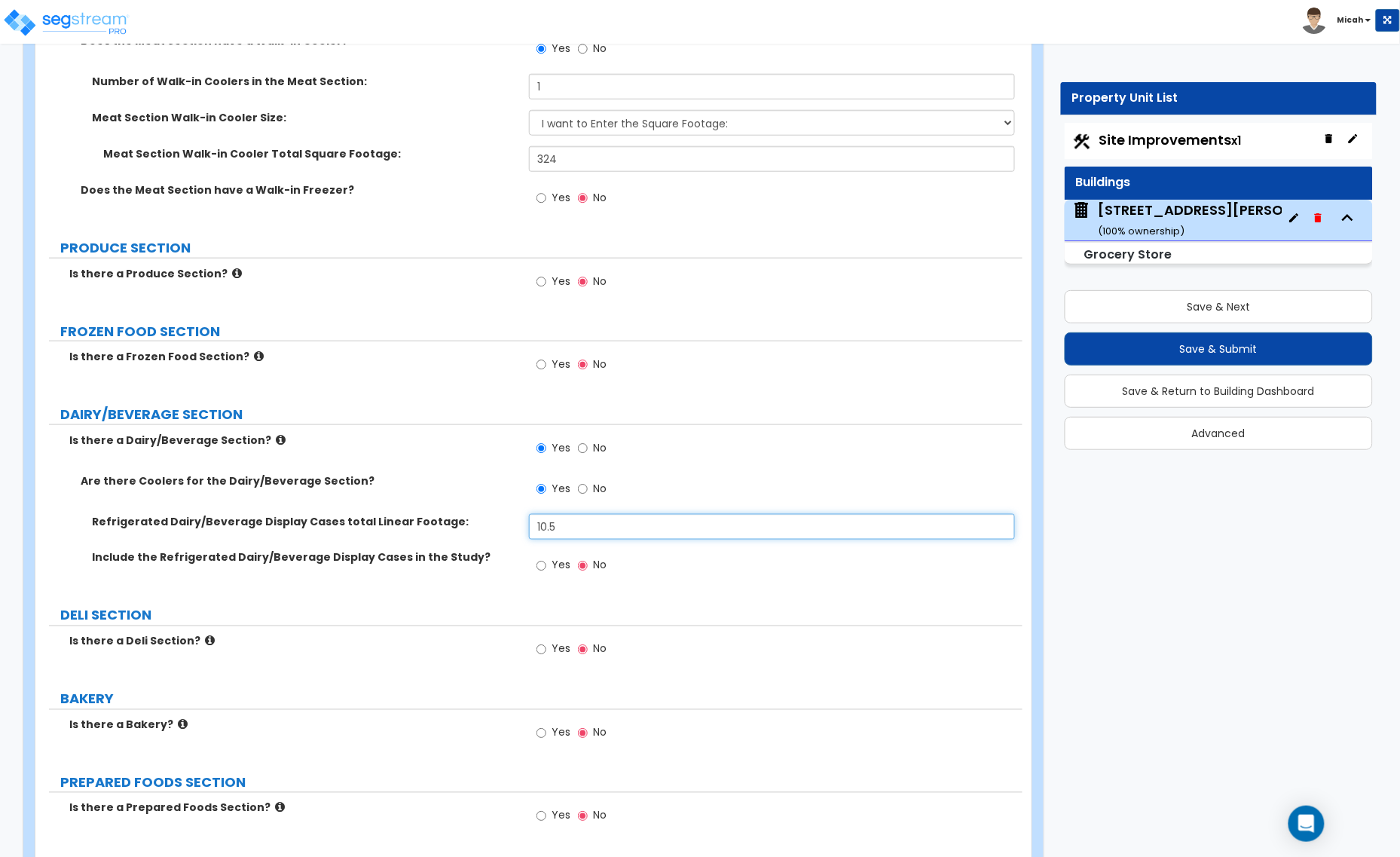
type input "10.5"
click at [539, 566] on input "Yes" at bounding box center [541, 566] width 10 height 16
click at [582, 569] on input "No" at bounding box center [583, 566] width 10 height 16
radio input "false"
radio input "true"
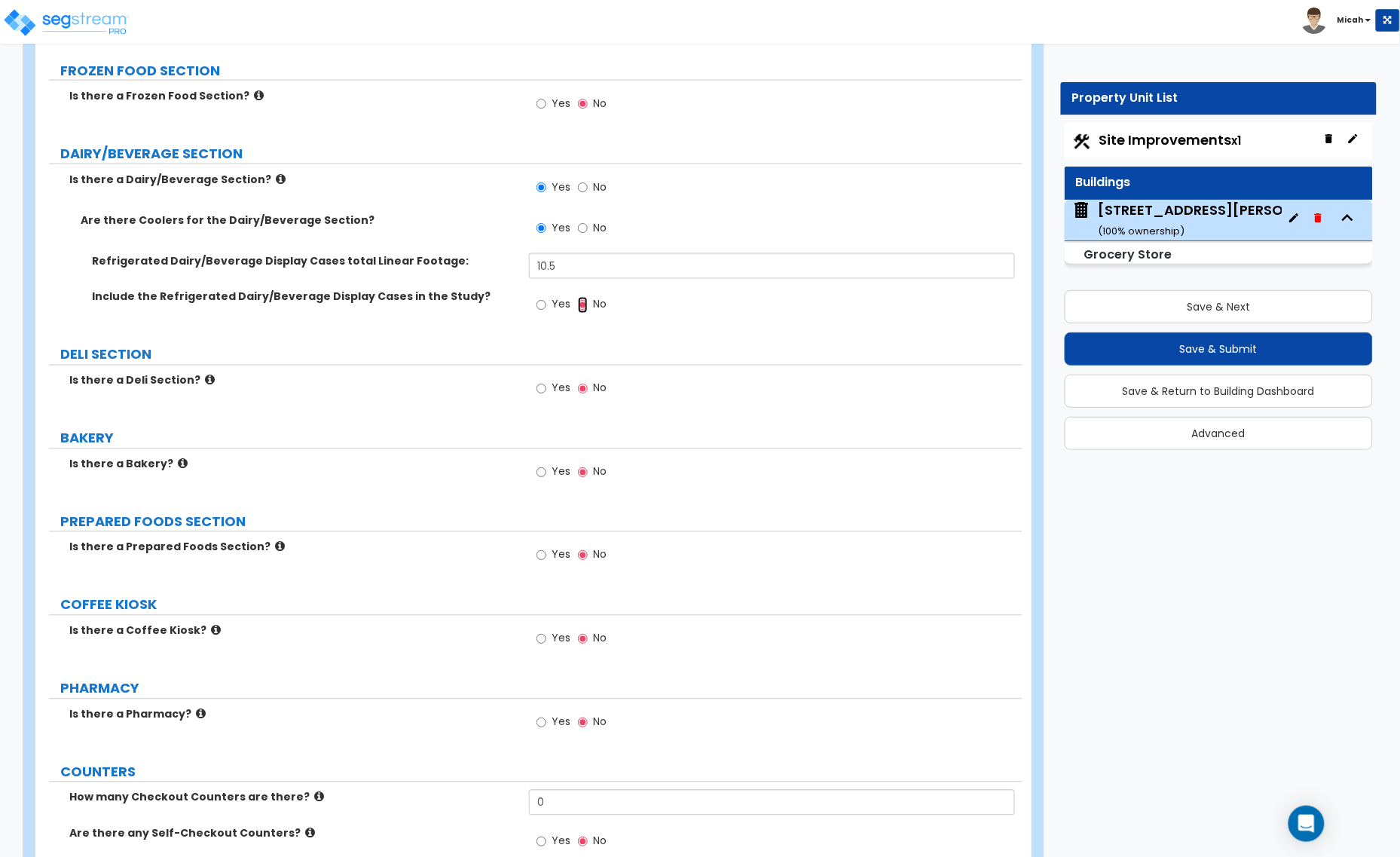
scroll to position [2638, 0]
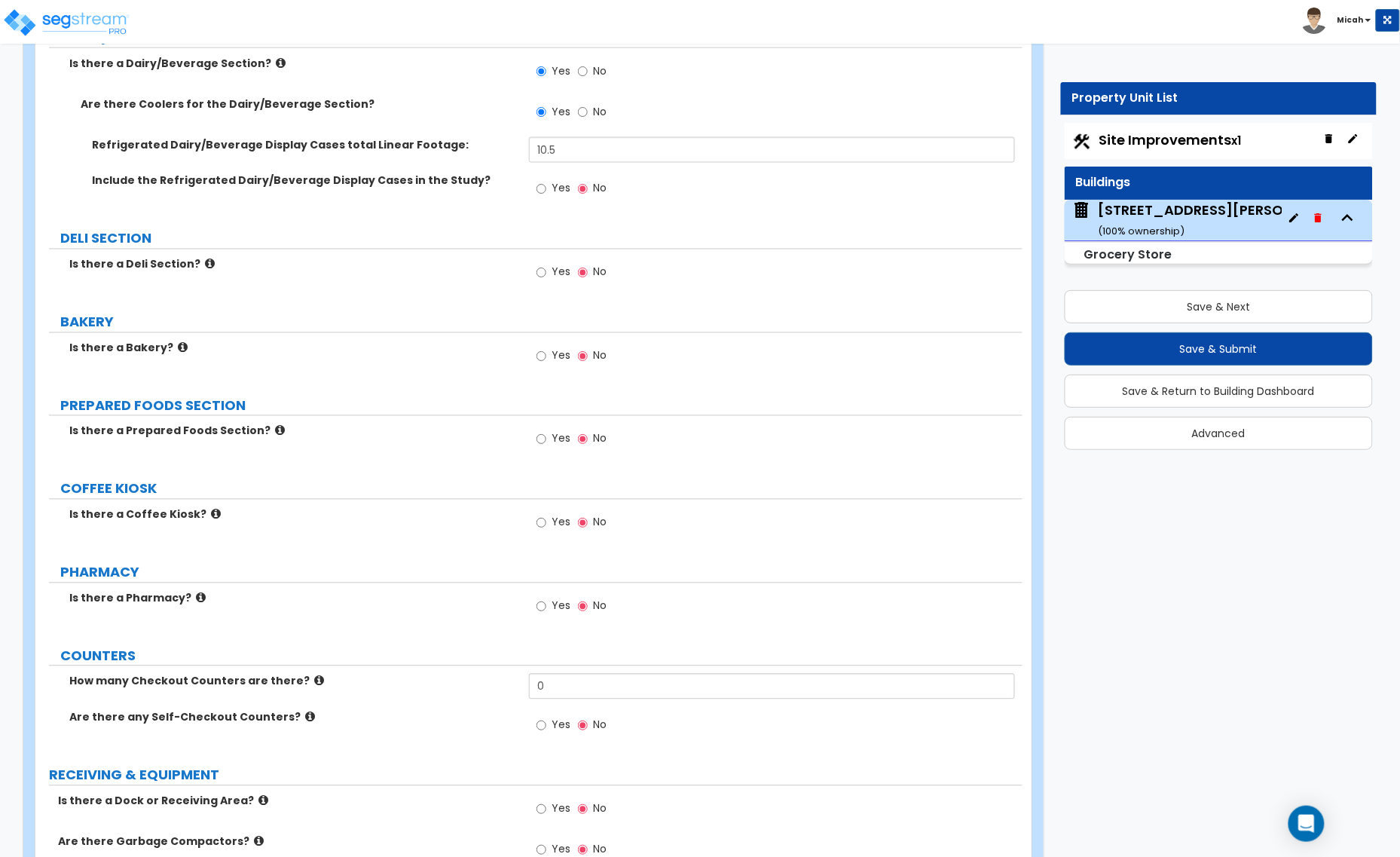
click at [275, 431] on icon at bounding box center [279, 431] width 10 height 11
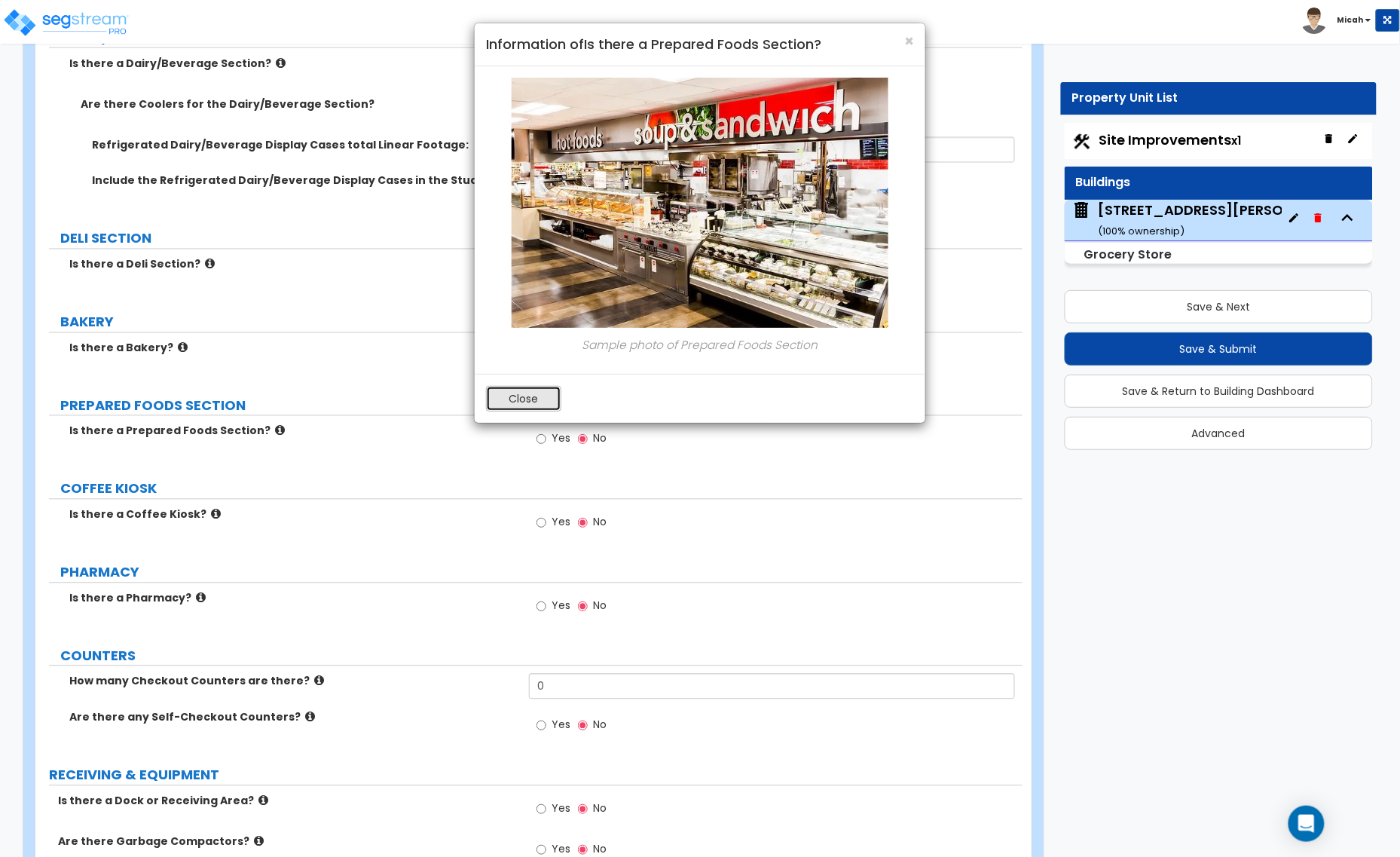
click at [532, 403] on button "Close" at bounding box center [523, 399] width 75 height 26
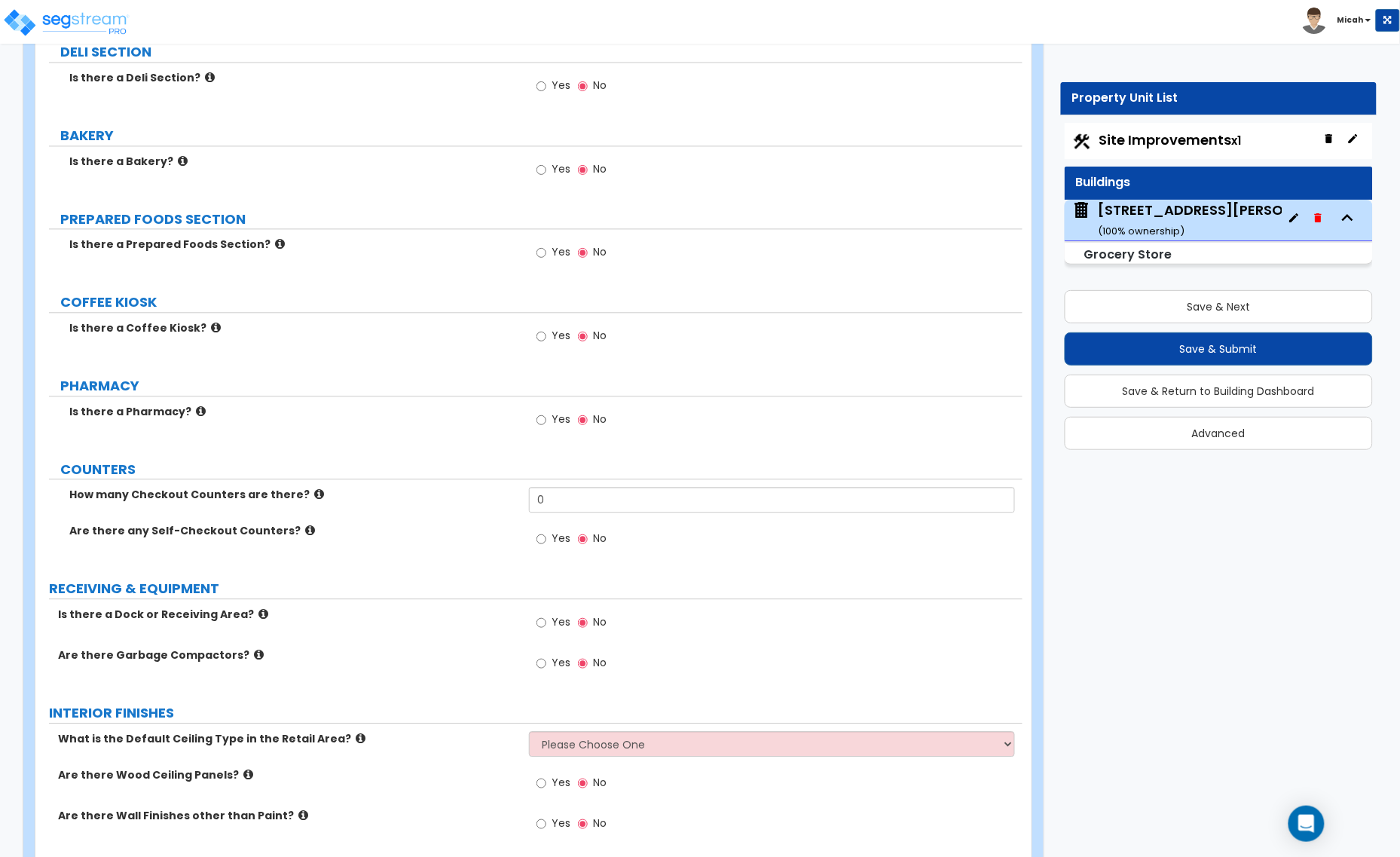
scroll to position [2826, 0]
drag, startPoint x: 552, startPoint y: 503, endPoint x: 531, endPoint y: 502, distance: 21.0
click at [531, 502] on input "0" at bounding box center [771, 499] width 486 height 26
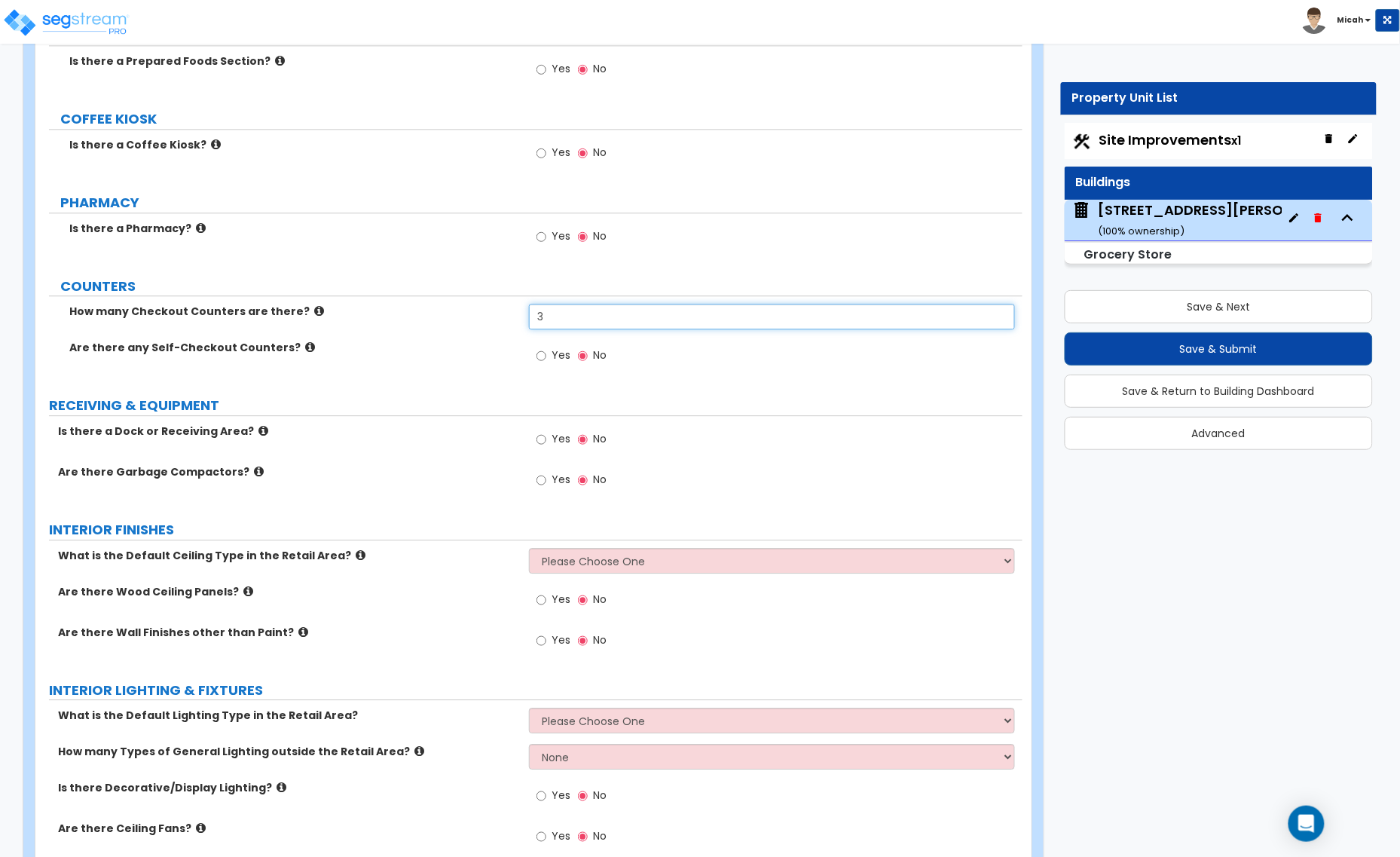
scroll to position [3015, 0]
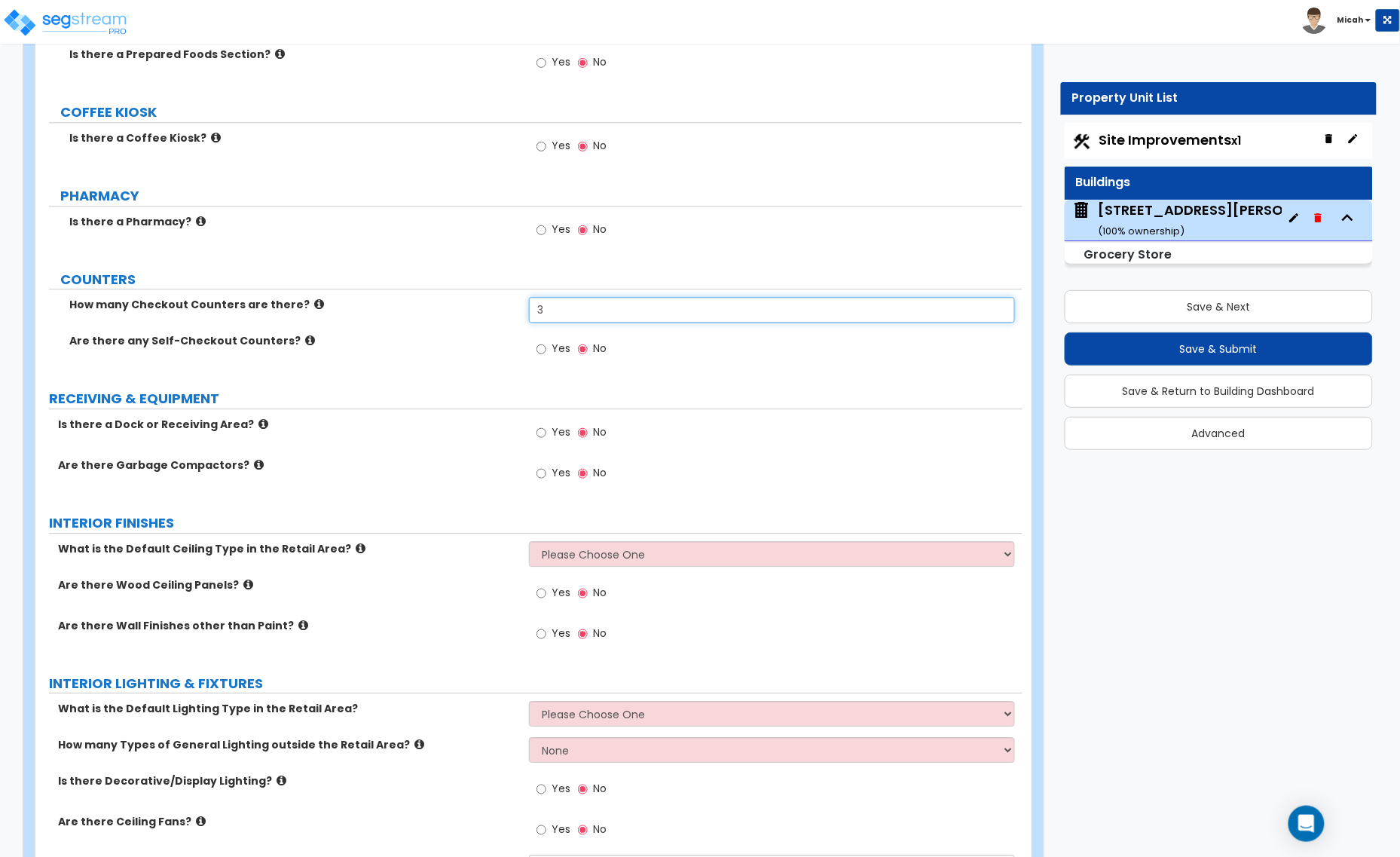
type input "3"
click at [258, 427] on icon at bounding box center [263, 423] width 10 height 11
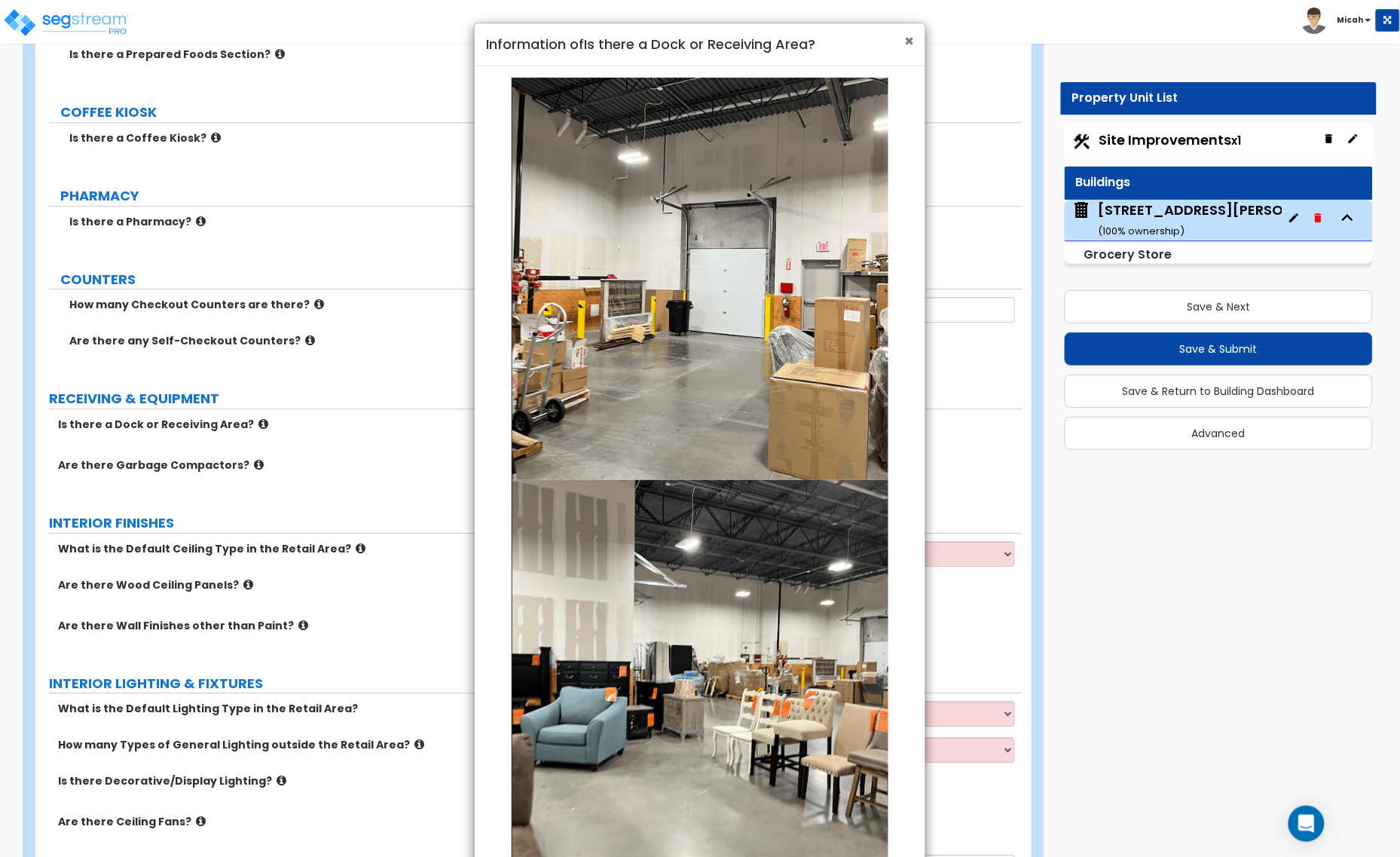
click at [913, 38] on span "×" at bounding box center [909, 41] width 10 height 22
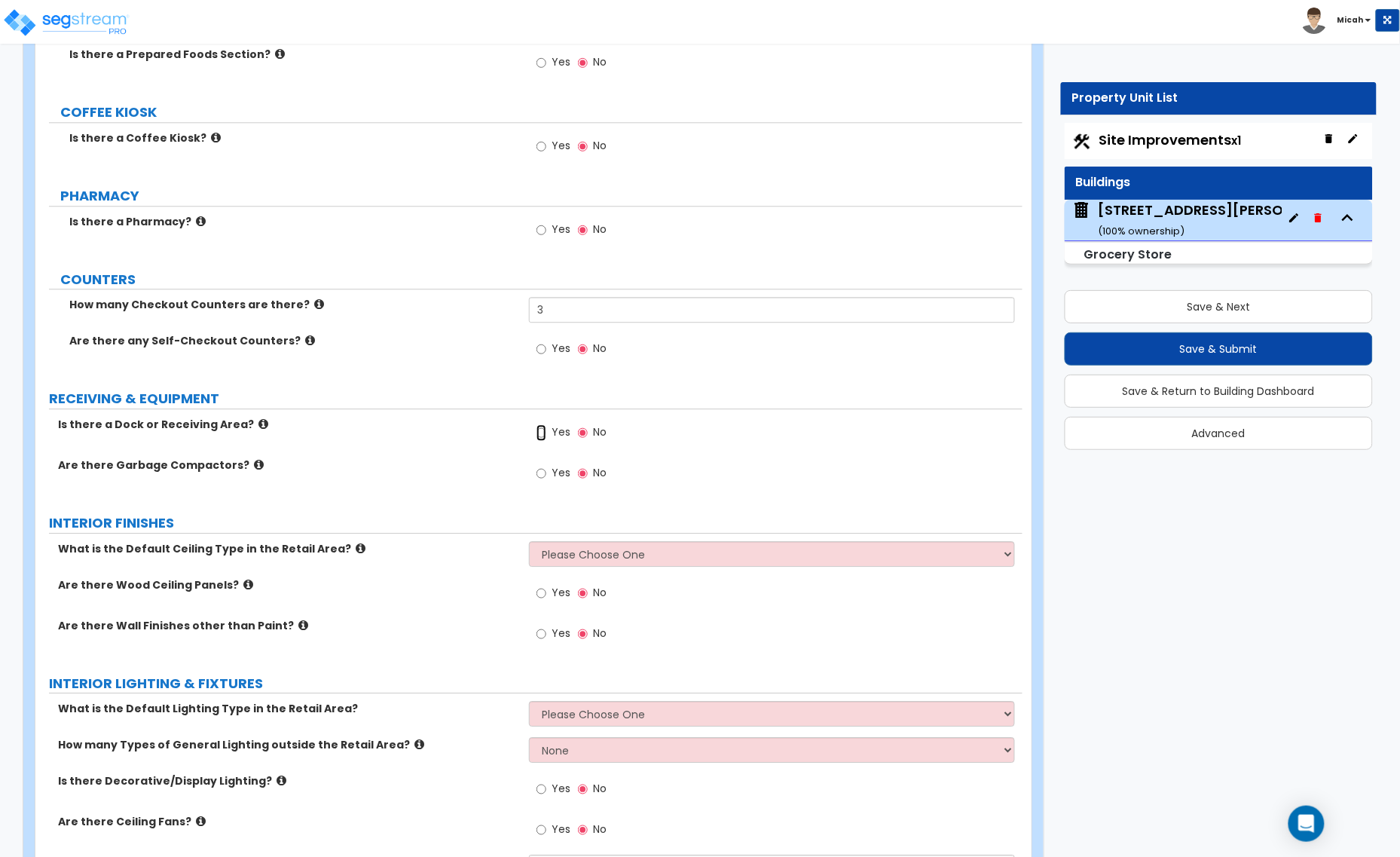
click at [541, 434] on input "Yes" at bounding box center [541, 433] width 10 height 16
radio input "true"
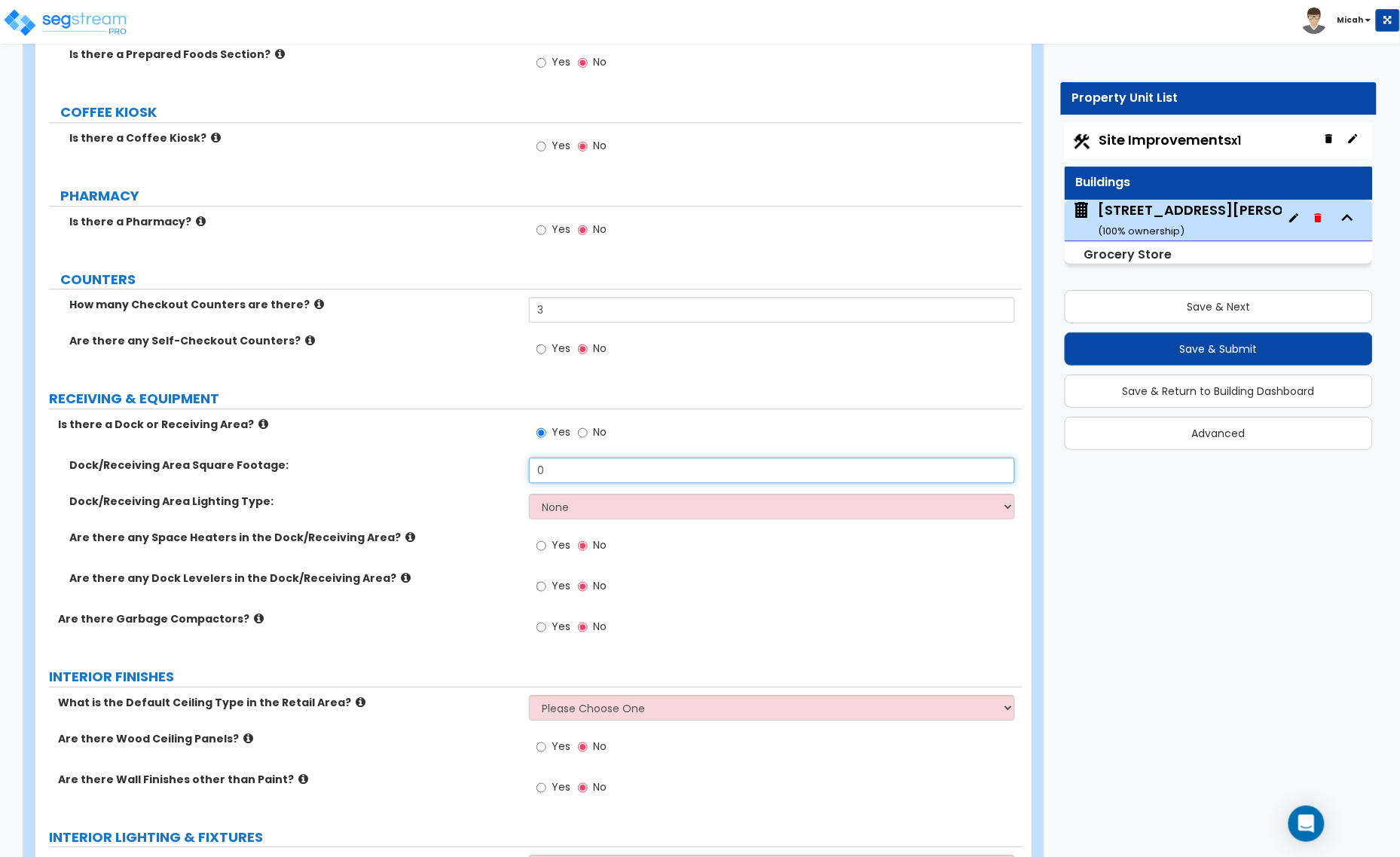
drag, startPoint x: 563, startPoint y: 467, endPoint x: 484, endPoint y: 473, distance: 79.2
click at [487, 473] on div "Dock/Receiving Area Square Footage: 0" at bounding box center [529, 475] width 987 height 36
type input "492.4"
click at [605, 514] on select "None High Bay LED Lighting High Bay Fluorescent Lighting" at bounding box center [771, 507] width 486 height 26
click at [621, 514] on select "None High Bay LED Lighting High Bay Fluorescent Lighting" at bounding box center [771, 507] width 486 height 26
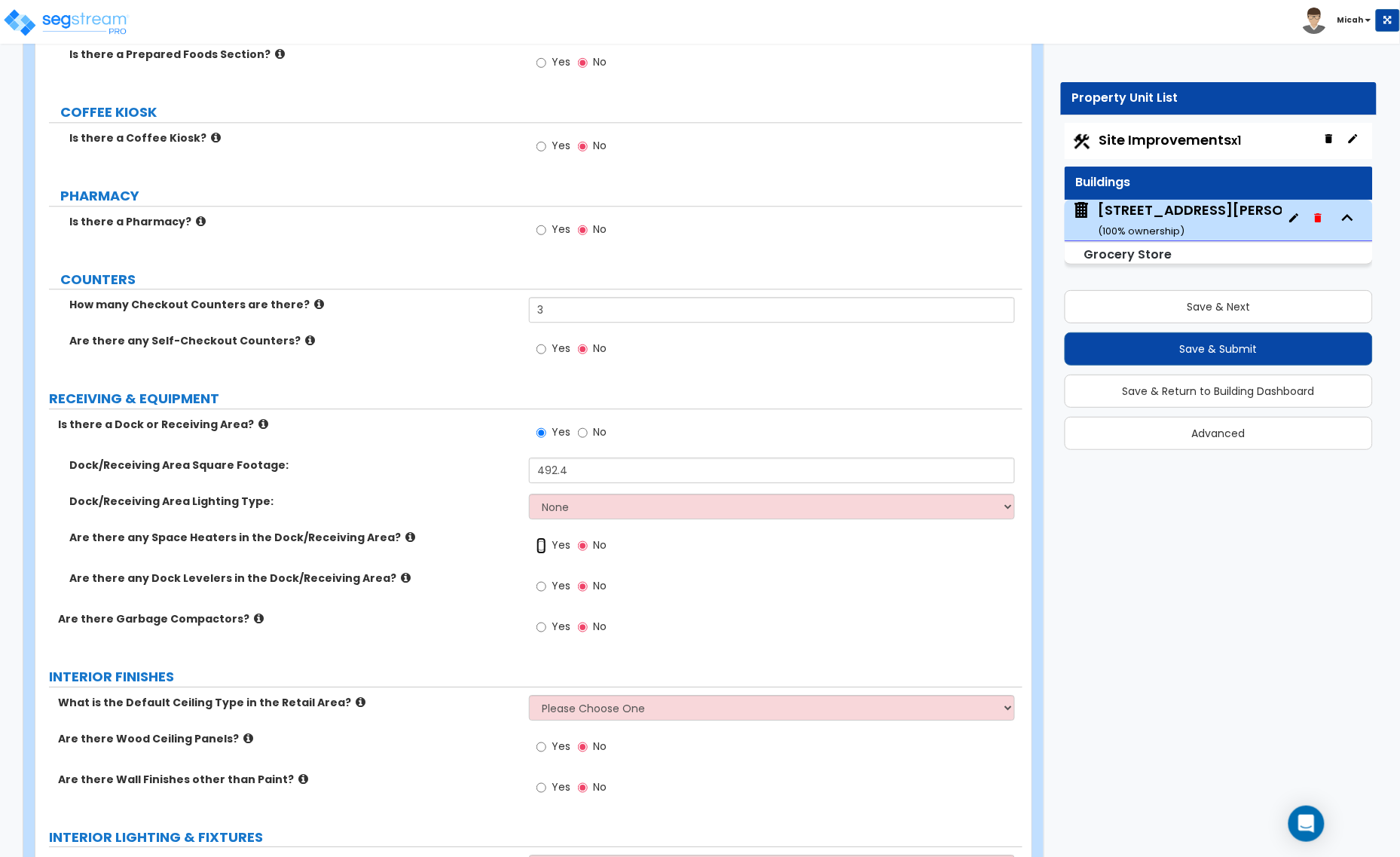
click at [541, 548] on input "Yes" at bounding box center [541, 545] width 10 height 16
radio input "true"
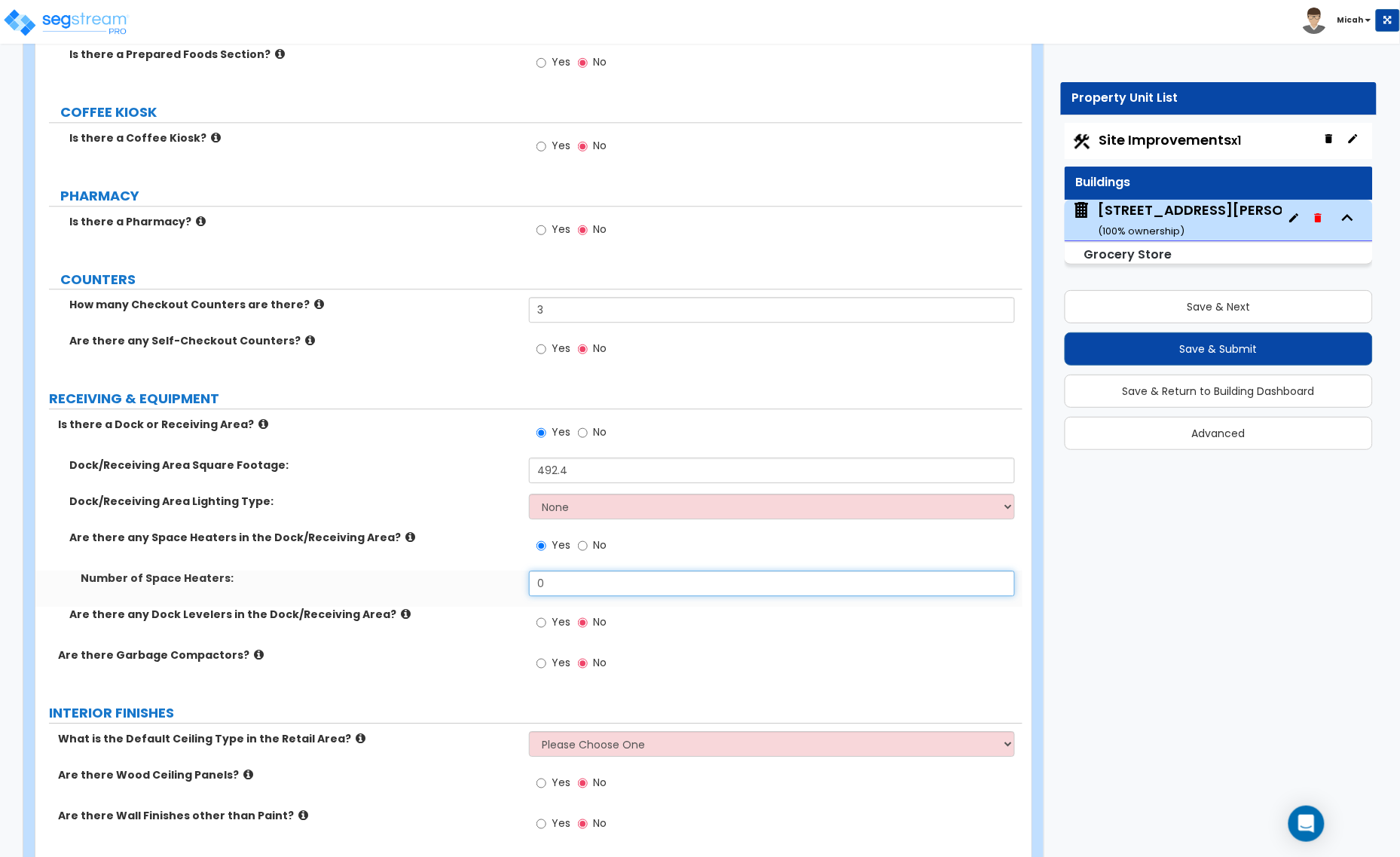
click at [537, 588] on input "0" at bounding box center [771, 583] width 486 height 26
type input "1"
click at [543, 627] on input "Yes" at bounding box center [541, 622] width 10 height 16
radio input "true"
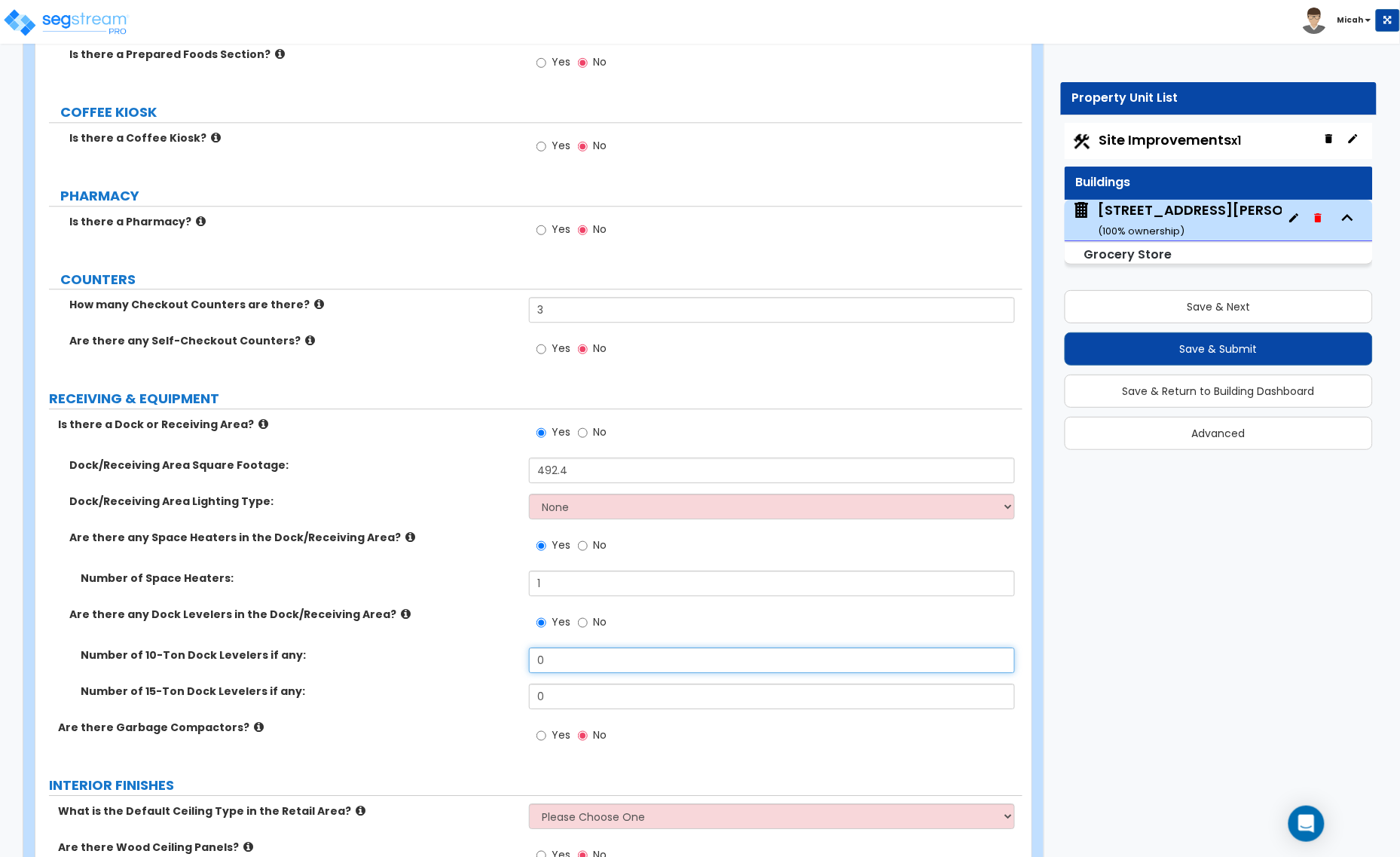
click at [544, 668] on input "0" at bounding box center [771, 660] width 486 height 26
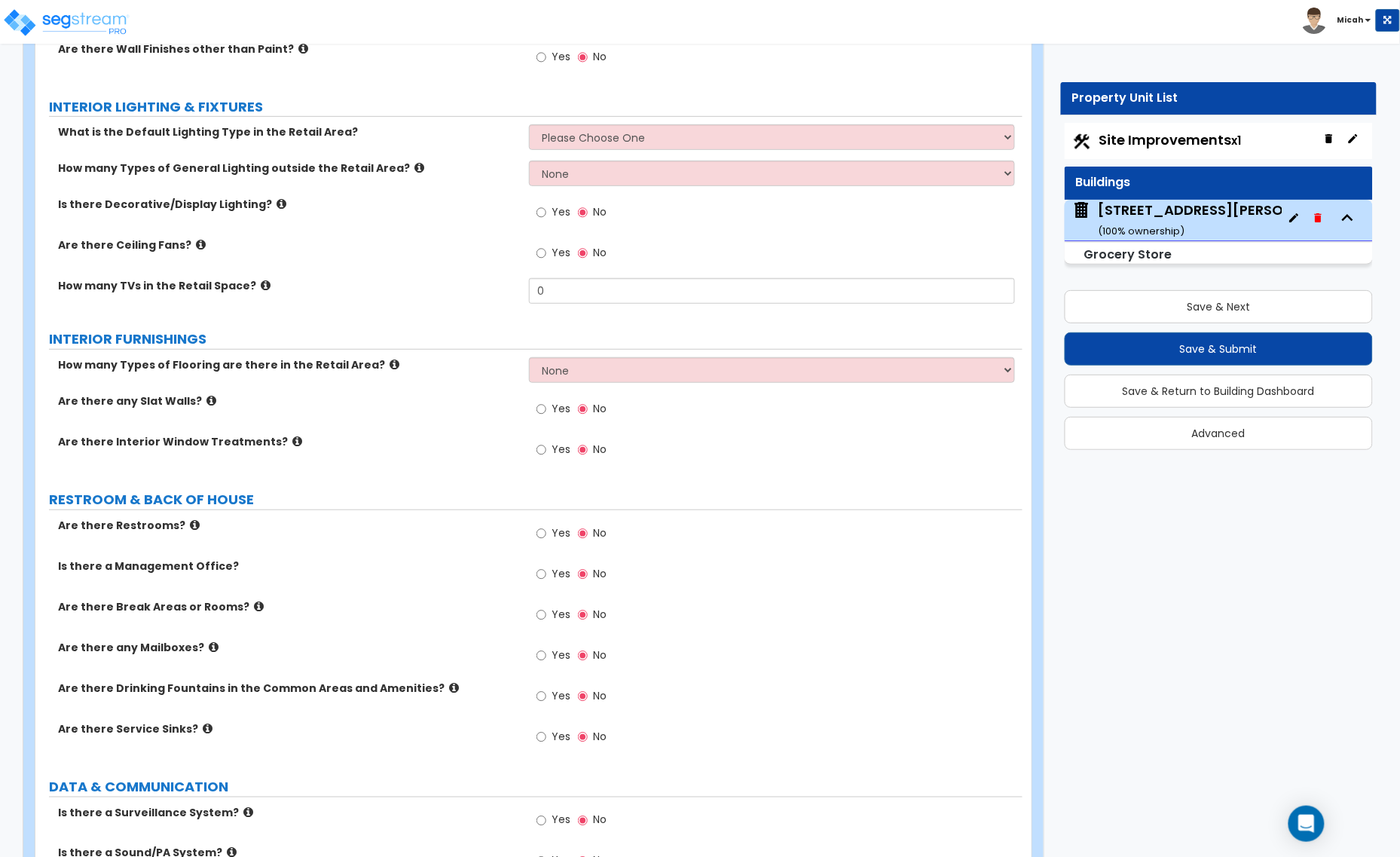
scroll to position [3862, 0]
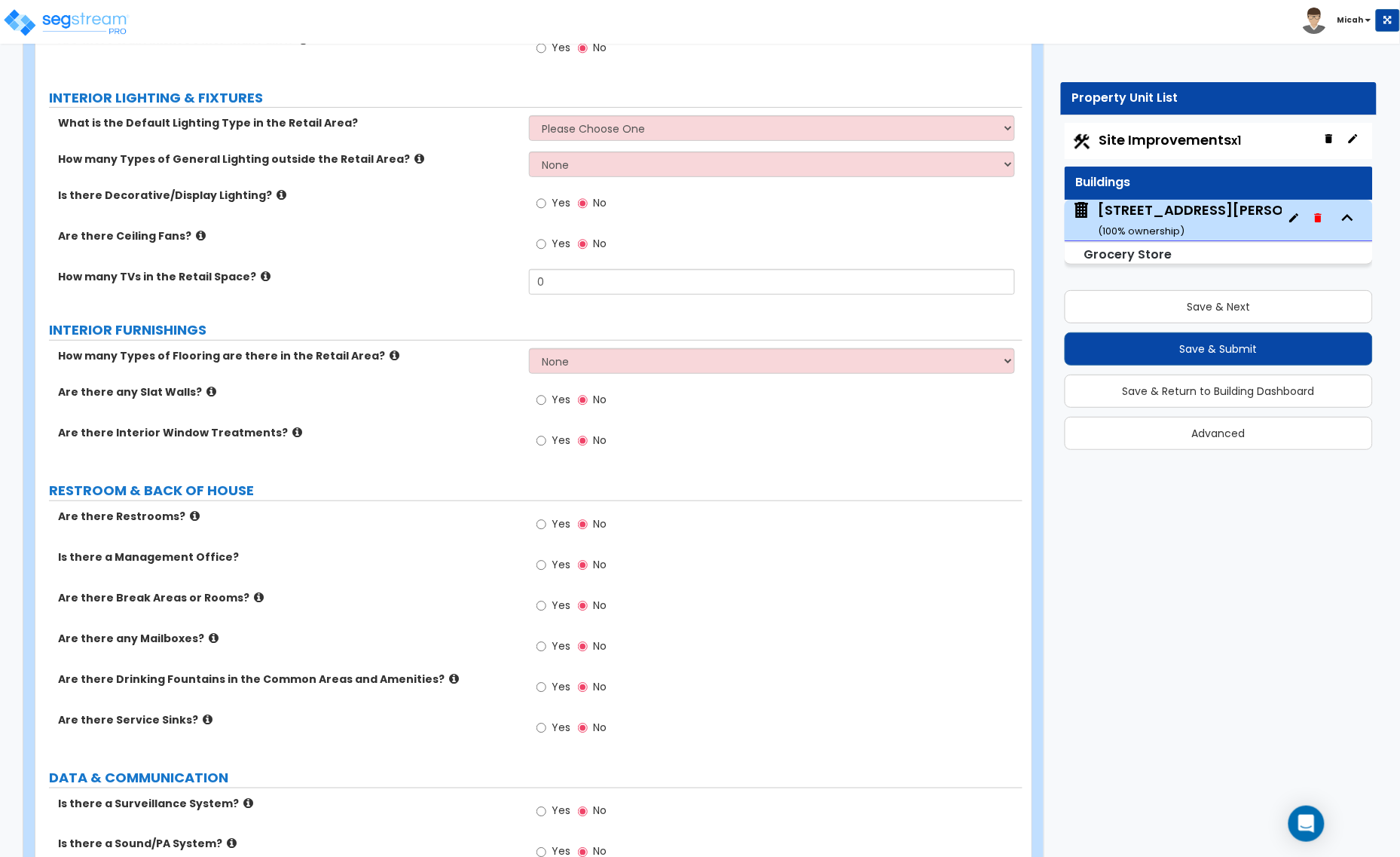
type input "2"
click at [773, 371] on select "None 1 2 3 4" at bounding box center [771, 361] width 486 height 26
click at [787, 371] on select "None 1 2 3 4" at bounding box center [771, 361] width 486 height 26
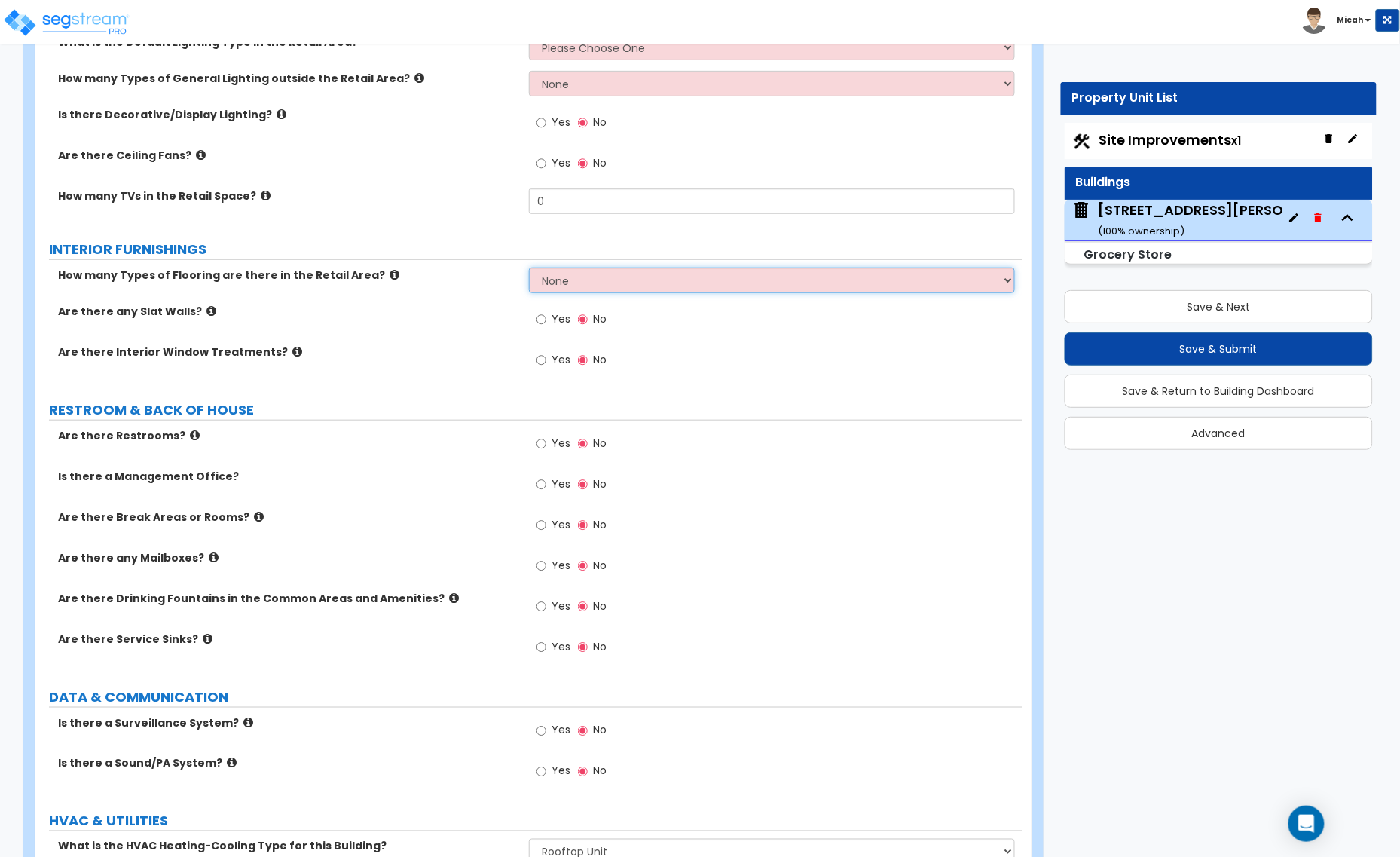
scroll to position [4050, 0]
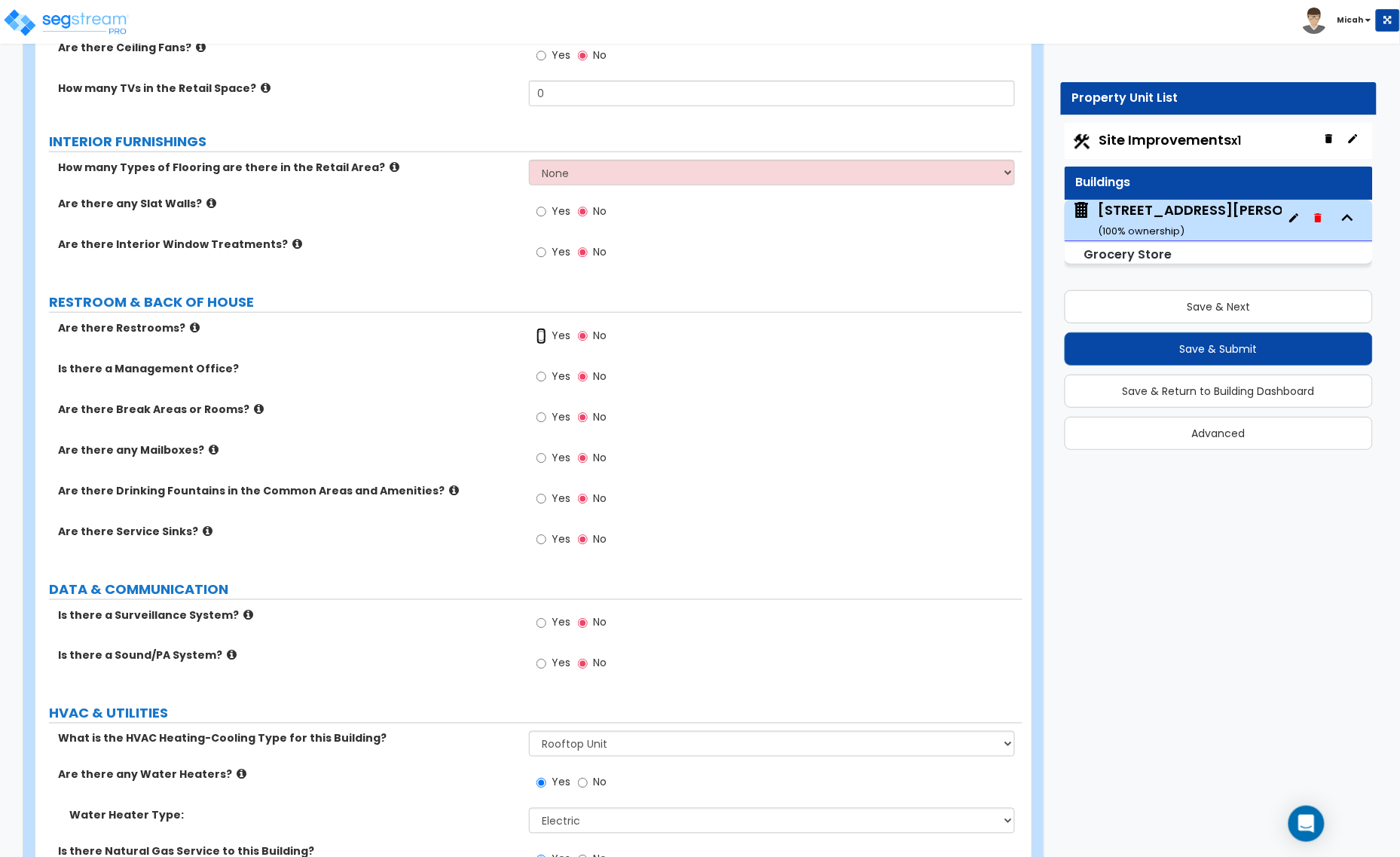
click at [541, 341] on input "Yes" at bounding box center [541, 336] width 10 height 16
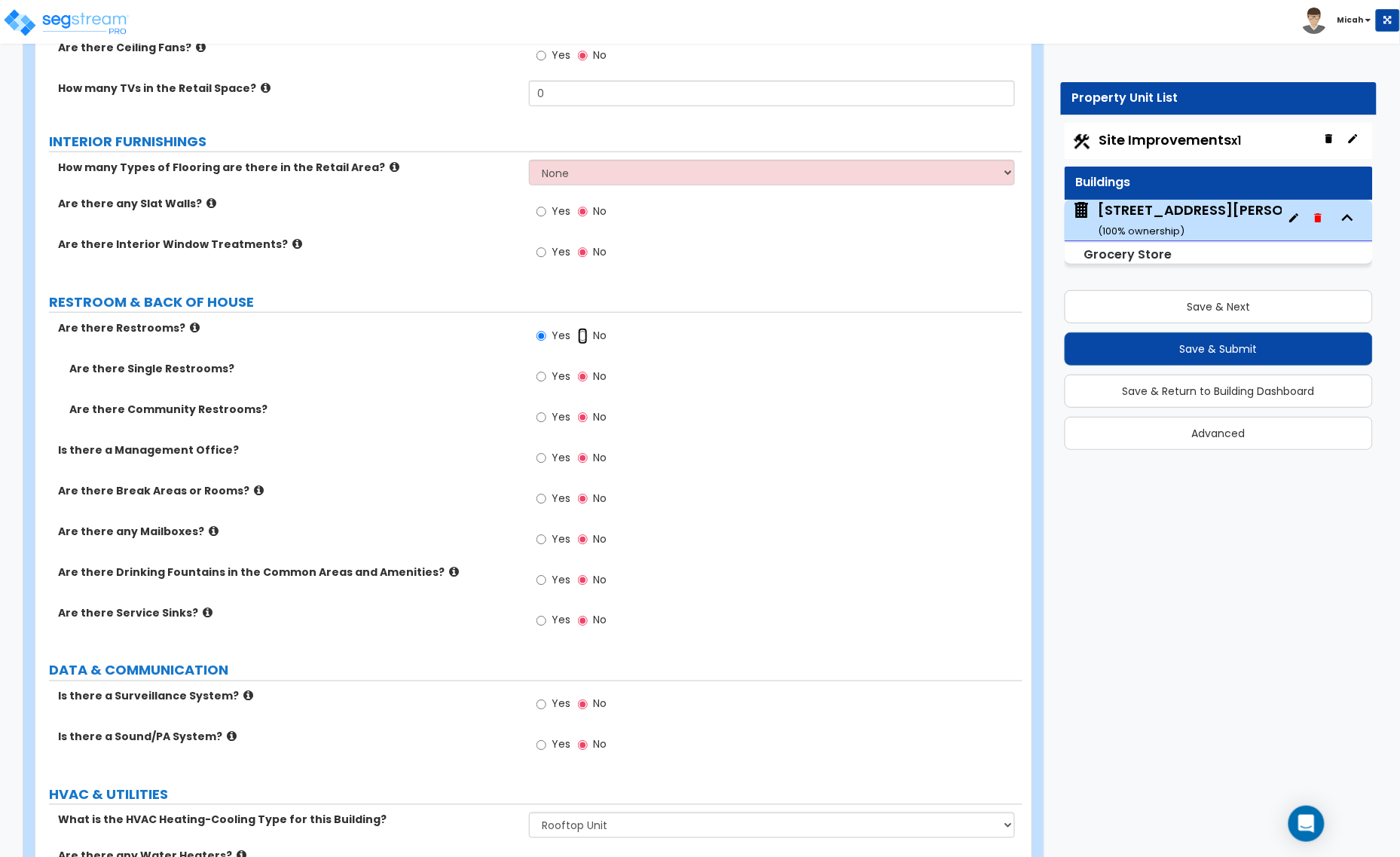
click at [580, 337] on input "No" at bounding box center [583, 336] width 10 height 16
radio input "false"
radio input "true"
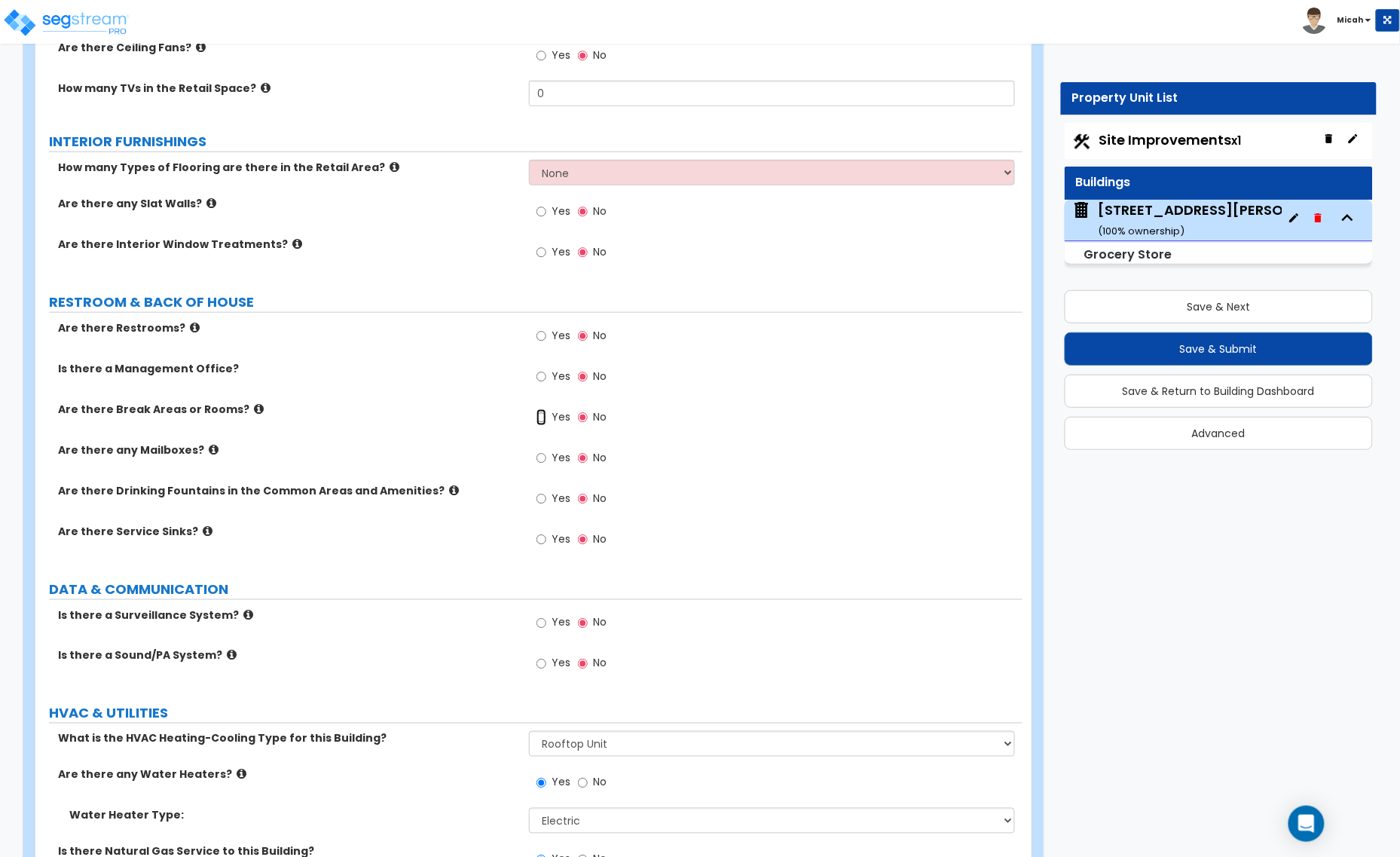
click at [541, 426] on input "Yes" at bounding box center [541, 417] width 10 height 16
radio input "true"
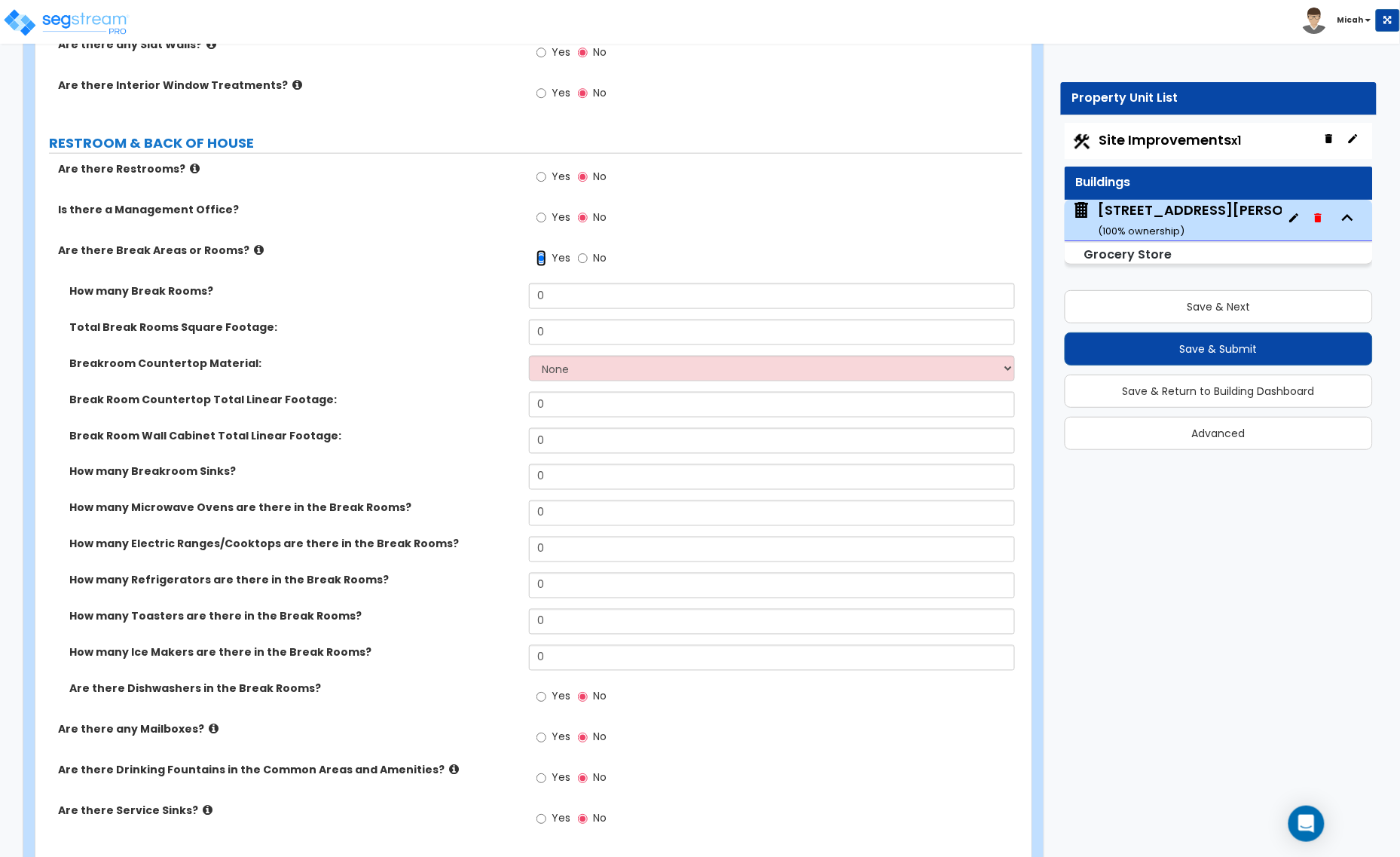
scroll to position [4239, 0]
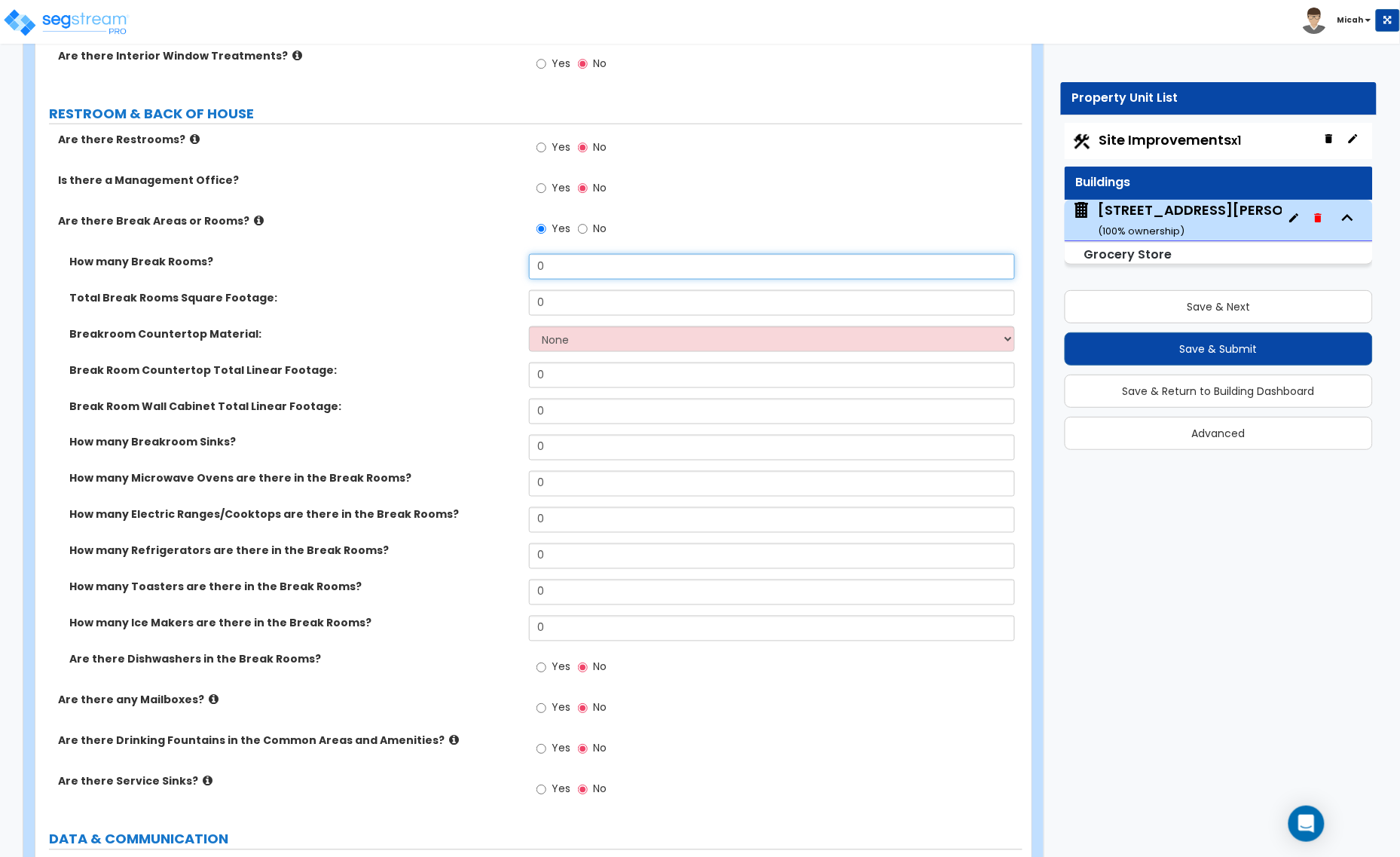
drag, startPoint x: 554, startPoint y: 269, endPoint x: 479, endPoint y: 269, distance: 75.0
click at [479, 269] on div "How many Break Rooms? 0" at bounding box center [529, 271] width 987 height 36
type input "132.9"
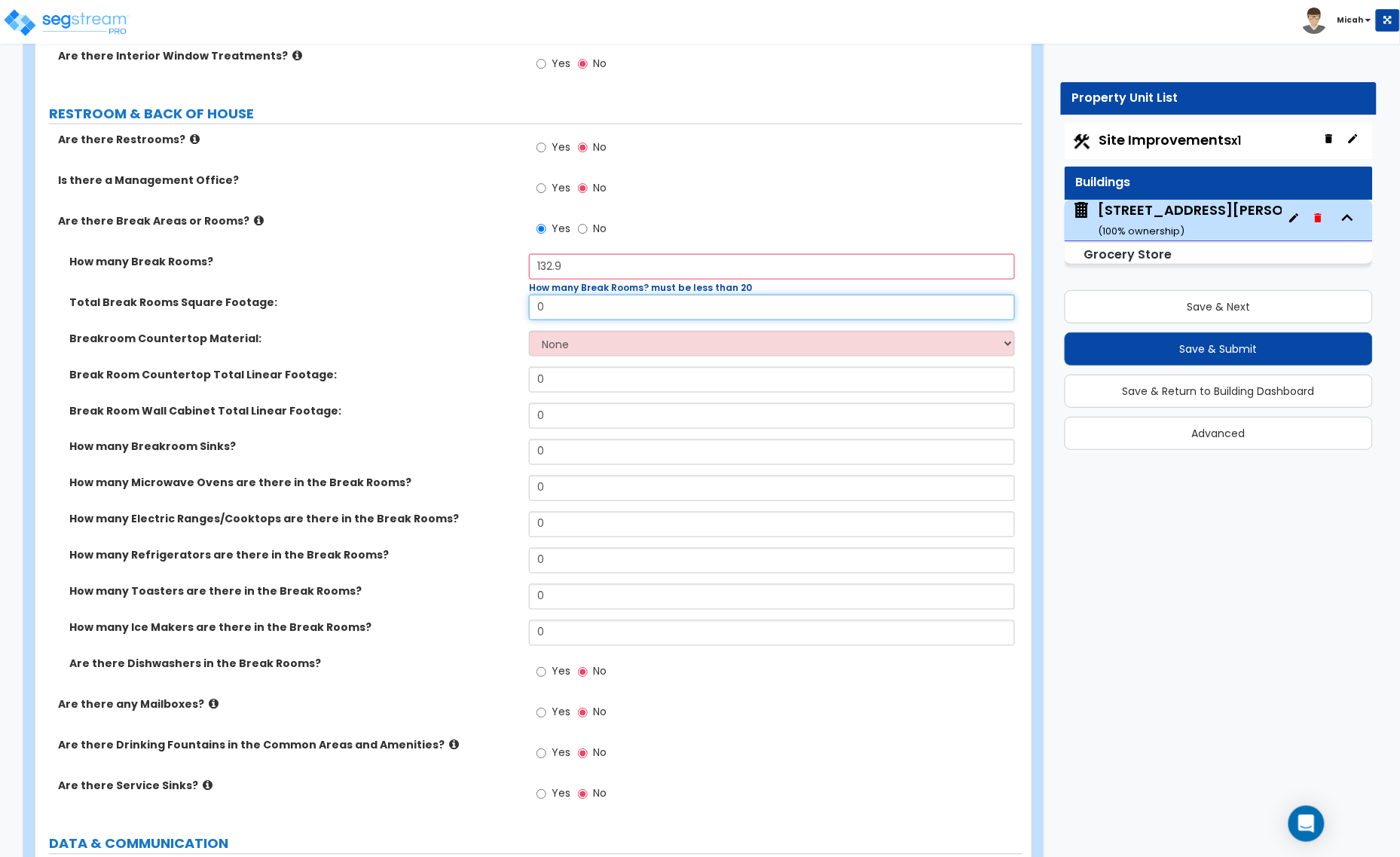
drag, startPoint x: 601, startPoint y: 303, endPoint x: 517, endPoint y: 313, distance: 84.6
click at [519, 313] on div "Total Break Rooms Square Footage: 0" at bounding box center [529, 312] width 987 height 36
type input "132.9"
drag, startPoint x: 590, startPoint y: 269, endPoint x: 494, endPoint y: 269, distance: 96.0
click at [494, 269] on div "How many Break Rooms? 132.9 How many Break Rooms? must be less than 20" at bounding box center [529, 274] width 987 height 40
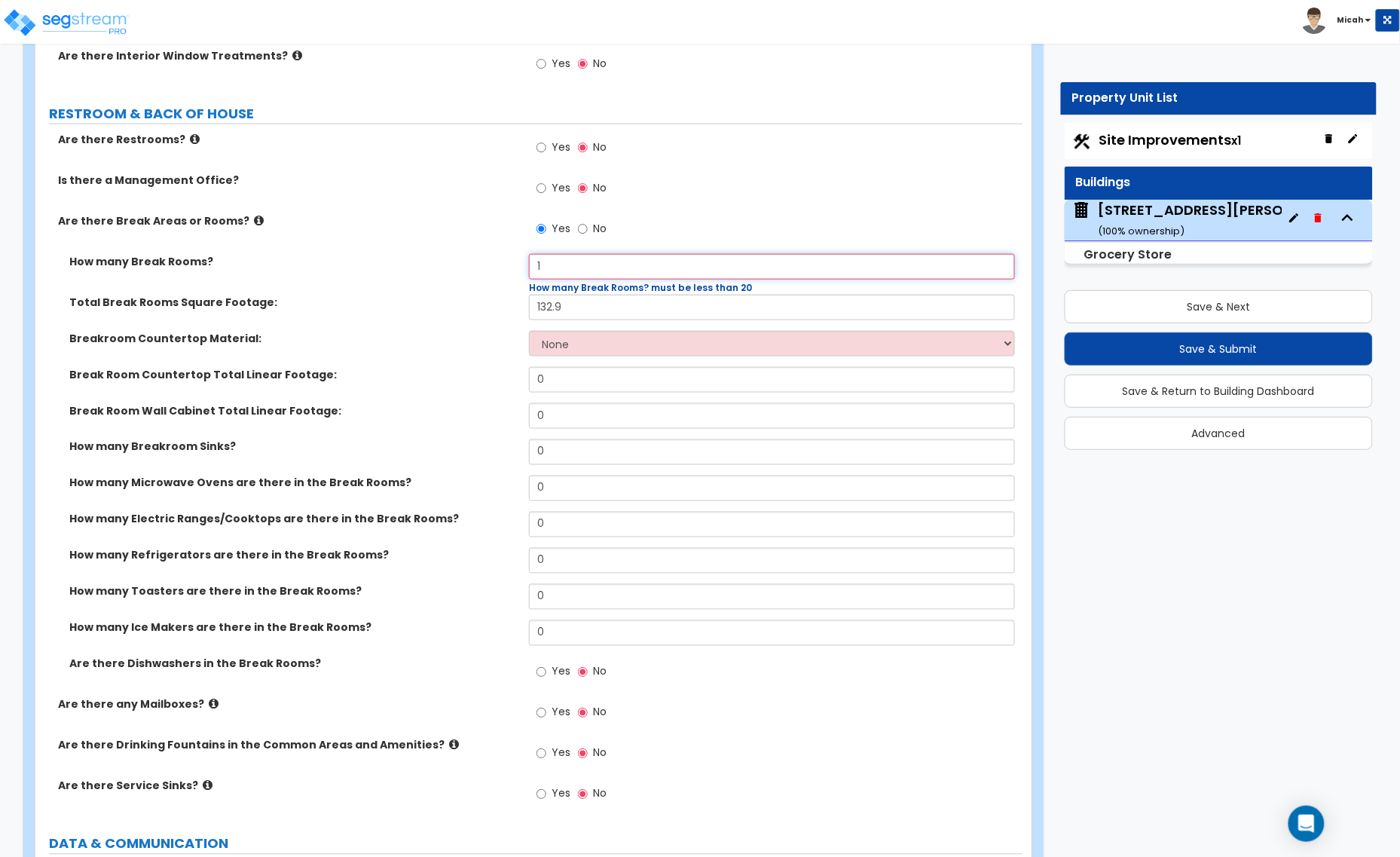
type input "1"
click at [578, 346] on select "None Plastic Laminate Solid Surface Stone Quartz Marble Tile Wood Stainless Ste…" at bounding box center [771, 344] width 486 height 26
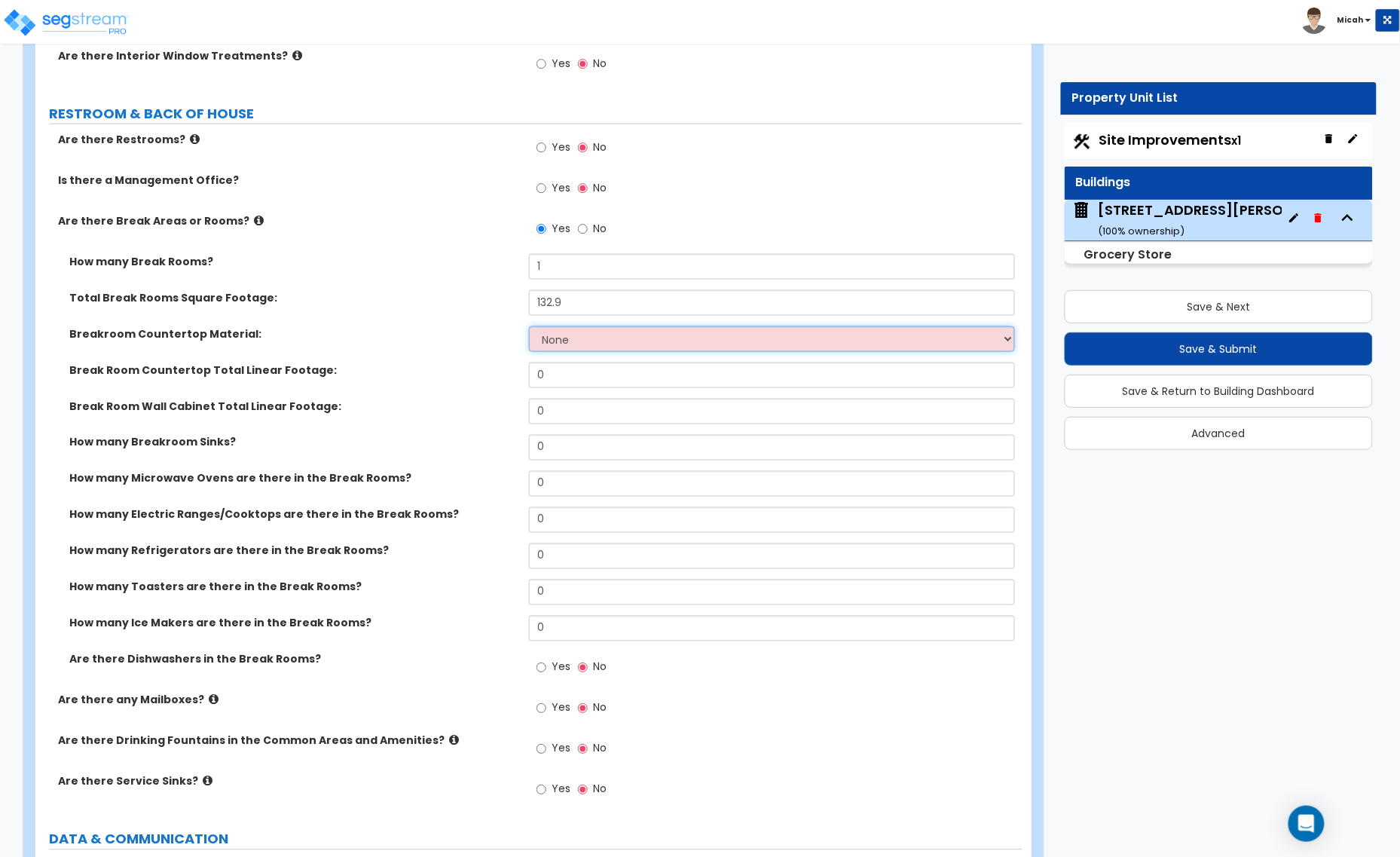
select select "1"
click at [529, 330] on select "None Plastic Laminate Solid Surface Stone Quartz Marble Tile Wood Stainless Ste…" at bounding box center [771, 339] width 486 height 26
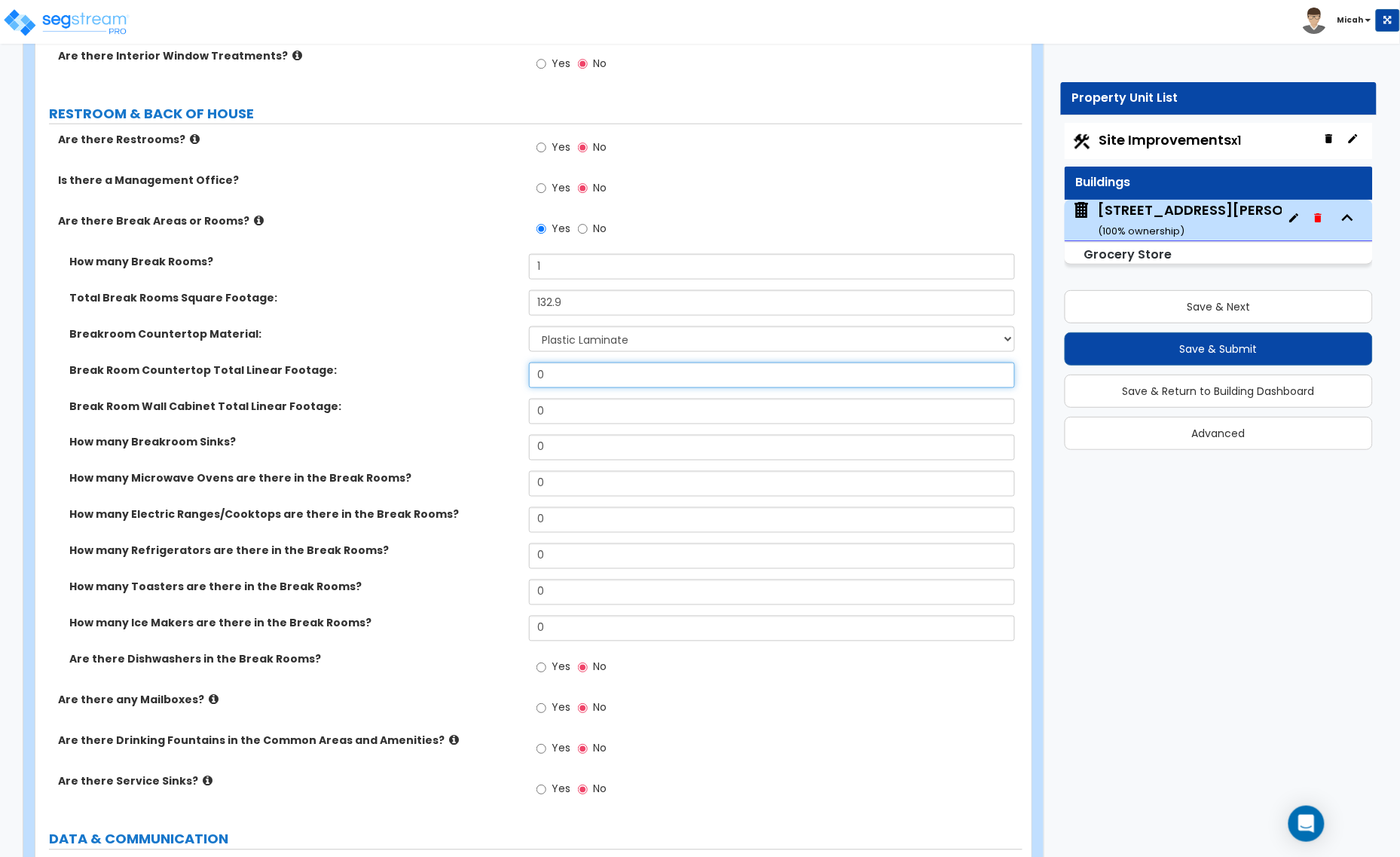
drag, startPoint x: 553, startPoint y: 378, endPoint x: 515, endPoint y: 381, distance: 38.1
click at [515, 380] on div "Break Room Countertop Total Linear Footage: 0" at bounding box center [529, 379] width 987 height 36
type input "7"
drag, startPoint x: 547, startPoint y: 414, endPoint x: 524, endPoint y: 419, distance: 23.5
click at [525, 418] on div "Break Room Wall Cabinet Total Linear Footage: 0" at bounding box center [529, 416] width 987 height 36
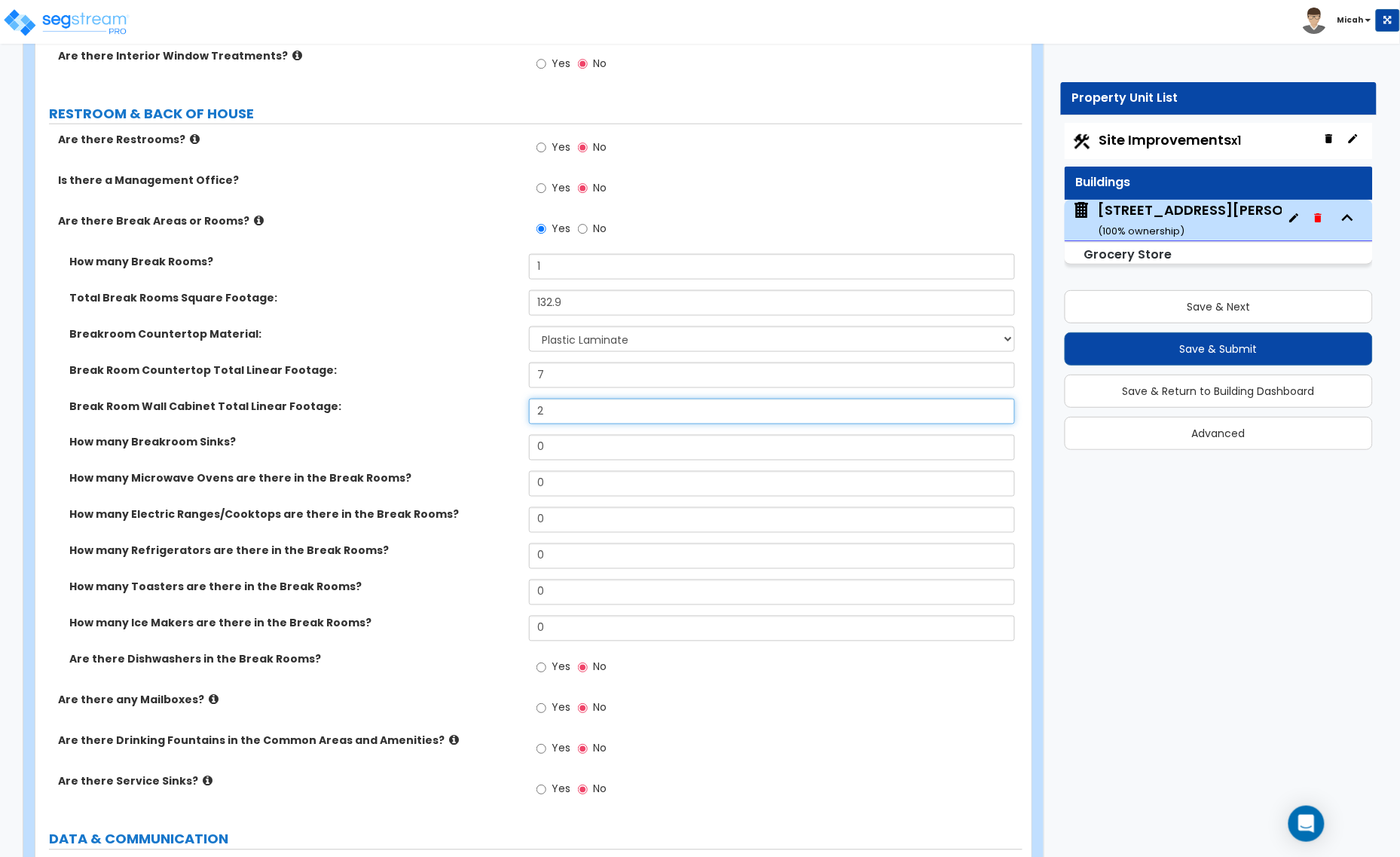
type input "2"
click at [531, 456] on input "0" at bounding box center [771, 447] width 486 height 26
type input "1"
select select "1"
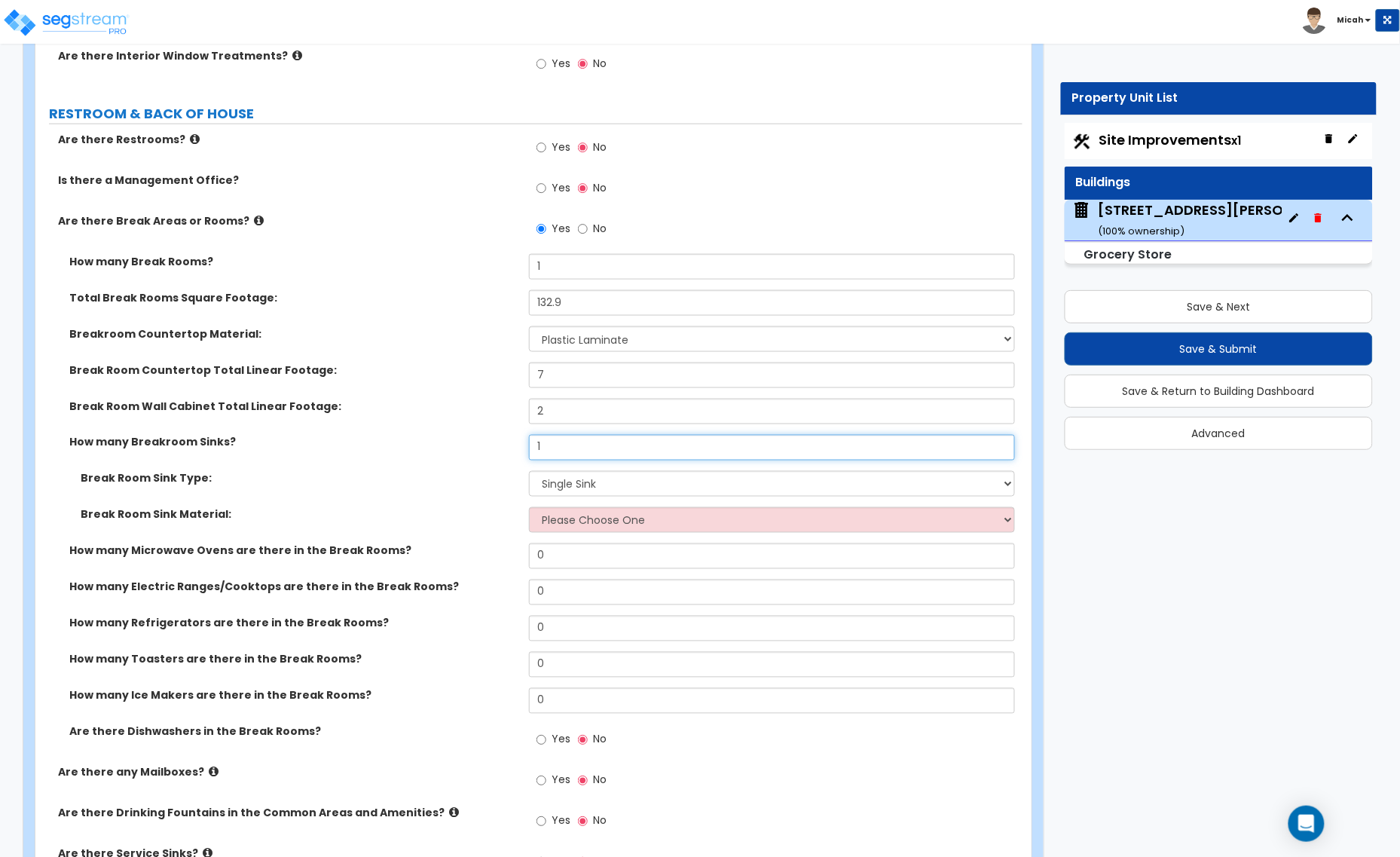
type input "1"
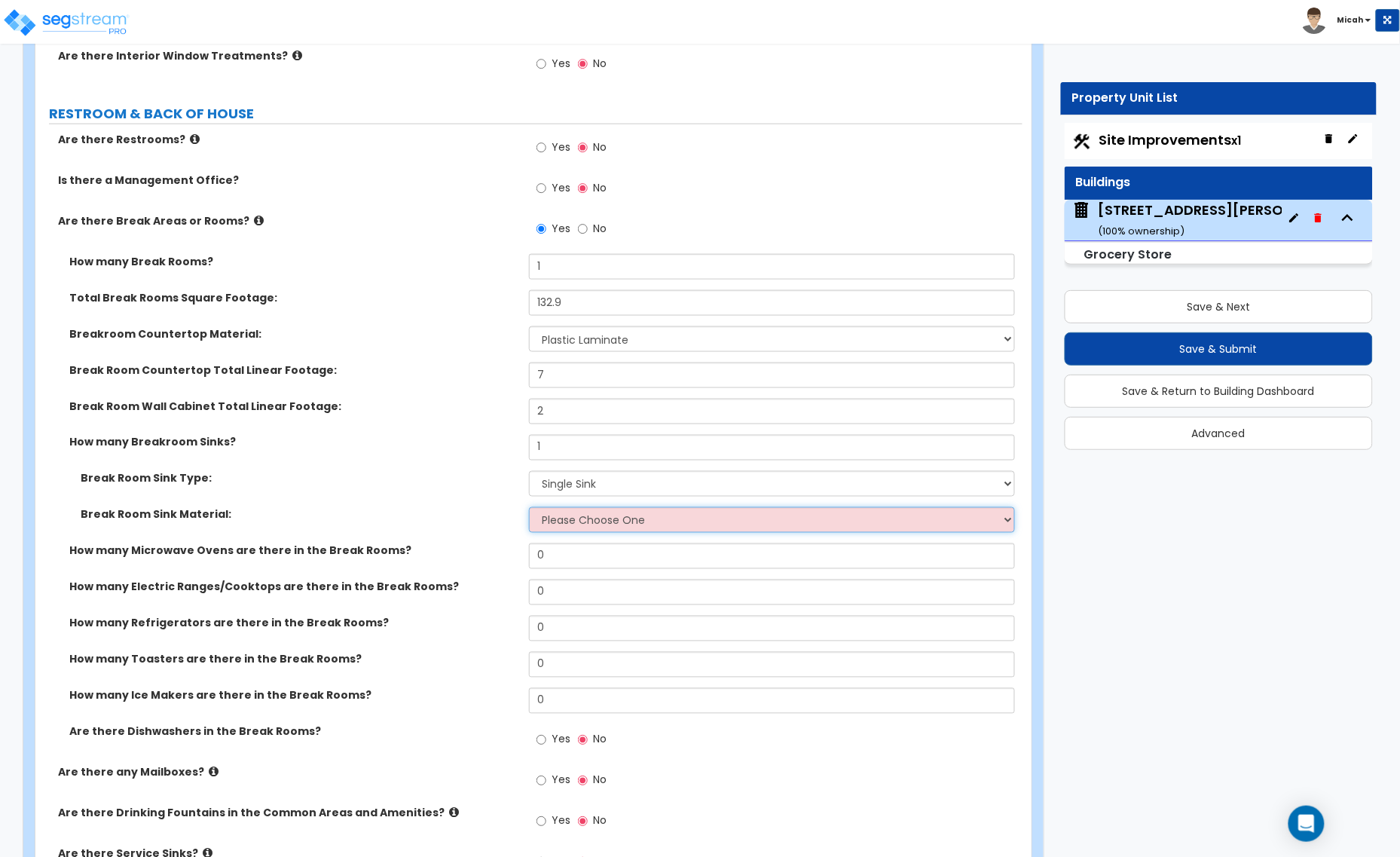
click at [571, 524] on select "Please Choose One Stainless Steel Porcelain Enamel Cast Iron" at bounding box center [771, 520] width 486 height 26
select select "1"
click at [529, 511] on select "Please Choose One Stainless Steel Porcelain Enamel Cast Iron" at bounding box center [771, 520] width 486 height 26
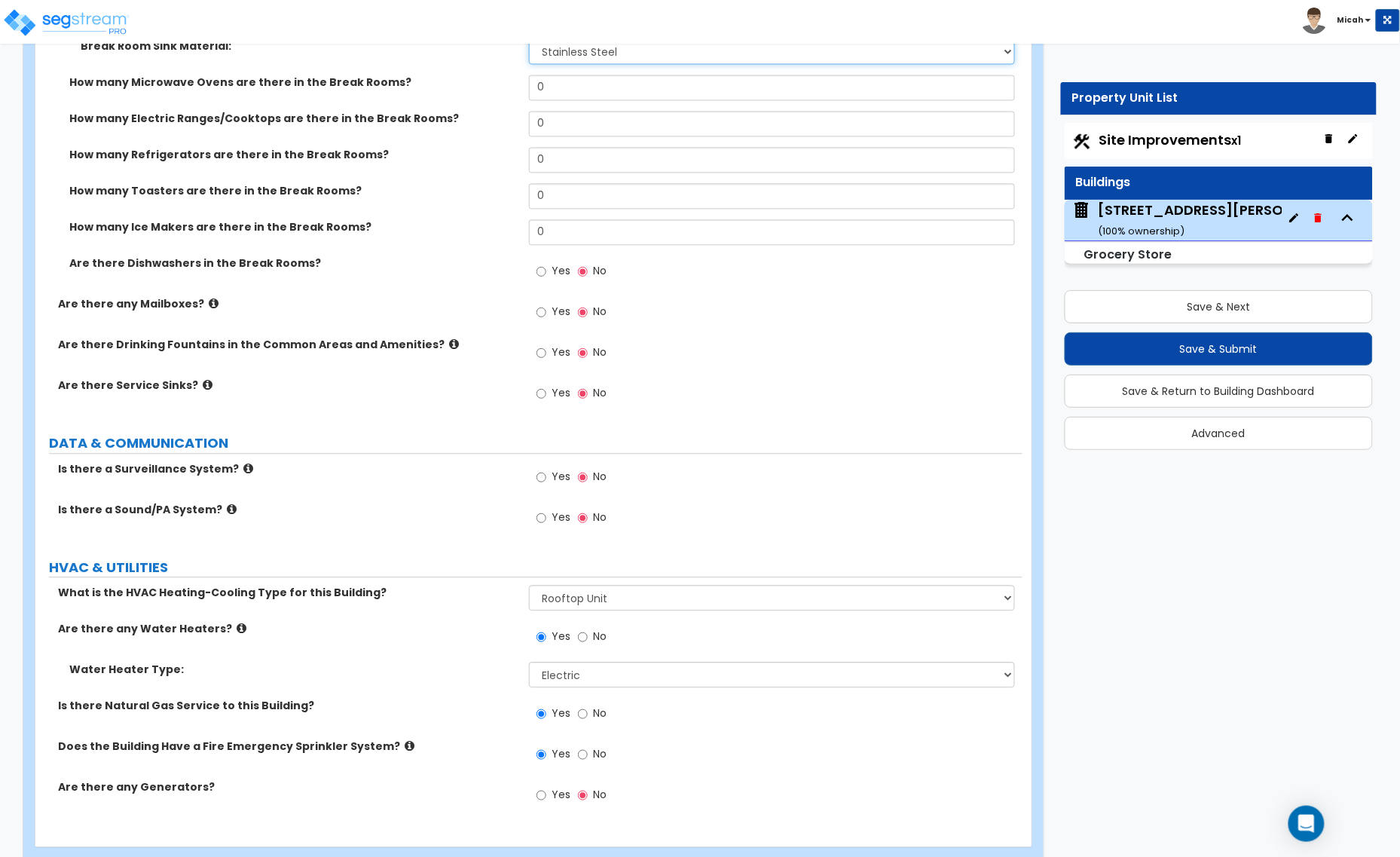
scroll to position [4710, 0]
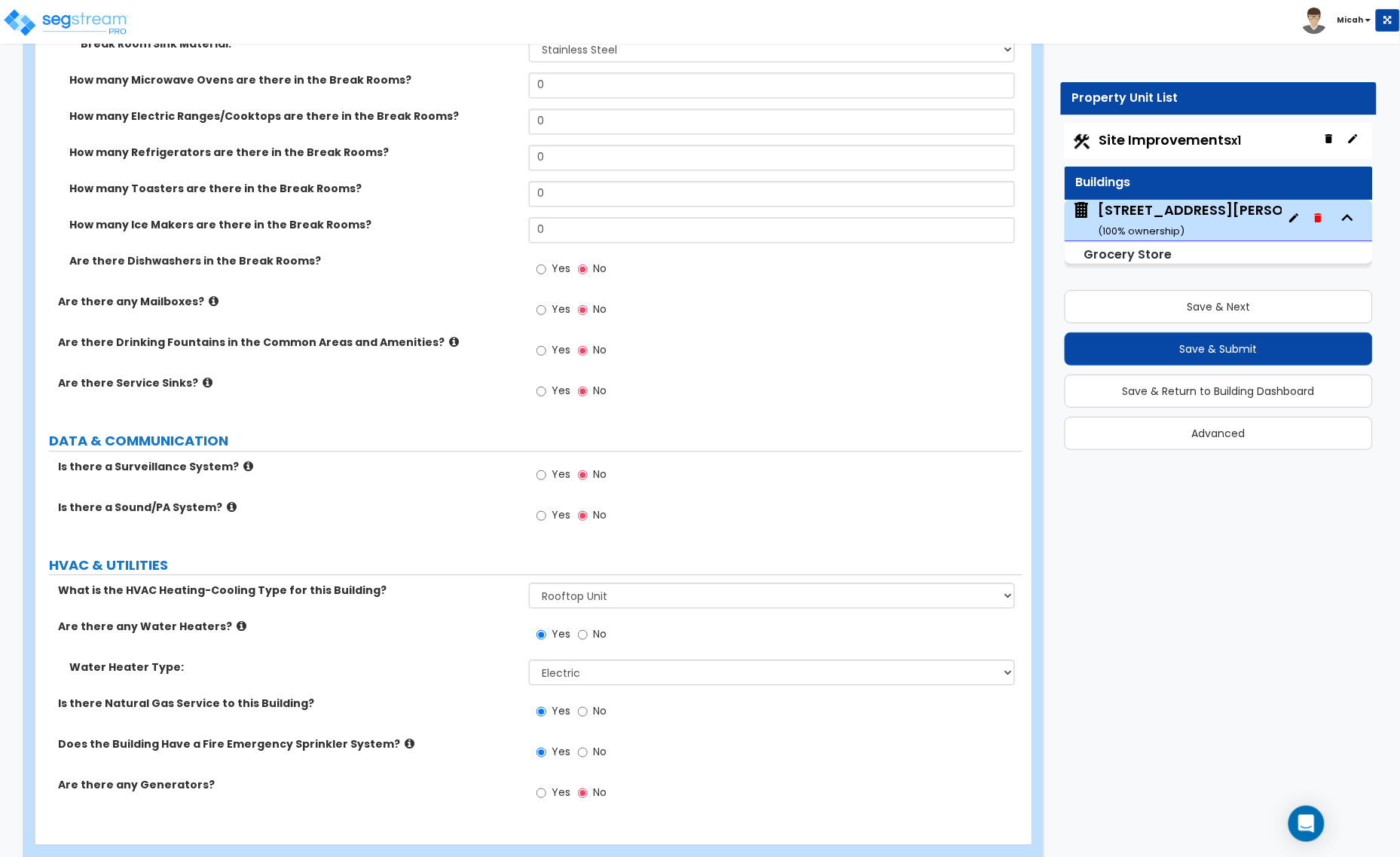
click at [202, 387] on icon at bounding box center [207, 382] width 10 height 11
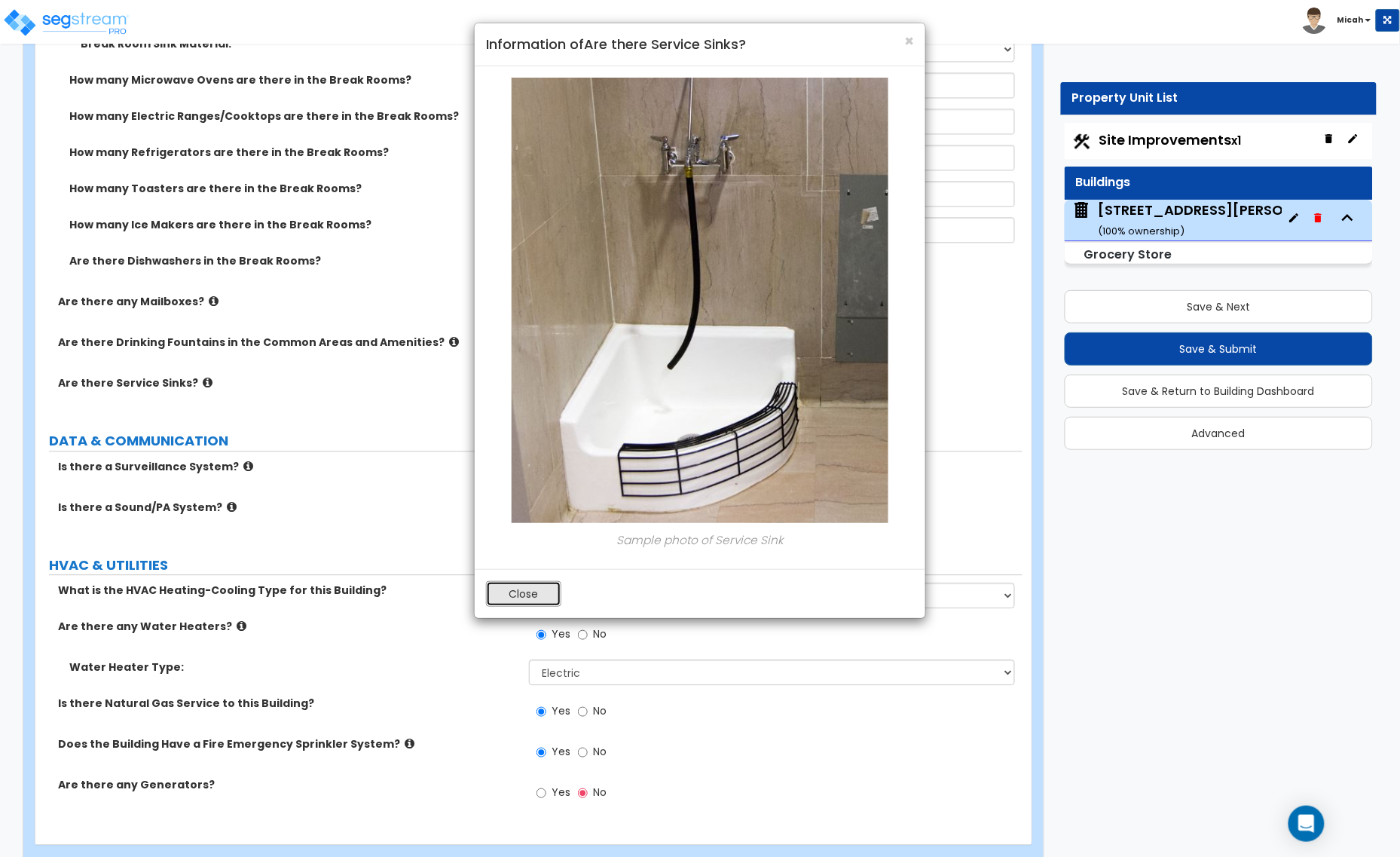
click at [512, 596] on button "Close" at bounding box center [523, 594] width 75 height 26
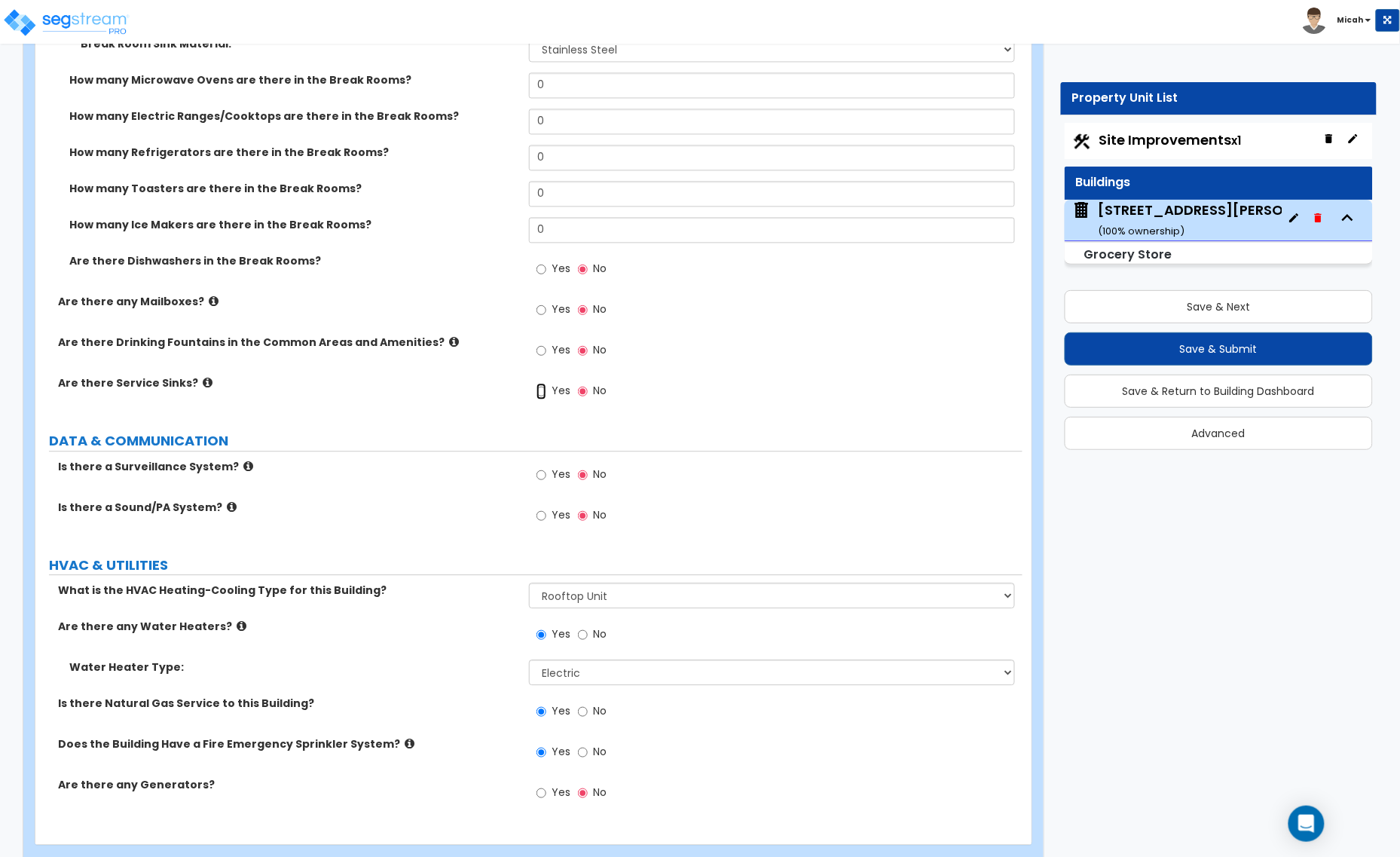
click at [544, 392] on input "Yes" at bounding box center [541, 391] width 10 height 16
radio input "true"
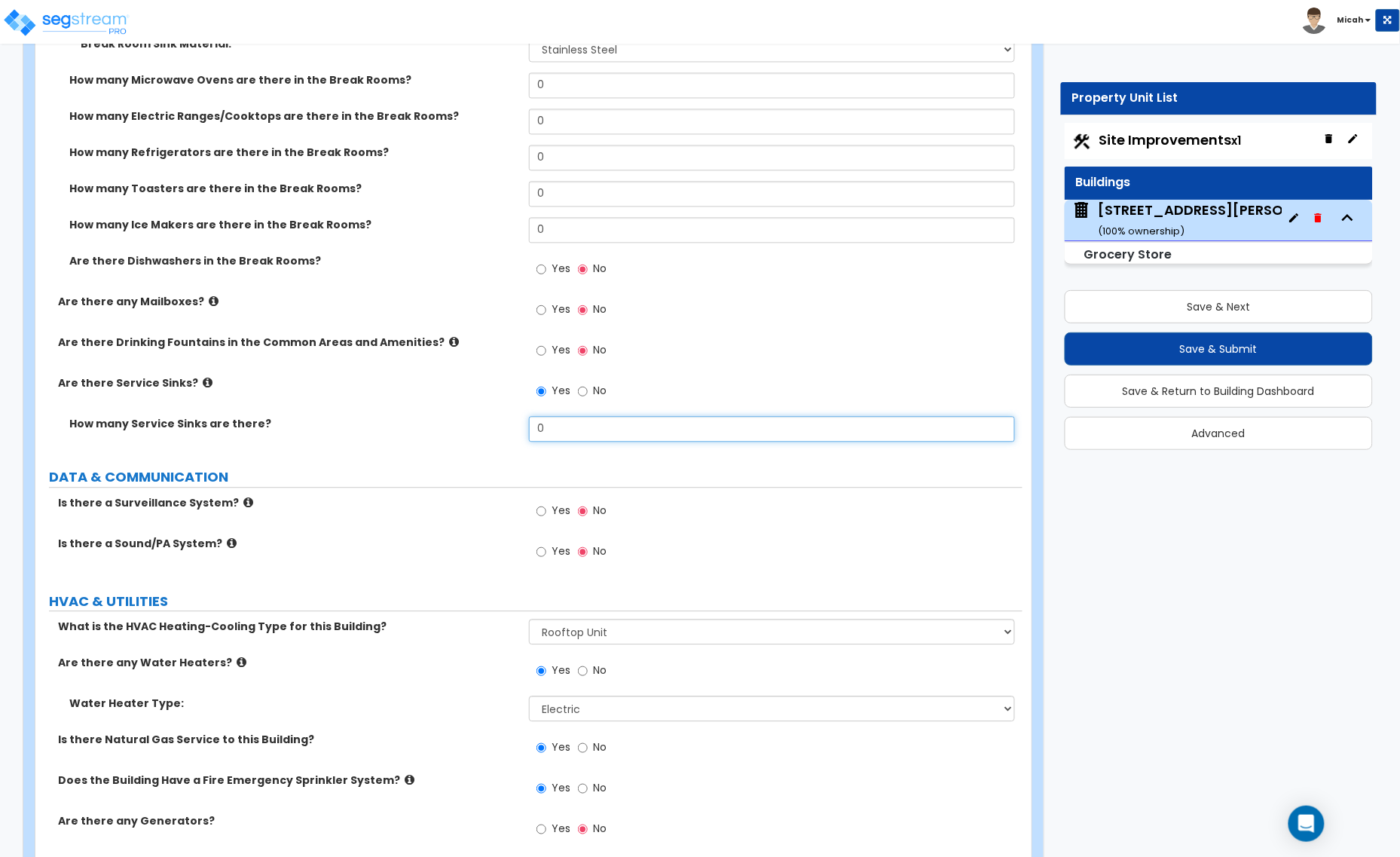
click at [521, 428] on div "How many Service Sinks are there? 0" at bounding box center [529, 434] width 987 height 36
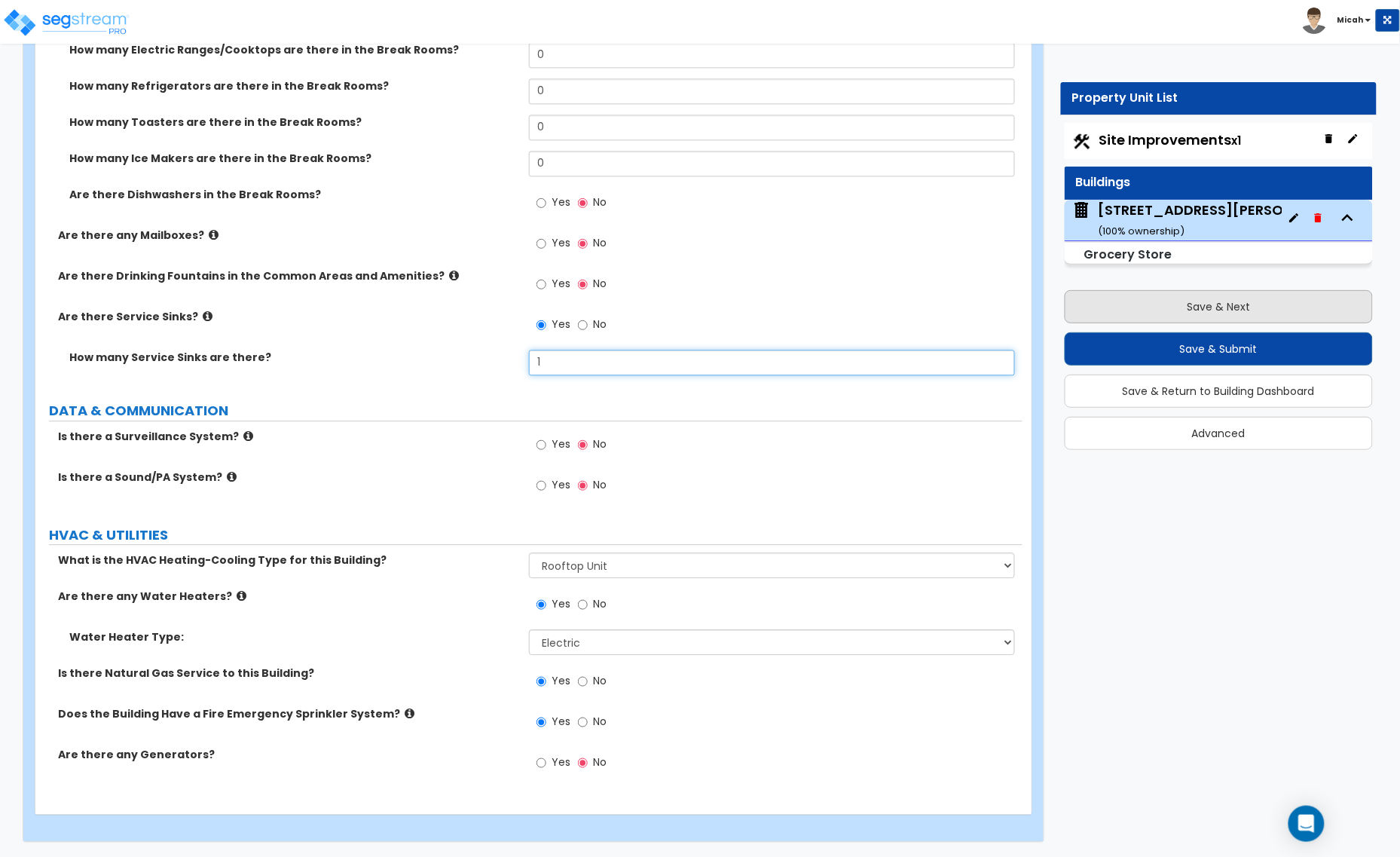
type input "1"
click at [1154, 302] on button "Save & Next" at bounding box center [1219, 307] width 309 height 33
select select "2"
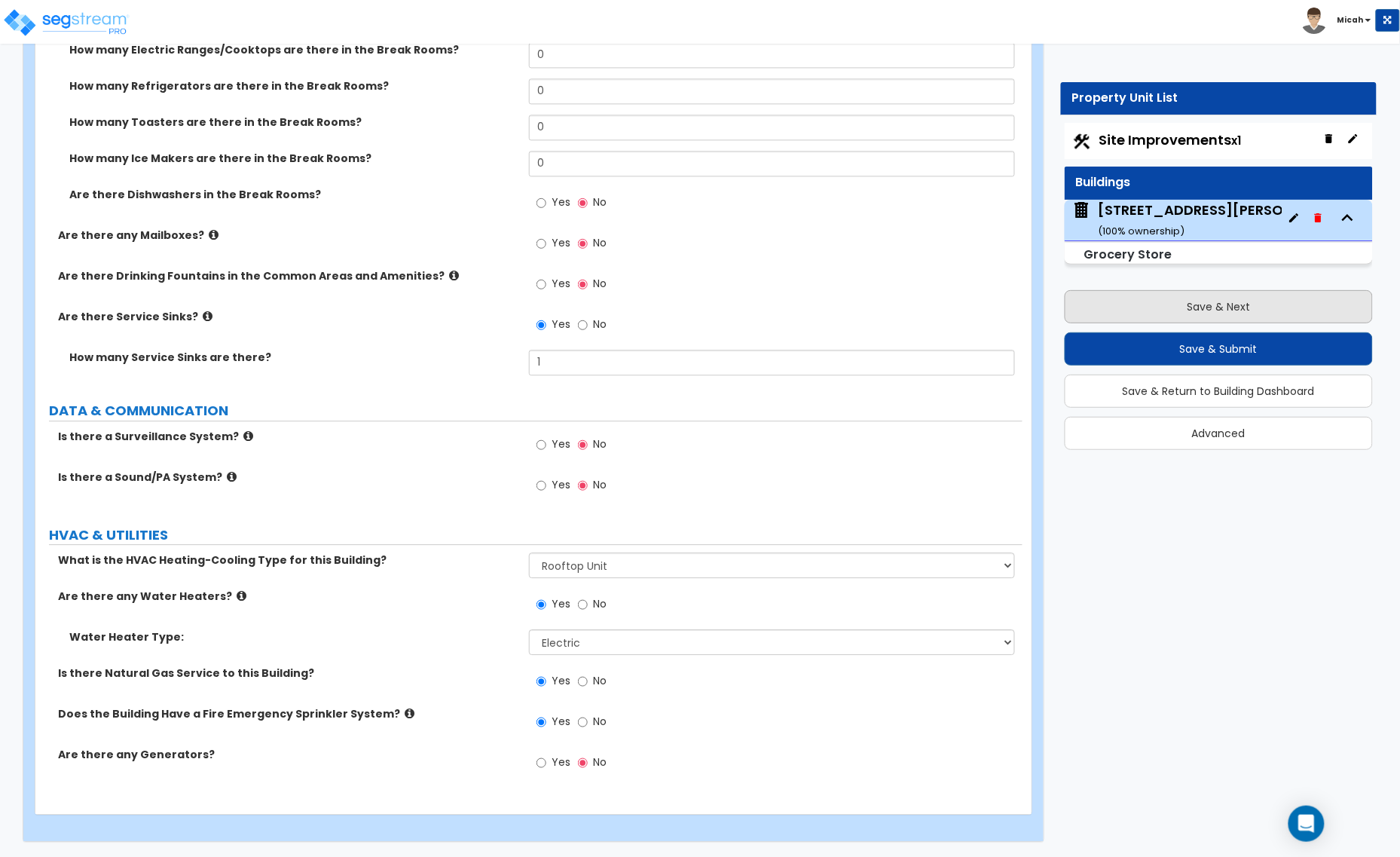
select select "2"
select select "1"
select select "3"
select select "1"
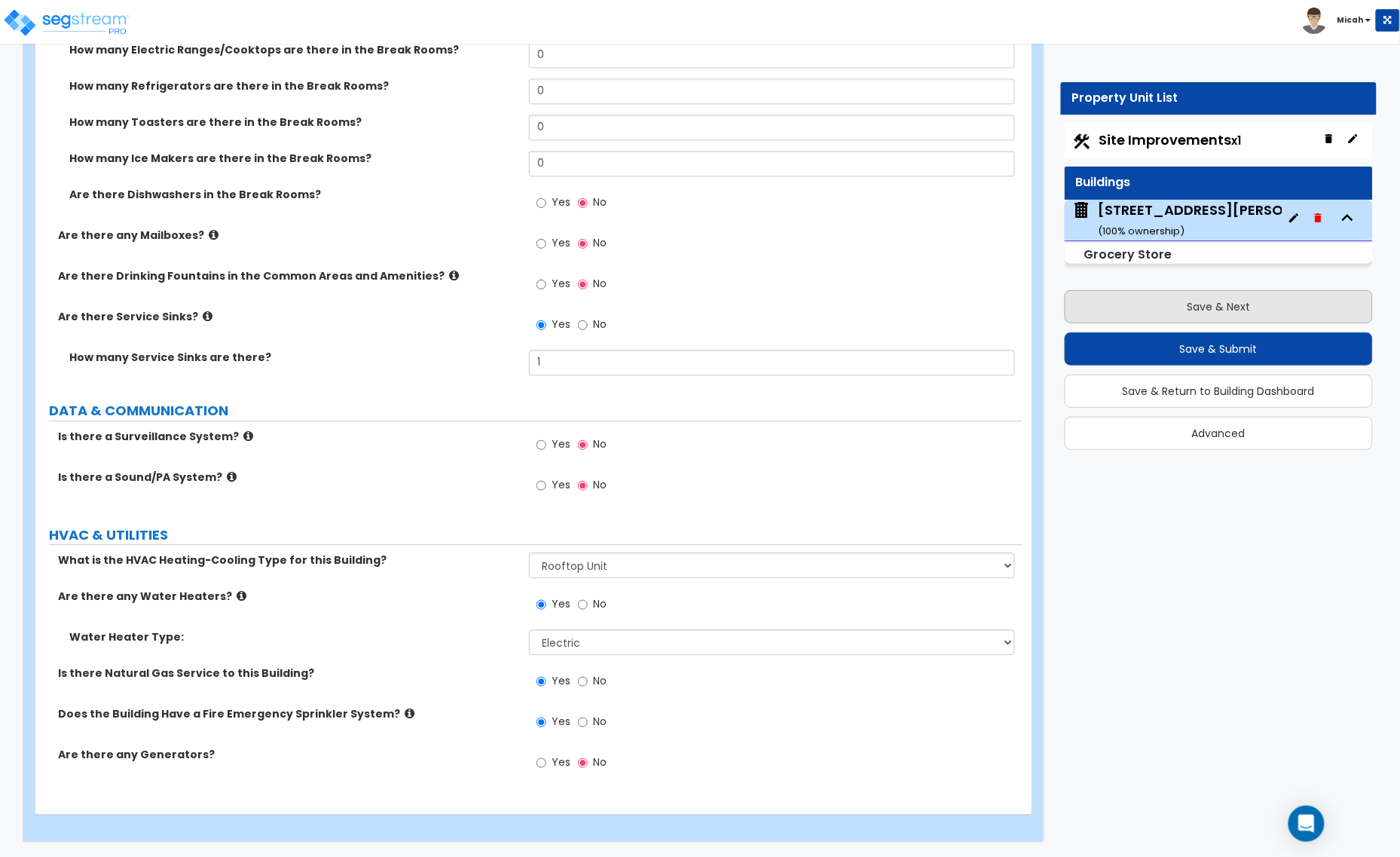
select select "2"
select select "1"
select select "10"
select select "1"
select select "5"
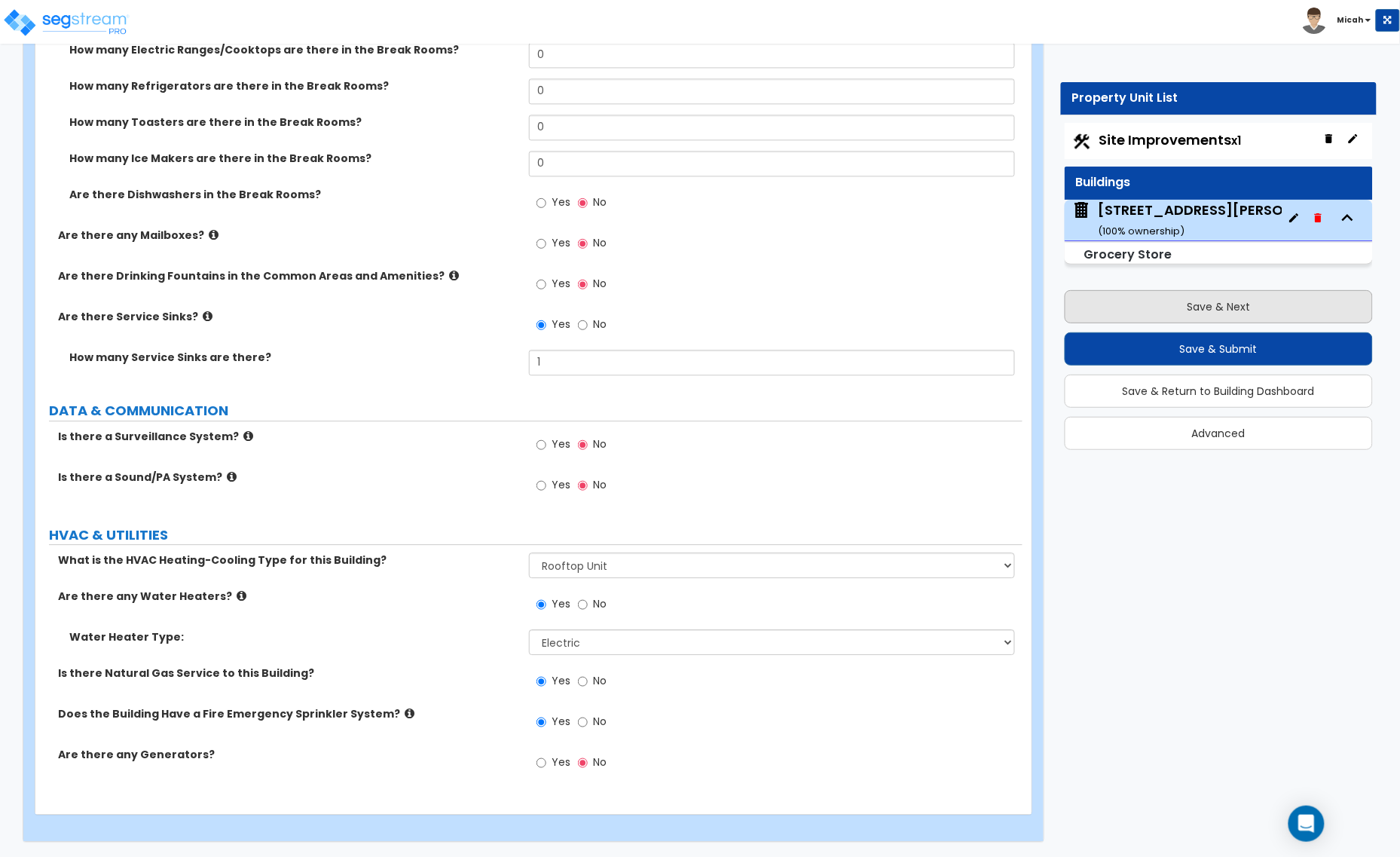
select select "1"
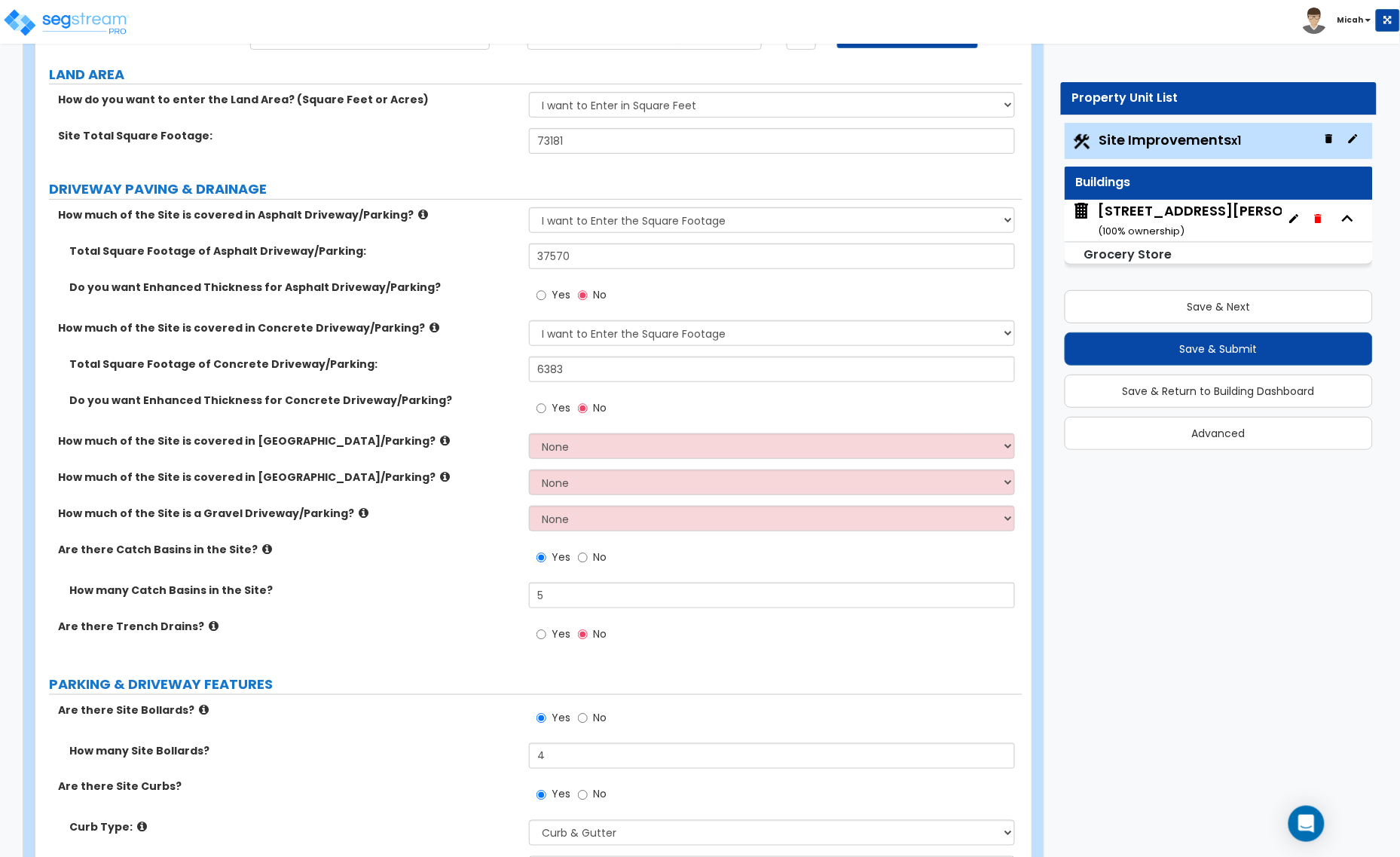
scroll to position [189, 0]
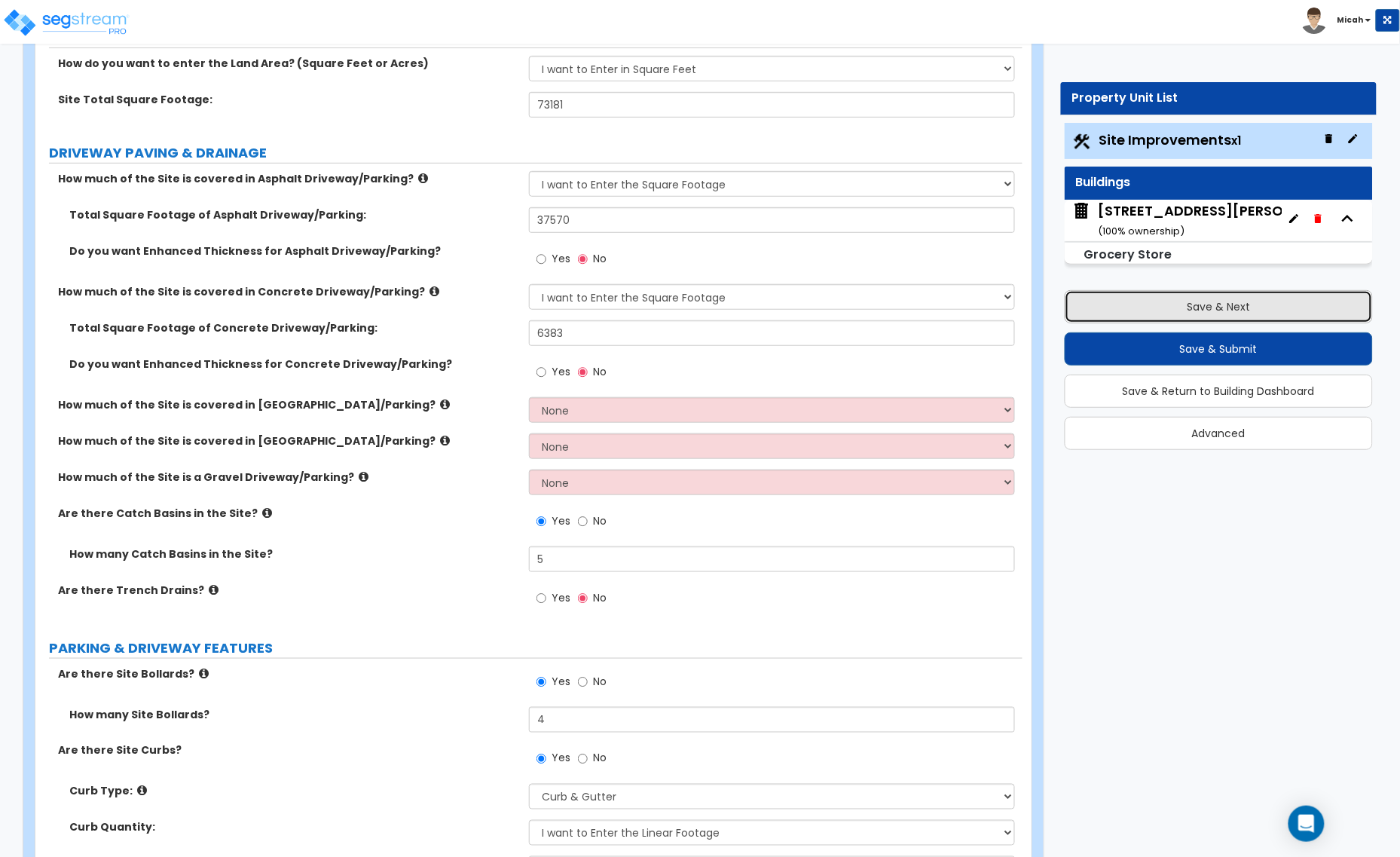
click at [1115, 302] on button "Save & Next" at bounding box center [1219, 307] width 309 height 33
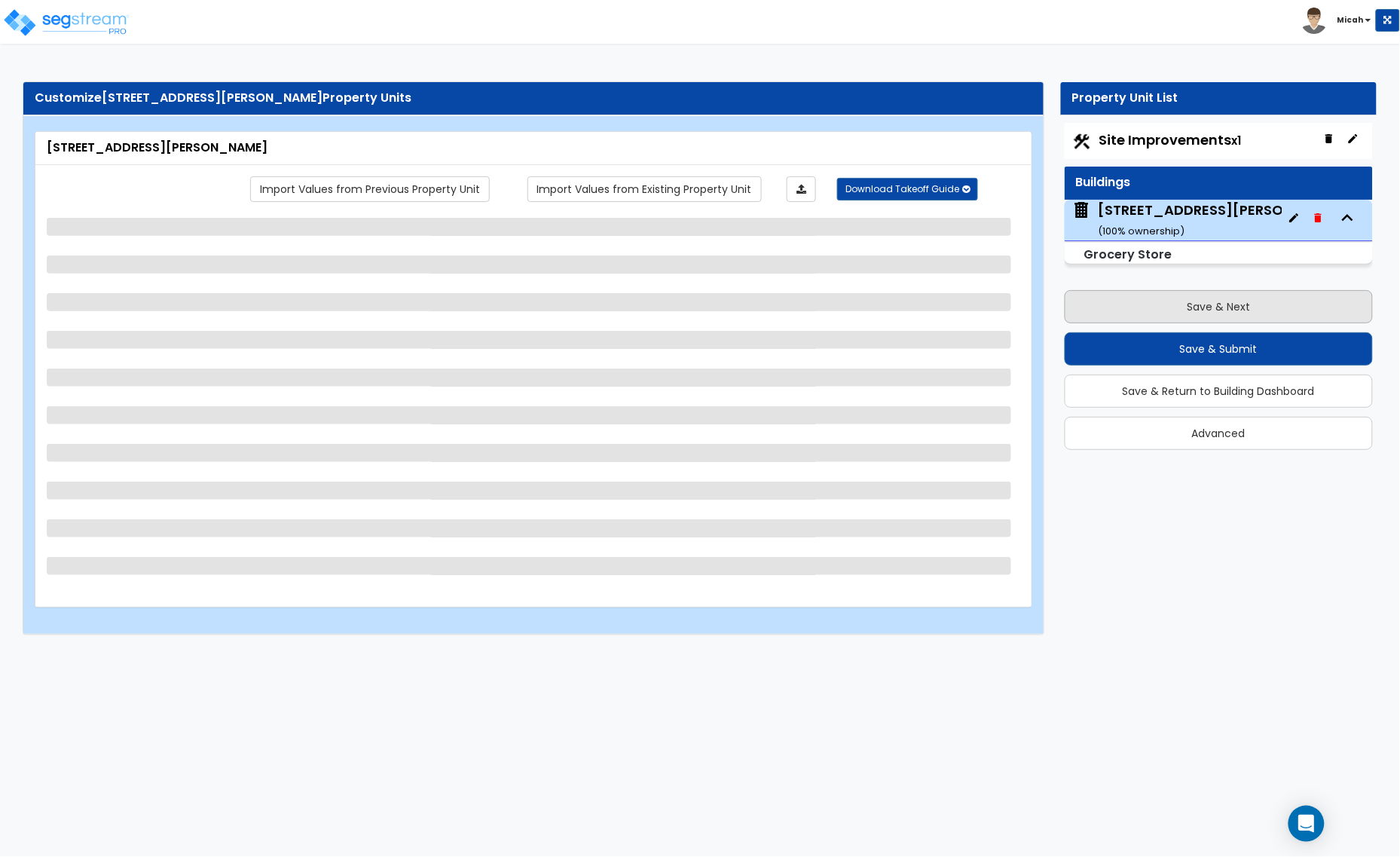
scroll to position [0, 0]
select select "6"
select select "3"
select select "4"
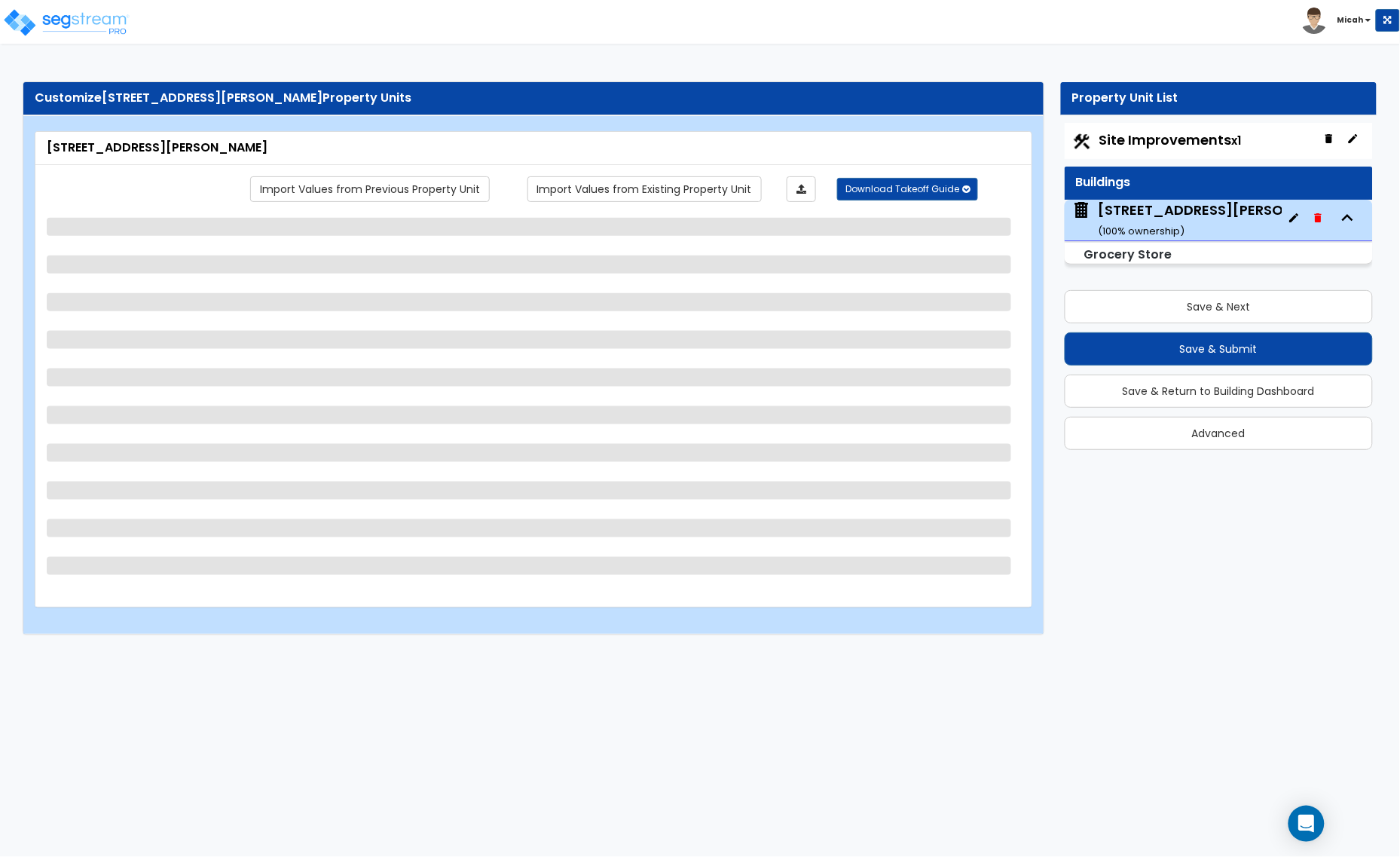
select select "10"
select select "2"
select select "1"
select select "3"
select select "1"
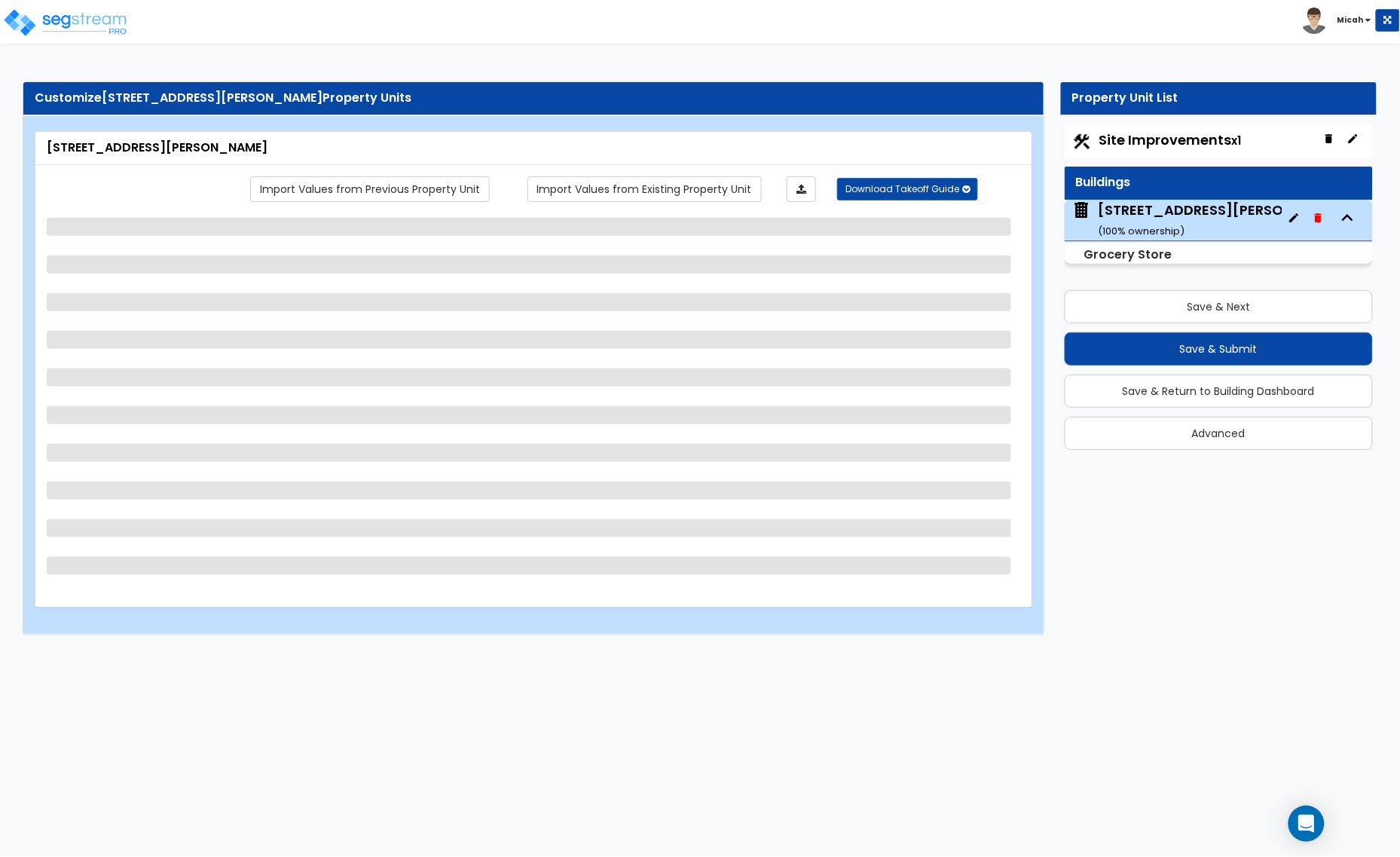
select select "5"
select select "1"
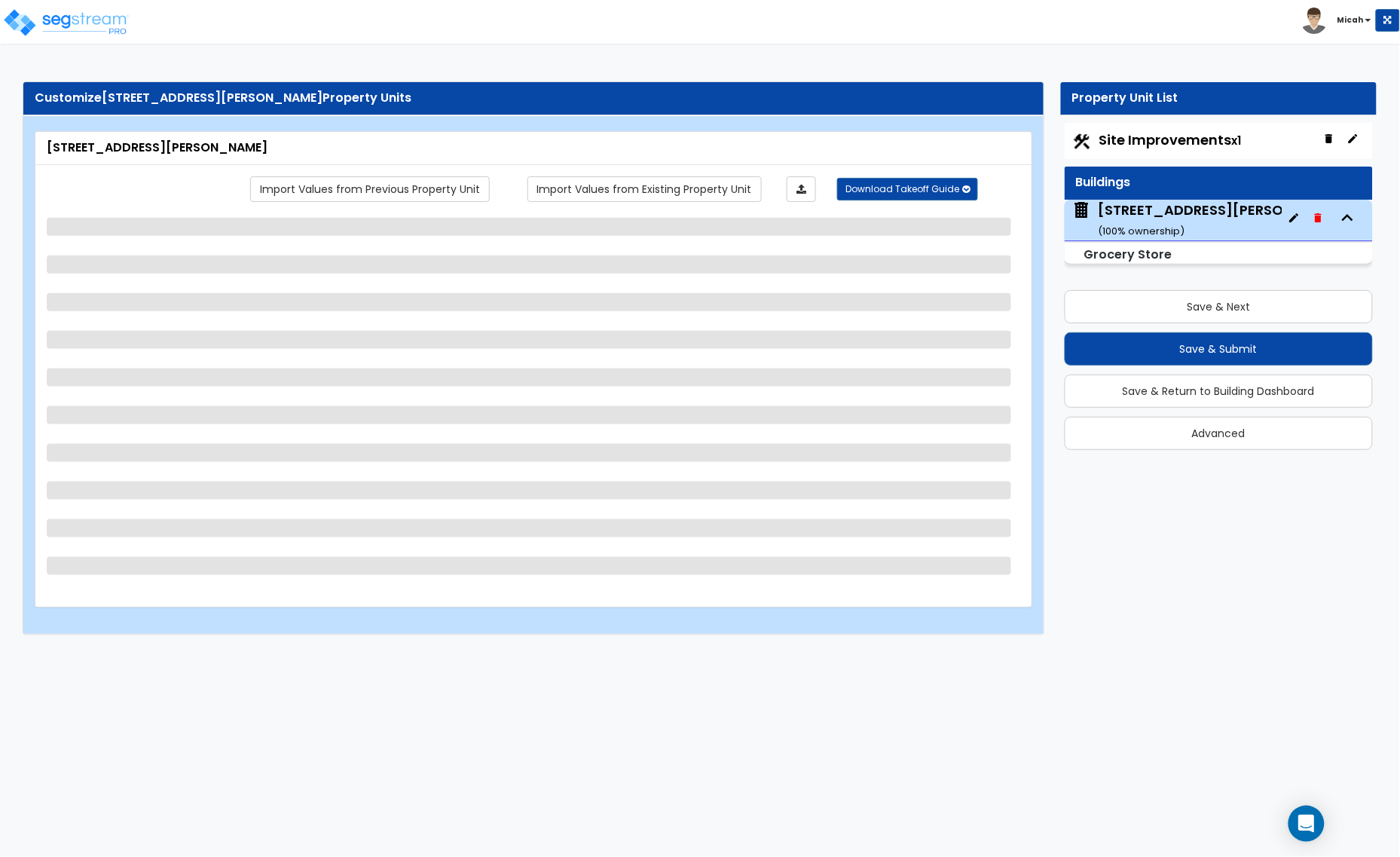
select select "2"
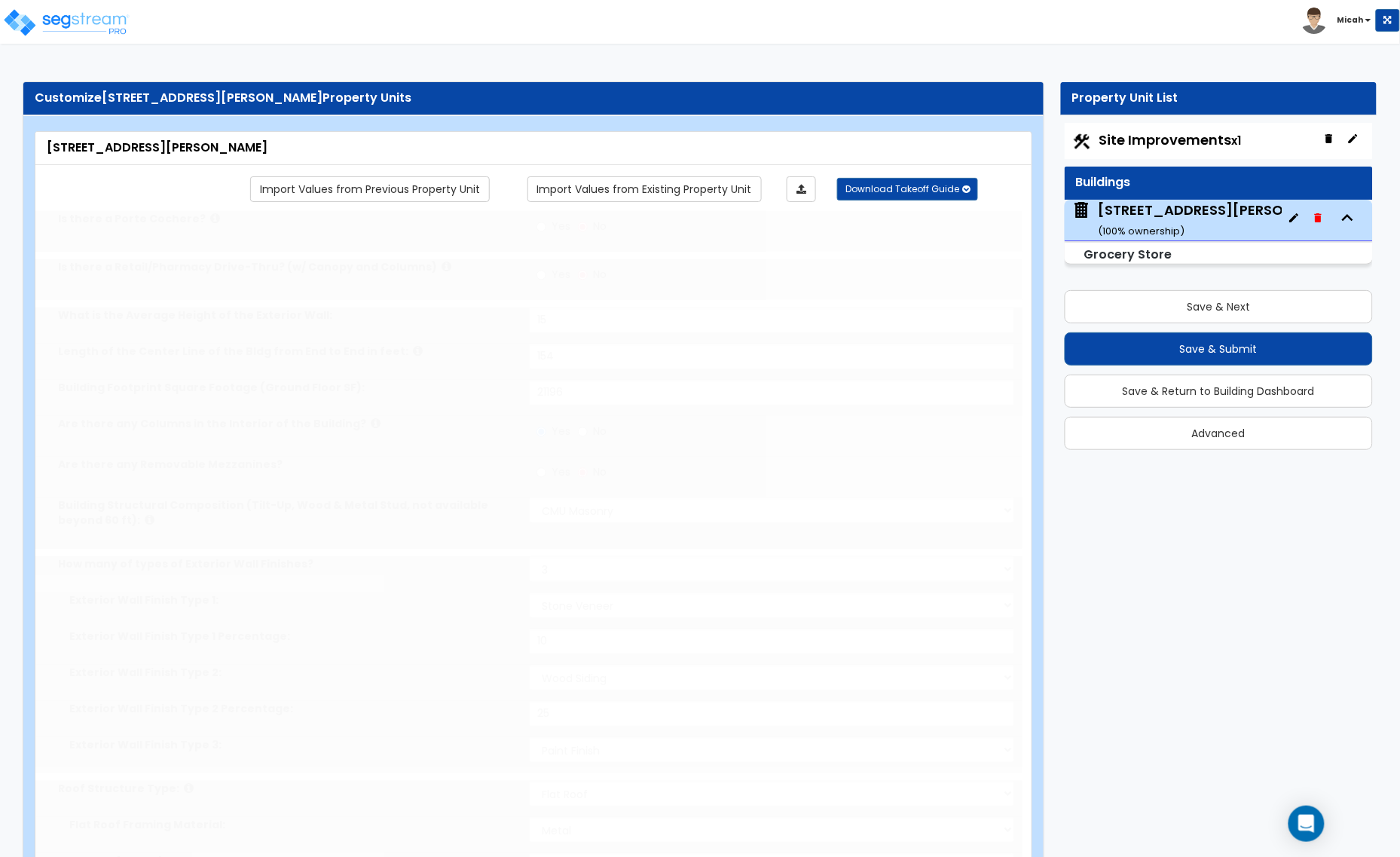
radio input "true"
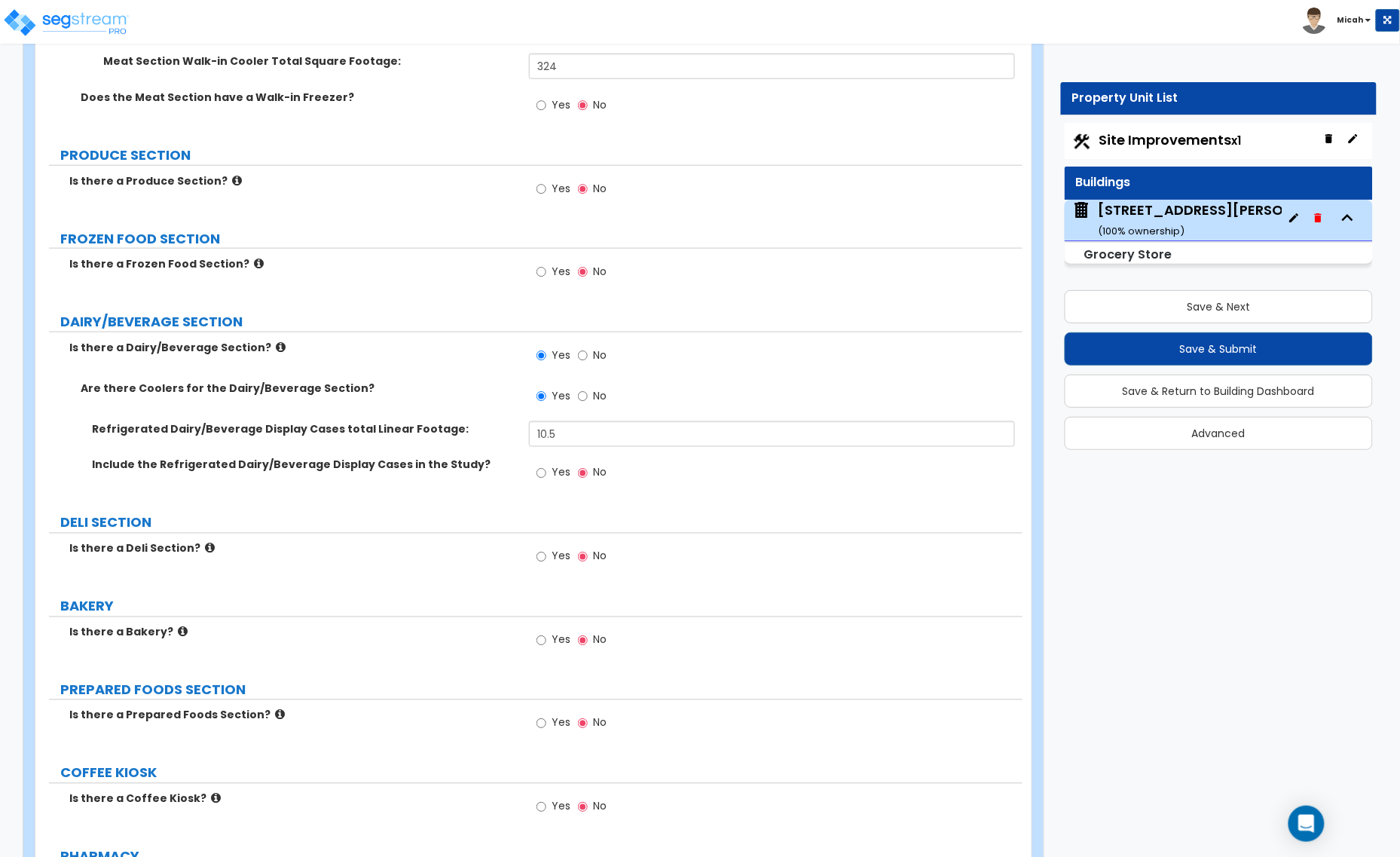
scroll to position [2355, 0]
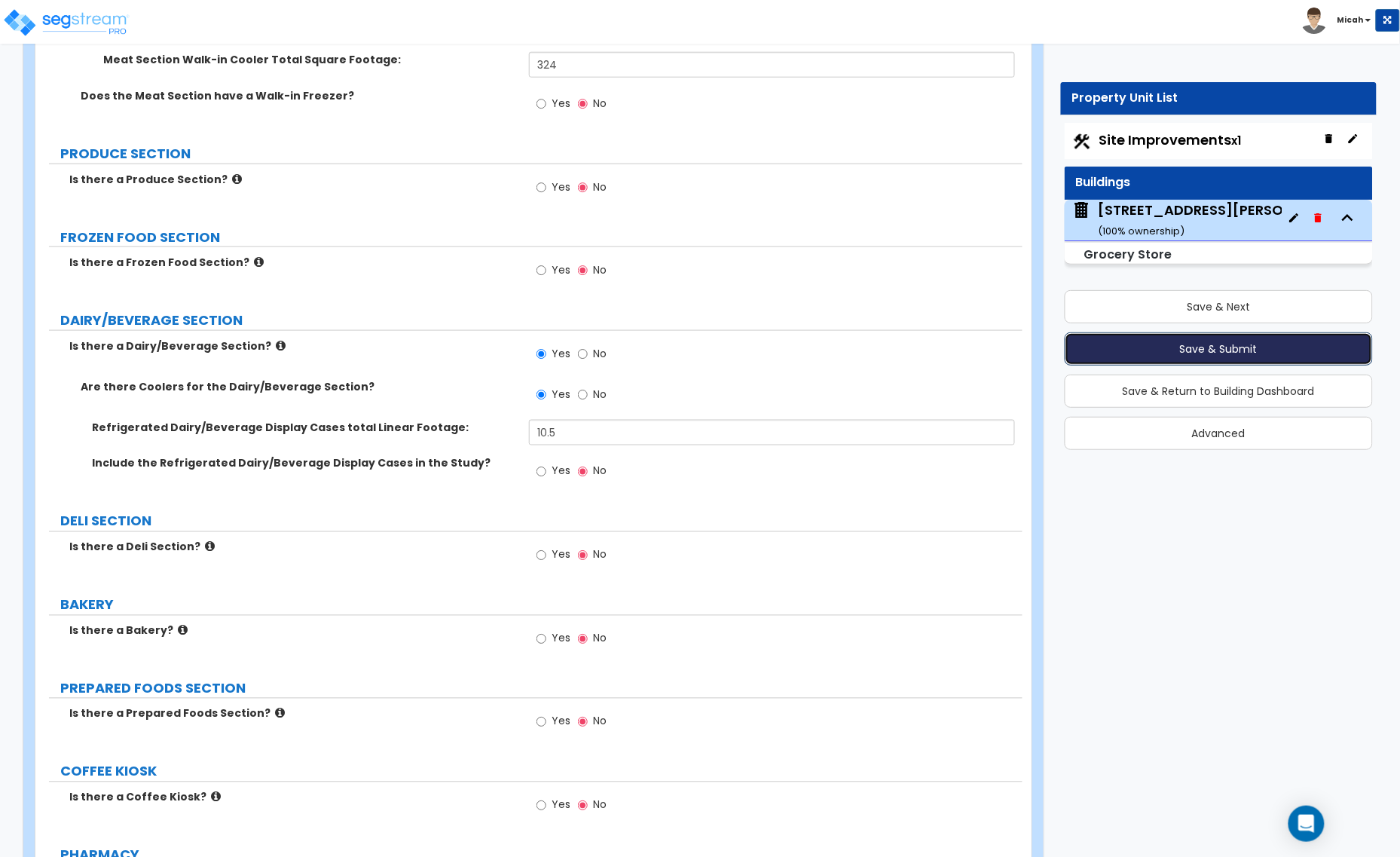
click at [1207, 354] on button "Save & Submit" at bounding box center [1219, 349] width 309 height 33
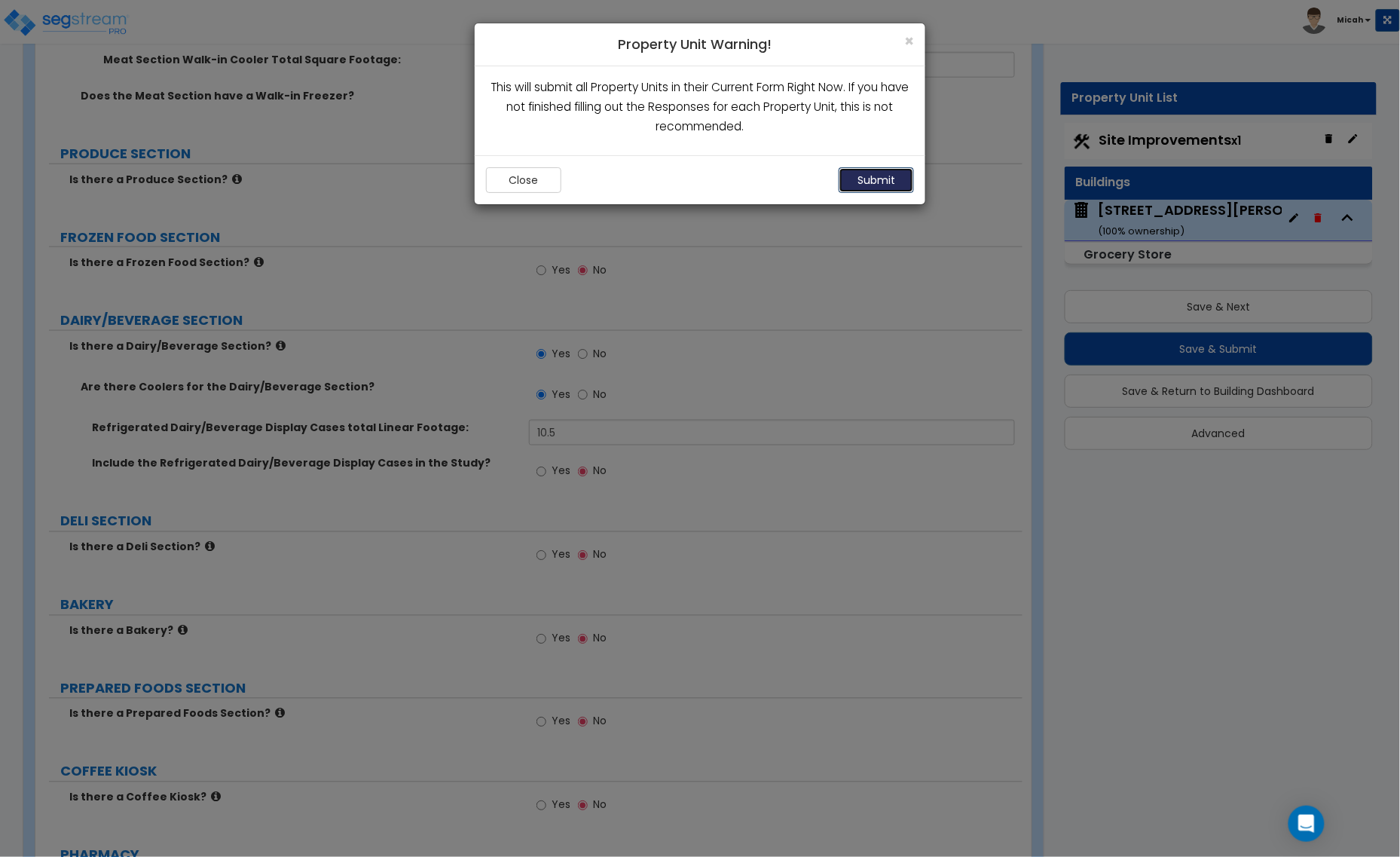
click at [872, 181] on button "Submit" at bounding box center [876, 181] width 75 height 26
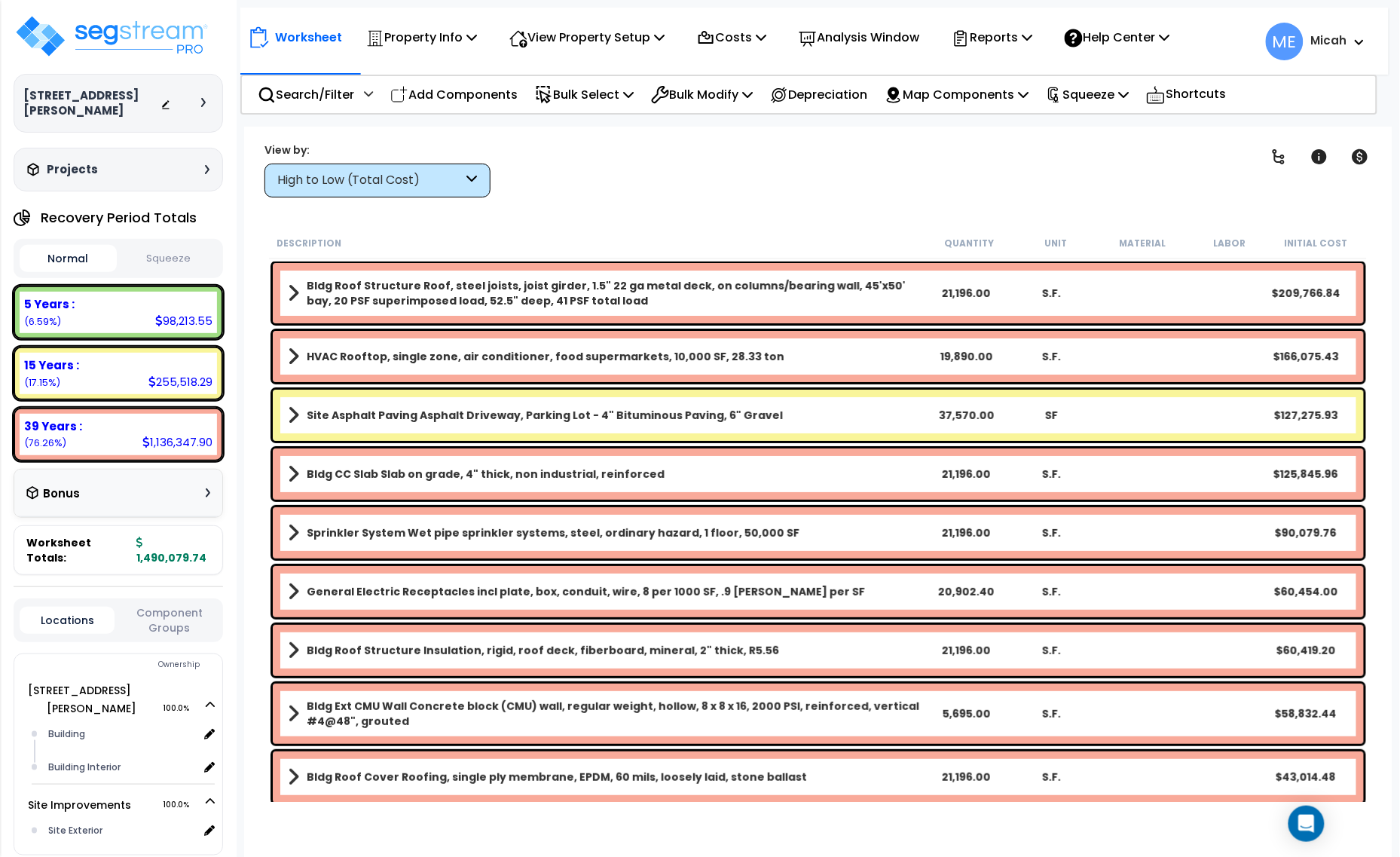
click at [475, 178] on icon at bounding box center [473, 180] width 11 height 17
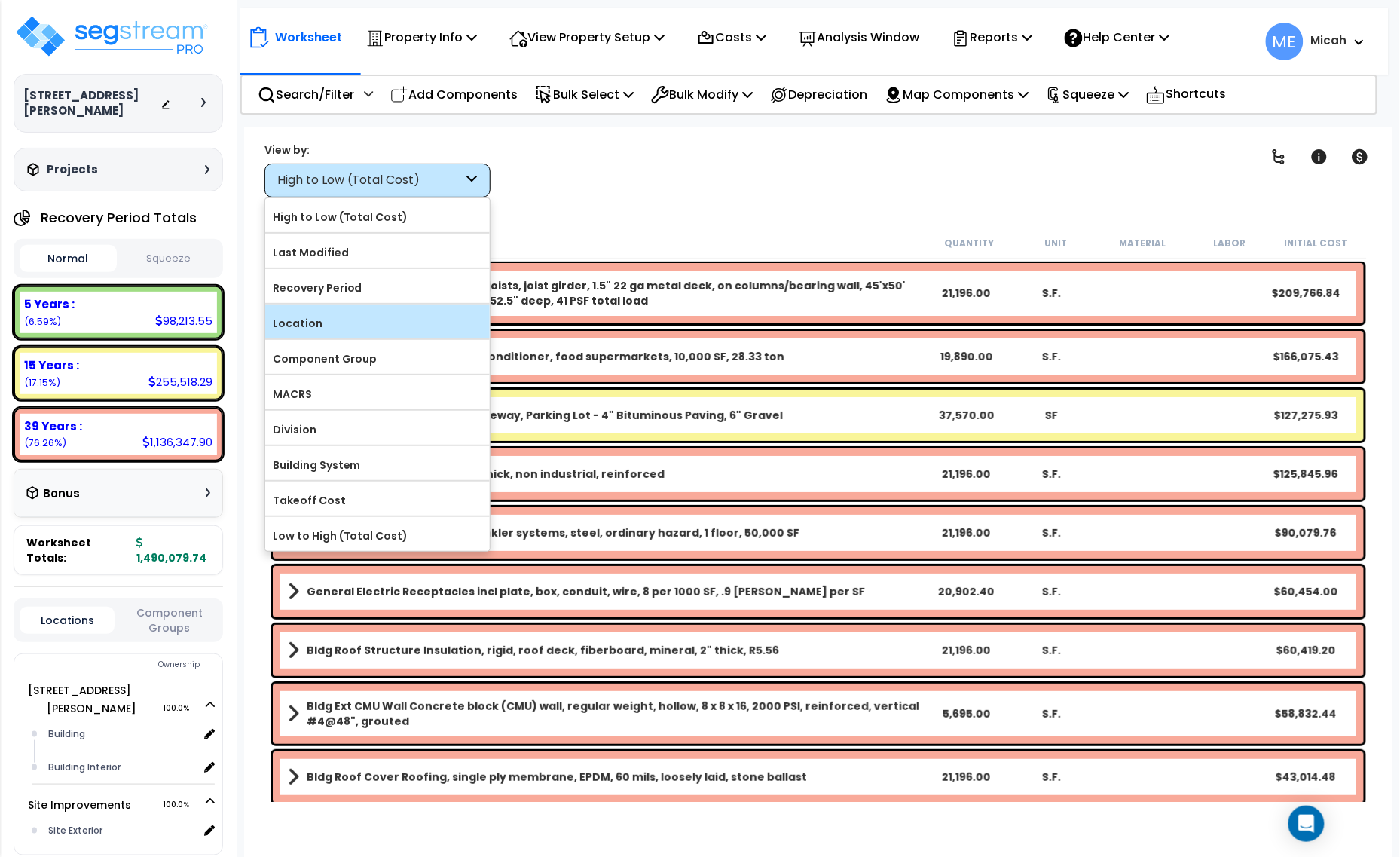
click at [382, 328] on label "Location" at bounding box center [377, 323] width 224 height 23
click at [0, 0] on input "Location" at bounding box center [0, 0] width 0 height 0
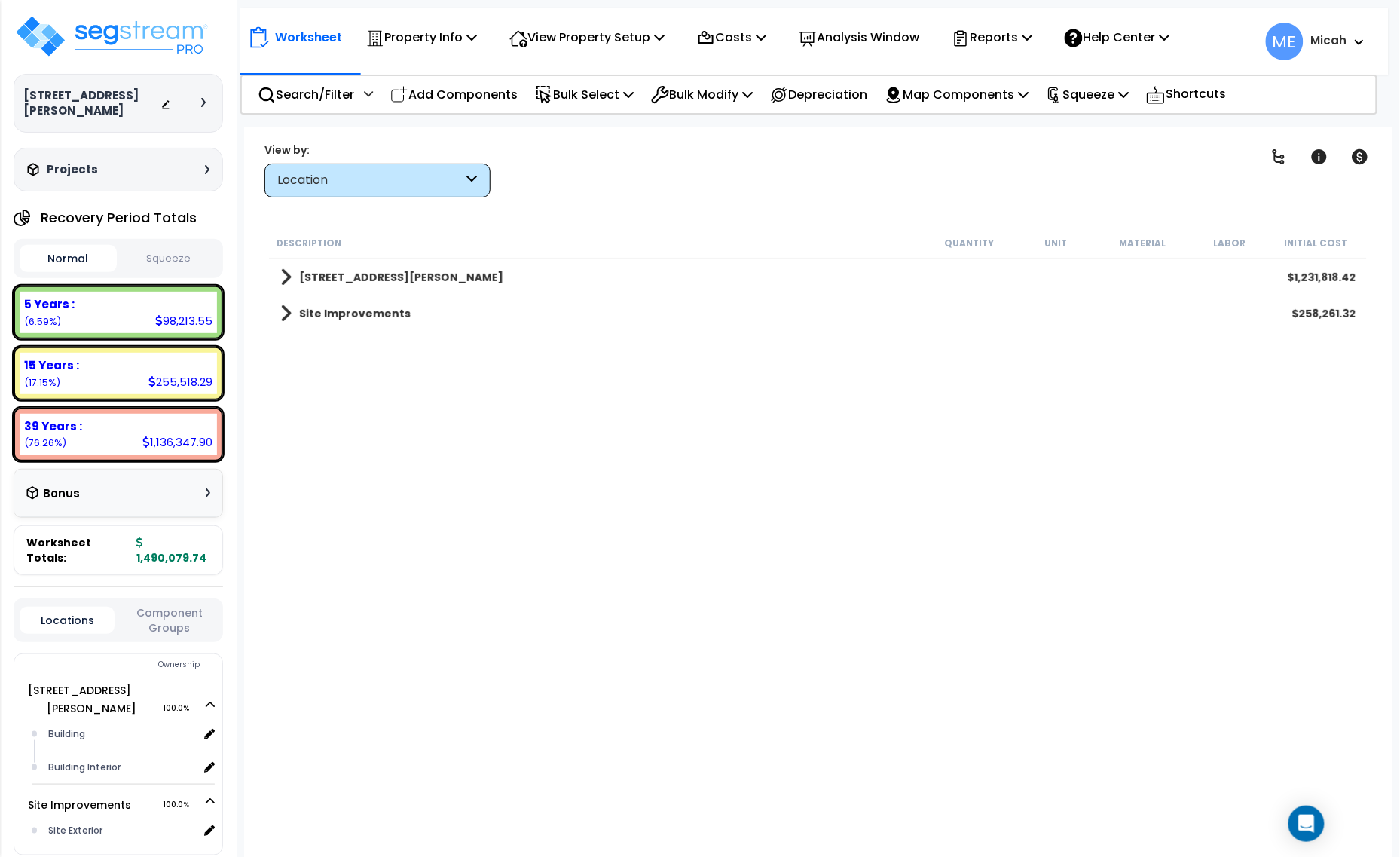
click at [280, 279] on span at bounding box center [286, 277] width 11 height 21
click at [283, 384] on span at bounding box center [286, 385] width 11 height 21
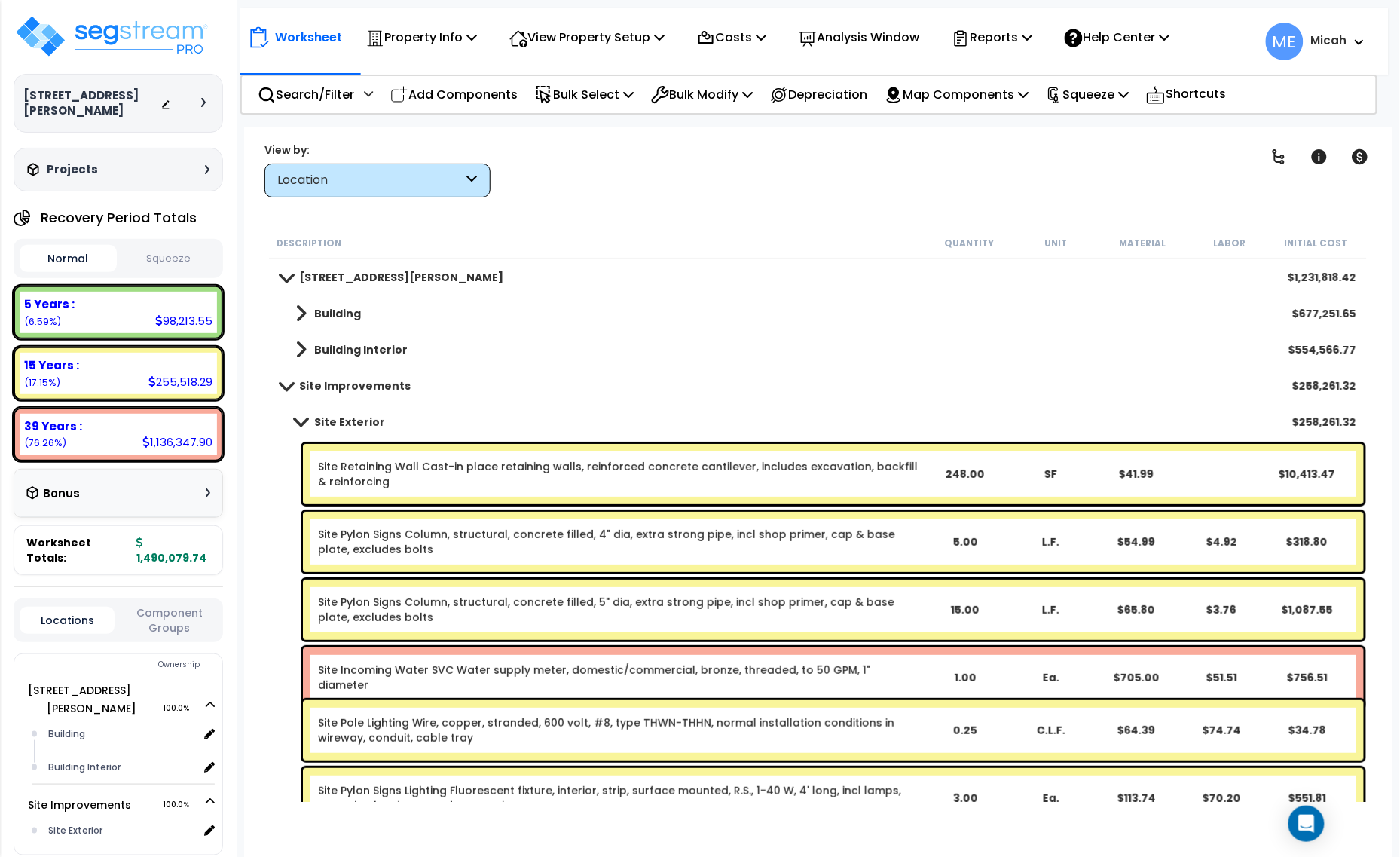
click at [280, 384] on span at bounding box center [285, 385] width 21 height 11
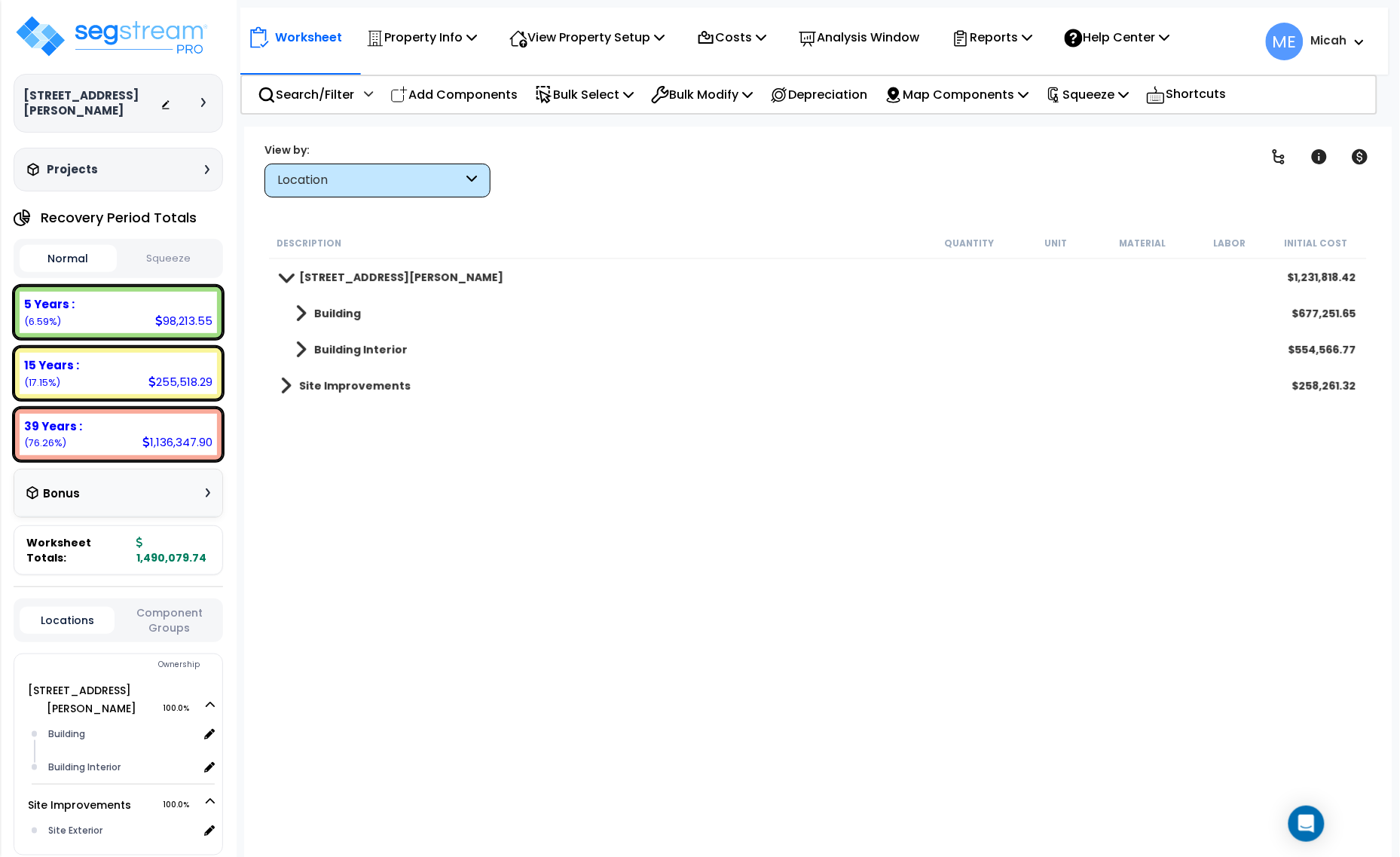
click at [303, 311] on span at bounding box center [301, 313] width 11 height 21
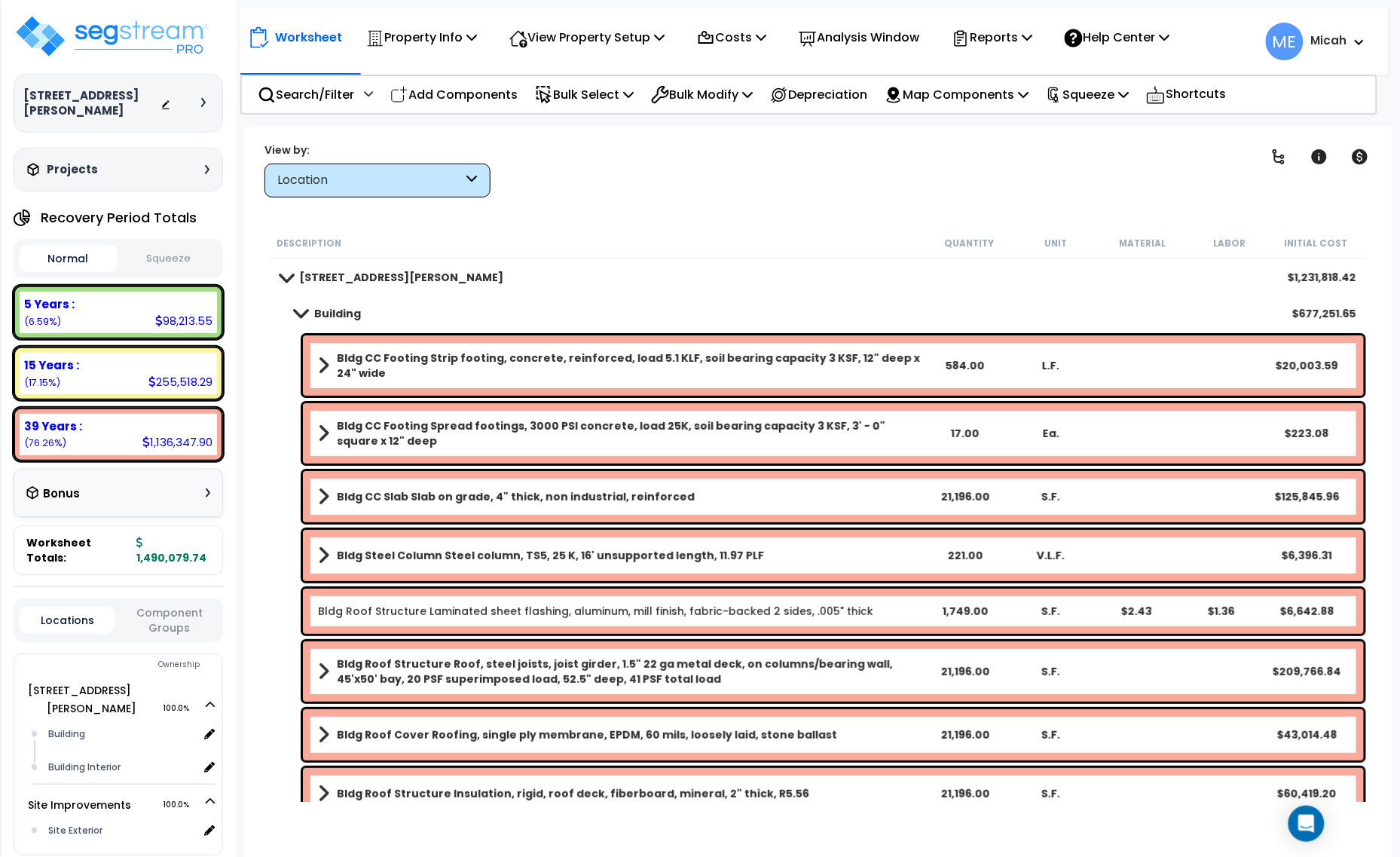
click at [302, 310] on span at bounding box center [301, 313] width 21 height 11
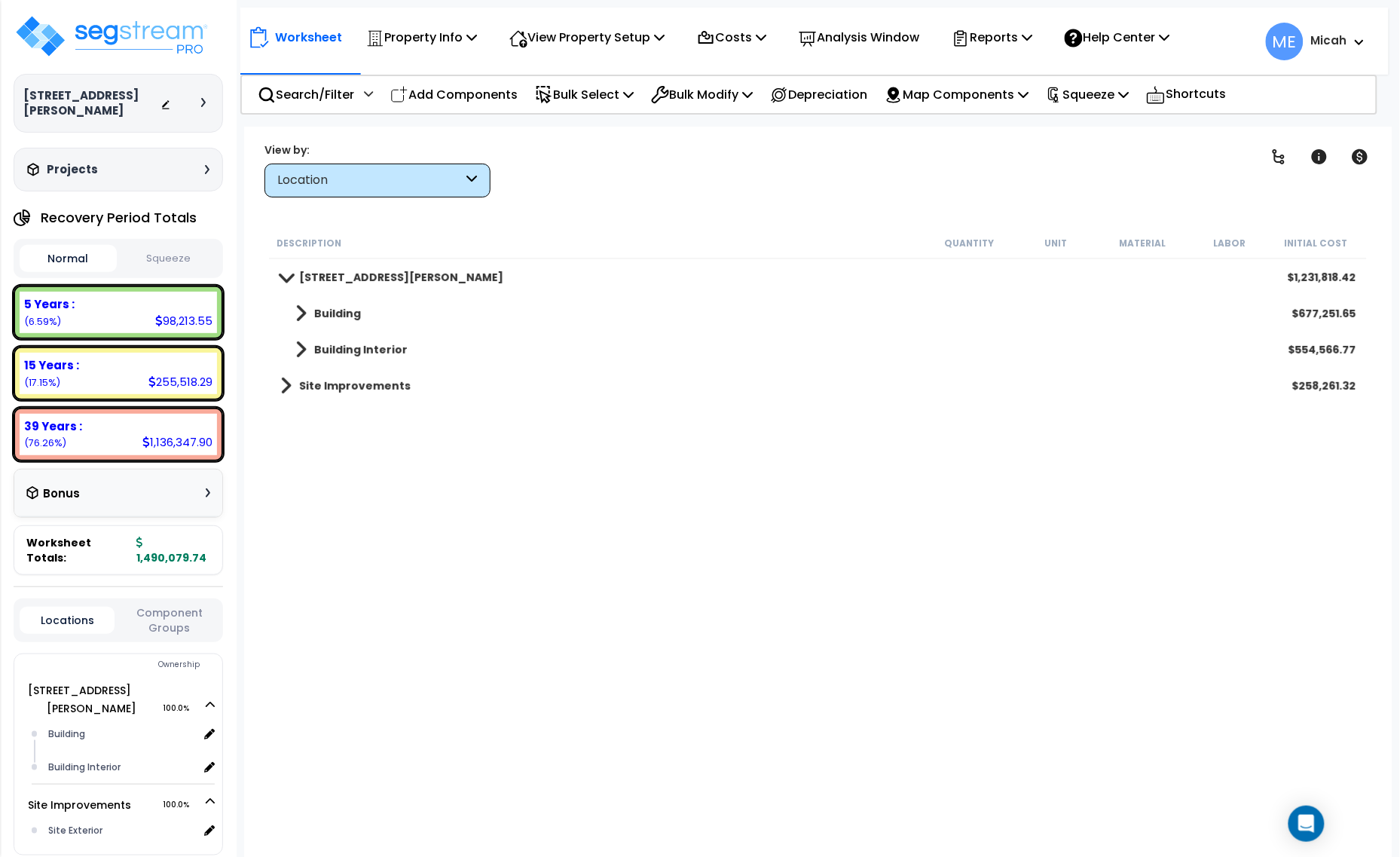
click at [298, 347] on span at bounding box center [301, 349] width 11 height 21
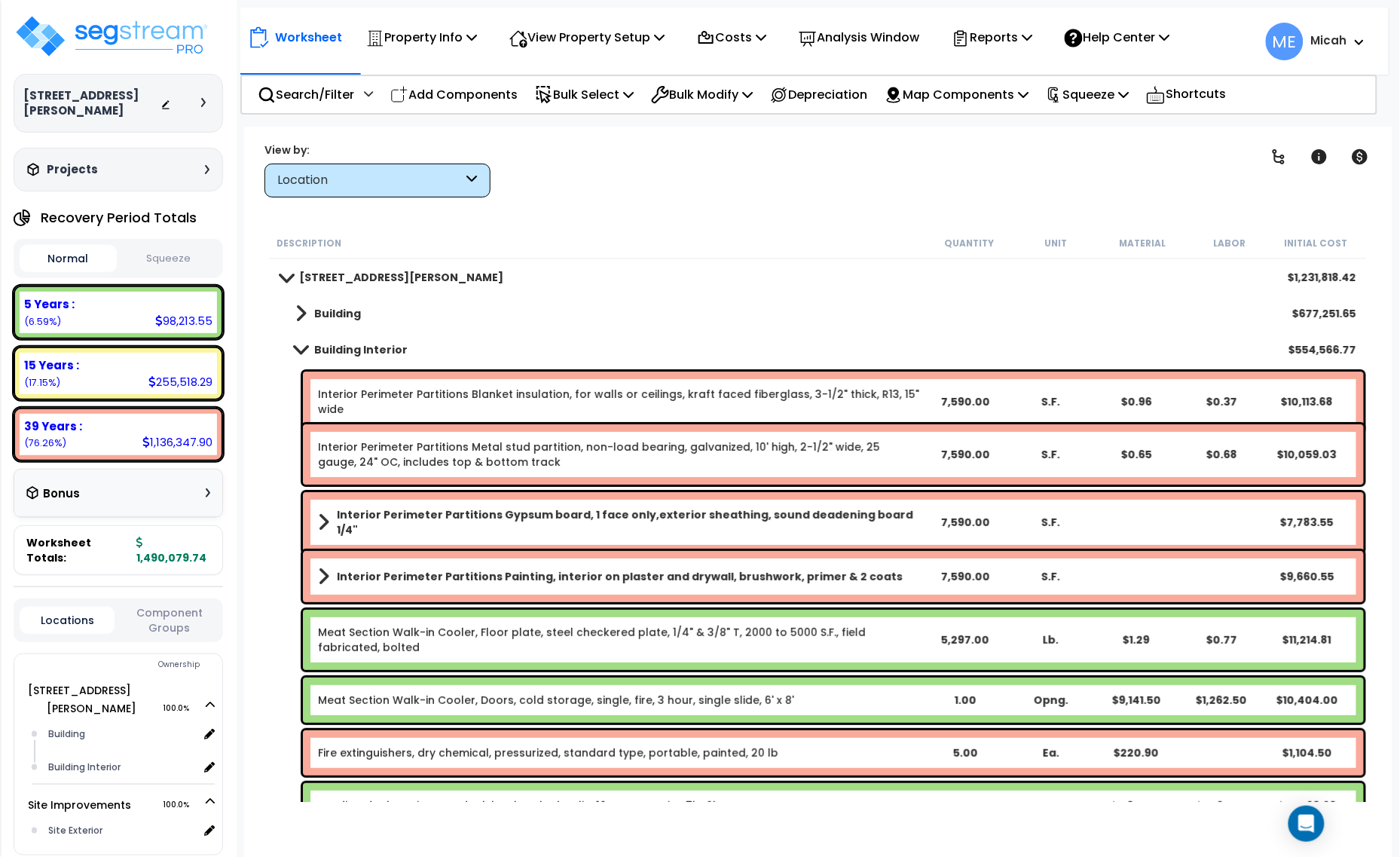
click at [296, 349] on span at bounding box center [301, 349] width 21 height 11
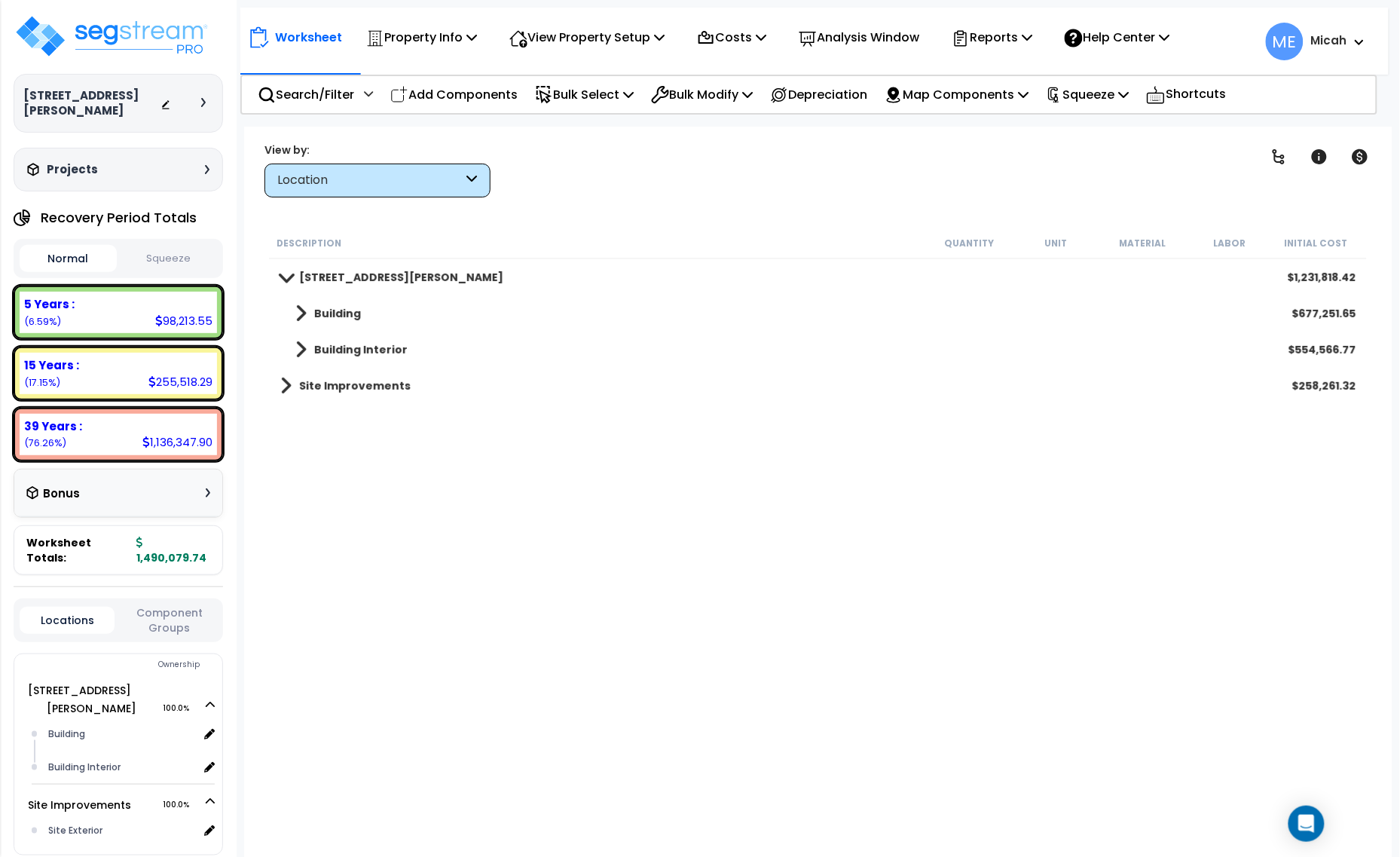
click at [275, 381] on div "Site Improvements $258,261.32" at bounding box center [818, 385] width 1091 height 36
click at [282, 387] on span at bounding box center [286, 385] width 11 height 21
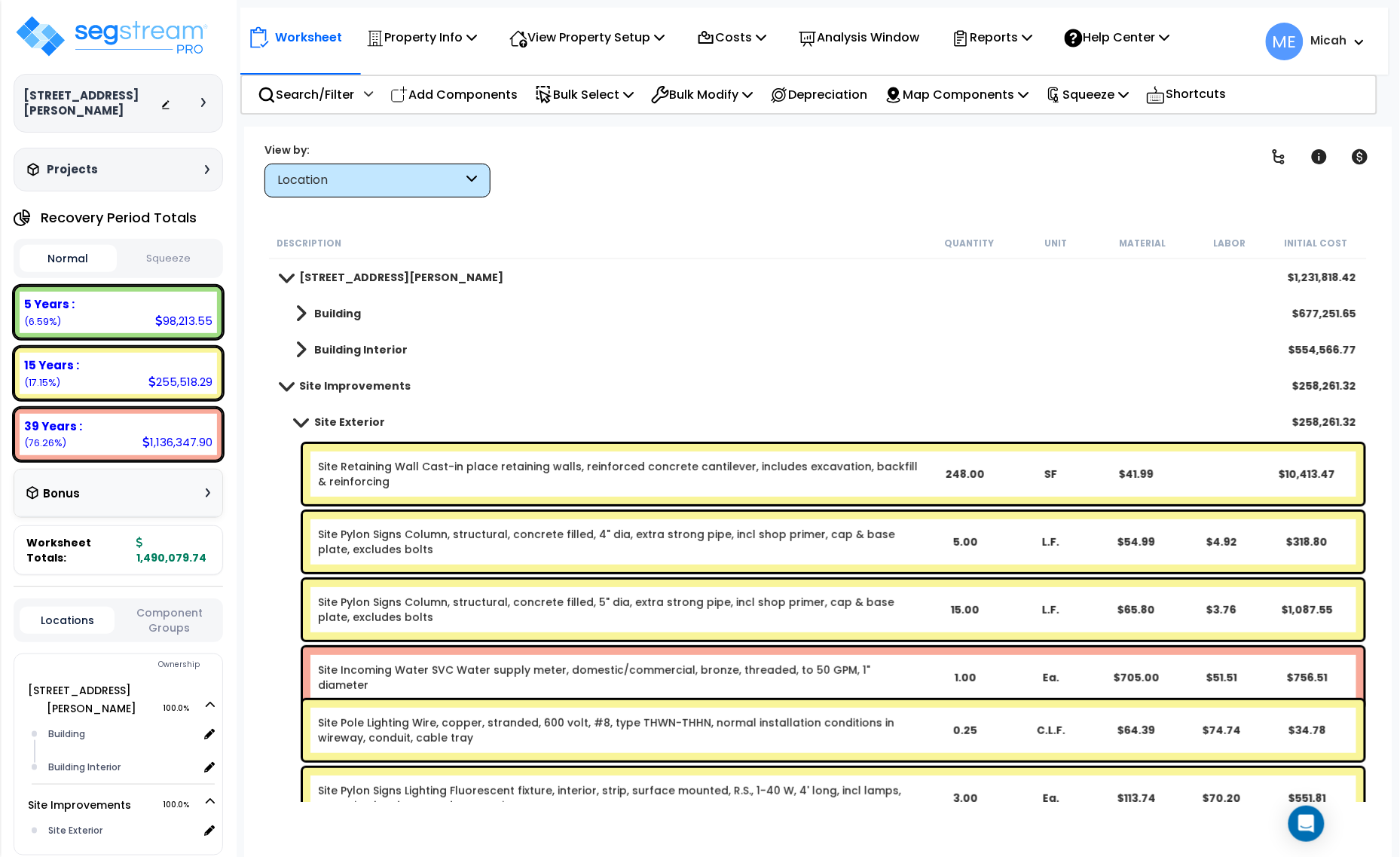
click at [285, 385] on span at bounding box center [285, 385] width 21 height 11
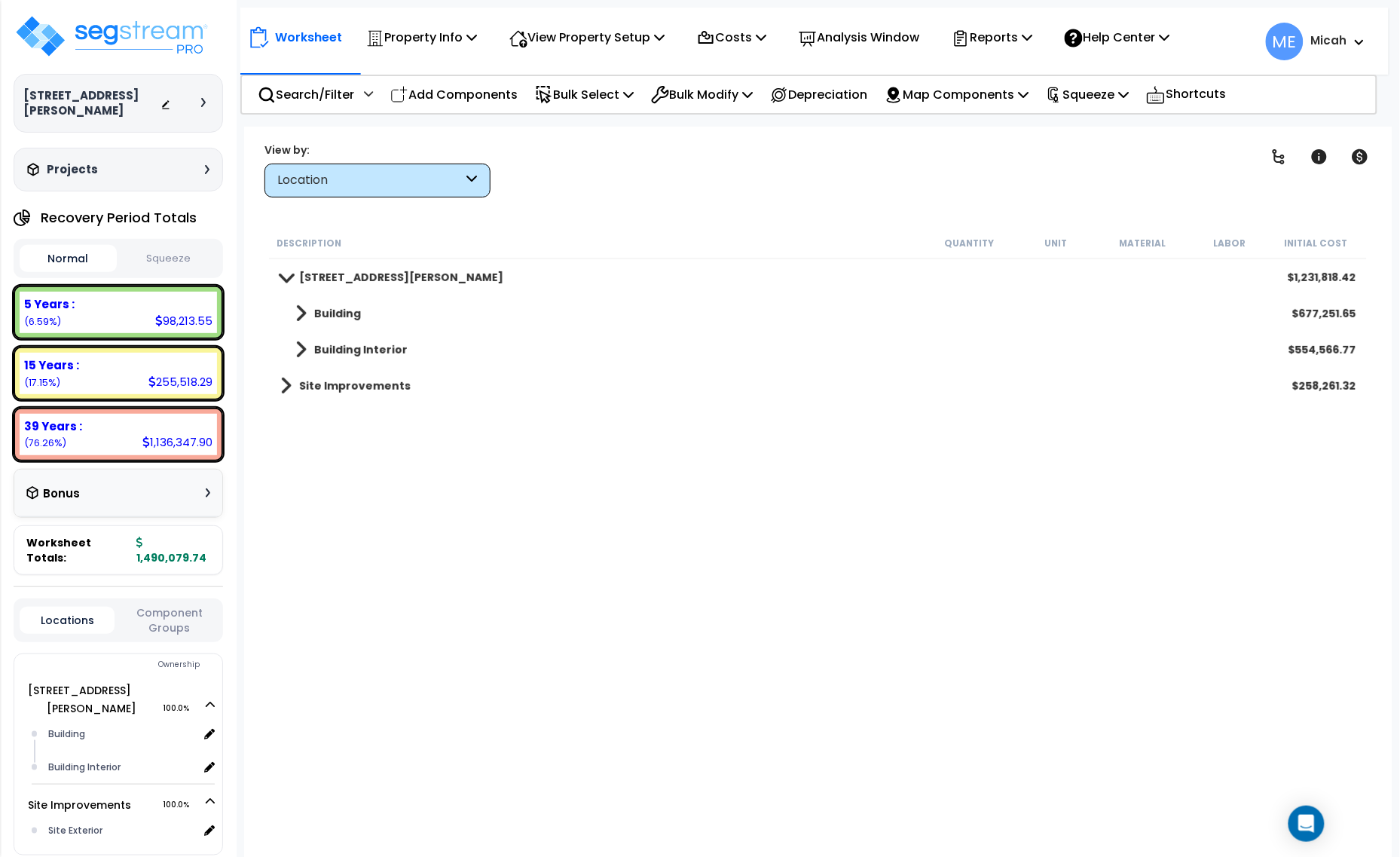
click at [1358, 40] on icon at bounding box center [1359, 42] width 9 height 6
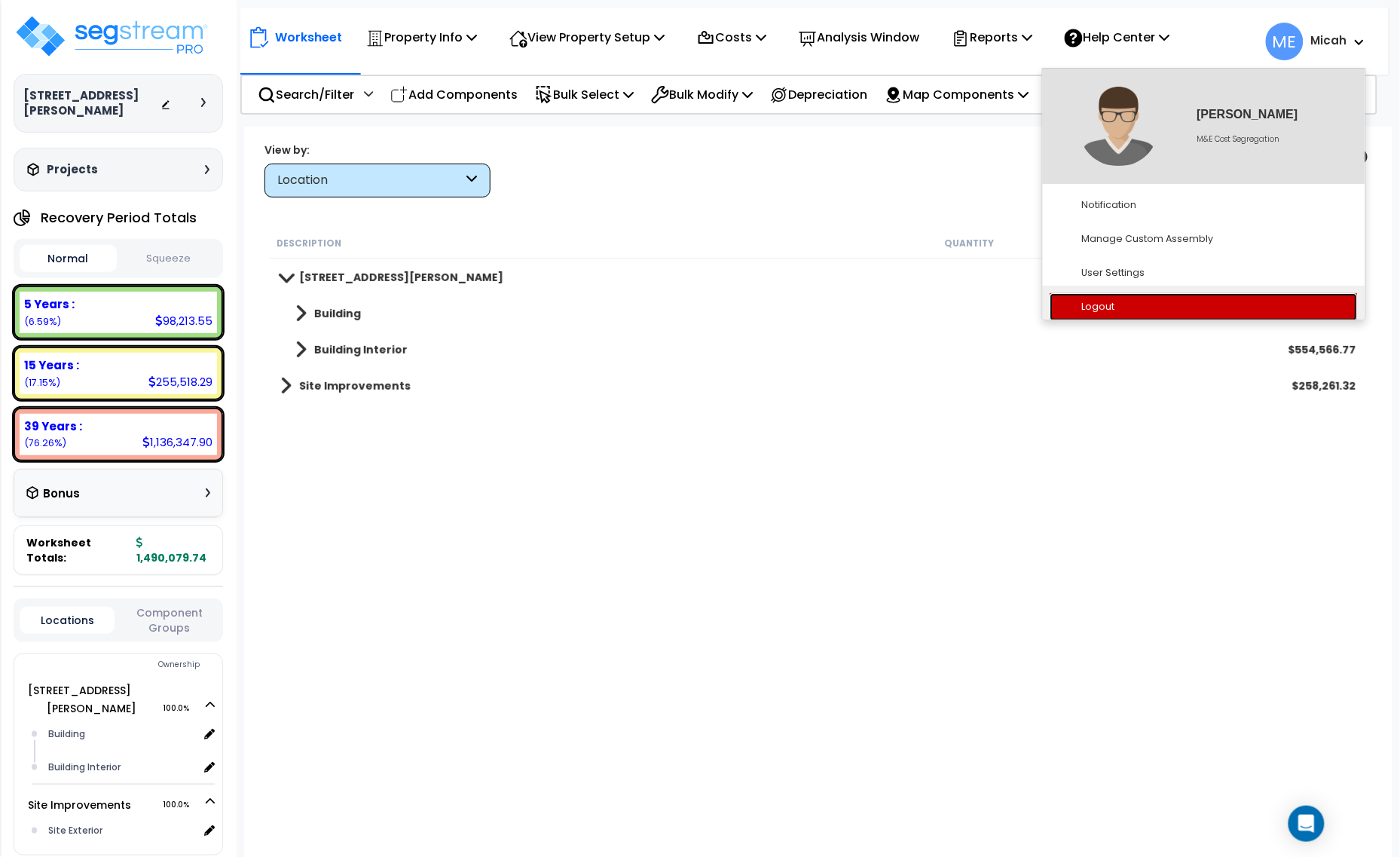
click at [1109, 312] on link "Logout" at bounding box center [1203, 307] width 307 height 27
